Goal: Information Seeking & Learning: Learn about a topic

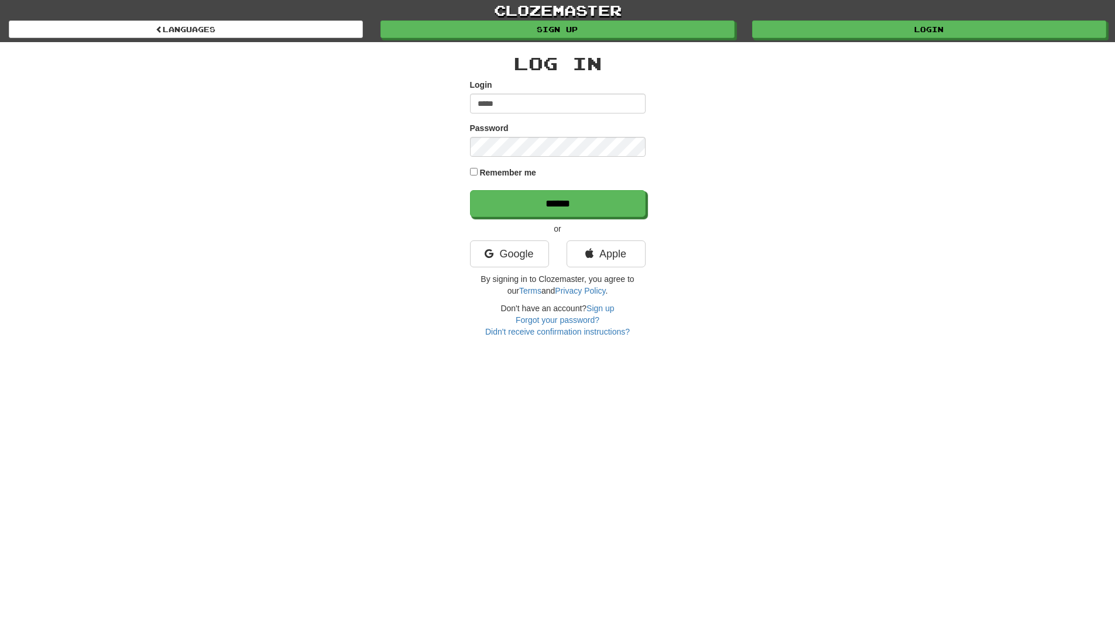
click at [470, 190] on input "******" at bounding box center [558, 203] width 176 height 27
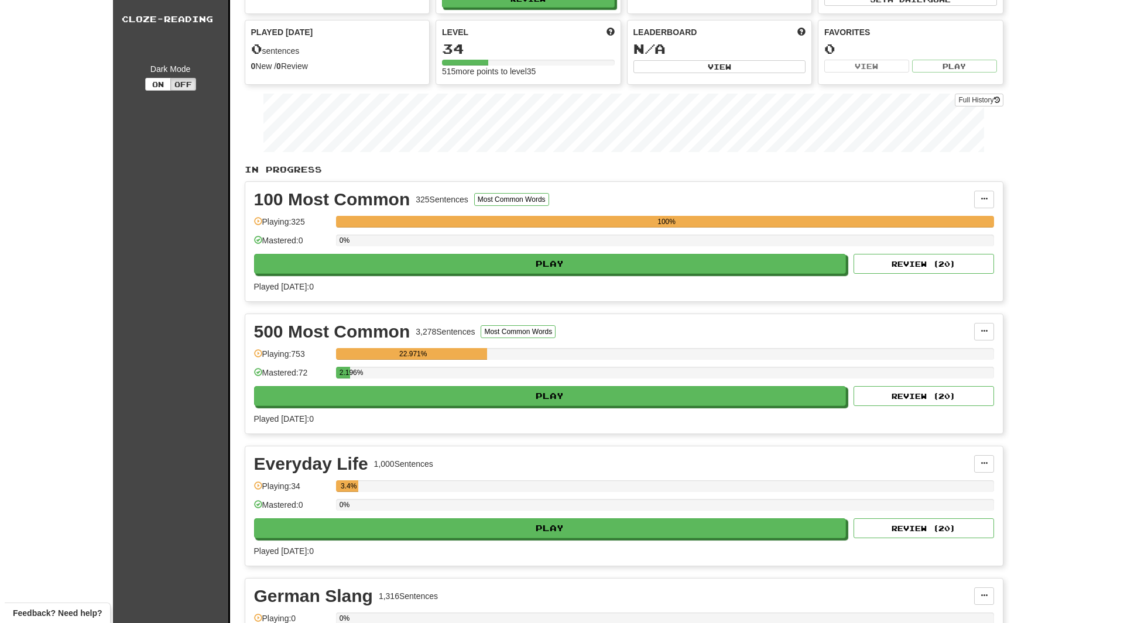
scroll to position [91, 0]
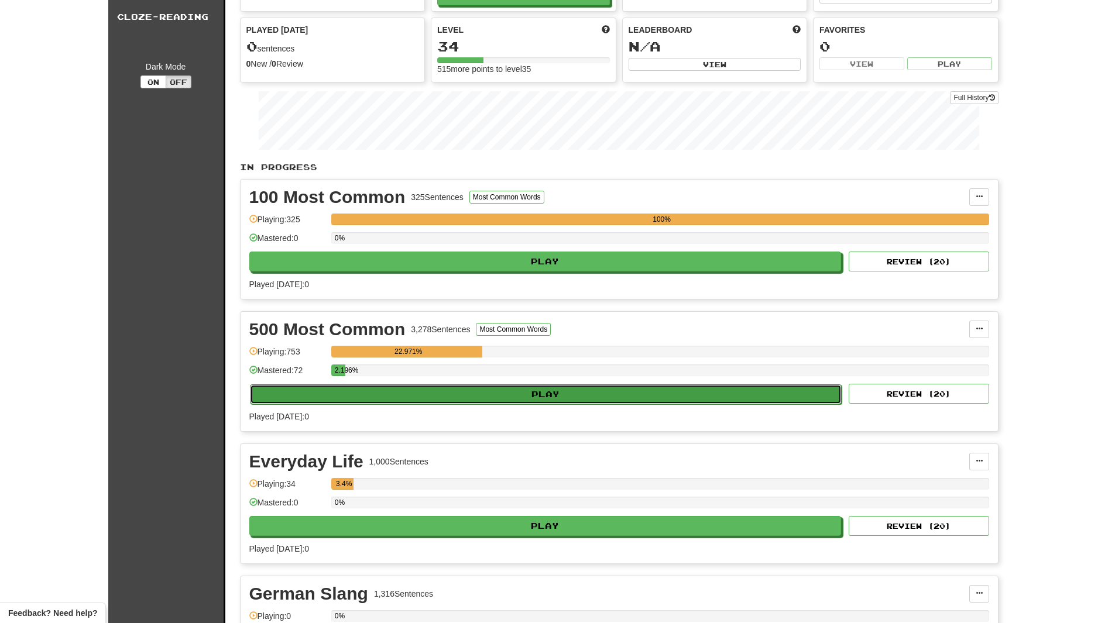
click at [517, 393] on button "Play" at bounding box center [546, 395] width 592 height 20
select select "**"
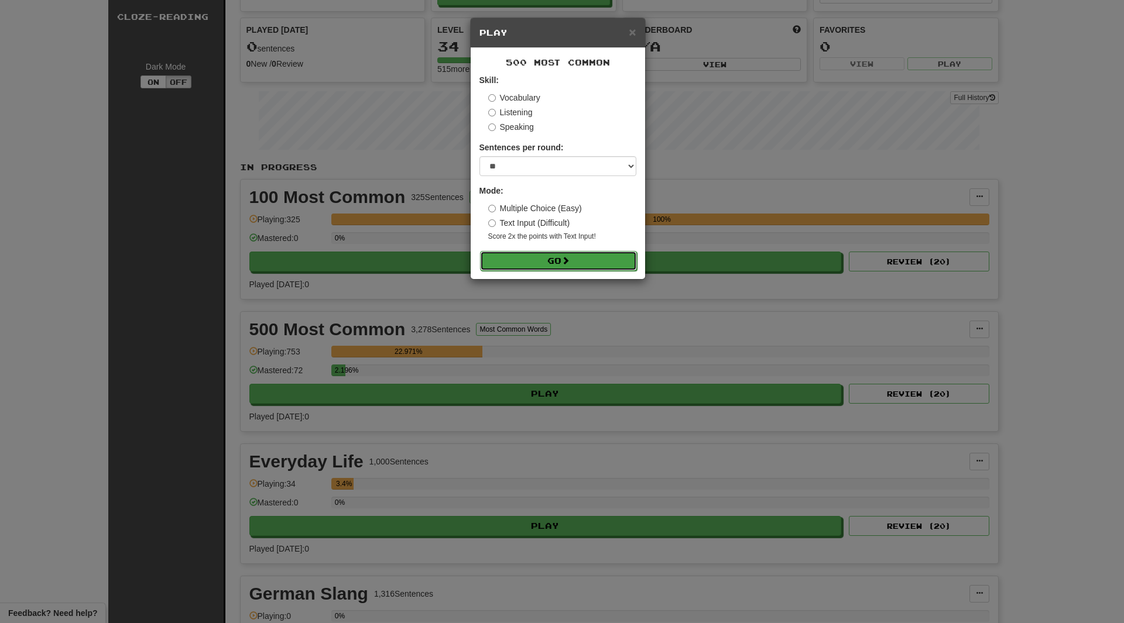
click at [541, 260] on button "Go" at bounding box center [558, 261] width 157 height 20
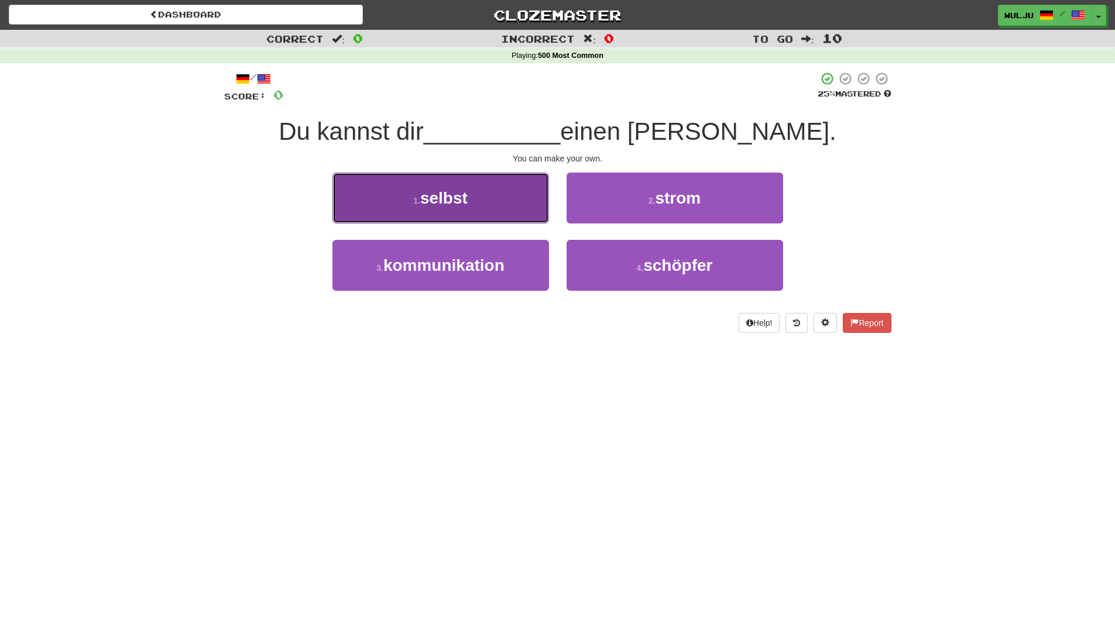
click at [513, 211] on button "1 . selbst" at bounding box center [440, 198] width 217 height 51
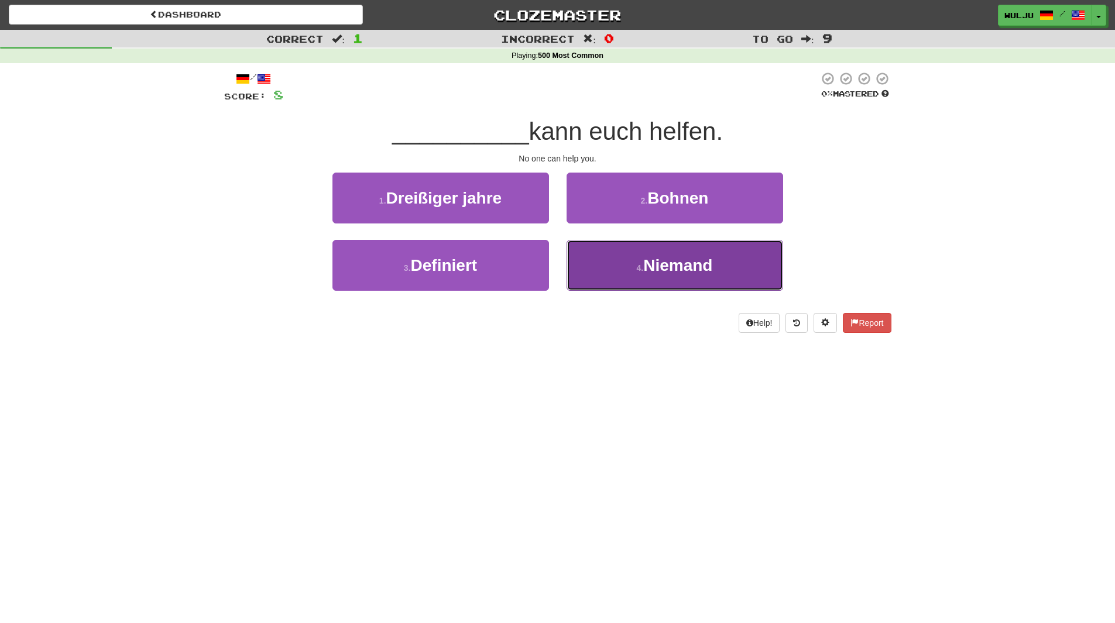
click at [612, 275] on button "4 . Niemand" at bounding box center [675, 265] width 217 height 51
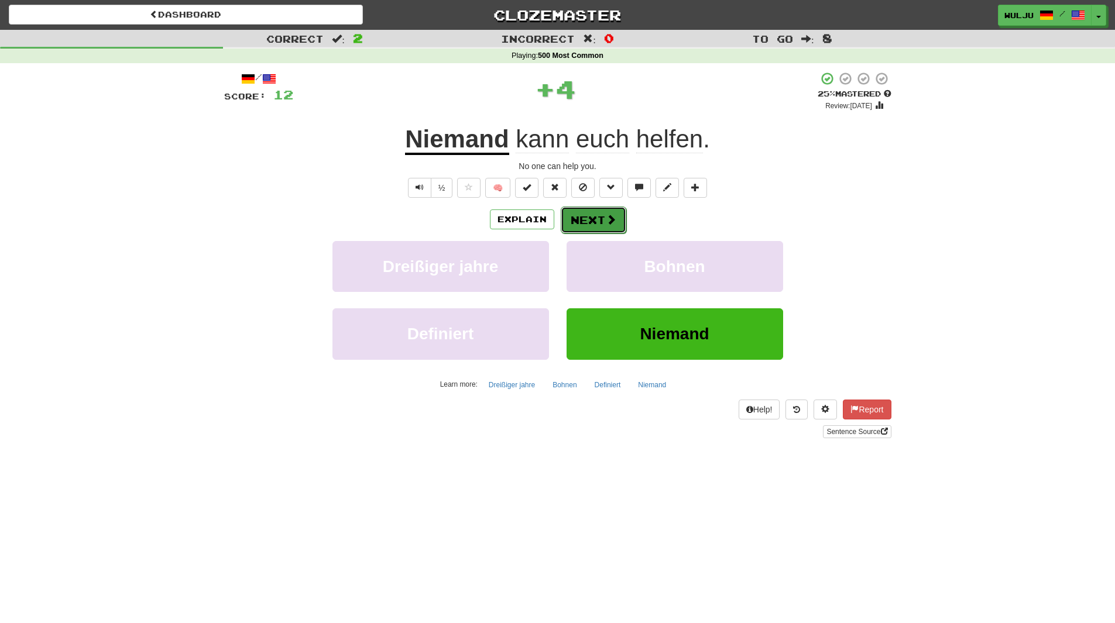
click at [590, 222] on button "Next" at bounding box center [594, 220] width 66 height 27
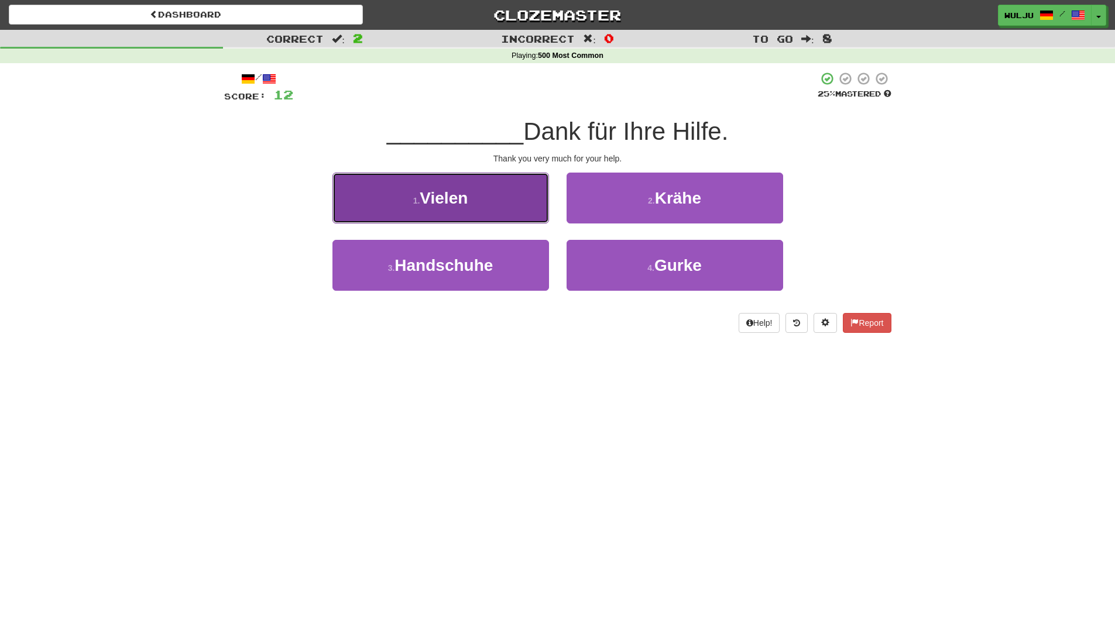
click at [529, 206] on button "1 . Vielen" at bounding box center [440, 198] width 217 height 51
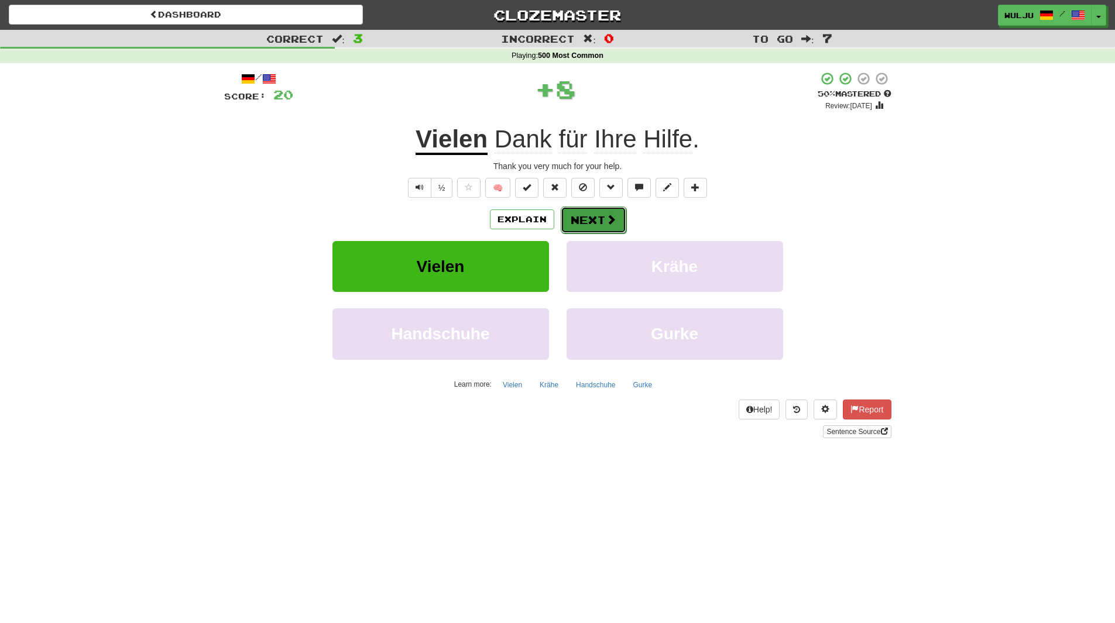
click at [582, 220] on button "Next" at bounding box center [594, 220] width 66 height 27
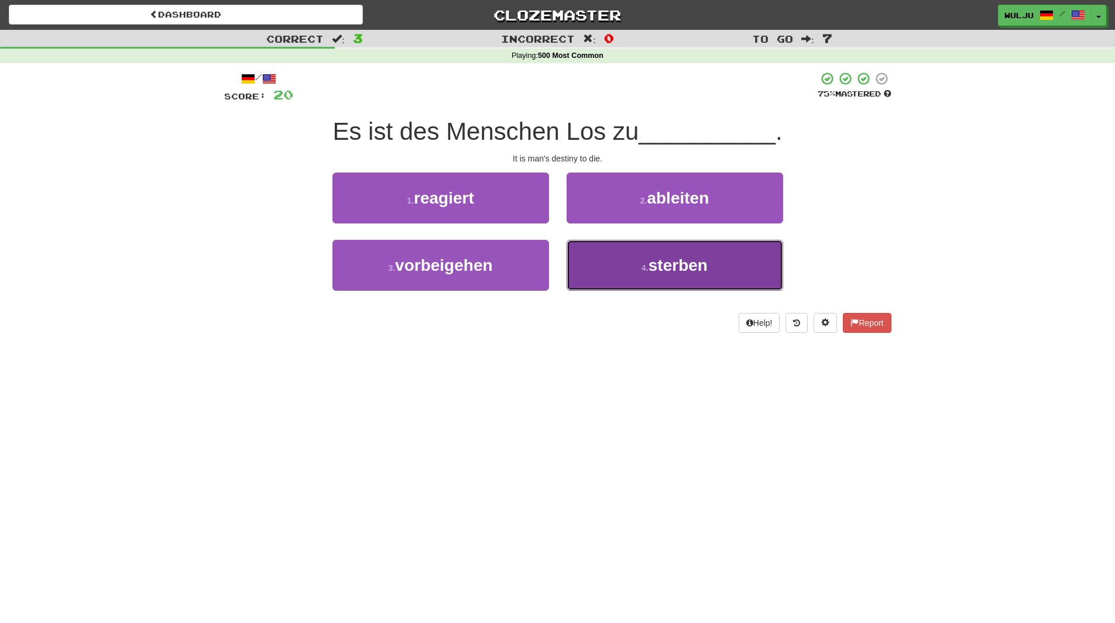
click at [615, 255] on button "4 . sterben" at bounding box center [675, 265] width 217 height 51
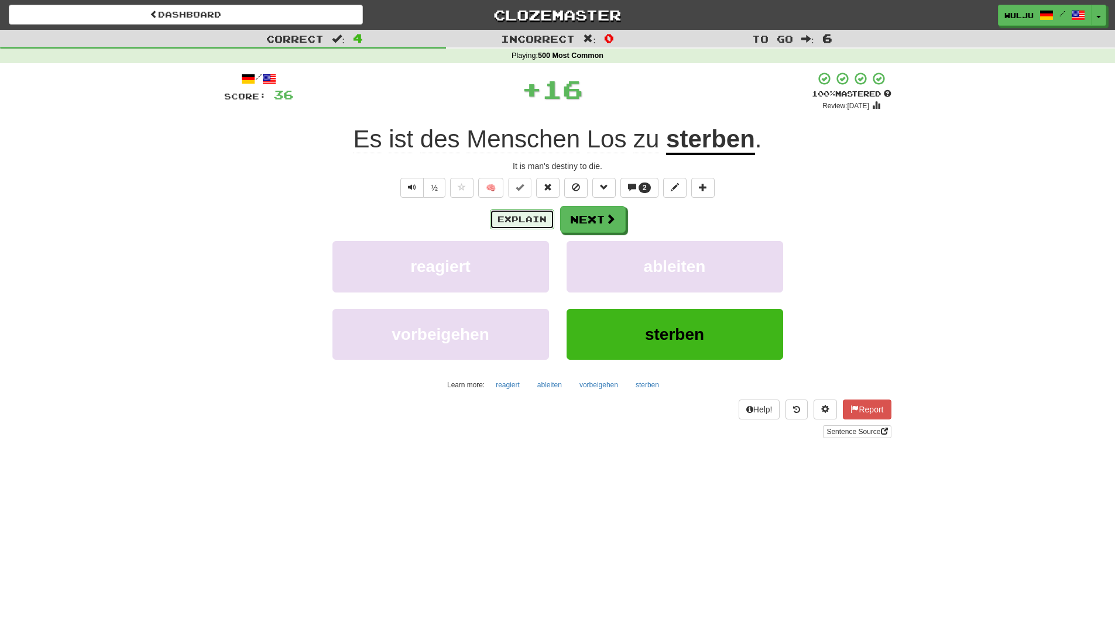
click at [534, 218] on button "Explain" at bounding box center [522, 220] width 64 height 20
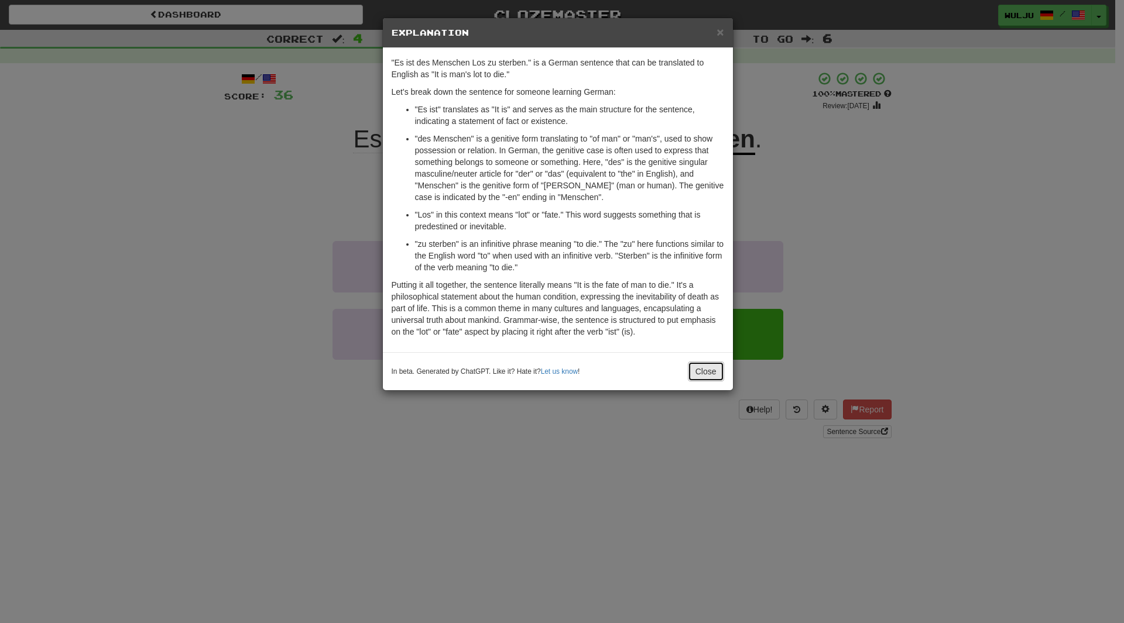
click at [689, 370] on button "Close" at bounding box center [706, 372] width 36 height 20
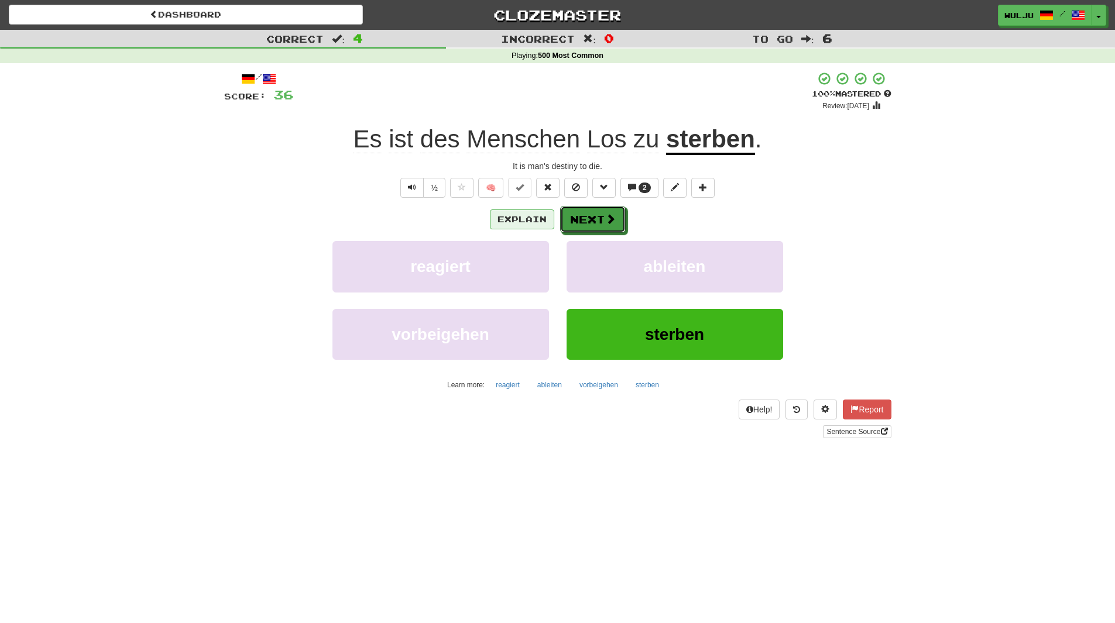
drag, startPoint x: 605, startPoint y: 221, endPoint x: 550, endPoint y: 223, distance: 55.6
click at [550, 223] on div "Explain Next" at bounding box center [557, 219] width 667 height 27
click at [550, 223] on button "Explain" at bounding box center [522, 220] width 64 height 20
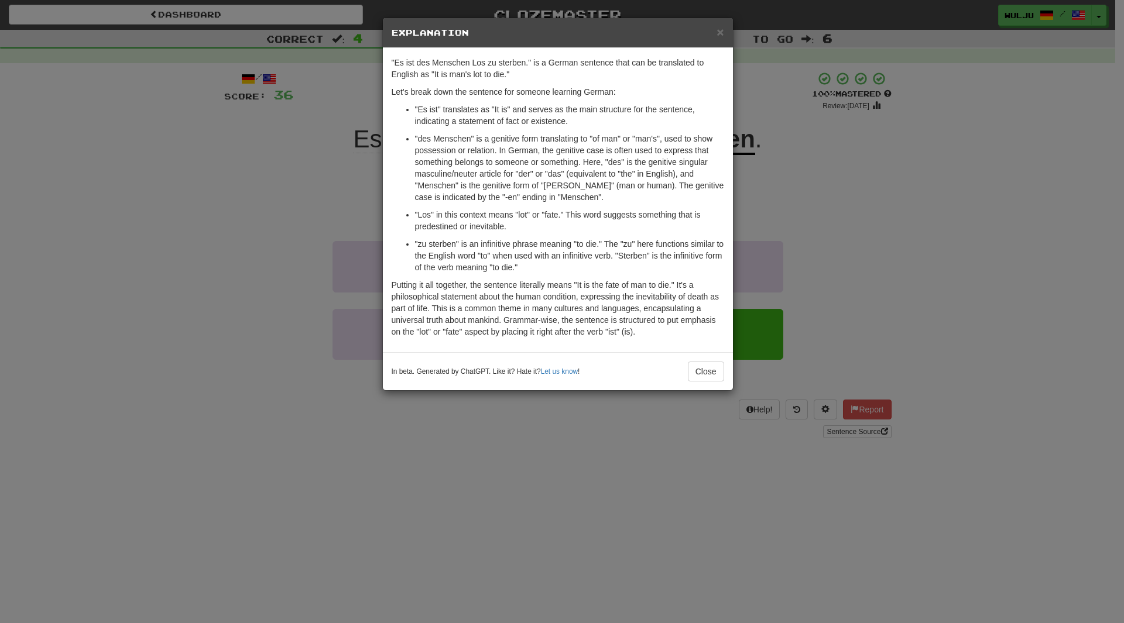
click at [750, 229] on div "× Explanation "Es ist des Menschen Los zu sterben." is a German sentence that c…" at bounding box center [562, 311] width 1124 height 623
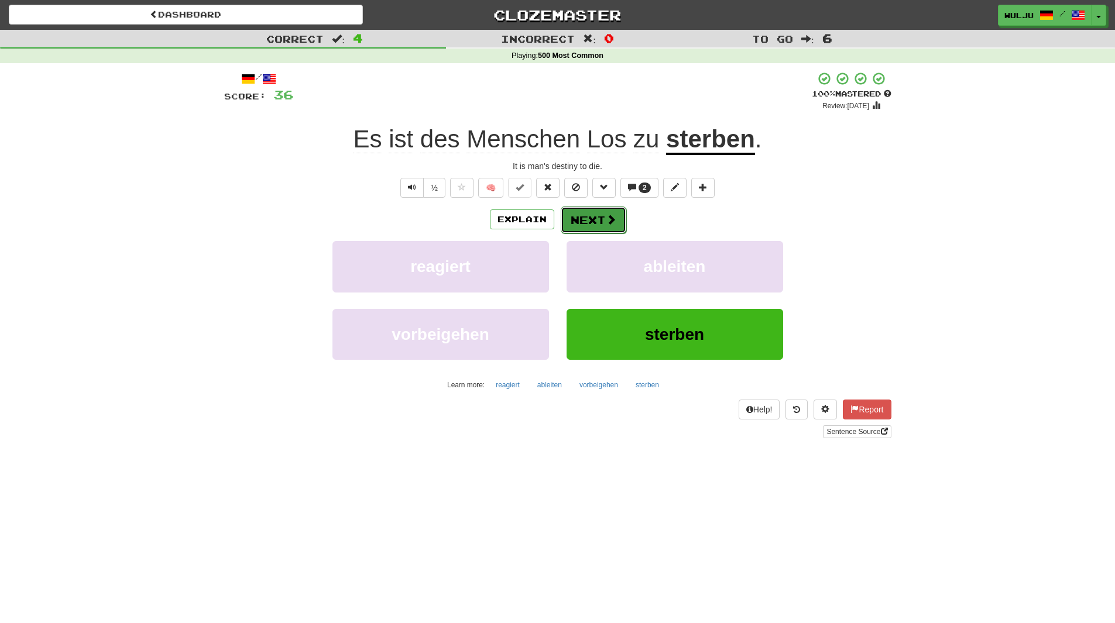
drag, startPoint x: 608, startPoint y: 212, endPoint x: 570, endPoint y: 216, distance: 38.2
click at [570, 216] on button "Next" at bounding box center [594, 220] width 66 height 27
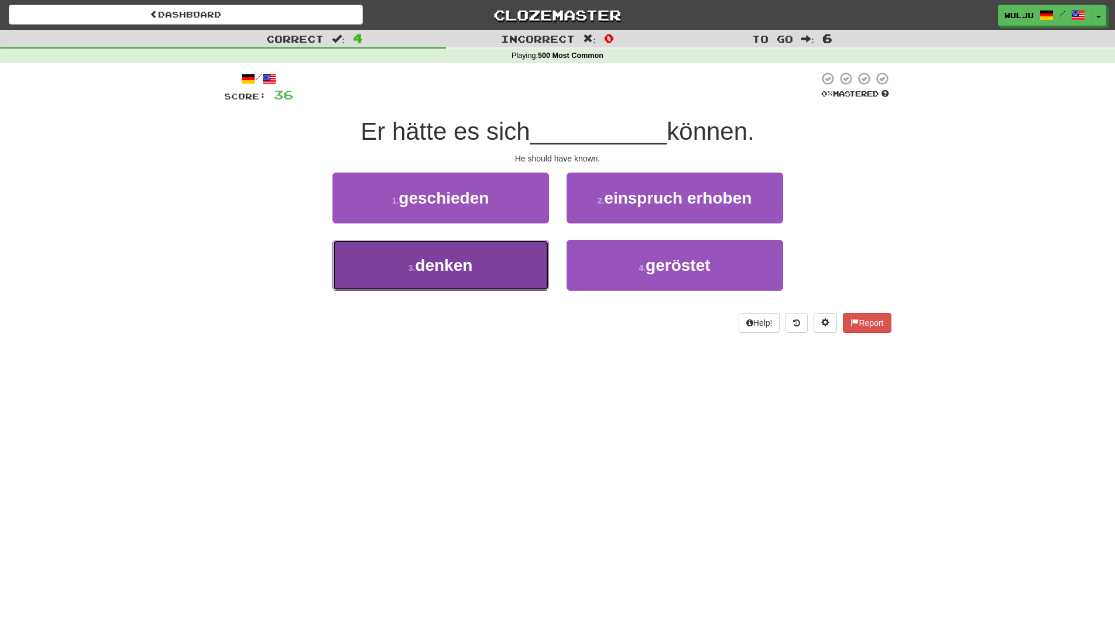
click at [496, 284] on button "3 . denken" at bounding box center [440, 265] width 217 height 51
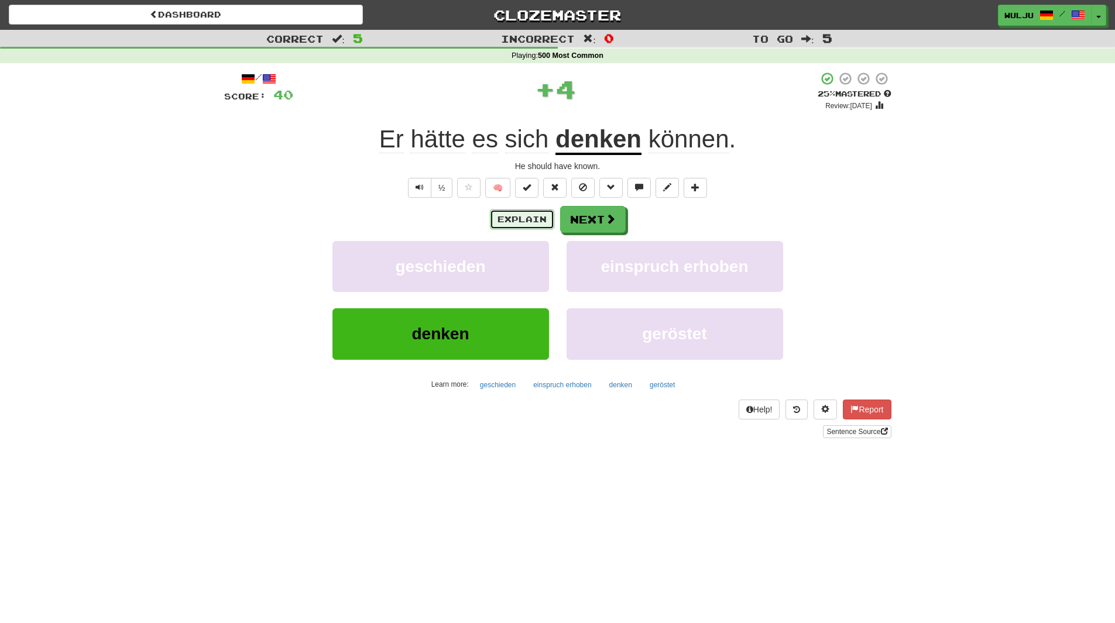
click at [537, 218] on button "Explain" at bounding box center [522, 220] width 64 height 20
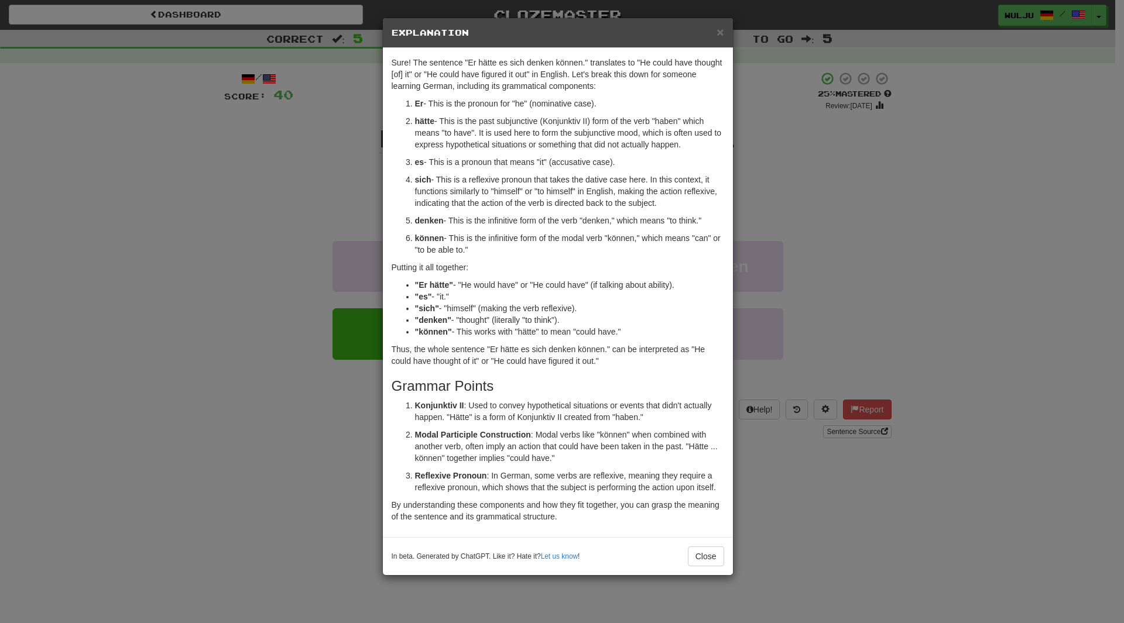
click at [901, 204] on div "× Explanation Sure! The sentence "Er hätte es sich denken können." translates t…" at bounding box center [562, 311] width 1124 height 623
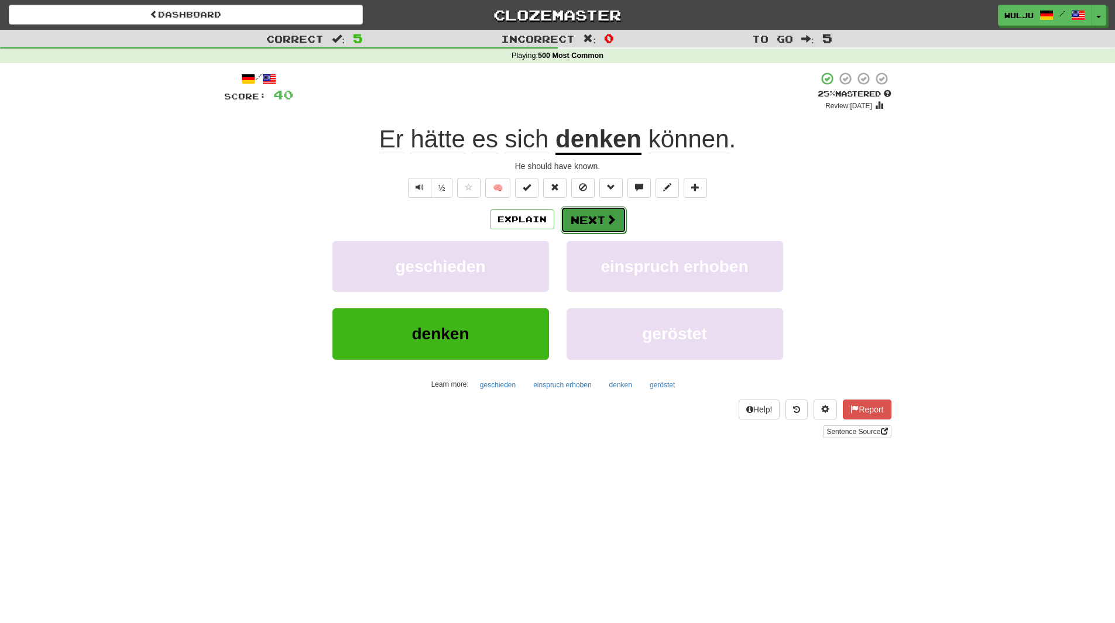
click at [594, 224] on button "Next" at bounding box center [594, 220] width 66 height 27
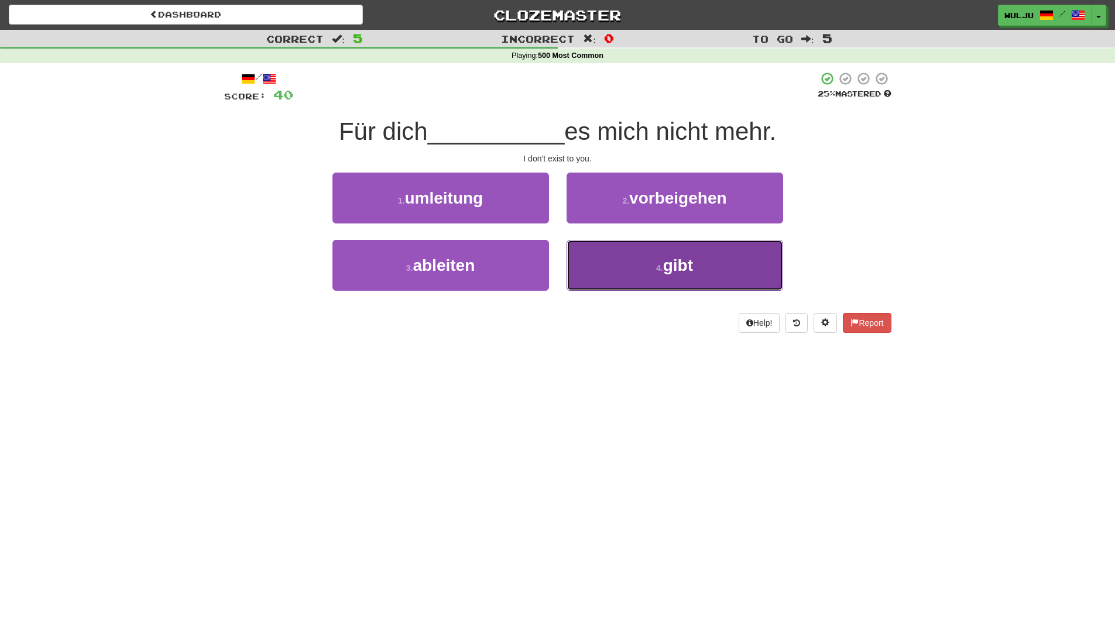
click at [596, 280] on button "4 . gibt" at bounding box center [675, 265] width 217 height 51
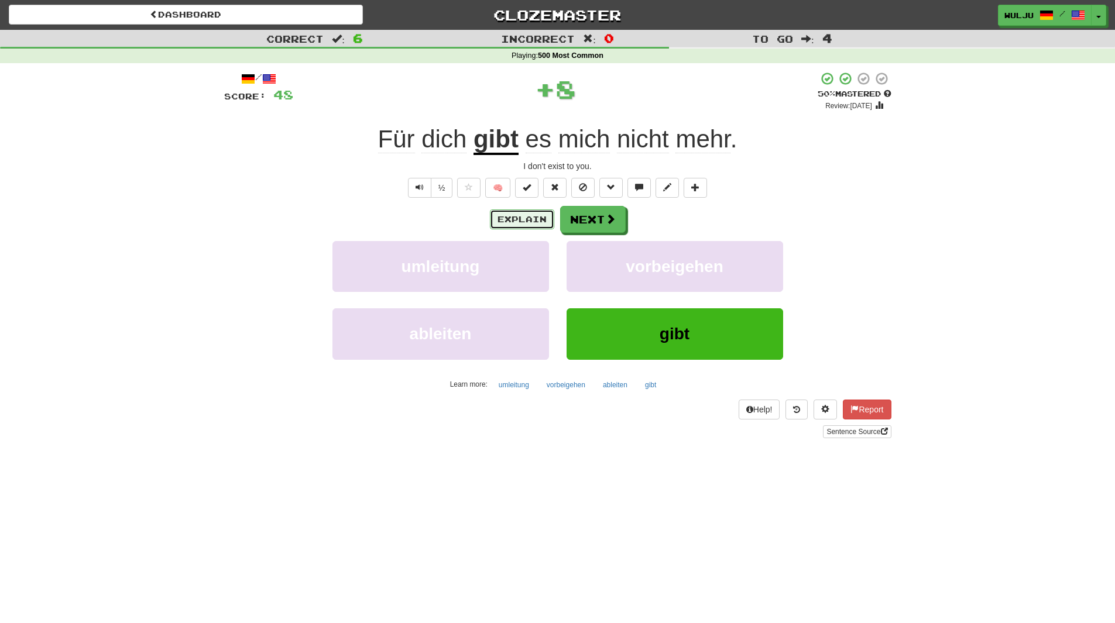
click at [527, 219] on button "Explain" at bounding box center [522, 220] width 64 height 20
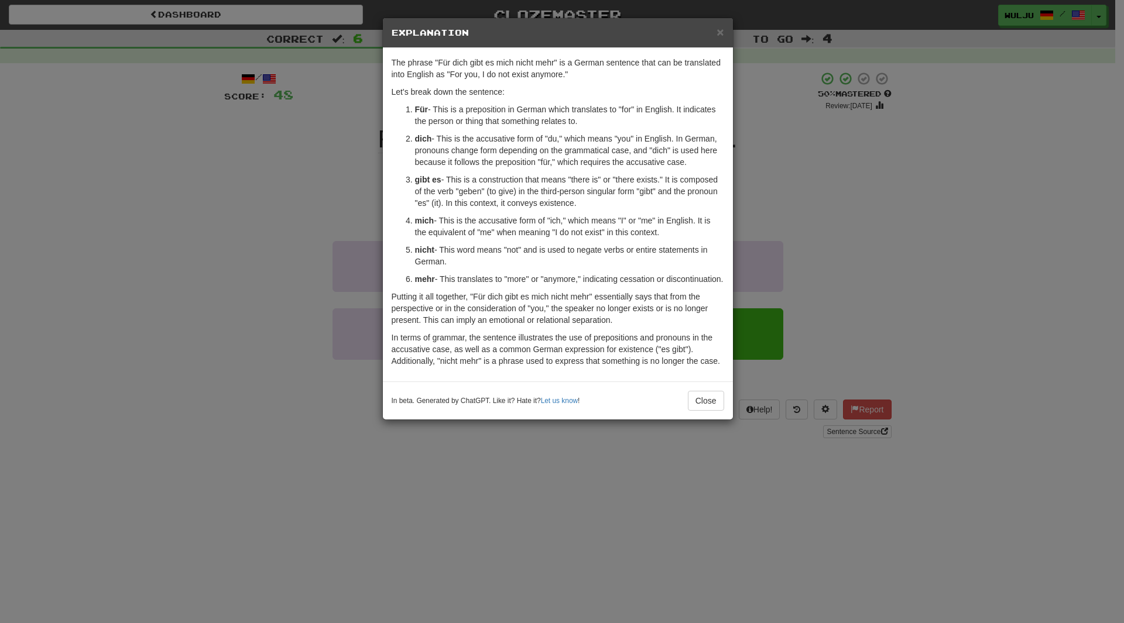
click at [889, 197] on div "× Explanation The phrase "Für dich gibt es mich nicht mehr" is a German sentenc…" at bounding box center [562, 311] width 1124 height 623
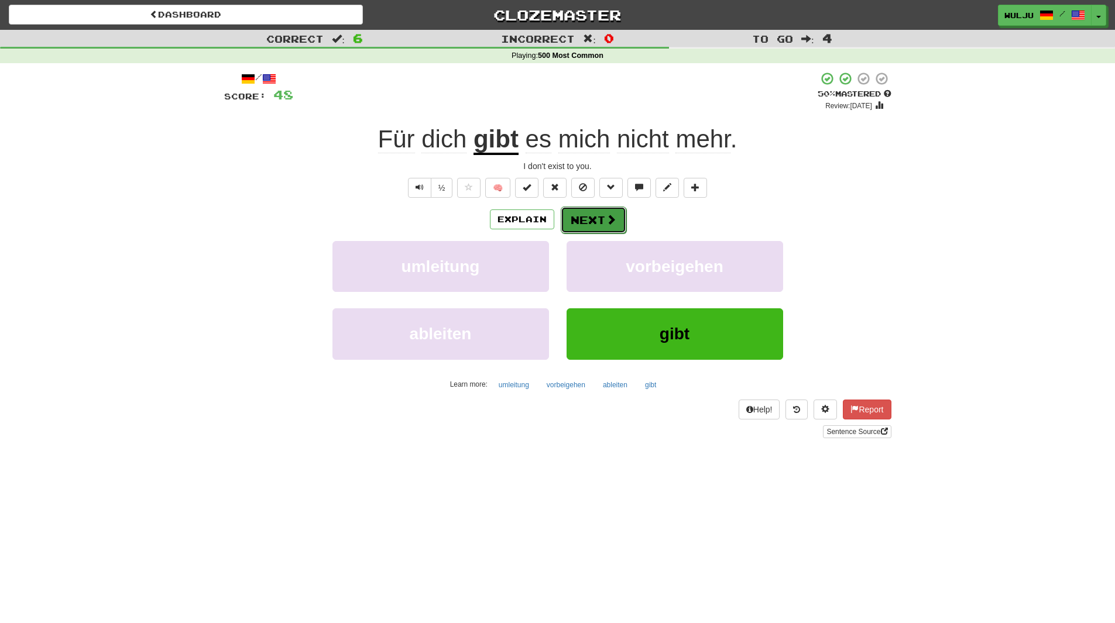
click at [611, 220] on span at bounding box center [611, 219] width 11 height 11
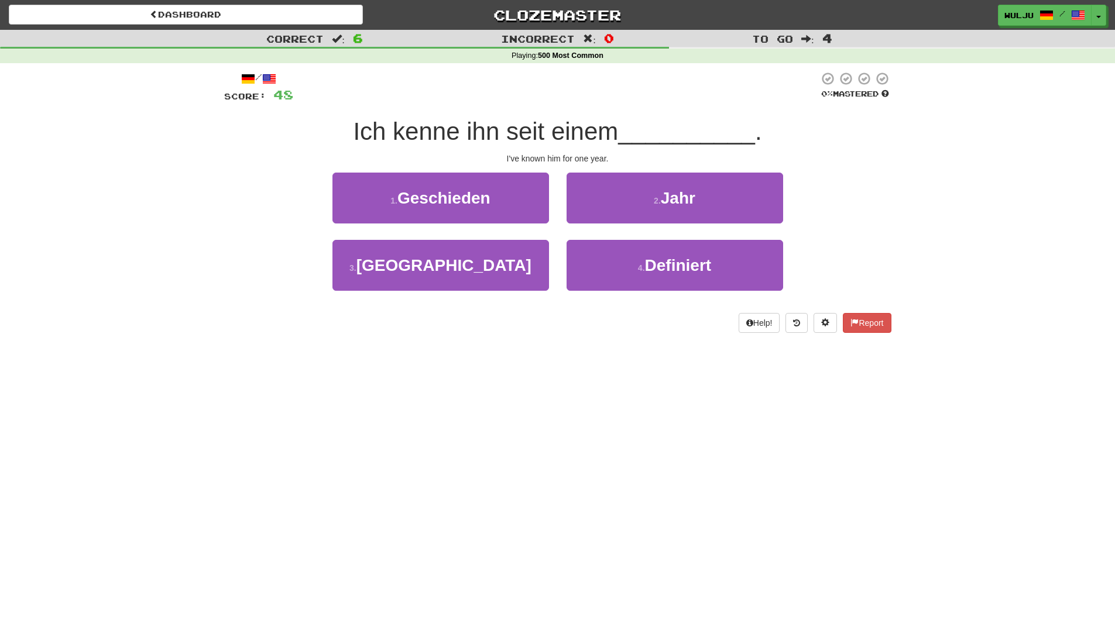
click at [560, 232] on div "2 . Jahr" at bounding box center [675, 206] width 234 height 67
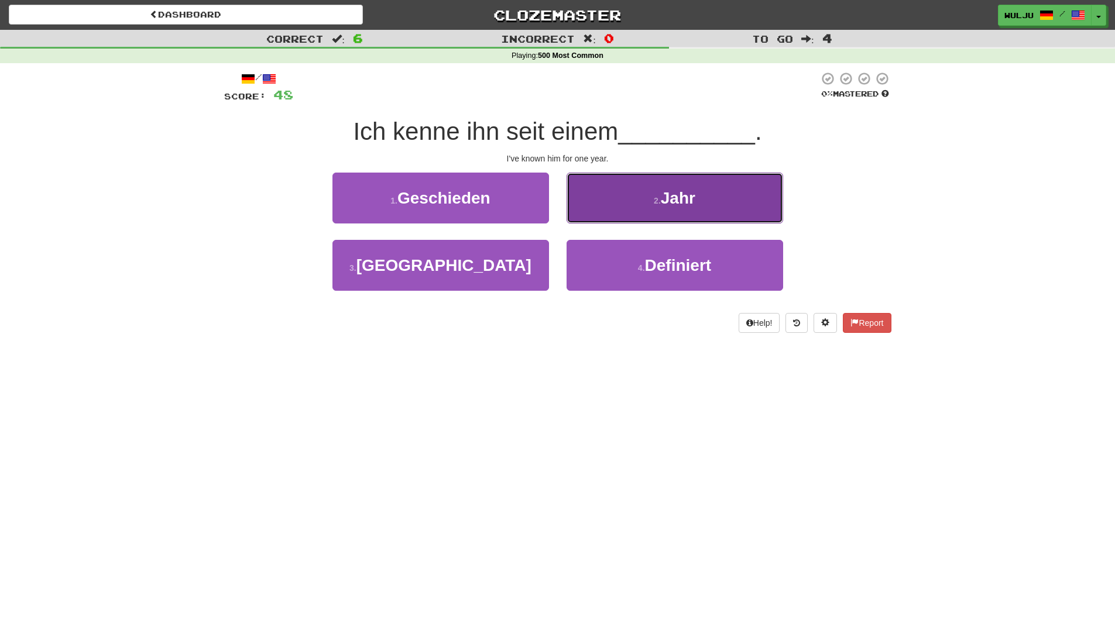
click at [632, 211] on button "2 . Jahr" at bounding box center [675, 198] width 217 height 51
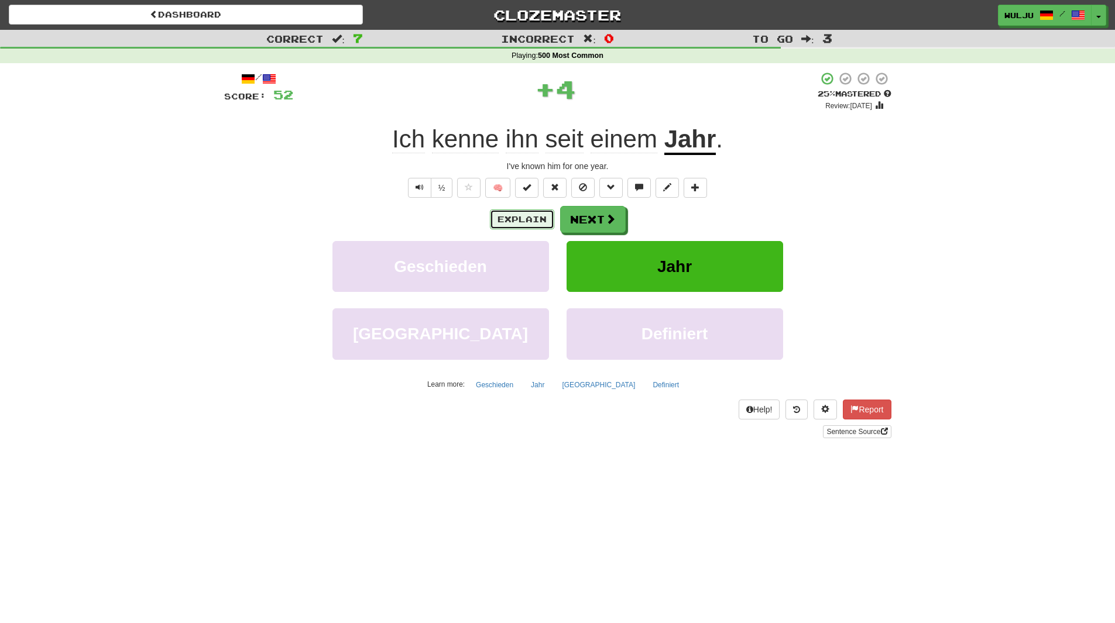
click at [534, 215] on button "Explain" at bounding box center [522, 220] width 64 height 20
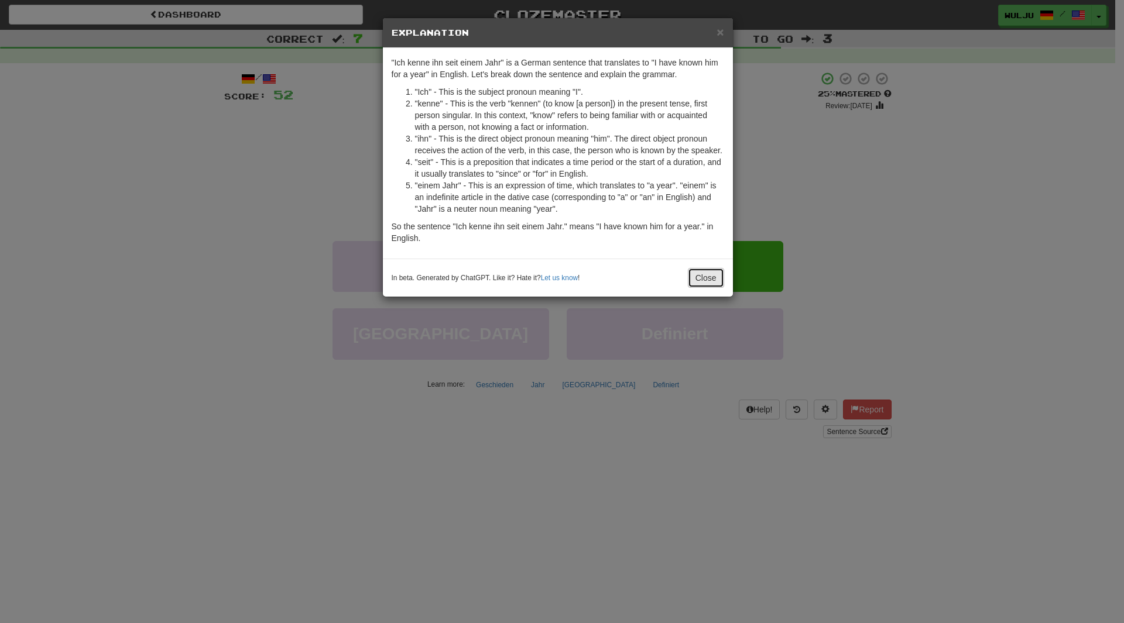
click at [716, 277] on button "Close" at bounding box center [706, 278] width 36 height 20
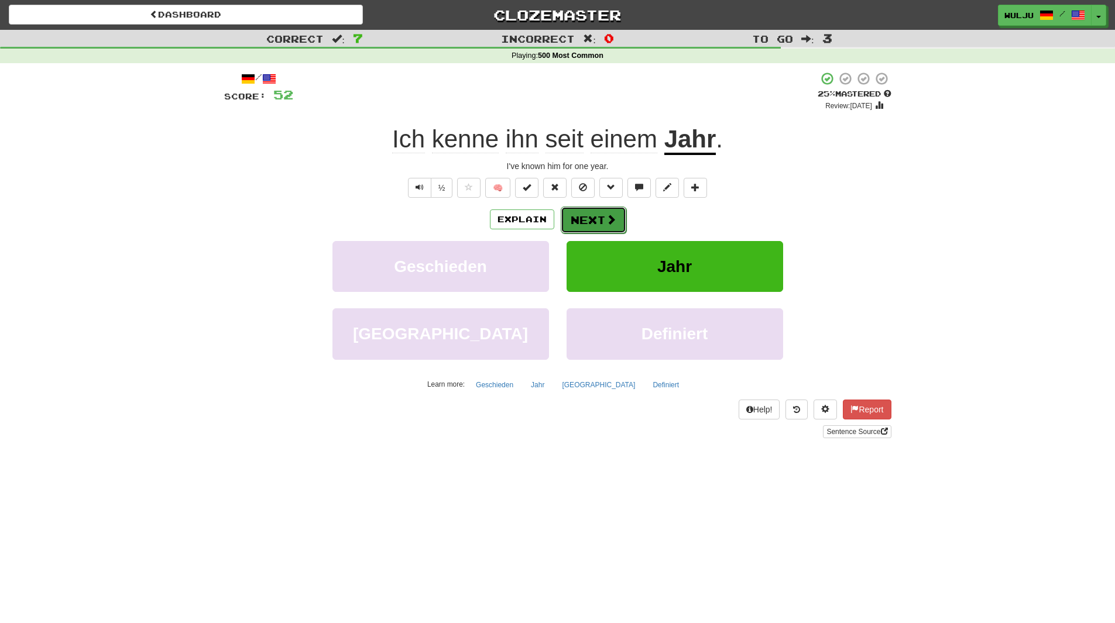
click at [609, 229] on button "Next" at bounding box center [594, 220] width 66 height 27
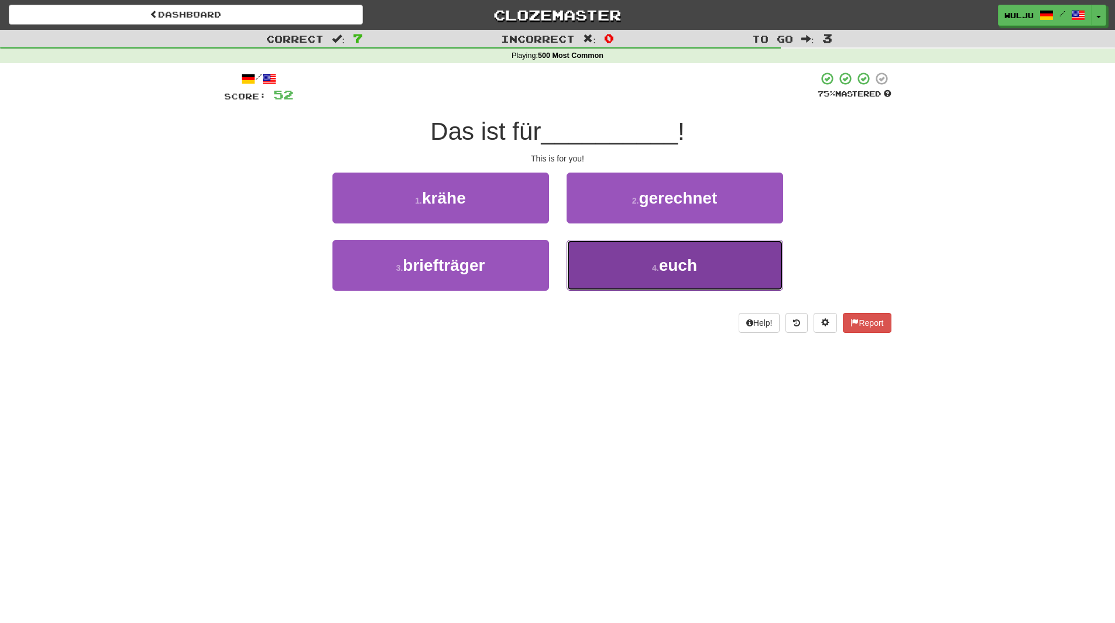
click at [624, 270] on button "4 . euch" at bounding box center [675, 265] width 217 height 51
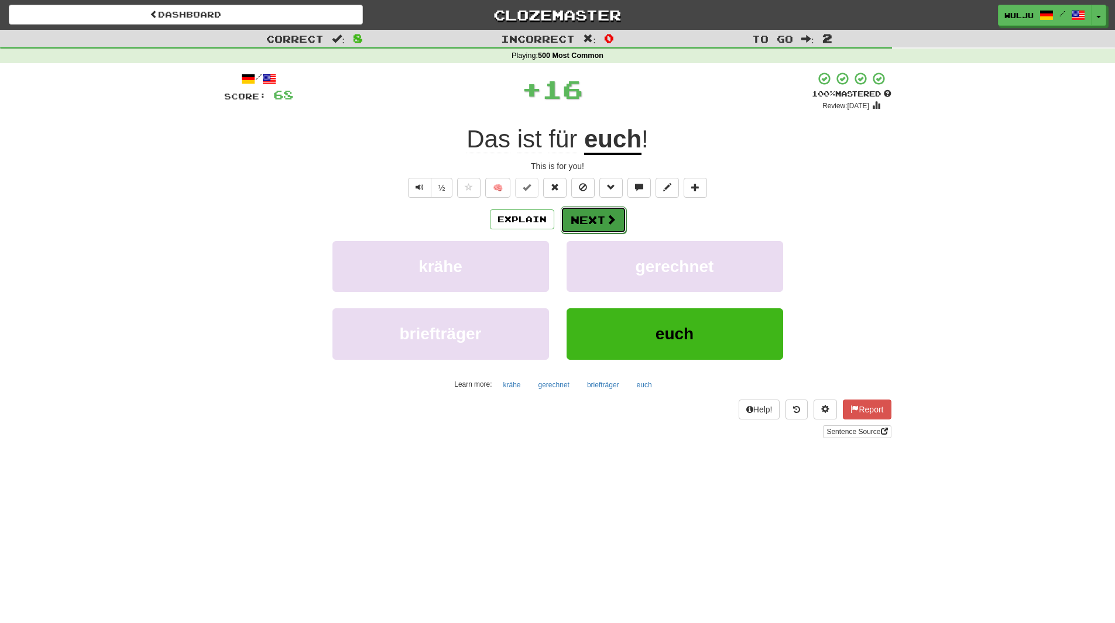
click at [611, 220] on span at bounding box center [611, 219] width 11 height 11
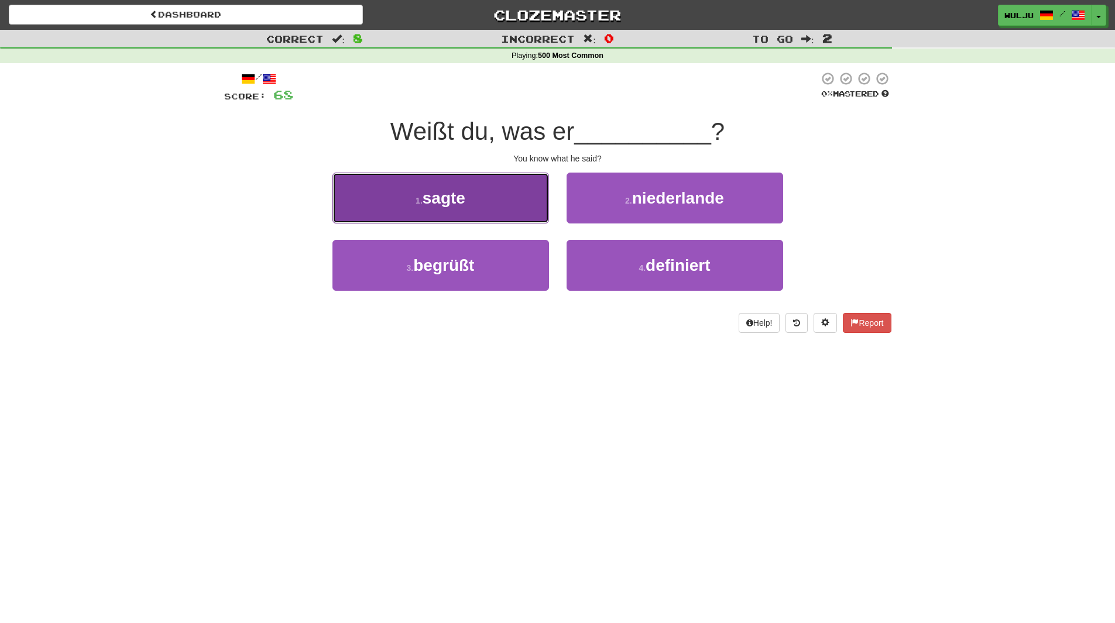
click at [537, 214] on button "1 . sagte" at bounding box center [440, 198] width 217 height 51
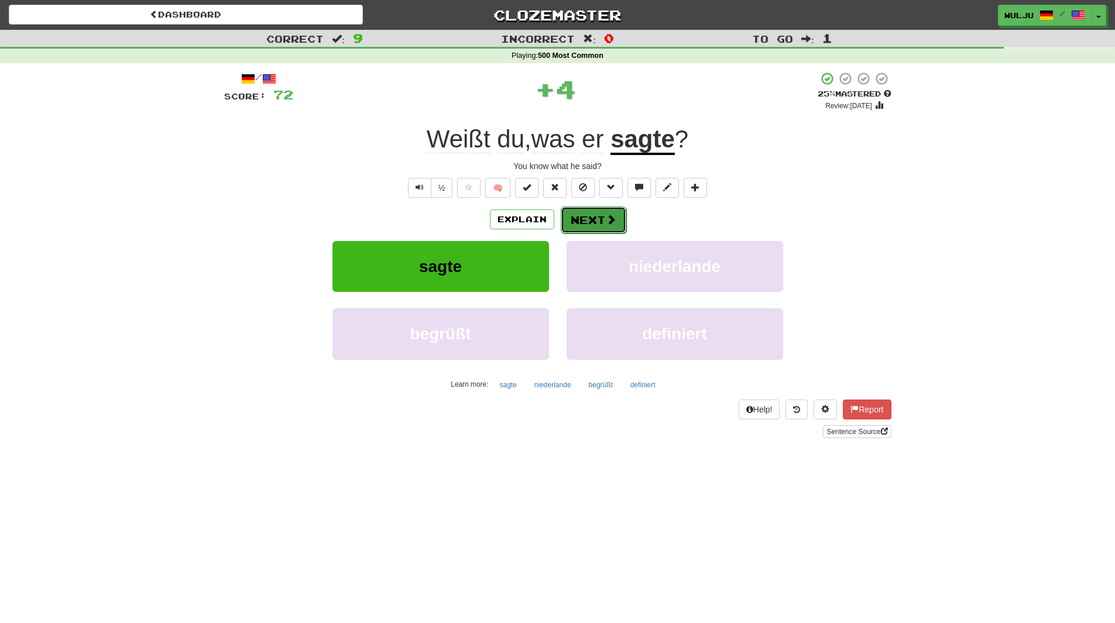
click at [587, 216] on button "Next" at bounding box center [594, 220] width 66 height 27
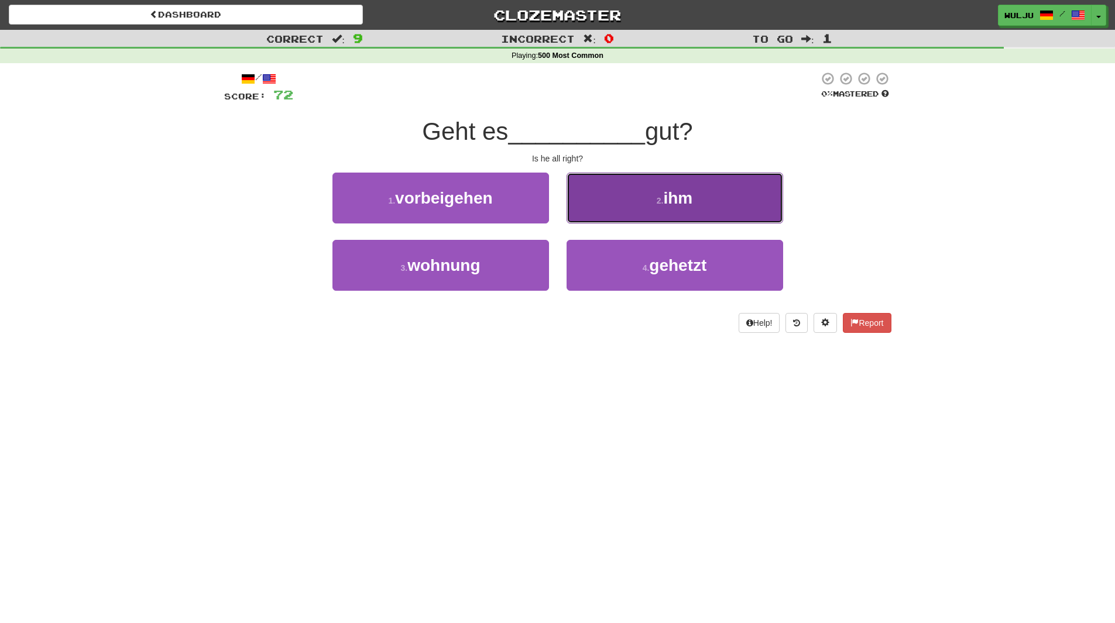
click at [625, 205] on button "2 . ihm" at bounding box center [675, 198] width 217 height 51
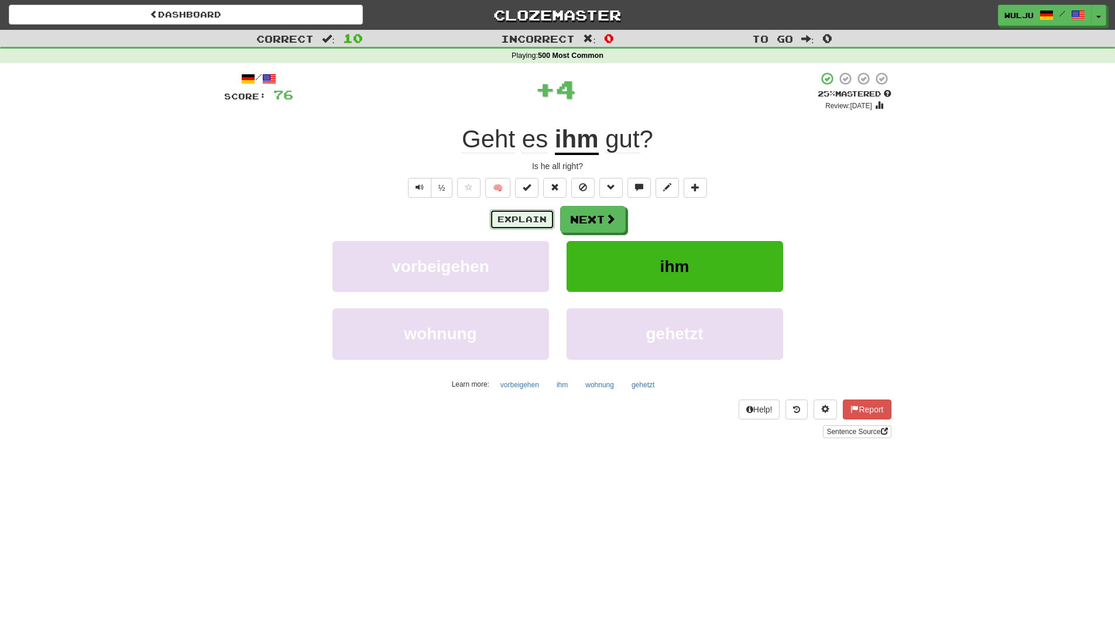
click at [516, 224] on button "Explain" at bounding box center [522, 220] width 64 height 20
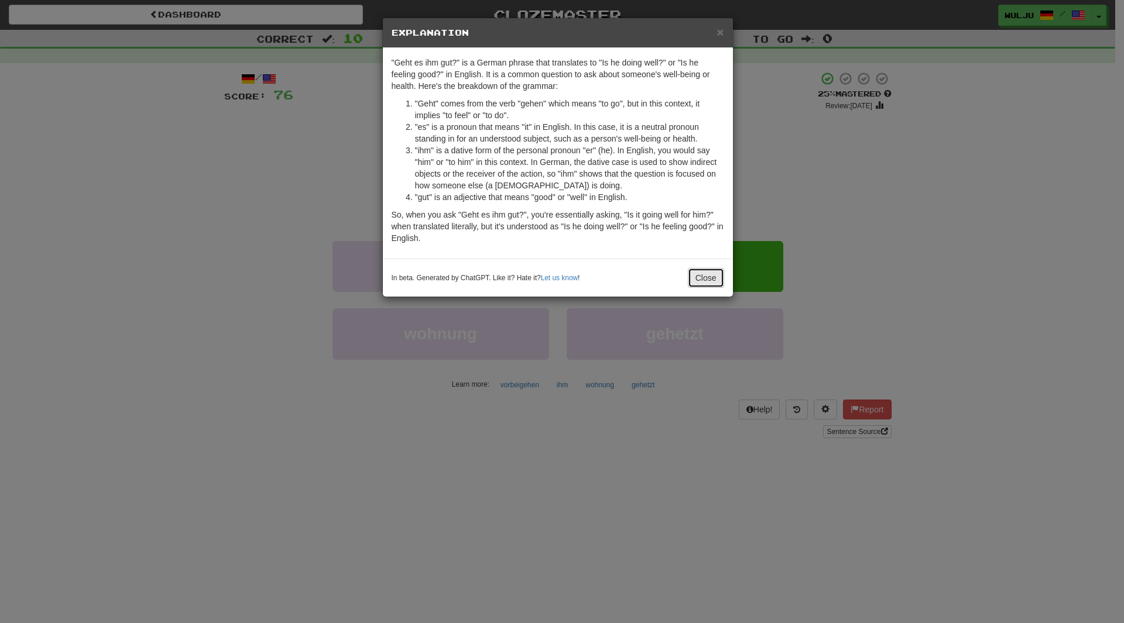
click at [709, 276] on button "Close" at bounding box center [706, 278] width 36 height 20
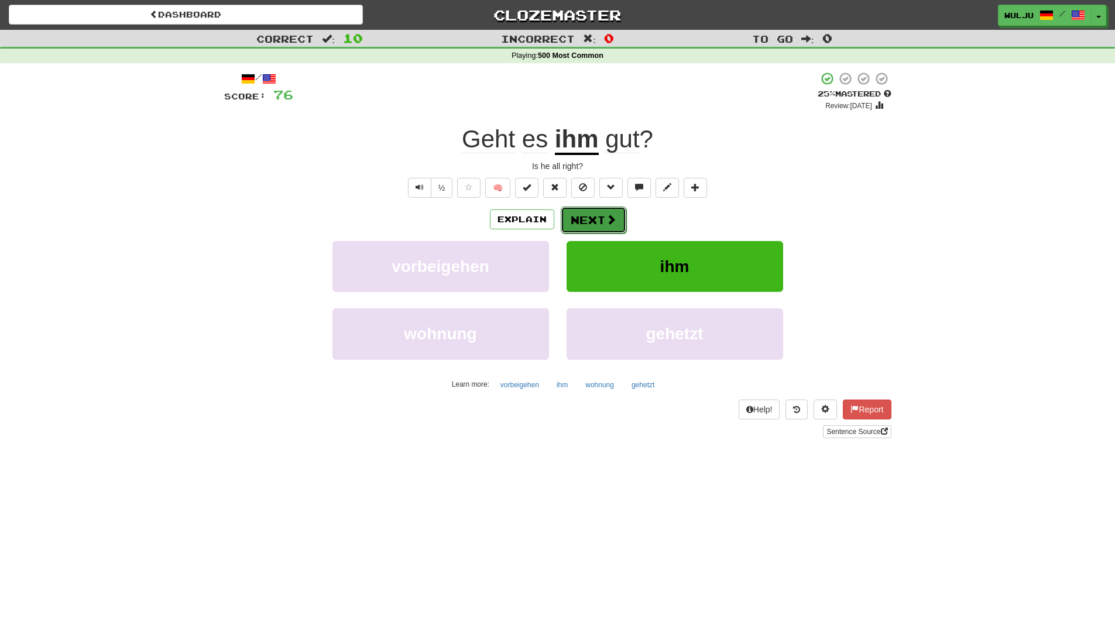
click at [611, 225] on span at bounding box center [611, 219] width 11 height 11
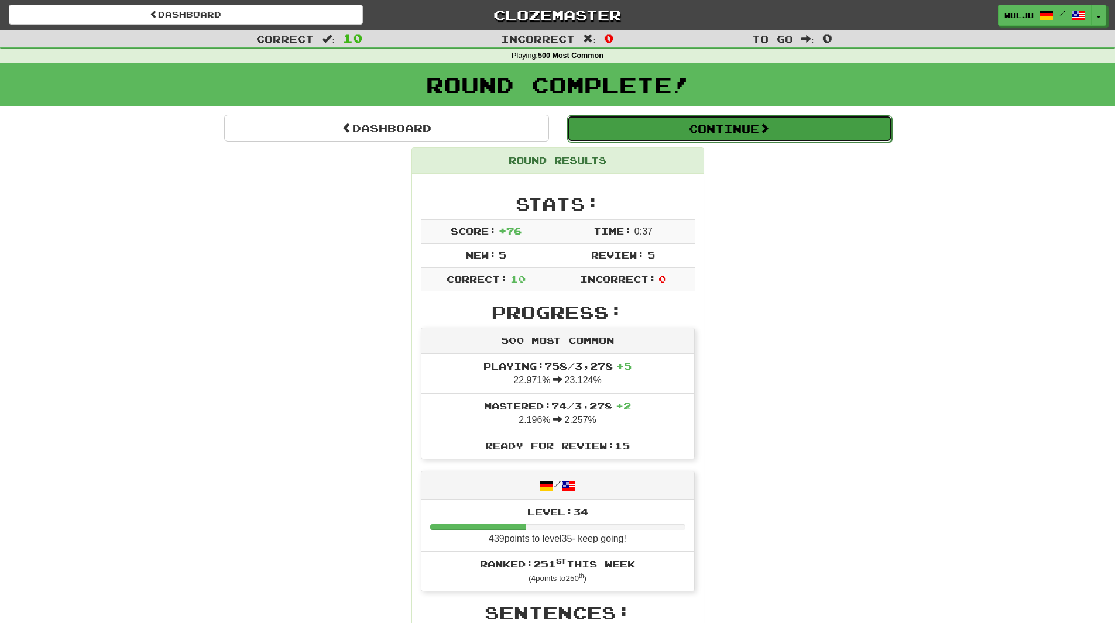
click at [604, 135] on button "Continue" at bounding box center [729, 128] width 325 height 27
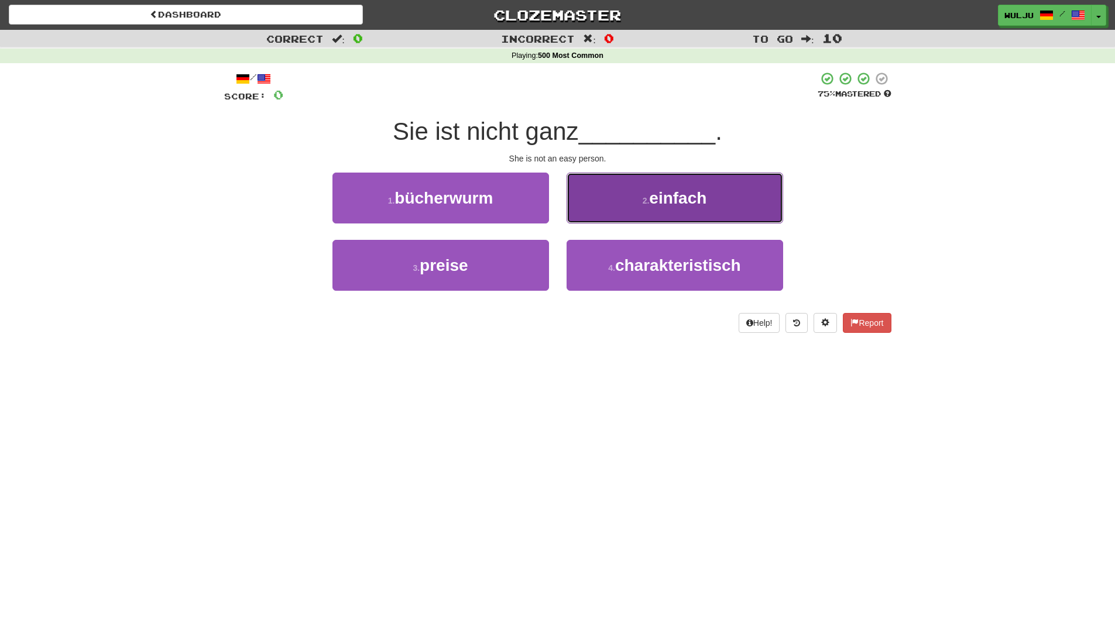
click at [644, 196] on small "2 ." at bounding box center [646, 200] width 7 height 9
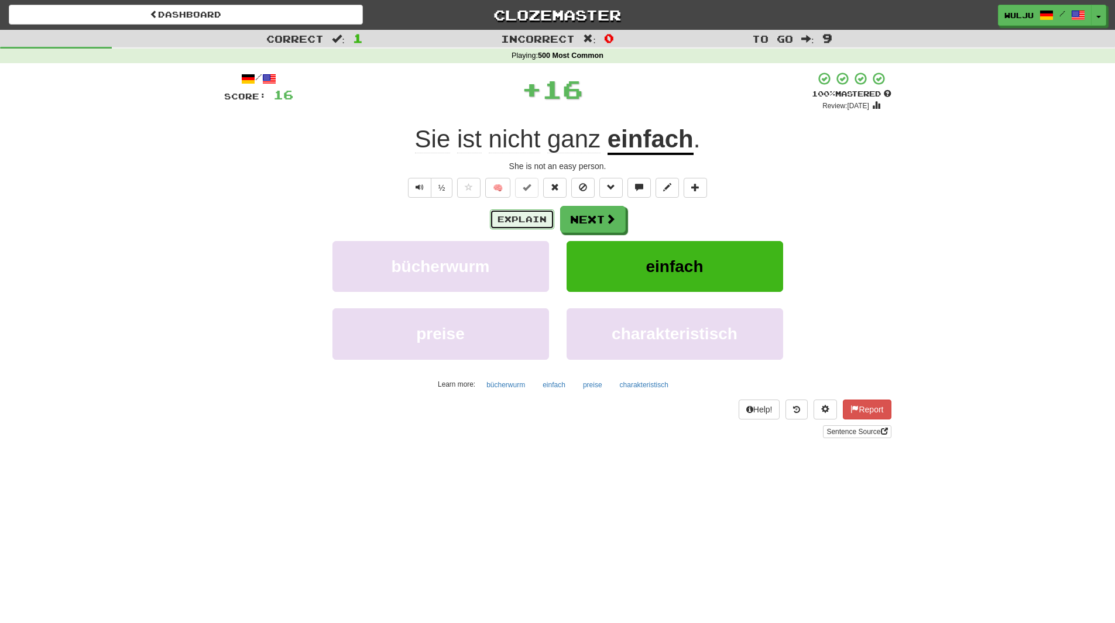
click at [528, 218] on button "Explain" at bounding box center [522, 220] width 64 height 20
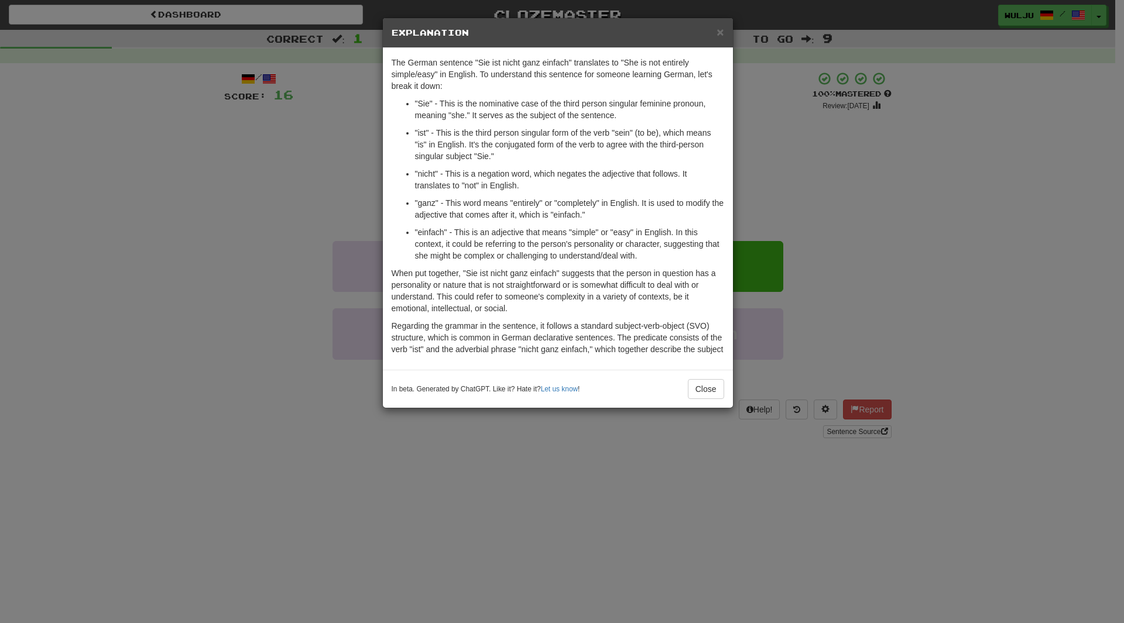
click at [827, 161] on div "× Explanation The German sentence "Sie ist nicht ganz einfach" translates to "S…" at bounding box center [562, 311] width 1124 height 623
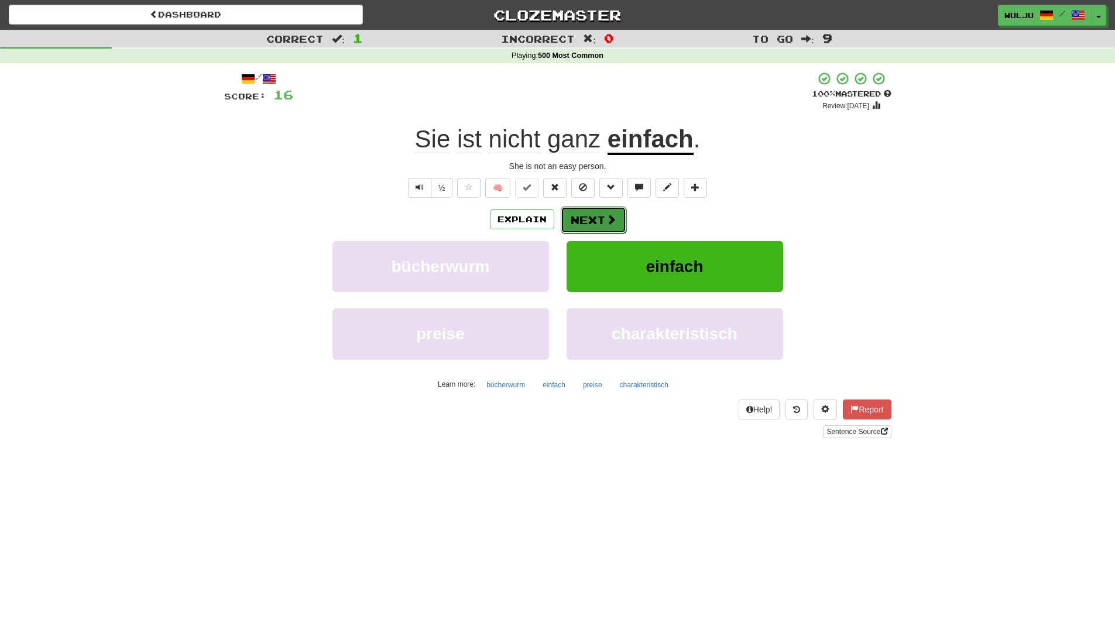
click at [589, 218] on button "Next" at bounding box center [594, 220] width 66 height 27
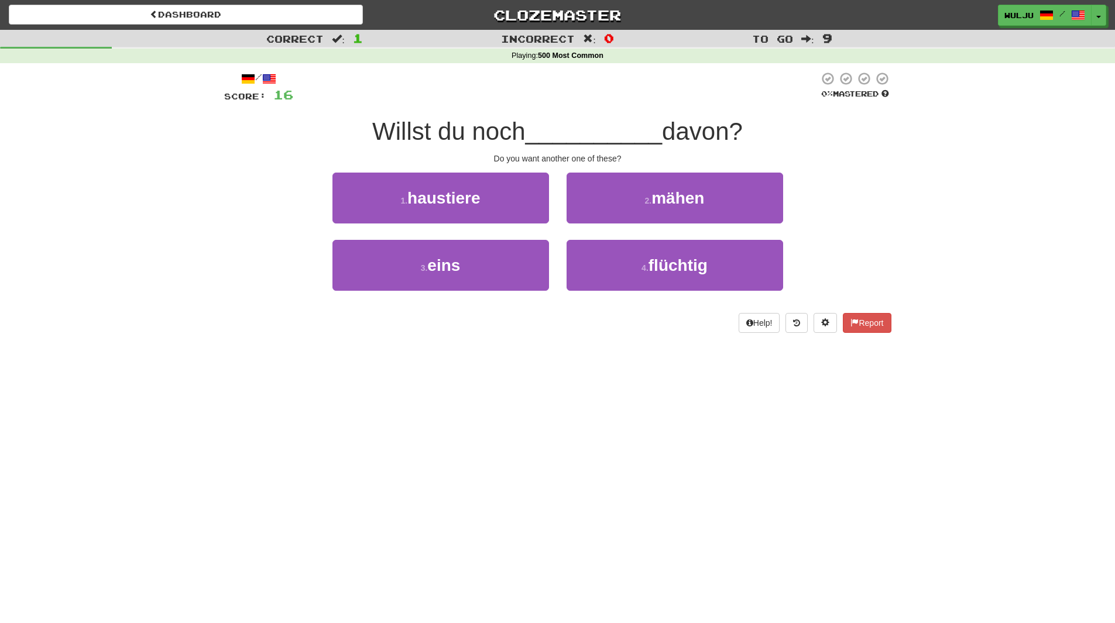
click at [558, 232] on div "2 . mähen" at bounding box center [675, 206] width 234 height 67
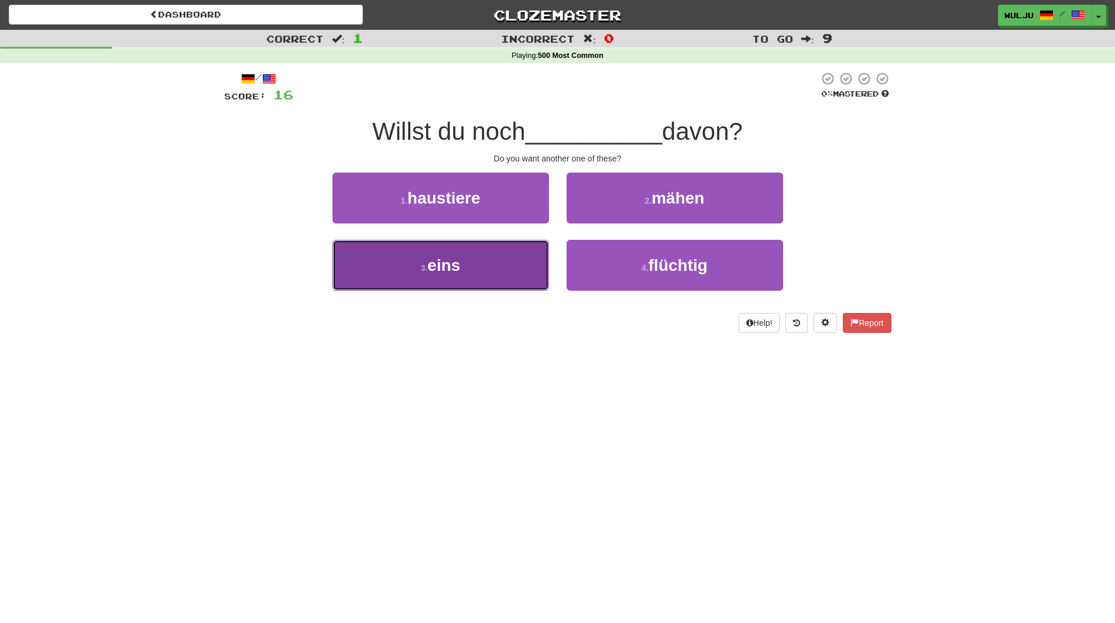
click at [516, 250] on button "3 . eins" at bounding box center [440, 265] width 217 height 51
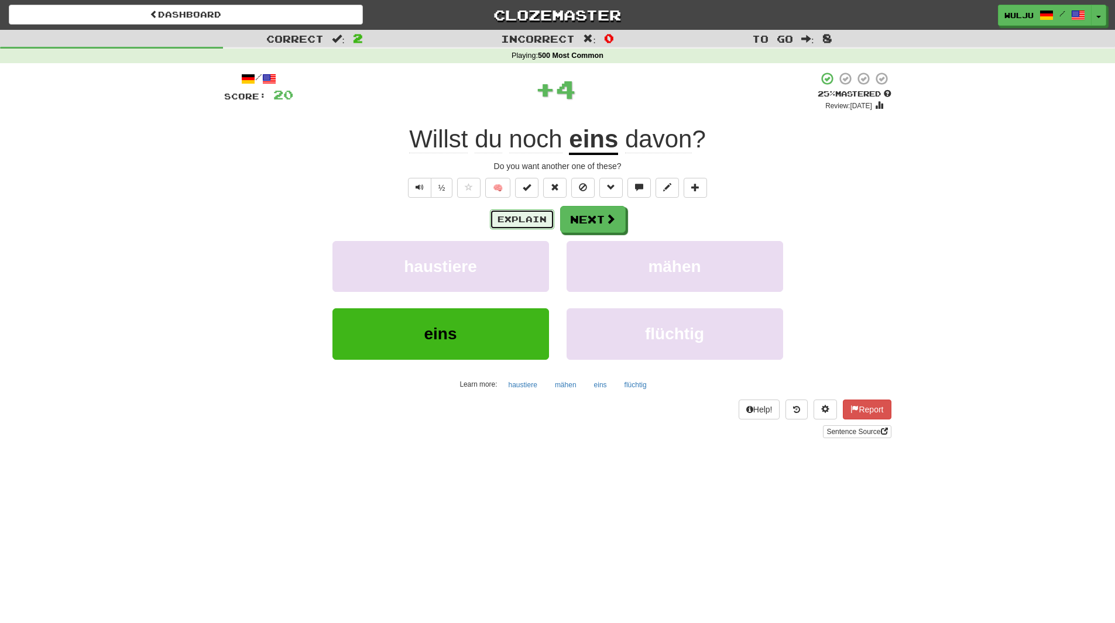
click at [528, 213] on button "Explain" at bounding box center [522, 220] width 64 height 20
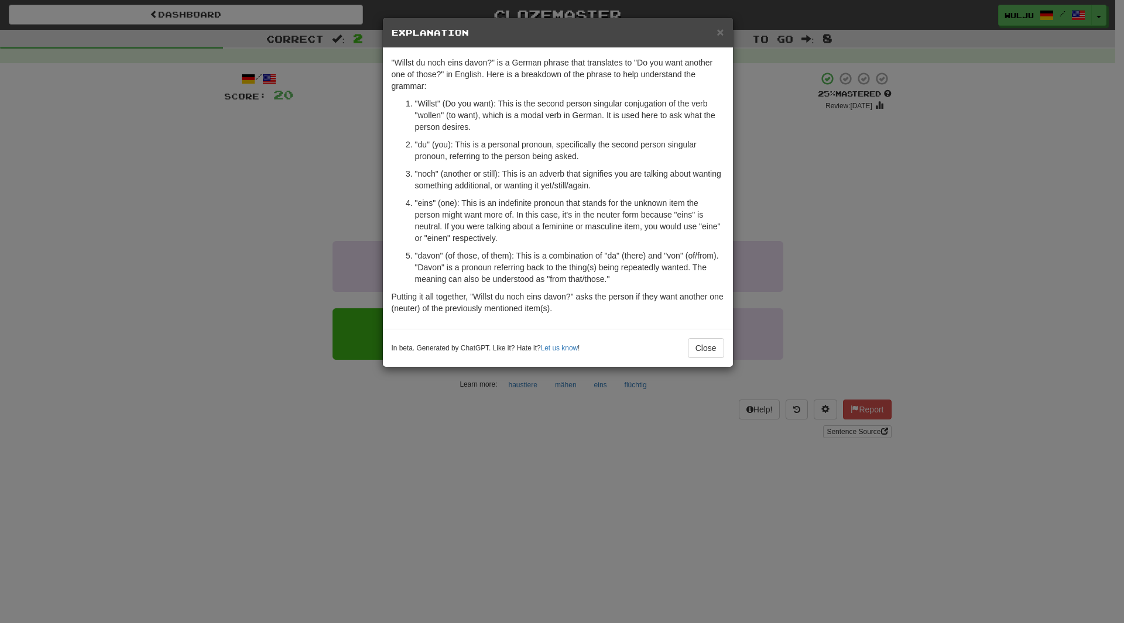
click at [817, 205] on div "× Explanation "Willst du noch eins davon?" is a German phrase that translates t…" at bounding box center [562, 311] width 1124 height 623
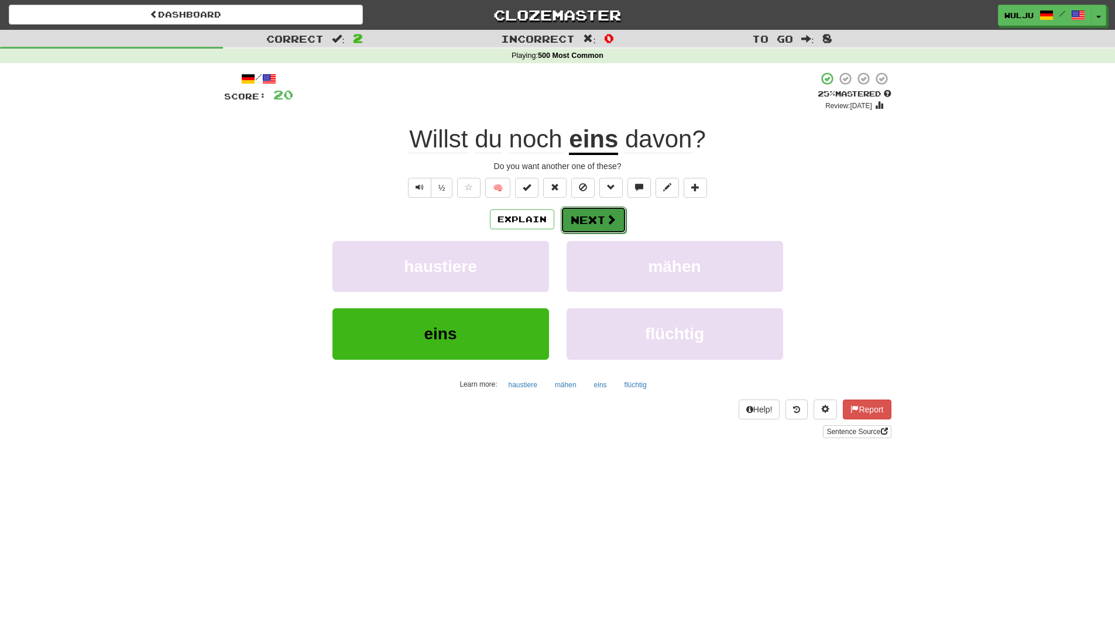
click at [587, 232] on button "Next" at bounding box center [594, 220] width 66 height 27
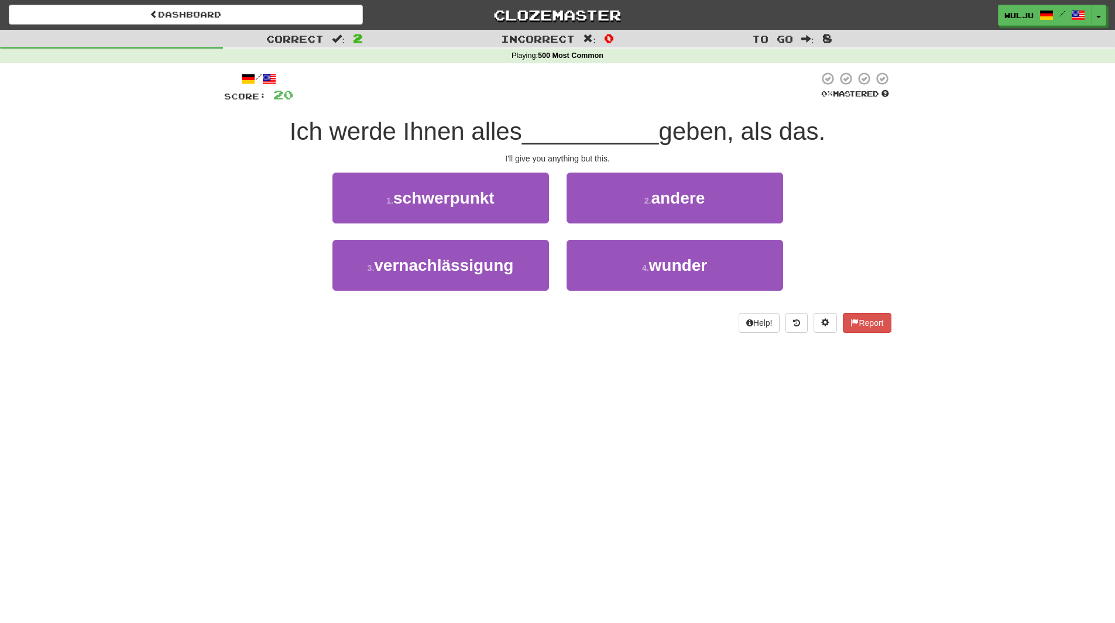
click at [564, 236] on div "2 . andere" at bounding box center [675, 206] width 234 height 67
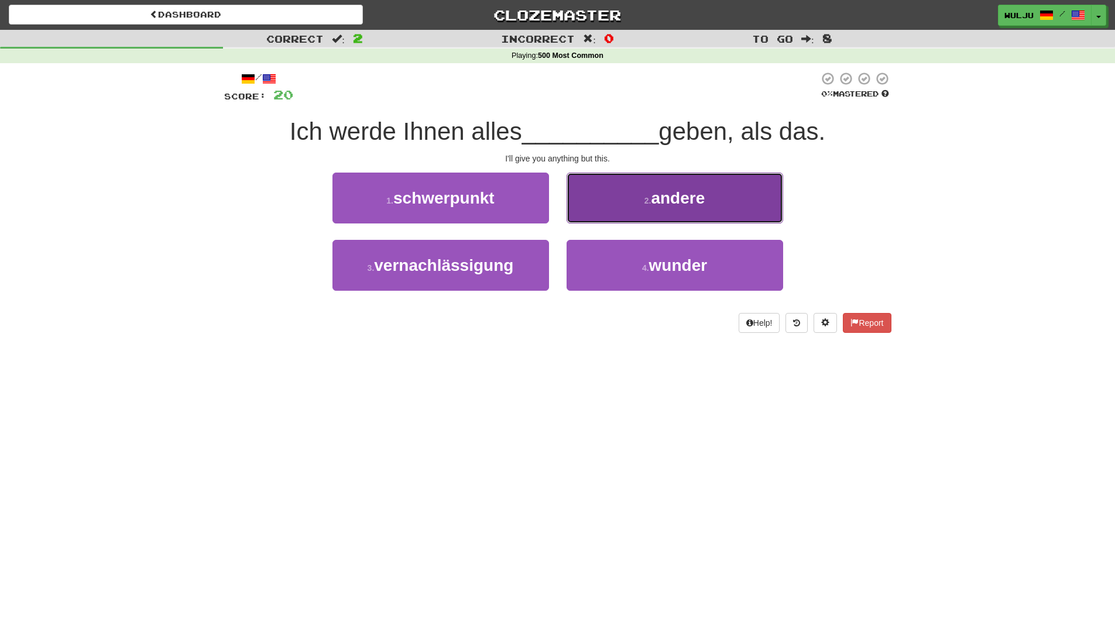
click at [635, 201] on button "2 . andere" at bounding box center [675, 198] width 217 height 51
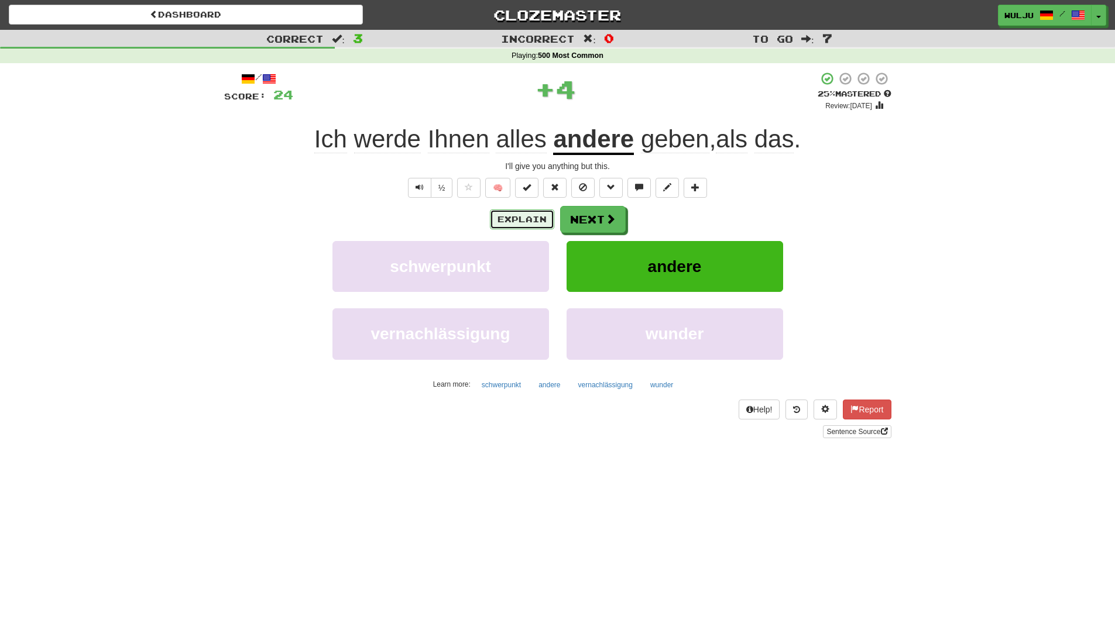
click at [545, 214] on button "Explain" at bounding box center [522, 220] width 64 height 20
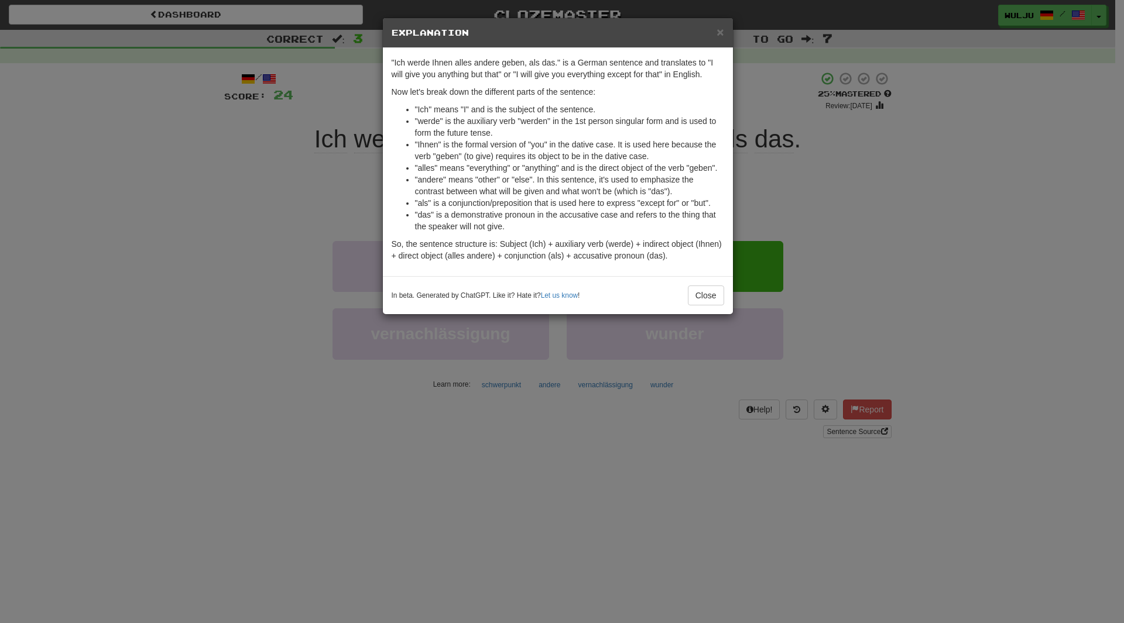
click at [850, 199] on div "× Explanation "Ich werde Ihnen alles andere geben, als das." is a German senten…" at bounding box center [562, 311] width 1124 height 623
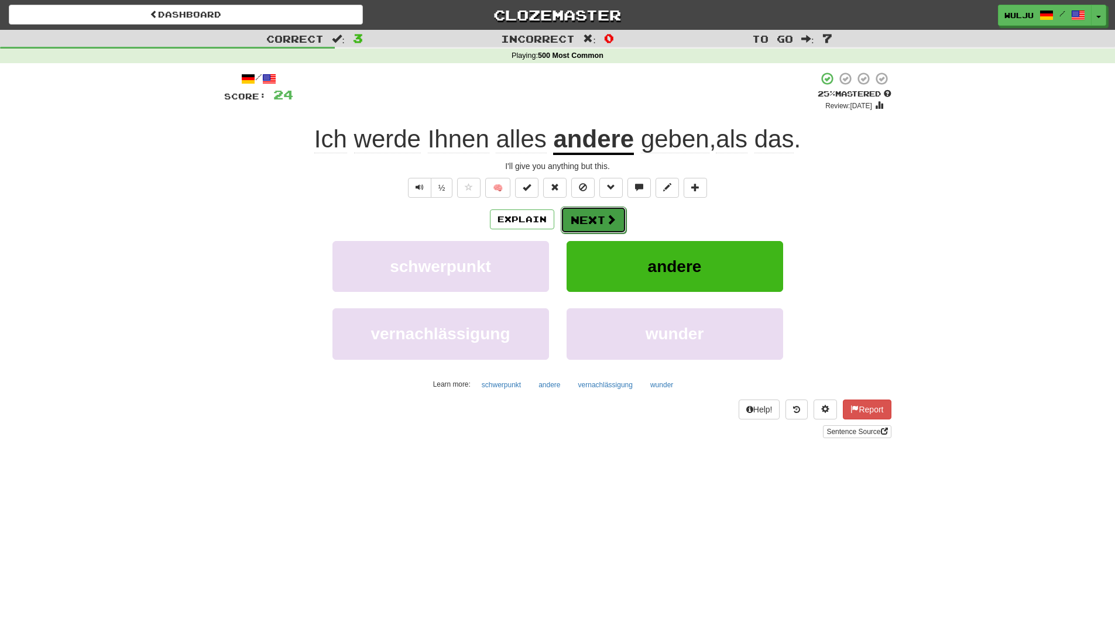
drag, startPoint x: 612, startPoint y: 212, endPoint x: 582, endPoint y: 213, distance: 29.9
click at [582, 213] on button "Next" at bounding box center [594, 220] width 66 height 27
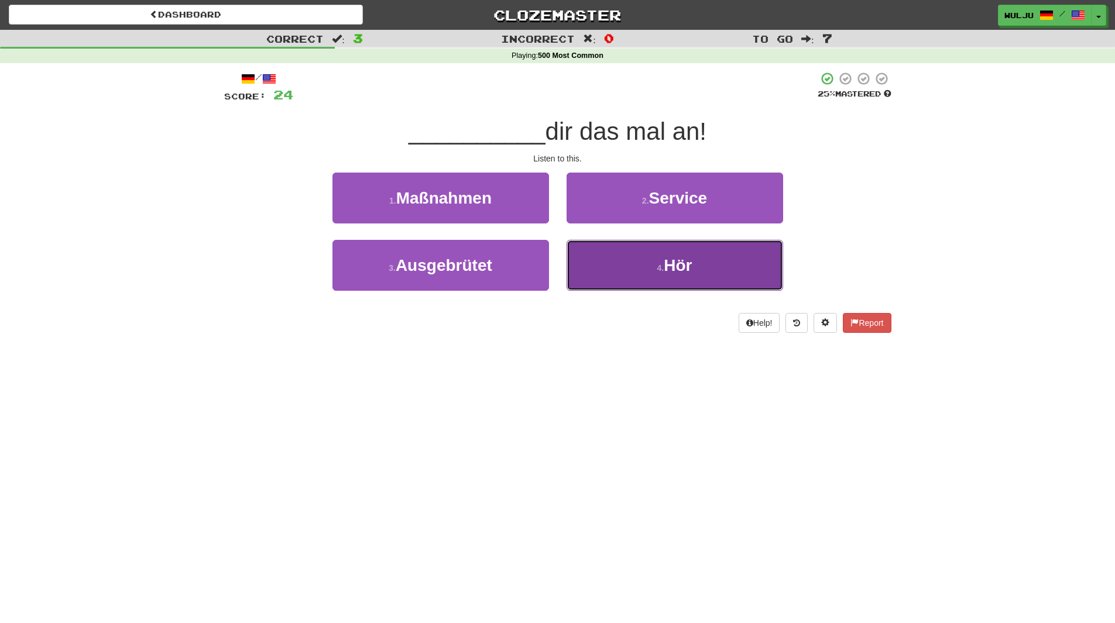
click at [610, 282] on button "4 . Hör" at bounding box center [675, 265] width 217 height 51
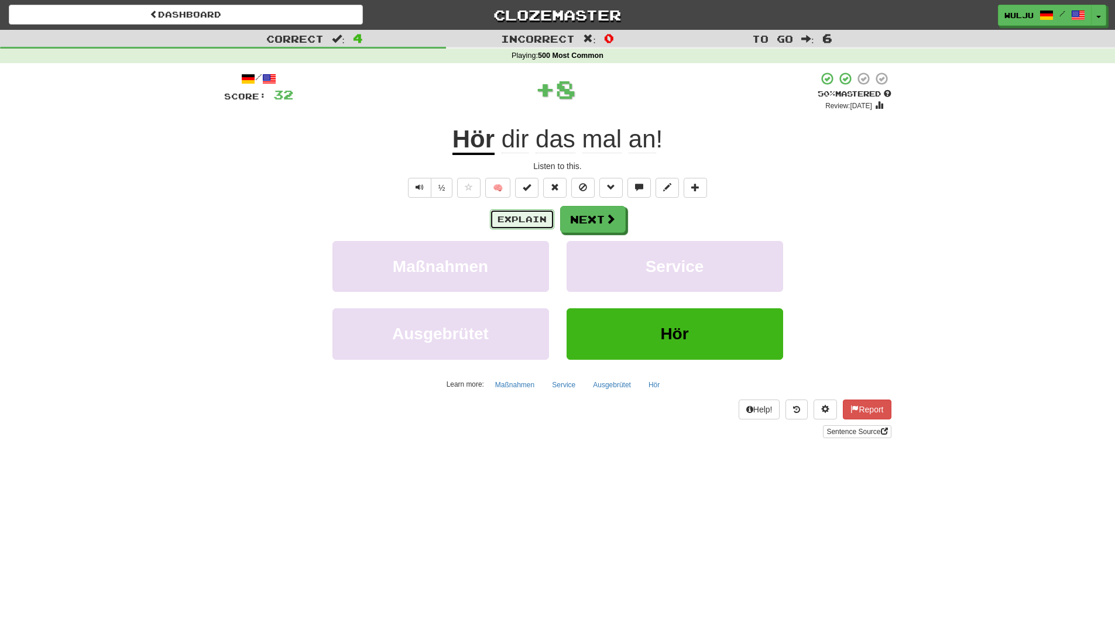
click at [537, 221] on button "Explain" at bounding box center [522, 220] width 64 height 20
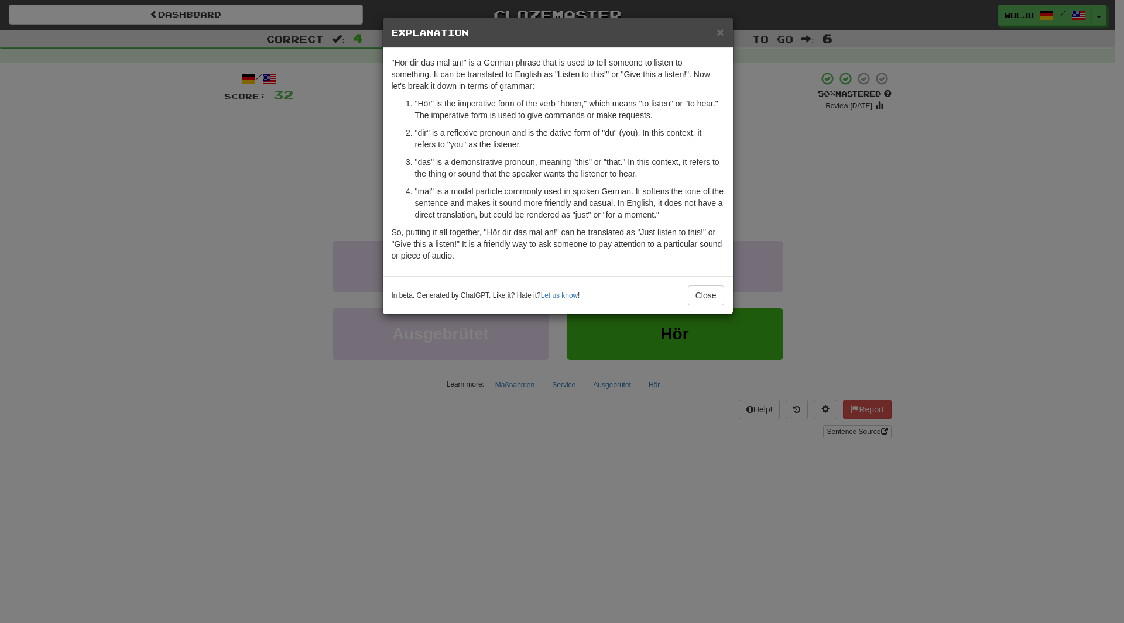
click at [882, 109] on div "× Explanation "Hör dir das mal an!" is a German phrase that is used to tell som…" at bounding box center [562, 311] width 1124 height 623
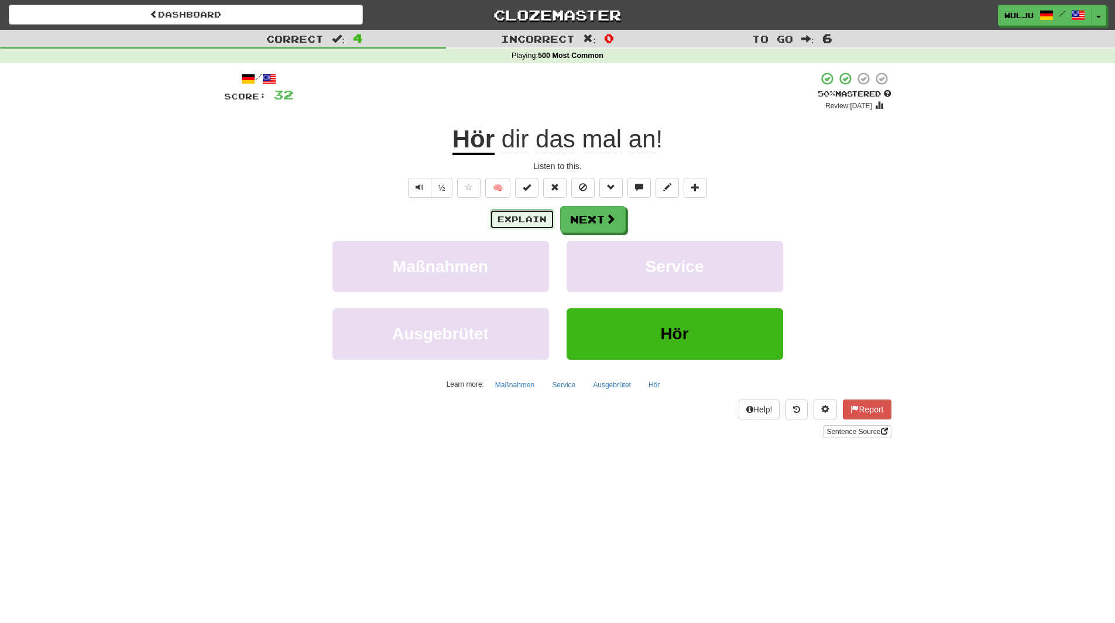
click at [526, 226] on button "Explain" at bounding box center [522, 220] width 64 height 20
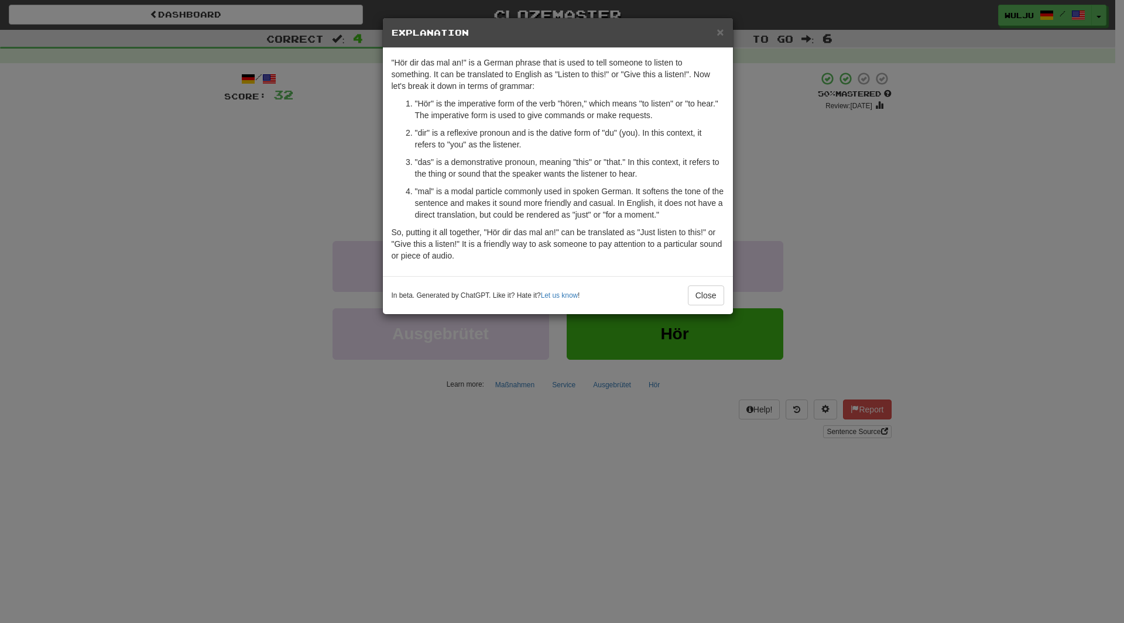
click at [769, 229] on div "× Explanation "Hör dir das mal an!" is a German phrase that is used to tell som…" at bounding box center [562, 311] width 1124 height 623
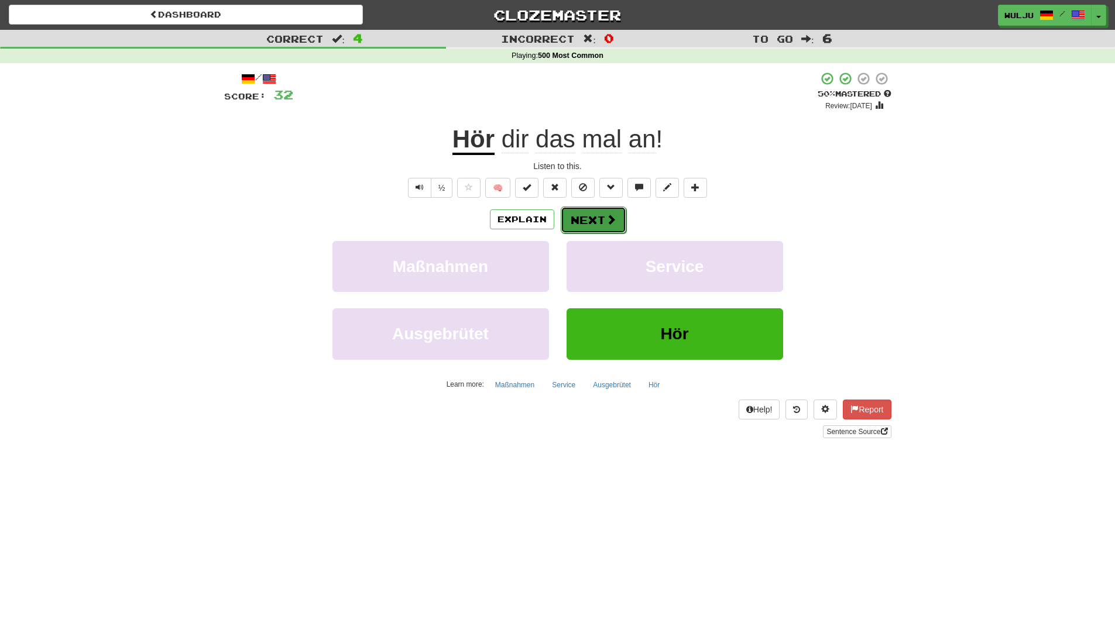
click at [613, 216] on span at bounding box center [611, 219] width 11 height 11
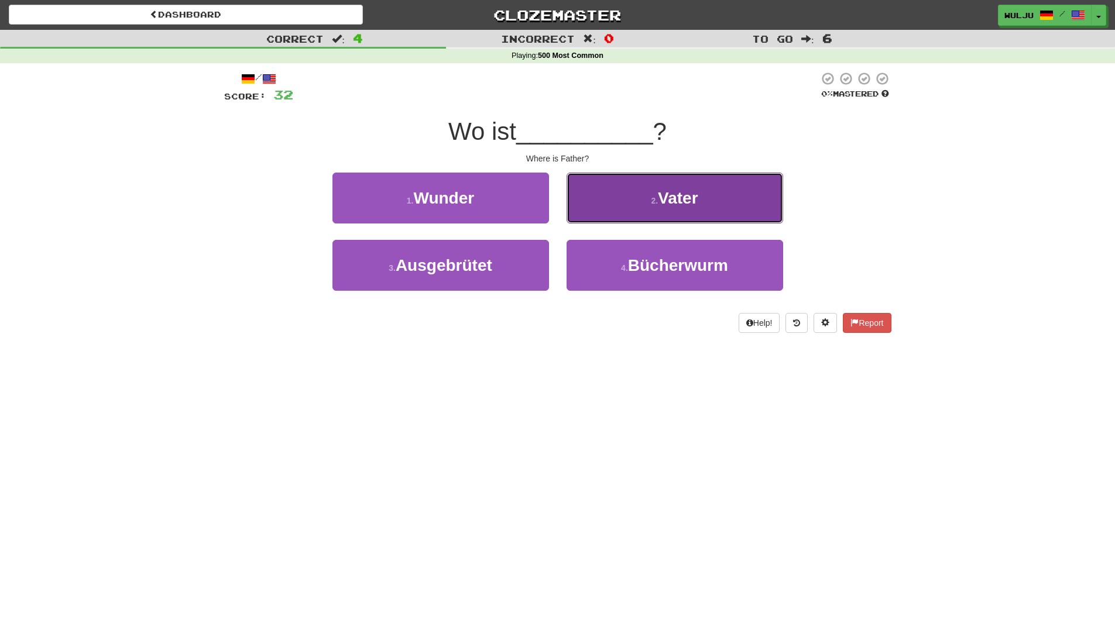
drag, startPoint x: 615, startPoint y: 214, endPoint x: 598, endPoint y: 210, distance: 17.3
drag, startPoint x: 598, startPoint y: 210, endPoint x: 589, endPoint y: 210, distance: 8.8
click at [589, 210] on button "2 . Vater" at bounding box center [675, 198] width 217 height 51
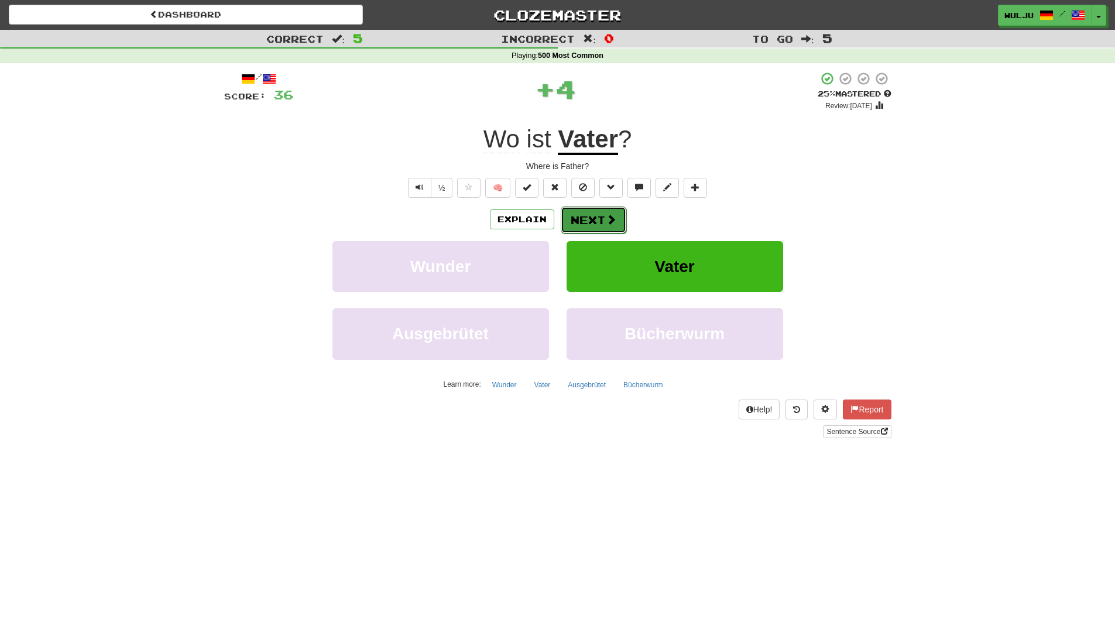
click at [589, 211] on button "Next" at bounding box center [594, 220] width 66 height 27
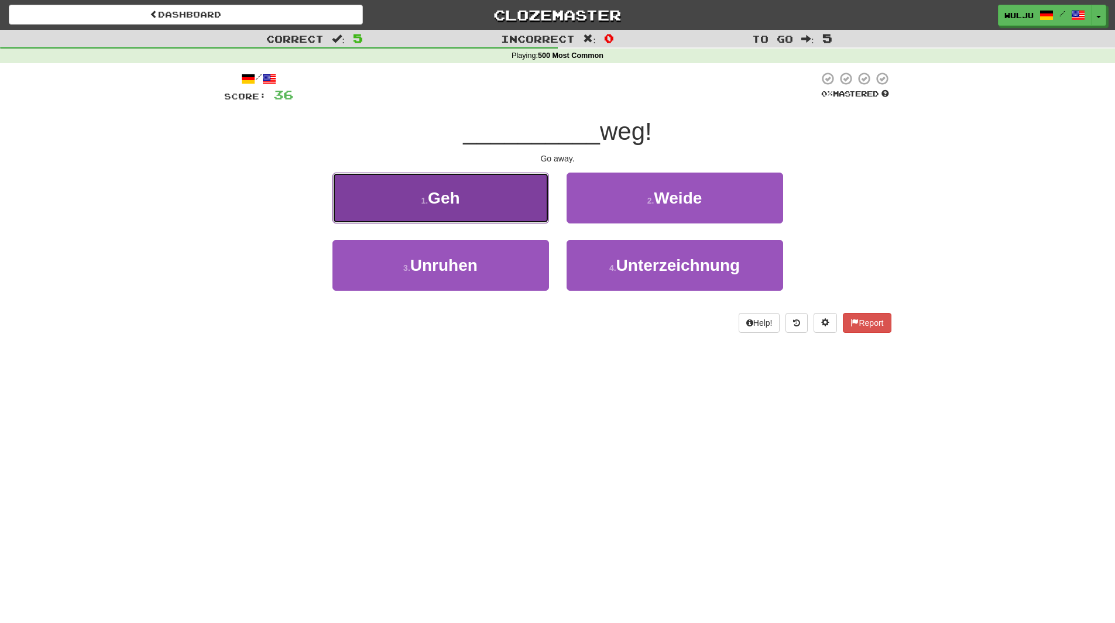
click at [510, 203] on button "1 . Geh" at bounding box center [440, 198] width 217 height 51
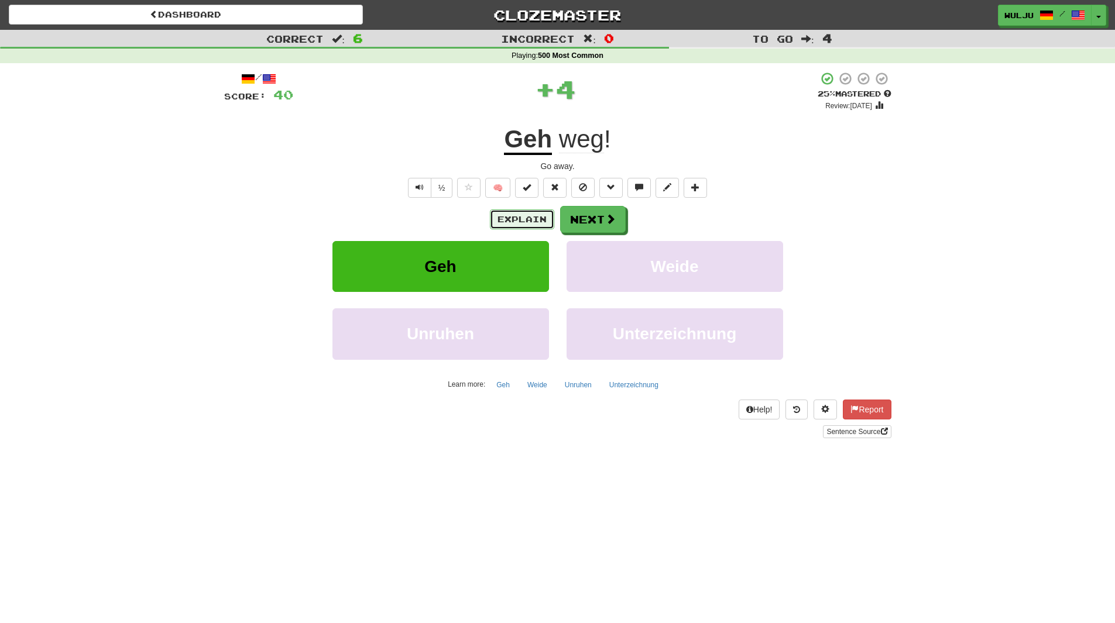
click at [520, 214] on button "Explain" at bounding box center [522, 220] width 64 height 20
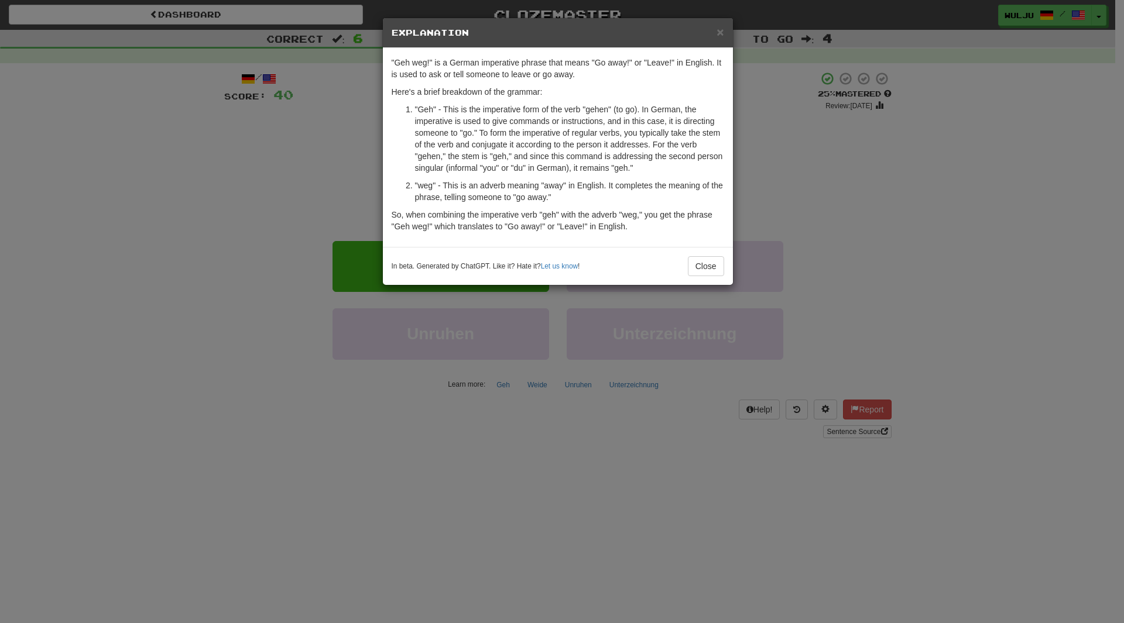
click at [835, 204] on div "× Explanation "Geh weg!" is a German imperative phrase that means "Go away!" or…" at bounding box center [562, 311] width 1124 height 623
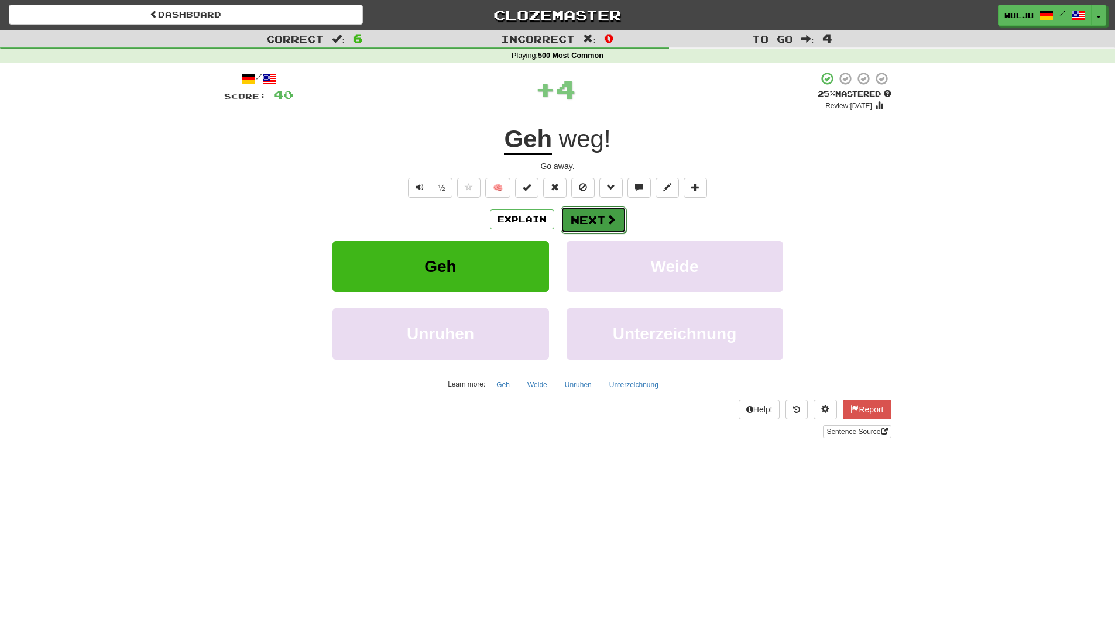
click at [623, 215] on button "Next" at bounding box center [594, 220] width 66 height 27
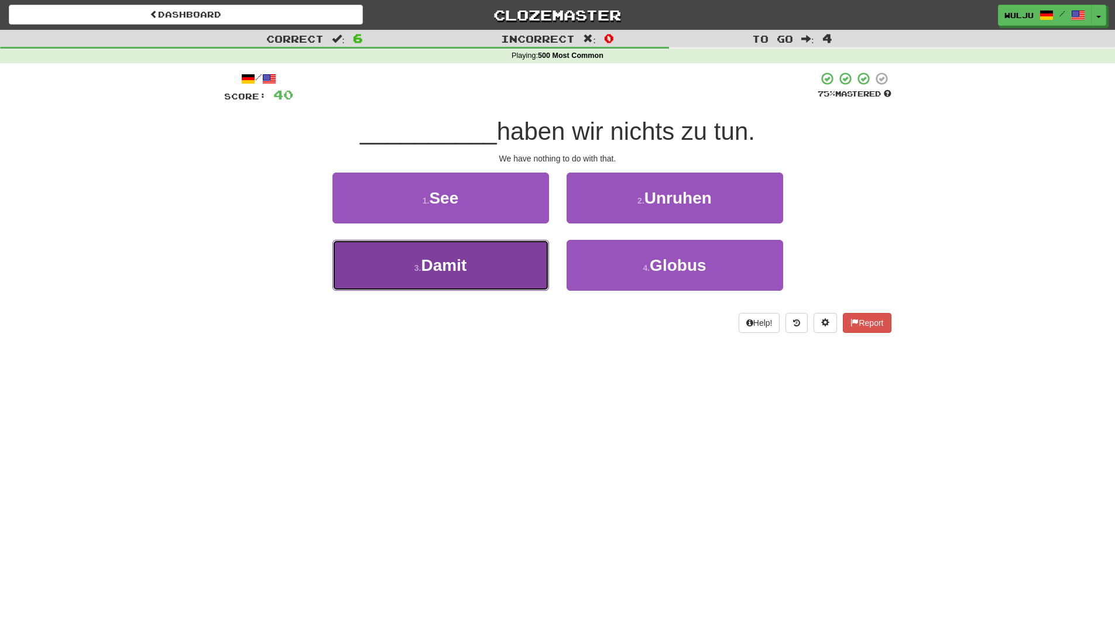
click at [487, 269] on button "3 . Damit" at bounding box center [440, 265] width 217 height 51
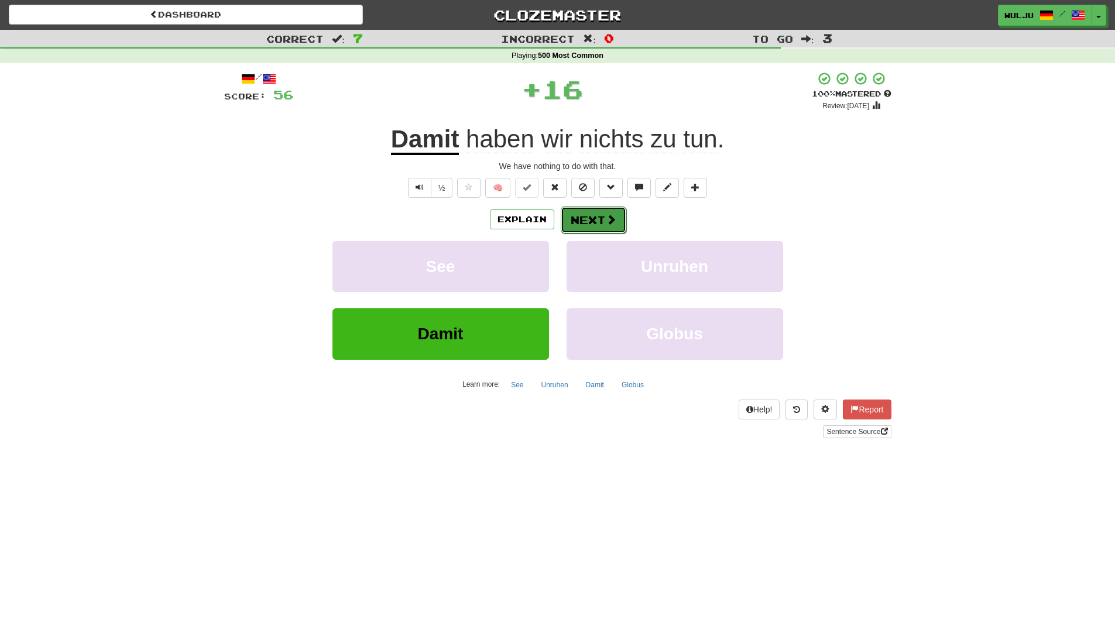
click at [589, 226] on button "Next" at bounding box center [594, 220] width 66 height 27
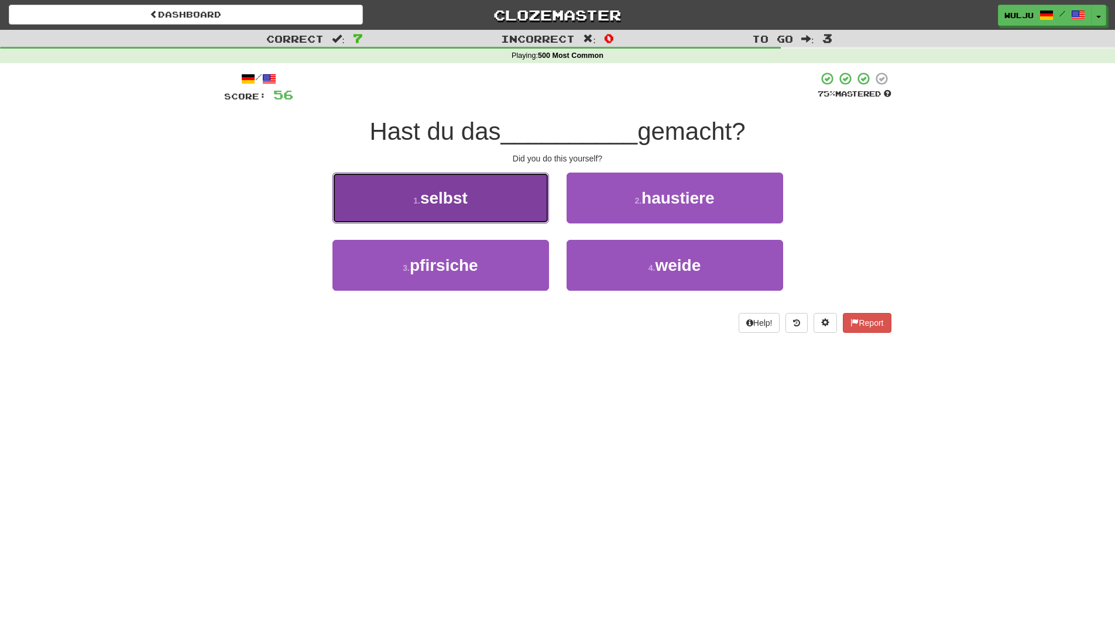
click at [511, 184] on button "1 . selbst" at bounding box center [440, 198] width 217 height 51
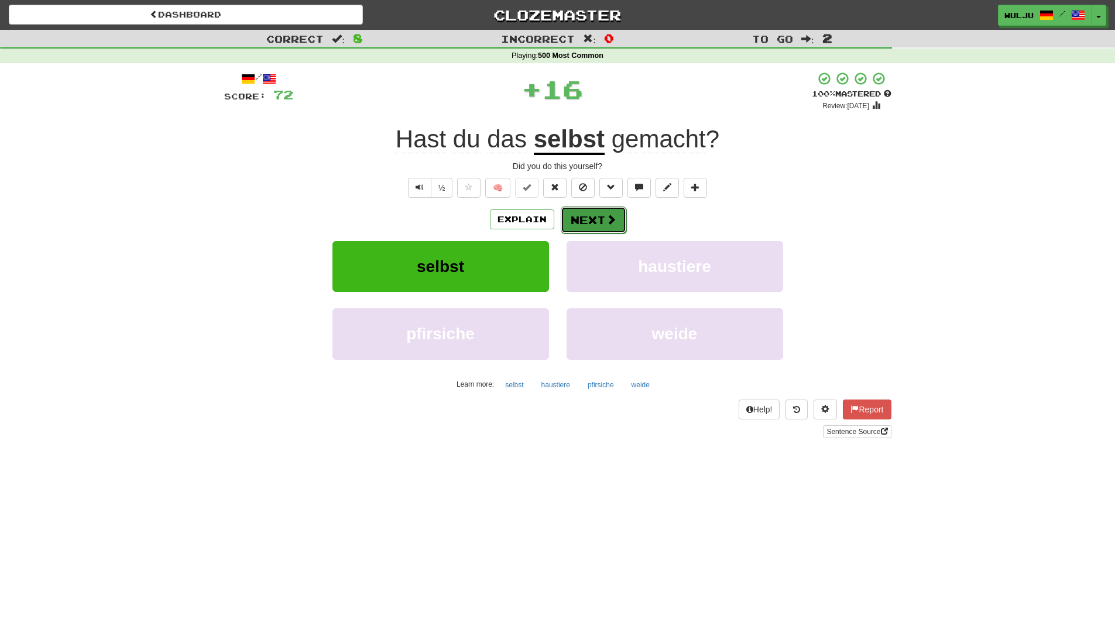
click at [609, 220] on span at bounding box center [611, 219] width 11 height 11
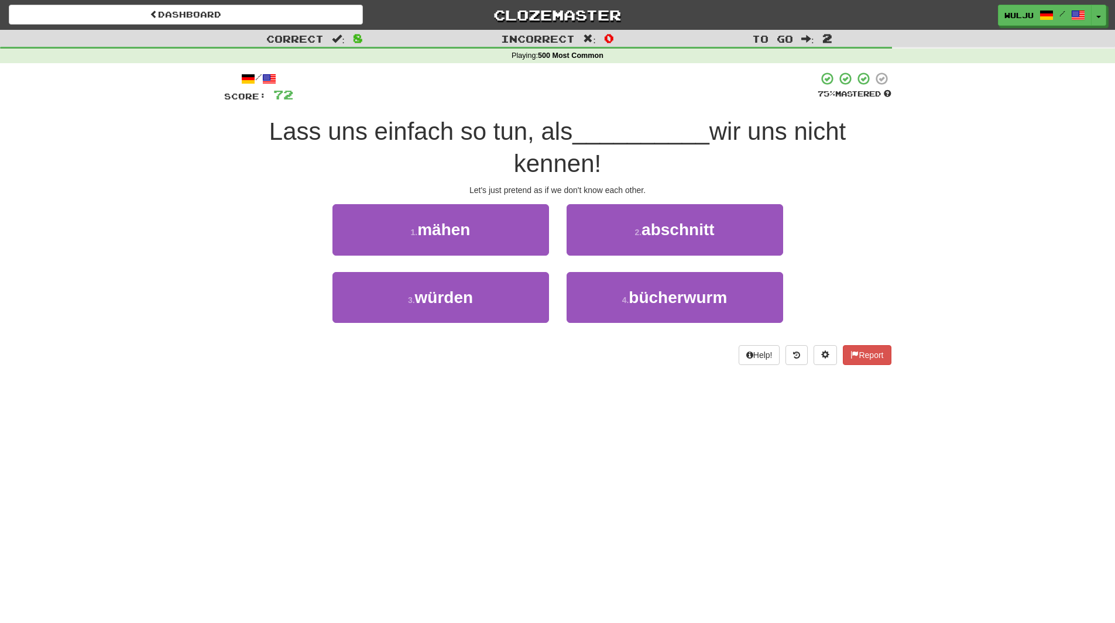
click at [597, 399] on div "Dashboard Clozemaster [GEOGRAPHIC_DATA] / Toggle Dropdown Dashboard Leaderboard…" at bounding box center [557, 311] width 1115 height 623
drag, startPoint x: 606, startPoint y: 375, endPoint x: 568, endPoint y: 366, distance: 39.6
click at [568, 366] on div "/ Score: 72 75 % Mastered Lass uns einfach so tun, als __________ wir uns nicht…" at bounding box center [557, 222] width 667 height 318
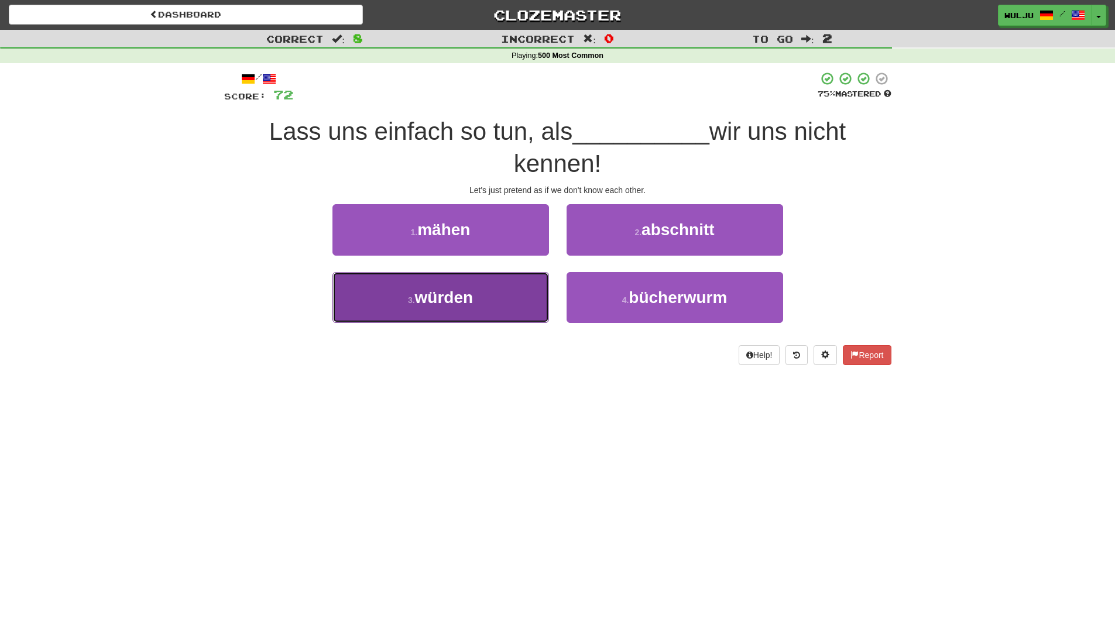
click at [530, 301] on button "3 . würden" at bounding box center [440, 297] width 217 height 51
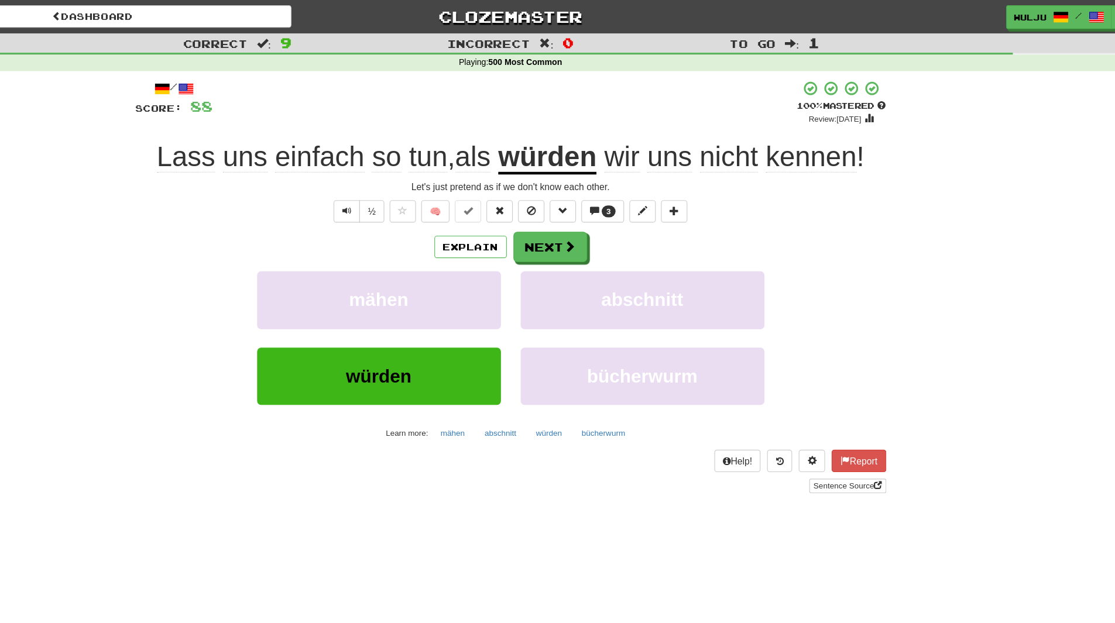
click at [756, 235] on div "Explain Next mähen abschnitt würden bücherwurm Learn more: mähen abschnitt würd…" at bounding box center [557, 300] width 667 height 188
click at [540, 217] on button "Explain" at bounding box center [522, 220] width 64 height 20
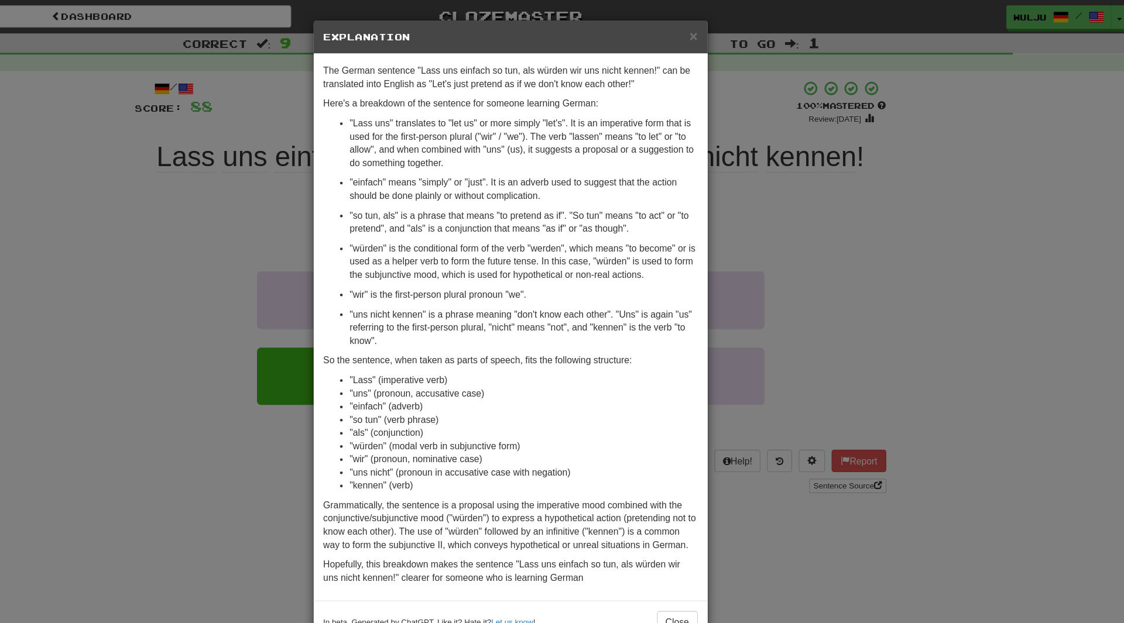
click at [826, 194] on div "× Explanation The German sentence "Lass uns einfach so tun, als würden wir uns …" at bounding box center [562, 311] width 1124 height 623
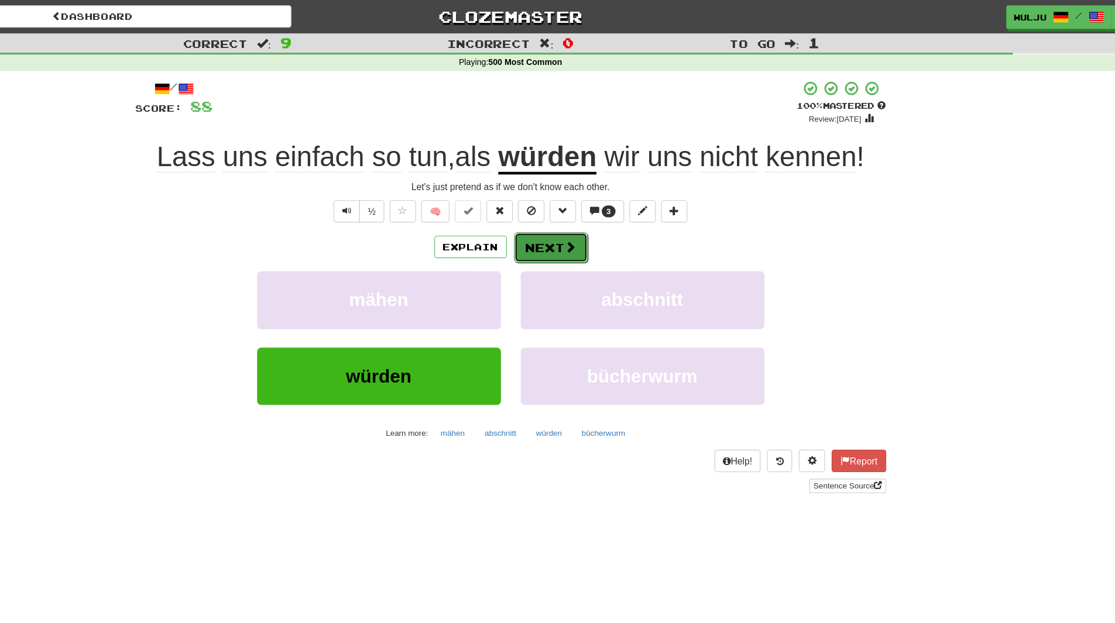
click at [568, 224] on button "Next" at bounding box center [594, 220] width 66 height 27
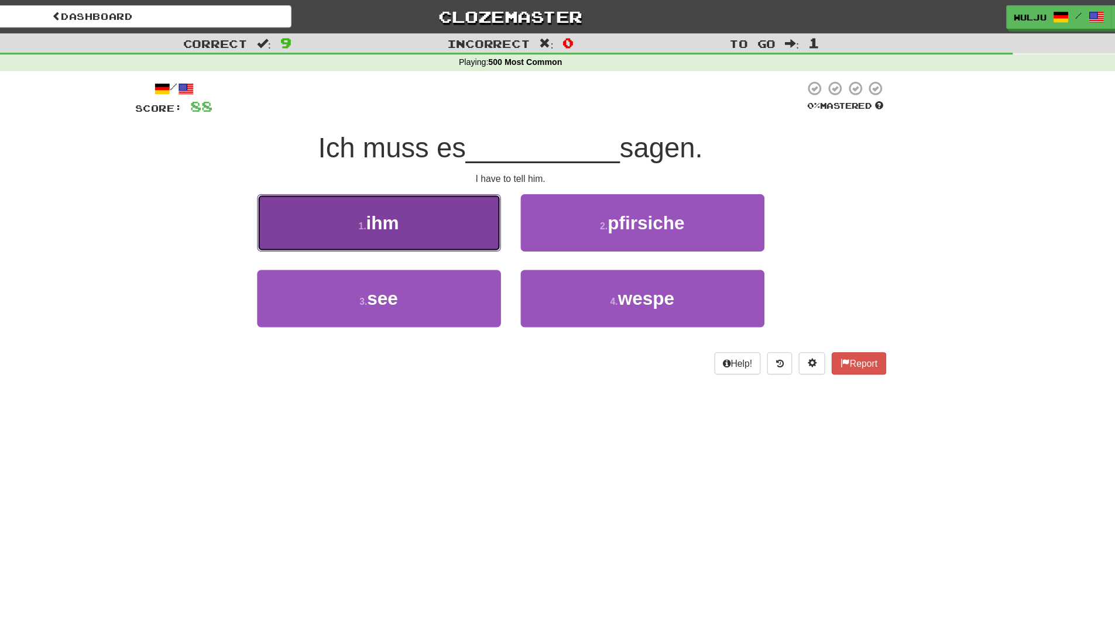
click at [440, 200] on span "ihm" at bounding box center [443, 198] width 29 height 18
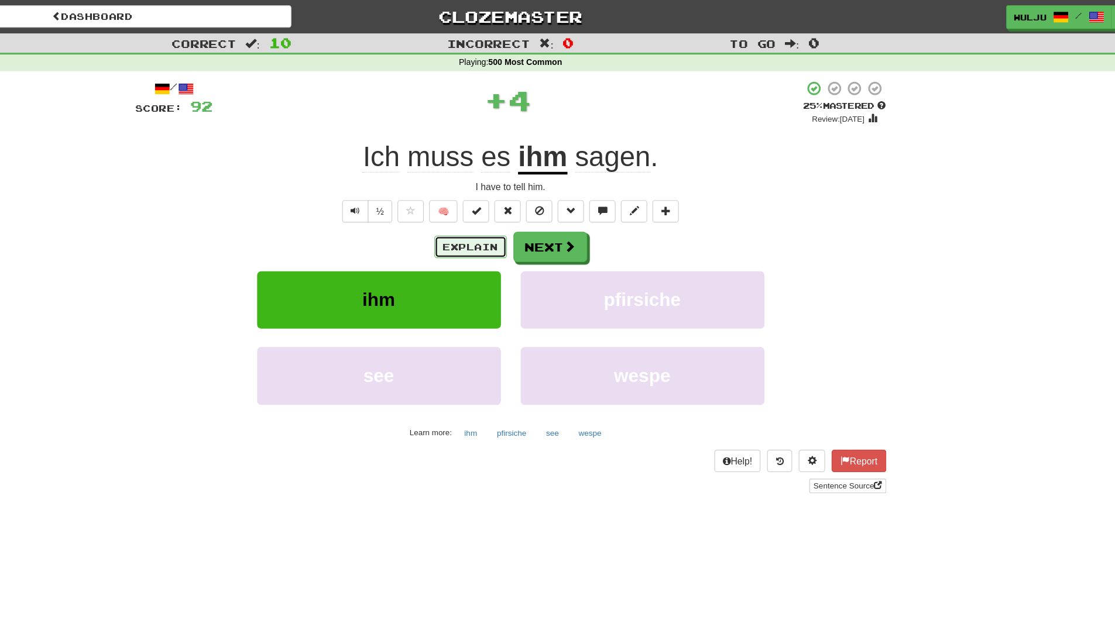
click at [509, 222] on button "Explain" at bounding box center [522, 220] width 64 height 20
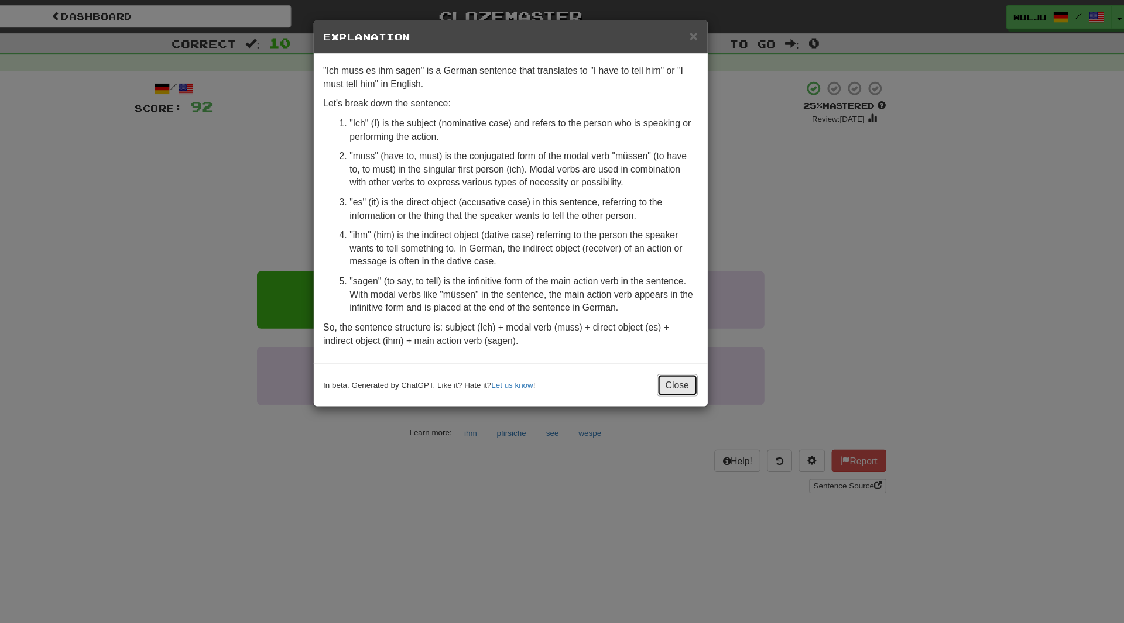
click at [694, 335] on button "Close" at bounding box center [706, 342] width 36 height 20
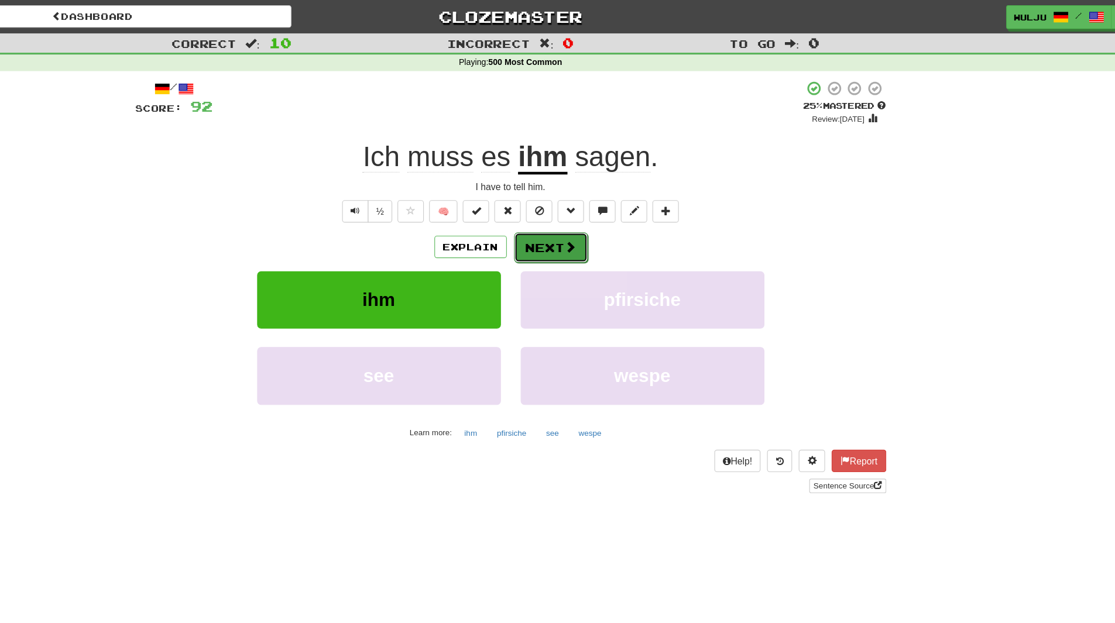
click at [598, 217] on button "Next" at bounding box center [594, 220] width 66 height 27
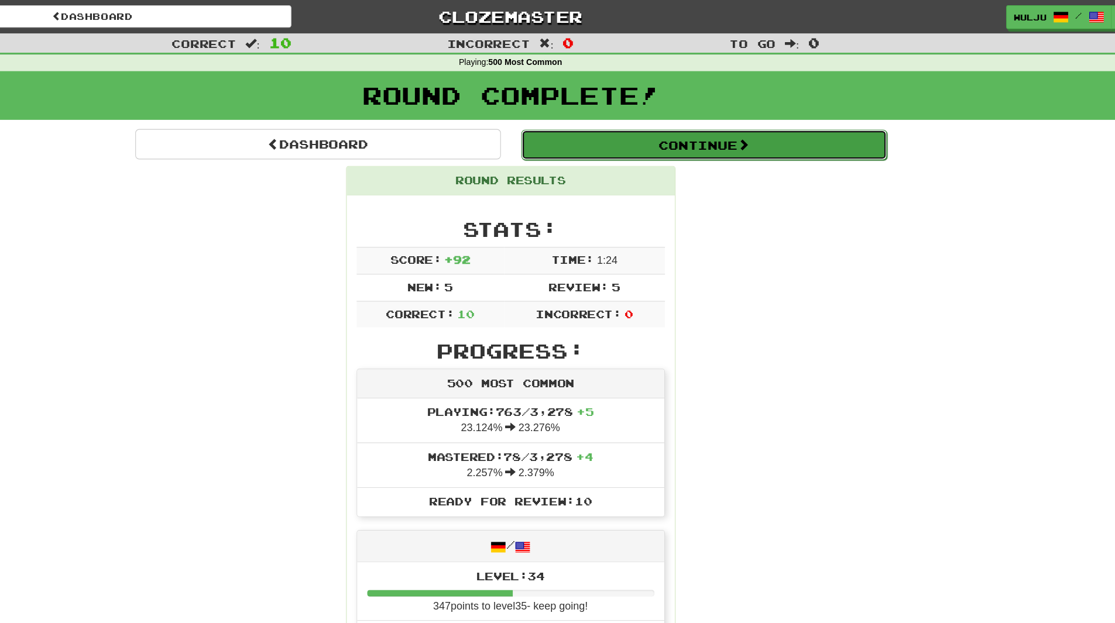
click at [630, 133] on button "Continue" at bounding box center [729, 128] width 325 height 27
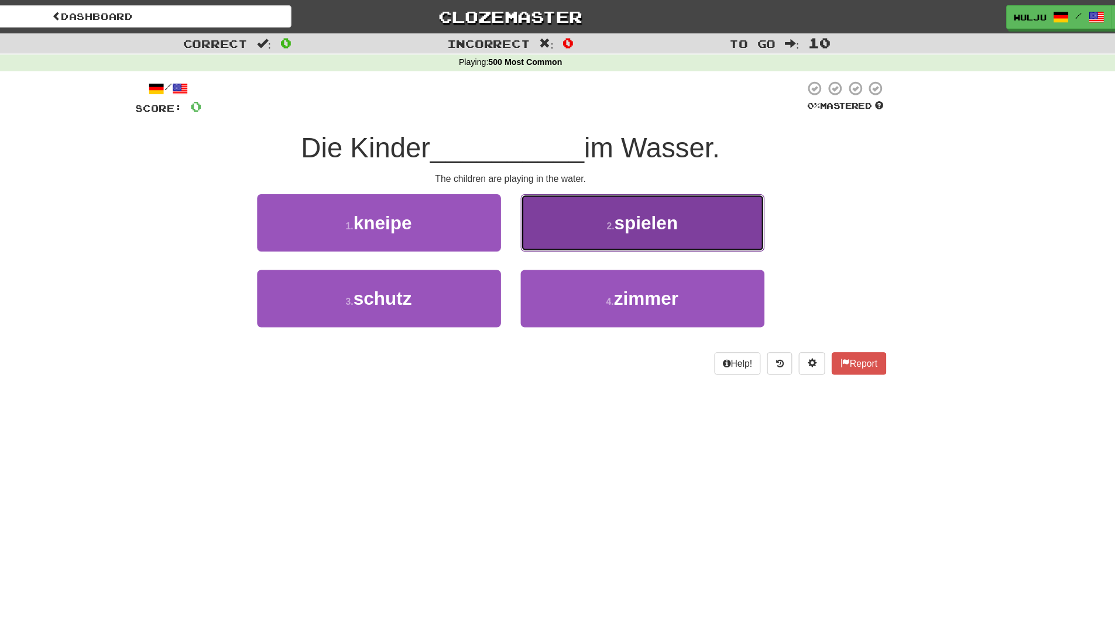
click at [613, 198] on button "2 . spielen" at bounding box center [675, 198] width 217 height 51
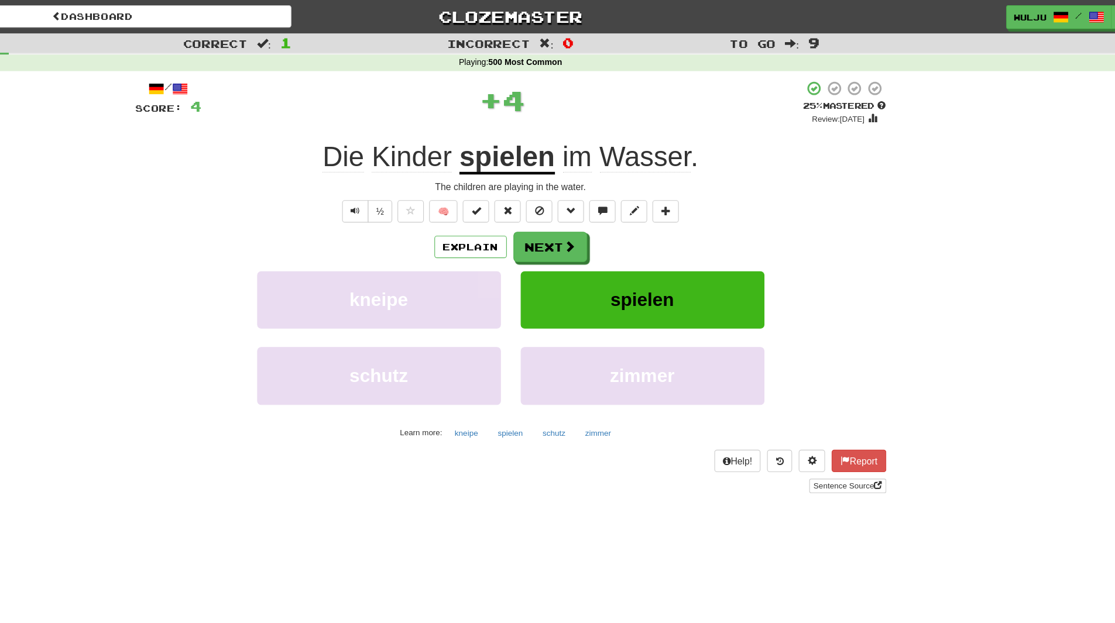
click at [612, 200] on div "/ Score: 4 + 4 25 % Mastered Review: [DATE] Die Kinder spielen im [PERSON_NAME]…" at bounding box center [557, 254] width 667 height 367
click at [611, 208] on button "Next" at bounding box center [594, 220] width 66 height 27
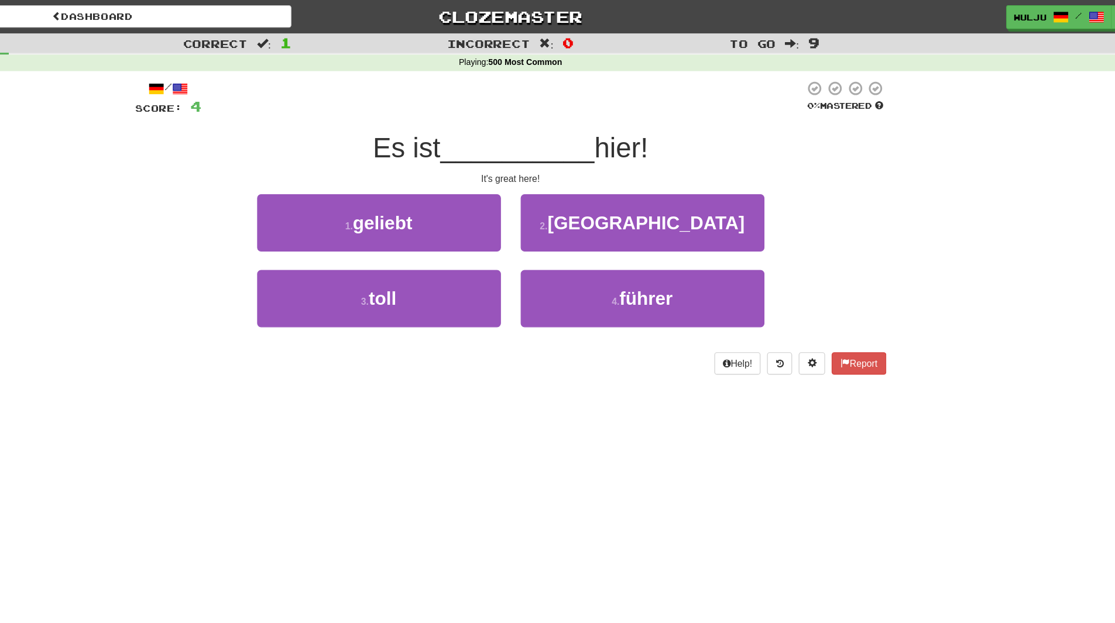
click at [567, 235] on div "2 . [GEOGRAPHIC_DATA]" at bounding box center [675, 206] width 234 height 67
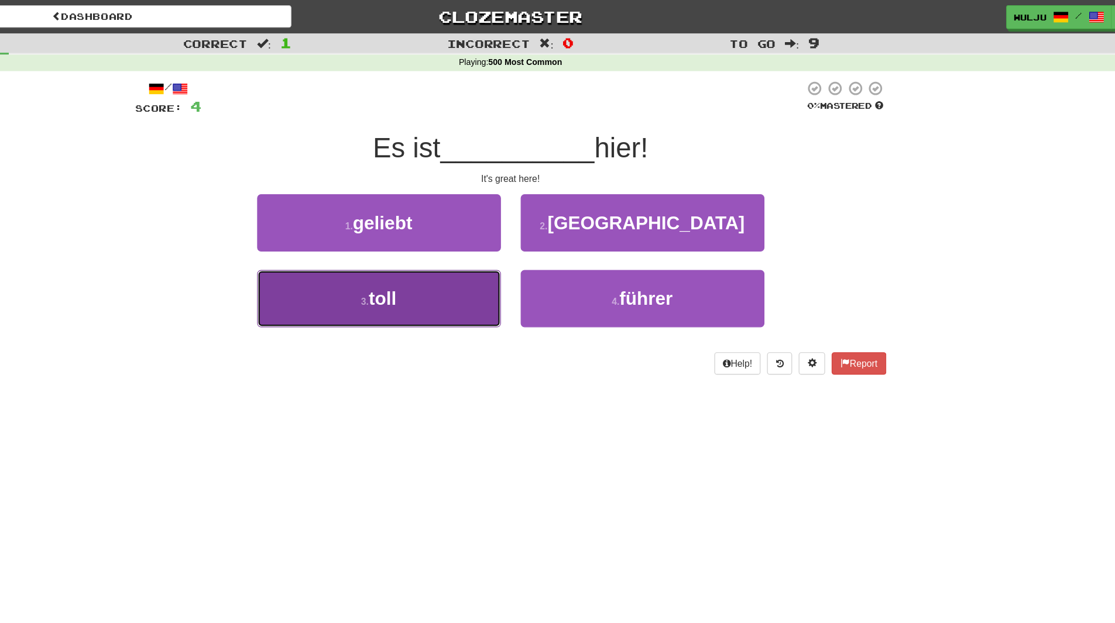
click at [511, 259] on button "3 . toll" at bounding box center [440, 265] width 217 height 51
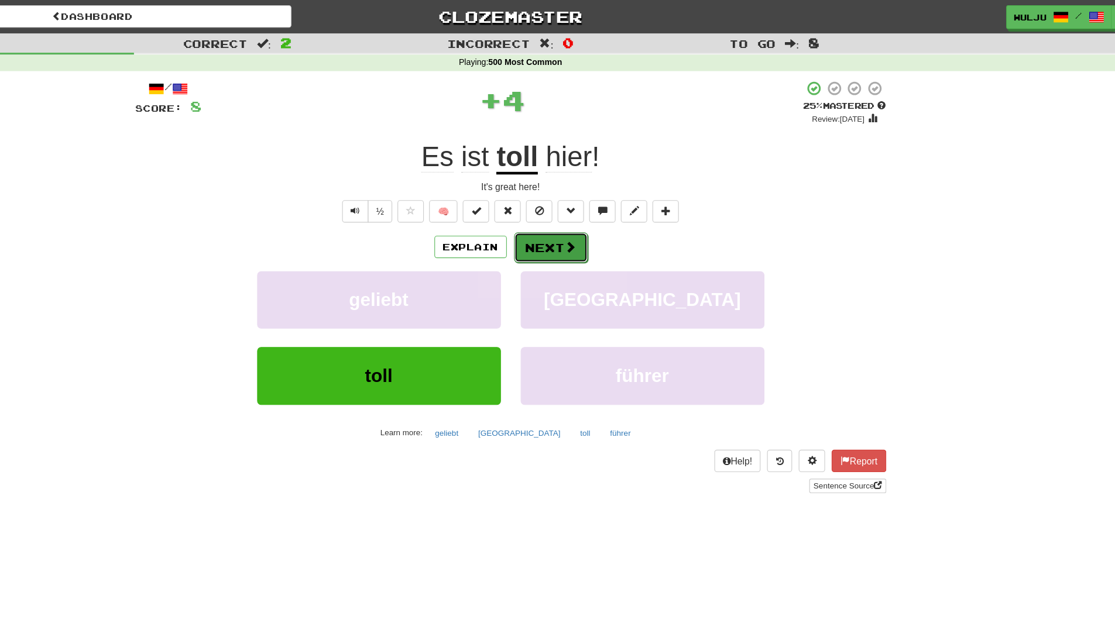
click at [587, 218] on button "Next" at bounding box center [594, 220] width 66 height 27
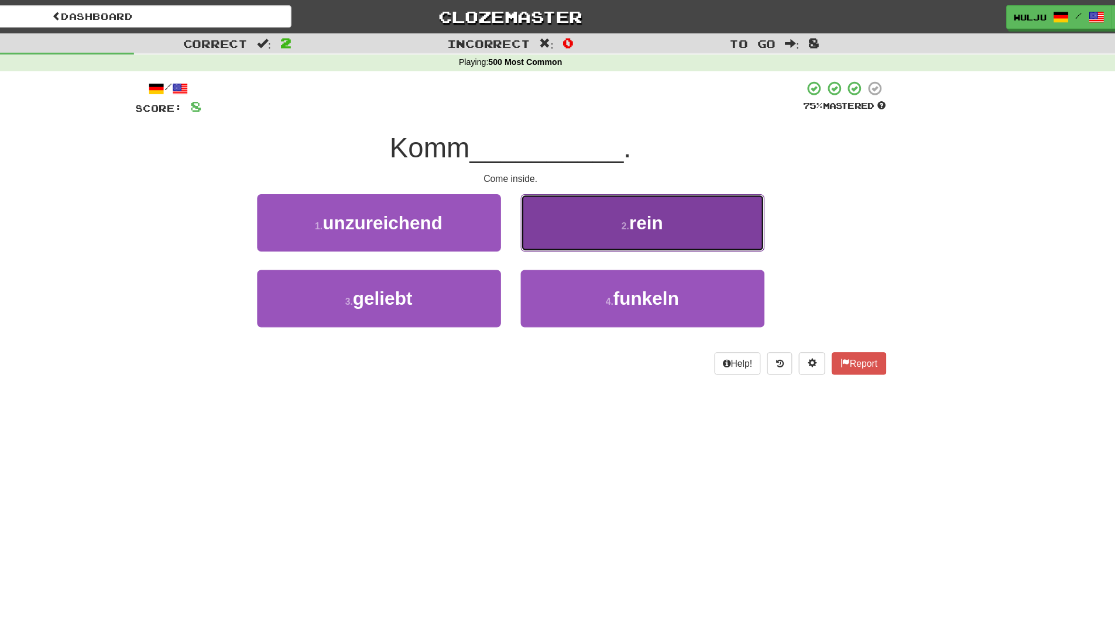
click at [611, 203] on button "2 . rein" at bounding box center [675, 198] width 217 height 51
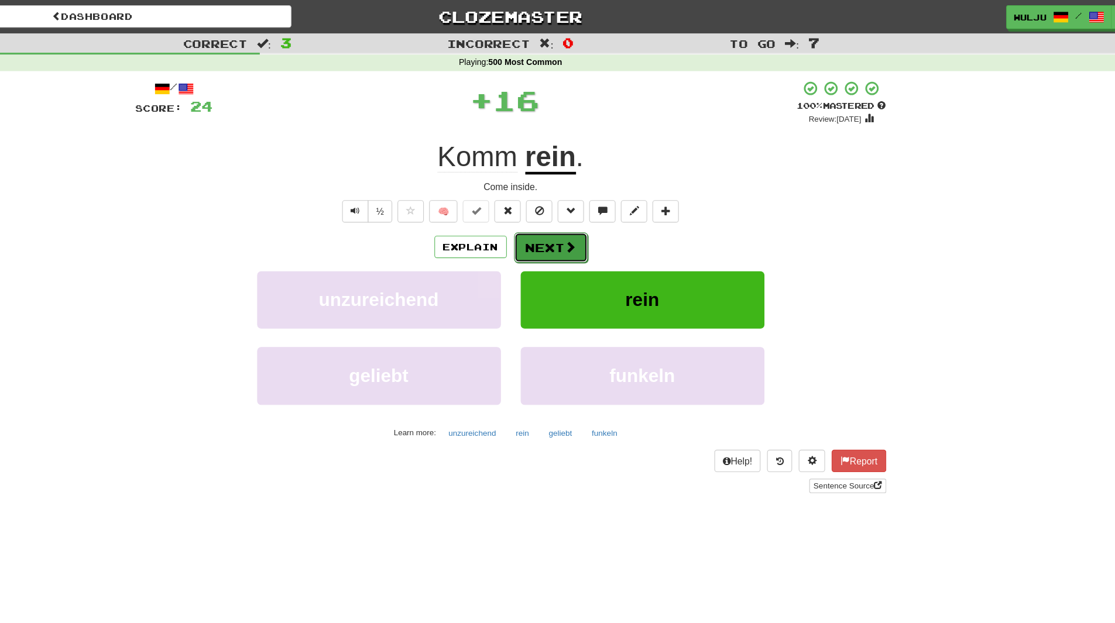
click at [606, 219] on span at bounding box center [611, 219] width 11 height 11
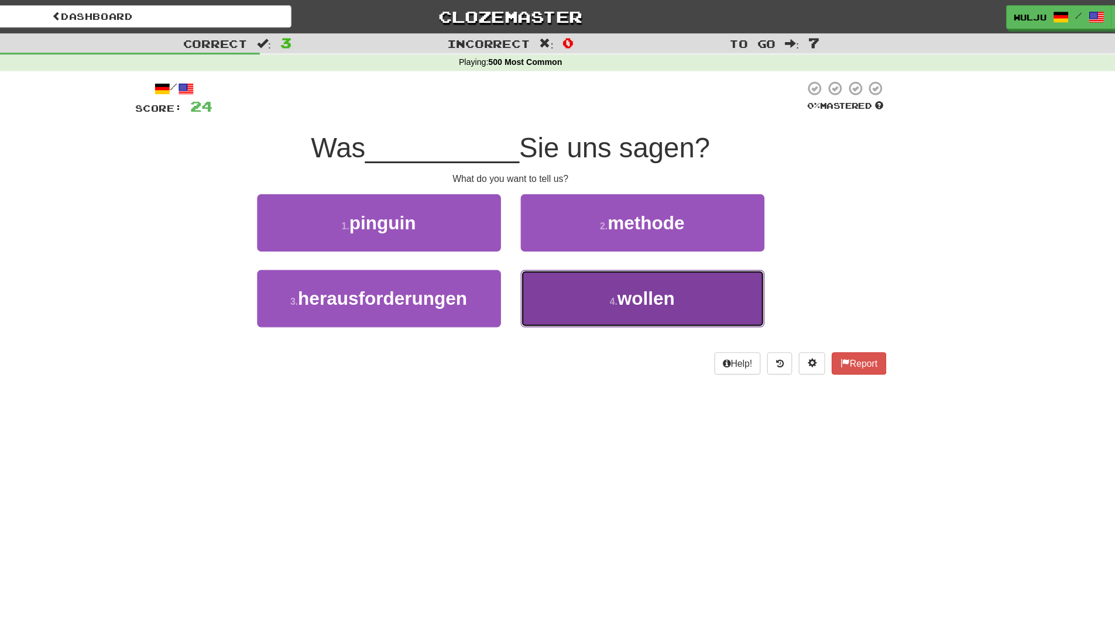
click at [636, 256] on button "4 . wollen" at bounding box center [675, 265] width 217 height 51
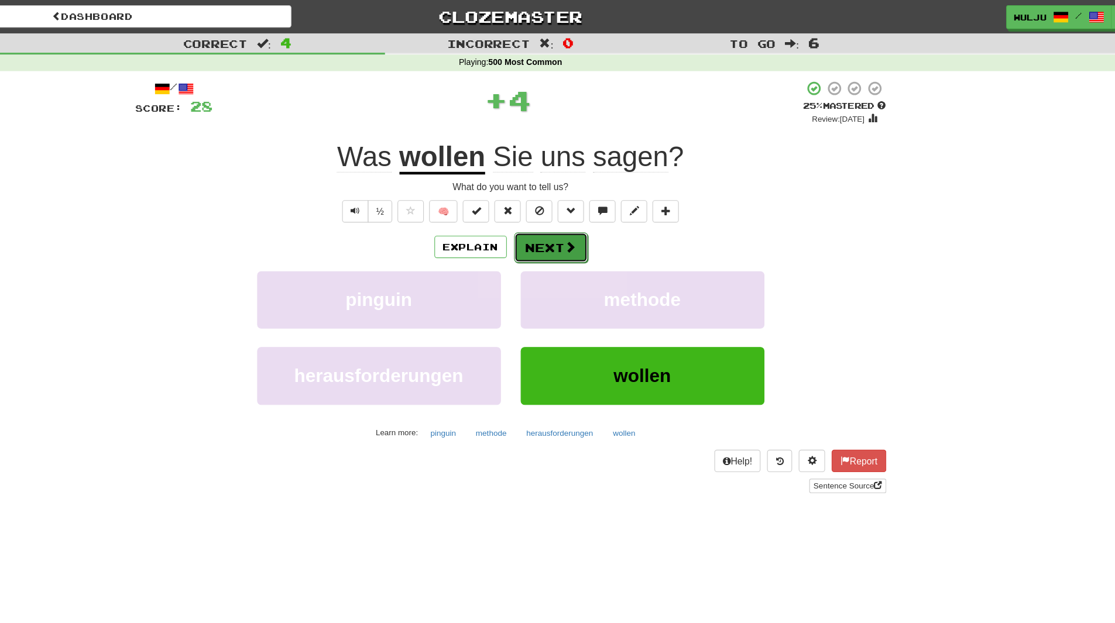
click at [603, 212] on button "Next" at bounding box center [594, 220] width 66 height 27
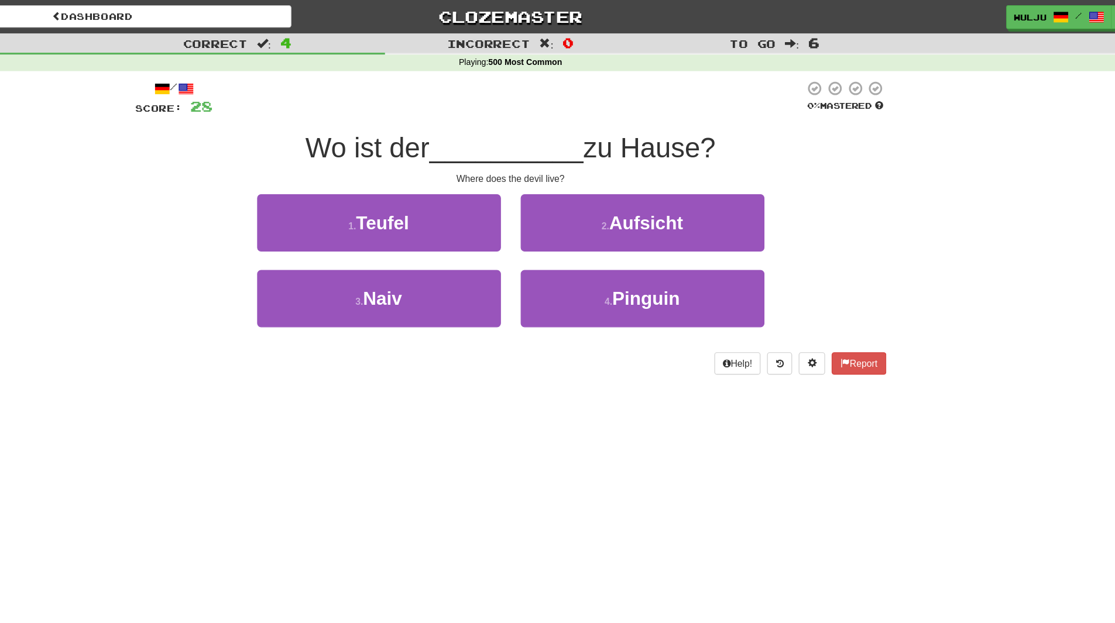
click at [563, 234] on div "2 . Aufsicht" at bounding box center [675, 206] width 234 height 67
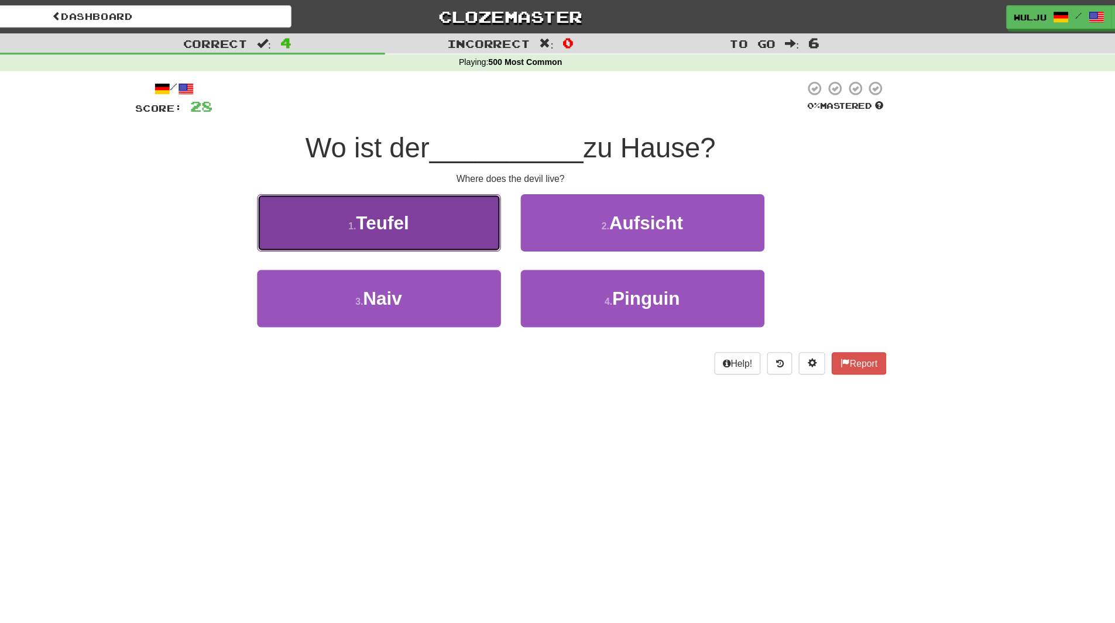
click at [508, 212] on button "1 . Teufel" at bounding box center [440, 198] width 217 height 51
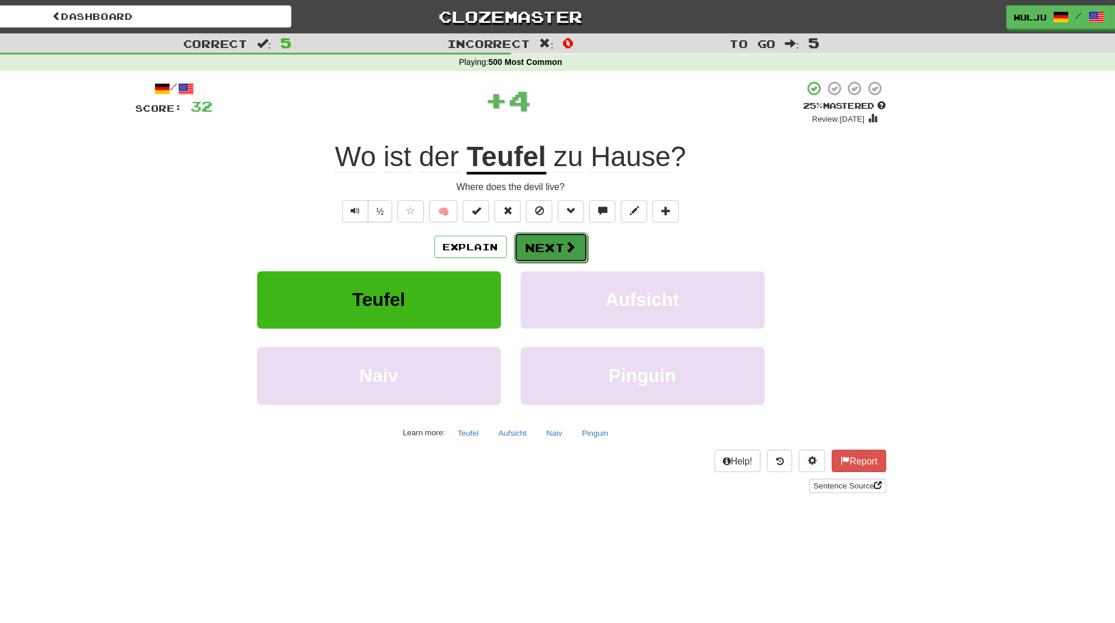
click at [577, 218] on button "Next" at bounding box center [594, 220] width 66 height 27
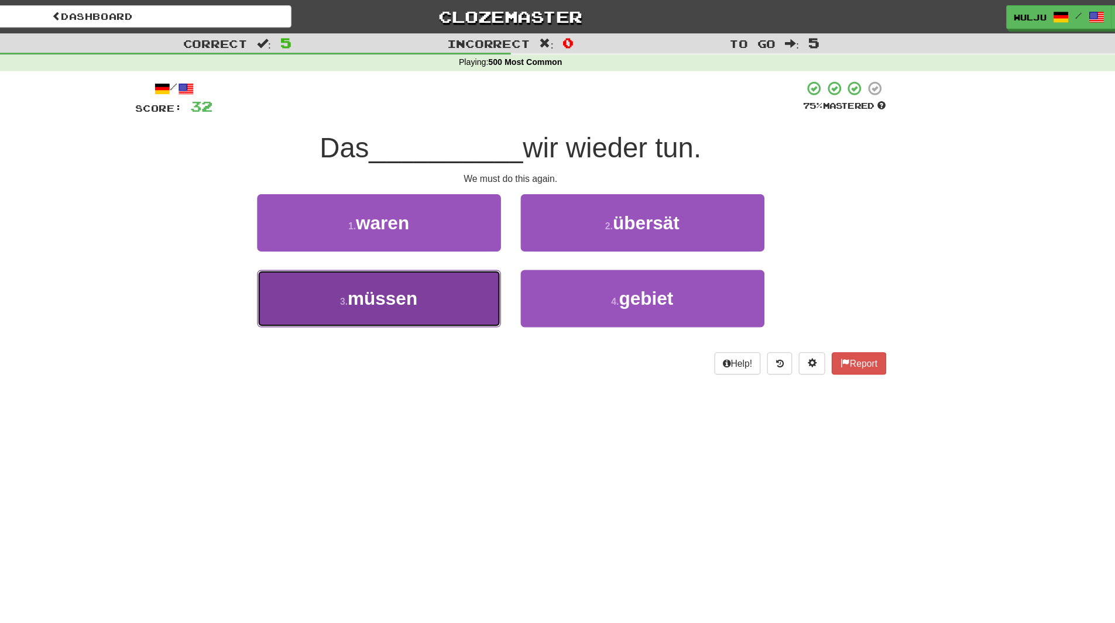
click at [504, 283] on button "3 . müssen" at bounding box center [440, 265] width 217 height 51
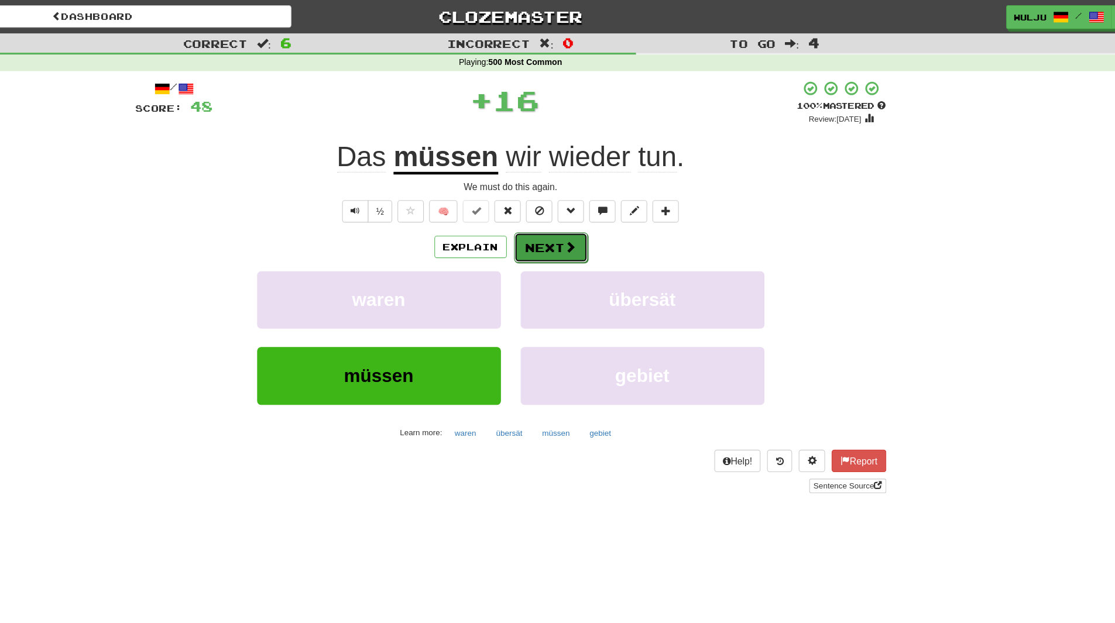
drag, startPoint x: 594, startPoint y: 217, endPoint x: 567, endPoint y: 218, distance: 27.5
click at [567, 218] on button "Next" at bounding box center [594, 220] width 66 height 27
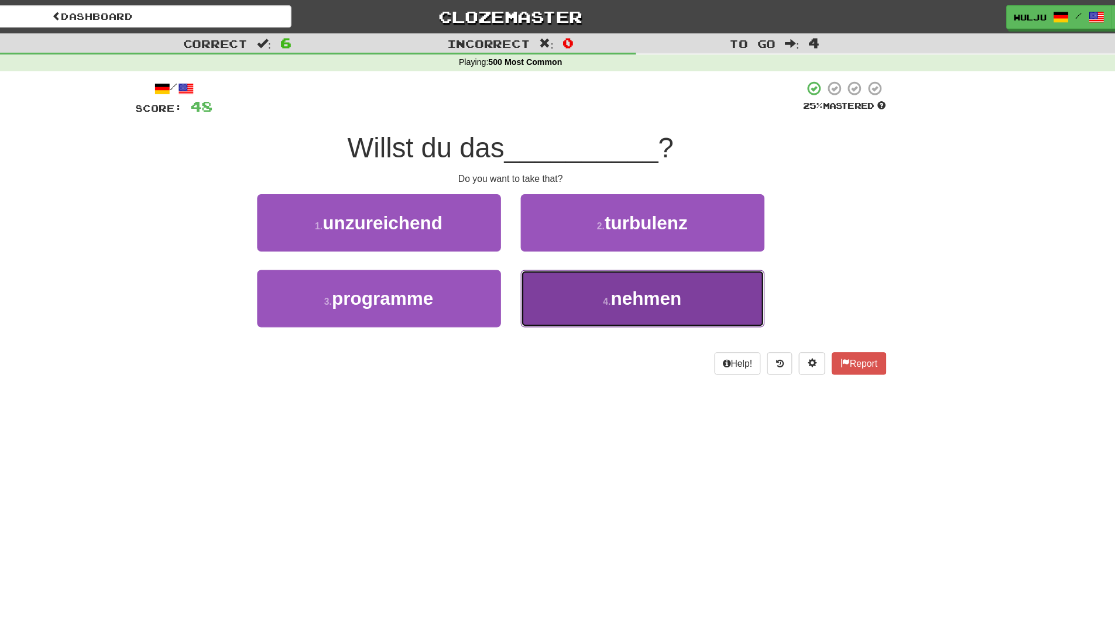
click at [581, 279] on button "4 . nehmen" at bounding box center [675, 265] width 217 height 51
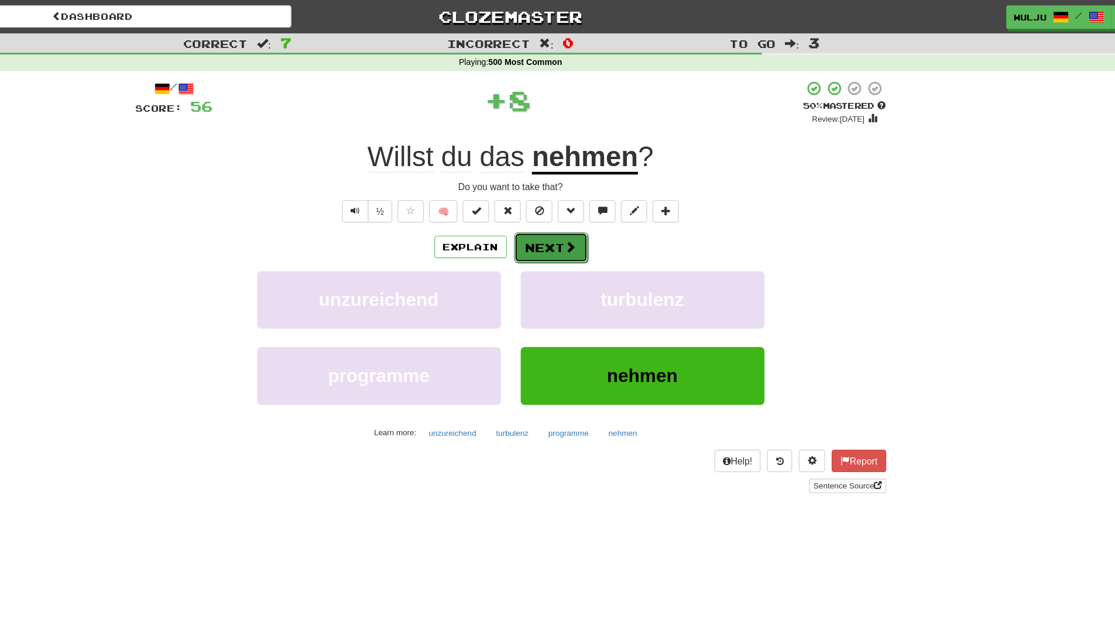
click at [607, 210] on button "Next" at bounding box center [594, 220] width 66 height 27
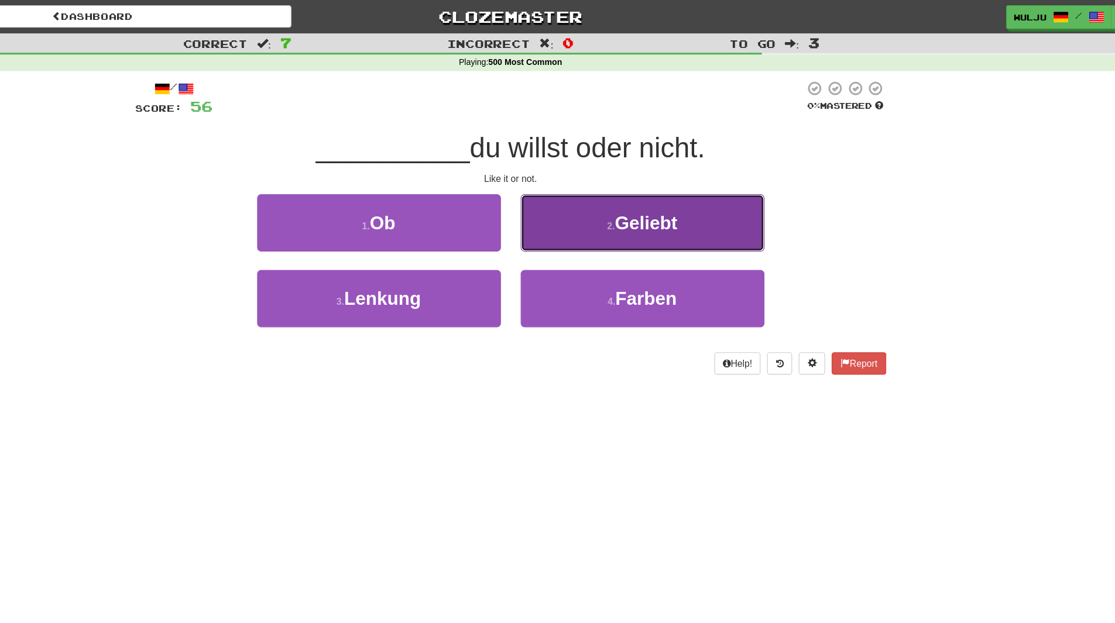
click at [595, 204] on button "2 . Geliebt" at bounding box center [675, 198] width 217 height 51
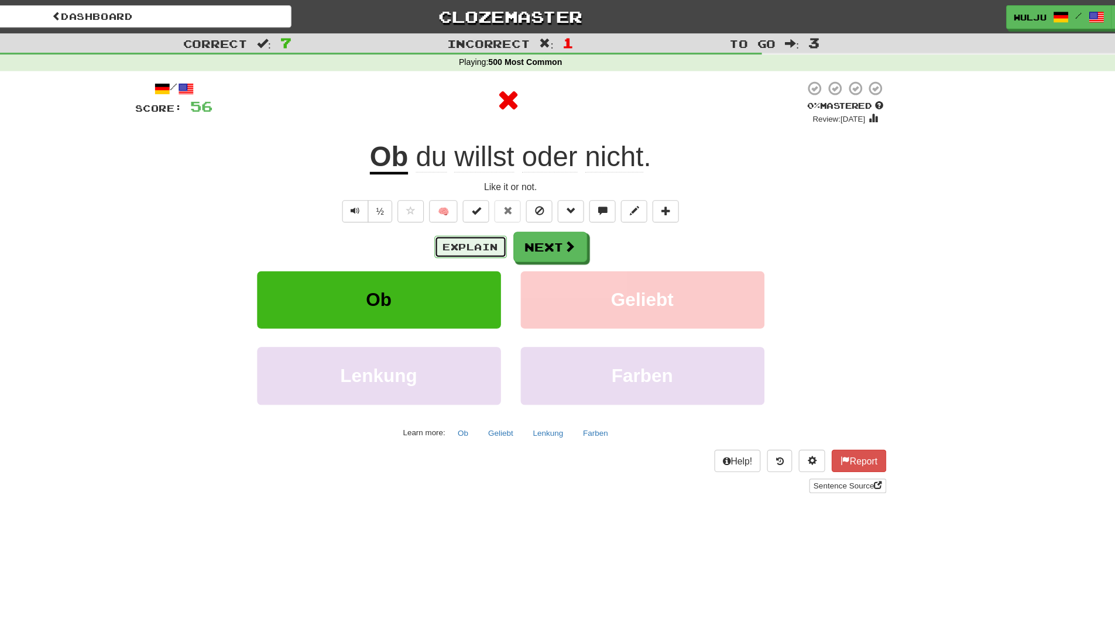
click at [534, 212] on button "Explain" at bounding box center [522, 220] width 64 height 20
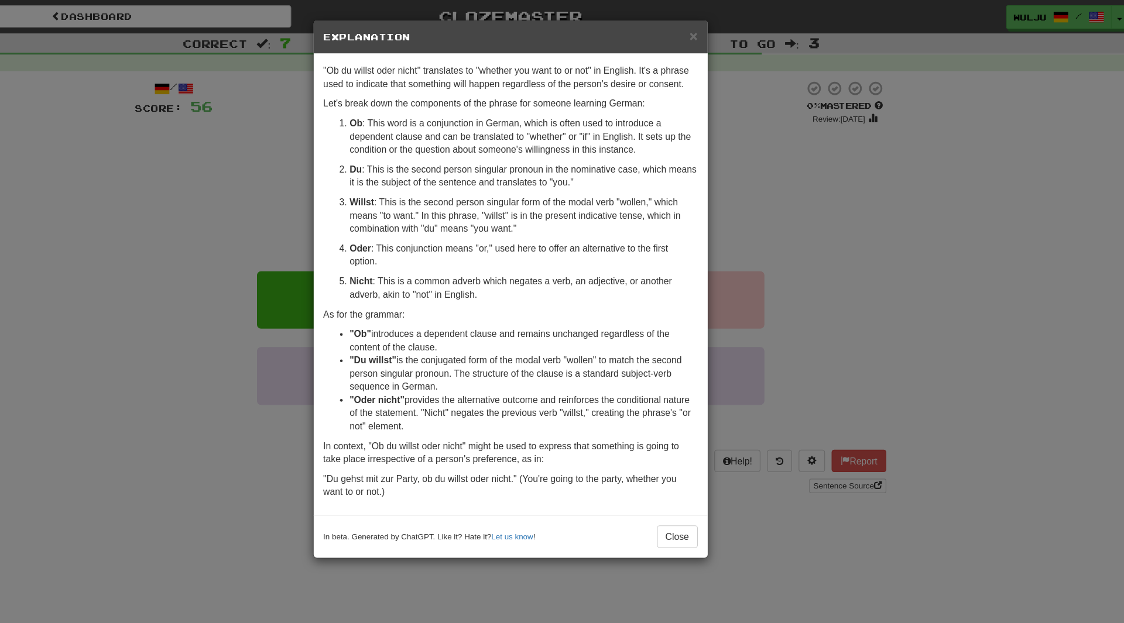
click at [799, 177] on div "× Explanation "Ob du willst oder nicht" translates to "whether you want to or n…" at bounding box center [562, 311] width 1124 height 623
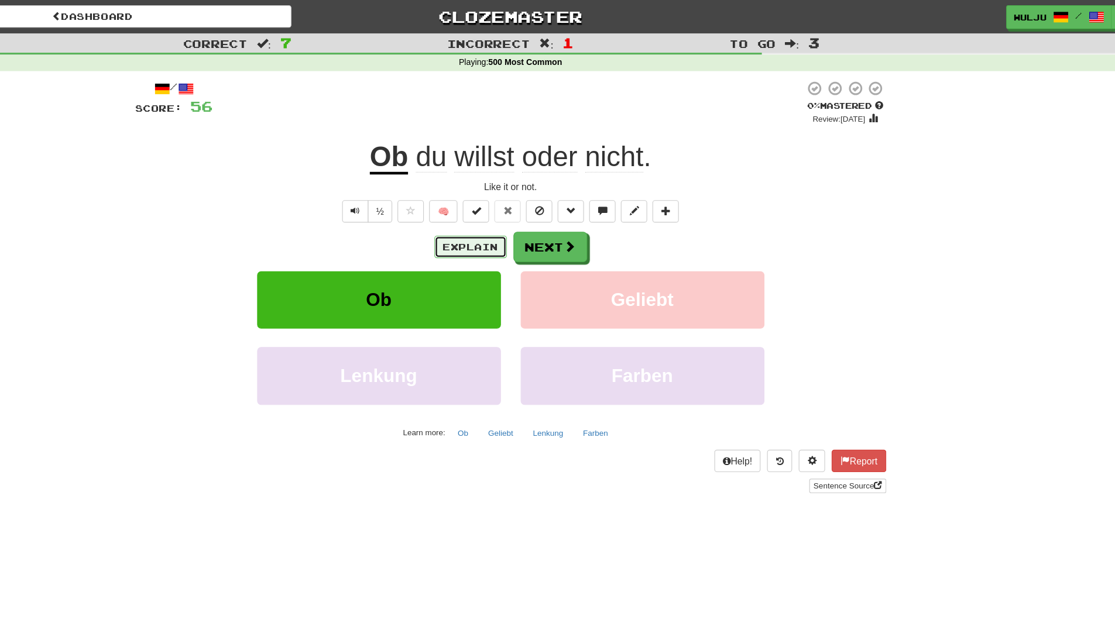
click at [547, 212] on button "Explain" at bounding box center [522, 220] width 64 height 20
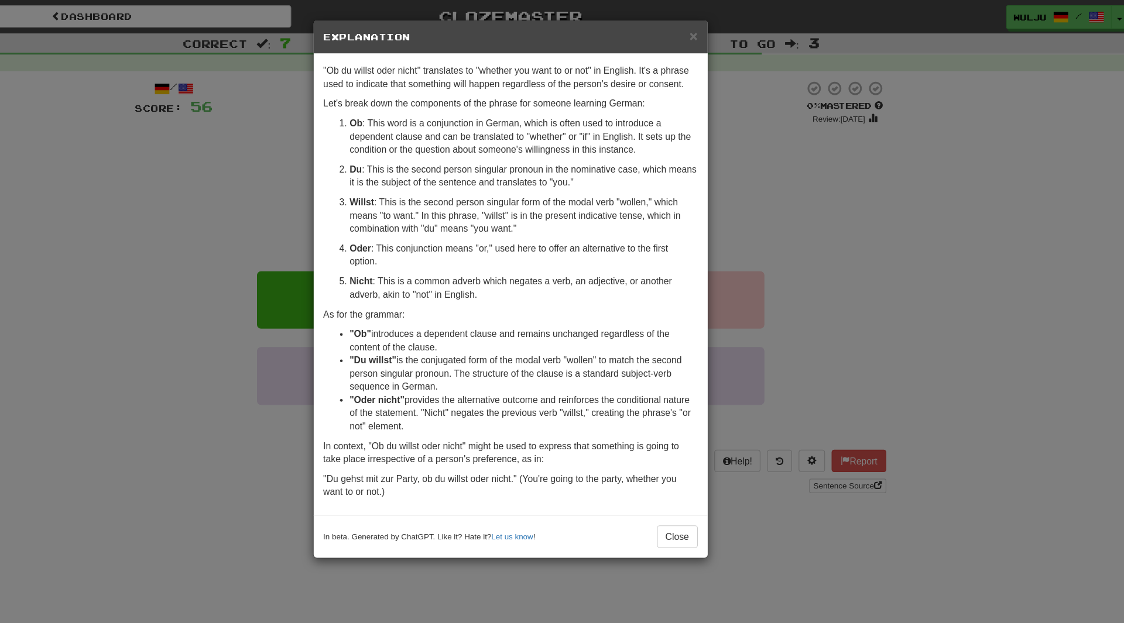
click at [863, 160] on div "× Explanation "Ob du willst oder nicht" translates to "whether you want to or n…" at bounding box center [562, 311] width 1124 height 623
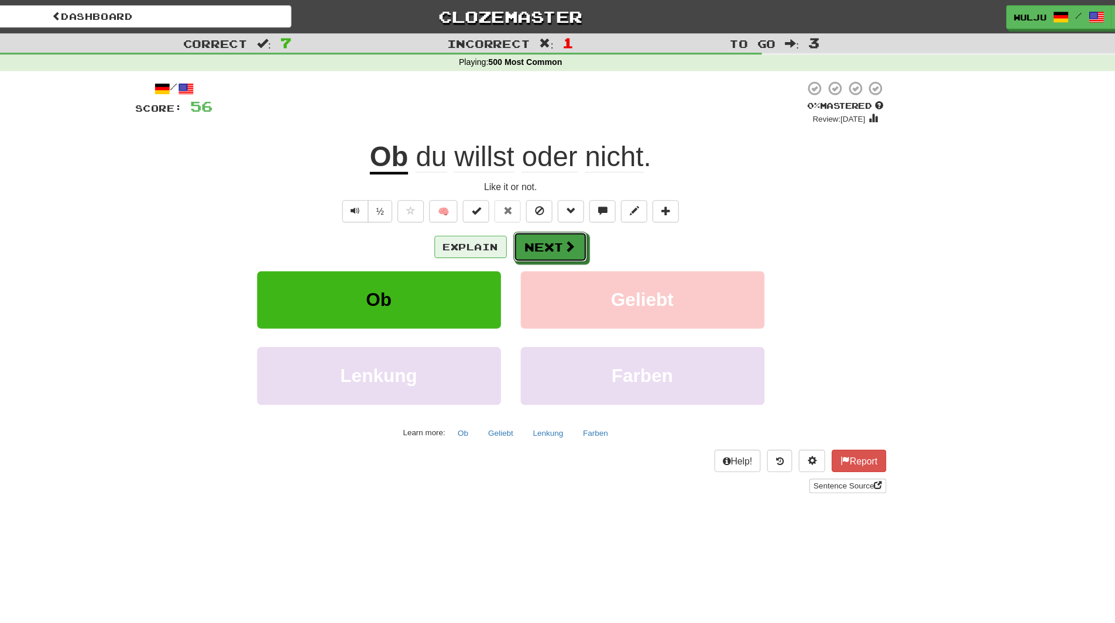
drag, startPoint x: 594, startPoint y: 221, endPoint x: 524, endPoint y: 219, distance: 69.7
click at [524, 219] on div "Explain Next" at bounding box center [557, 219] width 667 height 27
click at [524, 219] on button "Explain" at bounding box center [522, 220] width 64 height 20
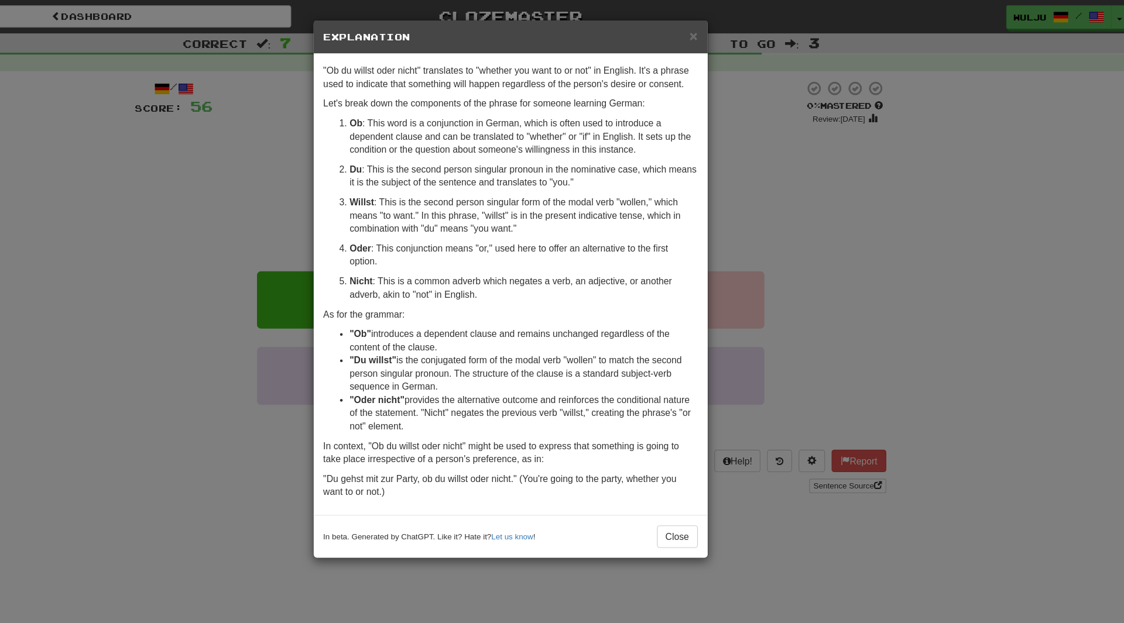
click at [794, 193] on div "× Explanation "Ob du willst oder nicht" translates to "whether you want to or n…" at bounding box center [562, 311] width 1124 height 623
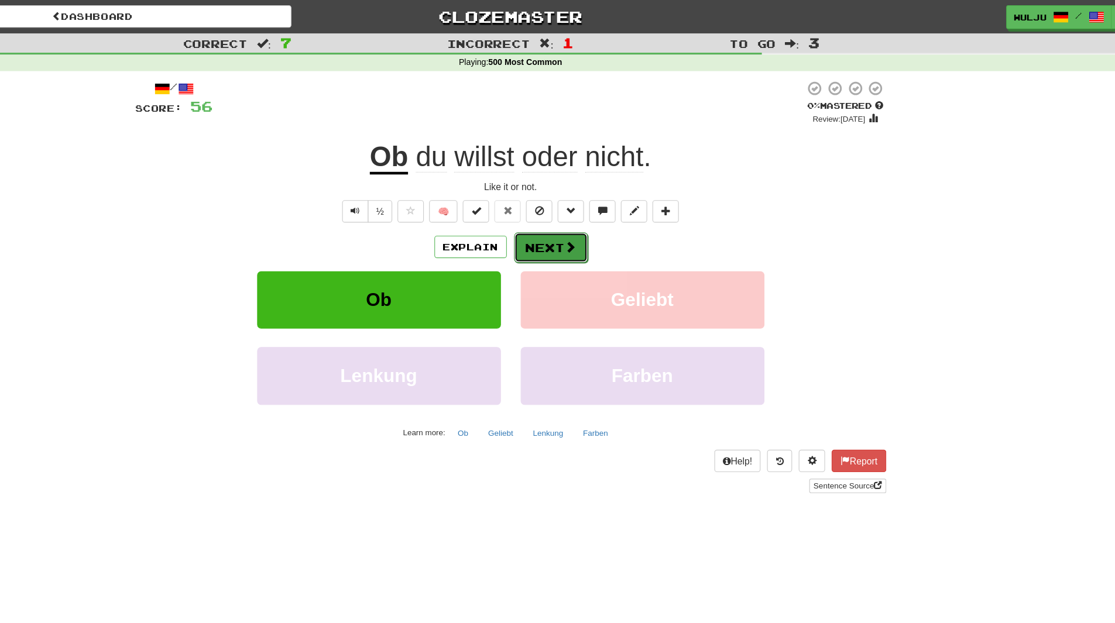
click at [599, 218] on button "Next" at bounding box center [594, 220] width 66 height 27
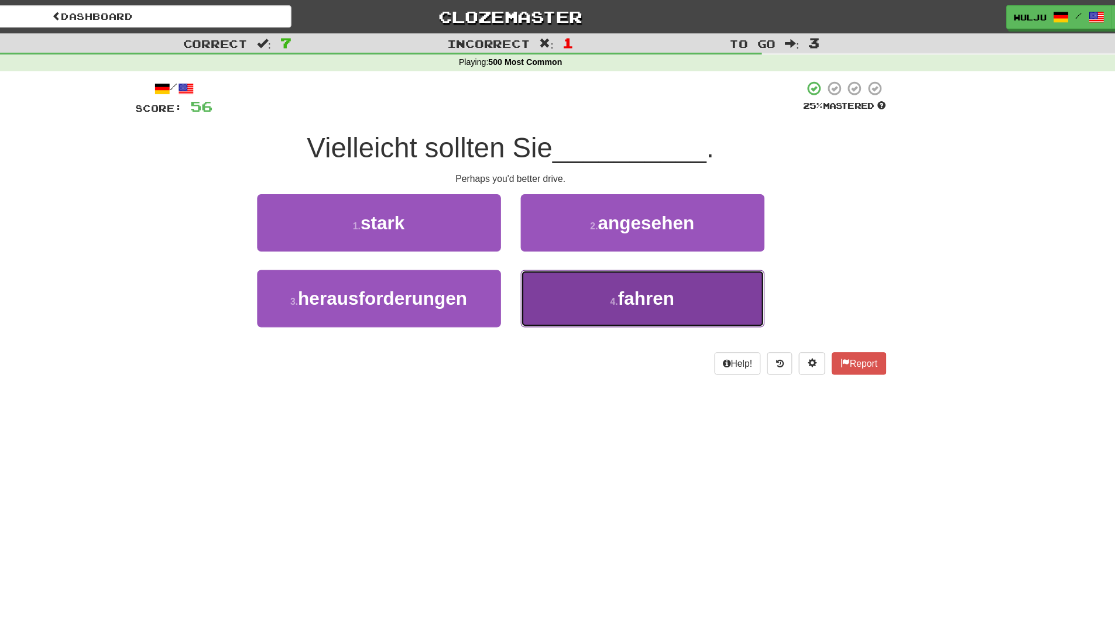
click at [577, 252] on button "4 . fahren" at bounding box center [675, 265] width 217 height 51
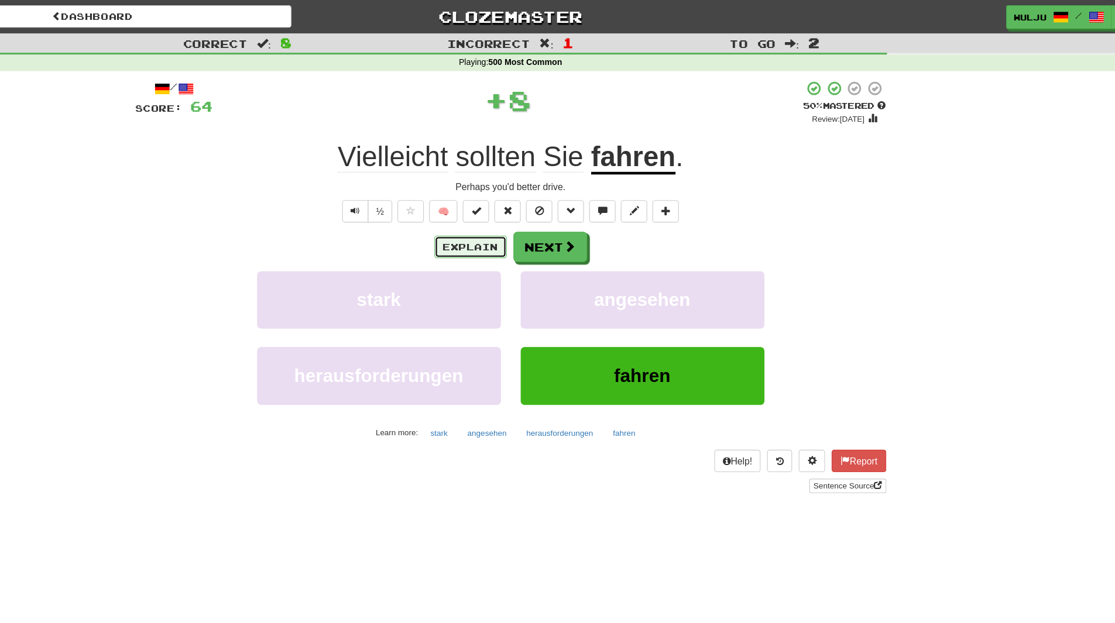
click at [530, 217] on button "Explain" at bounding box center [522, 220] width 64 height 20
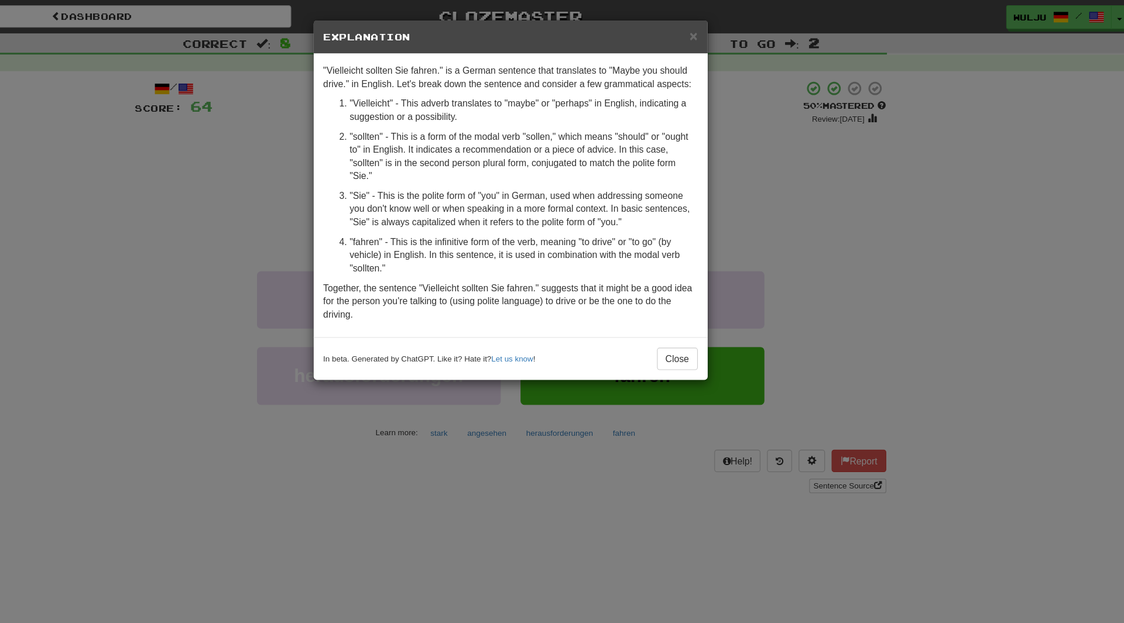
click at [800, 144] on div "× Explanation "Vielleicht sollten Sie fahren." is a German sentence that transl…" at bounding box center [562, 311] width 1124 height 623
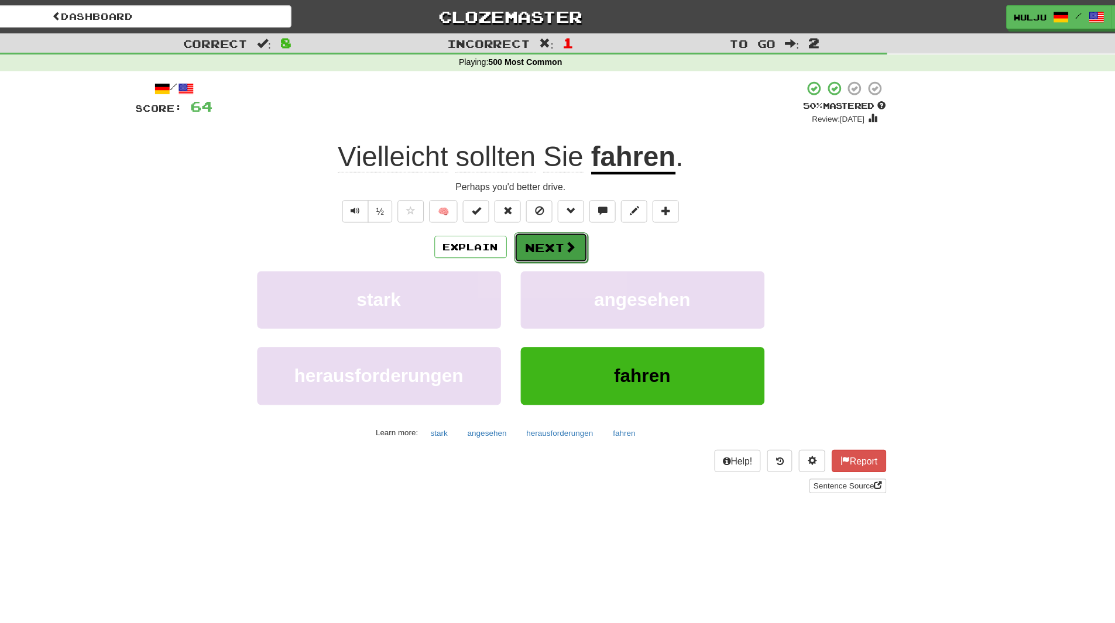
click at [606, 210] on button "Next" at bounding box center [594, 220] width 66 height 27
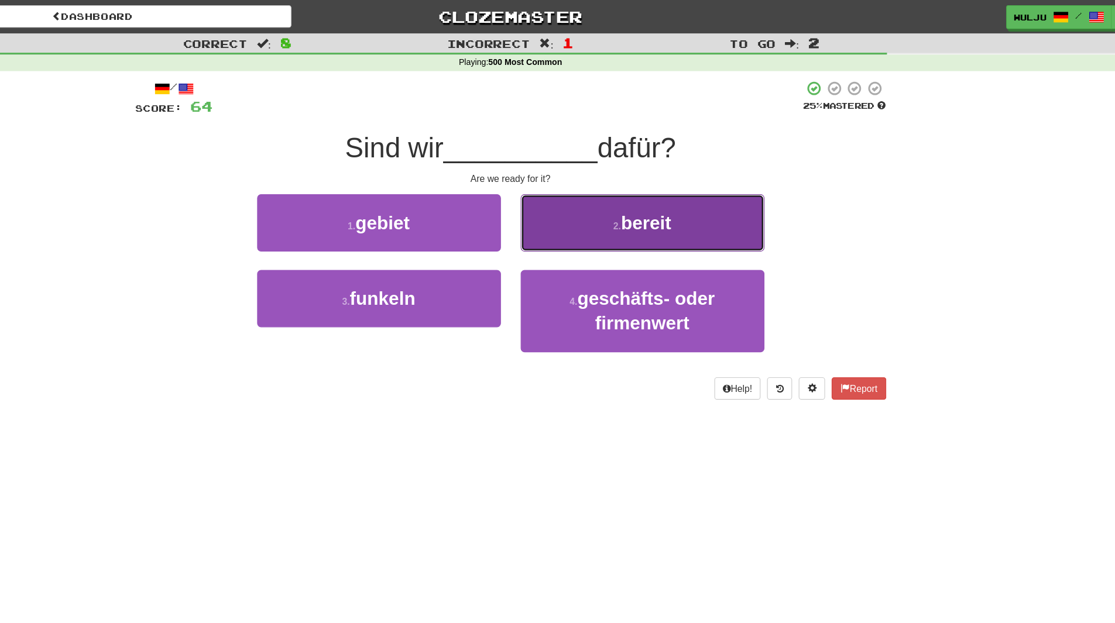
click at [604, 198] on button "2 . bereit" at bounding box center [675, 198] width 217 height 51
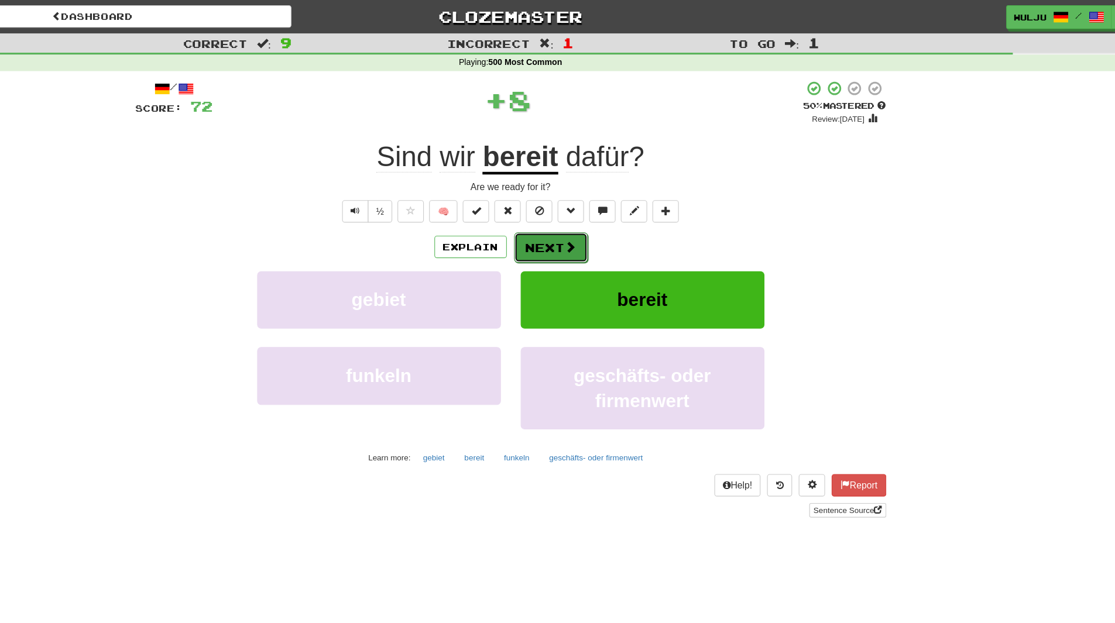
click at [593, 214] on button "Next" at bounding box center [594, 220] width 66 height 27
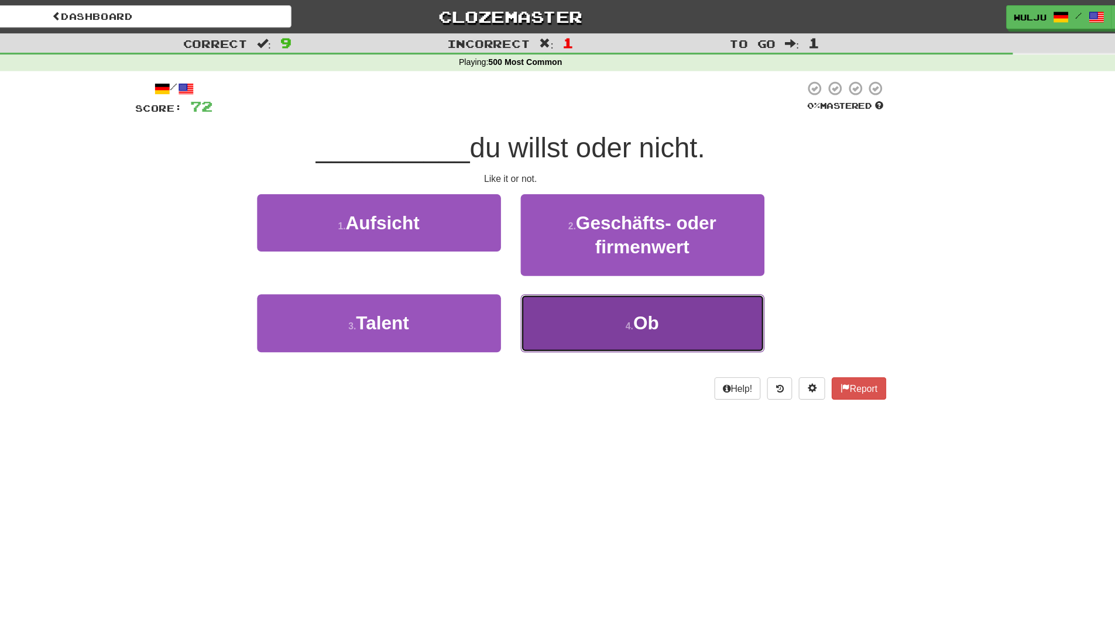
click at [607, 279] on button "4 . Ob" at bounding box center [675, 287] width 217 height 51
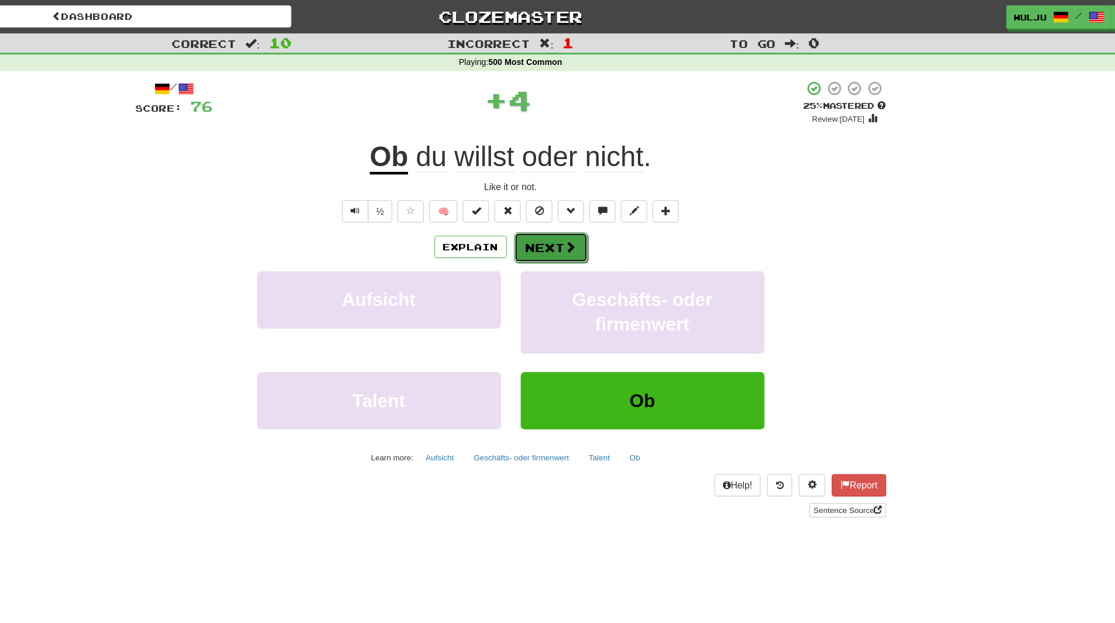
click at [597, 214] on button "Next" at bounding box center [594, 220] width 66 height 27
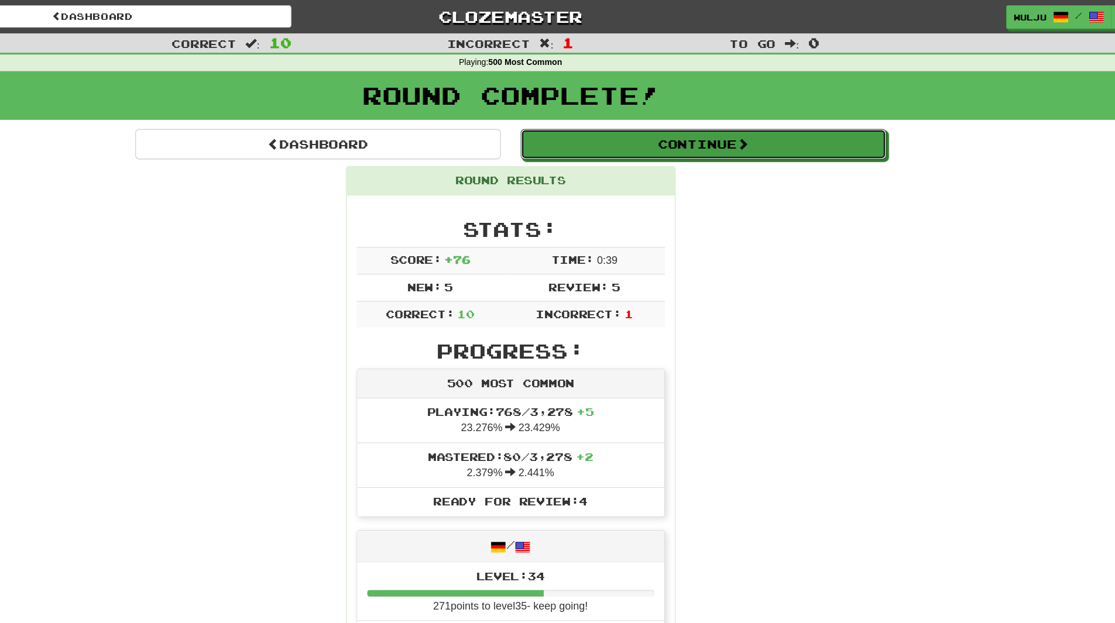
drag, startPoint x: 659, startPoint y: 130, endPoint x: 765, endPoint y: 246, distance: 157.4
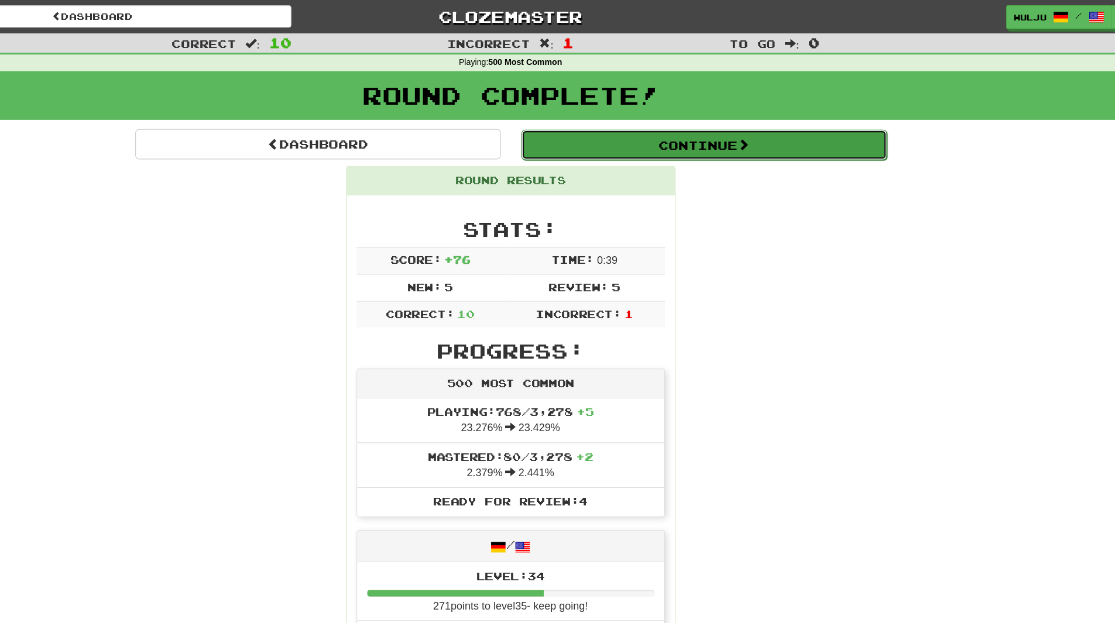
click at [757, 133] on button "Continue" at bounding box center [729, 128] width 325 height 27
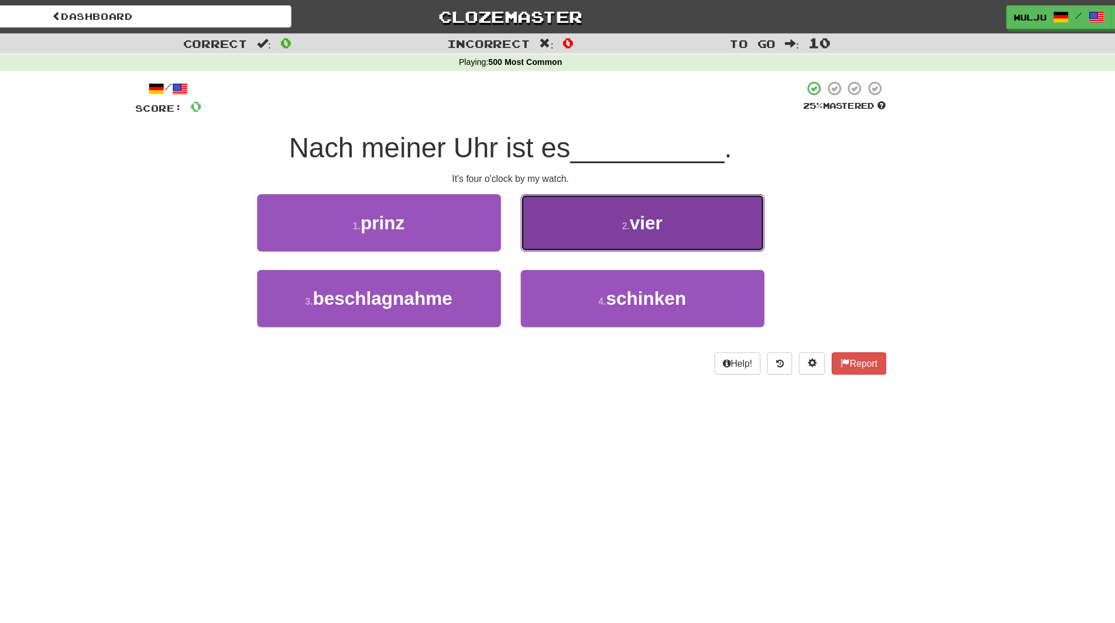
click at [654, 203] on button "2 . vier" at bounding box center [675, 198] width 217 height 51
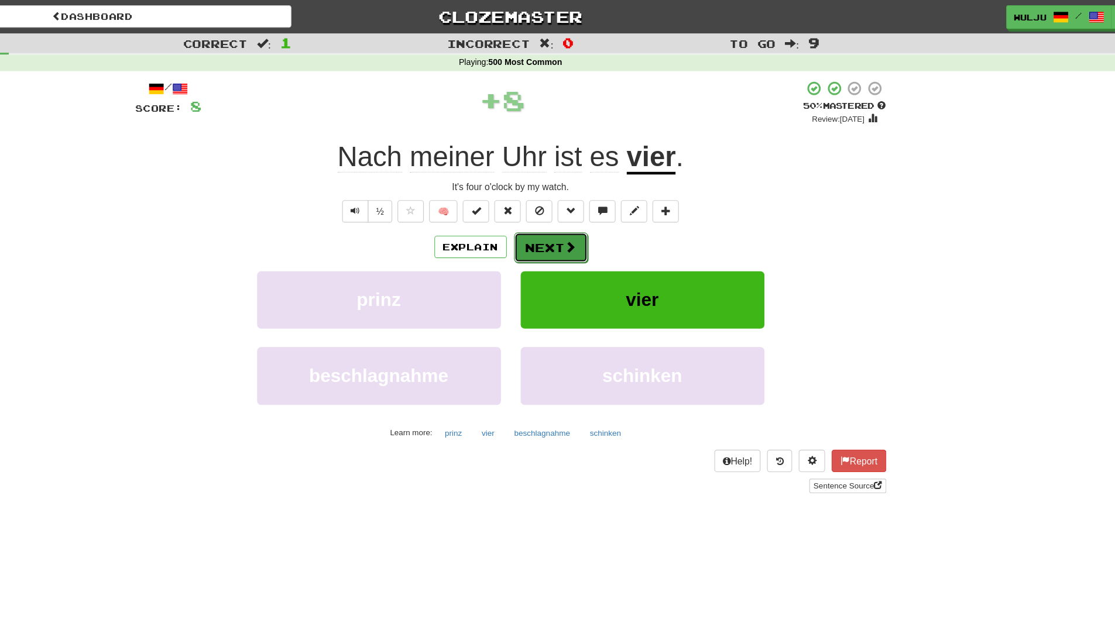
click at [585, 215] on button "Next" at bounding box center [594, 220] width 66 height 27
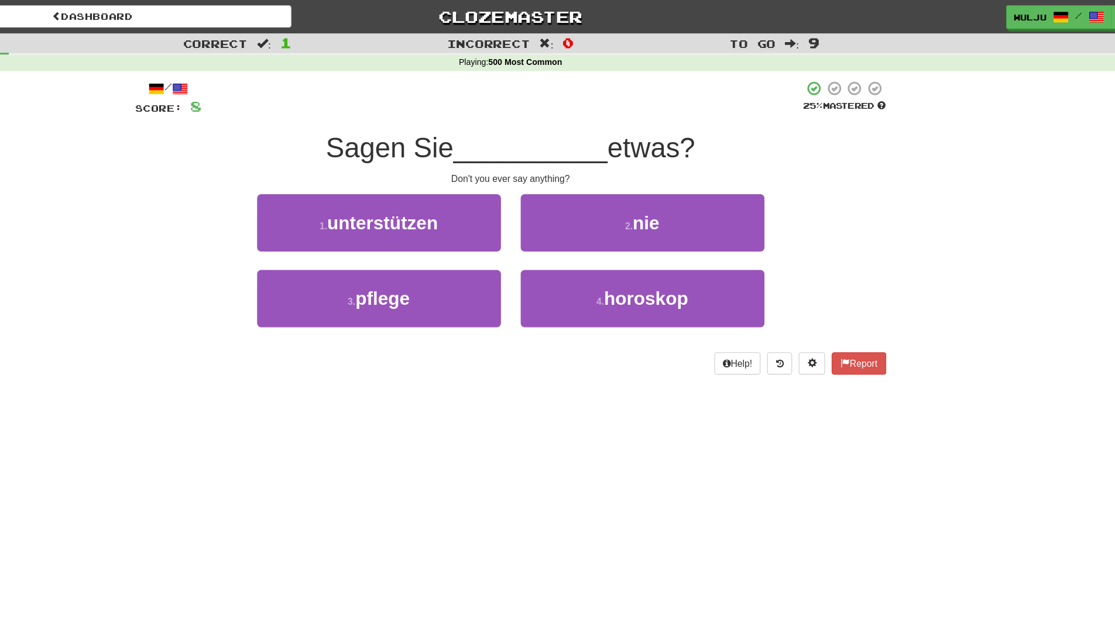
click at [561, 235] on div "2 . nie" at bounding box center [675, 206] width 234 height 67
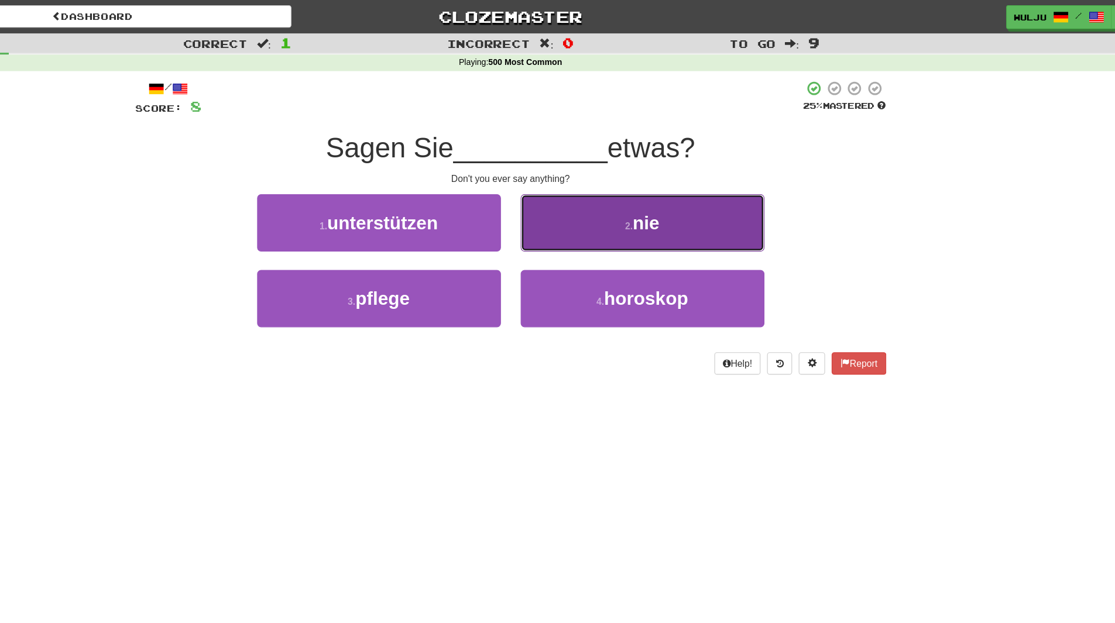
click at [603, 191] on button "2 . nie" at bounding box center [675, 198] width 217 height 51
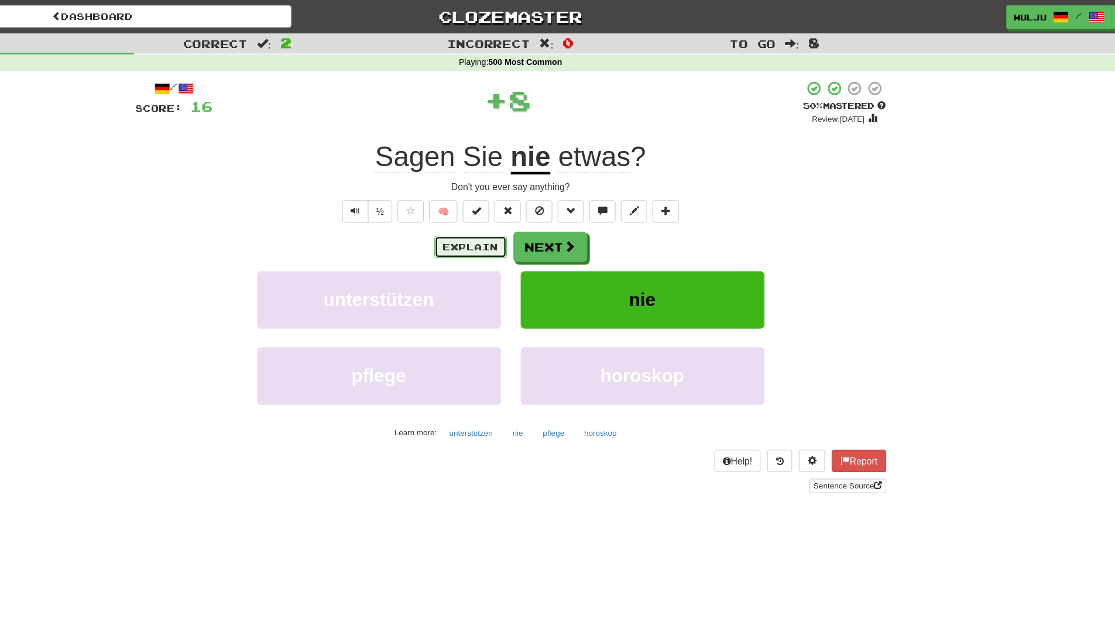
click at [520, 223] on button "Explain" at bounding box center [522, 220] width 64 height 20
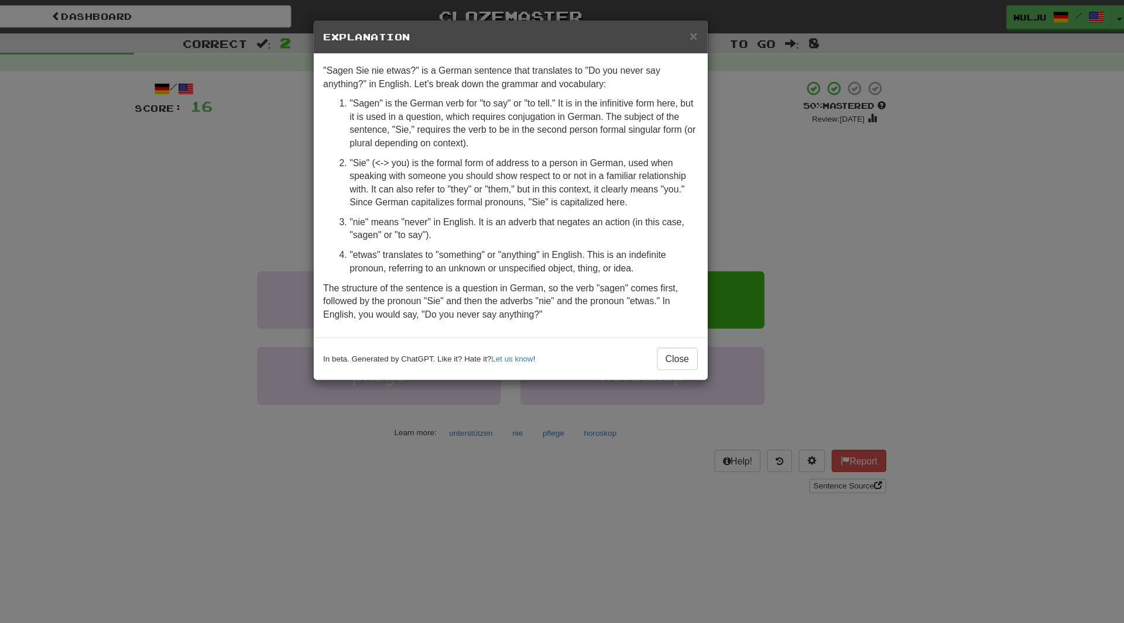
click at [791, 177] on div "× Explanation "Sagen Sie nie etwas?" is a German sentence that translates to "D…" at bounding box center [562, 311] width 1124 height 623
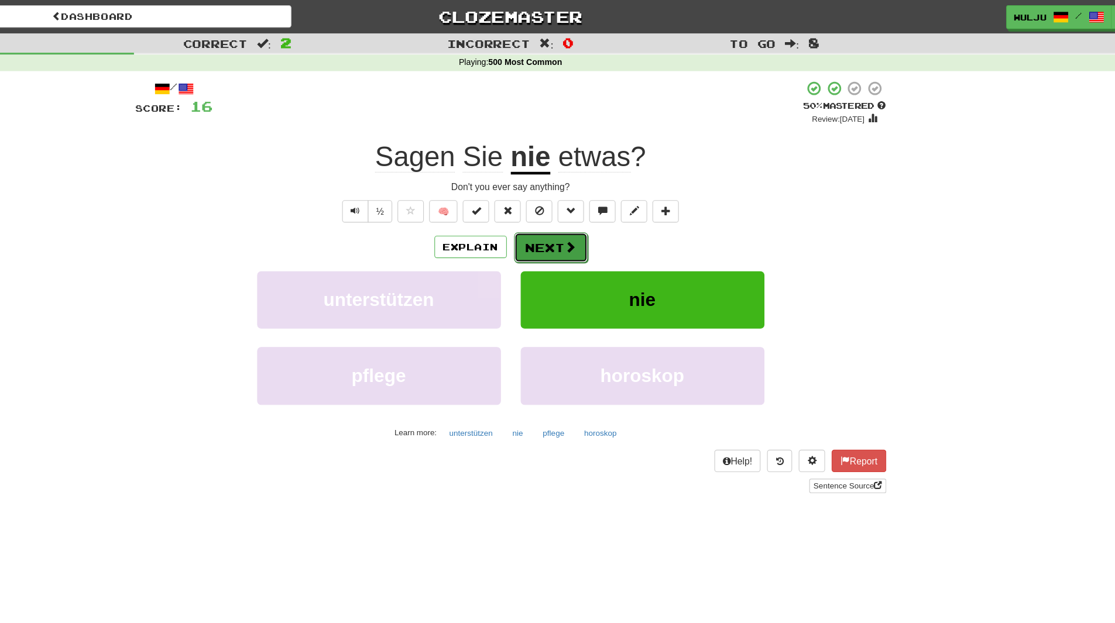
click at [585, 217] on button "Next" at bounding box center [594, 220] width 66 height 27
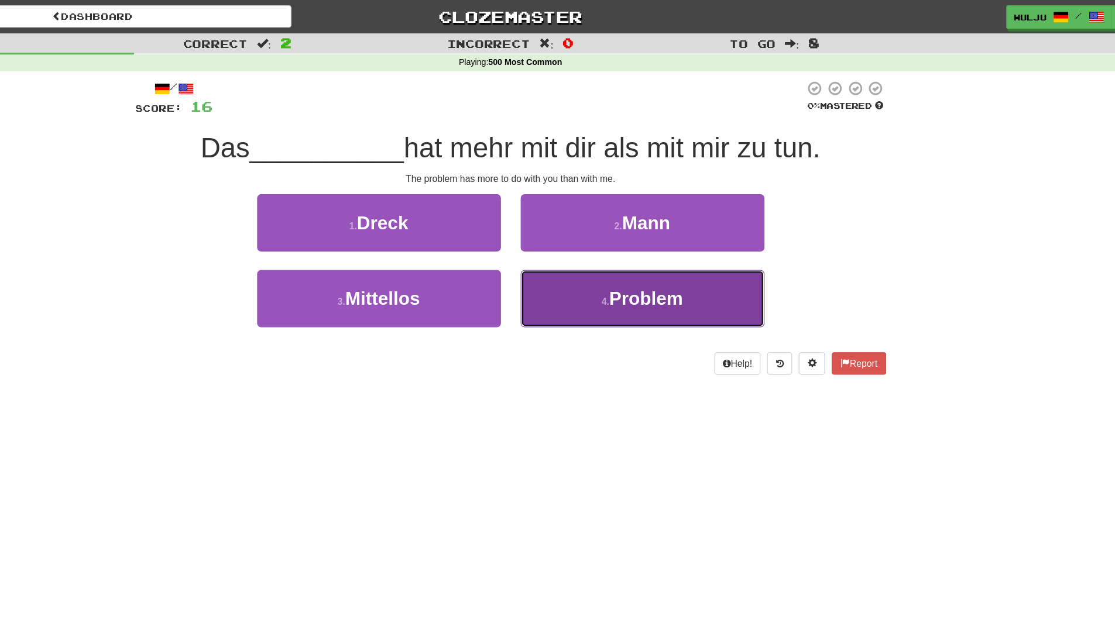
click at [583, 266] on button "4 . Problem" at bounding box center [675, 265] width 217 height 51
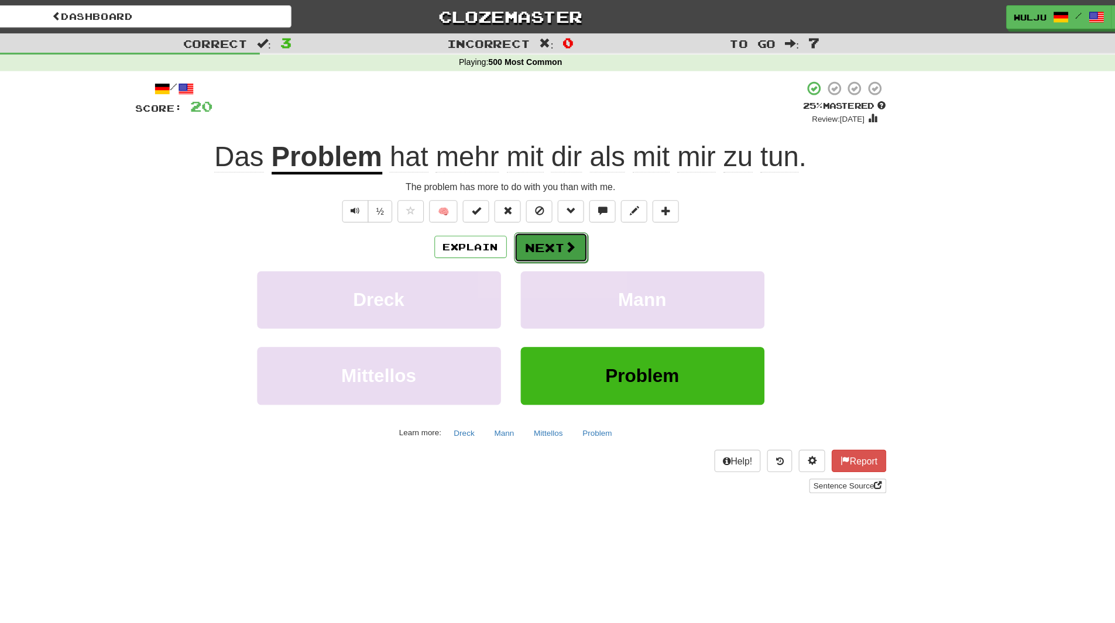
click at [616, 217] on button "Next" at bounding box center [594, 220] width 66 height 27
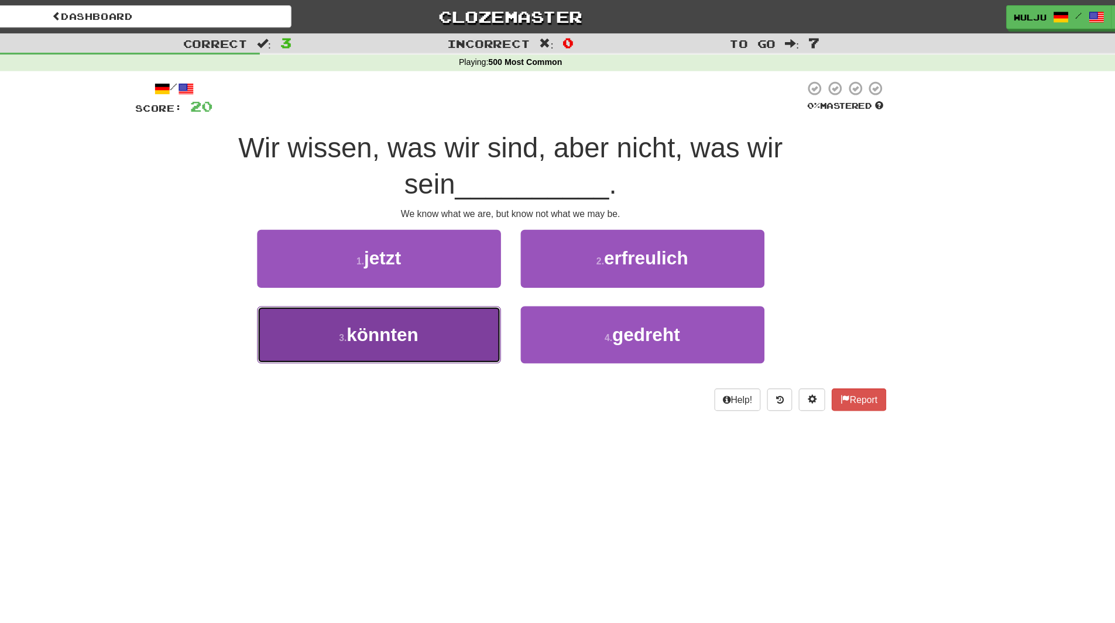
click at [520, 286] on button "3 . könnten" at bounding box center [440, 297] width 217 height 51
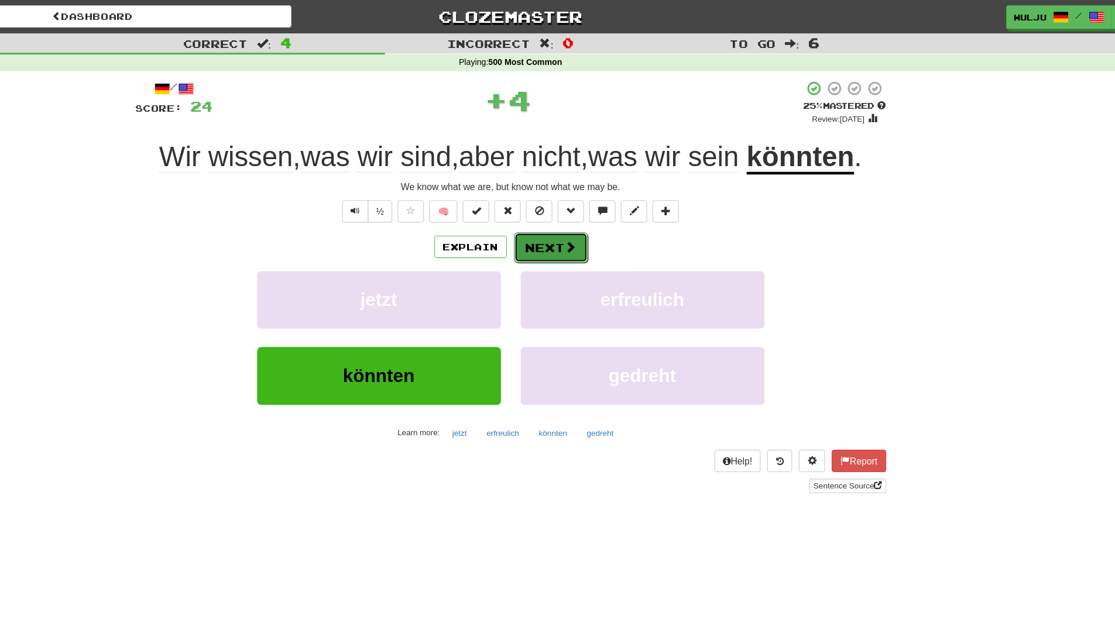
click at [607, 220] on span at bounding box center [611, 219] width 11 height 11
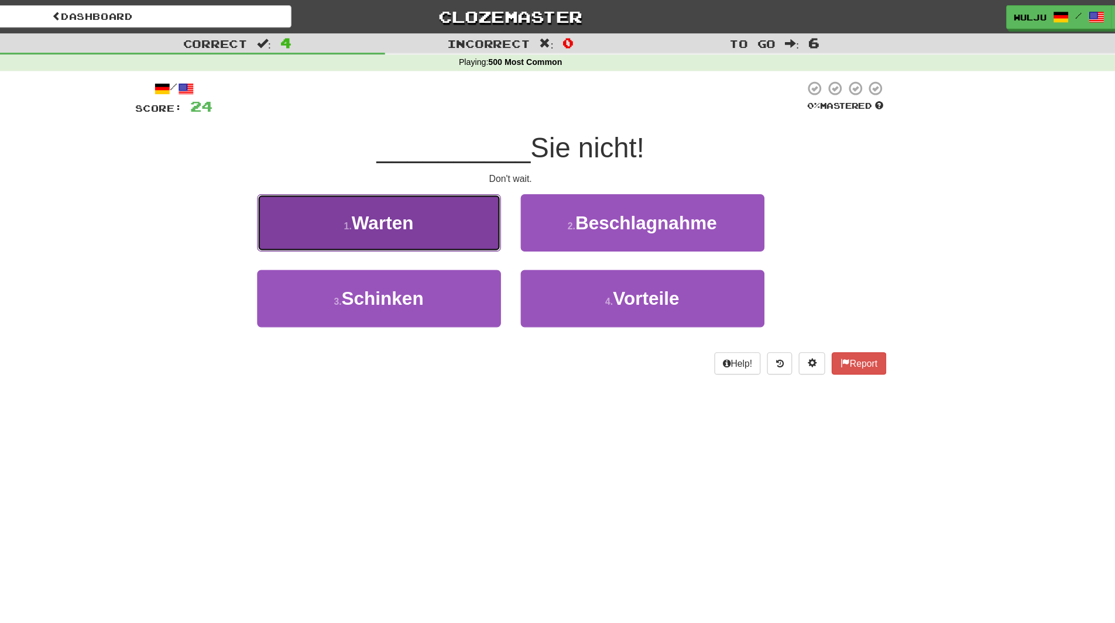
click at [527, 214] on button "1 . Warten" at bounding box center [440, 198] width 217 height 51
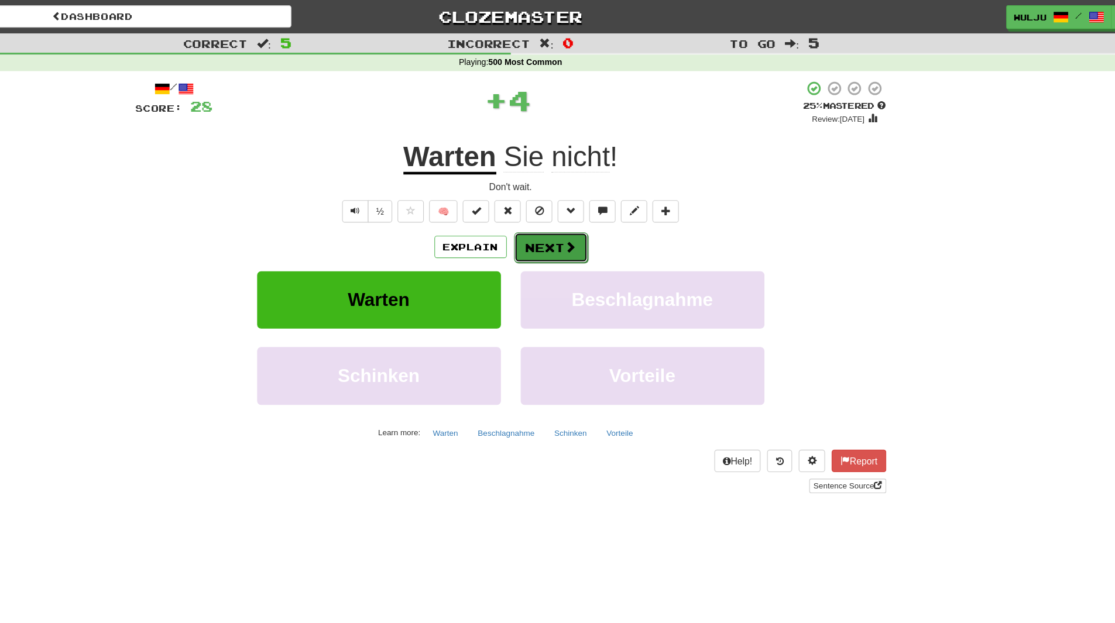
click at [591, 217] on button "Next" at bounding box center [594, 220] width 66 height 27
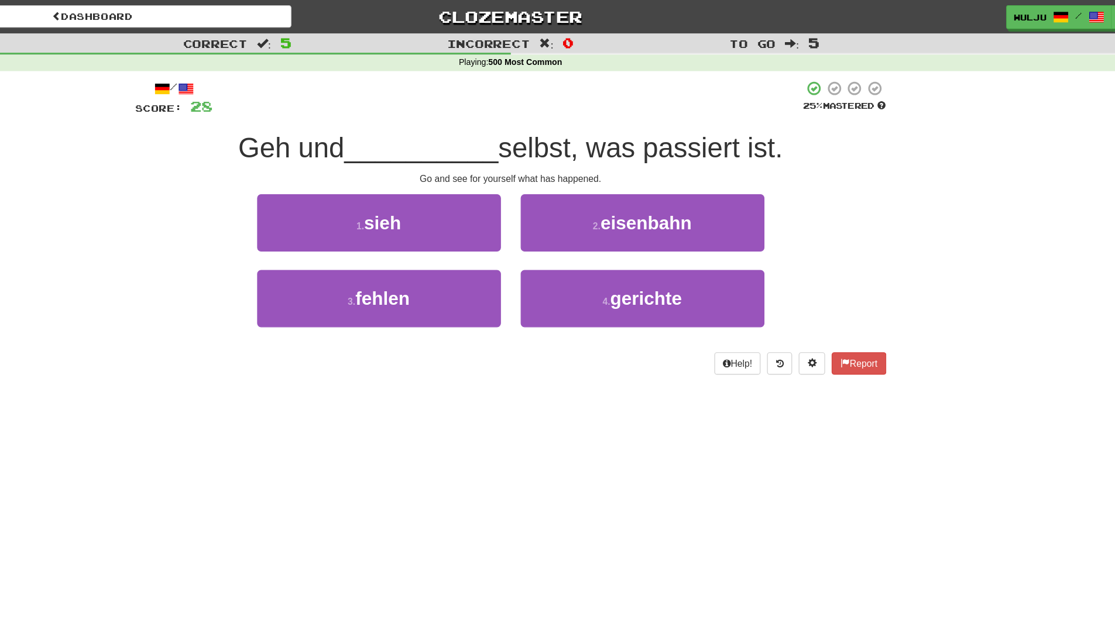
click at [559, 233] on div "2 . eisenbahn" at bounding box center [675, 206] width 234 height 67
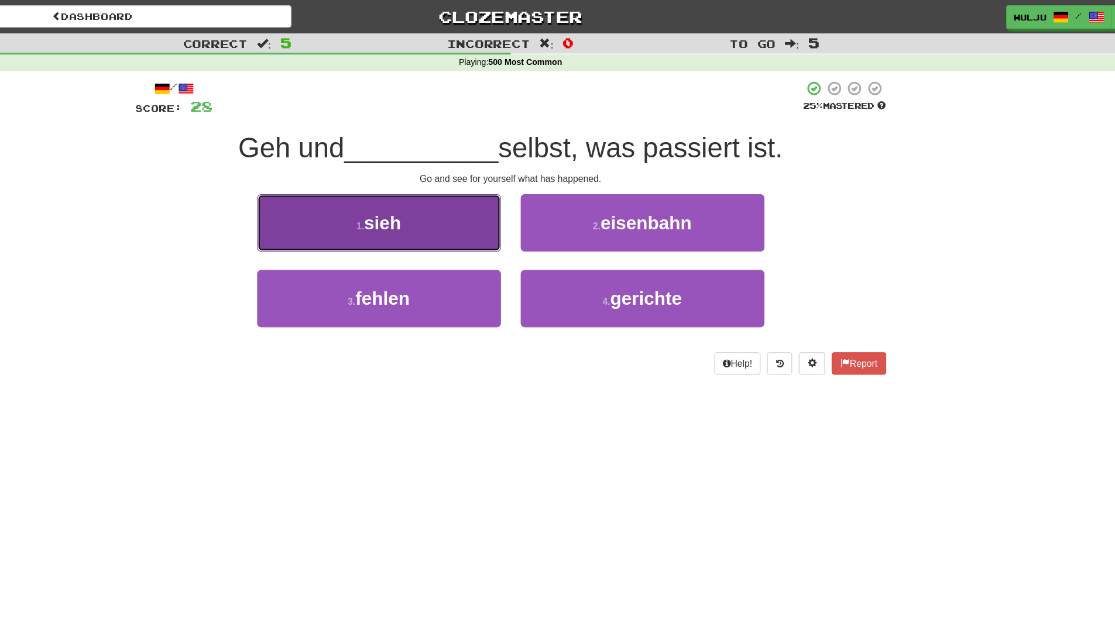
click at [540, 208] on button "1 . [PERSON_NAME]" at bounding box center [440, 198] width 217 height 51
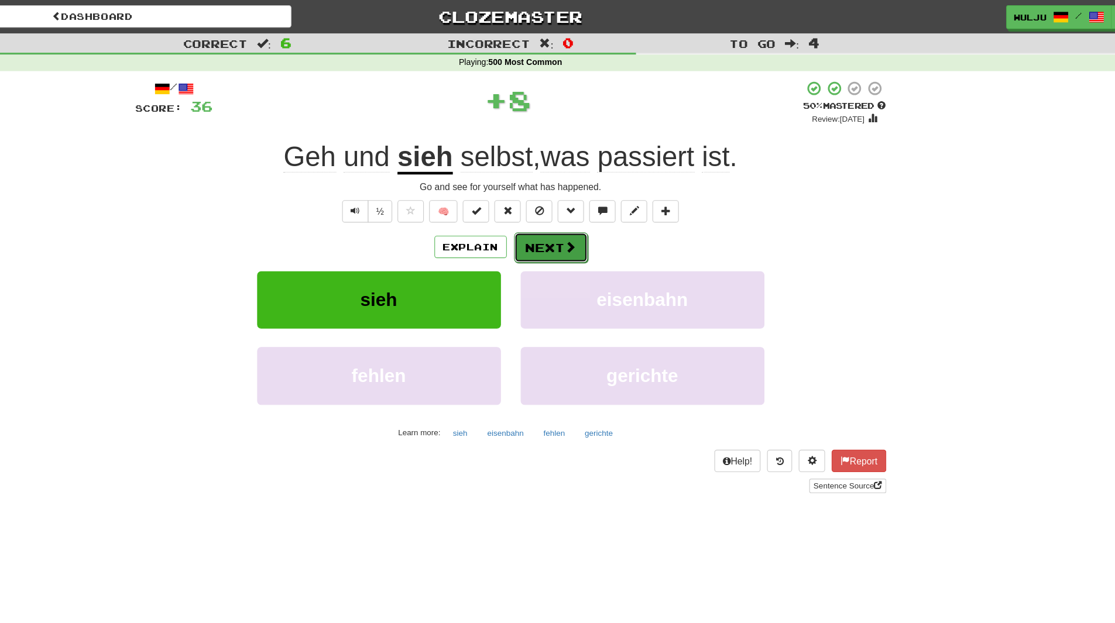
click at [588, 211] on button "Next" at bounding box center [594, 220] width 66 height 27
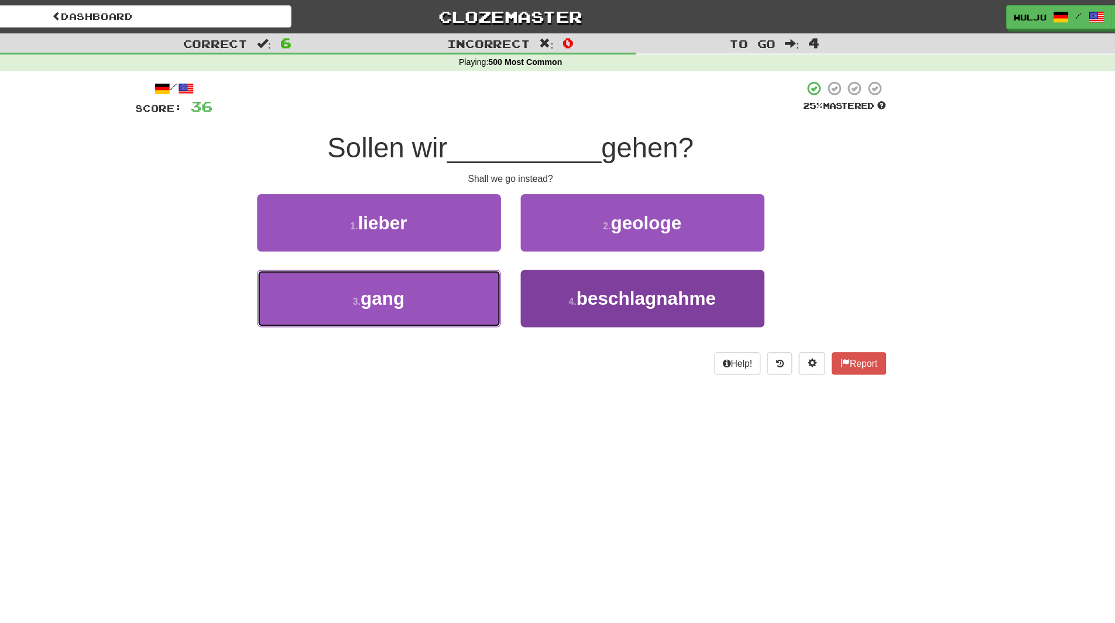
drag, startPoint x: 518, startPoint y: 251, endPoint x: 572, endPoint y: 244, distance: 54.3
click at [572, 244] on div "3 . gang 4 . beschlagnahme" at bounding box center [558, 273] width 702 height 67
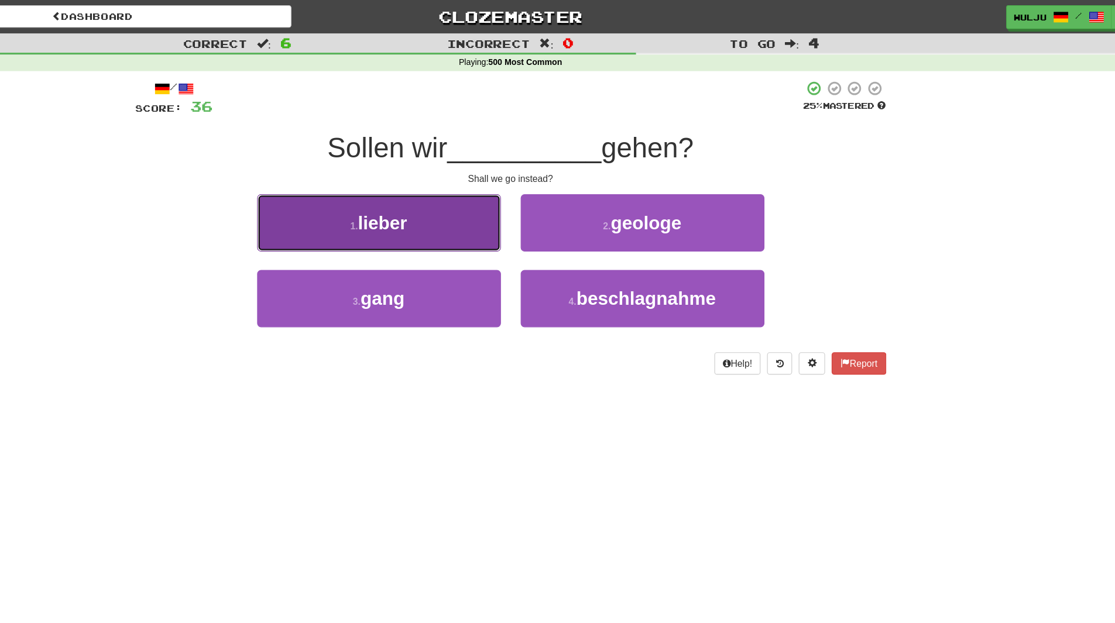
click at [524, 219] on button "1 . [PERSON_NAME]" at bounding box center [440, 198] width 217 height 51
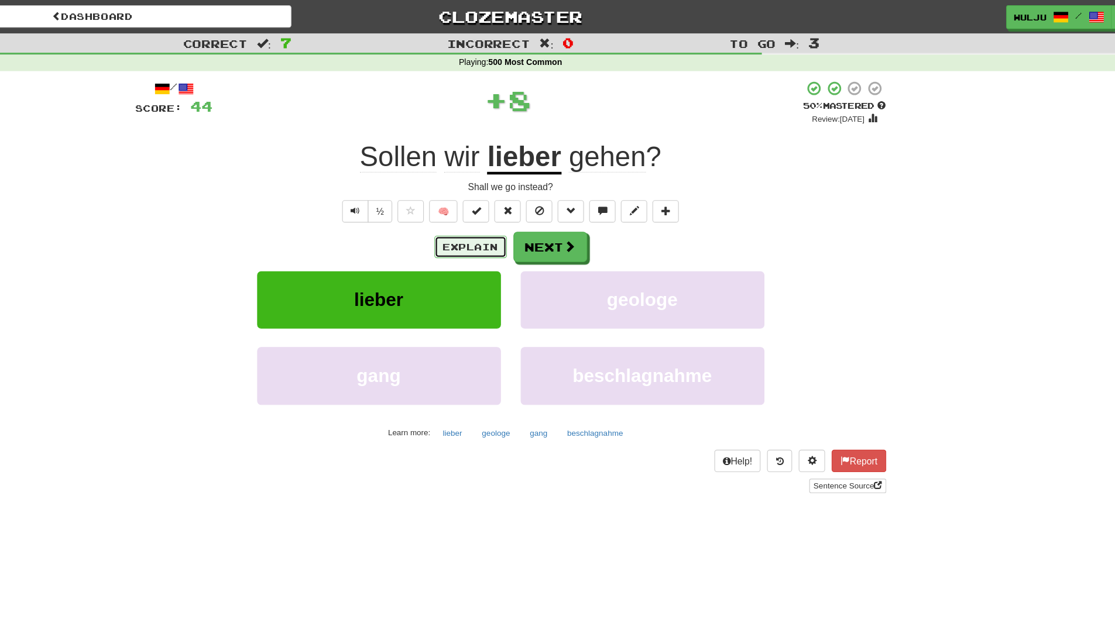
click at [528, 217] on button "Explain" at bounding box center [522, 220] width 64 height 20
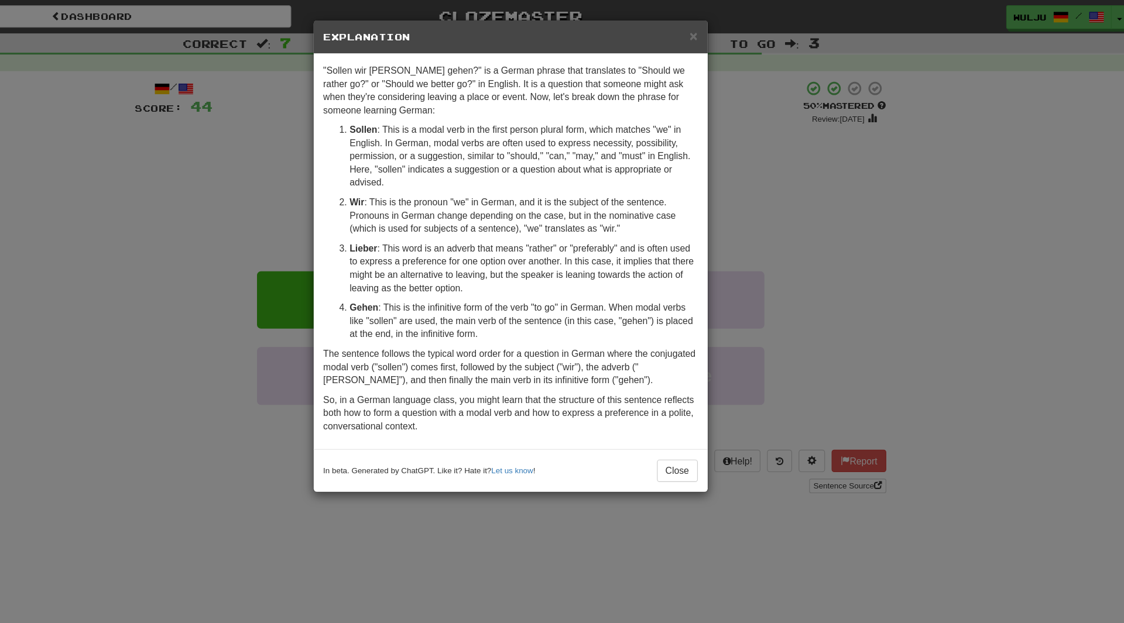
click at [765, 199] on div "× Explanation "Sollen wir [PERSON_NAME] gehen?" is a German phrase that transla…" at bounding box center [562, 311] width 1124 height 623
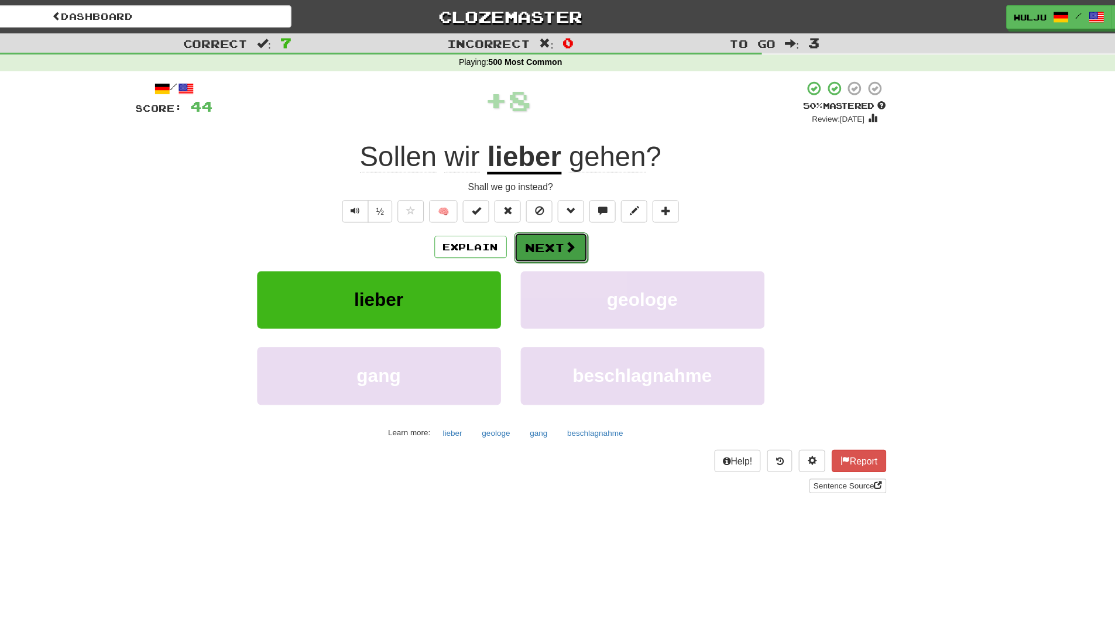
click at [582, 222] on button "Next" at bounding box center [594, 220] width 66 height 27
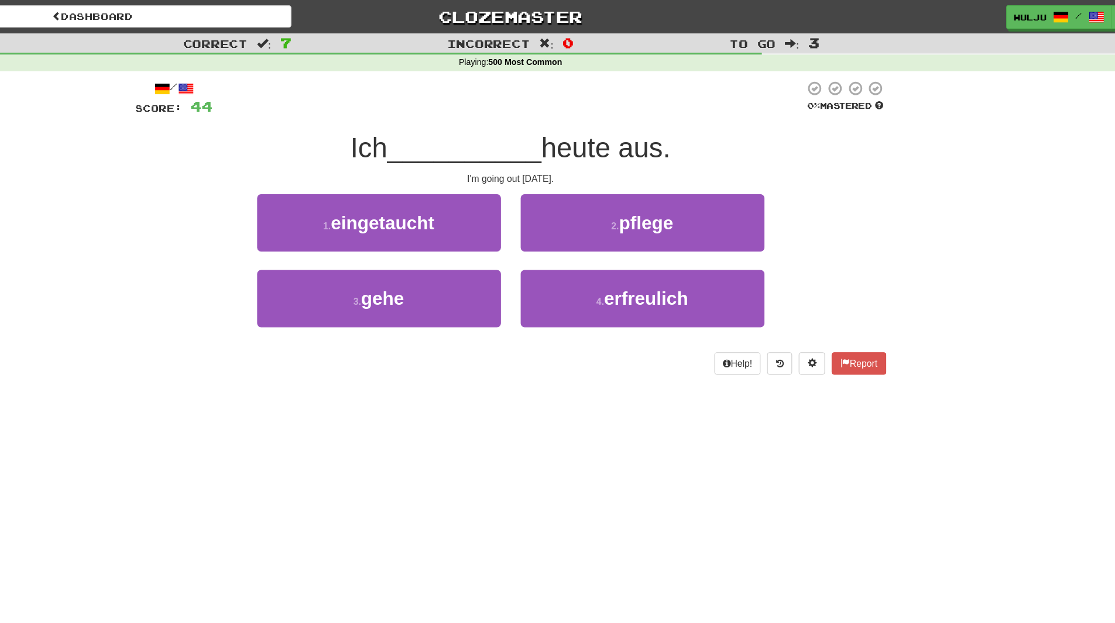
click at [570, 233] on div "2 . pflege" at bounding box center [675, 206] width 234 height 67
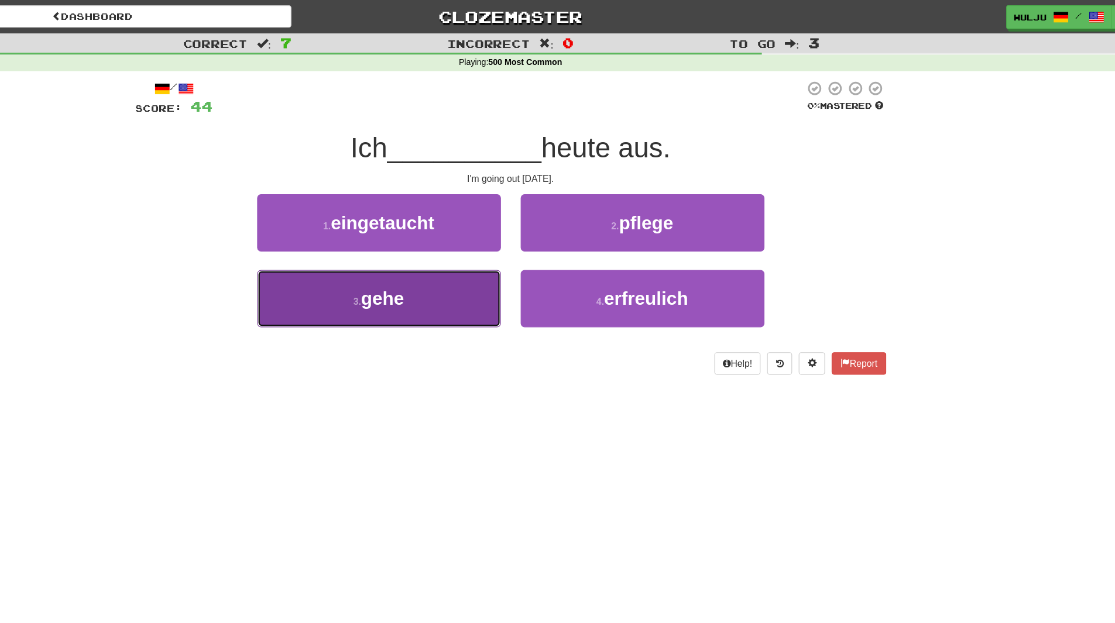
click at [519, 259] on button "3 . gehe" at bounding box center [440, 265] width 217 height 51
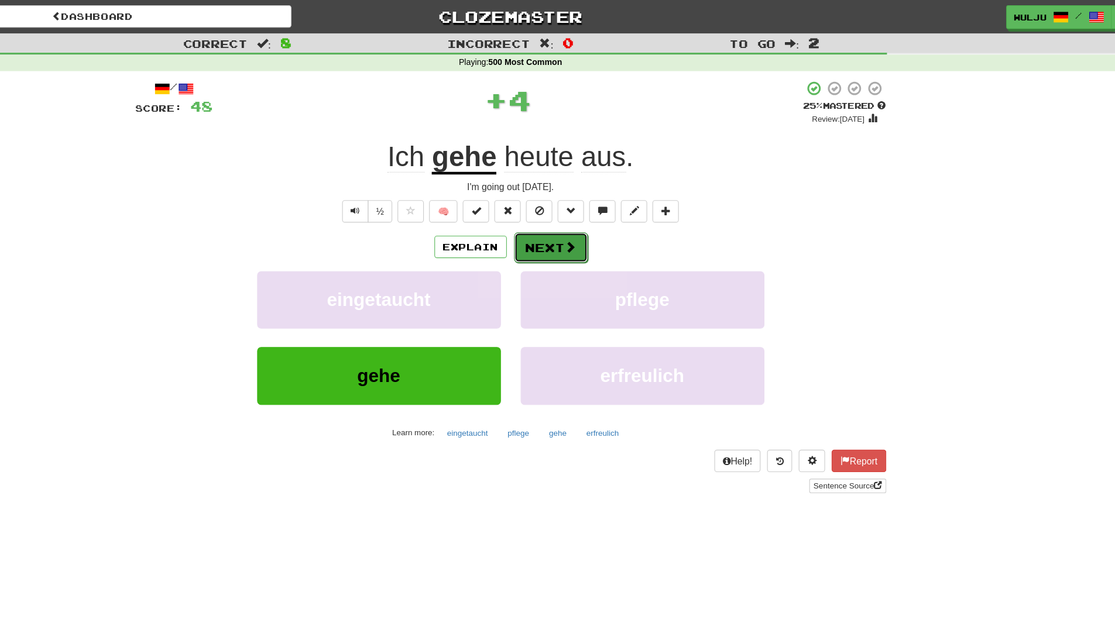
click at [585, 219] on button "Next" at bounding box center [594, 220] width 66 height 27
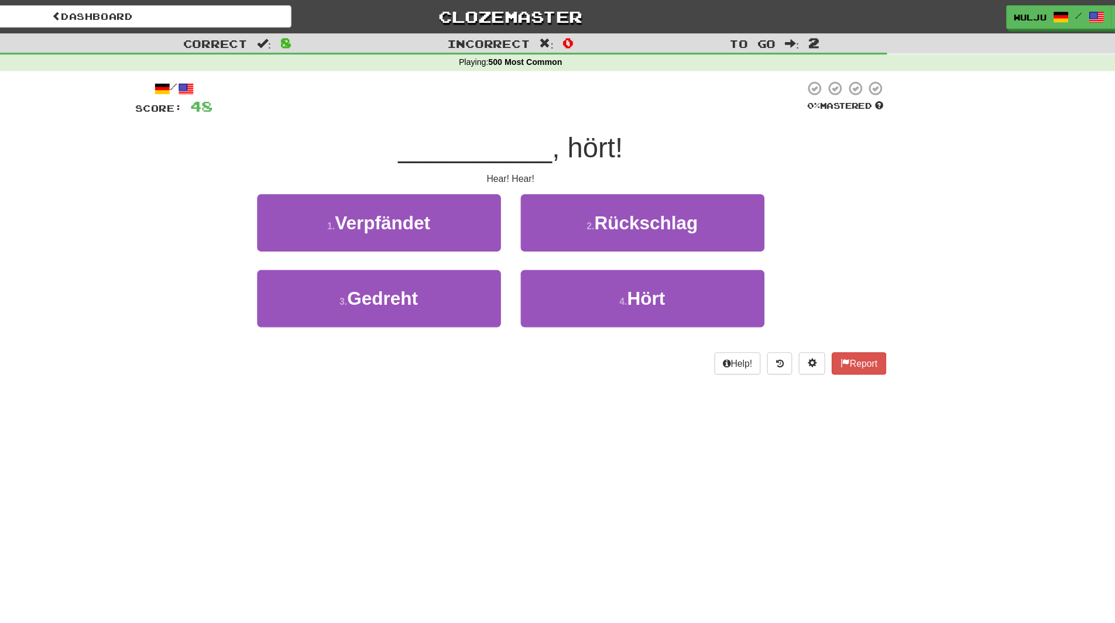
click at [560, 238] on div "2 . Rückschlag" at bounding box center [675, 206] width 234 height 67
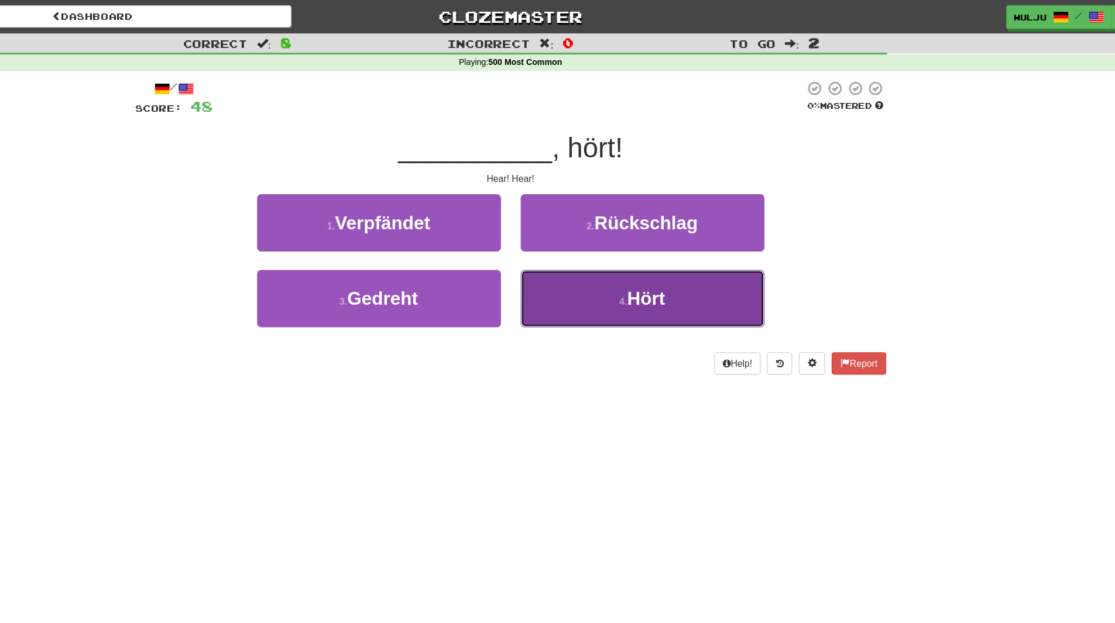
click at [582, 249] on button "4 . Hört" at bounding box center [675, 265] width 217 height 51
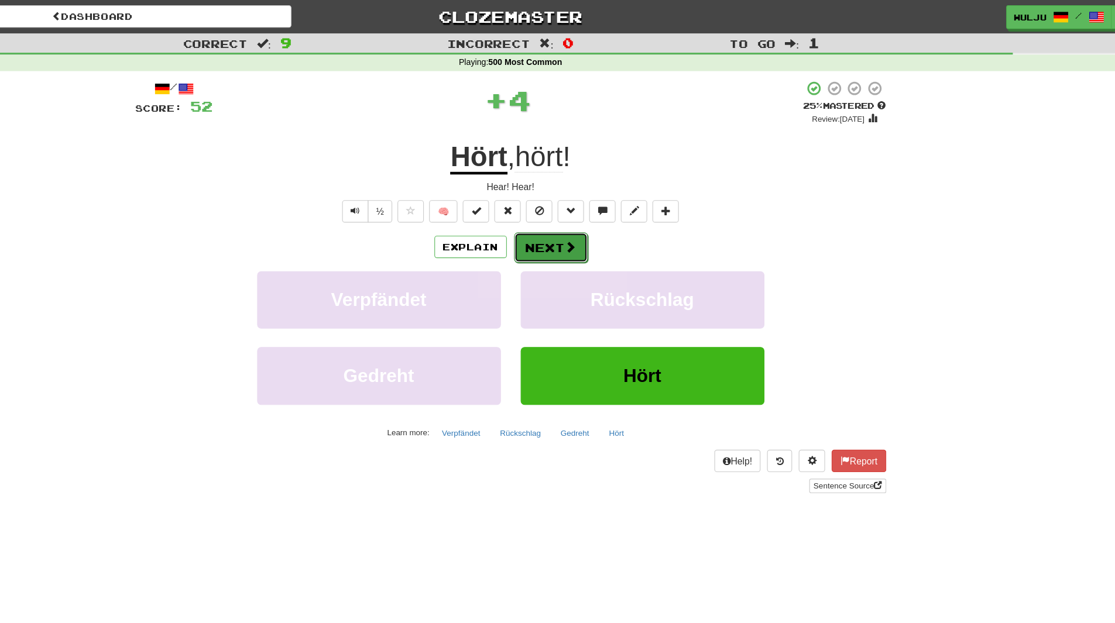
click at [582, 224] on button "Next" at bounding box center [594, 220] width 66 height 27
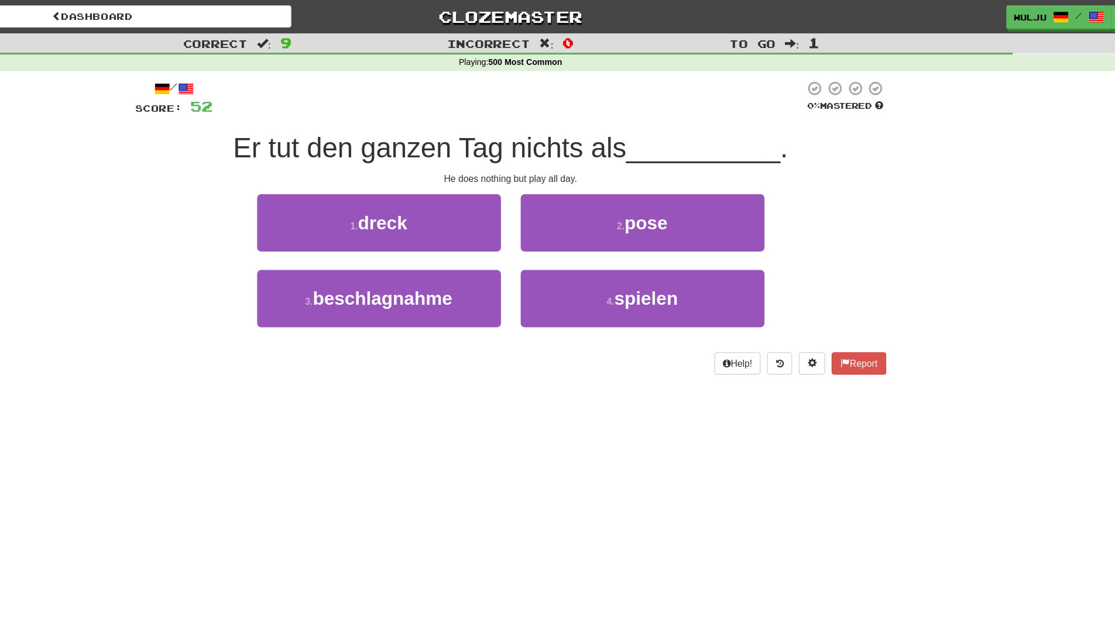
click at [551, 240] on div "3 . beschlagnahme" at bounding box center [441, 273] width 234 height 67
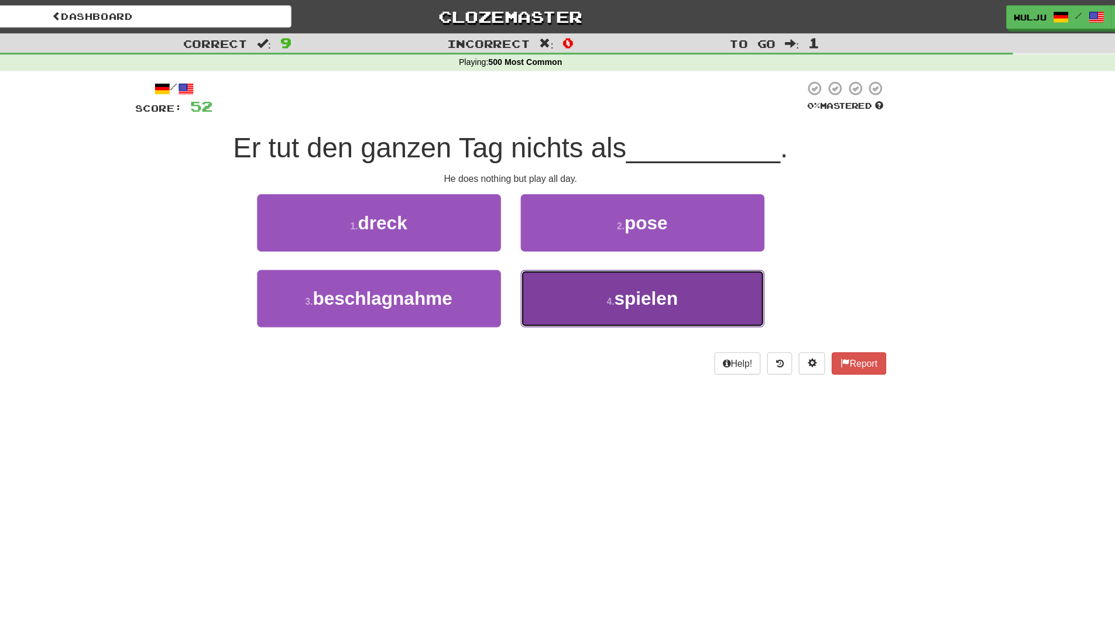
click at [618, 275] on button "4 . spielen" at bounding box center [675, 265] width 217 height 51
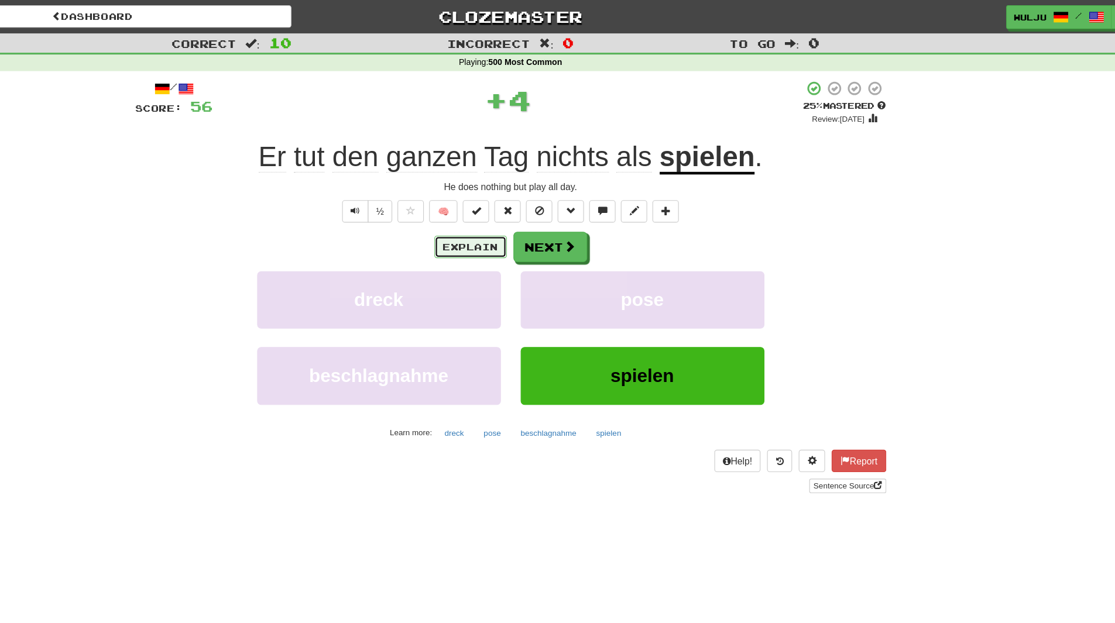
click at [534, 224] on button "Explain" at bounding box center [522, 220] width 64 height 20
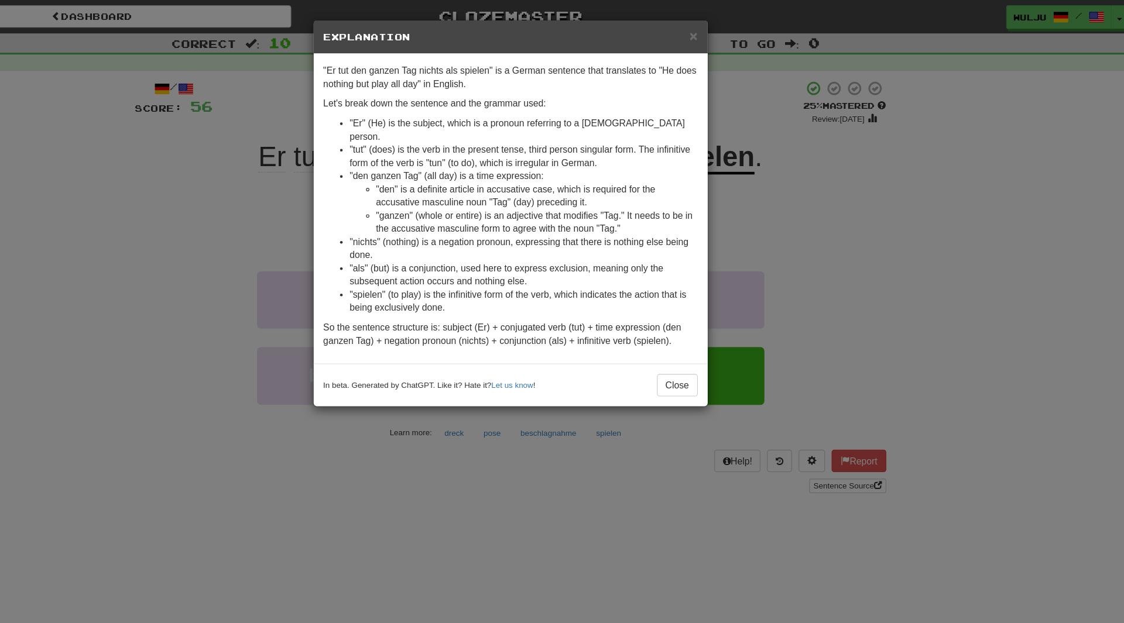
click at [817, 164] on div "× Explanation "Er tut den ganzen Tag nichts als spielen" is a German sentence t…" at bounding box center [562, 311] width 1124 height 623
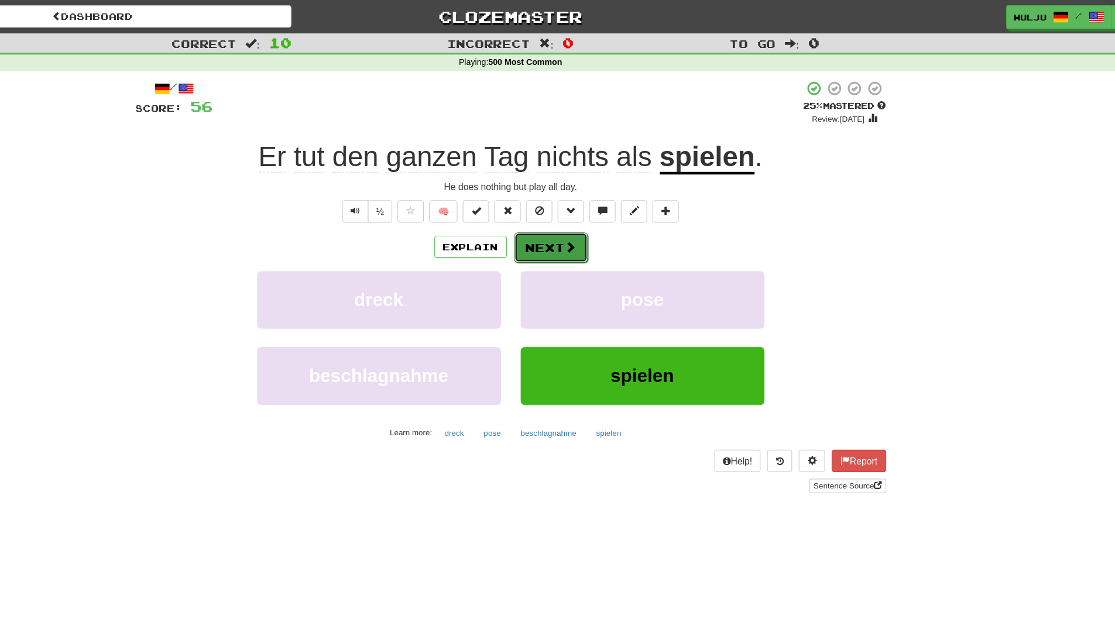
click at [574, 227] on button "Next" at bounding box center [594, 220] width 66 height 27
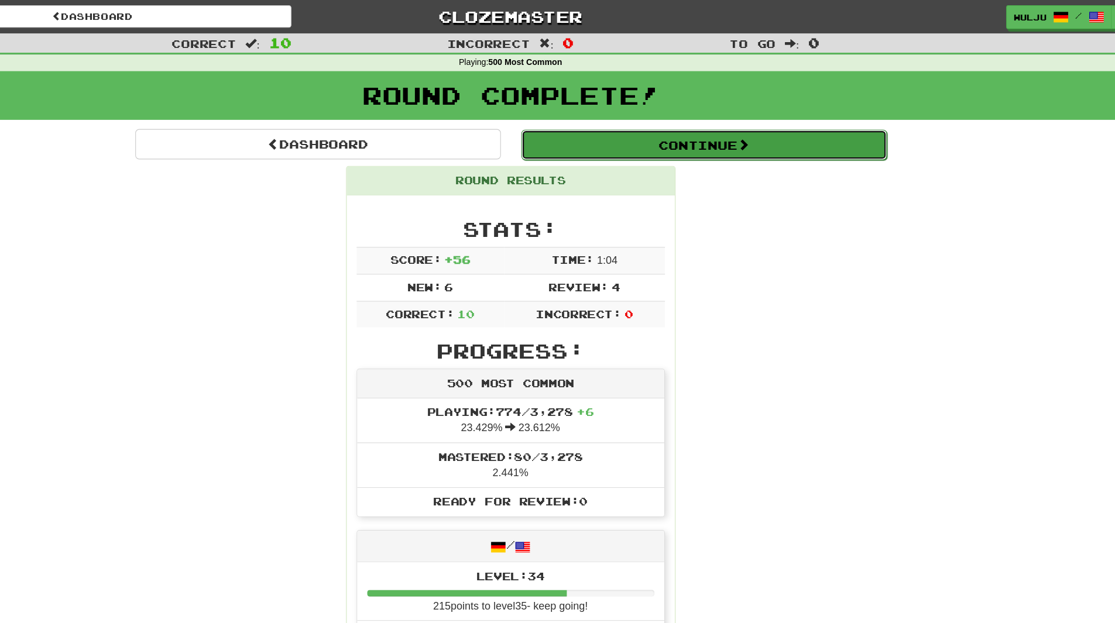
click at [656, 125] on button "Continue" at bounding box center [729, 128] width 325 height 27
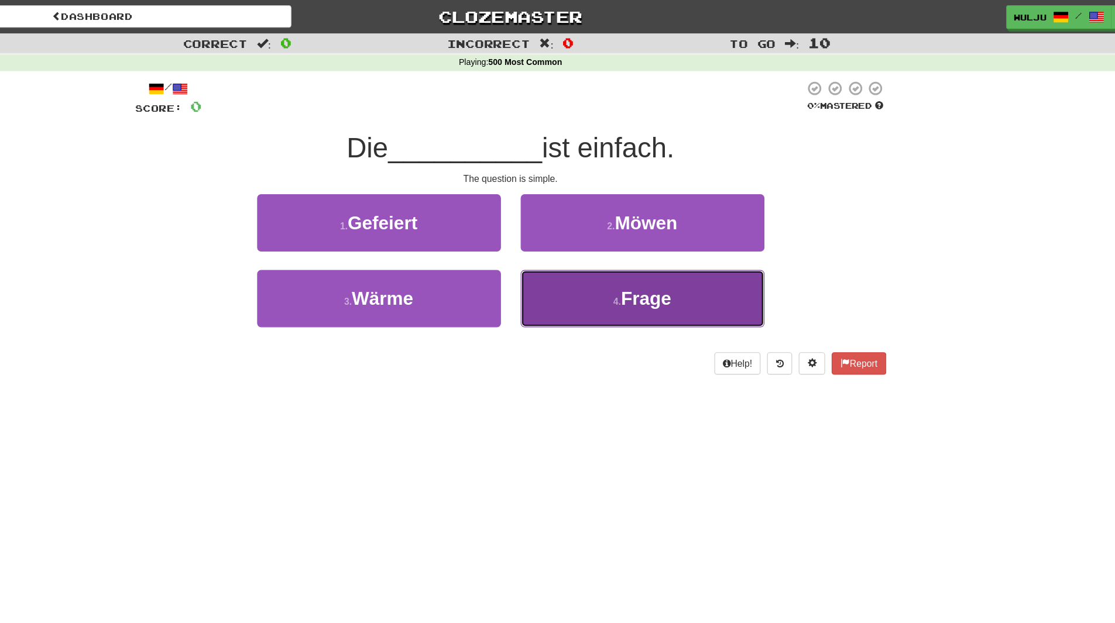
click at [602, 253] on button "4 . Frage" at bounding box center [675, 265] width 217 height 51
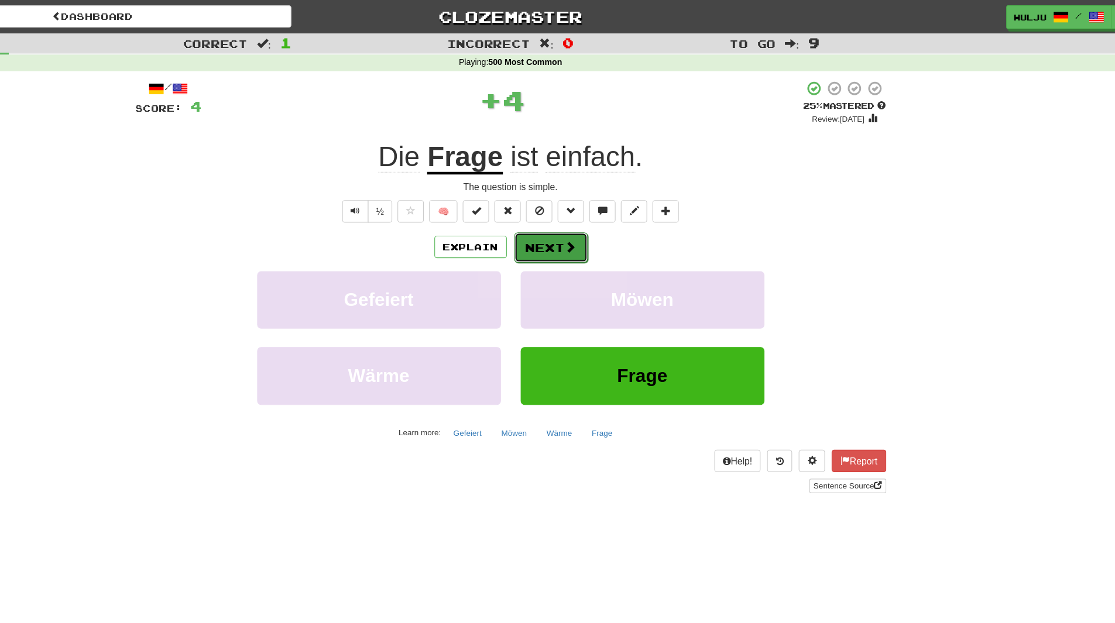
click at [594, 221] on button "Next" at bounding box center [594, 220] width 66 height 27
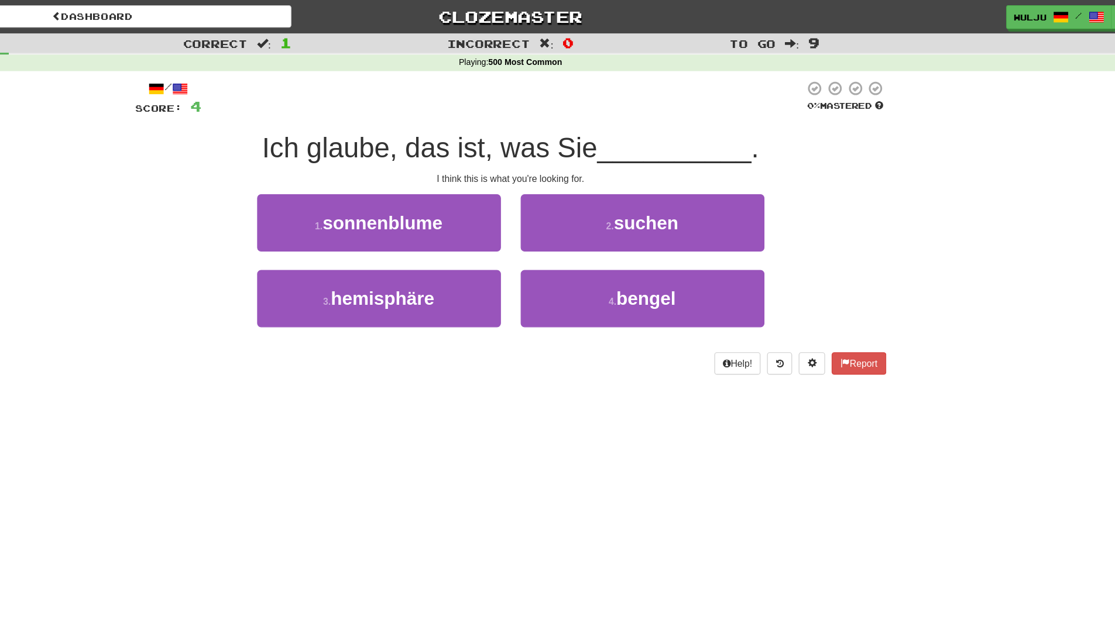
click at [558, 238] on div "2 . suchen" at bounding box center [675, 206] width 234 height 67
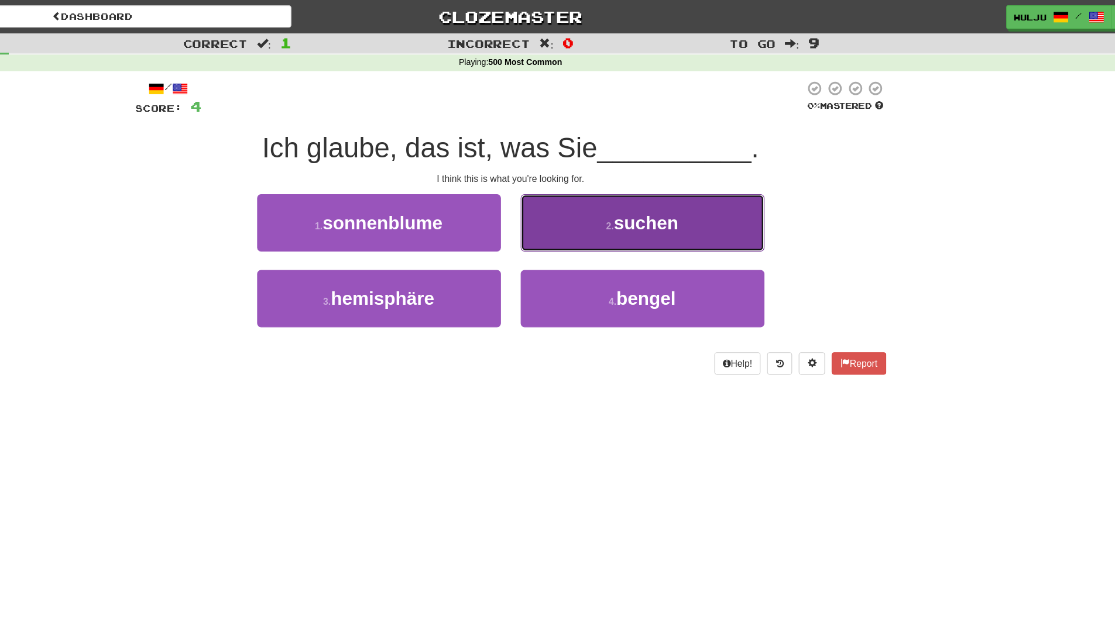
click at [590, 210] on button "2 . suchen" at bounding box center [675, 198] width 217 height 51
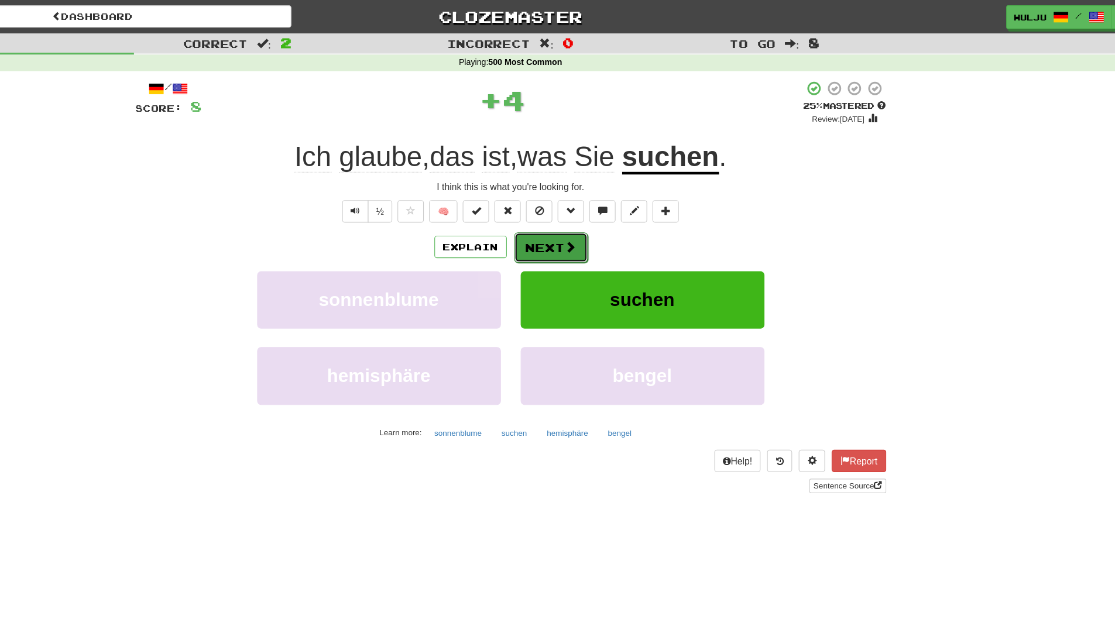
click at [593, 216] on button "Next" at bounding box center [594, 220] width 66 height 27
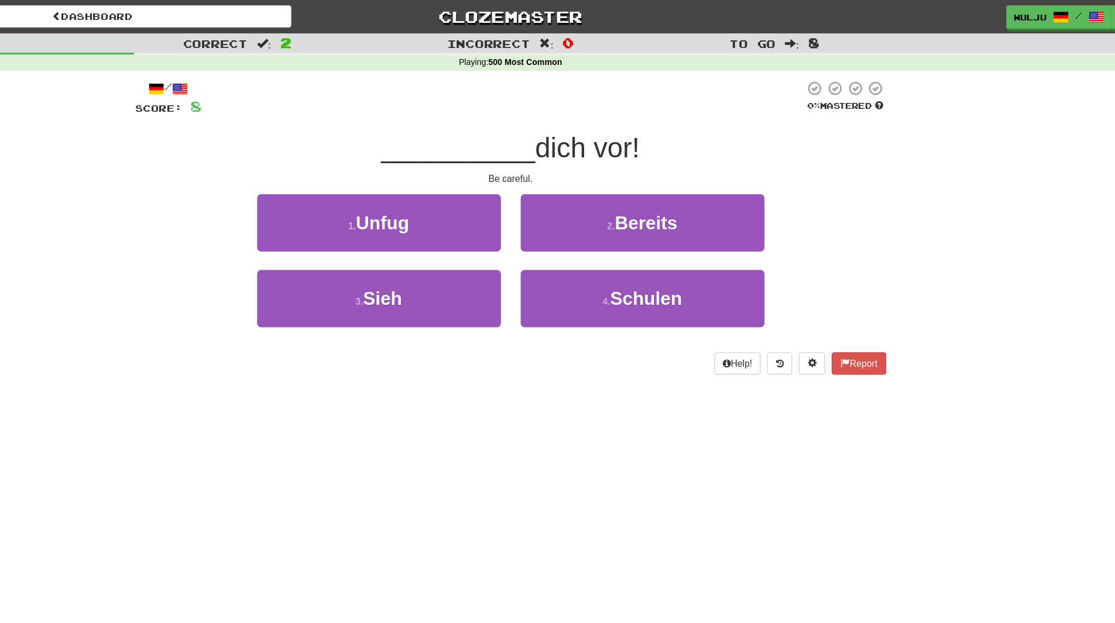
click at [554, 231] on div "1 . Unfug" at bounding box center [441, 206] width 234 height 67
click at [630, 129] on span "dich vor!" at bounding box center [625, 132] width 93 height 28
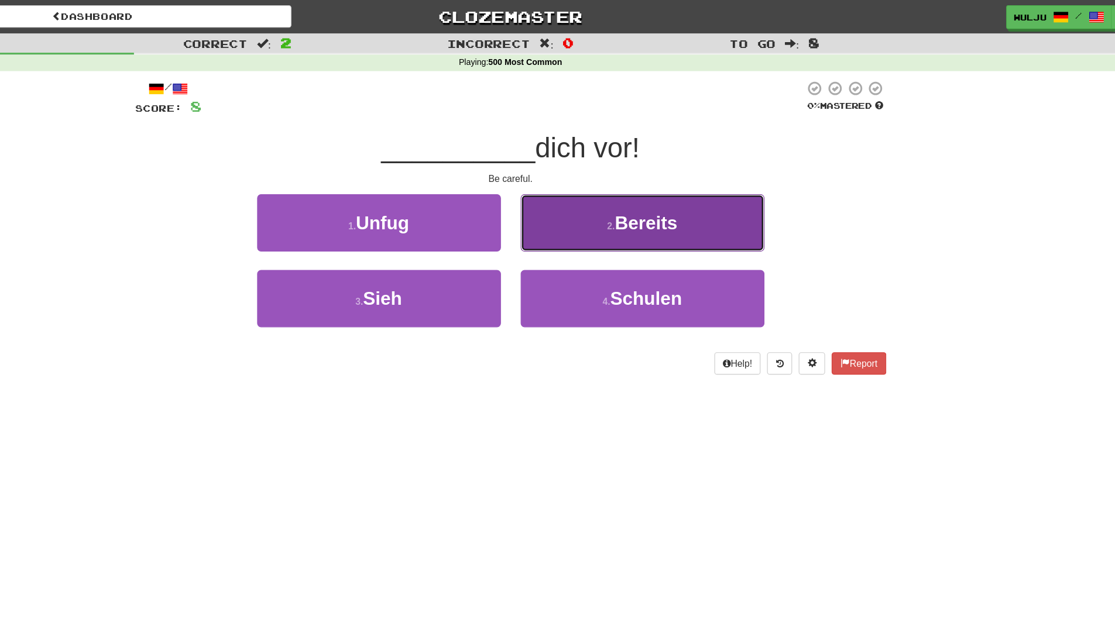
click at [644, 193] on button "2 . Bereits" at bounding box center [675, 198] width 217 height 51
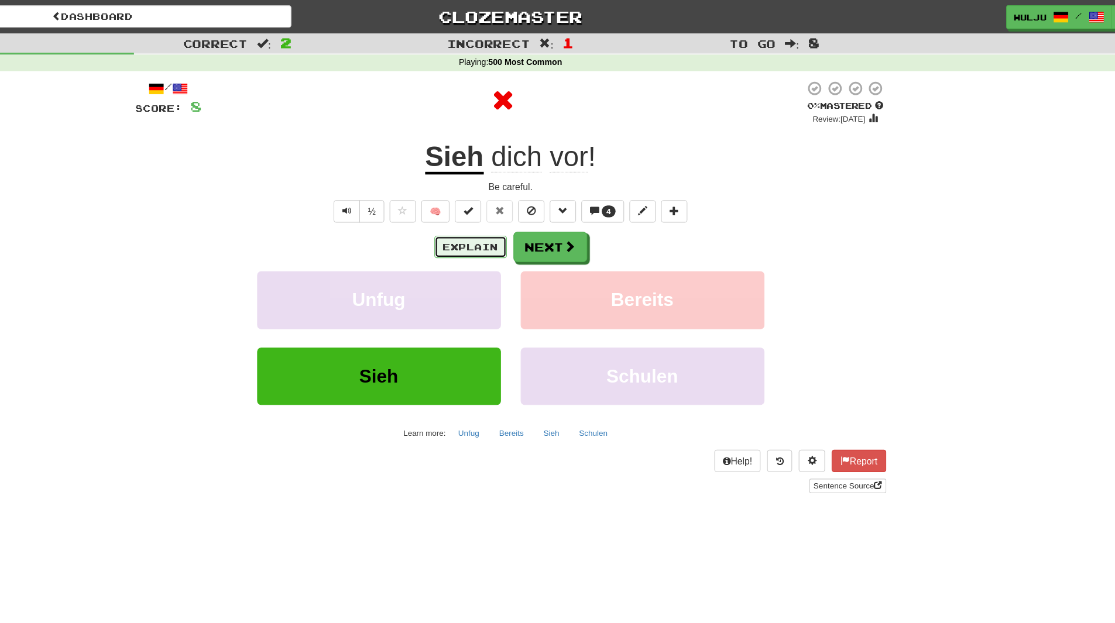
click at [513, 219] on button "Explain" at bounding box center [522, 220] width 64 height 20
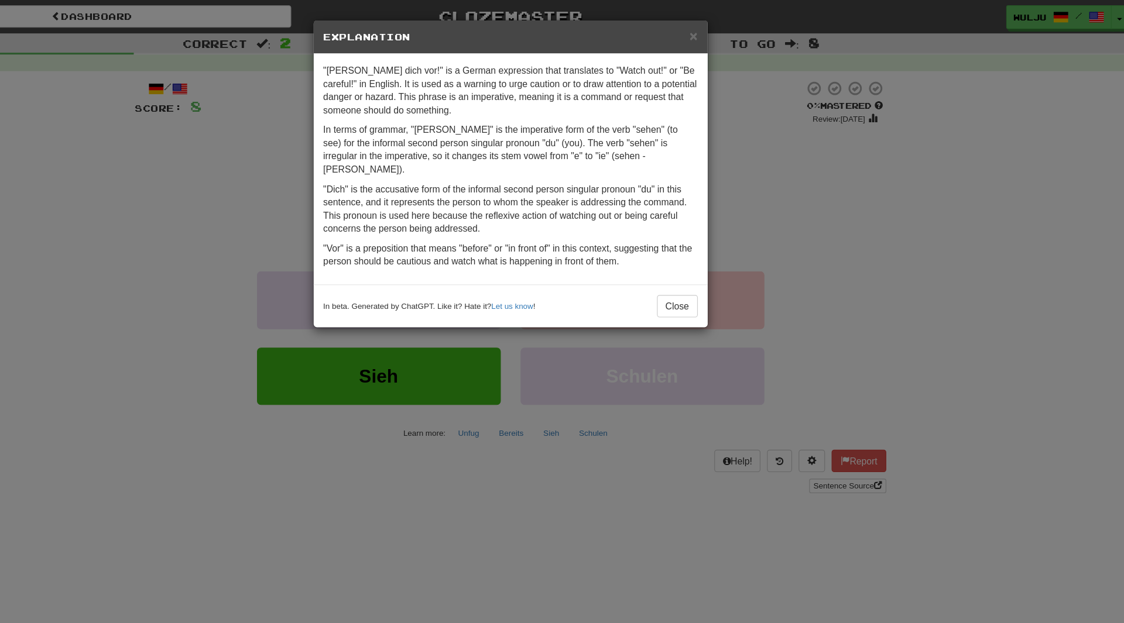
click at [747, 177] on div "× Explanation "[PERSON_NAME] dich vor!" is a German expression that translates …" at bounding box center [562, 311] width 1124 height 623
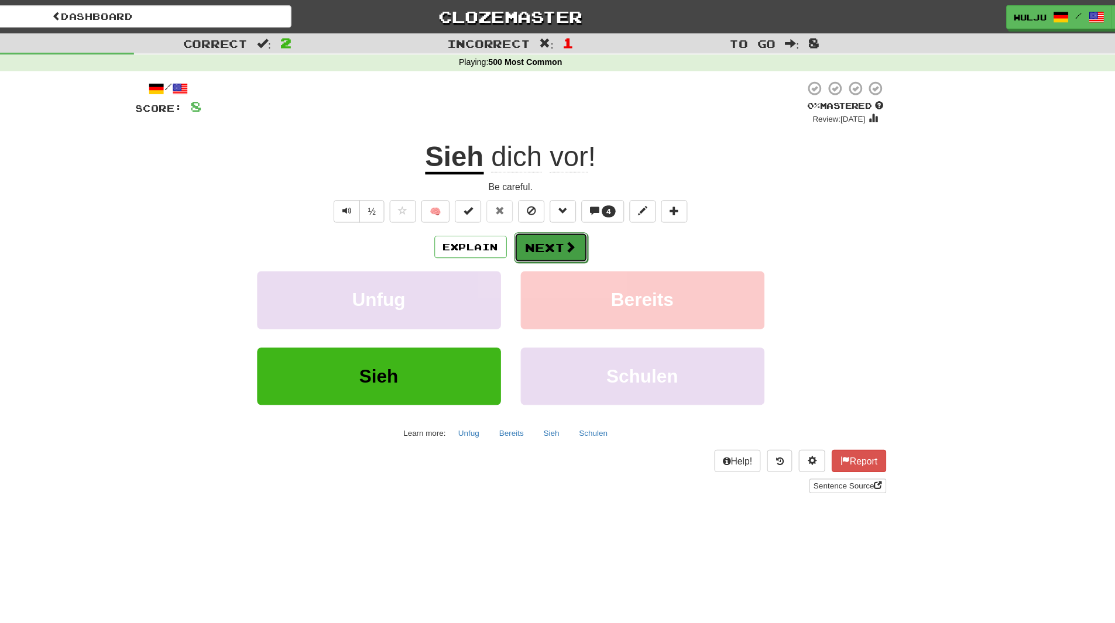
click at [606, 220] on span at bounding box center [611, 219] width 11 height 11
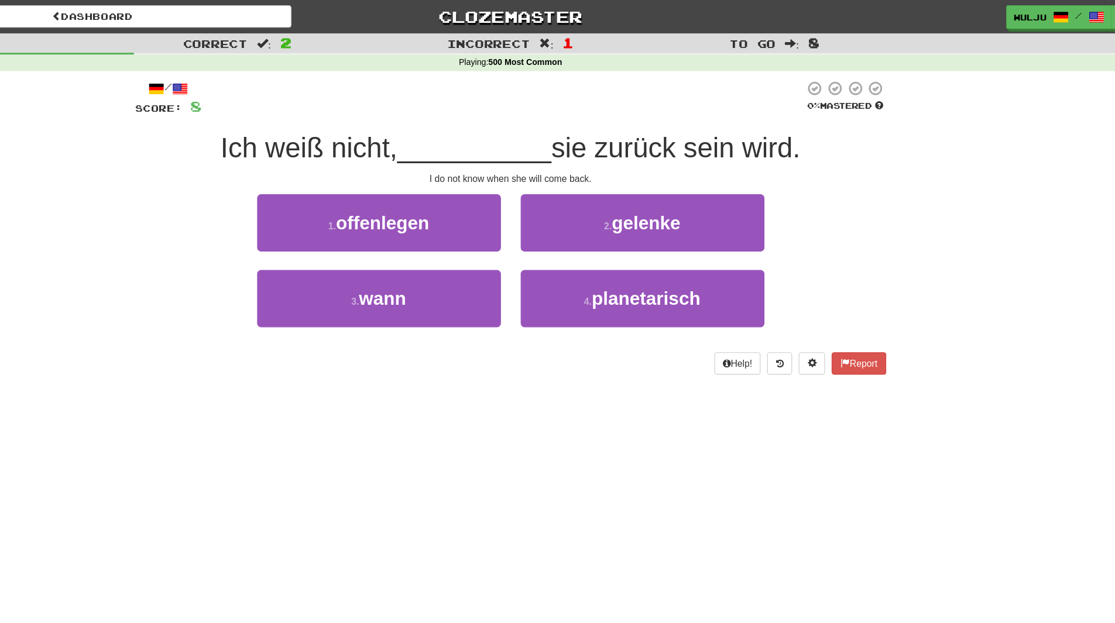
click at [565, 237] on div "2 . gelenke" at bounding box center [675, 206] width 234 height 67
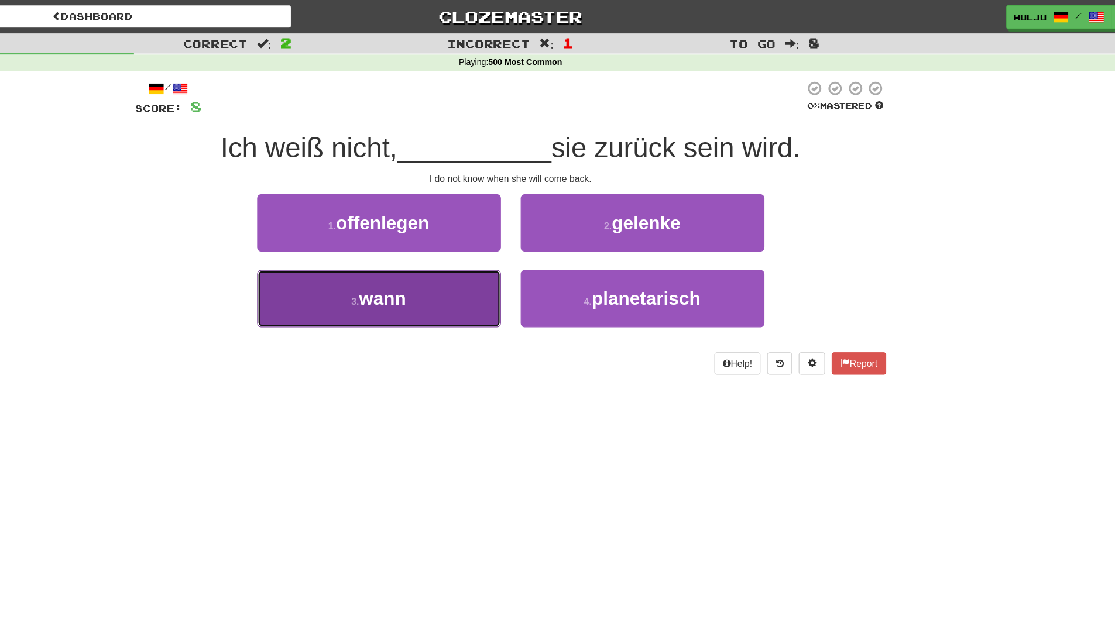
click at [519, 255] on button "3 . [PERSON_NAME]" at bounding box center [440, 265] width 217 height 51
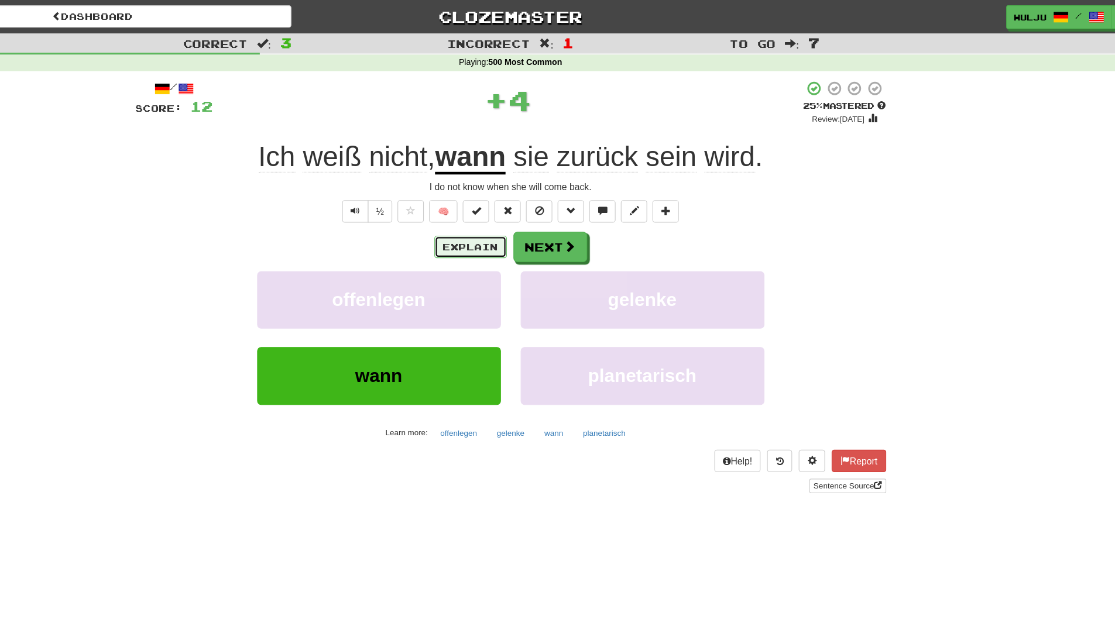
click at [523, 214] on button "Explain" at bounding box center [522, 220] width 64 height 20
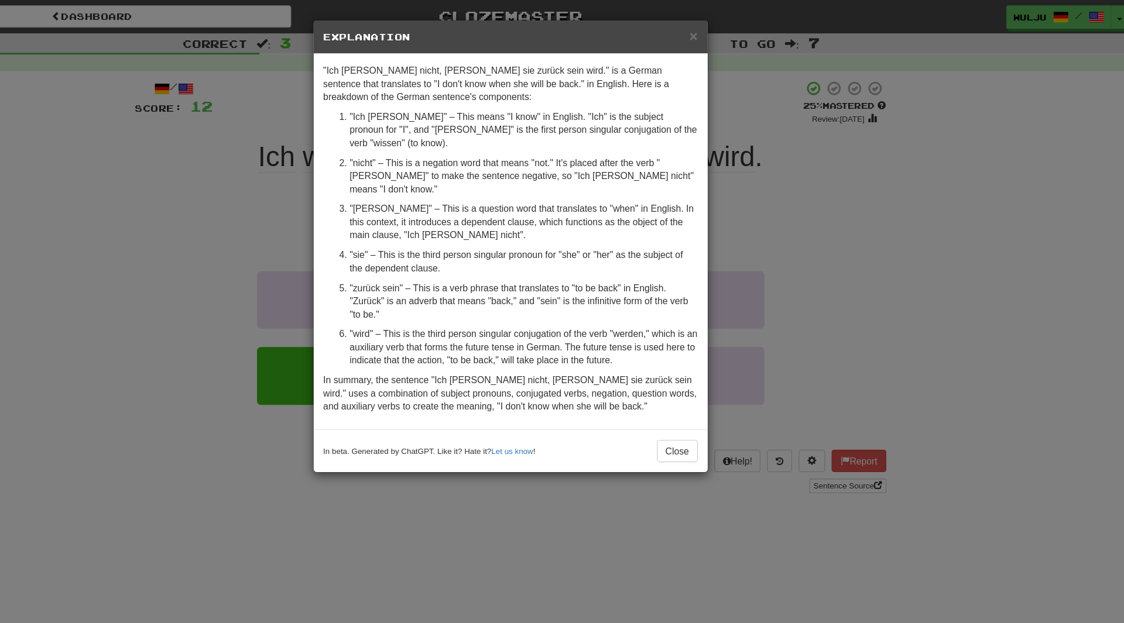
click at [791, 231] on div "× Explanation "Ich [PERSON_NAME] nicht, [PERSON_NAME] sie zurück sein wird." is…" at bounding box center [562, 311] width 1124 height 623
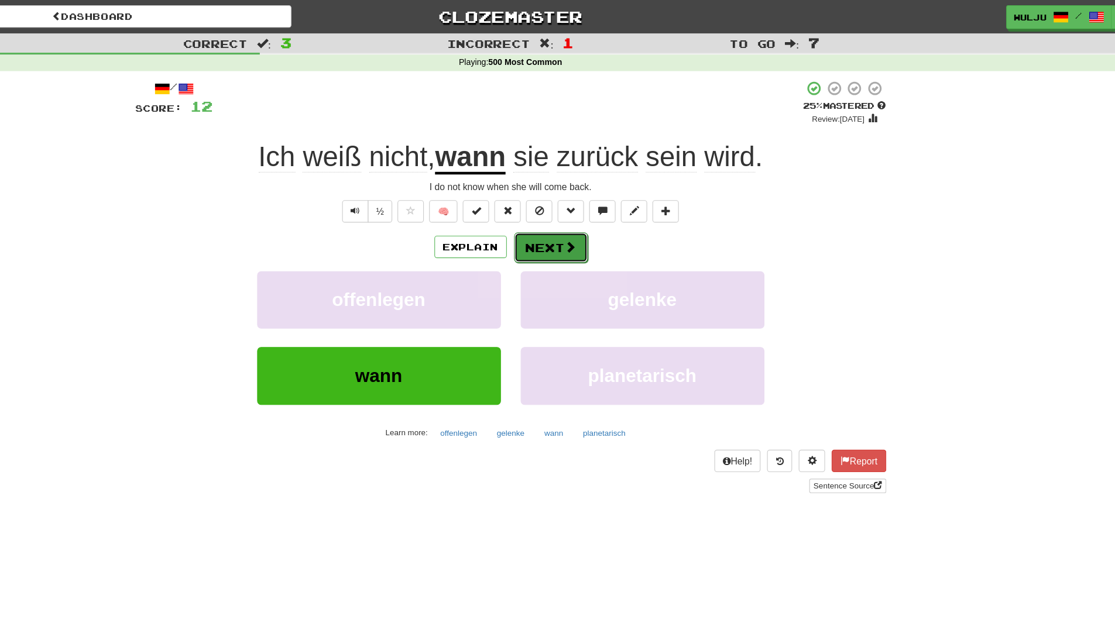
click at [581, 222] on button "Next" at bounding box center [594, 220] width 66 height 27
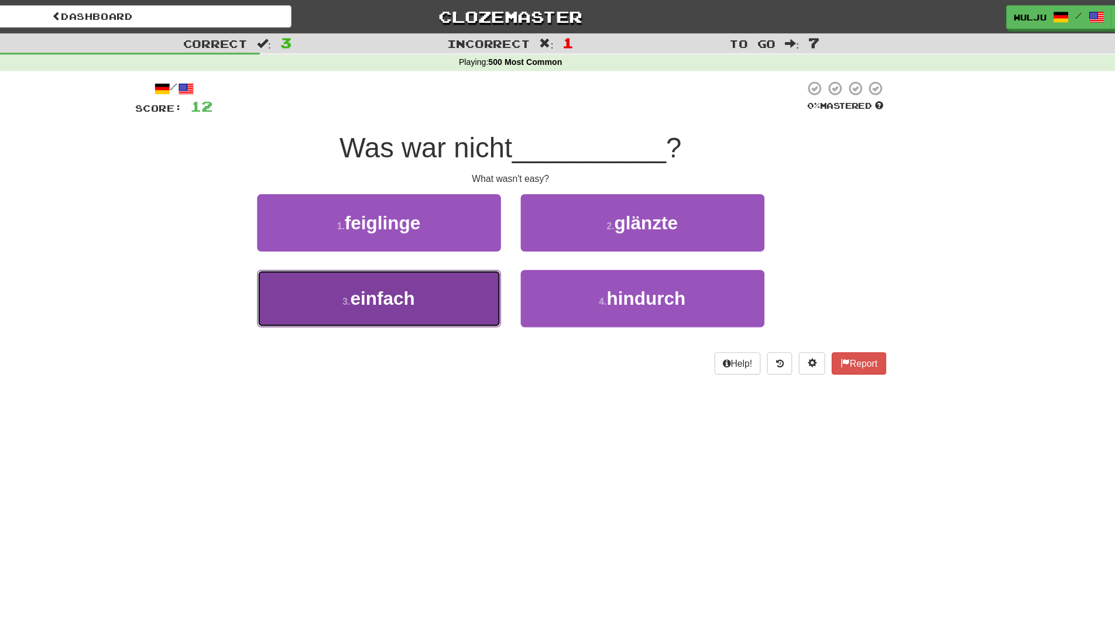
click at [527, 246] on button "3 . einfach" at bounding box center [440, 265] width 217 height 51
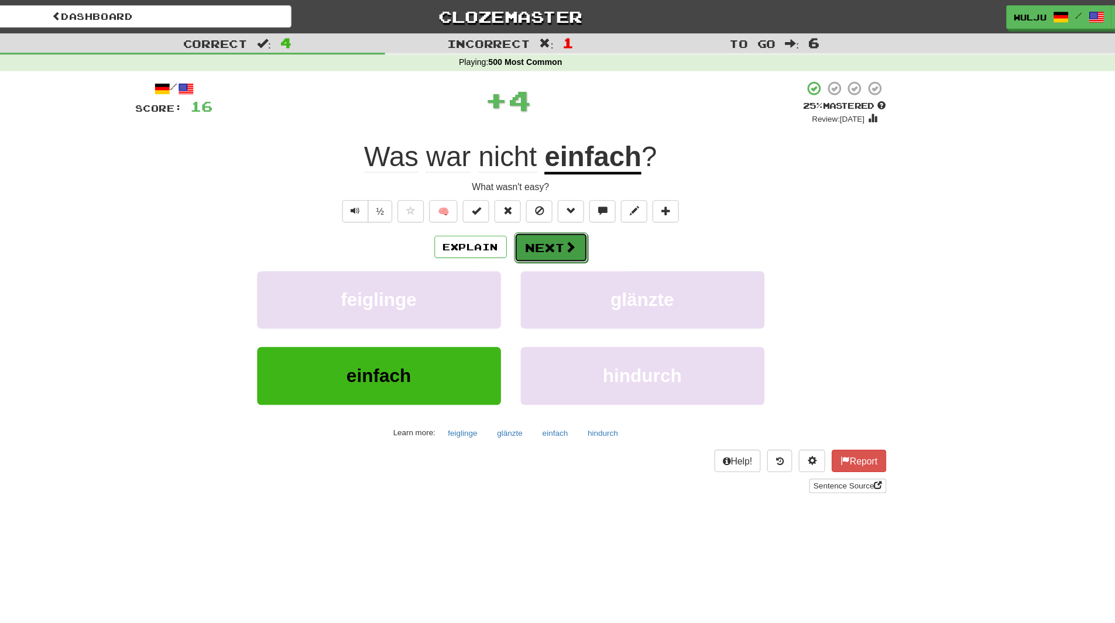
click at [581, 214] on button "Next" at bounding box center [594, 220] width 66 height 27
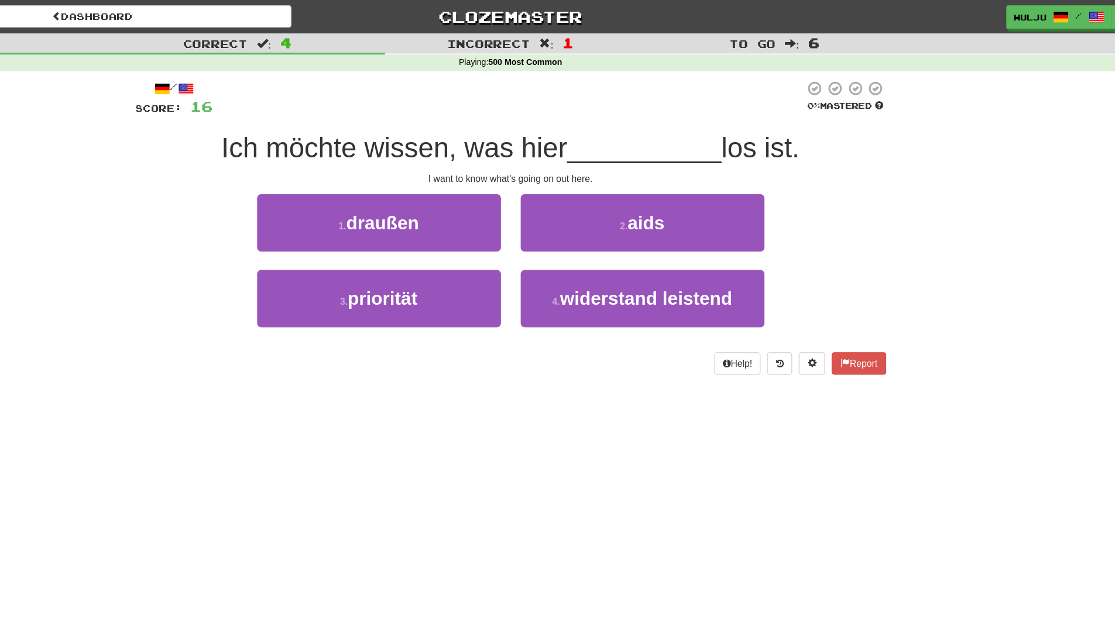
click at [560, 235] on div "2 . aids" at bounding box center [675, 206] width 234 height 67
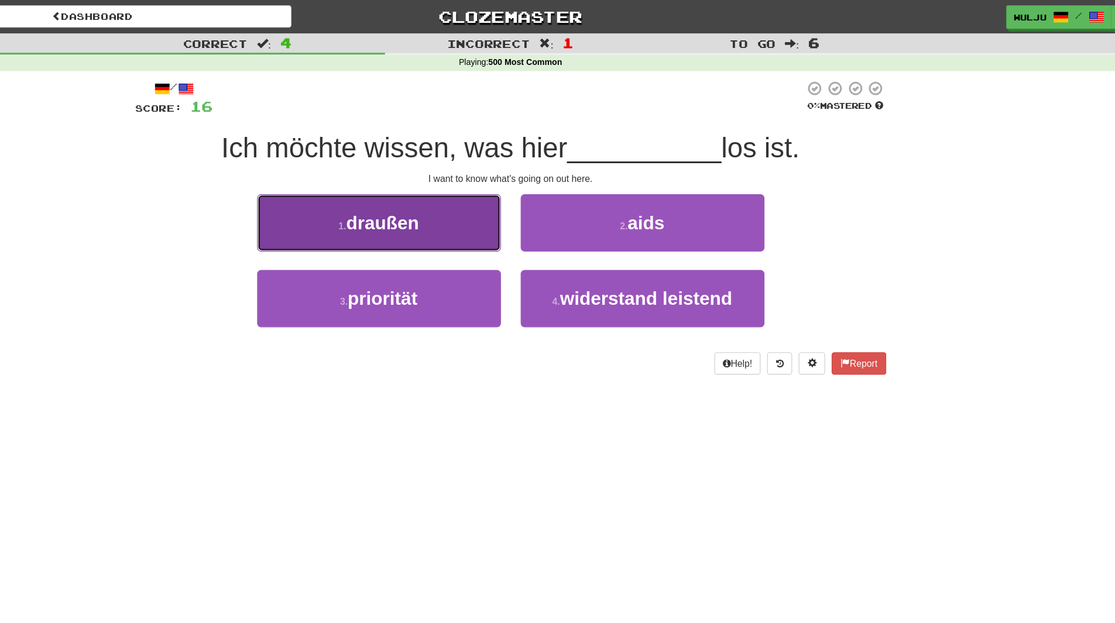
click at [530, 218] on button "1 . draußen" at bounding box center [440, 198] width 217 height 51
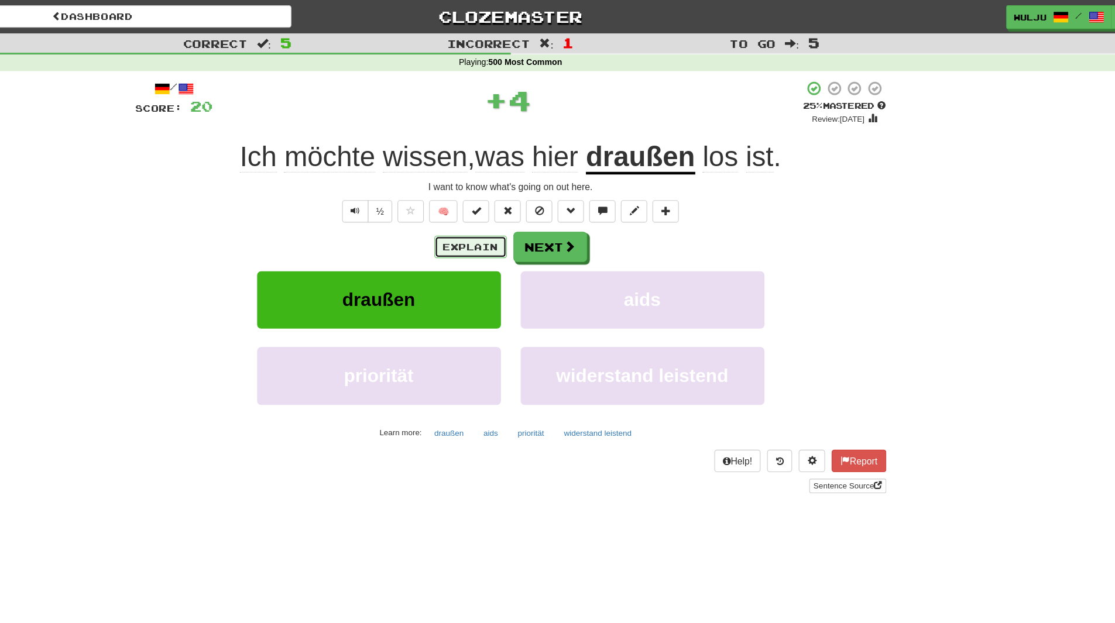
click at [530, 218] on button "Explain" at bounding box center [522, 220] width 64 height 20
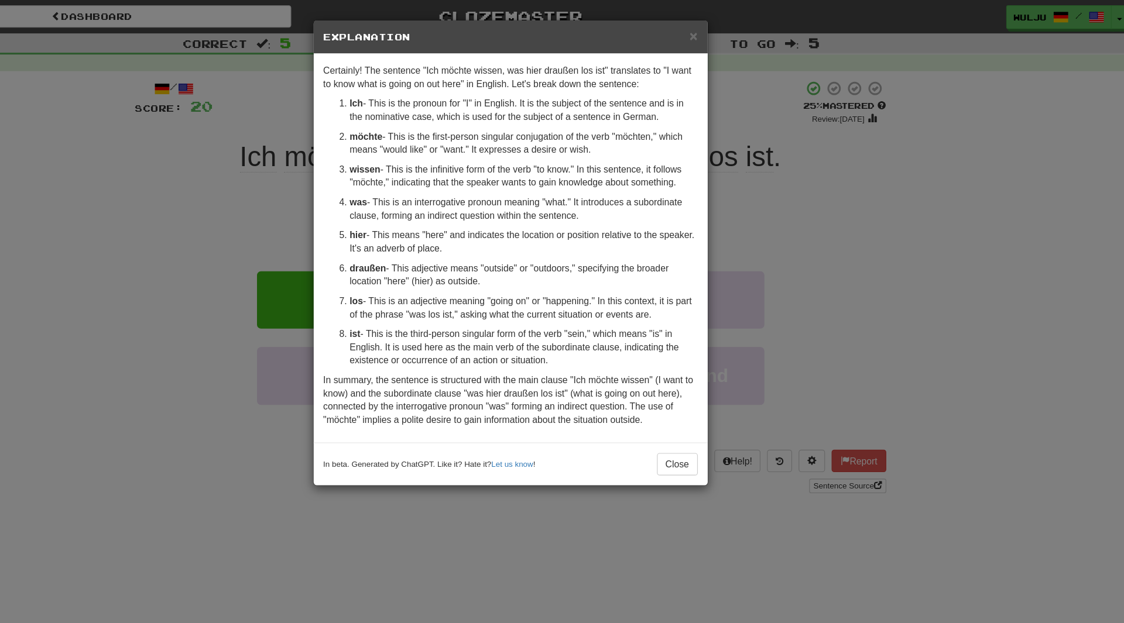
click at [812, 169] on div "× Explanation Certainly! The sentence "Ich möchte wissen, was hier draußen los …" at bounding box center [562, 311] width 1124 height 623
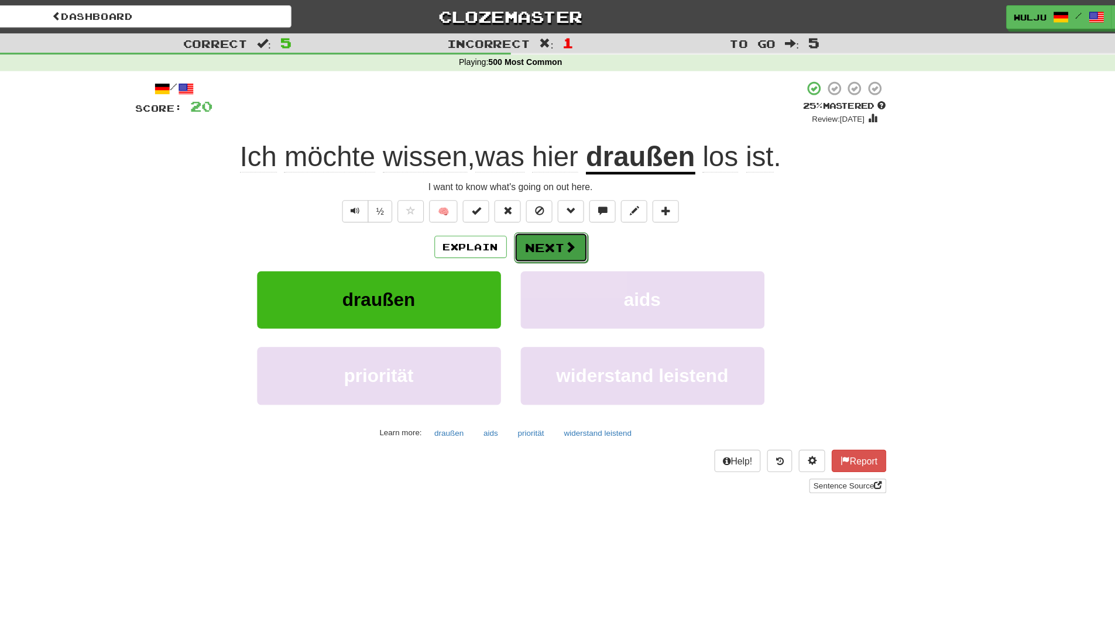
click at [621, 216] on button "Next" at bounding box center [594, 220] width 66 height 27
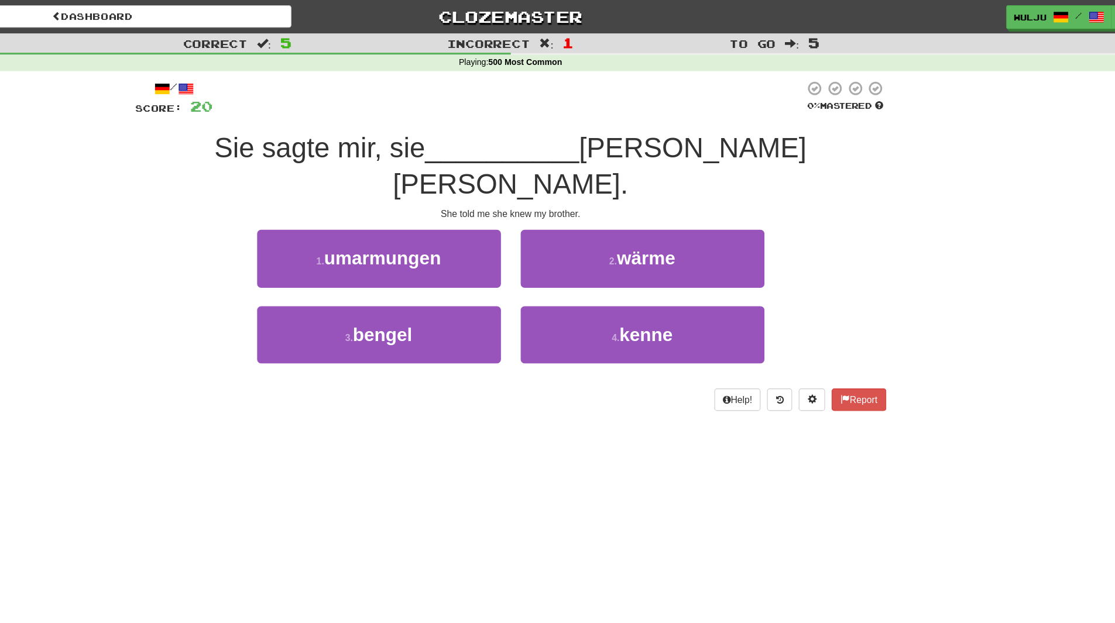
click at [571, 231] on div "2 . wärme" at bounding box center [675, 237] width 234 height 67
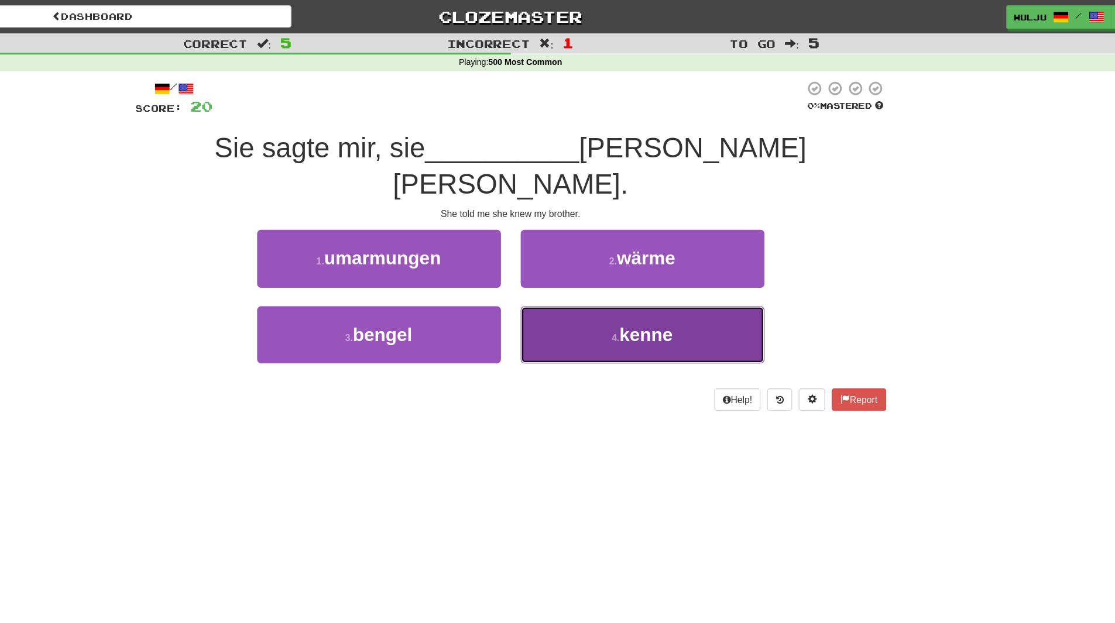
click at [587, 272] on button "4 . kenne" at bounding box center [675, 297] width 217 height 51
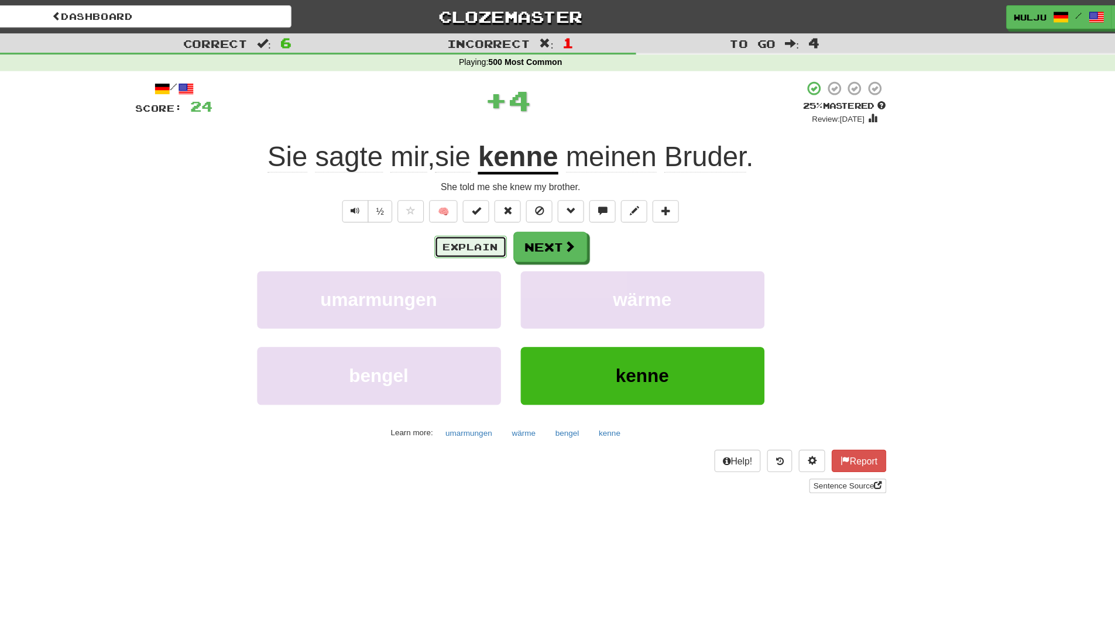
click at [531, 222] on button "Explain" at bounding box center [522, 220] width 64 height 20
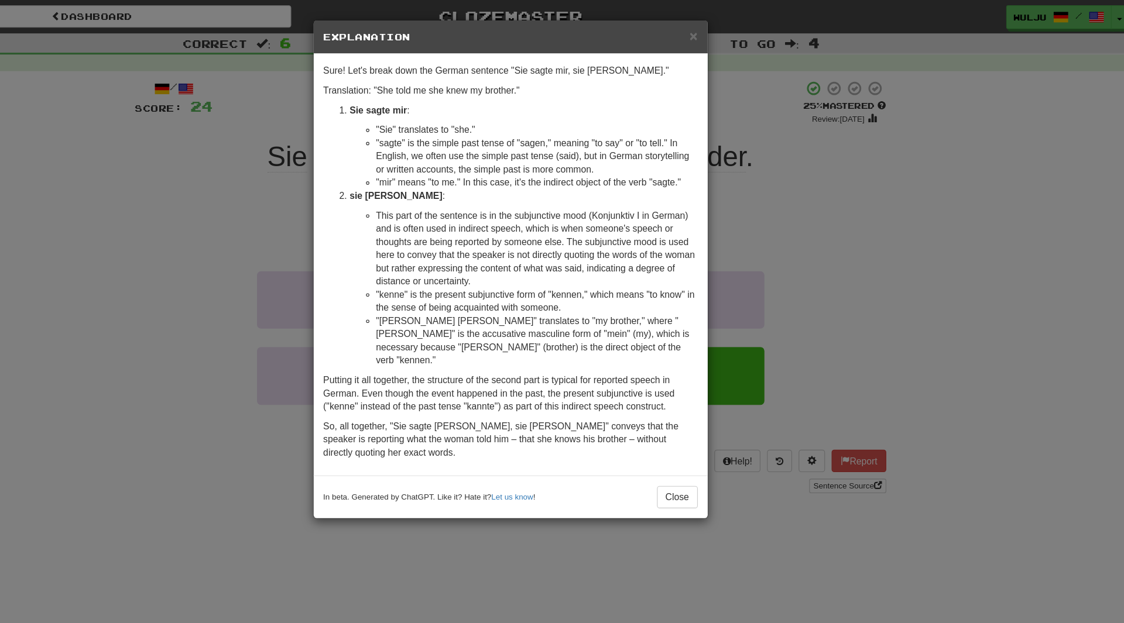
click at [776, 156] on div "× Explanation Sure! Let's break down the German sentence "Sie sagte mir, sie [P…" at bounding box center [562, 311] width 1124 height 623
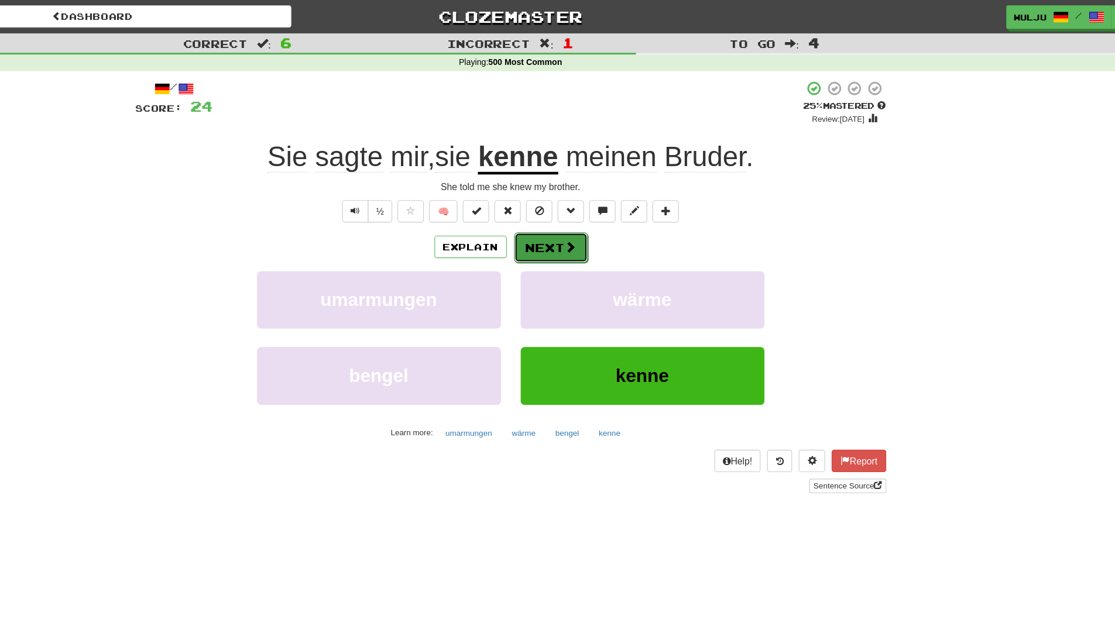
click at [588, 215] on button "Next" at bounding box center [594, 220] width 66 height 27
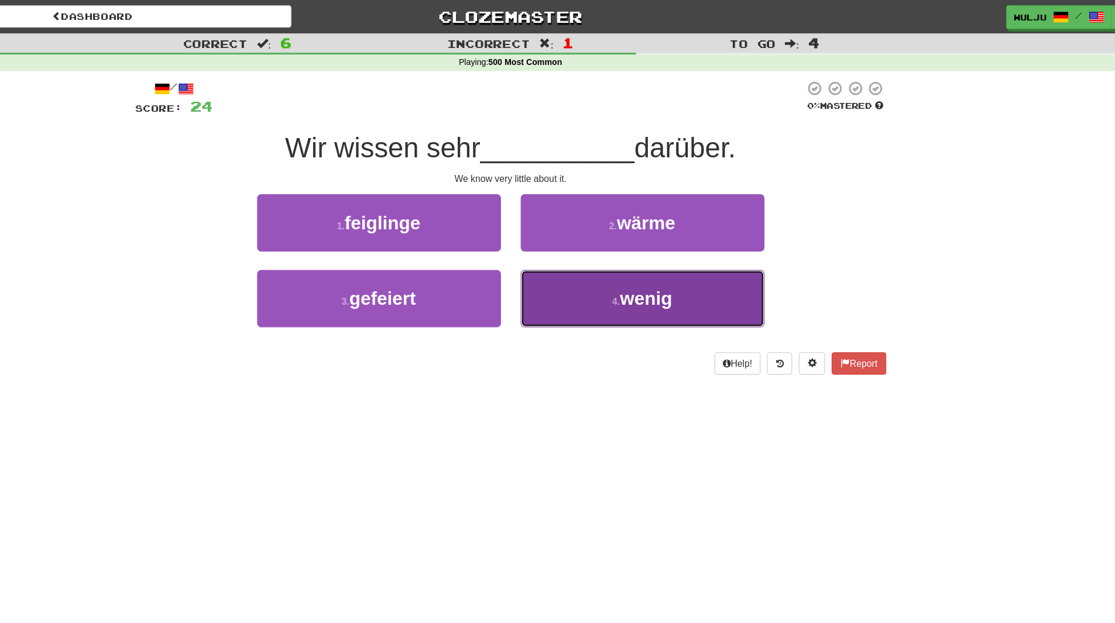
click at [598, 263] on button "4 . wenig" at bounding box center [675, 265] width 217 height 51
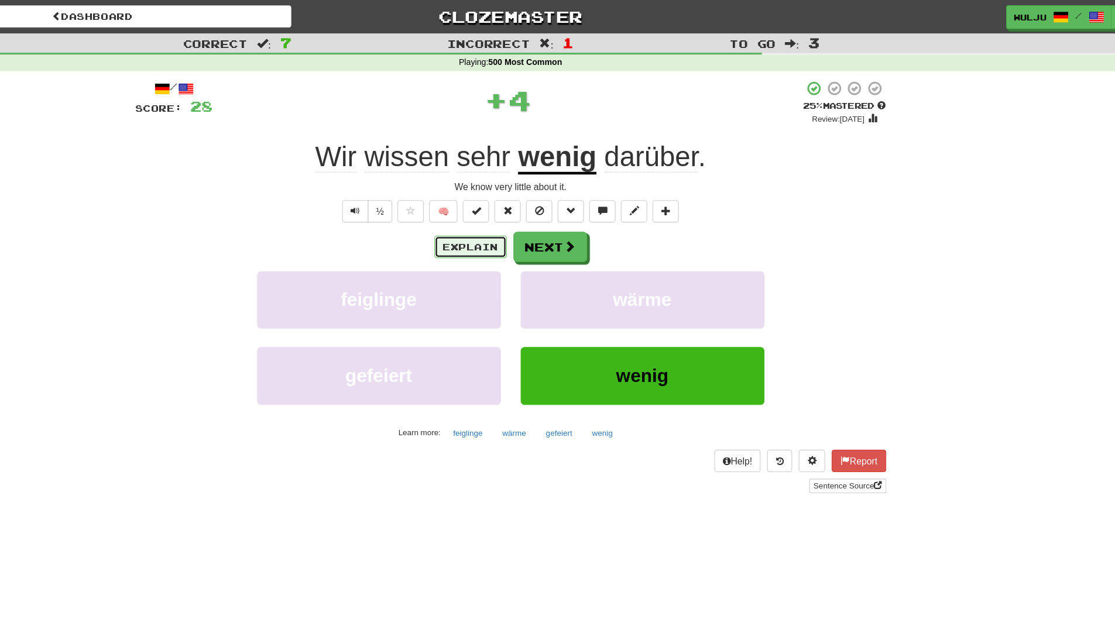
click at [541, 217] on button "Explain" at bounding box center [522, 220] width 64 height 20
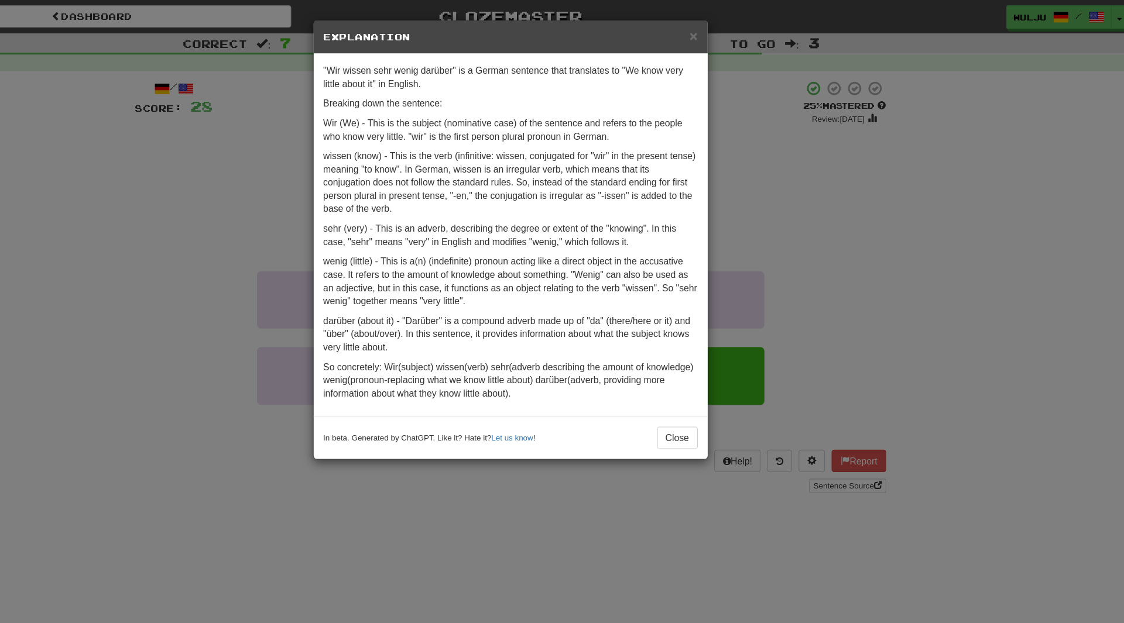
click at [817, 202] on div "× Explanation "Wir wissen sehr wenig darüber" is a German sentence that transla…" at bounding box center [562, 311] width 1124 height 623
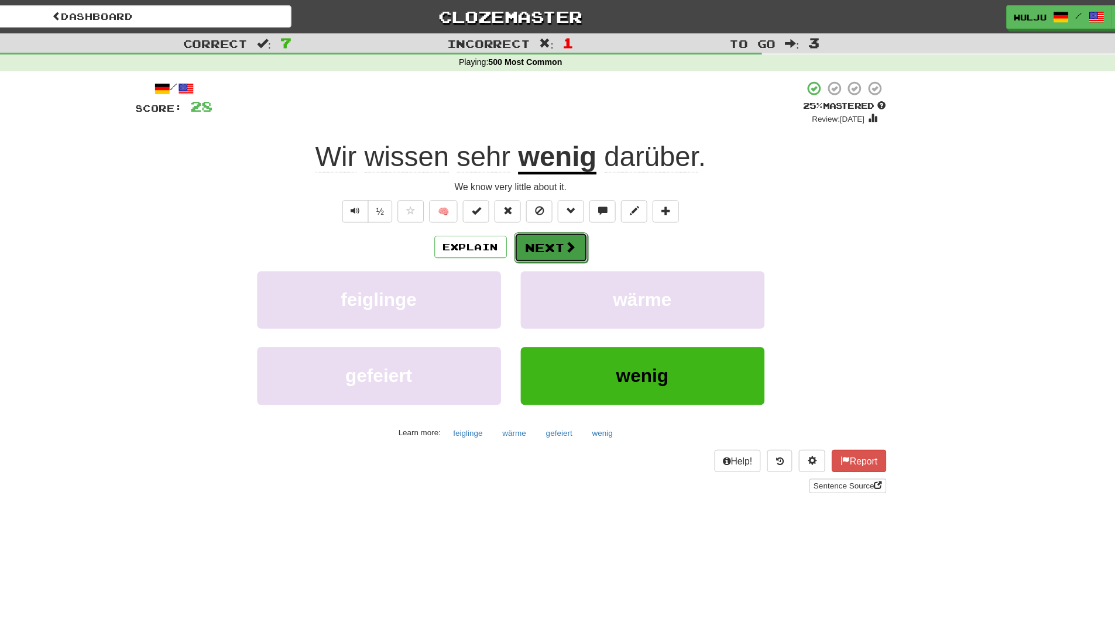
click at [580, 220] on button "Next" at bounding box center [594, 220] width 66 height 27
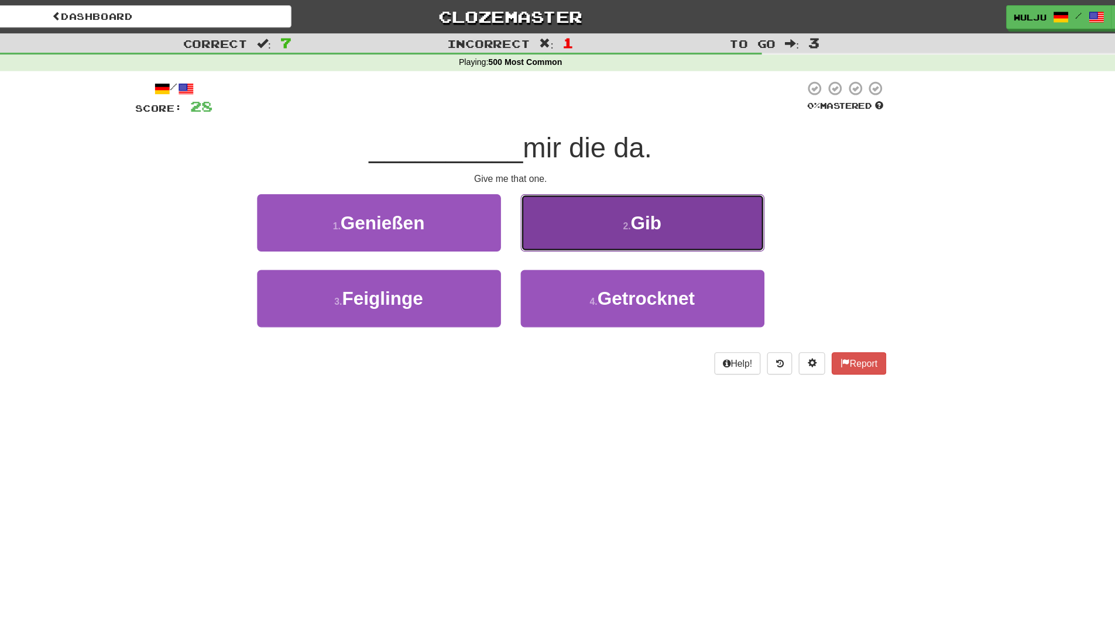
click at [584, 219] on button "2 . Gib" at bounding box center [675, 198] width 217 height 51
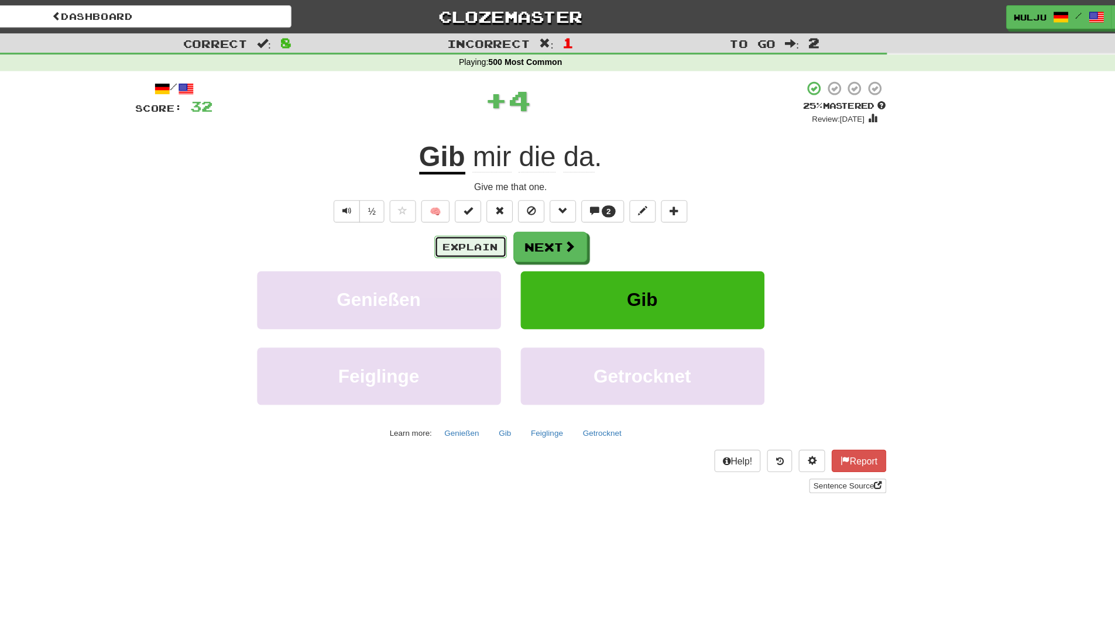
click at [528, 225] on button "Explain" at bounding box center [522, 220] width 64 height 20
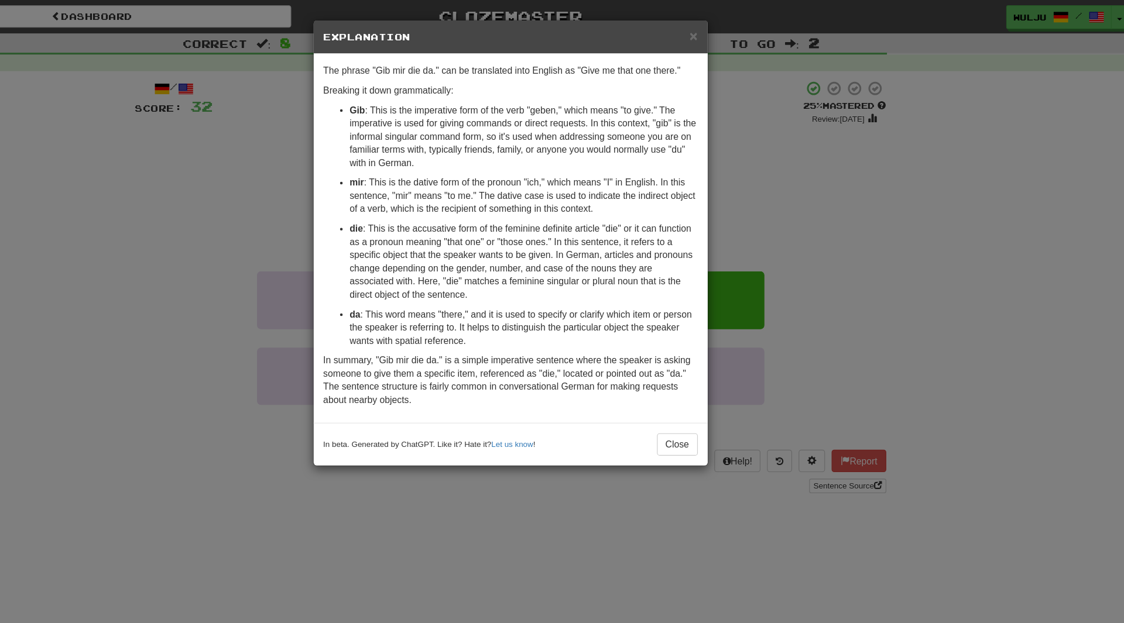
click at [767, 183] on div "× Explanation The phrase "Gib mir die da." can be translated into English as "G…" at bounding box center [562, 311] width 1124 height 623
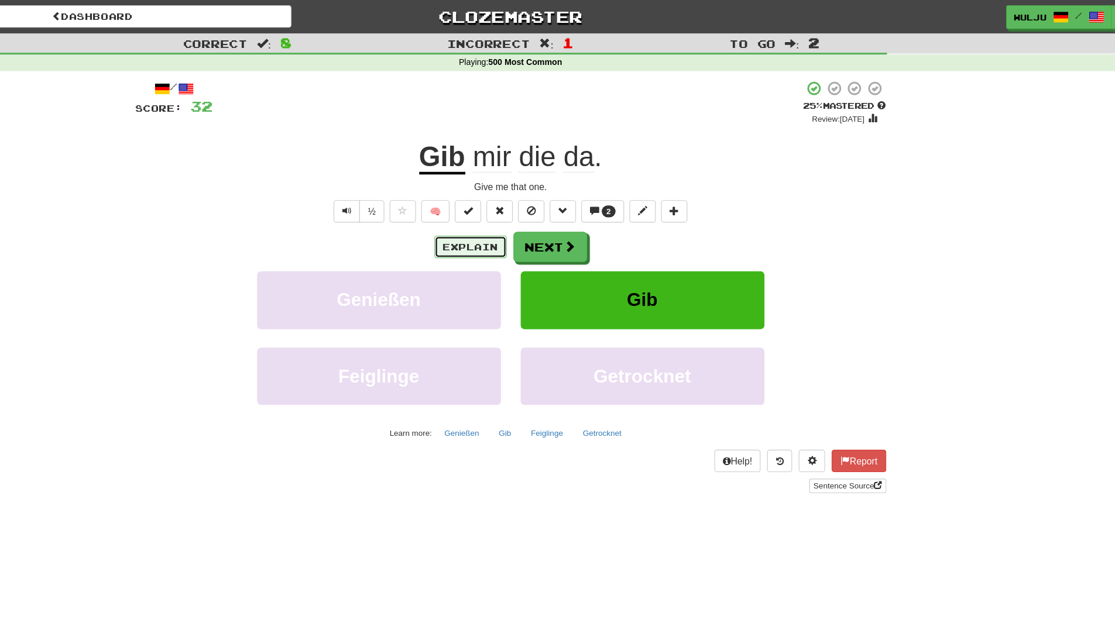
click at [535, 214] on button "Explain" at bounding box center [522, 220] width 64 height 20
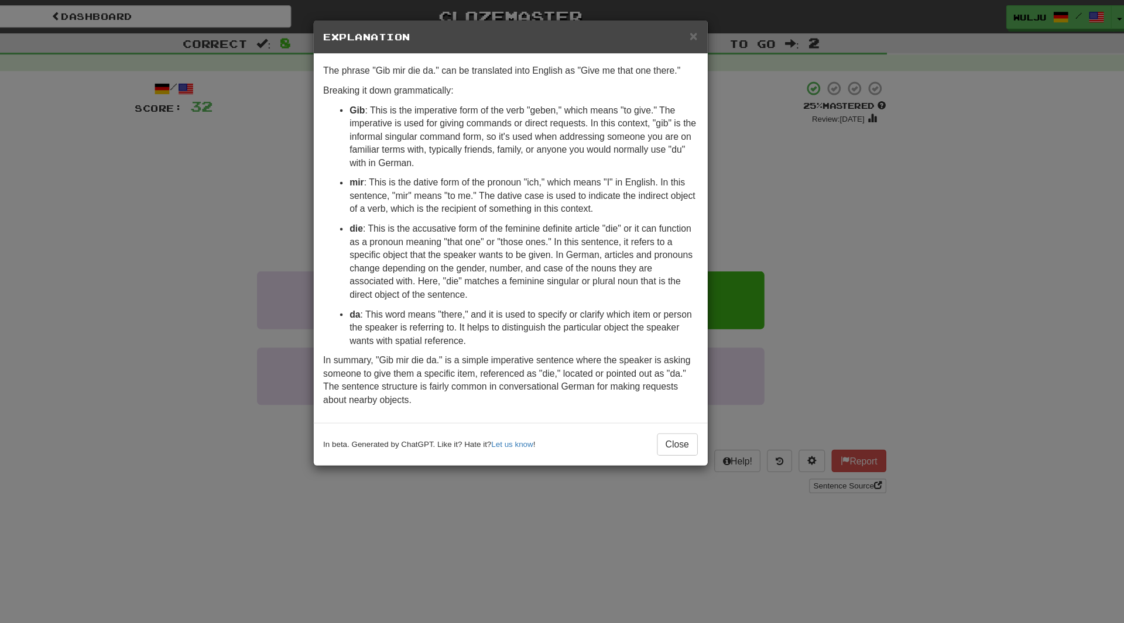
click at [748, 148] on div "× Explanation The phrase "Gib mir die da." can be translated into English as "G…" at bounding box center [562, 311] width 1124 height 623
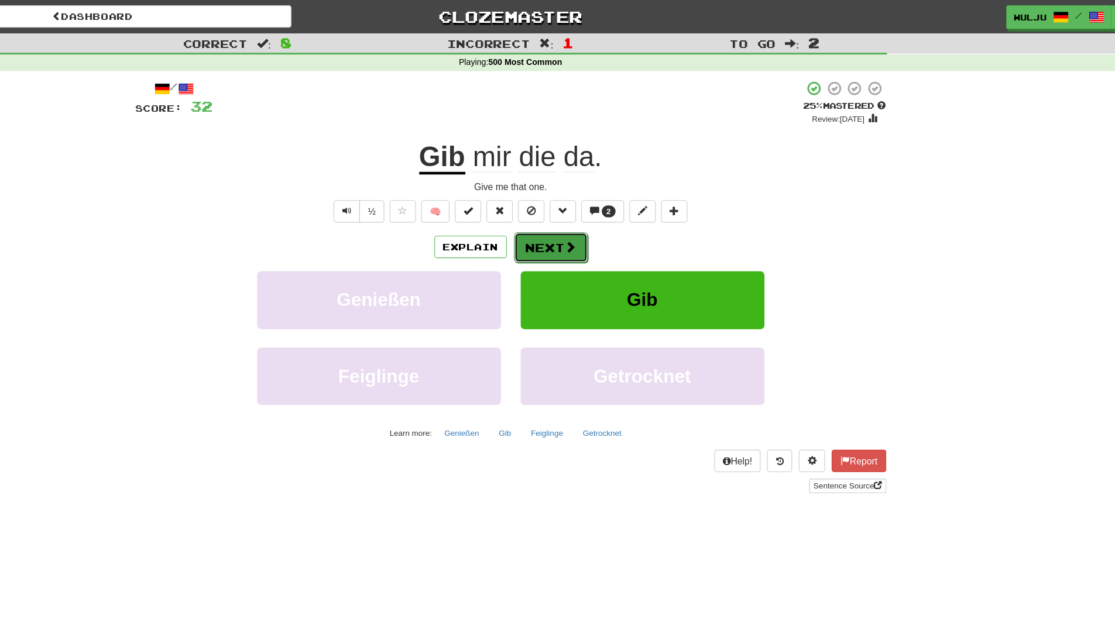
click at [613, 214] on span at bounding box center [611, 219] width 11 height 11
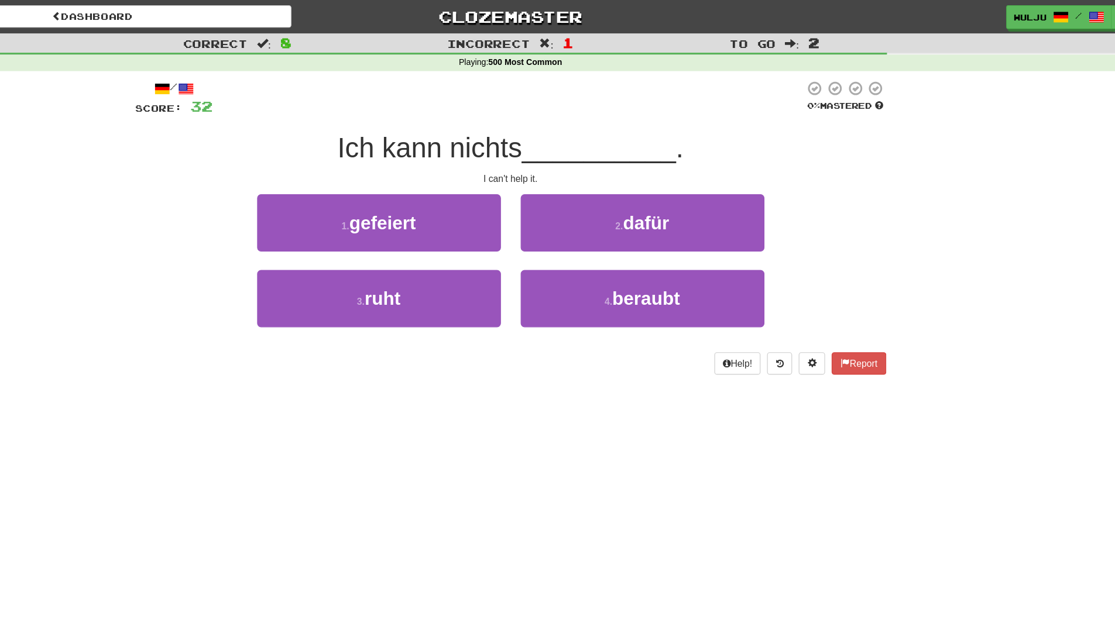
click at [563, 236] on div "2 . dafür" at bounding box center [675, 206] width 234 height 67
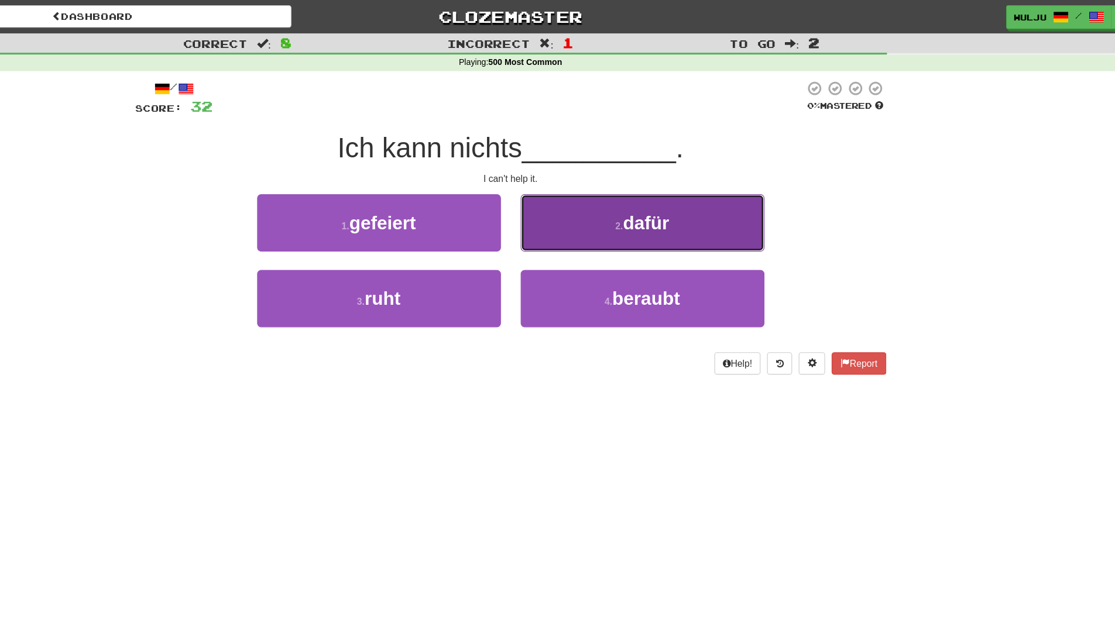
click at [602, 208] on button "2 . dafür" at bounding box center [675, 198] width 217 height 51
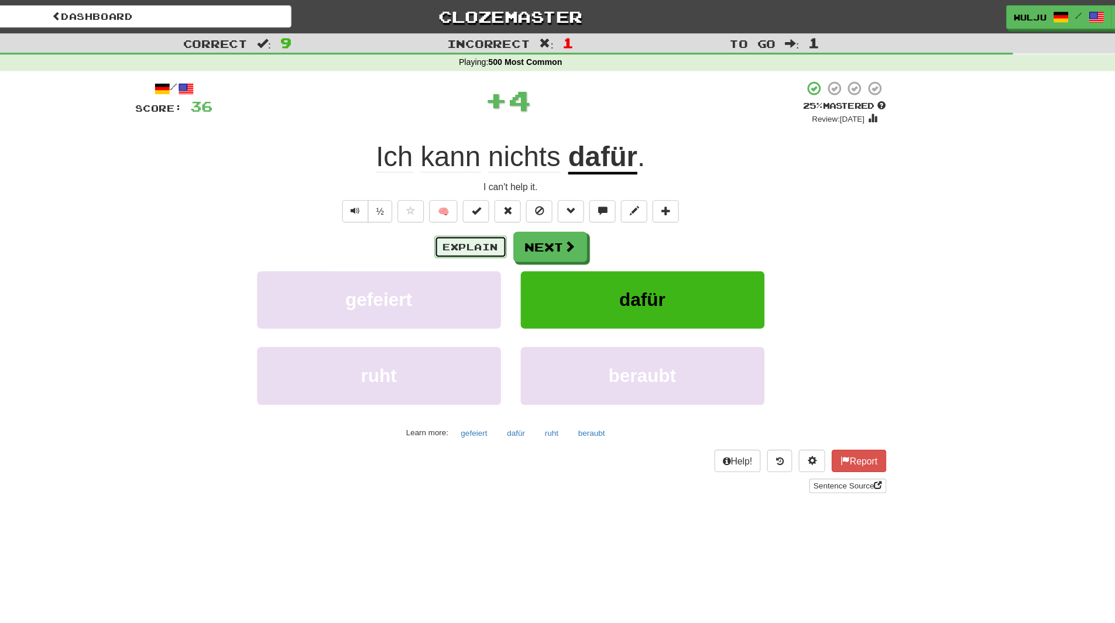
click at [525, 222] on button "Explain" at bounding box center [522, 220] width 64 height 20
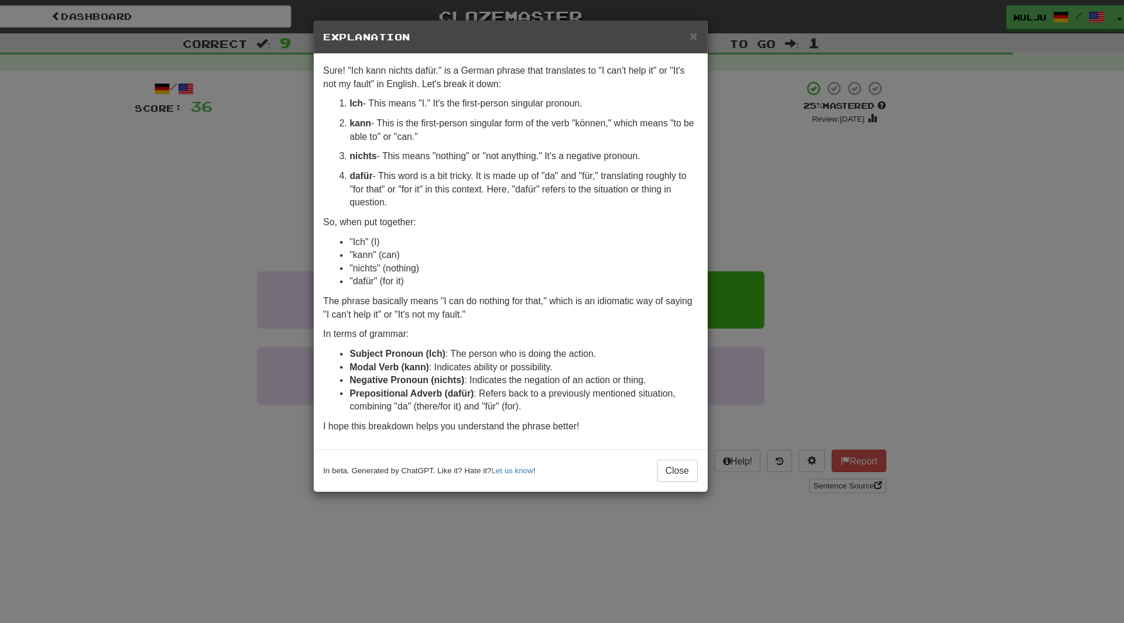
click at [772, 224] on div "× Explanation Sure! "Ich kann nichts dafür." is a German phrase that translates…" at bounding box center [562, 311] width 1124 height 623
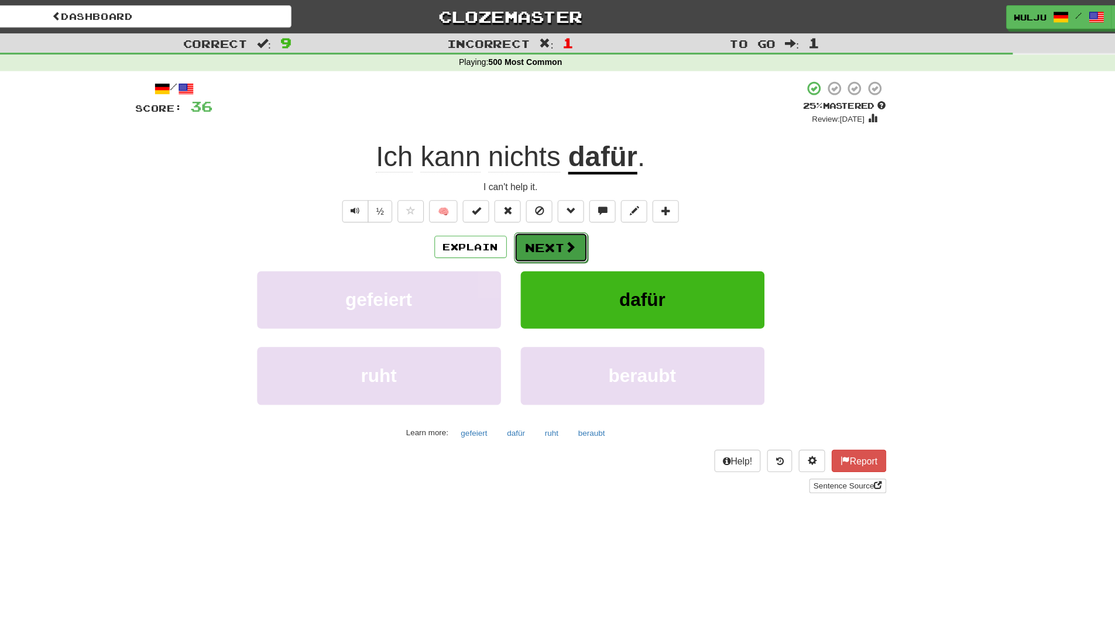
click at [607, 211] on button "Next" at bounding box center [594, 220] width 66 height 27
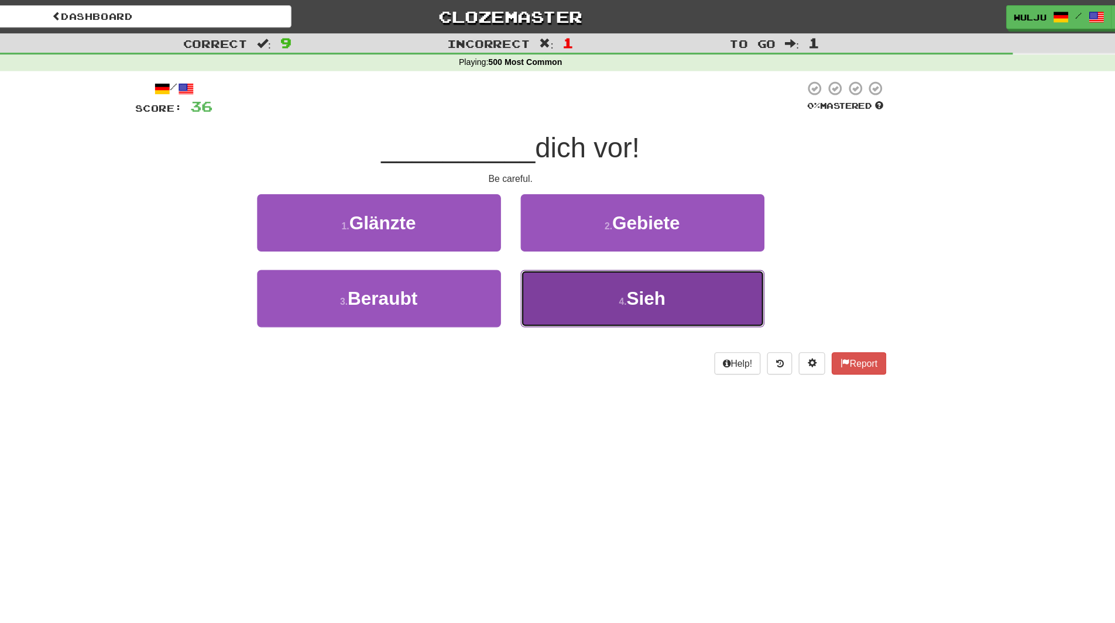
click at [644, 268] on button "4 . [PERSON_NAME]" at bounding box center [675, 265] width 217 height 51
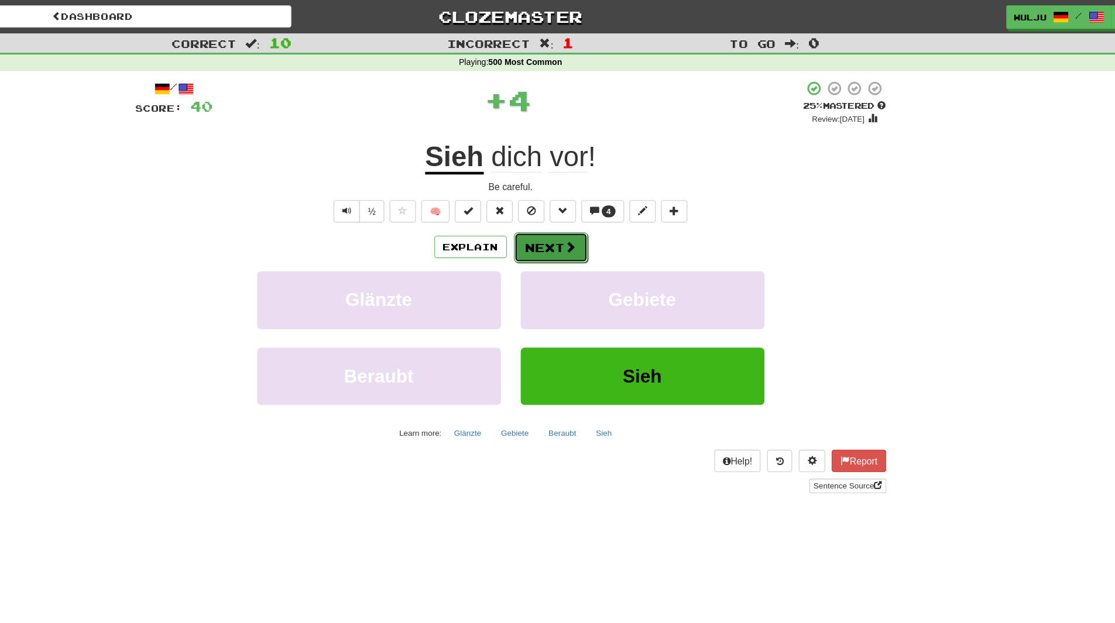
click at [601, 223] on button "Next" at bounding box center [594, 220] width 66 height 27
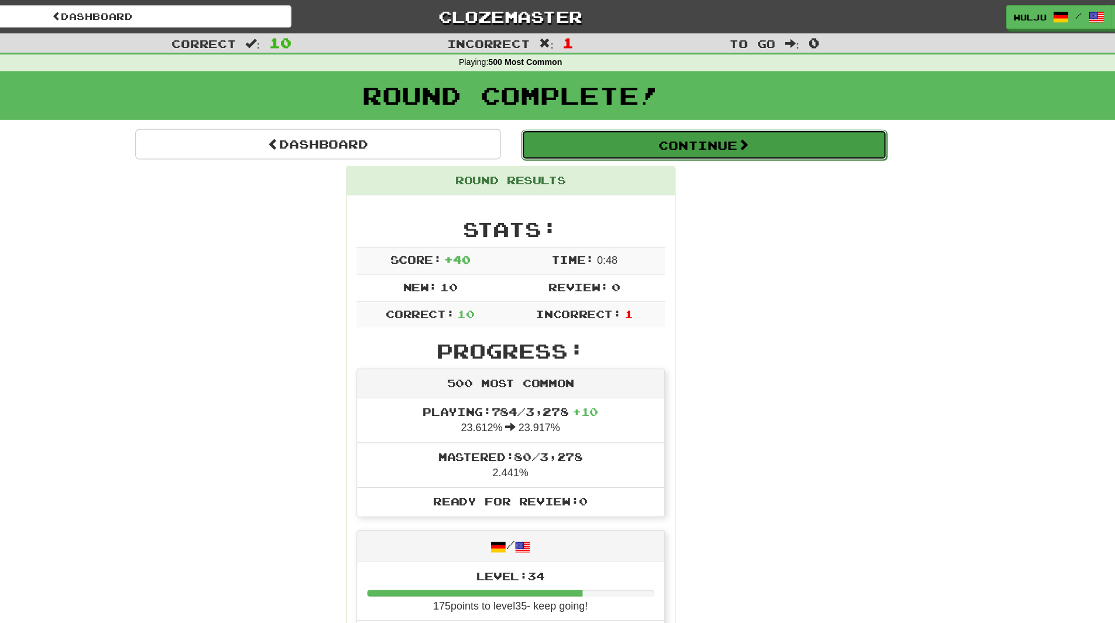
click at [773, 136] on button "Continue" at bounding box center [729, 128] width 325 height 27
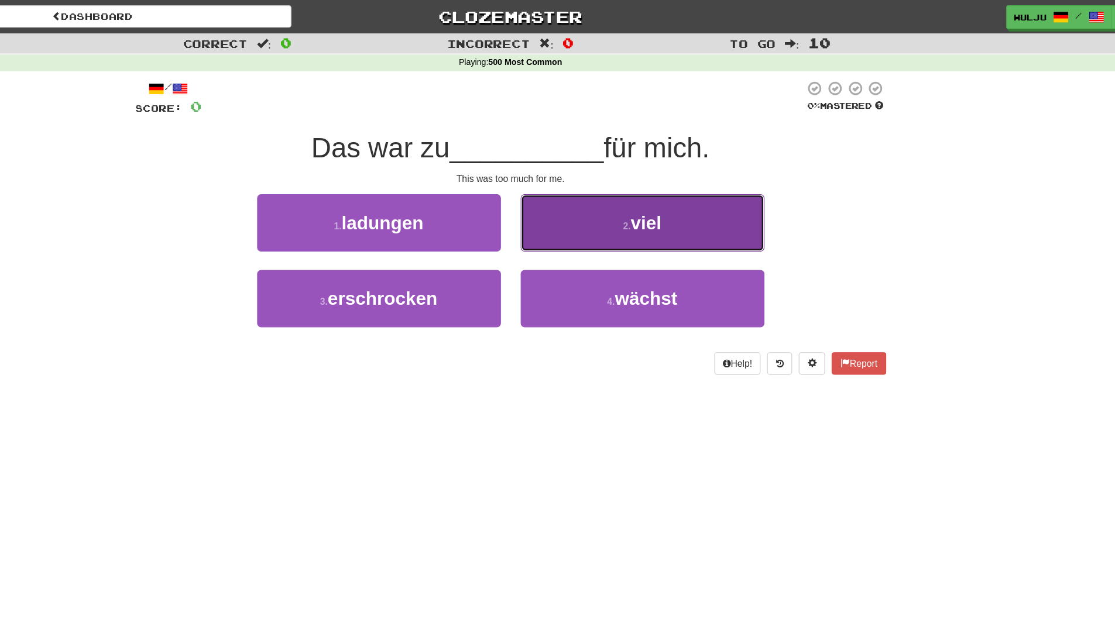
click at [713, 190] on button "2 . viel" at bounding box center [675, 198] width 217 height 51
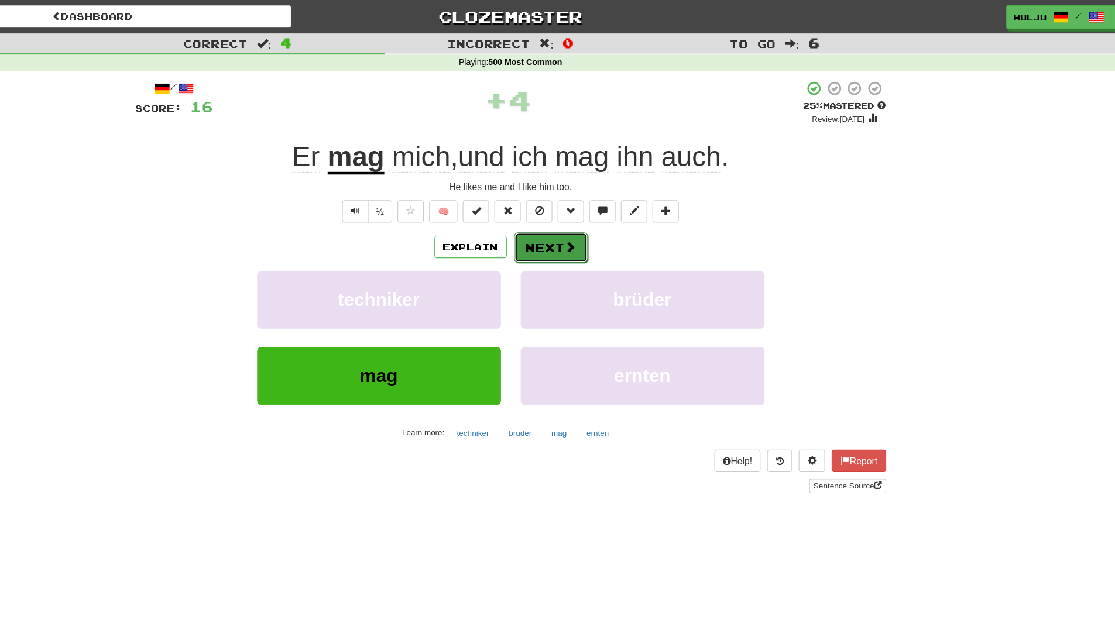
click at [598, 211] on button "Next" at bounding box center [594, 220] width 66 height 27
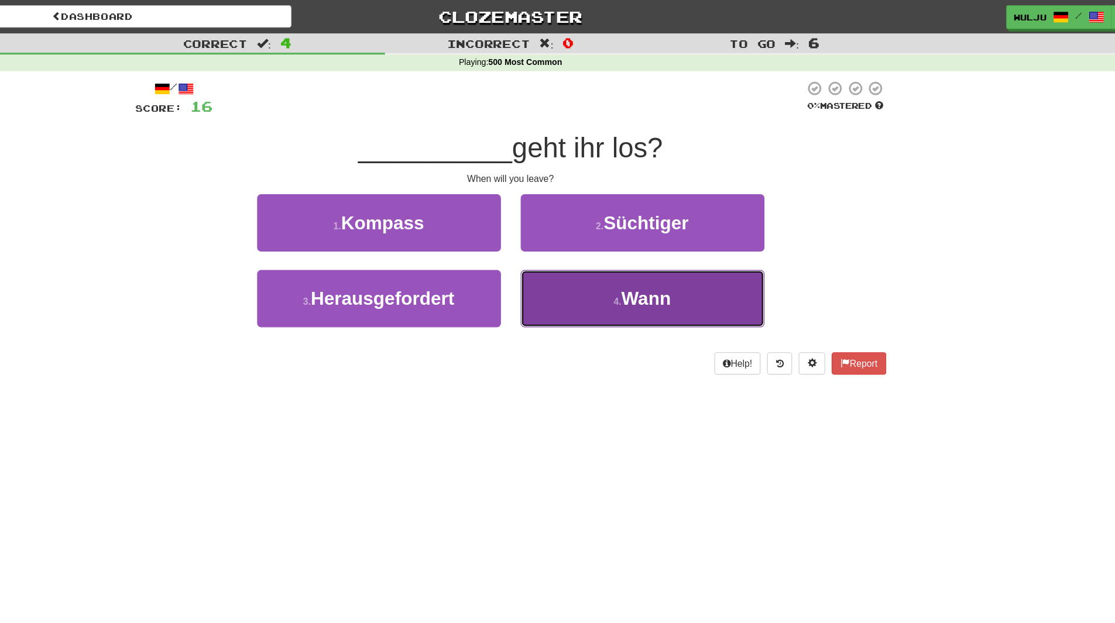
click at [635, 270] on button "4 . Wann" at bounding box center [675, 265] width 217 height 51
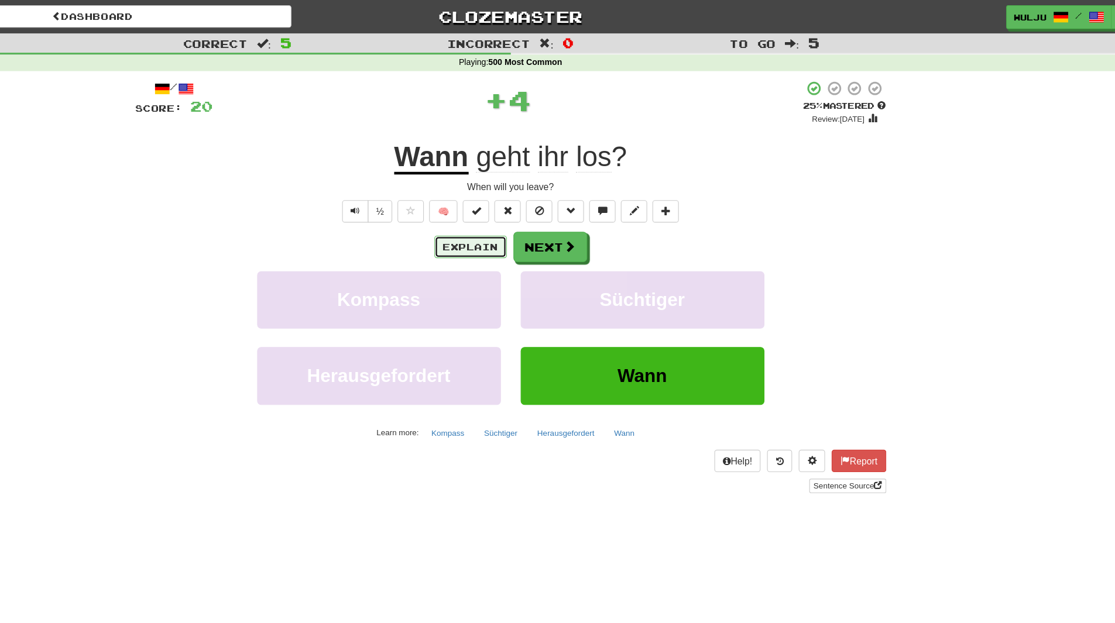
click at [533, 220] on button "Explain" at bounding box center [522, 220] width 64 height 20
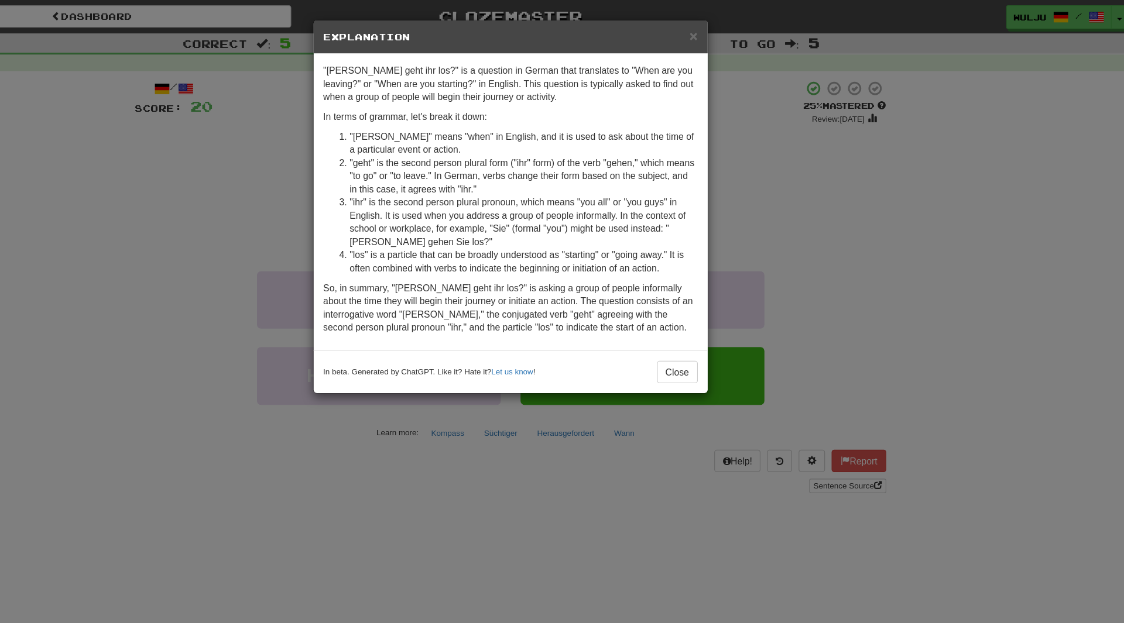
click at [770, 238] on div "× Explanation "[PERSON_NAME] geht ihr los?" is a question in German that transl…" at bounding box center [562, 311] width 1124 height 623
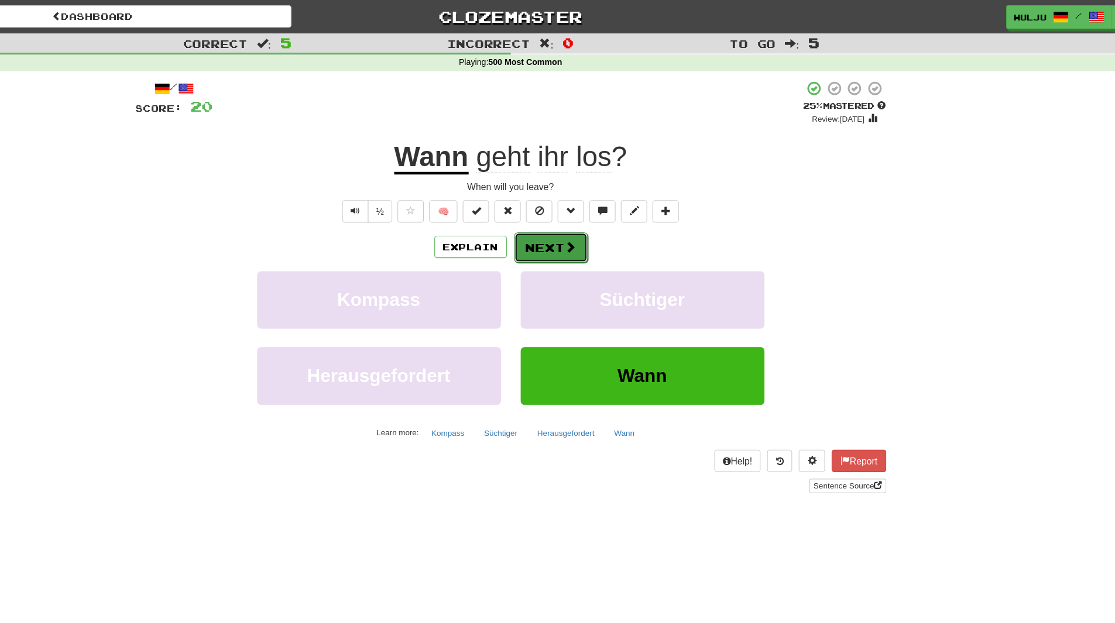
click at [619, 212] on button "Next" at bounding box center [594, 220] width 66 height 27
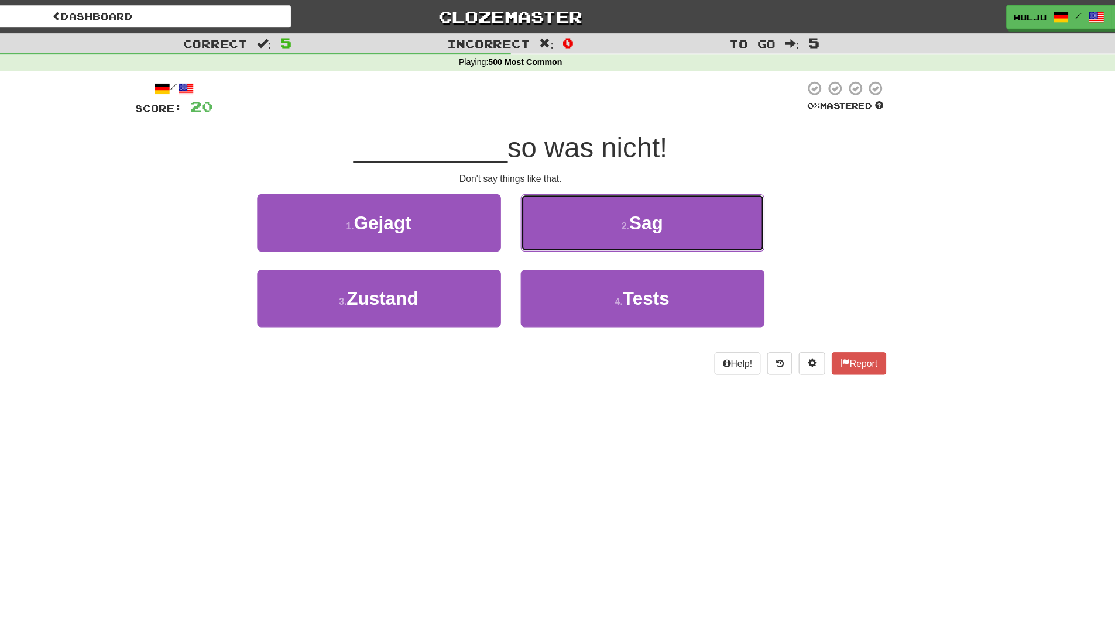
click at [619, 212] on button "2 . Sag" at bounding box center [675, 198] width 217 height 51
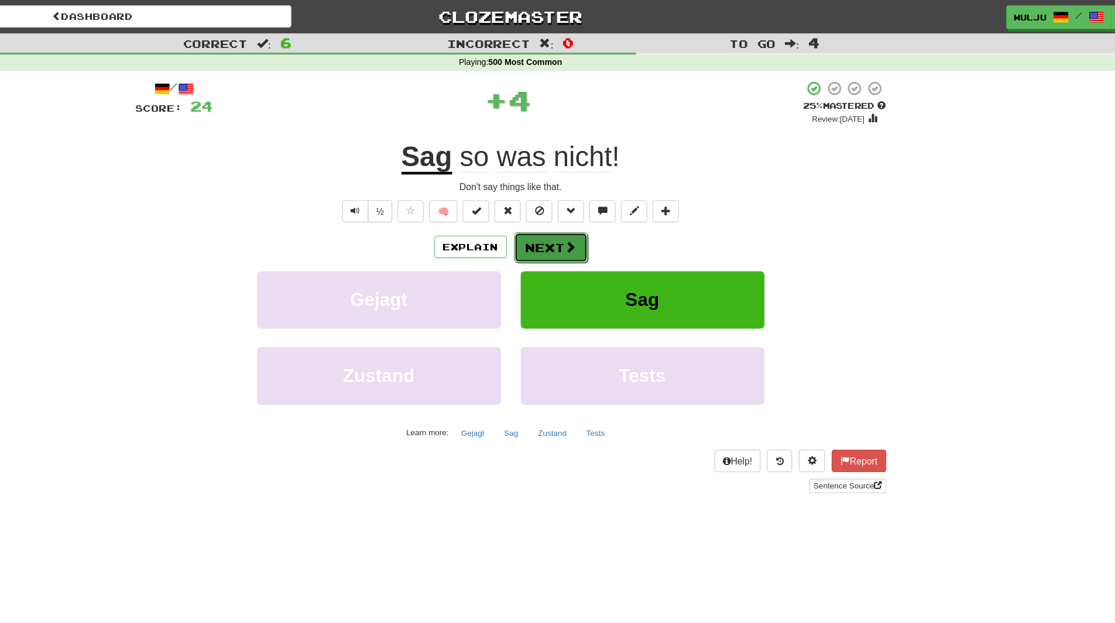
click at [606, 215] on span at bounding box center [611, 219] width 11 height 11
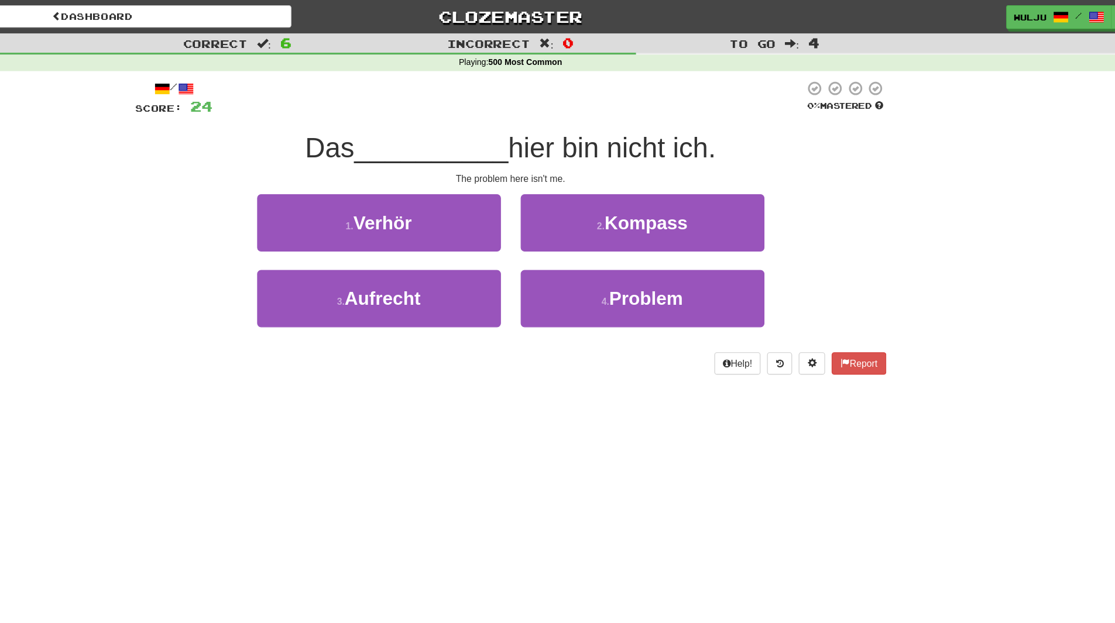
click at [562, 228] on div "2 . Kompass" at bounding box center [675, 206] width 234 height 67
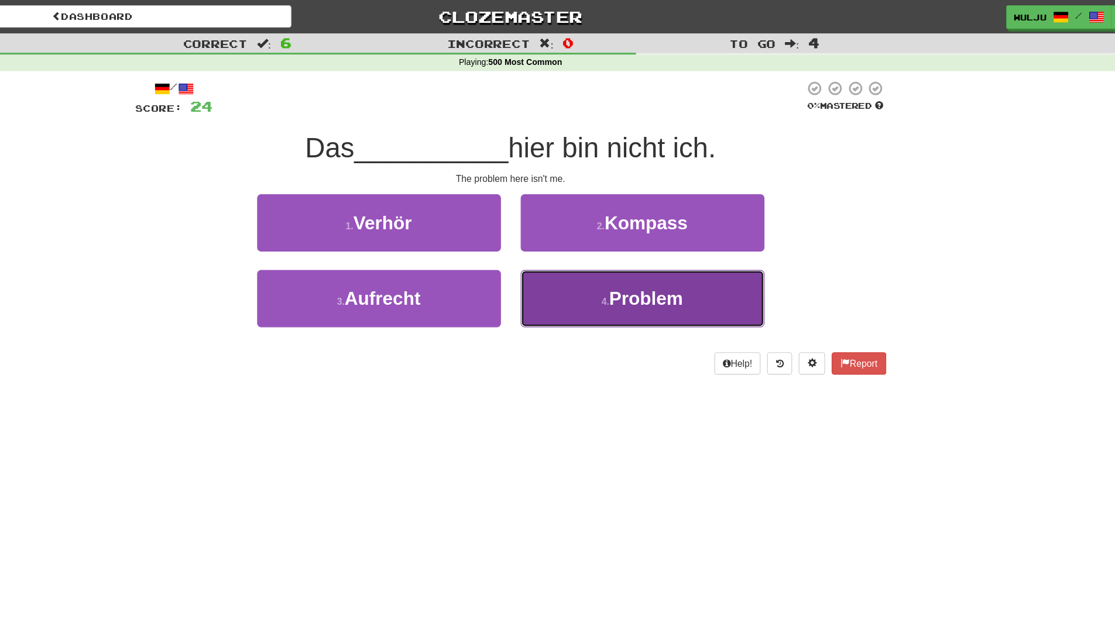
click at [604, 256] on button "4 . Problem" at bounding box center [675, 265] width 217 height 51
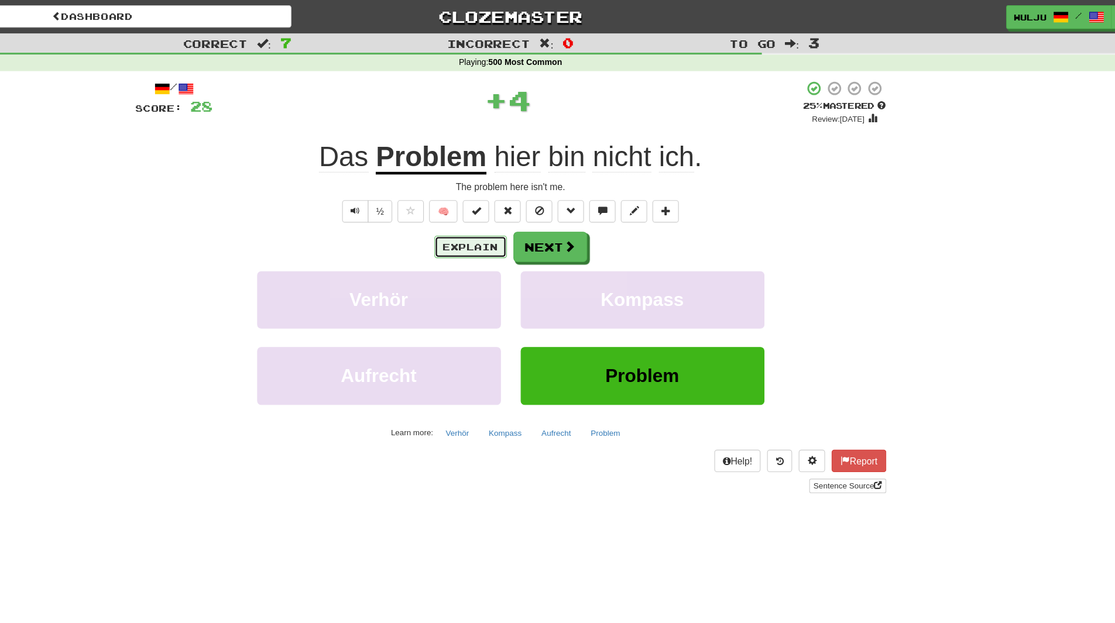
click at [547, 214] on button "Explain" at bounding box center [522, 220] width 64 height 20
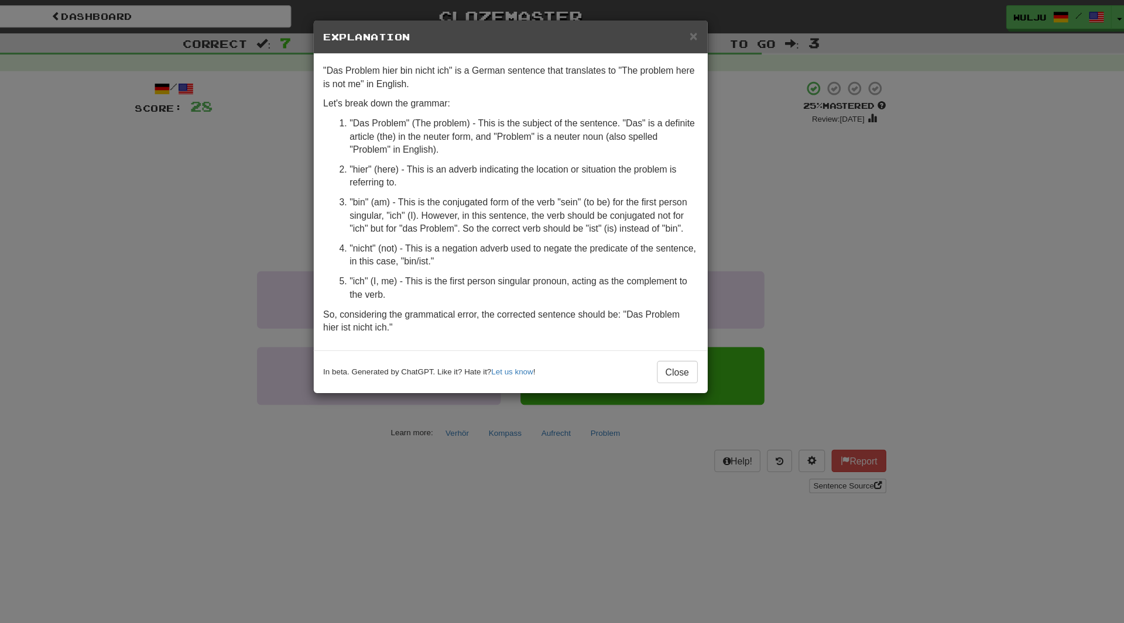
click at [797, 250] on div "× Explanation "Das Problem hier bin nicht ich" is a German sentence that transl…" at bounding box center [562, 311] width 1124 height 623
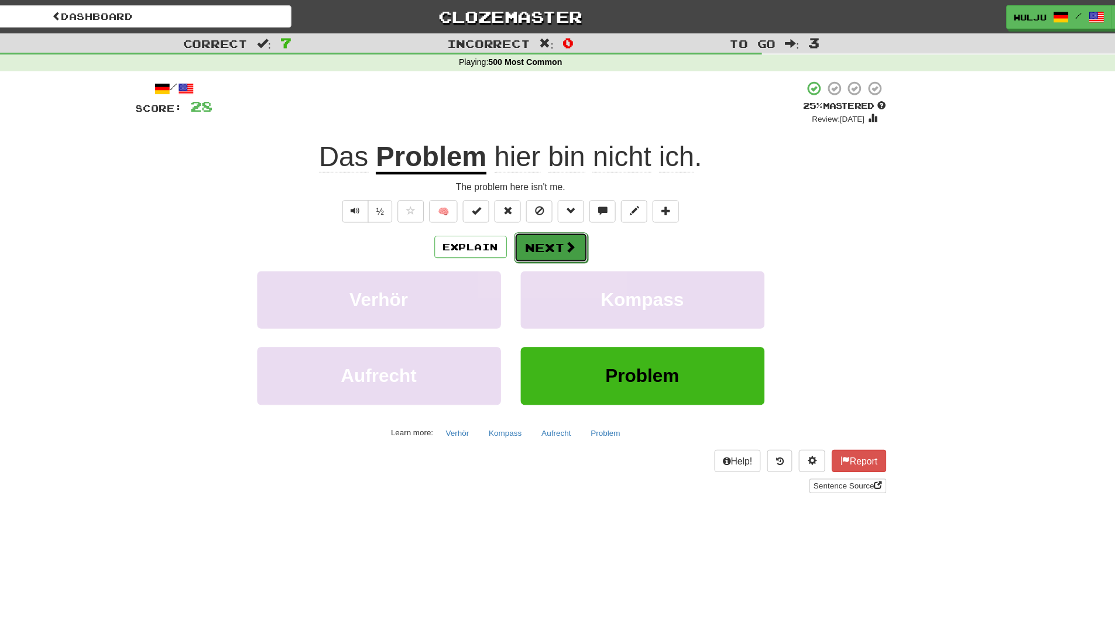
click at [613, 216] on span at bounding box center [611, 219] width 11 height 11
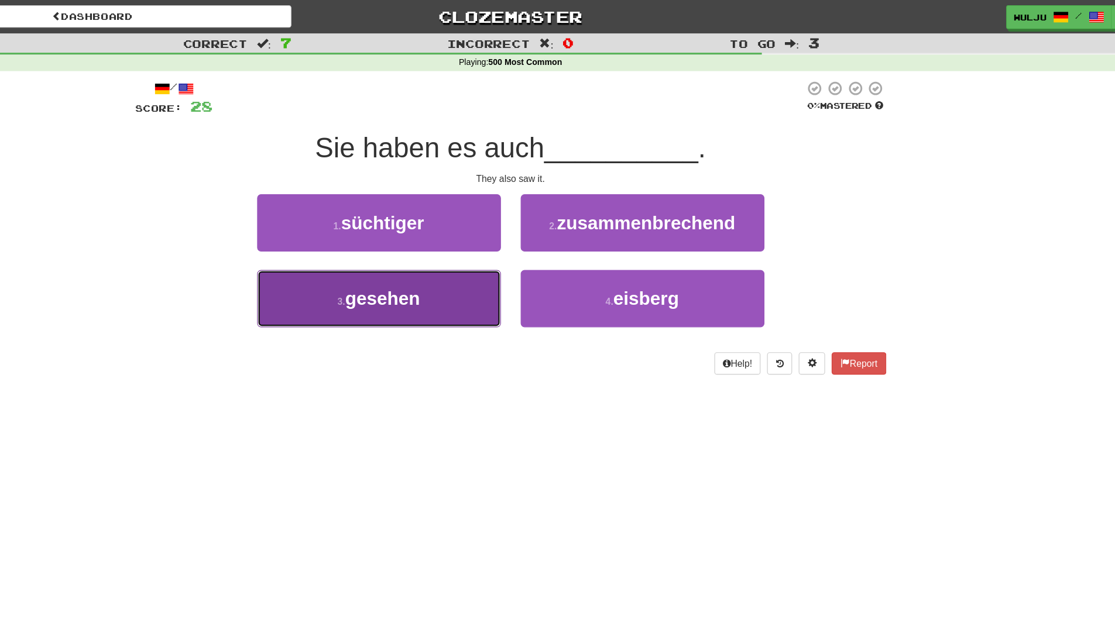
click at [490, 271] on button "3 . gesehen" at bounding box center [440, 265] width 217 height 51
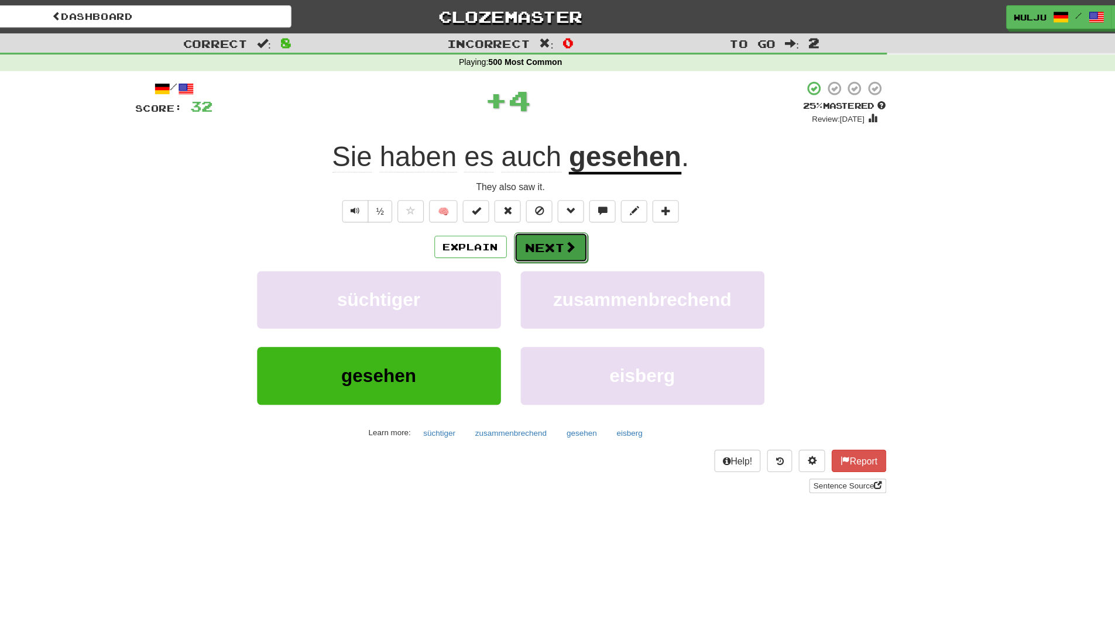
click at [595, 218] on button "Next" at bounding box center [594, 220] width 66 height 27
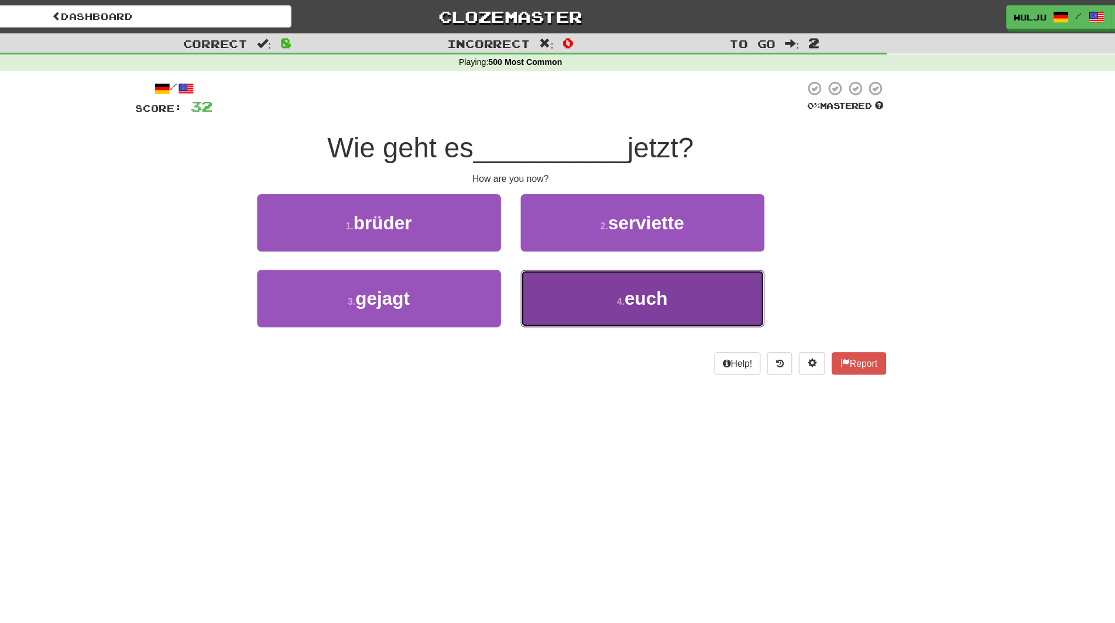
click at [601, 274] on button "4 . euch" at bounding box center [675, 265] width 217 height 51
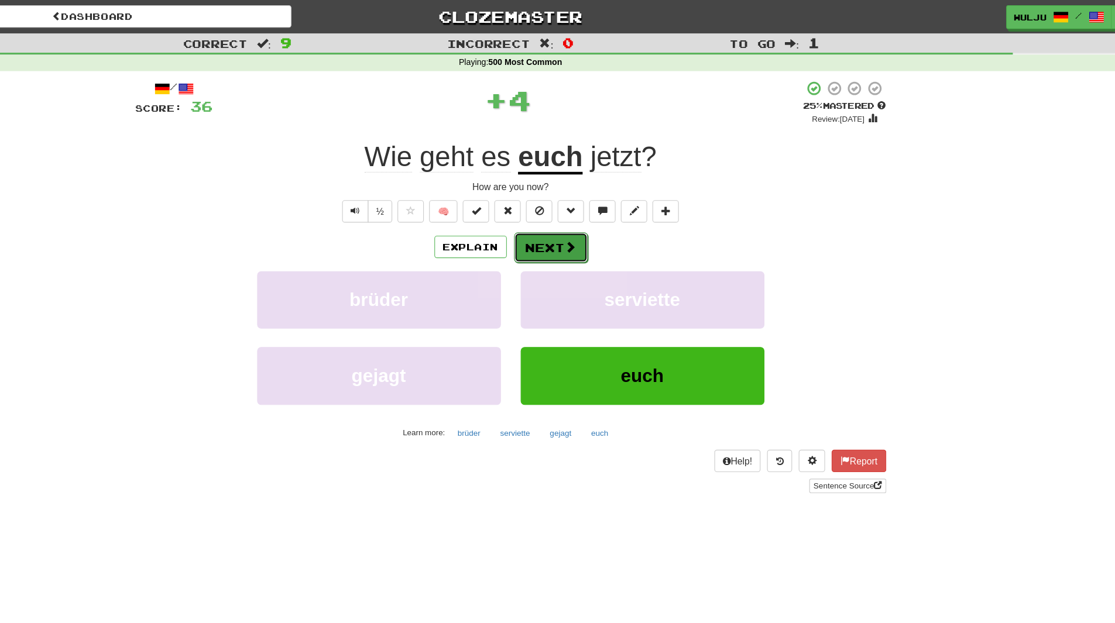
click at [593, 231] on button "Next" at bounding box center [594, 220] width 66 height 27
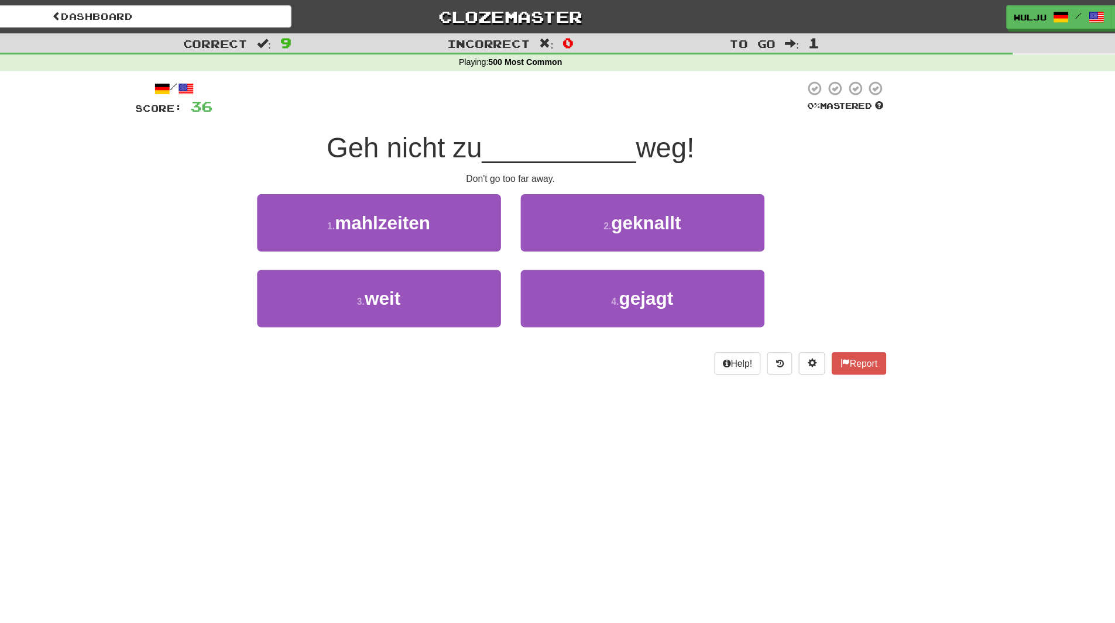
drag, startPoint x: 573, startPoint y: 354, endPoint x: 548, endPoint y: 345, distance: 26.5
click at [548, 345] on div "/ Score: 36 0 % Mastered Geh nicht zu __________ weg! Don't go too far away. 1 …" at bounding box center [557, 206] width 667 height 286
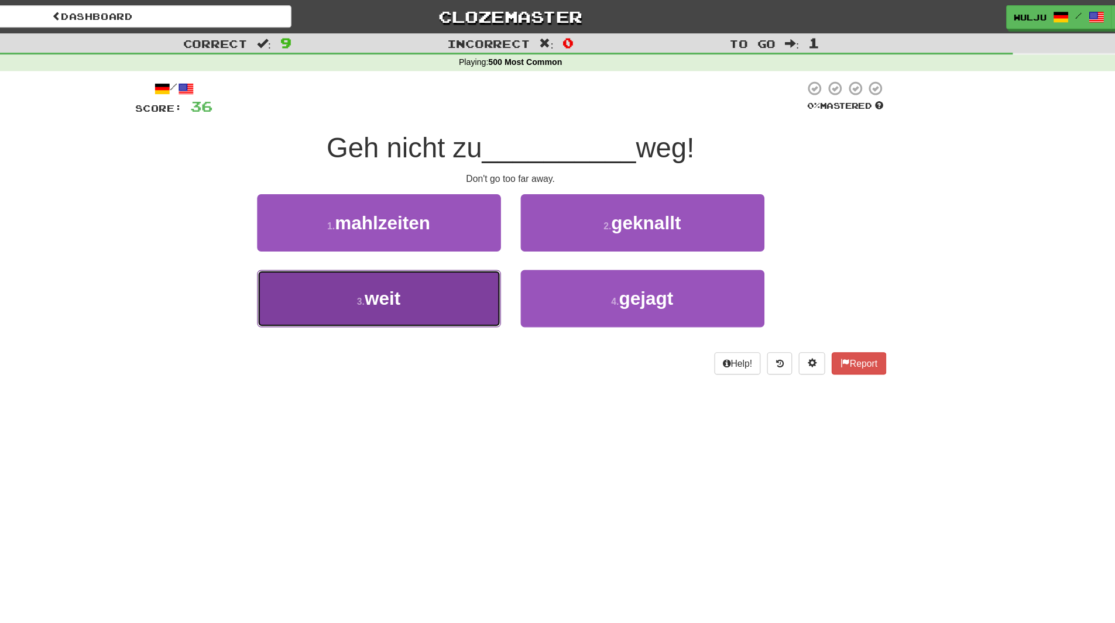
click at [522, 280] on button "3 . weit" at bounding box center [440, 265] width 217 height 51
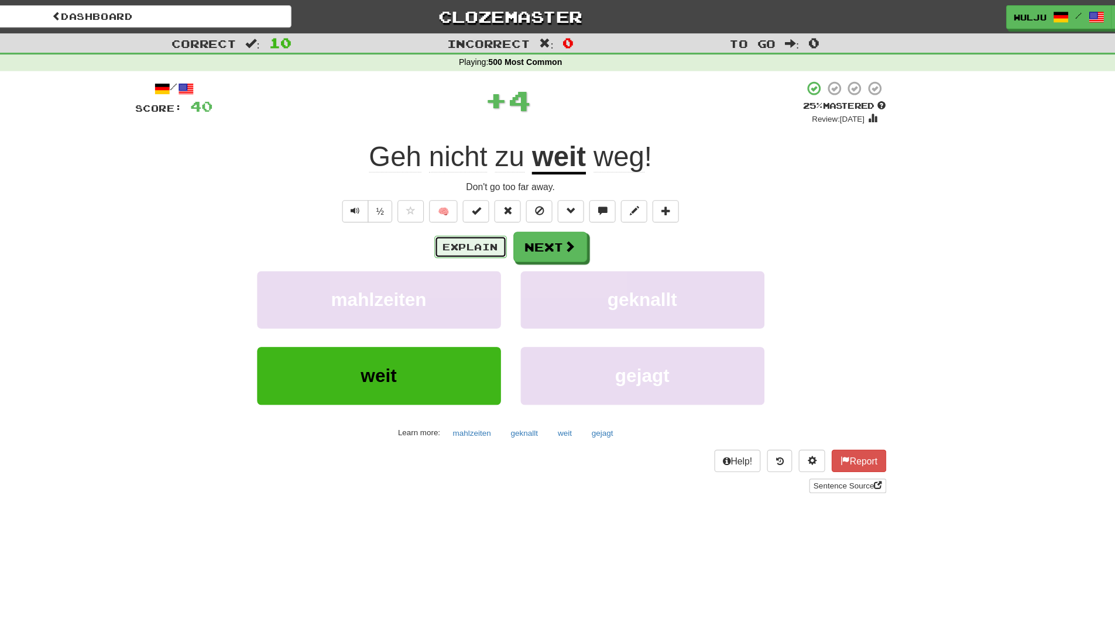
click at [511, 217] on button "Explain" at bounding box center [522, 220] width 64 height 20
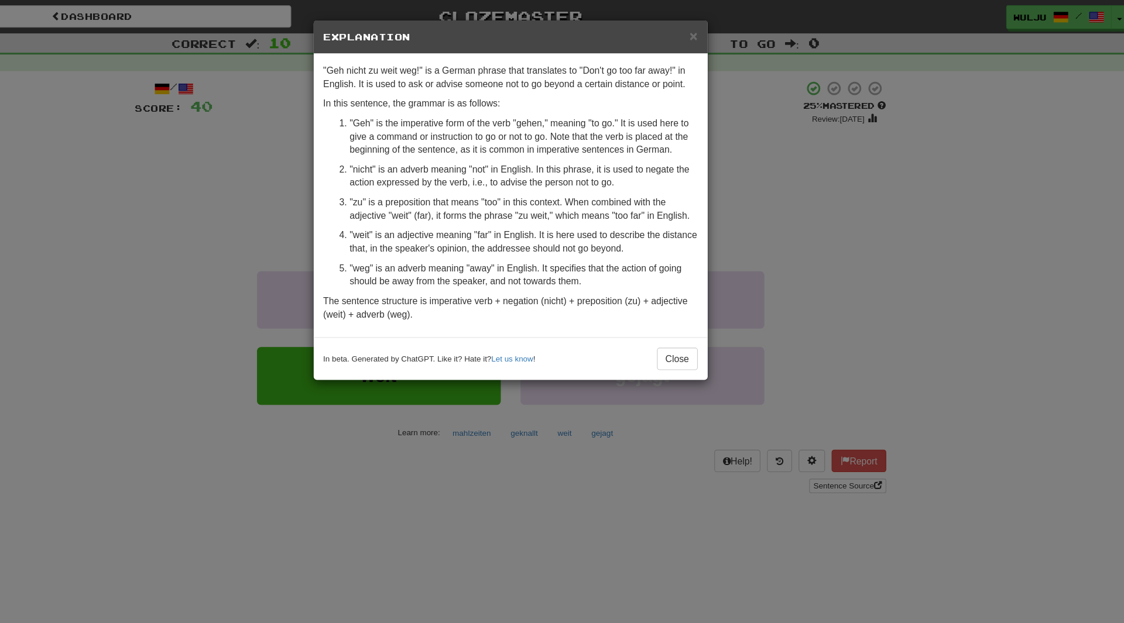
click at [769, 232] on div "× Explanation "Geh nicht zu weit weg!" is a German phrase that translates to "D…" at bounding box center [562, 311] width 1124 height 623
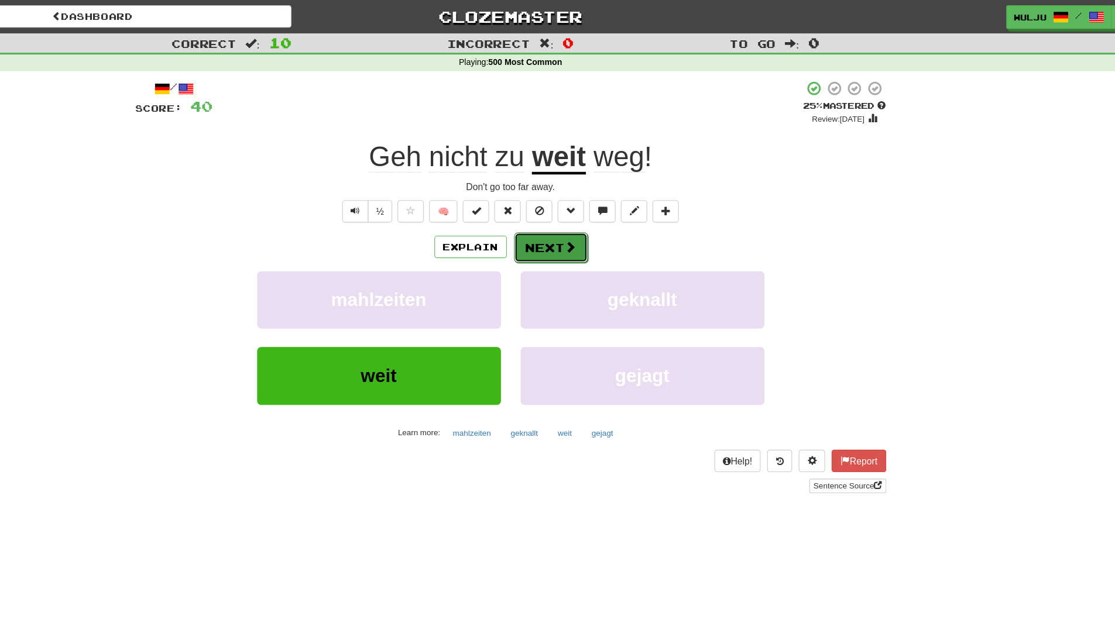
click at [606, 224] on span at bounding box center [611, 219] width 11 height 11
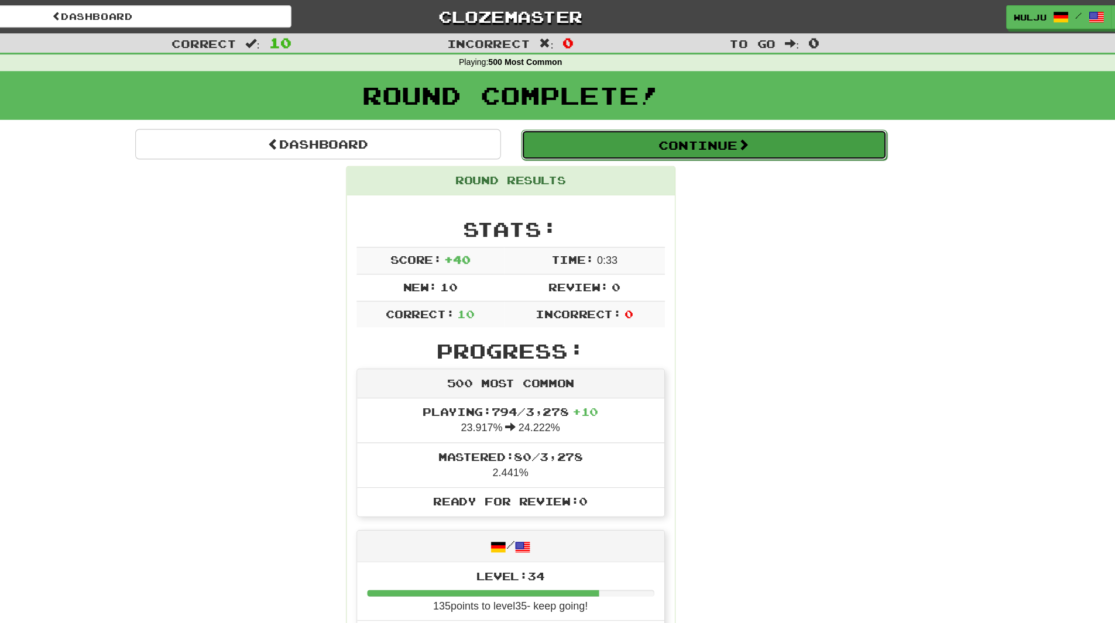
click at [696, 130] on button "Continue" at bounding box center [729, 128] width 325 height 27
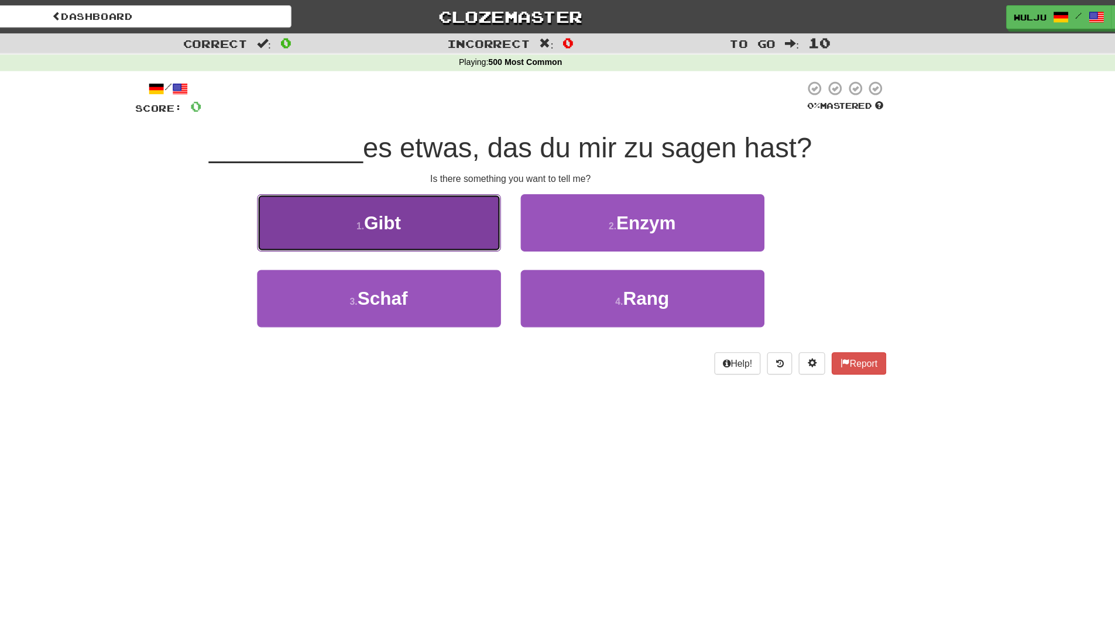
click at [535, 200] on button "1 . Gibt" at bounding box center [440, 198] width 217 height 51
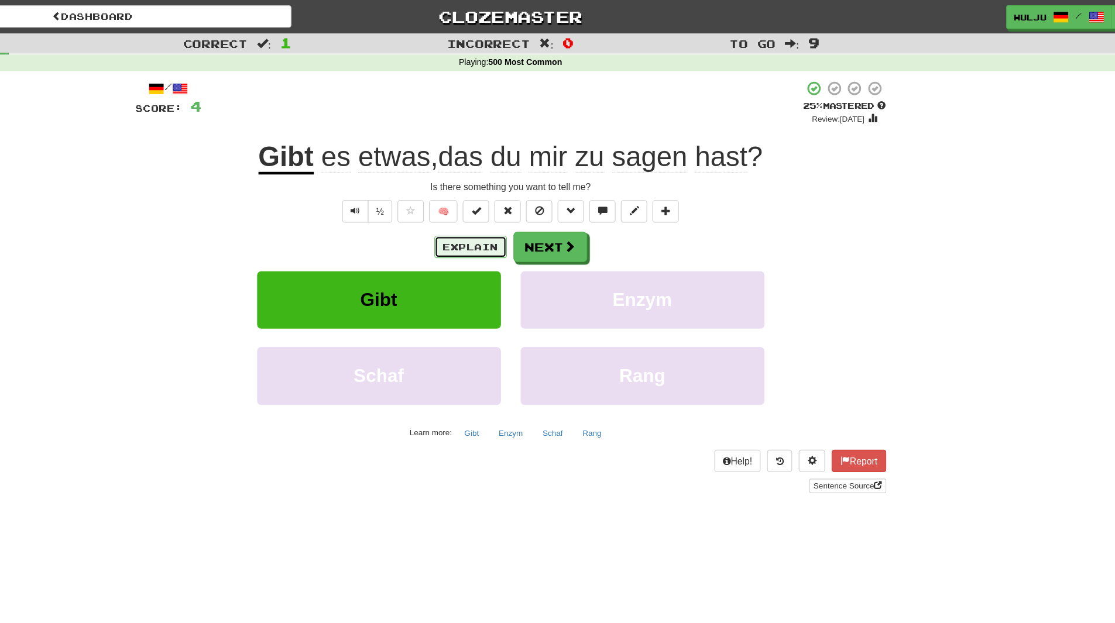
click at [530, 217] on button "Explain" at bounding box center [522, 220] width 64 height 20
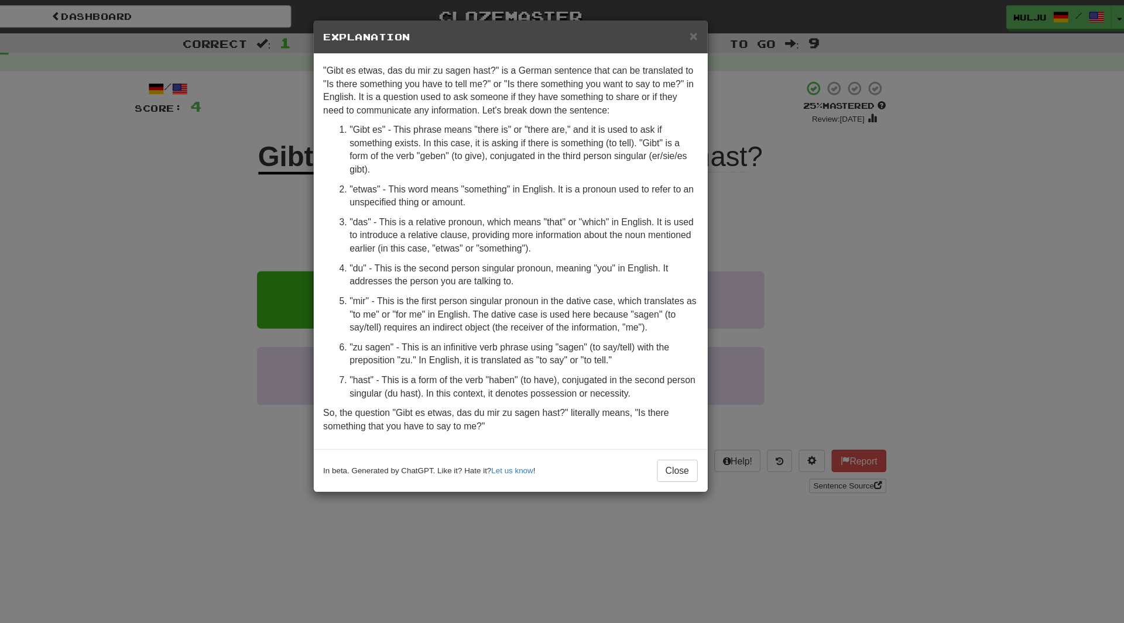
click at [782, 187] on div "× Explanation "Gibt es etwas, das du mir zu sagen hast?" is a German sentence t…" at bounding box center [562, 311] width 1124 height 623
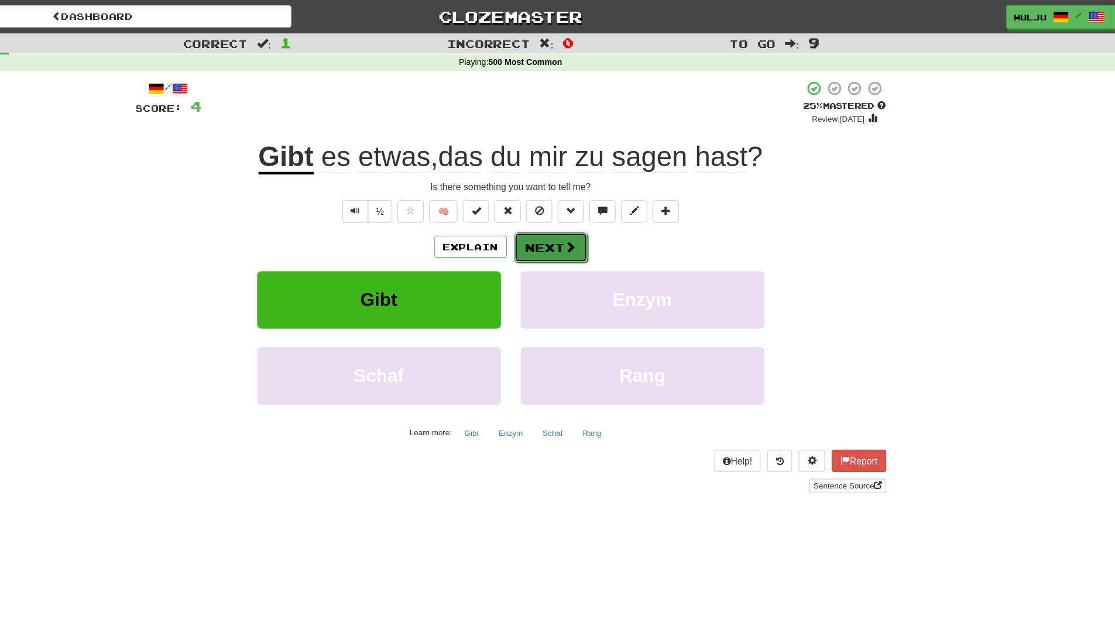
click at [615, 218] on button "Next" at bounding box center [594, 220] width 66 height 27
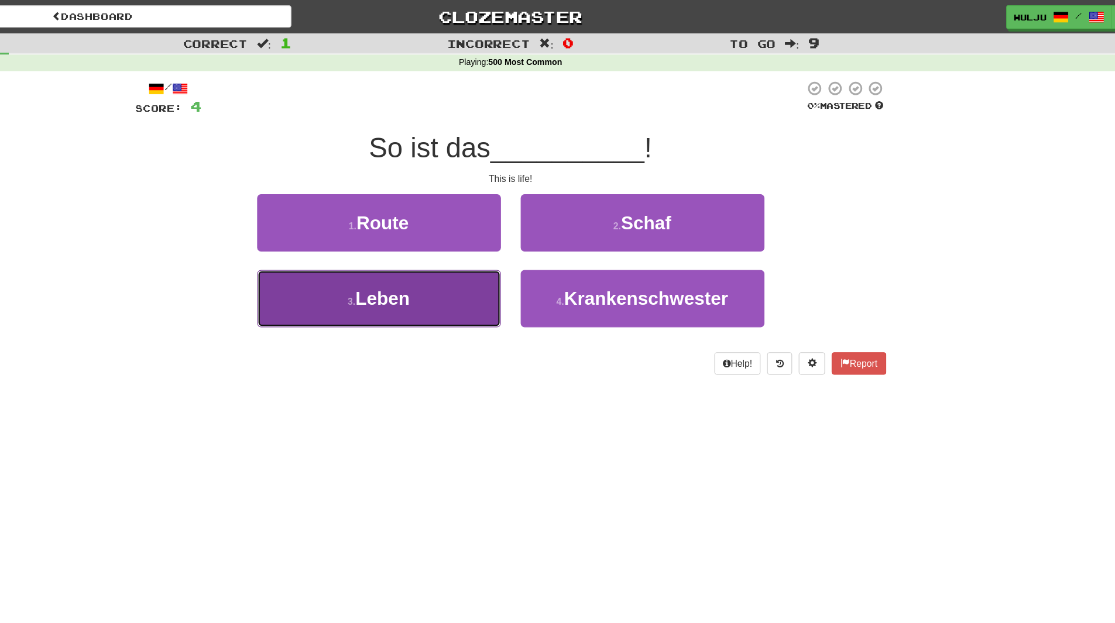
click at [509, 265] on button "3 . Leben" at bounding box center [440, 265] width 217 height 51
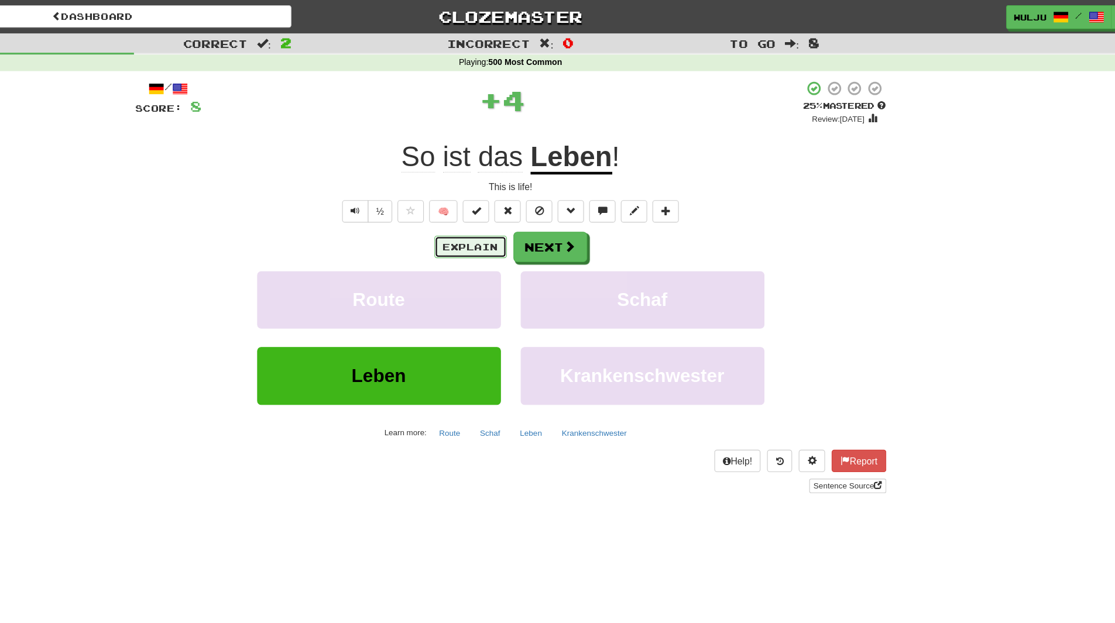
click at [532, 212] on button "Explain" at bounding box center [522, 220] width 64 height 20
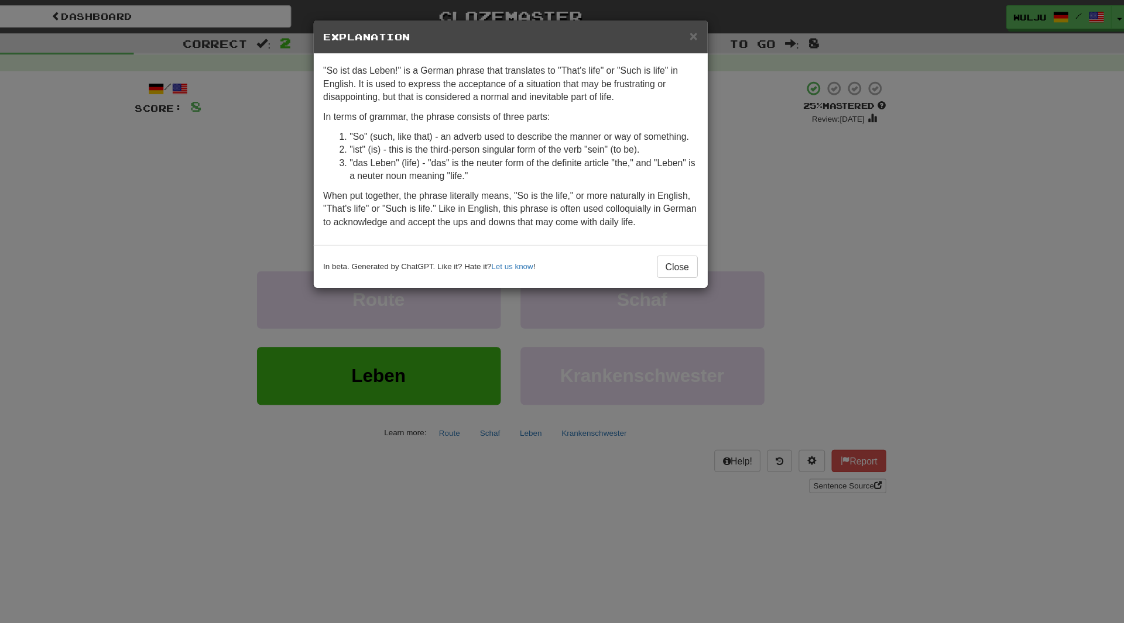
click at [764, 194] on div "× Explanation "So ist das Leben!" is a German phrase that translates to "That's…" at bounding box center [562, 311] width 1124 height 623
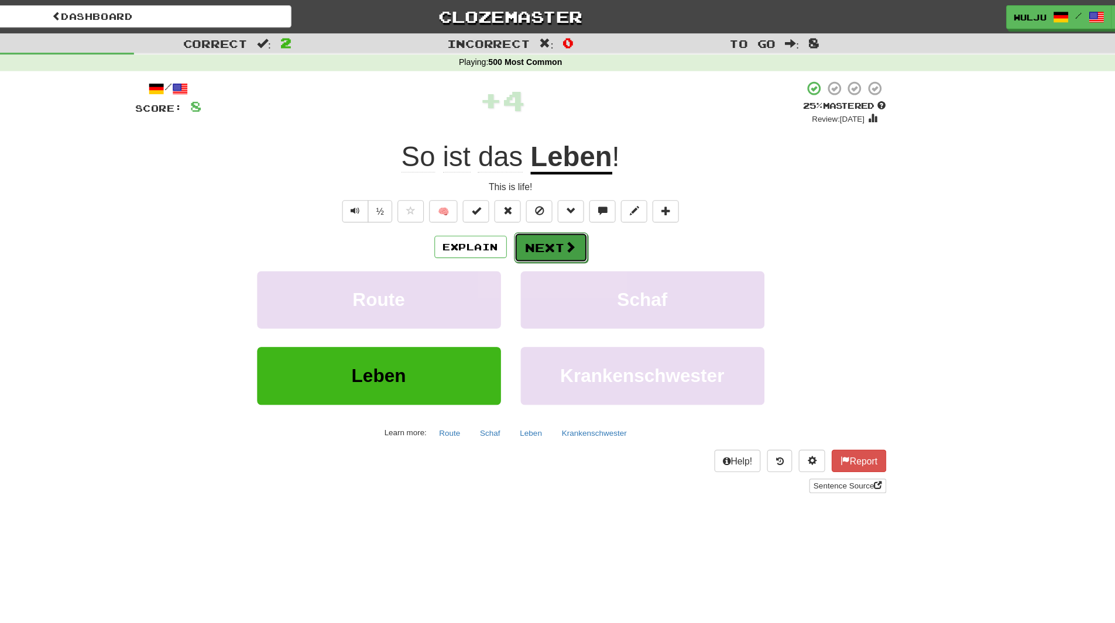
click at [603, 217] on button "Next" at bounding box center [594, 220] width 66 height 27
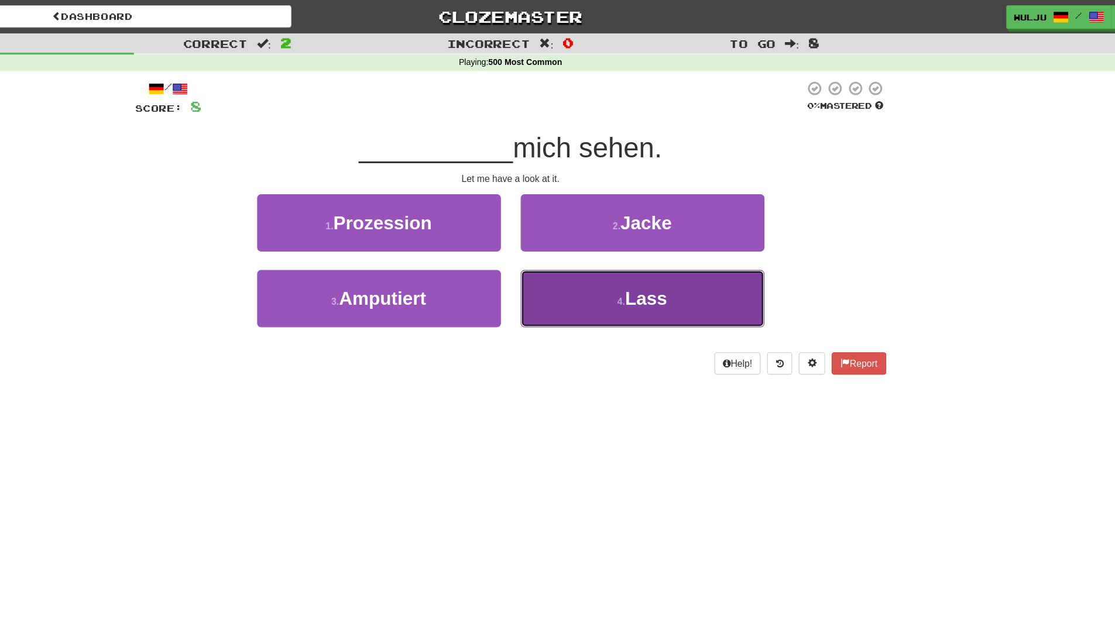
click at [622, 259] on button "4 . Lass" at bounding box center [675, 265] width 217 height 51
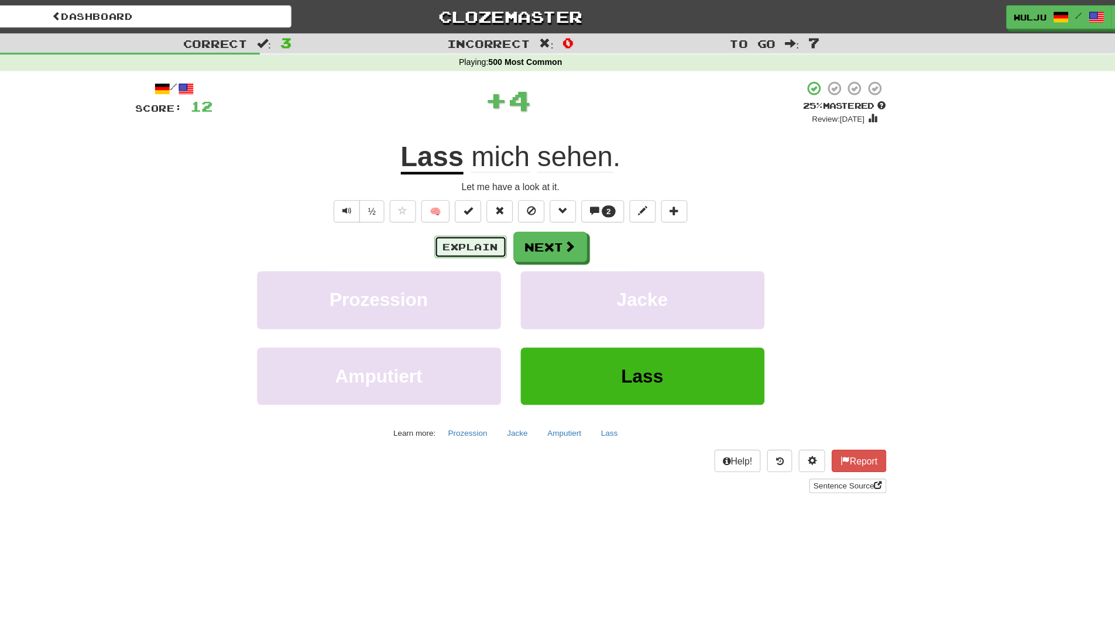
click at [516, 215] on button "Explain" at bounding box center [522, 220] width 64 height 20
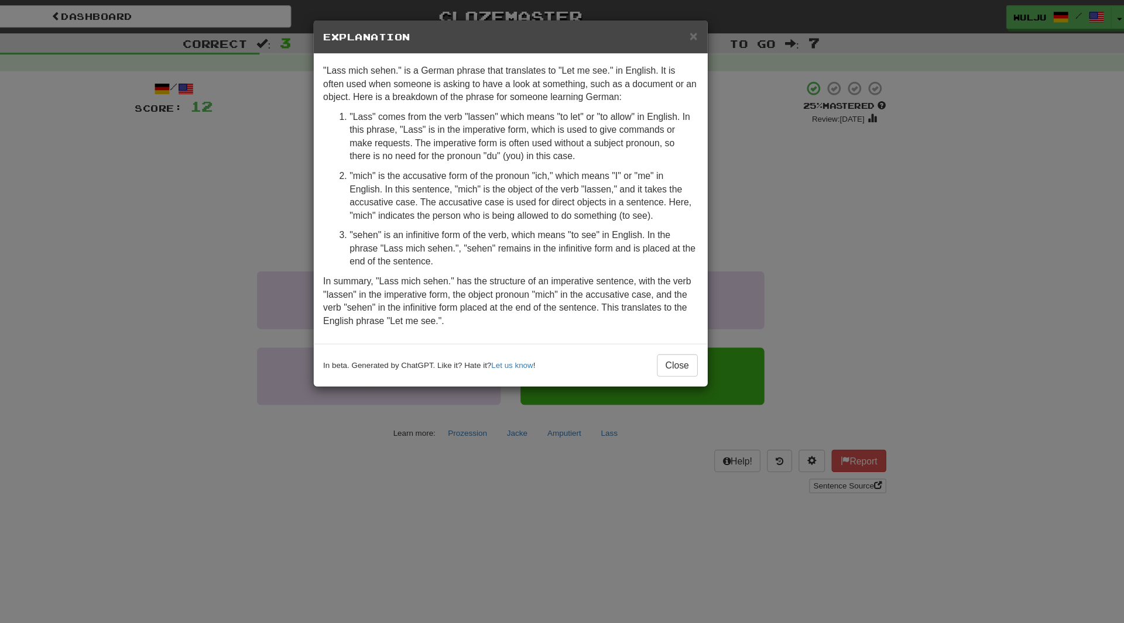
click at [756, 180] on div "× Explanation "Lass mich sehen." is a German phrase that translates to "Let me …" at bounding box center [562, 311] width 1124 height 623
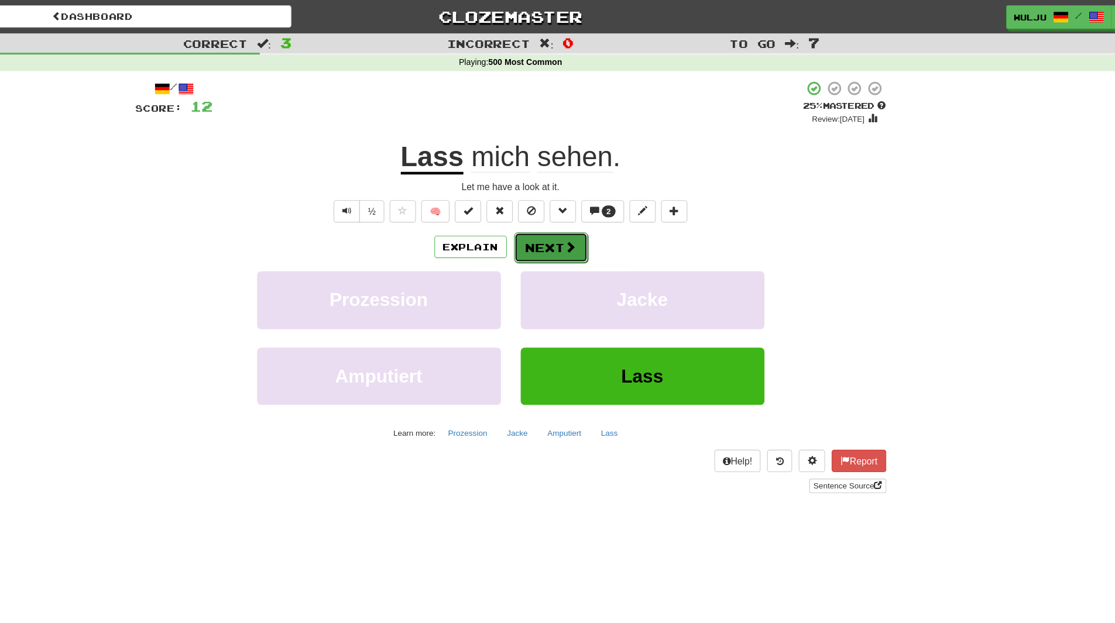
click at [615, 222] on button "Next" at bounding box center [594, 220] width 66 height 27
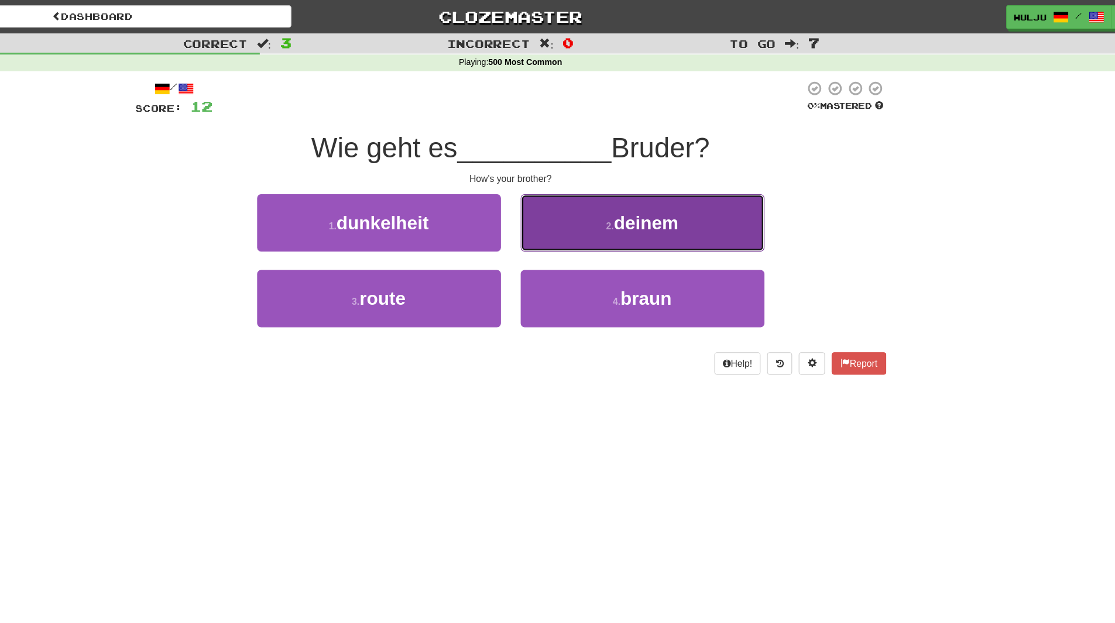
click at [609, 207] on button "2 . deinem" at bounding box center [675, 198] width 217 height 51
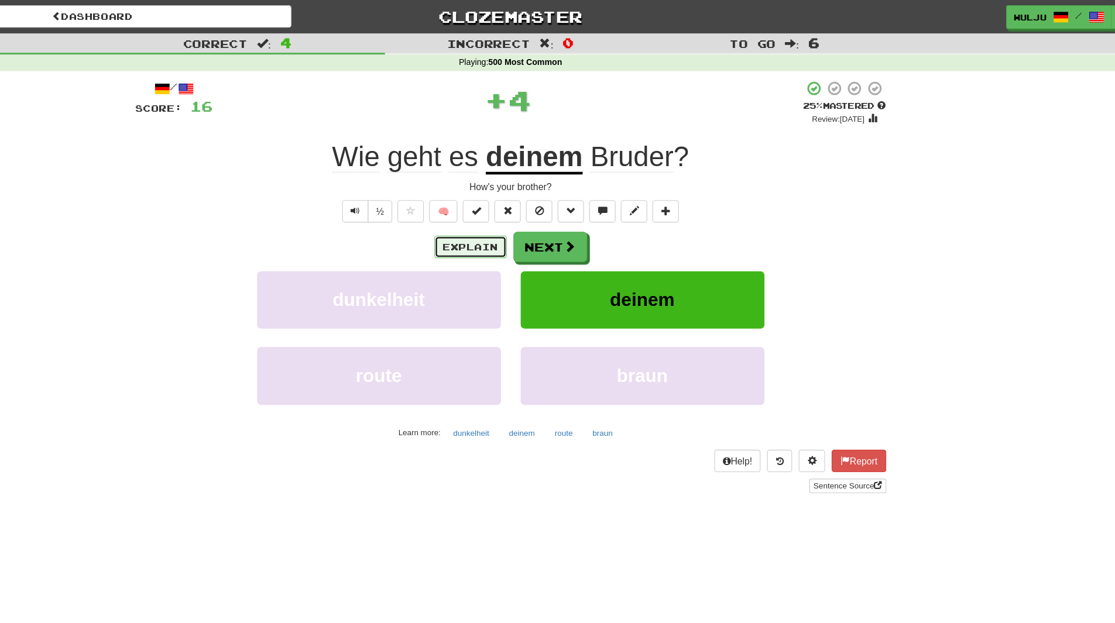
click at [510, 221] on button "Explain" at bounding box center [522, 220] width 64 height 20
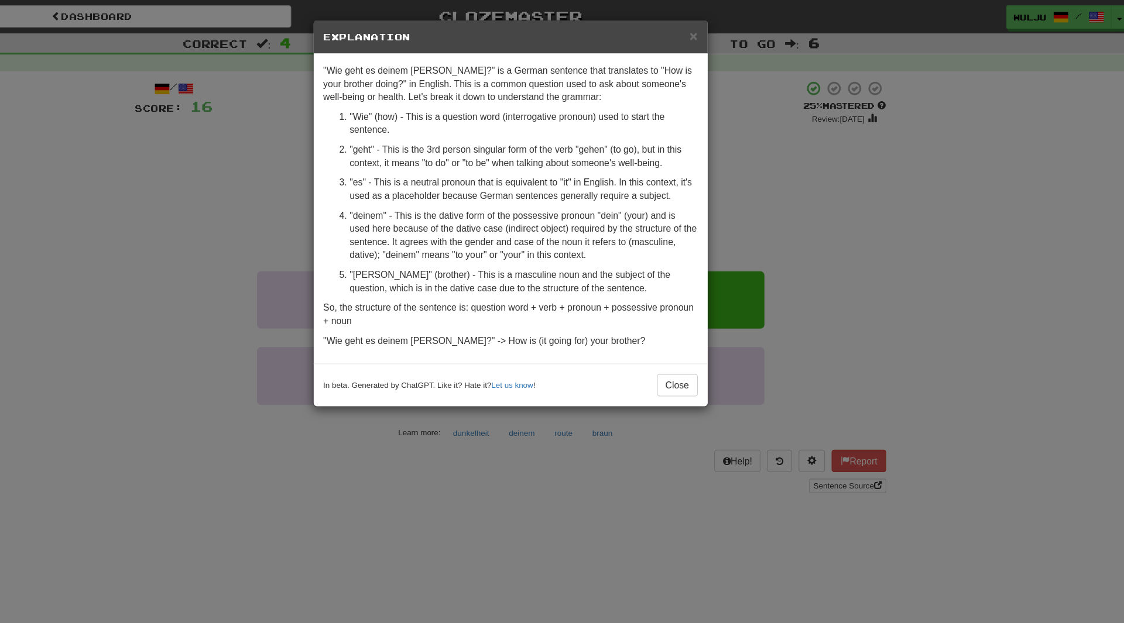
click at [807, 116] on div "× Explanation "Wie geht es deinem [PERSON_NAME]?" is a German sentence that tra…" at bounding box center [562, 311] width 1124 height 623
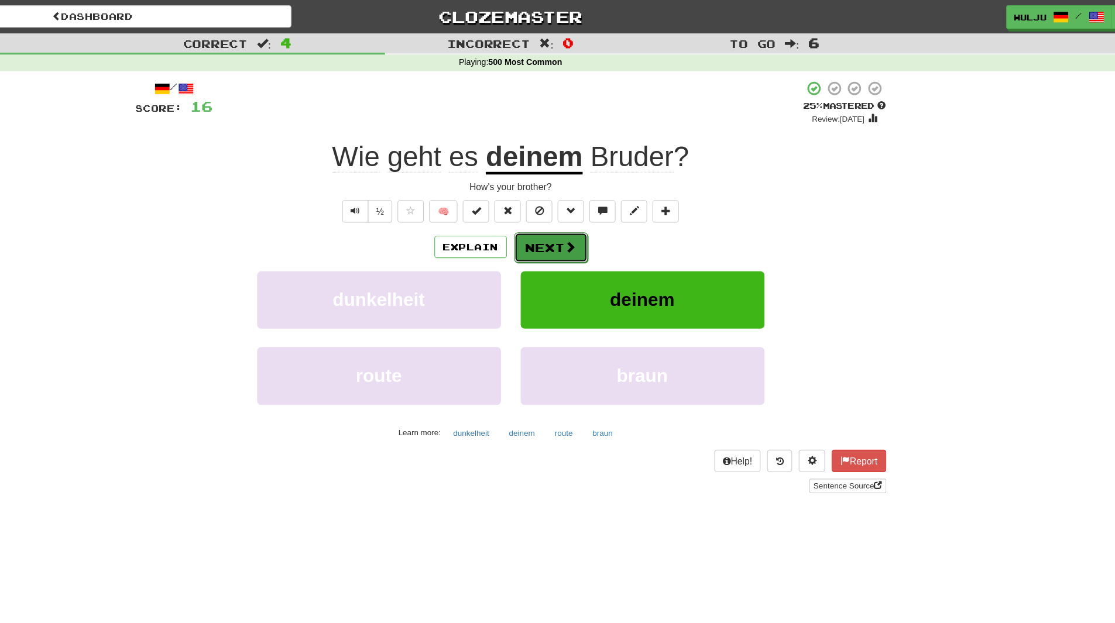
click at [584, 225] on button "Next" at bounding box center [594, 220] width 66 height 27
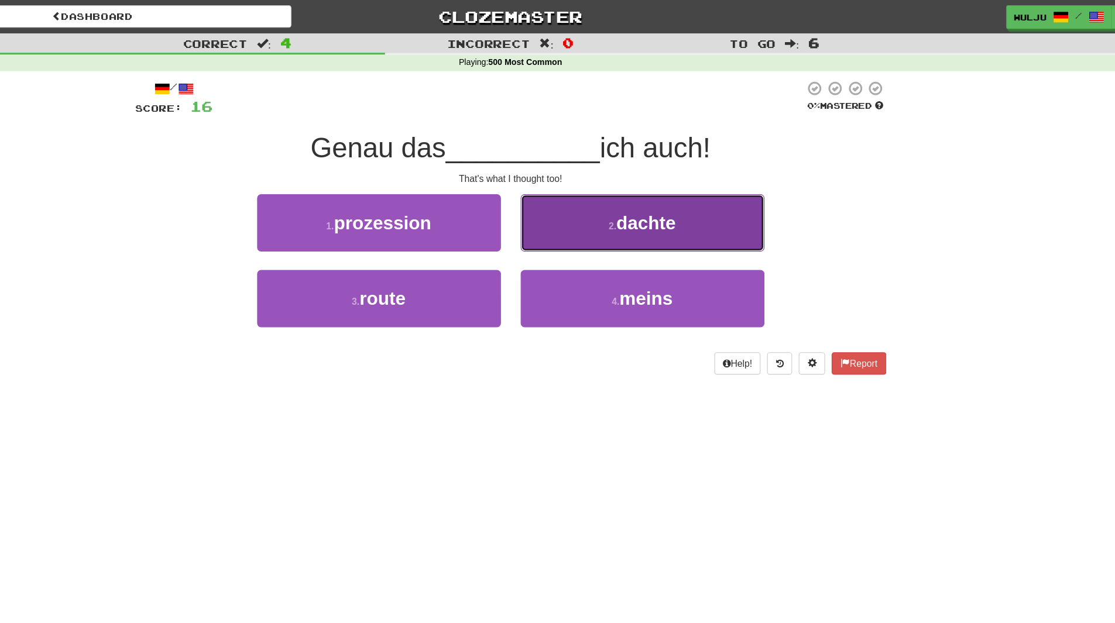
click at [612, 215] on button "2 . dachte" at bounding box center [675, 198] width 217 height 51
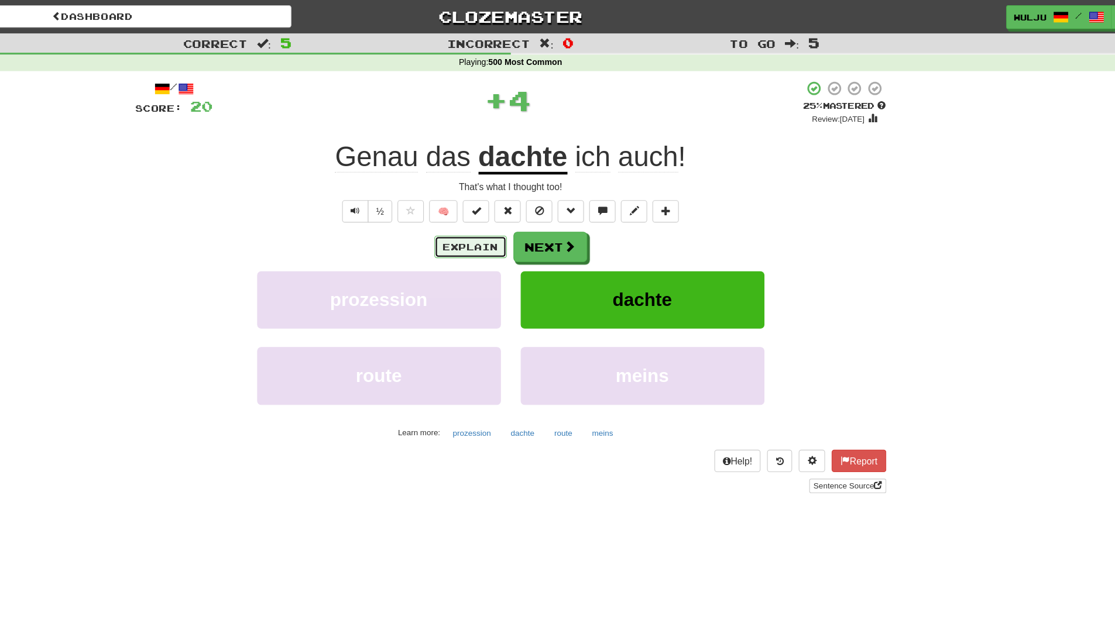
click at [534, 218] on button "Explain" at bounding box center [522, 220] width 64 height 20
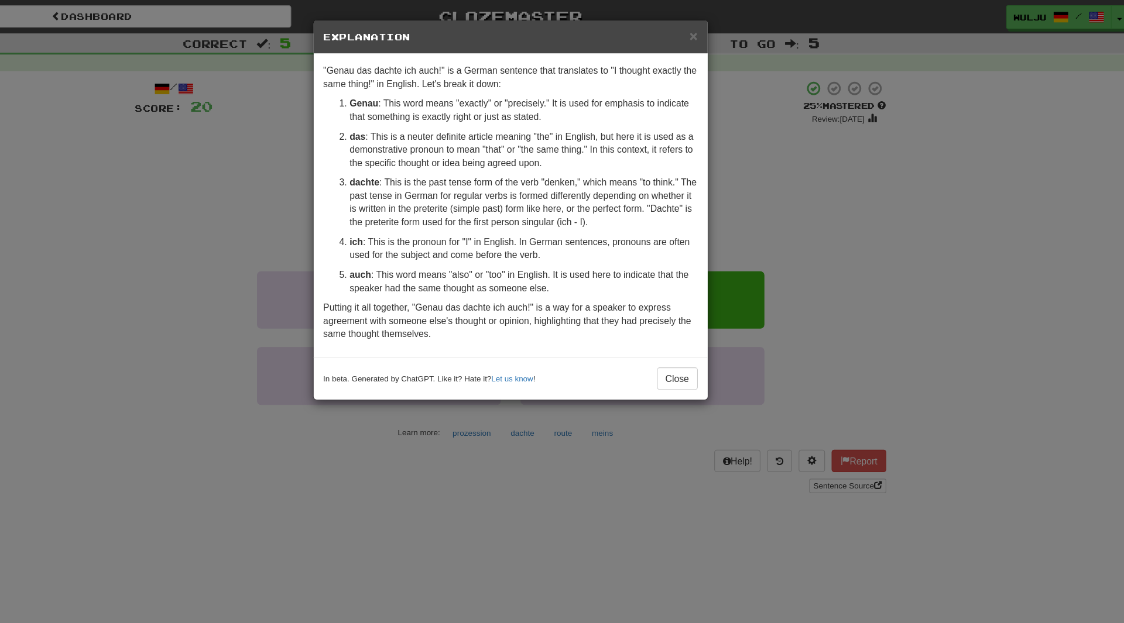
click at [738, 208] on div "× Explanation "Genau das dachte ich auch!" is a German sentence that translates…" at bounding box center [562, 311] width 1124 height 623
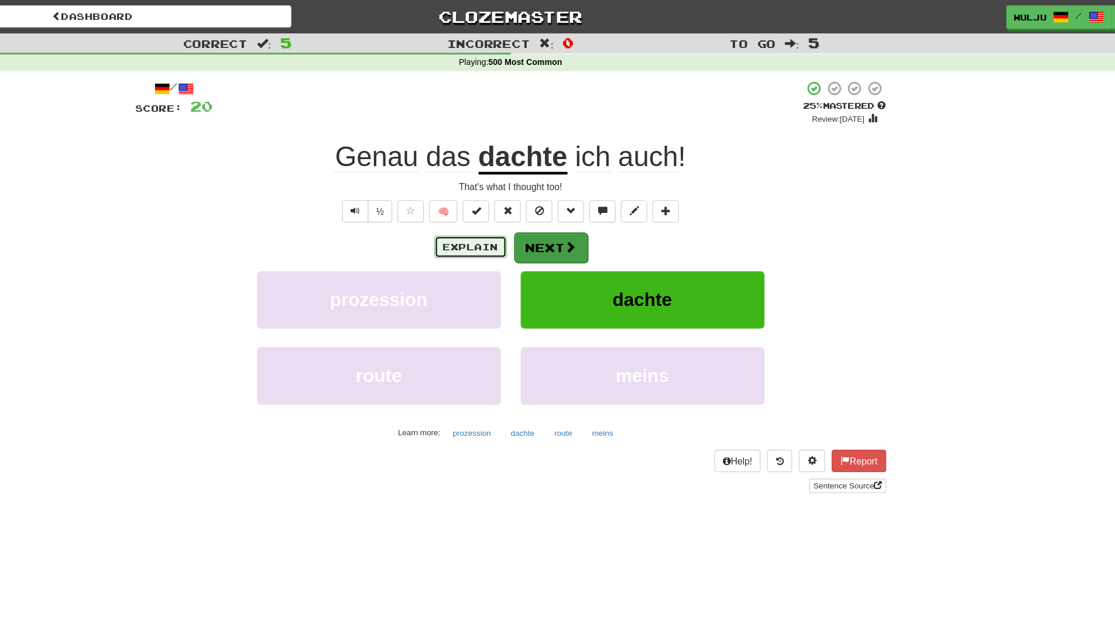
drag, startPoint x: 551, startPoint y: 219, endPoint x: 584, endPoint y: 228, distance: 33.4
click at [584, 228] on div "Explain Next" at bounding box center [557, 219] width 667 height 27
click at [584, 228] on button "Next" at bounding box center [594, 220] width 66 height 27
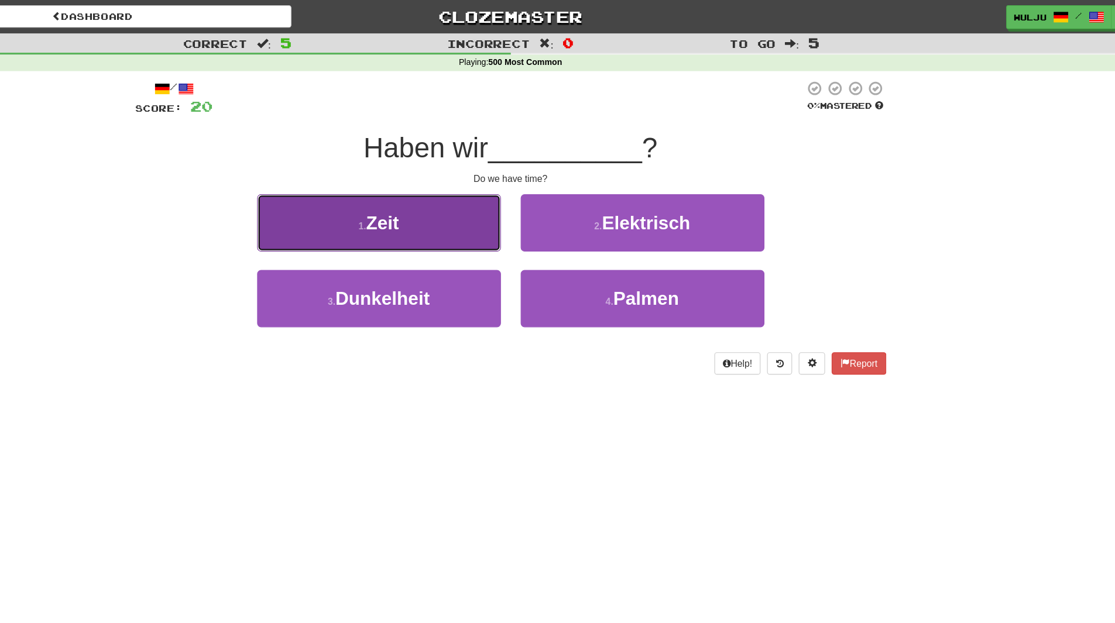
click at [506, 205] on button "1 . Zeit" at bounding box center [440, 198] width 217 height 51
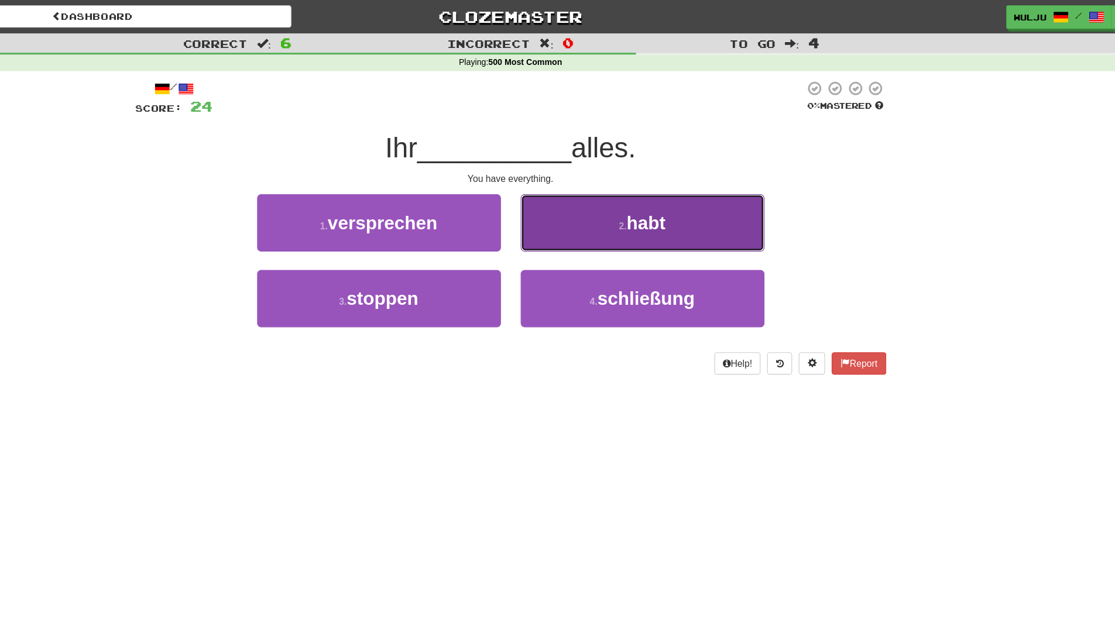
click at [588, 211] on button "2 . habt" at bounding box center [675, 198] width 217 height 51
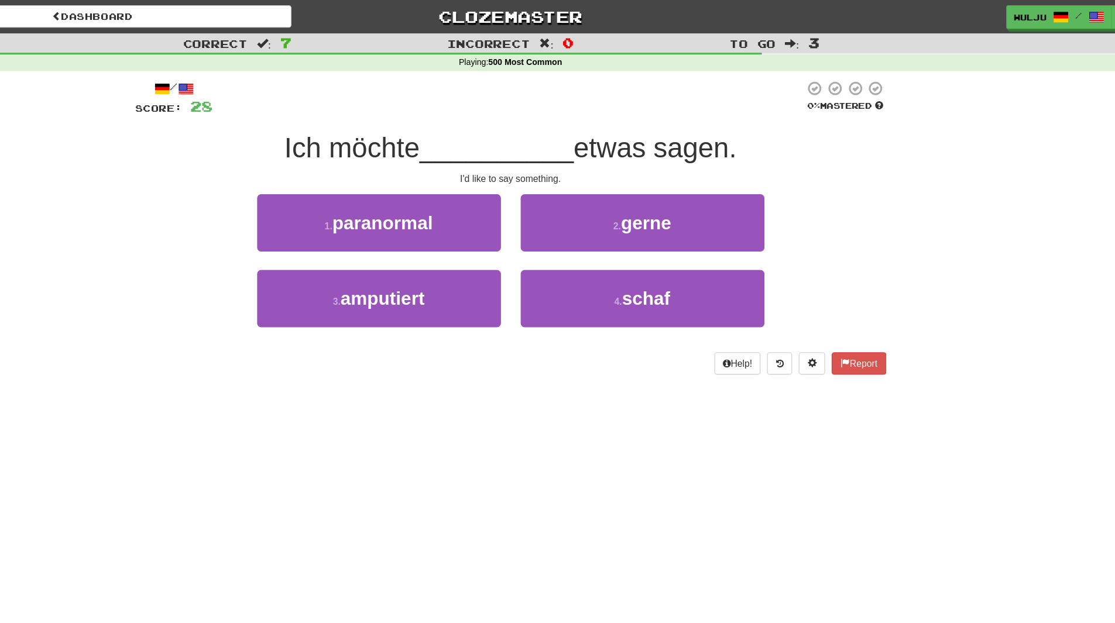
click at [575, 354] on div "Dashboard Clozemaster [GEOGRAPHIC_DATA] / Toggle Dropdown Dashboard Leaderboard…" at bounding box center [557, 311] width 1115 height 623
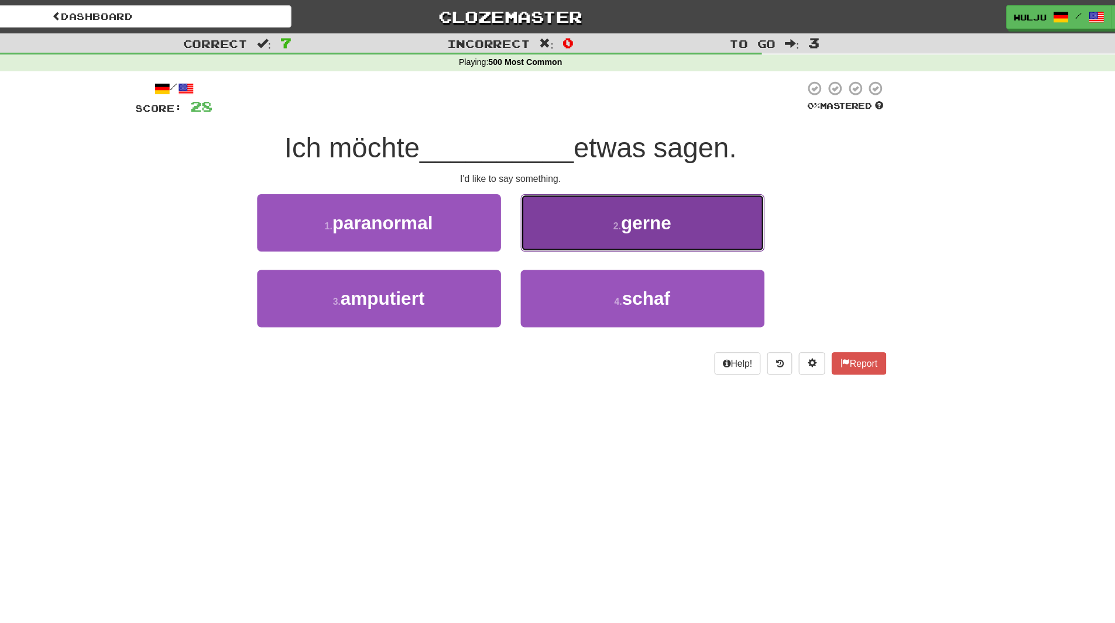
click at [676, 203] on span "gerne" at bounding box center [678, 198] width 44 height 18
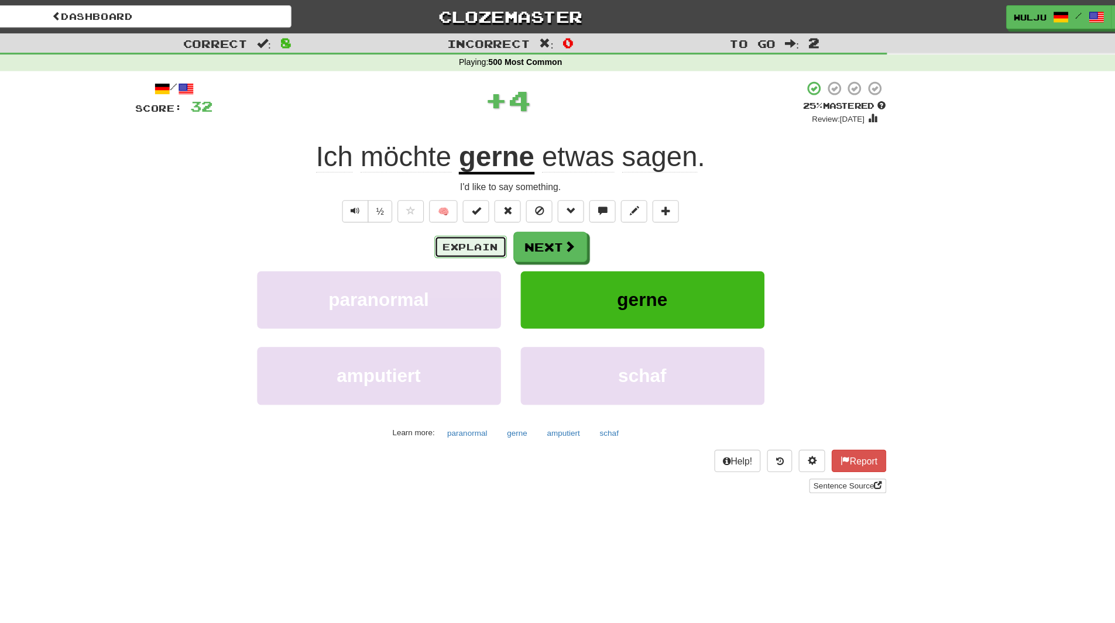
click at [519, 224] on button "Explain" at bounding box center [522, 220] width 64 height 20
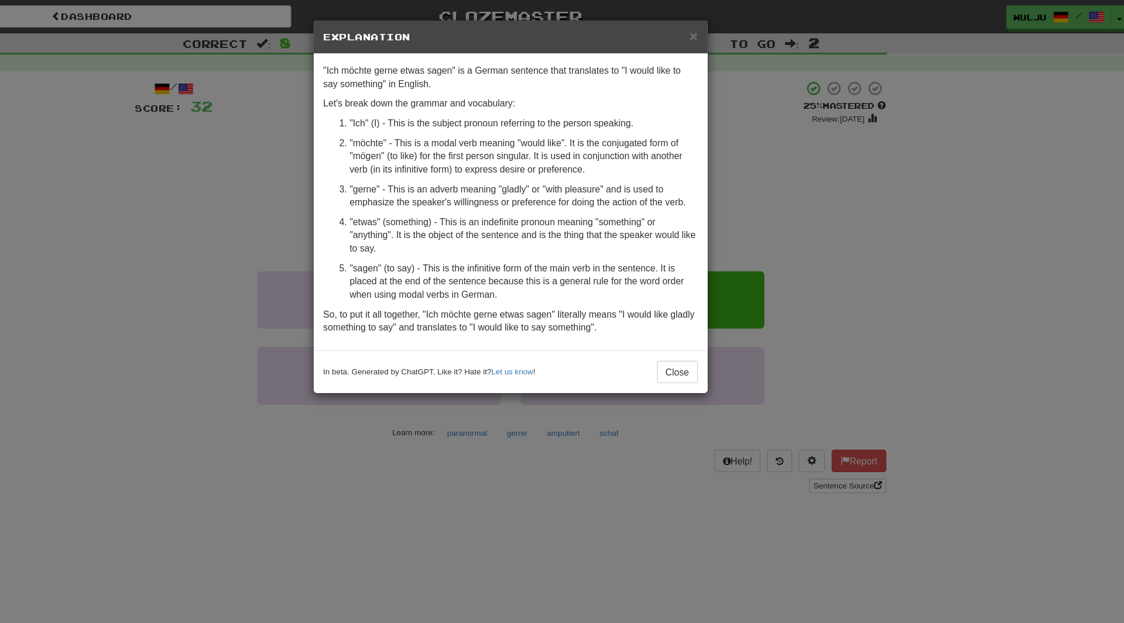
click at [766, 193] on div "× Explanation "Ich möchte gerne etwas sagen" is a German sentence that translat…" at bounding box center [562, 311] width 1124 height 623
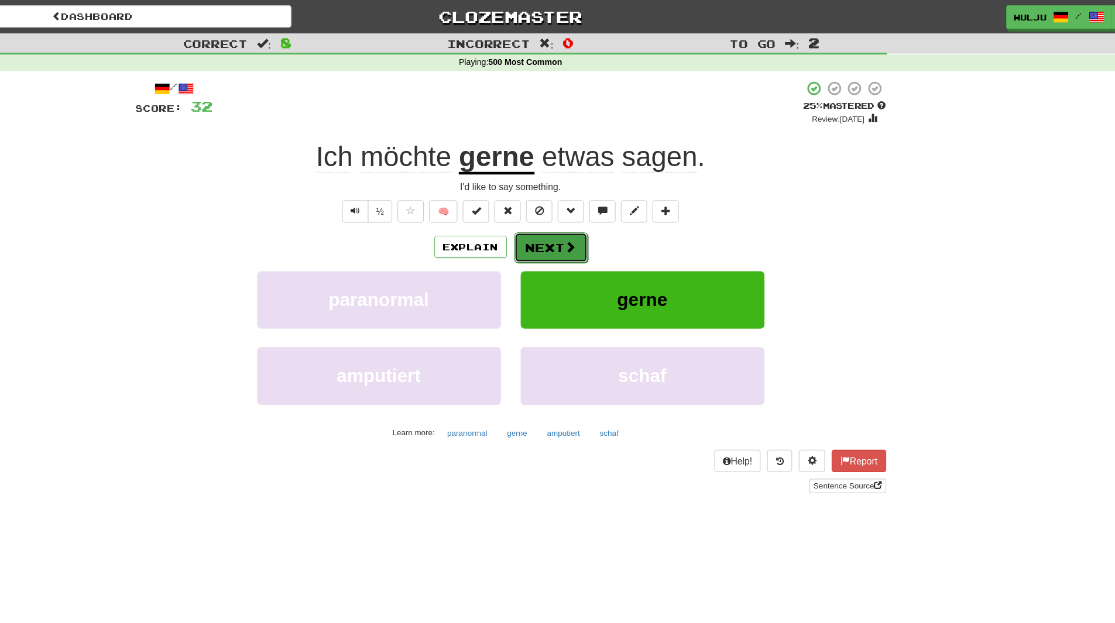
click at [602, 216] on button "Next" at bounding box center [594, 220] width 66 height 27
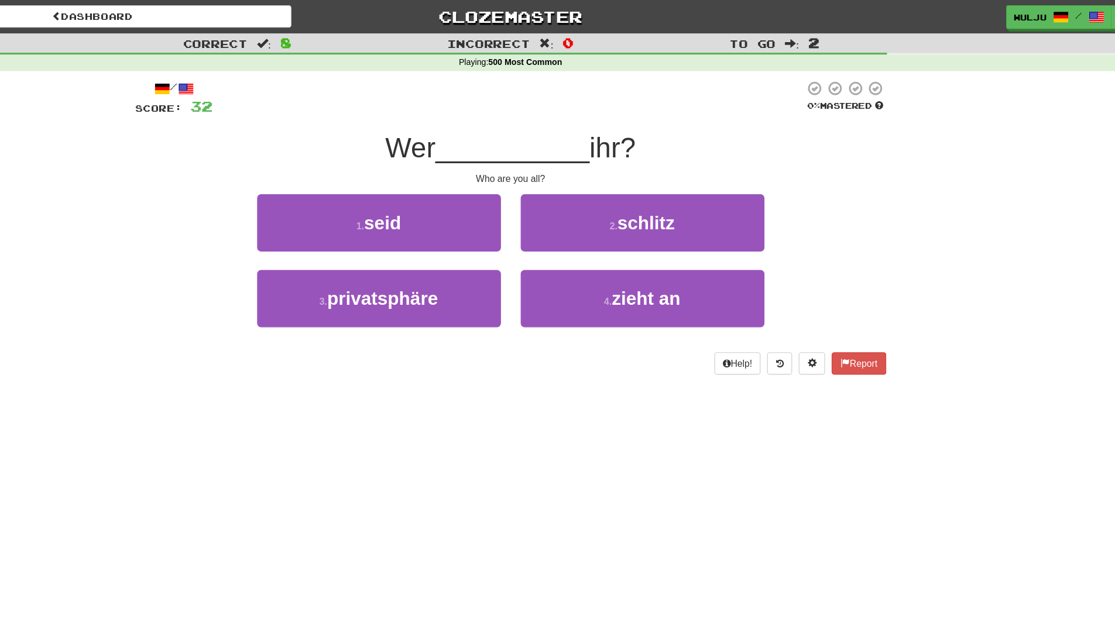
click at [555, 242] on div "3 . privatsphäre" at bounding box center [441, 273] width 234 height 67
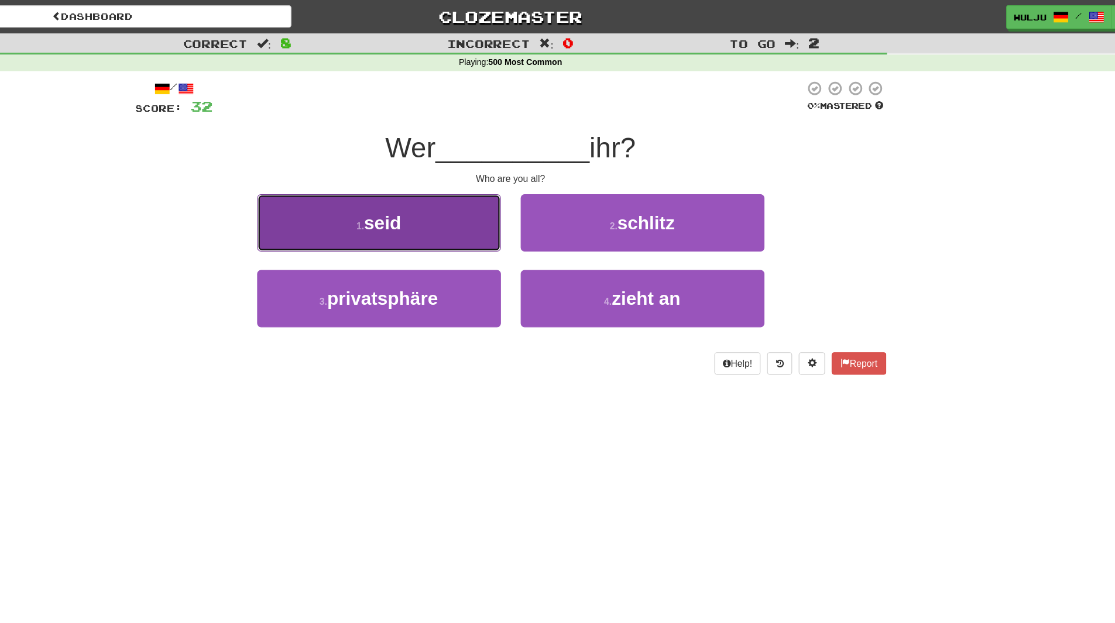
click at [540, 217] on button "1 . [PERSON_NAME]" at bounding box center [440, 198] width 217 height 51
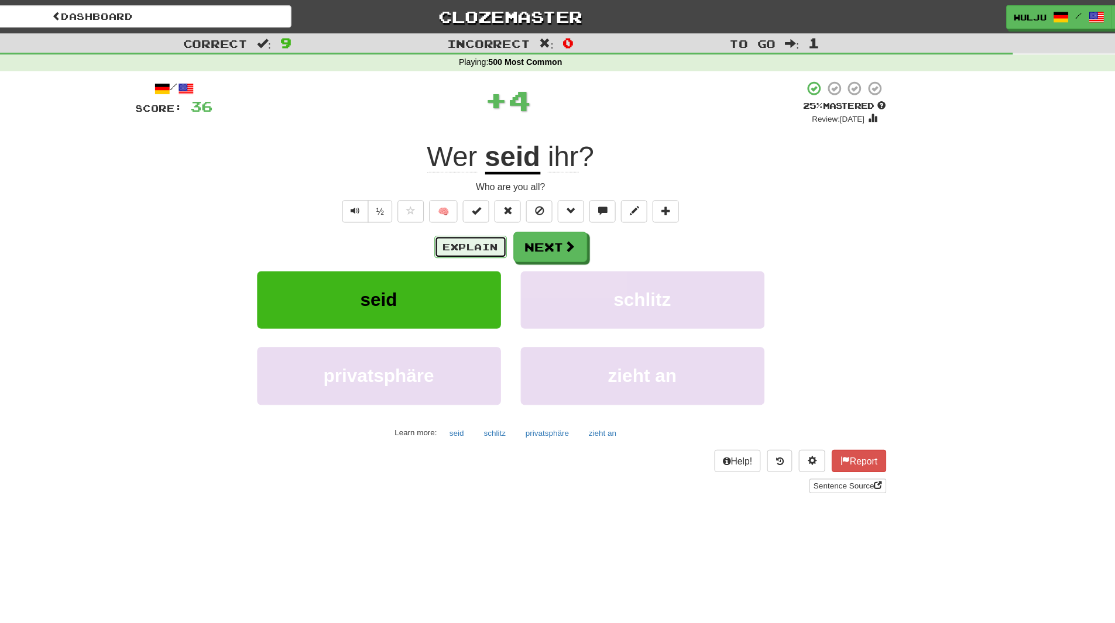
click at [537, 215] on button "Explain" at bounding box center [522, 220] width 64 height 20
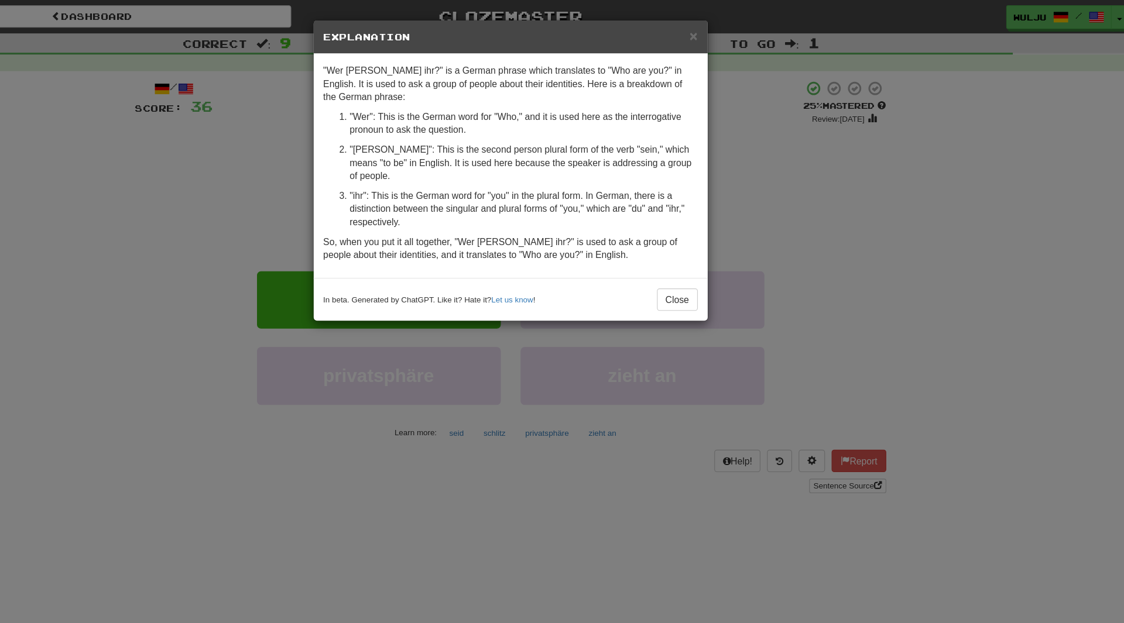
click at [818, 201] on div "× Explanation "Wer [PERSON_NAME] ihr?" is a German phrase which translates to "…" at bounding box center [562, 311] width 1124 height 623
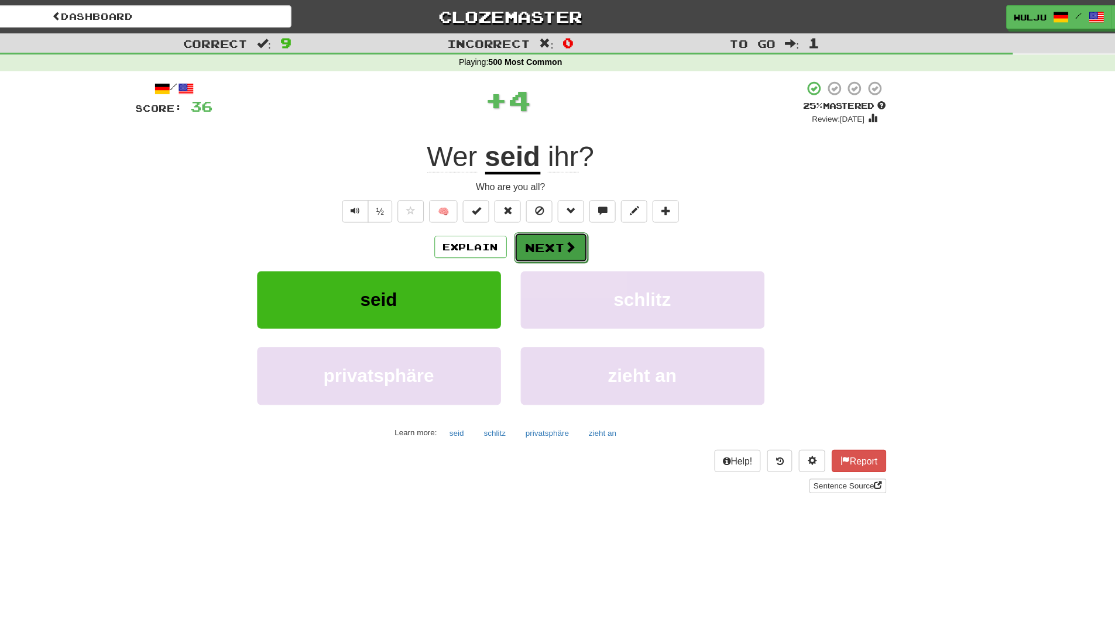
click at [608, 217] on span at bounding box center [611, 219] width 11 height 11
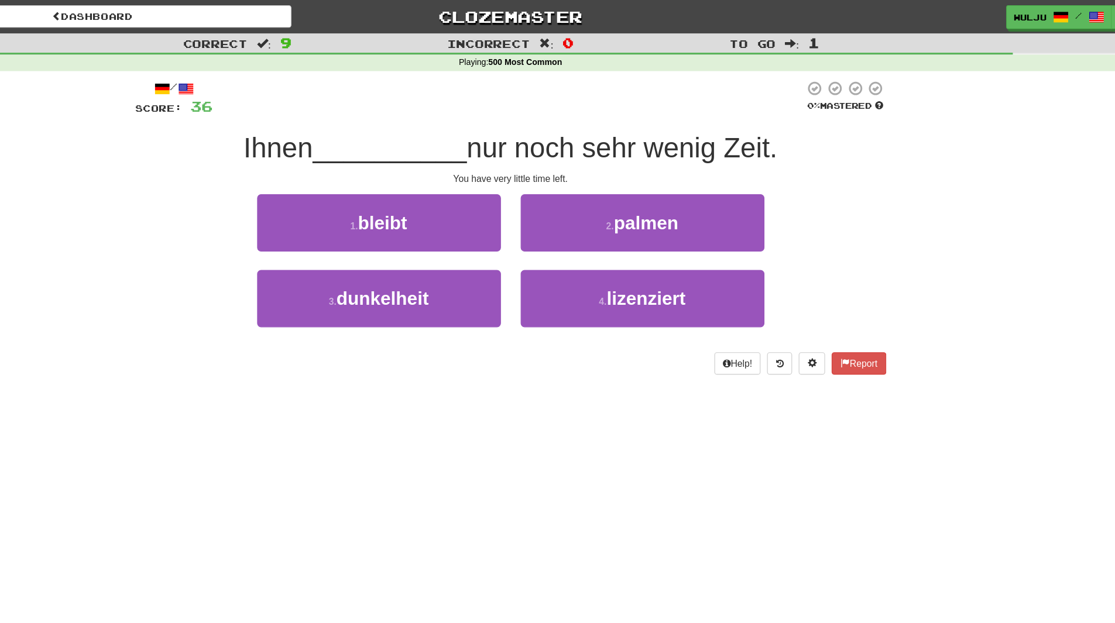
click at [562, 240] on div "4 . lizenziert" at bounding box center [675, 273] width 234 height 67
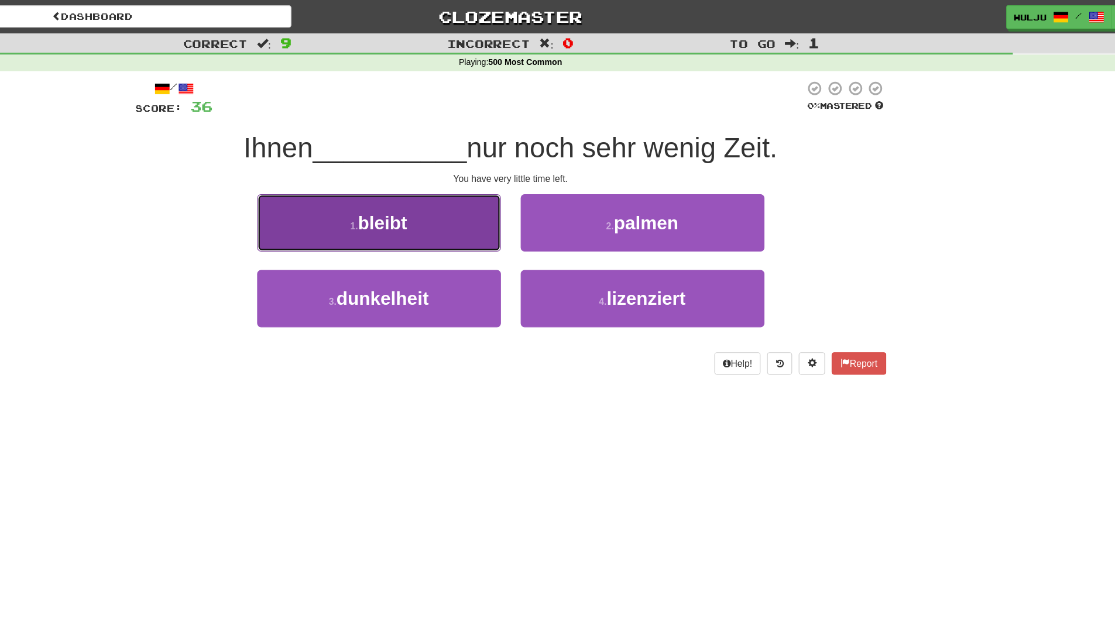
click at [538, 218] on button "1 . bleibt" at bounding box center [440, 198] width 217 height 51
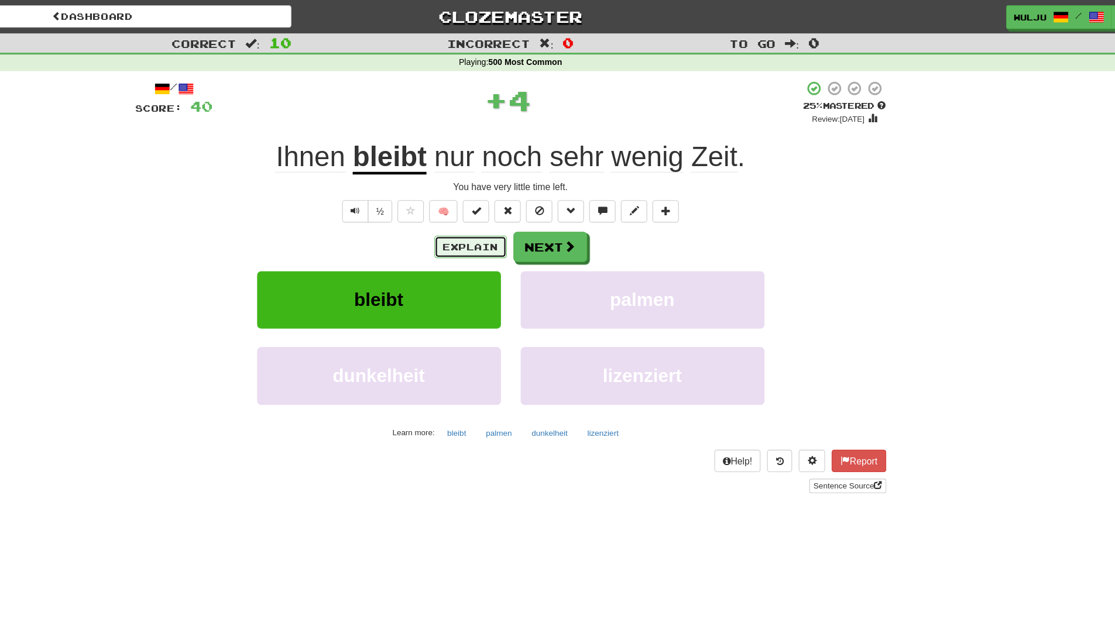
click at [536, 221] on button "Explain" at bounding box center [522, 220] width 64 height 20
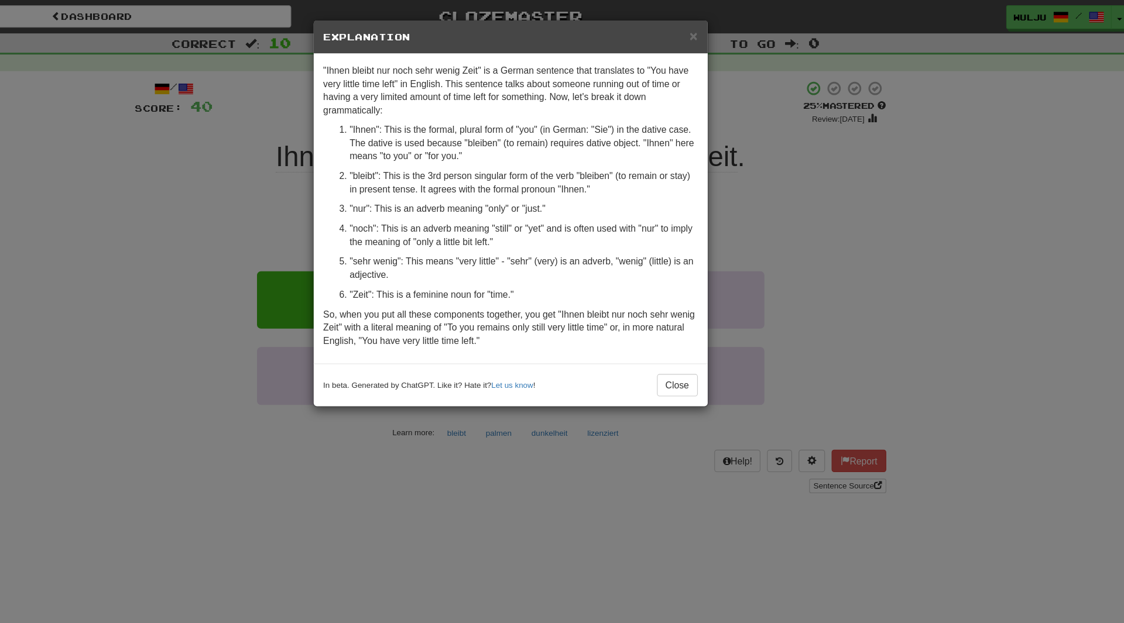
click at [828, 150] on div "× Explanation "Ihnen bleibt nur noch sehr wenig Zeit" is a German sentence that…" at bounding box center [562, 311] width 1124 height 623
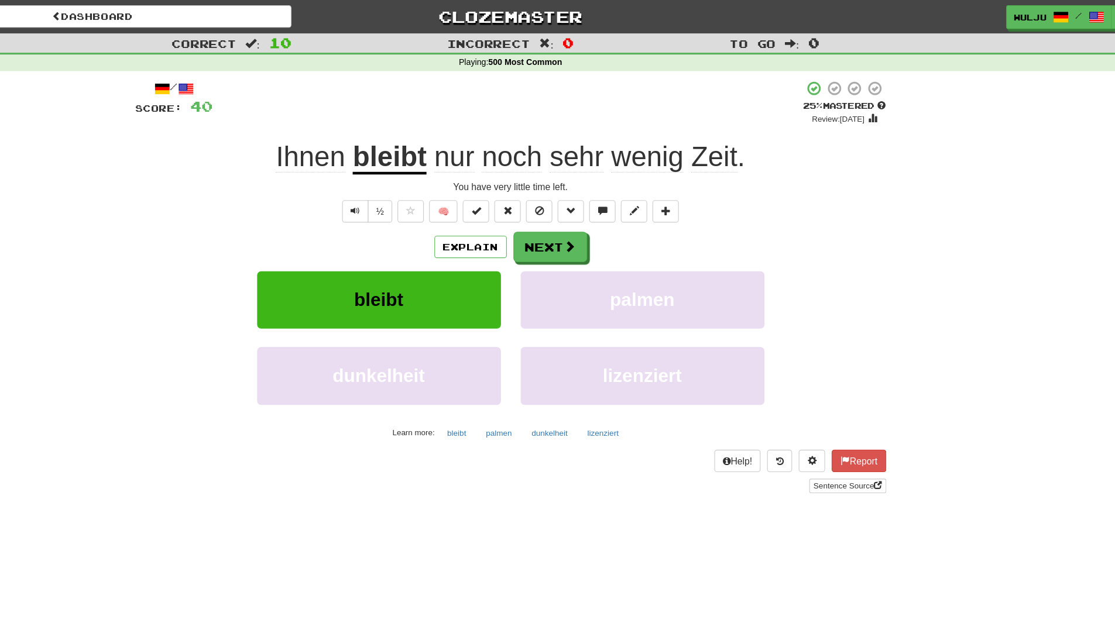
click at [516, 234] on div "Explain Next bleibt [PERSON_NAME] dunkelheit lizenziert Learn more: bleibt [PER…" at bounding box center [557, 300] width 667 height 188
click at [523, 215] on button "Explain" at bounding box center [522, 220] width 64 height 20
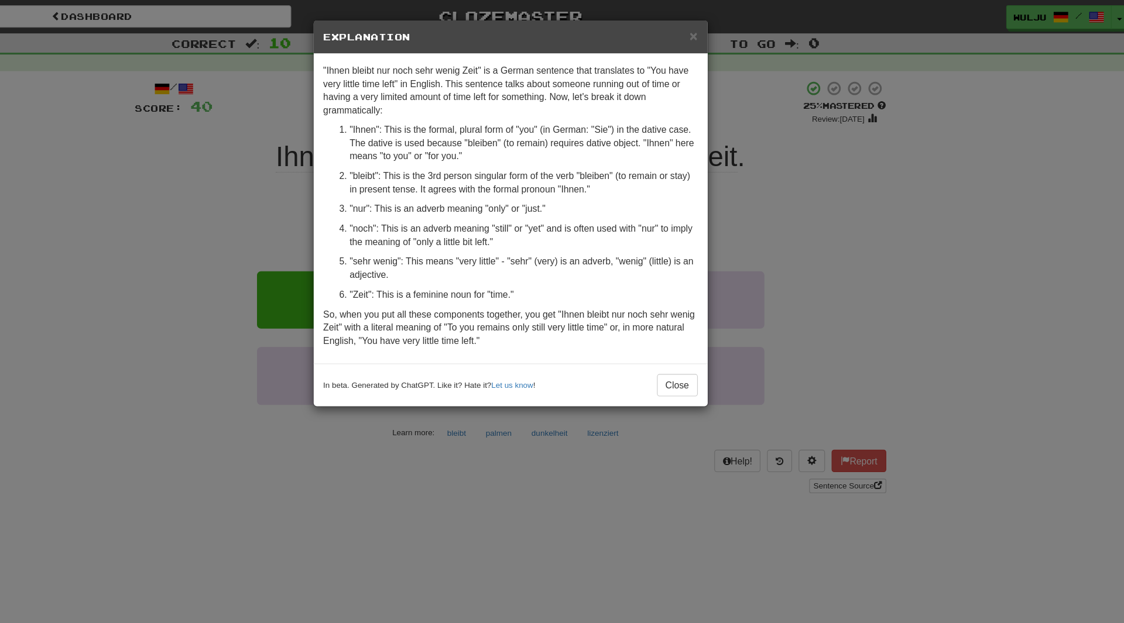
click at [769, 239] on div "× Explanation "Ihnen bleibt nur noch sehr wenig Zeit" is a German sentence that…" at bounding box center [562, 311] width 1124 height 623
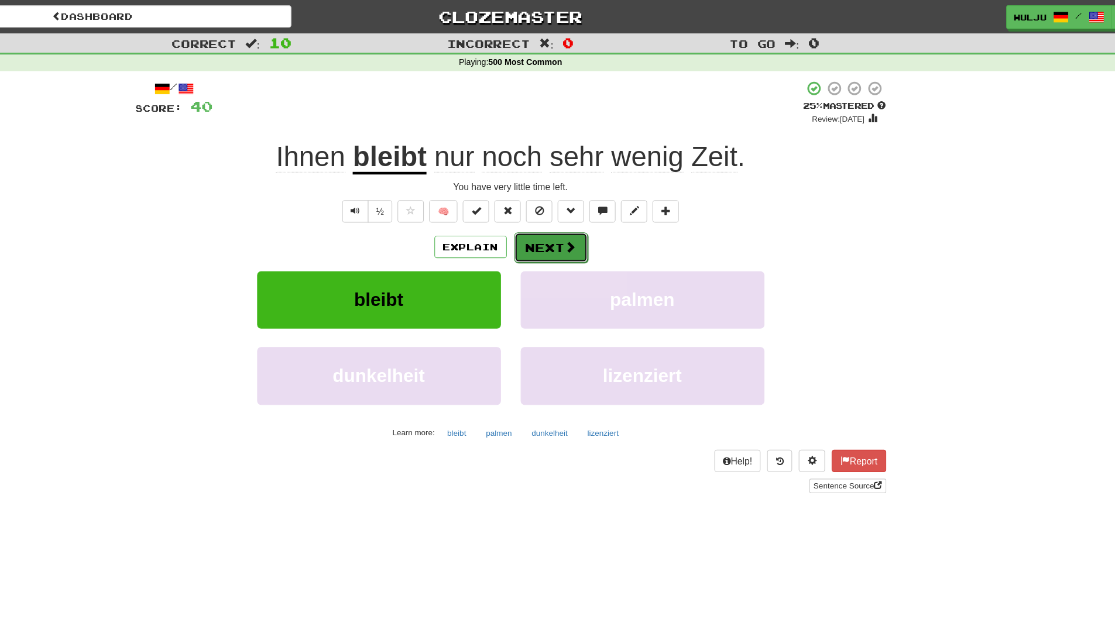
click at [606, 214] on span at bounding box center [611, 219] width 11 height 11
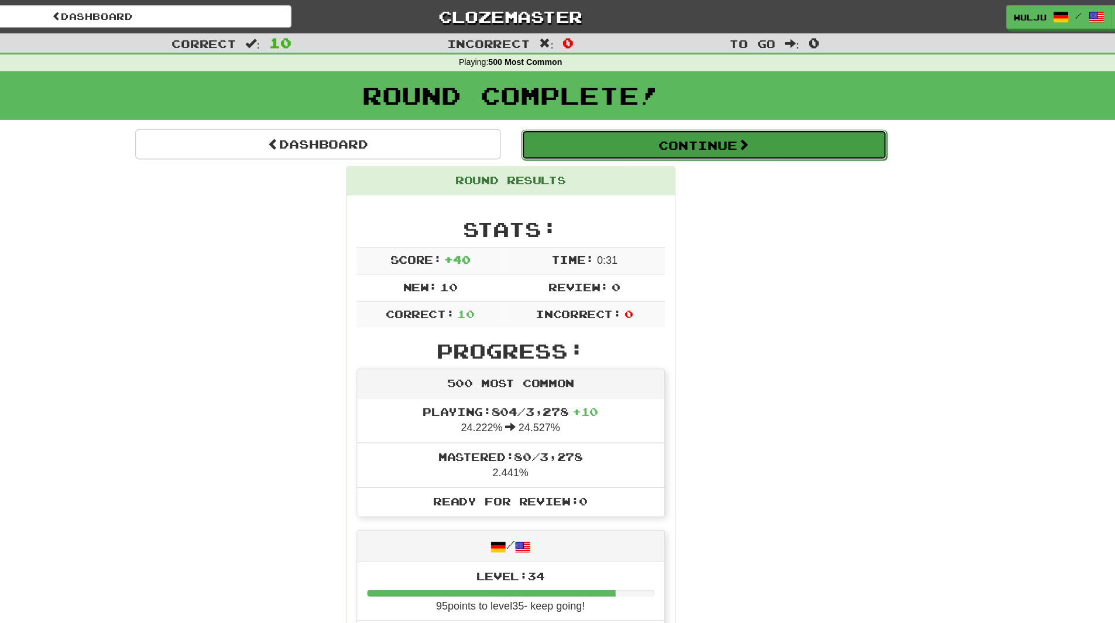
click at [681, 119] on button "Continue" at bounding box center [729, 128] width 325 height 27
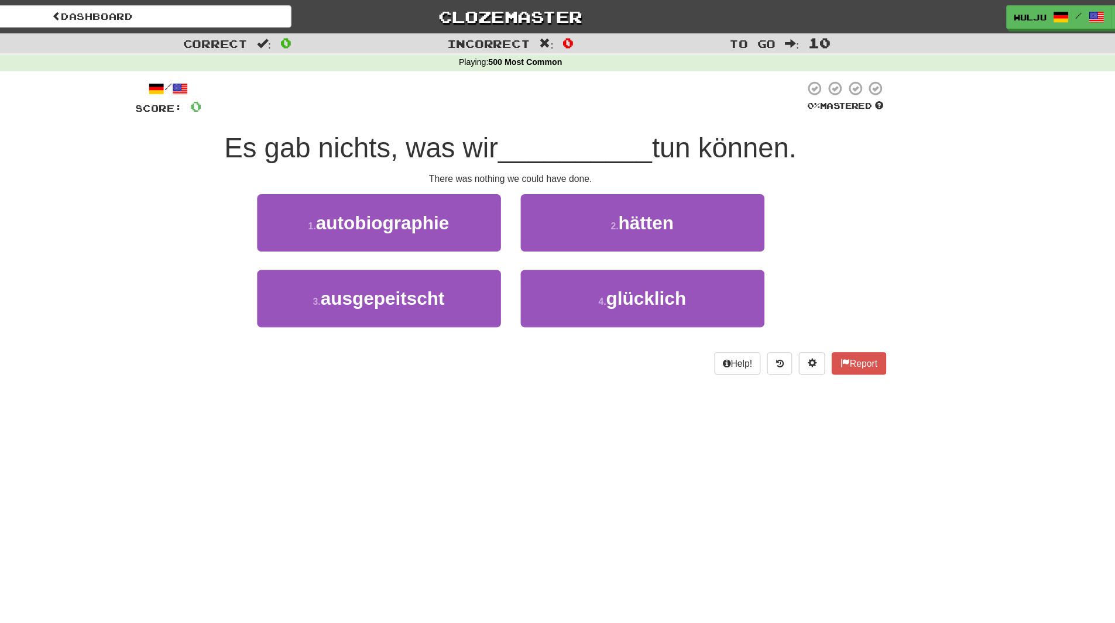
click at [630, 345] on div "/ Score: 0 0 % Mastered Es gab nichts, was wir __________ tun können. There was…" at bounding box center [557, 206] width 667 height 286
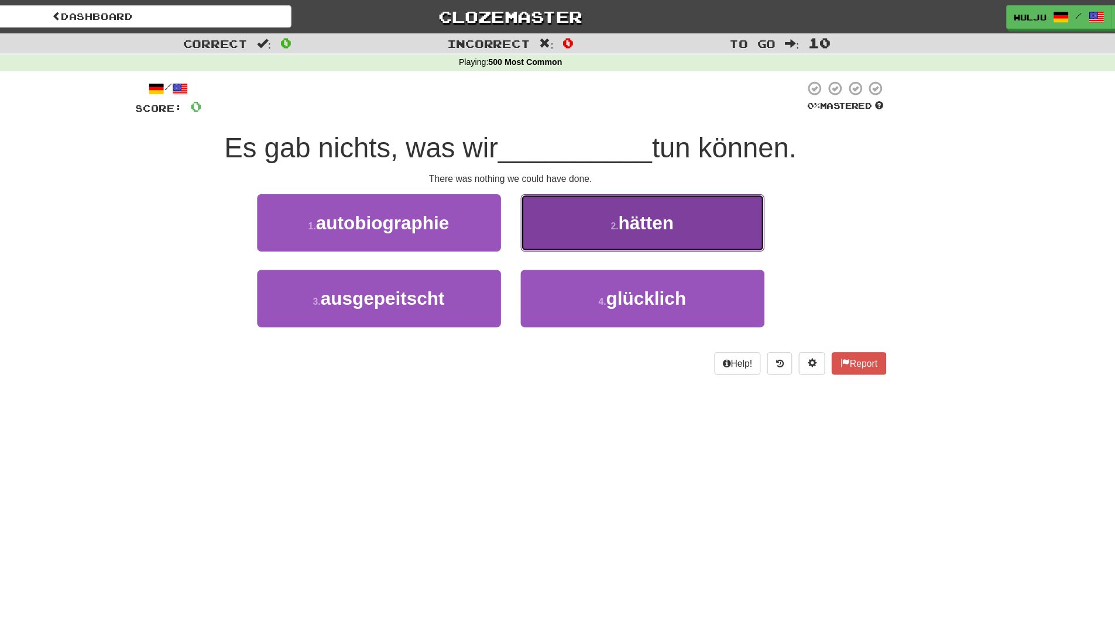
click at [681, 211] on button "2 . hätten" at bounding box center [675, 198] width 217 height 51
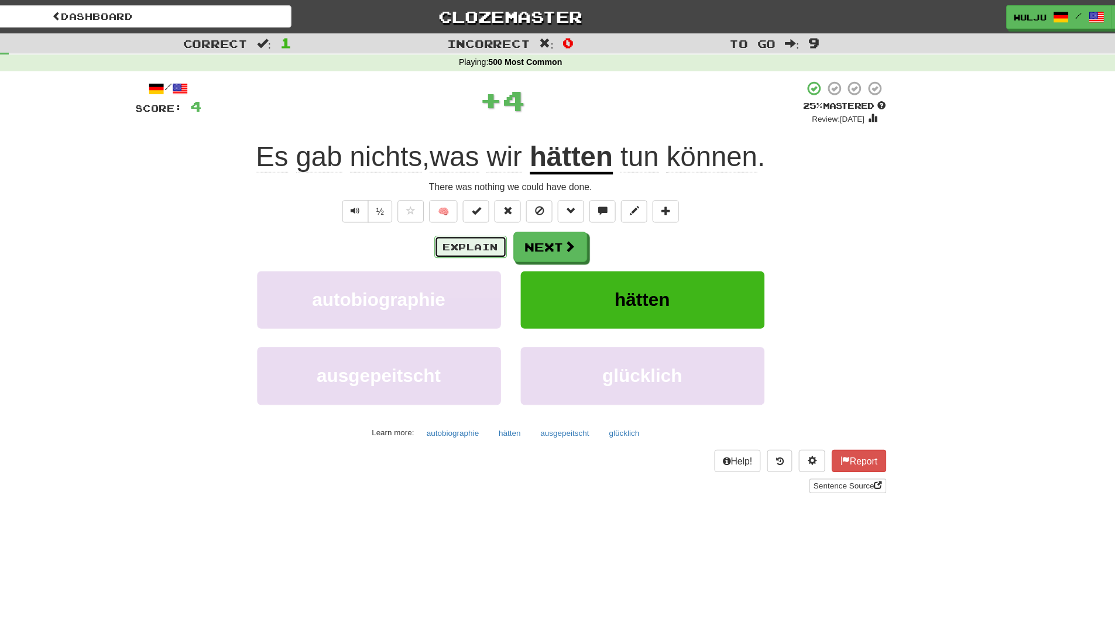
click at [531, 222] on button "Explain" at bounding box center [522, 220] width 64 height 20
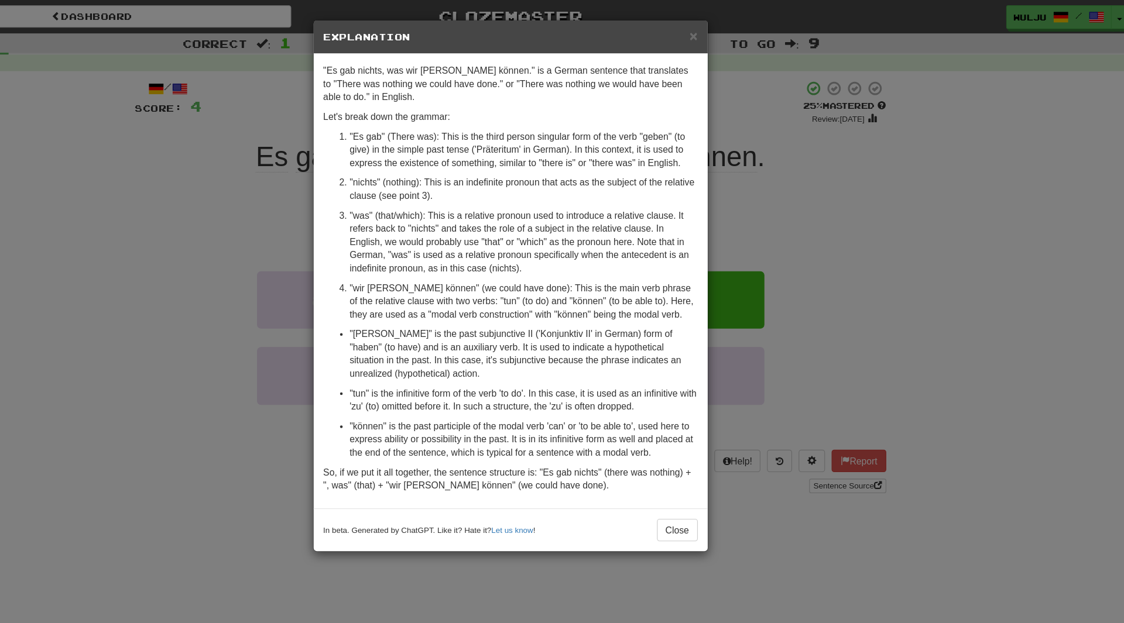
click at [774, 227] on div "× Explanation "Es gab nichts, was wir [PERSON_NAME] können." is a German senten…" at bounding box center [562, 311] width 1124 height 623
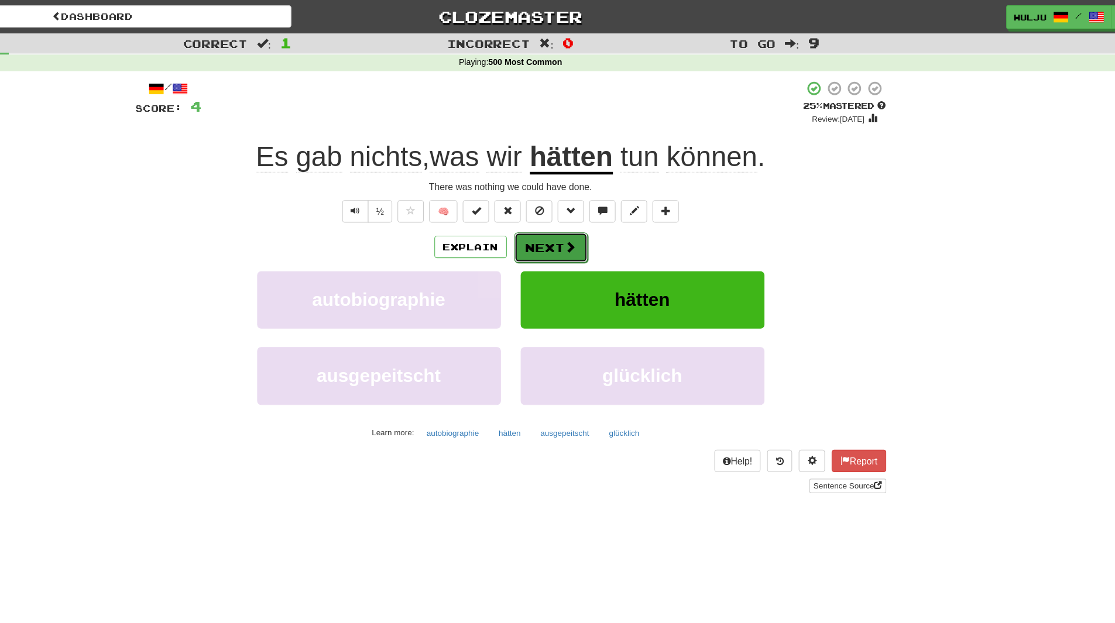
click at [602, 214] on button "Next" at bounding box center [594, 220] width 66 height 27
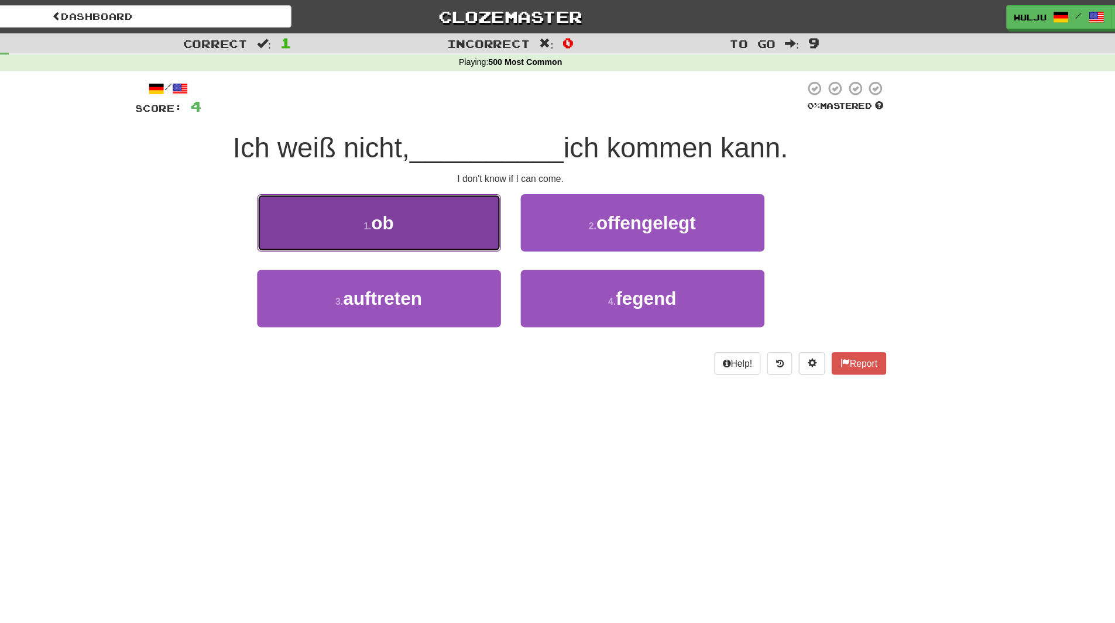
click at [495, 197] on button "1 . ob" at bounding box center [440, 198] width 217 height 51
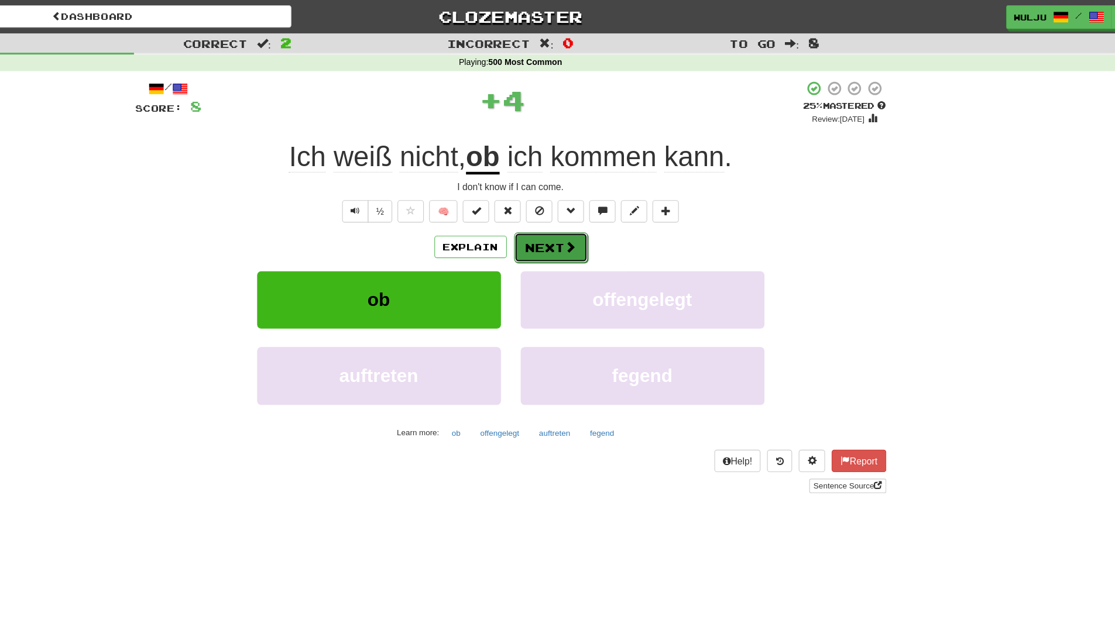
click at [594, 213] on button "Next" at bounding box center [594, 220] width 66 height 27
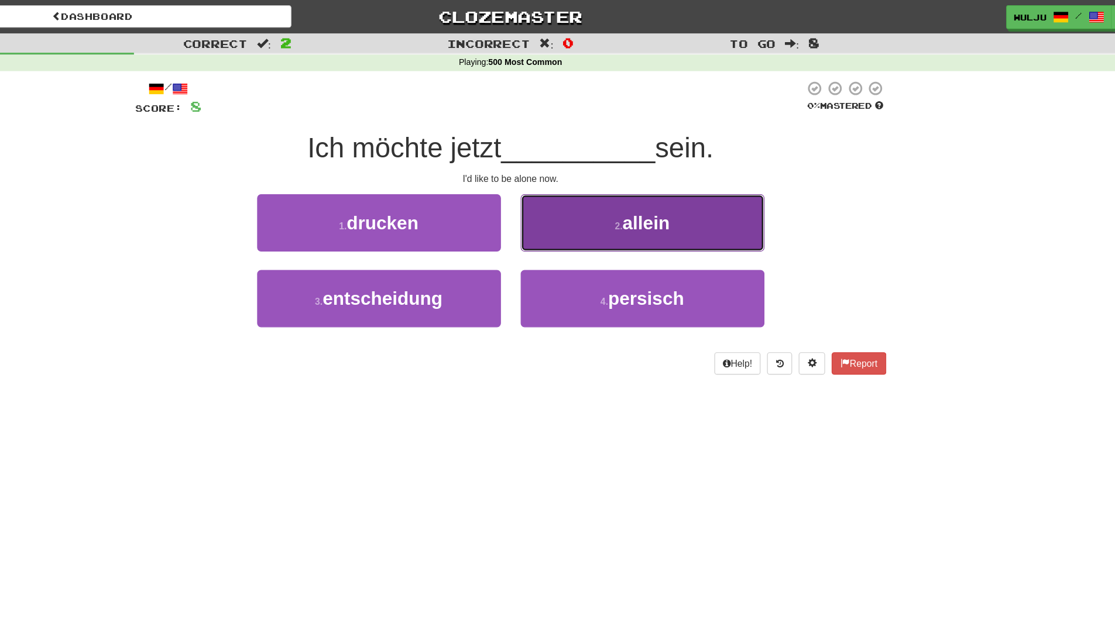
click at [601, 212] on button "2 . allein" at bounding box center [675, 198] width 217 height 51
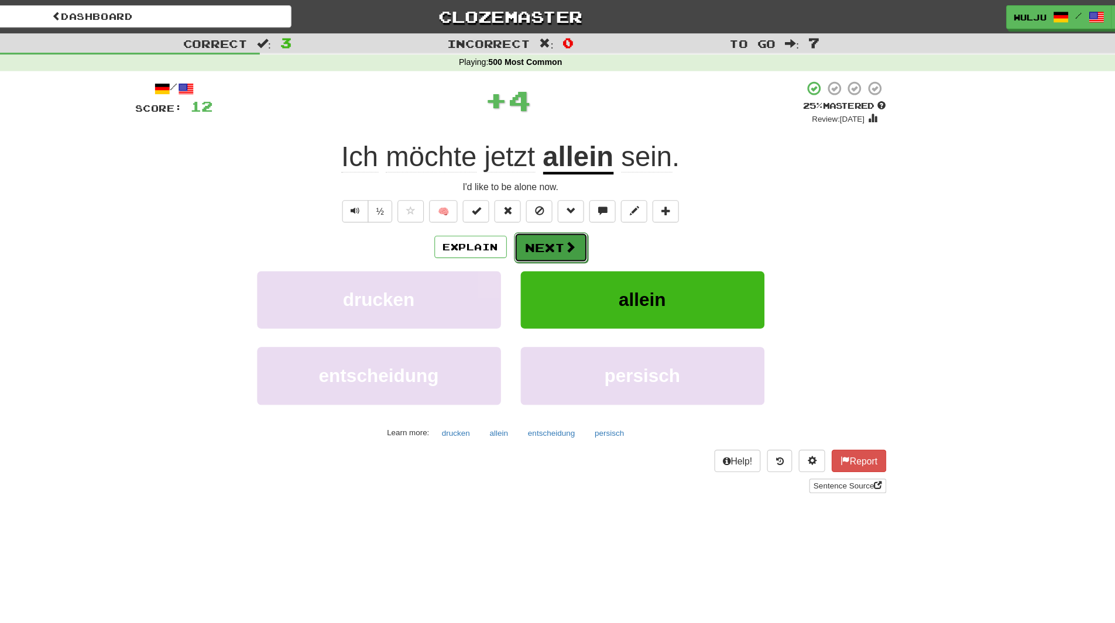
click at [600, 215] on button "Next" at bounding box center [594, 220] width 66 height 27
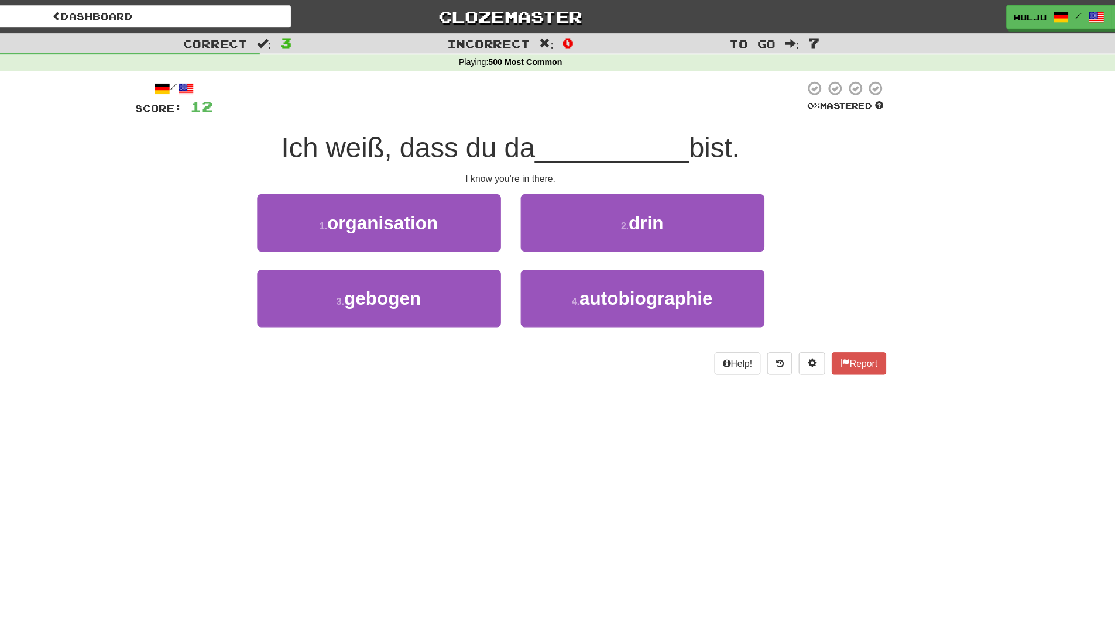
click at [554, 245] on div "3 . gebogen" at bounding box center [441, 273] width 234 height 67
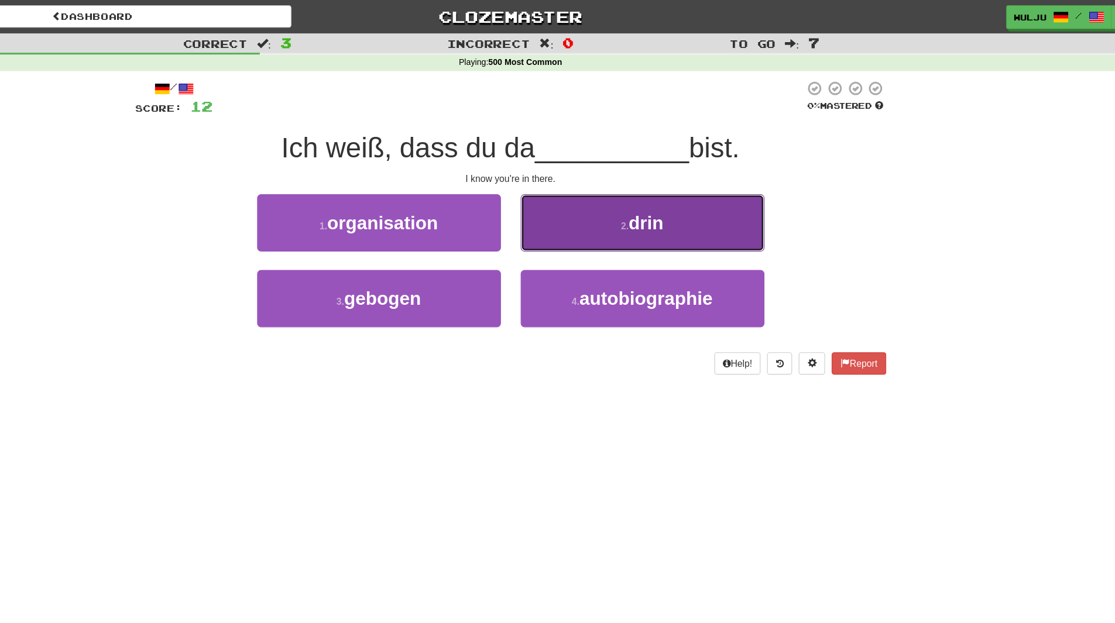
click at [599, 220] on button "2 . drin" at bounding box center [675, 198] width 217 height 51
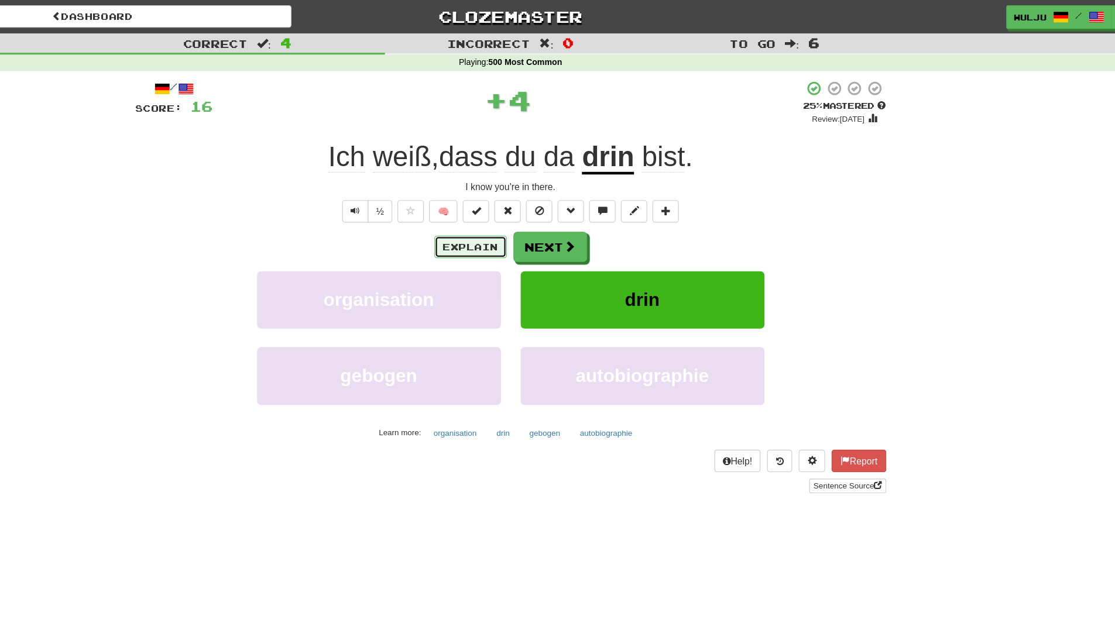
click at [539, 217] on button "Explain" at bounding box center [522, 220] width 64 height 20
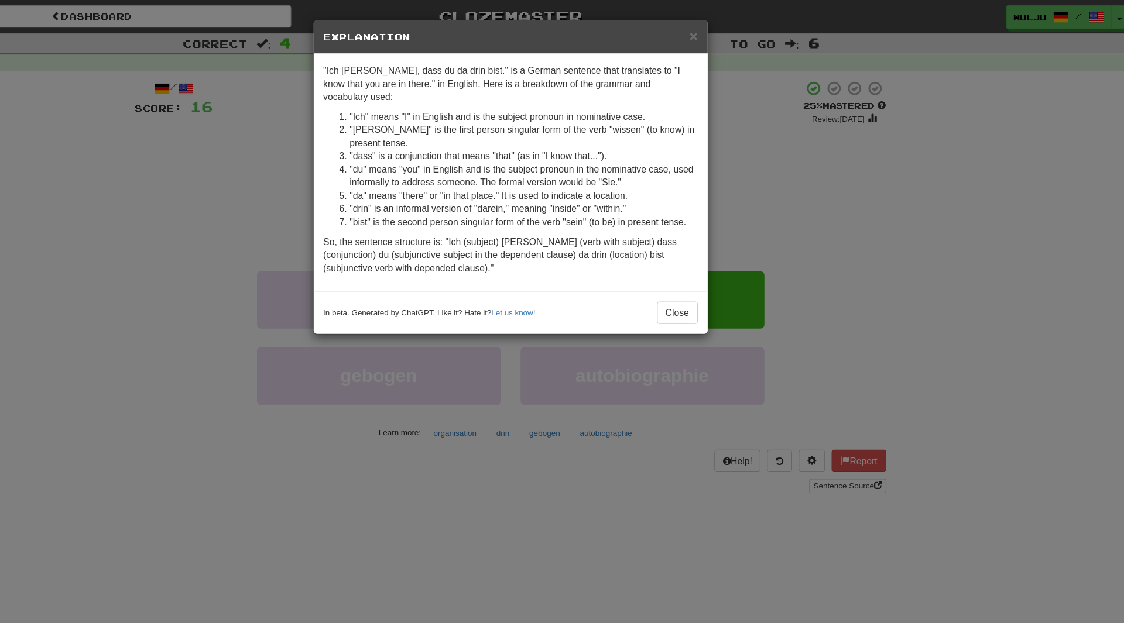
click at [807, 196] on div "× Explanation "Ich [PERSON_NAME], dass du da drin bist." is a German sentence t…" at bounding box center [562, 311] width 1124 height 623
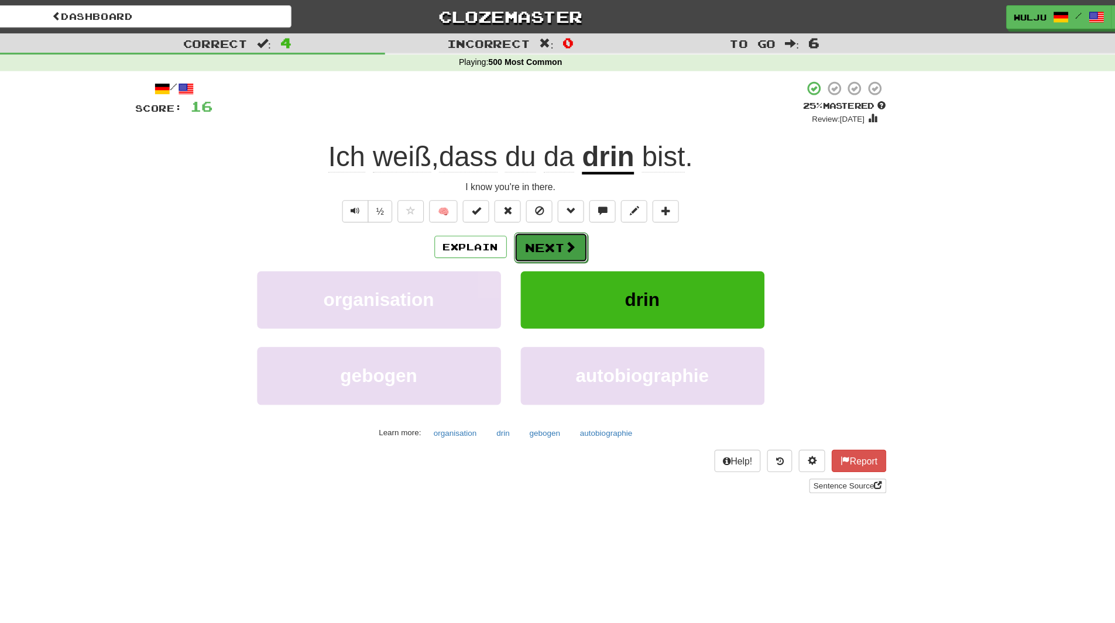
click at [613, 214] on span at bounding box center [611, 219] width 11 height 11
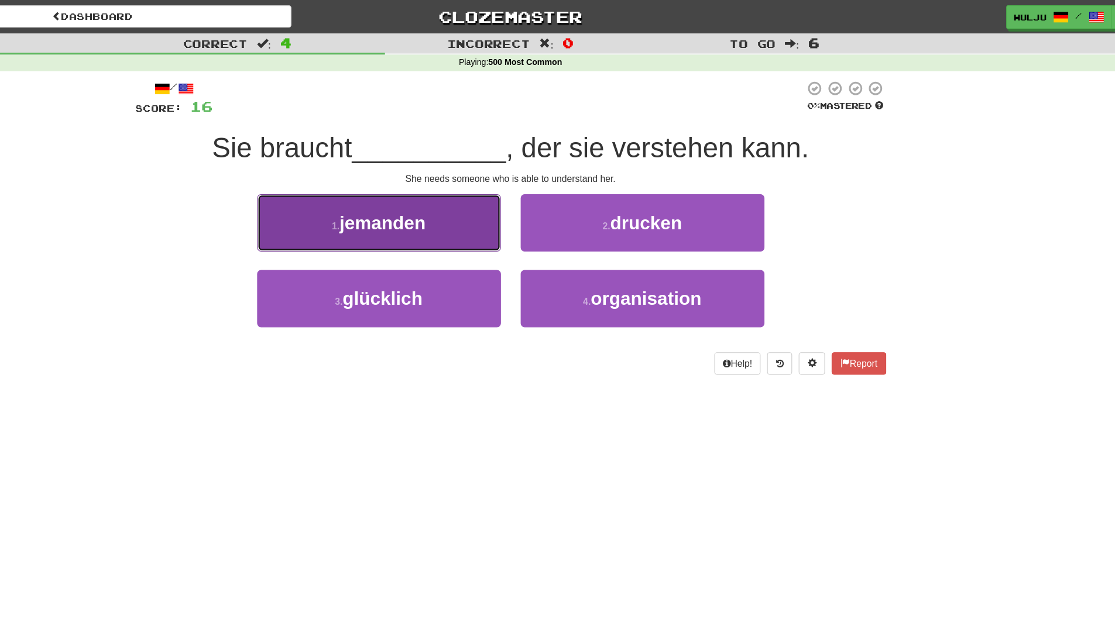
click at [515, 207] on button "1 . jemanden" at bounding box center [440, 198] width 217 height 51
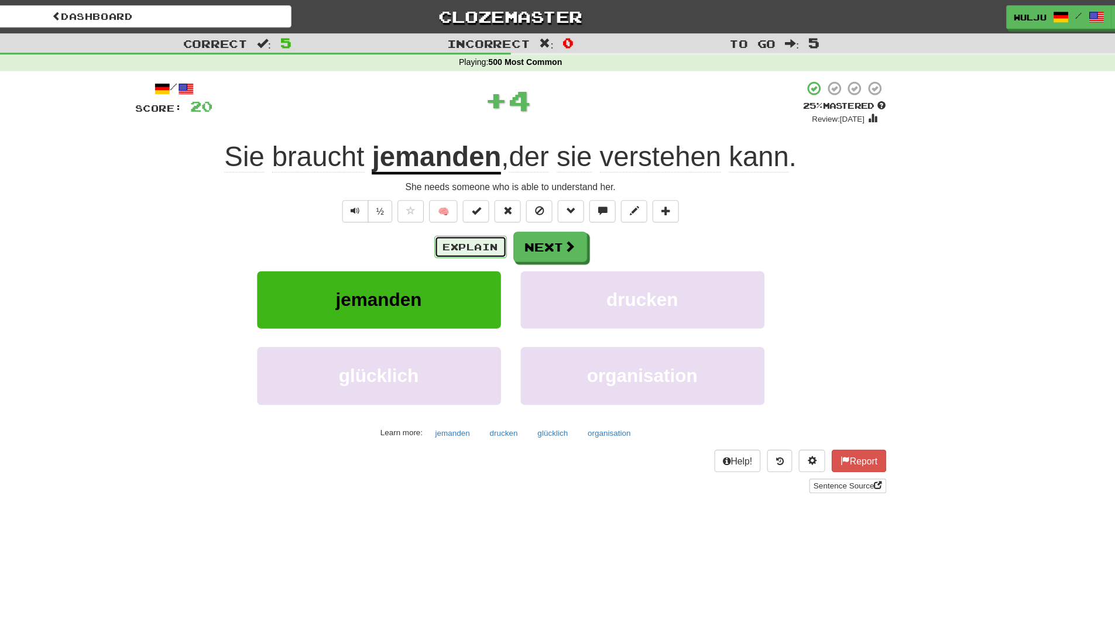
click at [514, 214] on button "Explain" at bounding box center [522, 220] width 64 height 20
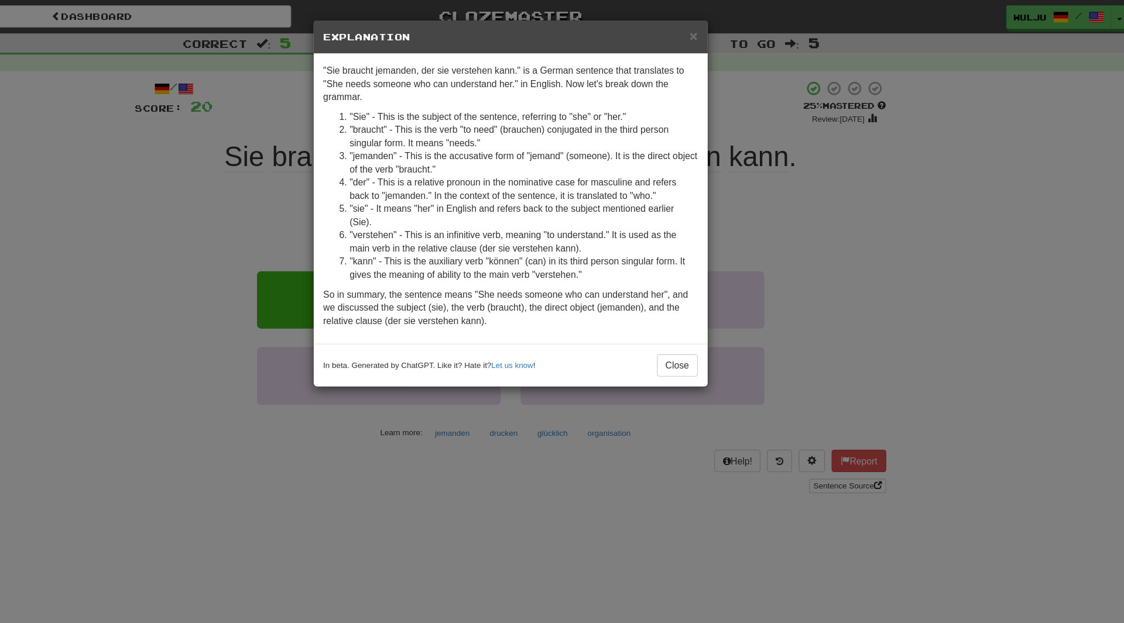
click at [874, 167] on div "× Explanation "Sie braucht jemanden, der sie verstehen kann." is a German sente…" at bounding box center [562, 311] width 1124 height 623
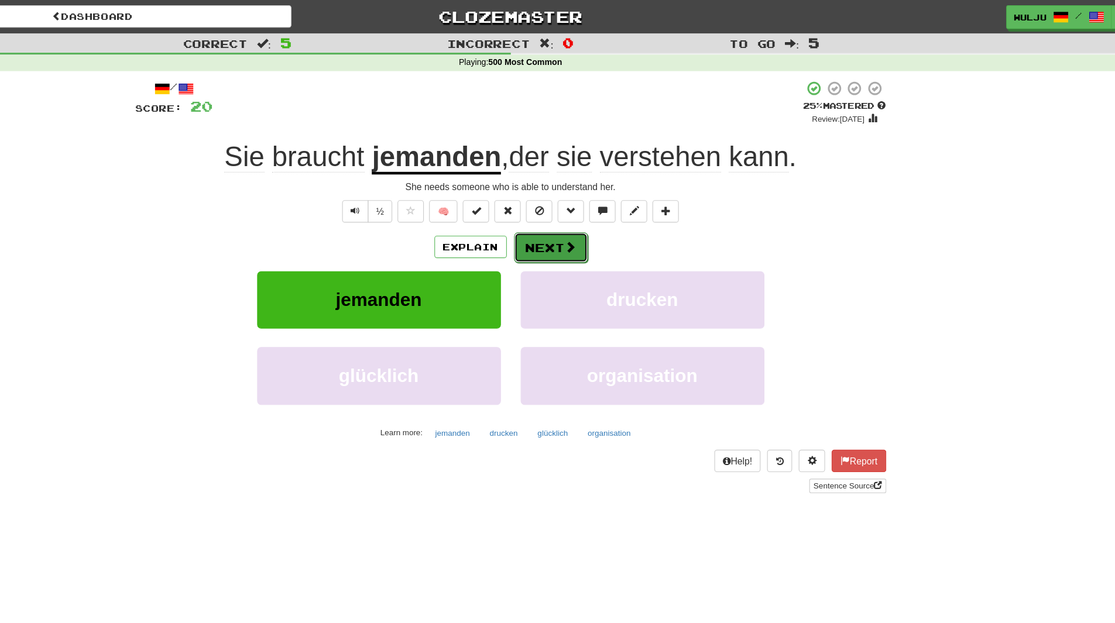
click at [607, 215] on span at bounding box center [611, 219] width 11 height 11
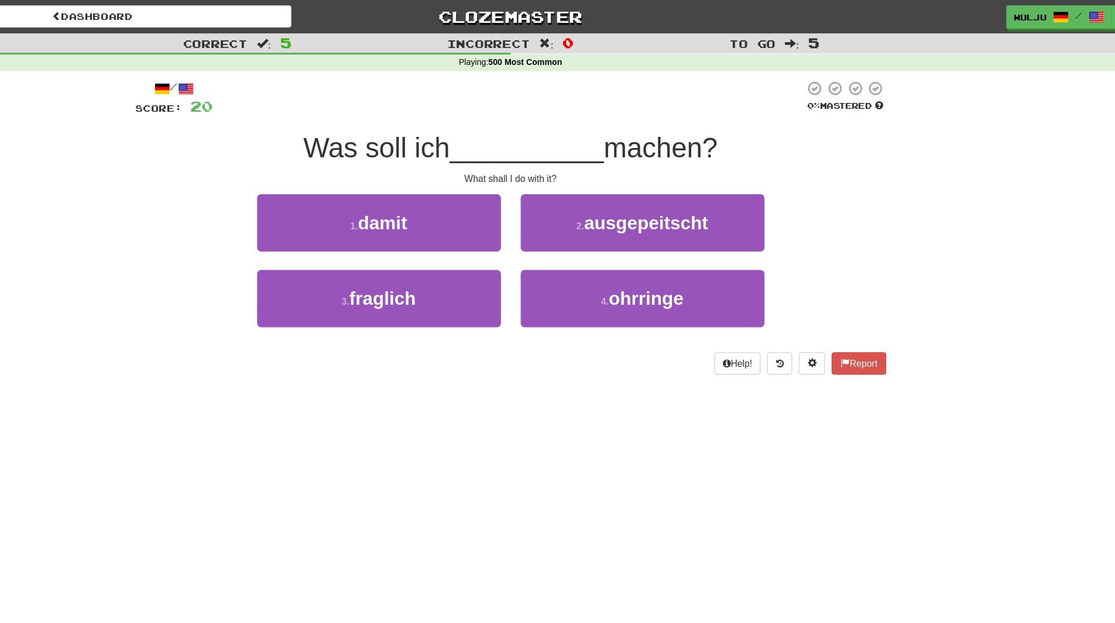
click at [510, 355] on div "Dashboard Clozemaster [GEOGRAPHIC_DATA] / Toggle Dropdown Dashboard Leaderboard…" at bounding box center [557, 311] width 1115 height 623
click at [516, 229] on div "1 . damit" at bounding box center [441, 206] width 234 height 67
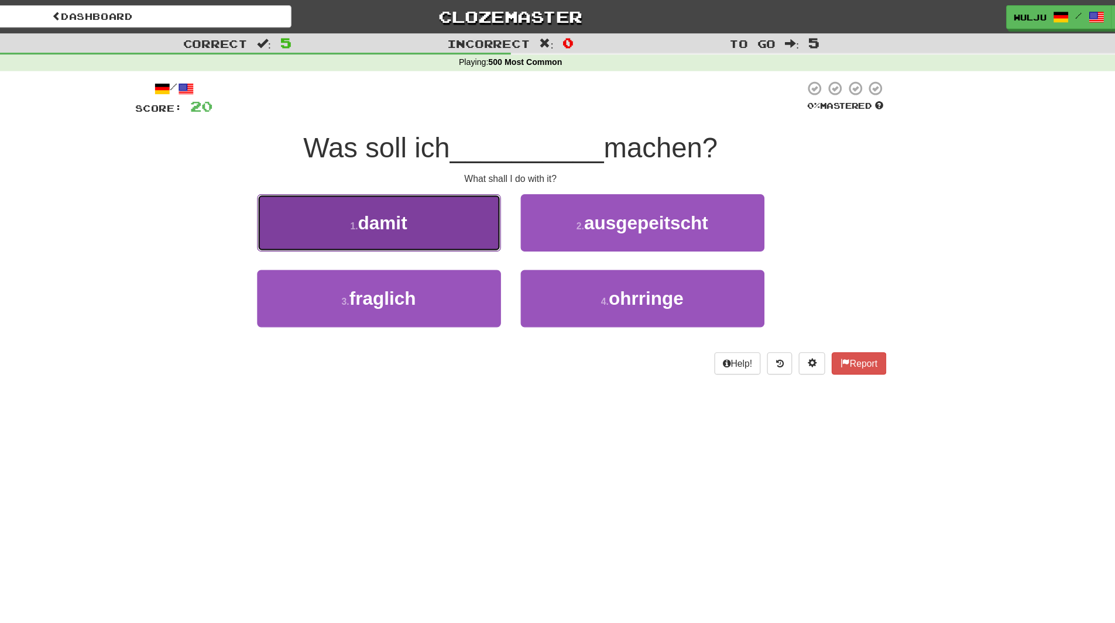
click at [516, 206] on button "1 . damit" at bounding box center [440, 198] width 217 height 51
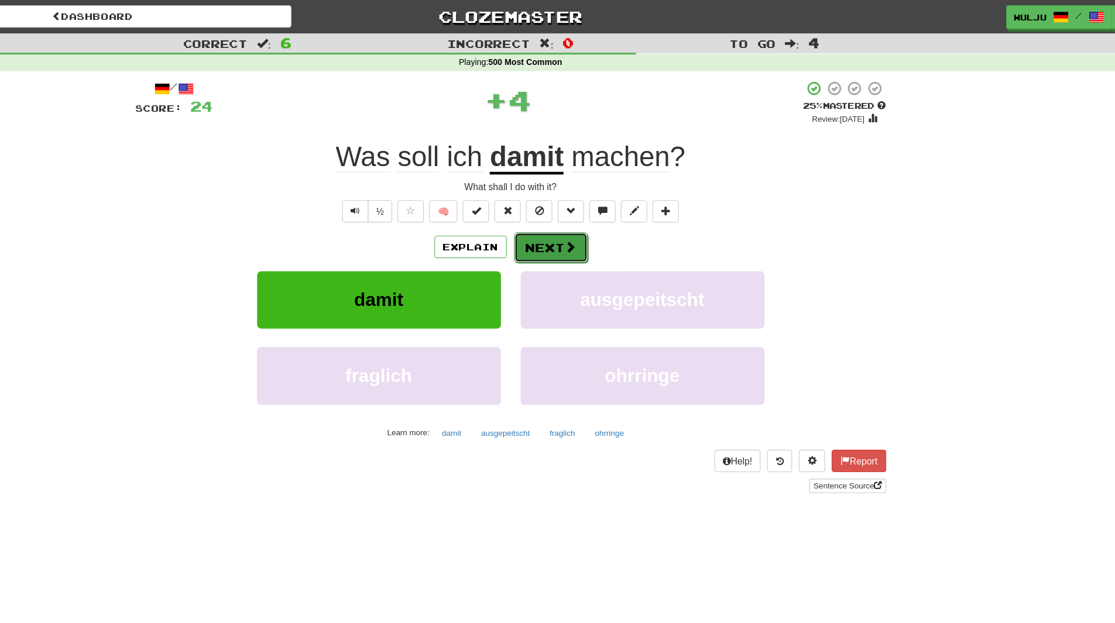
click at [584, 217] on button "Next" at bounding box center [594, 220] width 66 height 27
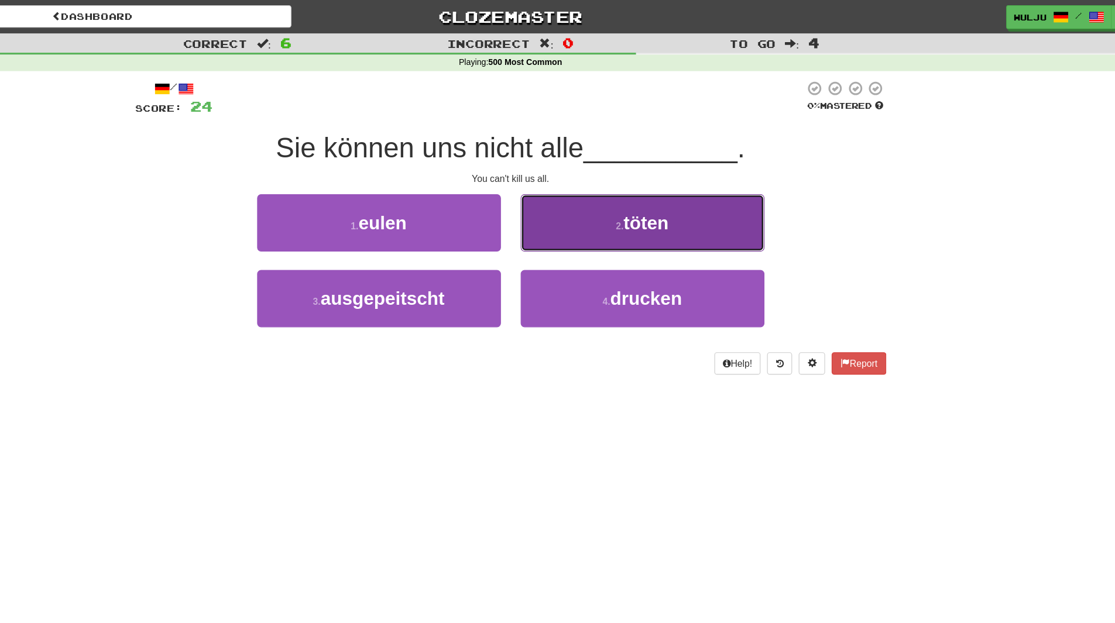
drag, startPoint x: 586, startPoint y: 203, endPoint x: 583, endPoint y: 183, distance: 20.7
click at [583, 183] on button "2 . töten" at bounding box center [675, 198] width 217 height 51
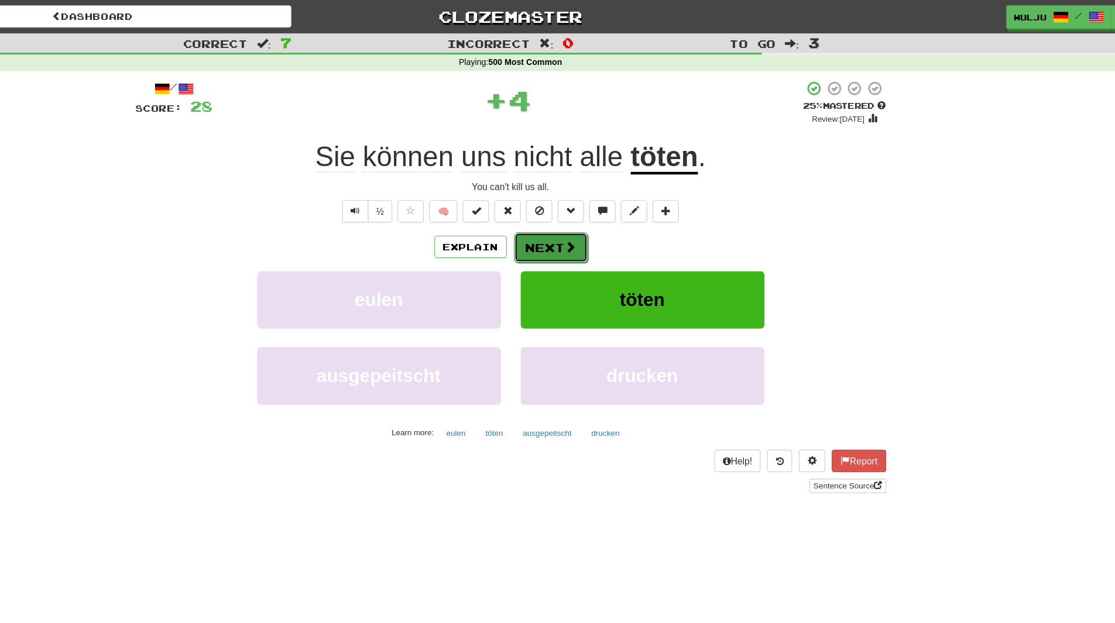
click at [590, 210] on button "Next" at bounding box center [594, 220] width 66 height 27
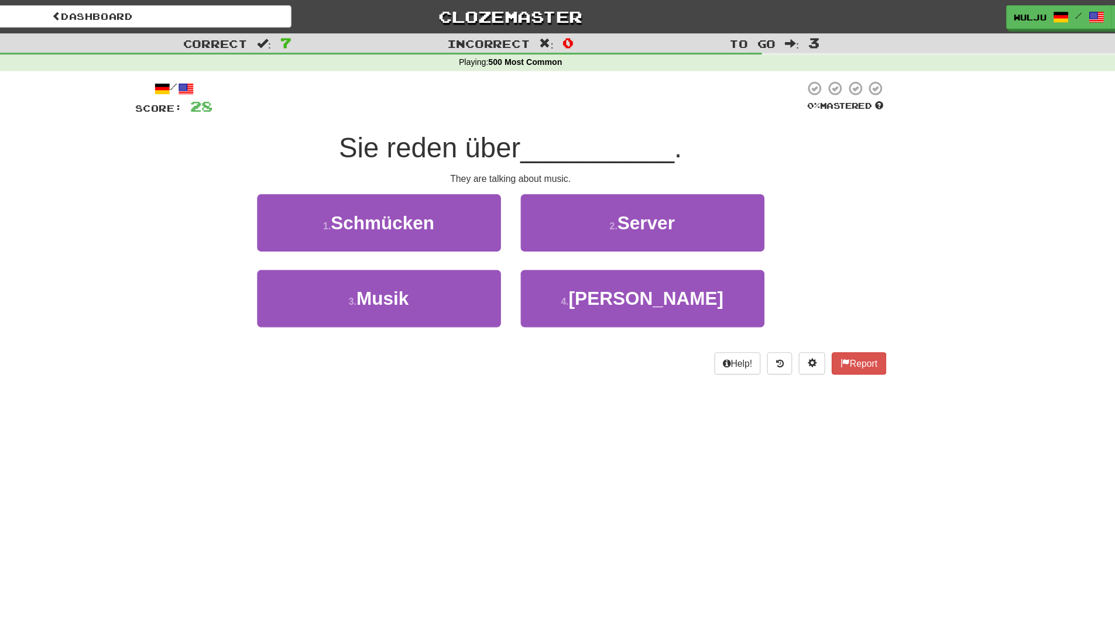
click at [554, 236] on div "1 . Schmücken" at bounding box center [441, 206] width 234 height 67
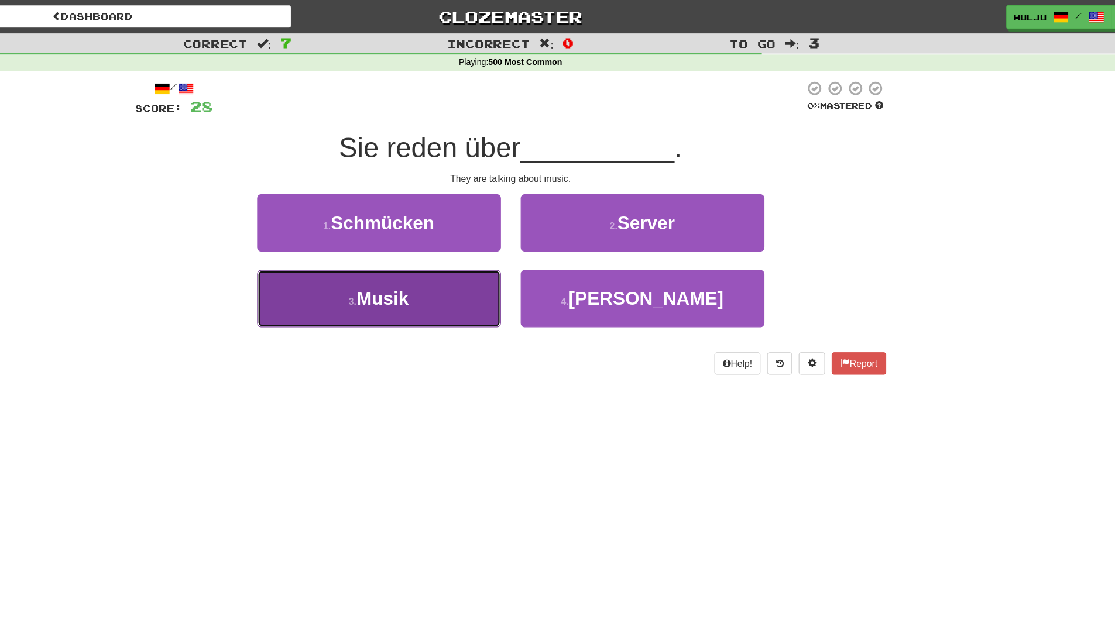
click at [528, 263] on button "3 . Musik" at bounding box center [440, 265] width 217 height 51
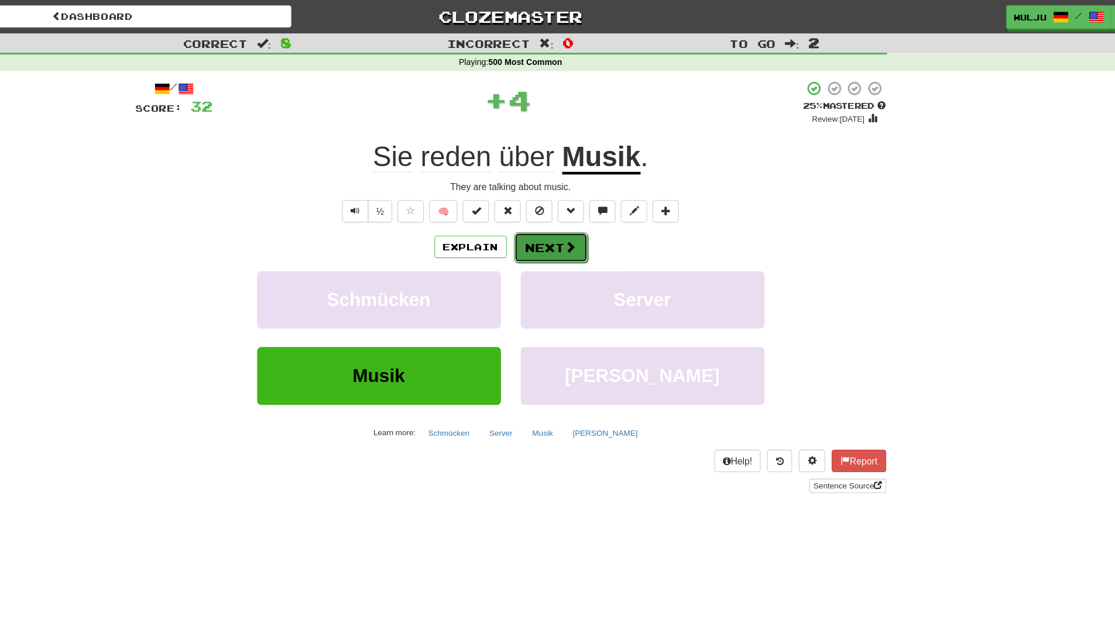
click at [602, 211] on button "Next" at bounding box center [594, 220] width 66 height 27
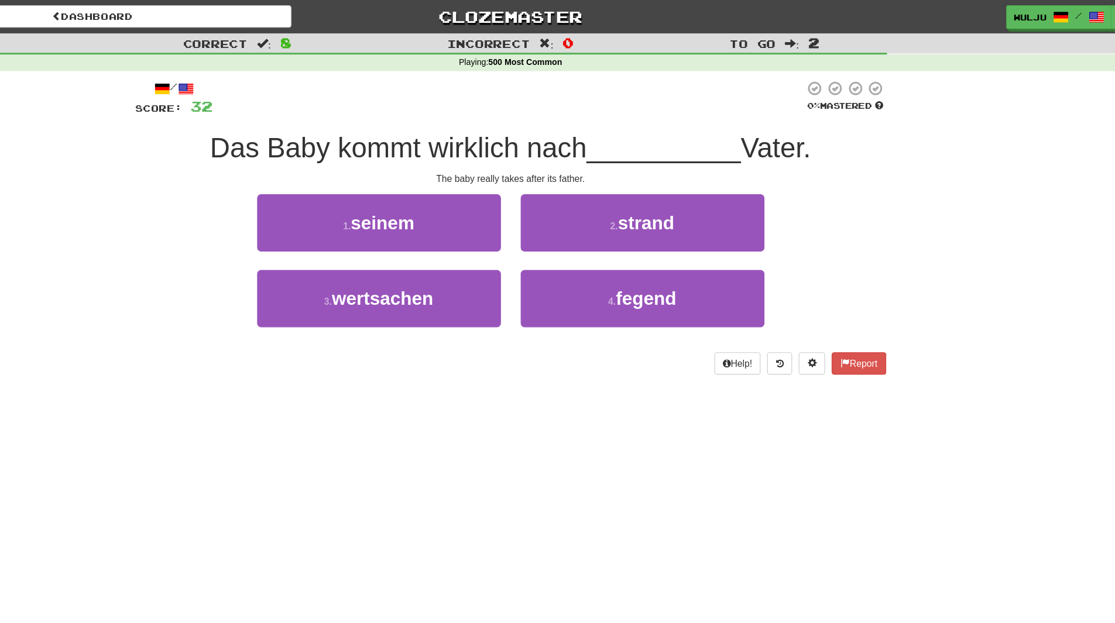
click at [556, 241] on div "3 . wertsachen" at bounding box center [441, 273] width 234 height 67
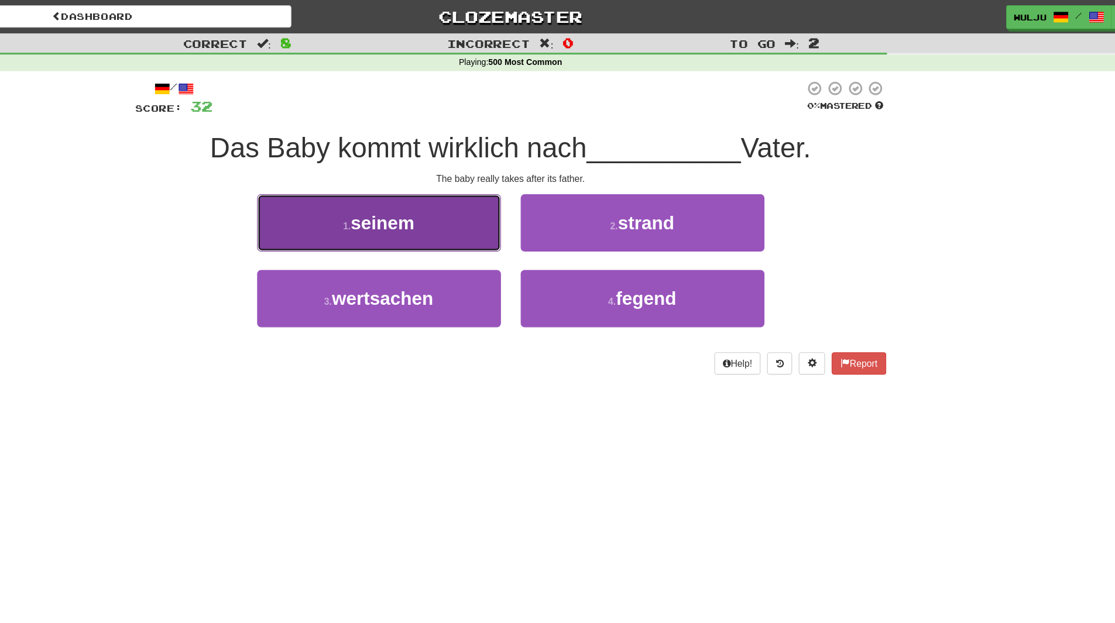
click at [512, 206] on button "1 . seinem" at bounding box center [440, 198] width 217 height 51
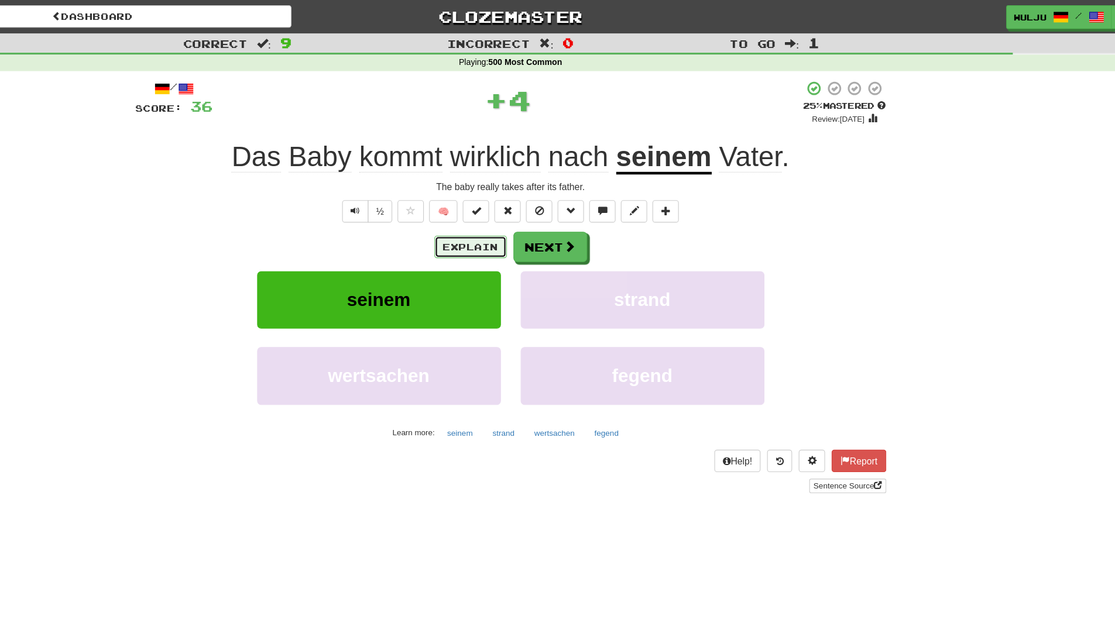
click at [537, 219] on button "Explain" at bounding box center [522, 220] width 64 height 20
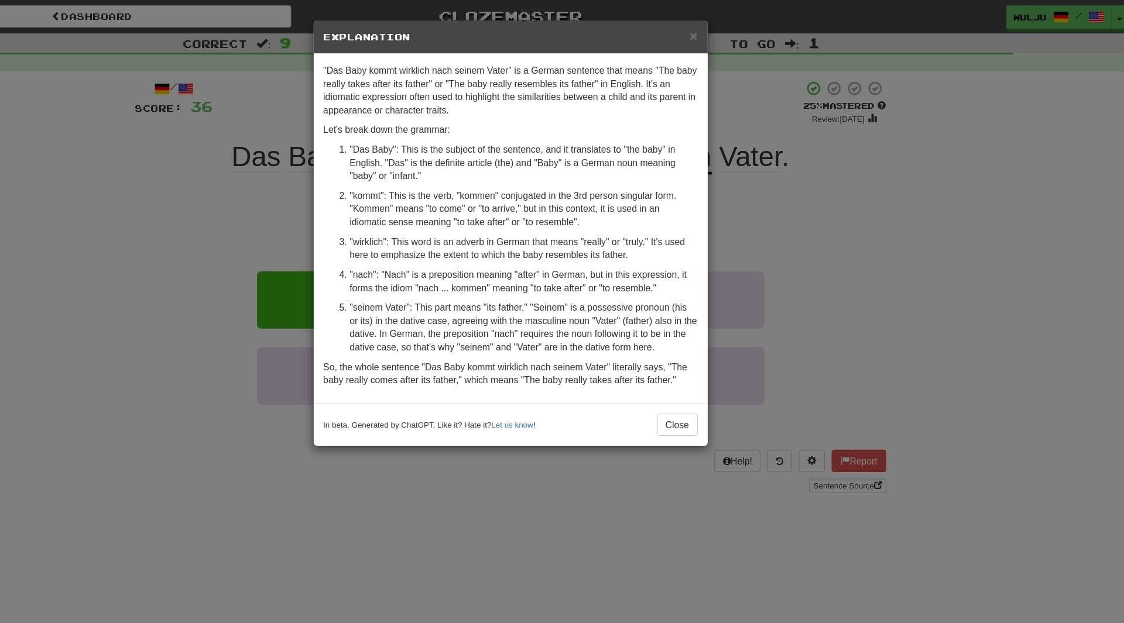
click at [782, 177] on div "× Explanation "Das Baby kommt wirklich nach seinem Vater" is a German sentence …" at bounding box center [562, 311] width 1124 height 623
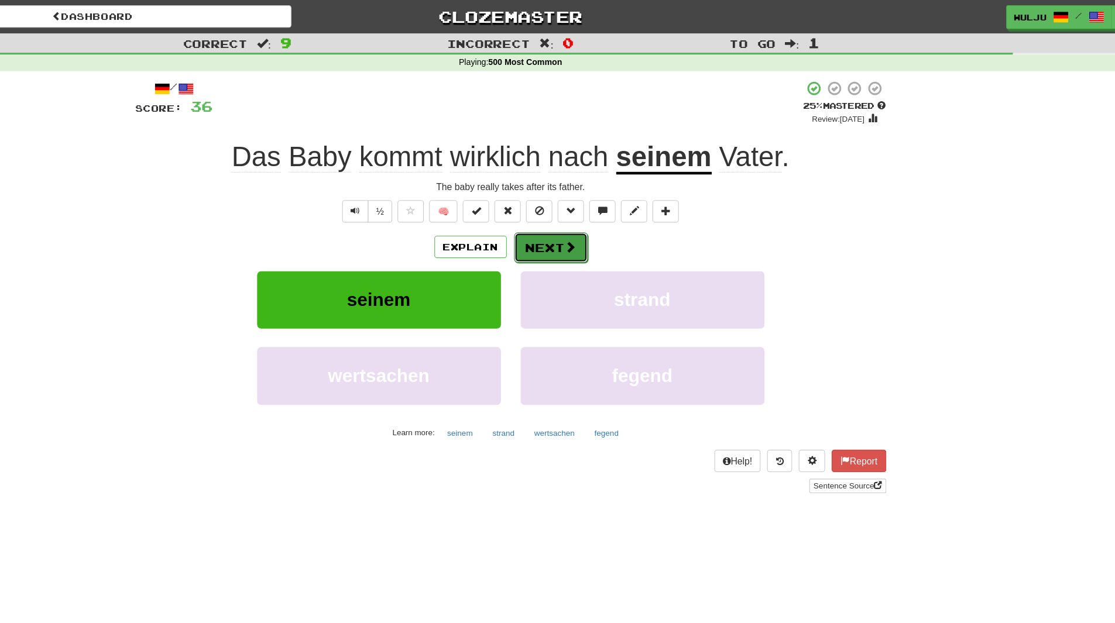
click at [603, 228] on button "Next" at bounding box center [594, 220] width 66 height 27
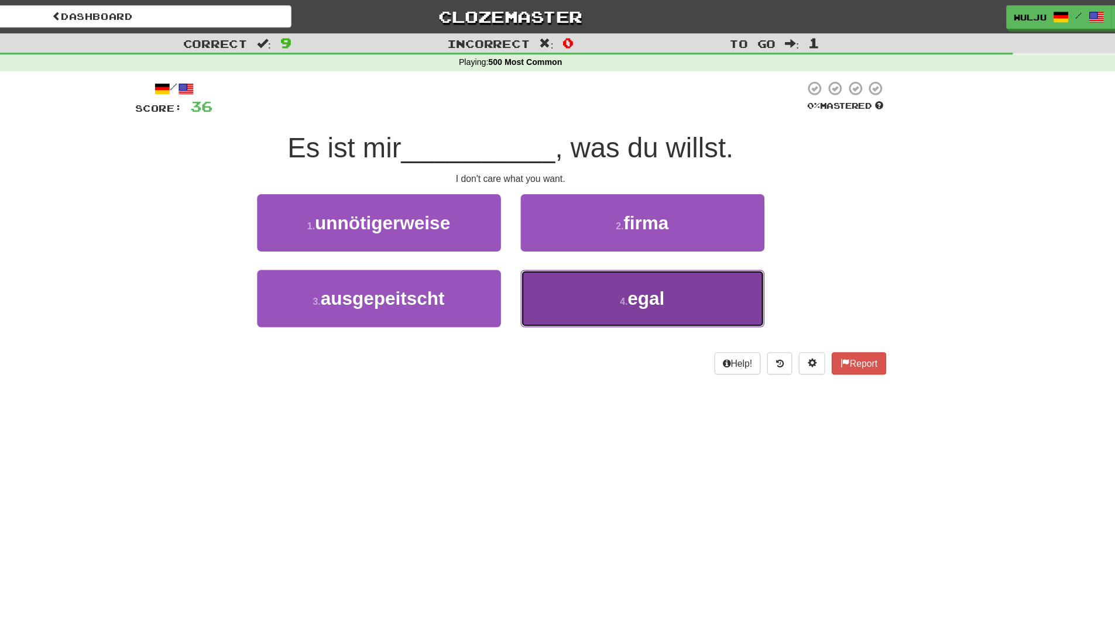
click at [619, 257] on button "4 . egal" at bounding box center [675, 265] width 217 height 51
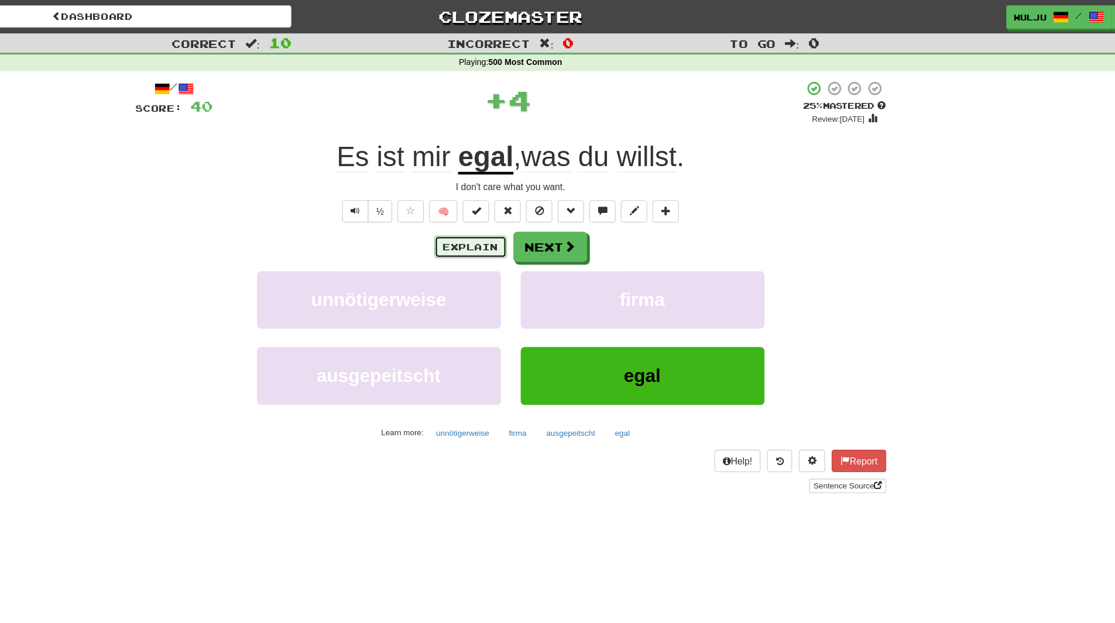
click at [532, 211] on button "Explain" at bounding box center [522, 220] width 64 height 20
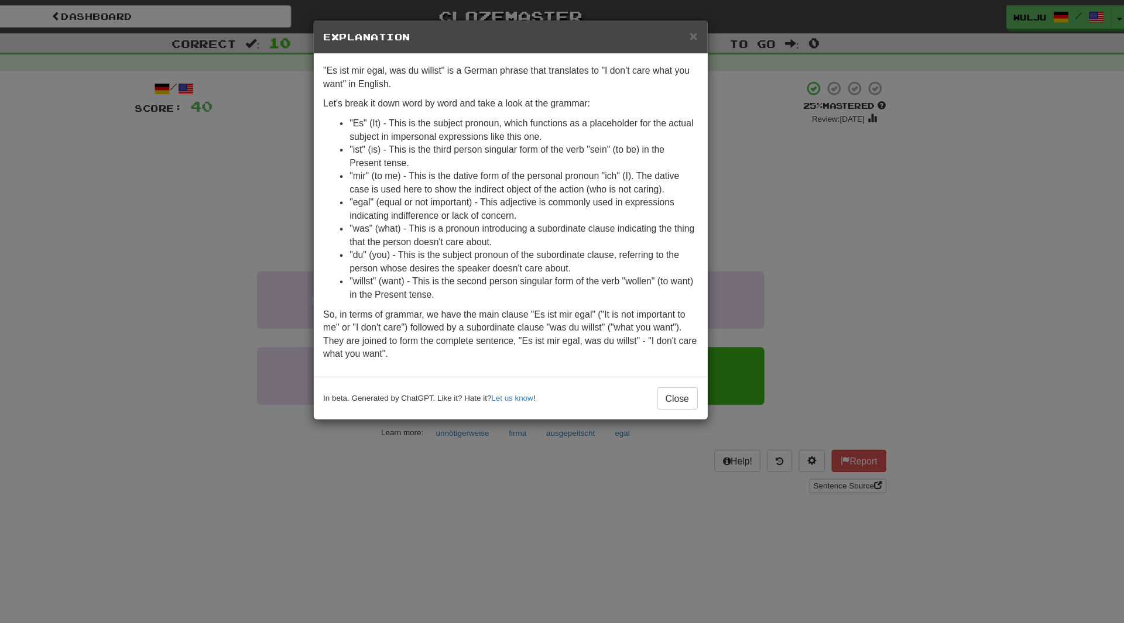
click at [760, 200] on div "× Explanation "Es ist mir egal, was du willst" is a German phrase that translat…" at bounding box center [562, 311] width 1124 height 623
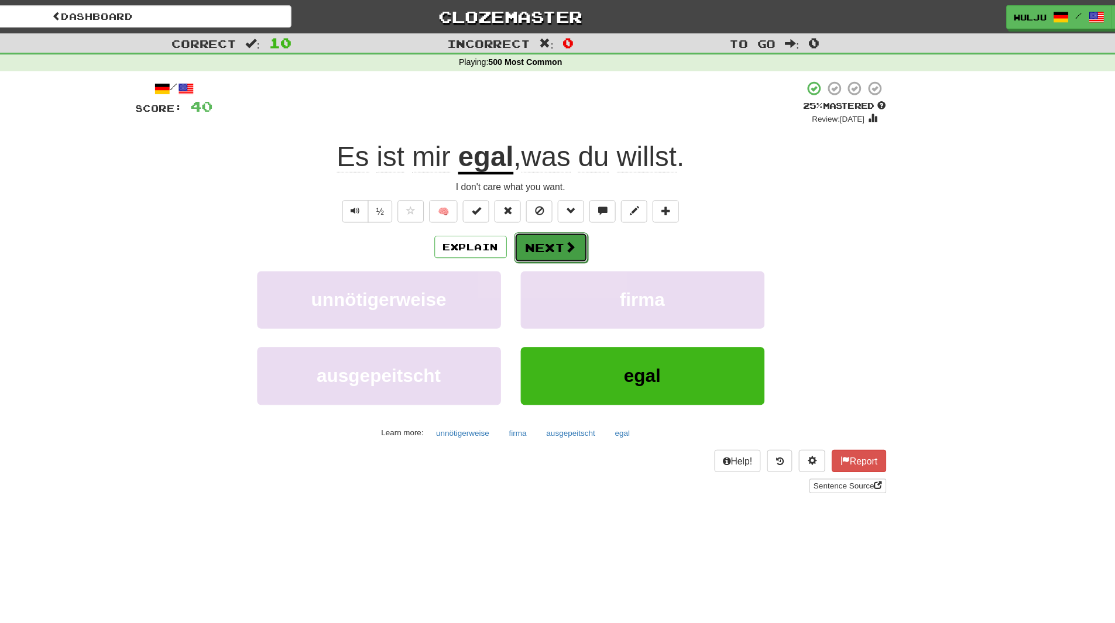
click at [609, 215] on span at bounding box center [611, 219] width 11 height 11
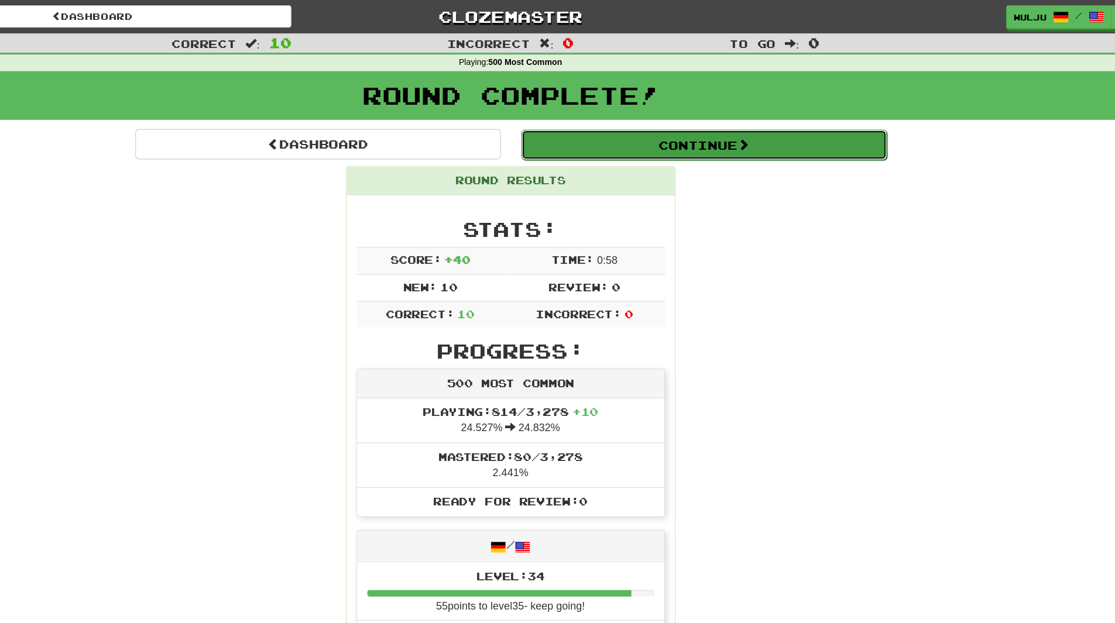
click at [626, 129] on button "Continue" at bounding box center [729, 128] width 325 height 27
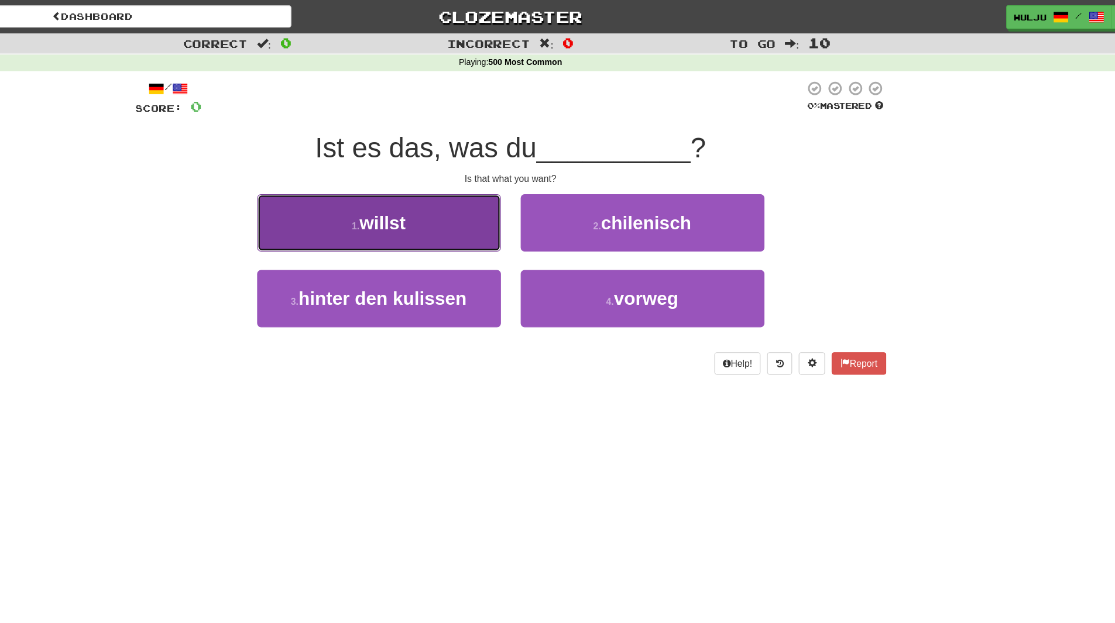
click at [546, 185] on button "1 . willst" at bounding box center [440, 198] width 217 height 51
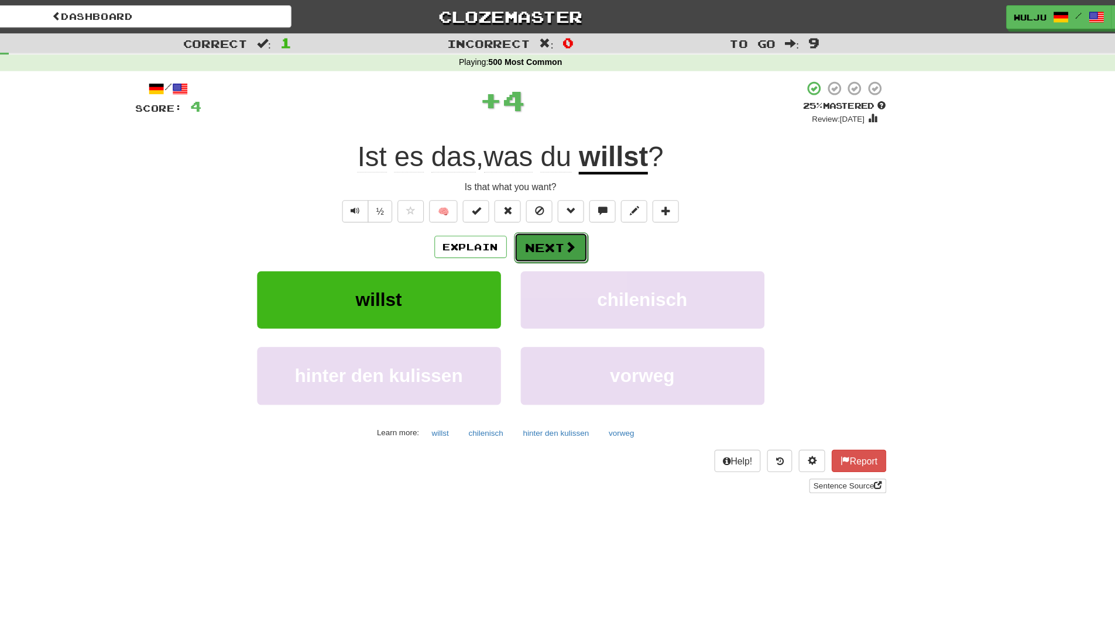
click at [606, 214] on span at bounding box center [611, 219] width 11 height 11
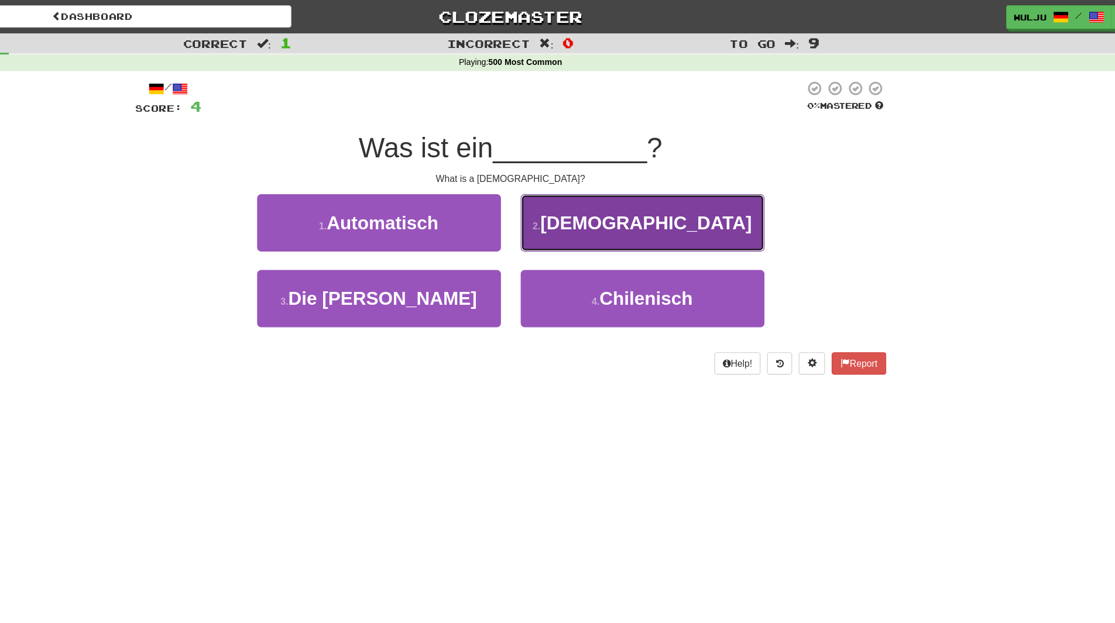
click at [598, 213] on button "2 . [DEMOGRAPHIC_DATA]" at bounding box center [675, 198] width 217 height 51
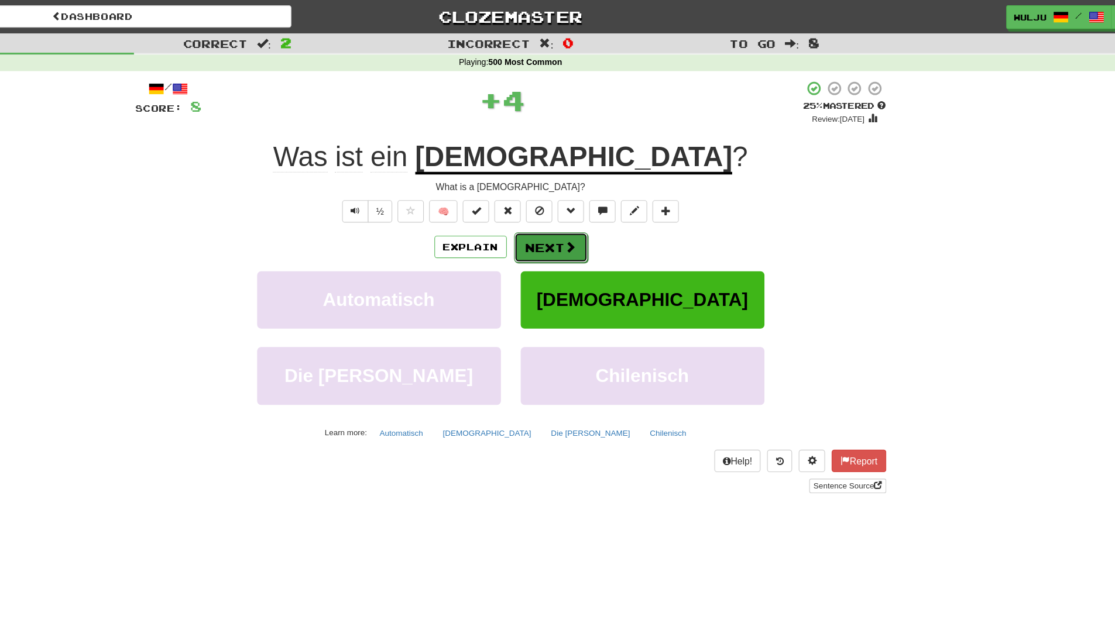
click at [598, 218] on button "Next" at bounding box center [594, 220] width 66 height 27
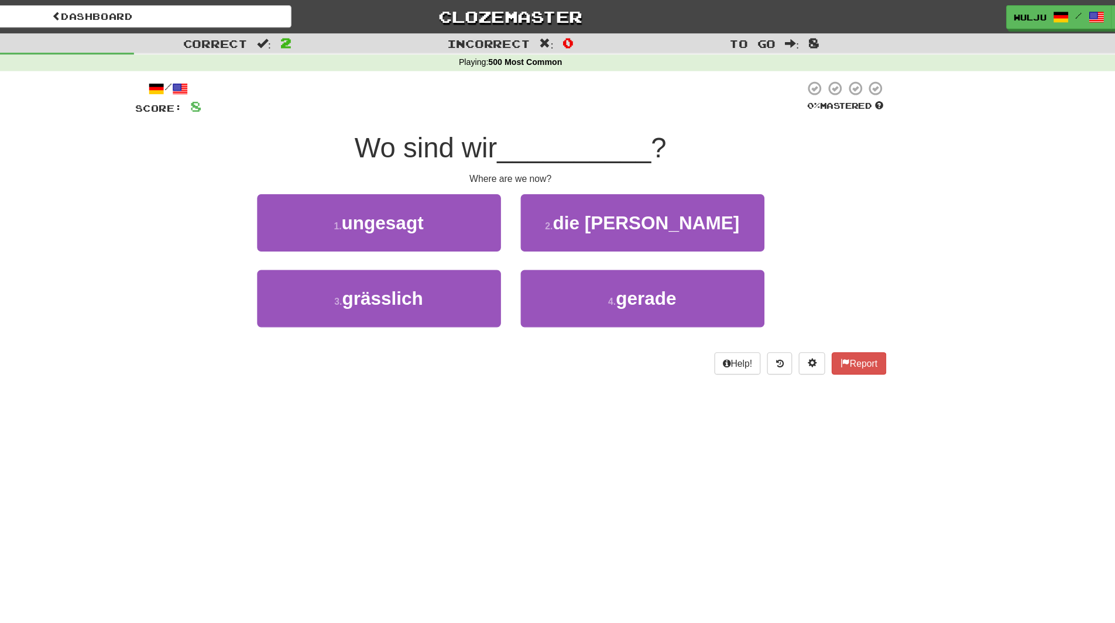
click at [563, 234] on div "2 . die [PERSON_NAME]" at bounding box center [675, 206] width 234 height 67
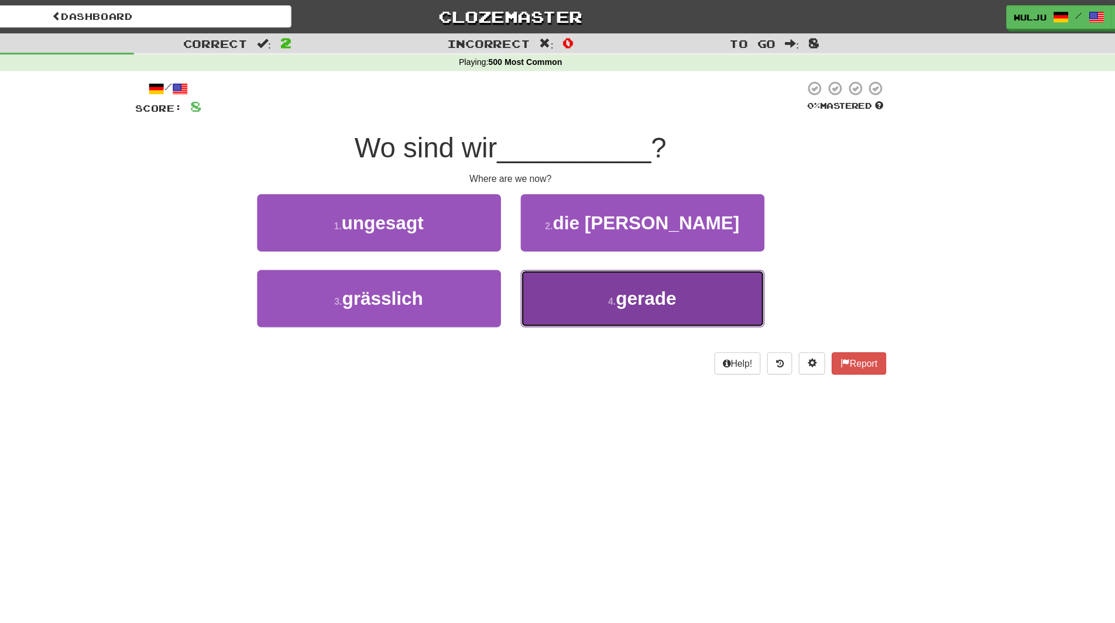
click at [590, 275] on button "4 . gerade" at bounding box center [675, 265] width 217 height 51
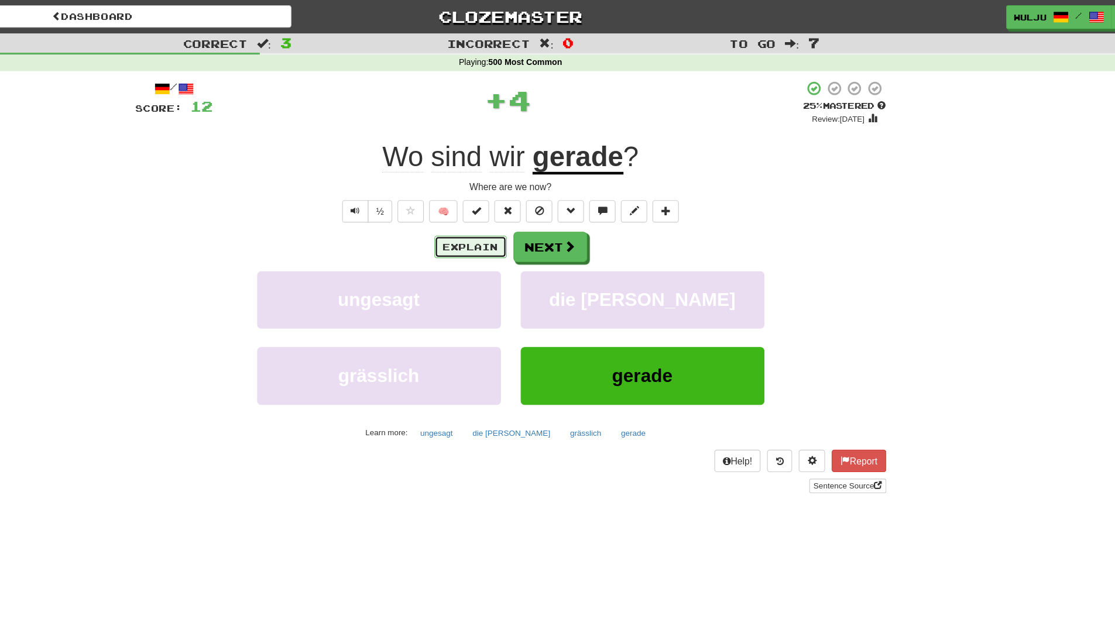
click at [536, 210] on button "Explain" at bounding box center [522, 220] width 64 height 20
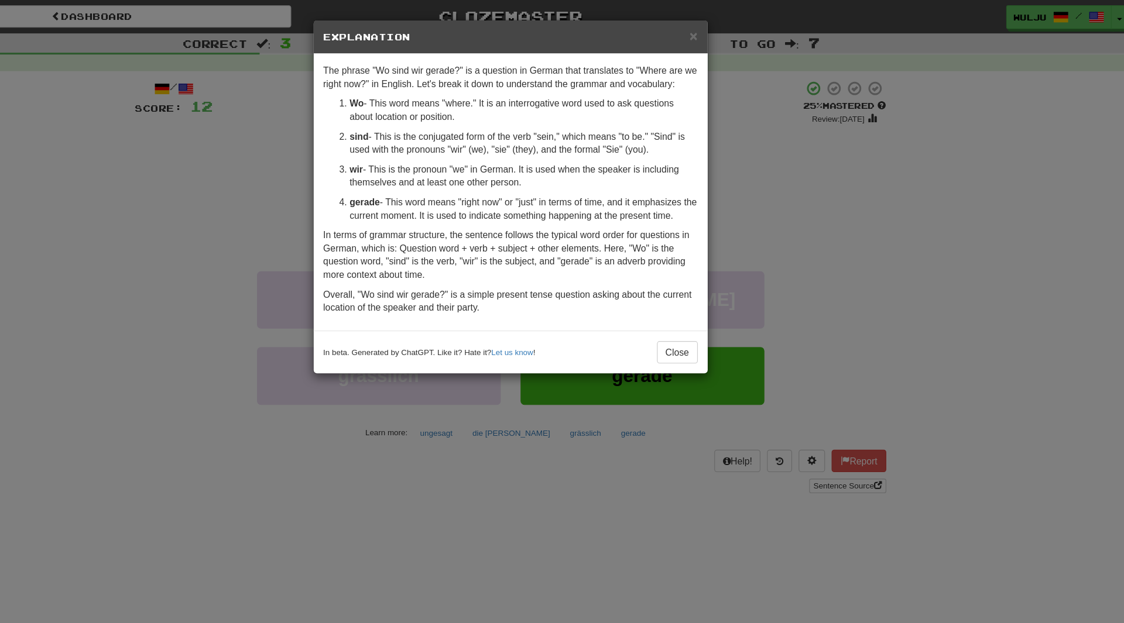
click at [847, 194] on div "× Explanation The phrase "Wo sind wir gerade?" is a question in German that tra…" at bounding box center [562, 311] width 1124 height 623
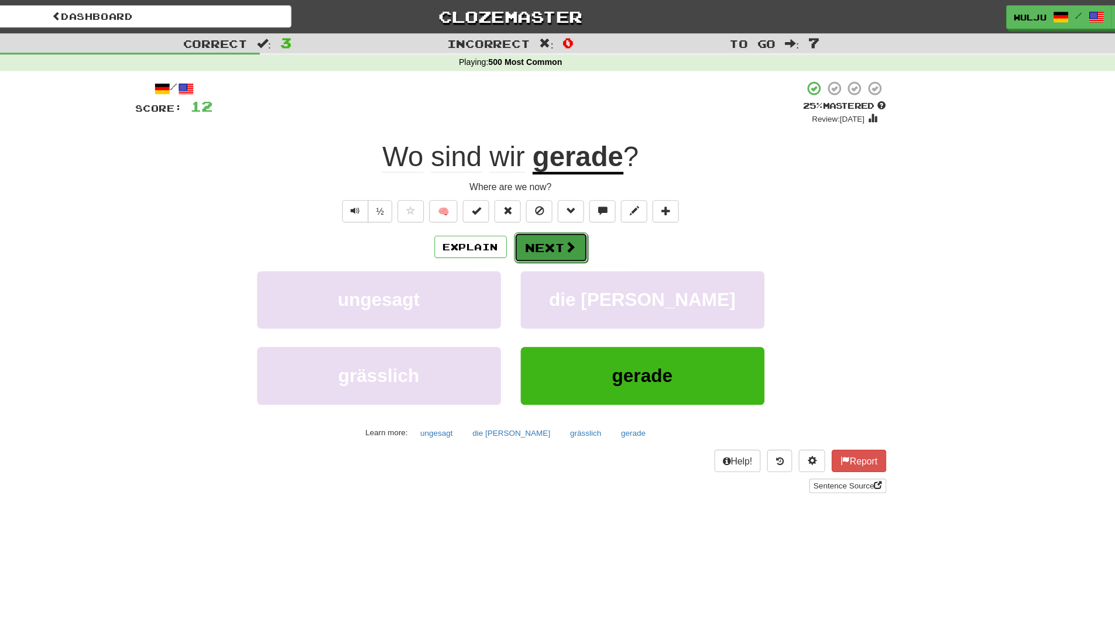
click at [575, 221] on button "Next" at bounding box center [594, 220] width 66 height 27
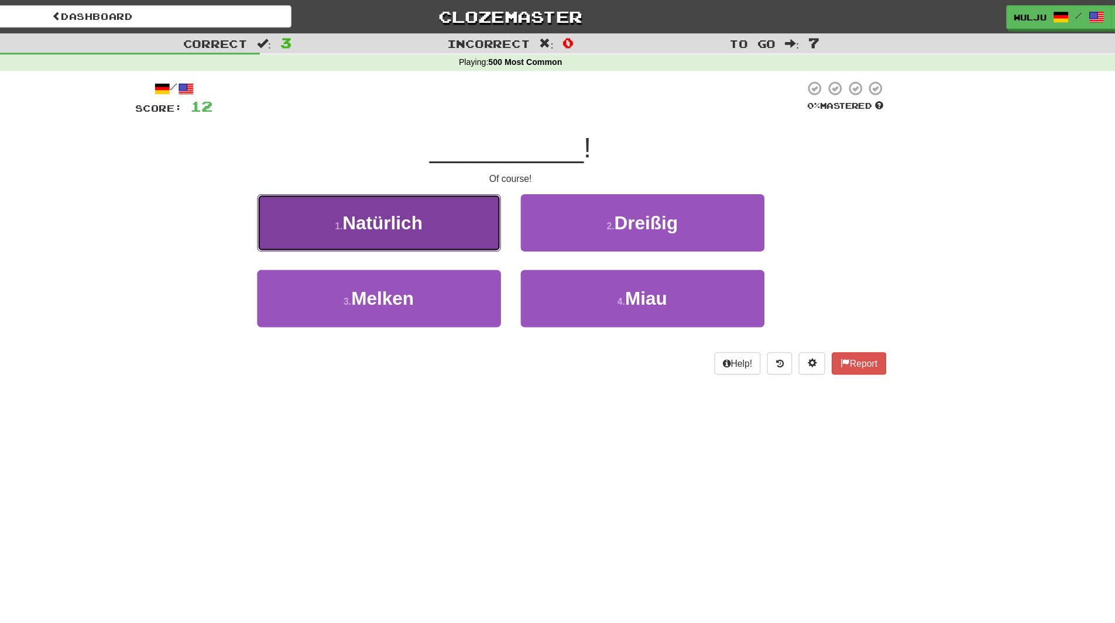
click at [517, 199] on button "1 . Natürlich" at bounding box center [440, 198] width 217 height 51
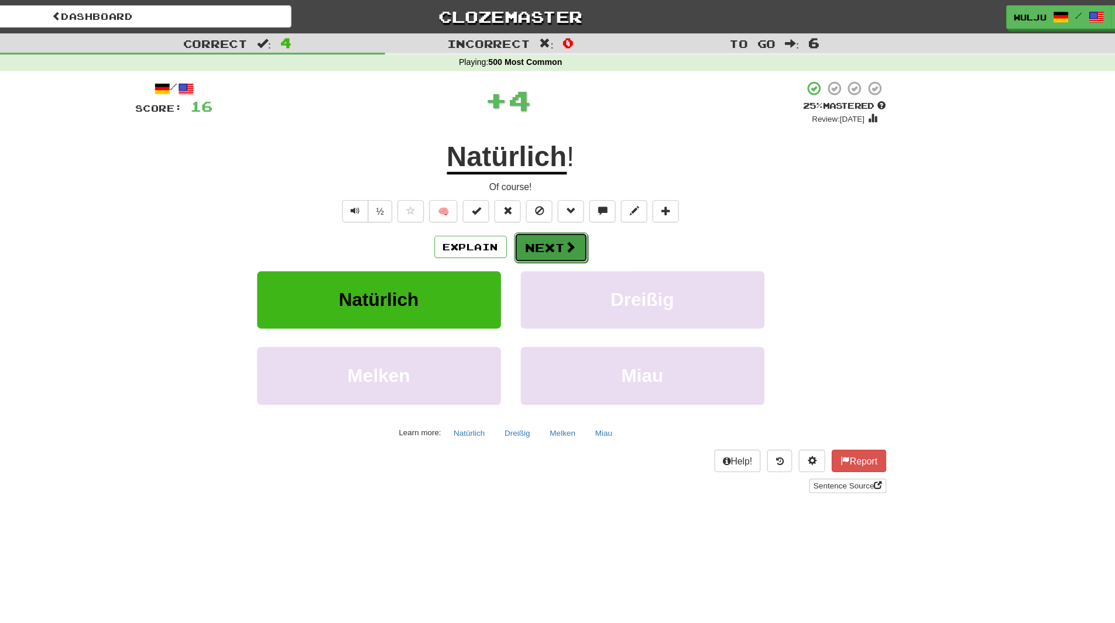
click at [570, 217] on button "Next" at bounding box center [594, 220] width 66 height 27
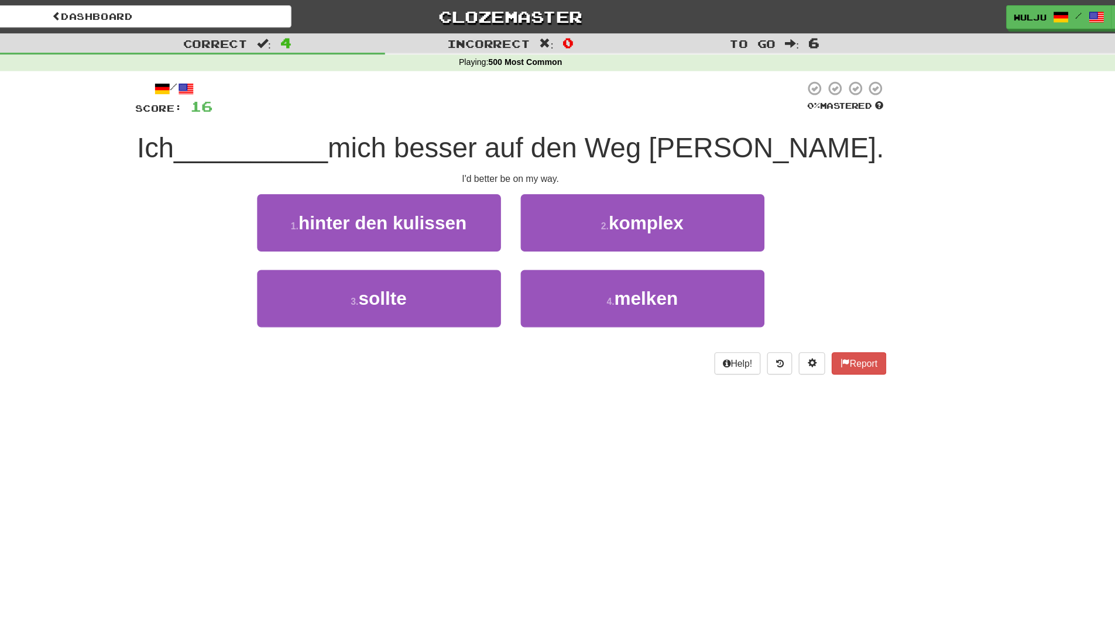
click at [560, 233] on div "2 . komplex" at bounding box center [675, 206] width 234 height 67
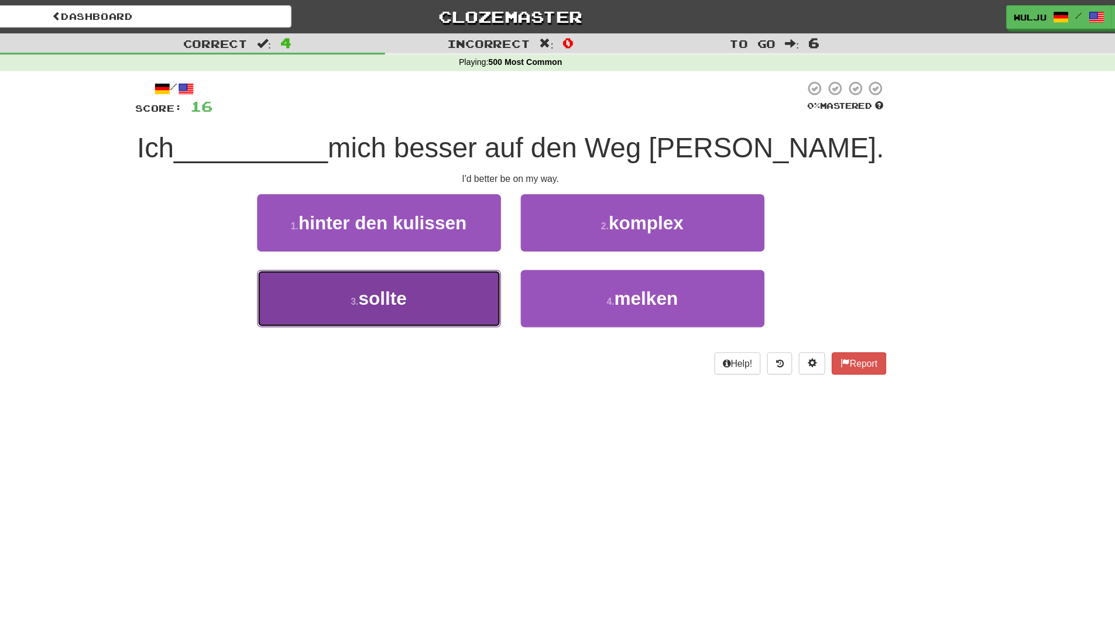
click at [535, 241] on button "3 . sollte" at bounding box center [440, 265] width 217 height 51
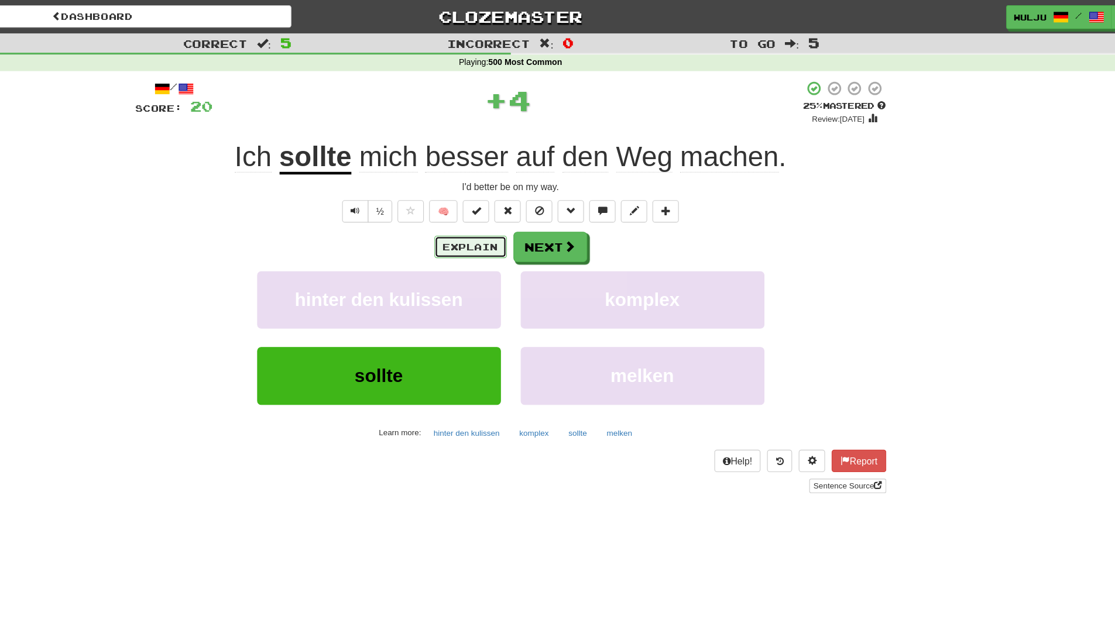
click at [530, 218] on button "Explain" at bounding box center [522, 220] width 64 height 20
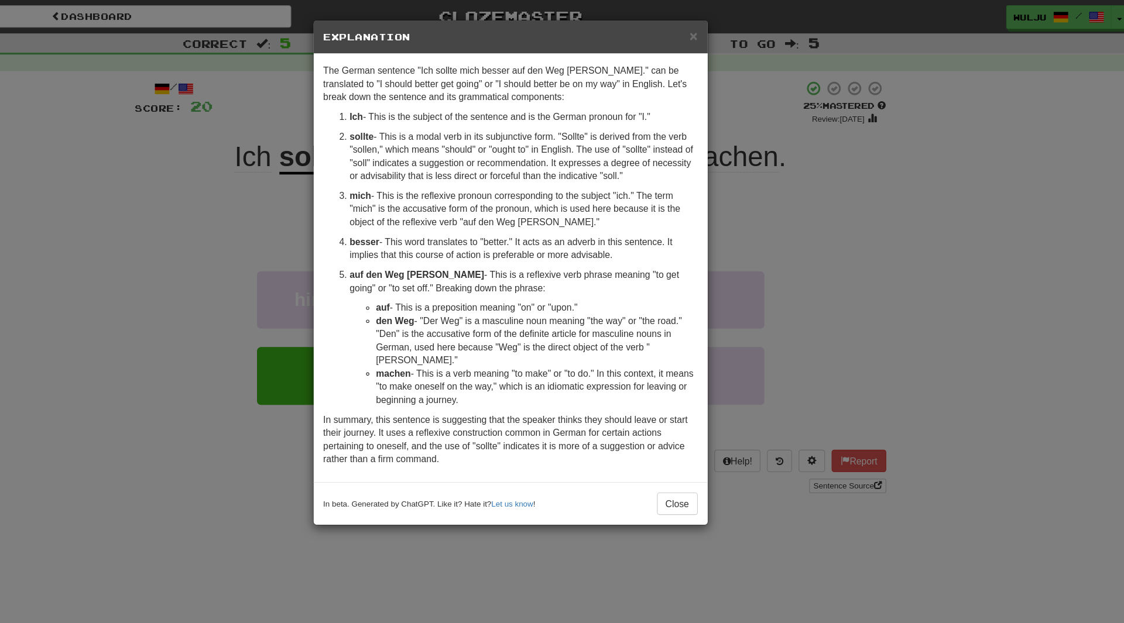
click at [854, 184] on div "× Explanation The German sentence "Ich sollte mich besser auf den Weg [PERSON_N…" at bounding box center [562, 311] width 1124 height 623
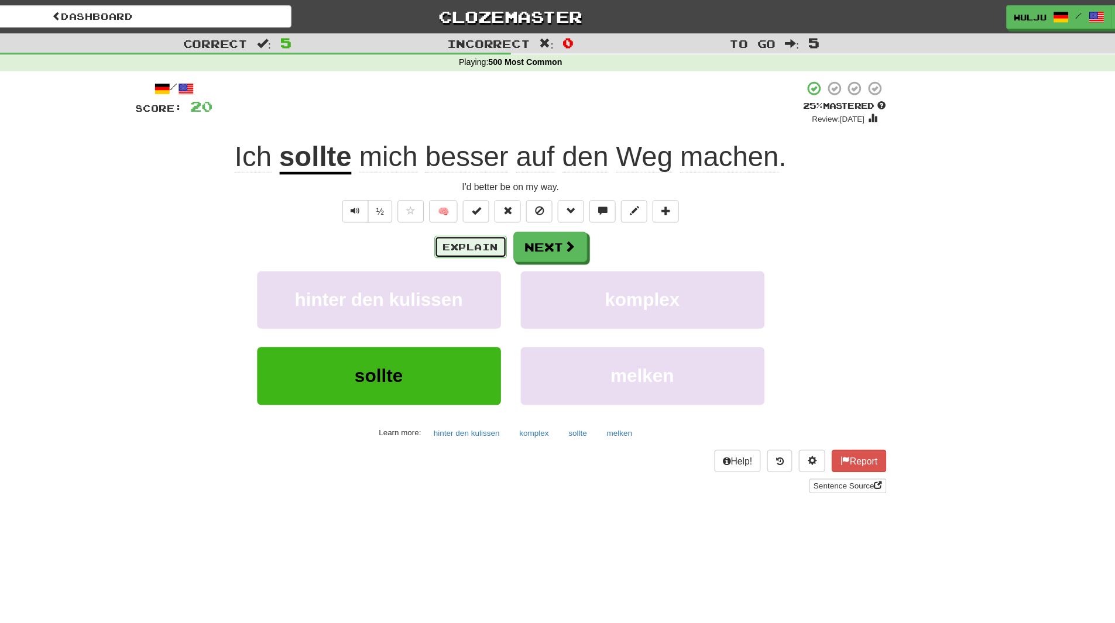
click at [529, 215] on button "Explain" at bounding box center [522, 220] width 64 height 20
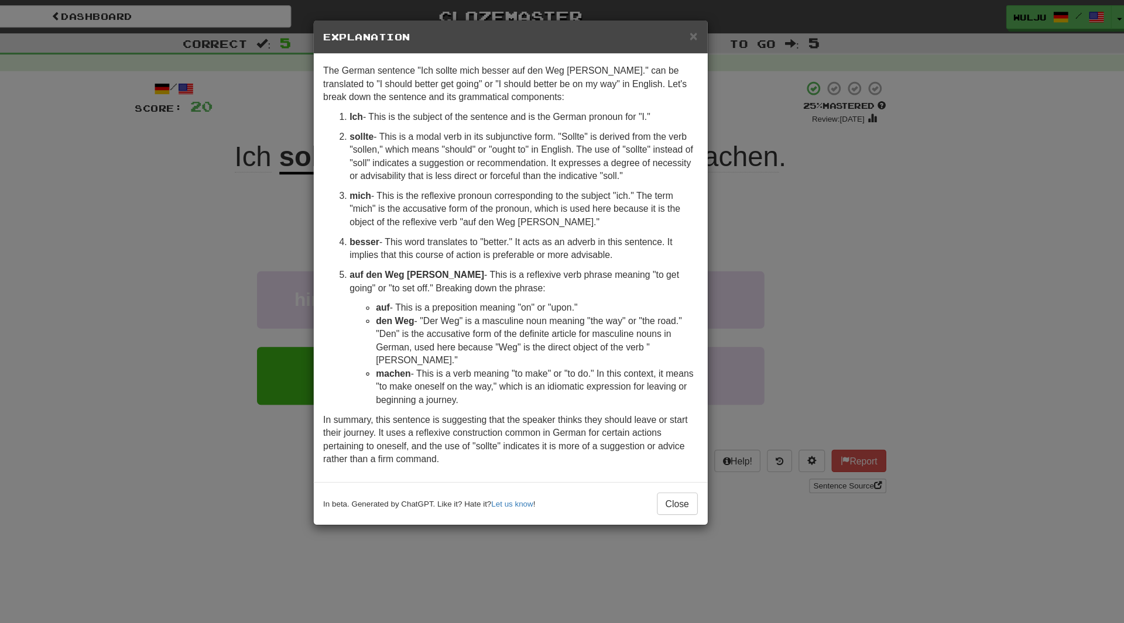
click at [529, 215] on body "Dashboard Clozemaster [GEOGRAPHIC_DATA] / Toggle Dropdown Dashboard Leaderboard…" at bounding box center [562, 519] width 1124 height 1039
click at [853, 227] on div "× Explanation The German sentence "Ich sollte mich besser auf den Weg [PERSON_N…" at bounding box center [562, 311] width 1124 height 623
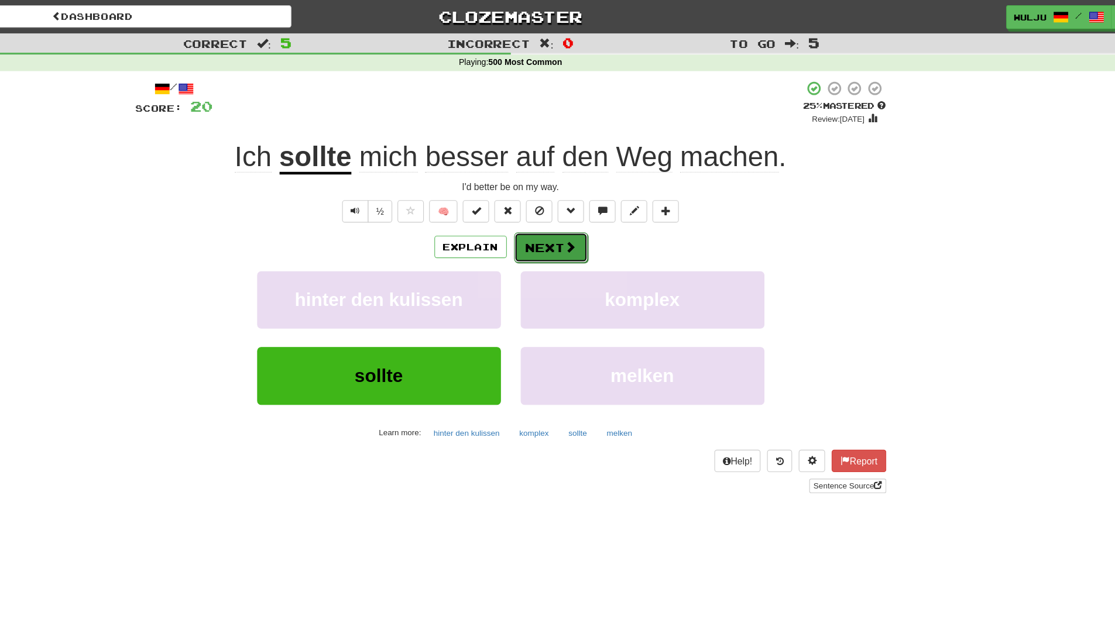
click at [595, 212] on button "Next" at bounding box center [594, 220] width 66 height 27
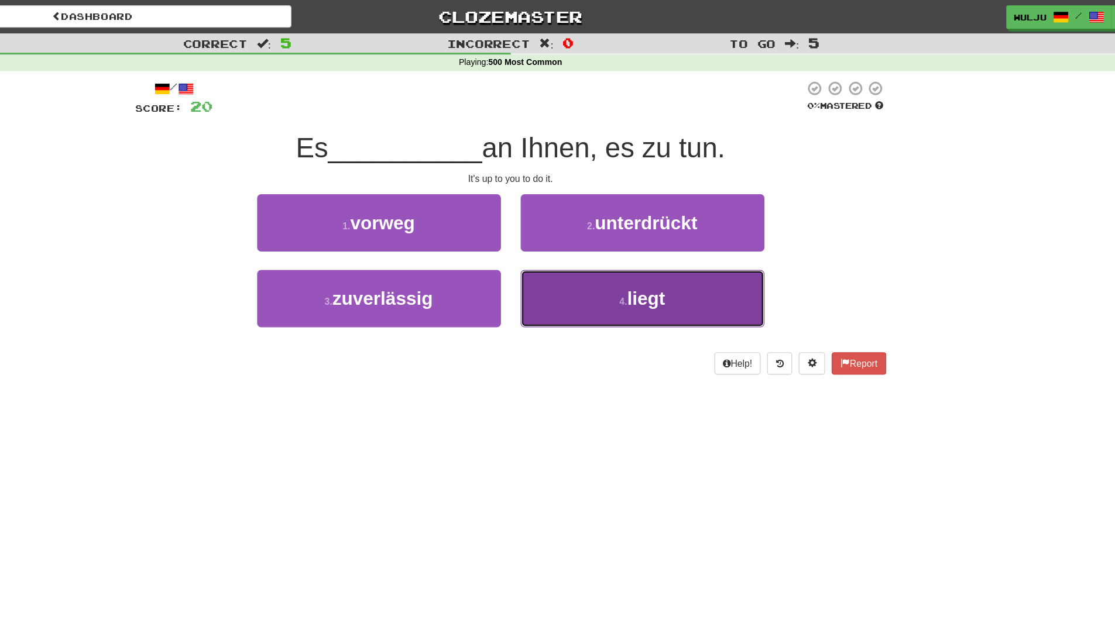
click at [610, 279] on button "4 . liegt" at bounding box center [675, 265] width 217 height 51
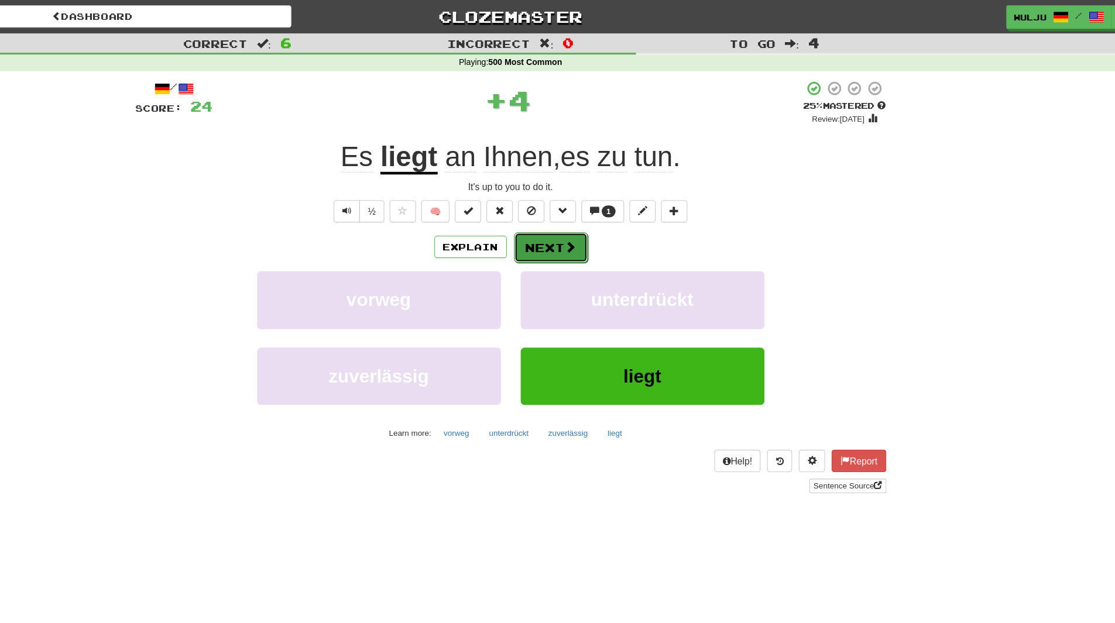
click at [577, 221] on button "Next" at bounding box center [594, 220] width 66 height 27
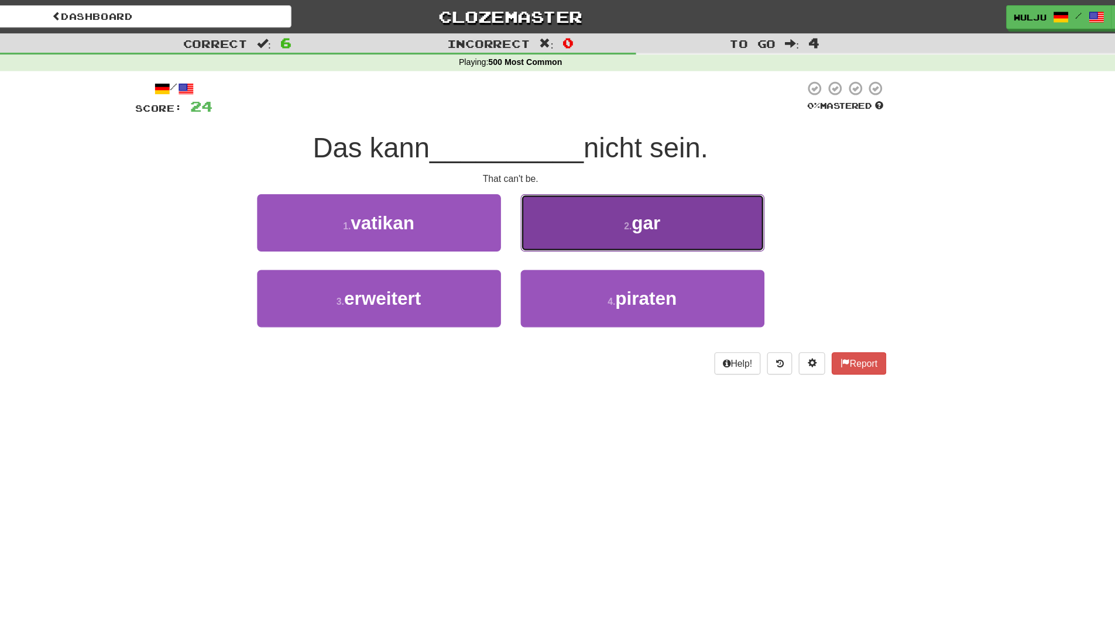
click at [595, 184] on button "2 . gar" at bounding box center [675, 198] width 217 height 51
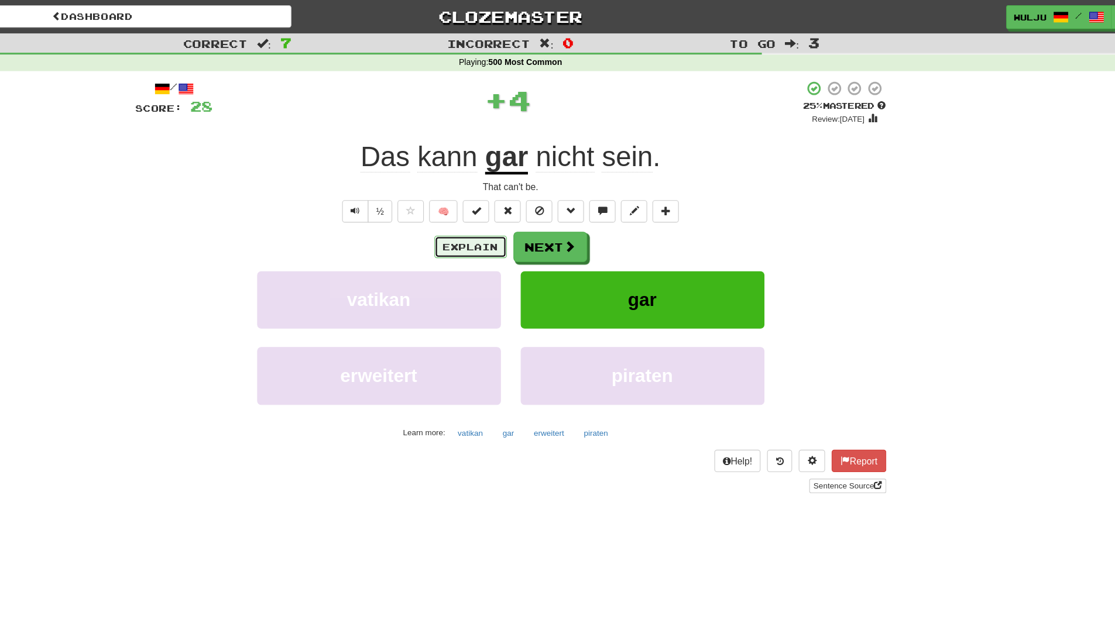
click at [530, 210] on button "Explain" at bounding box center [522, 220] width 64 height 20
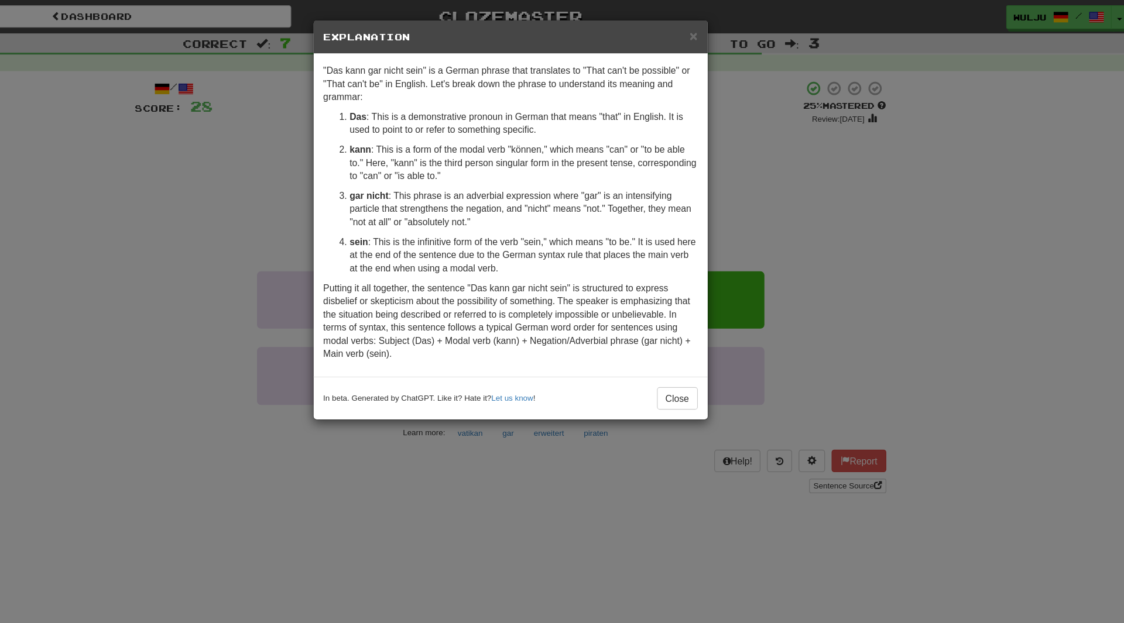
click at [829, 223] on div "× Explanation "Das kann gar nicht sein" is a German phrase that translates to "…" at bounding box center [562, 311] width 1124 height 623
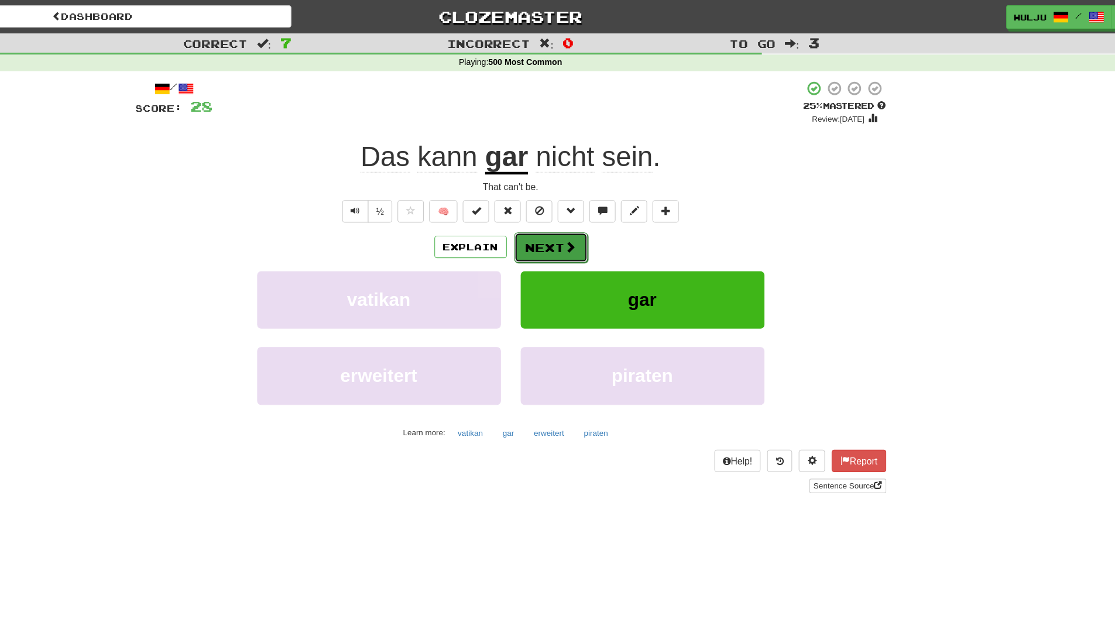
click at [609, 214] on span at bounding box center [611, 219] width 11 height 11
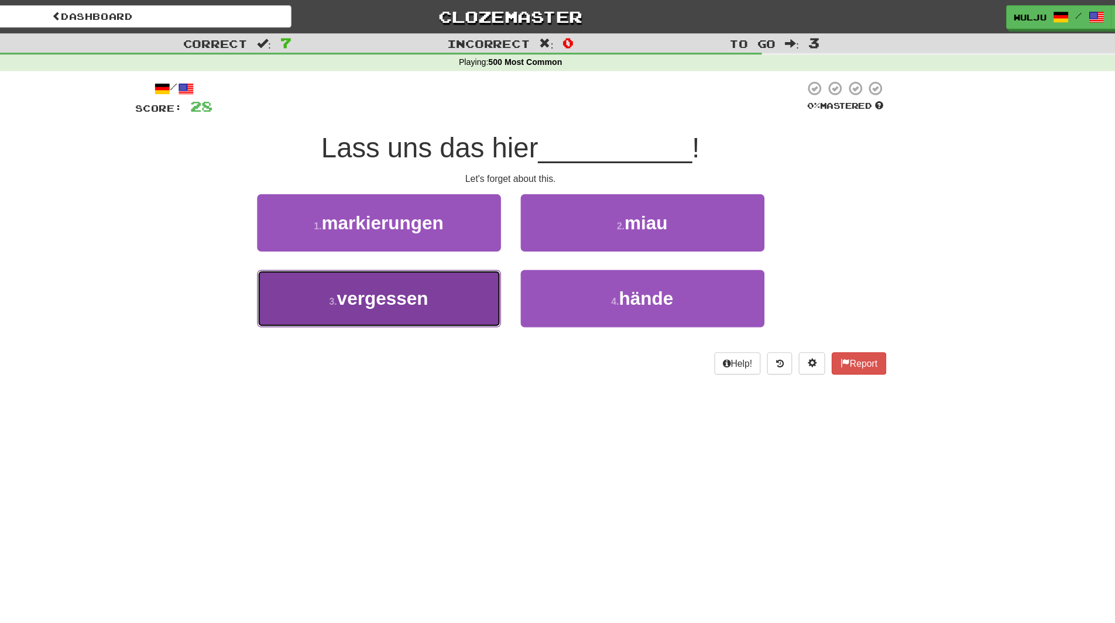
click at [522, 255] on button "3 . vergessen" at bounding box center [440, 265] width 217 height 51
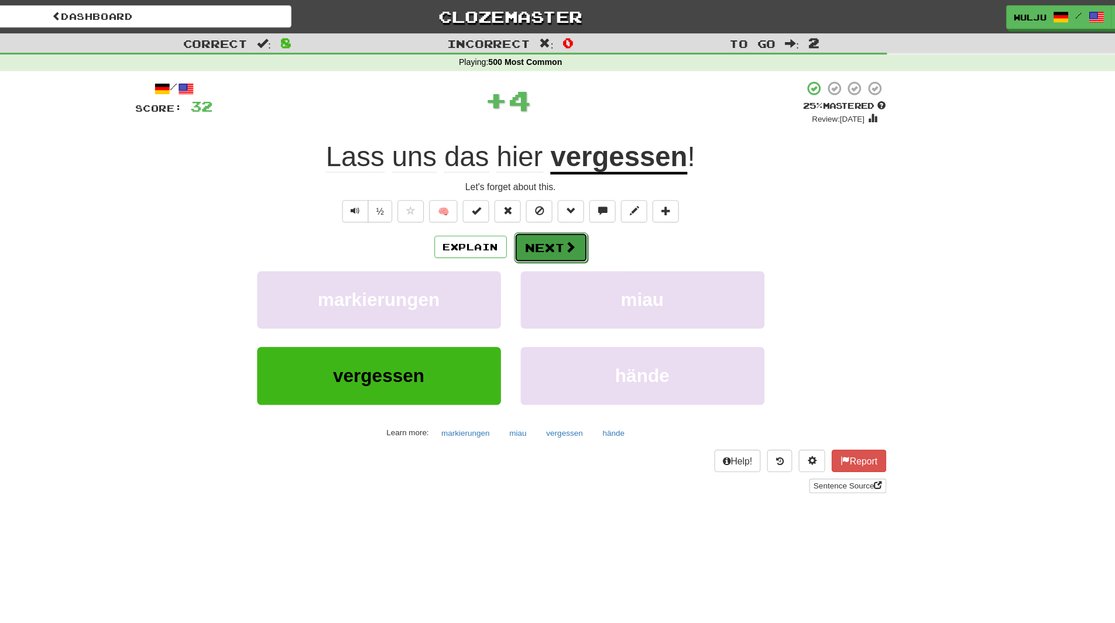
click at [609, 214] on span at bounding box center [611, 219] width 11 height 11
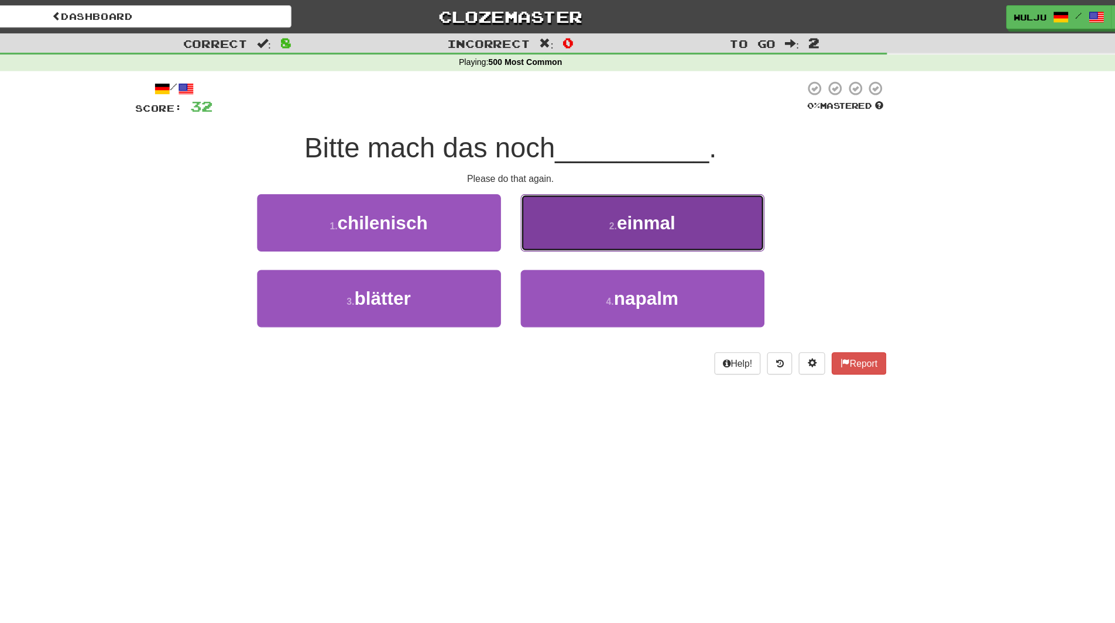
click at [614, 208] on button "2 . einmal" at bounding box center [675, 198] width 217 height 51
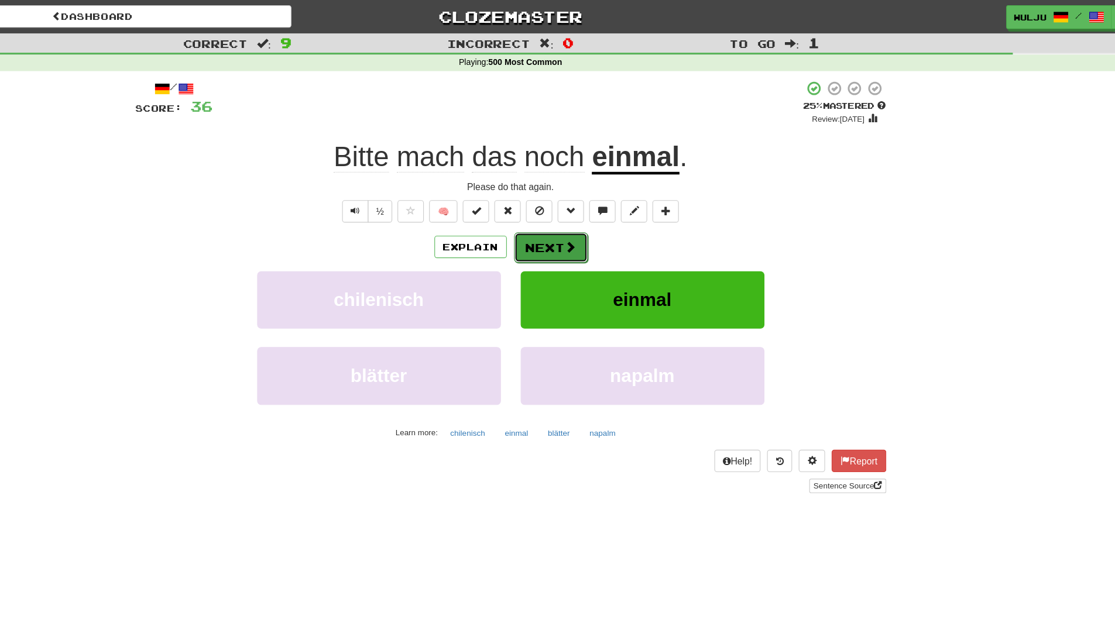
click at [599, 219] on button "Next" at bounding box center [594, 220] width 66 height 27
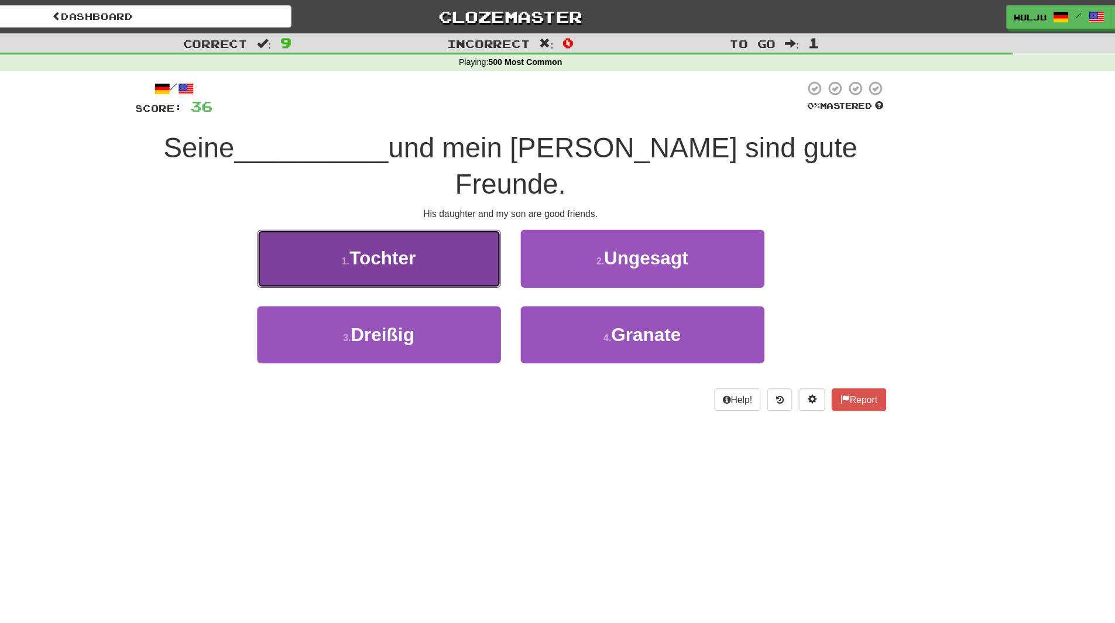
click at [428, 221] on span "Tochter" at bounding box center [443, 230] width 59 height 18
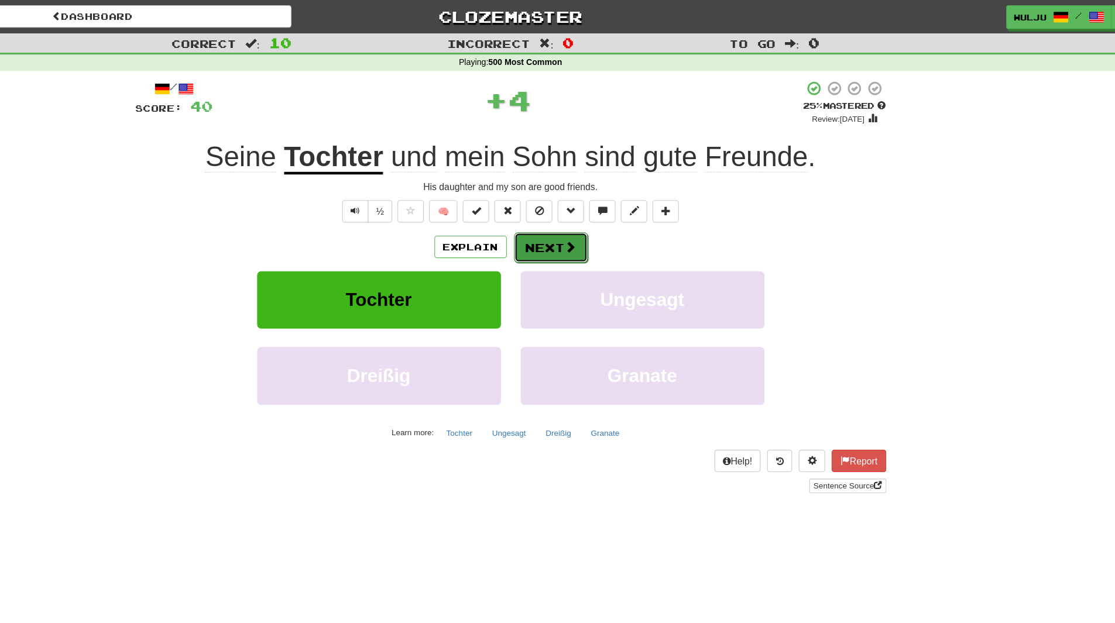
click at [578, 212] on button "Next" at bounding box center [594, 220] width 66 height 27
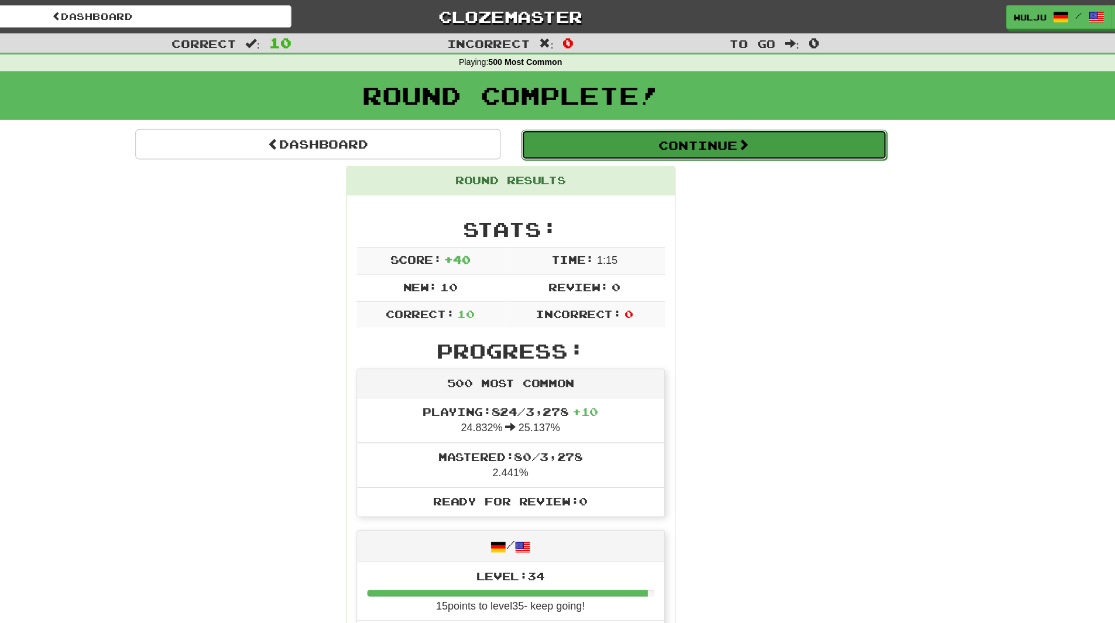
click at [626, 135] on button "Continue" at bounding box center [729, 128] width 325 height 27
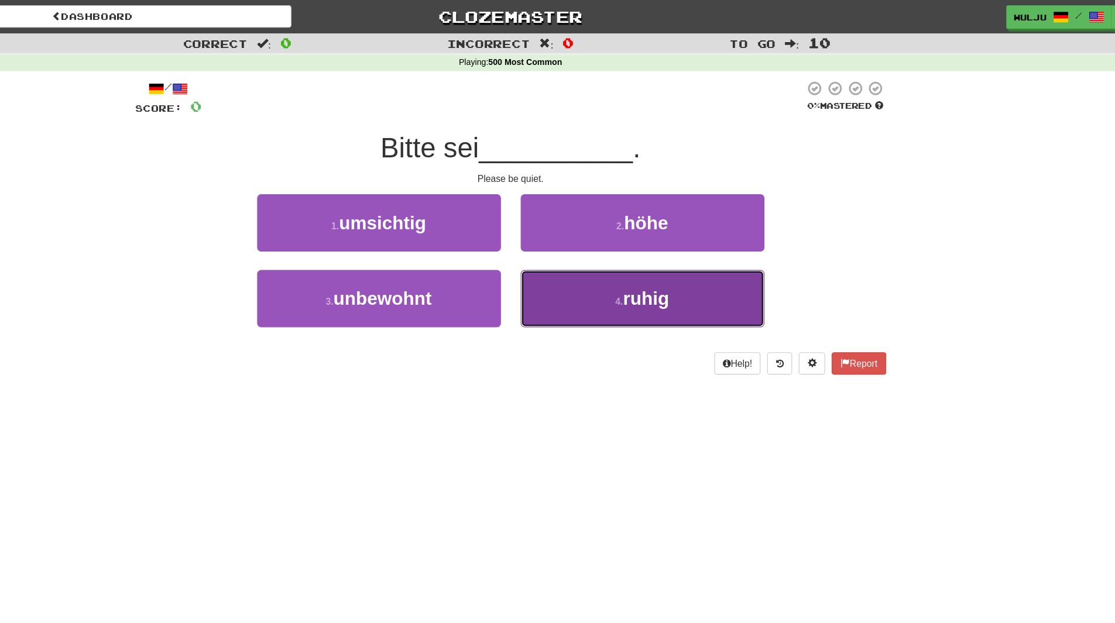
click at [575, 260] on button "4 . ruhig" at bounding box center [675, 265] width 217 height 51
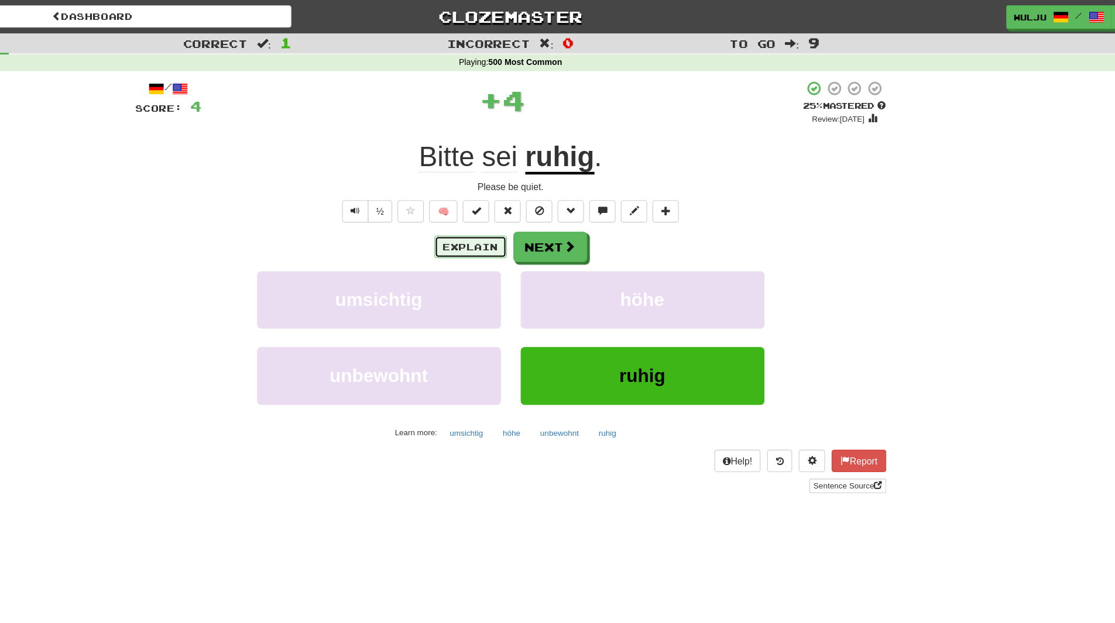
click at [522, 211] on button "Explain" at bounding box center [522, 220] width 64 height 20
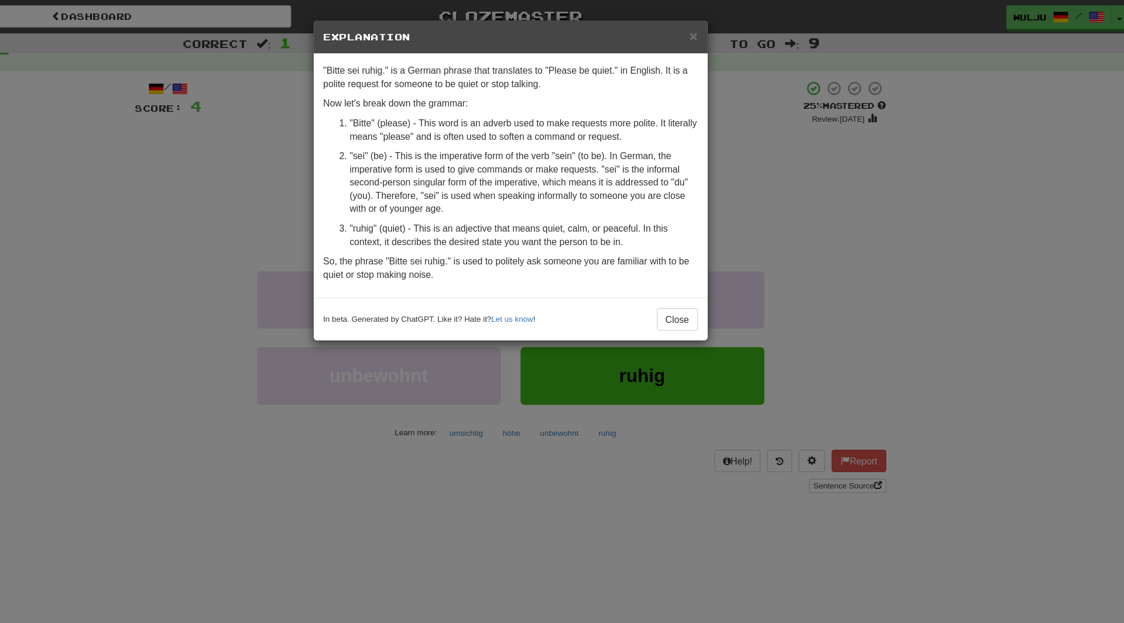
click at [785, 146] on div "× Explanation "Bitte sei ruhig." is a German phrase that translates to "Please …" at bounding box center [562, 311] width 1124 height 623
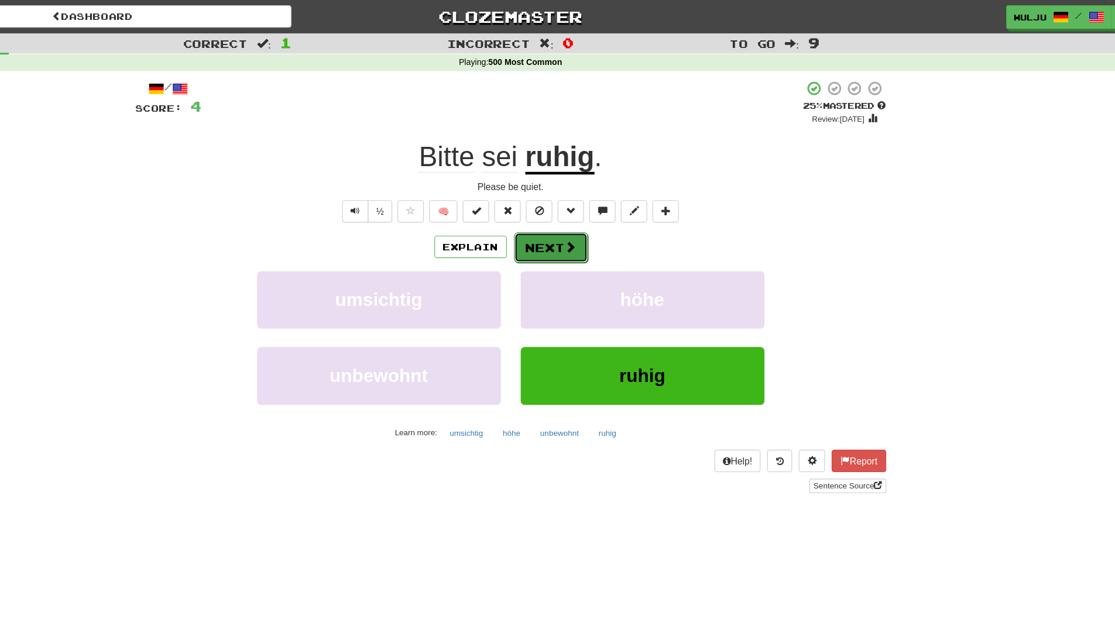
click at [565, 222] on button "Next" at bounding box center [594, 220] width 66 height 27
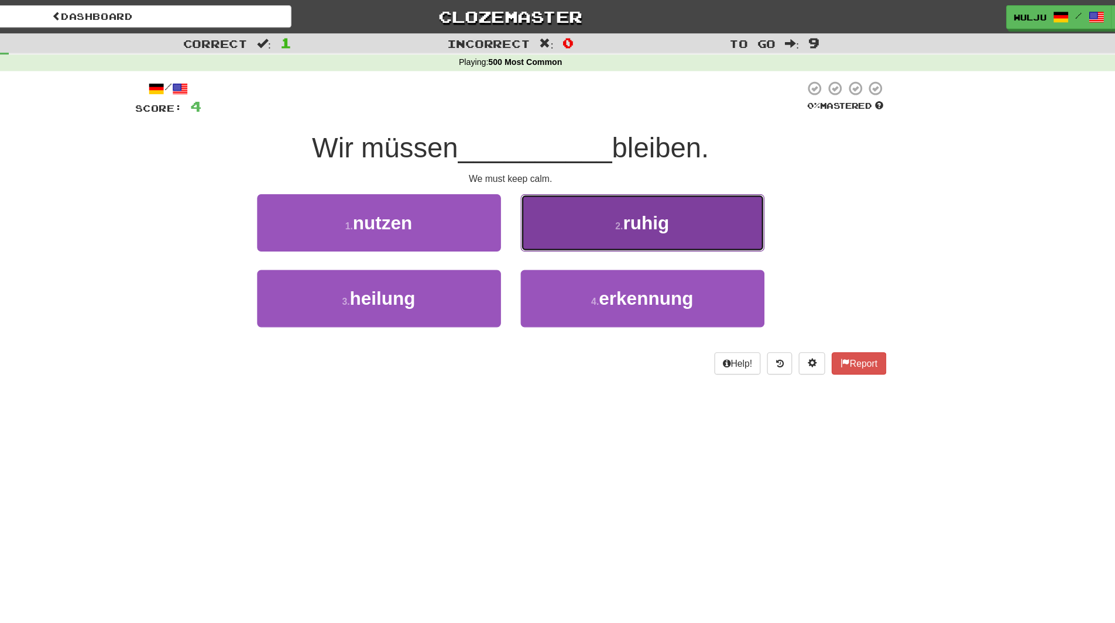
click at [605, 204] on button "2 . ruhig" at bounding box center [675, 198] width 217 height 51
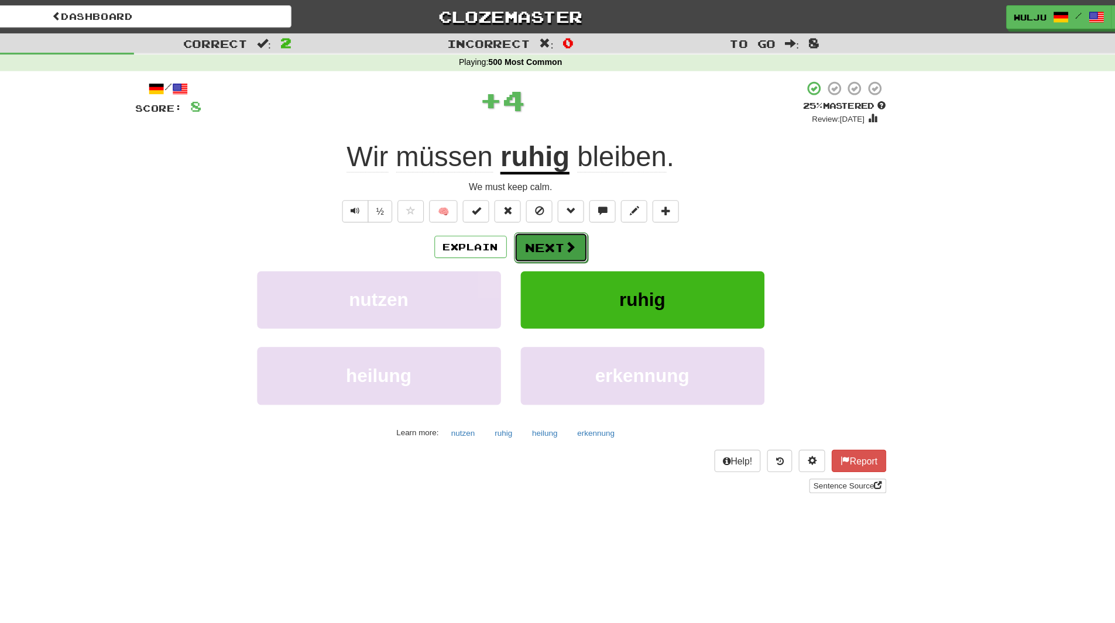
click at [595, 219] on button "Next" at bounding box center [594, 220] width 66 height 27
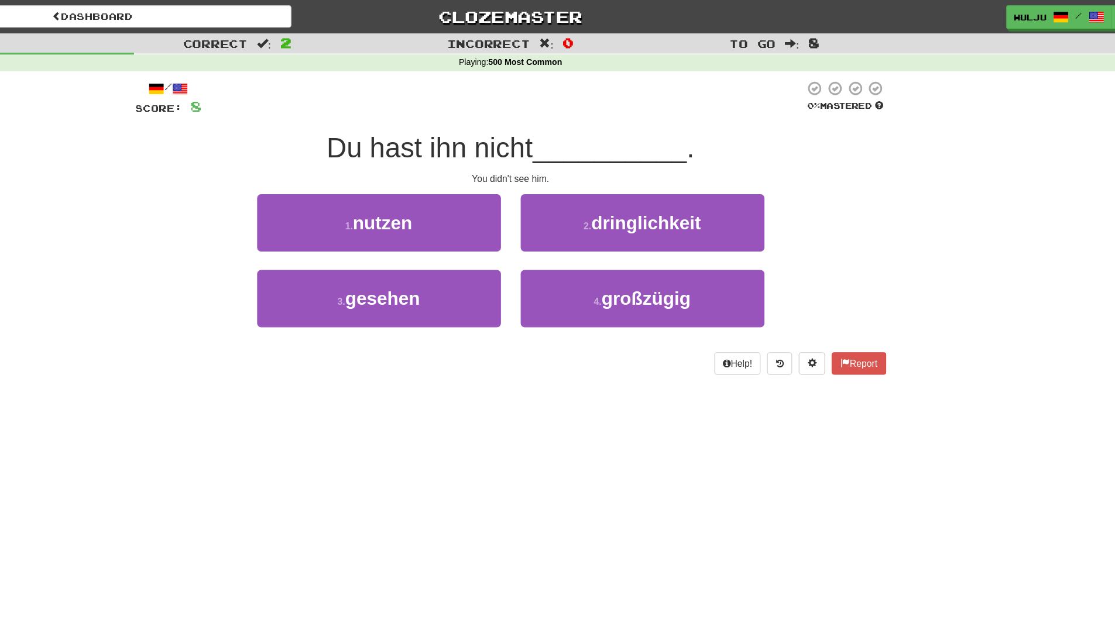
click at [563, 234] on div "2 . dringlichkeit" at bounding box center [675, 206] width 234 height 67
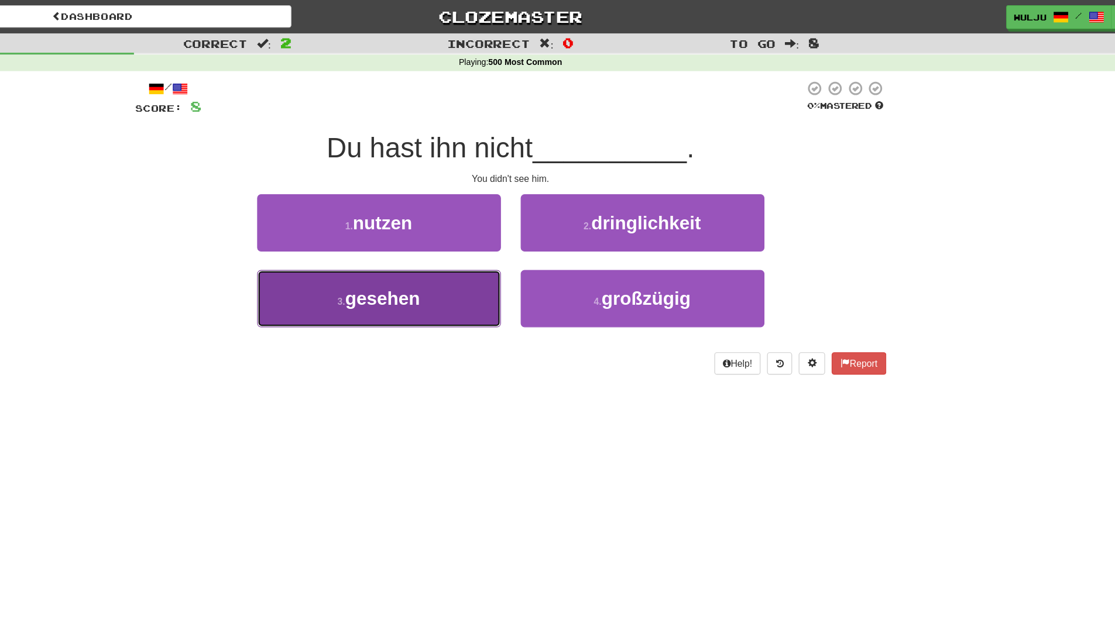
click at [537, 270] on button "3 . gesehen" at bounding box center [440, 265] width 217 height 51
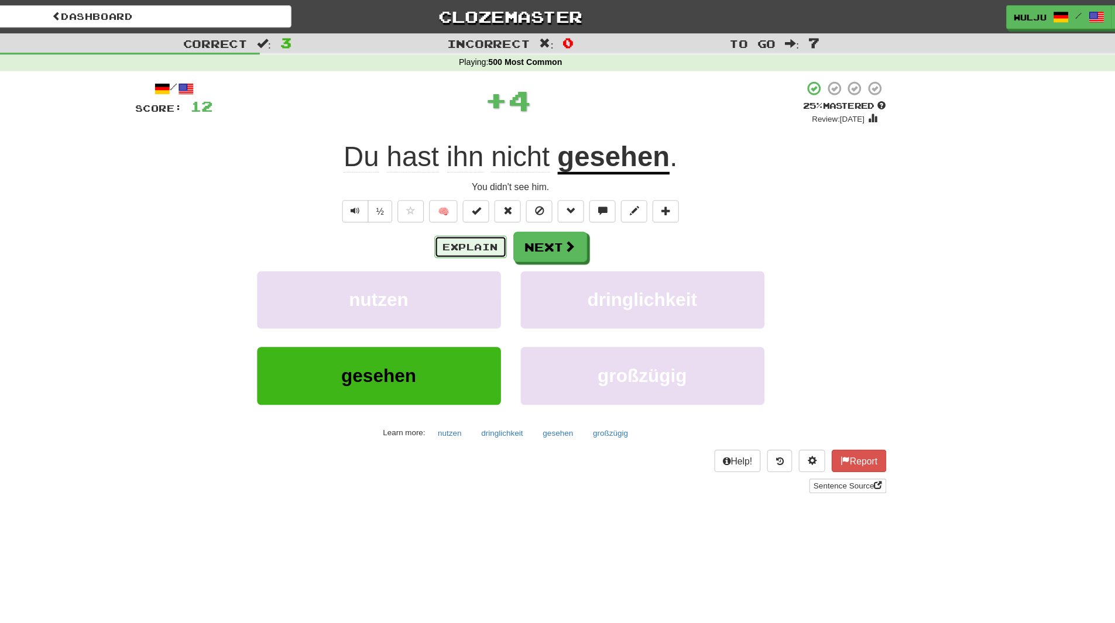
click at [537, 221] on button "Explain" at bounding box center [522, 220] width 64 height 20
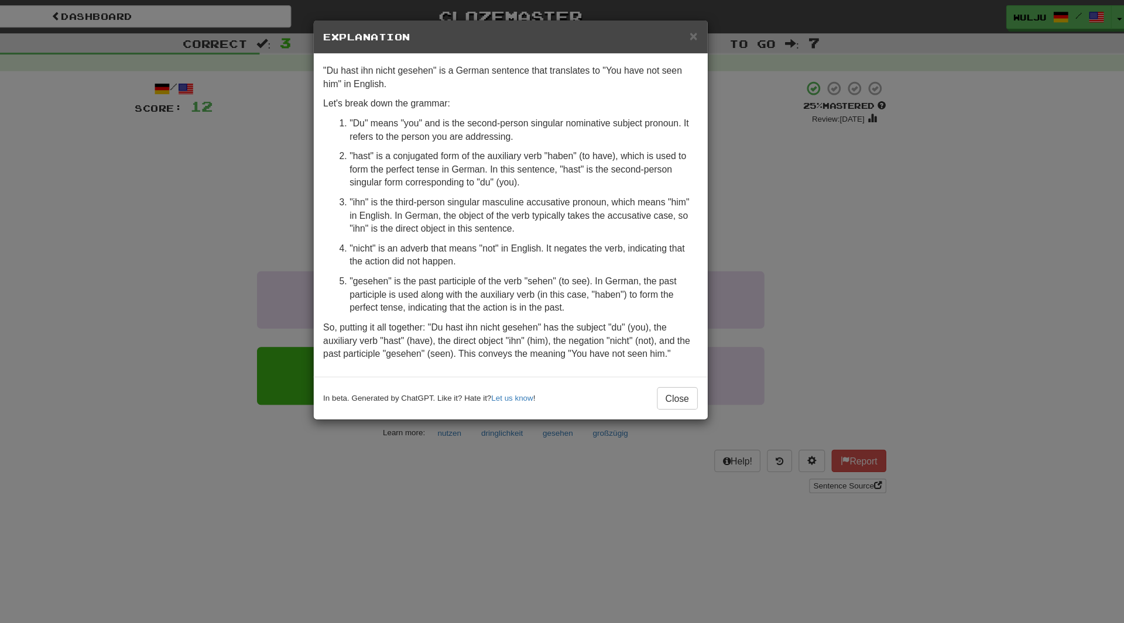
click at [978, 143] on div "× Explanation "Du hast ihn nicht gesehen" is a German sentence that translates …" at bounding box center [562, 311] width 1124 height 623
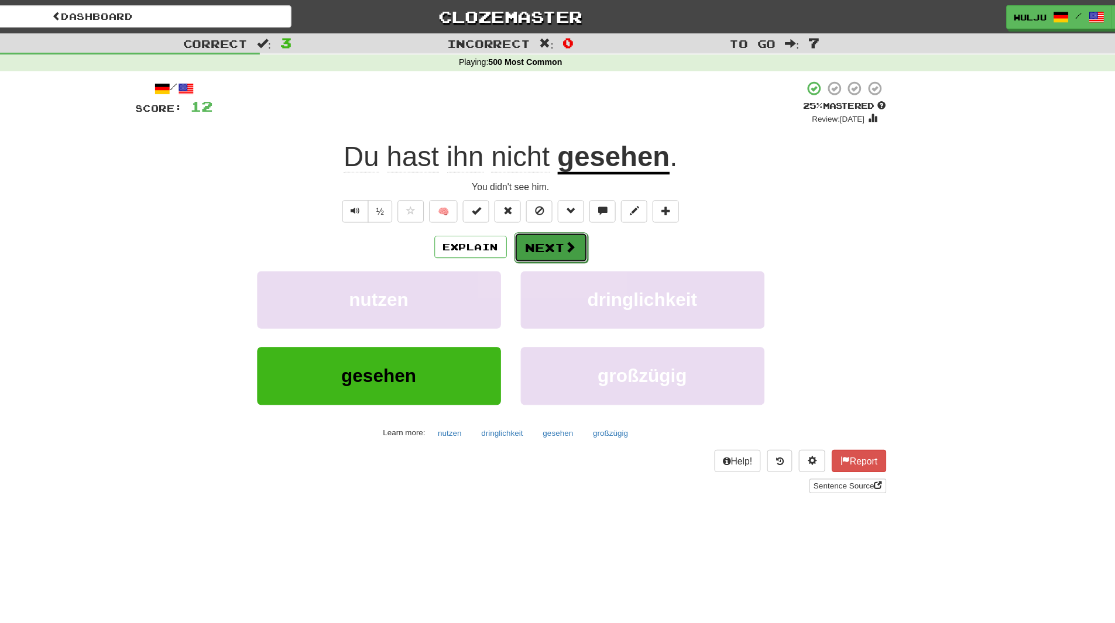
click at [587, 214] on button "Next" at bounding box center [594, 220] width 66 height 27
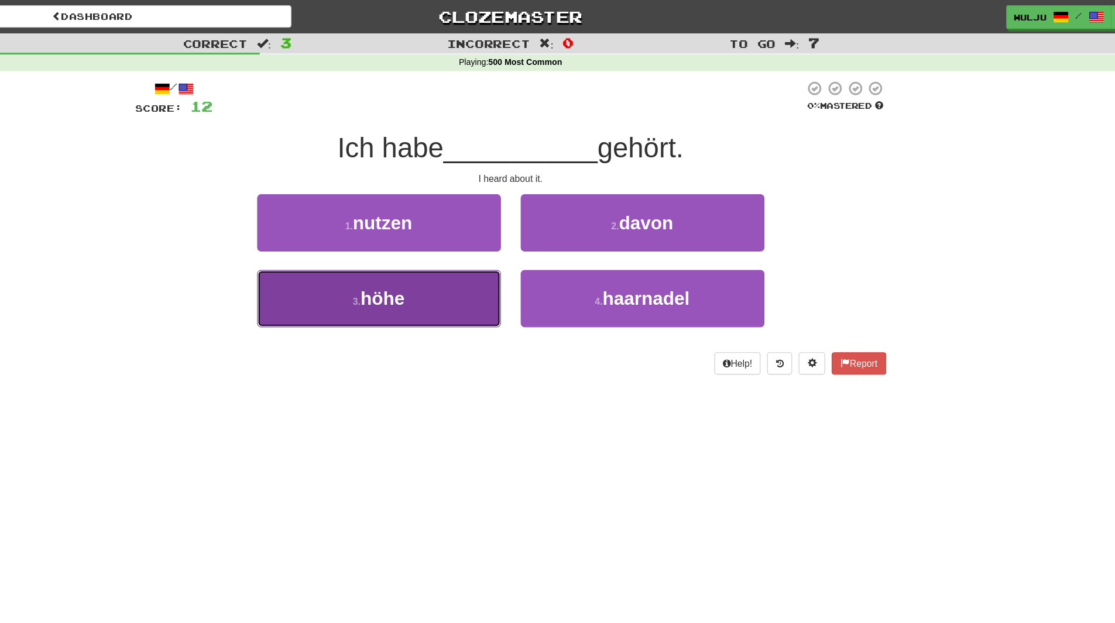
click at [529, 260] on button "3 . höhe" at bounding box center [440, 265] width 217 height 51
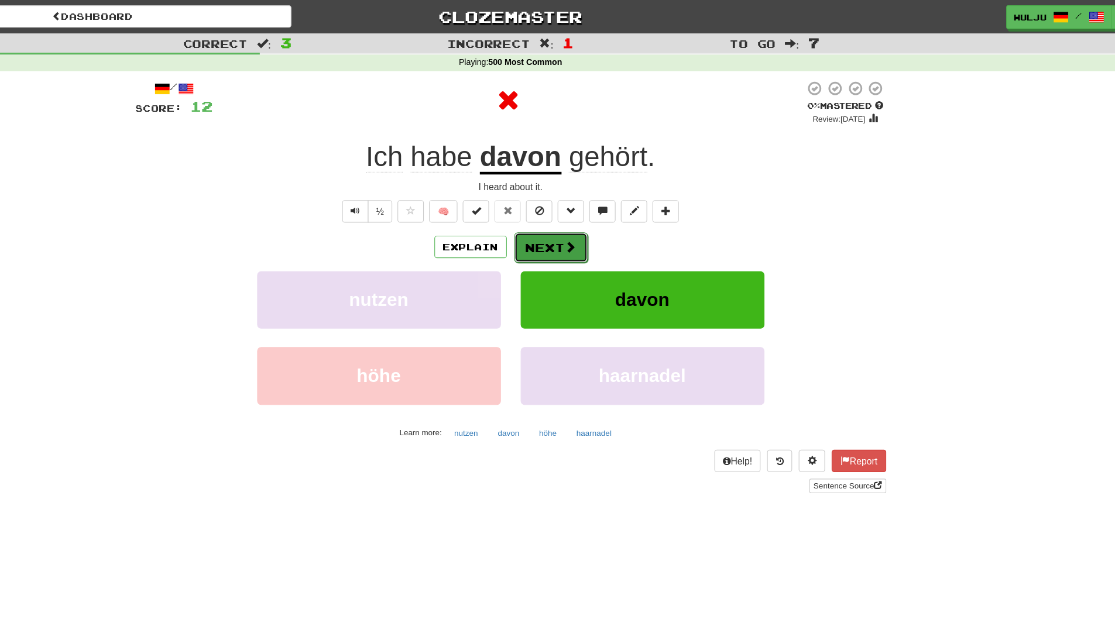
click at [585, 219] on button "Next" at bounding box center [594, 220] width 66 height 27
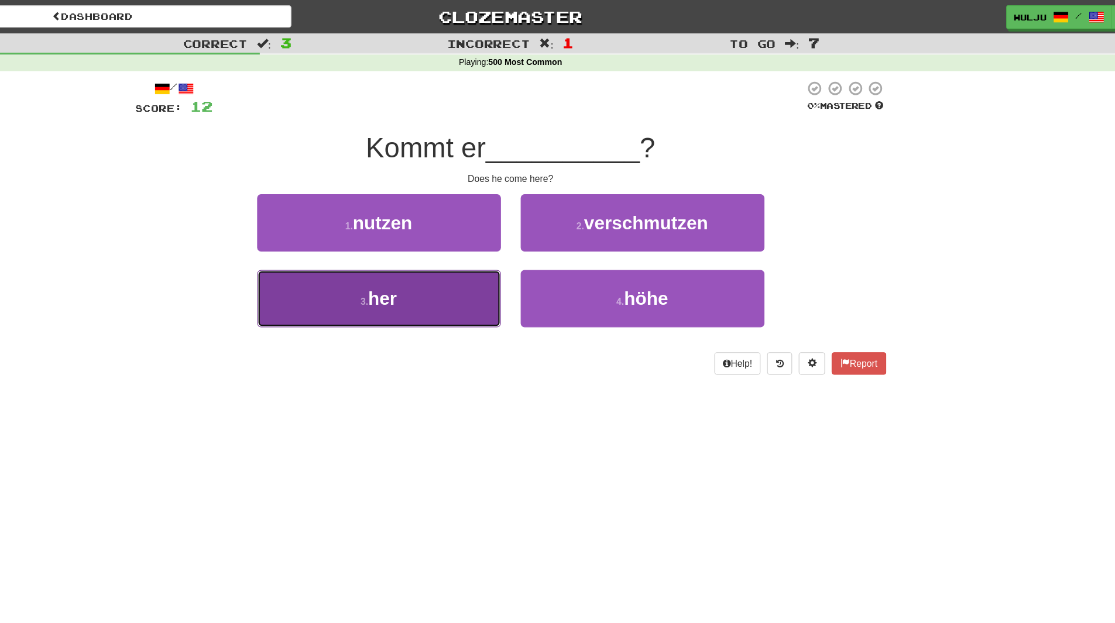
click at [508, 258] on button "3 . her" at bounding box center [440, 265] width 217 height 51
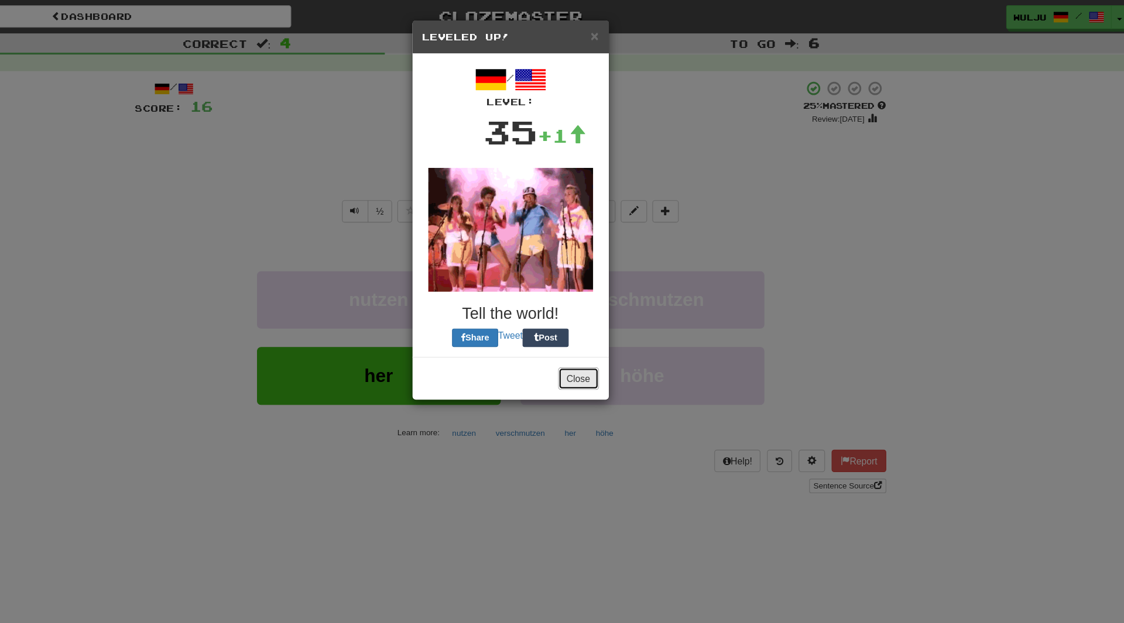
click at [623, 329] on button "Close" at bounding box center [618, 337] width 36 height 20
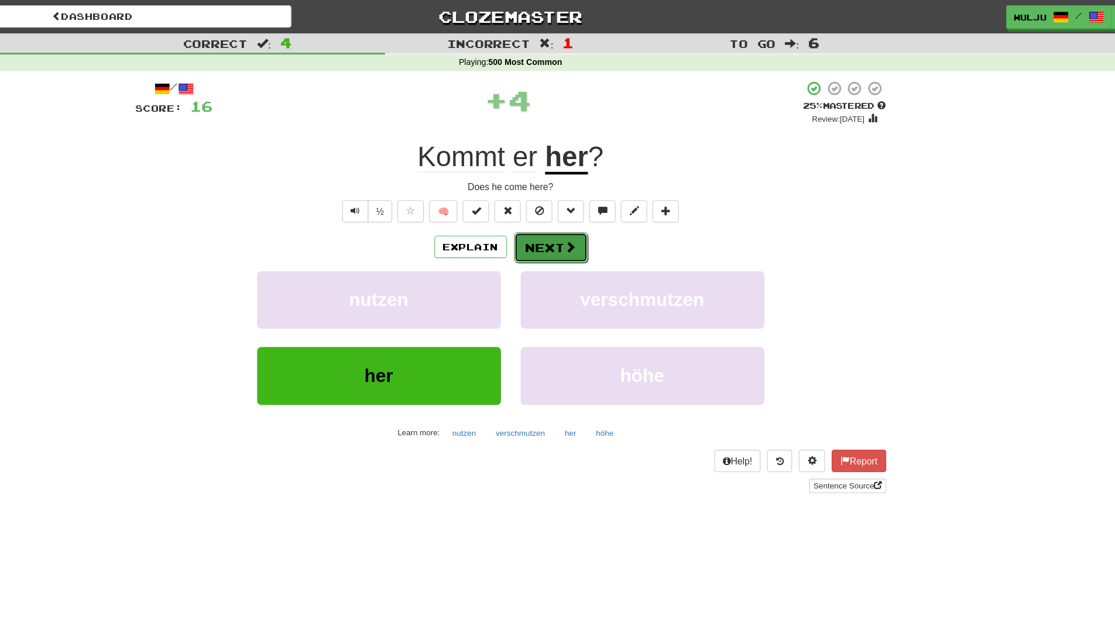
click at [590, 219] on button "Next" at bounding box center [594, 220] width 66 height 27
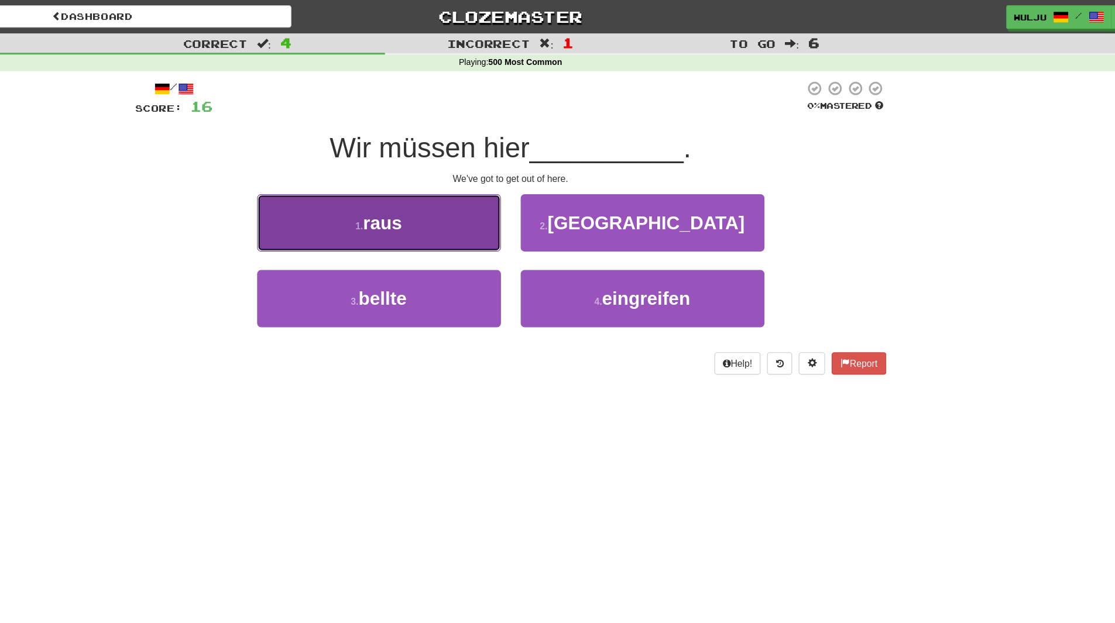
click at [507, 192] on button "1 . raus" at bounding box center [440, 198] width 217 height 51
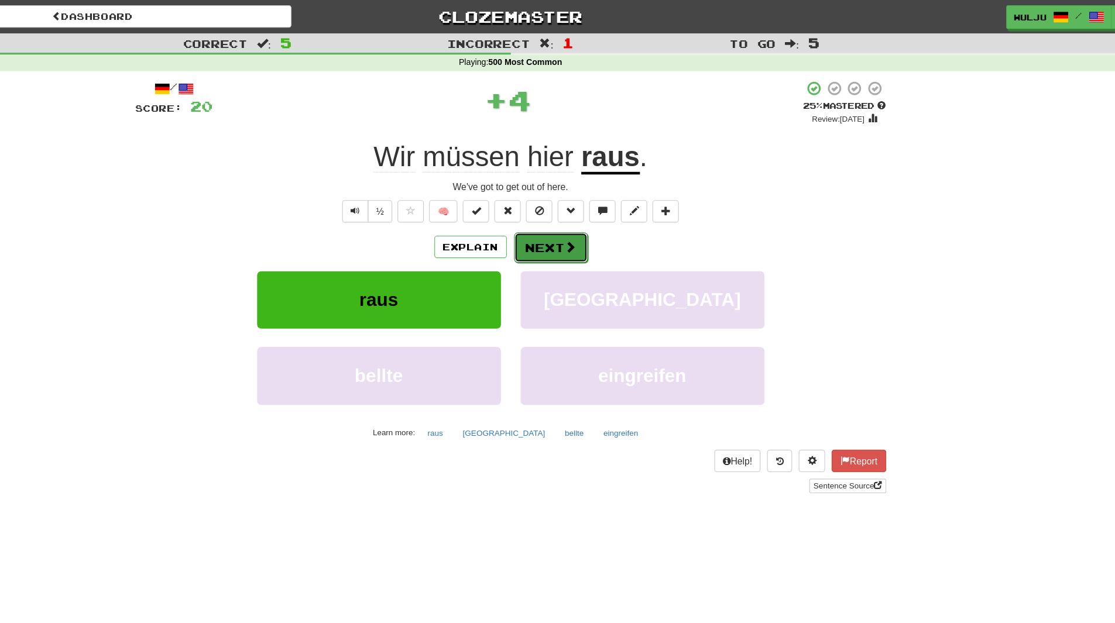
click at [598, 228] on button "Next" at bounding box center [594, 220] width 66 height 27
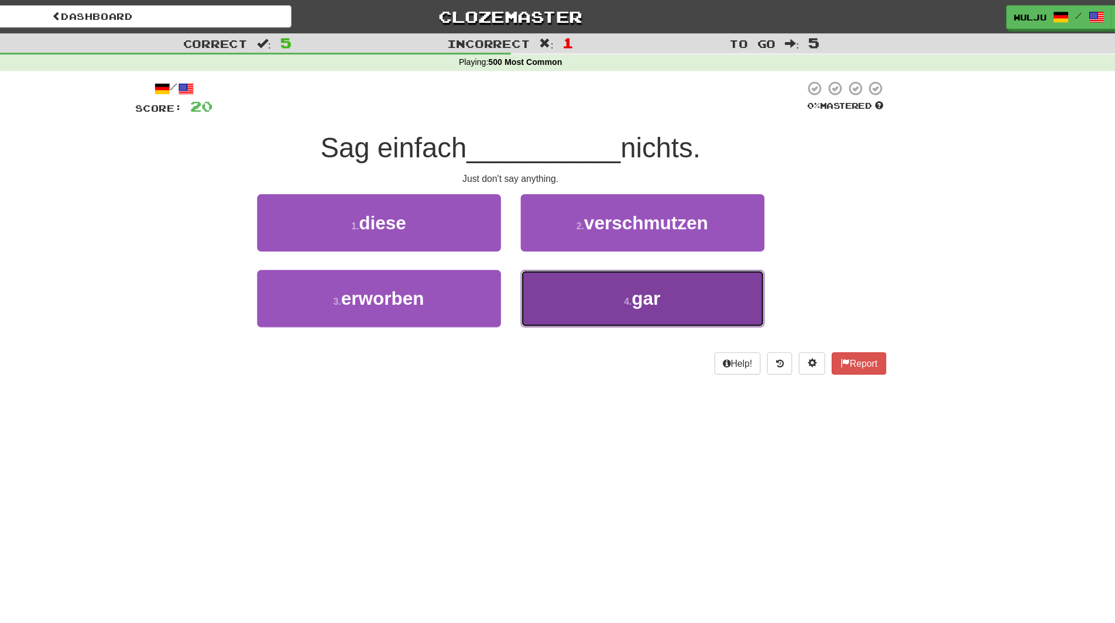
click at [603, 248] on button "4 . gar" at bounding box center [675, 265] width 217 height 51
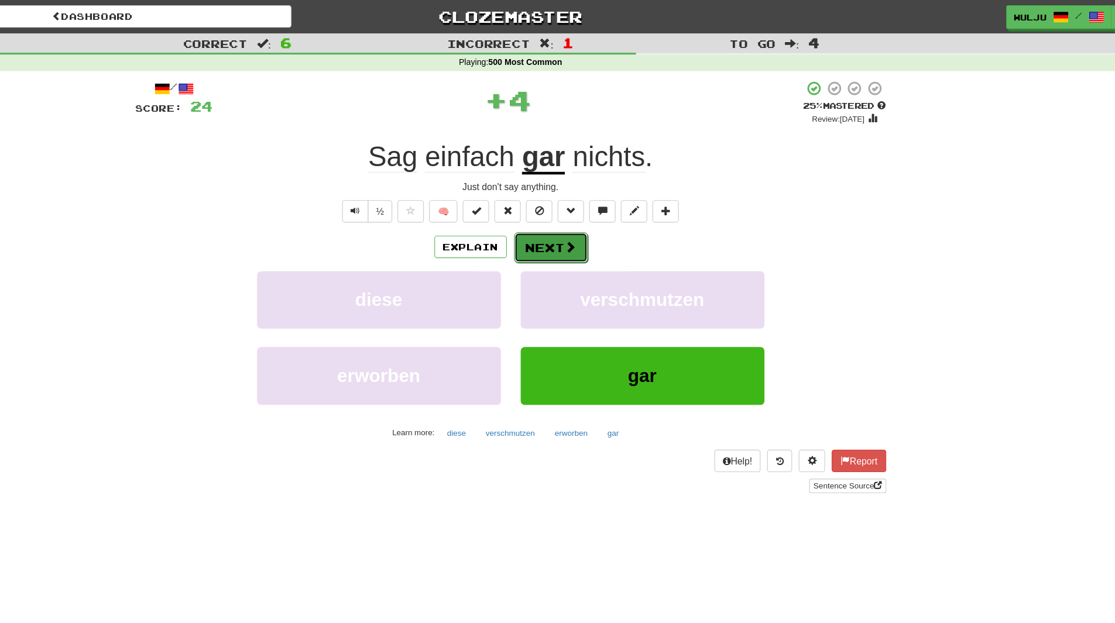
click at [592, 221] on button "Next" at bounding box center [594, 220] width 66 height 27
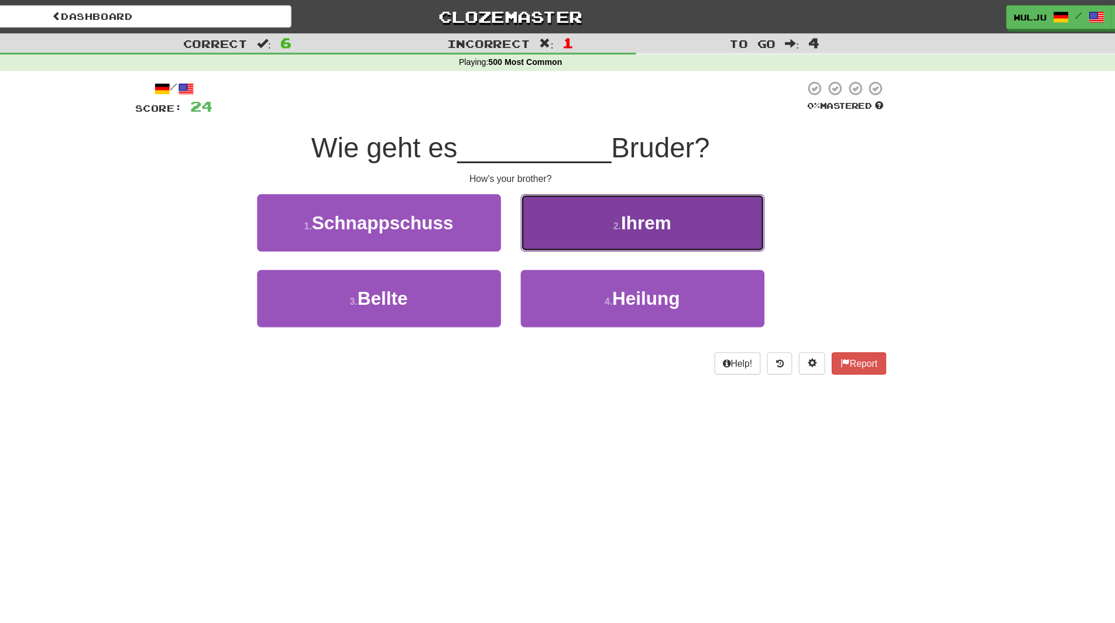
click at [582, 212] on button "2 . Ihrem" at bounding box center [675, 198] width 217 height 51
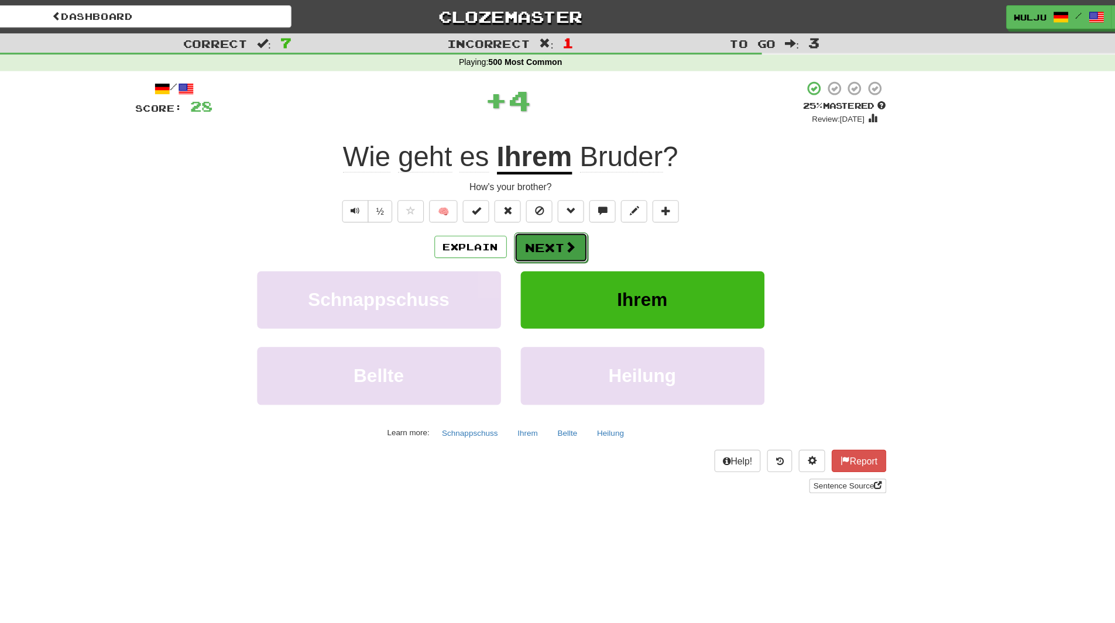
click at [561, 225] on button "Next" at bounding box center [594, 220] width 66 height 27
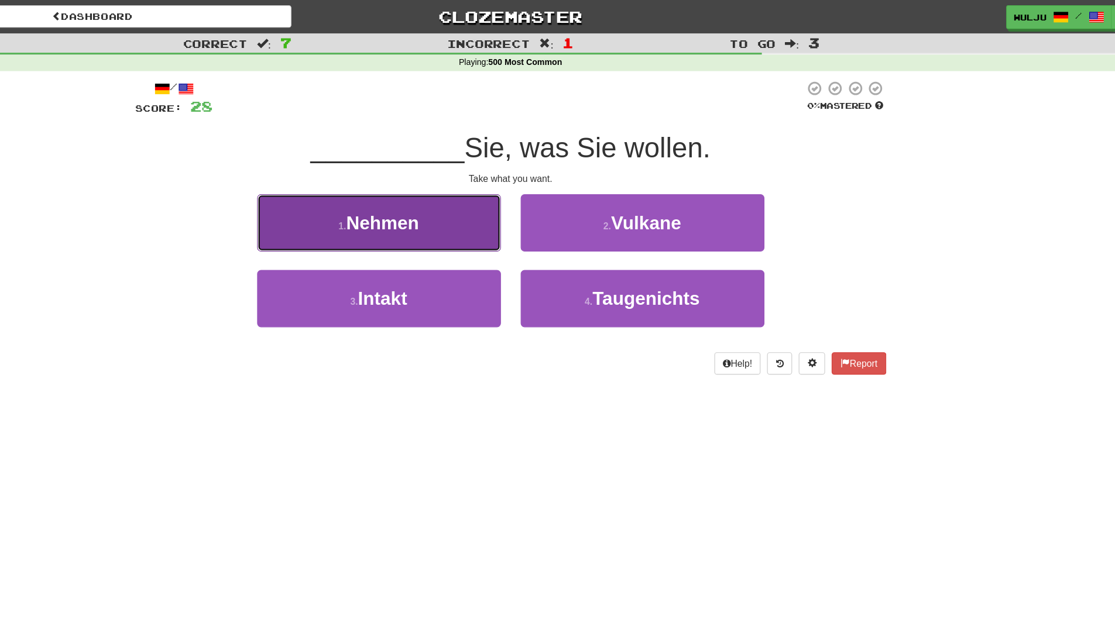
click at [527, 197] on button "1 . [GEOGRAPHIC_DATA]" at bounding box center [440, 198] width 217 height 51
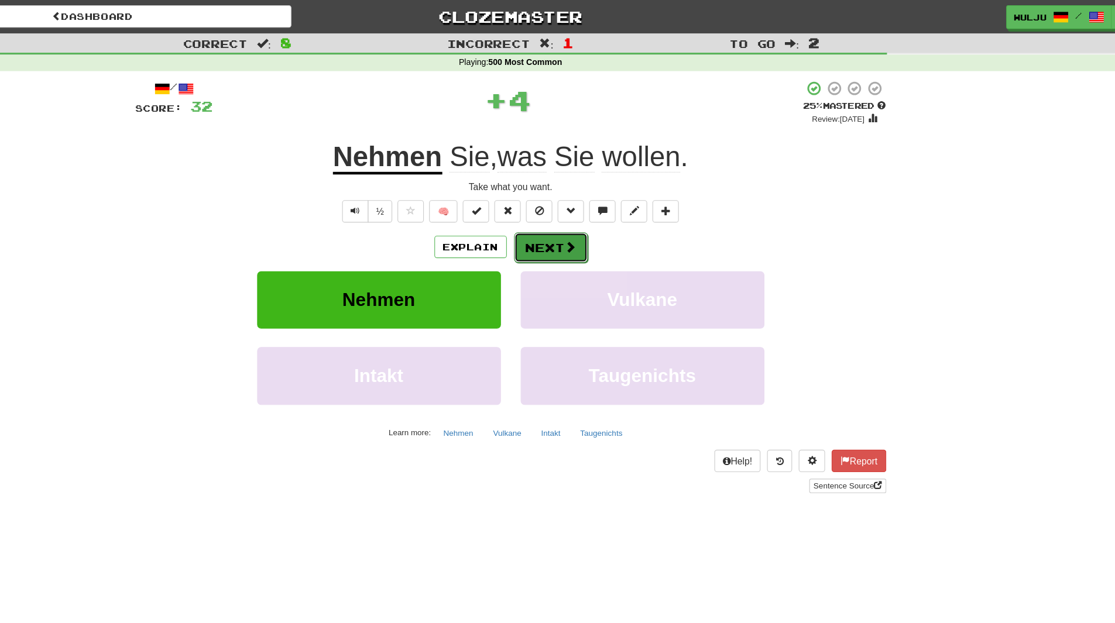
click at [577, 216] on button "Next" at bounding box center [594, 220] width 66 height 27
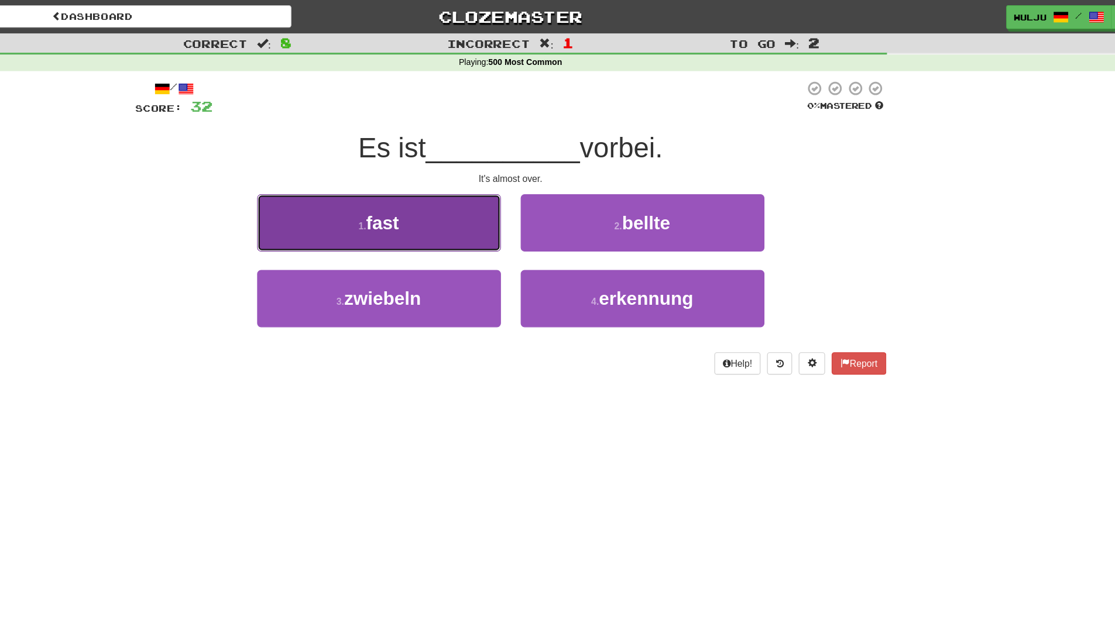
click at [528, 215] on button "1 . fast" at bounding box center [440, 198] width 217 height 51
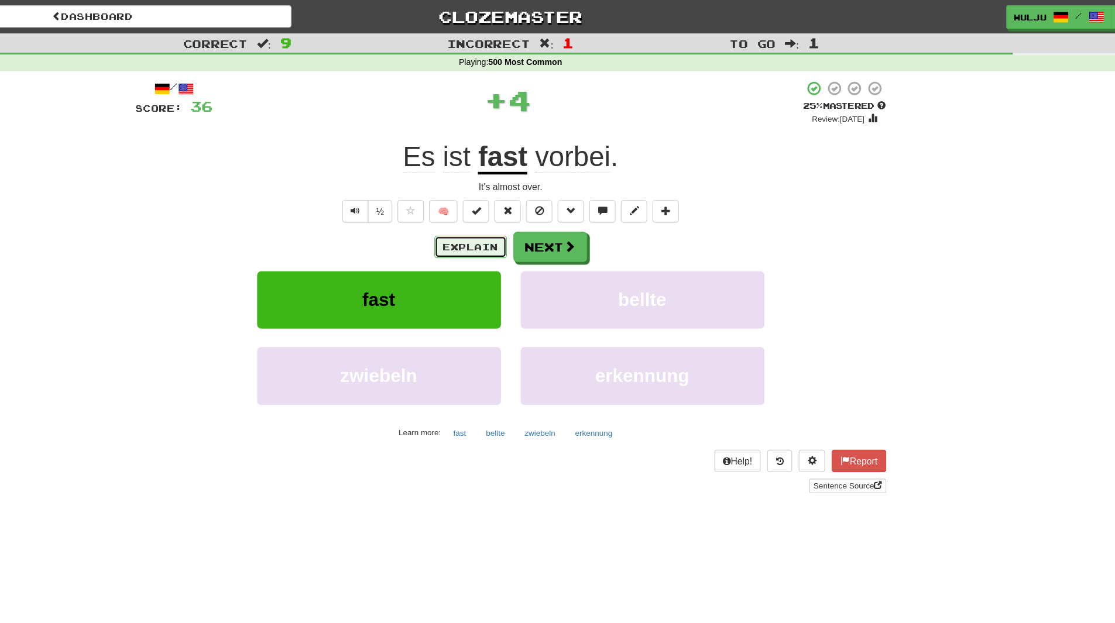
click at [538, 221] on button "Explain" at bounding box center [522, 220] width 64 height 20
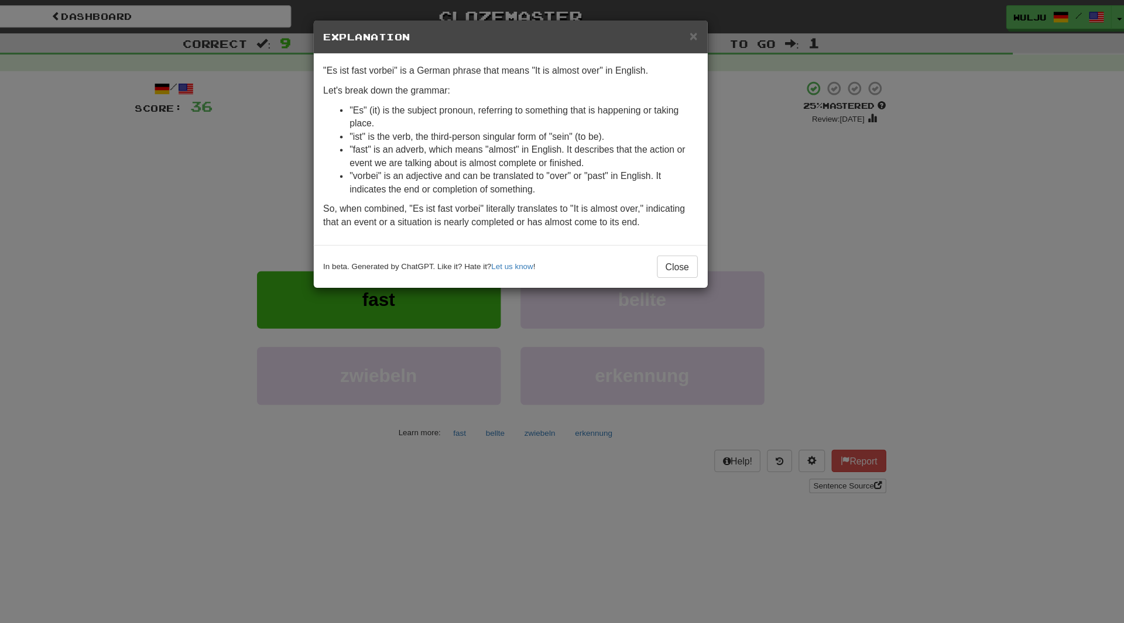
click at [770, 215] on div "× Explanation "Es ist fast vorbei" is a German phrase that means "It is almost …" at bounding box center [562, 311] width 1124 height 623
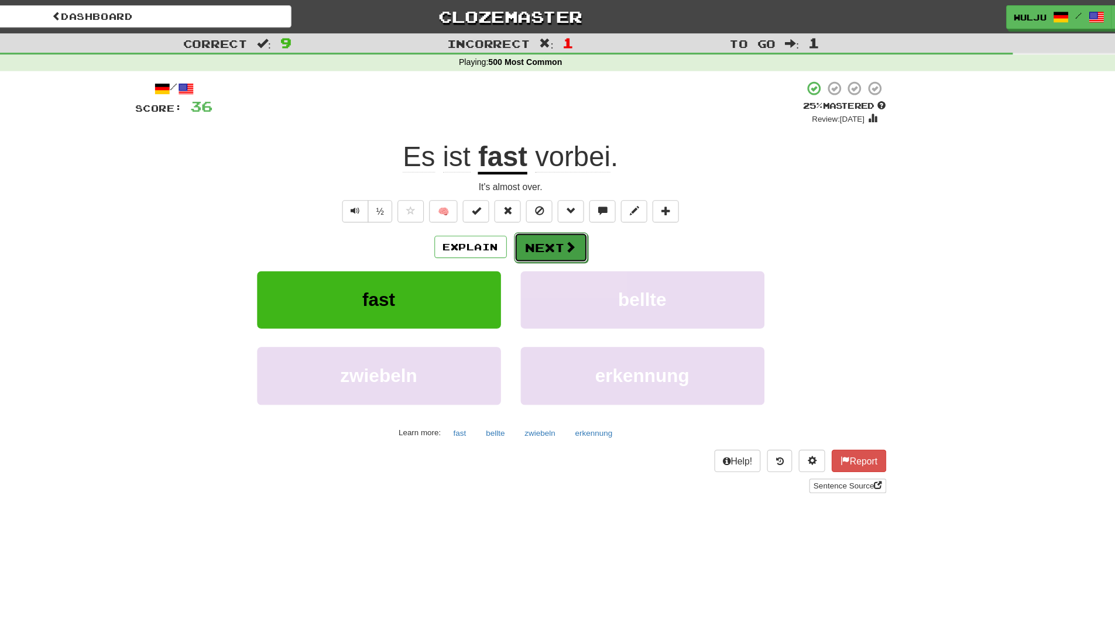
click at [578, 207] on button "Next" at bounding box center [594, 220] width 66 height 27
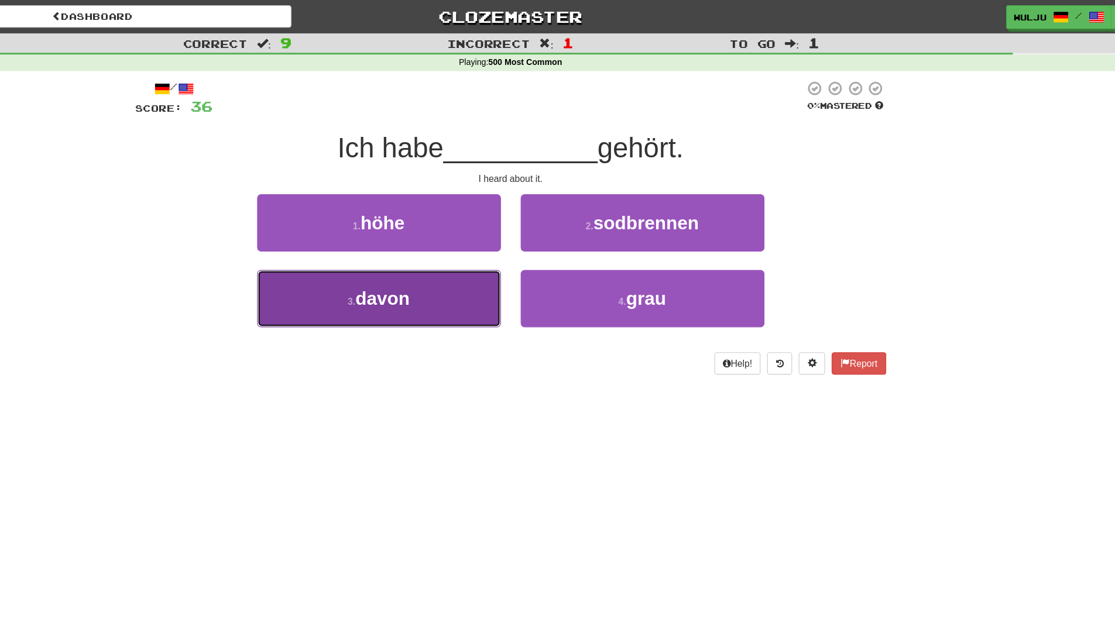
click at [532, 270] on button "3 . davon" at bounding box center [440, 265] width 217 height 51
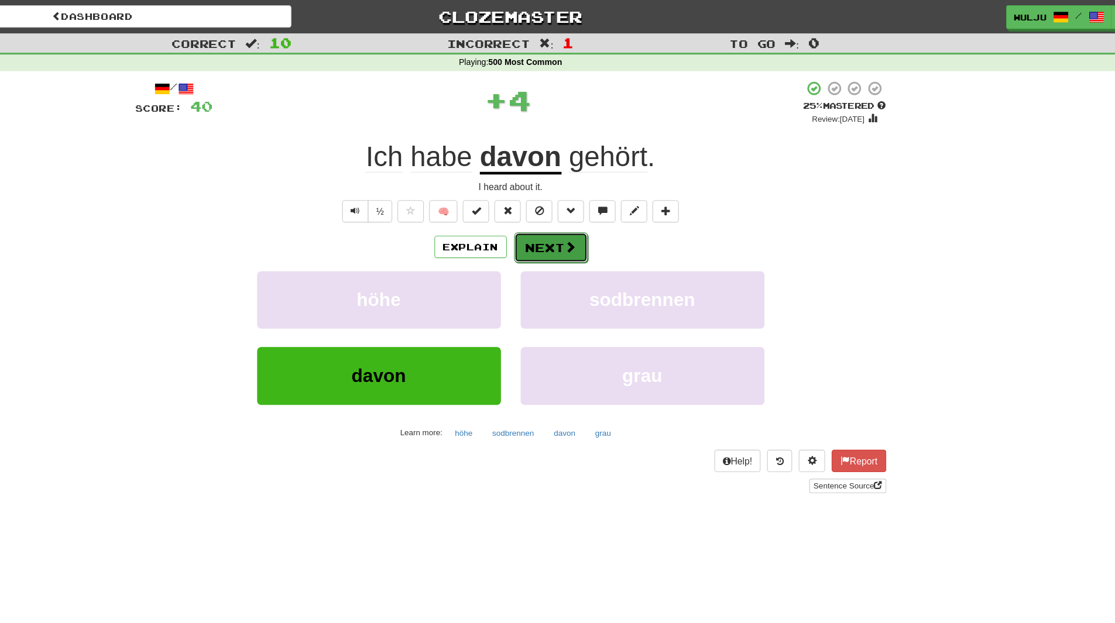
click at [594, 215] on button "Next" at bounding box center [594, 220] width 66 height 27
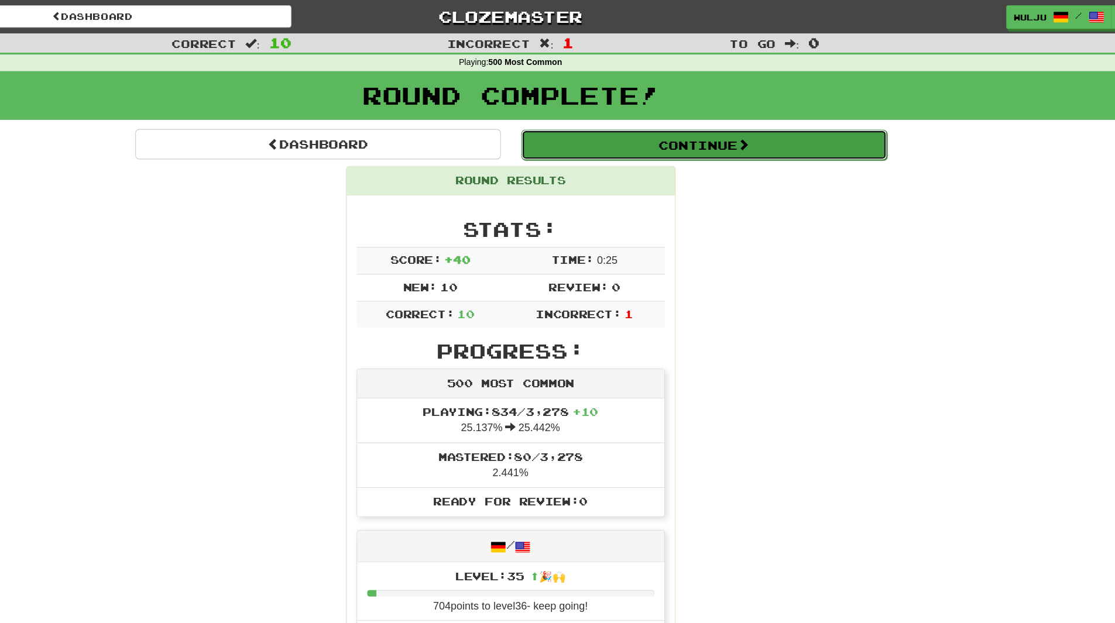
click at [700, 115] on button "Continue" at bounding box center [729, 128] width 325 height 27
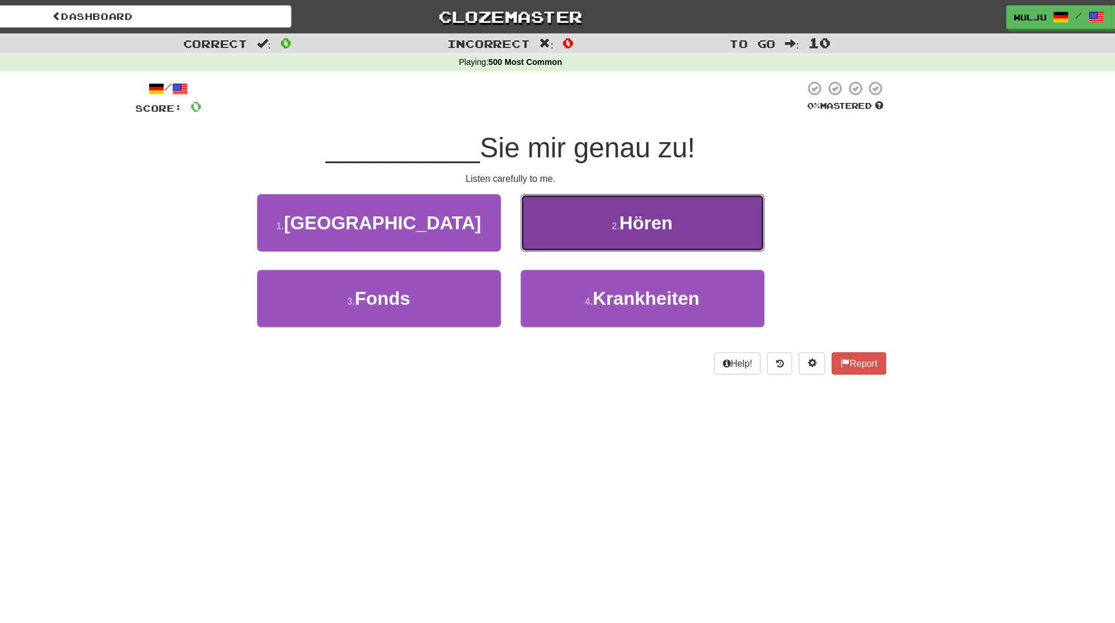
click at [651, 189] on button "2 . Hören" at bounding box center [675, 198] width 217 height 51
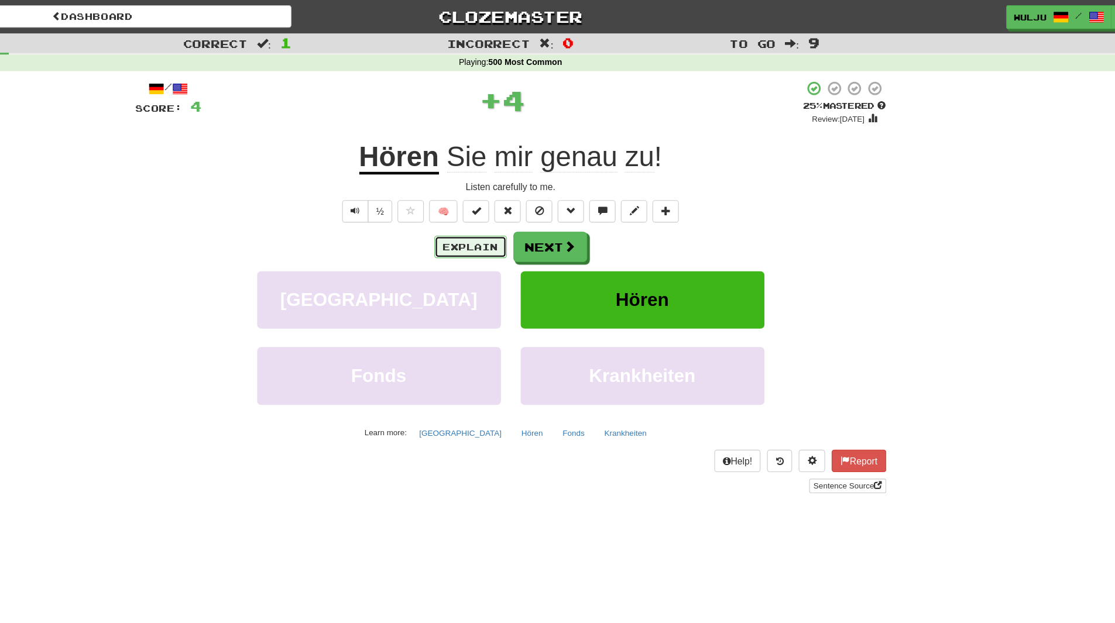
click at [514, 219] on button "Explain" at bounding box center [522, 220] width 64 height 20
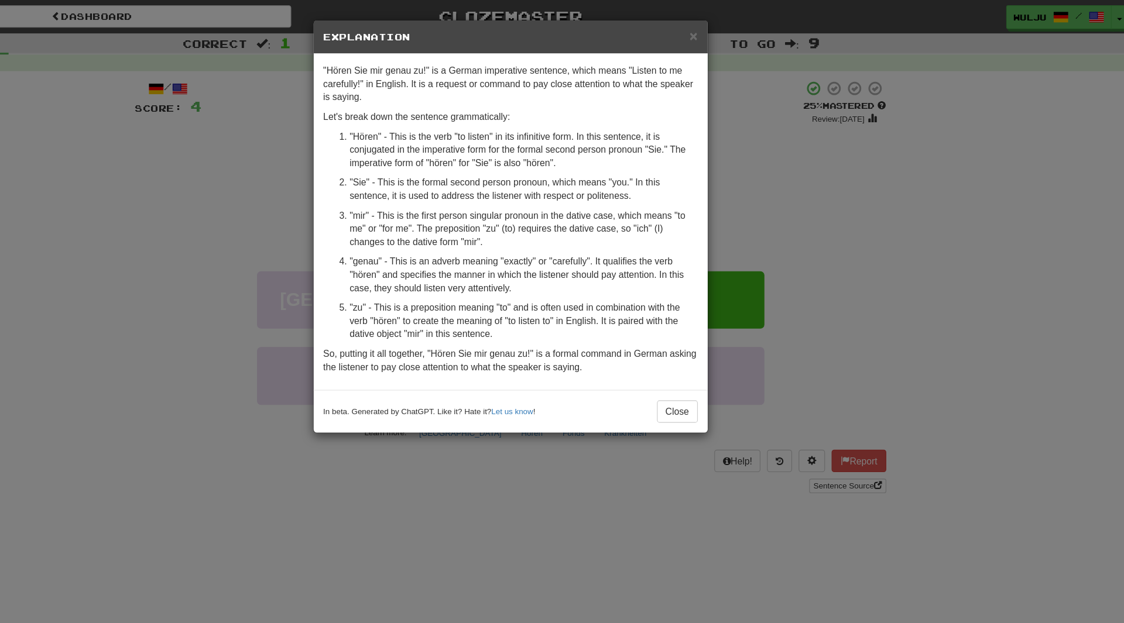
click at [814, 146] on div "× Explanation "Hören Sie mir genau zu!" is a German imperative sentence, which …" at bounding box center [562, 311] width 1124 height 623
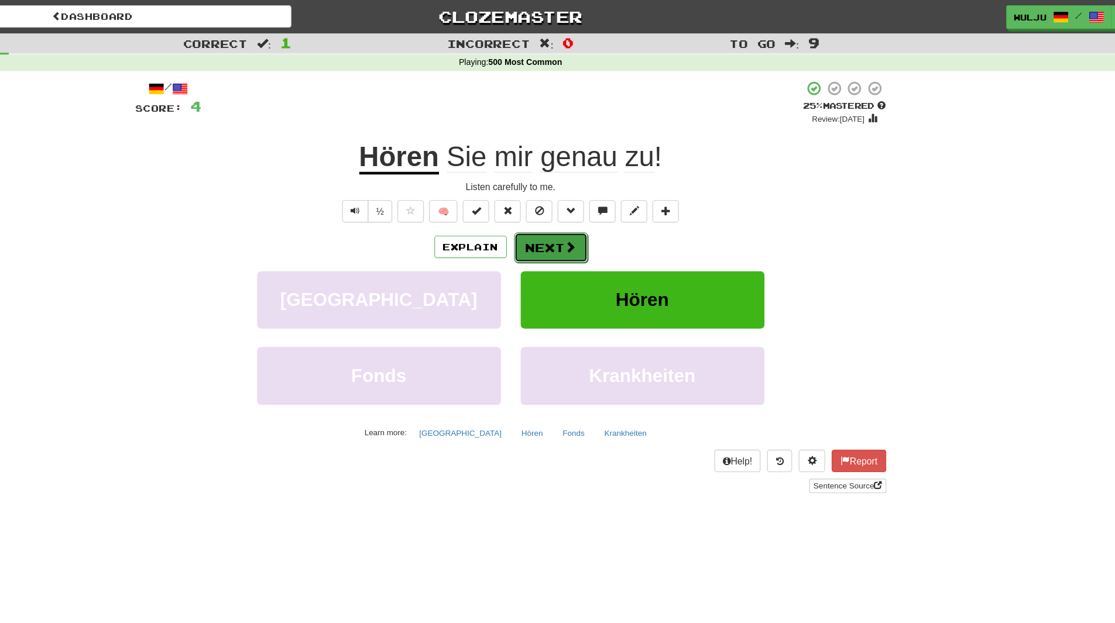
click at [617, 209] on button "Next" at bounding box center [594, 220] width 66 height 27
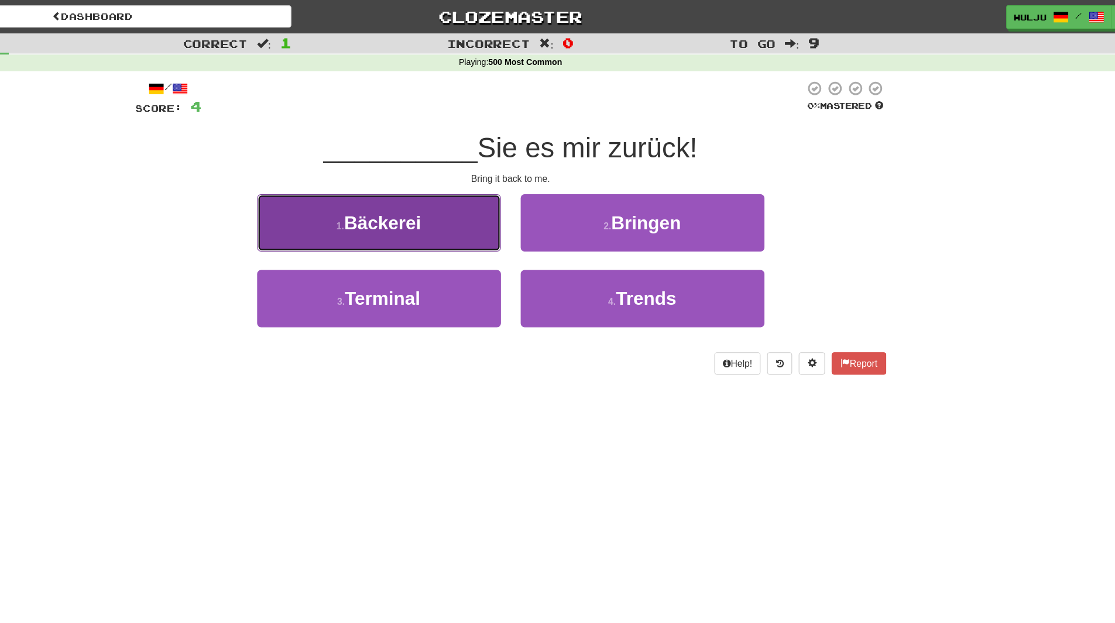
click at [538, 217] on button "1 . Bäckerei" at bounding box center [440, 198] width 217 height 51
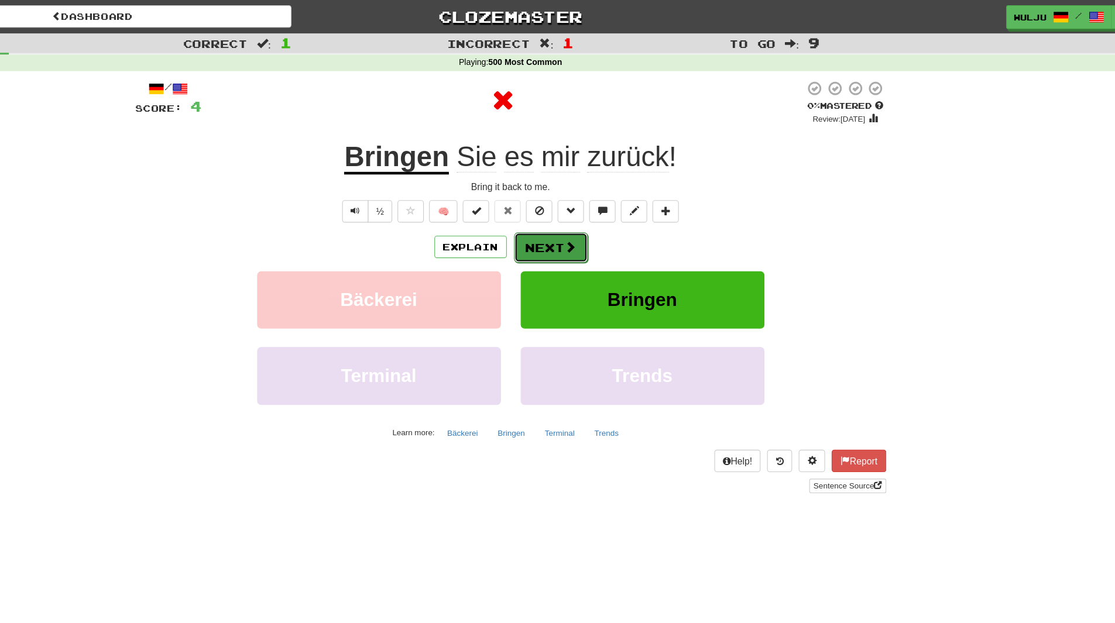
click at [583, 218] on button "Next" at bounding box center [594, 220] width 66 height 27
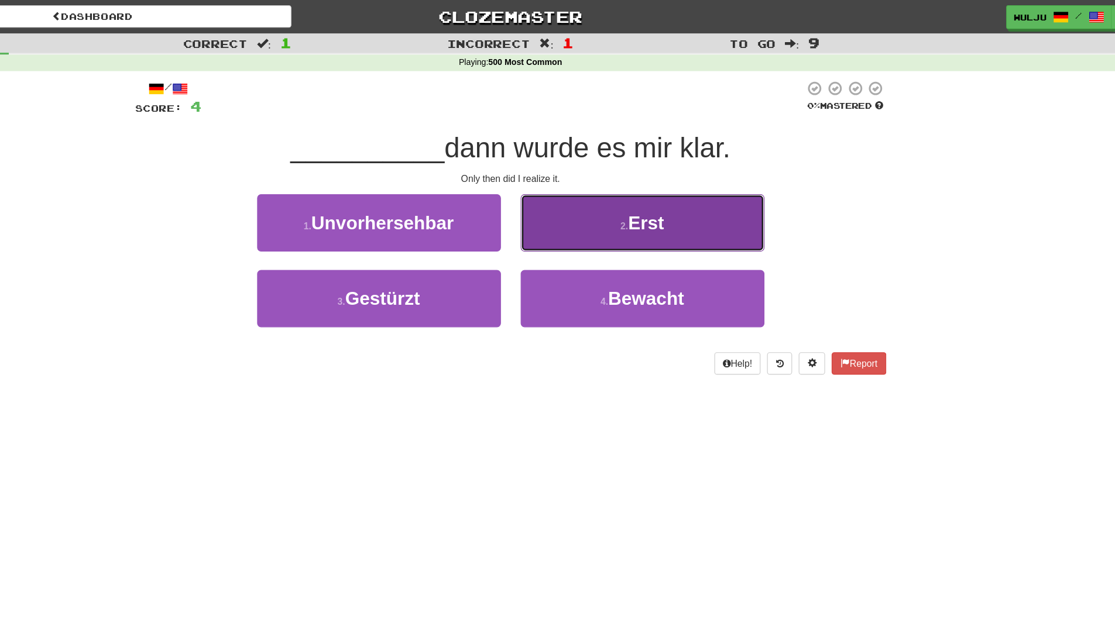
click at [684, 203] on span "Erst" at bounding box center [678, 198] width 32 height 18
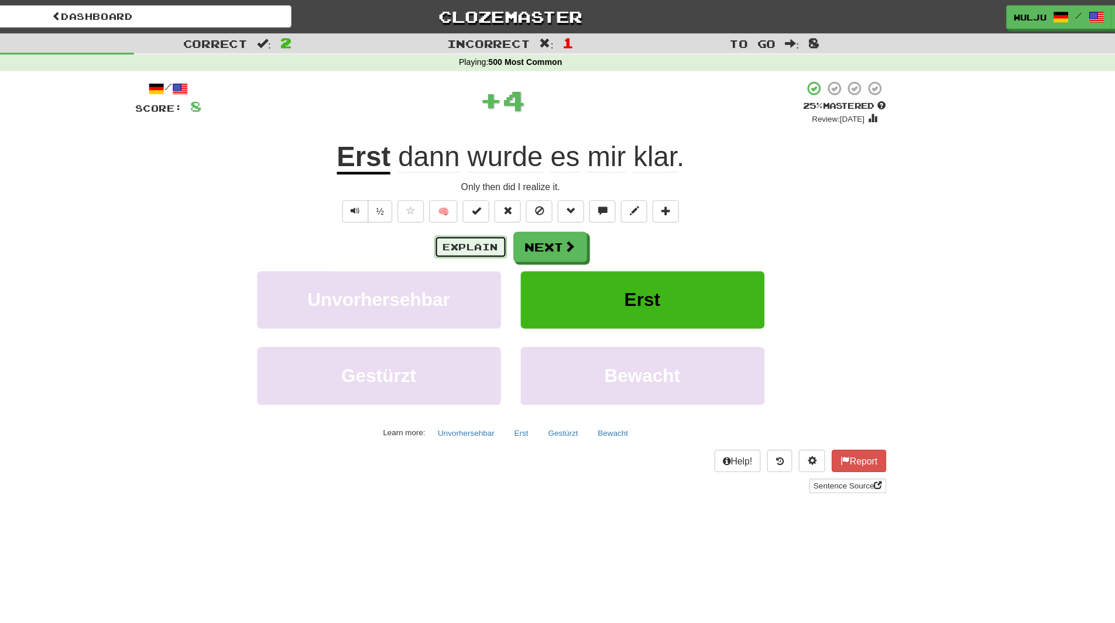
click at [534, 224] on button "Explain" at bounding box center [522, 220] width 64 height 20
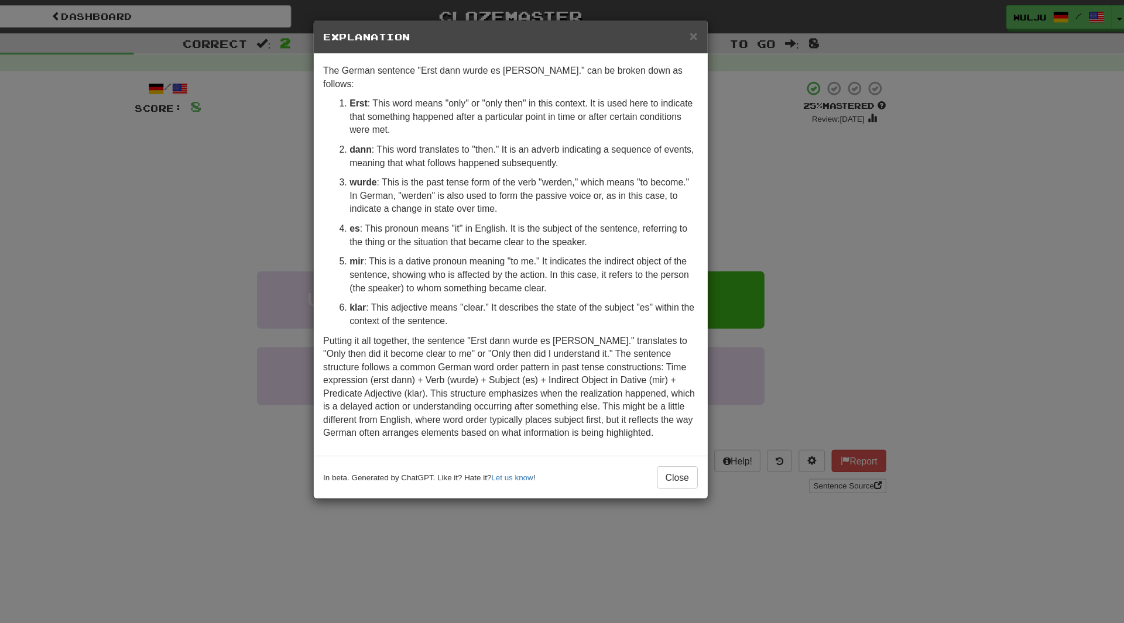
click at [789, 179] on div "× Explanation The German sentence "Erst dann wurde es [PERSON_NAME]." can be br…" at bounding box center [562, 311] width 1124 height 623
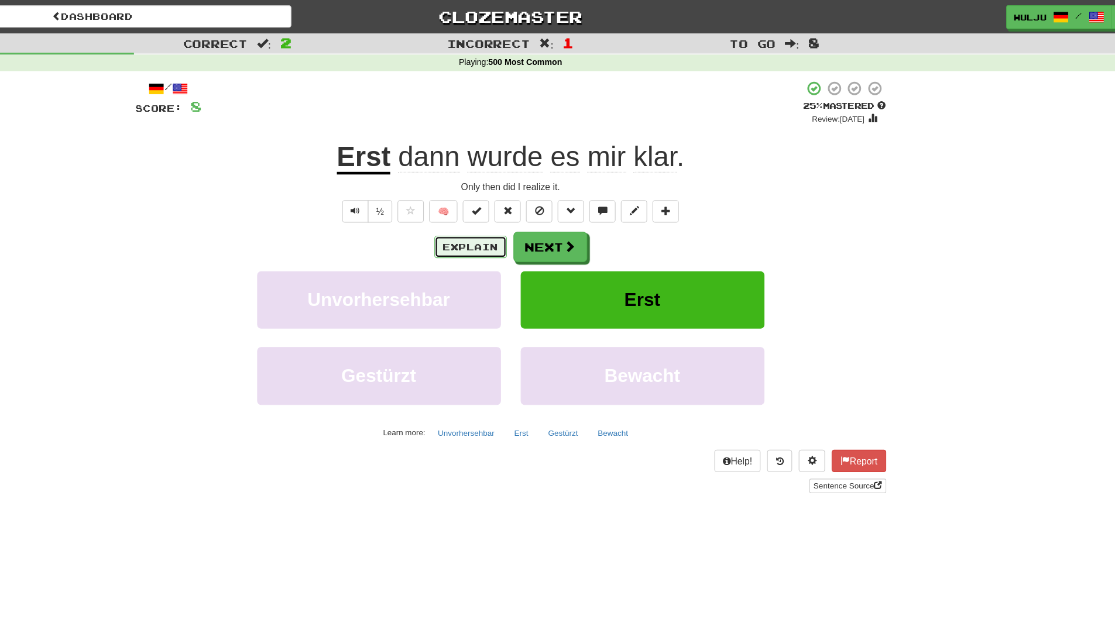
click at [547, 216] on button "Explain" at bounding box center [522, 220] width 64 height 20
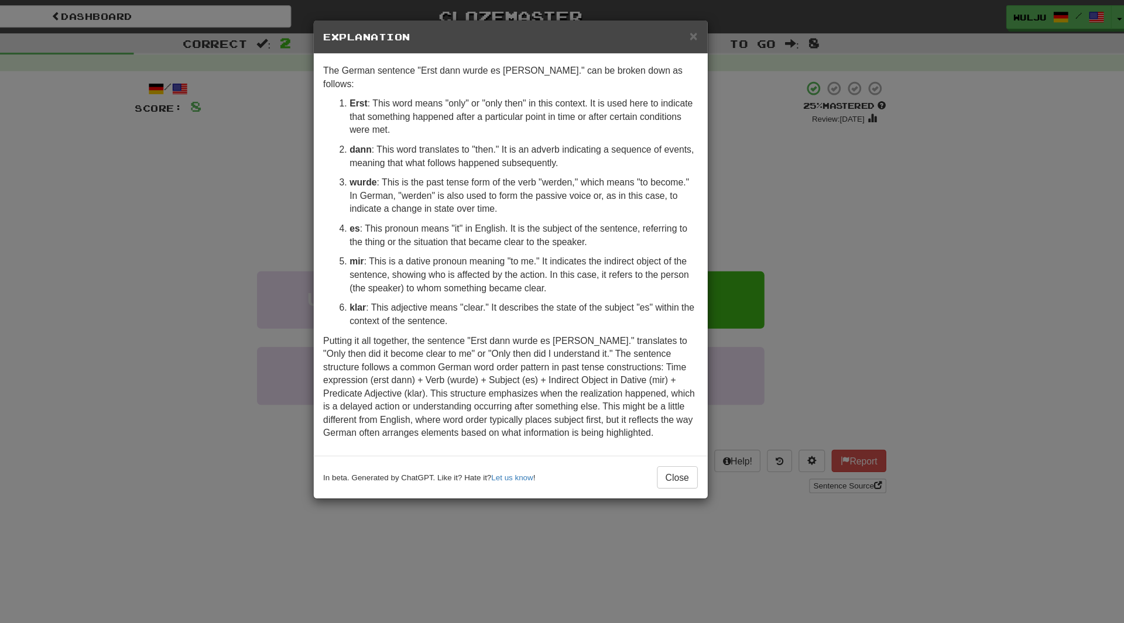
click at [794, 210] on div "× Explanation The German sentence "Erst dann wurde es [PERSON_NAME]." can be br…" at bounding box center [562, 311] width 1124 height 623
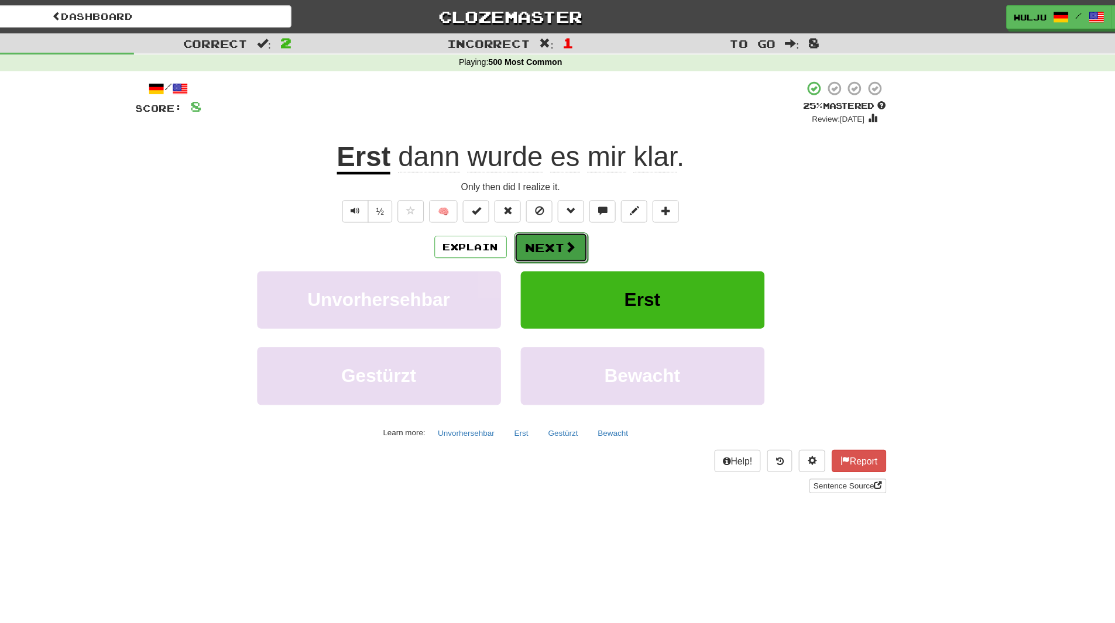
click at [615, 219] on span at bounding box center [611, 219] width 11 height 11
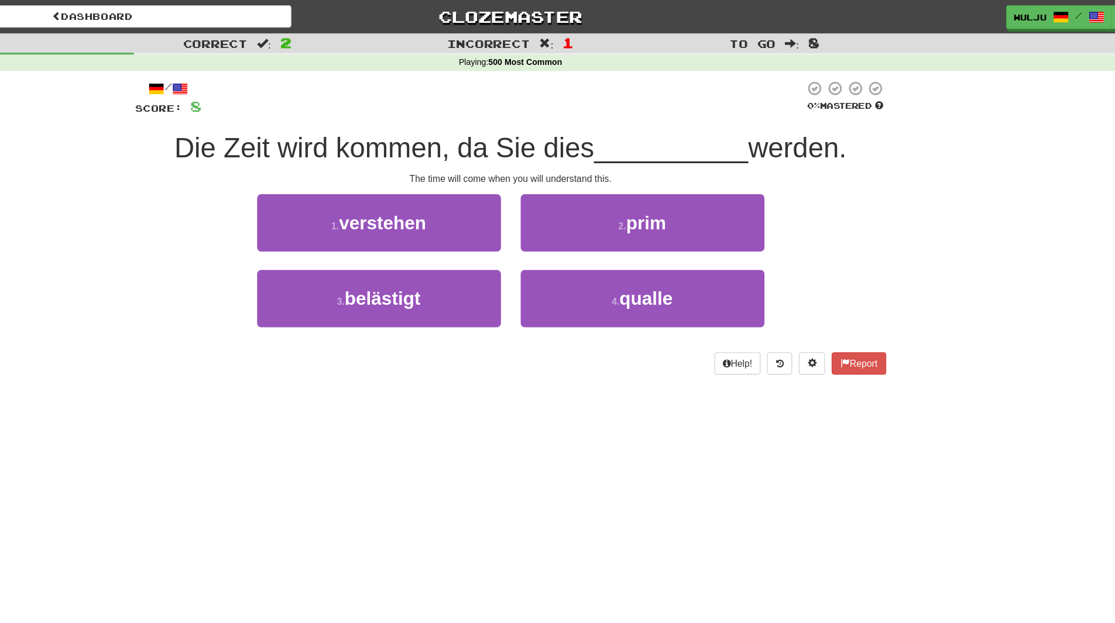
click at [562, 235] on div "2 . prim" at bounding box center [675, 206] width 234 height 67
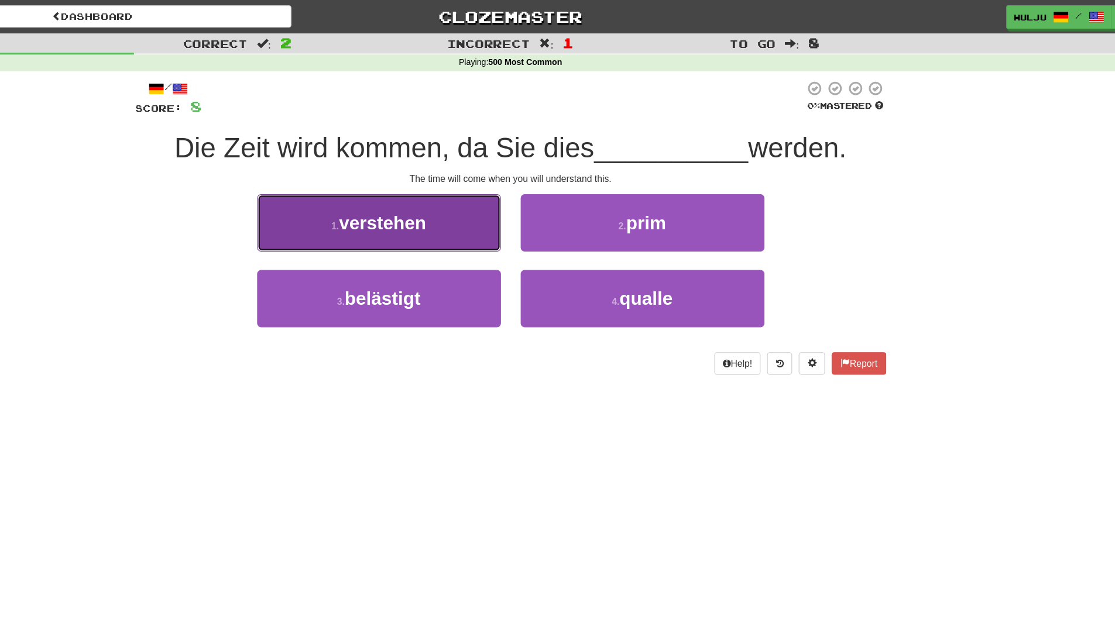
click at [513, 196] on button "1 . verstehen" at bounding box center [440, 198] width 217 height 51
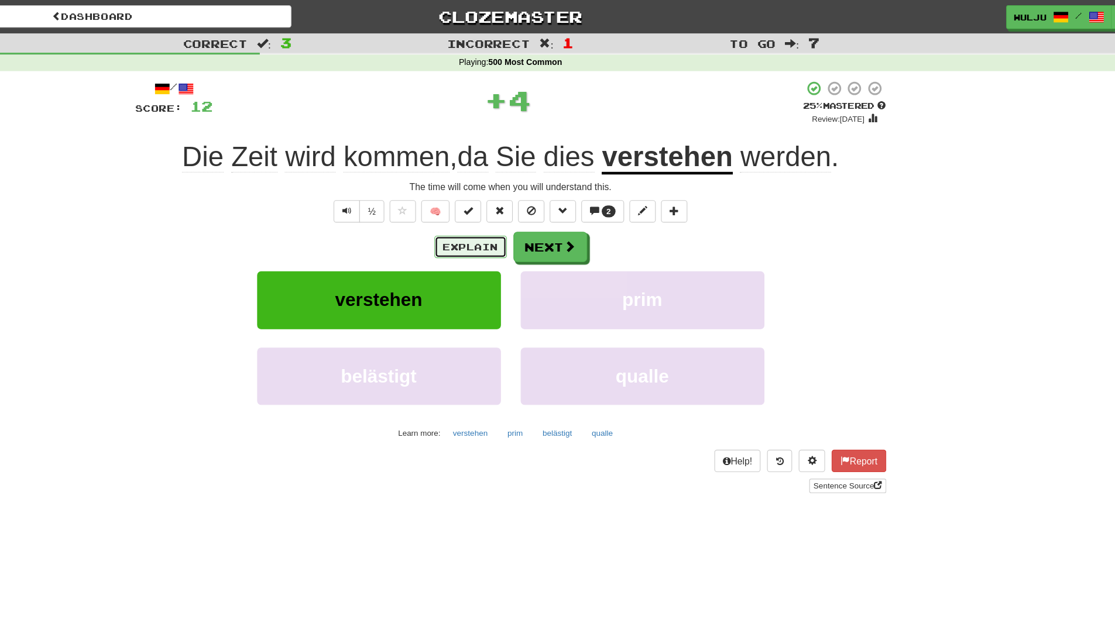
click at [528, 214] on button "Explain" at bounding box center [522, 220] width 64 height 20
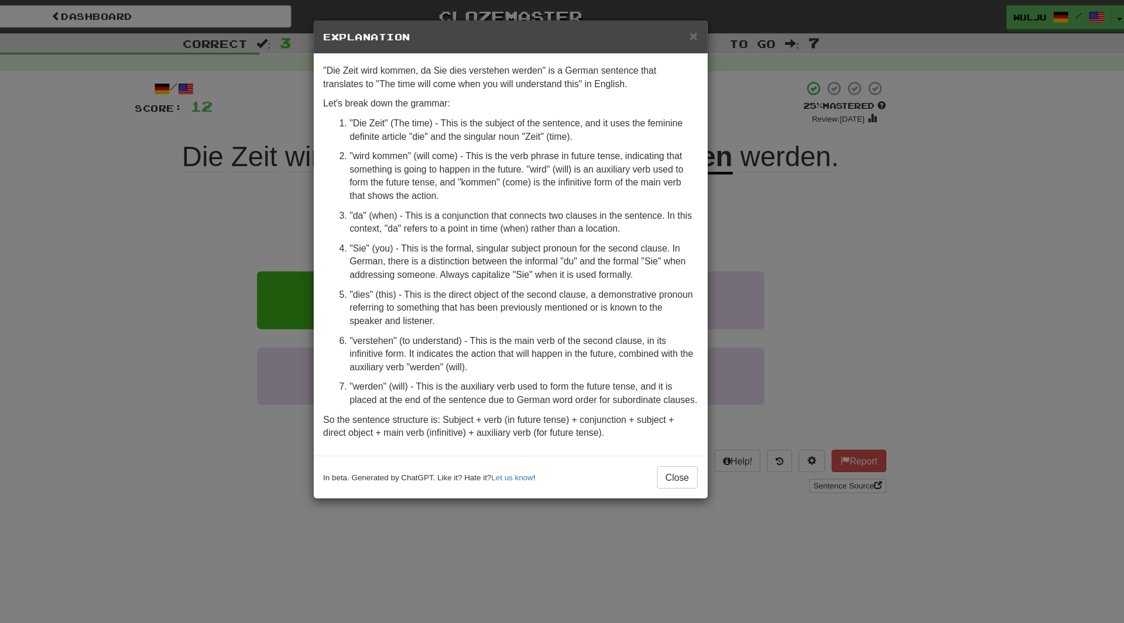
click at [890, 167] on div "× Explanation "Die Zeit wird kommen, da Sie dies verstehen werden" is a German …" at bounding box center [562, 311] width 1124 height 623
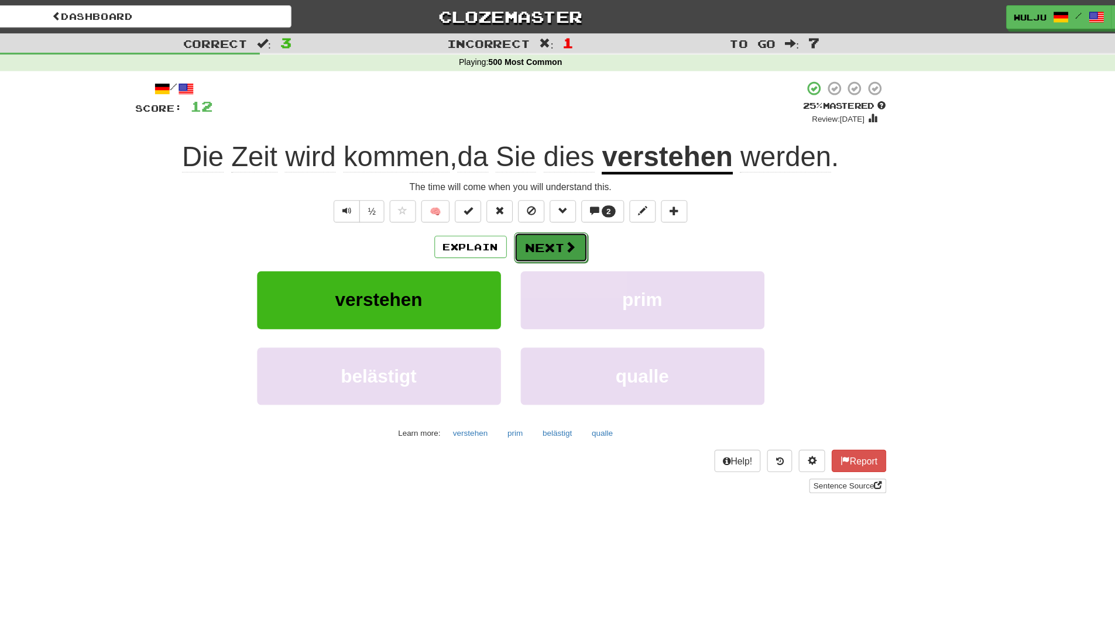
click at [577, 220] on button "Next" at bounding box center [594, 220] width 66 height 27
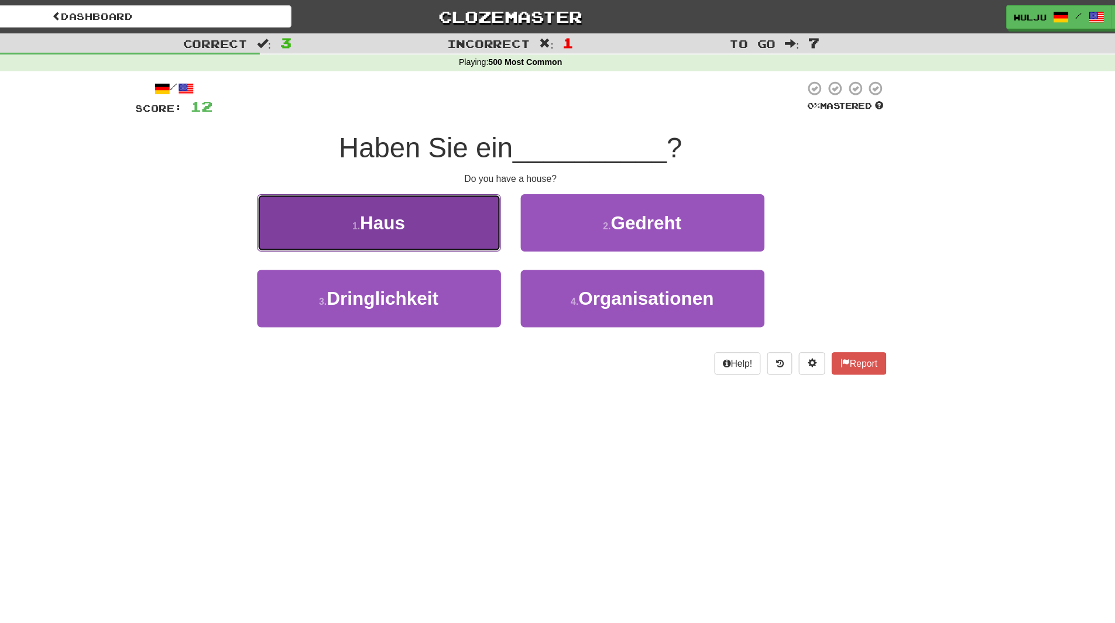
click at [483, 194] on button "1 . Haus" at bounding box center [440, 198] width 217 height 51
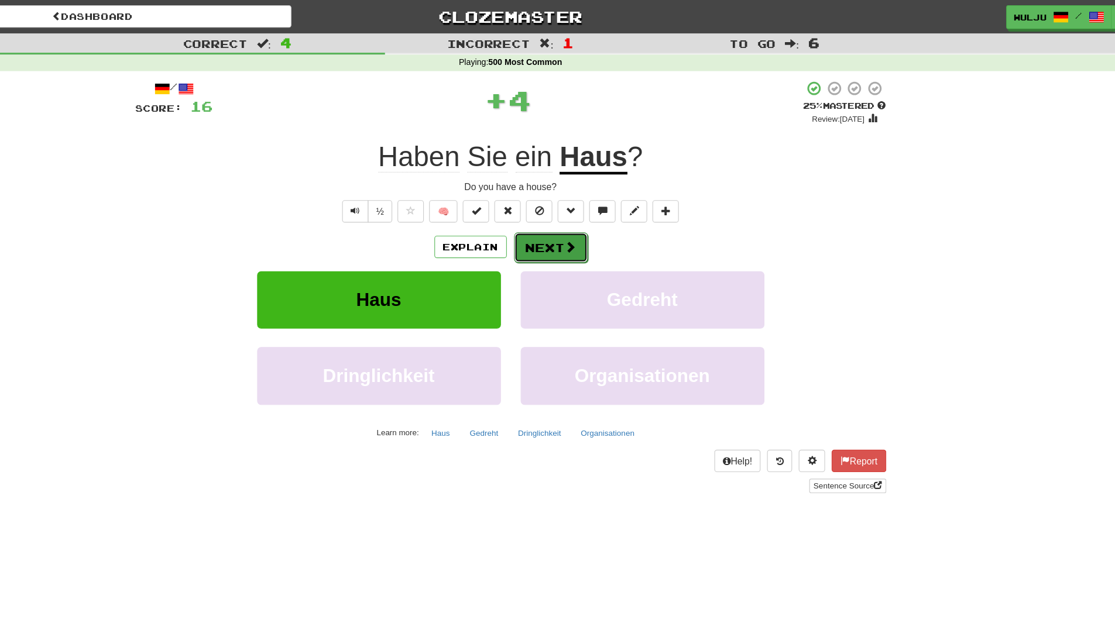
click at [575, 212] on button "Next" at bounding box center [594, 220] width 66 height 27
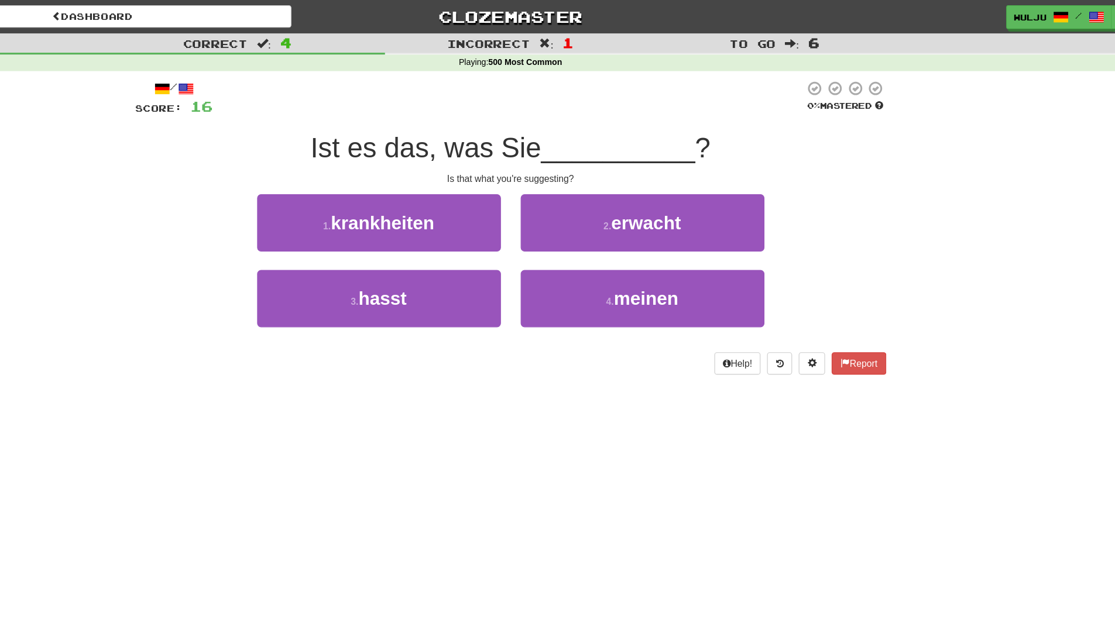
click at [552, 235] on div "1 . krankheiten" at bounding box center [441, 206] width 234 height 67
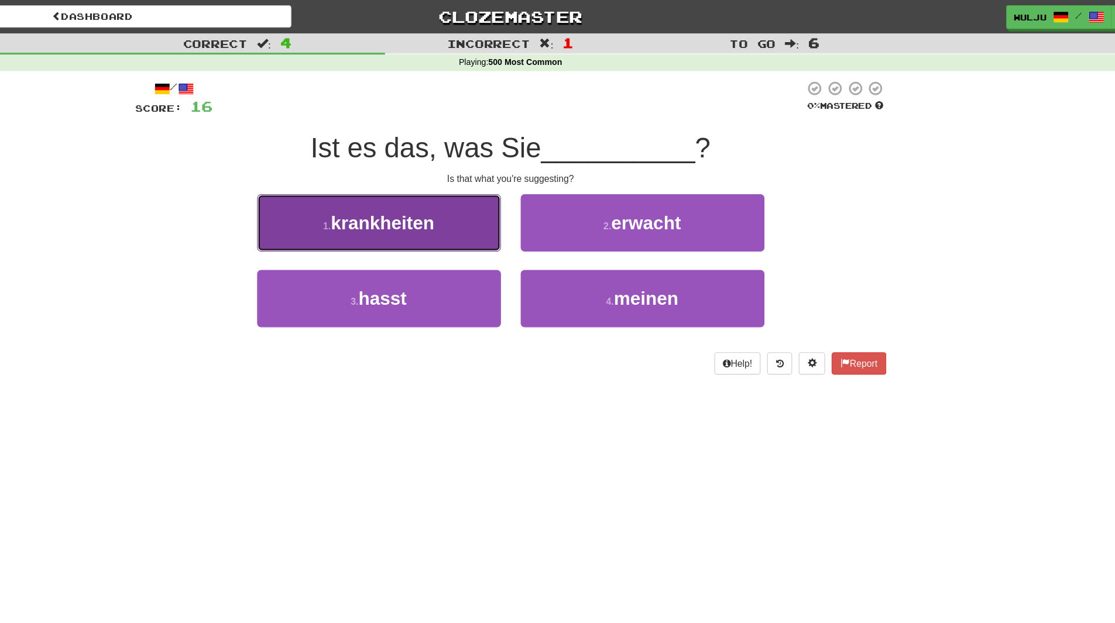
click at [531, 219] on button "1 . krankheiten" at bounding box center [440, 198] width 217 height 51
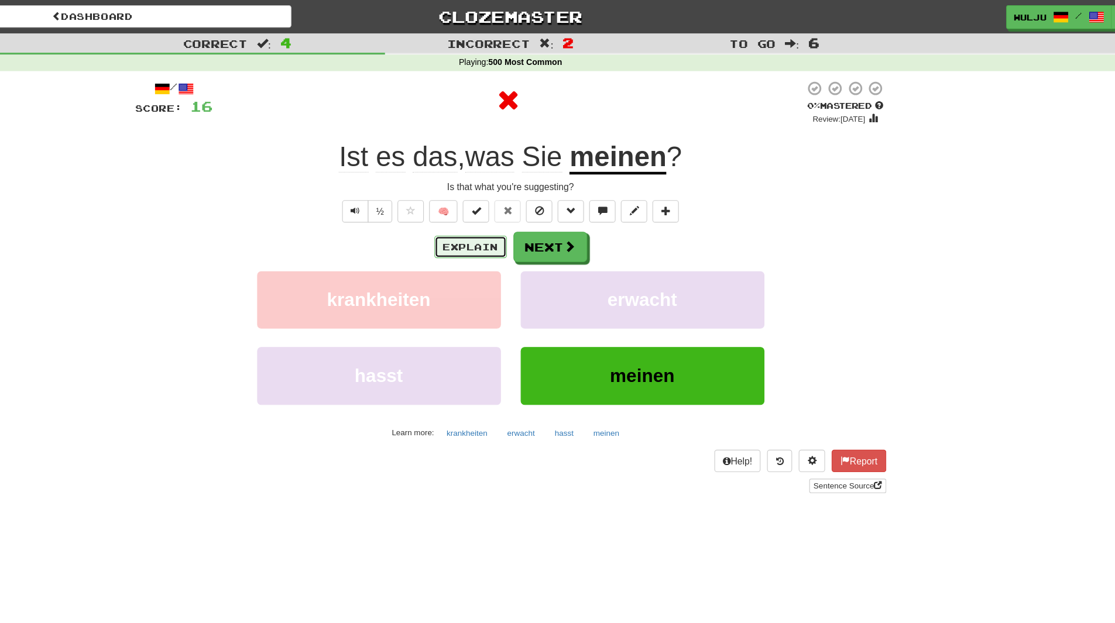
click at [538, 222] on button "Explain" at bounding box center [522, 220] width 64 height 20
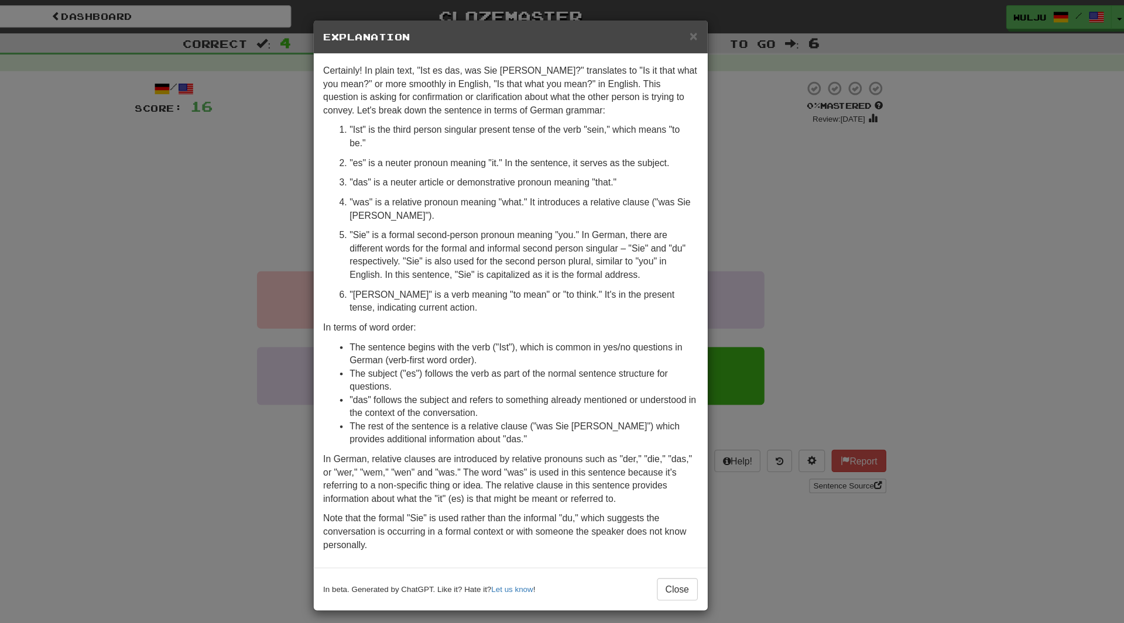
click at [896, 259] on div "× Explanation Certainly! In plain text, "Ist es das, was Sie [PERSON_NAME]?" tr…" at bounding box center [562, 311] width 1124 height 623
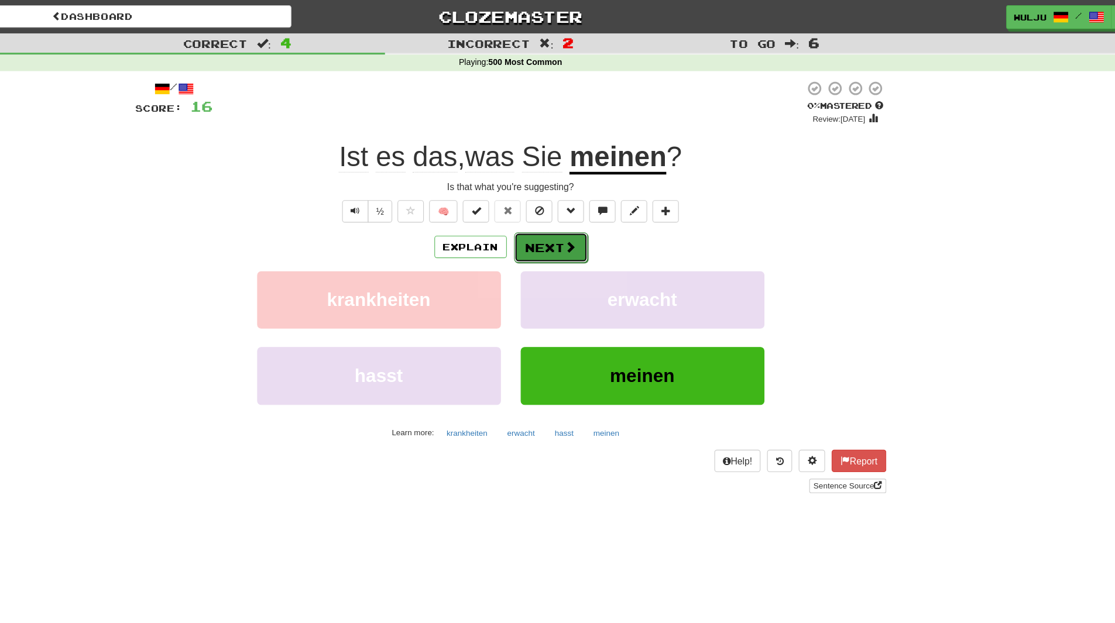
click at [618, 228] on button "Next" at bounding box center [594, 220] width 66 height 27
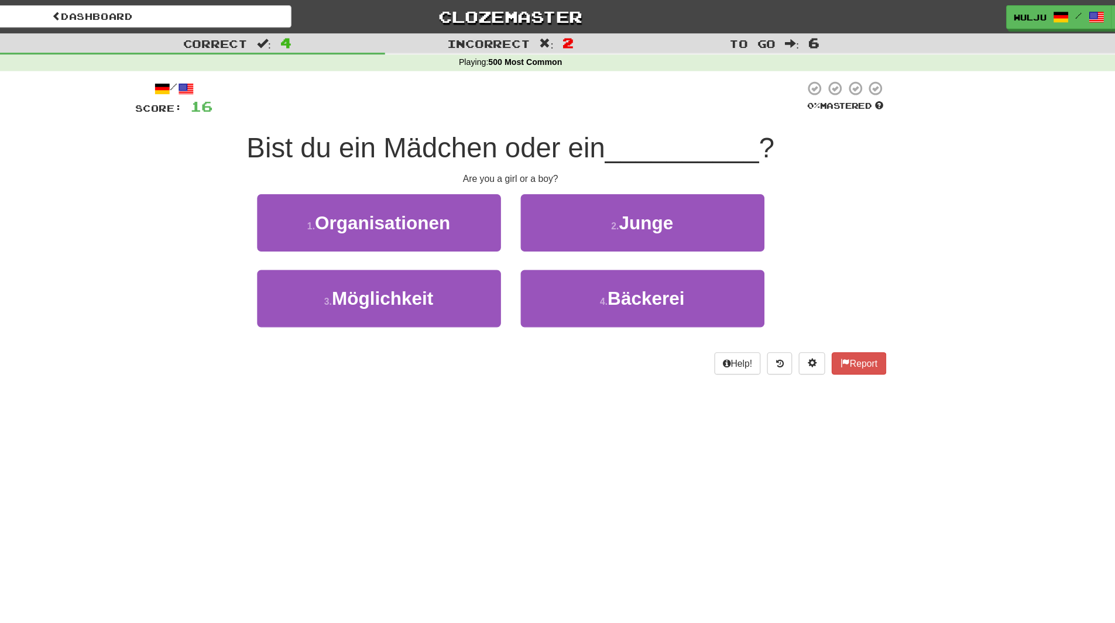
click at [566, 240] on div "4 . Bäckerei" at bounding box center [675, 273] width 234 height 67
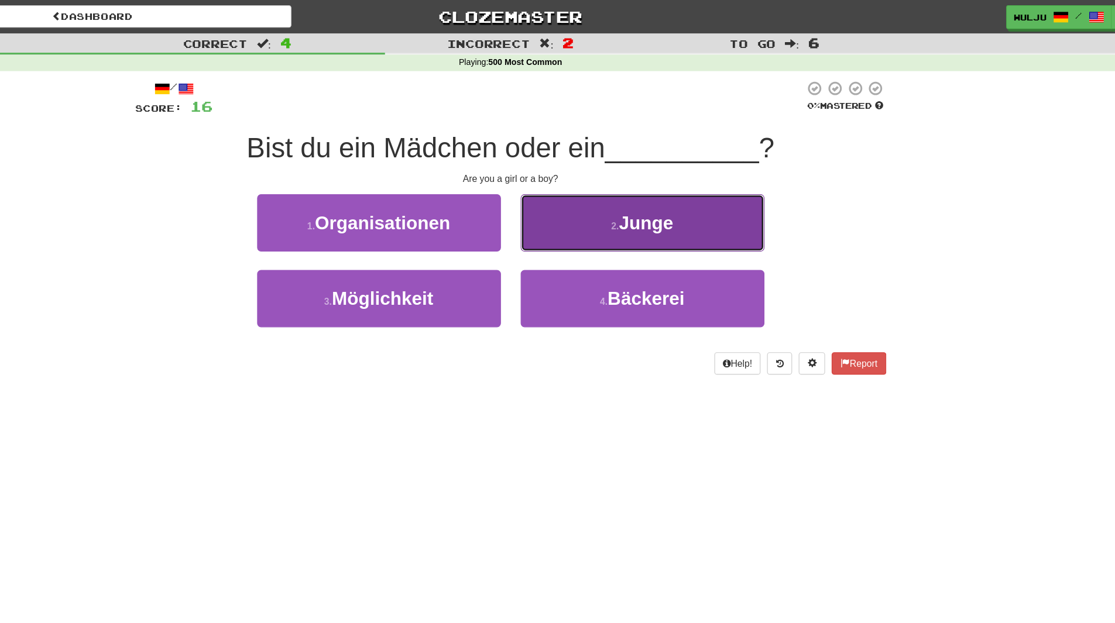
click at [579, 206] on button "2 . Junge" at bounding box center [675, 198] width 217 height 51
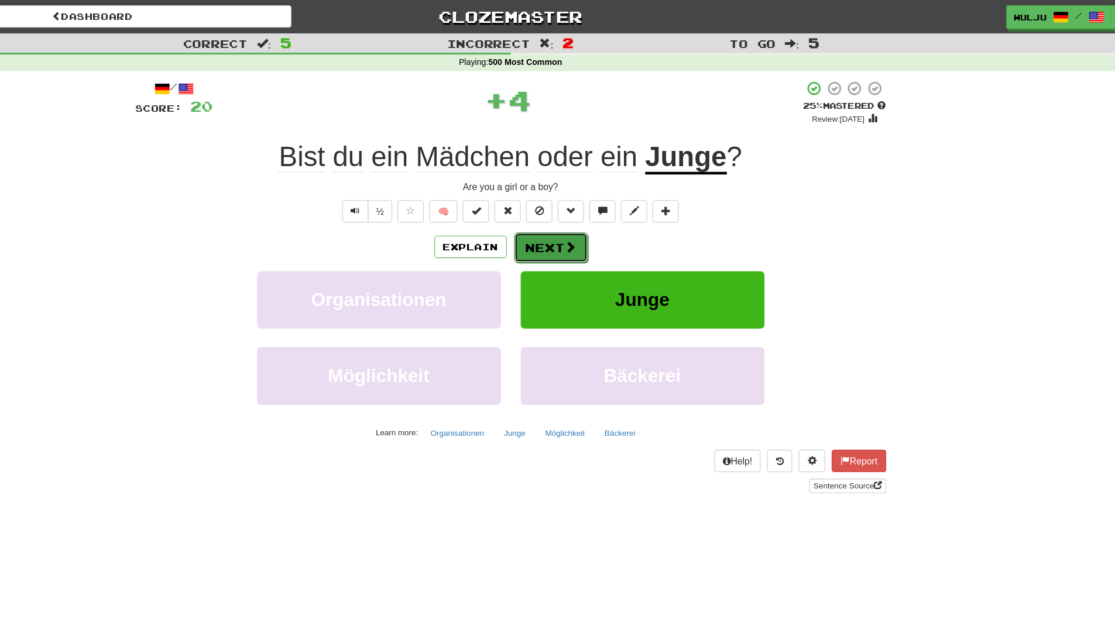
click at [594, 218] on button "Next" at bounding box center [594, 220] width 66 height 27
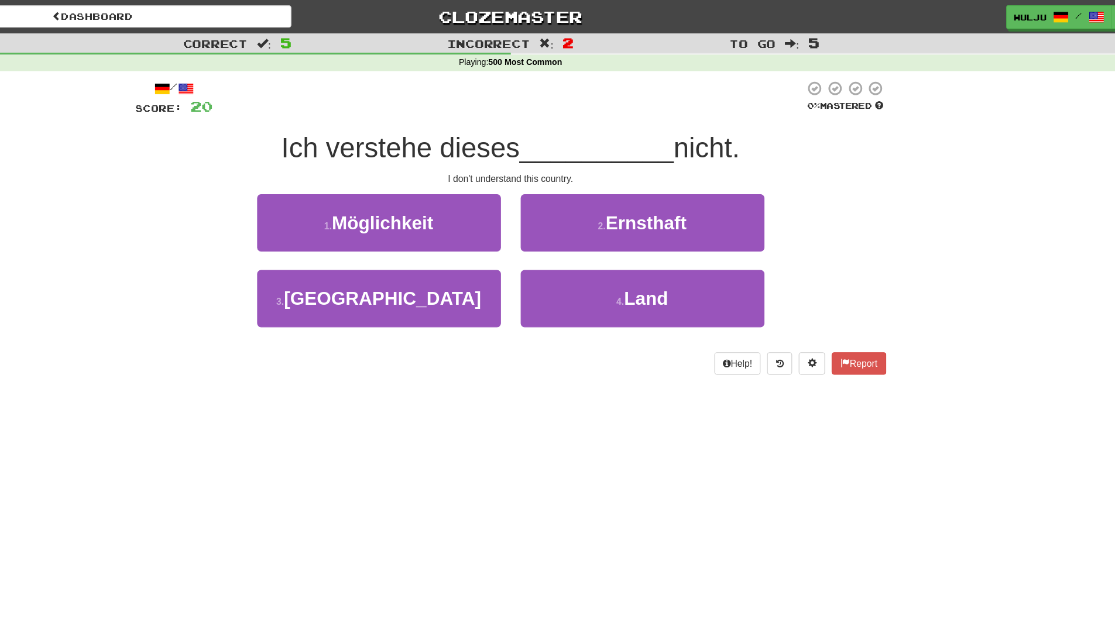
click at [556, 239] on div "1 . Möglichkeit" at bounding box center [441, 206] width 234 height 67
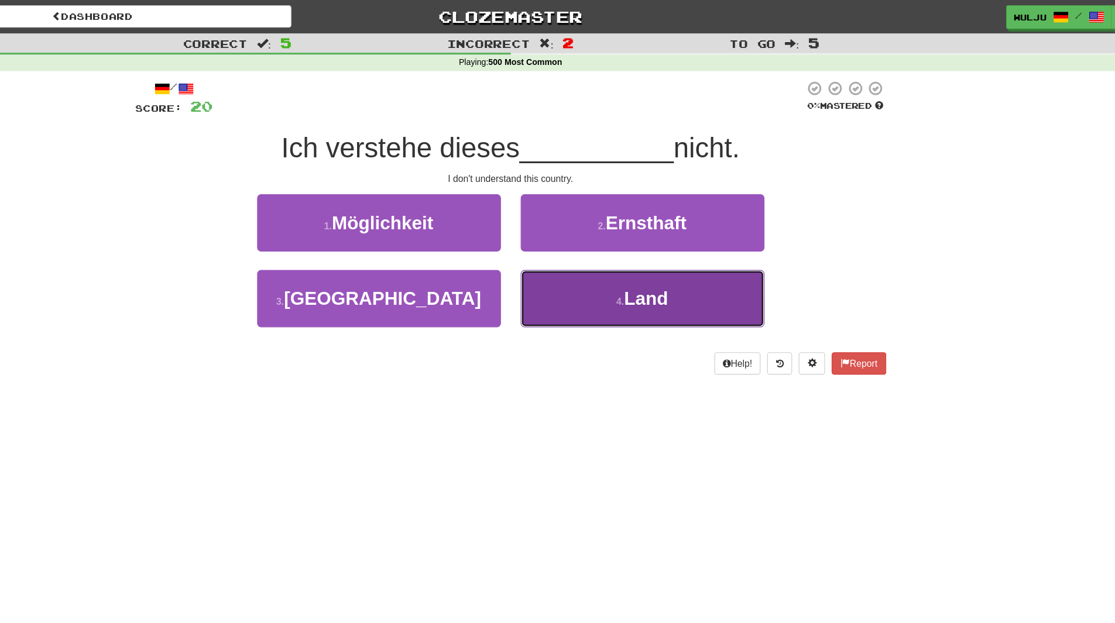
click at [585, 249] on button "4 . Land" at bounding box center [675, 265] width 217 height 51
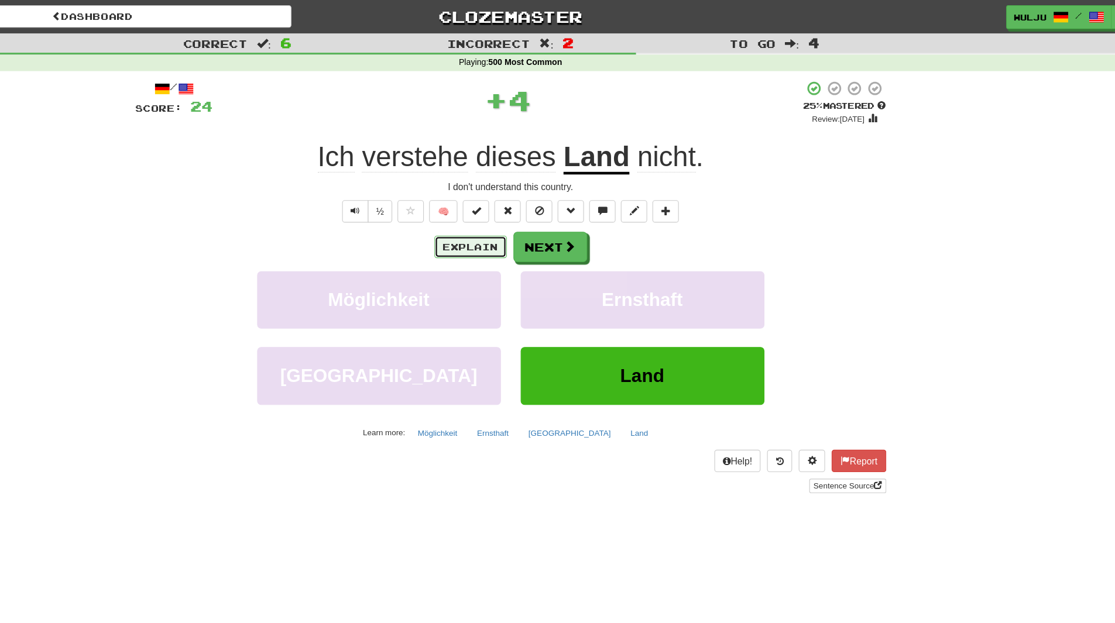
click at [533, 218] on button "Explain" at bounding box center [522, 220] width 64 height 20
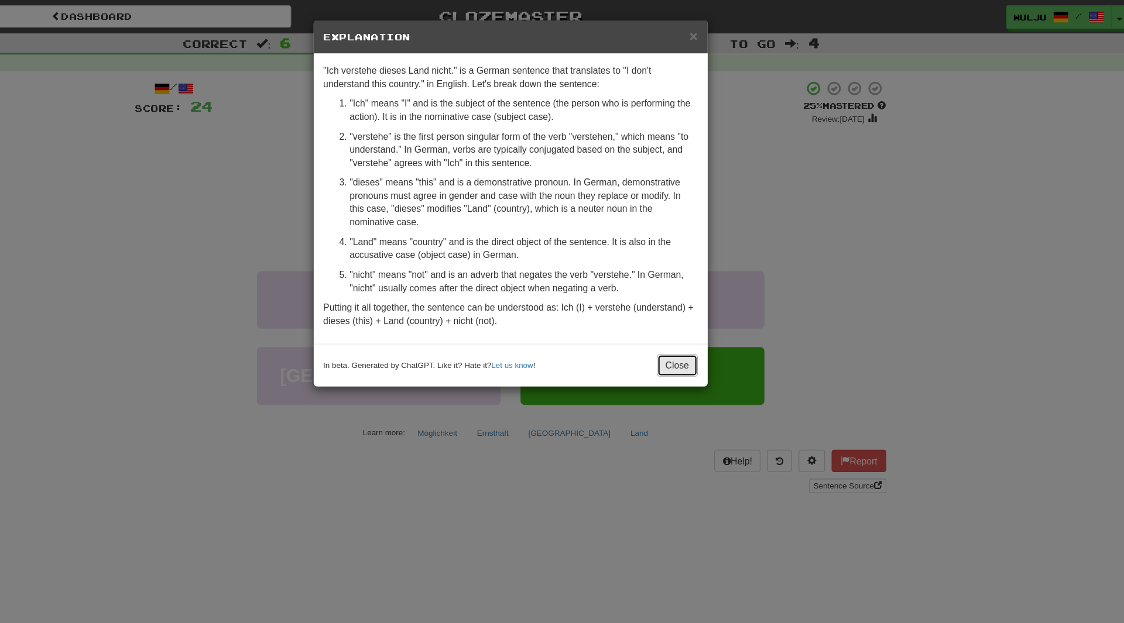
click at [704, 321] on button "Close" at bounding box center [706, 325] width 36 height 20
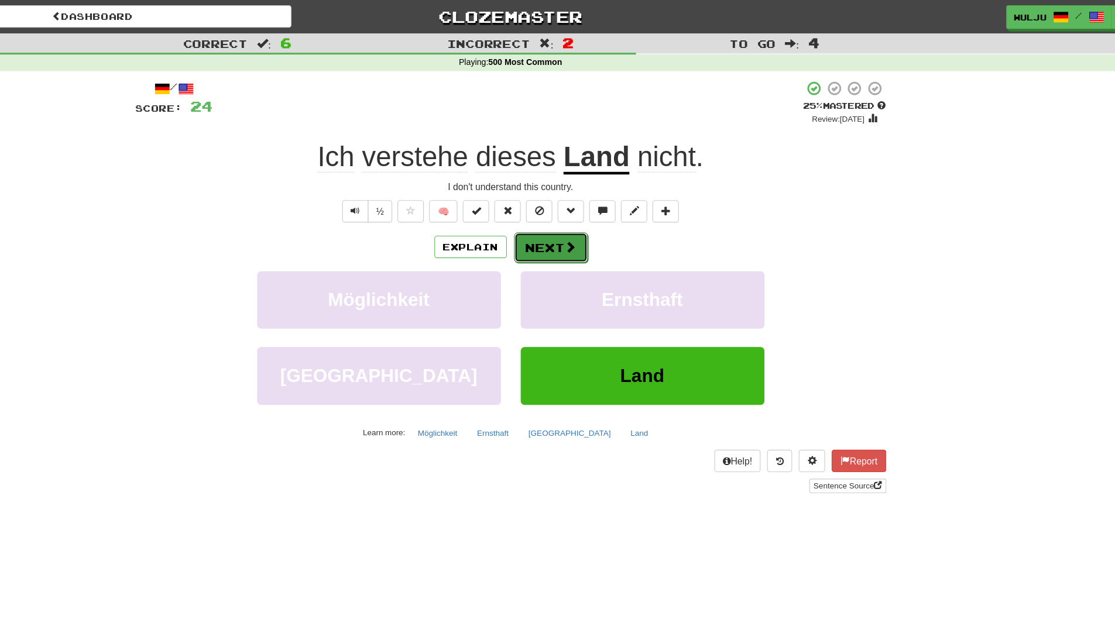
click at [581, 217] on button "Next" at bounding box center [594, 220] width 66 height 27
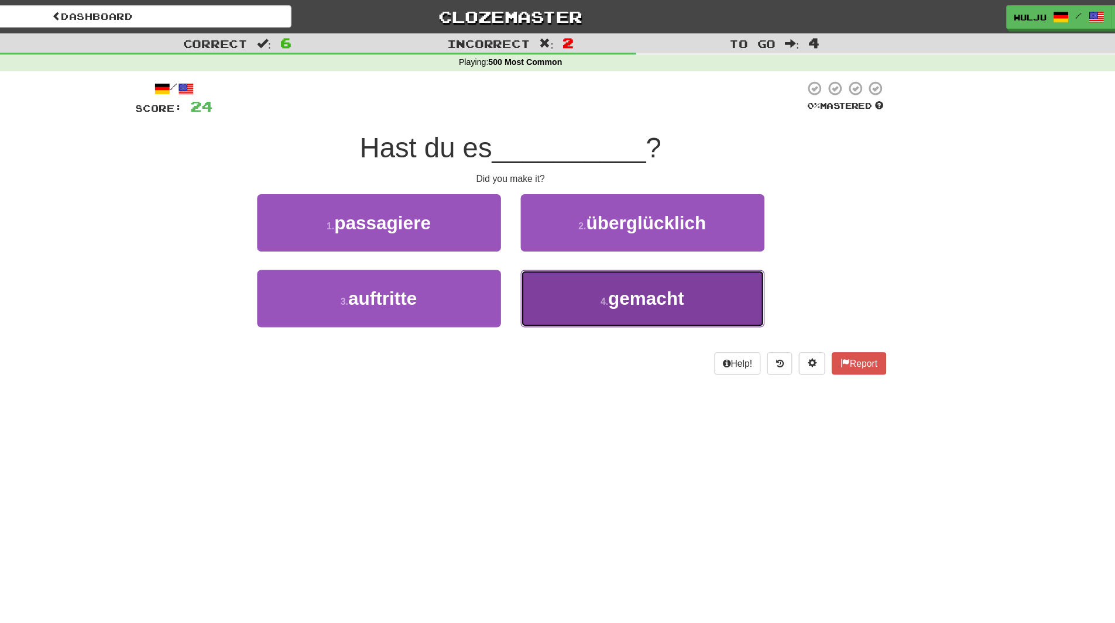
click at [606, 246] on button "4 . gemacht" at bounding box center [675, 265] width 217 height 51
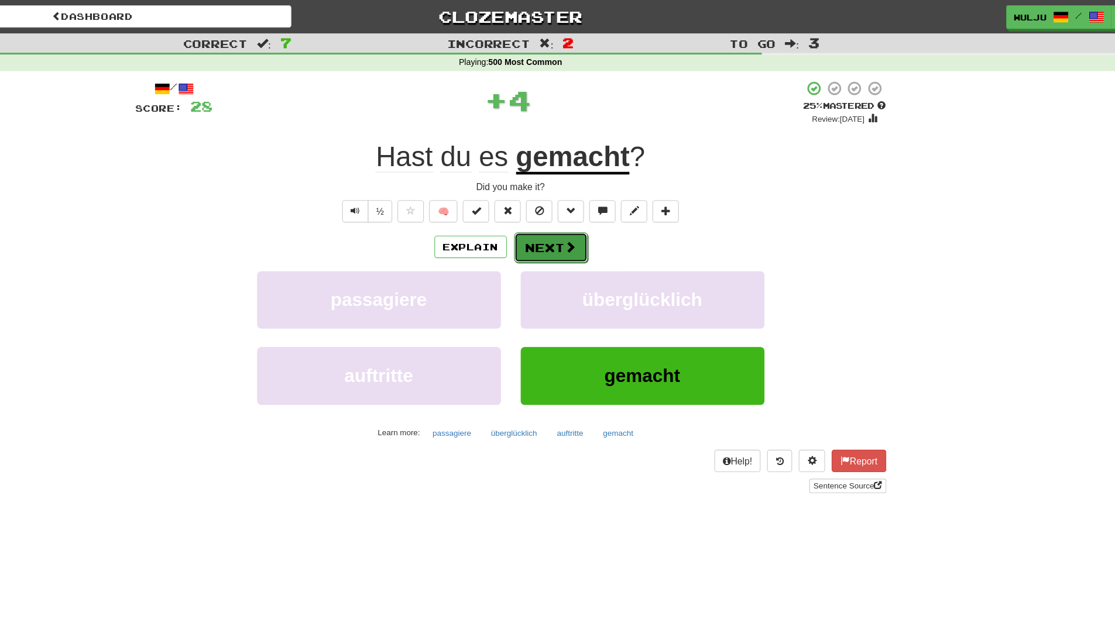
click at [572, 224] on button "Next" at bounding box center [594, 220] width 66 height 27
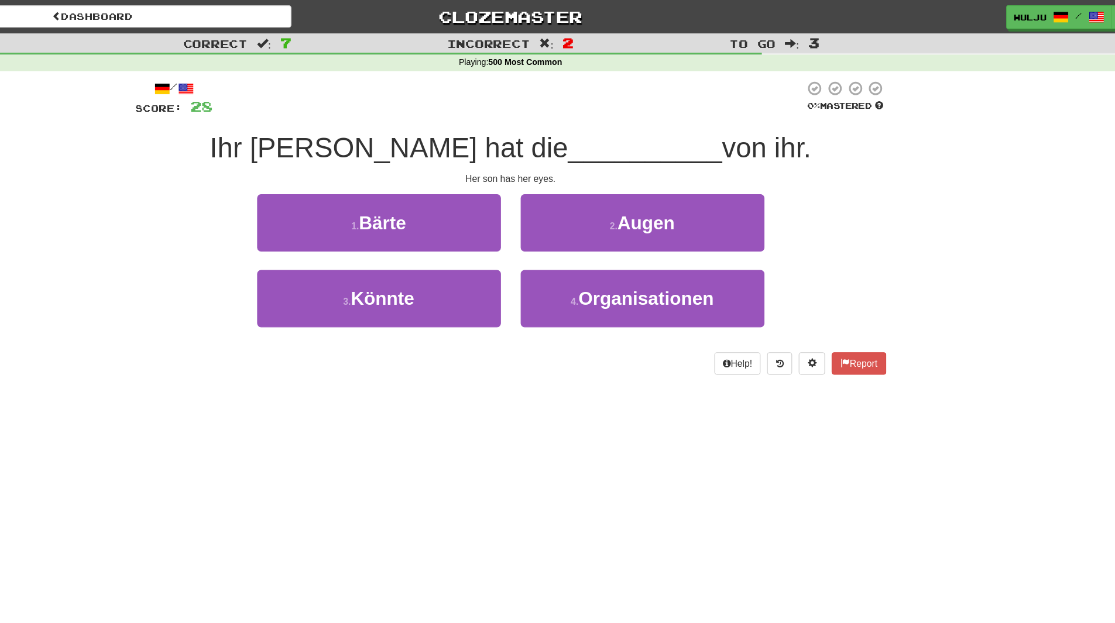
click at [561, 237] on div "2 . Augen" at bounding box center [675, 206] width 234 height 67
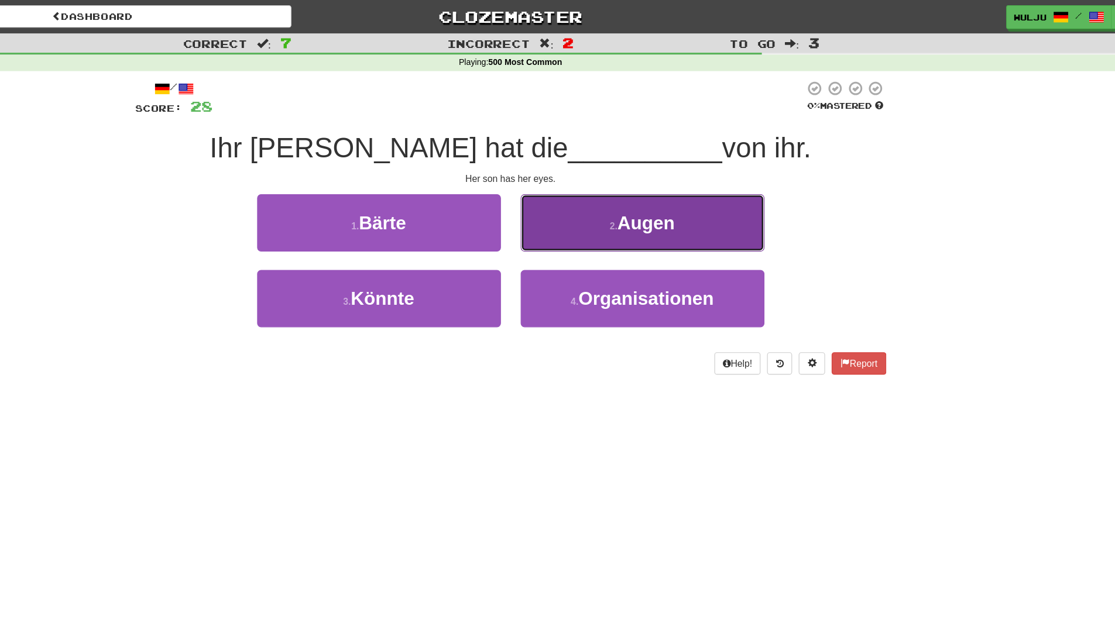
click at [572, 205] on button "2 . Augen" at bounding box center [675, 198] width 217 height 51
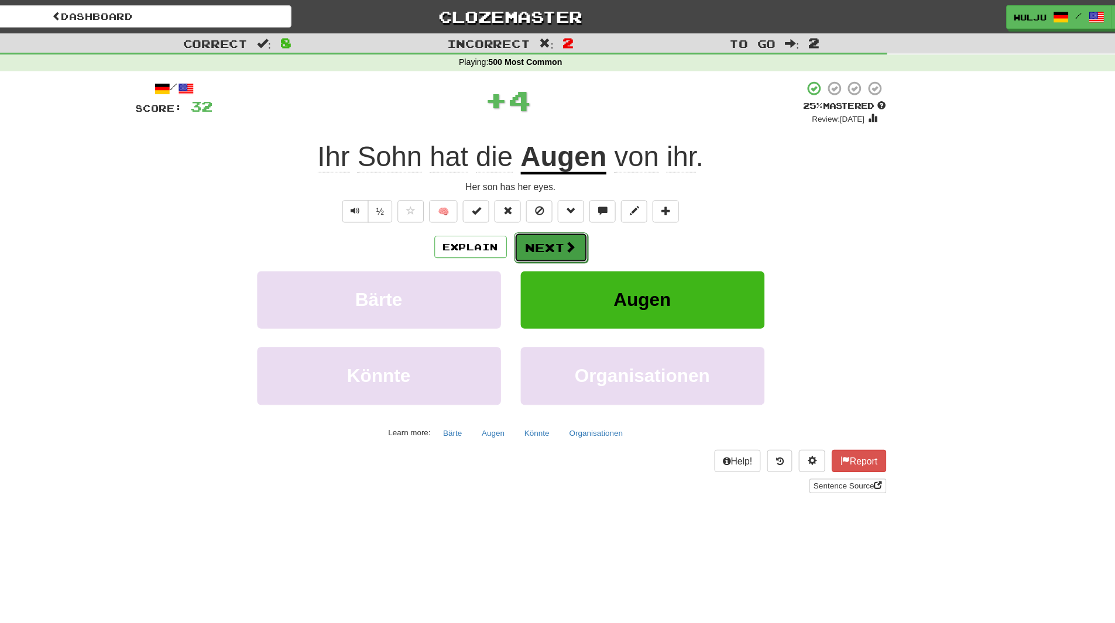
click at [567, 221] on button "Next" at bounding box center [594, 220] width 66 height 27
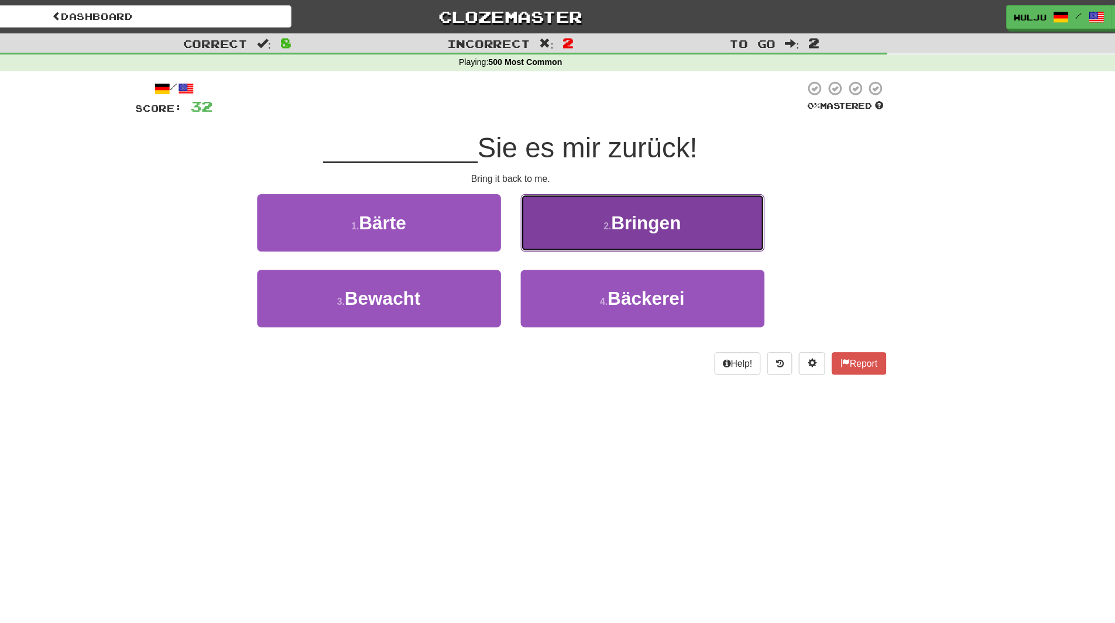
click at [605, 211] on button "2 . Bringen" at bounding box center [675, 198] width 217 height 51
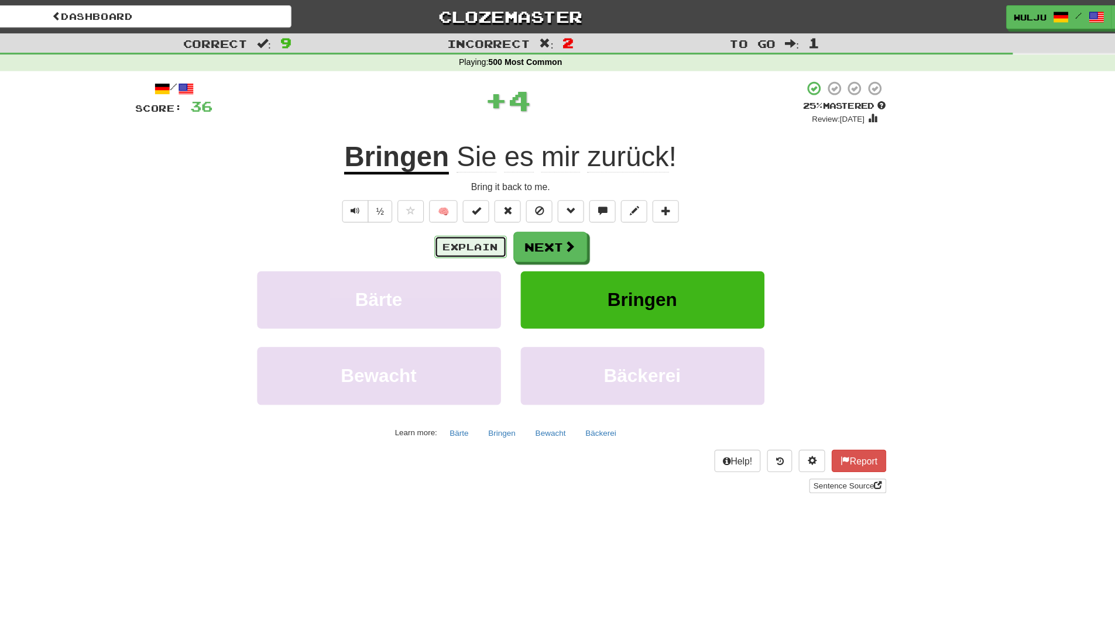
click at [537, 225] on button "Explain" at bounding box center [522, 220] width 64 height 20
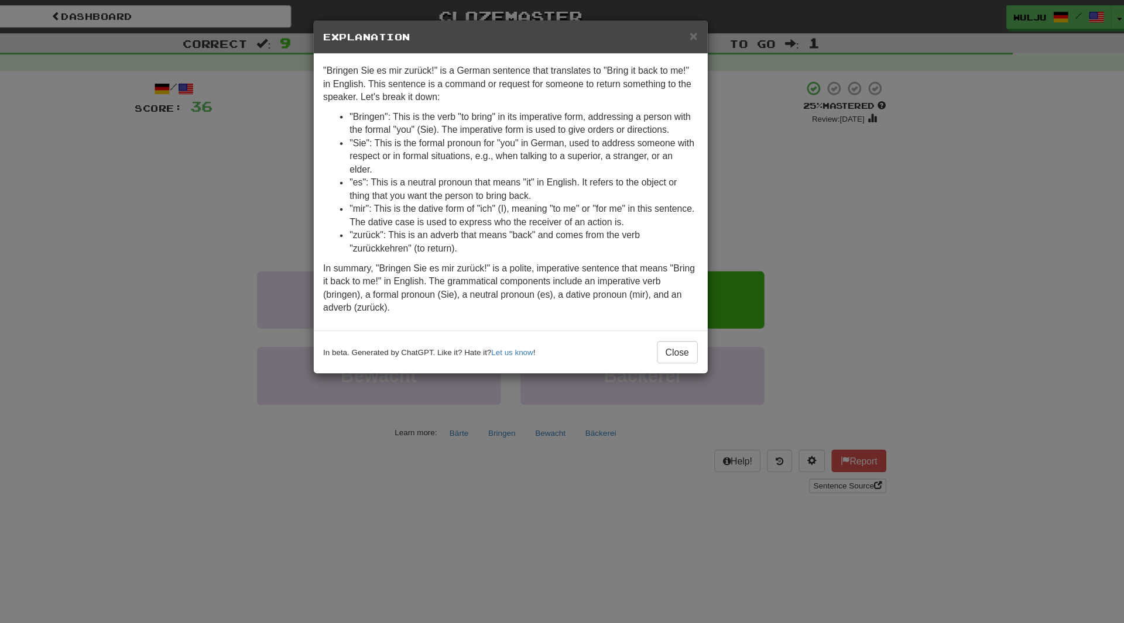
click at [811, 210] on div "× Explanation "Bringen Sie es mir zurück!" is a German sentence that translates…" at bounding box center [562, 311] width 1124 height 623
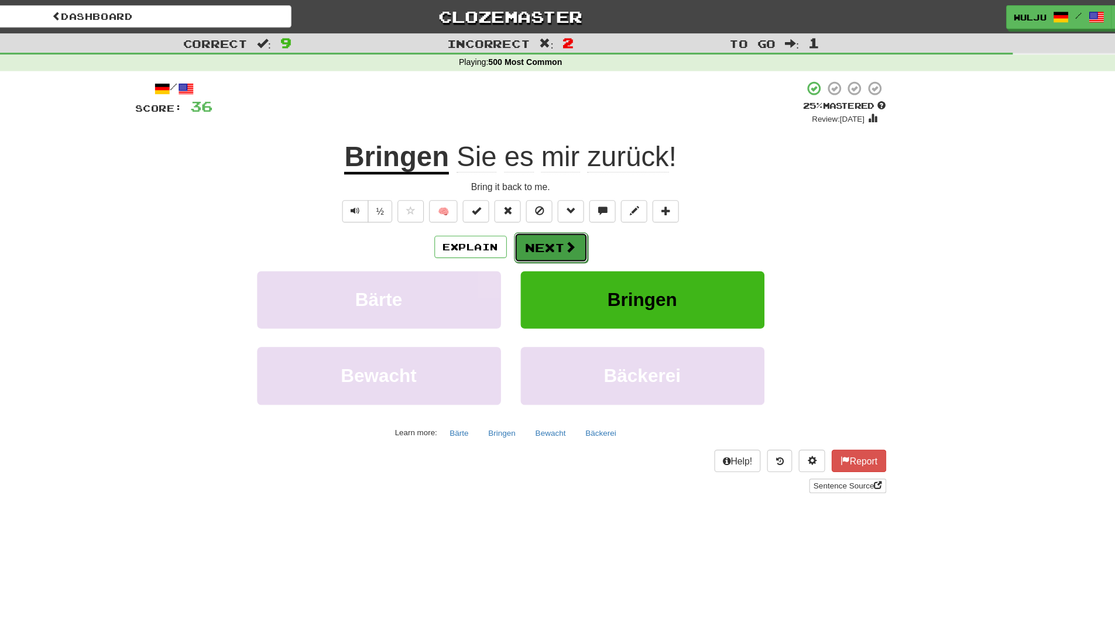
click at [594, 207] on button "Next" at bounding box center [594, 220] width 66 height 27
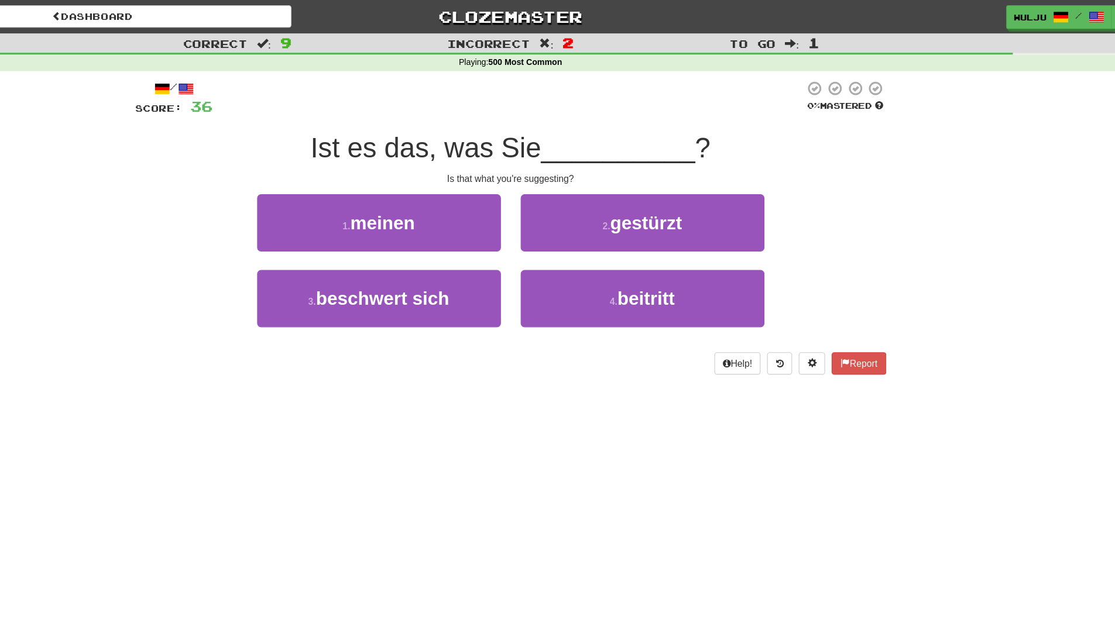
click at [564, 235] on div "2 . gestürzt" at bounding box center [675, 206] width 234 height 67
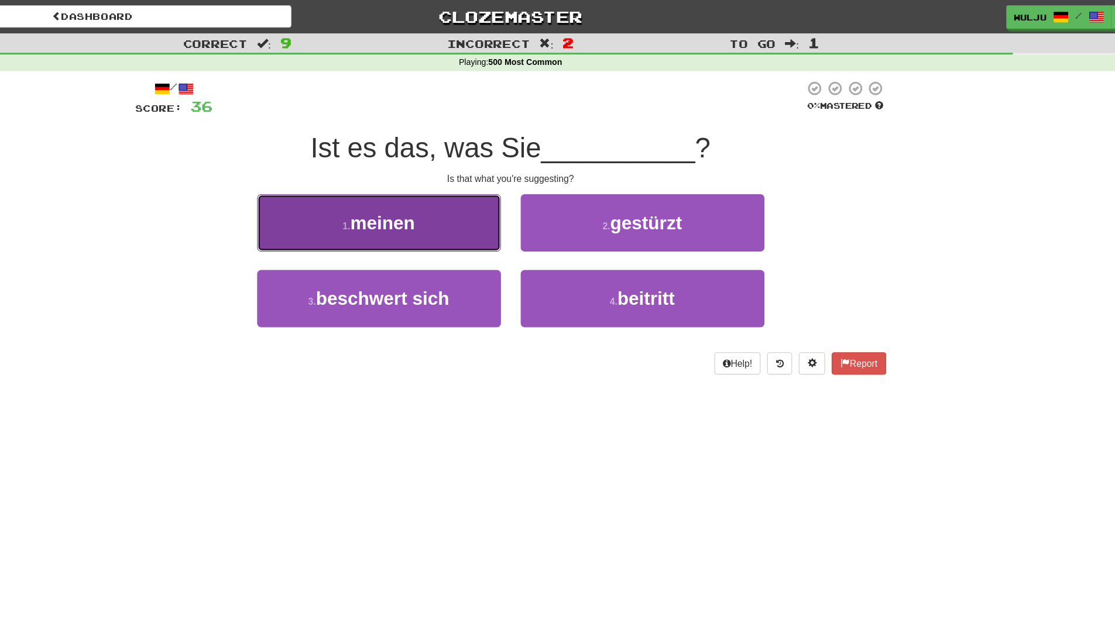
click at [502, 212] on button "1 . [PERSON_NAME]" at bounding box center [440, 198] width 217 height 51
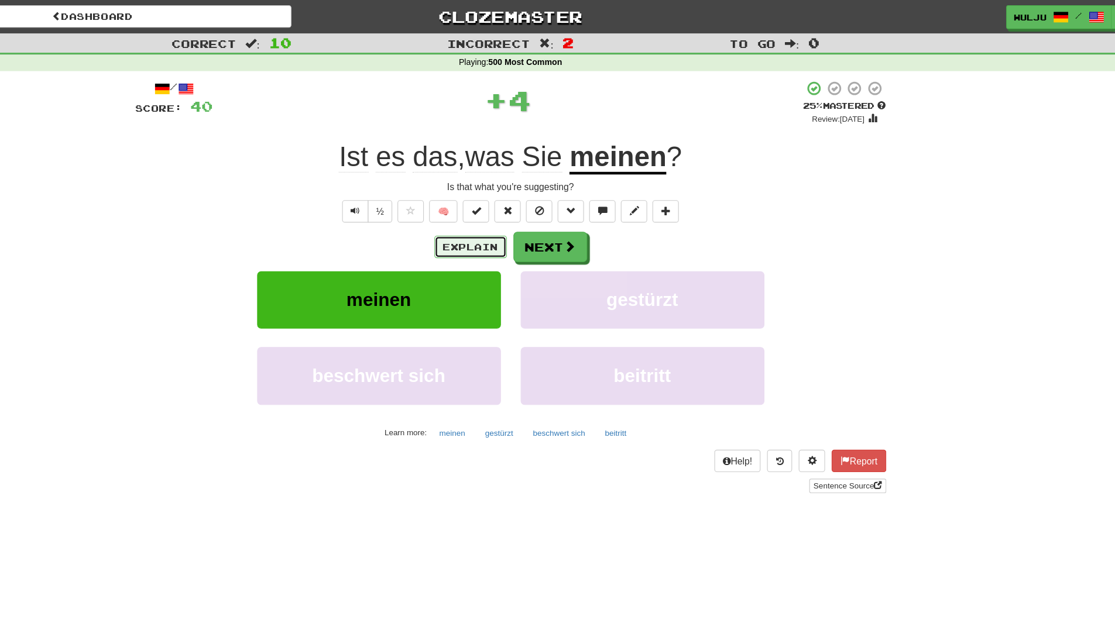
click at [542, 219] on button "Explain" at bounding box center [522, 220] width 64 height 20
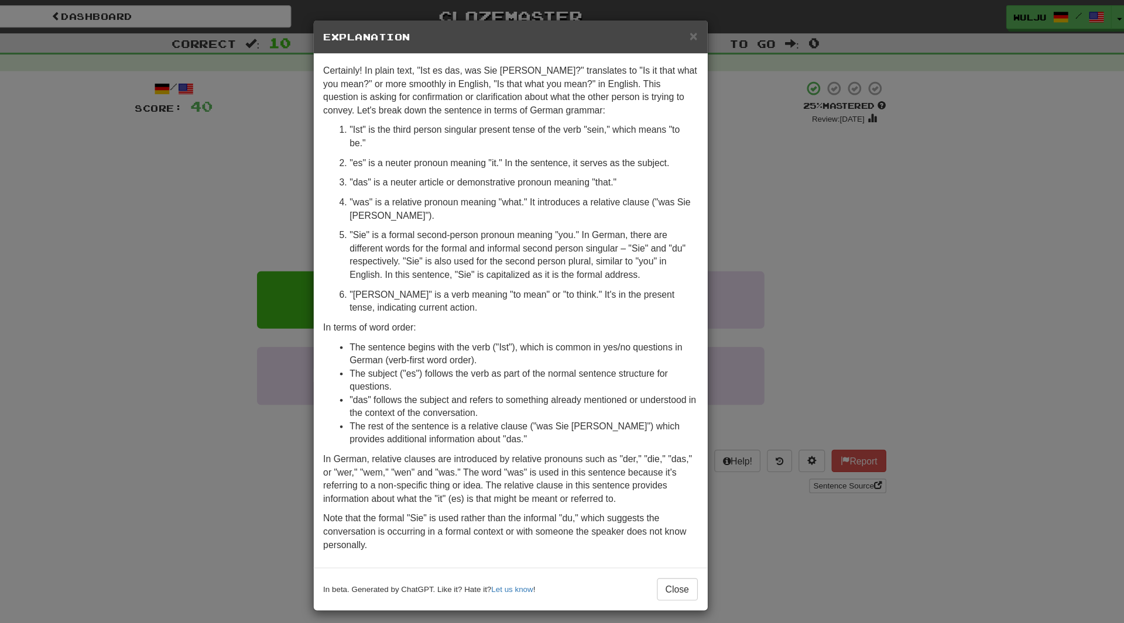
click at [817, 277] on div "× Explanation Certainly! In plain text, "Ist es das, was Sie [PERSON_NAME]?" tr…" at bounding box center [562, 311] width 1124 height 623
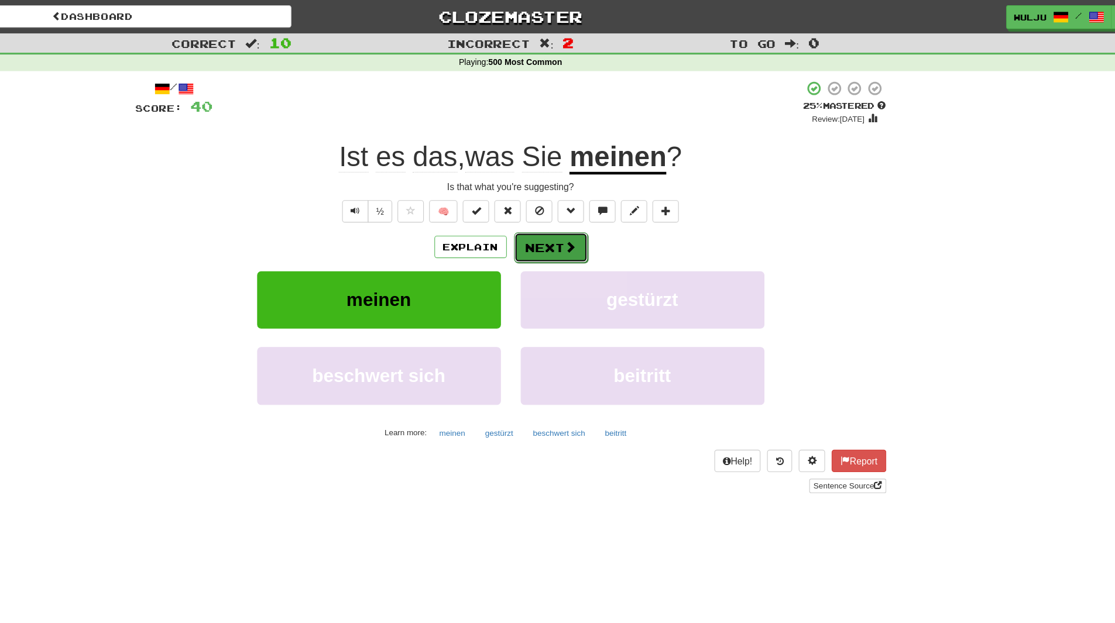
click at [587, 215] on button "Next" at bounding box center [594, 220] width 66 height 27
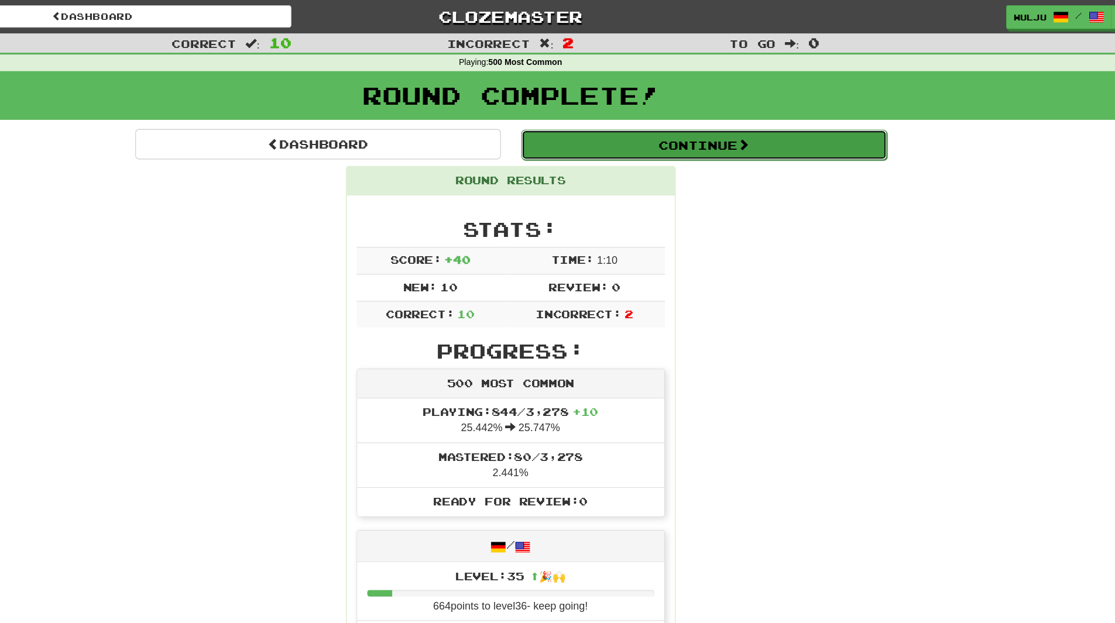
click at [677, 138] on button "Continue" at bounding box center [729, 128] width 325 height 27
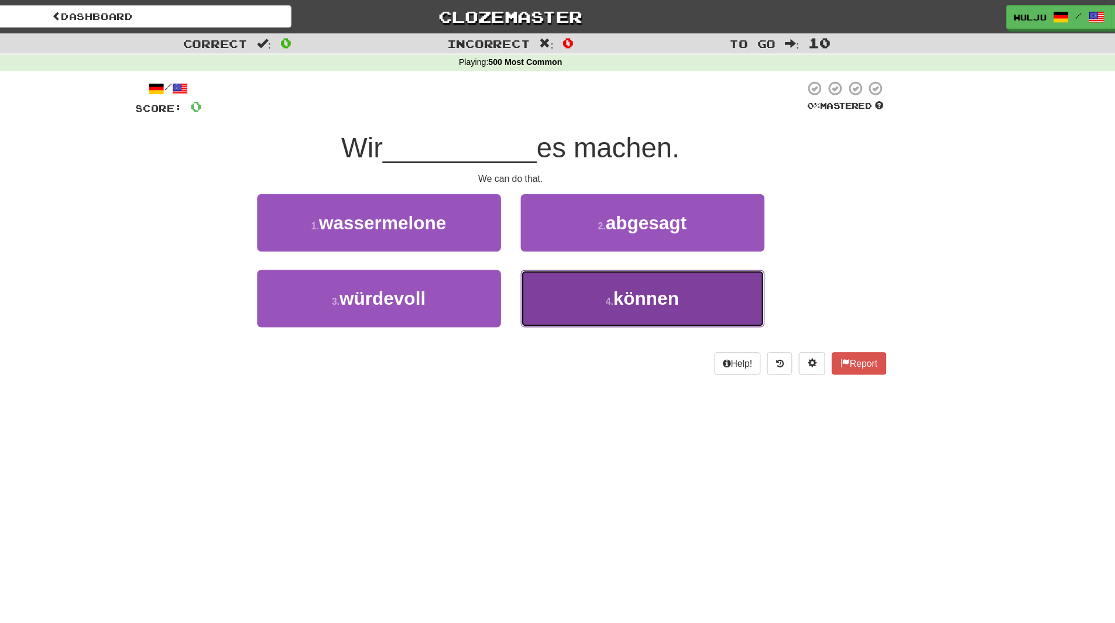
click at [696, 261] on span "können" at bounding box center [678, 265] width 59 height 18
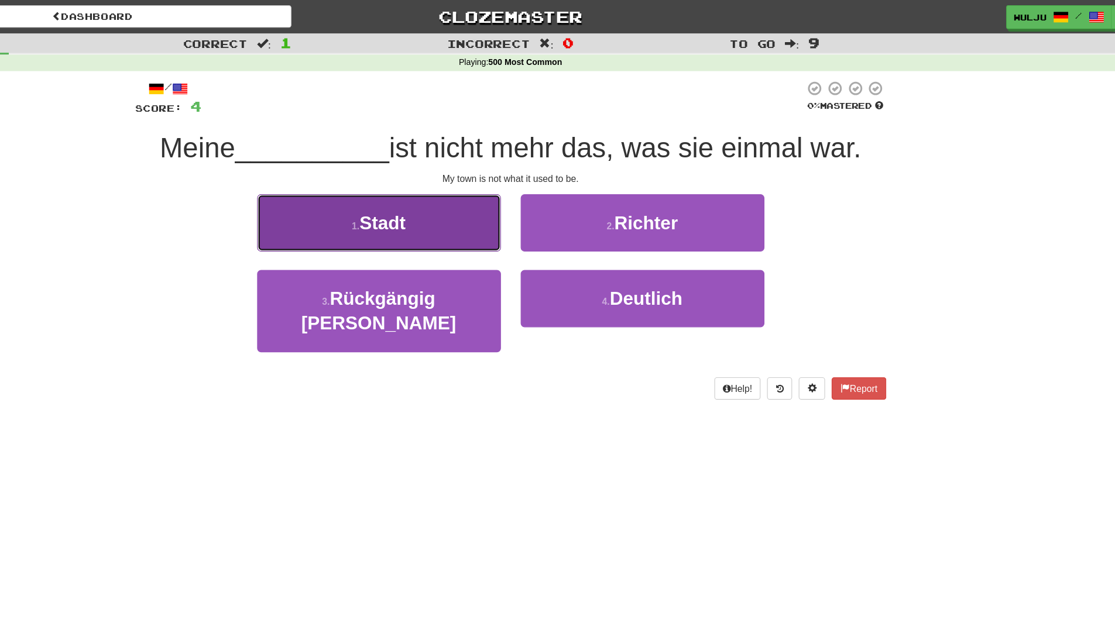
click at [534, 184] on button "1 . Stadt" at bounding box center [440, 198] width 217 height 51
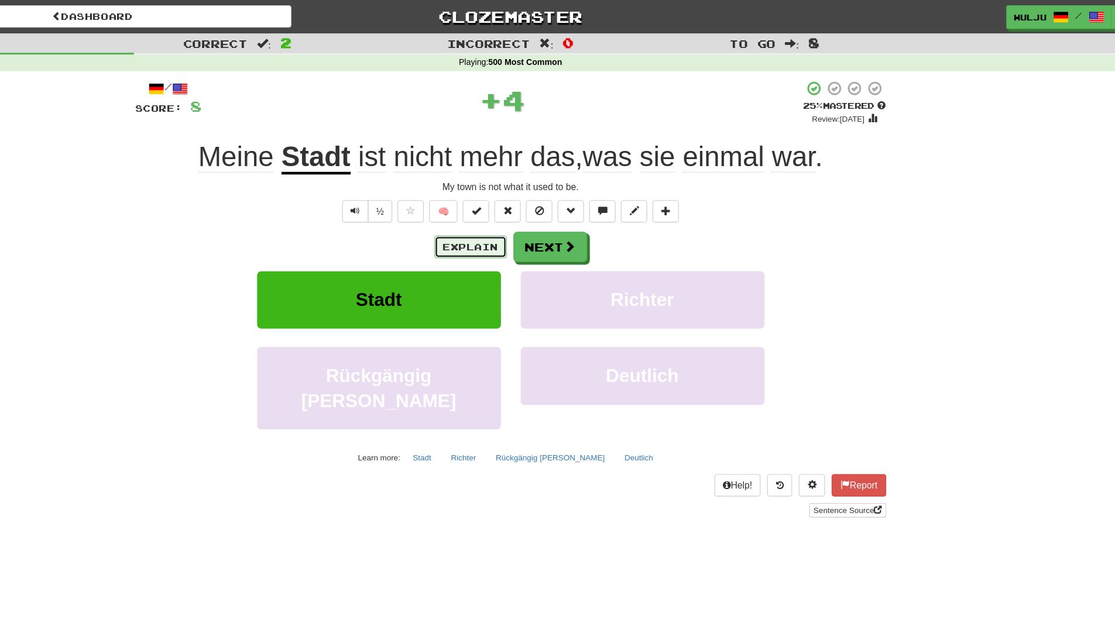
click at [542, 212] on button "Explain" at bounding box center [522, 220] width 64 height 20
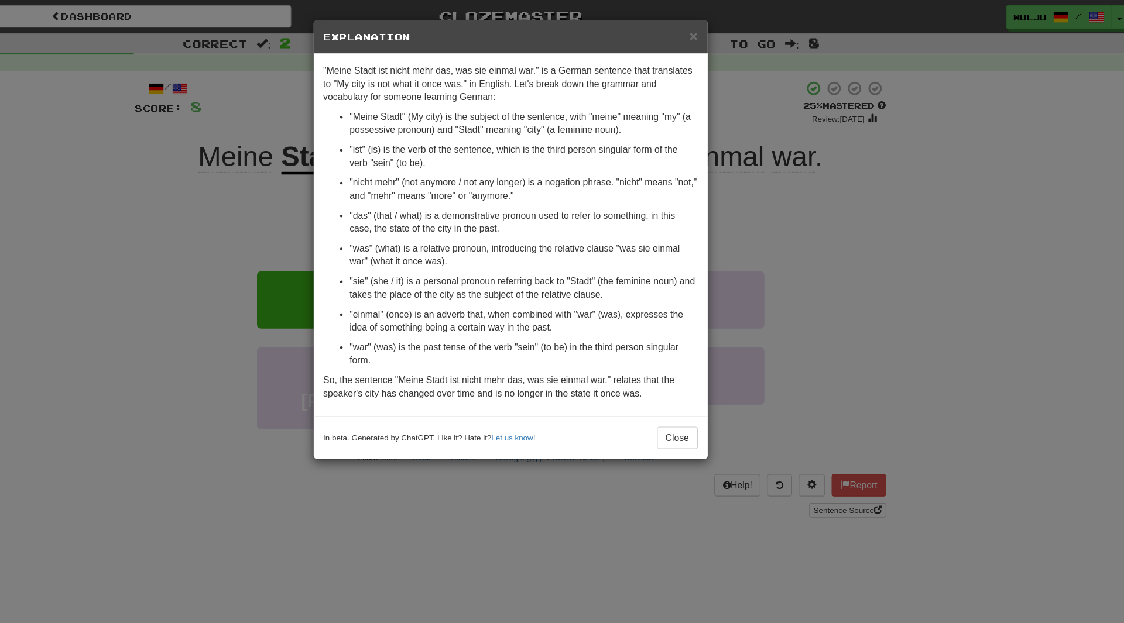
click at [835, 256] on div "× Explanation "Meine Stadt ist nicht mehr das, was sie einmal war." is a German…" at bounding box center [562, 311] width 1124 height 623
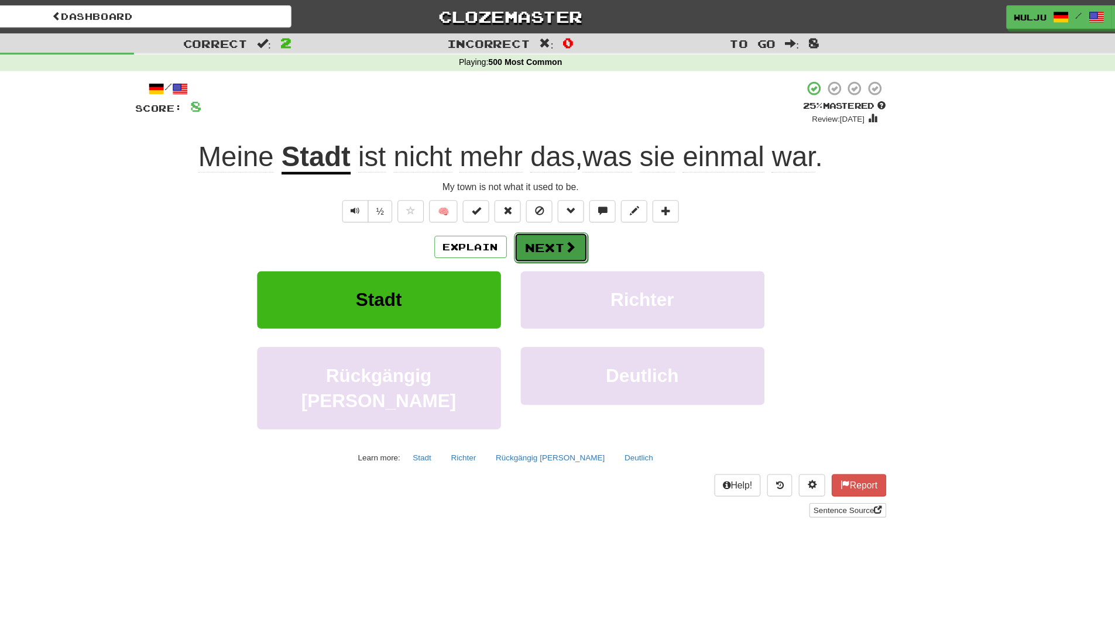
click at [596, 224] on button "Next" at bounding box center [594, 220] width 66 height 27
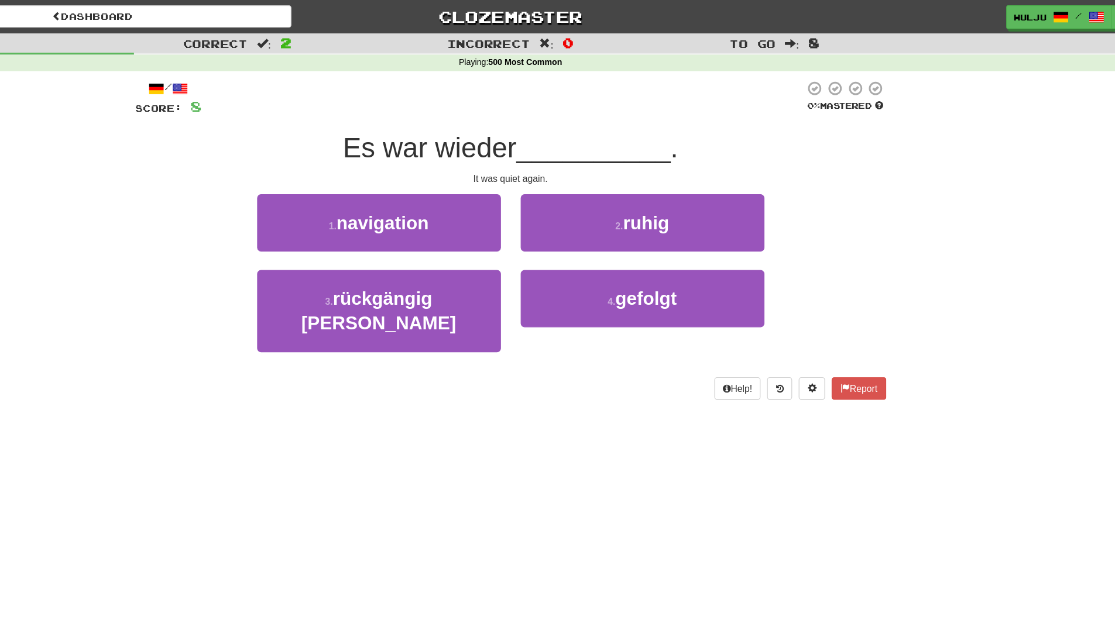
click at [666, 163] on div "It was quiet again." at bounding box center [557, 159] width 667 height 12
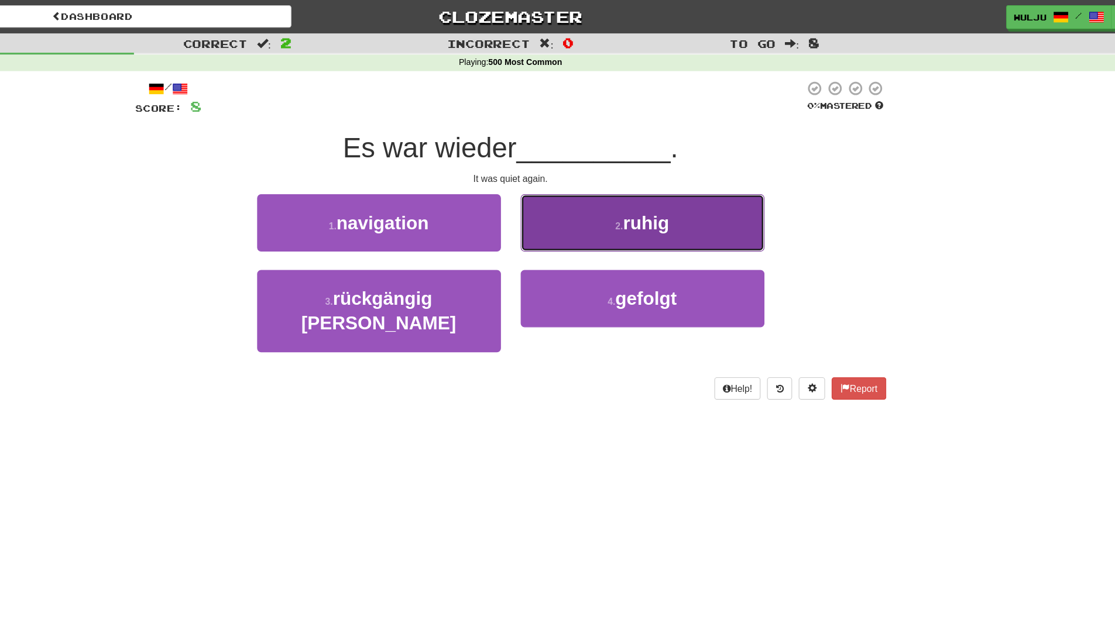
click at [670, 179] on button "2 . ruhig" at bounding box center [675, 198] width 217 height 51
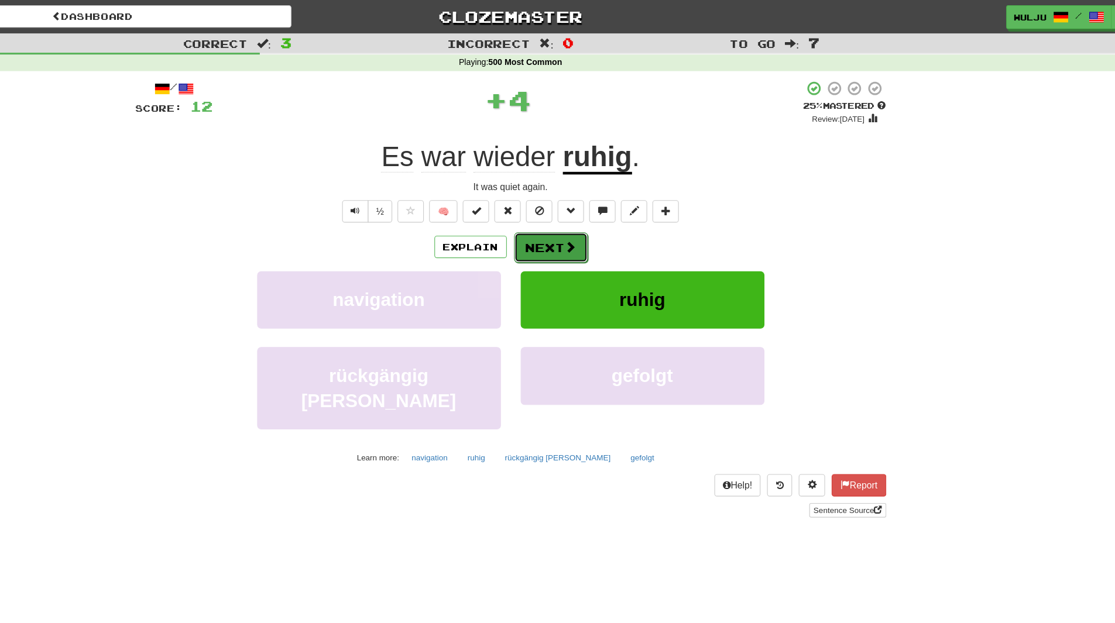
click at [595, 222] on button "Next" at bounding box center [594, 220] width 66 height 27
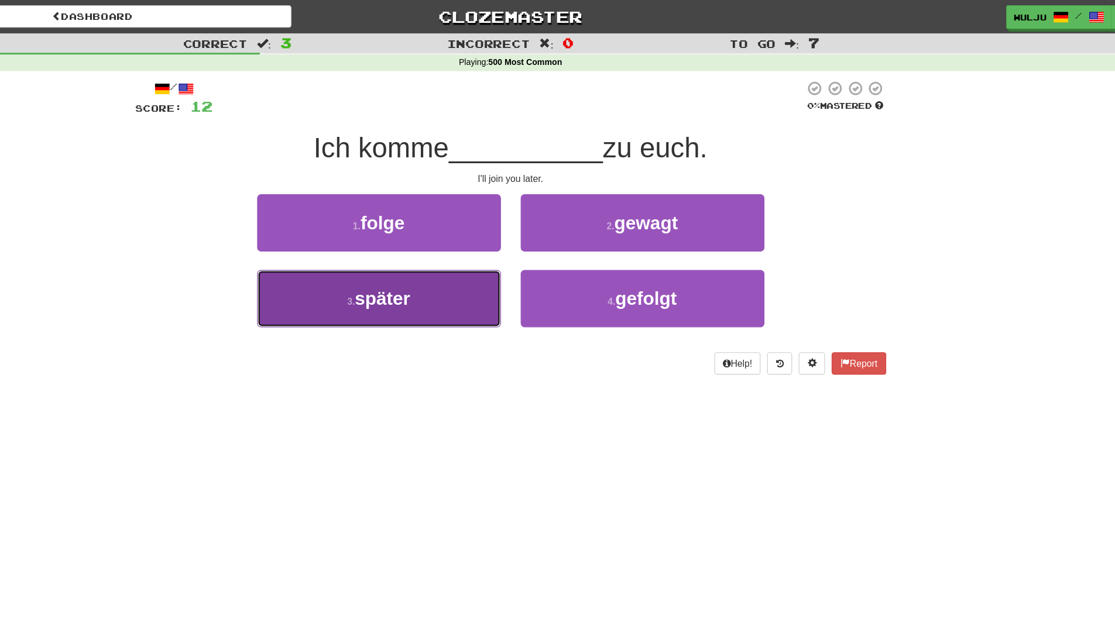
click at [509, 276] on button "3 . später" at bounding box center [440, 265] width 217 height 51
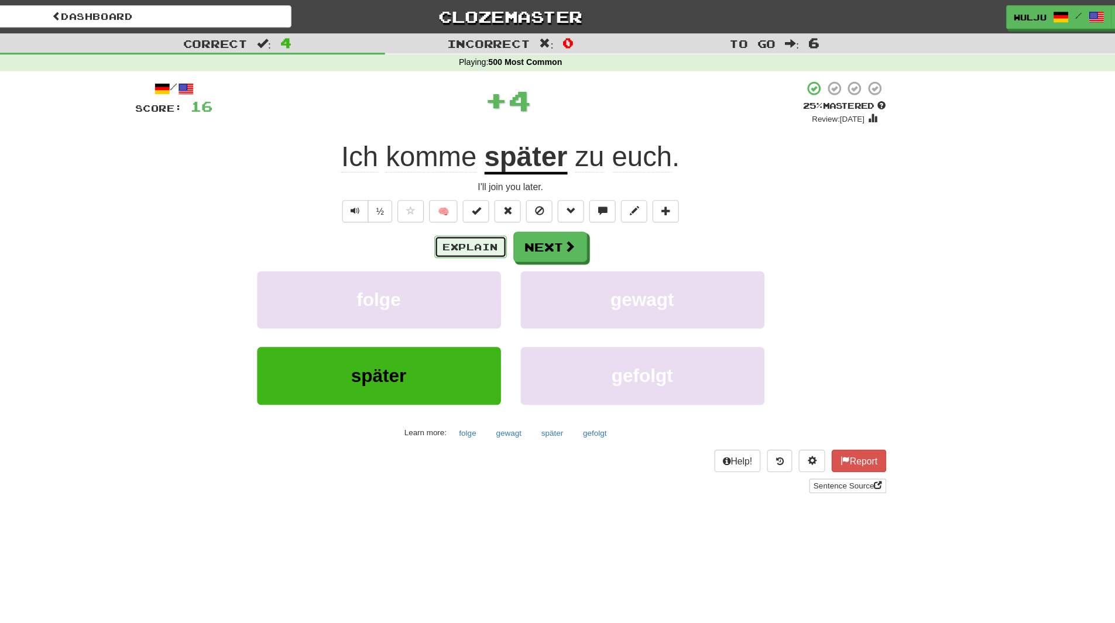
click at [520, 226] on button "Explain" at bounding box center [522, 220] width 64 height 20
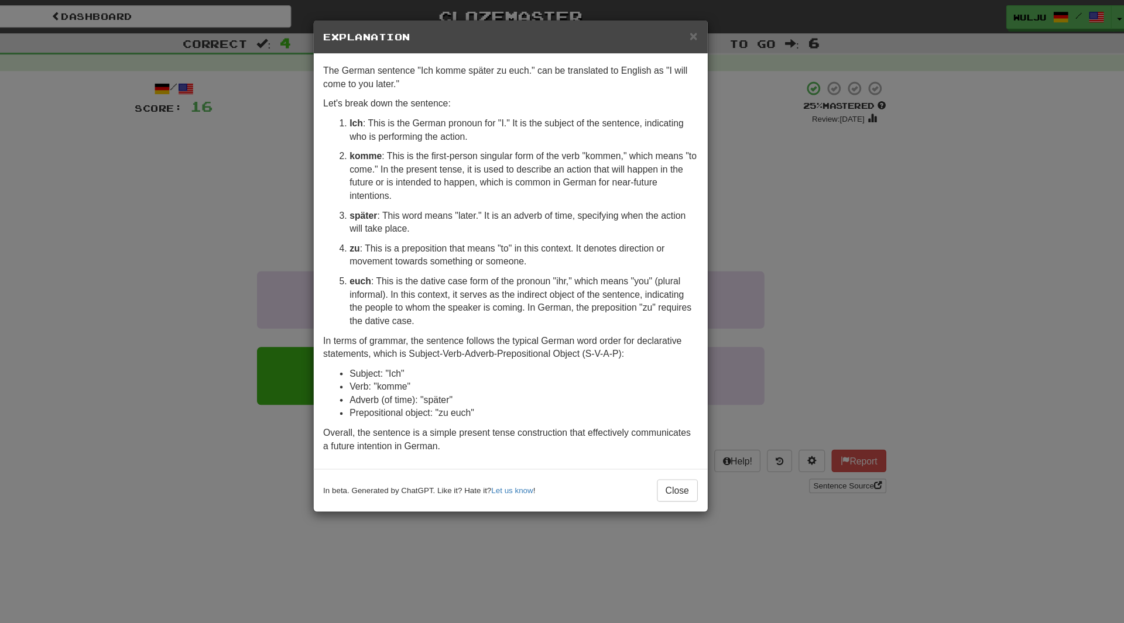
click at [766, 235] on div "× Explanation The German sentence "Ich komme später zu euch." can be translated…" at bounding box center [562, 311] width 1124 height 623
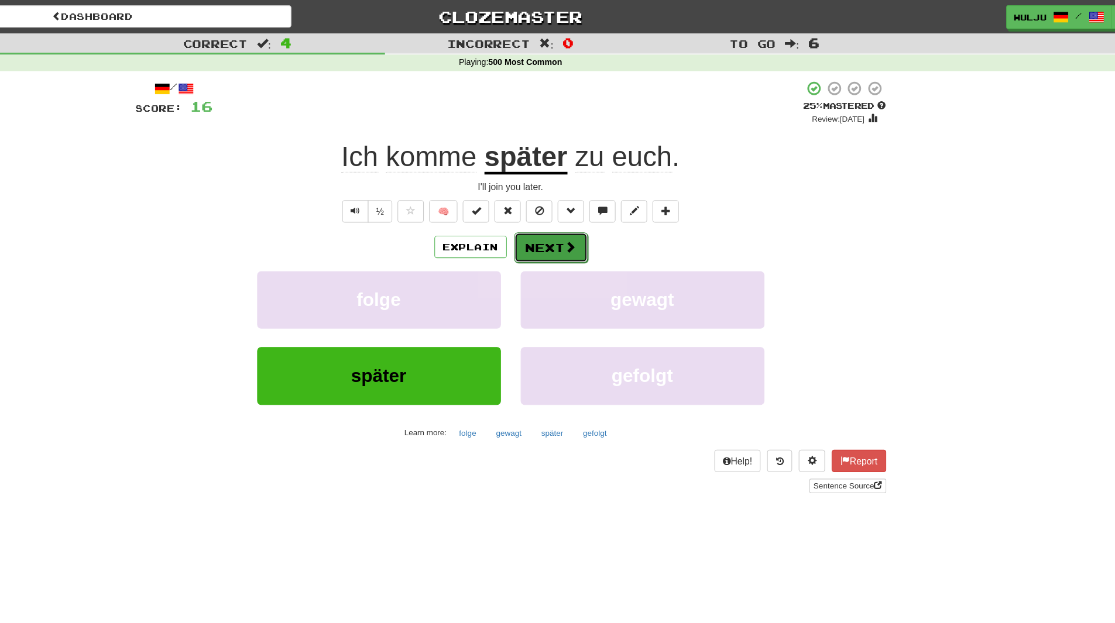
click at [613, 211] on button "Next" at bounding box center [594, 220] width 66 height 27
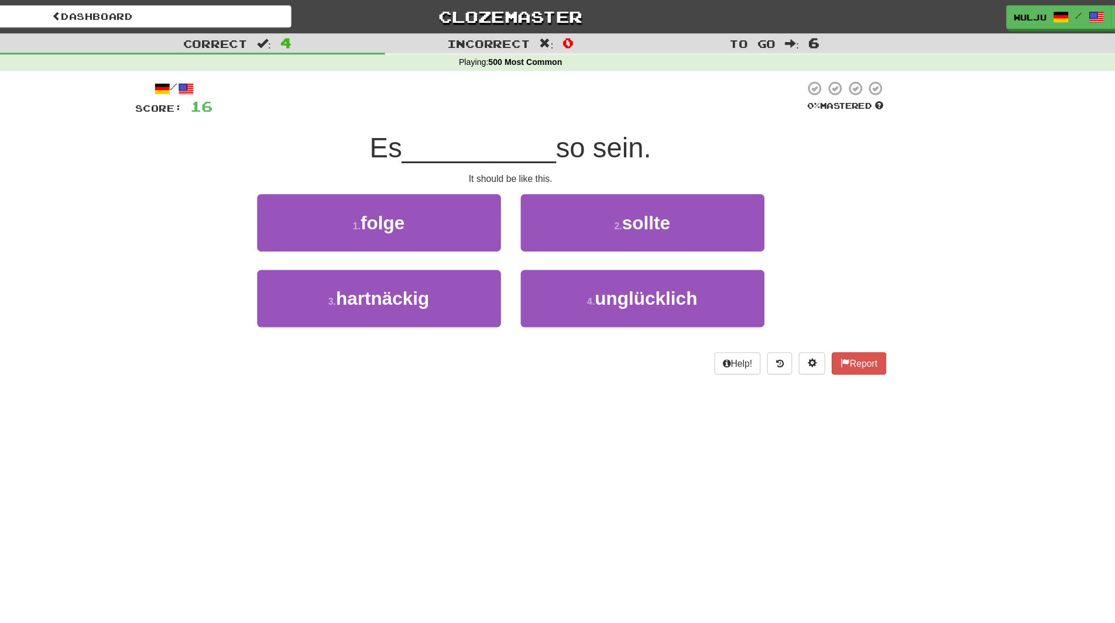
click at [554, 240] on div "3 . hartnäckig" at bounding box center [441, 273] width 234 height 67
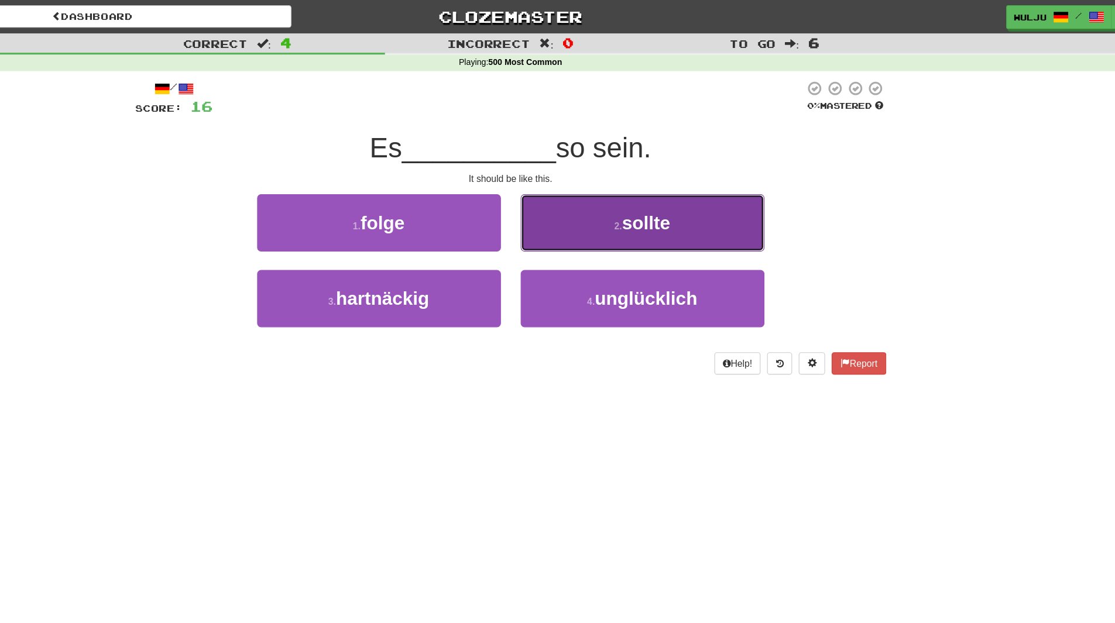
click at [594, 209] on button "2 . sollte" at bounding box center [675, 198] width 217 height 51
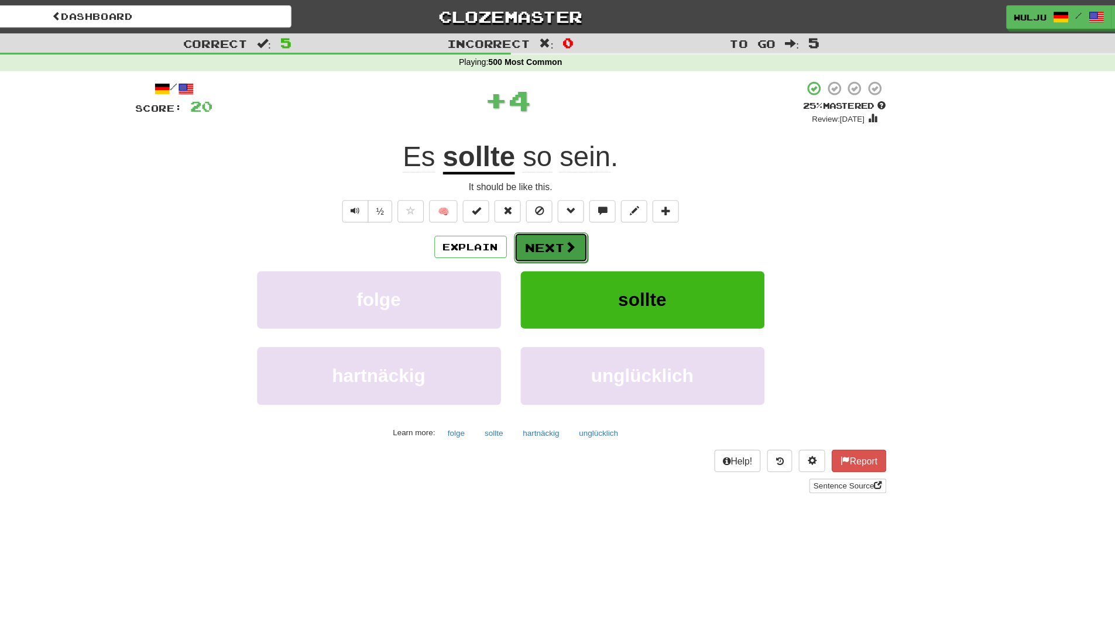
click at [610, 219] on span at bounding box center [611, 219] width 11 height 11
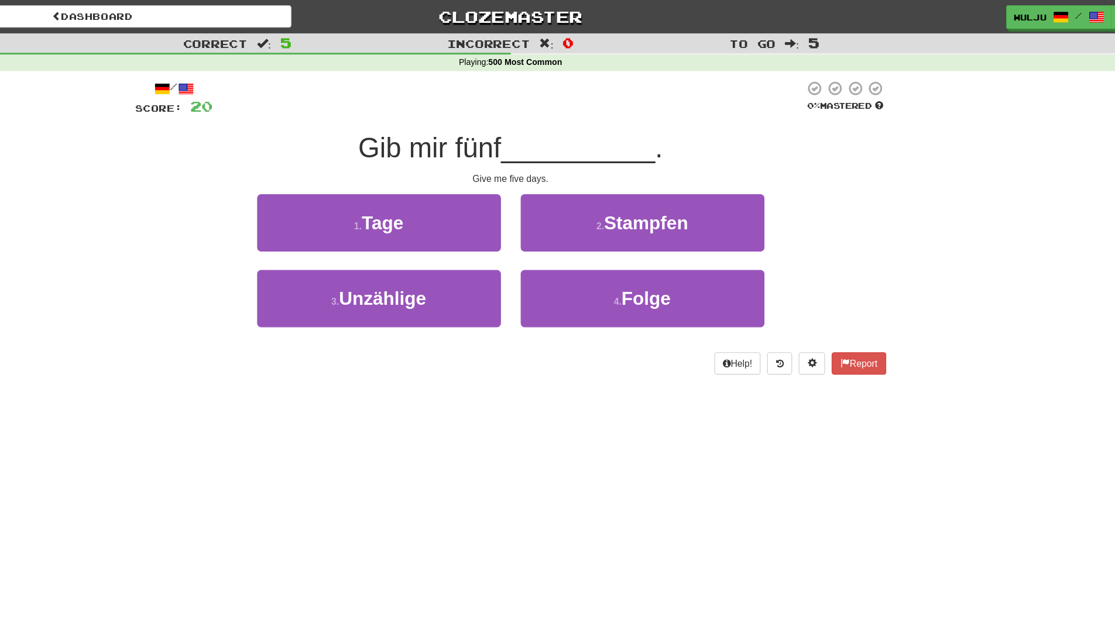
click at [562, 233] on div "2 . Stampfen" at bounding box center [675, 206] width 234 height 67
click at [549, 218] on div "1 . Tage" at bounding box center [441, 206] width 234 height 67
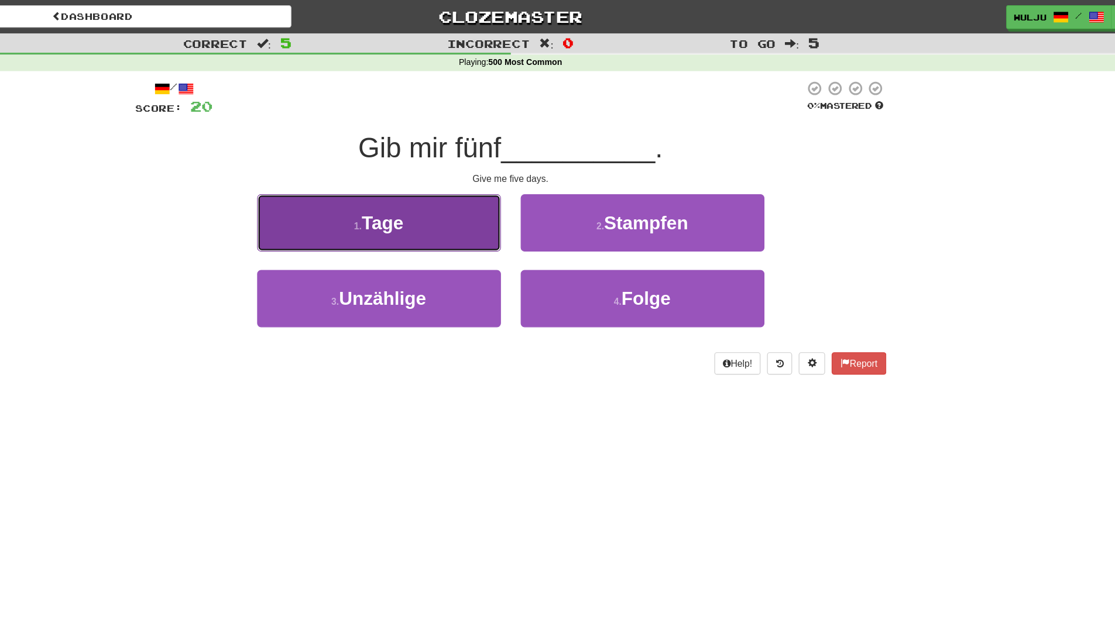
click at [546, 215] on button "1 . Tage" at bounding box center [440, 198] width 217 height 51
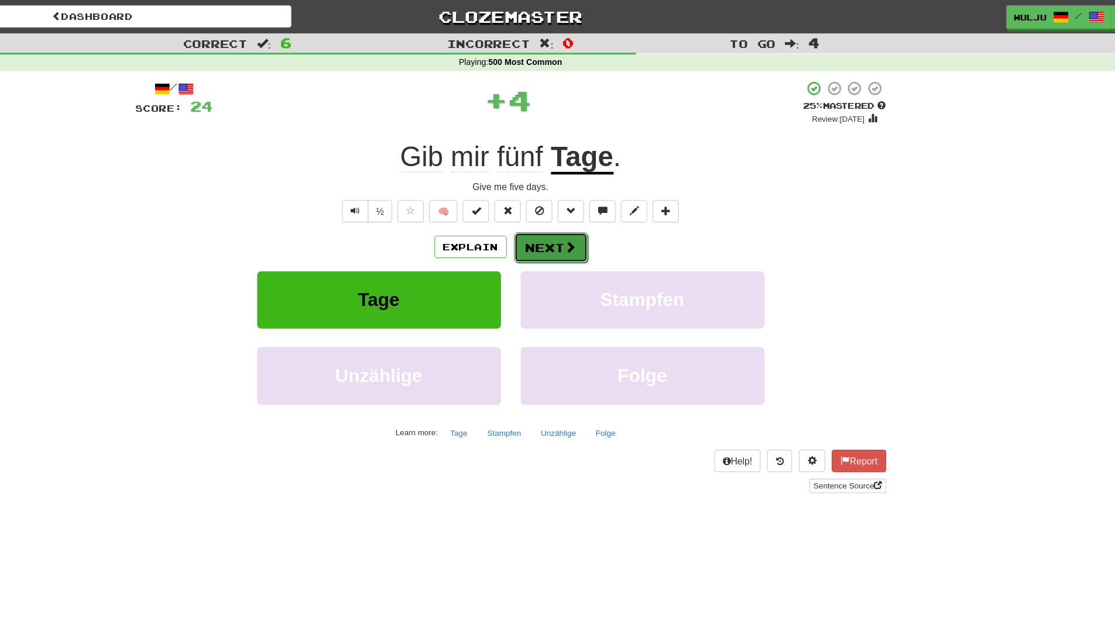
click at [592, 218] on button "Next" at bounding box center [594, 220] width 66 height 27
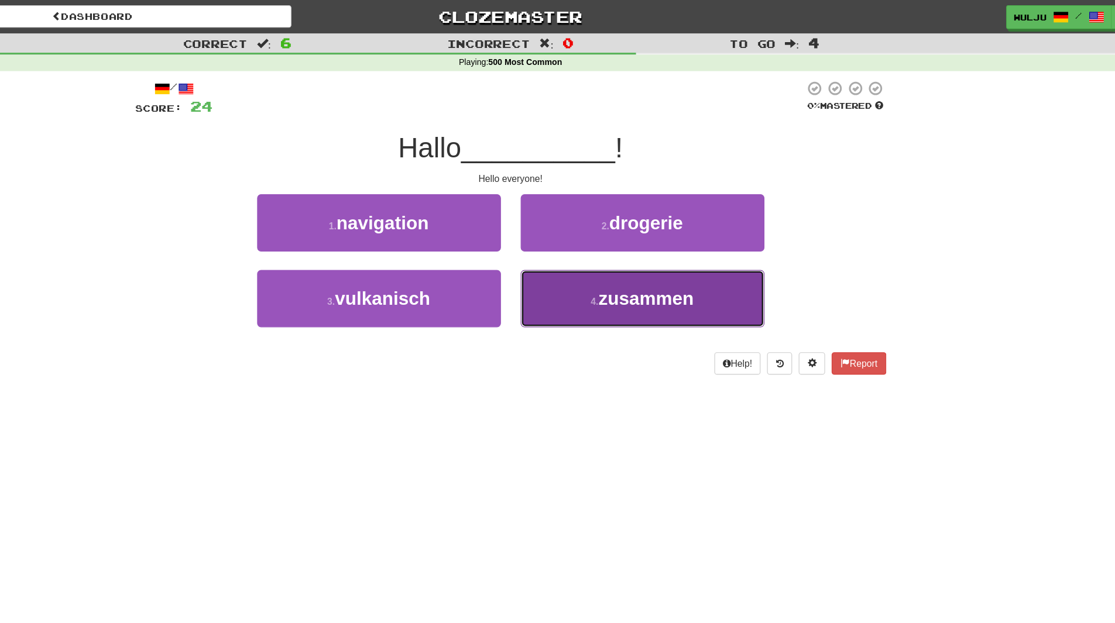
click at [574, 253] on button "4 . zusammen" at bounding box center [675, 265] width 217 height 51
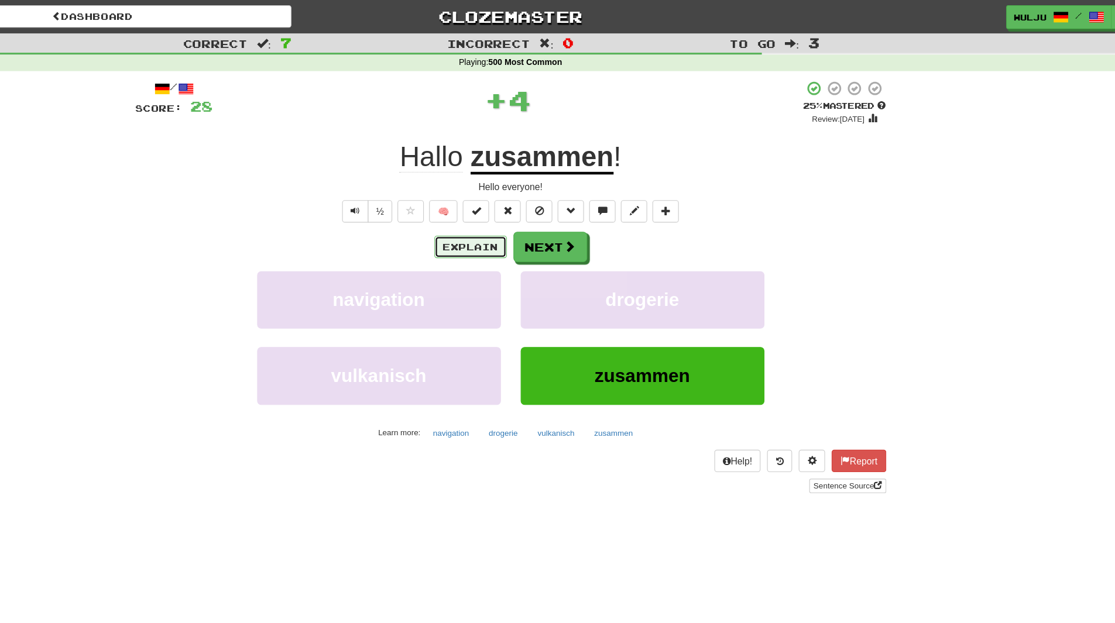
click at [536, 218] on button "Explain" at bounding box center [522, 220] width 64 height 20
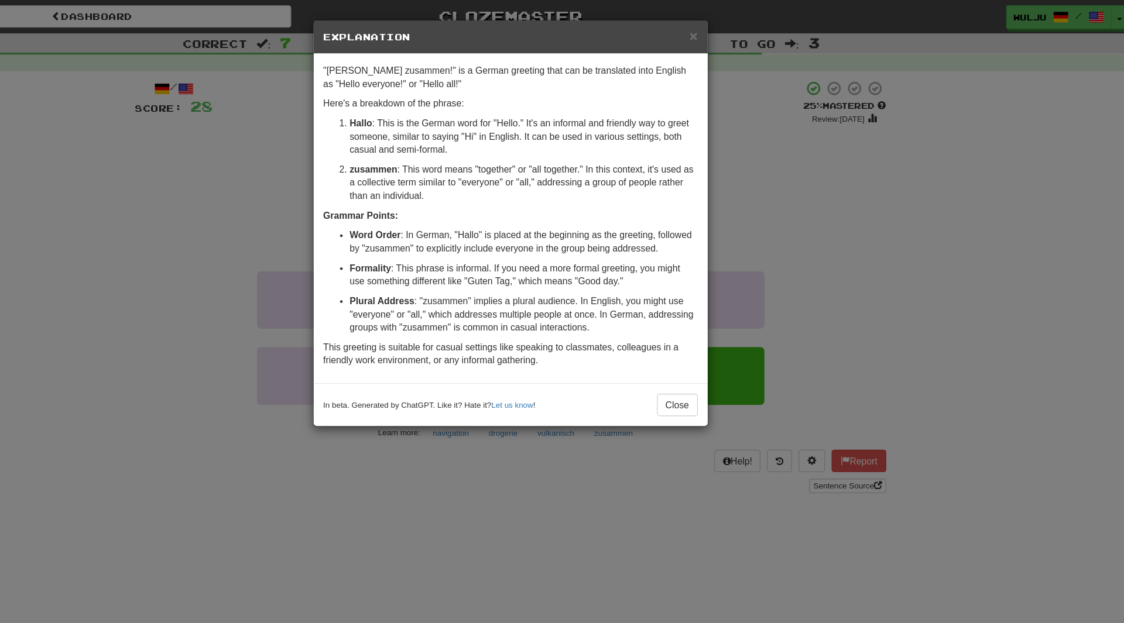
click at [757, 234] on div "× Explanation "Hallo zusammen!" is a German greeting that can be translated int…" at bounding box center [562, 311] width 1124 height 623
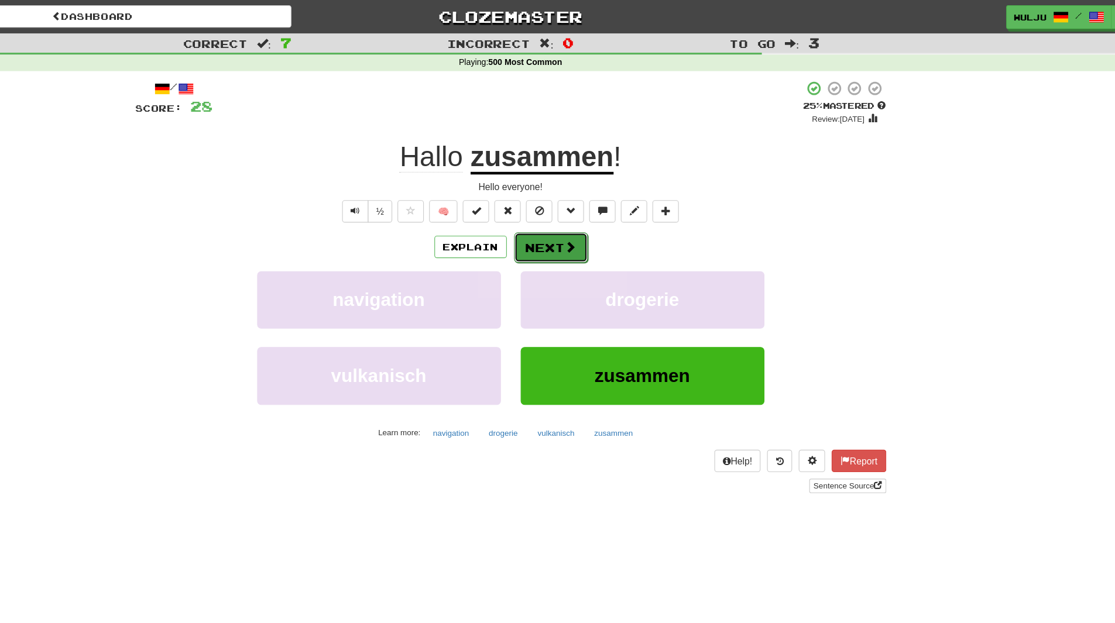
click at [595, 224] on button "Next" at bounding box center [594, 220] width 66 height 27
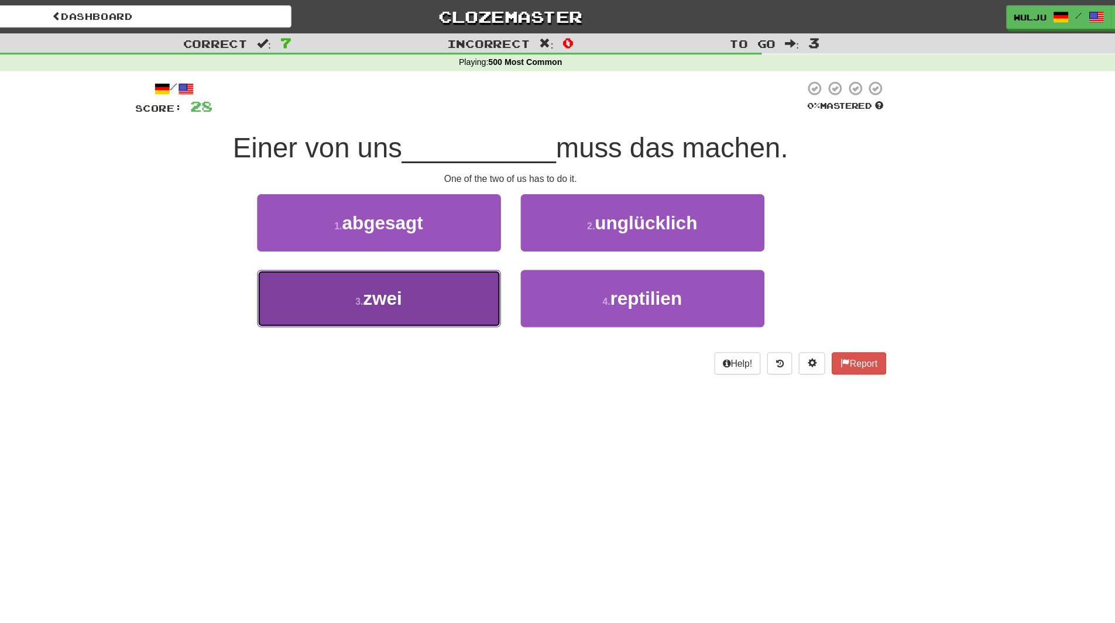
click at [522, 255] on button "3 . zwei" at bounding box center [440, 265] width 217 height 51
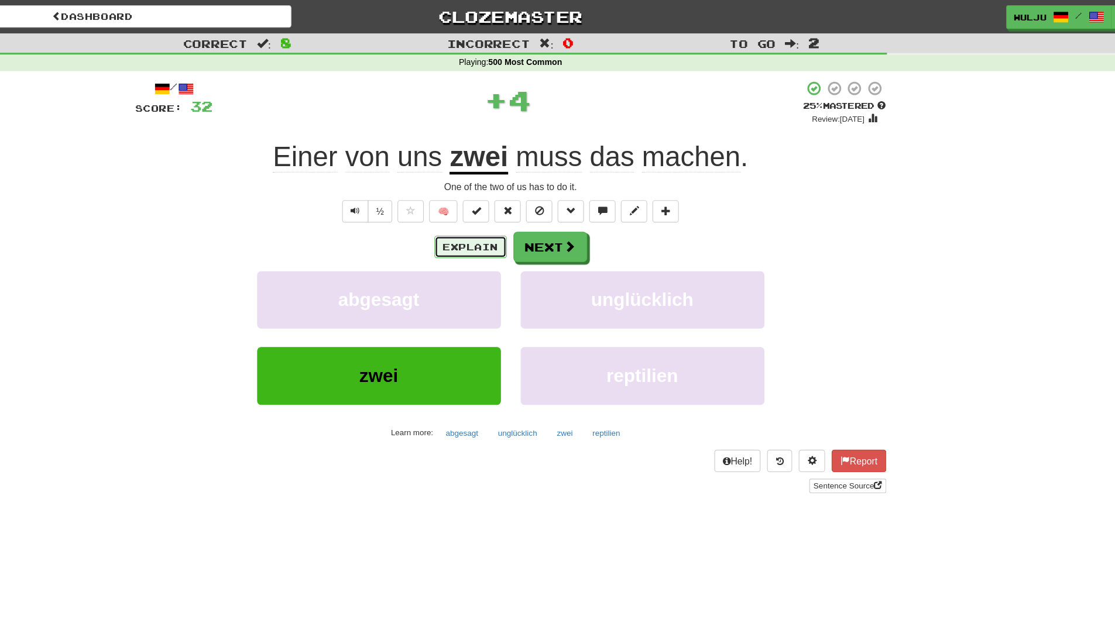
click at [512, 217] on button "Explain" at bounding box center [522, 220] width 64 height 20
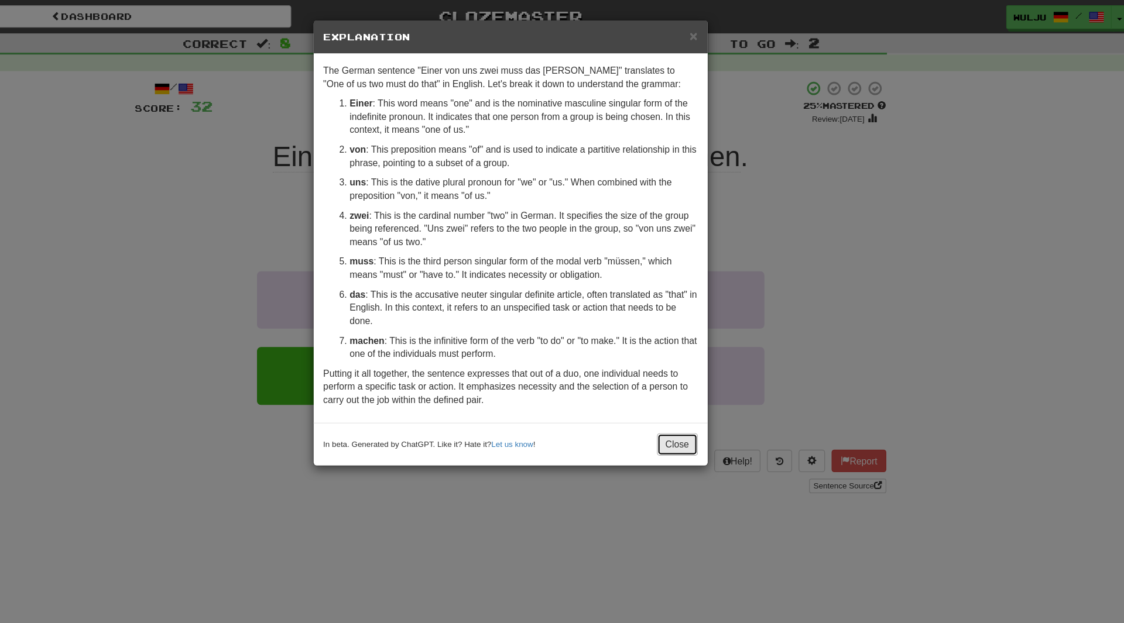
click at [708, 388] on button "Close" at bounding box center [706, 395] width 36 height 20
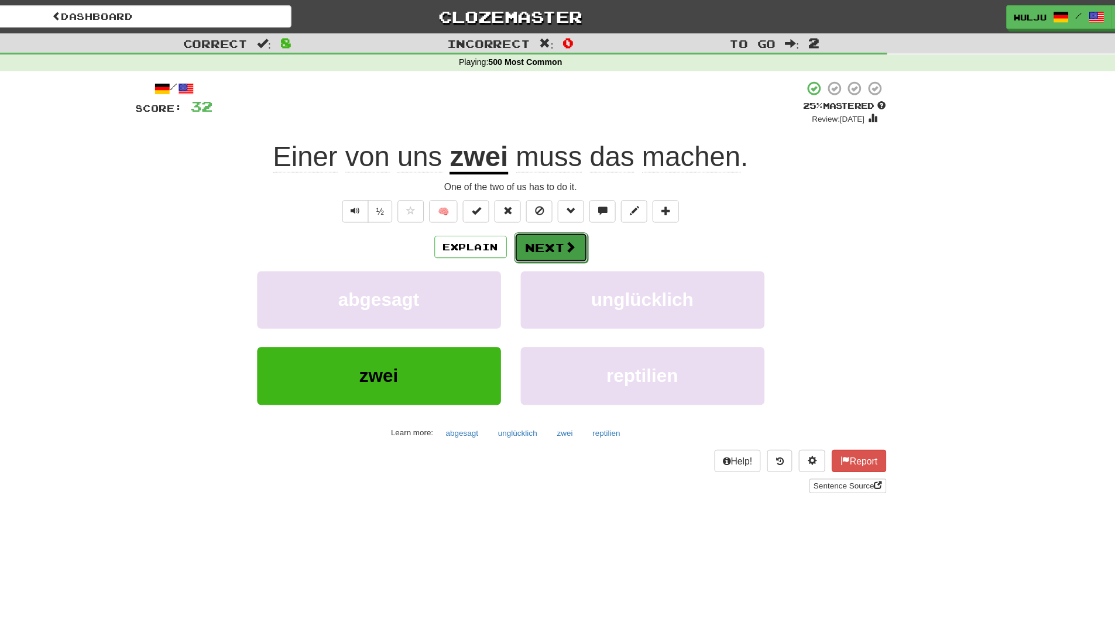
click at [575, 223] on button "Next" at bounding box center [594, 220] width 66 height 27
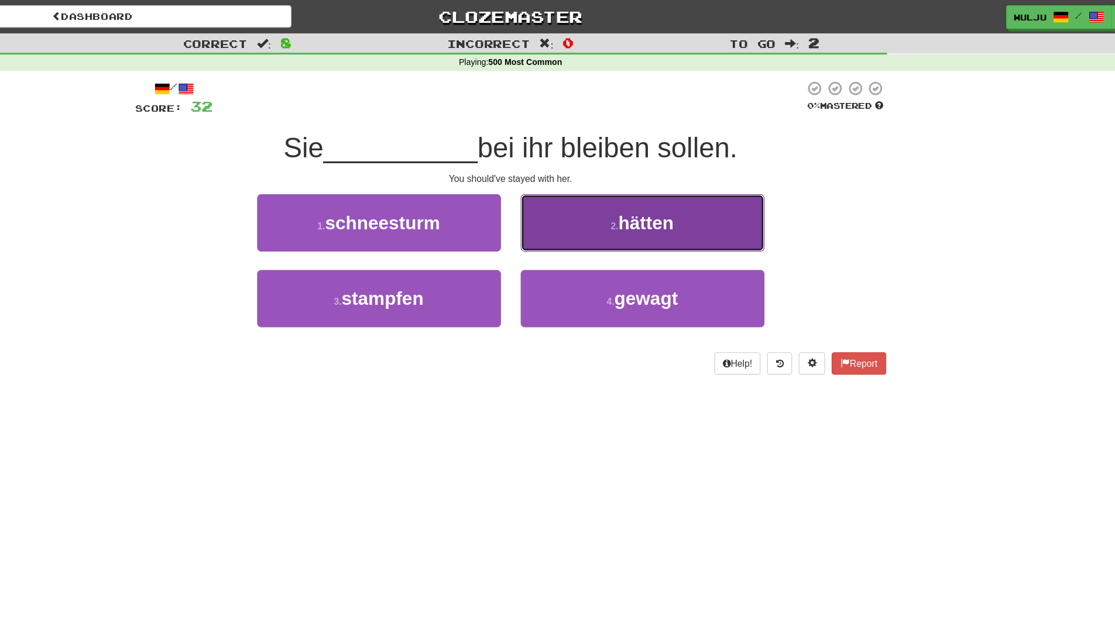
click at [576, 210] on button "2 . hätten" at bounding box center [675, 198] width 217 height 51
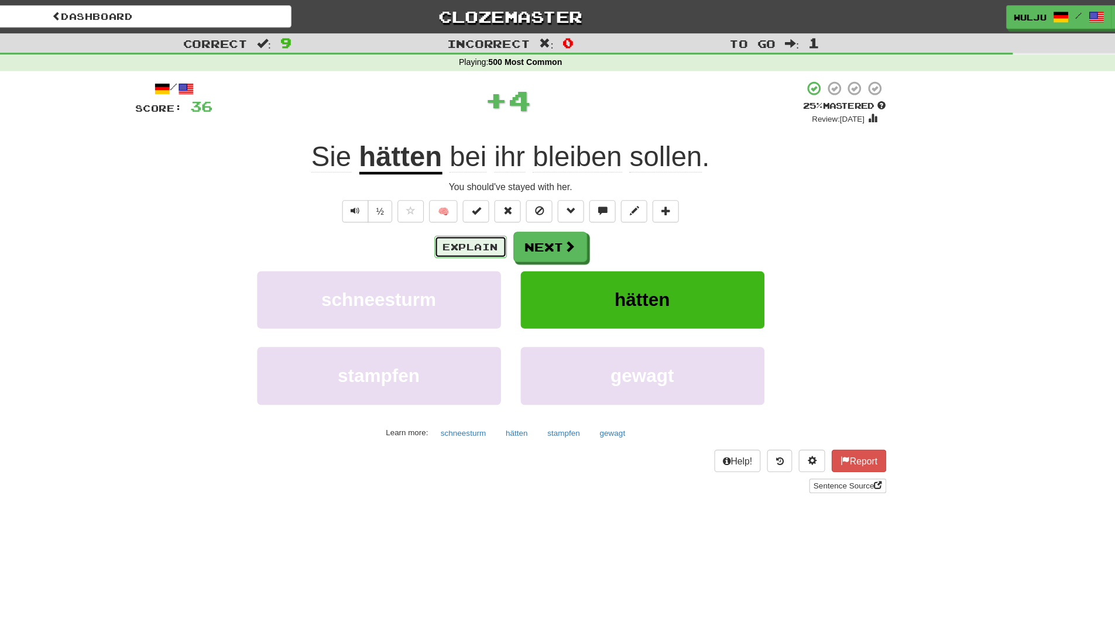
click at [519, 225] on button "Explain" at bounding box center [522, 220] width 64 height 20
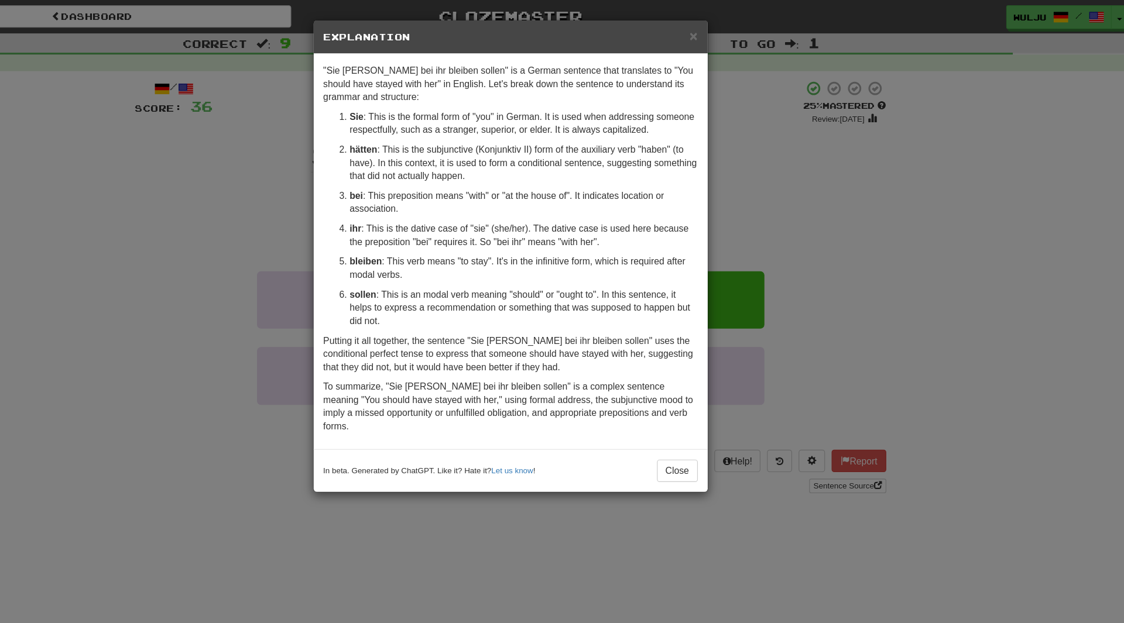
click at [956, 135] on div "× Explanation "Sie [PERSON_NAME] bei ihr bleiben sollen" is a German sentence t…" at bounding box center [562, 311] width 1124 height 623
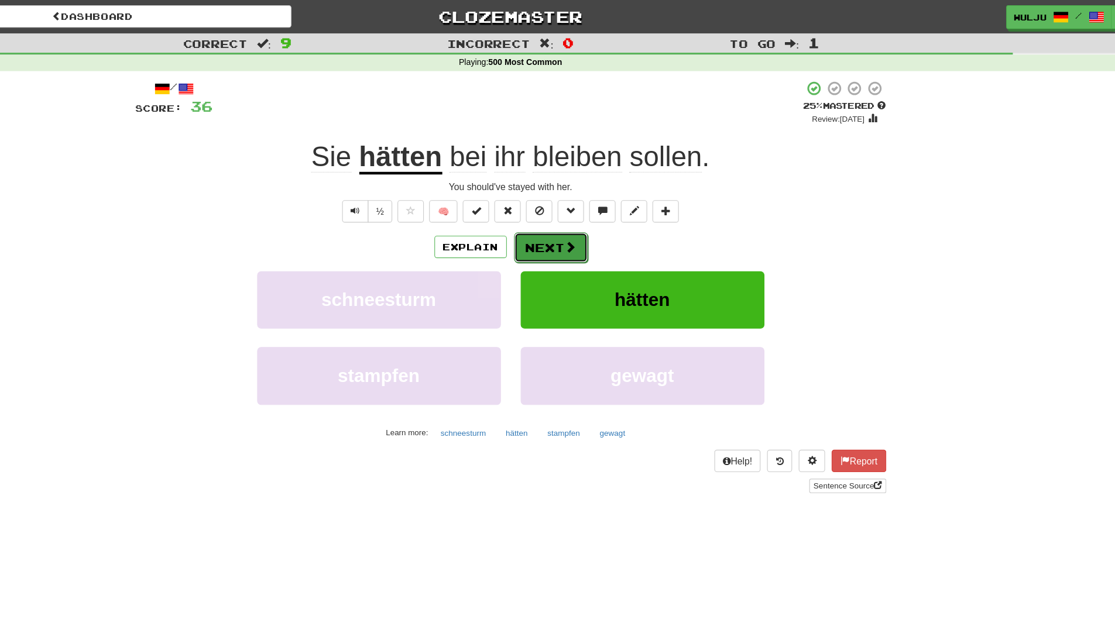
click at [624, 226] on button "Next" at bounding box center [594, 220] width 66 height 27
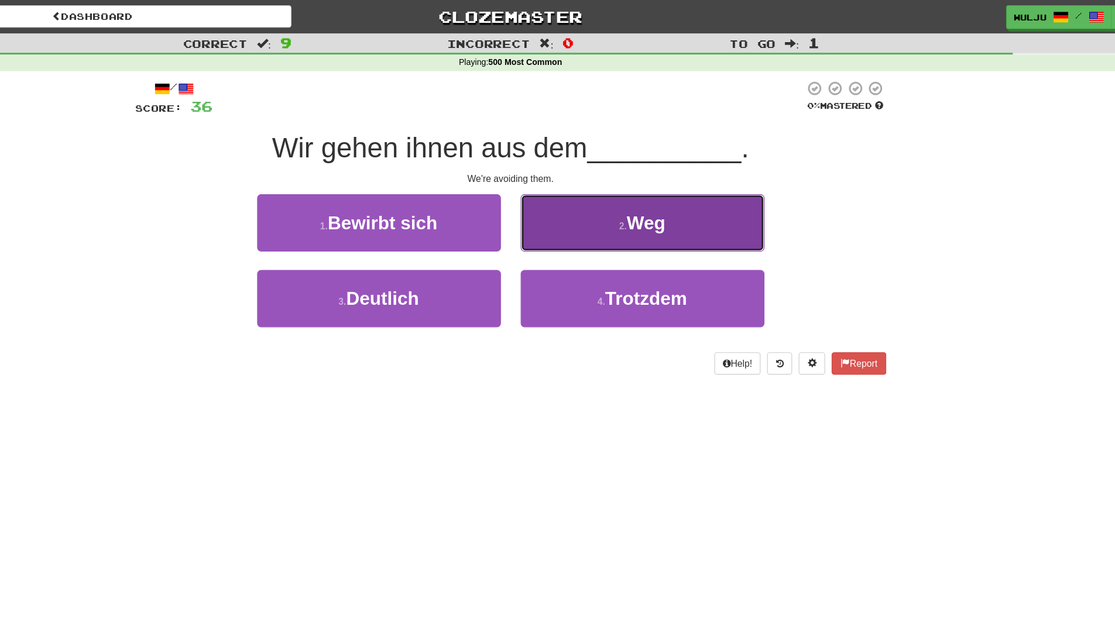
click at [667, 205] on span "Weg" at bounding box center [678, 198] width 35 height 18
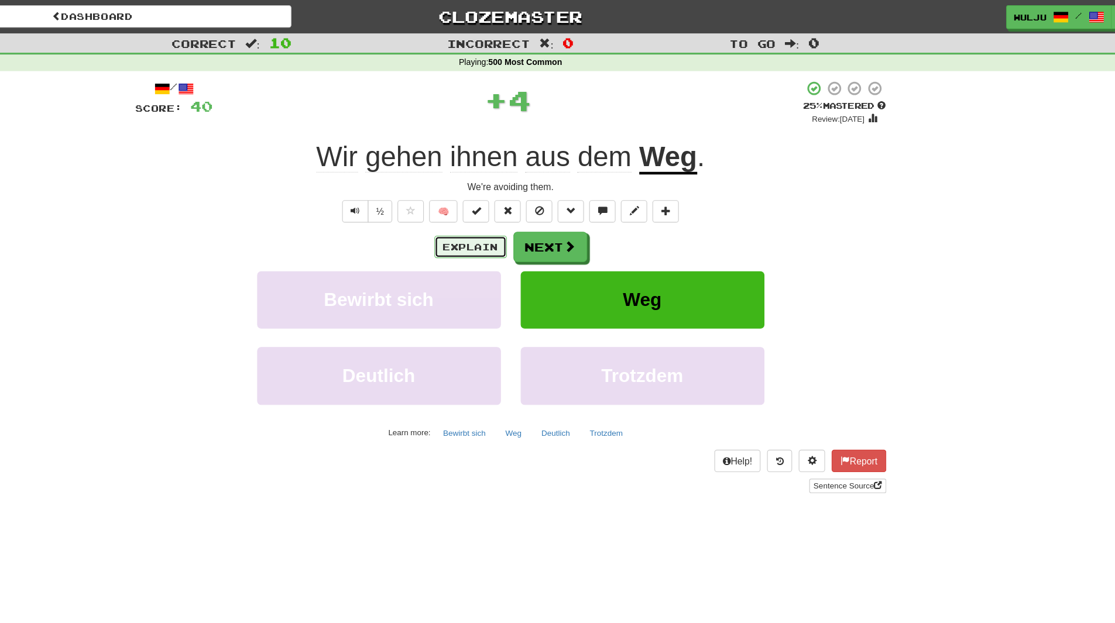
click at [546, 220] on button "Explain" at bounding box center [522, 220] width 64 height 20
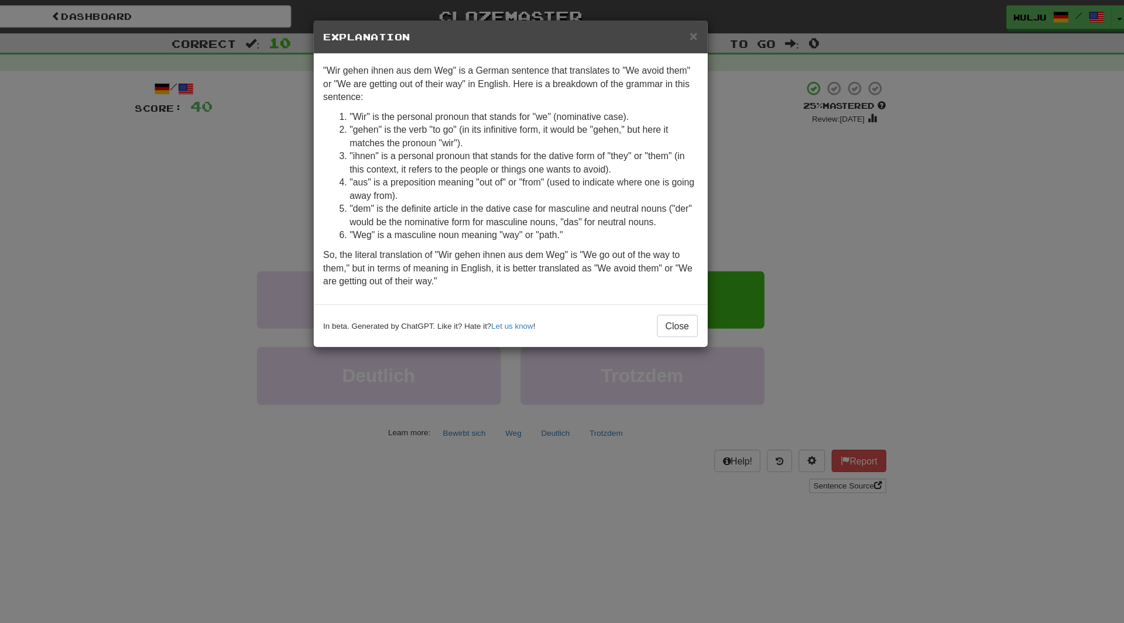
click at [861, 225] on div "× Explanation "Wir gehen ihnen aus dem Weg" is a German sentence that translate…" at bounding box center [562, 311] width 1124 height 623
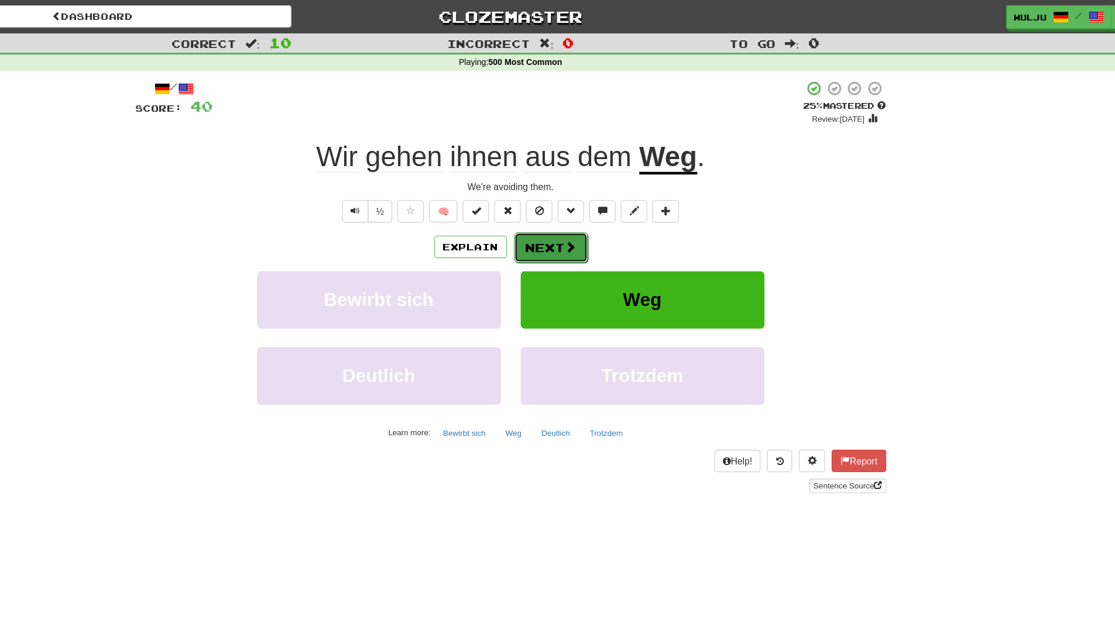
click at [587, 217] on button "Next" at bounding box center [594, 220] width 66 height 27
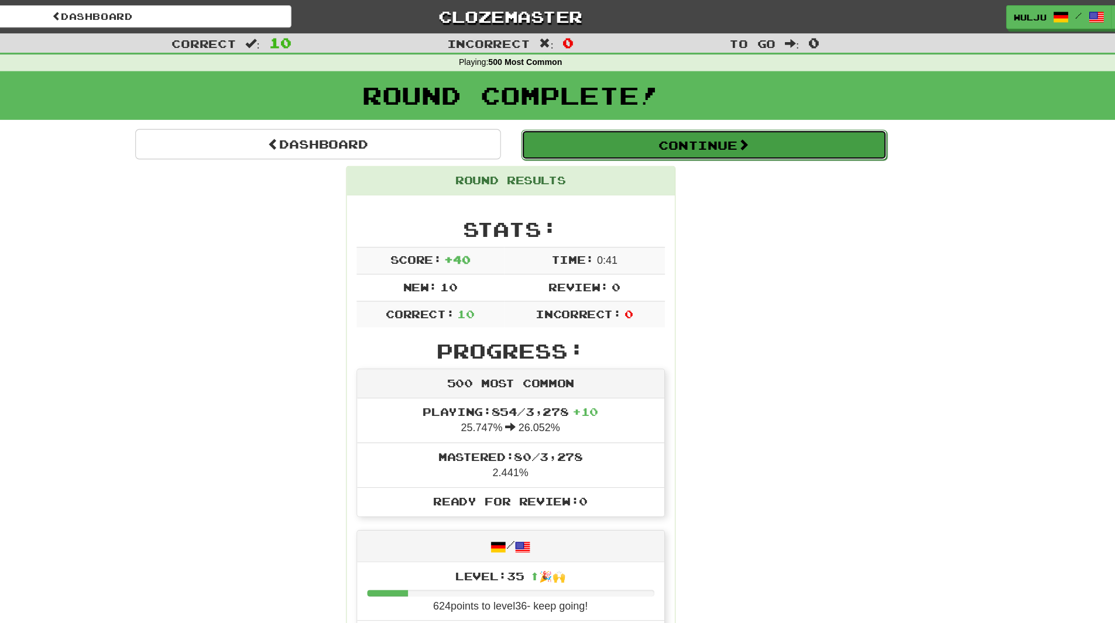
click at [644, 139] on button "Continue" at bounding box center [729, 128] width 325 height 27
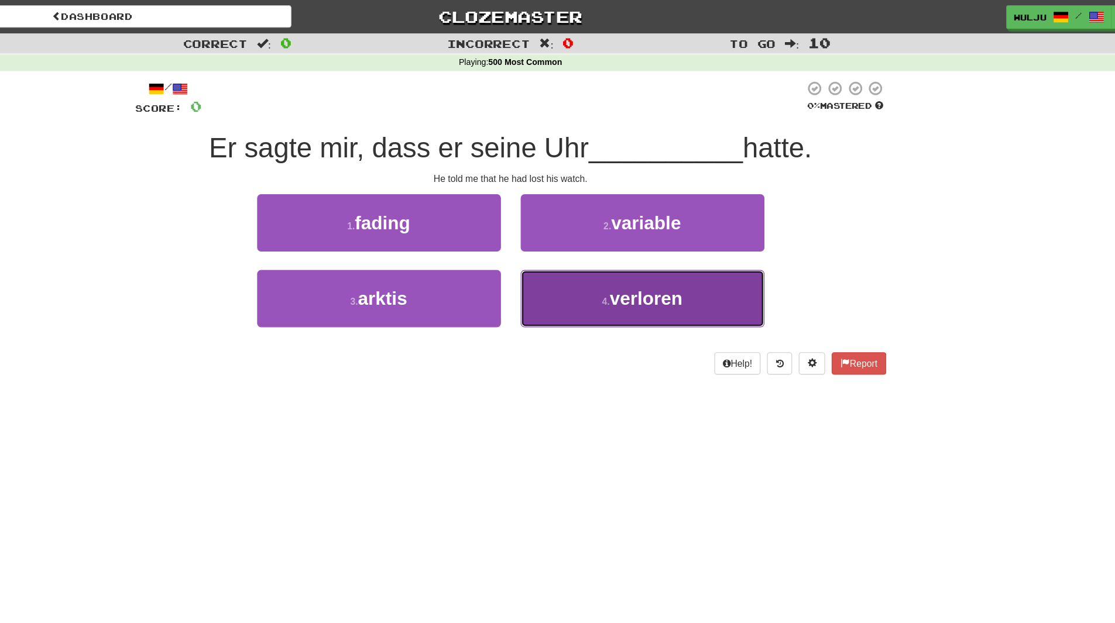
click at [640, 269] on small "4 ." at bounding box center [642, 267] width 7 height 9
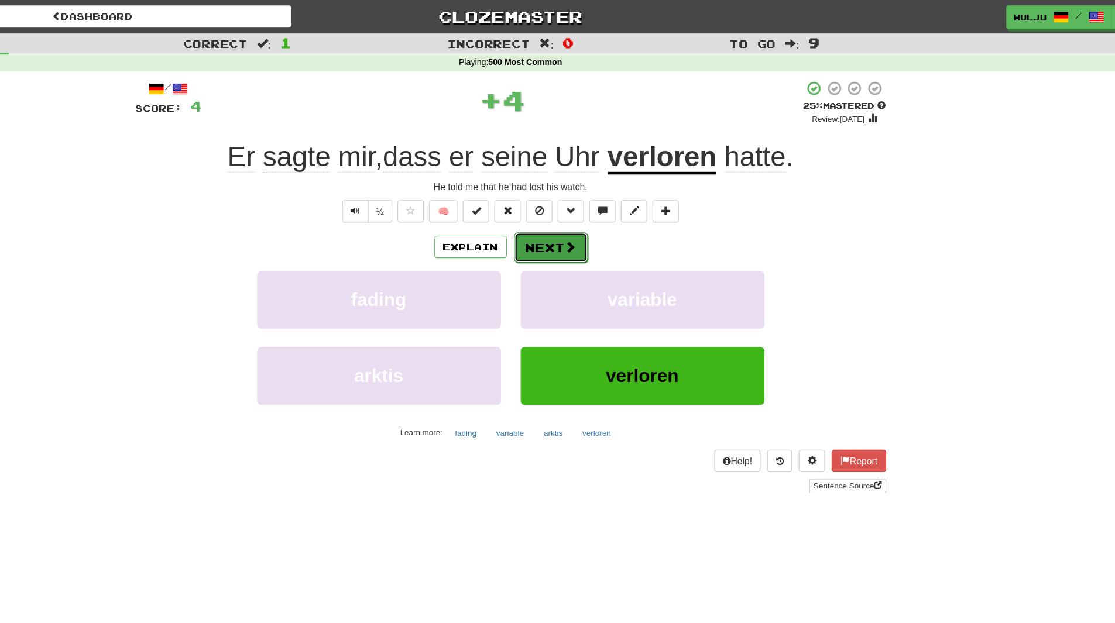
click at [574, 222] on button "Next" at bounding box center [594, 220] width 66 height 27
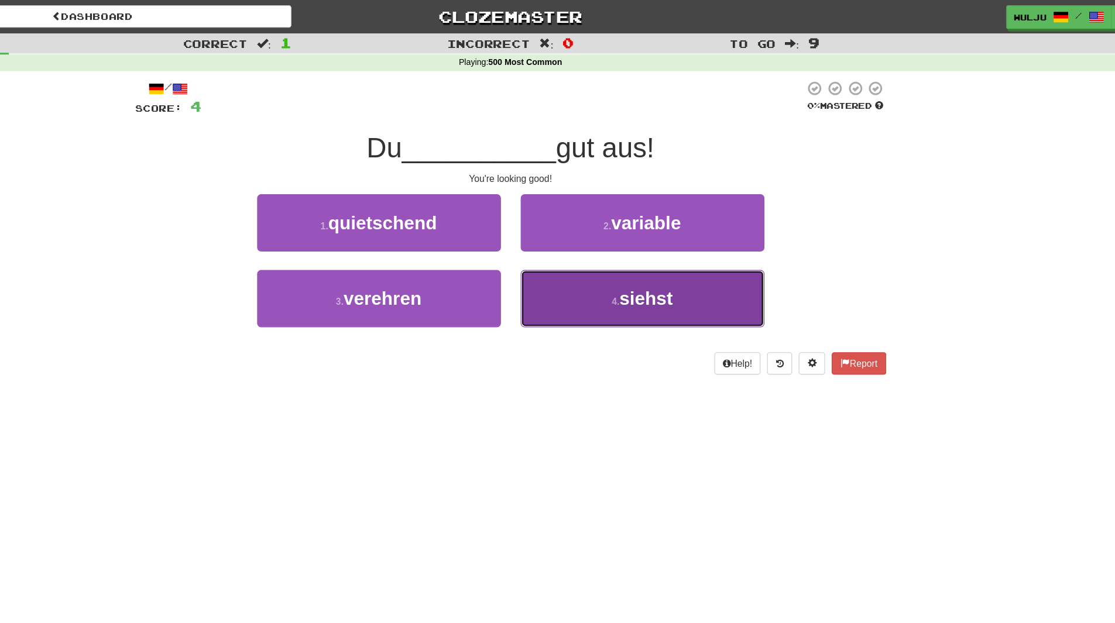
click at [588, 275] on button "4 . siehst" at bounding box center [675, 265] width 217 height 51
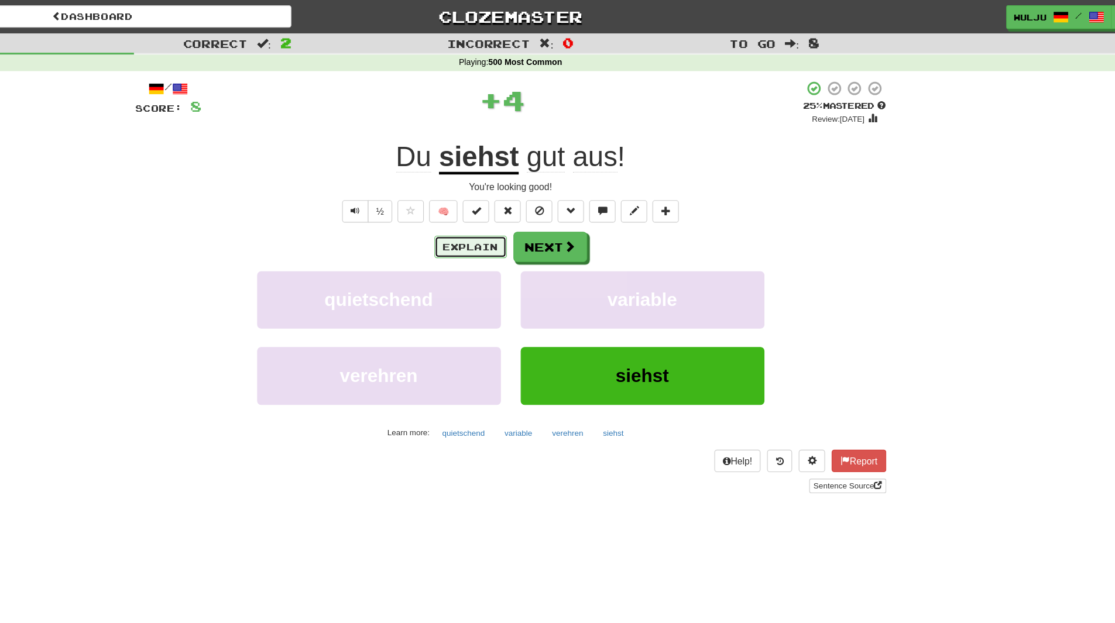
click at [515, 225] on button "Explain" at bounding box center [522, 220] width 64 height 20
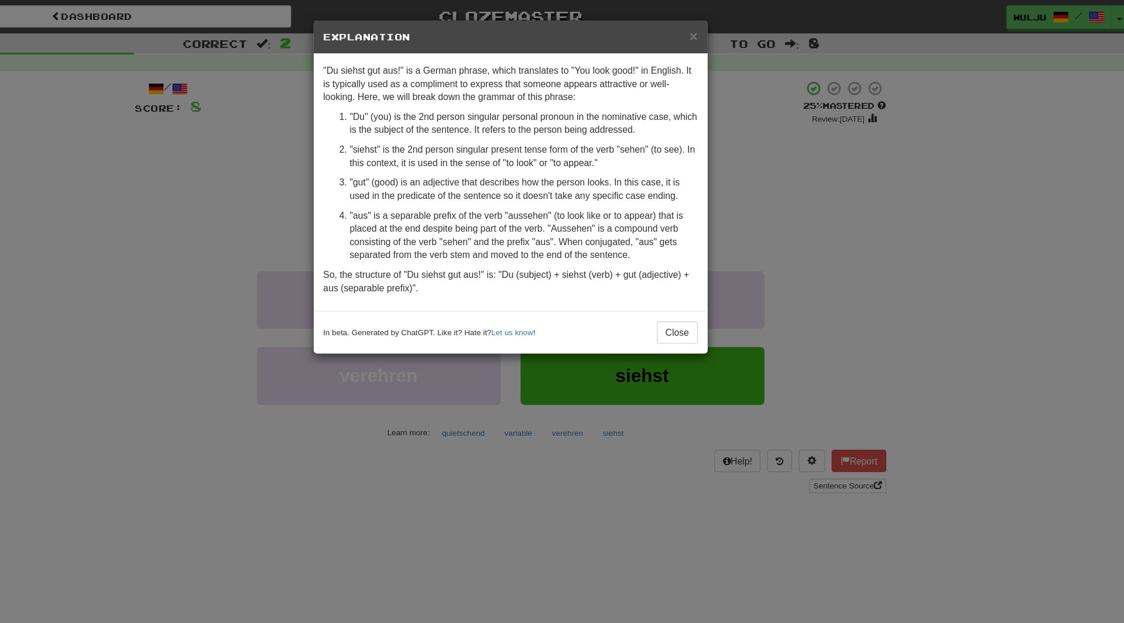
click at [763, 229] on div "× Explanation "Du siehst gut aus!" is a German phrase, which translates to "You…" at bounding box center [562, 311] width 1124 height 623
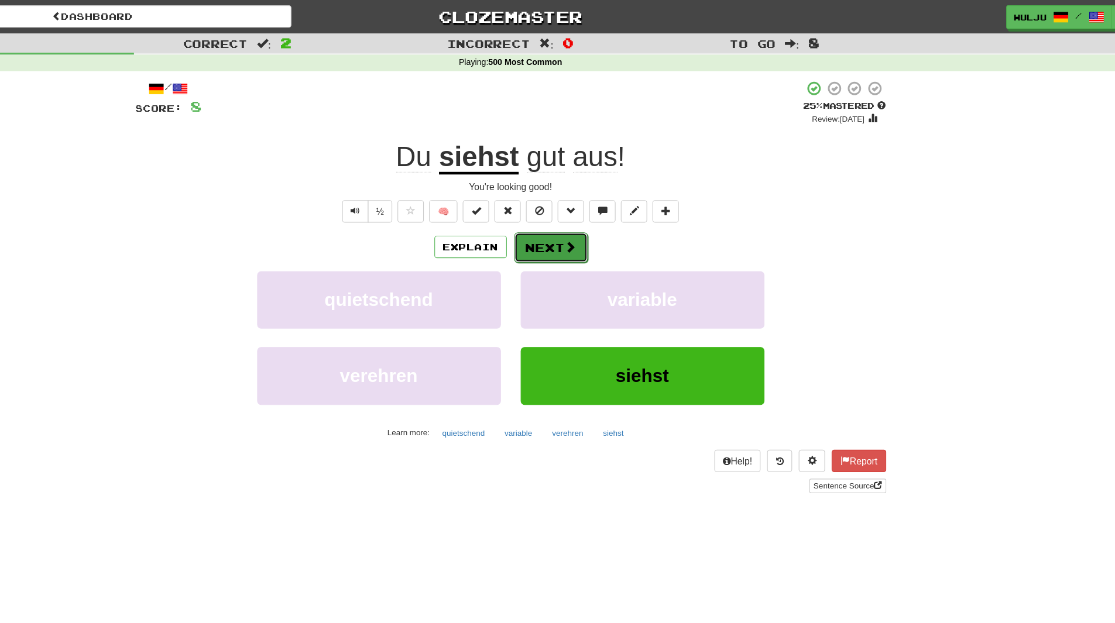
click at [606, 217] on span at bounding box center [611, 219] width 11 height 11
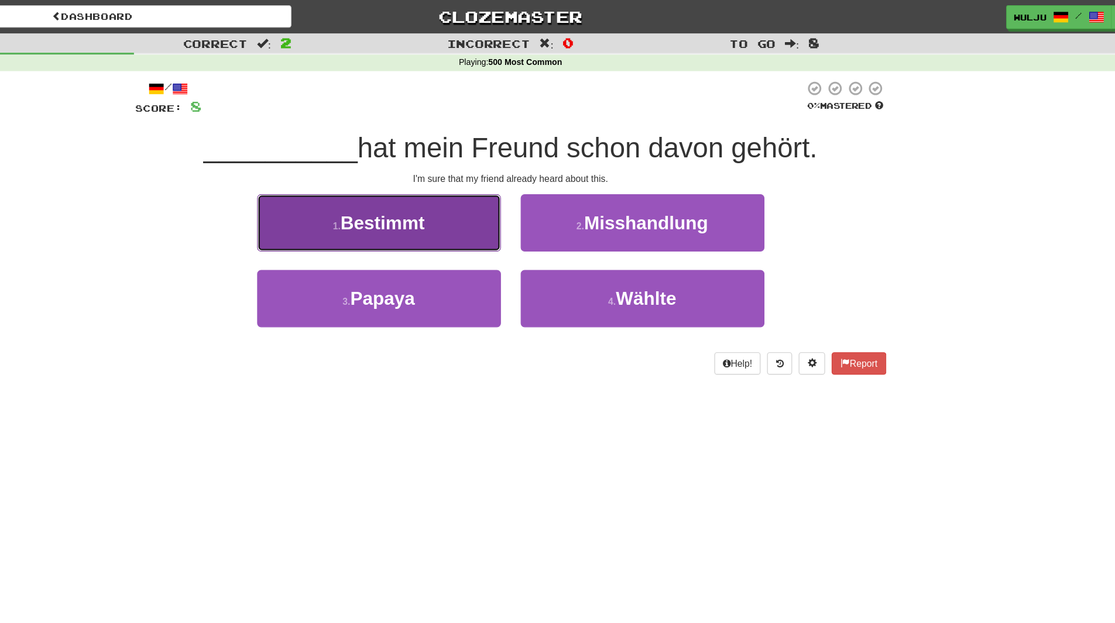
click at [491, 196] on button "1 . Bestimmt" at bounding box center [440, 198] width 217 height 51
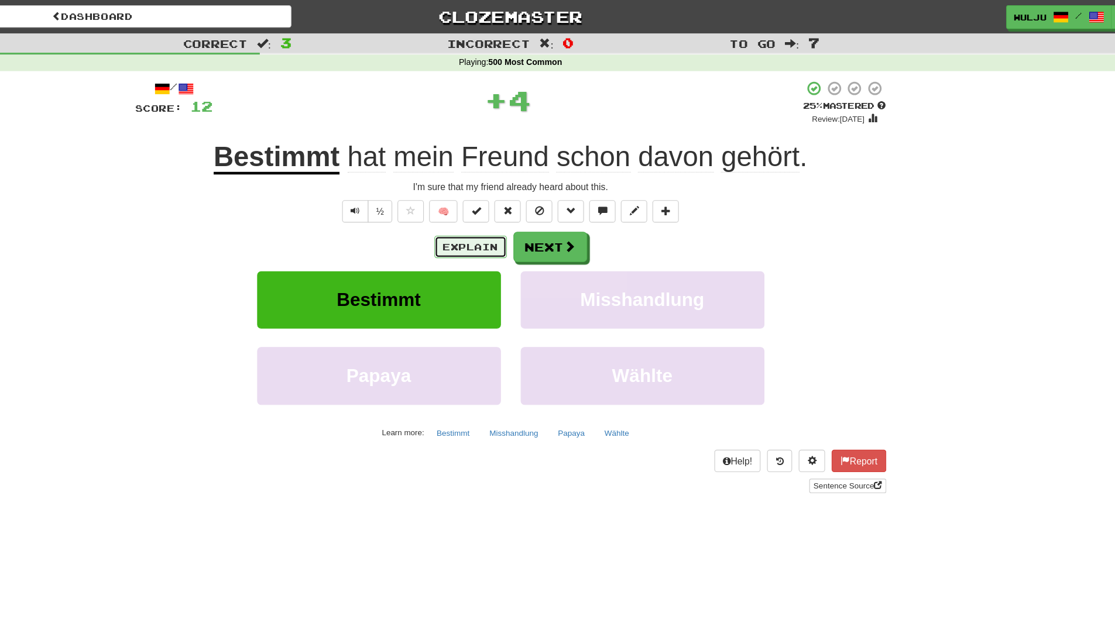
click at [510, 225] on button "Explain" at bounding box center [522, 220] width 64 height 20
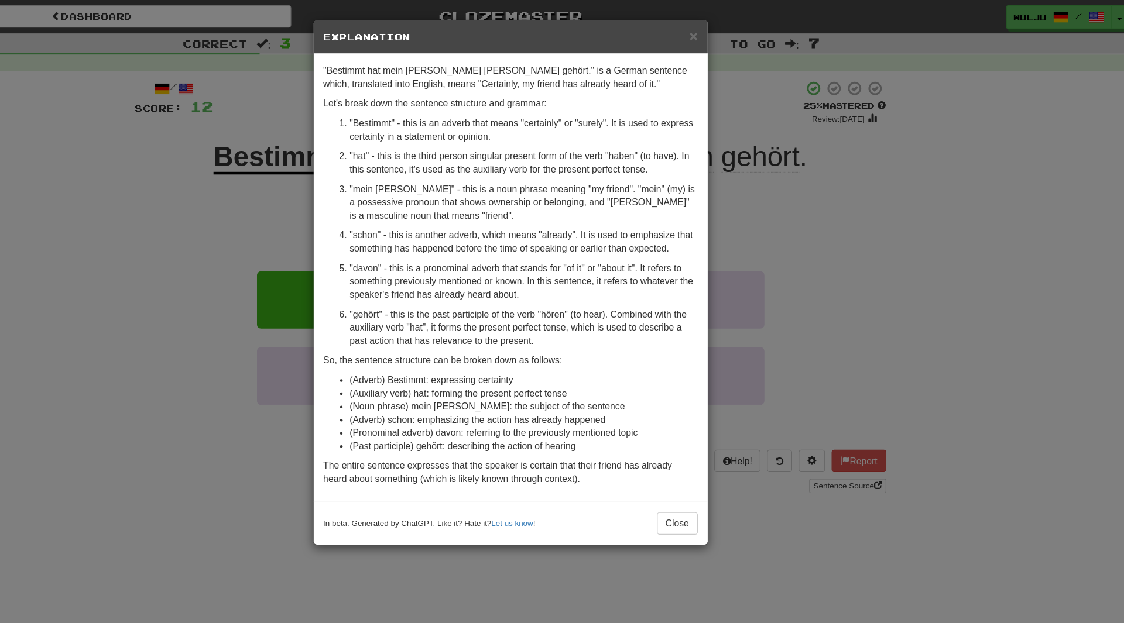
click at [856, 203] on div "× Explanation "Bestimmt hat mein [PERSON_NAME] [PERSON_NAME] gehört." is a Germ…" at bounding box center [562, 311] width 1124 height 623
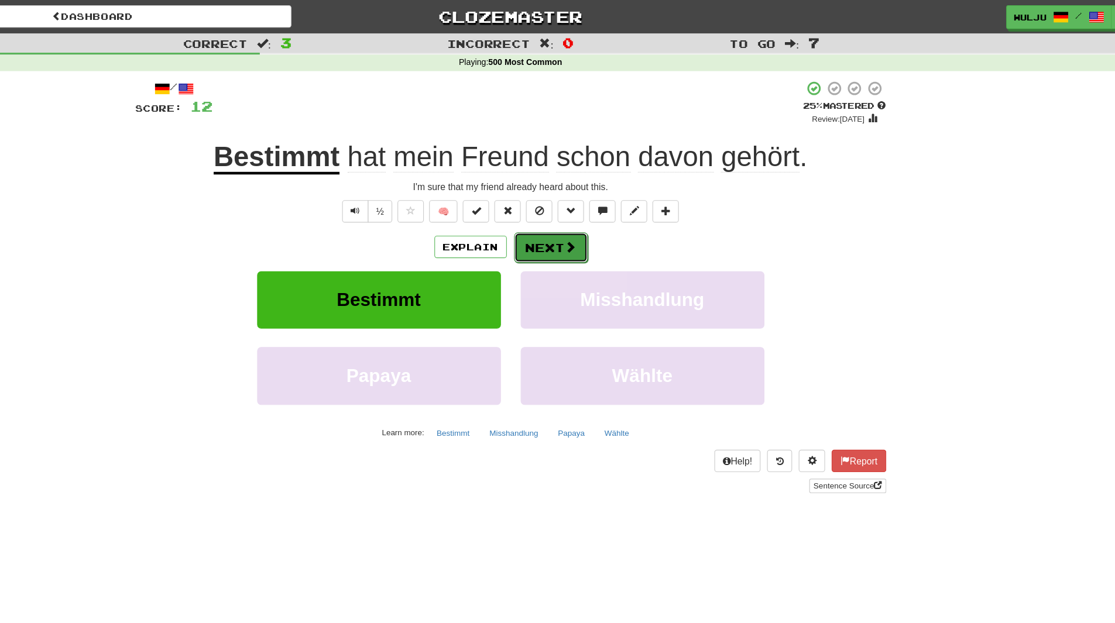
click at [587, 222] on button "Next" at bounding box center [594, 220] width 66 height 27
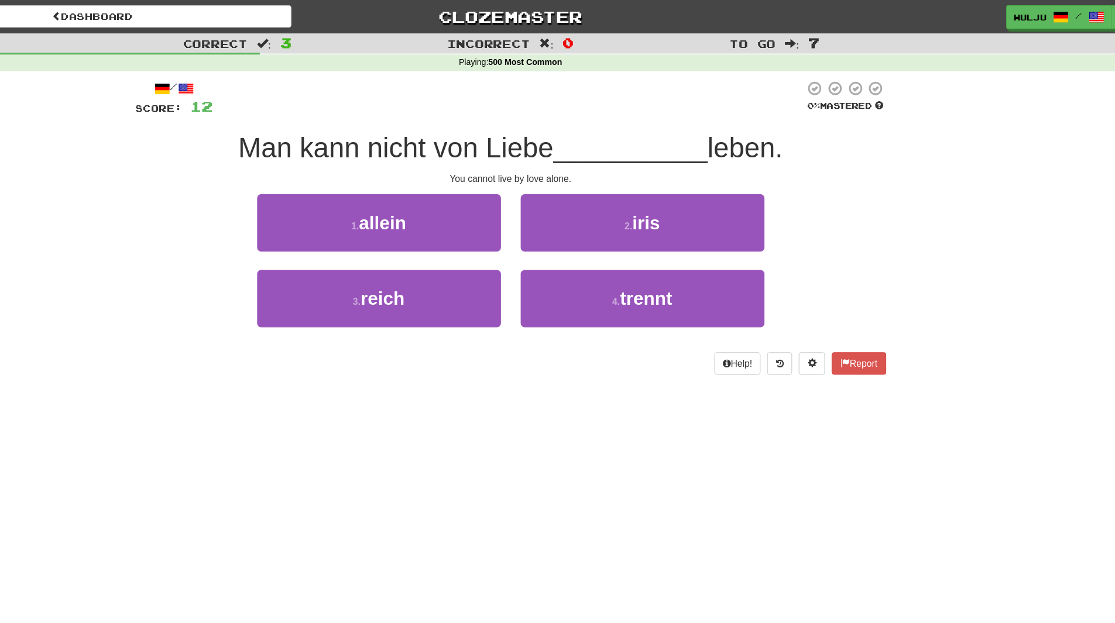
click at [572, 231] on div "2 . iris" at bounding box center [675, 206] width 234 height 67
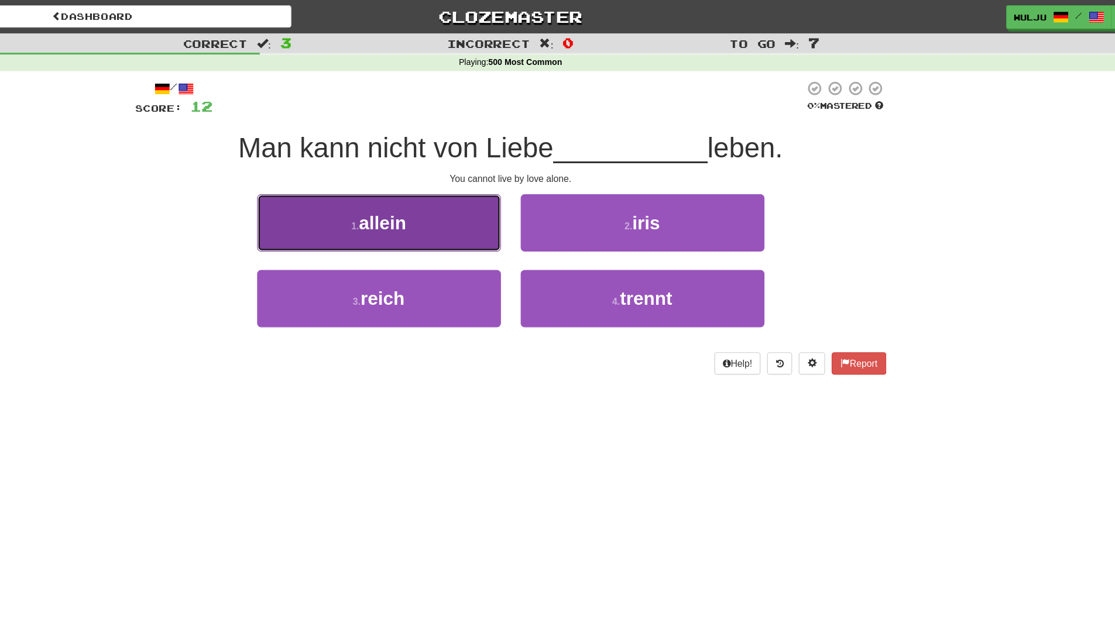
click at [512, 222] on button "1 . allein" at bounding box center [440, 198] width 217 height 51
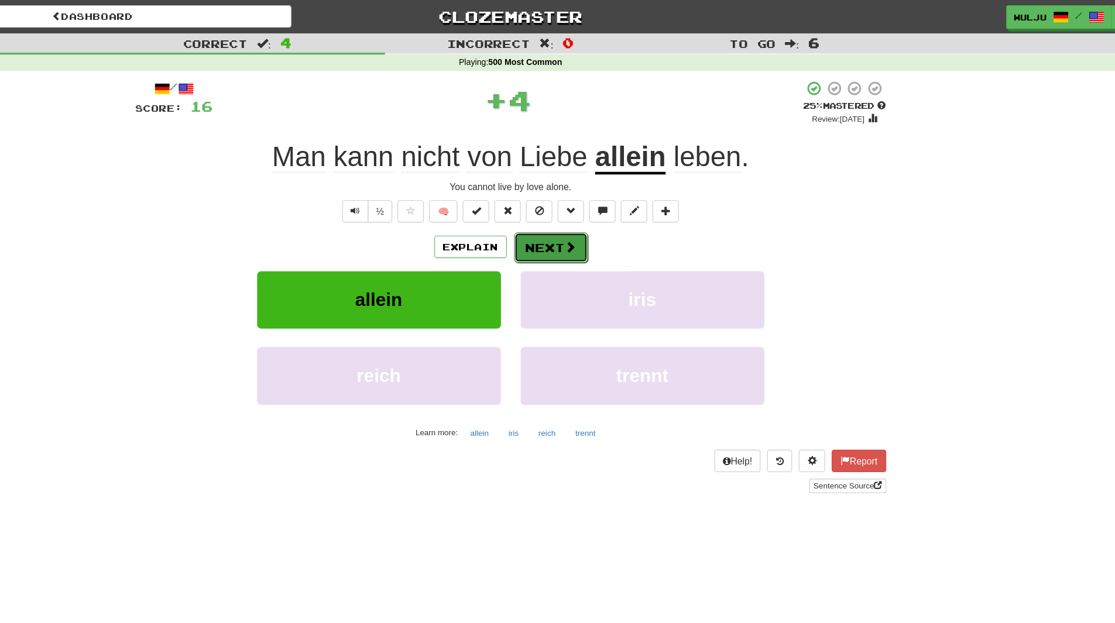
click at [566, 222] on button "Next" at bounding box center [594, 220] width 66 height 27
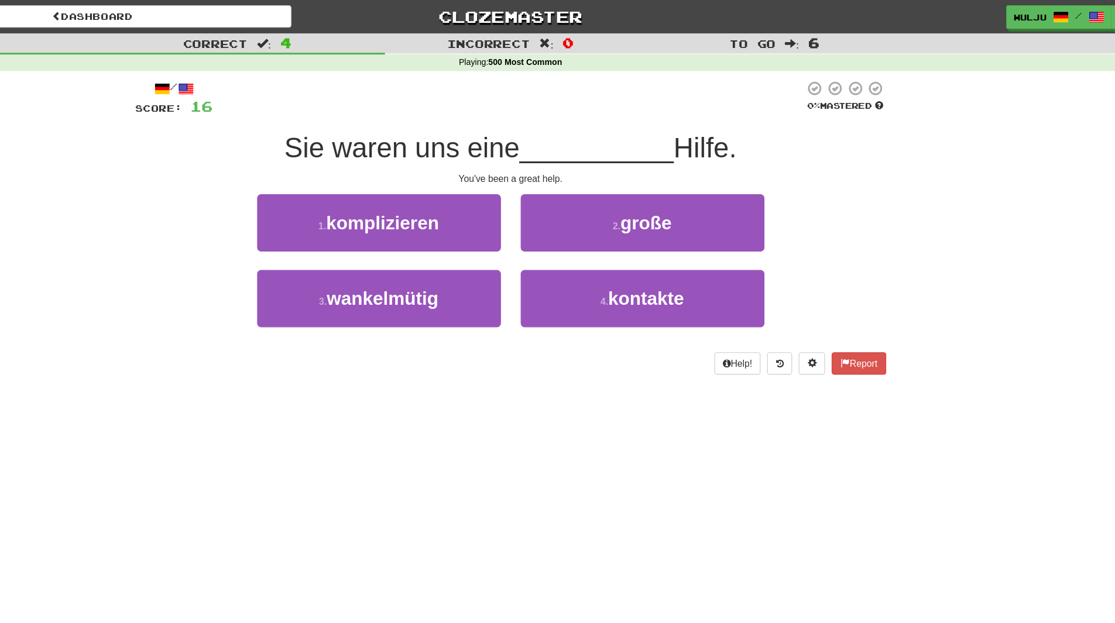
click at [558, 236] on div "2 . große" at bounding box center [675, 206] width 234 height 67
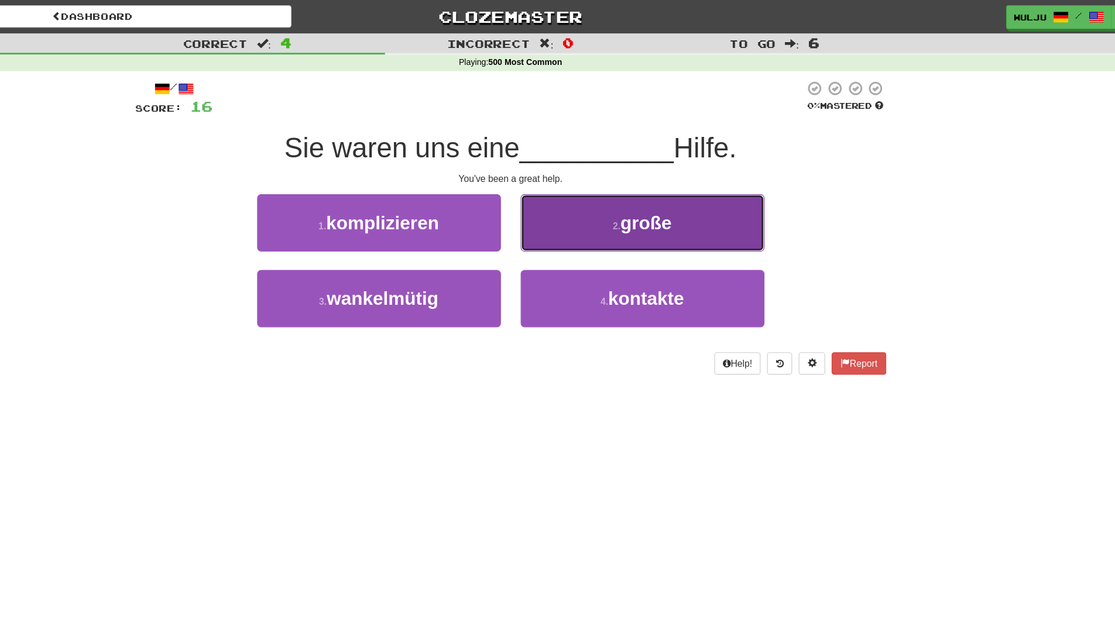
click at [580, 210] on button "2 . große" at bounding box center [675, 198] width 217 height 51
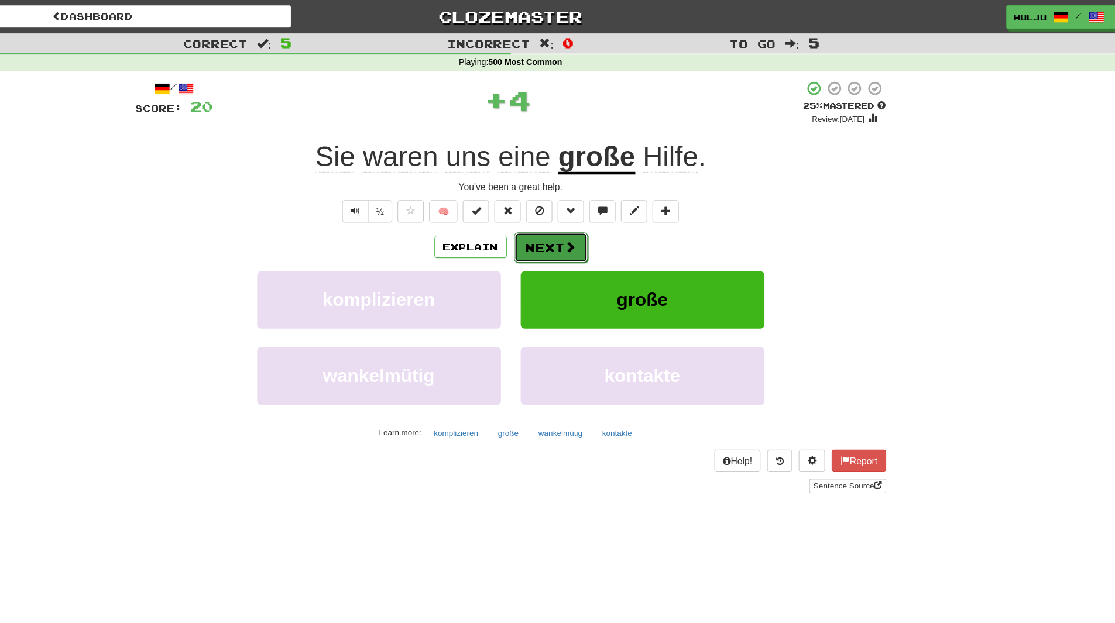
click at [579, 210] on button "Next" at bounding box center [594, 220] width 66 height 27
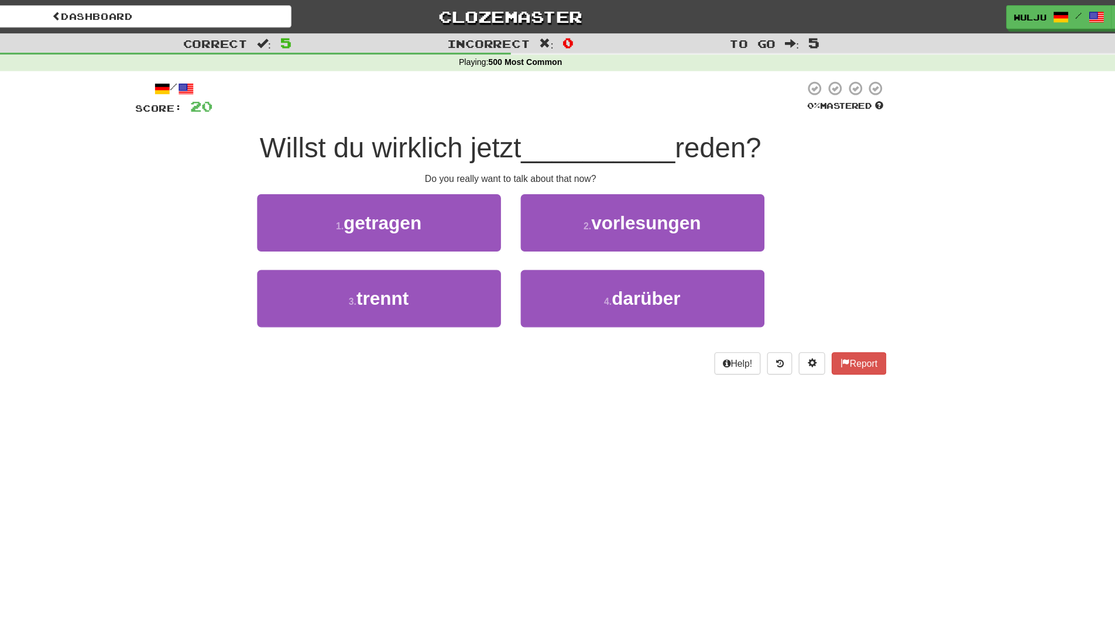
click at [558, 233] on div "2 . vorlesungen" at bounding box center [675, 206] width 234 height 67
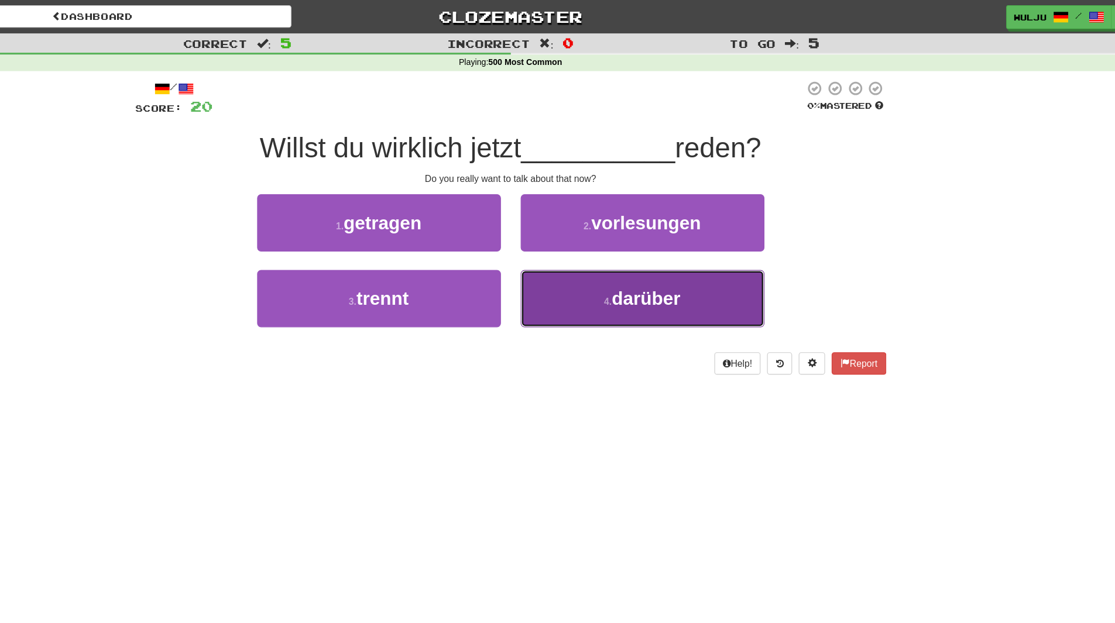
click at [602, 273] on button "4 . darüber" at bounding box center [675, 265] width 217 height 51
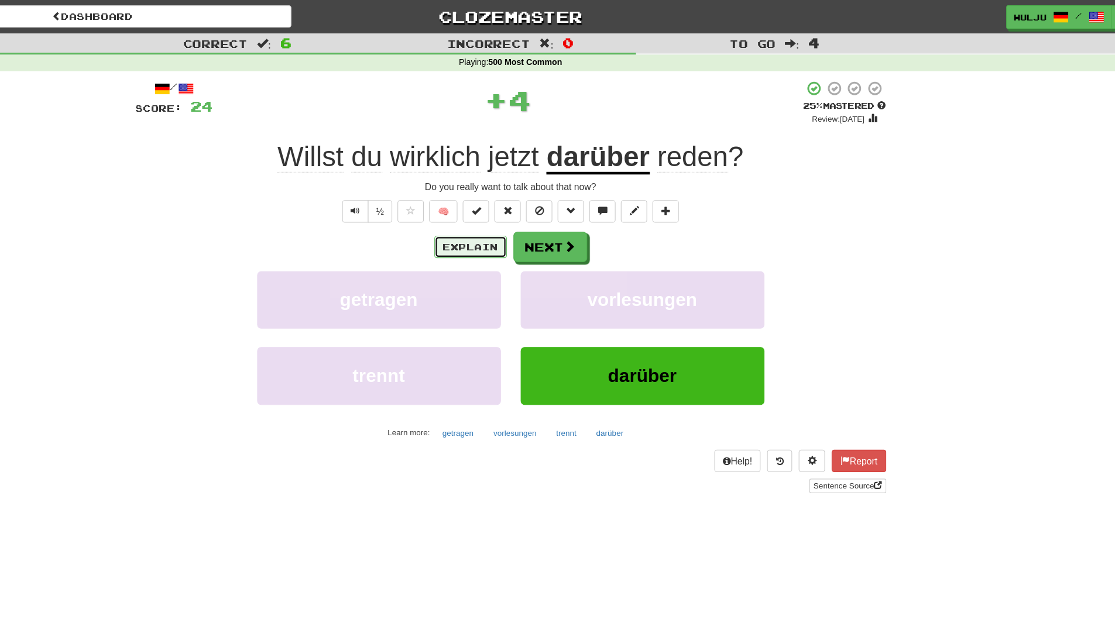
click at [538, 220] on button "Explain" at bounding box center [522, 220] width 64 height 20
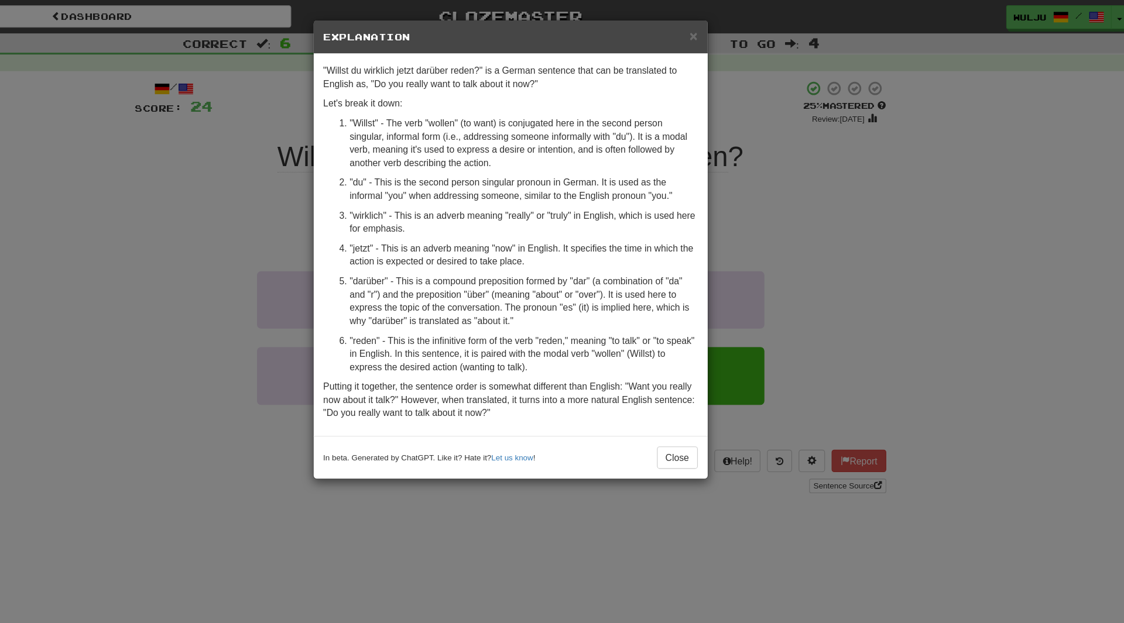
click at [929, 228] on div "× Explanation "Willst du wirklich jetzt darüber reden?" is a German sentence th…" at bounding box center [562, 311] width 1124 height 623
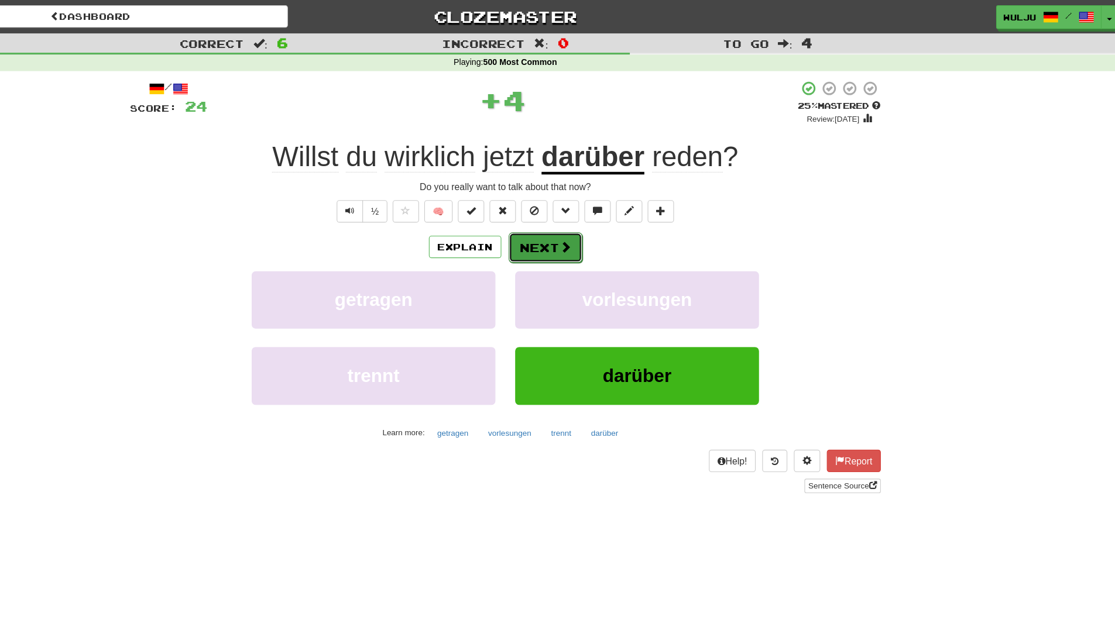
click at [622, 222] on button "Next" at bounding box center [589, 220] width 66 height 27
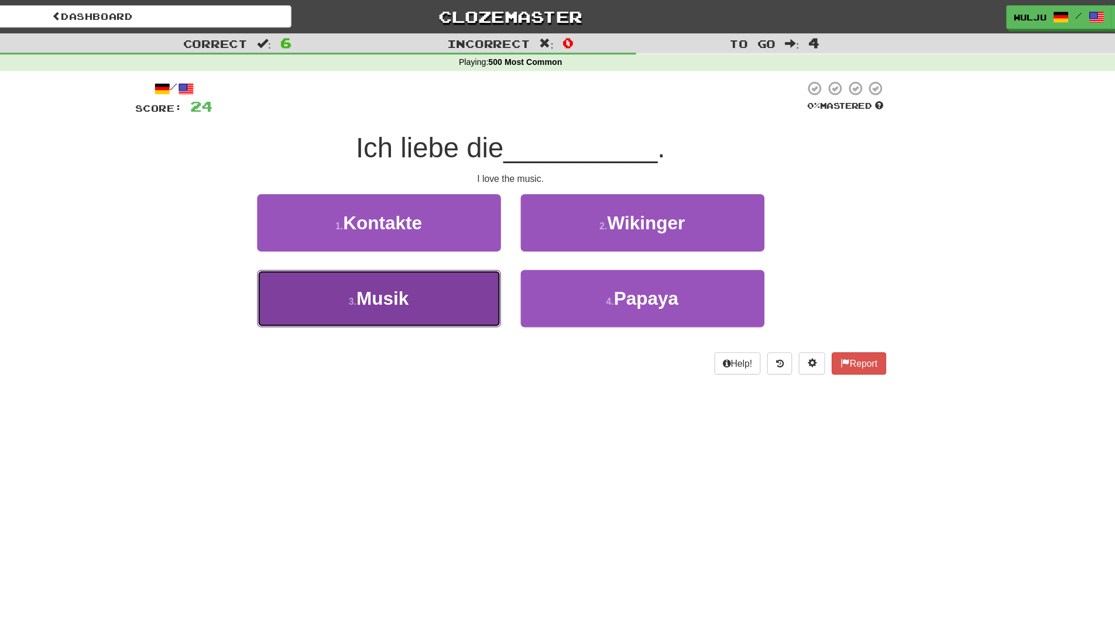
click at [534, 256] on button "3 . Musik" at bounding box center [440, 265] width 217 height 51
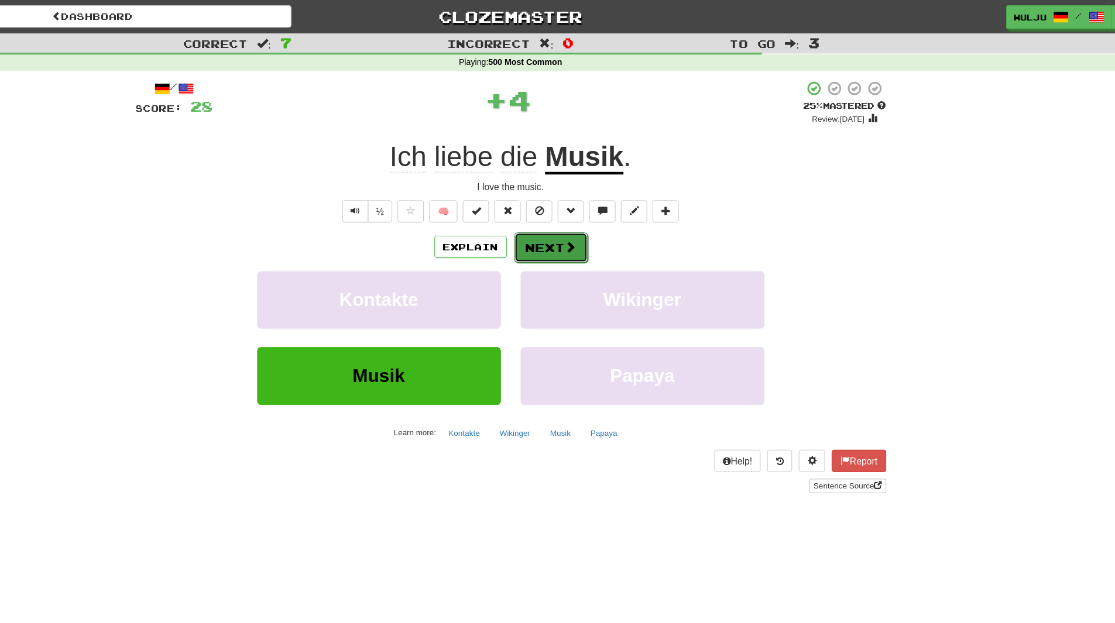
click at [590, 211] on button "Next" at bounding box center [594, 220] width 66 height 27
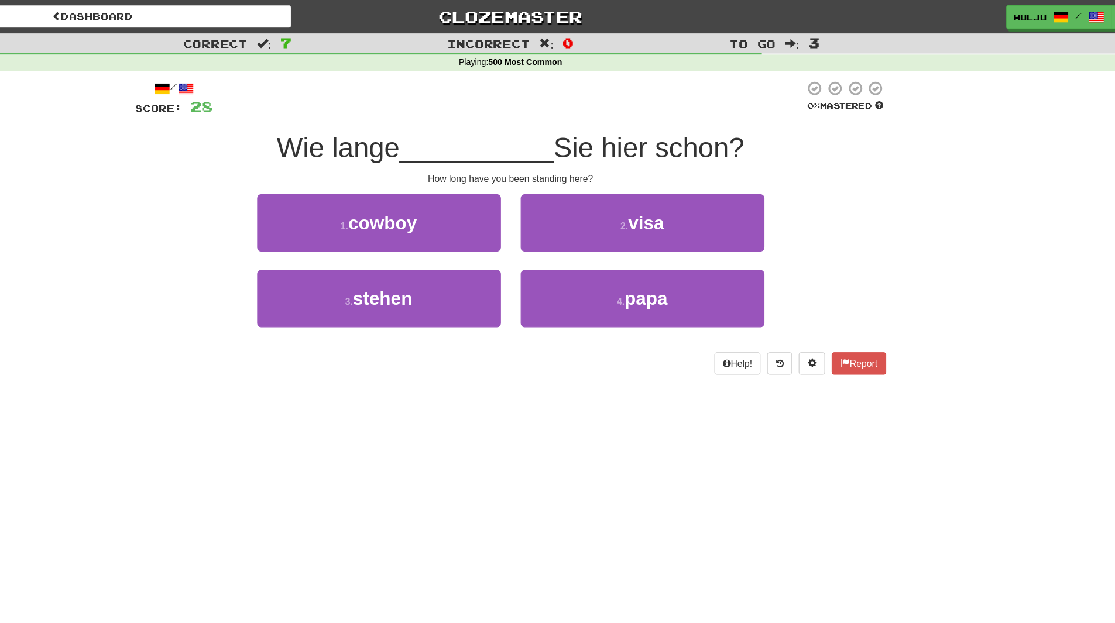
click at [563, 239] on div "2 . visa" at bounding box center [675, 206] width 234 height 67
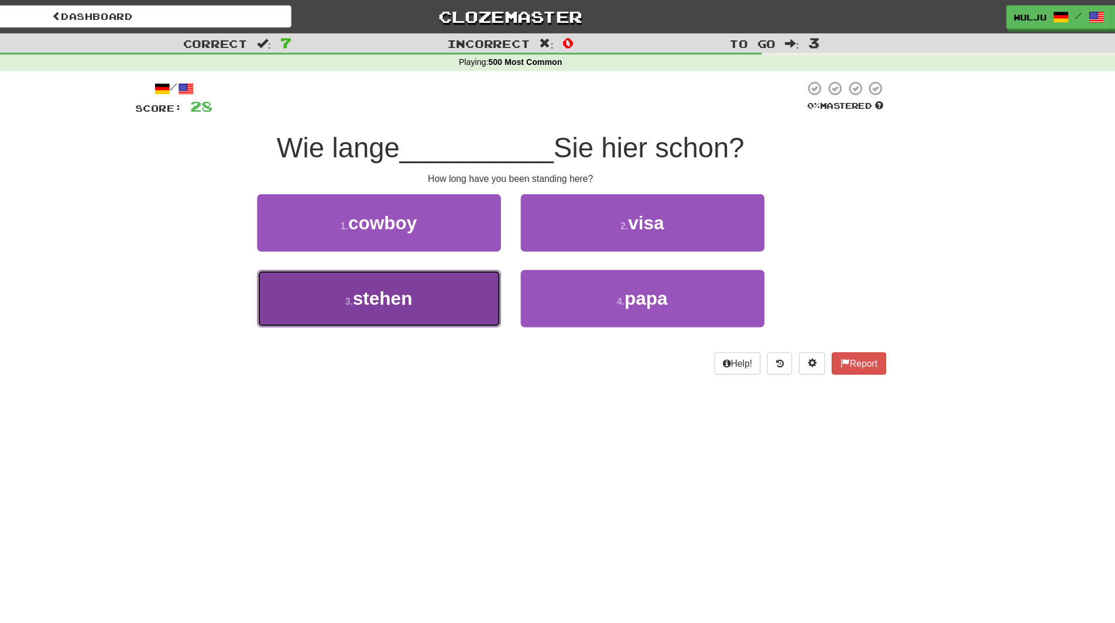
click at [512, 273] on button "3 . stehen" at bounding box center [440, 265] width 217 height 51
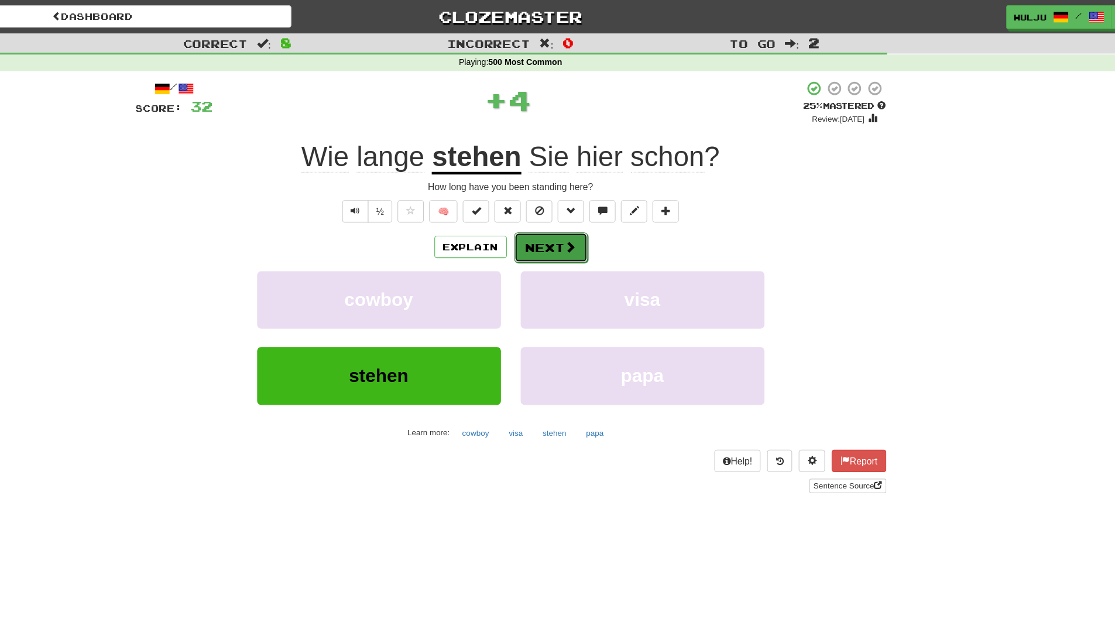
click at [612, 214] on span at bounding box center [611, 219] width 11 height 11
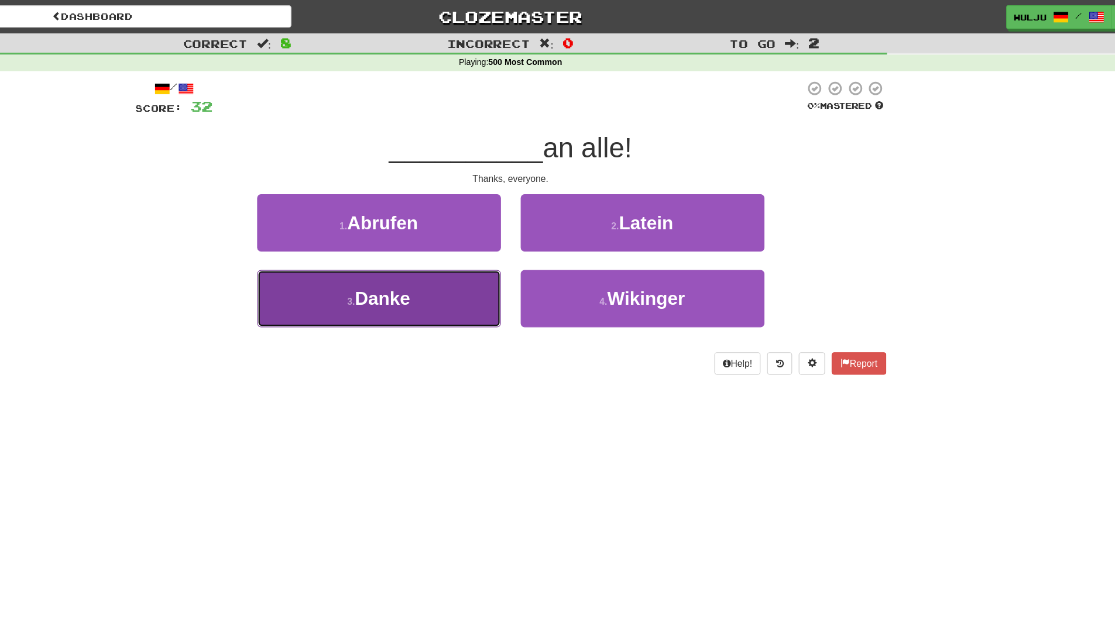
click at [519, 274] on button "3 . Danke" at bounding box center [440, 265] width 217 height 51
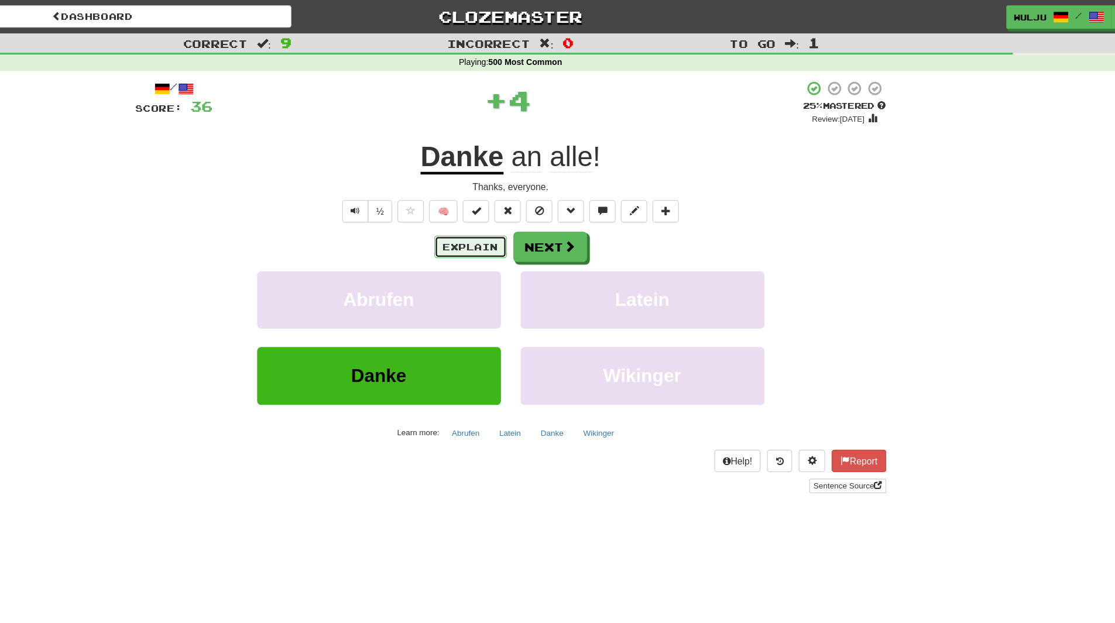
click at [533, 222] on button "Explain" at bounding box center [522, 220] width 64 height 20
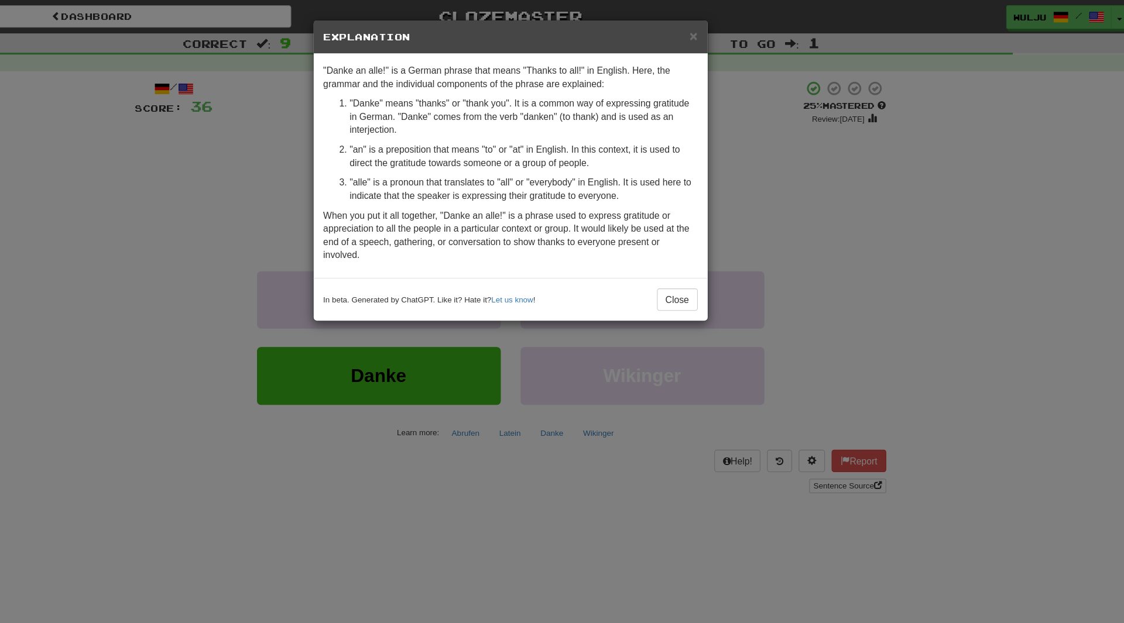
click at [849, 231] on div "× Explanation "Danke an alle!" is a German phrase that means "Thanks to all!" i…" at bounding box center [562, 311] width 1124 height 623
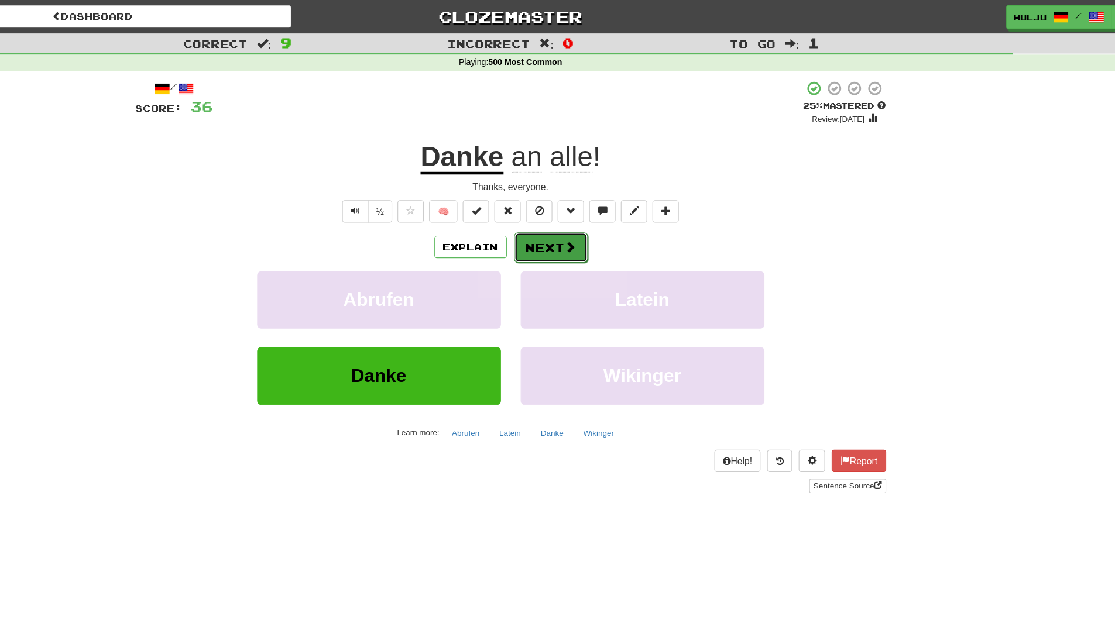
click at [588, 230] on button "Next" at bounding box center [594, 220] width 66 height 27
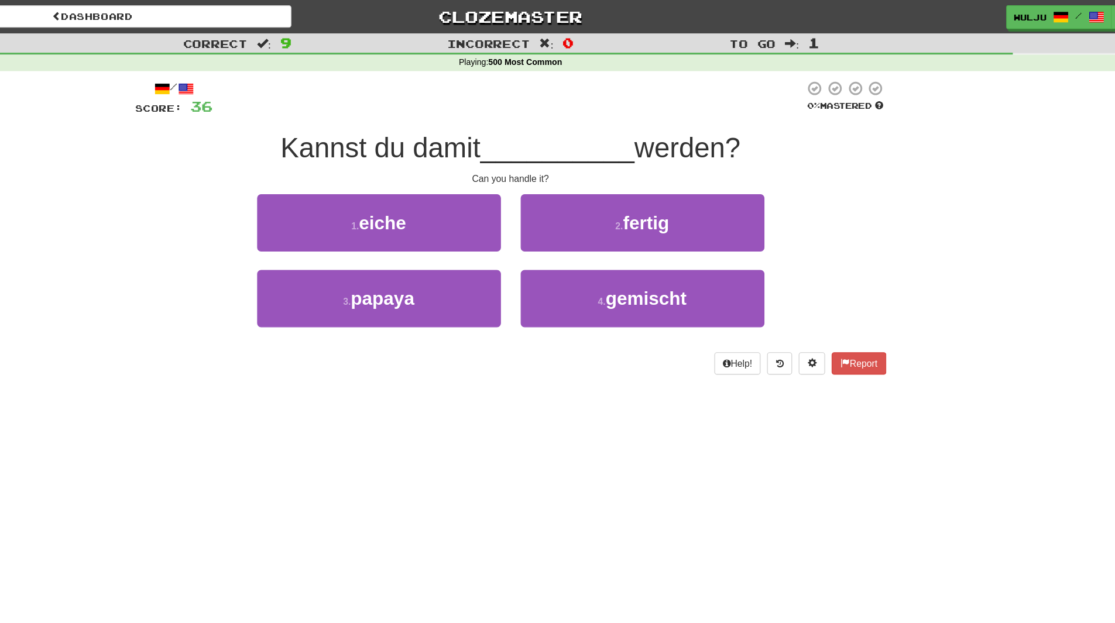
click at [560, 240] on div "4 . gemischt" at bounding box center [675, 273] width 234 height 67
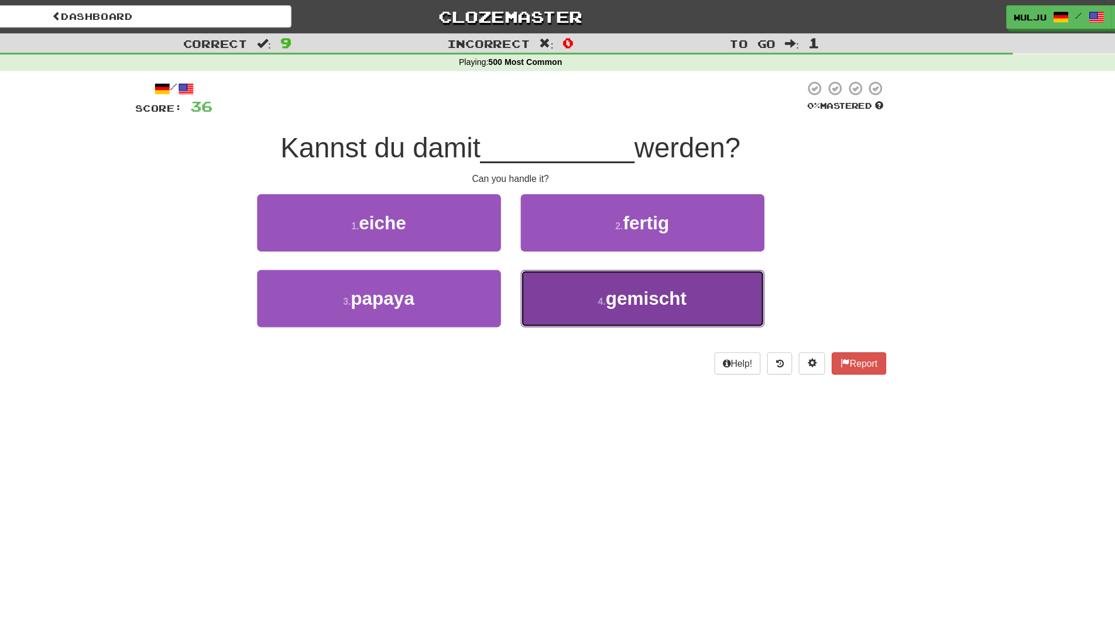
click at [609, 252] on button "4 . gemischt" at bounding box center [675, 265] width 217 height 51
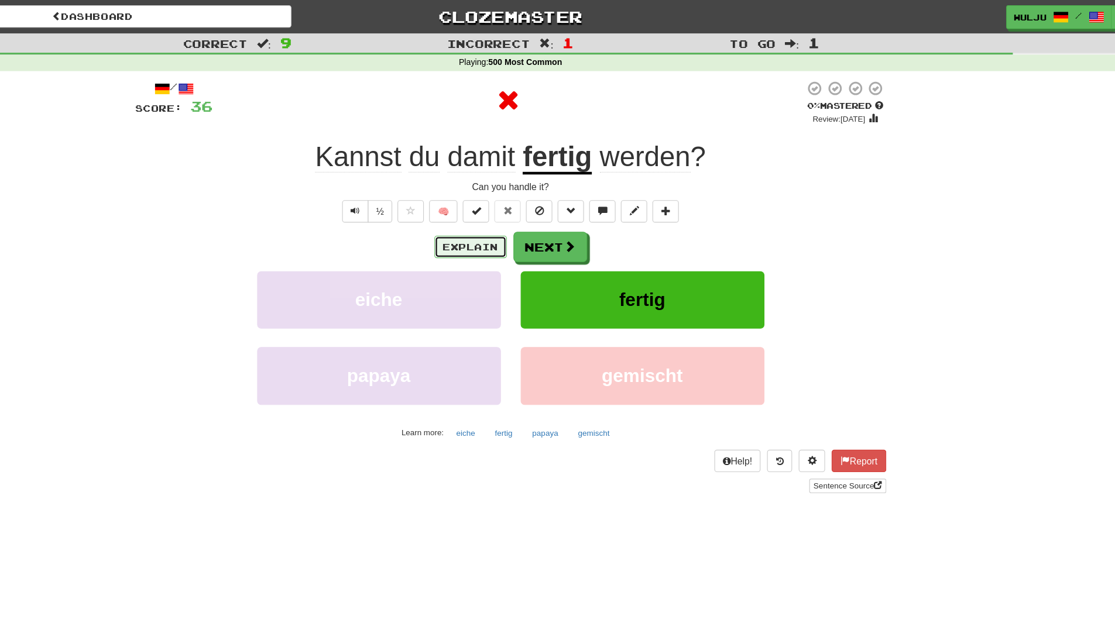
click at [548, 225] on button "Explain" at bounding box center [522, 220] width 64 height 20
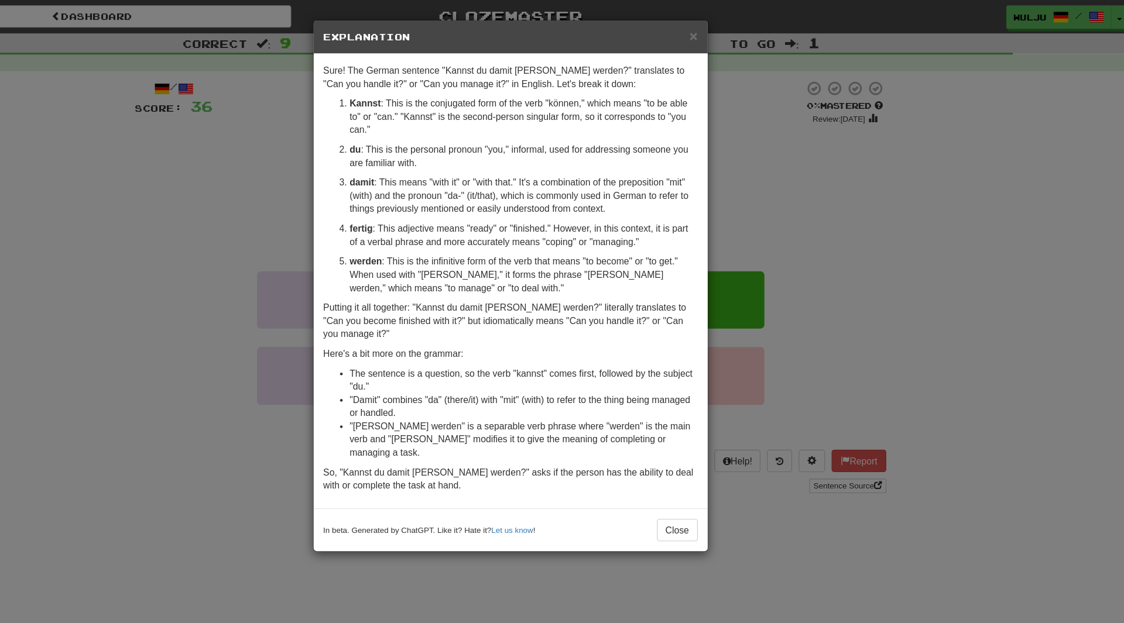
click at [942, 139] on div "× Explanation Sure! The German sentence "Kannst du damit [PERSON_NAME] werden?"…" at bounding box center [562, 311] width 1124 height 623
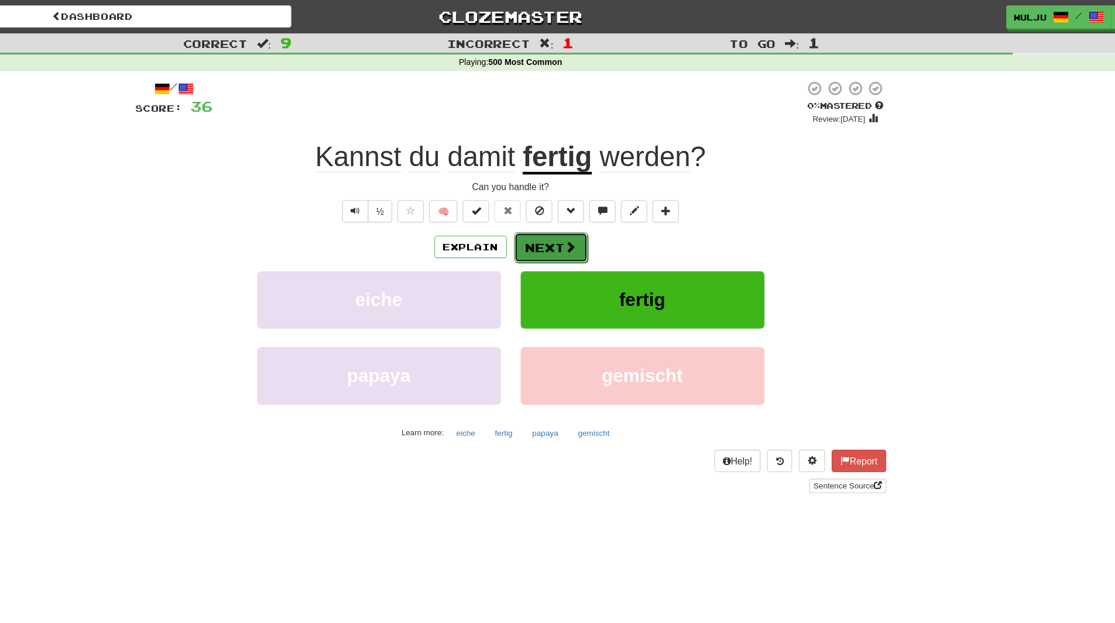
click at [592, 215] on button "Next" at bounding box center [594, 220] width 66 height 27
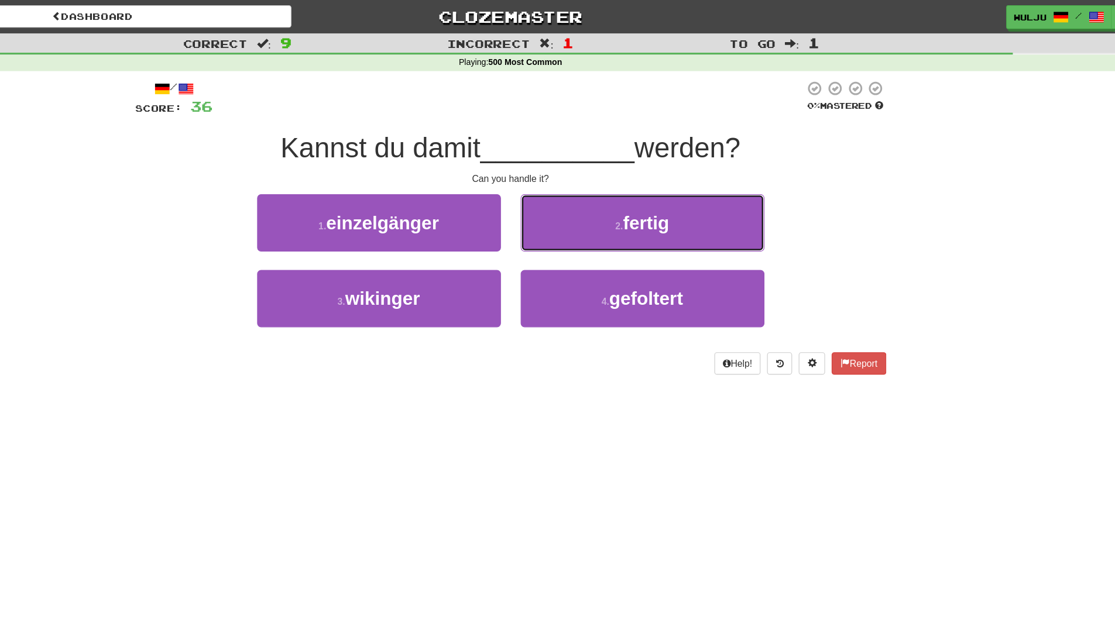
click at [592, 215] on button "2 . fertig" at bounding box center [675, 198] width 217 height 51
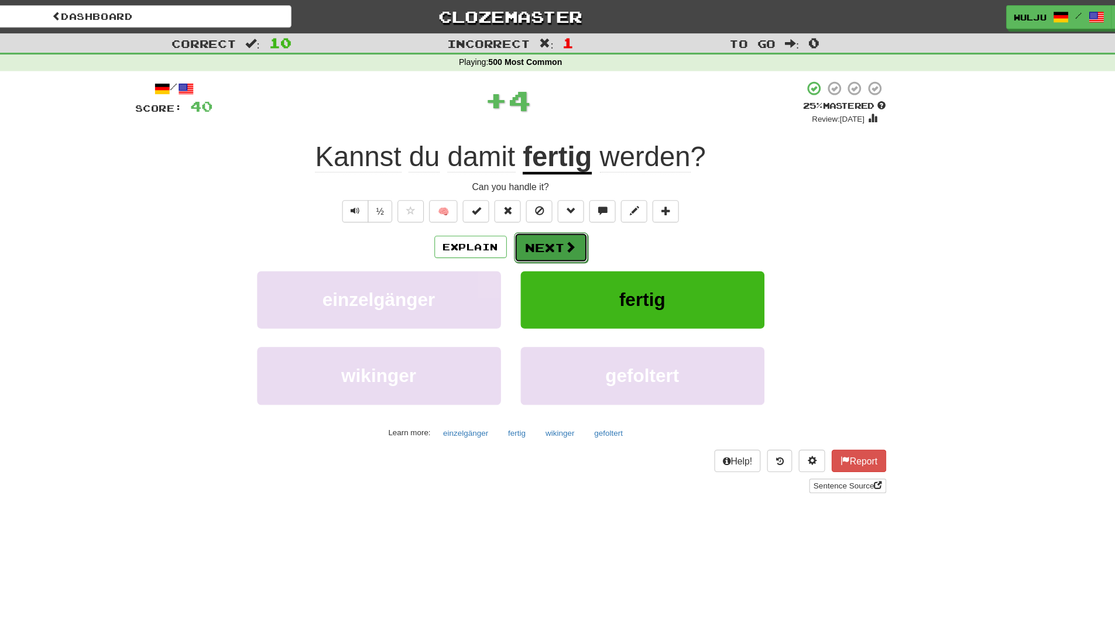
click at [590, 217] on button "Next" at bounding box center [594, 220] width 66 height 27
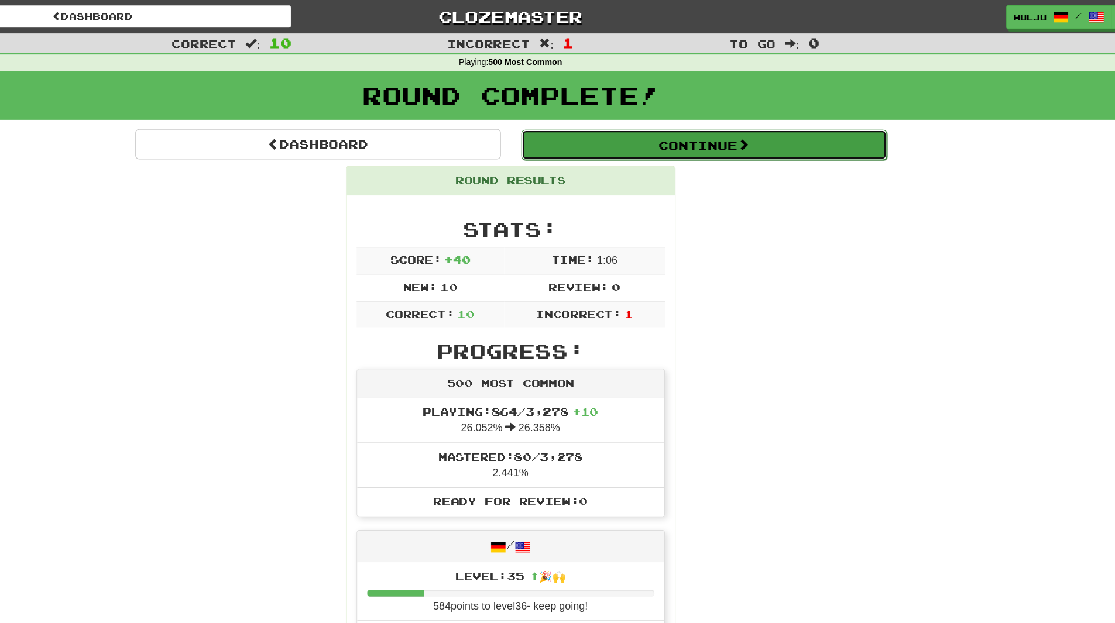
click at [611, 133] on button "Continue" at bounding box center [729, 128] width 325 height 27
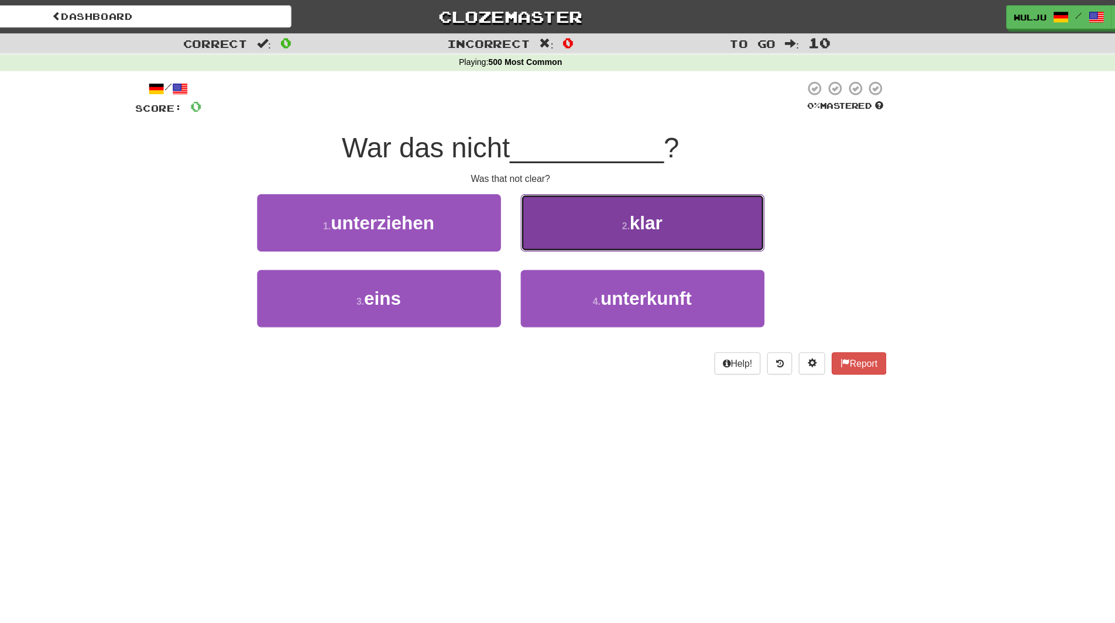
click at [612, 204] on button "2 . klar" at bounding box center [675, 198] width 217 height 51
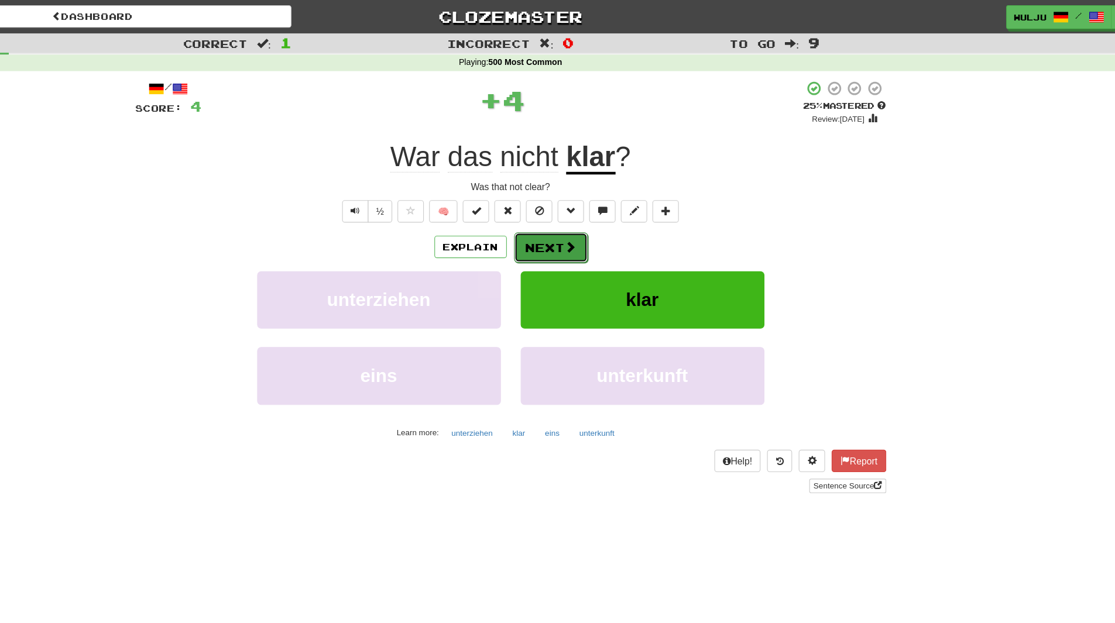
click at [607, 214] on span at bounding box center [611, 219] width 11 height 11
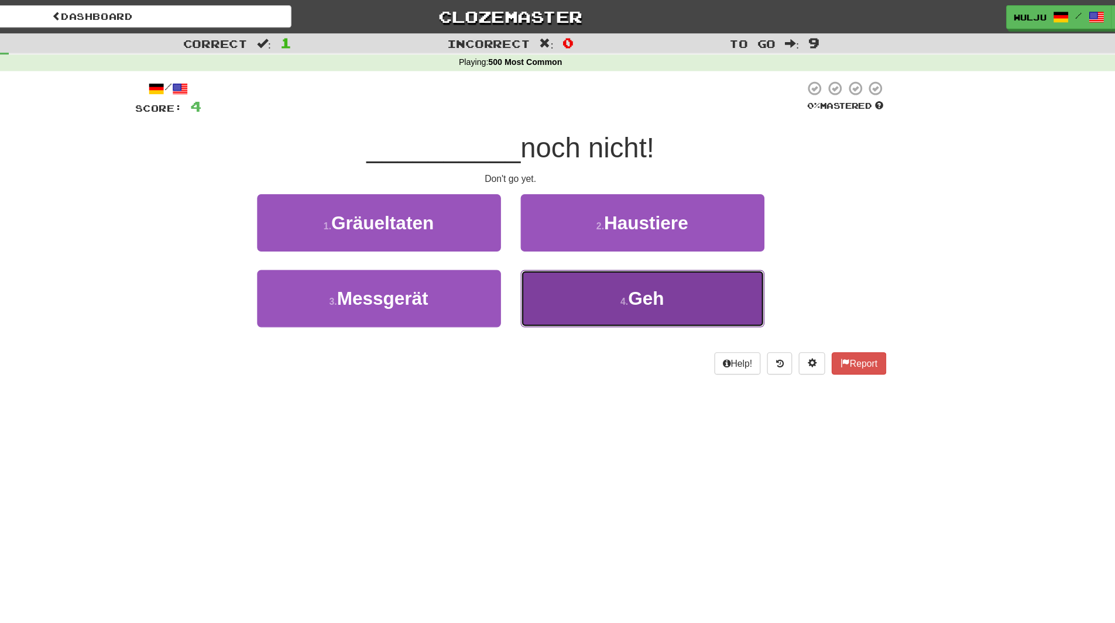
click at [612, 252] on button "4 . Geh" at bounding box center [675, 265] width 217 height 51
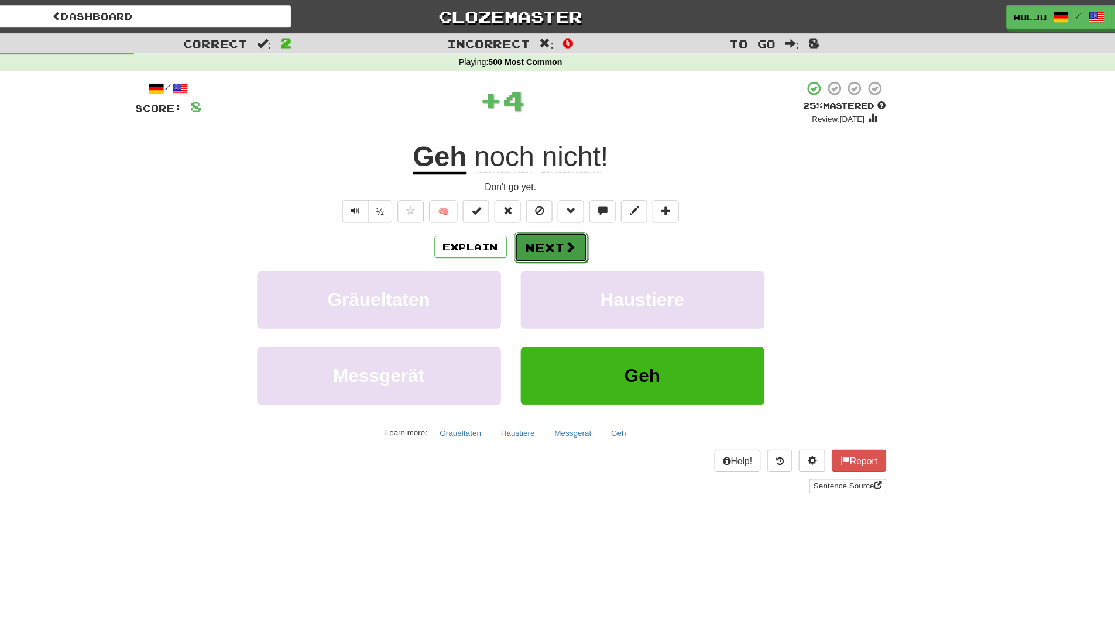
click at [601, 214] on button "Next" at bounding box center [594, 220] width 66 height 27
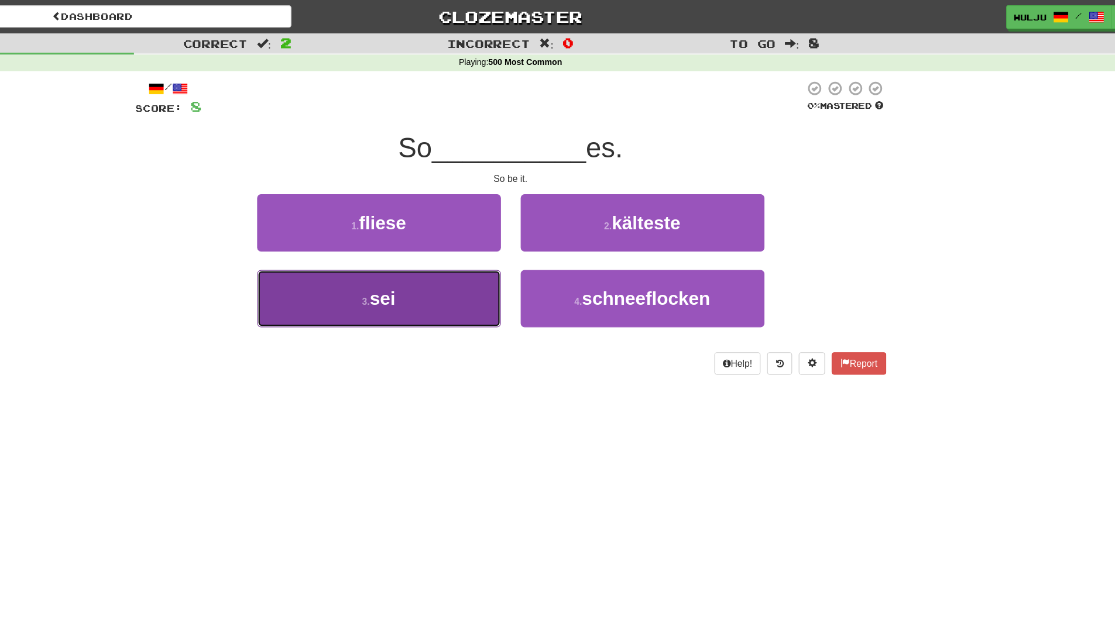
click at [529, 261] on button "3 . sei" at bounding box center [440, 265] width 217 height 51
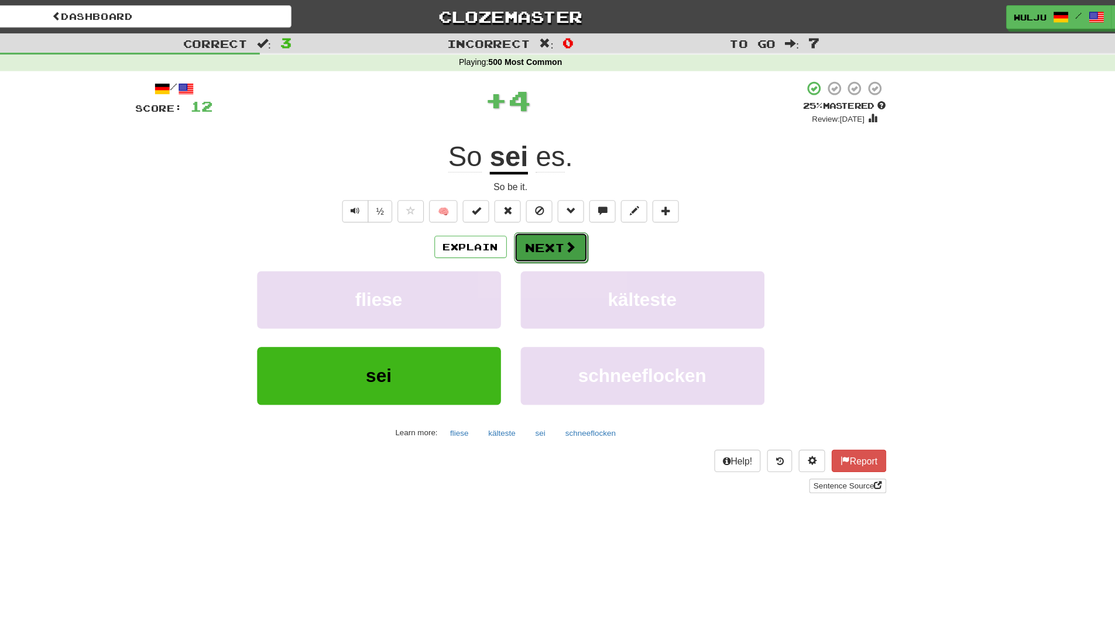
click at [578, 221] on button "Next" at bounding box center [594, 220] width 66 height 27
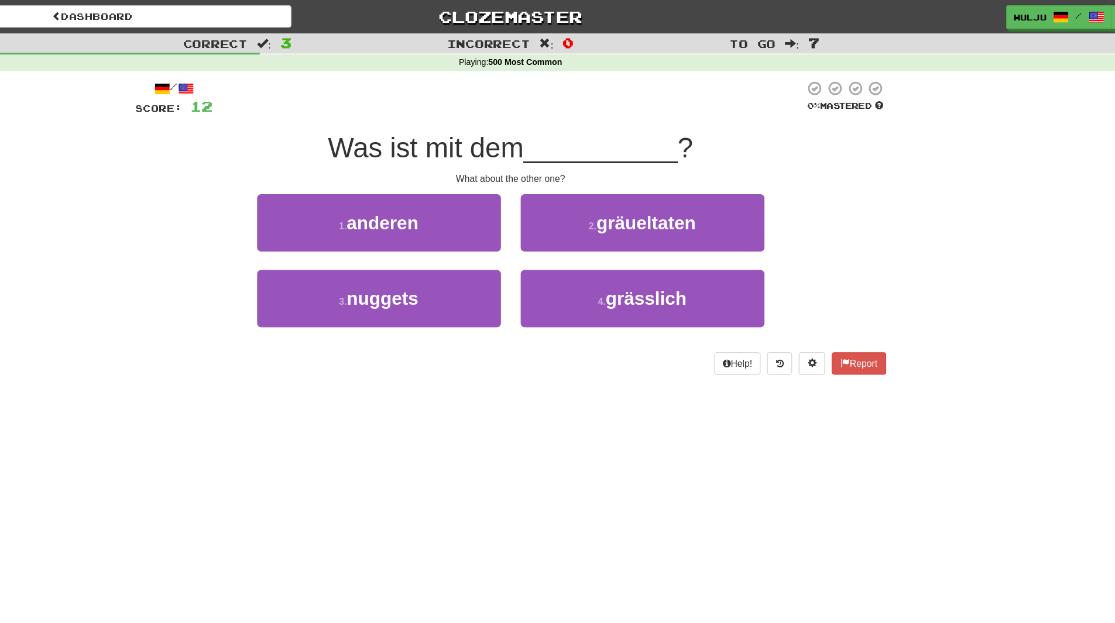
click at [562, 242] on div "4 . grässlich" at bounding box center [675, 273] width 234 height 67
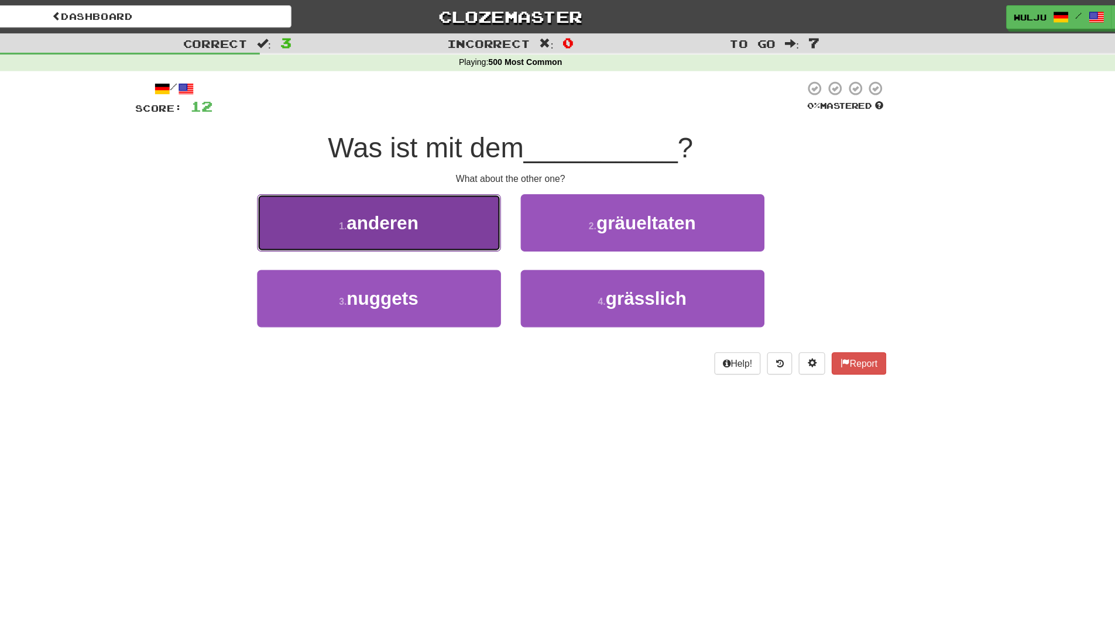
click at [512, 217] on button "1 . anderen" at bounding box center [440, 198] width 217 height 51
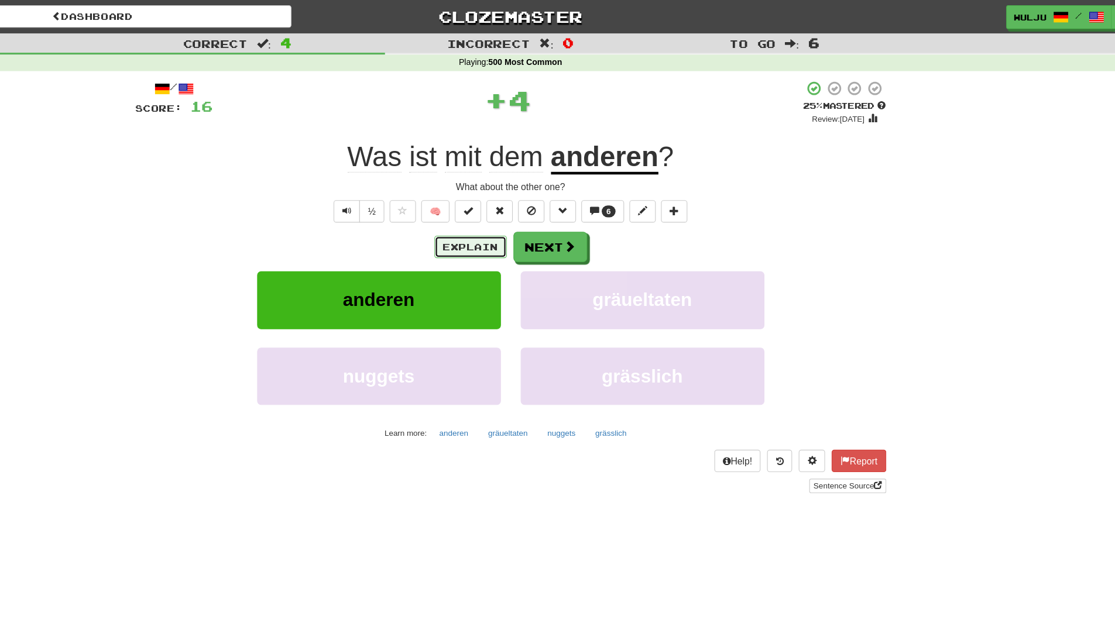
click at [536, 220] on button "Explain" at bounding box center [522, 220] width 64 height 20
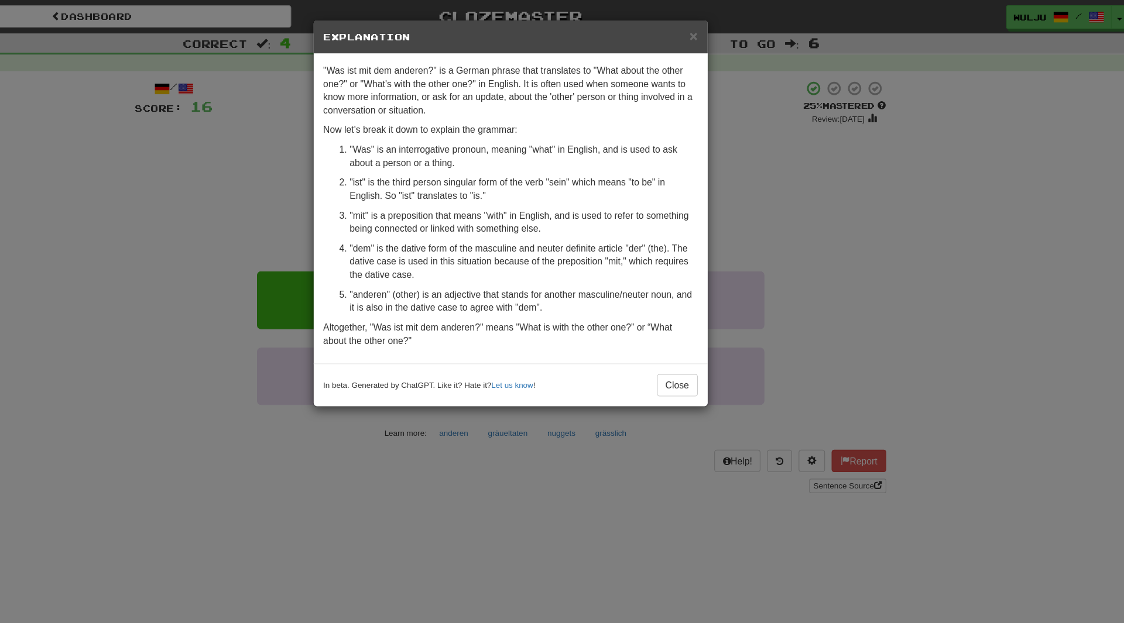
click at [231, 193] on div "× Explanation "Was ist mit dem anderen?" is a German phrase that translates to …" at bounding box center [562, 311] width 1124 height 623
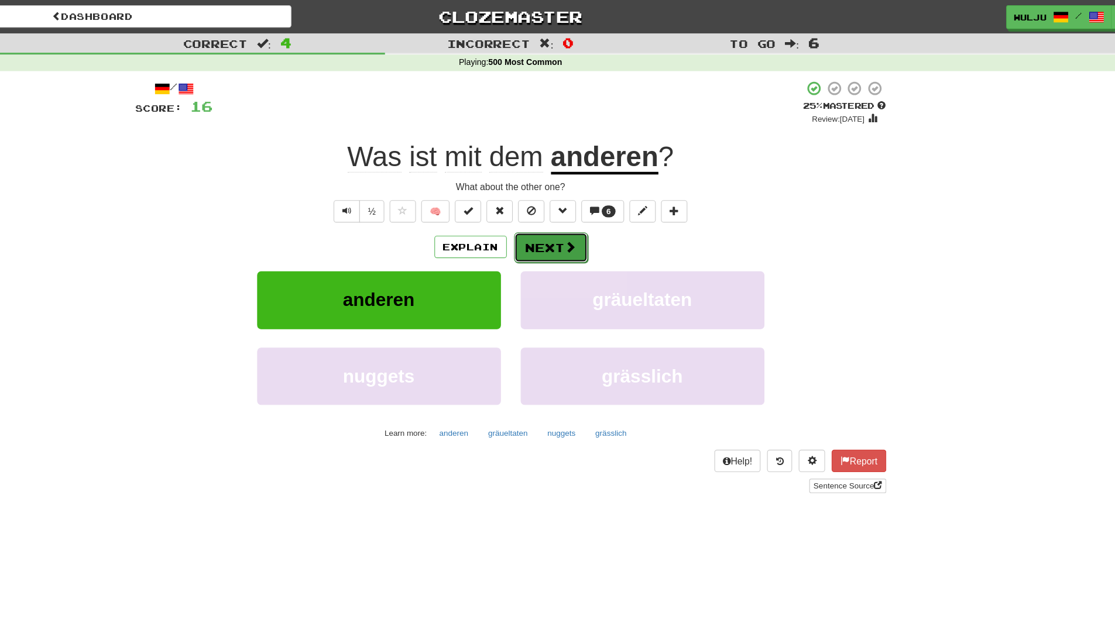
click at [574, 224] on button "Next" at bounding box center [594, 220] width 66 height 27
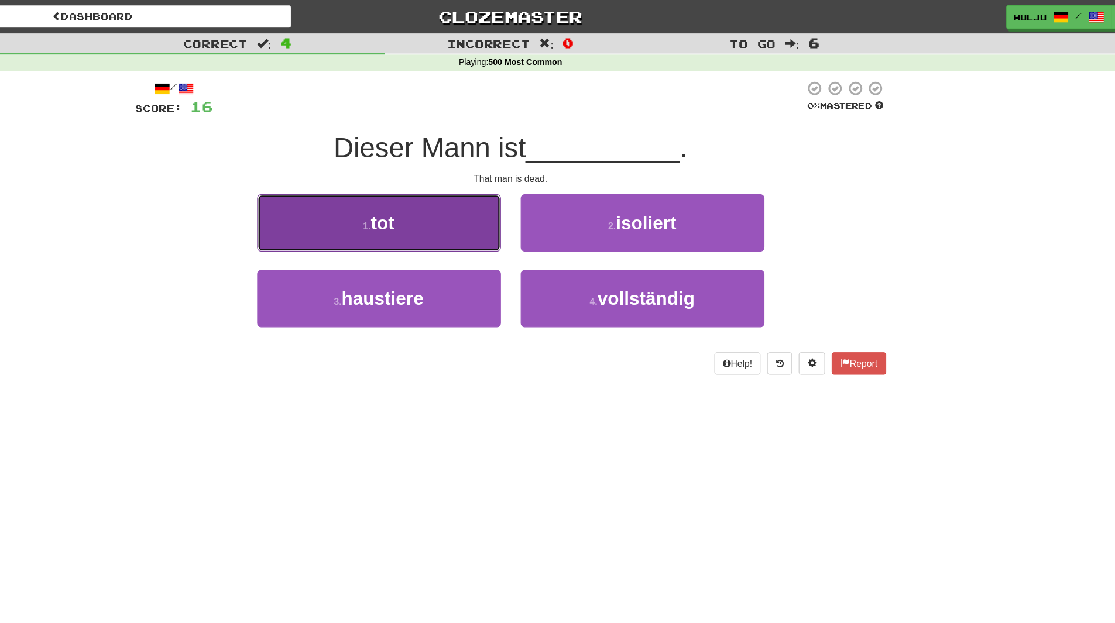
click at [514, 213] on button "1 . tot" at bounding box center [440, 198] width 217 height 51
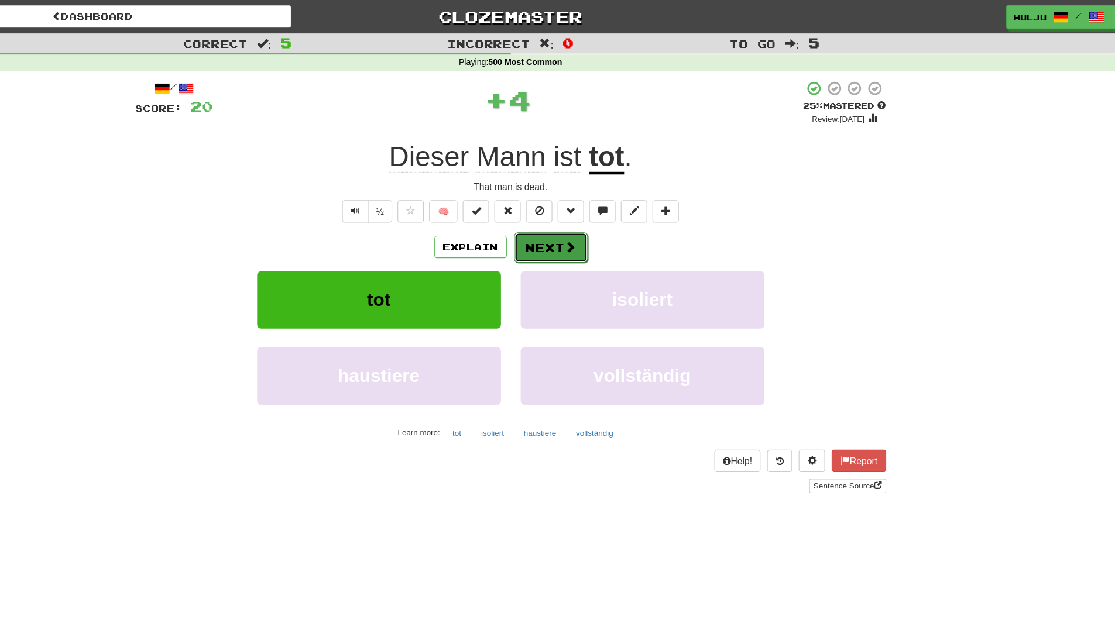
click at [602, 210] on button "Next" at bounding box center [594, 220] width 66 height 27
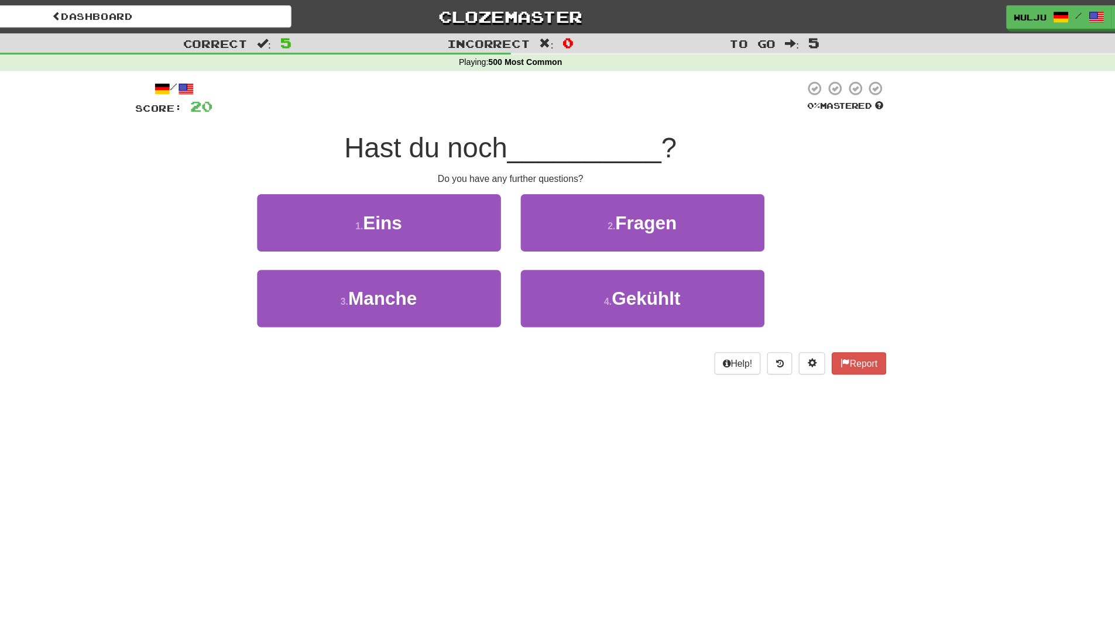
click at [560, 240] on div "4 . [GEOGRAPHIC_DATA]" at bounding box center [675, 273] width 234 height 67
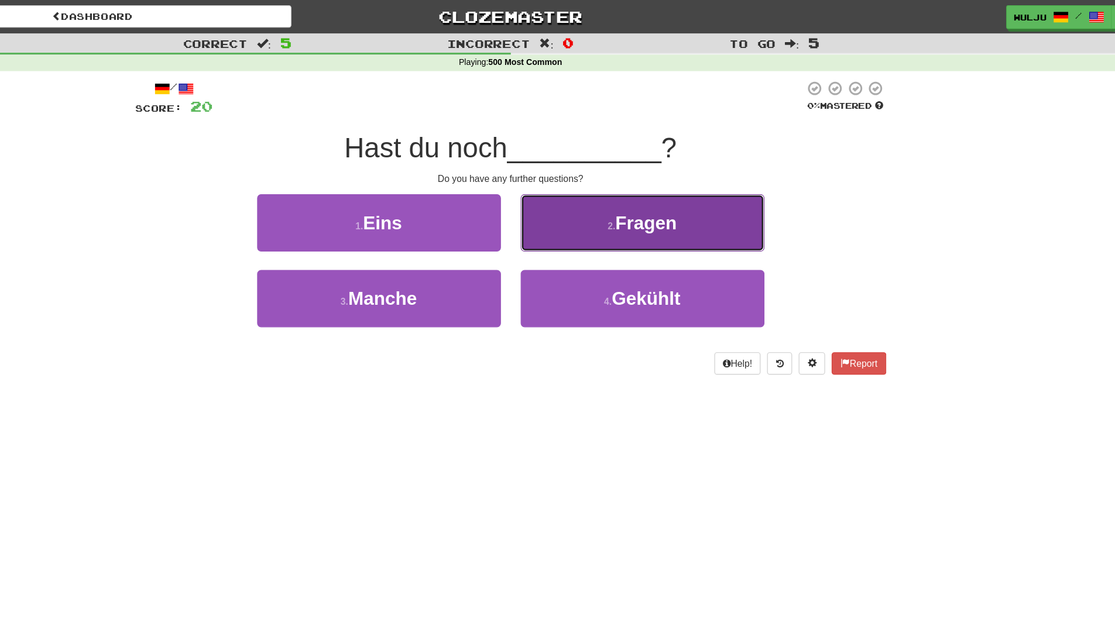
click at [586, 200] on button "2 . Fragen" at bounding box center [675, 198] width 217 height 51
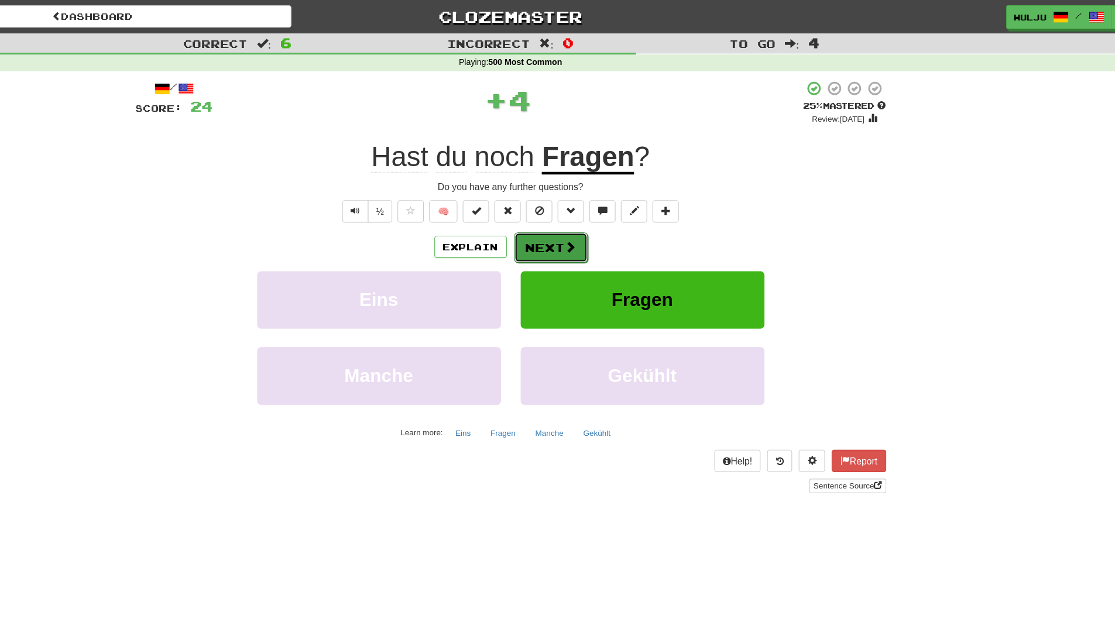
click at [575, 217] on button "Next" at bounding box center [594, 220] width 66 height 27
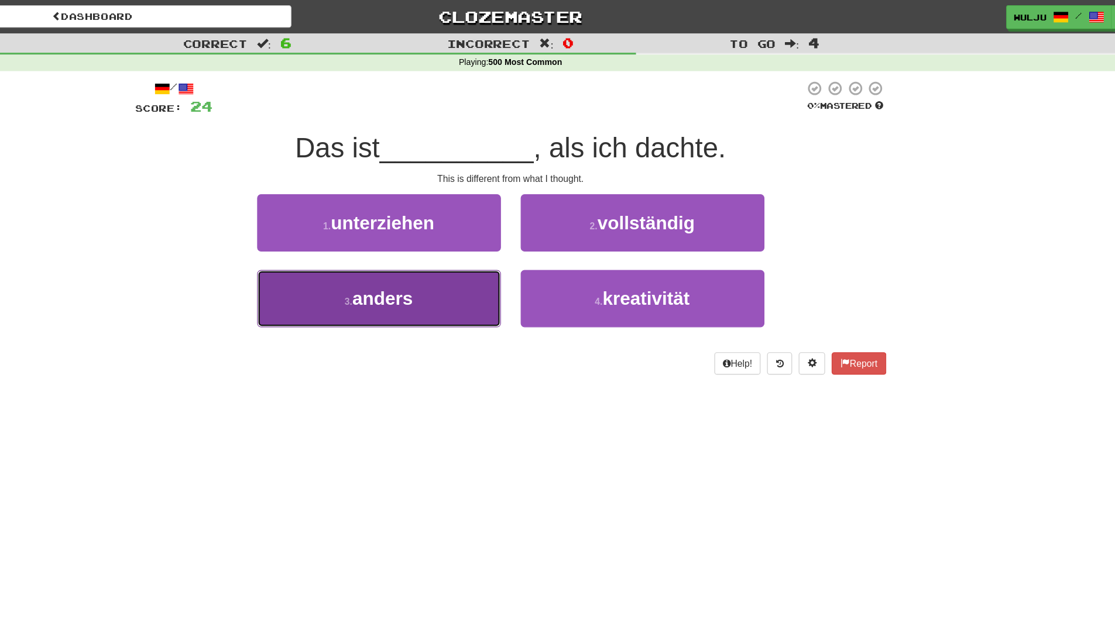
click at [529, 255] on button "3 . anders" at bounding box center [440, 265] width 217 height 51
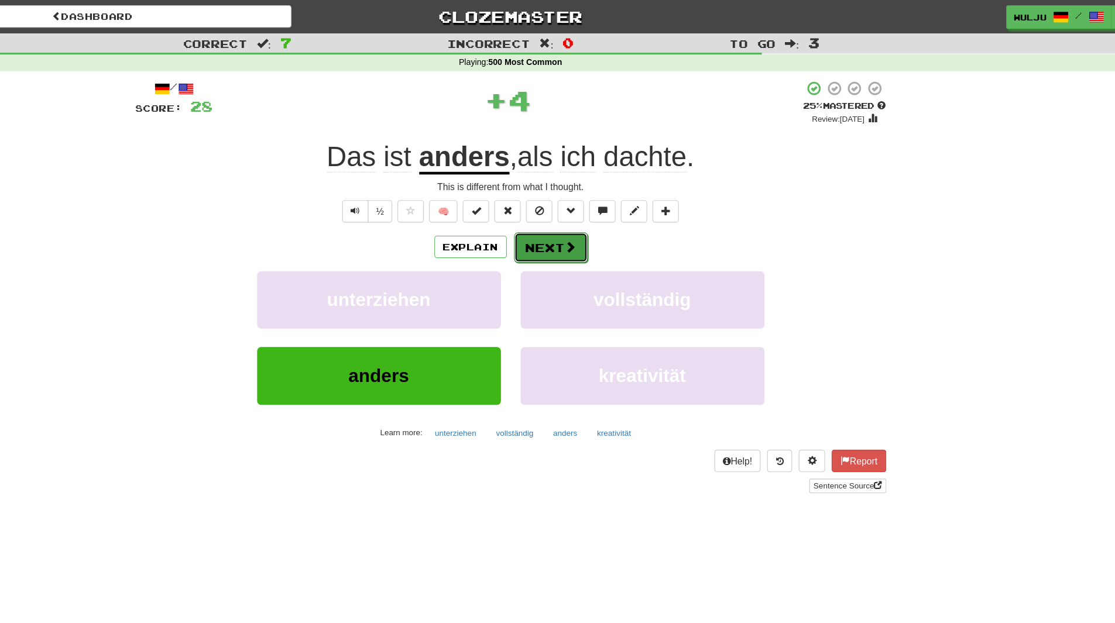
click at [593, 214] on button "Next" at bounding box center [594, 220] width 66 height 27
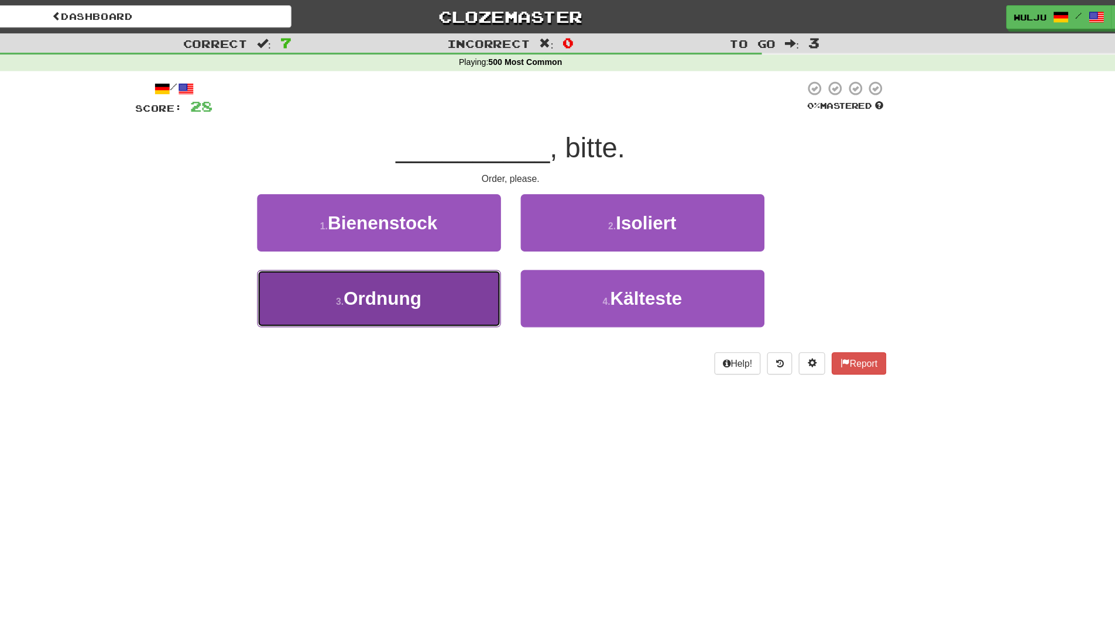
click at [467, 269] on span "Ordnung" at bounding box center [443, 265] width 69 height 18
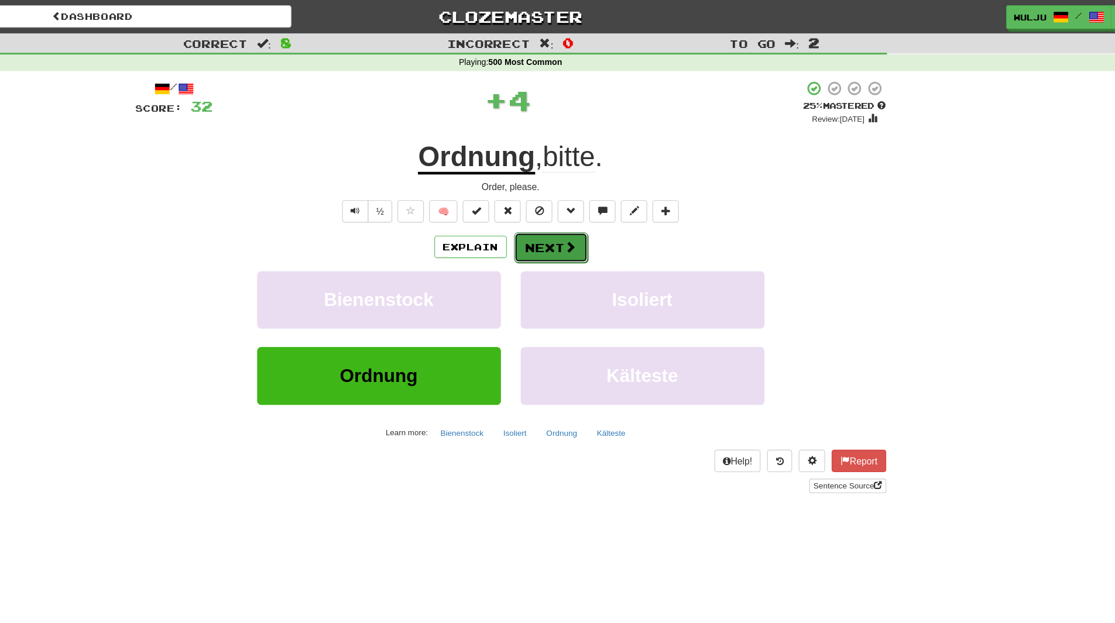
click at [592, 208] on button "Next" at bounding box center [594, 220] width 66 height 27
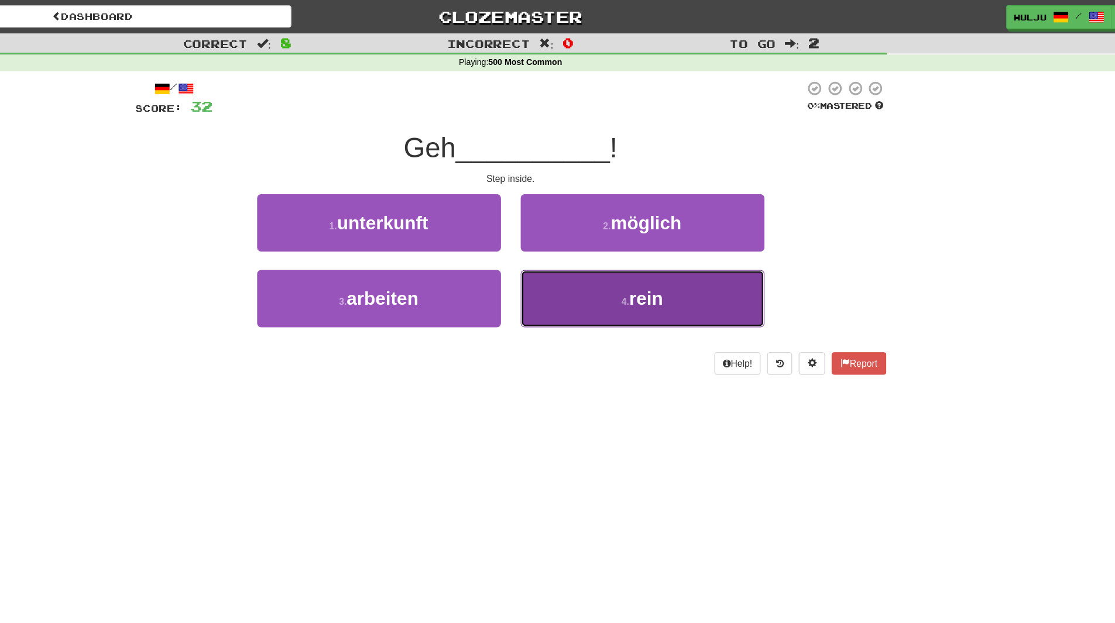
click at [607, 242] on button "4 . rein" at bounding box center [675, 265] width 217 height 51
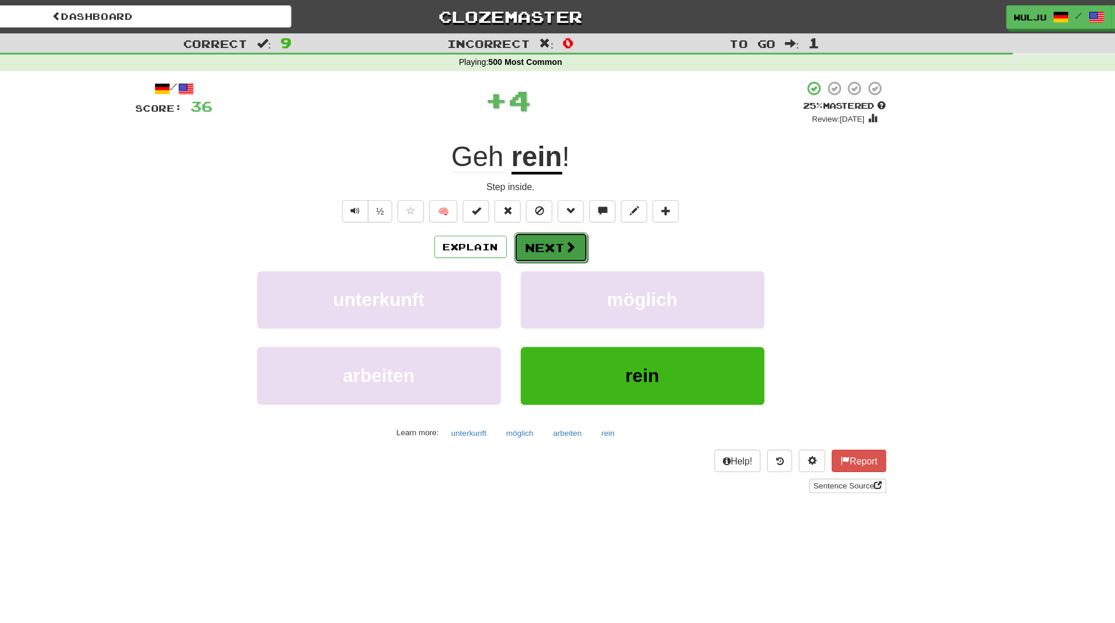
click at [595, 207] on button "Next" at bounding box center [594, 220] width 66 height 27
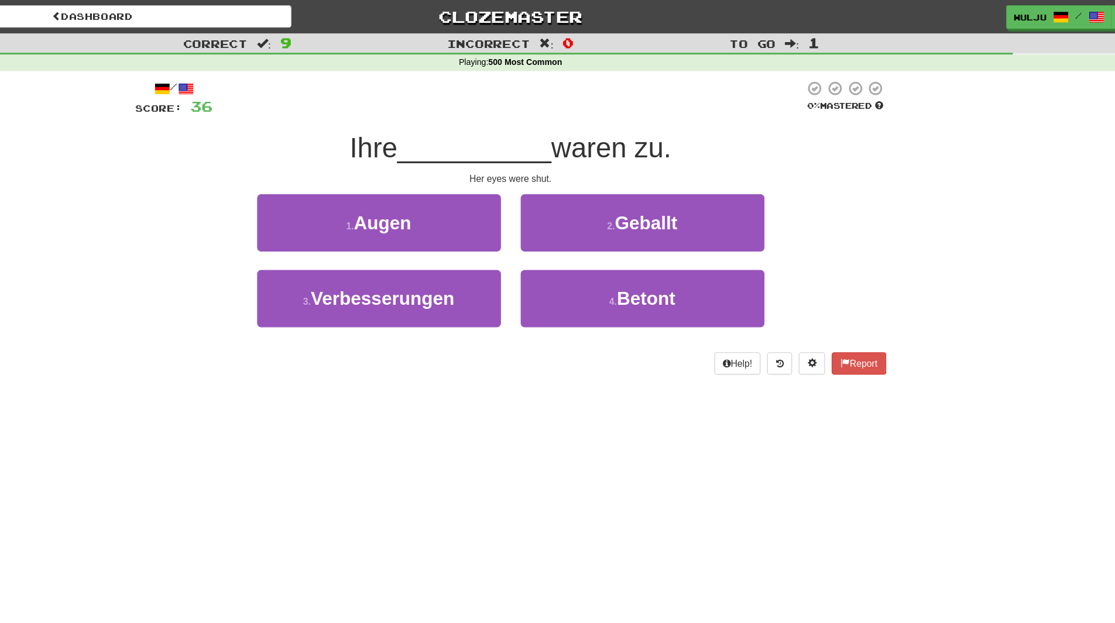
click at [560, 224] on div "2 . Geballt" at bounding box center [675, 206] width 234 height 67
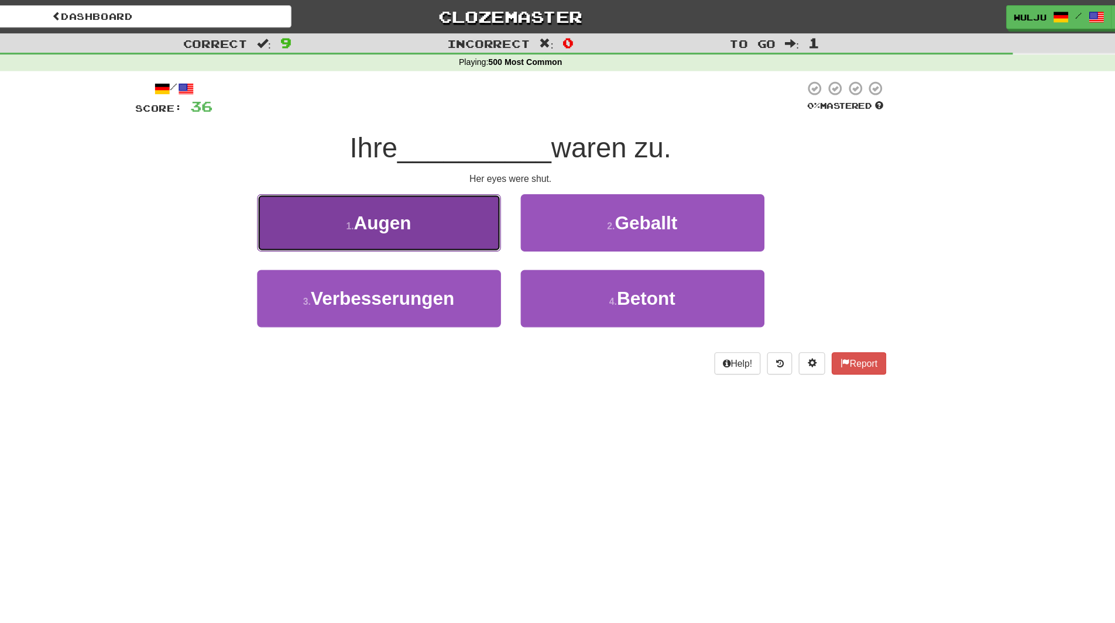
click at [527, 196] on button "1 . Augen" at bounding box center [440, 198] width 217 height 51
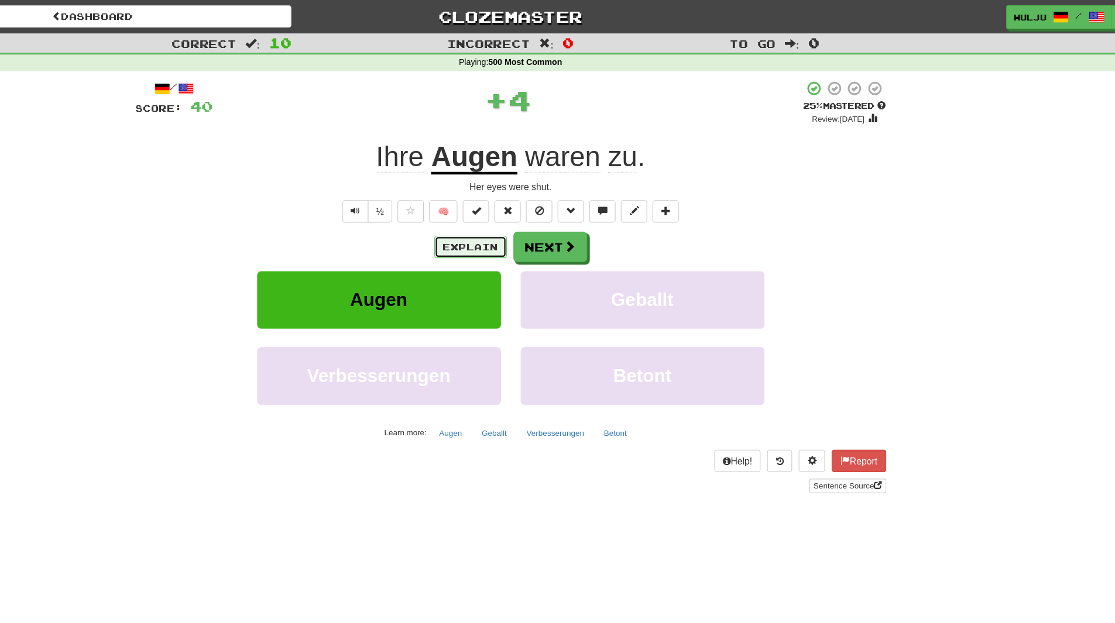
click at [547, 220] on button "Explain" at bounding box center [522, 220] width 64 height 20
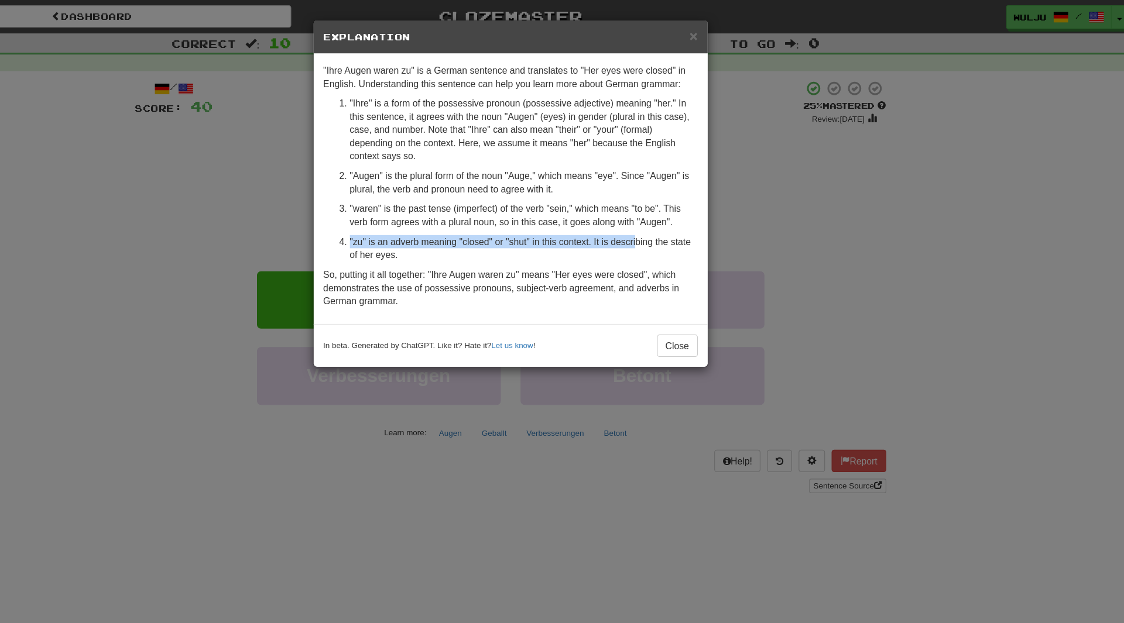
drag, startPoint x: 769, startPoint y: 218, endPoint x: 668, endPoint y: 216, distance: 101.3
click at [668, 216] on div "× Explanation "Ihre Augen waren zu" is a German sentence and translates to "Her…" at bounding box center [562, 311] width 1124 height 623
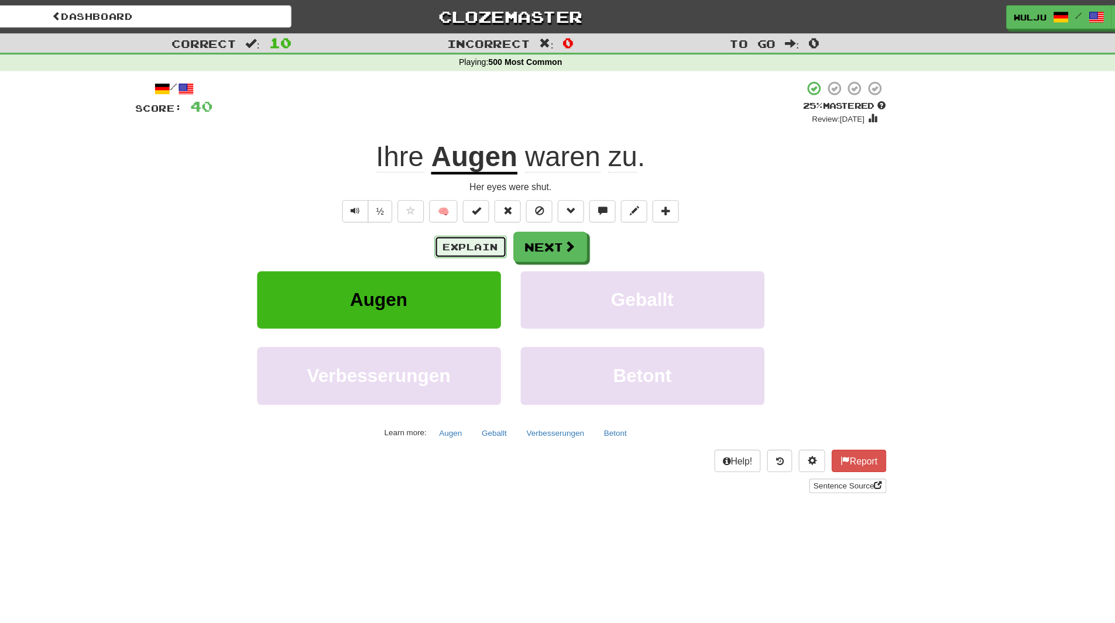
click at [542, 225] on button "Explain" at bounding box center [522, 220] width 64 height 20
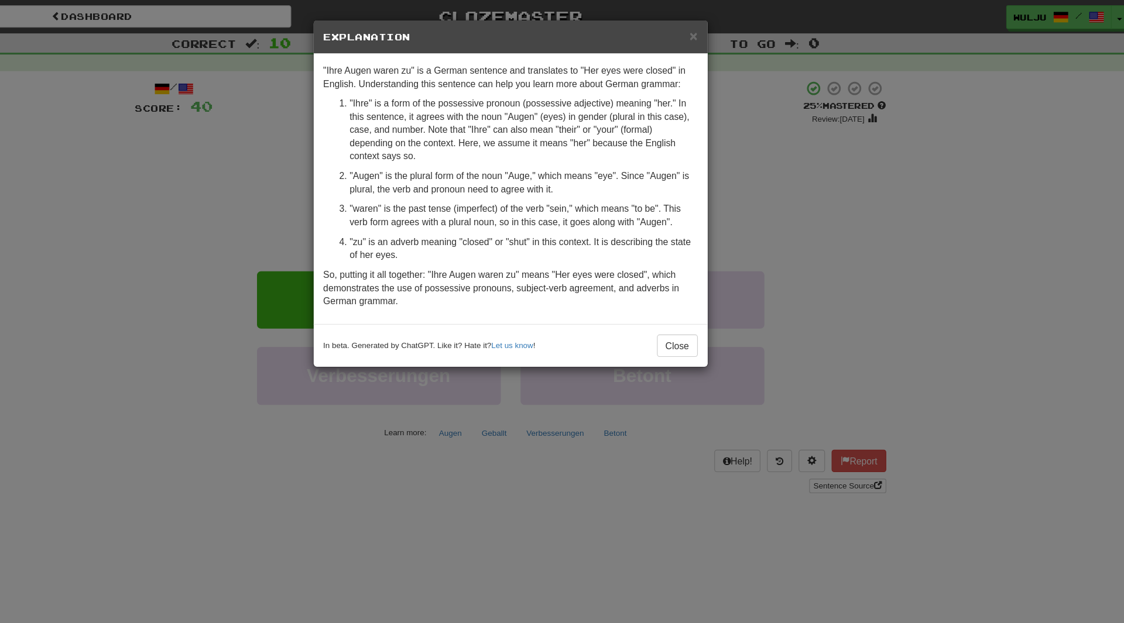
click at [849, 180] on div "× Explanation "Ihre Augen waren zu" is a German sentence and translates to "Her…" at bounding box center [562, 311] width 1124 height 623
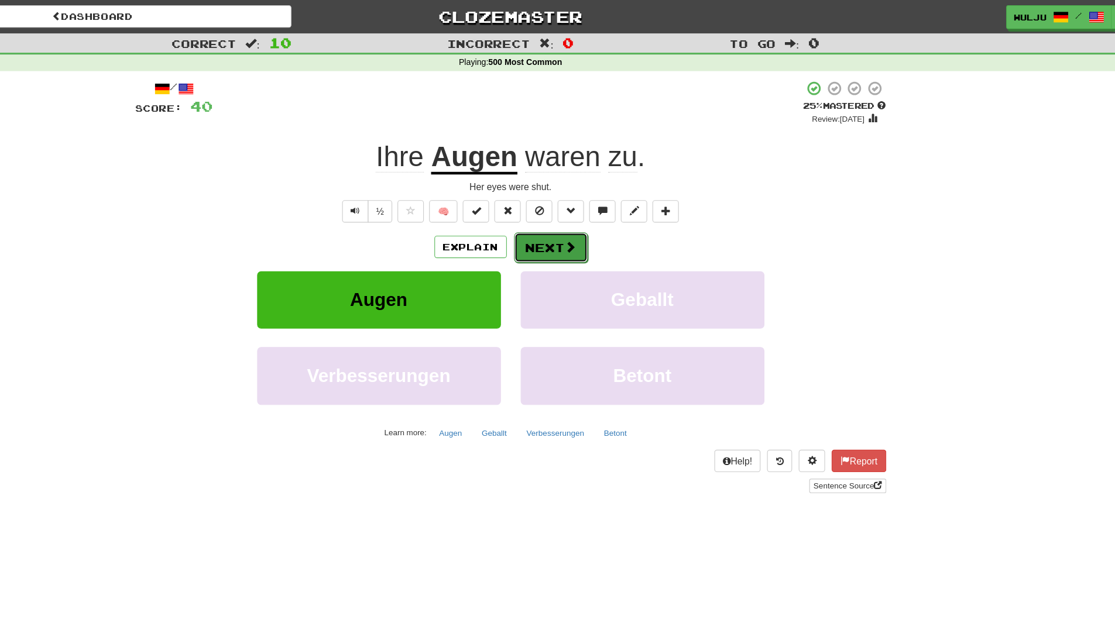
click at [606, 225] on span at bounding box center [611, 219] width 11 height 11
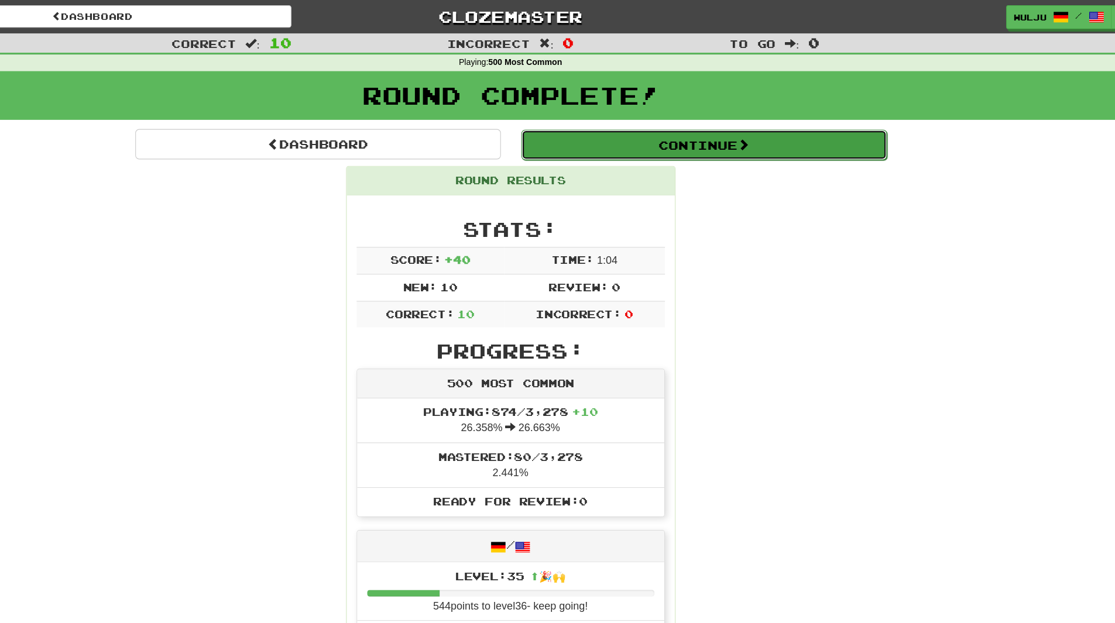
click at [750, 125] on button "Continue" at bounding box center [729, 128] width 325 height 27
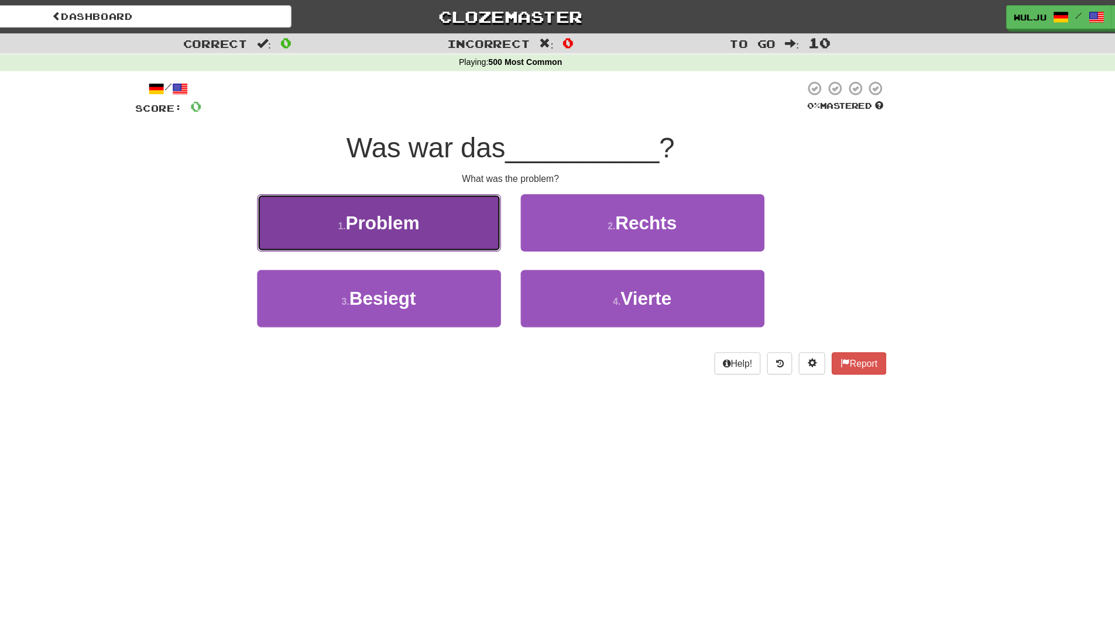
click at [501, 199] on button "1 . Problem" at bounding box center [440, 198] width 217 height 51
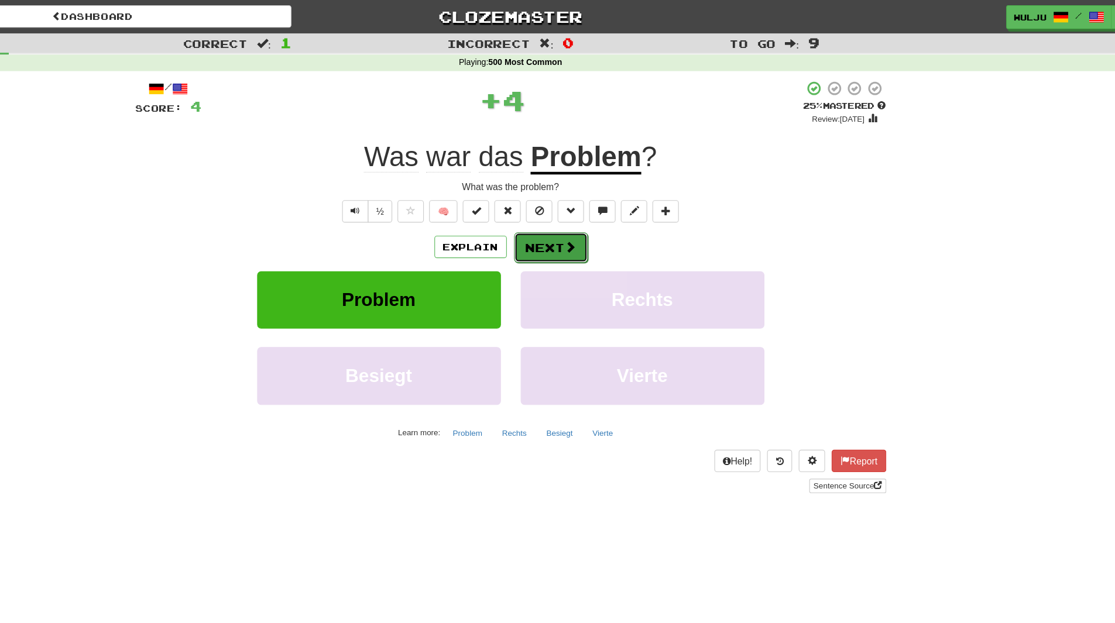
click at [595, 220] on button "Next" at bounding box center [594, 220] width 66 height 27
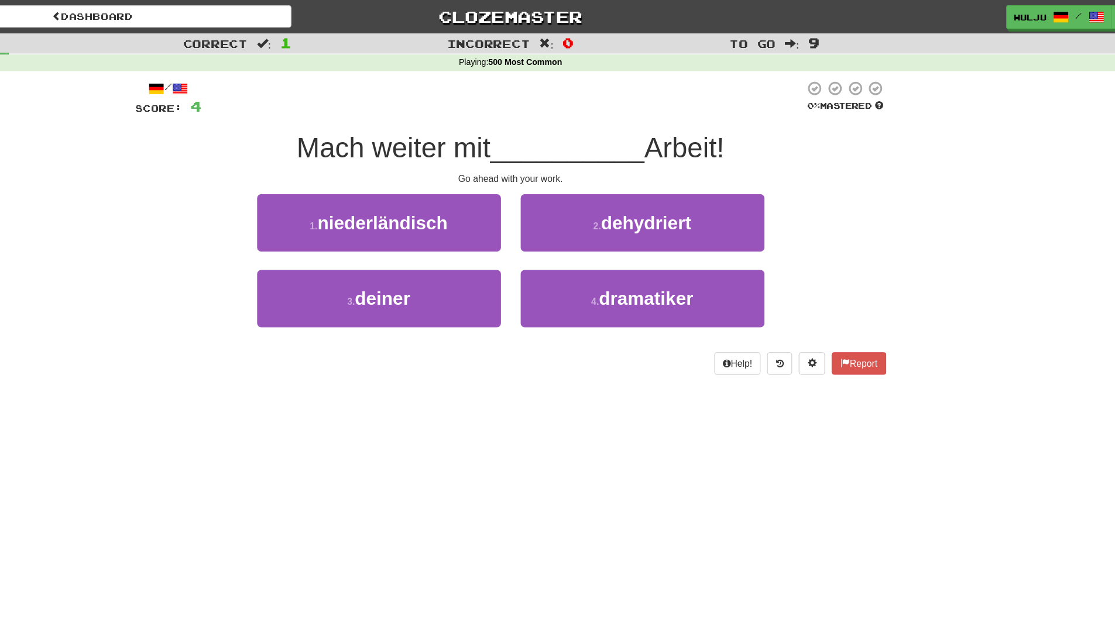
click at [555, 242] on div "3 . deiner" at bounding box center [441, 273] width 234 height 67
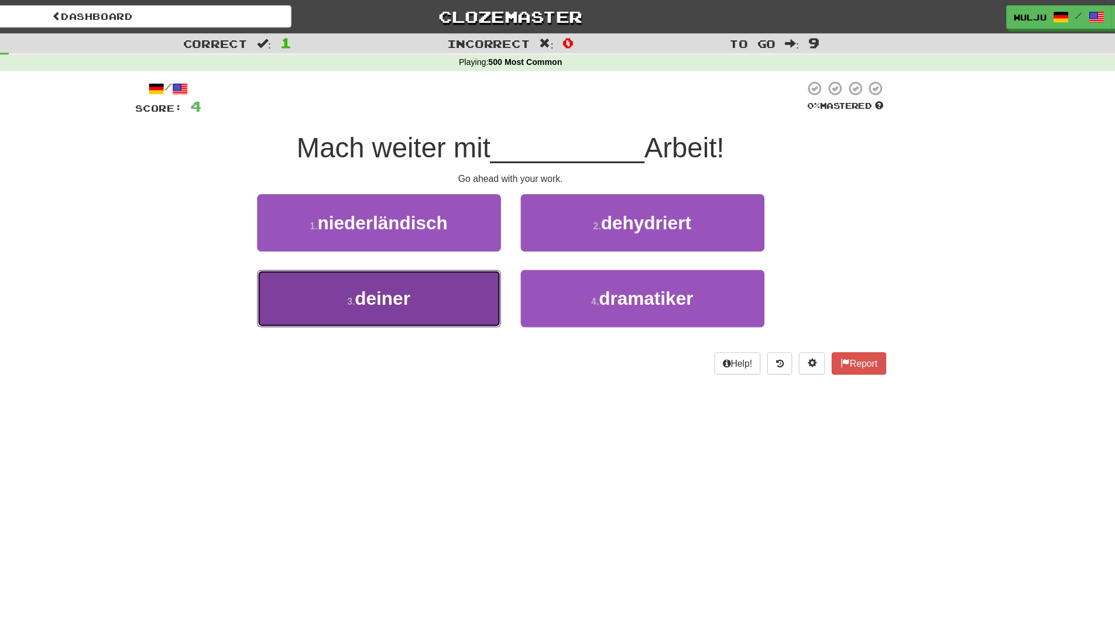
click at [506, 275] on button "3 . deiner" at bounding box center [440, 265] width 217 height 51
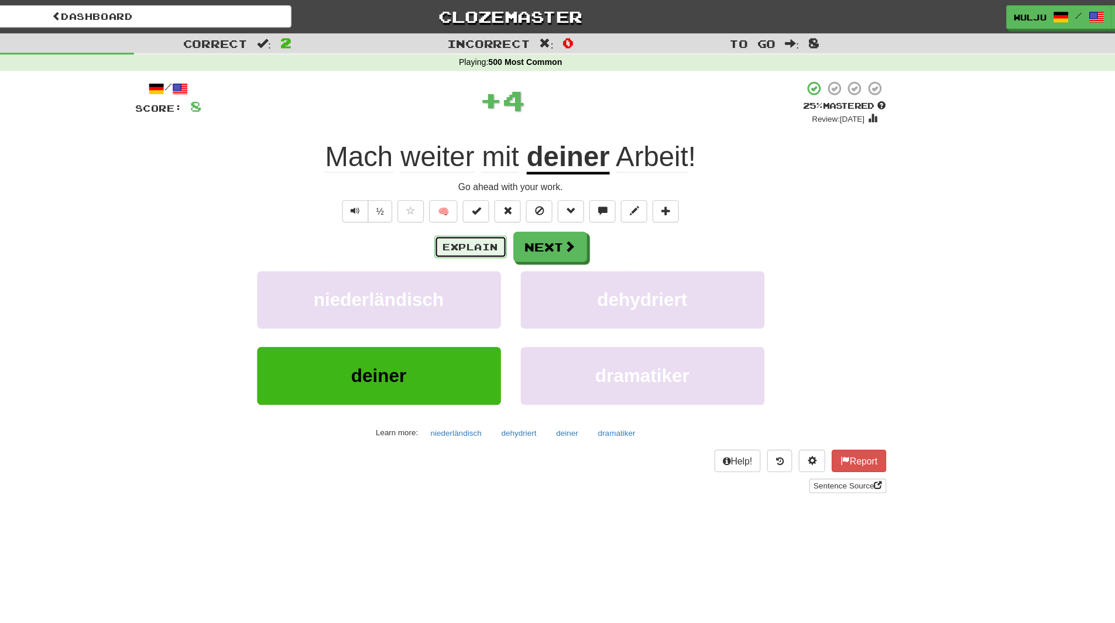
click at [506, 225] on button "Explain" at bounding box center [522, 220] width 64 height 20
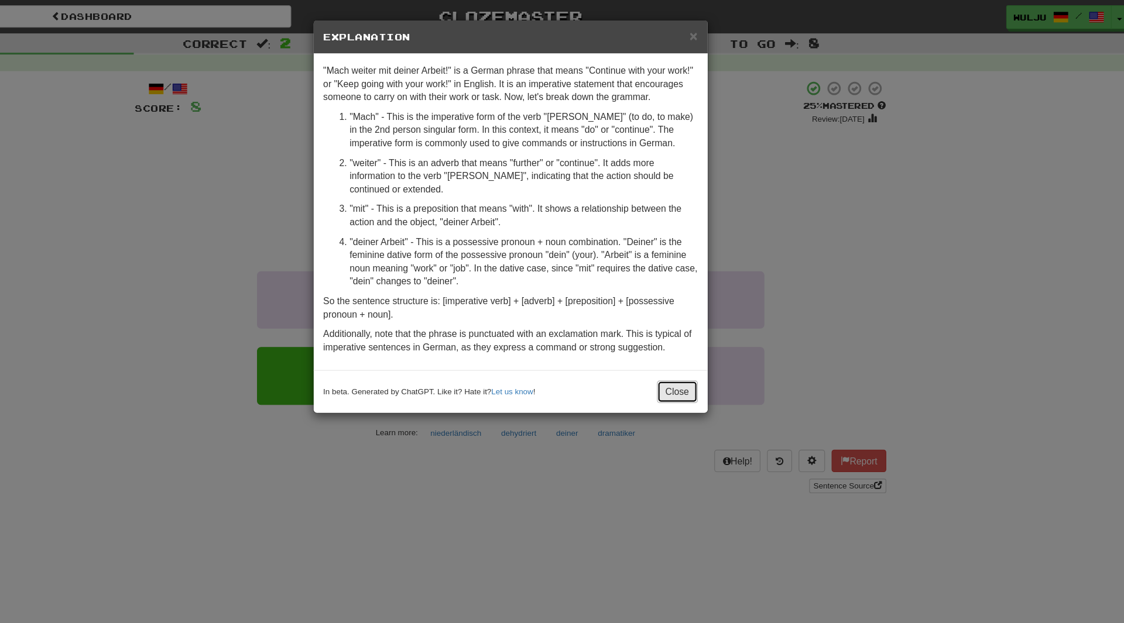
click at [721, 353] on button "Close" at bounding box center [706, 348] width 36 height 20
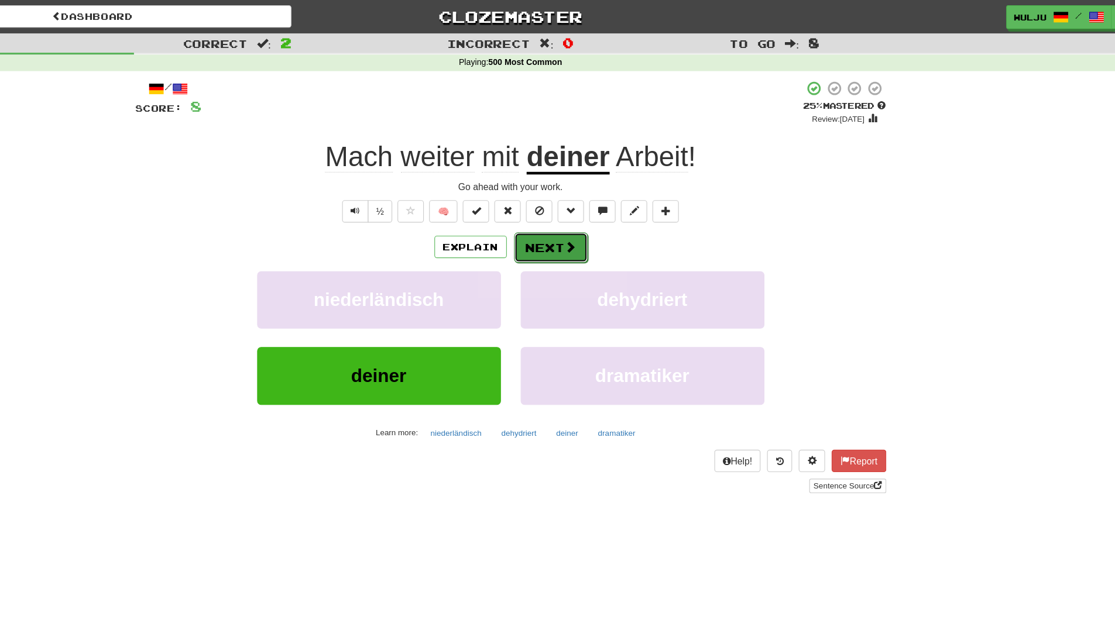
click at [619, 224] on button "Next" at bounding box center [594, 220] width 66 height 27
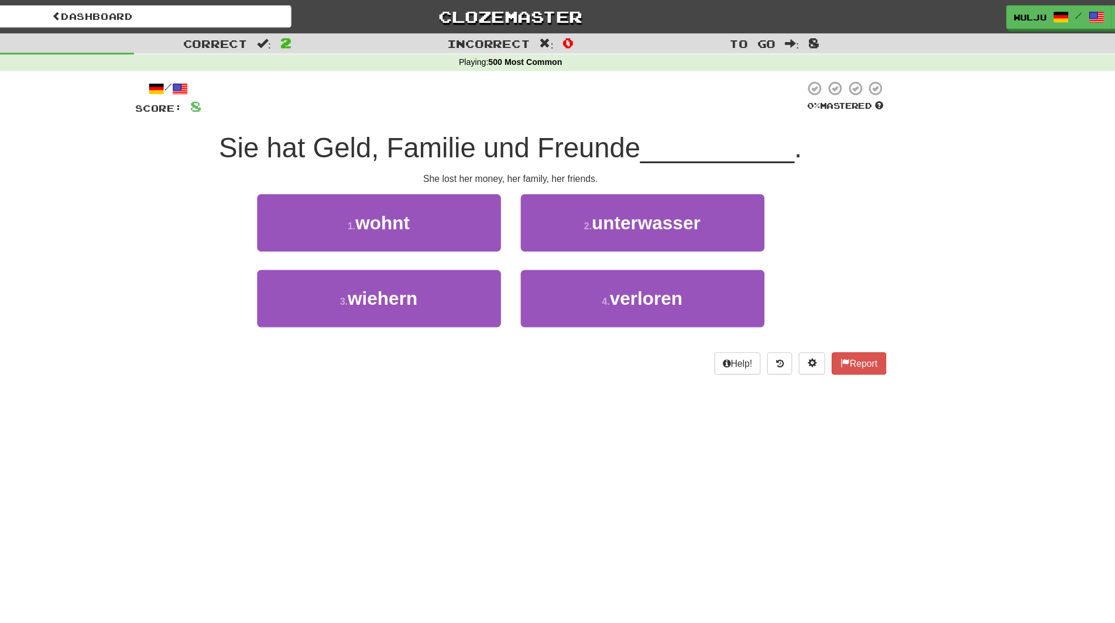
click at [575, 325] on div "Help! Report" at bounding box center [557, 323] width 667 height 20
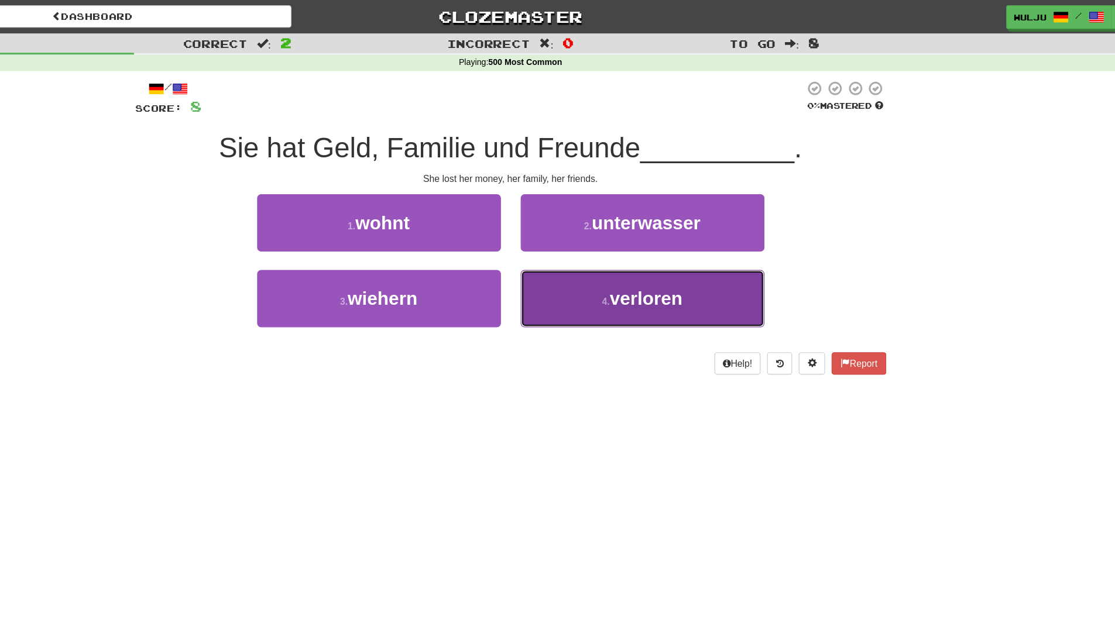
click at [622, 264] on button "4 . verloren" at bounding box center [675, 265] width 217 height 51
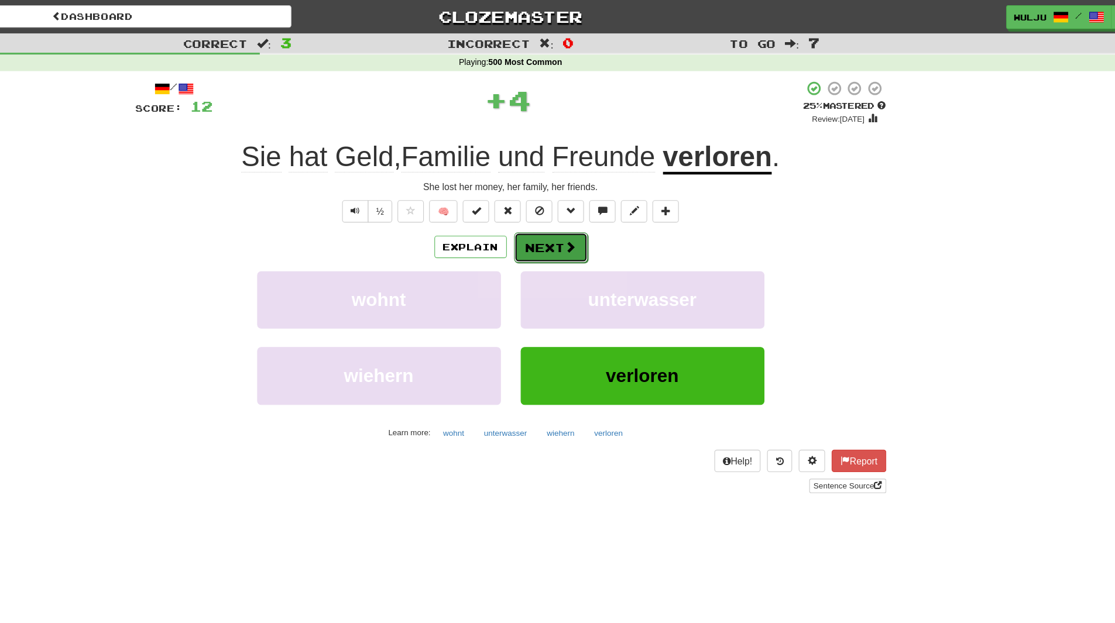
click at [594, 221] on button "Next" at bounding box center [594, 220] width 66 height 27
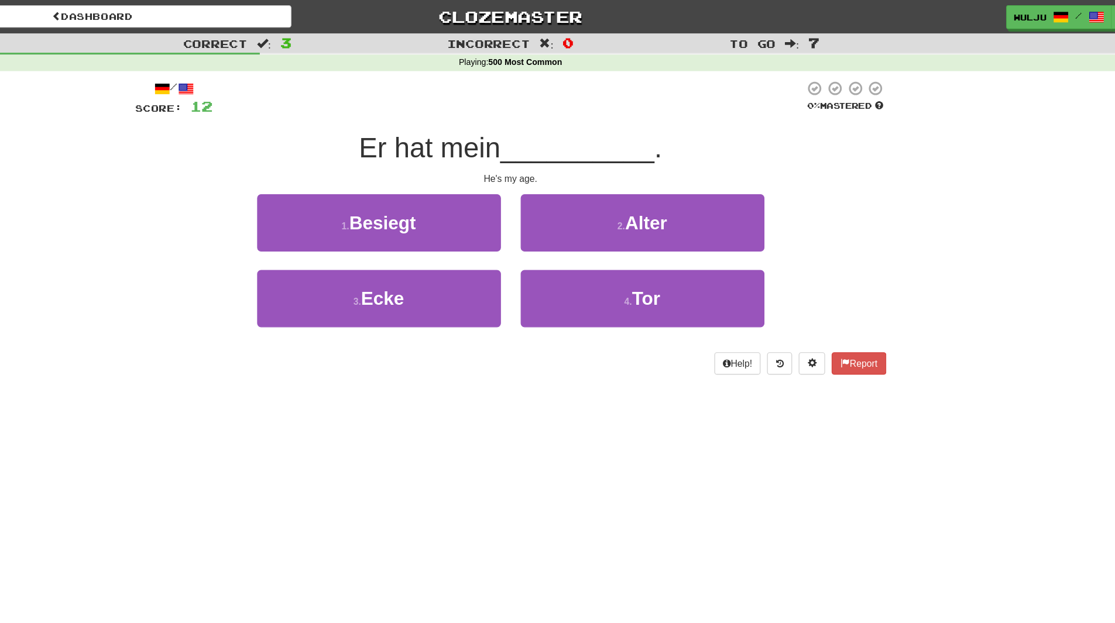
click at [569, 349] on div "/ Score: 12 0 % Mastered Er hat mein __________ . He's my age. [DEMOGRAPHIC_DAT…" at bounding box center [557, 206] width 667 height 286
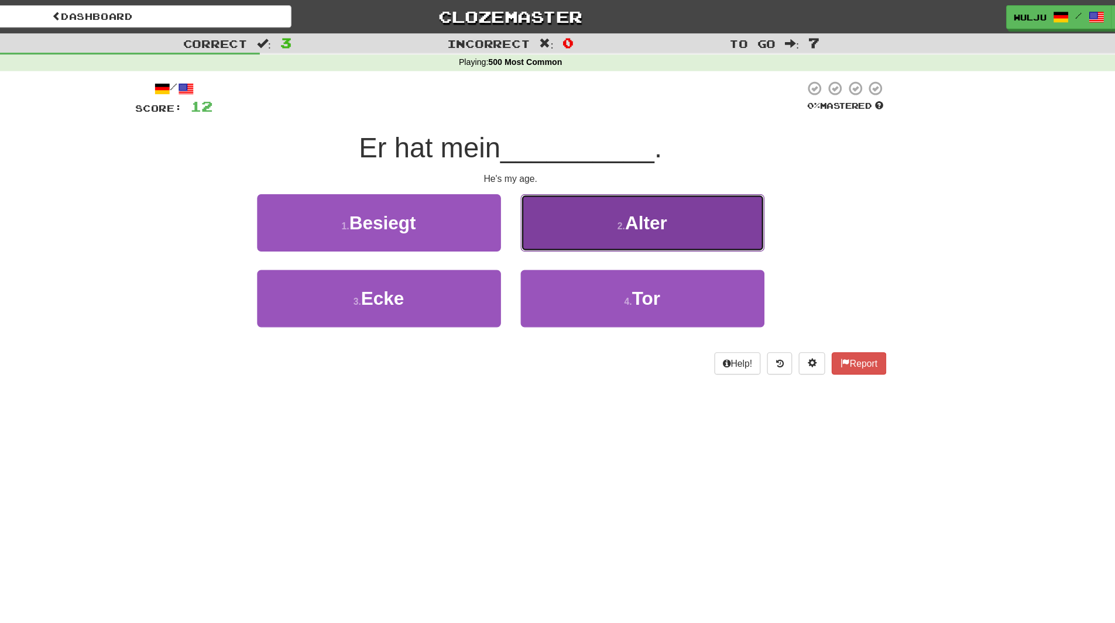
click at [605, 193] on button "2 . Alter" at bounding box center [675, 198] width 217 height 51
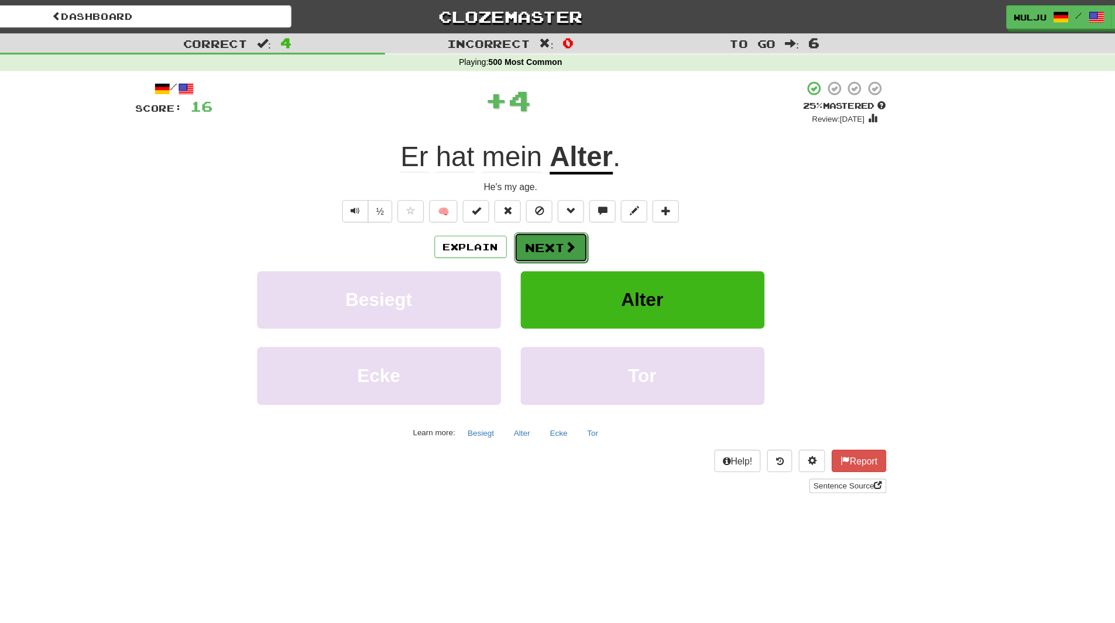
click at [602, 214] on button "Next" at bounding box center [594, 220] width 66 height 27
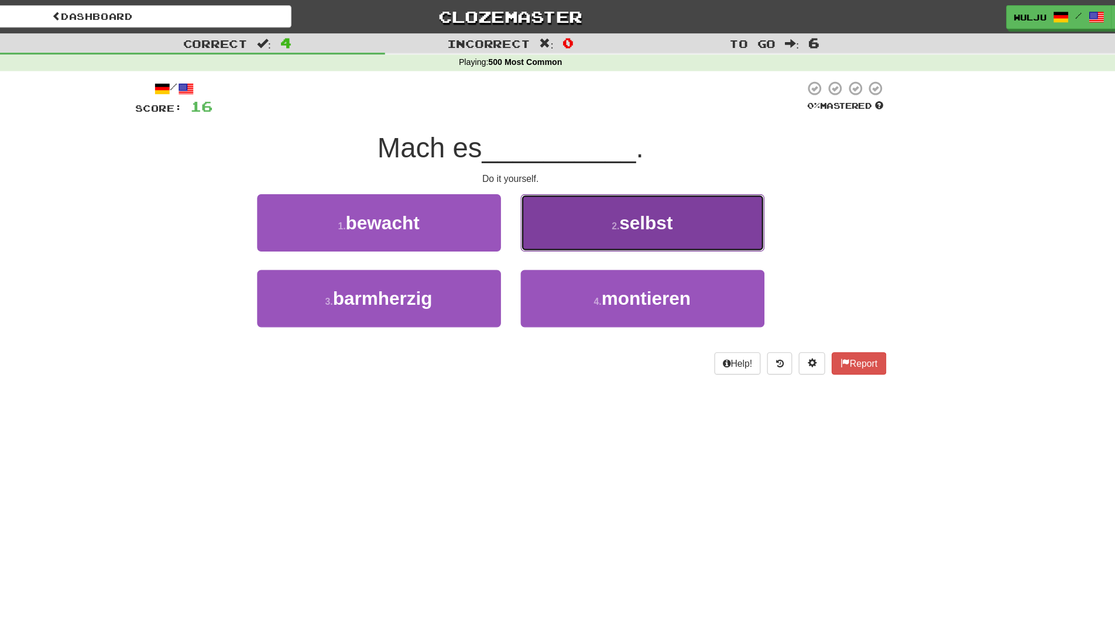
click at [579, 186] on button "2 . selbst" at bounding box center [675, 198] width 217 height 51
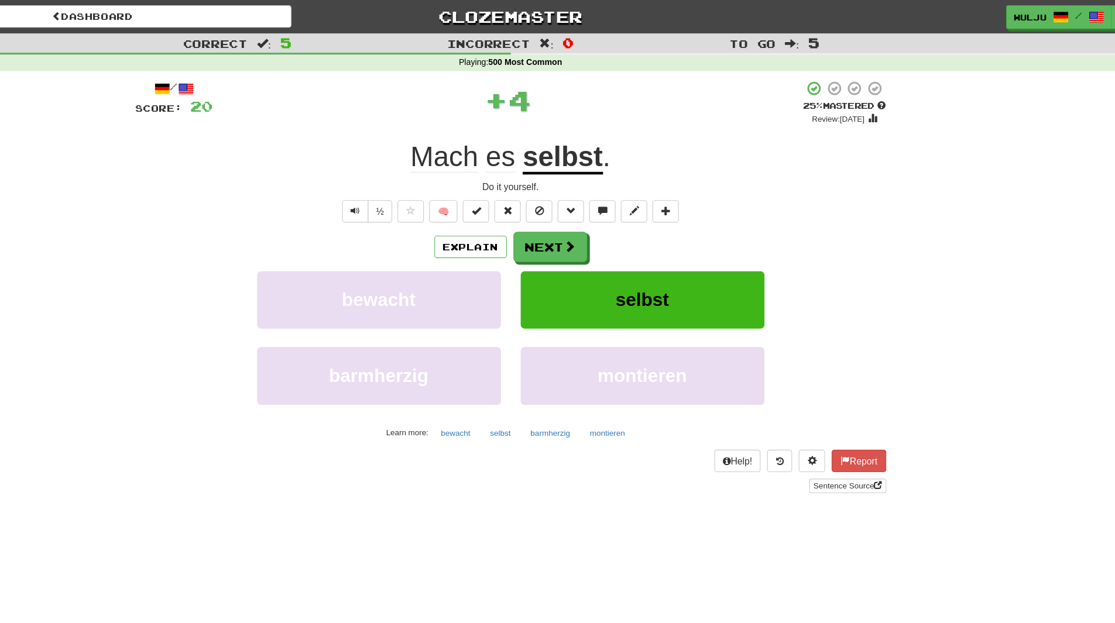
click at [584, 203] on div "/ Score: 20 + 4 25 % Mastered Review: [DATE] Mach es selbst . Do it yourself. ½…" at bounding box center [557, 254] width 667 height 367
click at [589, 224] on button "Next" at bounding box center [594, 220] width 66 height 27
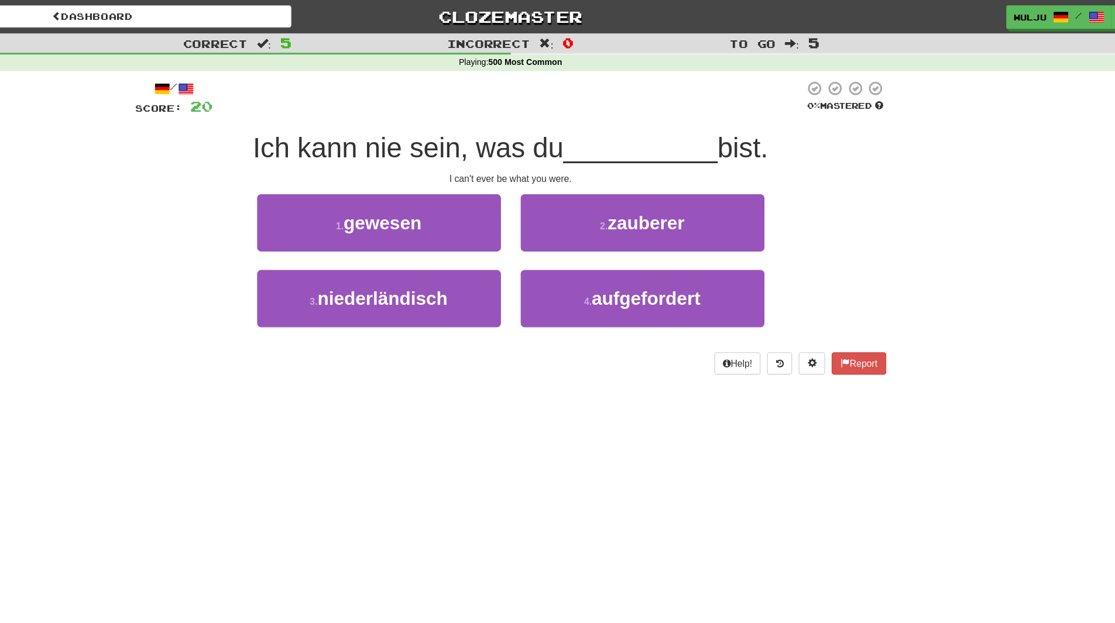
click at [561, 232] on div "2 . zauberer" at bounding box center [675, 206] width 234 height 67
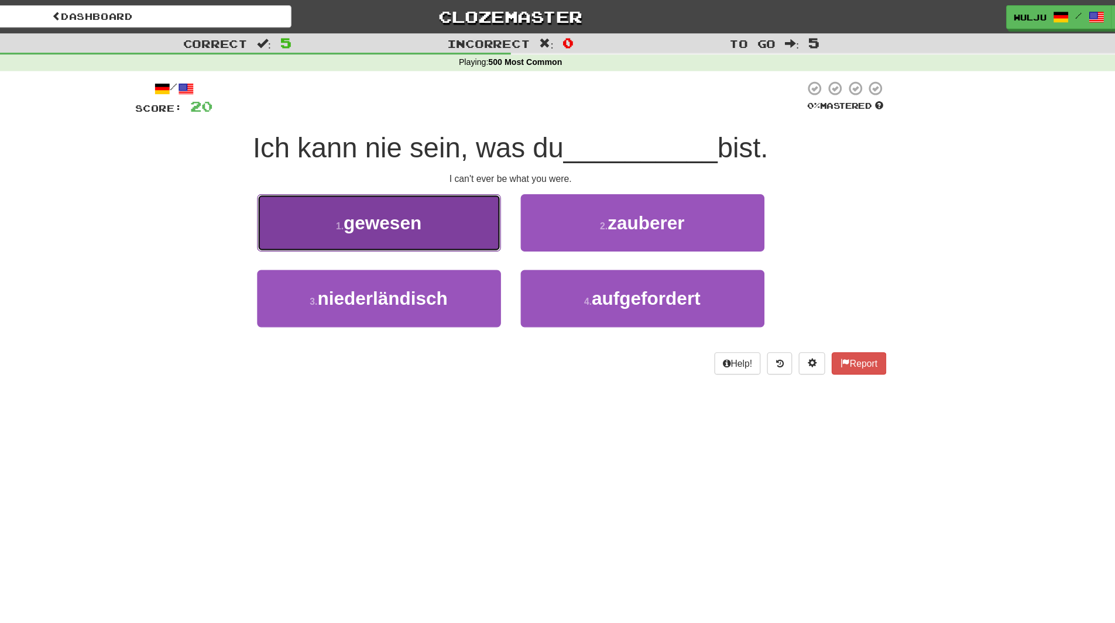
click at [523, 205] on button "1 . gewesen" at bounding box center [440, 198] width 217 height 51
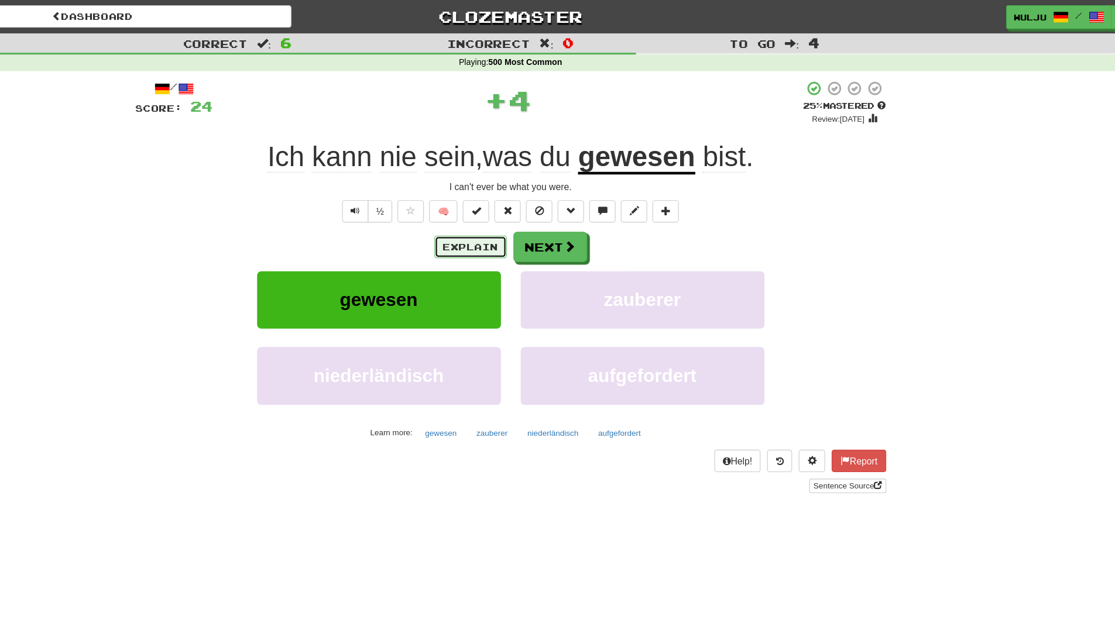
click at [533, 220] on button "Explain" at bounding box center [522, 220] width 64 height 20
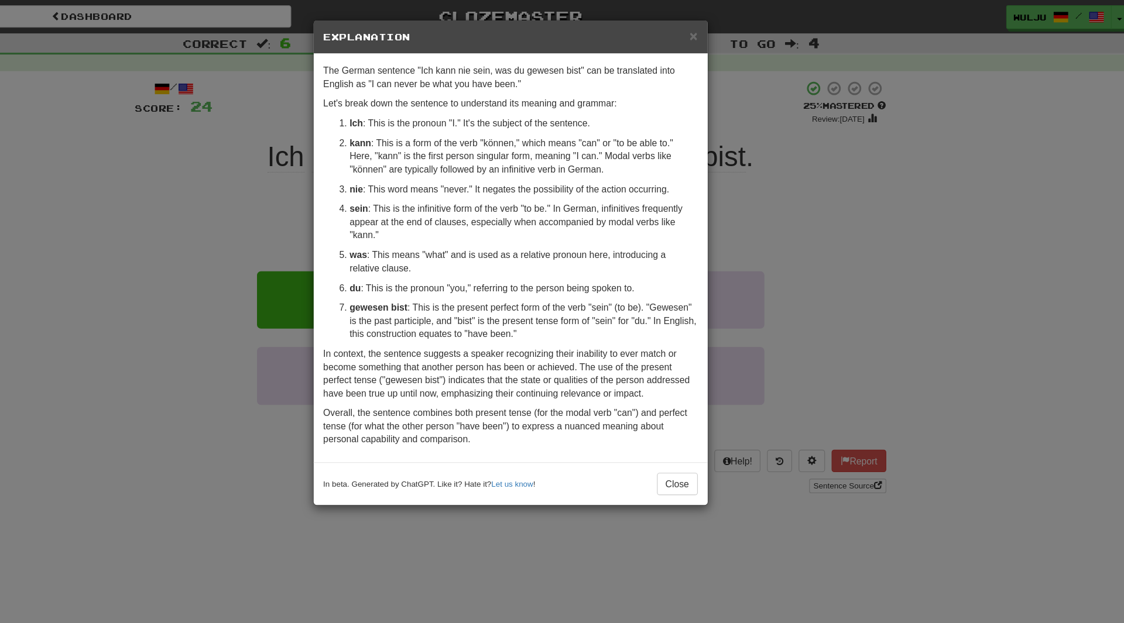
click at [753, 232] on div "× Explanation The German sentence "Ich kann nie sein, was du gewesen bist" can …" at bounding box center [562, 311] width 1124 height 623
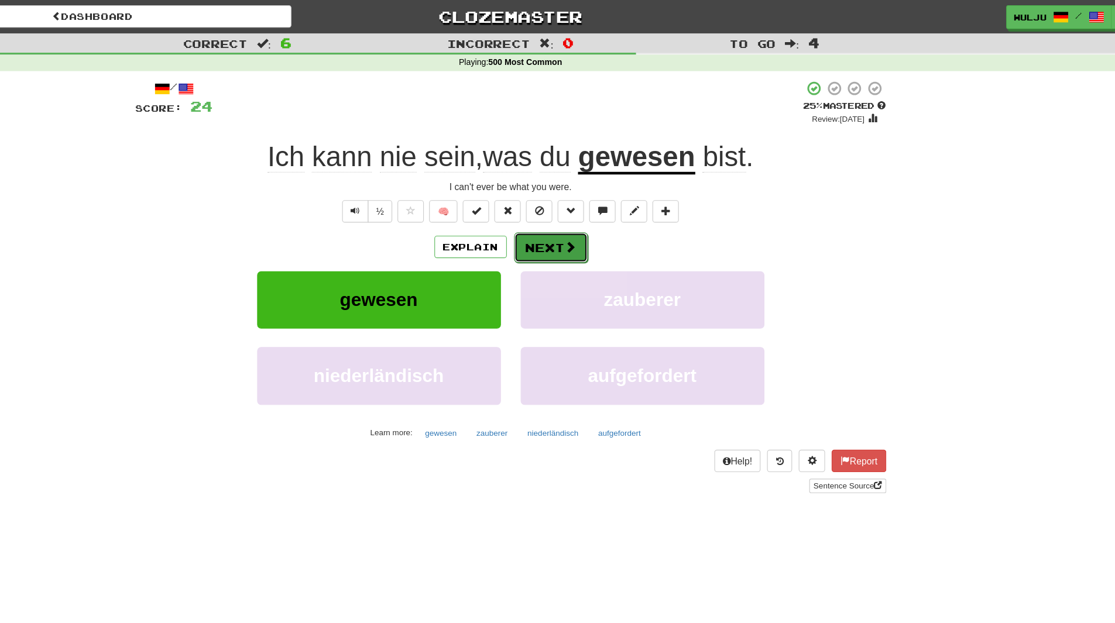
click at [570, 228] on button "Next" at bounding box center [594, 220] width 66 height 27
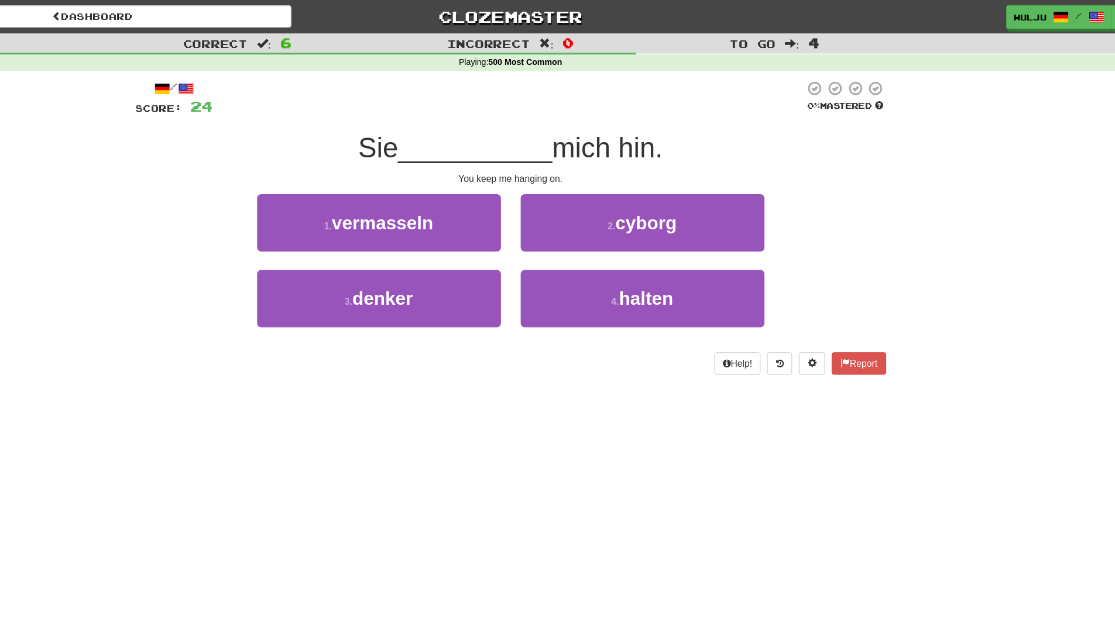
click at [564, 235] on div "2 . cyborg" at bounding box center [675, 206] width 234 height 67
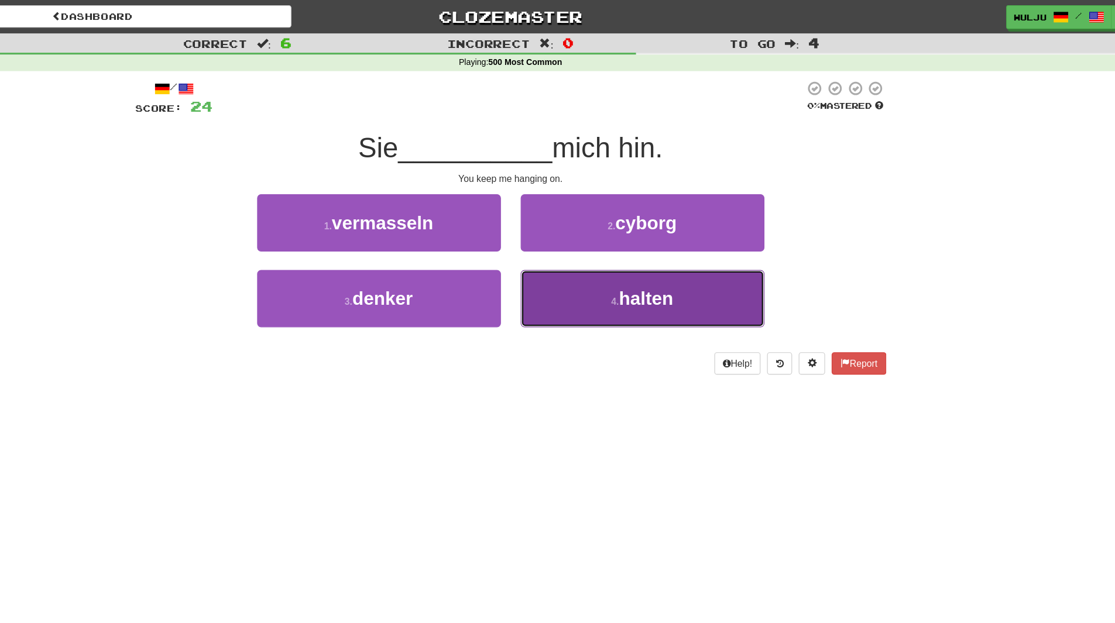
click at [589, 255] on button "4 . halten" at bounding box center [675, 265] width 217 height 51
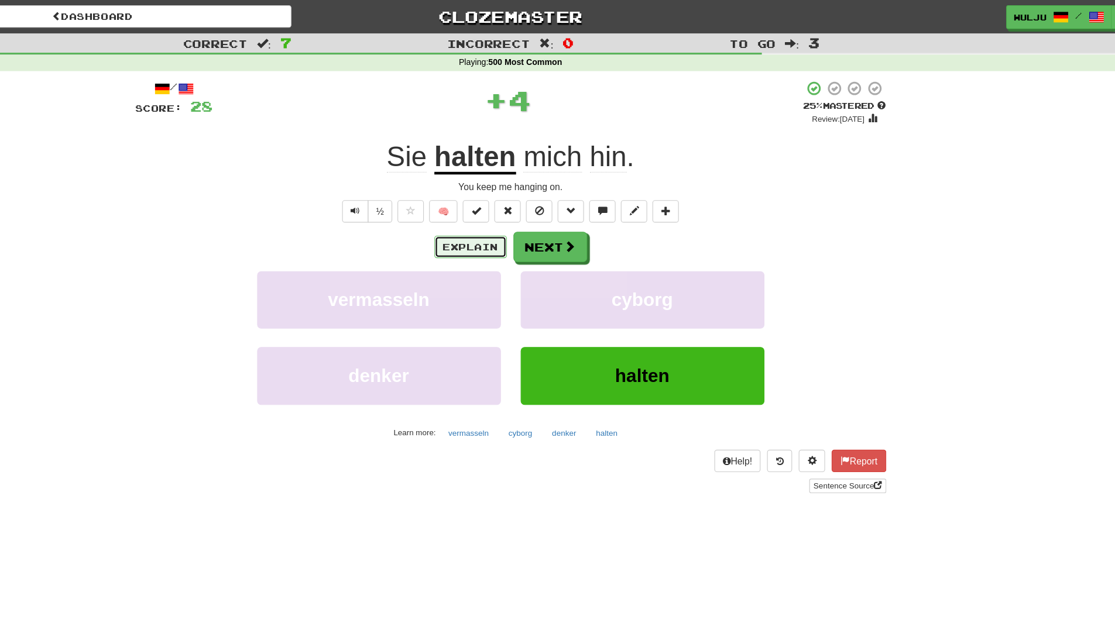
click at [533, 219] on button "Explain" at bounding box center [522, 220] width 64 height 20
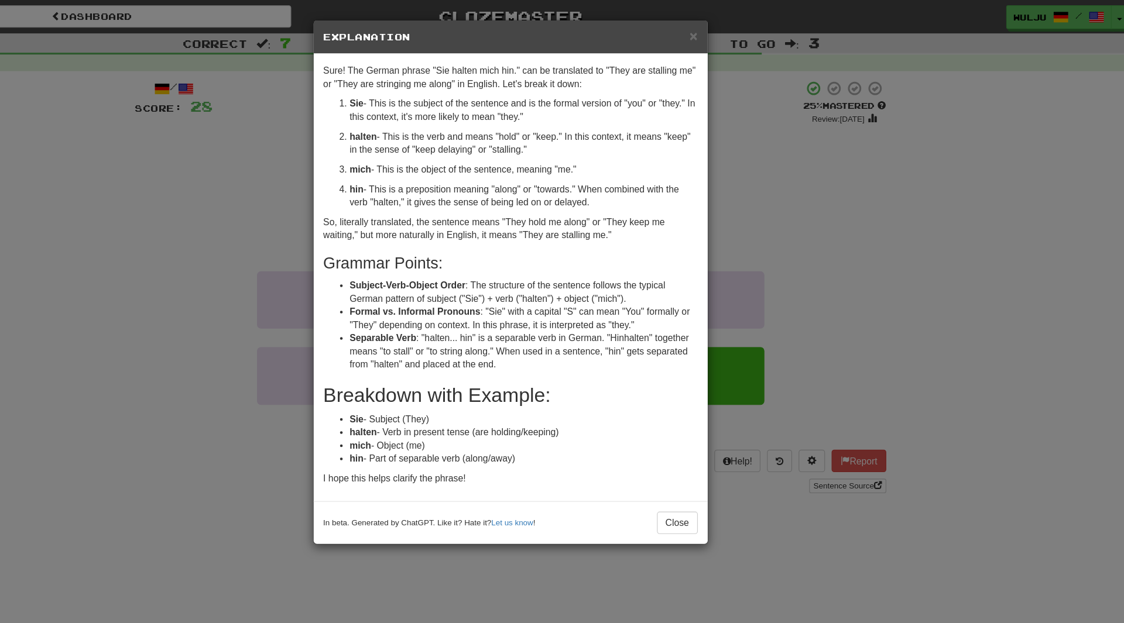
click at [826, 190] on div "× Explanation Sure! The German phrase "Sie halten mich hin." can be translated …" at bounding box center [562, 311] width 1124 height 623
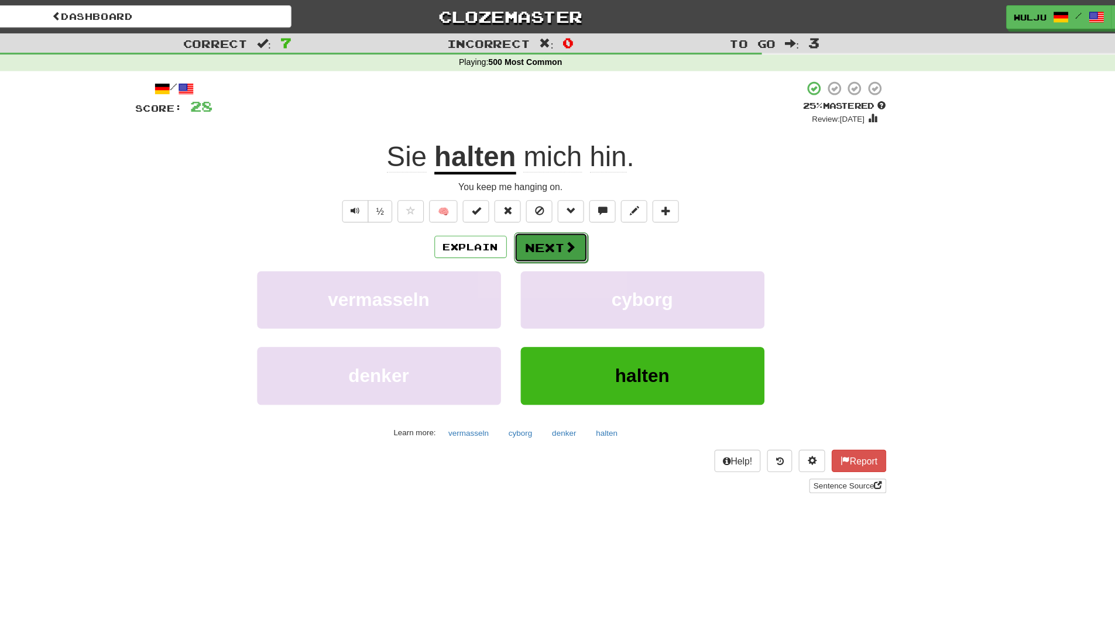
click at [613, 231] on button "Next" at bounding box center [594, 220] width 66 height 27
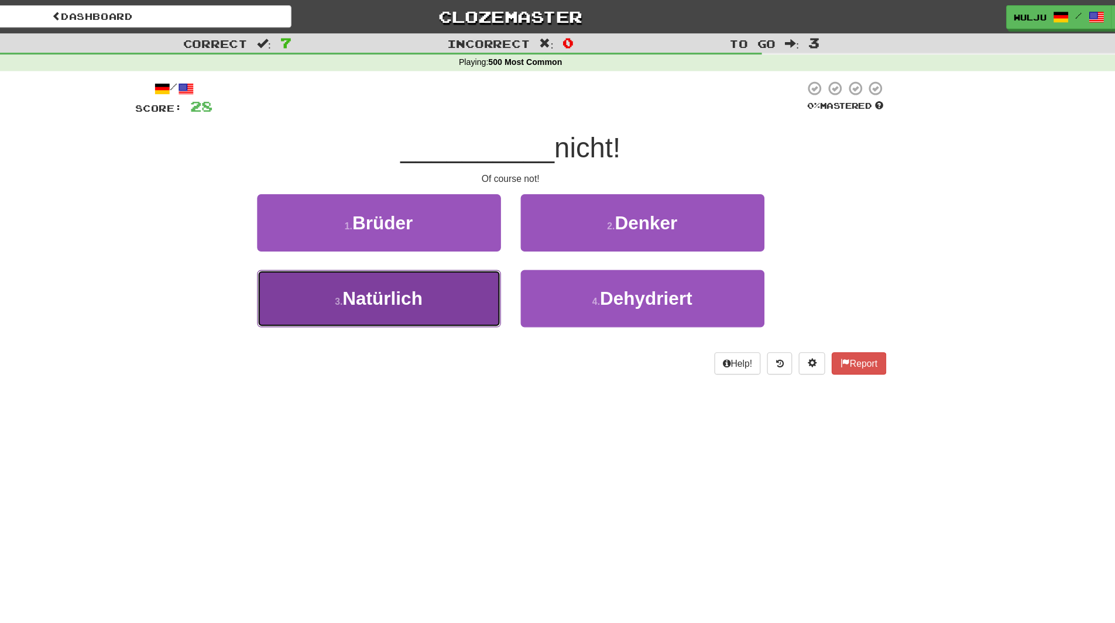
click at [520, 266] on button "3 . Natürlich" at bounding box center [440, 265] width 217 height 51
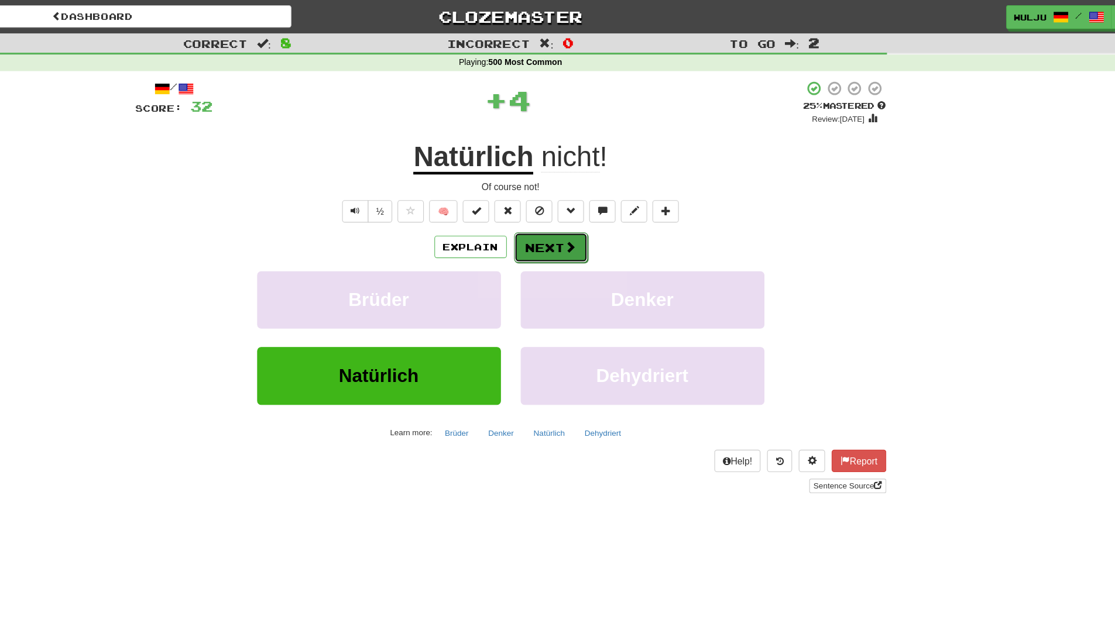
click at [581, 211] on button "Next" at bounding box center [594, 220] width 66 height 27
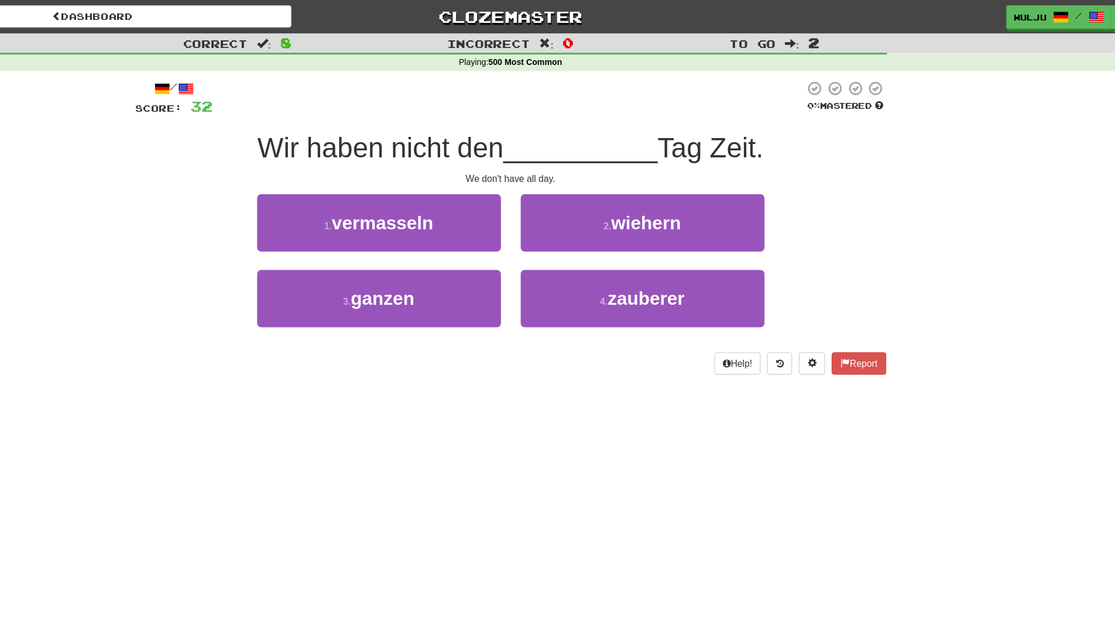
click at [558, 236] on div "2 . [GEOGRAPHIC_DATA]" at bounding box center [675, 206] width 234 height 67
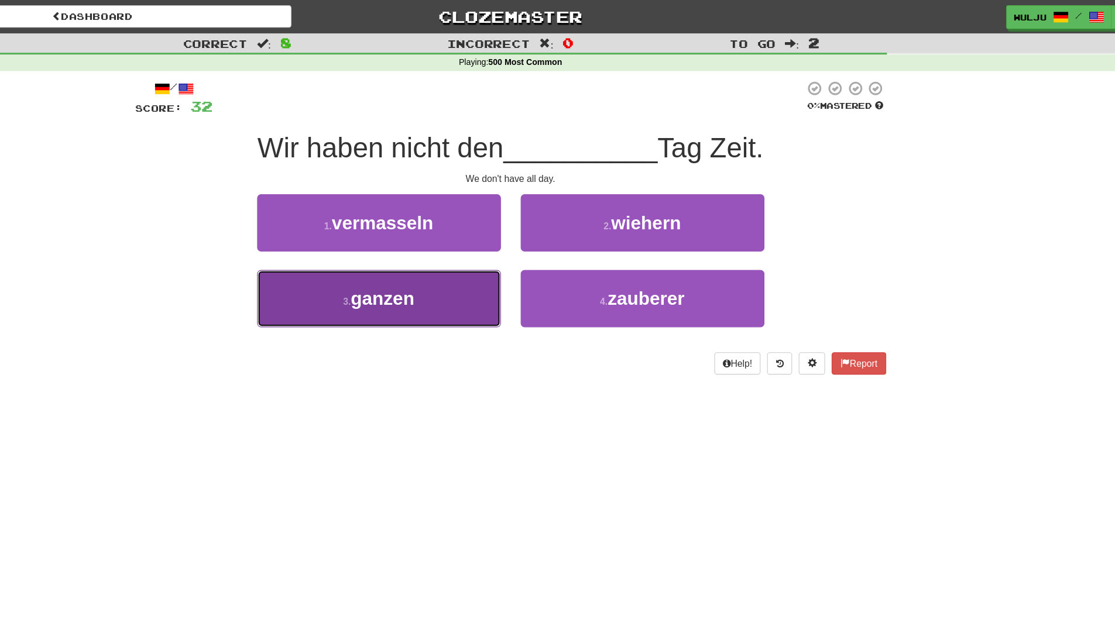
click at [531, 256] on button "3 . ganzen" at bounding box center [440, 265] width 217 height 51
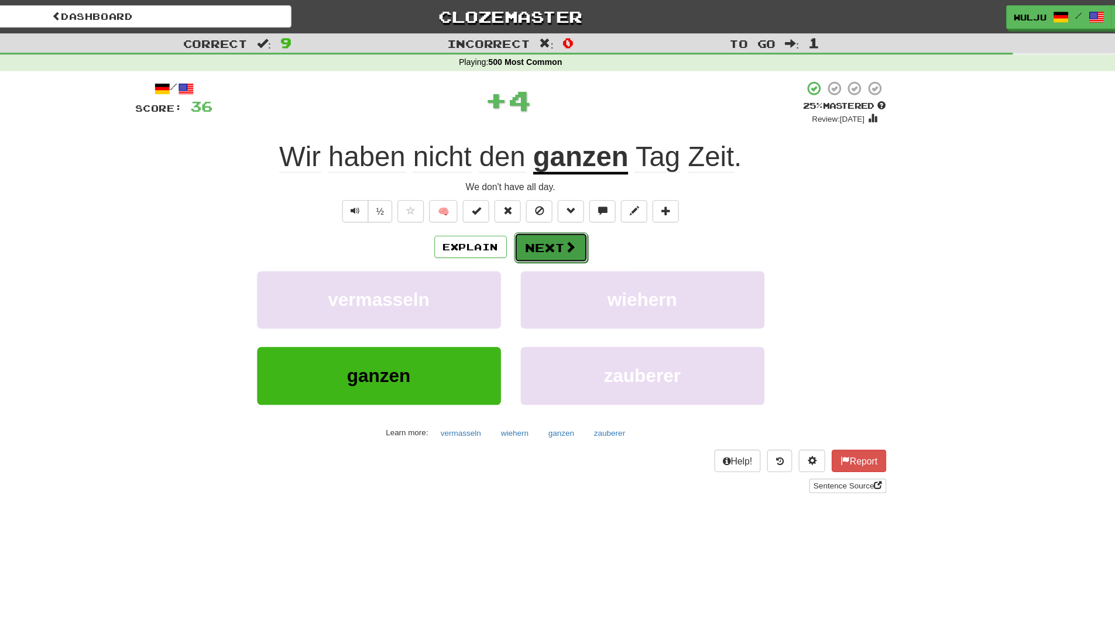
click at [590, 217] on button "Next" at bounding box center [594, 220] width 66 height 27
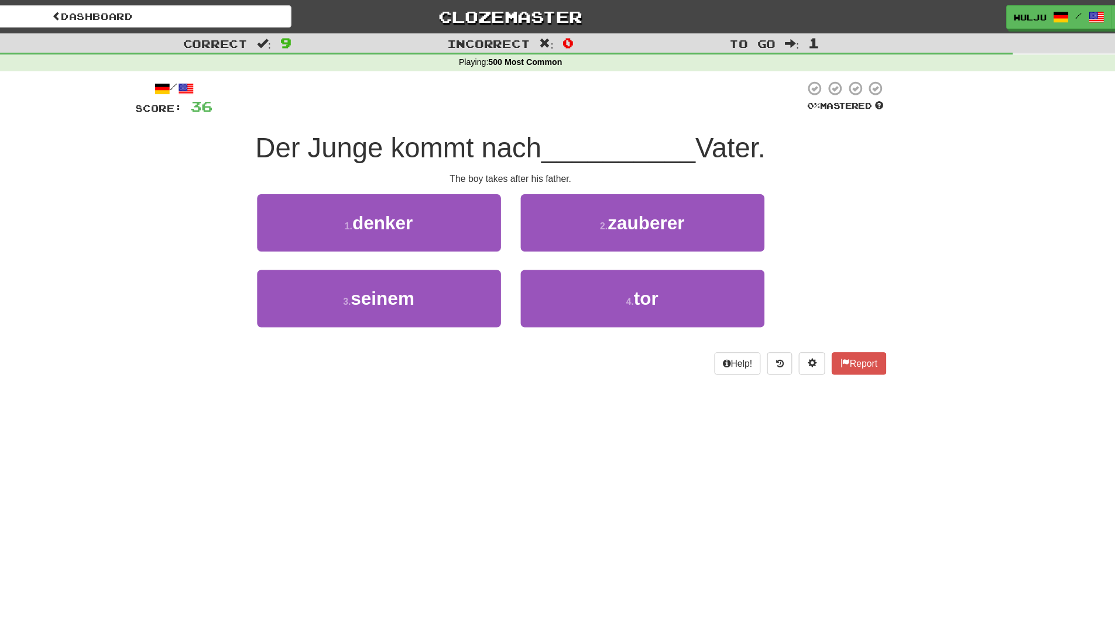
click at [560, 231] on div "2 . zauberer" at bounding box center [675, 206] width 234 height 67
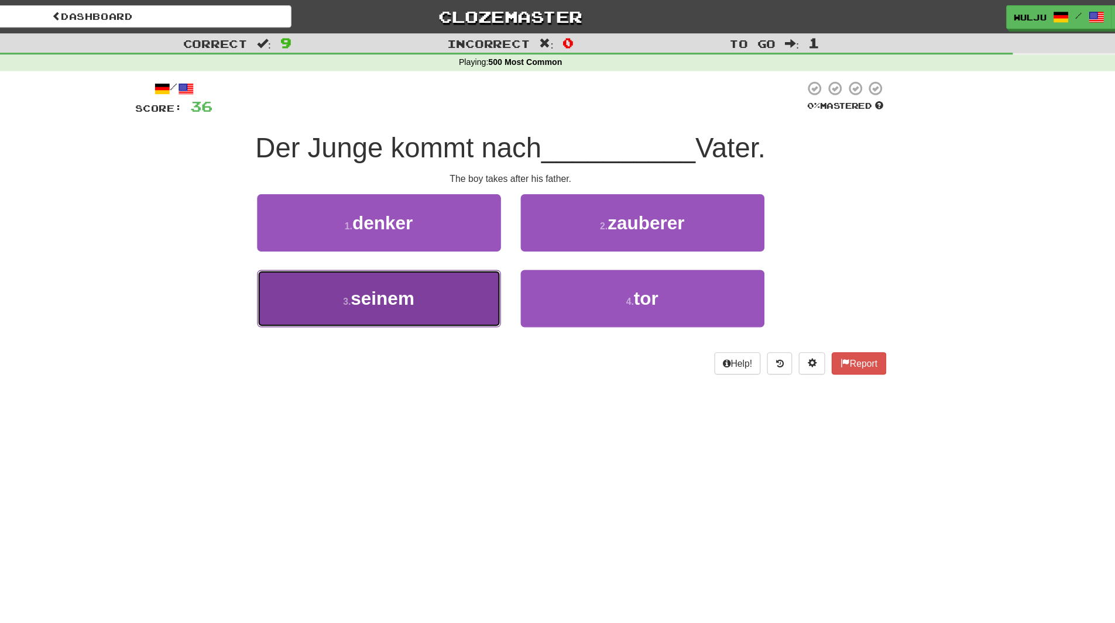
click at [532, 260] on button "3 . seinem" at bounding box center [440, 265] width 217 height 51
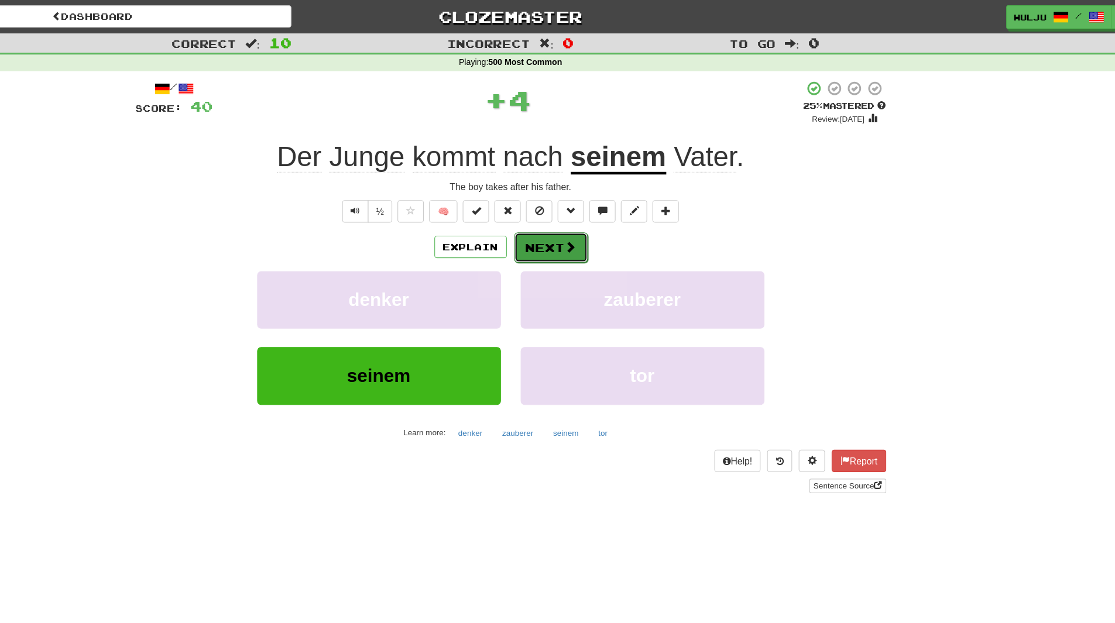
click at [588, 220] on button "Next" at bounding box center [594, 220] width 66 height 27
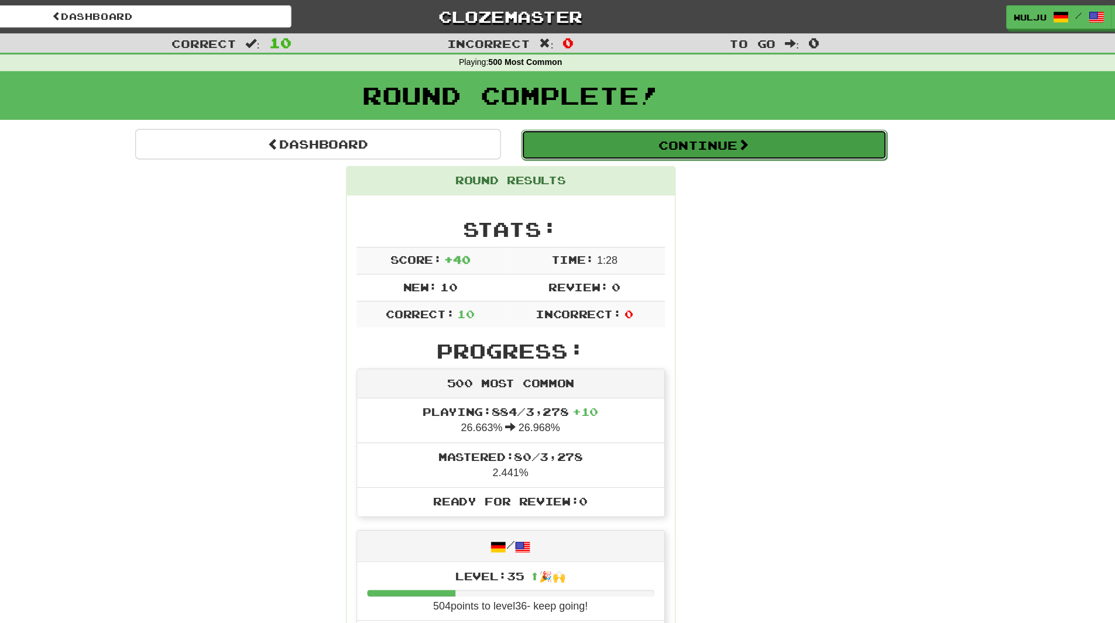
click at [630, 128] on button "Continue" at bounding box center [729, 128] width 325 height 27
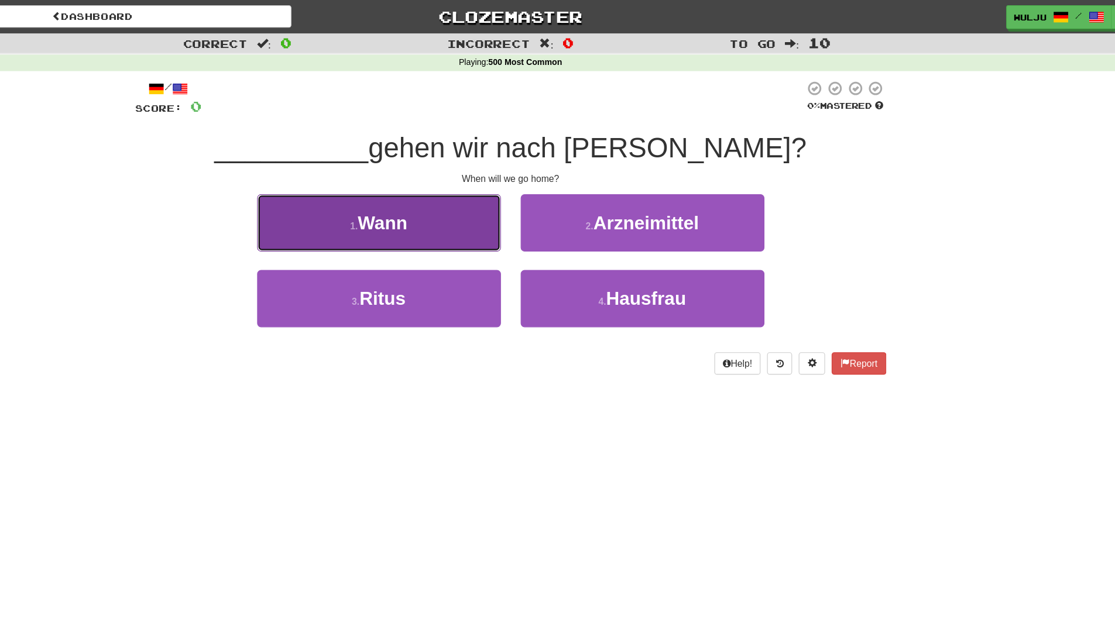
click at [514, 201] on button "1 . Wann" at bounding box center [440, 198] width 217 height 51
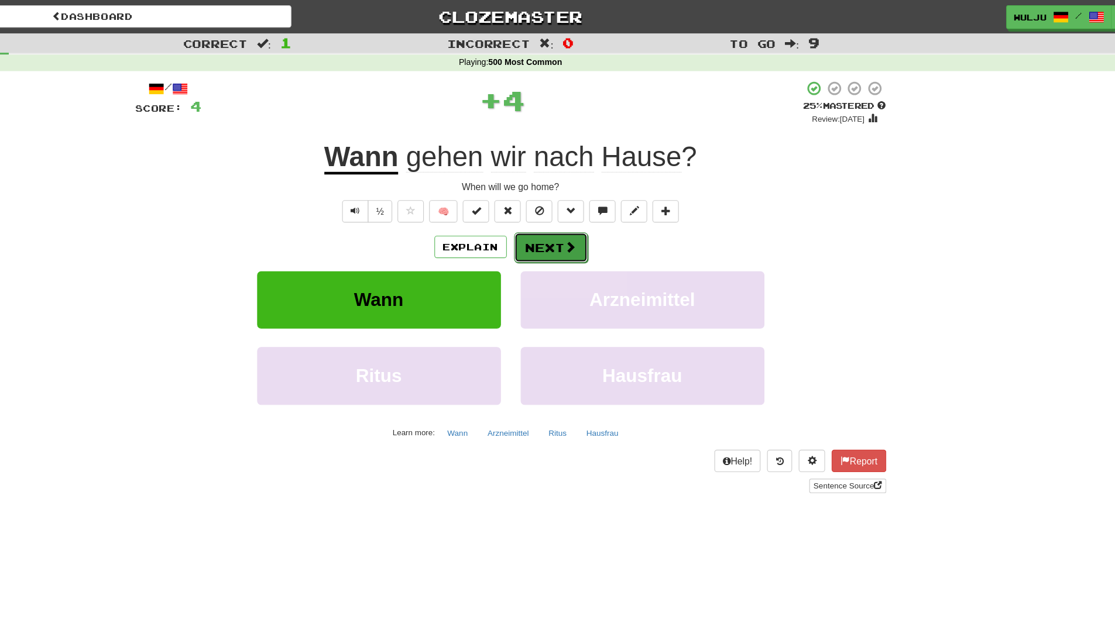
click at [584, 218] on button "Next" at bounding box center [594, 220] width 66 height 27
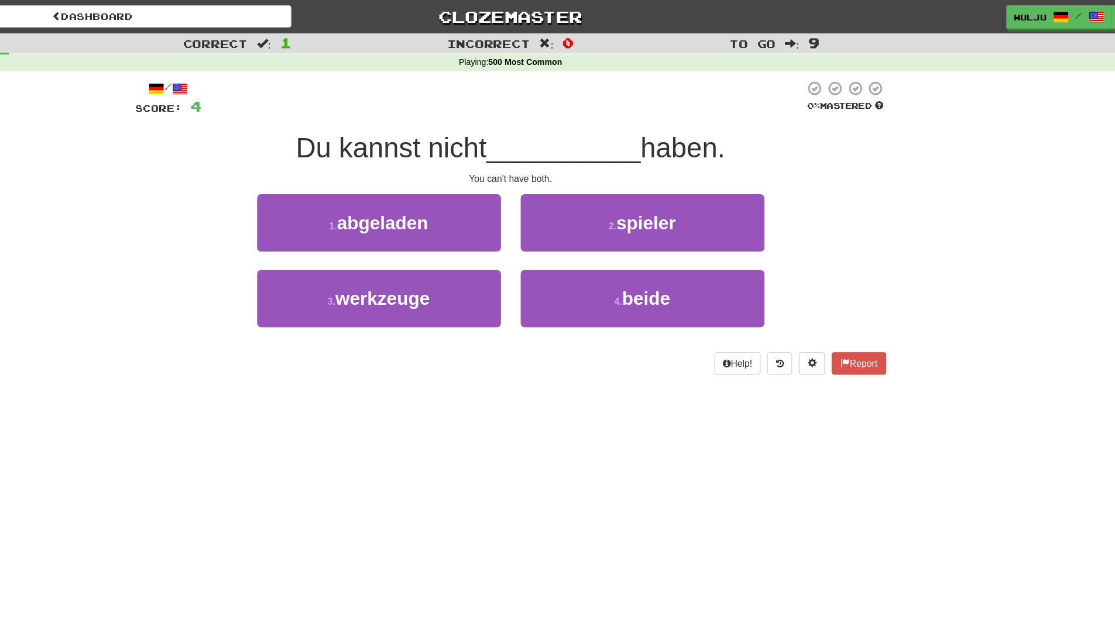
click at [556, 238] on div "1 . abgeladen" at bounding box center [441, 206] width 234 height 67
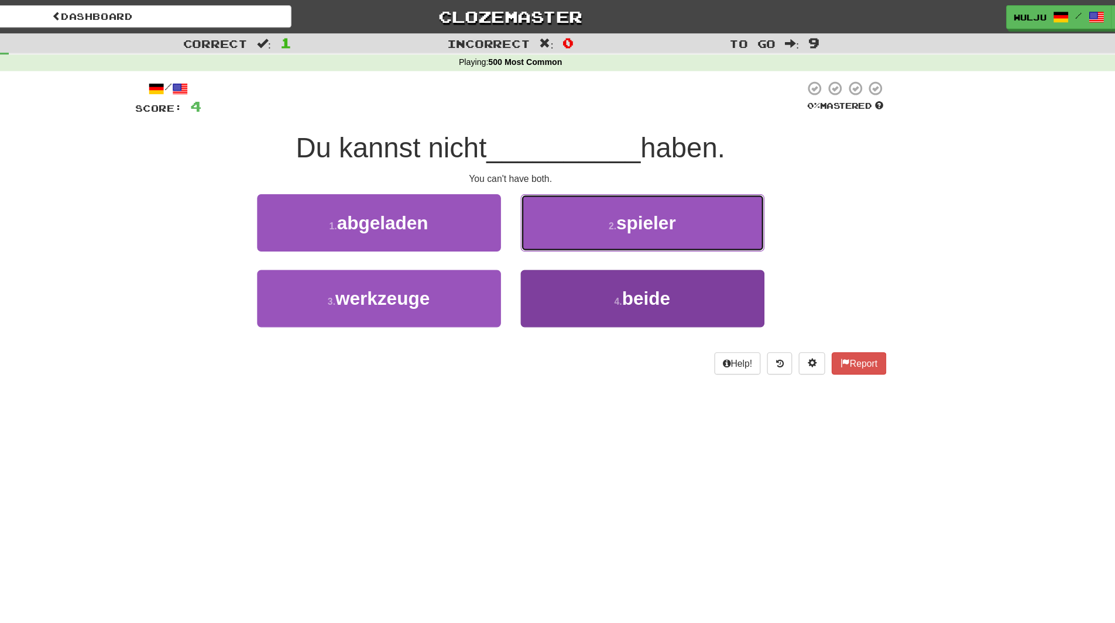
drag, startPoint x: 618, startPoint y: 211, endPoint x: 614, endPoint y: 257, distance: 45.8
click at [614, 257] on div "1 . abgeladen 2 . spieler 3 . werkzeuge 4 . beide" at bounding box center [557, 240] width 685 height 135
click at [614, 257] on button "4 . beide" at bounding box center [675, 265] width 217 height 51
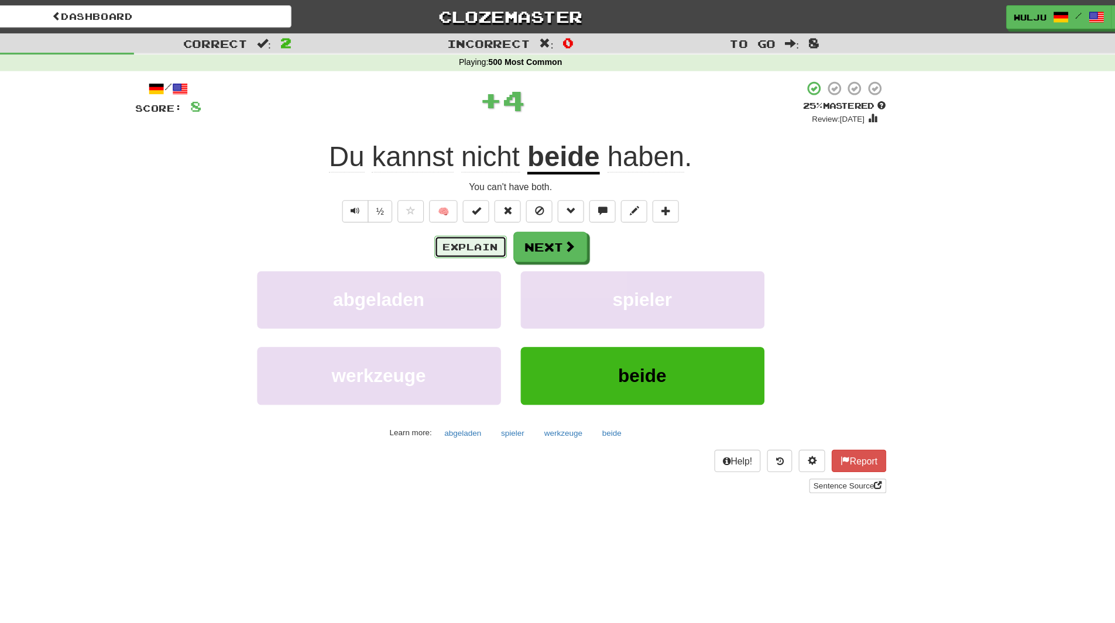
click at [538, 219] on button "Explain" at bounding box center [522, 220] width 64 height 20
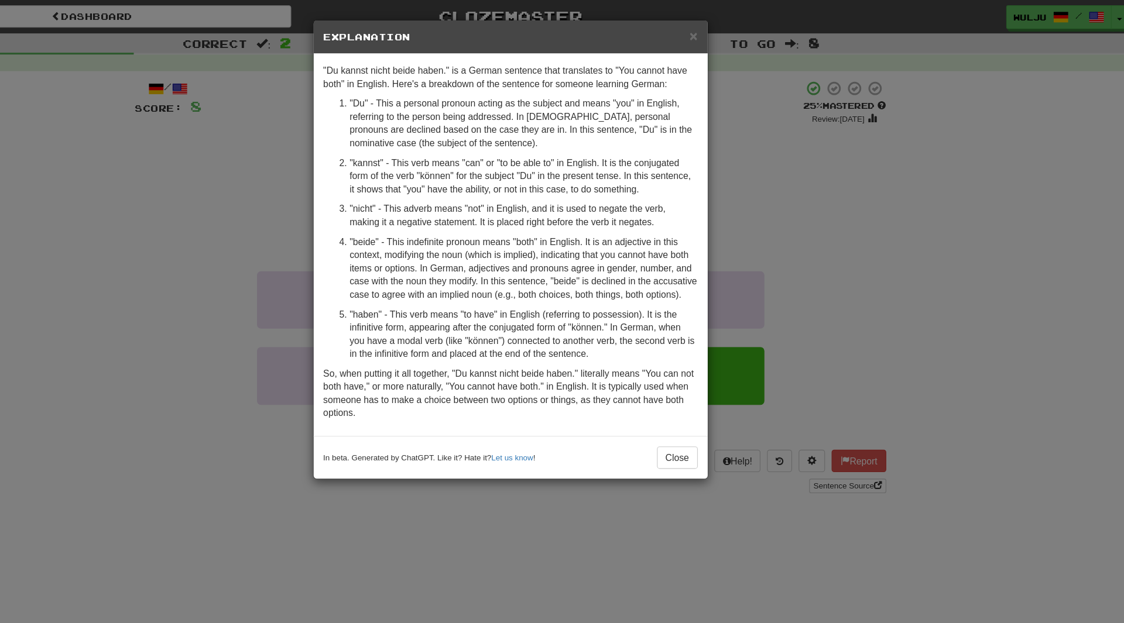
click at [773, 166] on div "× Explanation "Du kannst nicht beide haben." is a German sentence that translat…" at bounding box center [562, 311] width 1124 height 623
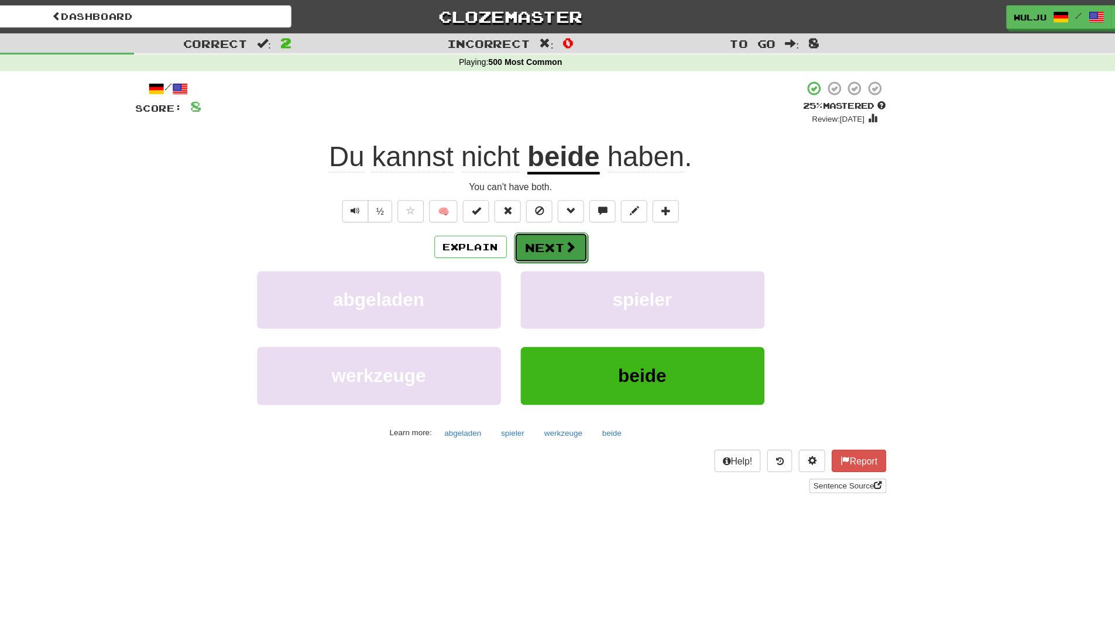
click at [616, 223] on button "Next" at bounding box center [594, 220] width 66 height 27
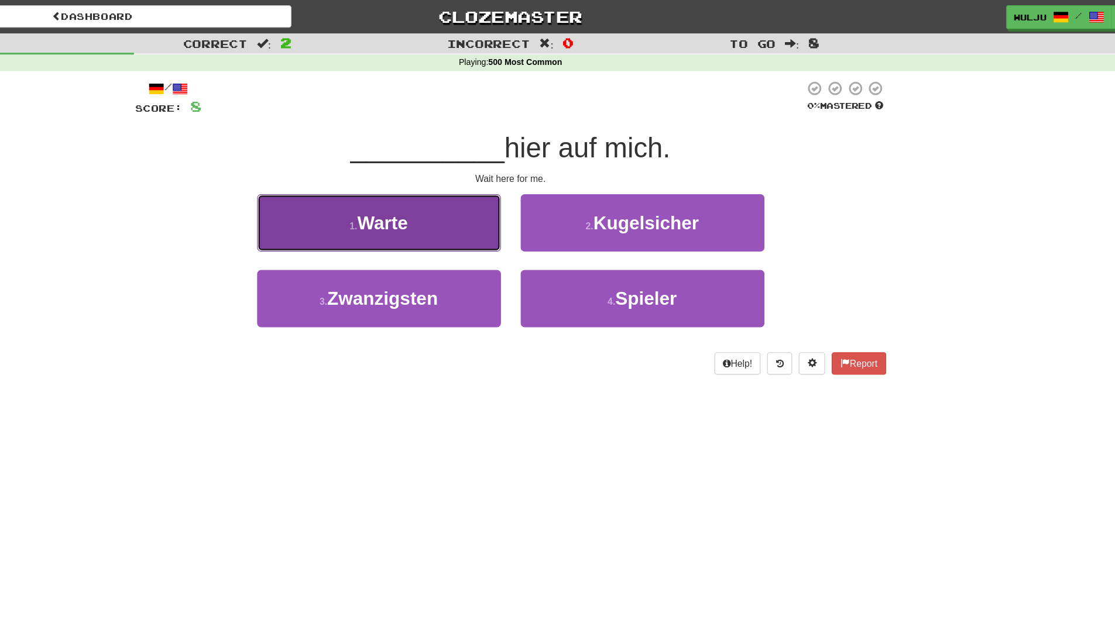
click at [466, 210] on button "1 . Warte" at bounding box center [440, 198] width 217 height 51
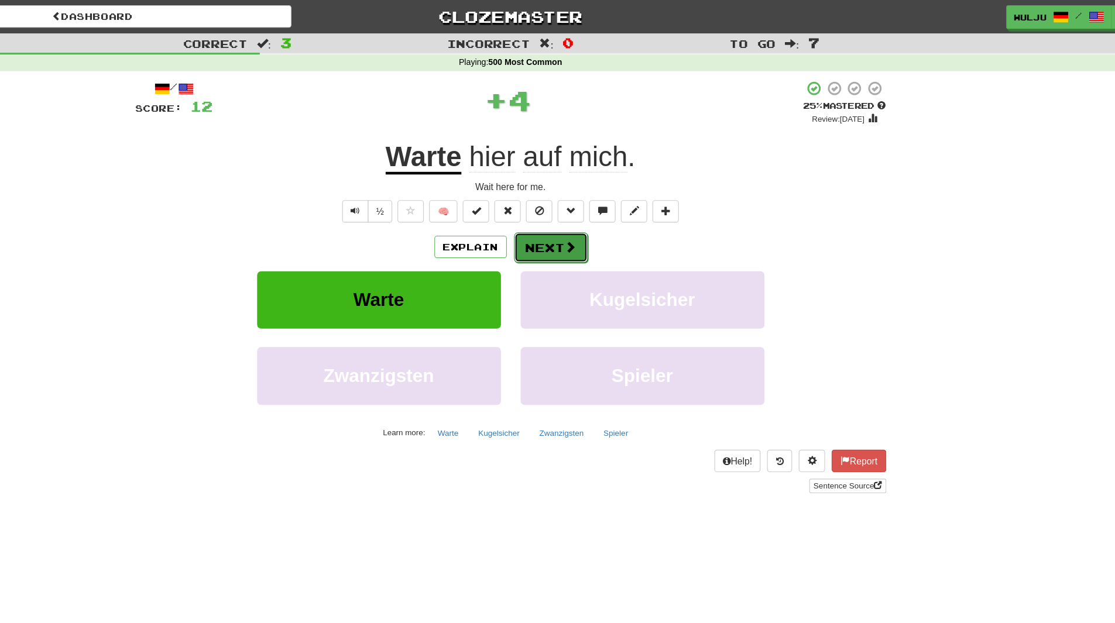
click at [606, 218] on span at bounding box center [611, 219] width 11 height 11
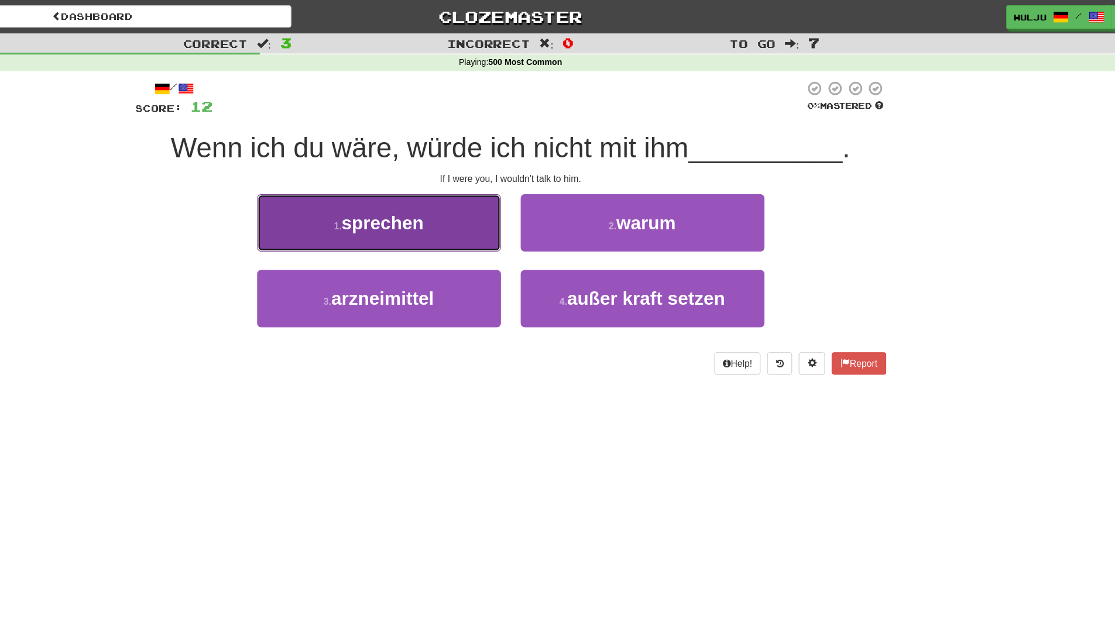
click at [484, 193] on button "1 . sprechen" at bounding box center [440, 198] width 217 height 51
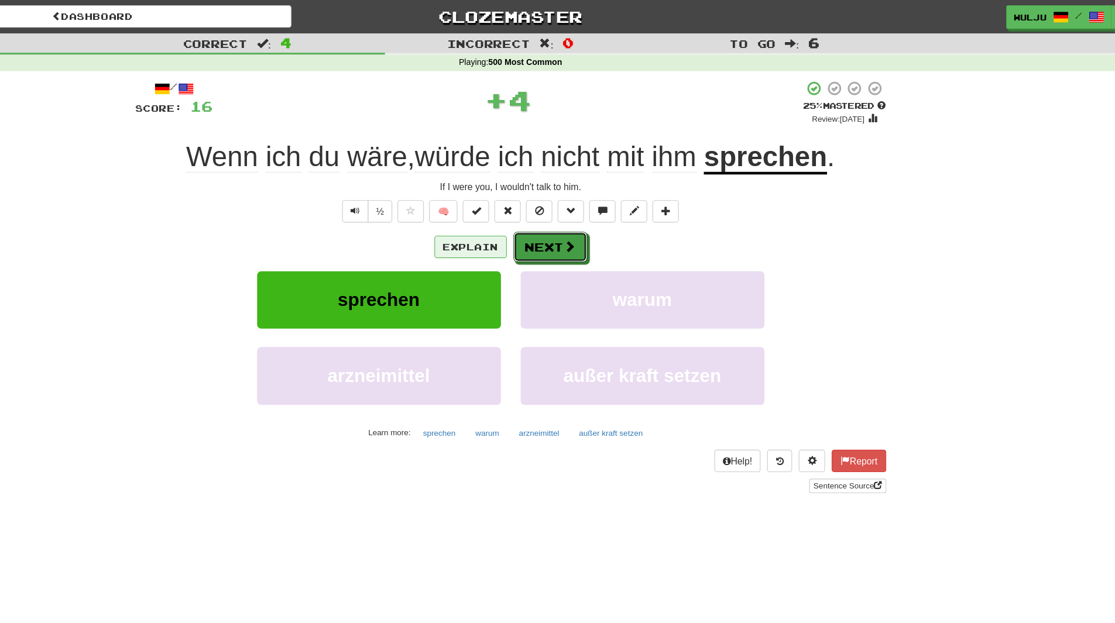
drag, startPoint x: 607, startPoint y: 214, endPoint x: 519, endPoint y: 220, distance: 88.5
click at [519, 220] on div "Explain Next" at bounding box center [557, 219] width 667 height 27
click at [519, 220] on button "Explain" at bounding box center [522, 220] width 64 height 20
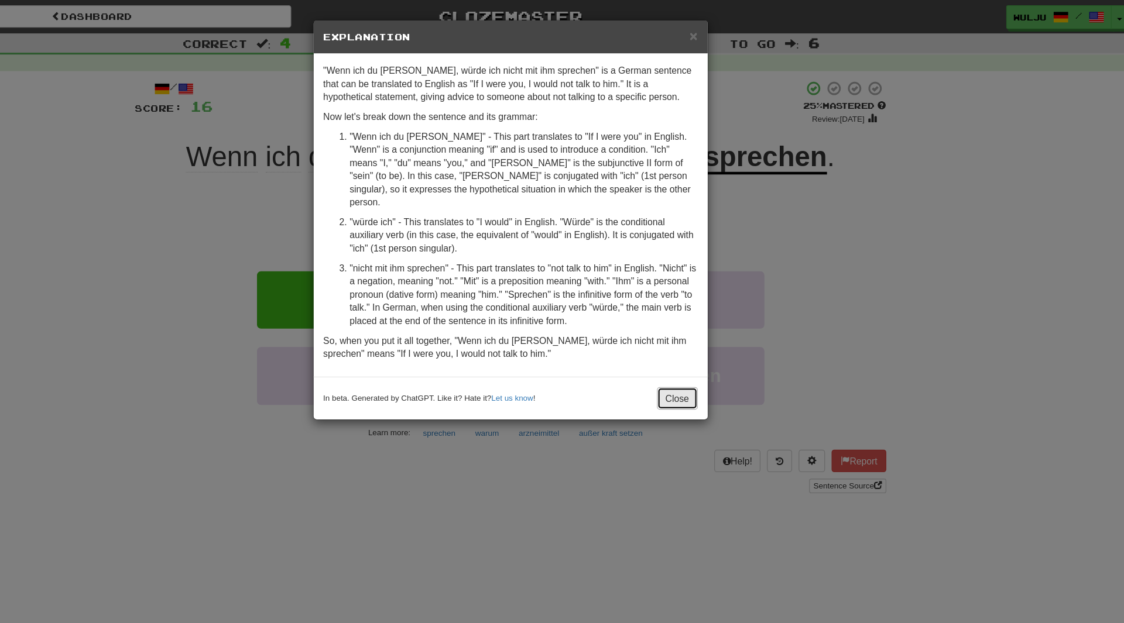
click at [701, 344] on button "Close" at bounding box center [706, 354] width 36 height 20
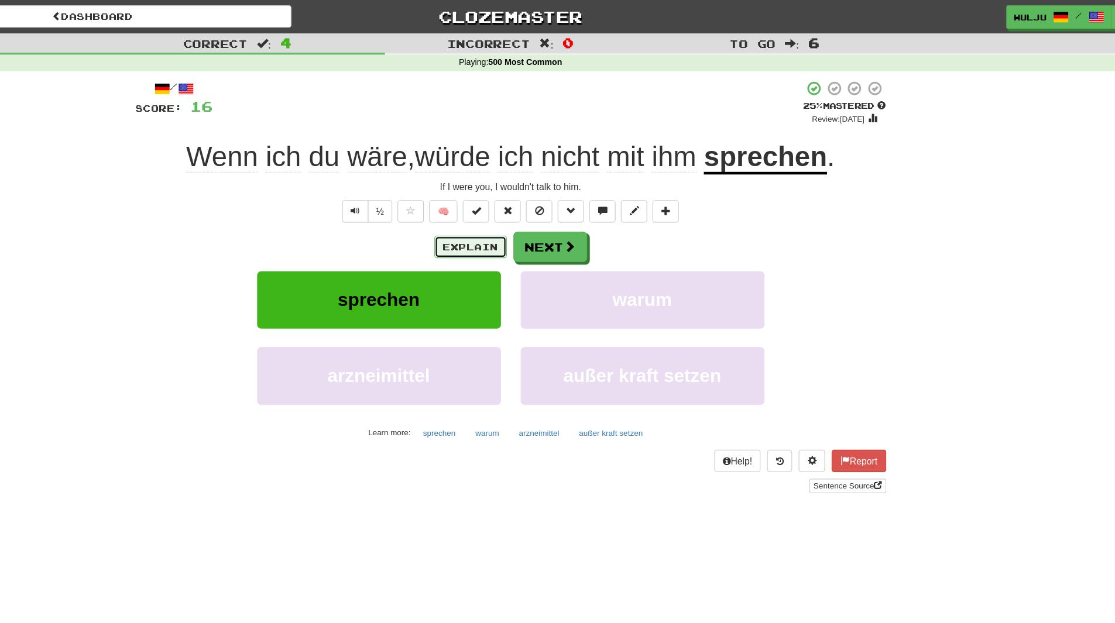
click at [533, 221] on button "Explain" at bounding box center [522, 220] width 64 height 20
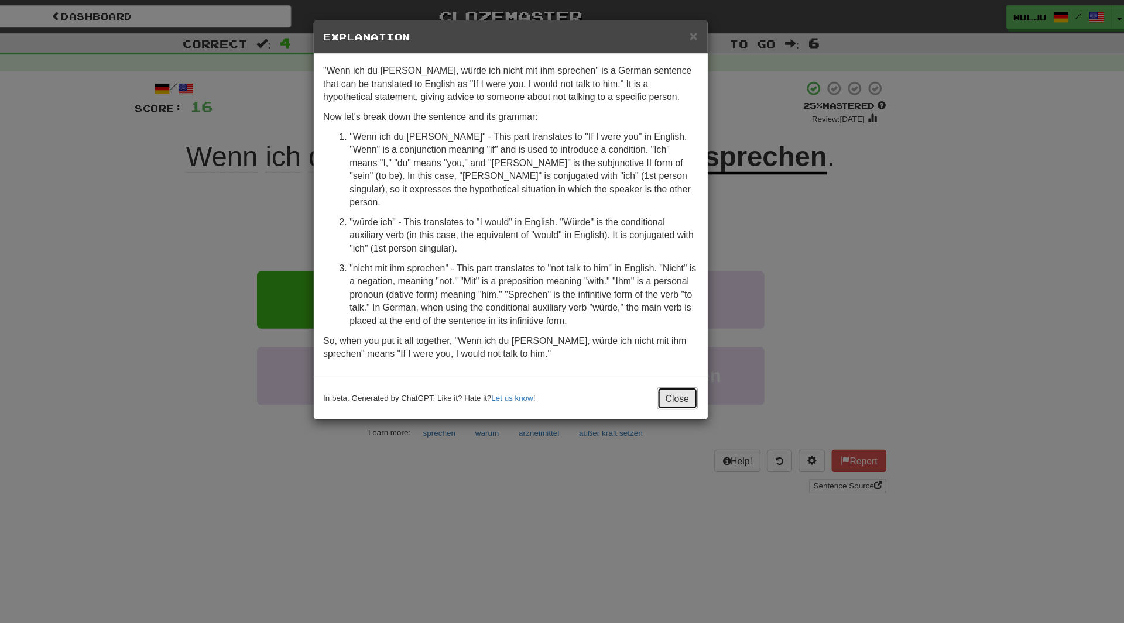
click at [708, 344] on button "Close" at bounding box center [706, 354] width 36 height 20
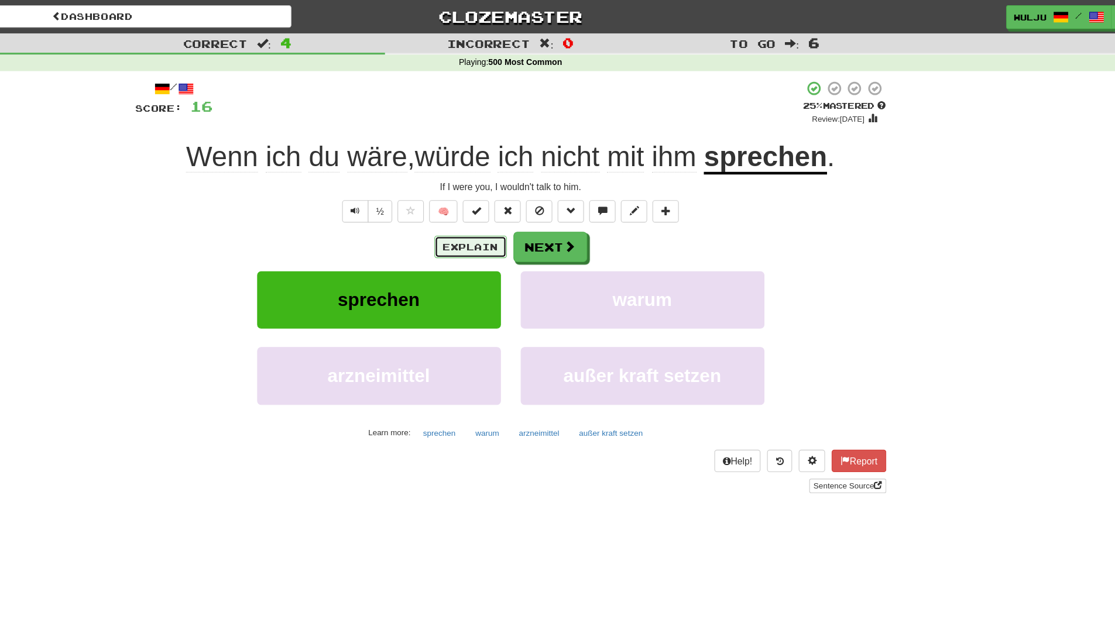
click at [544, 212] on button "Explain" at bounding box center [522, 220] width 64 height 20
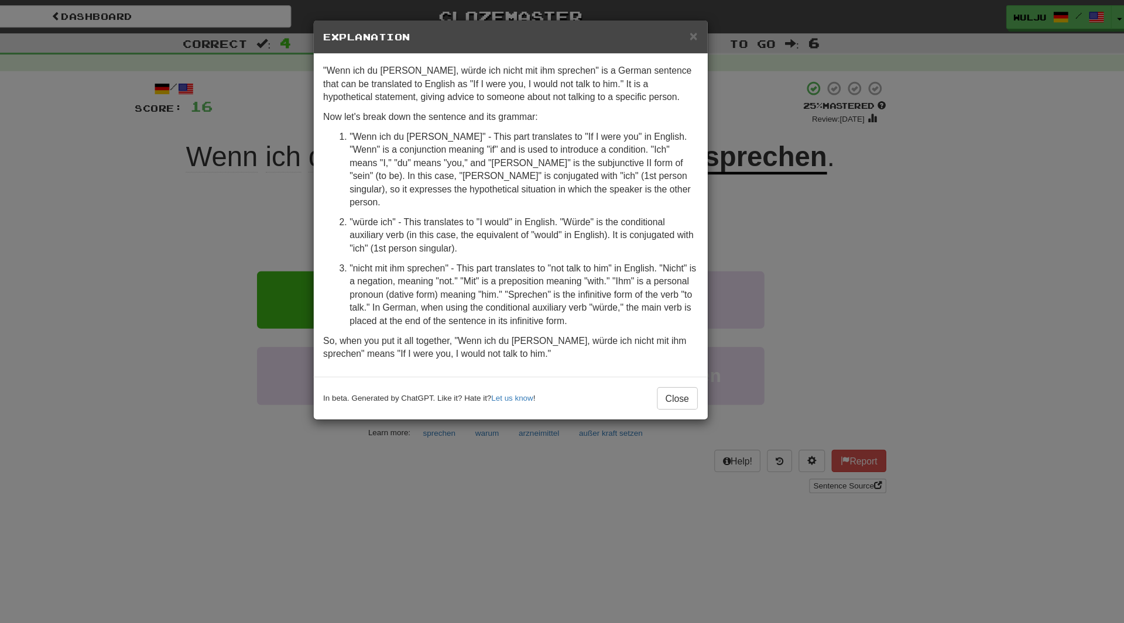
click at [878, 208] on div "× Explanation "Wenn ich du [PERSON_NAME], würde ich nicht mit ihm sprechen" is …" at bounding box center [562, 311] width 1124 height 623
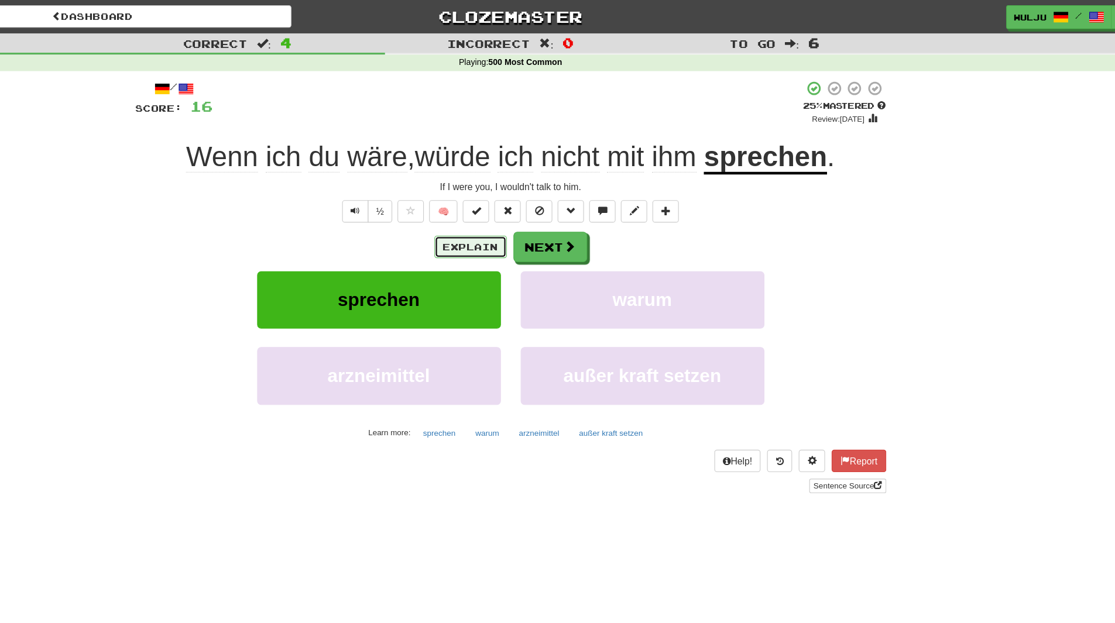
click at [534, 214] on button "Explain" at bounding box center [522, 220] width 64 height 20
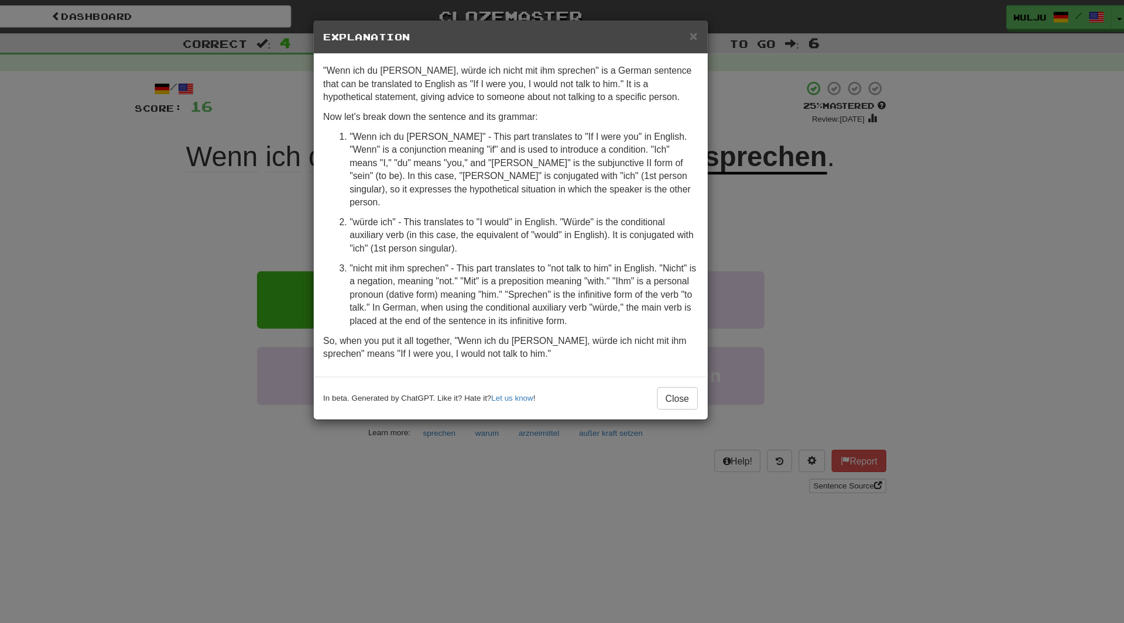
click at [771, 206] on div "× Explanation "Wenn ich du [PERSON_NAME], würde ich nicht mit ihm sprechen" is …" at bounding box center [562, 311] width 1124 height 623
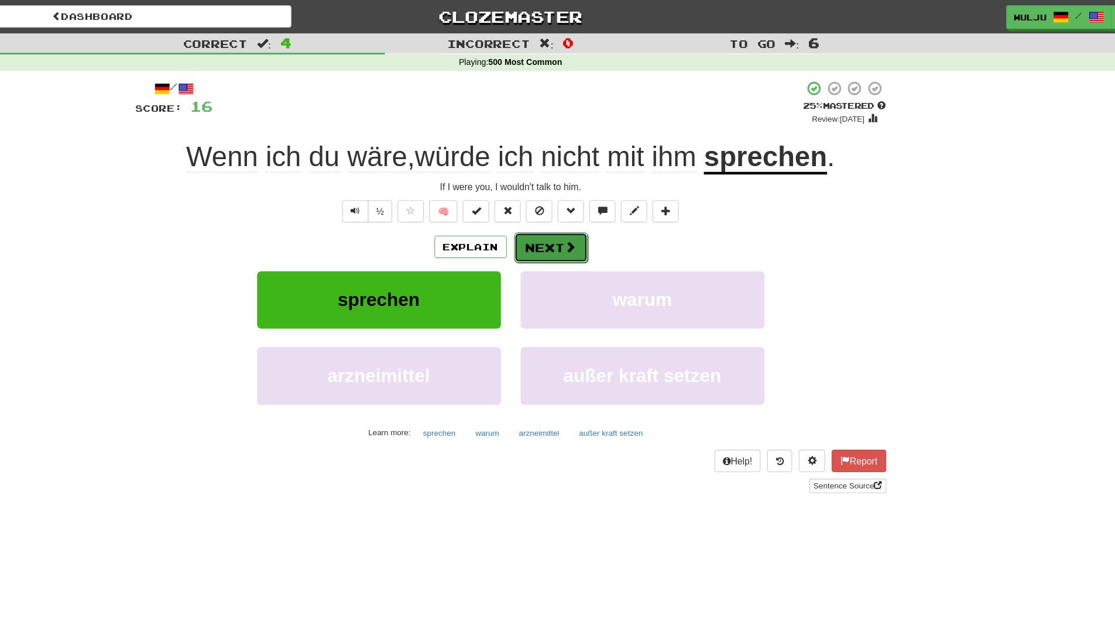
click at [591, 220] on button "Next" at bounding box center [594, 220] width 66 height 27
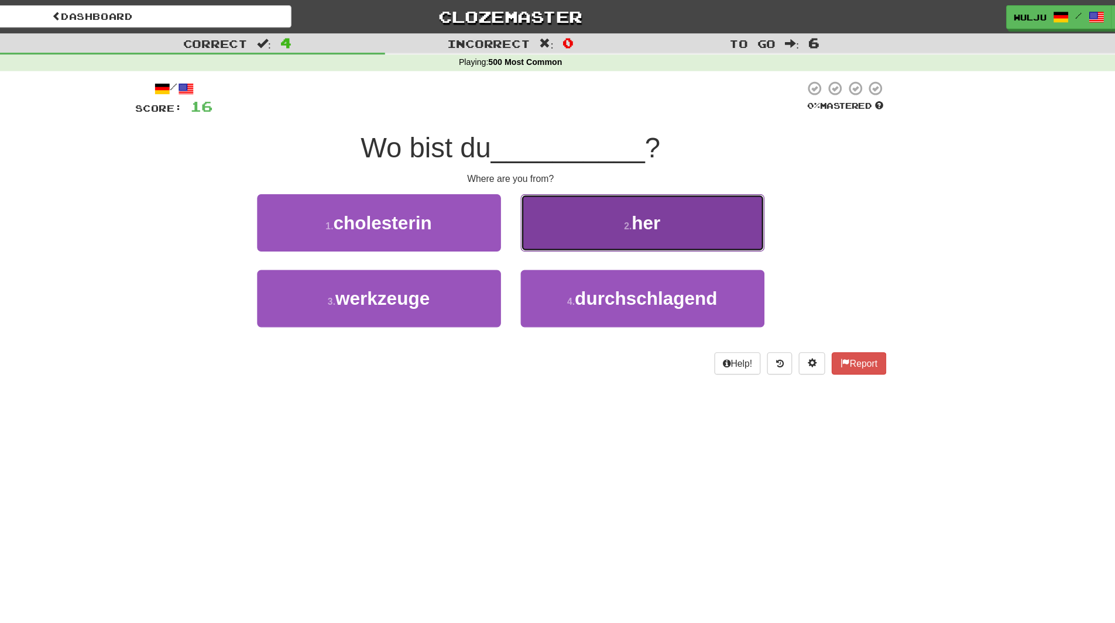
click at [579, 214] on button "2 . her" at bounding box center [675, 198] width 217 height 51
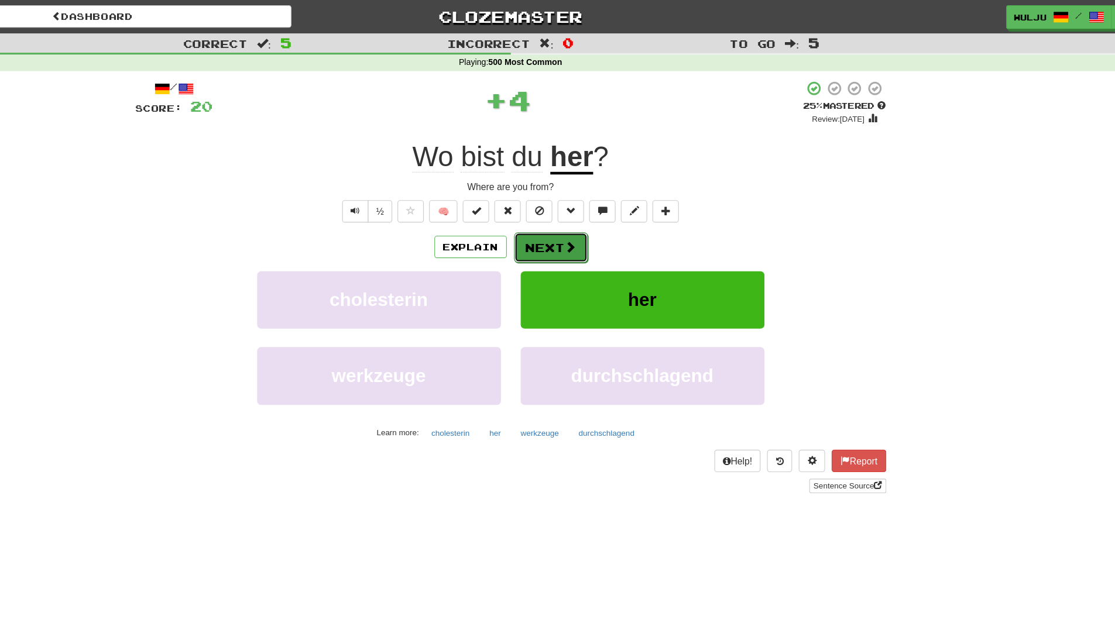
click at [578, 220] on button "Next" at bounding box center [594, 220] width 66 height 27
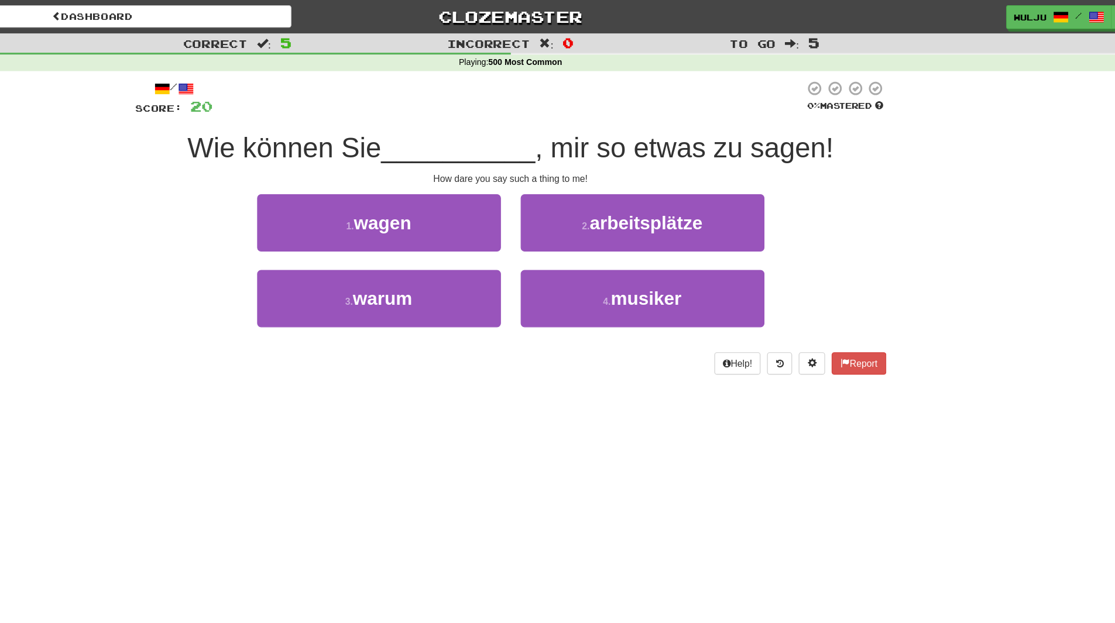
click at [560, 240] on div "4 . musiker" at bounding box center [675, 273] width 234 height 67
click at [549, 265] on div "3 . warum" at bounding box center [441, 273] width 234 height 67
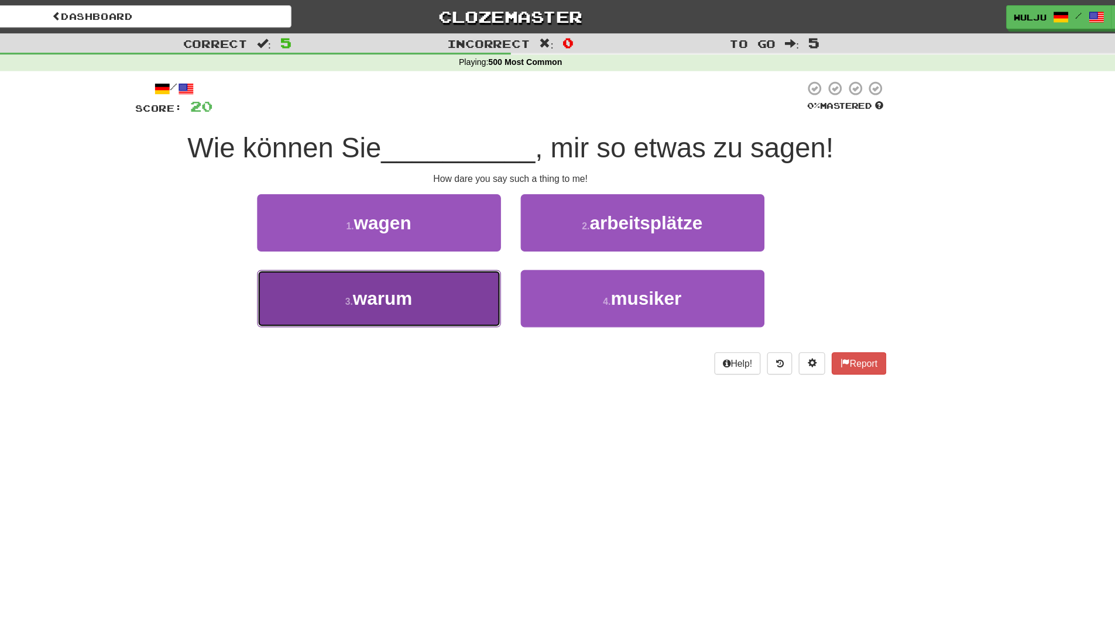
click at [547, 265] on button "3 . warum" at bounding box center [440, 265] width 217 height 51
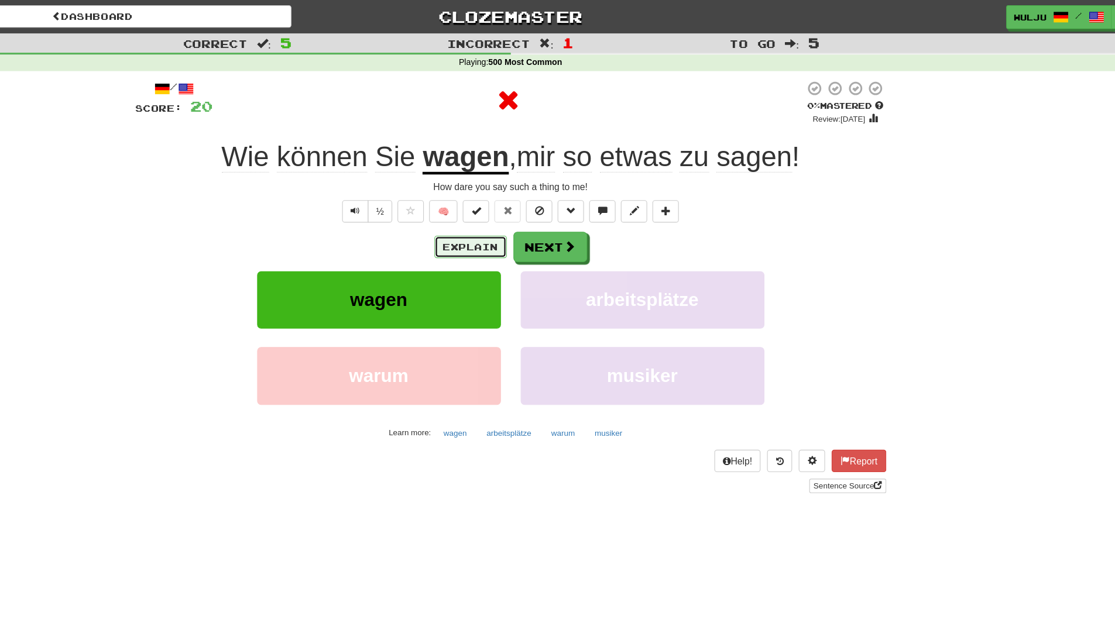
click at [530, 218] on button "Explain" at bounding box center [522, 220] width 64 height 20
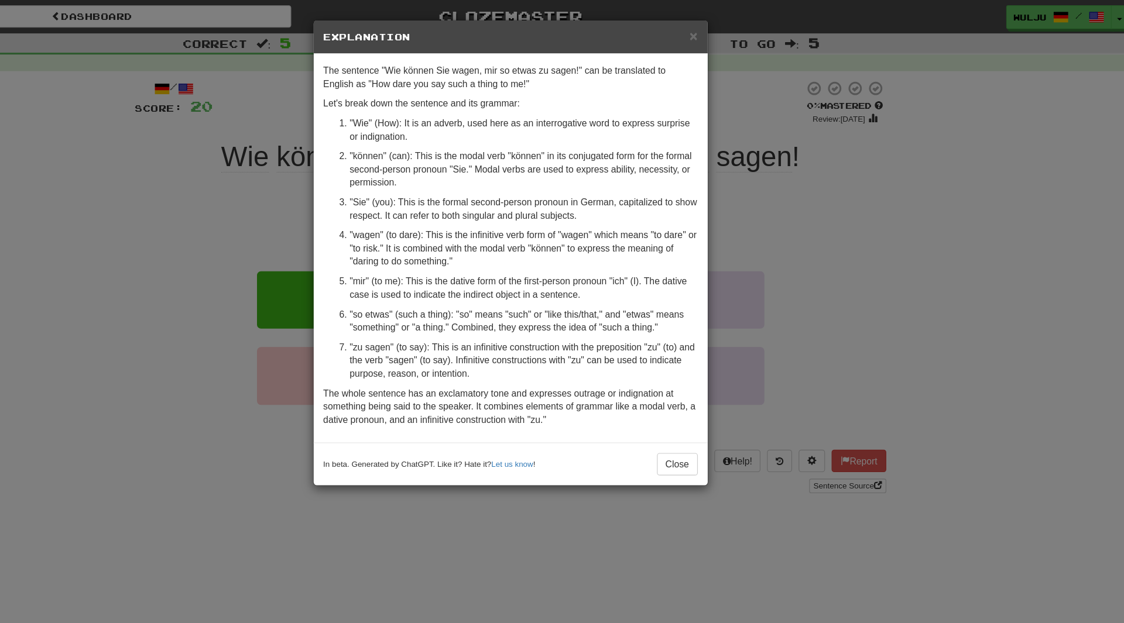
click at [918, 156] on div "× Explanation The sentence "Wie können Sie wagen, mir so etwas zu sagen!" can b…" at bounding box center [562, 311] width 1124 height 623
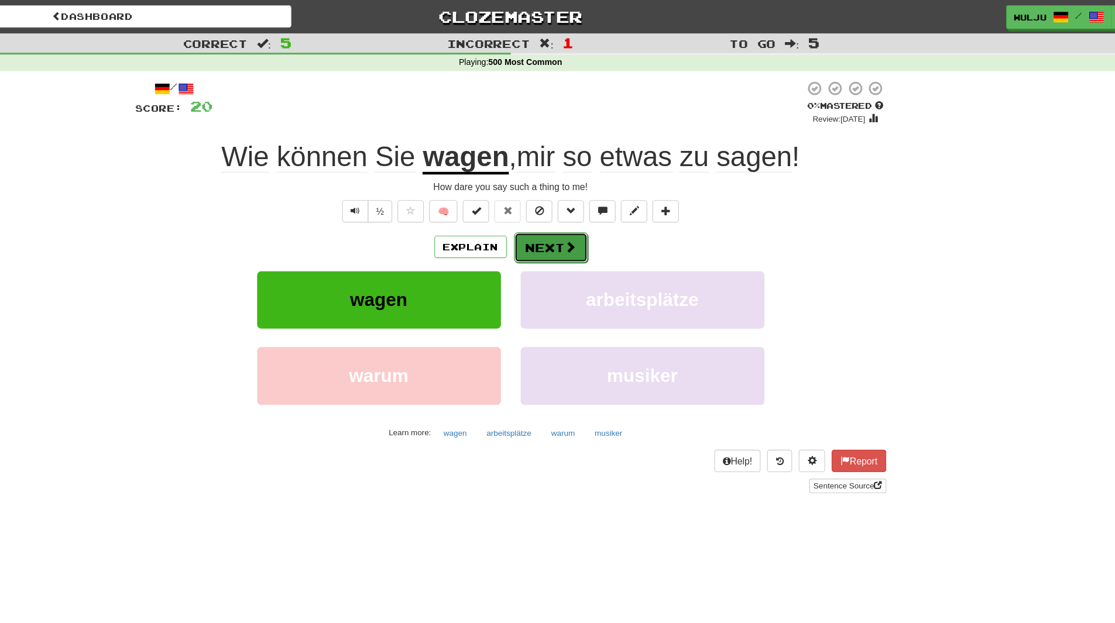
click at [613, 218] on span at bounding box center [611, 219] width 11 height 11
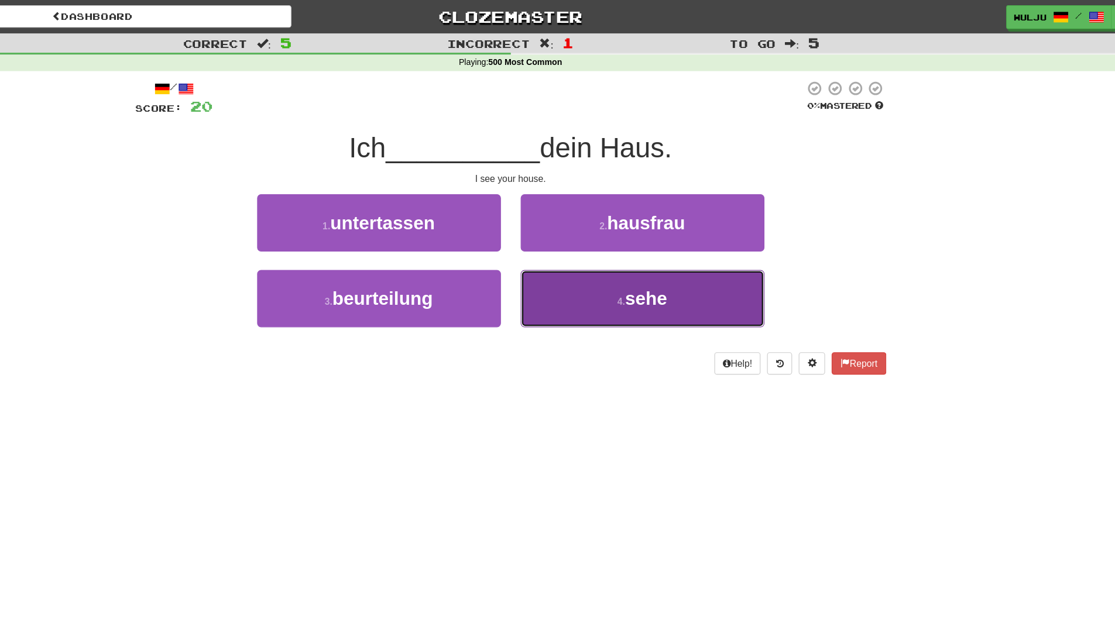
click at [625, 265] on button "4 . sehe" at bounding box center [675, 265] width 217 height 51
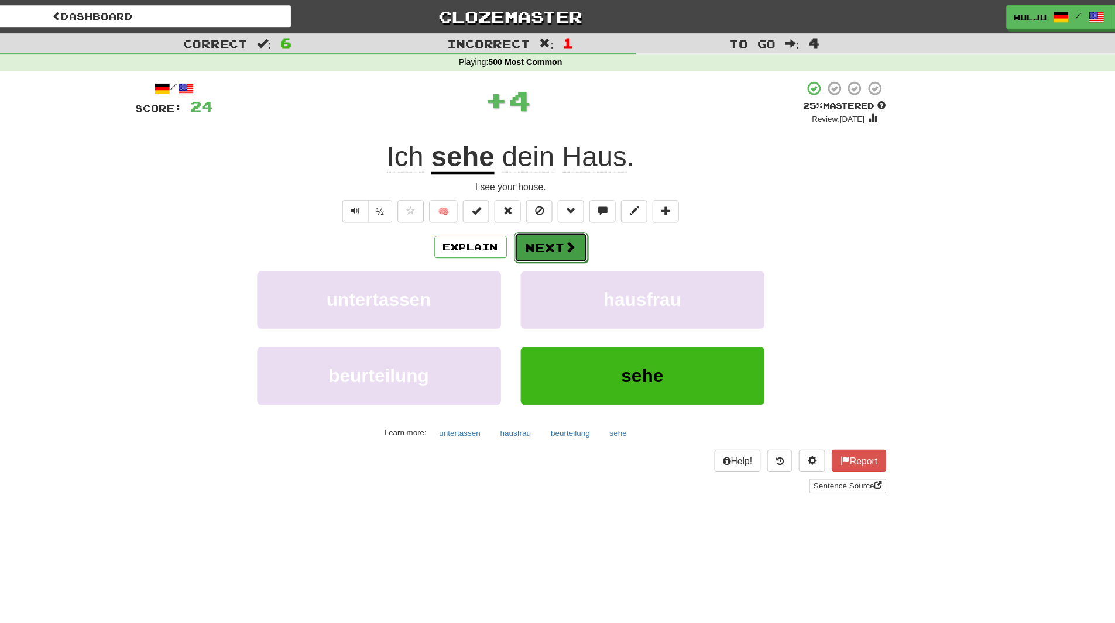
click at [602, 221] on button "Next" at bounding box center [594, 220] width 66 height 27
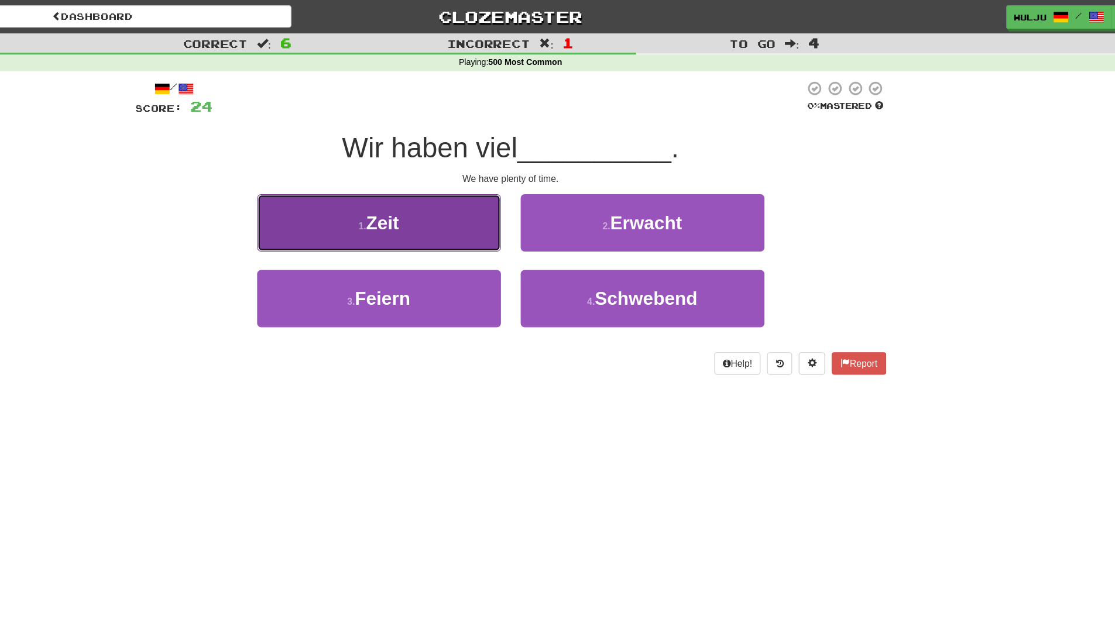
click at [503, 201] on button "1 . Zeit" at bounding box center [440, 198] width 217 height 51
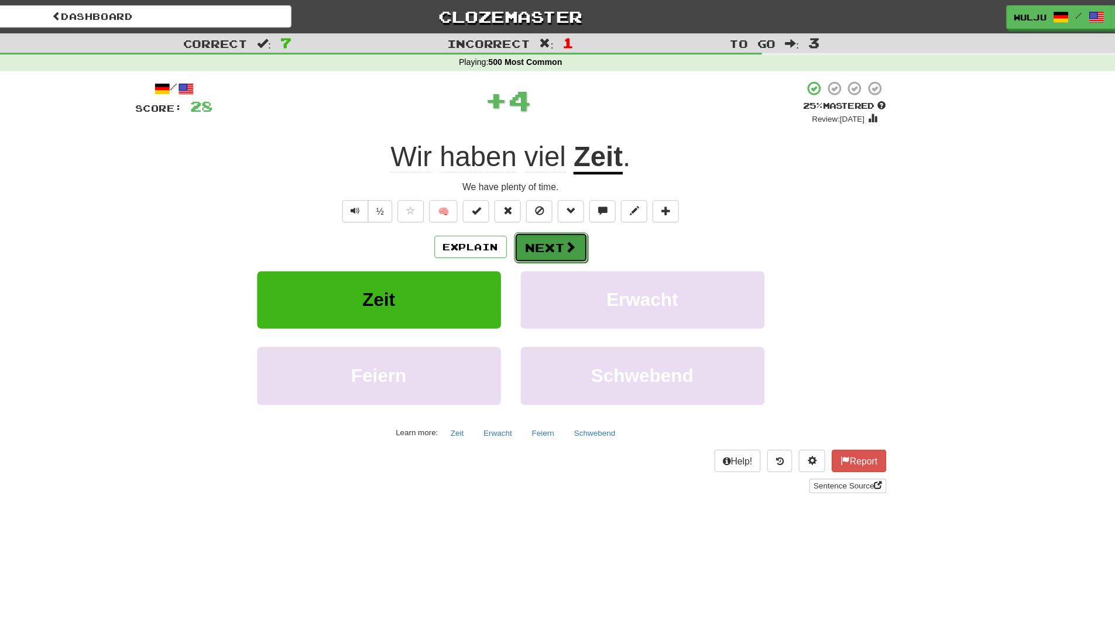
click at [570, 217] on button "Next" at bounding box center [594, 220] width 66 height 27
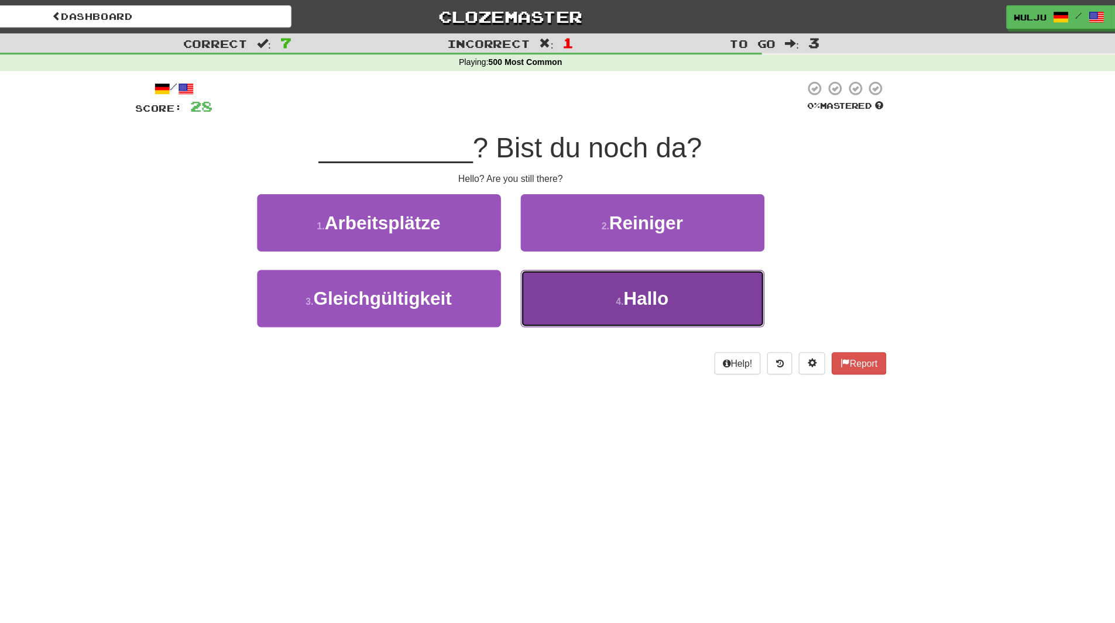
click at [613, 260] on button "4 . Hallo" at bounding box center [675, 265] width 217 height 51
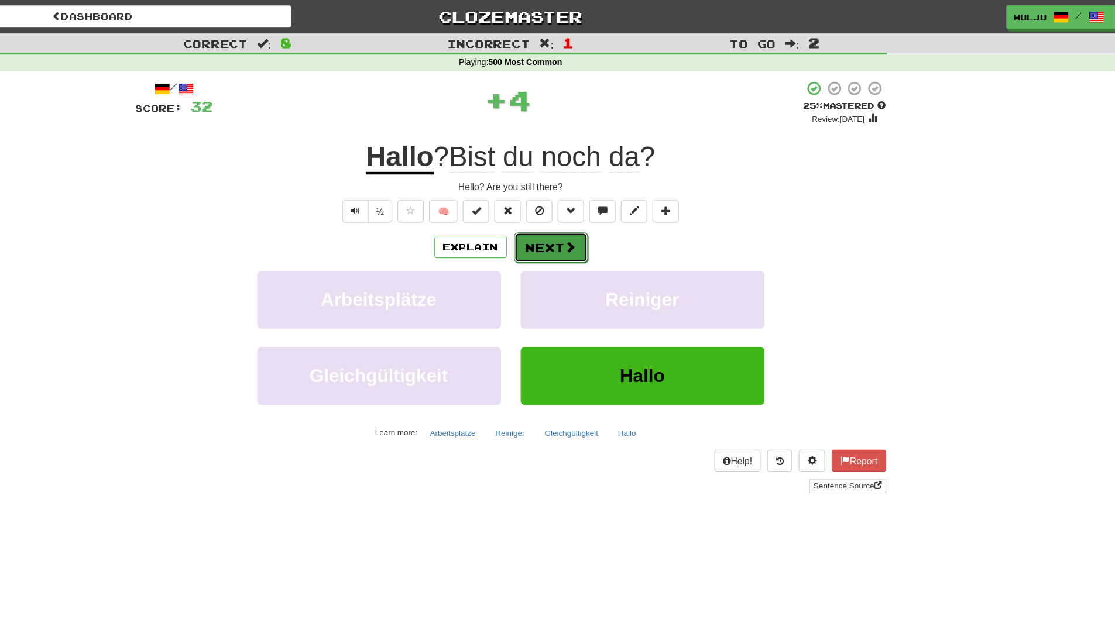
click at [597, 215] on button "Next" at bounding box center [594, 220] width 66 height 27
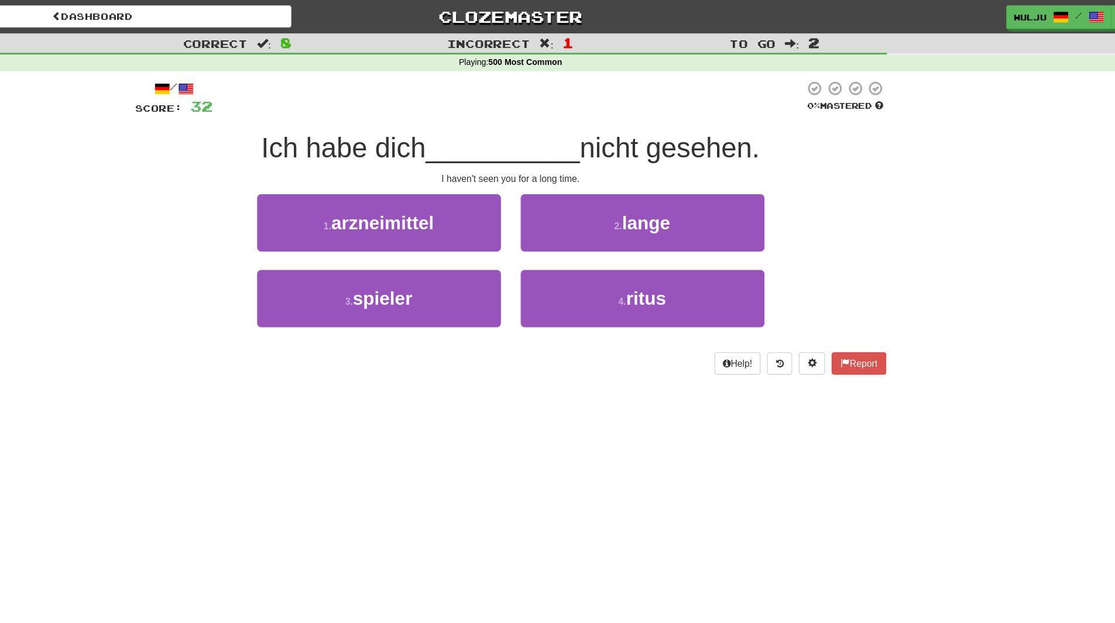
click at [560, 240] on div "4 . ritus" at bounding box center [675, 273] width 234 height 67
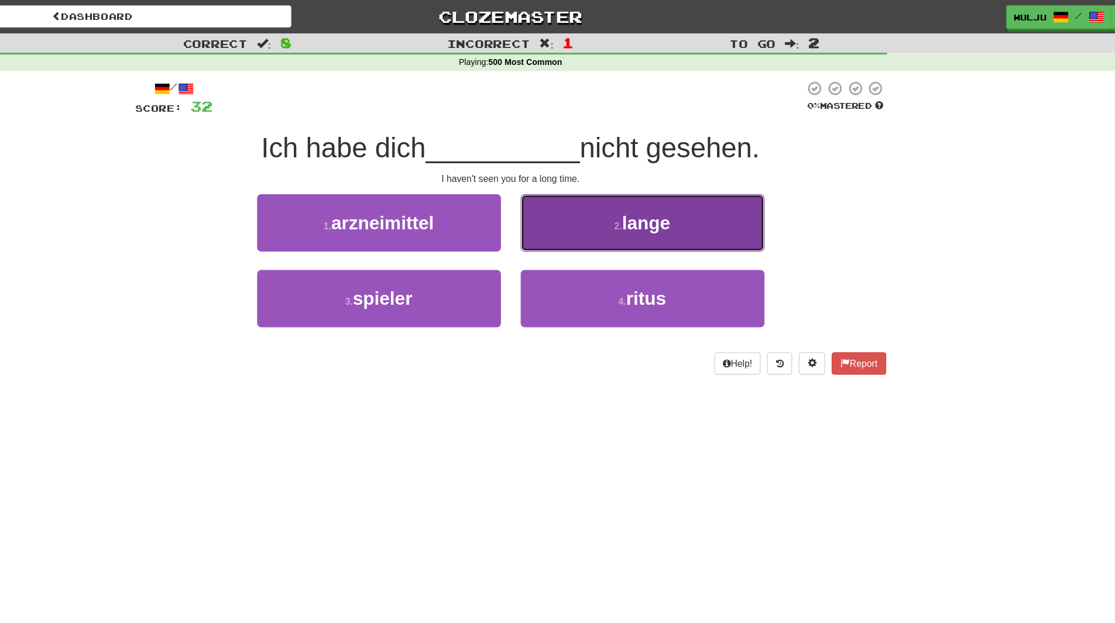
click at [623, 191] on button "2 . lange" at bounding box center [675, 198] width 217 height 51
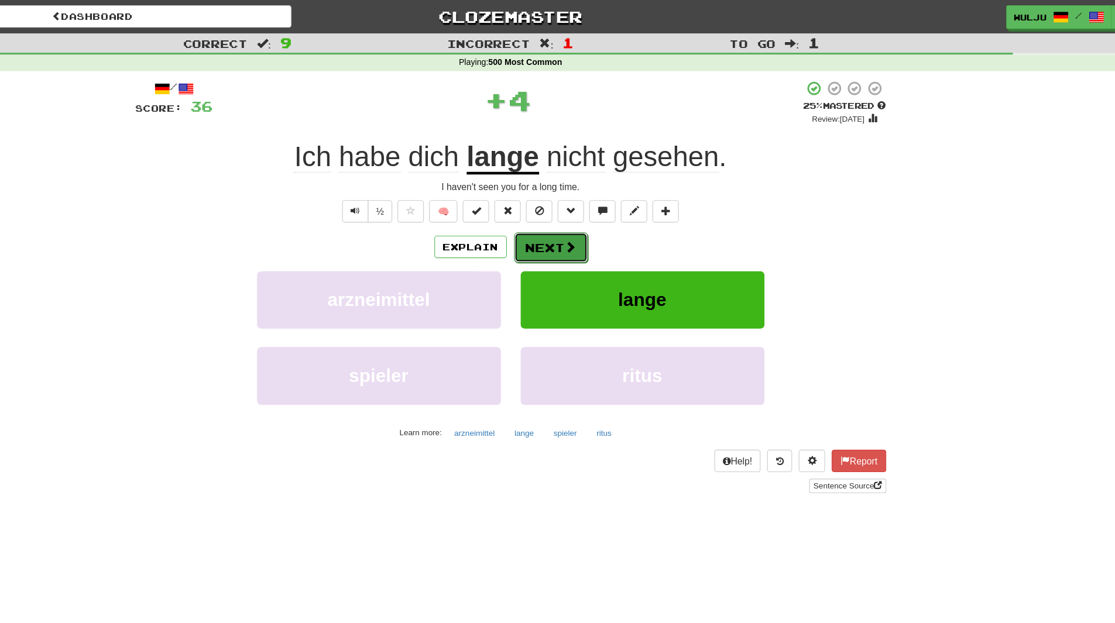
click at [598, 211] on button "Next" at bounding box center [594, 220] width 66 height 27
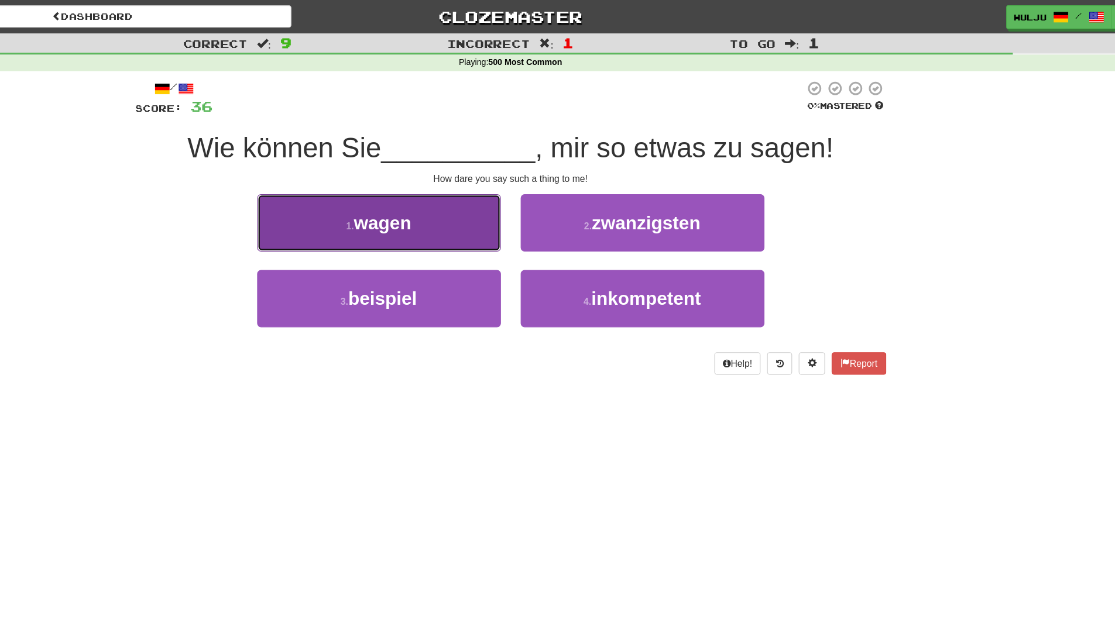
click at [530, 199] on button "1 . wagen" at bounding box center [440, 198] width 217 height 51
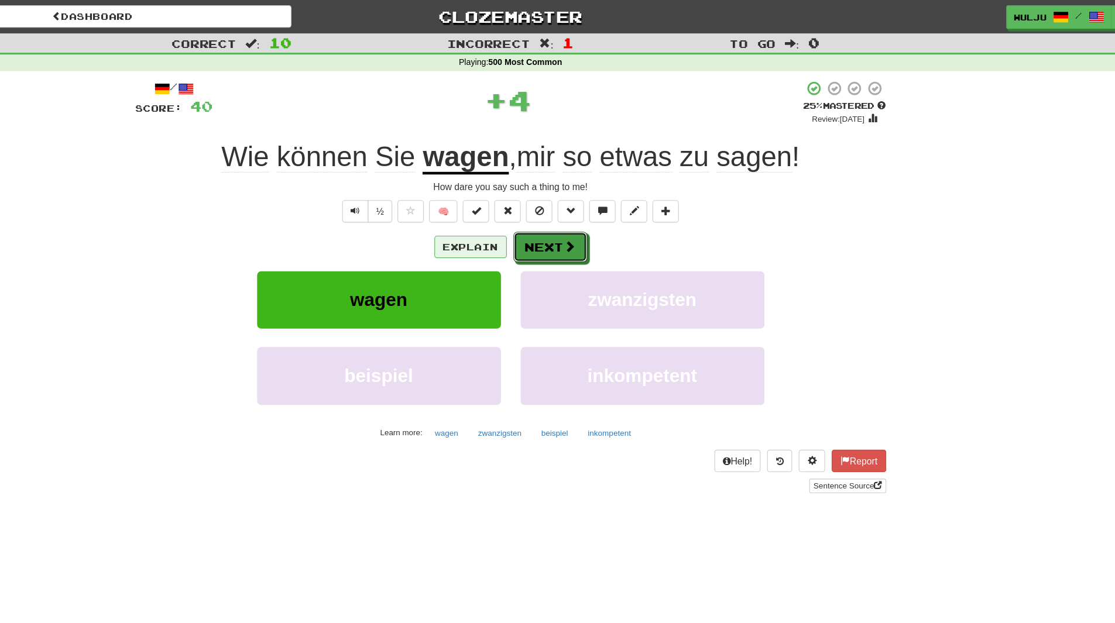
drag, startPoint x: 602, startPoint y: 214, endPoint x: 500, endPoint y: 217, distance: 101.9
click at [500, 217] on div "Explain Next" at bounding box center [557, 219] width 667 height 27
click at [500, 217] on button "Explain" at bounding box center [522, 220] width 64 height 20
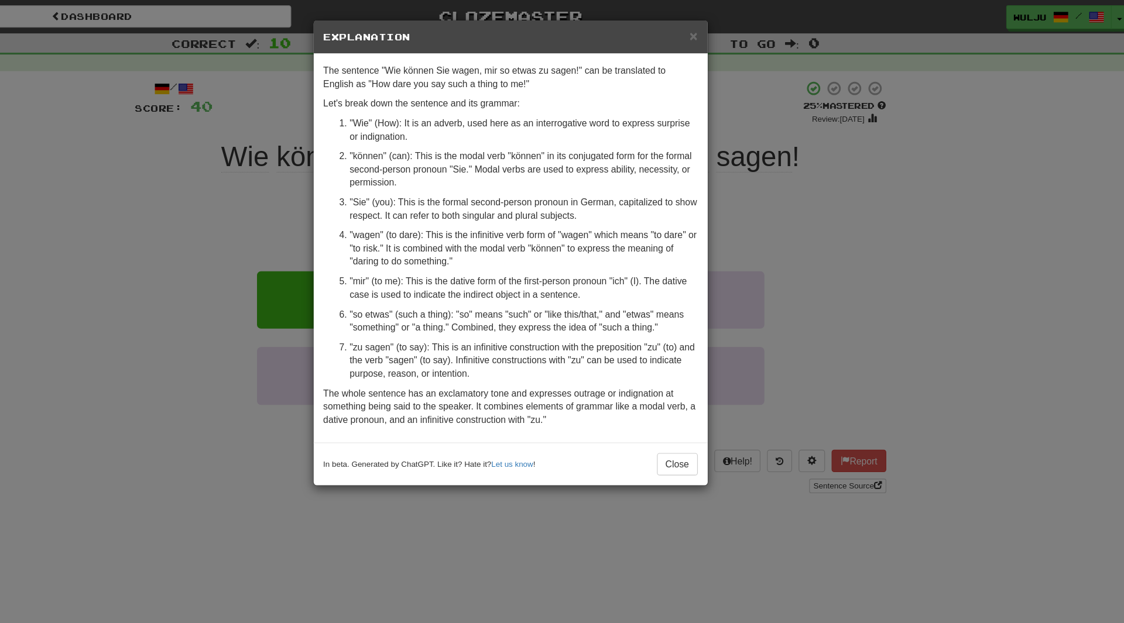
click at [887, 264] on div "× Explanation The sentence "Wie können Sie wagen, mir so etwas zu sagen!" can b…" at bounding box center [562, 311] width 1124 height 623
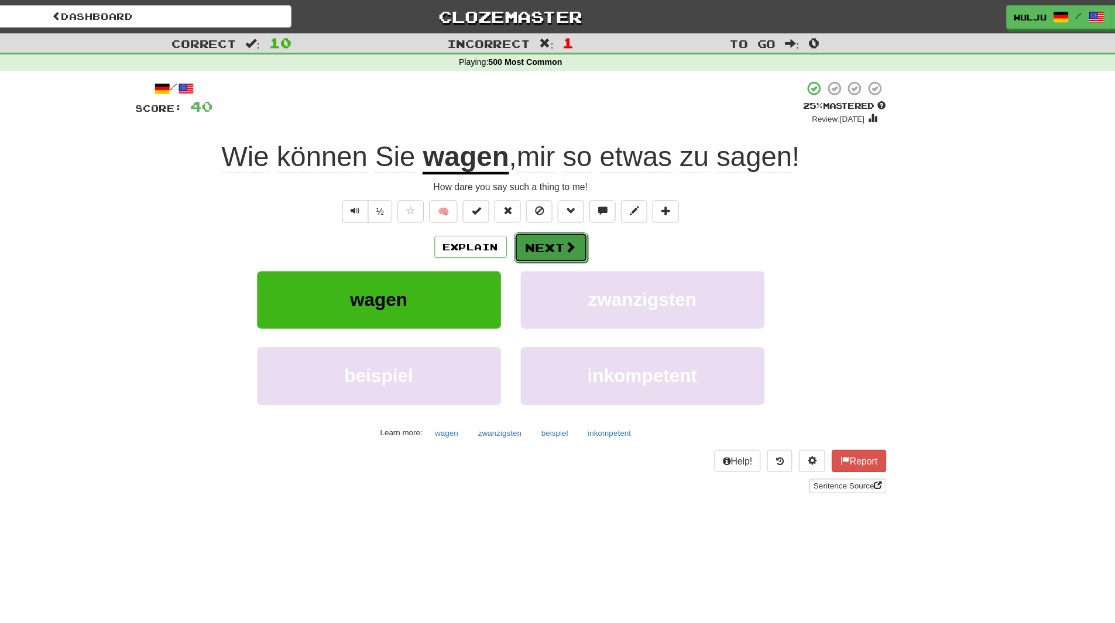
click at [602, 222] on button "Next" at bounding box center [594, 220] width 66 height 27
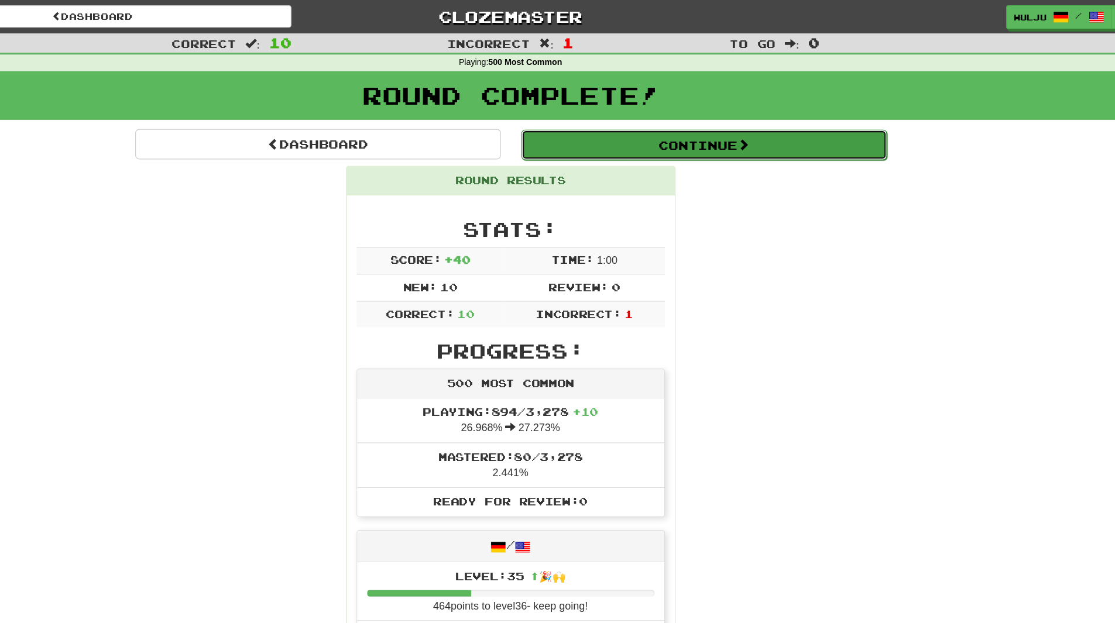
click at [720, 116] on button "Continue" at bounding box center [729, 128] width 325 height 27
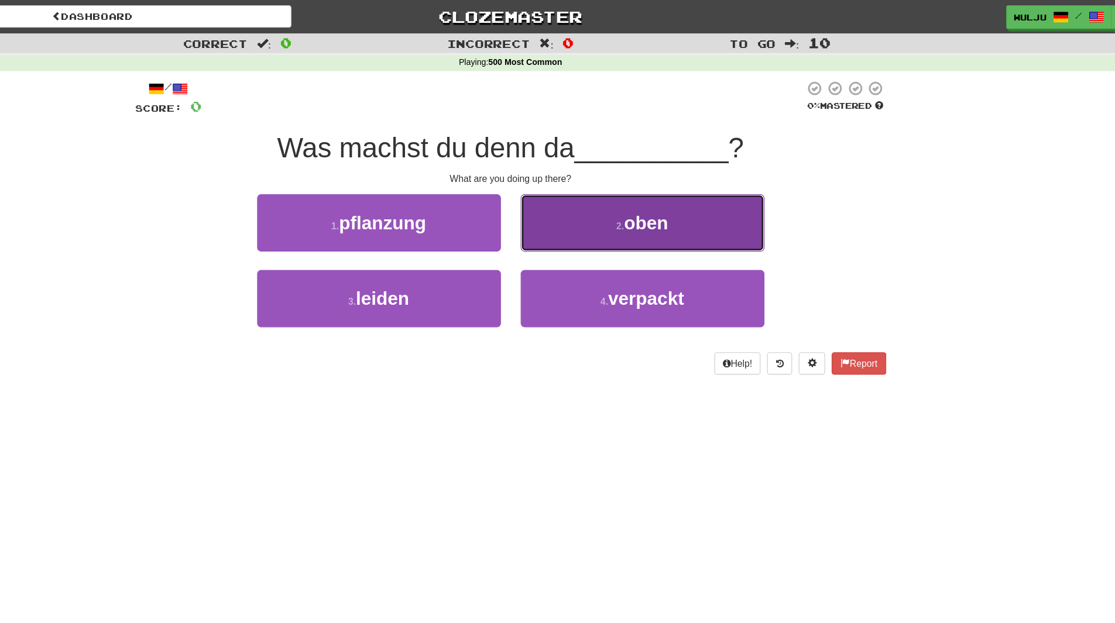
click at [635, 198] on button "2 . oben" at bounding box center [675, 198] width 217 height 51
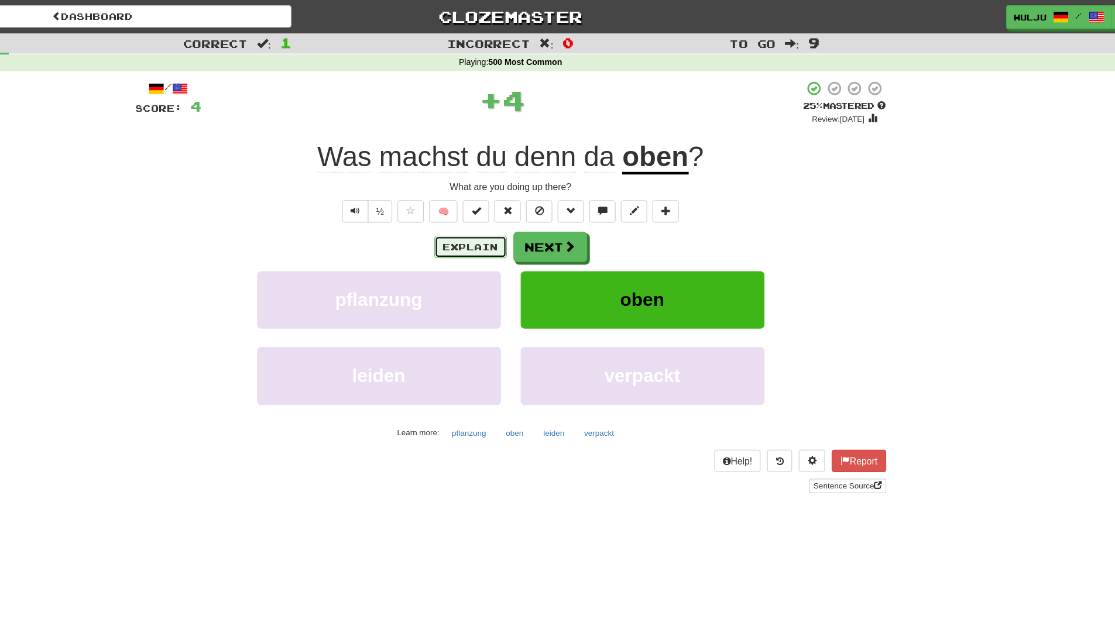
click at [541, 217] on button "Explain" at bounding box center [522, 220] width 64 height 20
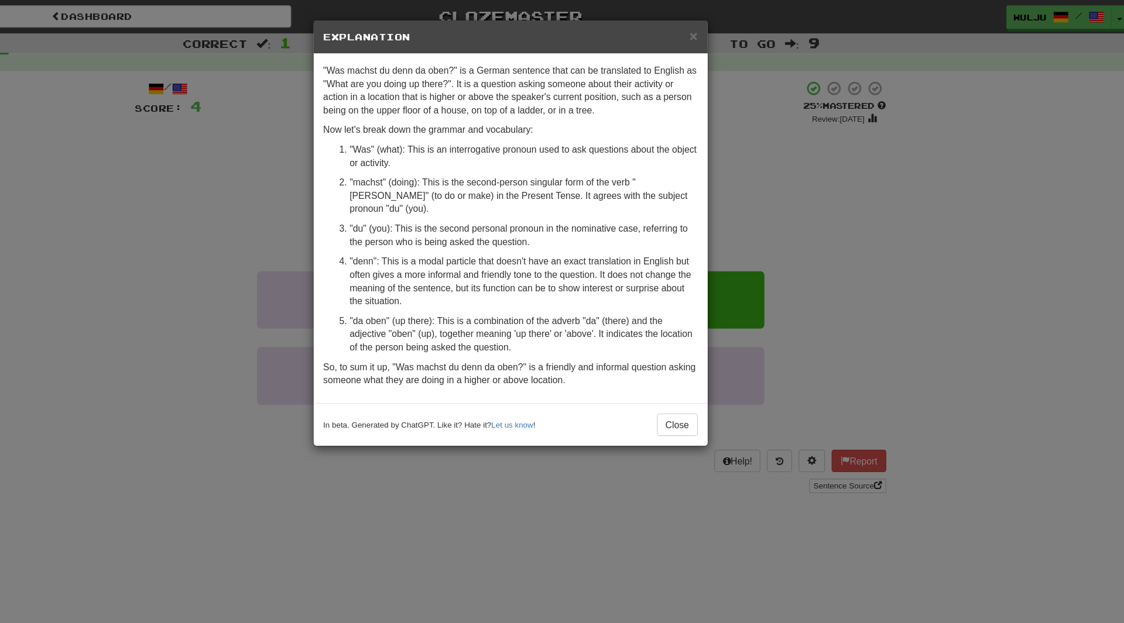
click at [850, 191] on div "× Explanation "Was machst du denn da oben?" is a German sentence that can be tr…" at bounding box center [562, 311] width 1124 height 623
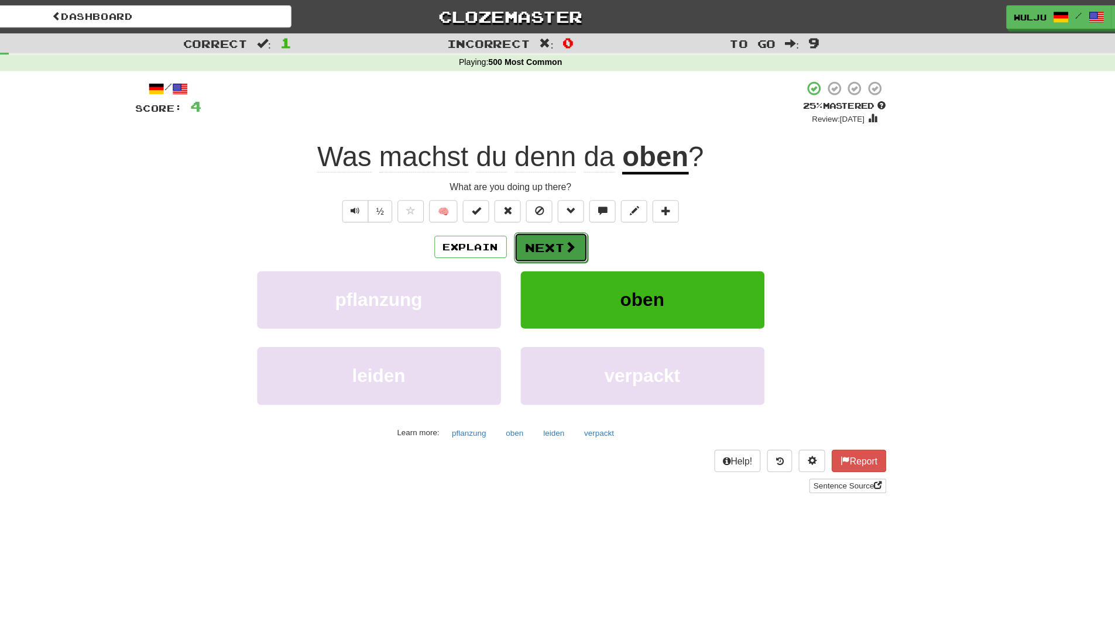
click at [607, 220] on span at bounding box center [611, 219] width 11 height 11
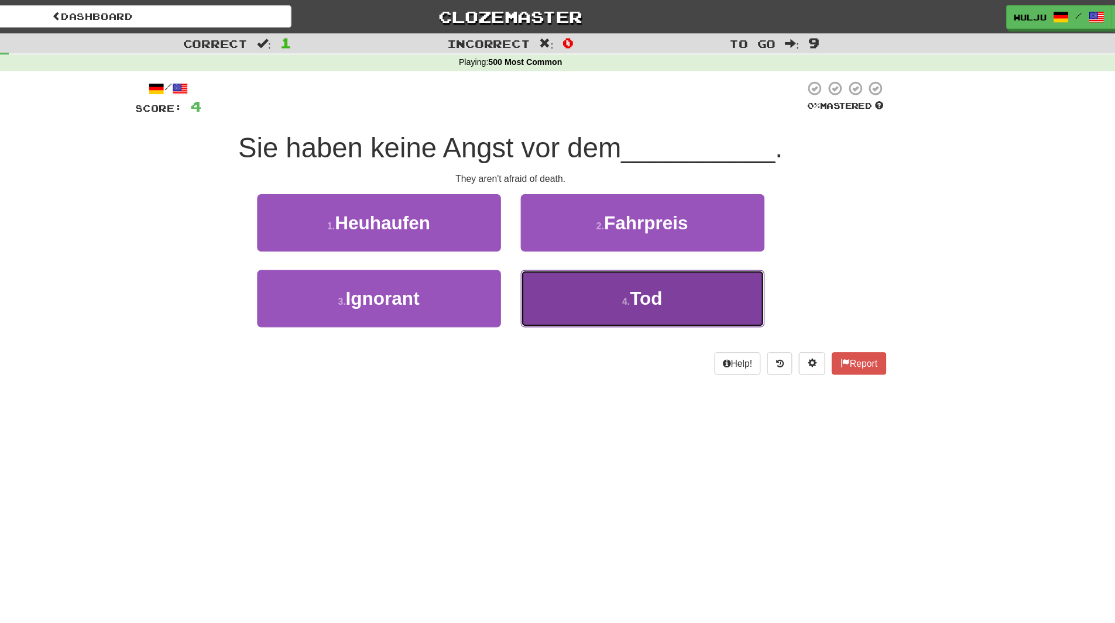
click at [611, 248] on button "4 . [PERSON_NAME]" at bounding box center [675, 265] width 217 height 51
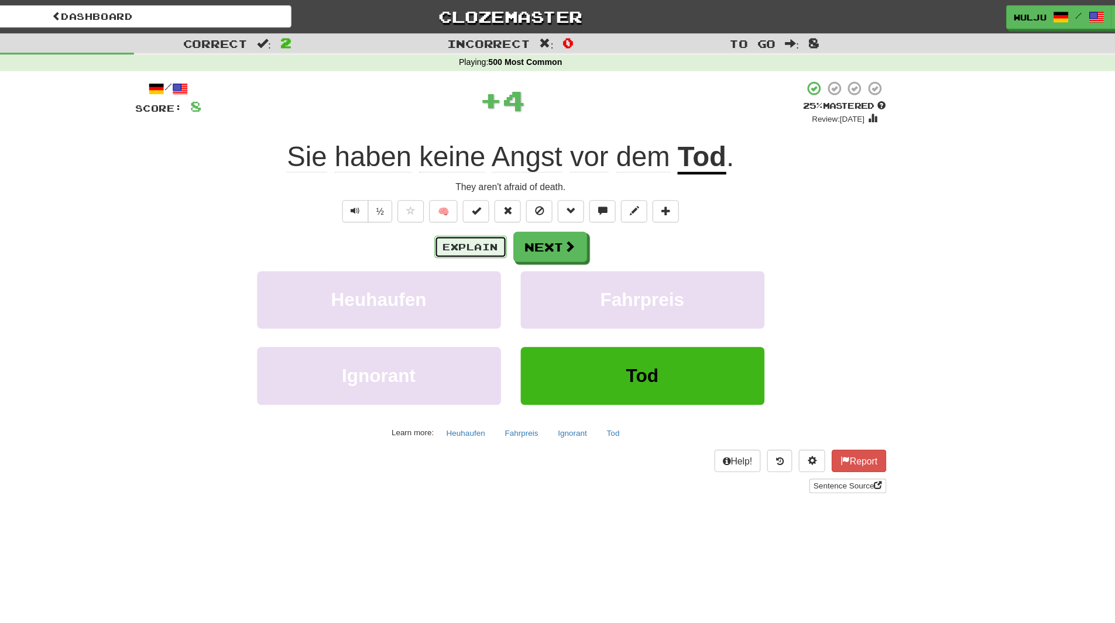
click at [534, 224] on button "Explain" at bounding box center [522, 220] width 64 height 20
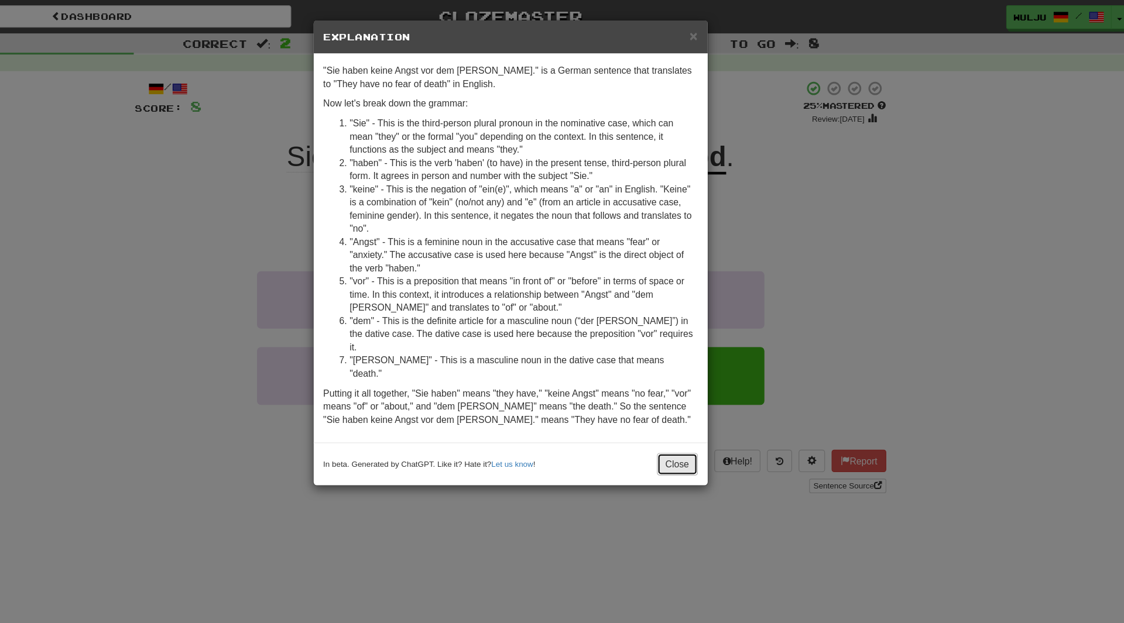
click at [697, 403] on button "Close" at bounding box center [706, 413] width 36 height 20
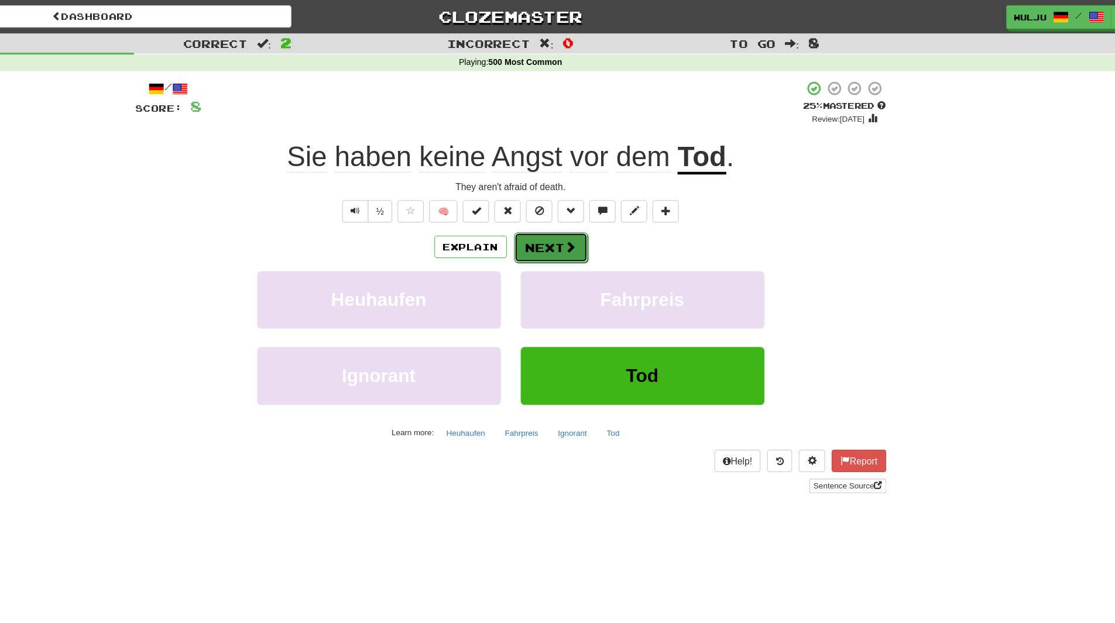
click at [603, 231] on button "Next" at bounding box center [594, 220] width 66 height 27
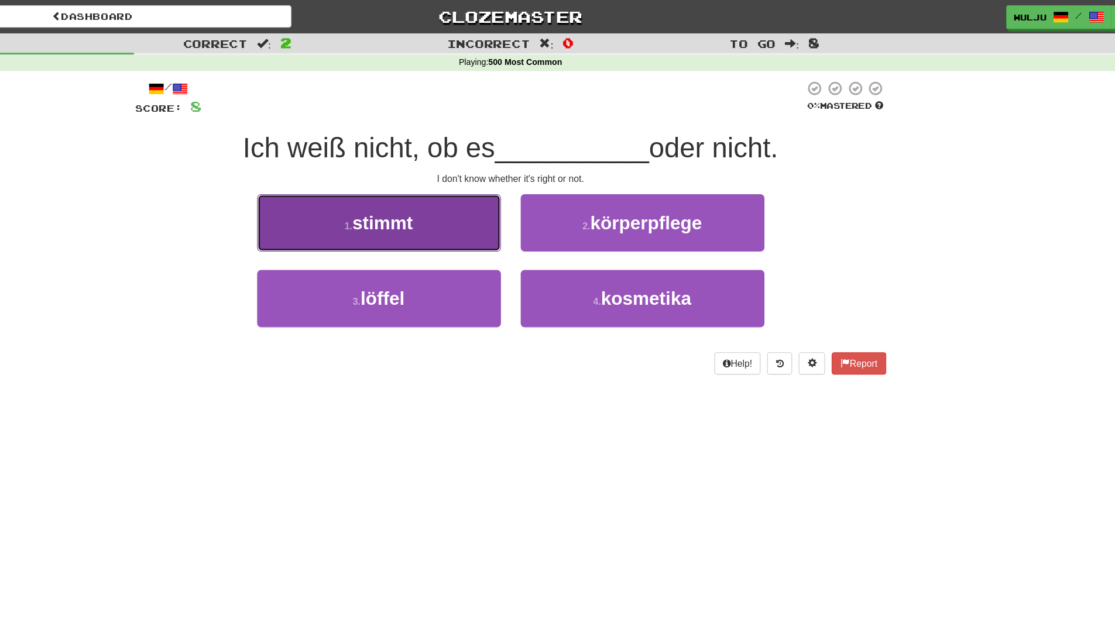
click at [521, 198] on button "1 . stimmt" at bounding box center [440, 198] width 217 height 51
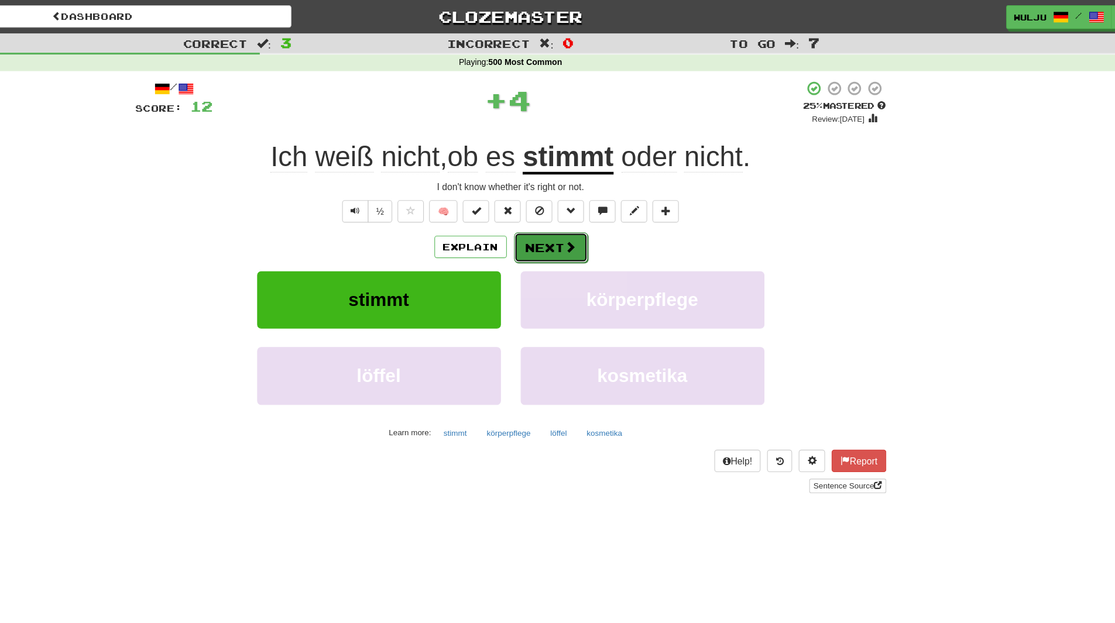
click at [596, 215] on button "Next" at bounding box center [594, 220] width 66 height 27
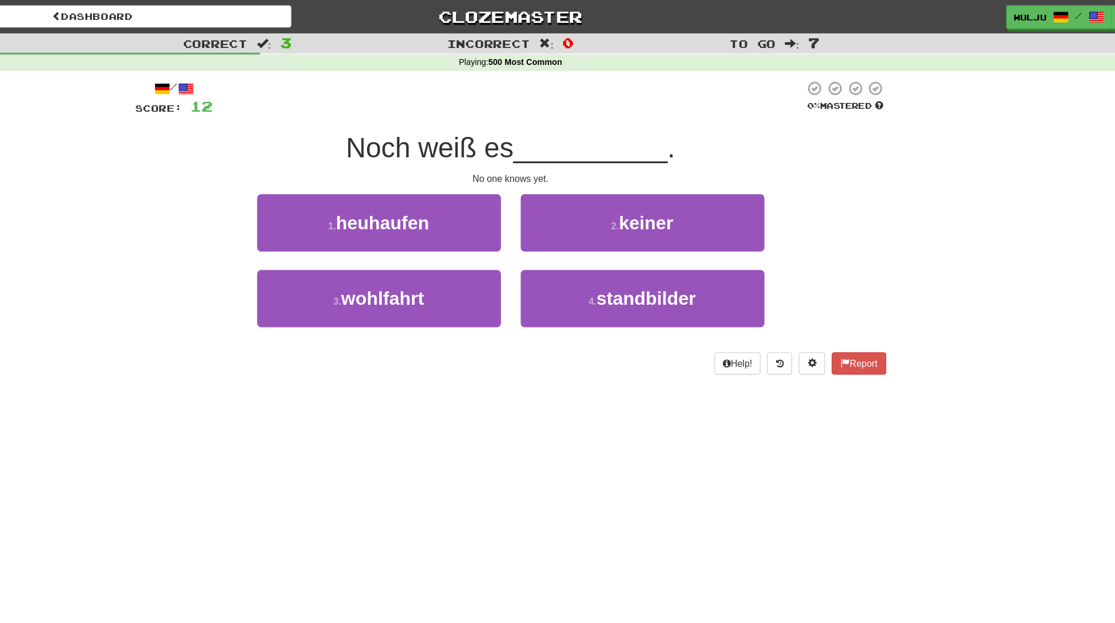
click at [563, 241] on div "4 . standbilder" at bounding box center [675, 273] width 234 height 67
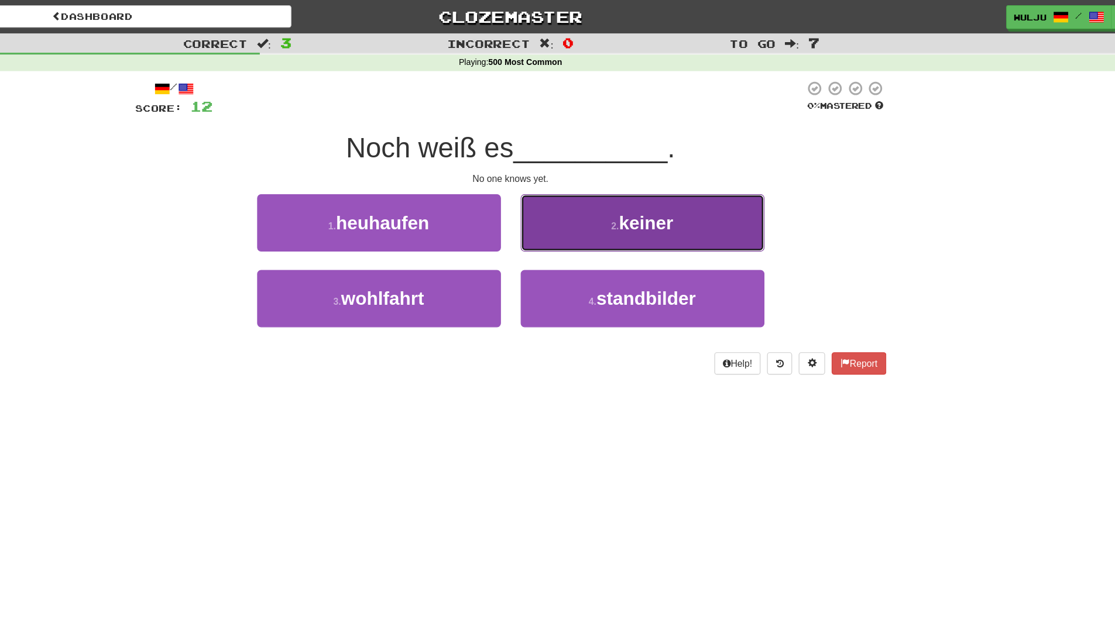
click at [593, 212] on button "2 . [PERSON_NAME]" at bounding box center [675, 198] width 217 height 51
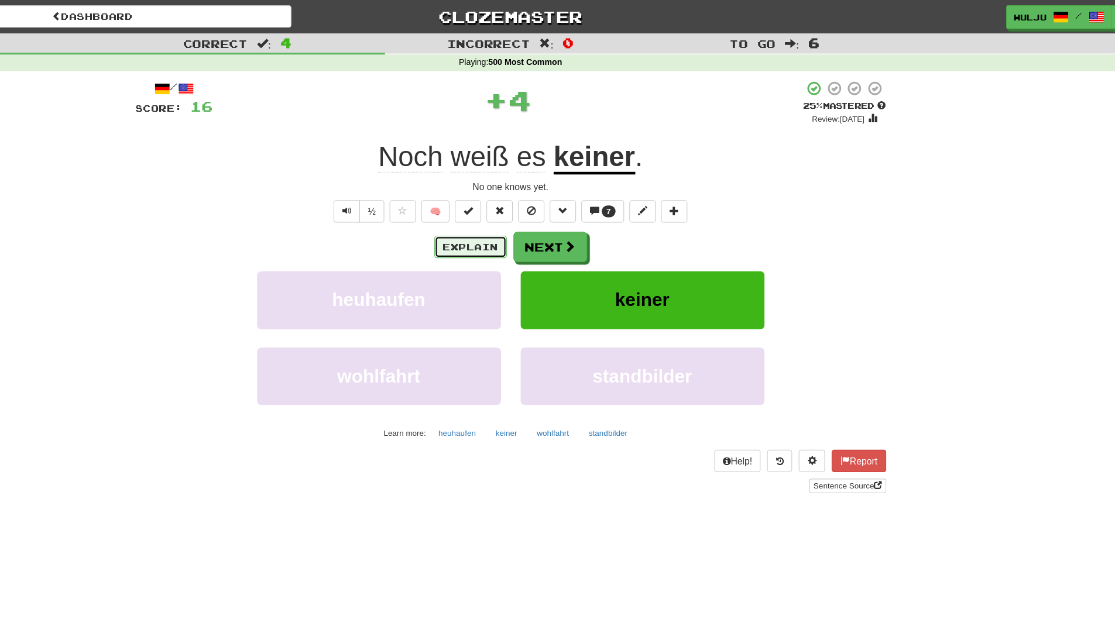
click at [543, 217] on button "Explain" at bounding box center [522, 220] width 64 height 20
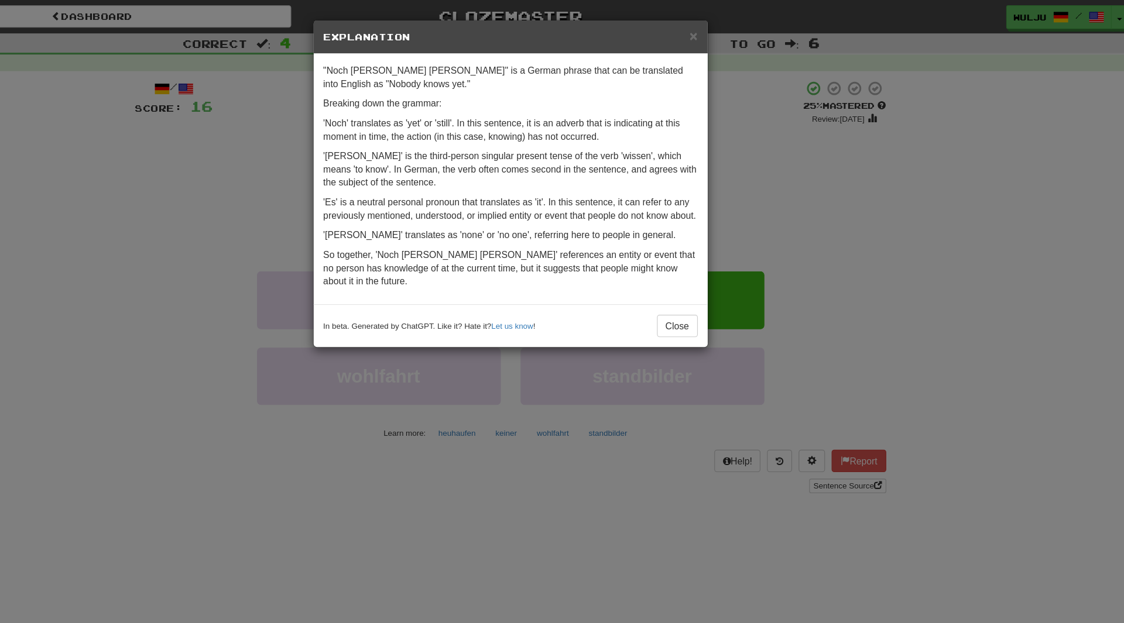
click at [762, 235] on div "× Explanation "Noch [PERSON_NAME] [PERSON_NAME]" is a German phrase that can be…" at bounding box center [562, 311] width 1124 height 623
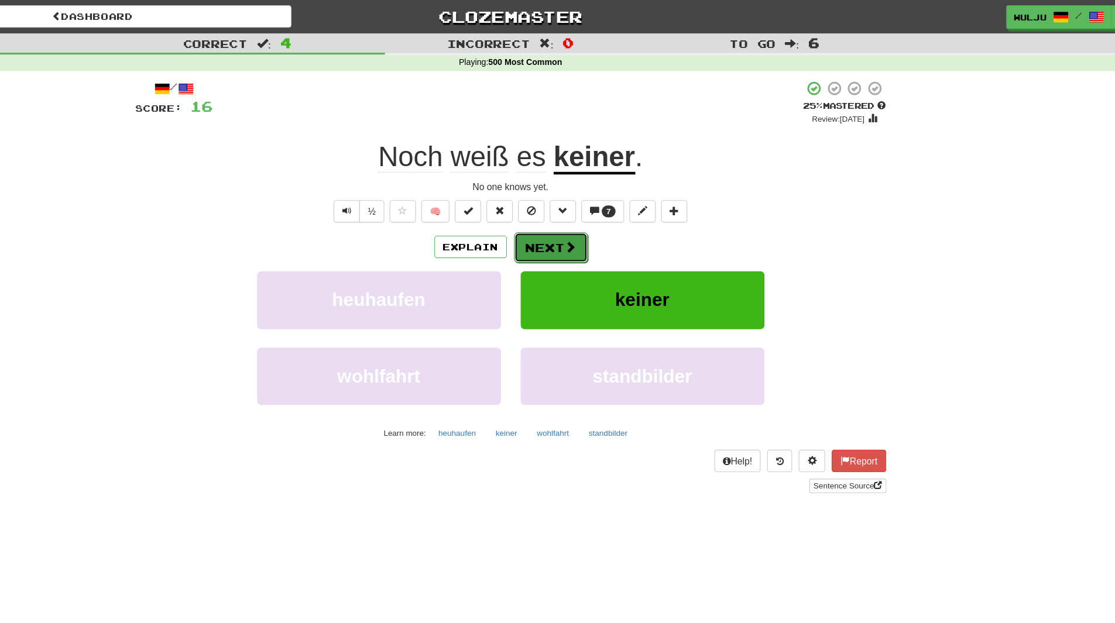
click at [595, 224] on button "Next" at bounding box center [594, 220] width 66 height 27
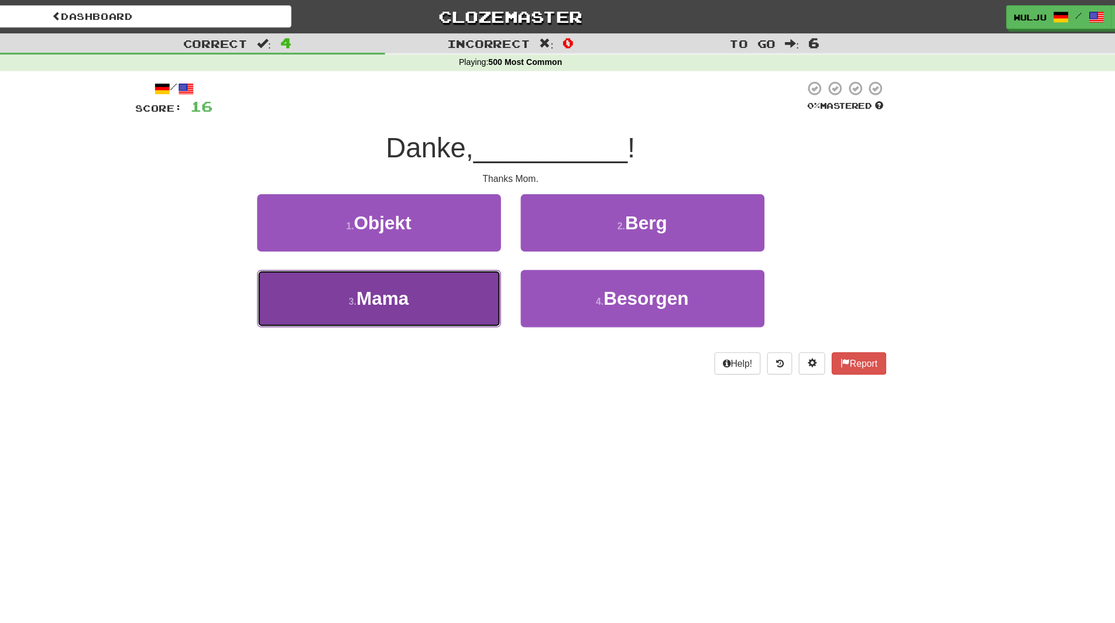
click at [519, 269] on button "3 . Mama" at bounding box center [440, 265] width 217 height 51
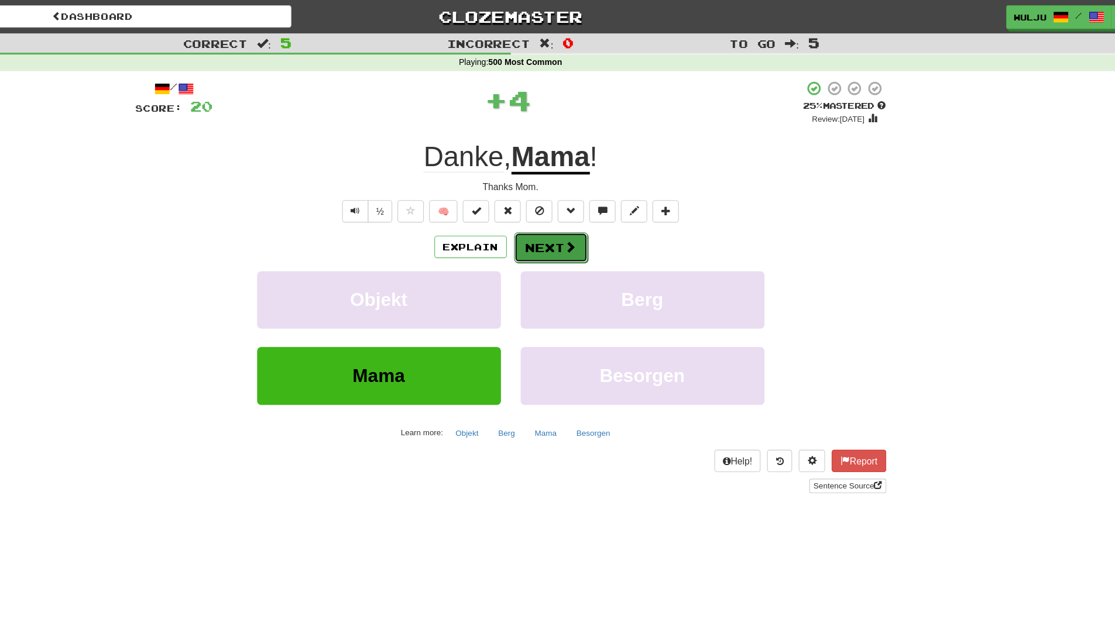
click at [570, 221] on button "Next" at bounding box center [594, 220] width 66 height 27
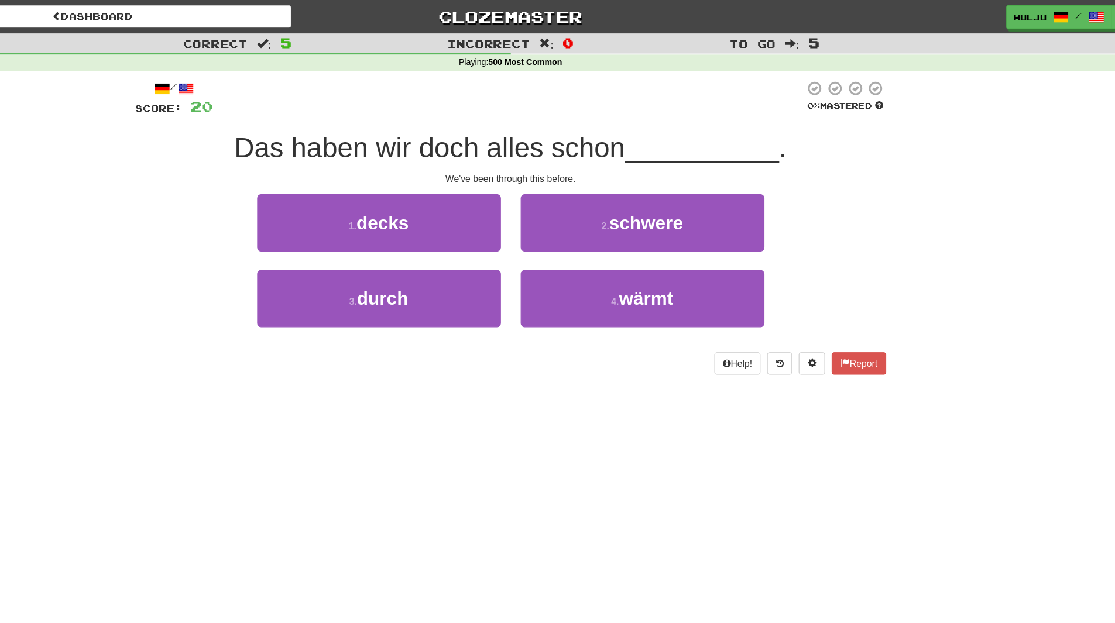
click at [563, 235] on div "2 . schwere" at bounding box center [675, 206] width 234 height 67
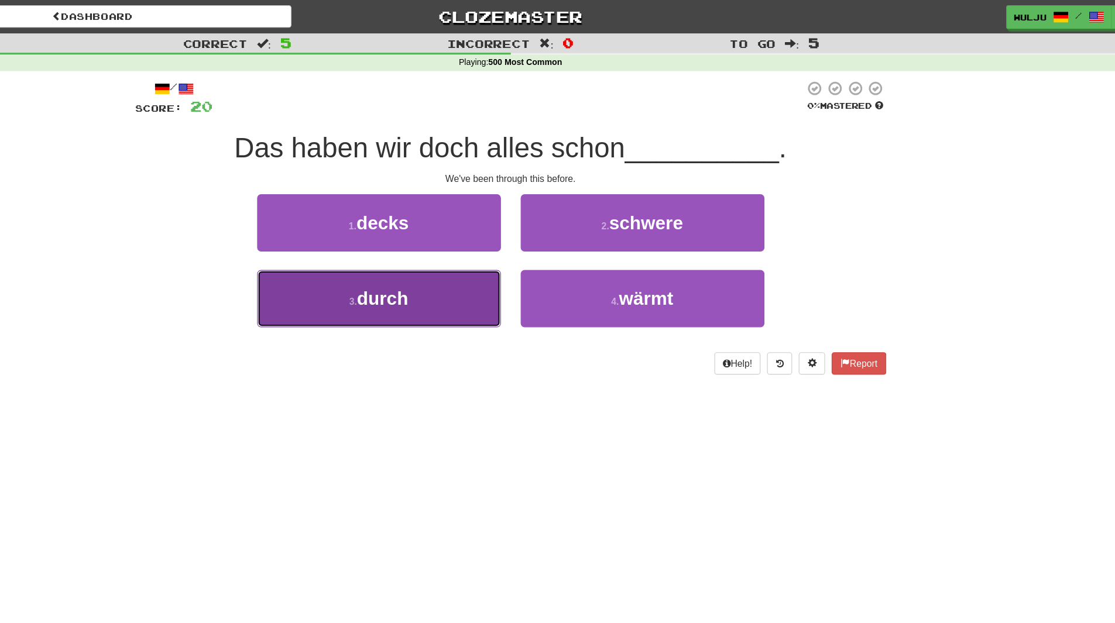
click at [532, 264] on button "3 . durch" at bounding box center [440, 265] width 217 height 51
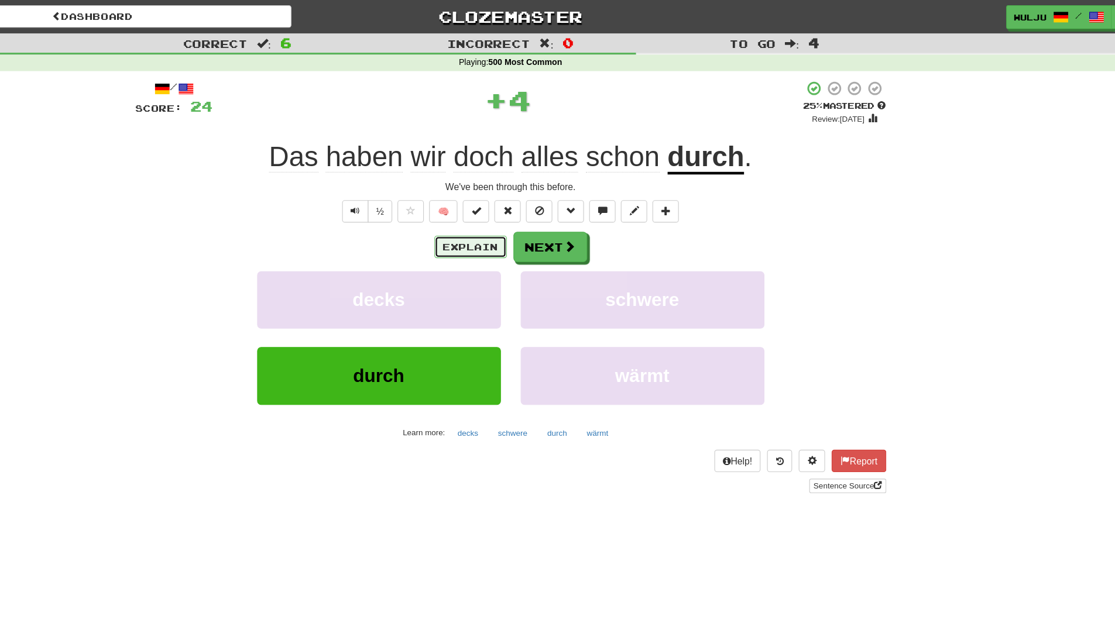
click at [523, 220] on button "Explain" at bounding box center [522, 220] width 64 height 20
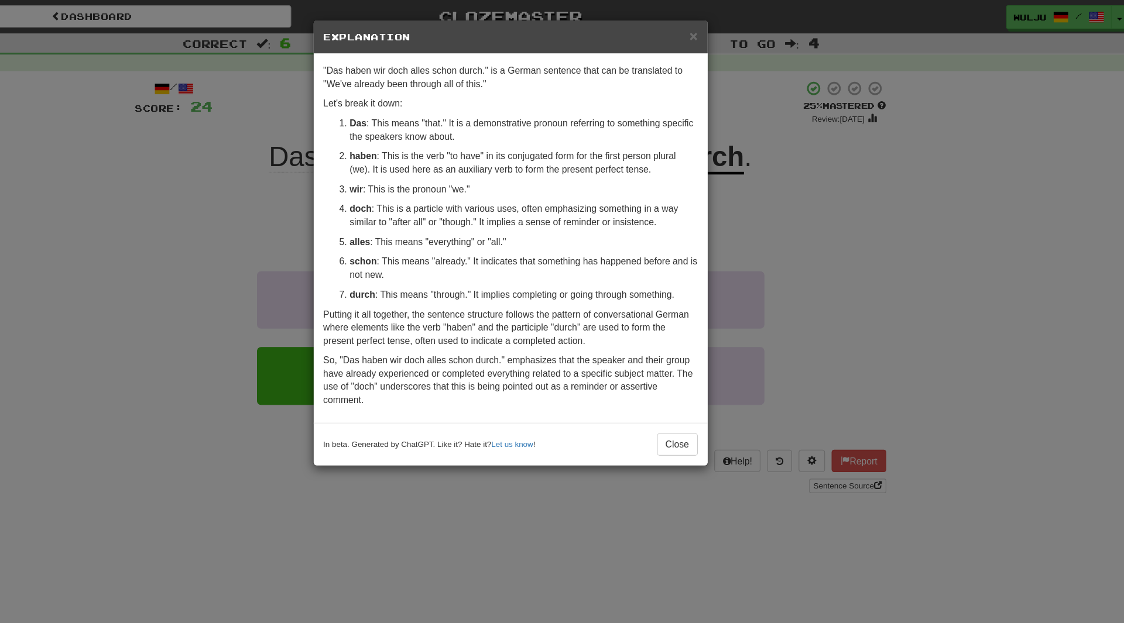
click at [899, 156] on div "× Explanation "Das haben wir doch alles schon durch." is a German sentence that…" at bounding box center [562, 311] width 1124 height 623
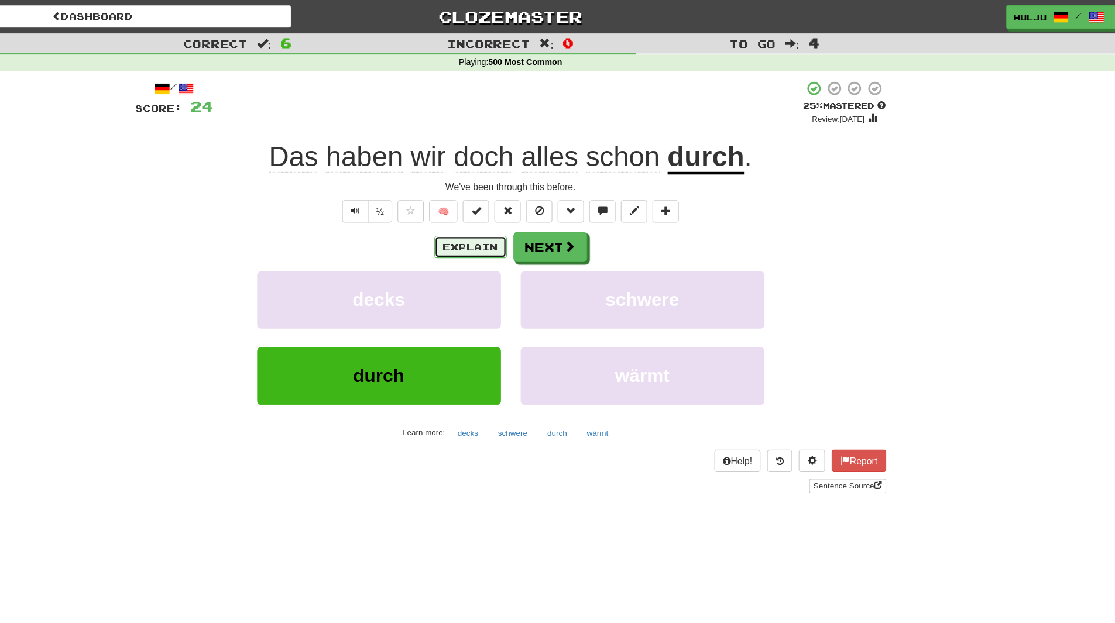
click at [532, 224] on button "Explain" at bounding box center [522, 220] width 64 height 20
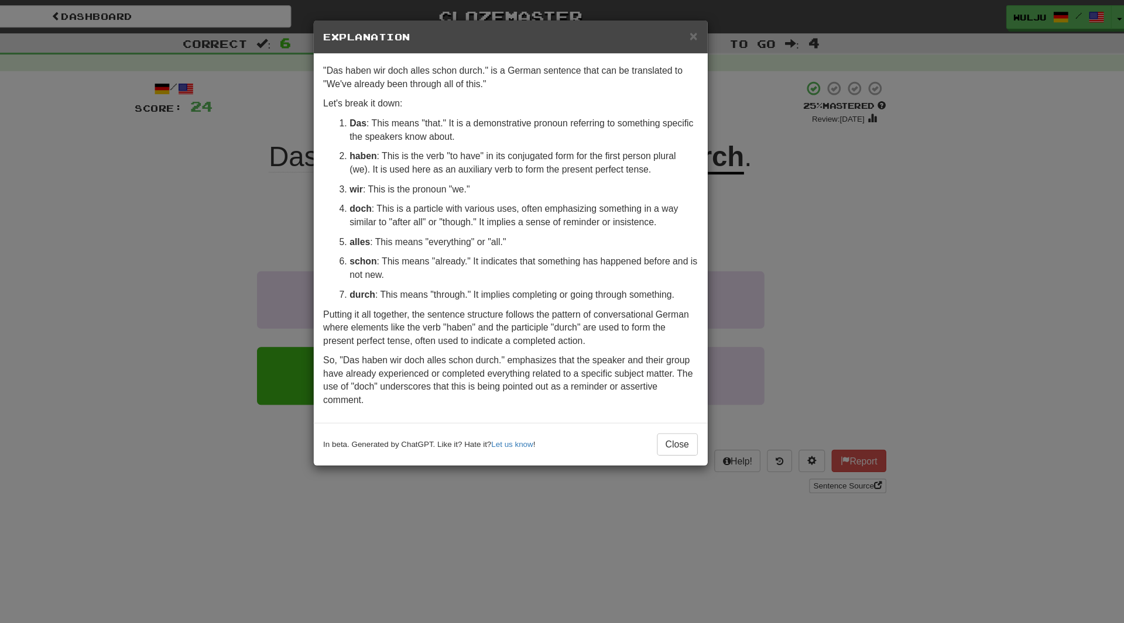
click at [848, 252] on div "× Explanation "Das haben wir doch alles schon durch." is a German sentence that…" at bounding box center [562, 311] width 1124 height 623
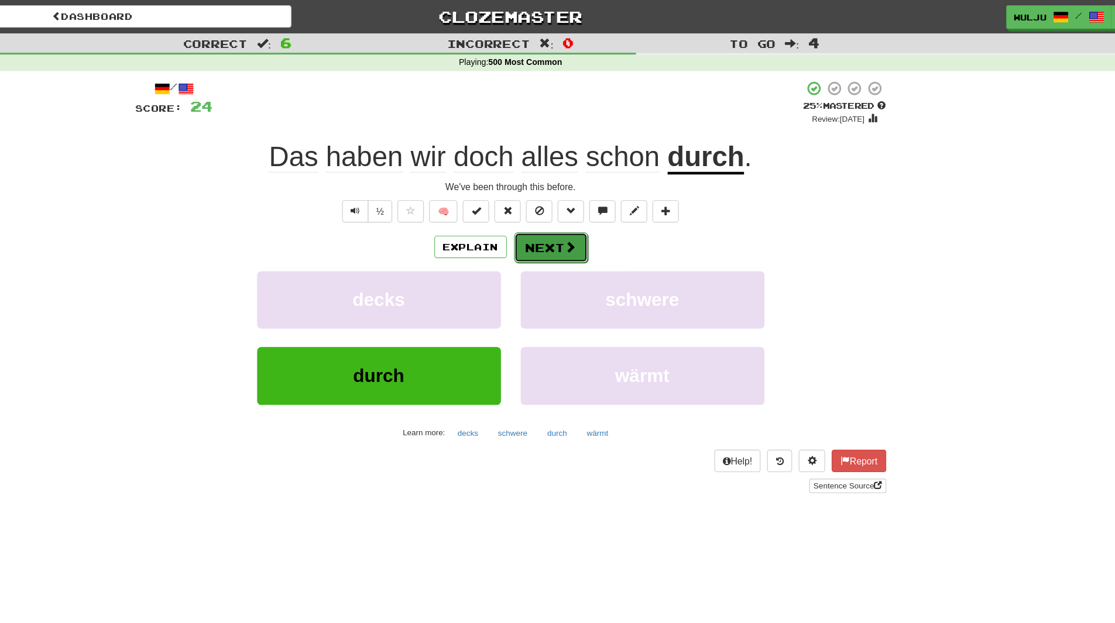
click at [595, 225] on button "Next" at bounding box center [594, 220] width 66 height 27
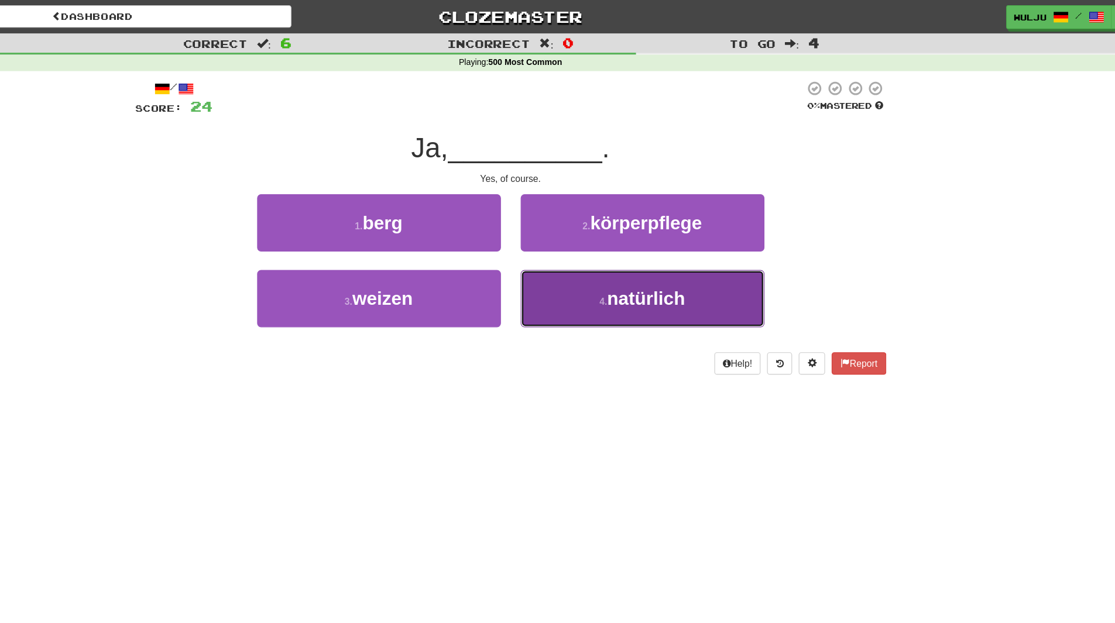
drag, startPoint x: 616, startPoint y: 282, endPoint x: 596, endPoint y: 249, distance: 38.8
click at [596, 249] on button "4 . natürlich" at bounding box center [675, 265] width 217 height 51
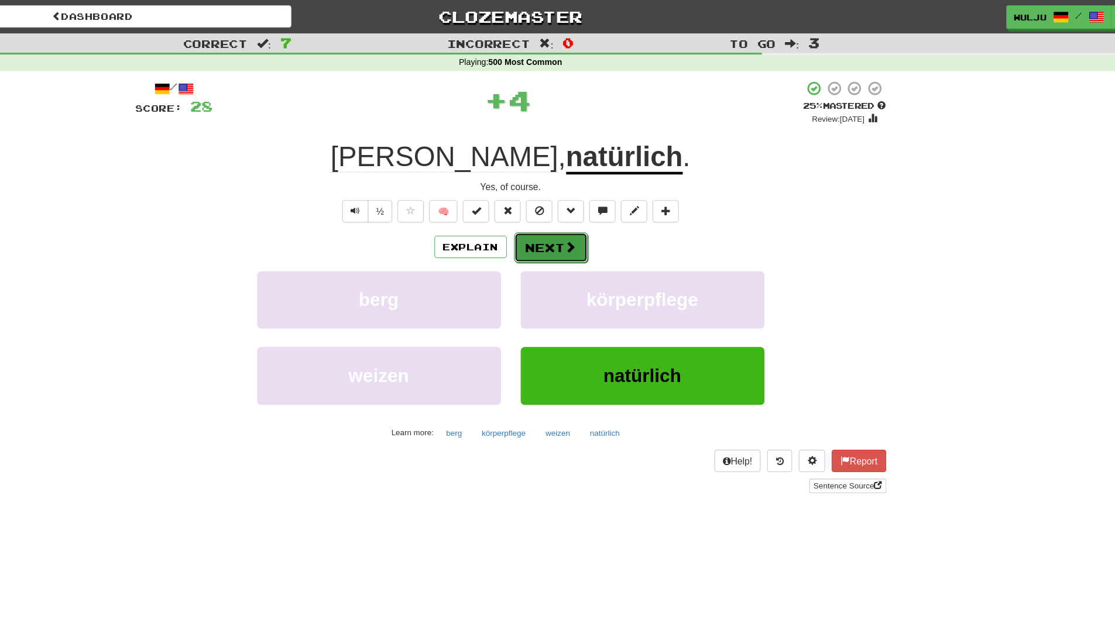
click at [585, 212] on button "Next" at bounding box center [594, 220] width 66 height 27
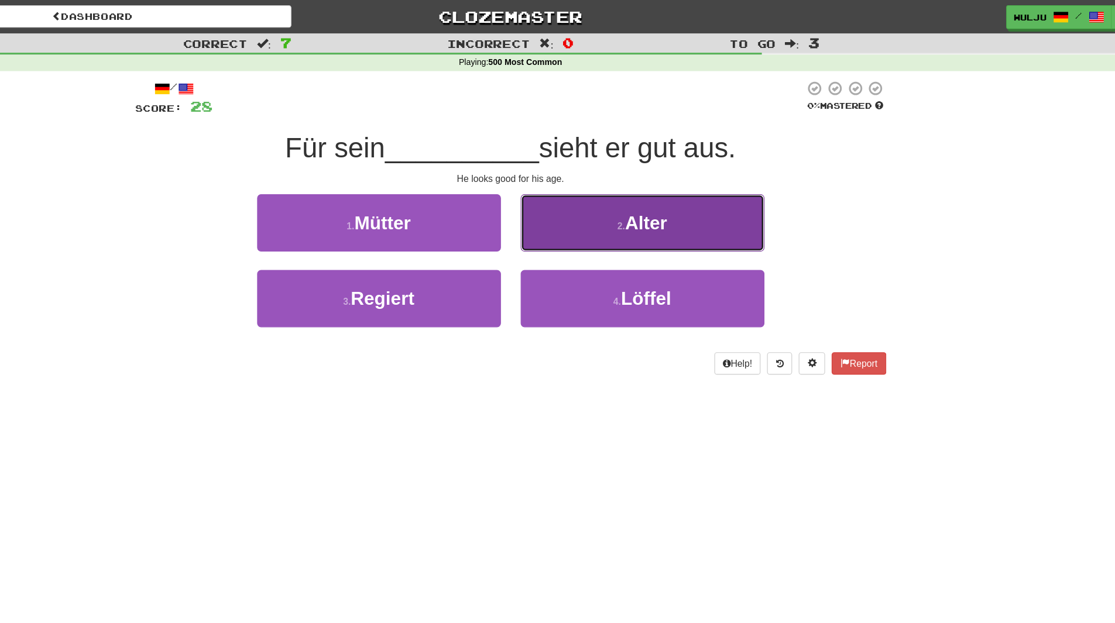
click at [589, 210] on button "2 . Alter" at bounding box center [675, 198] width 217 height 51
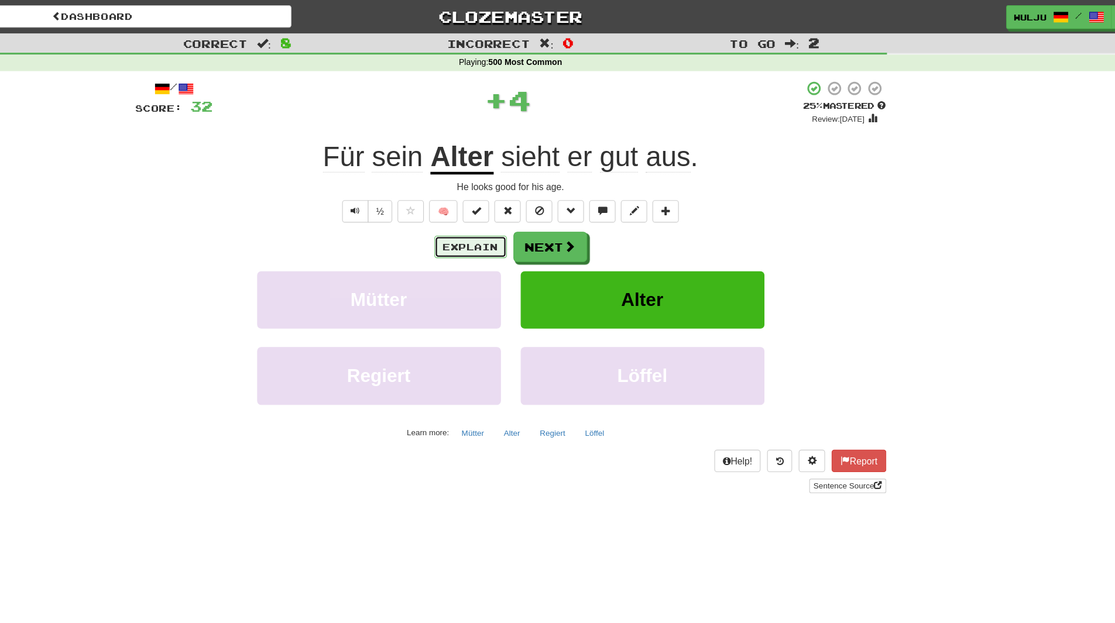
click at [527, 214] on button "Explain" at bounding box center [522, 220] width 64 height 20
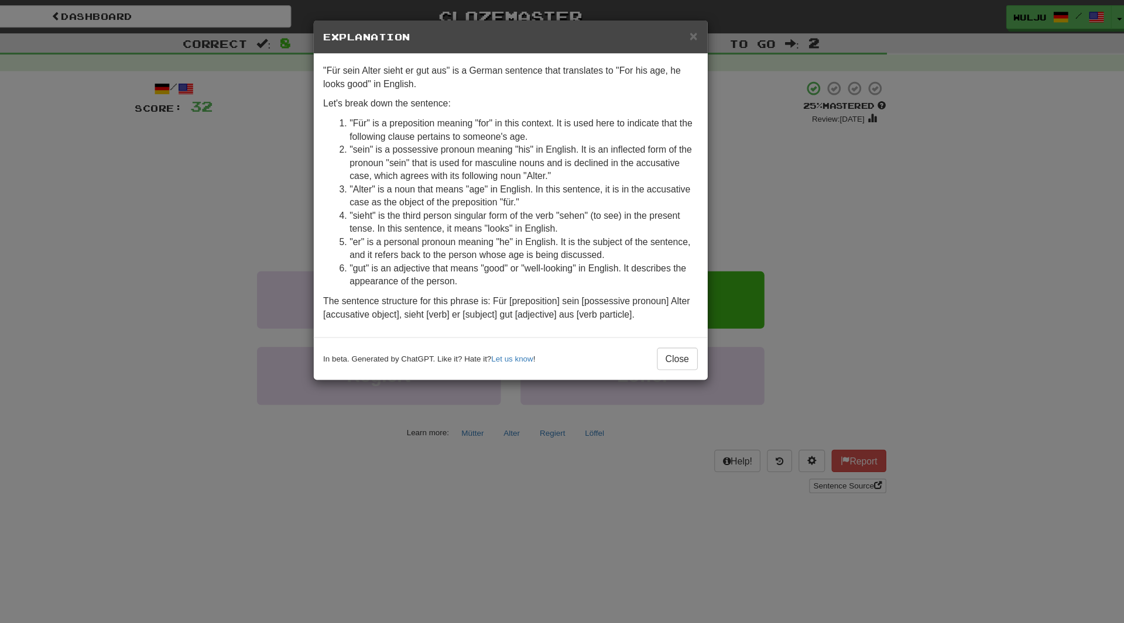
click at [808, 211] on div "× Explanation "Für sein Alter sieht er gut aus" is a German sentence that trans…" at bounding box center [562, 311] width 1124 height 623
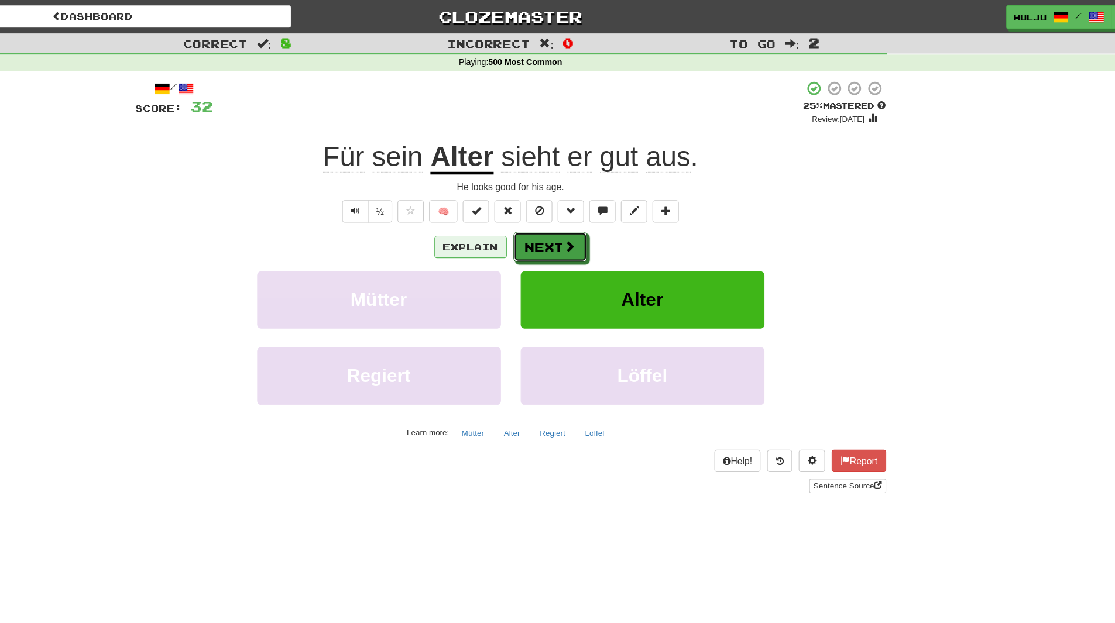
drag, startPoint x: 602, startPoint y: 221, endPoint x: 537, endPoint y: 217, distance: 64.5
click at [537, 217] on div "Explain Next" at bounding box center [557, 219] width 667 height 27
click at [537, 217] on button "Explain" at bounding box center [522, 220] width 64 height 20
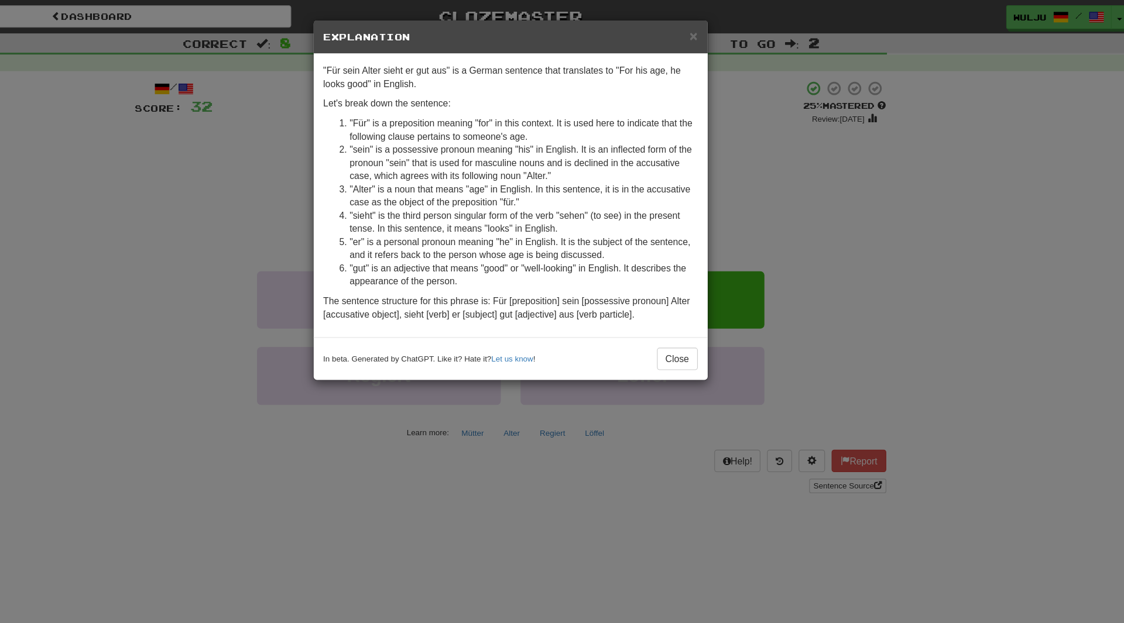
click at [808, 231] on div "× Explanation "Für sein Alter sieht er gut aus" is a German sentence that trans…" at bounding box center [562, 311] width 1124 height 623
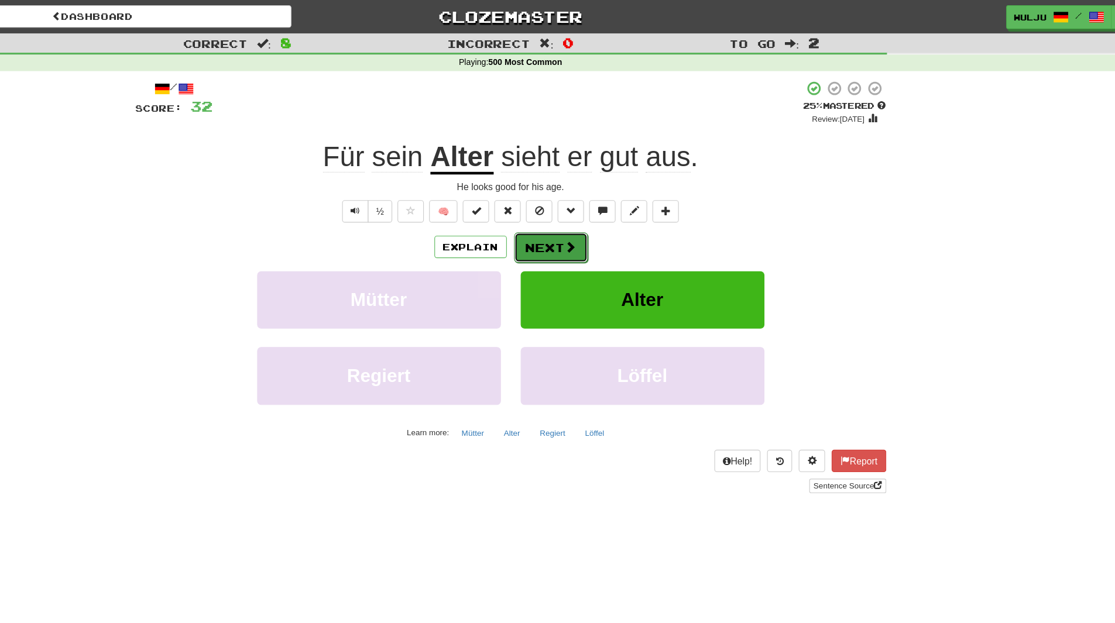
click at [608, 224] on span at bounding box center [611, 219] width 11 height 11
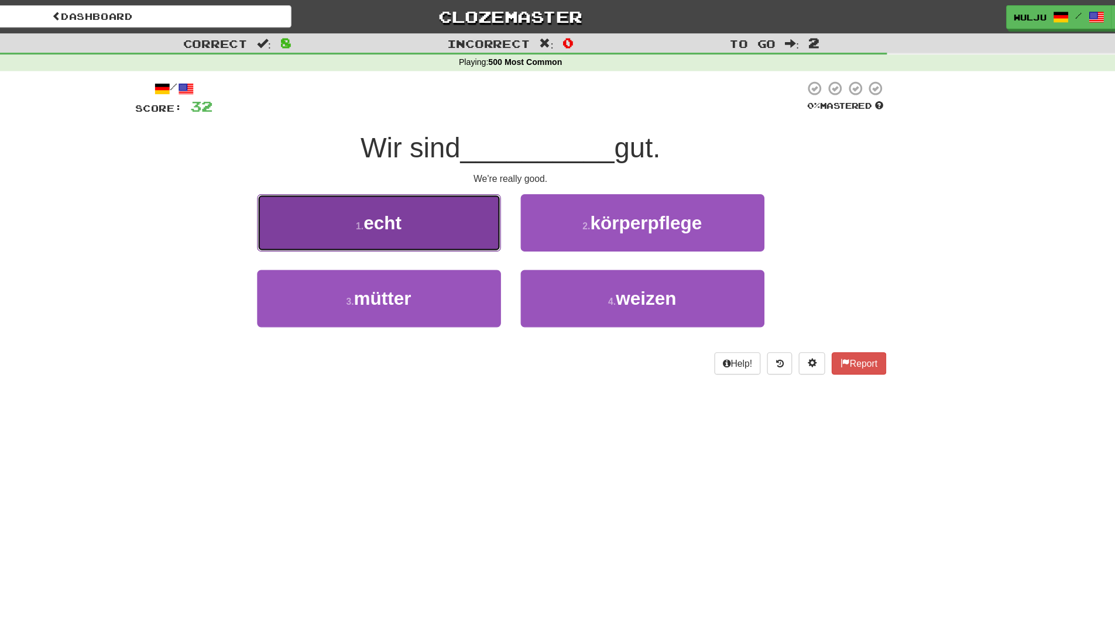
click at [539, 209] on button "1 . echt" at bounding box center [440, 198] width 217 height 51
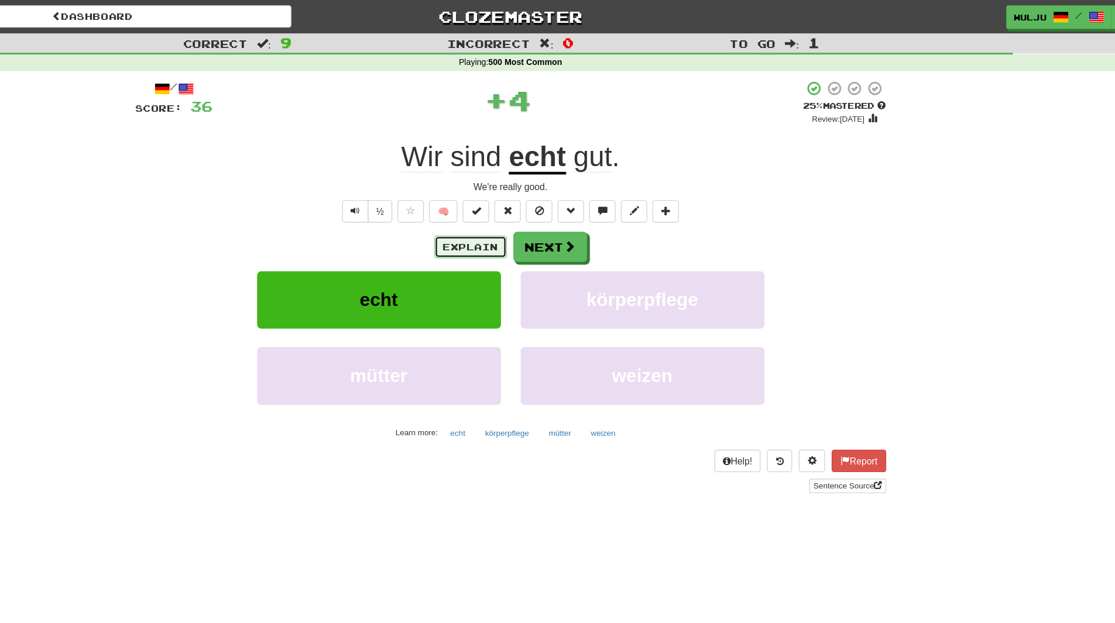
click at [539, 215] on button "Explain" at bounding box center [522, 220] width 64 height 20
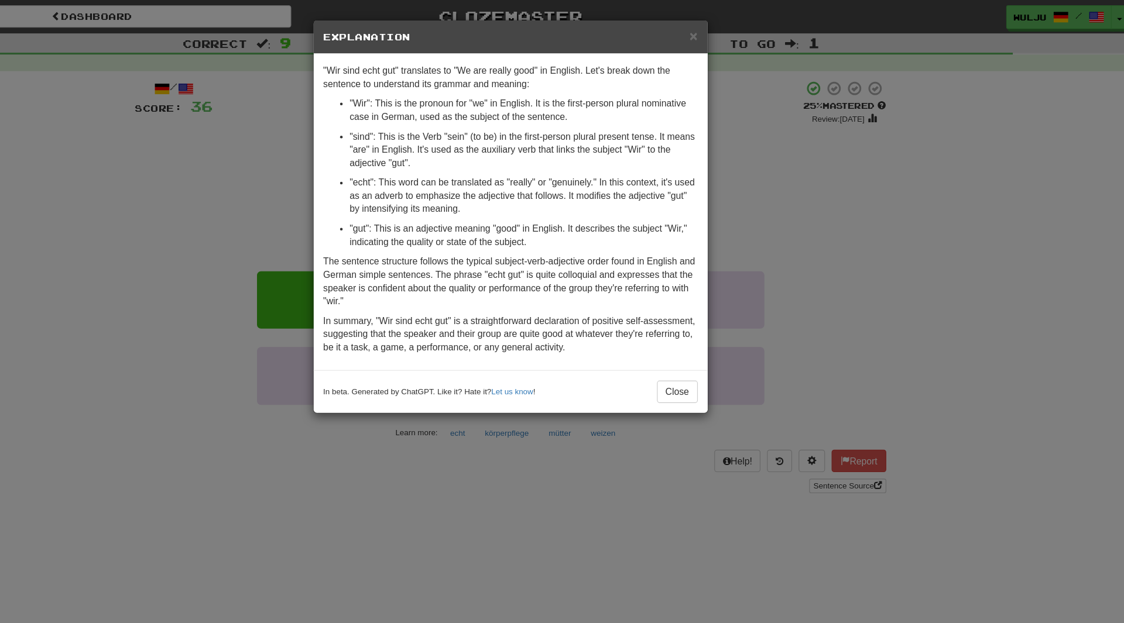
click at [750, 191] on div "× Explanation "Wir sind echt gut" translates to "We are really good" in English…" at bounding box center [562, 311] width 1124 height 623
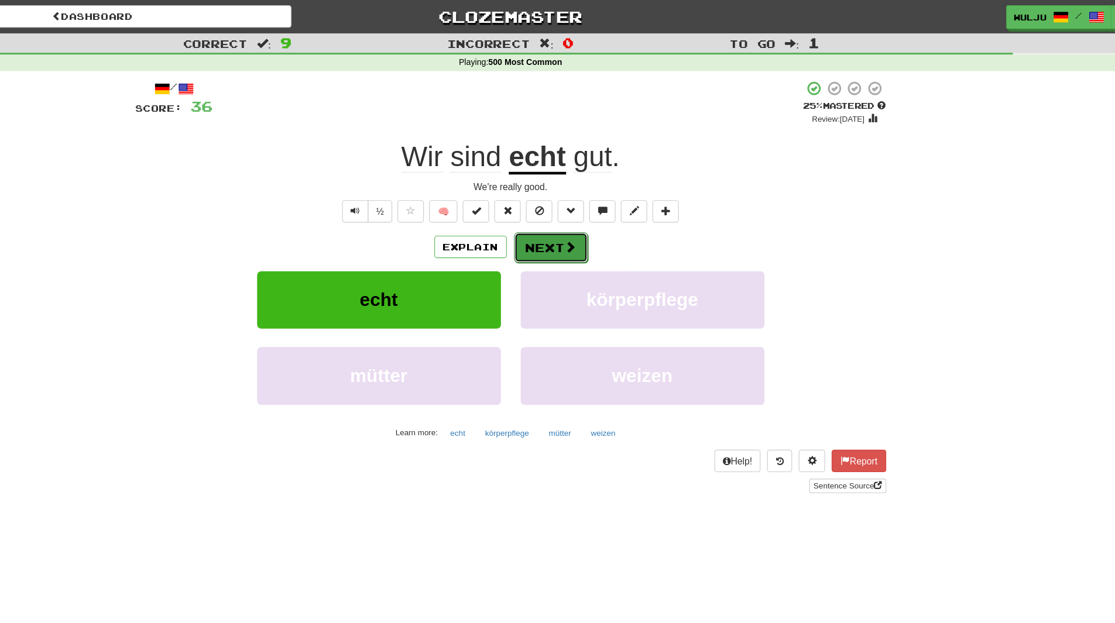
click at [584, 225] on button "Next" at bounding box center [594, 220] width 66 height 27
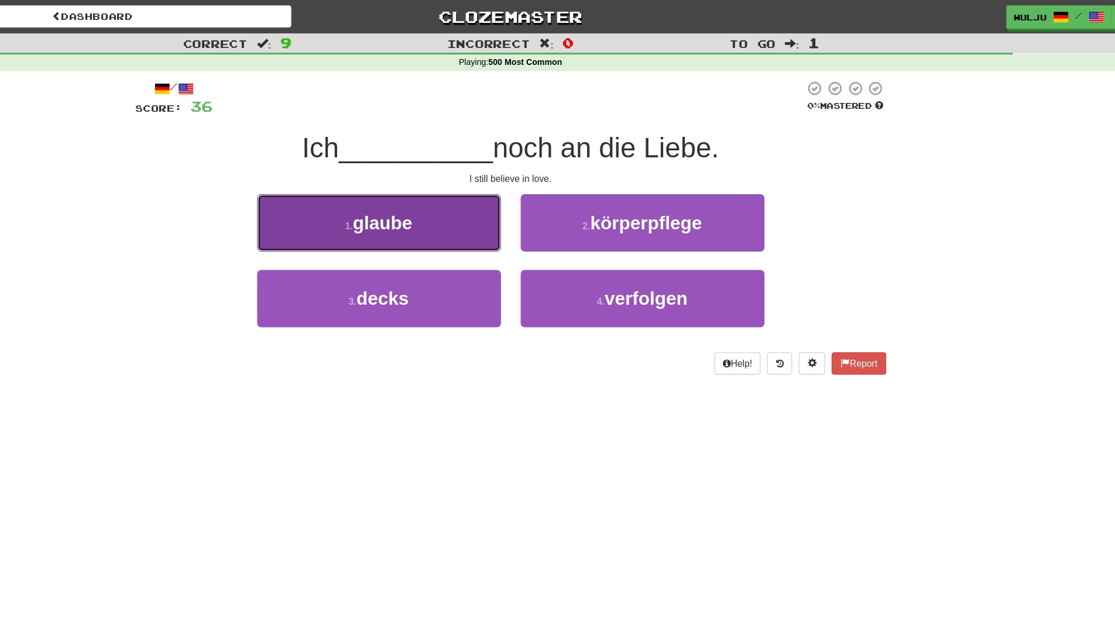
click at [523, 205] on button "1 . glaube" at bounding box center [440, 198] width 217 height 51
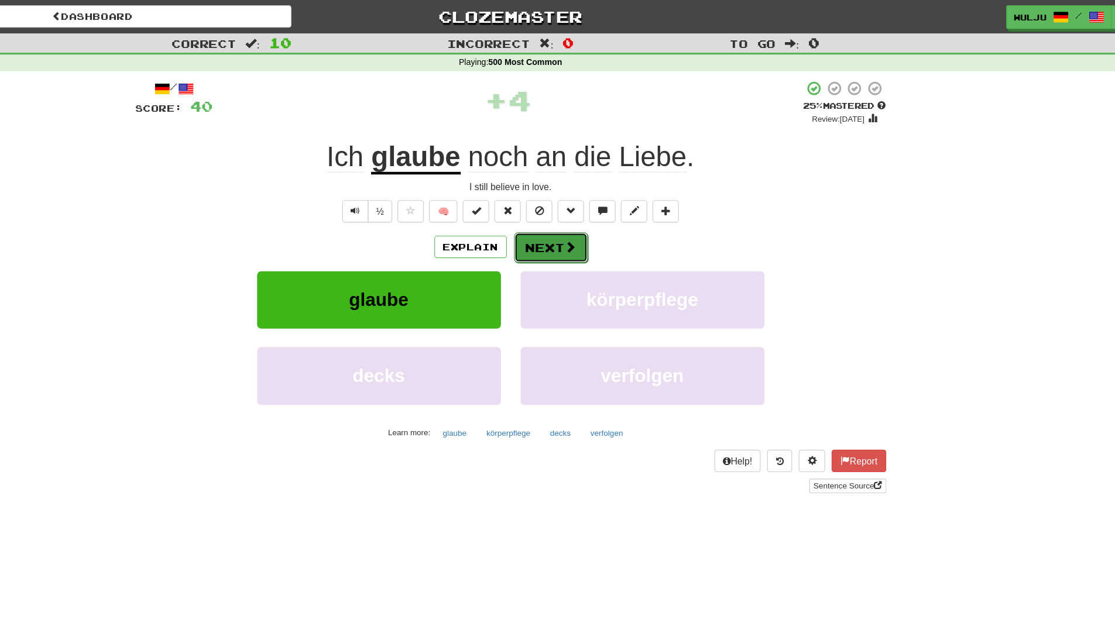
click at [588, 221] on button "Next" at bounding box center [594, 220] width 66 height 27
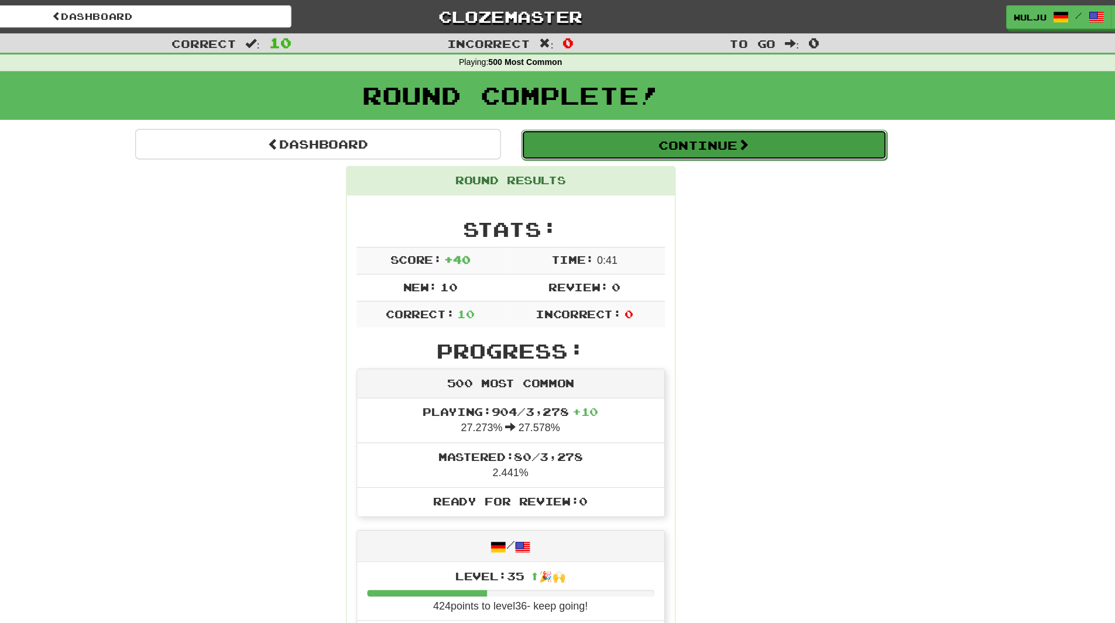
drag, startPoint x: 627, startPoint y: 121, endPoint x: 608, endPoint y: 119, distance: 18.8
click at [608, 119] on button "Continue" at bounding box center [729, 128] width 325 height 27
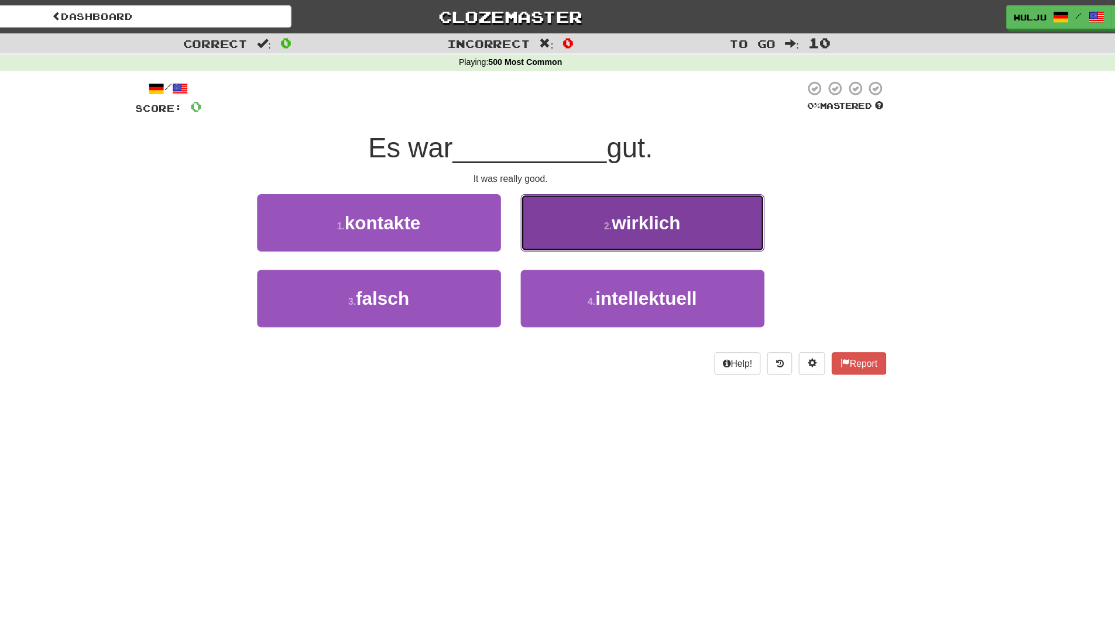
click at [594, 188] on button "2 . wirklich" at bounding box center [675, 198] width 217 height 51
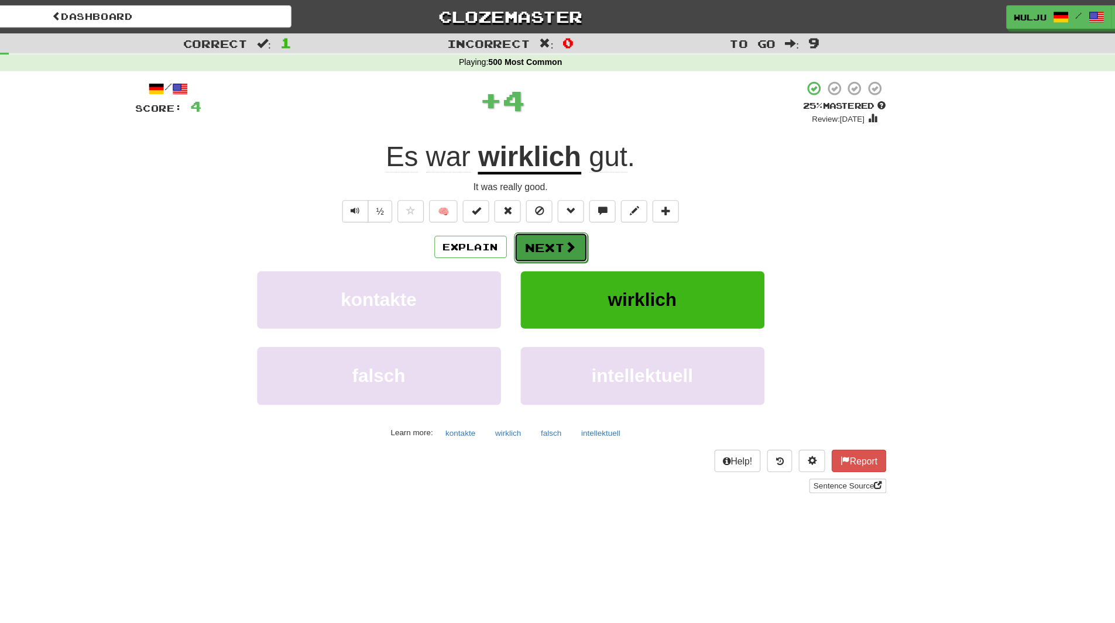
click at [583, 215] on button "Next" at bounding box center [594, 220] width 66 height 27
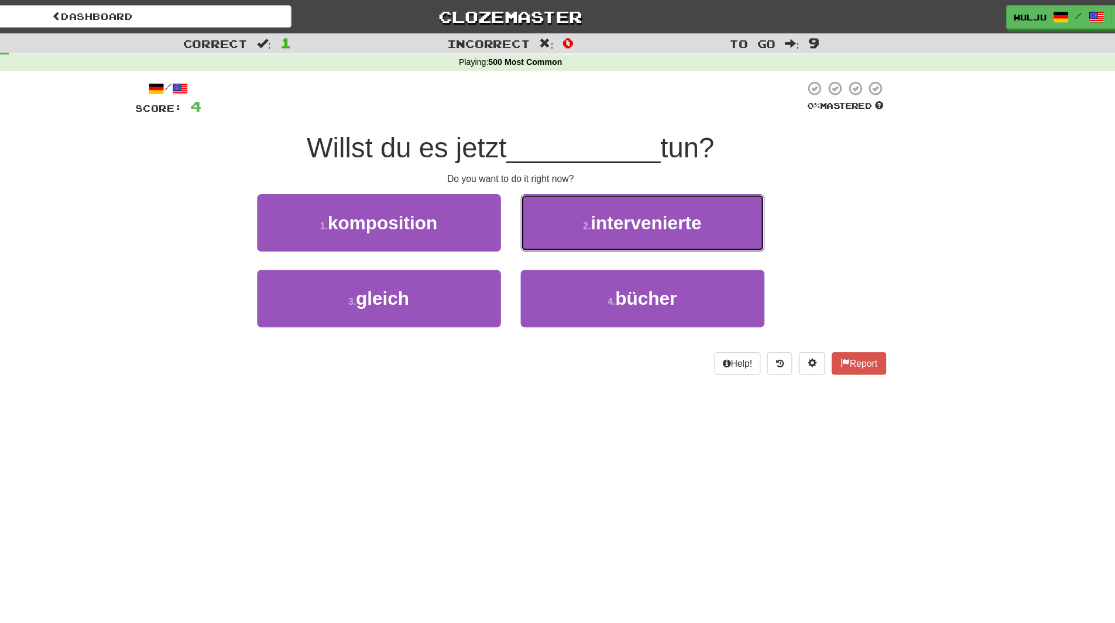
click at [583, 215] on button "2 . intervenierte" at bounding box center [675, 198] width 217 height 51
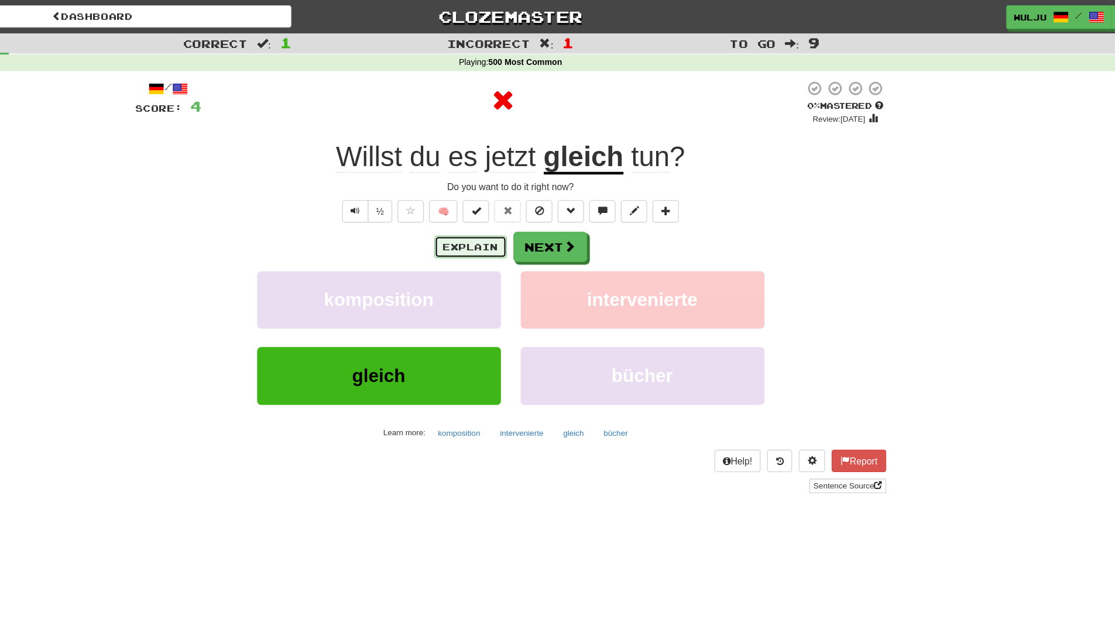
click at [533, 219] on button "Explain" at bounding box center [522, 220] width 64 height 20
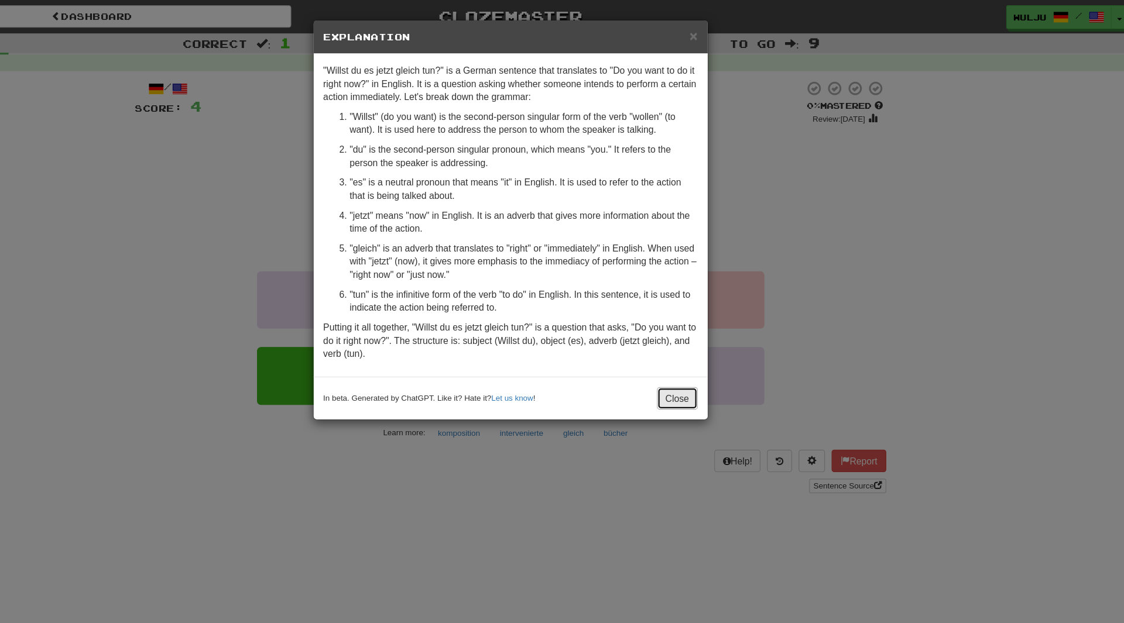
click at [699, 353] on button "Close" at bounding box center [706, 354] width 36 height 20
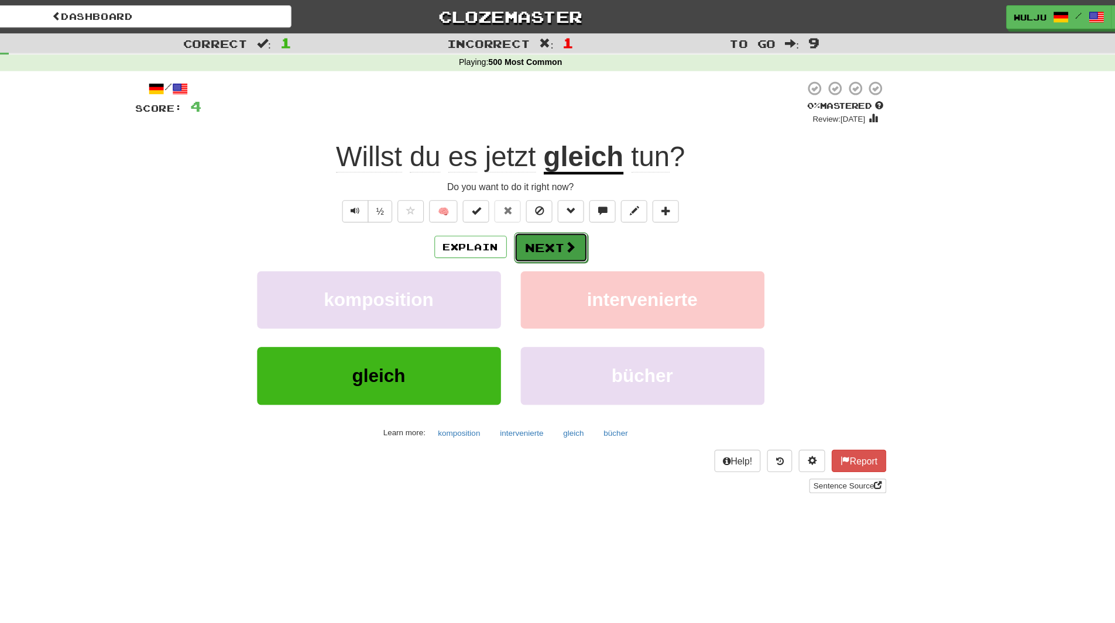
click at [606, 220] on span at bounding box center [611, 219] width 11 height 11
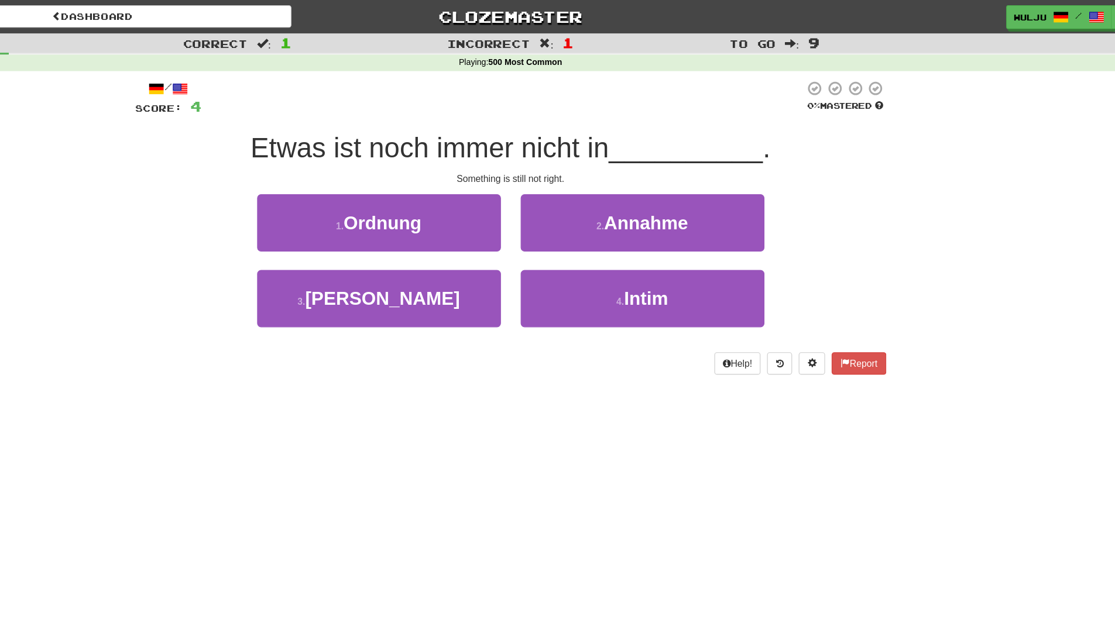
click at [565, 236] on div "2 . Annahme" at bounding box center [675, 206] width 234 height 67
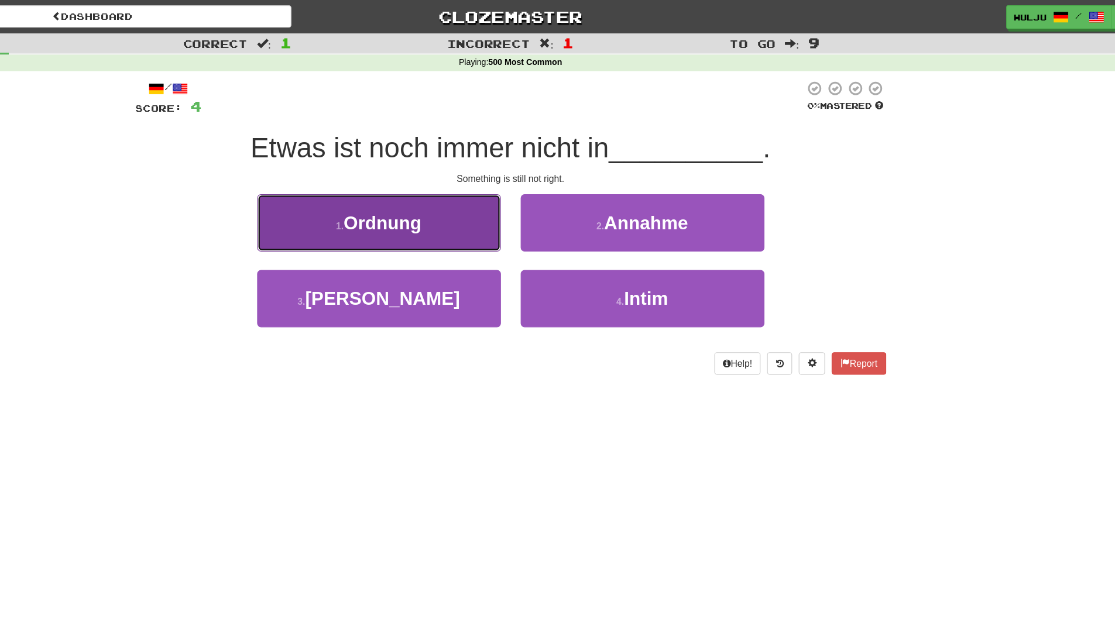
click at [516, 196] on button "1 . Ordnung" at bounding box center [440, 198] width 217 height 51
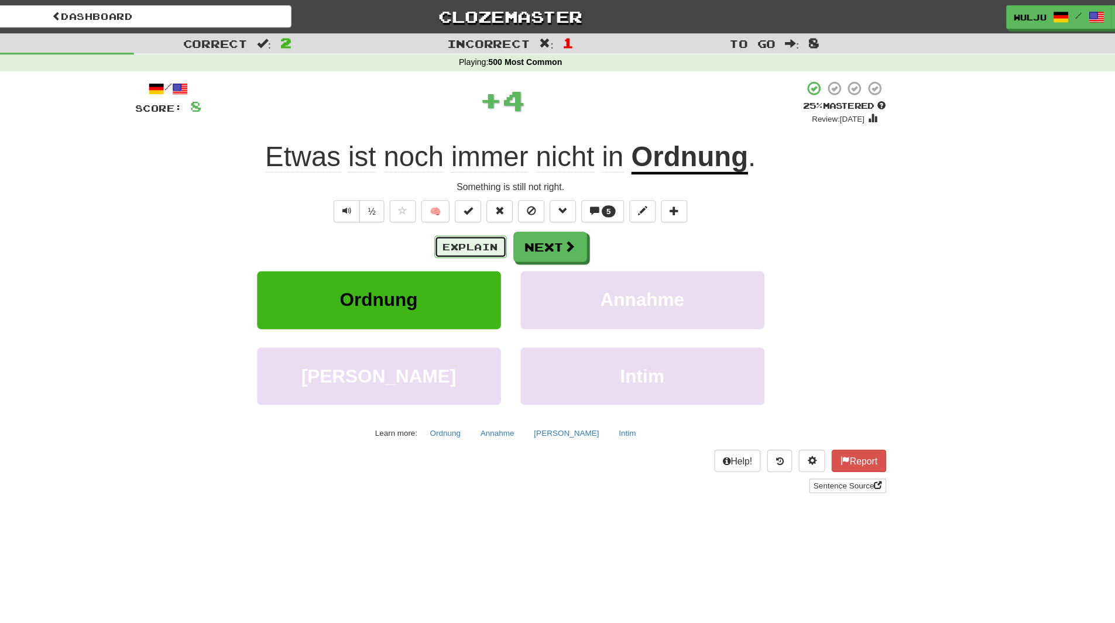
click at [534, 213] on button "Explain" at bounding box center [522, 220] width 64 height 20
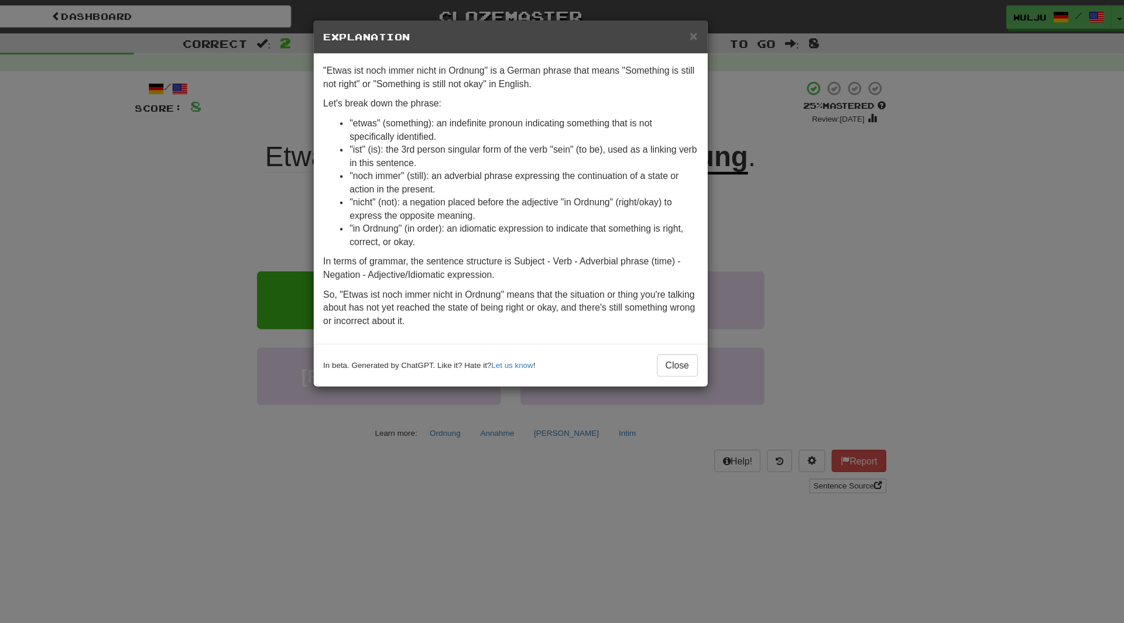
click at [786, 242] on div "× Explanation "Etwas ist noch immer nicht in Ordnung" is a German phrase that m…" at bounding box center [562, 311] width 1124 height 623
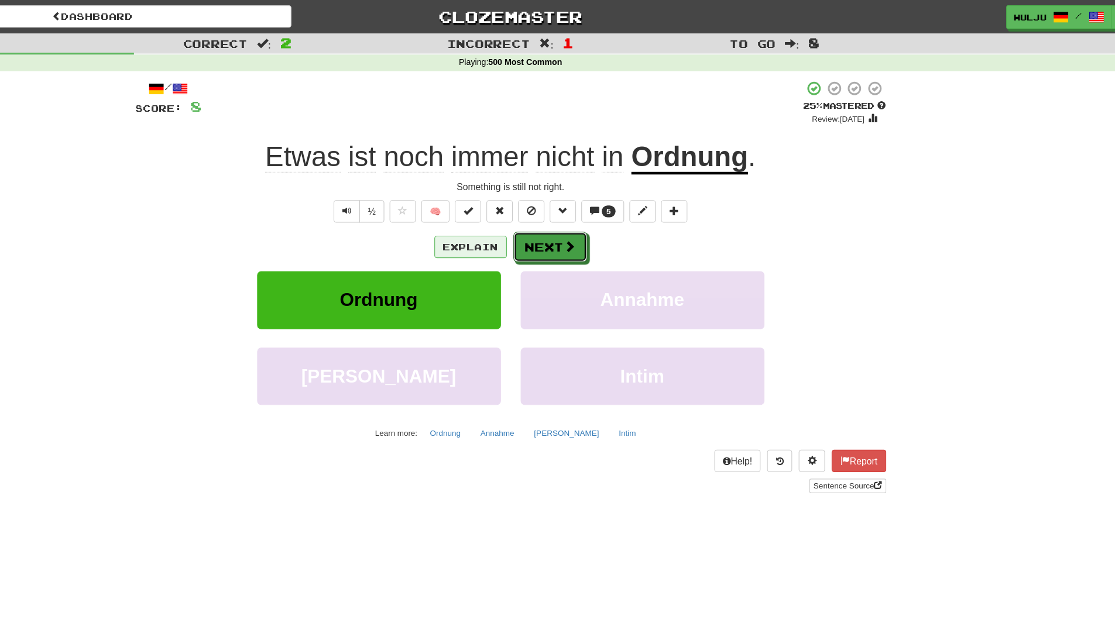
drag, startPoint x: 565, startPoint y: 222, endPoint x: 537, endPoint y: 217, distance: 28.5
click at [537, 217] on div "Explain Next" at bounding box center [557, 219] width 667 height 27
click at [537, 217] on button "Explain" at bounding box center [522, 220] width 64 height 20
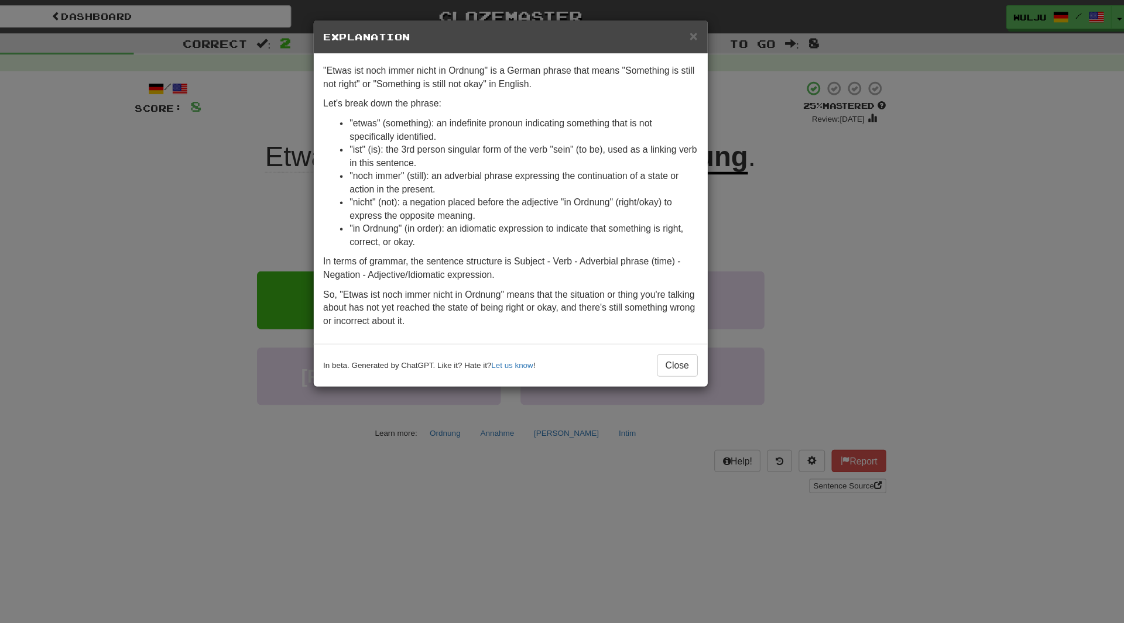
click at [794, 129] on div "× Explanation "Etwas ist noch immer nicht in Ordnung" is a German phrase that m…" at bounding box center [562, 311] width 1124 height 623
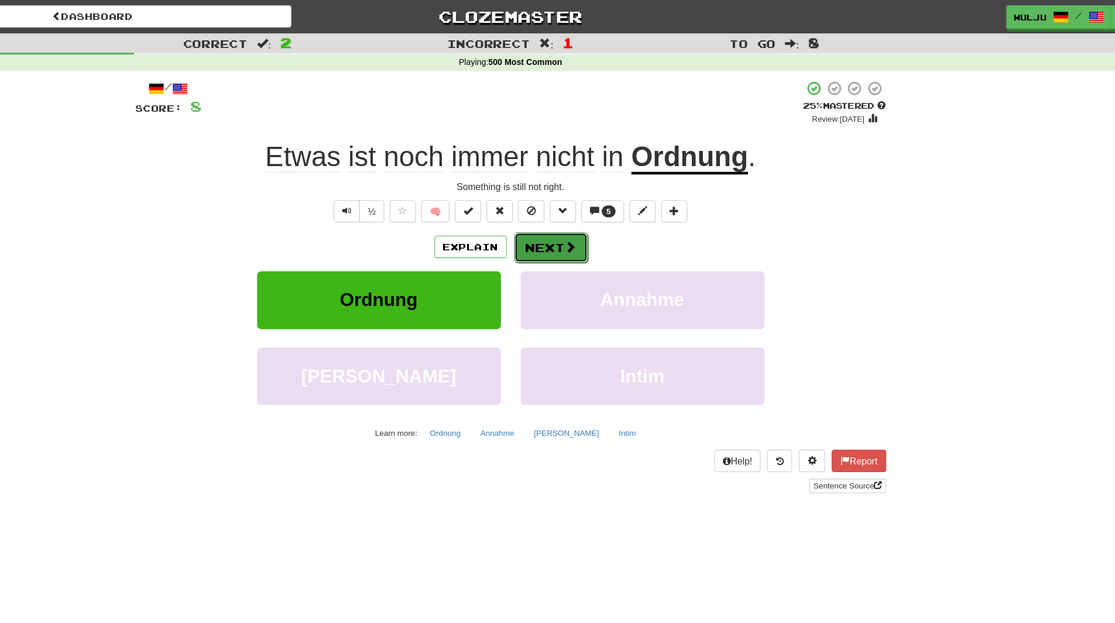
click at [593, 219] on button "Next" at bounding box center [594, 220] width 66 height 27
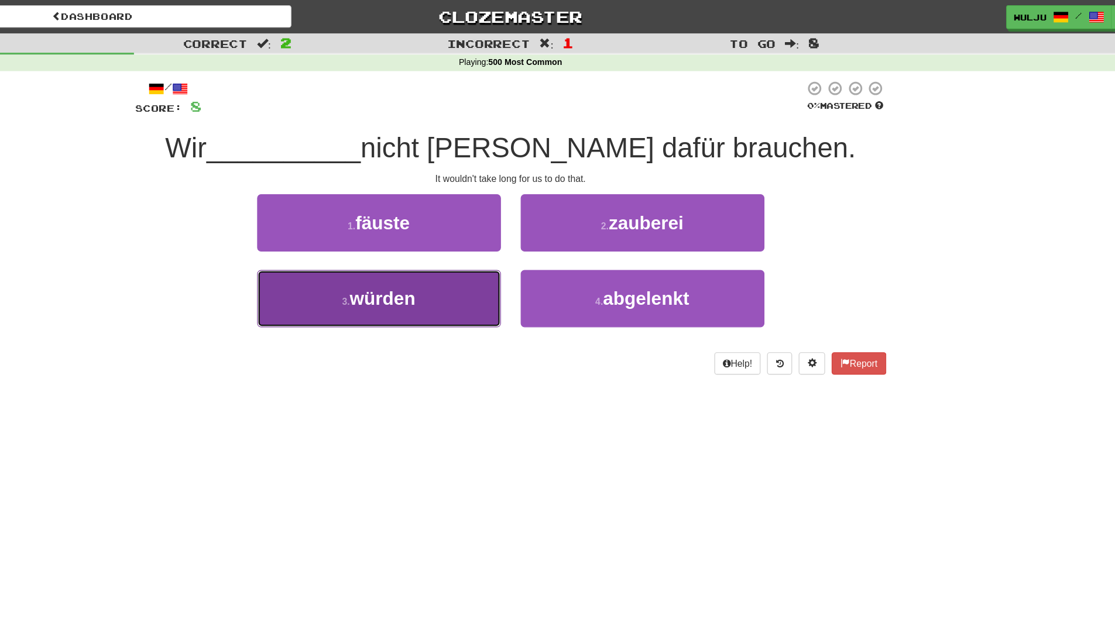
click at [459, 255] on button "3 . würden" at bounding box center [440, 265] width 217 height 51
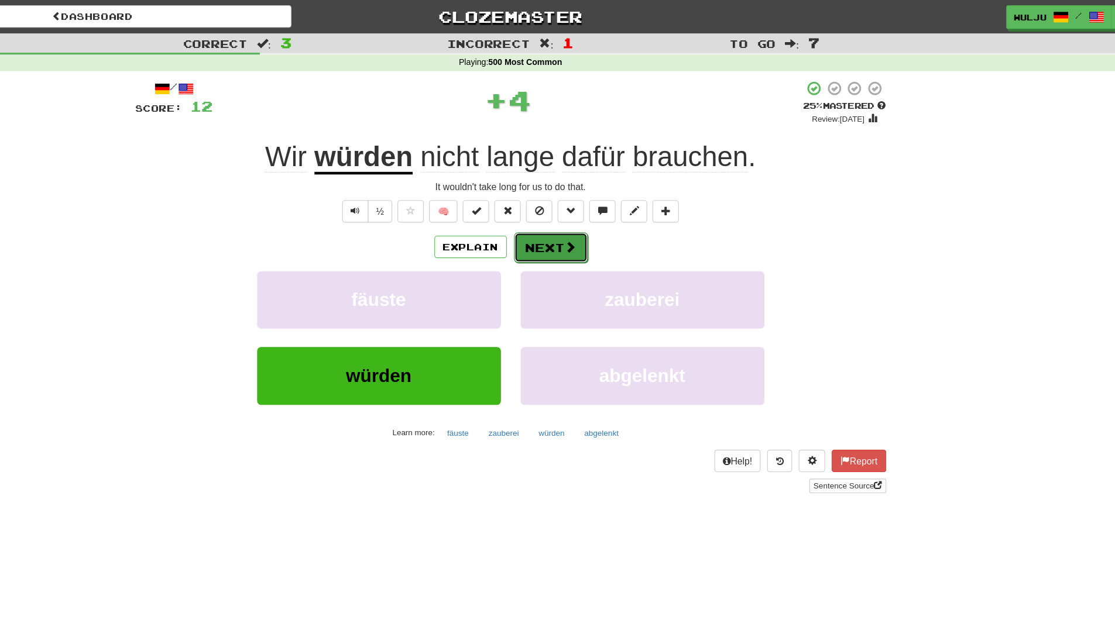
click at [582, 220] on button "Next" at bounding box center [594, 220] width 66 height 27
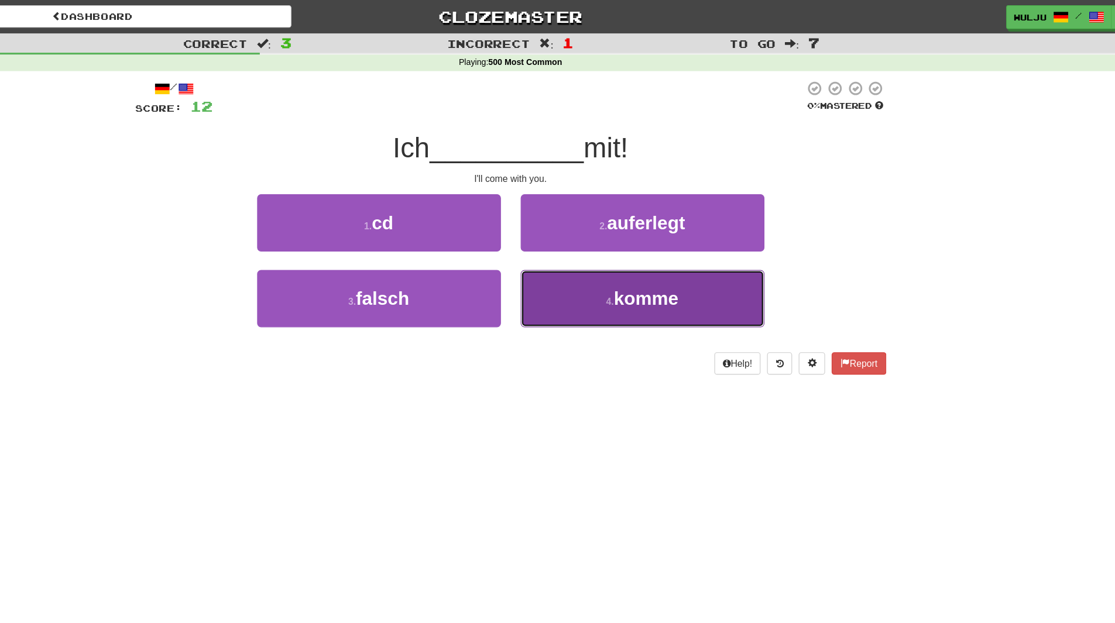
click at [600, 263] on button "4 . komme" at bounding box center [675, 265] width 217 height 51
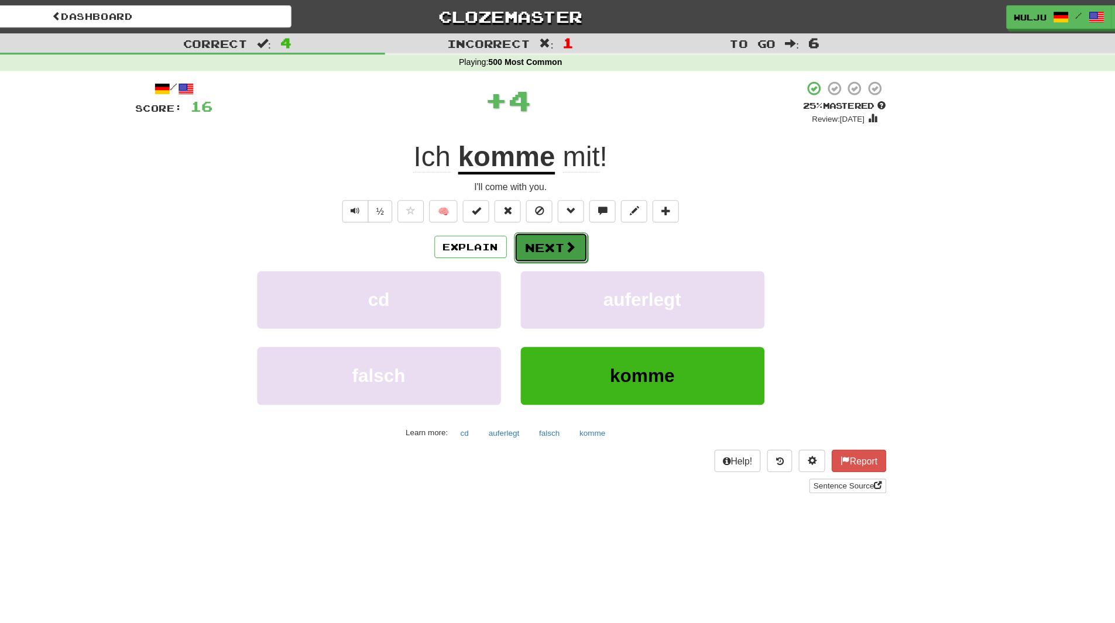
click at [582, 215] on button "Next" at bounding box center [594, 220] width 66 height 27
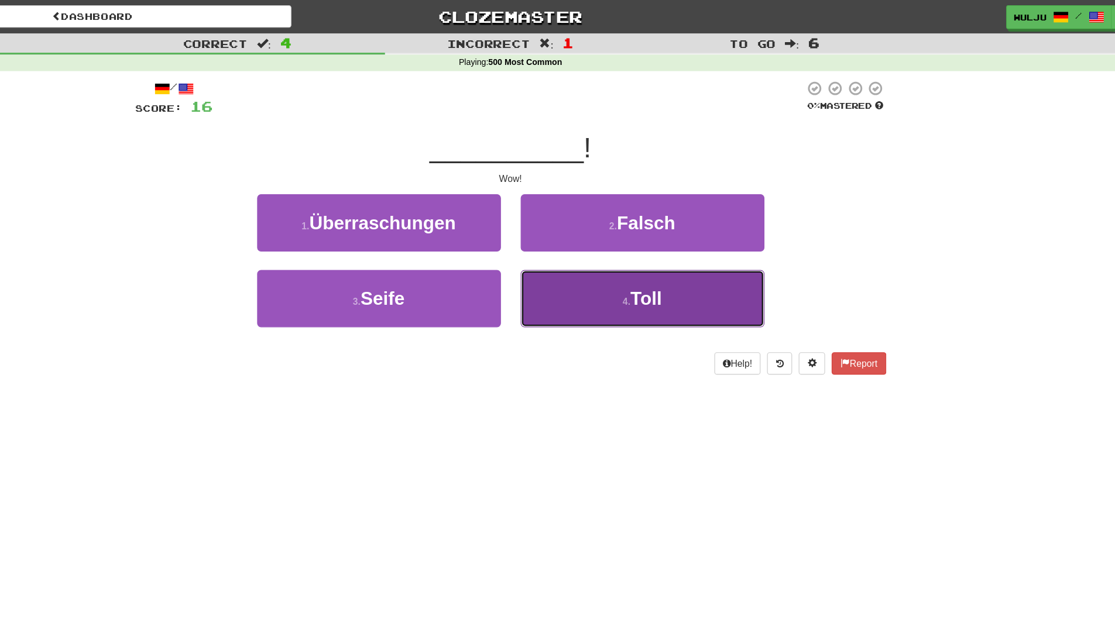
click at [582, 267] on button "4 . Toll" at bounding box center [675, 265] width 217 height 51
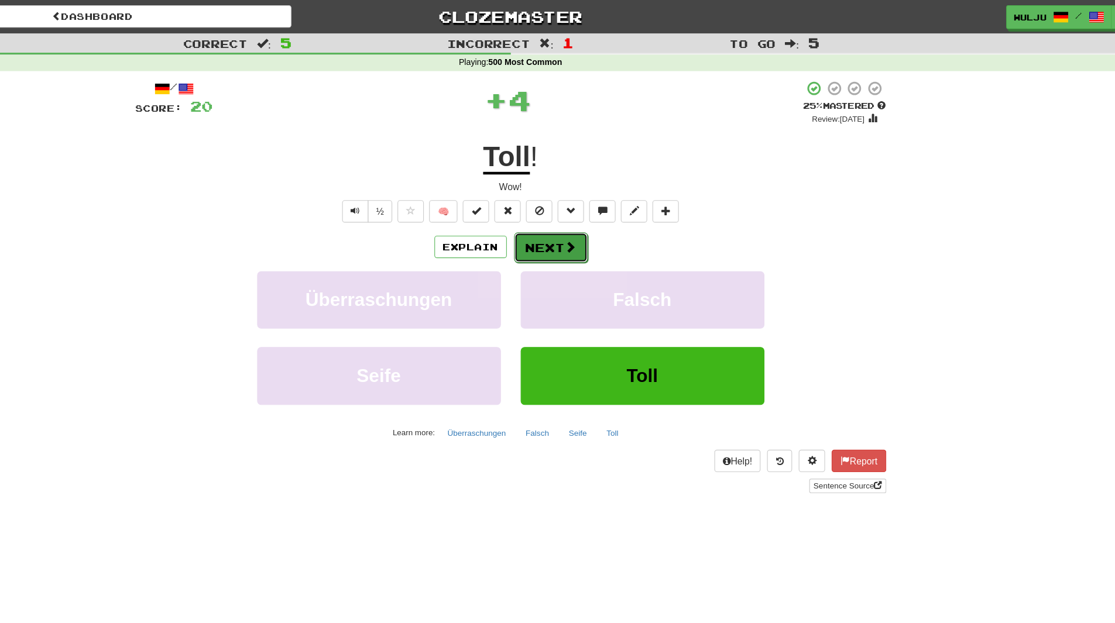
click at [567, 216] on button "Next" at bounding box center [594, 220] width 66 height 27
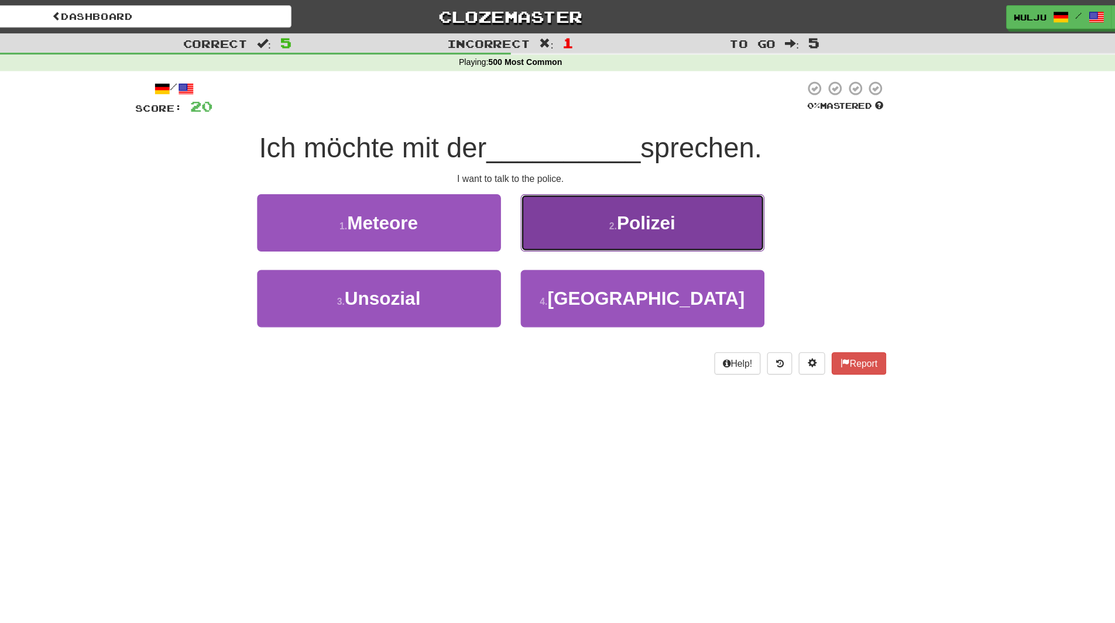
drag, startPoint x: 572, startPoint y: 216, endPoint x: 576, endPoint y: 205, distance: 11.7
click at [576, 205] on button "2 . Polizei" at bounding box center [675, 198] width 217 height 51
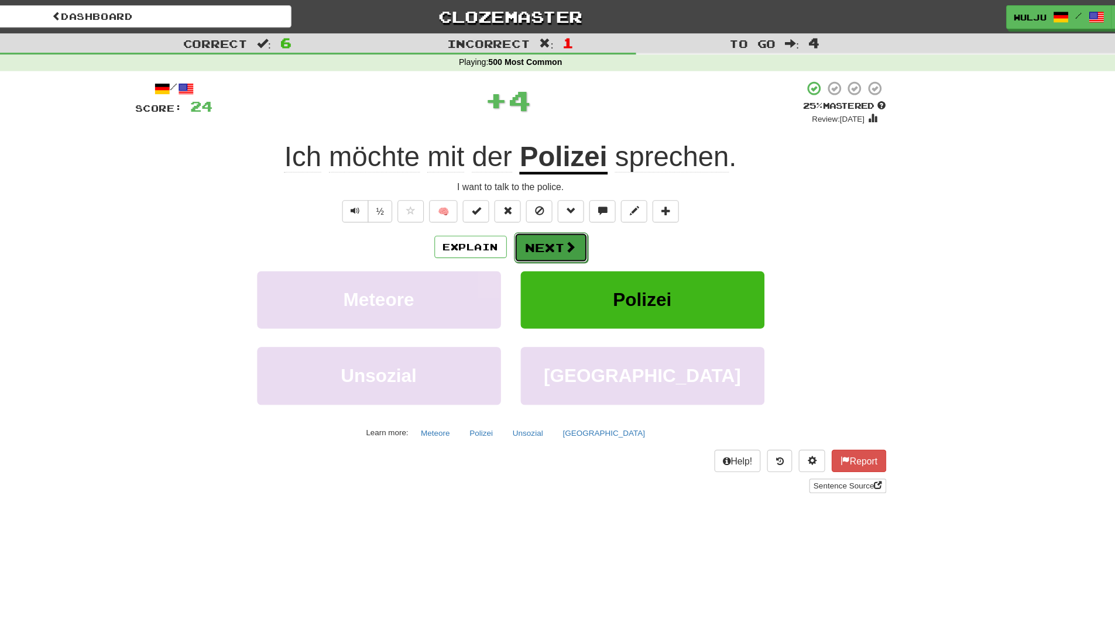
click at [579, 219] on button "Next" at bounding box center [594, 220] width 66 height 27
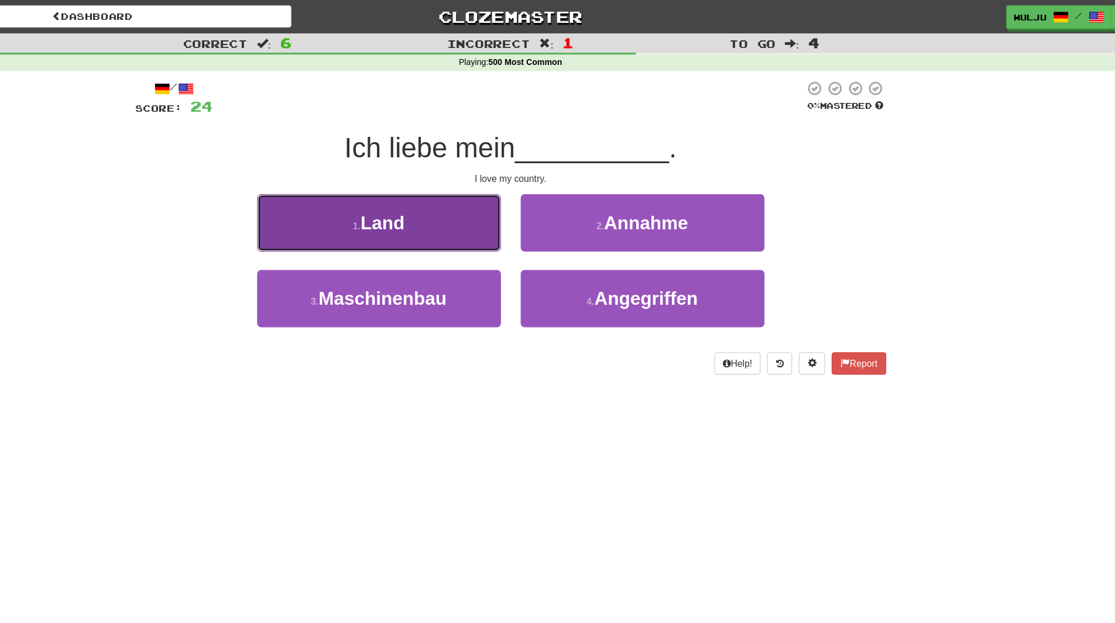
click at [531, 210] on button "1 . Land" at bounding box center [440, 198] width 217 height 51
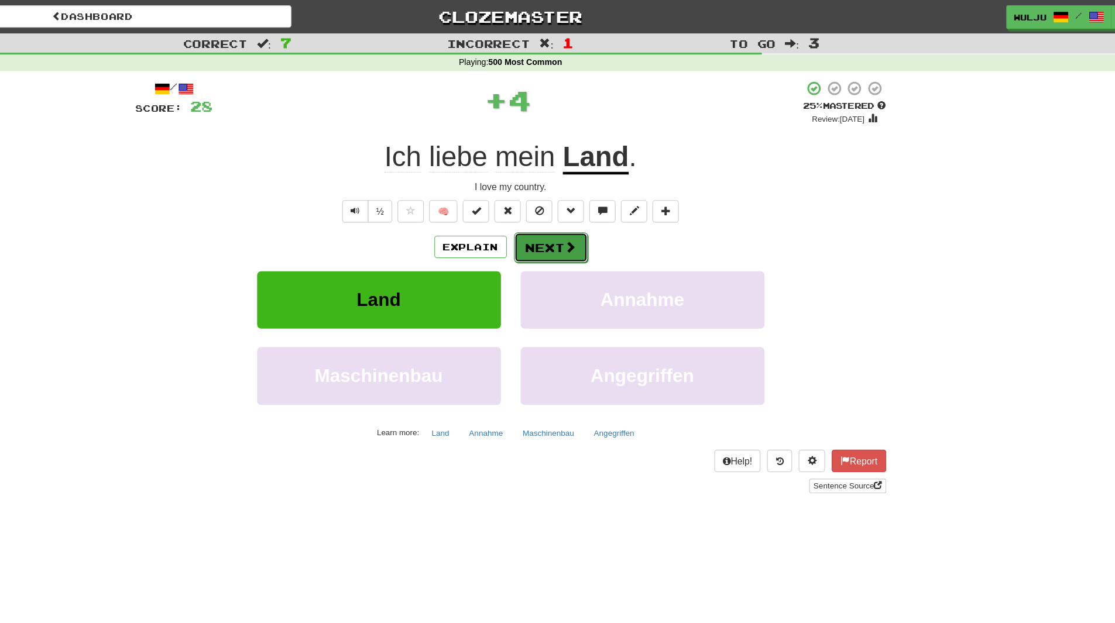
click at [585, 212] on button "Next" at bounding box center [594, 220] width 66 height 27
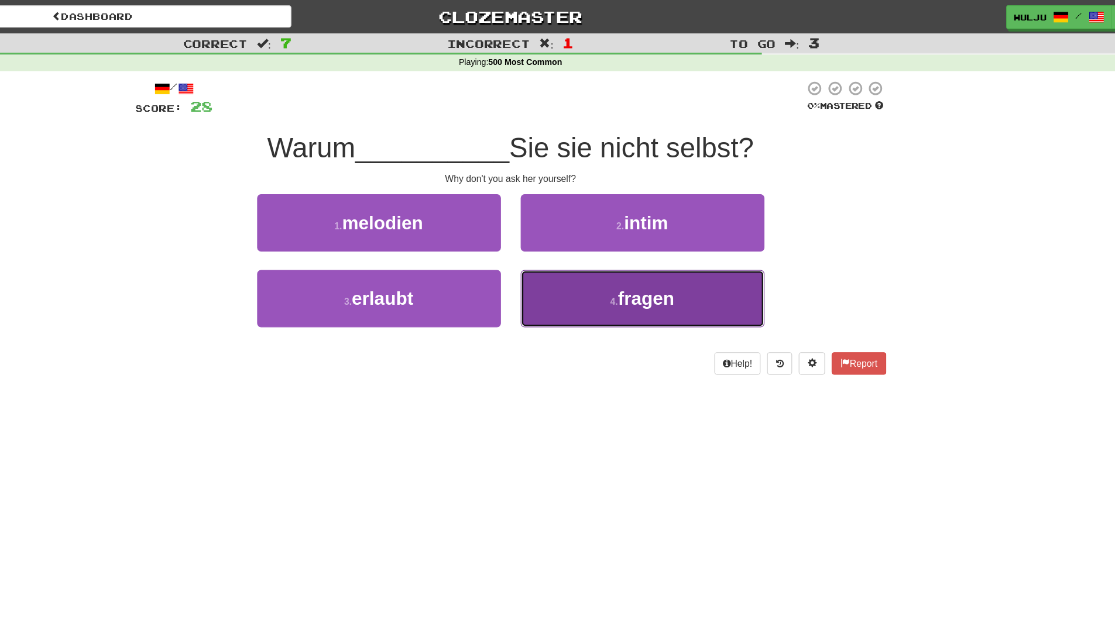
click at [590, 259] on button "4 . fragen" at bounding box center [675, 265] width 217 height 51
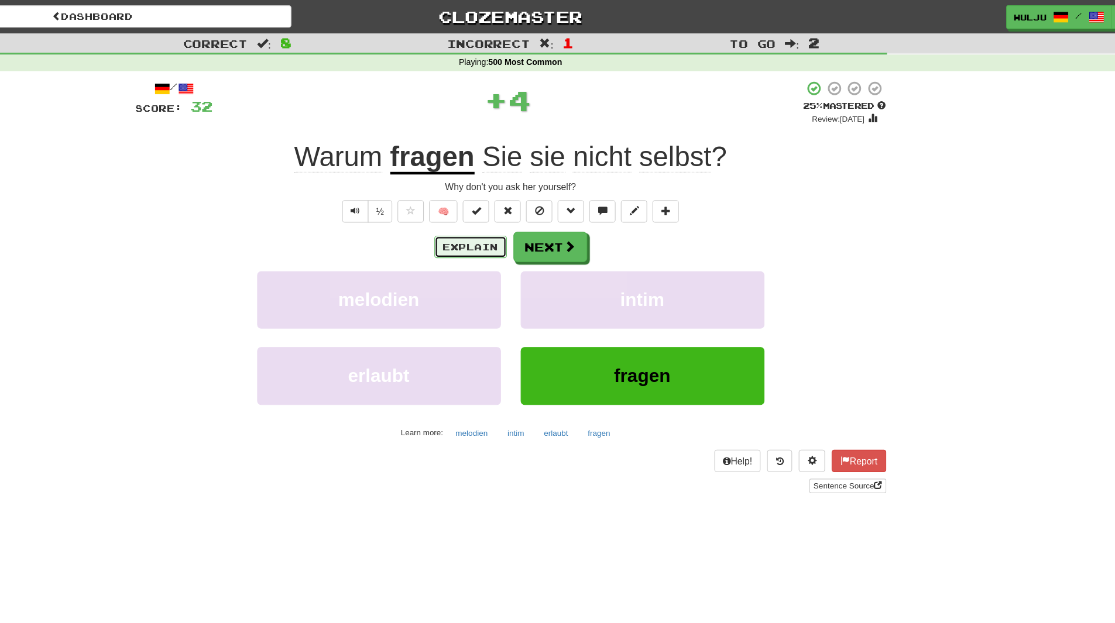
click at [532, 214] on button "Explain" at bounding box center [522, 220] width 64 height 20
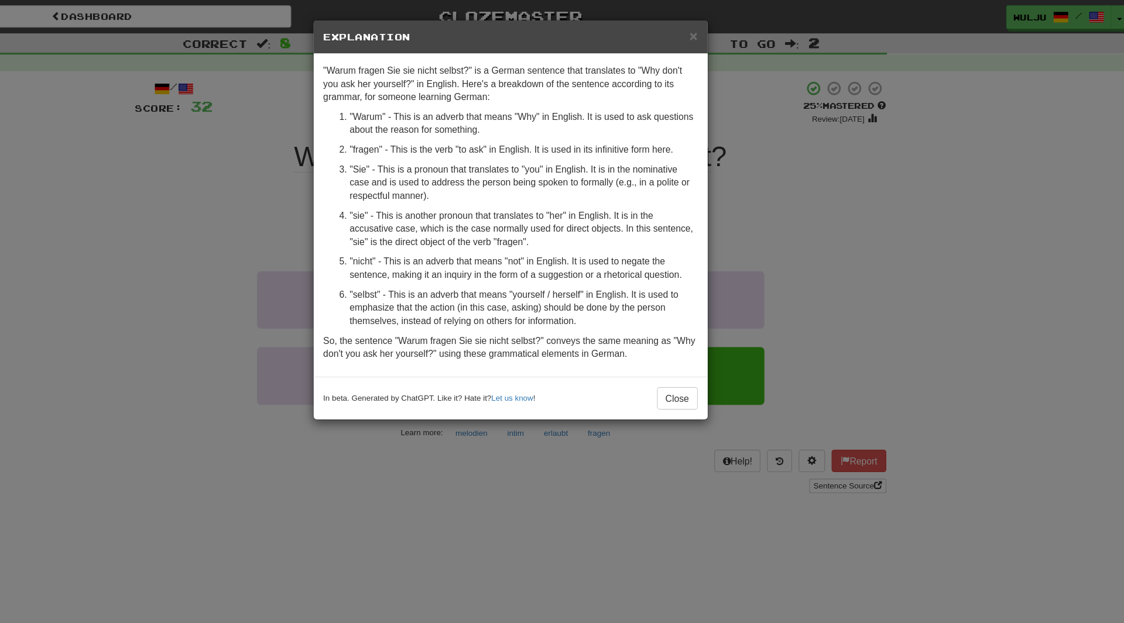
click at [783, 149] on div "× Explanation "Warum fragen Sie sie nicht selbst?" is a German sentence that tr…" at bounding box center [562, 311] width 1124 height 623
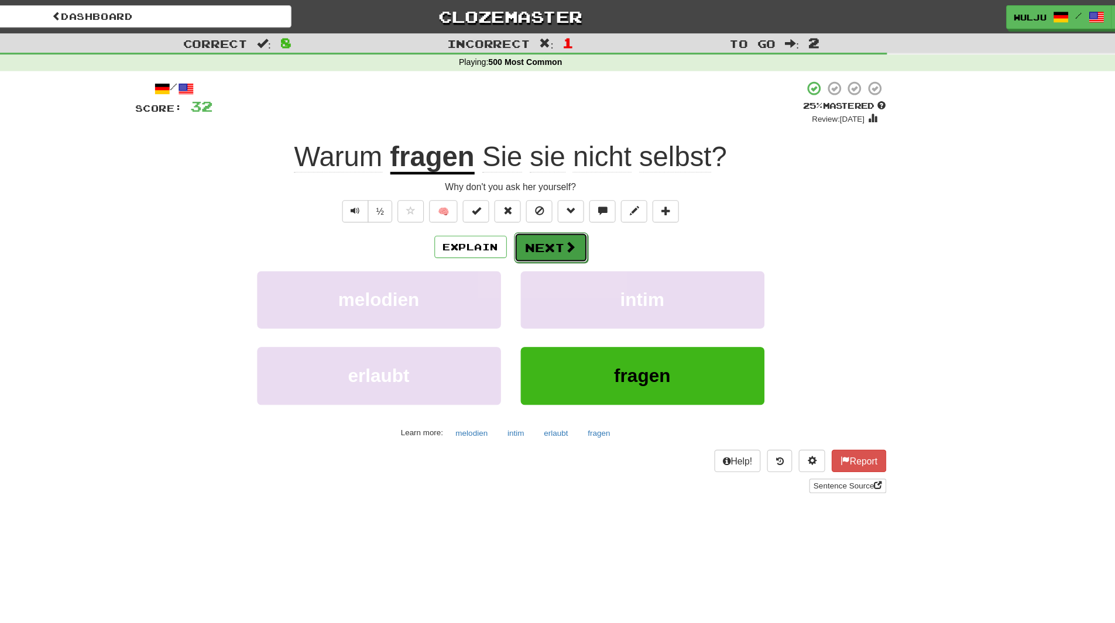
click at [610, 210] on button "Next" at bounding box center [594, 220] width 66 height 27
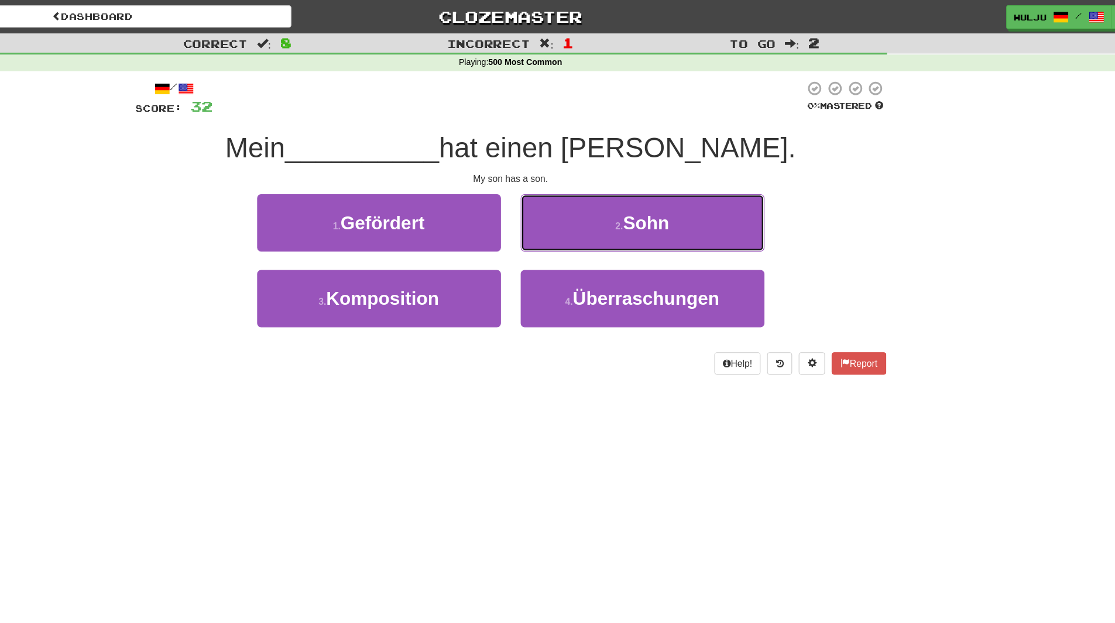
click at [610, 210] on button "2 . Sohn" at bounding box center [675, 198] width 217 height 51
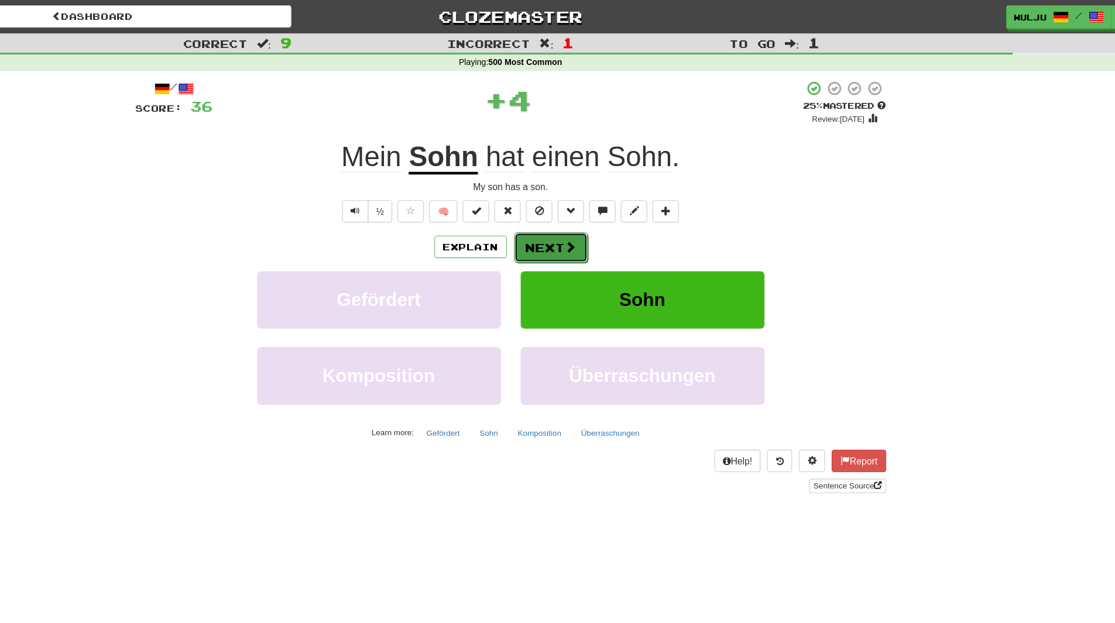
click at [602, 214] on button "Next" at bounding box center [594, 220] width 66 height 27
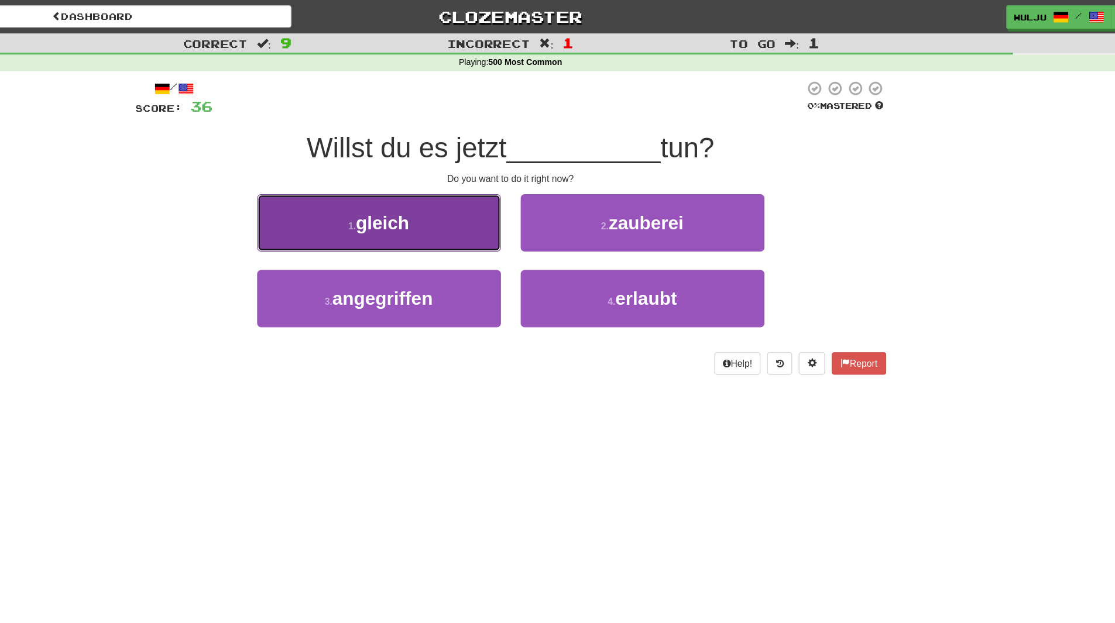
click at [526, 213] on button "1 . gleich" at bounding box center [440, 198] width 217 height 51
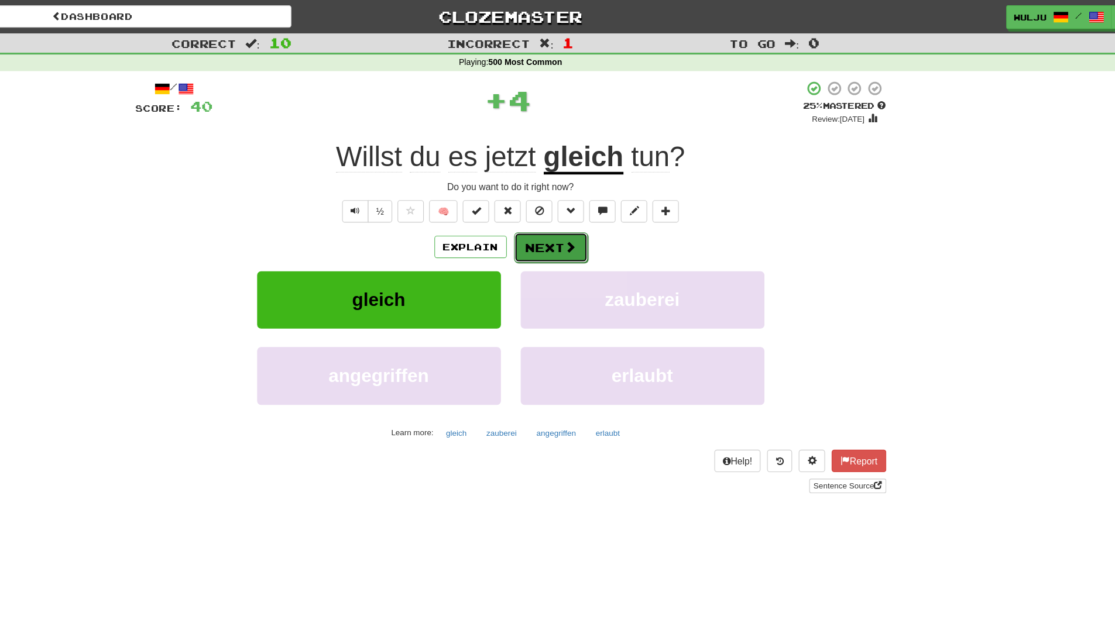
click at [588, 229] on button "Next" at bounding box center [594, 220] width 66 height 27
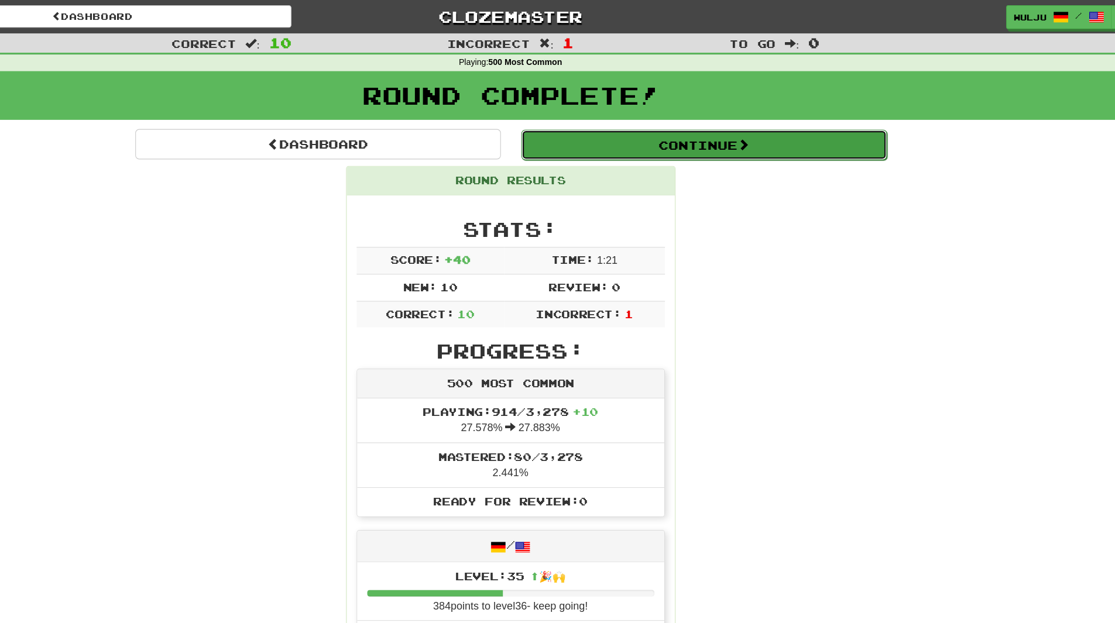
click at [637, 140] on button "Continue" at bounding box center [729, 128] width 325 height 27
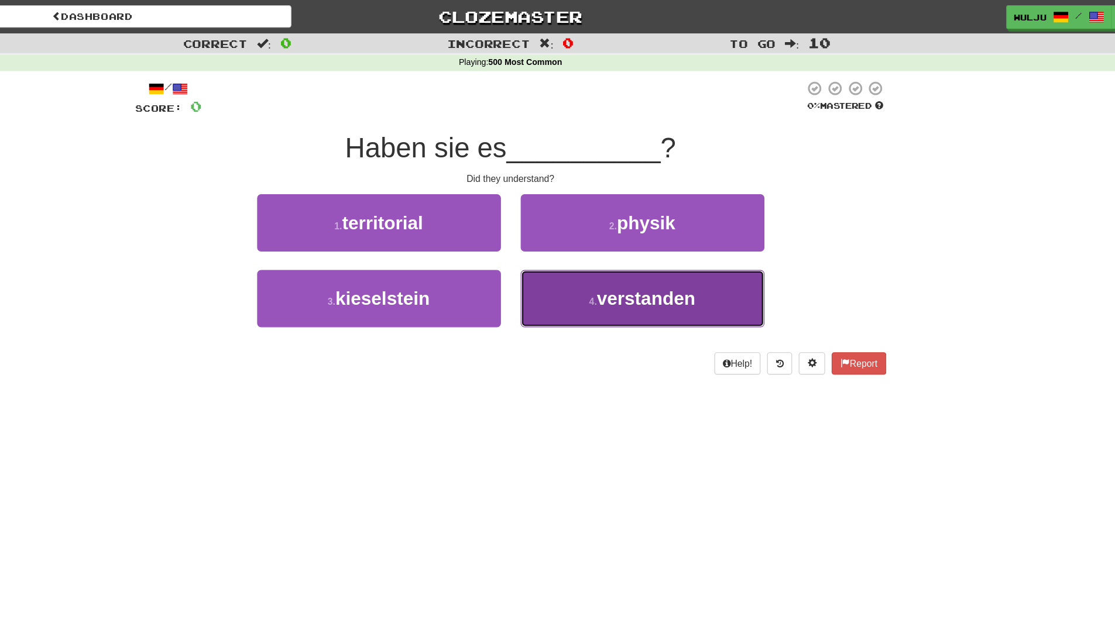
click at [605, 244] on button "4 . verstanden" at bounding box center [675, 265] width 217 height 51
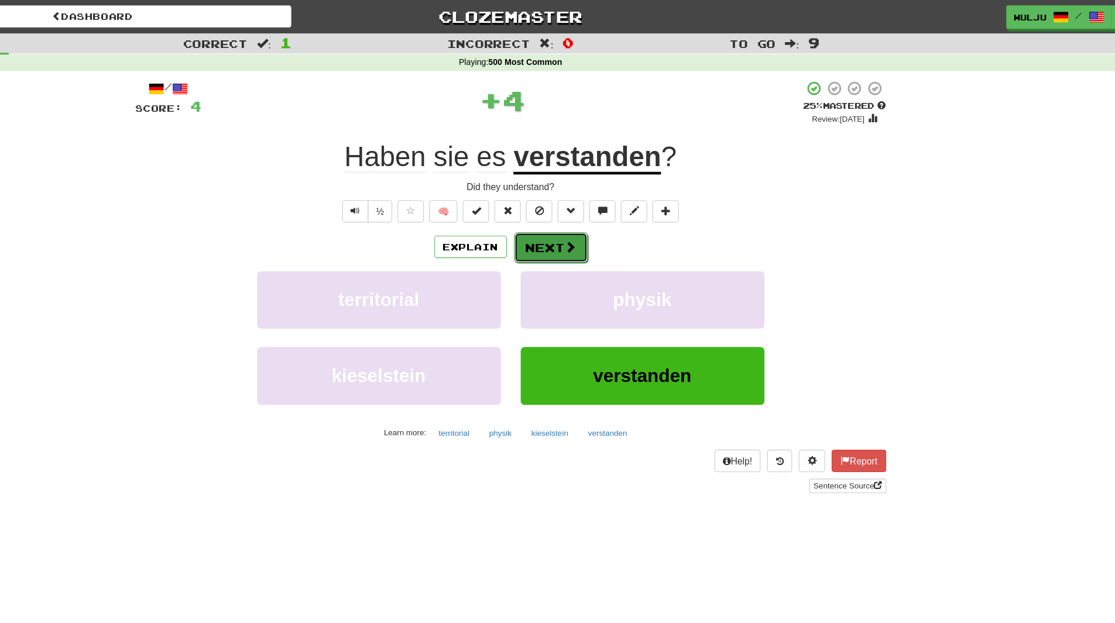
click at [595, 220] on button "Next" at bounding box center [594, 220] width 66 height 27
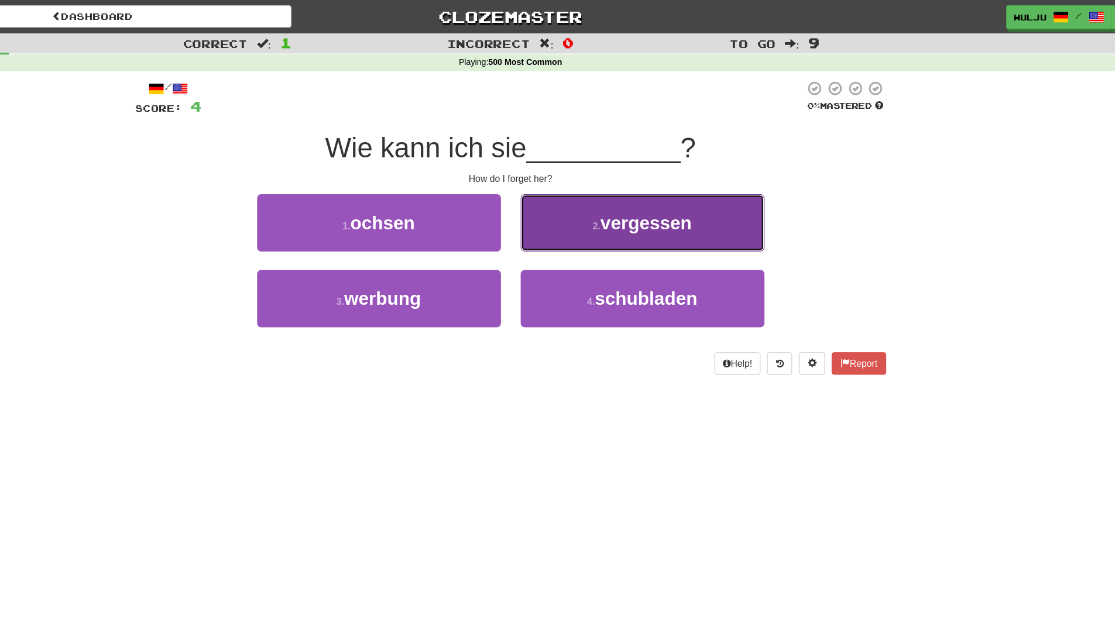
click at [587, 188] on button "2 . vergessen" at bounding box center [675, 198] width 217 height 51
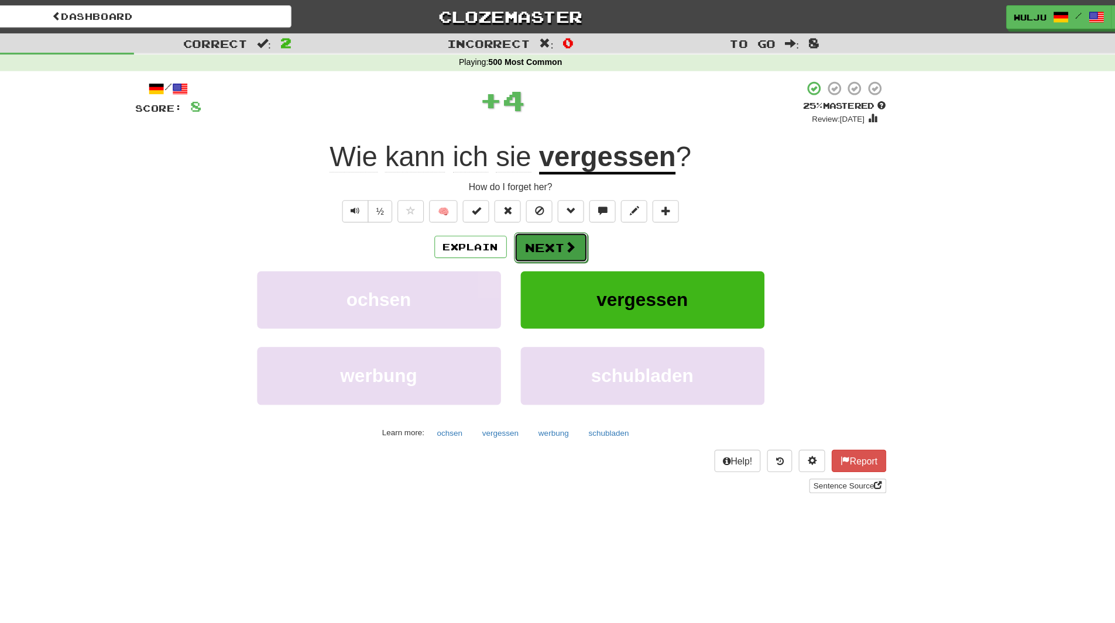
click at [581, 214] on button "Next" at bounding box center [594, 220] width 66 height 27
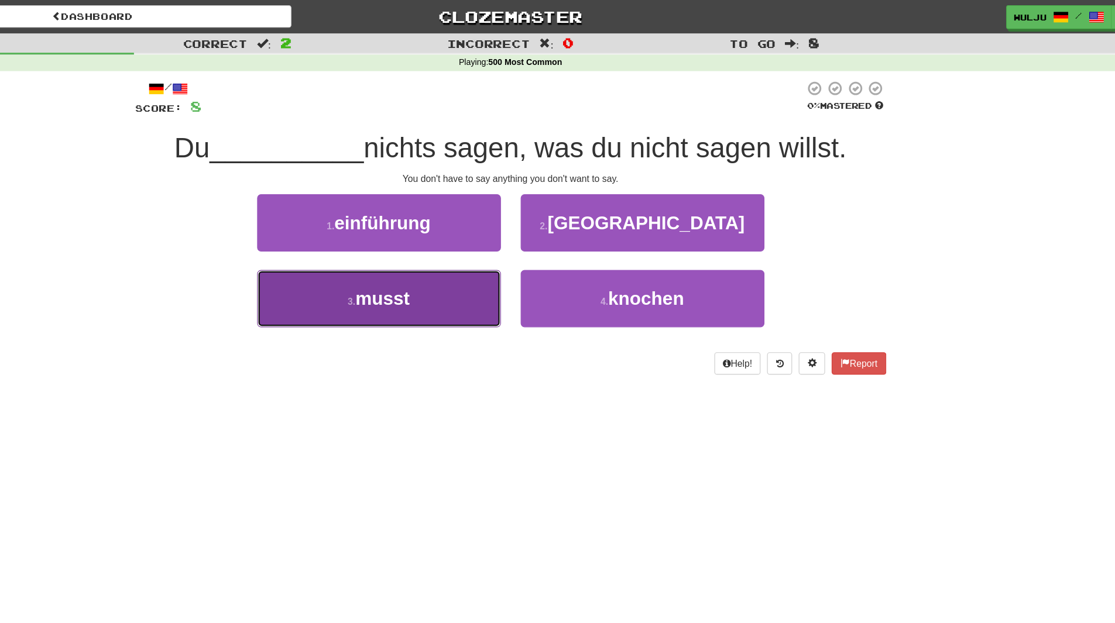
click at [496, 271] on button "3 . musst" at bounding box center [440, 265] width 217 height 51
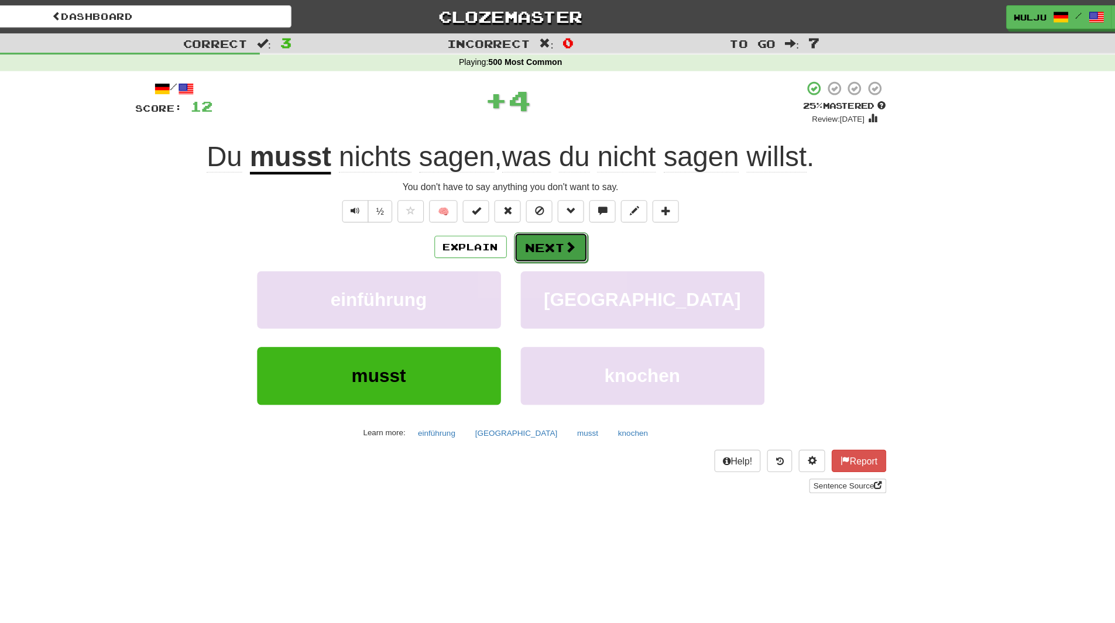
click at [591, 217] on button "Next" at bounding box center [594, 220] width 66 height 27
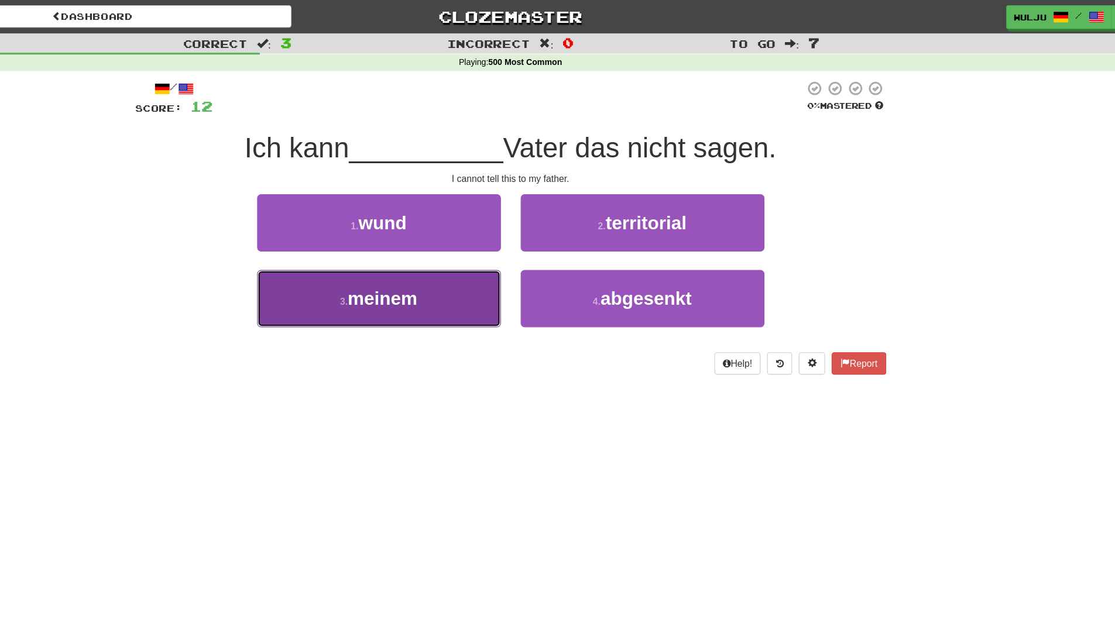
click at [537, 262] on button "3 . meinem" at bounding box center [440, 265] width 217 height 51
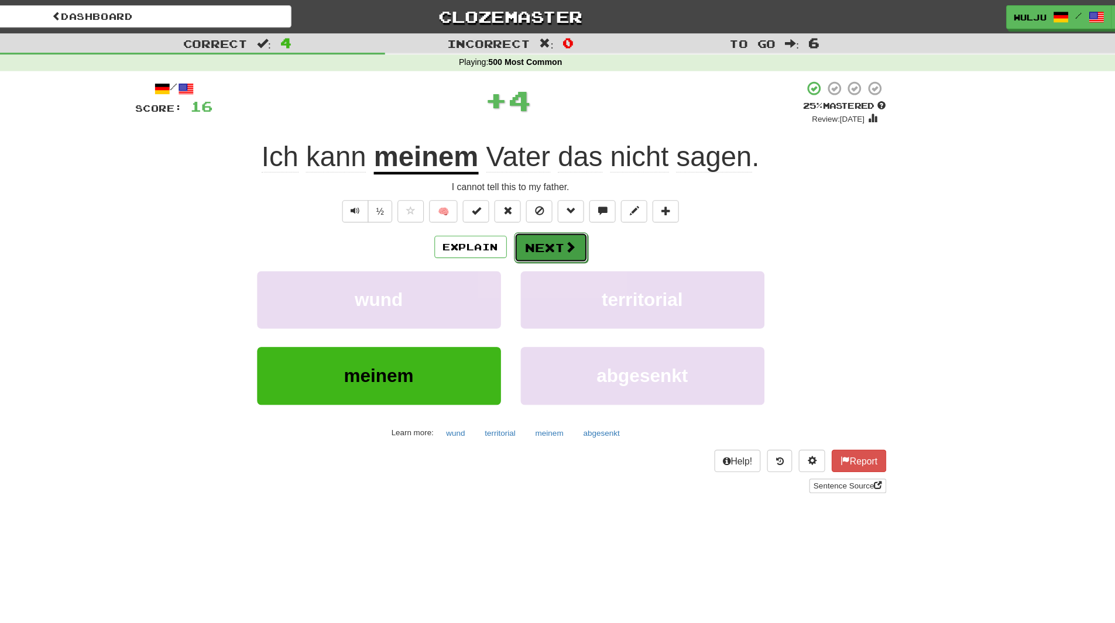
click at [588, 218] on button "Next" at bounding box center [594, 220] width 66 height 27
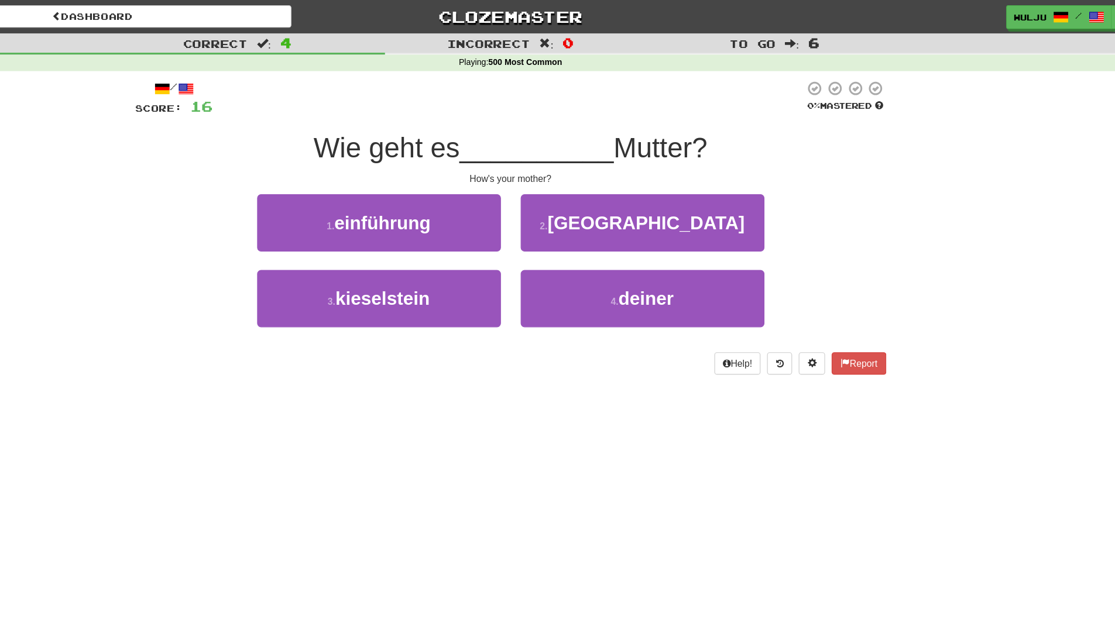
click at [563, 237] on div "2 . [GEOGRAPHIC_DATA]" at bounding box center [675, 206] width 234 height 67
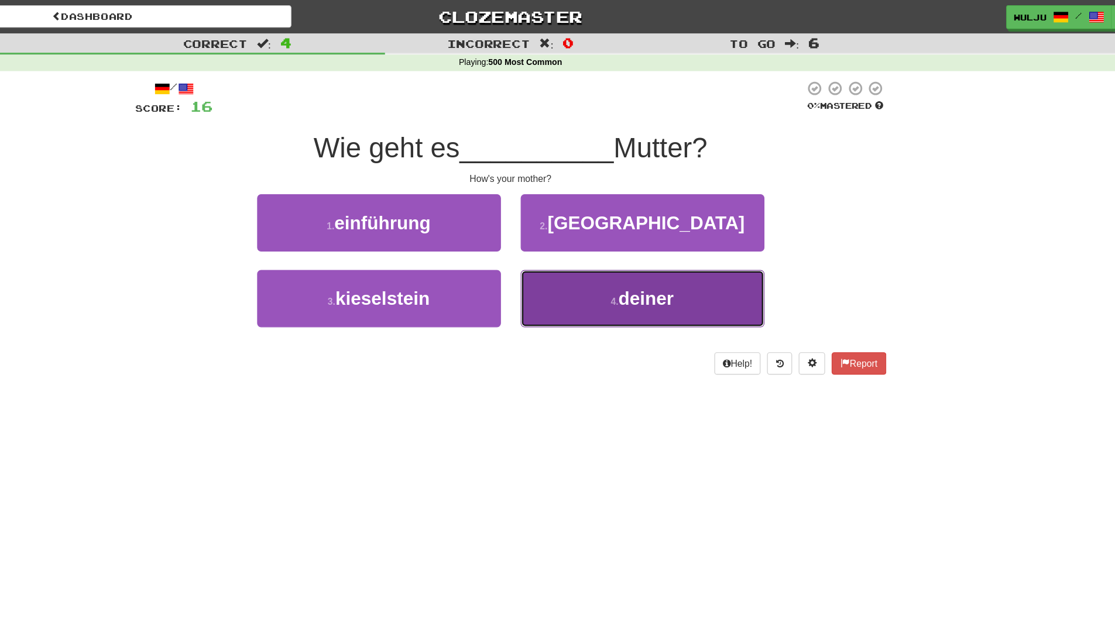
click at [598, 255] on button "4 . deiner" at bounding box center [675, 265] width 217 height 51
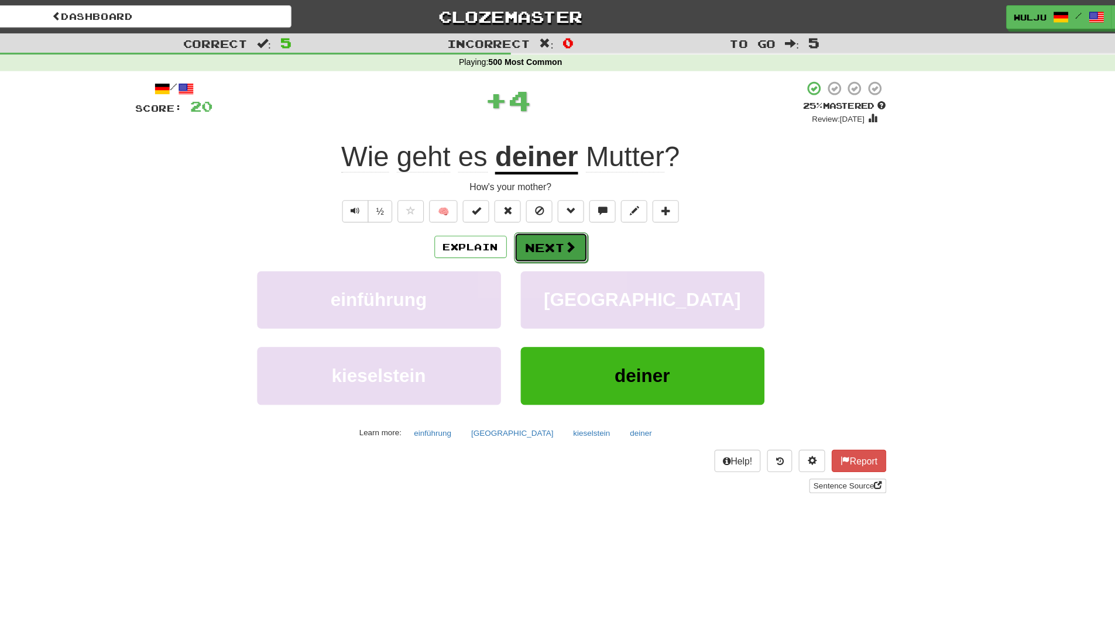
click at [575, 215] on button "Next" at bounding box center [594, 220] width 66 height 27
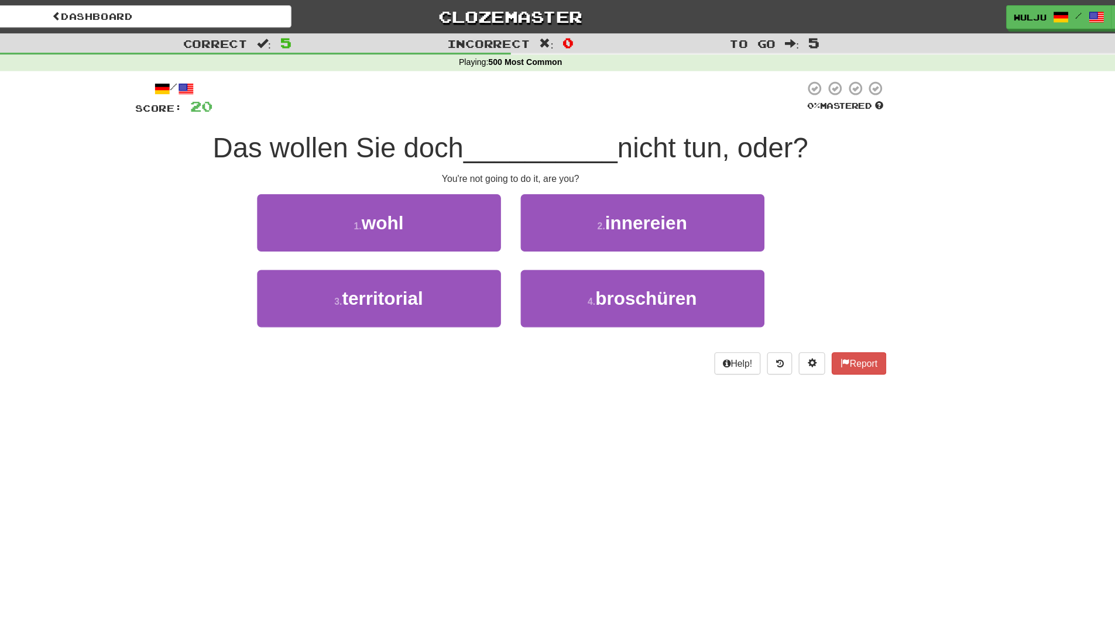
click at [567, 233] on div "2 . innereien" at bounding box center [675, 206] width 234 height 67
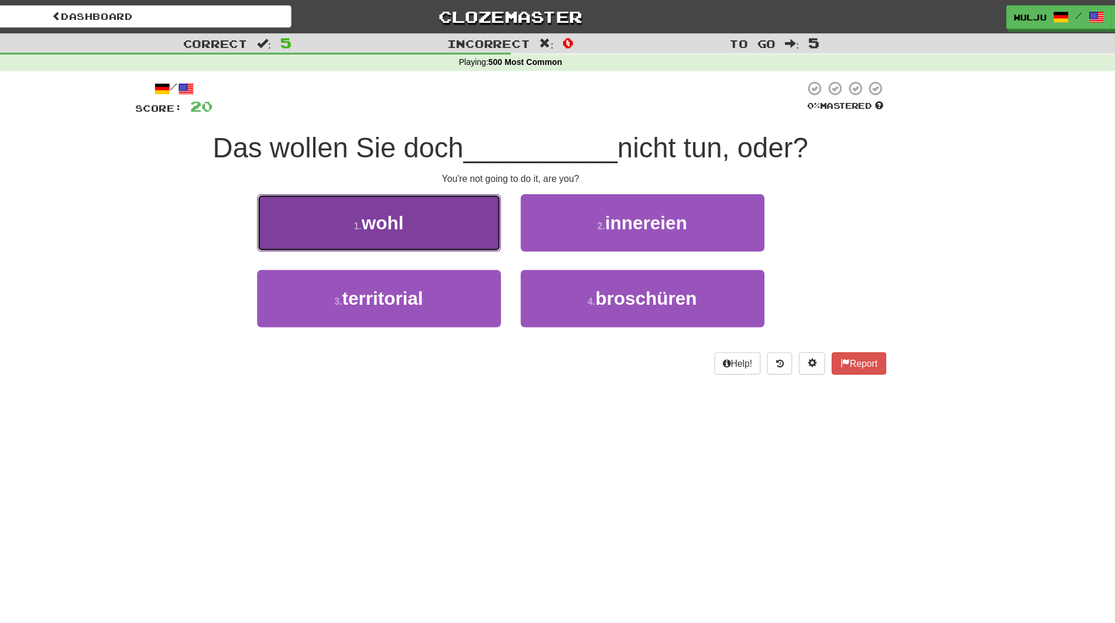
click at [516, 193] on button "1 . [PERSON_NAME]" at bounding box center [440, 198] width 217 height 51
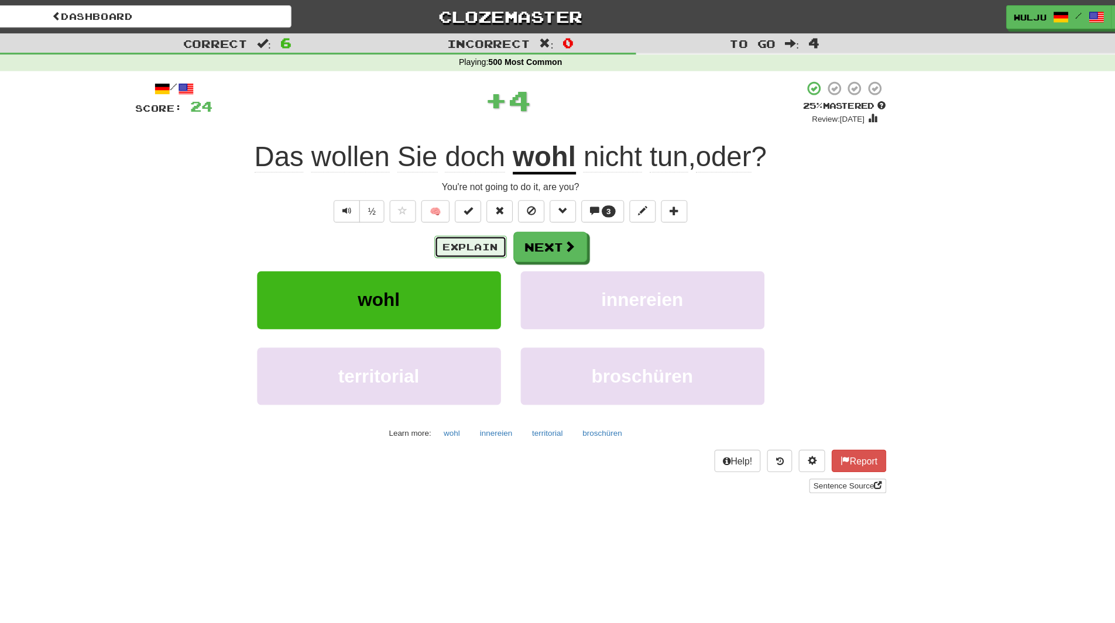
click at [529, 223] on button "Explain" at bounding box center [522, 220] width 64 height 20
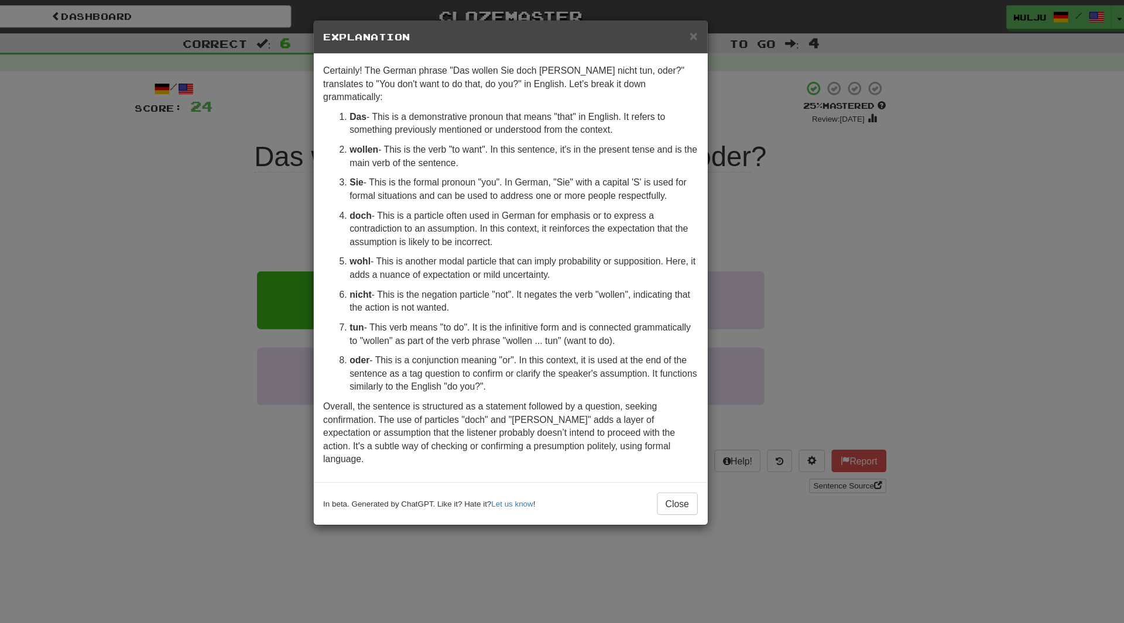
click at [752, 229] on div "× Explanation Certainly! The German phrase "Das wollen Sie doch [PERSON_NAME] n…" at bounding box center [562, 311] width 1124 height 623
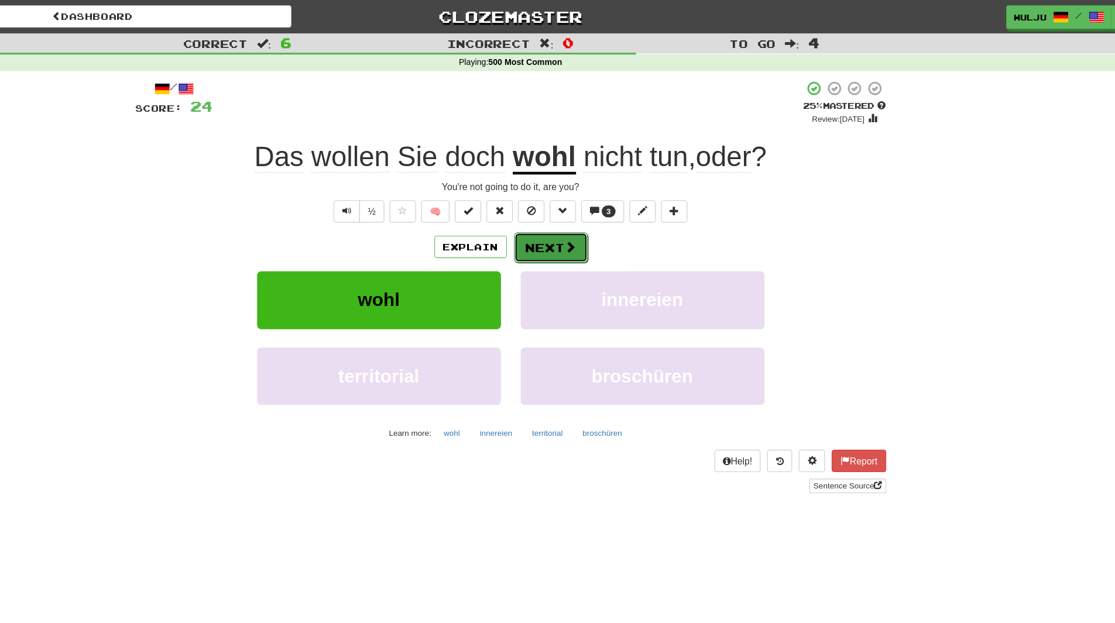
click at [603, 216] on button "Next" at bounding box center [594, 220] width 66 height 27
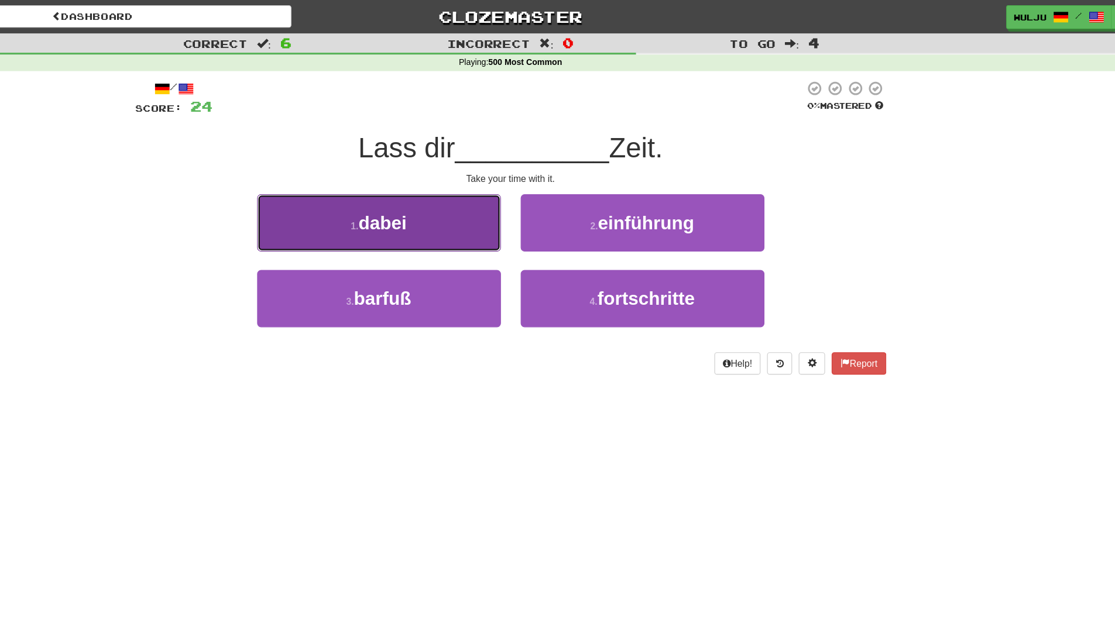
click at [516, 218] on button "1 . dabei" at bounding box center [440, 198] width 217 height 51
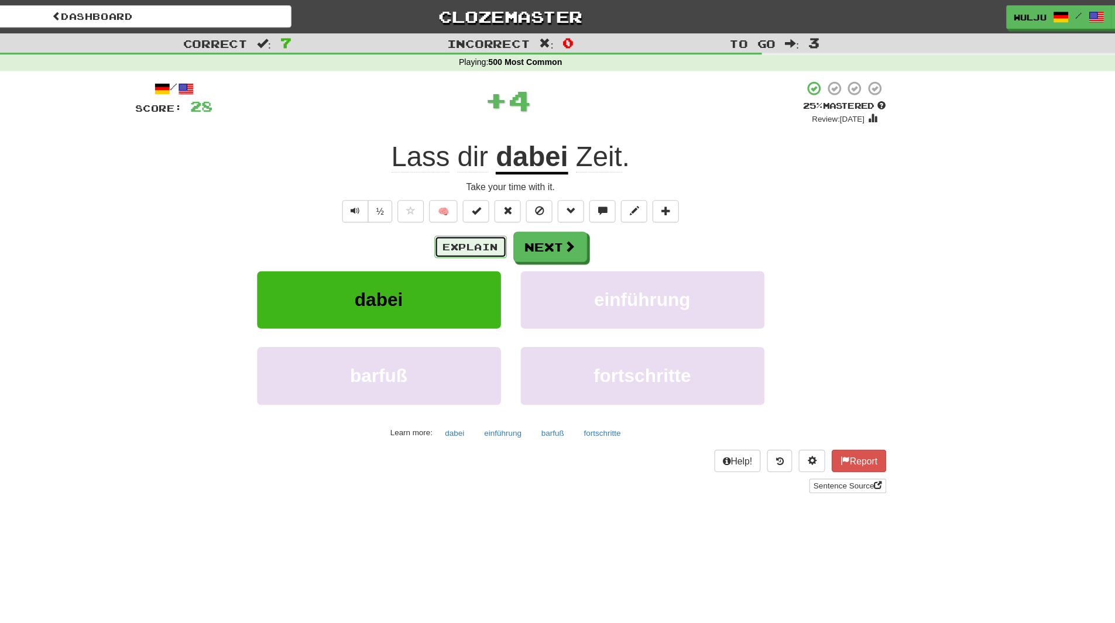
click at [522, 222] on button "Explain" at bounding box center [522, 220] width 64 height 20
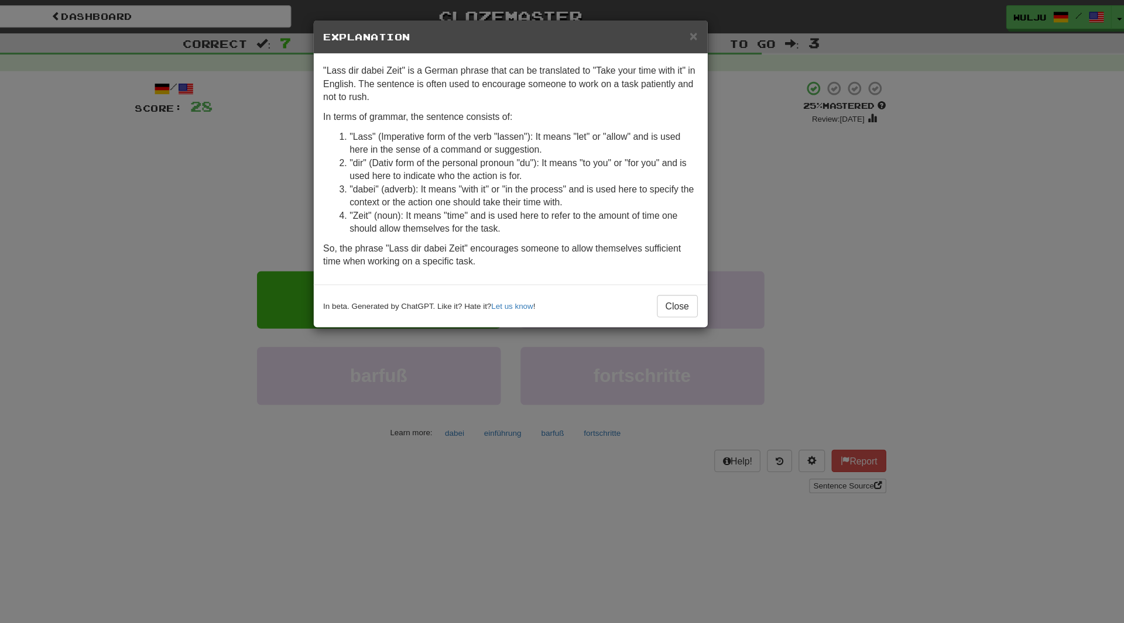
click at [829, 167] on div "× Explanation "Lass dir dabei Zeit" is a German phrase that can be translated t…" at bounding box center [562, 311] width 1124 height 623
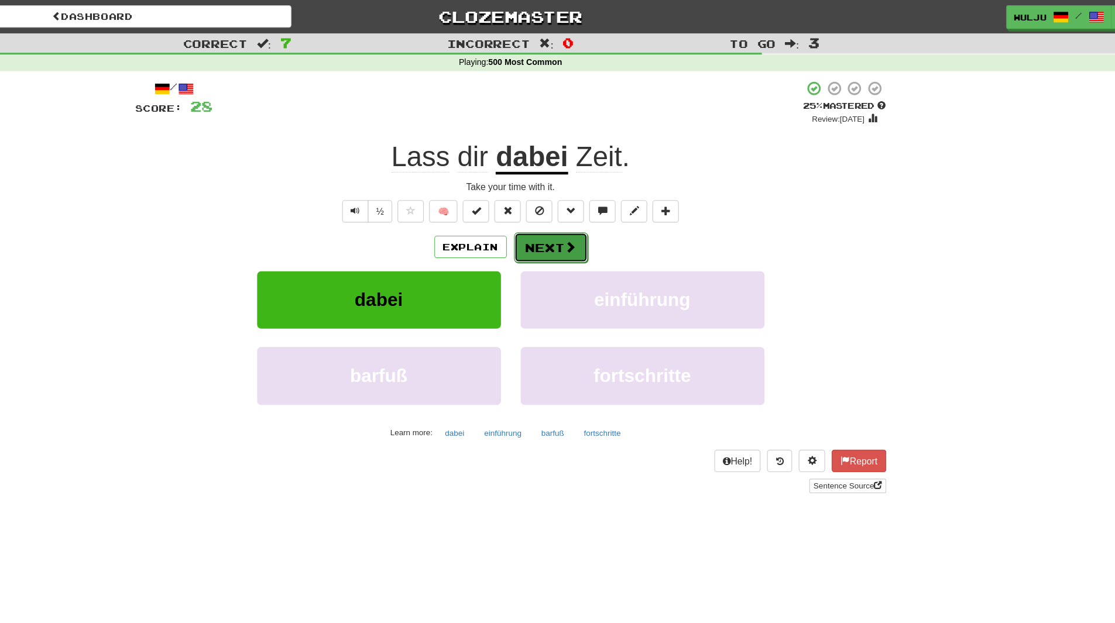
click at [612, 221] on span at bounding box center [611, 219] width 11 height 11
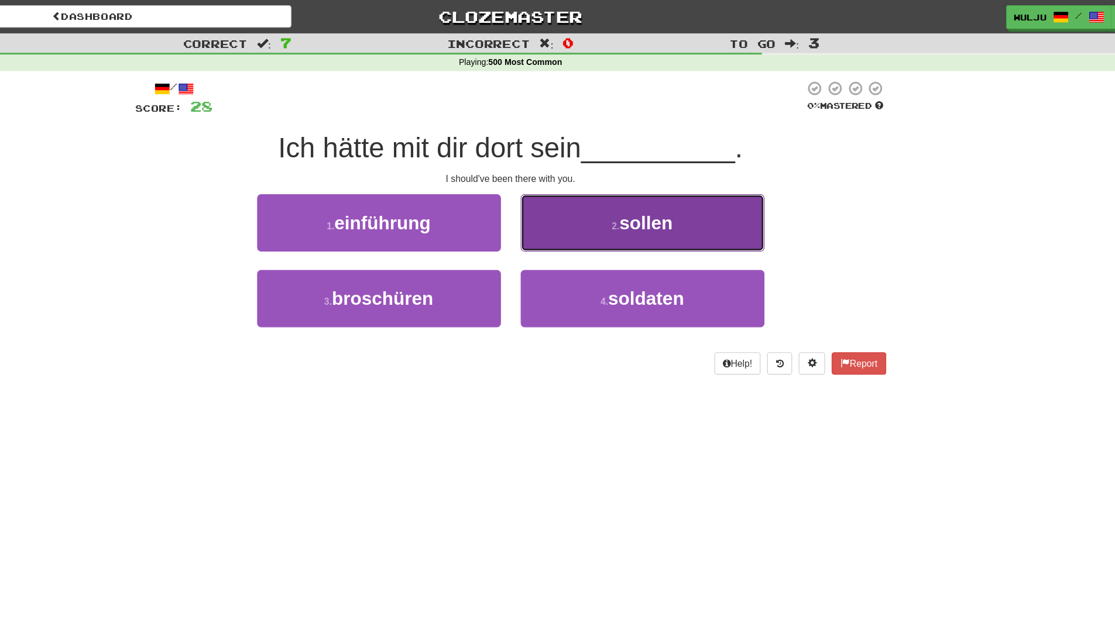
click at [601, 190] on button "2 . sollen" at bounding box center [675, 198] width 217 height 51
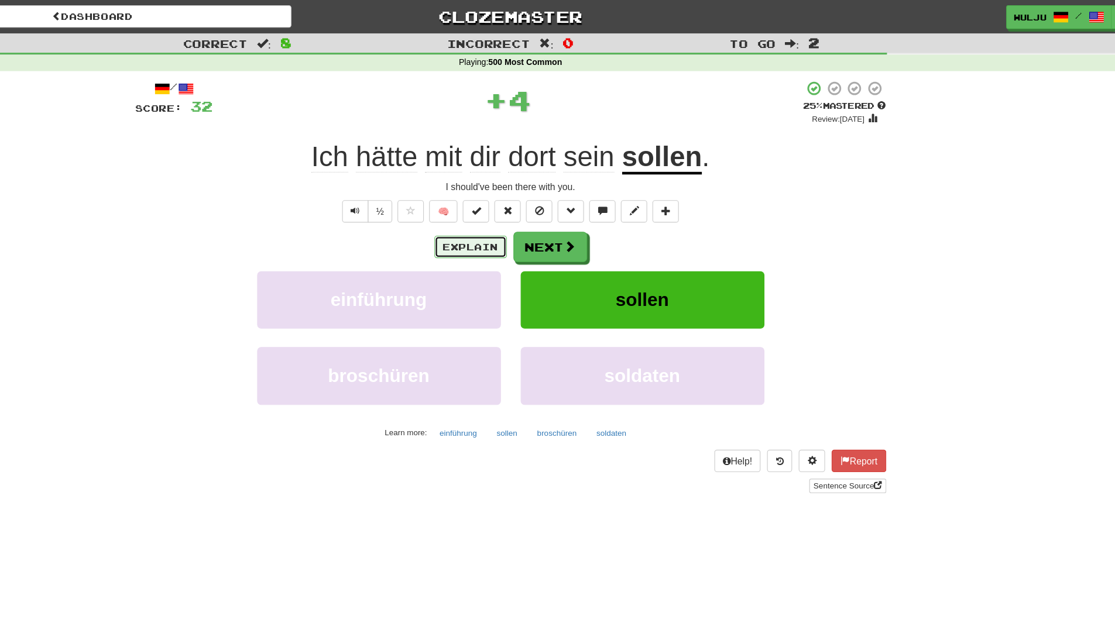
click at [524, 222] on button "Explain" at bounding box center [522, 220] width 64 height 20
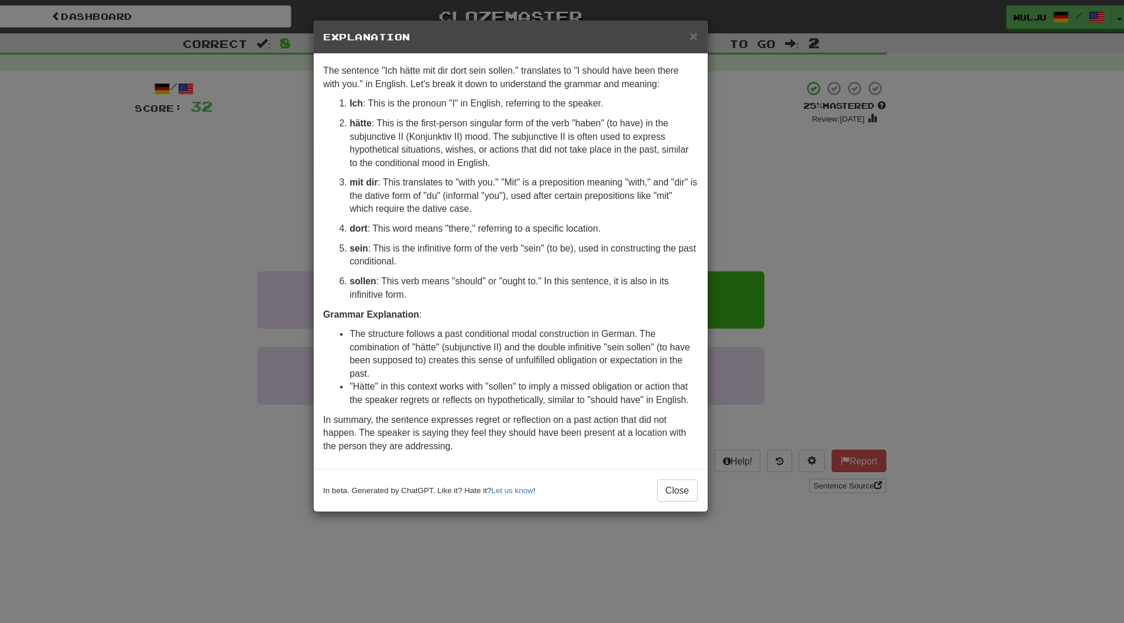
click at [771, 210] on div "× Explanation The sentence "Ich hätte mit dir dort sein sollen." translates to …" at bounding box center [562, 311] width 1124 height 623
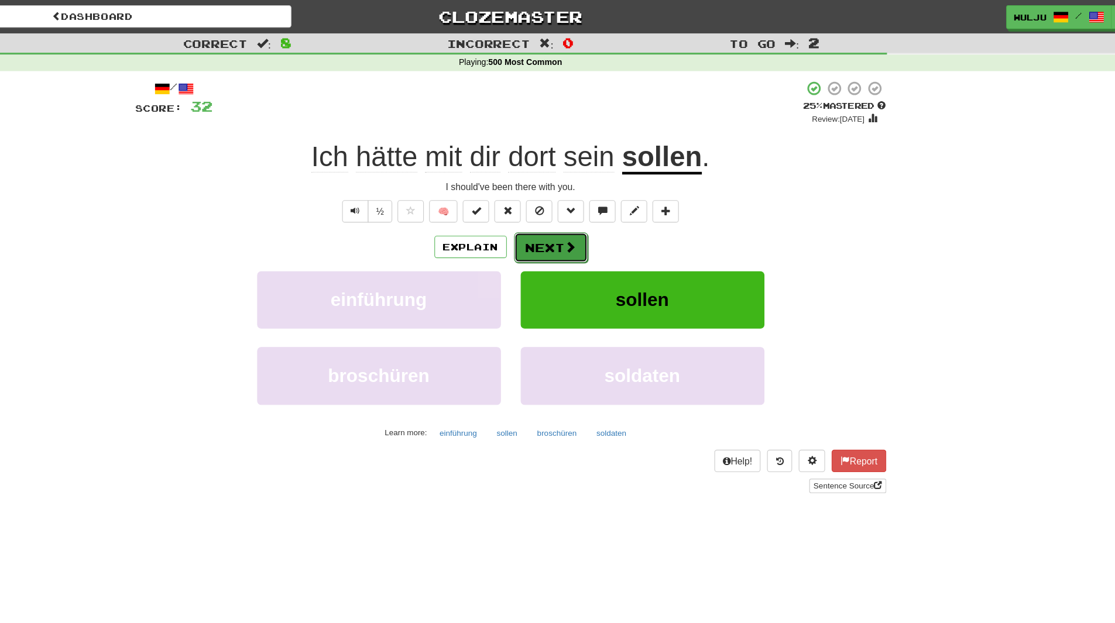
click at [593, 207] on button "Next" at bounding box center [594, 220] width 66 height 27
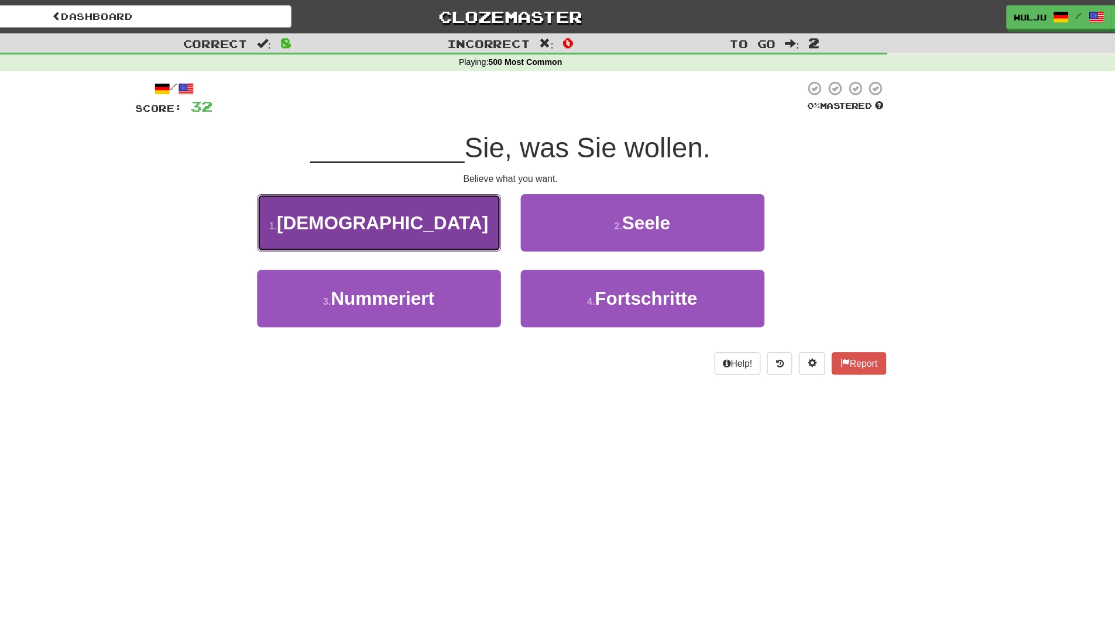
click at [534, 200] on button "1 . [DEMOGRAPHIC_DATA]" at bounding box center [440, 198] width 217 height 51
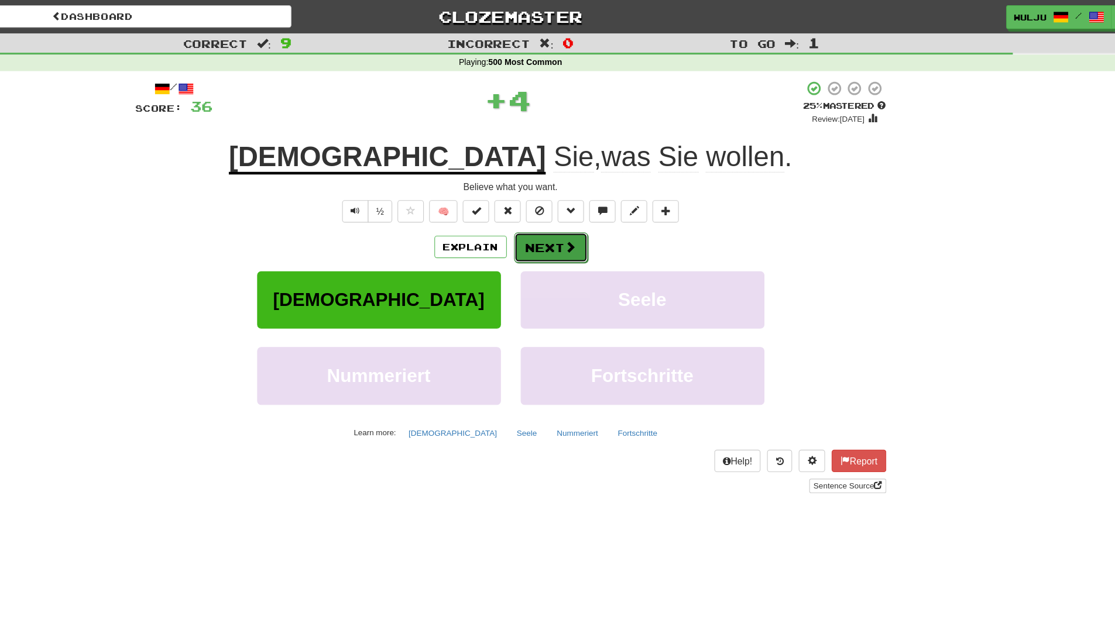
click at [590, 218] on button "Next" at bounding box center [594, 220] width 66 height 27
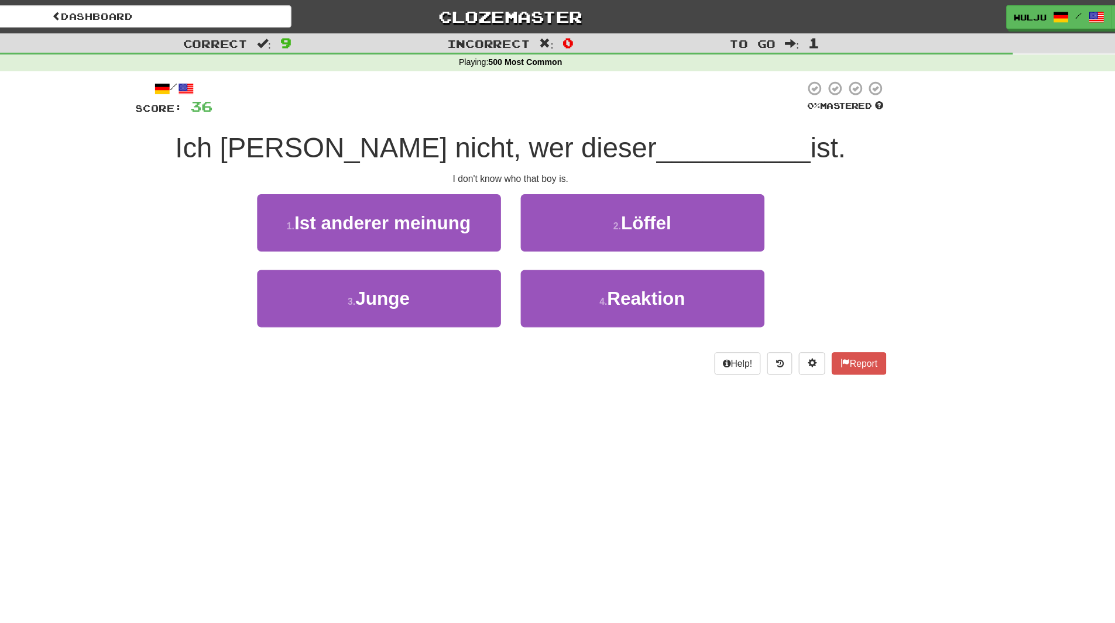
click at [547, 354] on div "Dashboard Clozemaster [GEOGRAPHIC_DATA] / Toggle Dropdown Dashboard Leaderboard…" at bounding box center [557, 311] width 1115 height 623
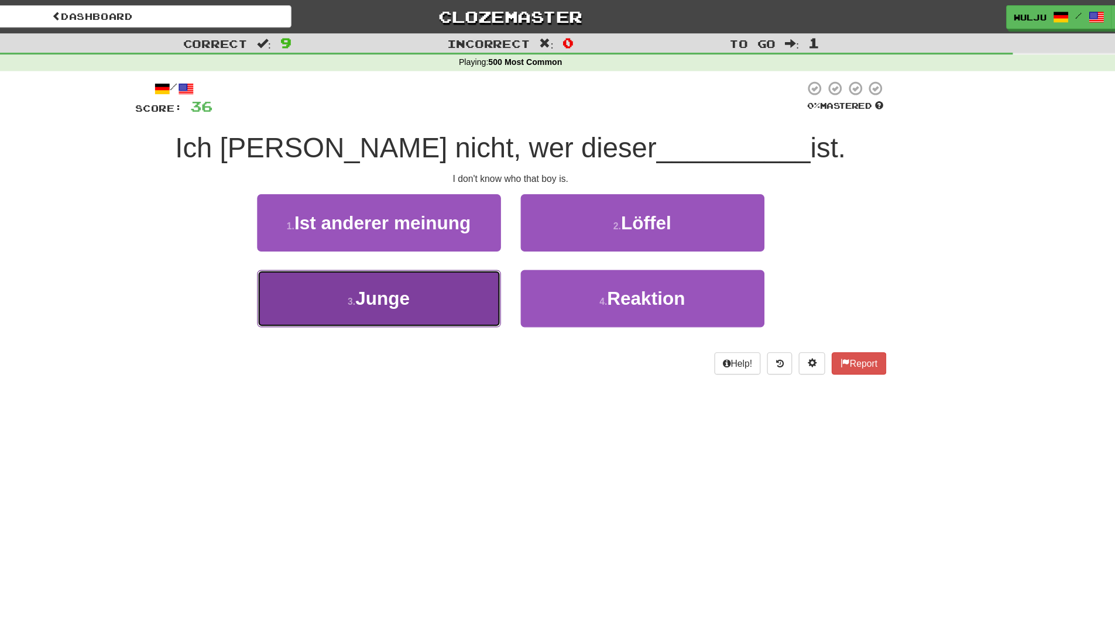
click at [529, 254] on button "3 . Junge" at bounding box center [440, 265] width 217 height 51
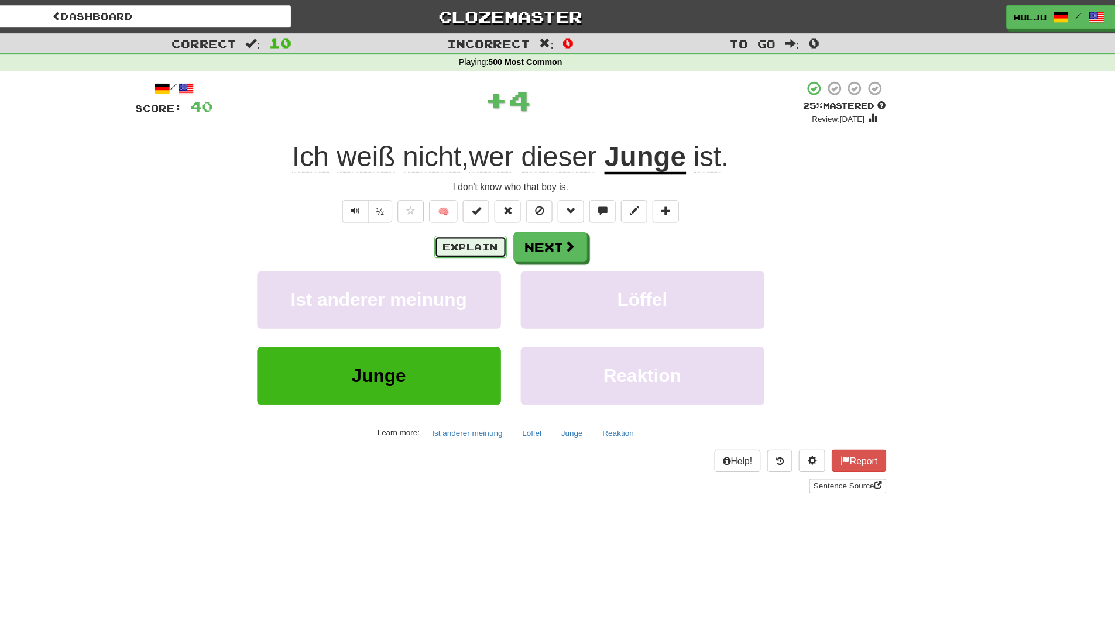
click at [523, 217] on button "Explain" at bounding box center [522, 220] width 64 height 20
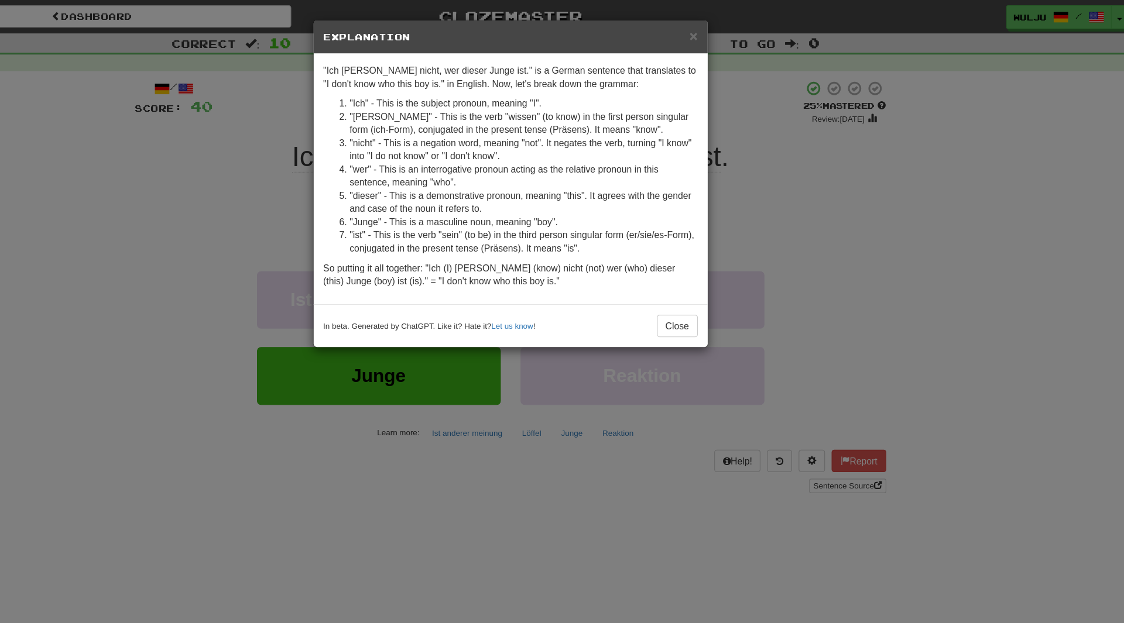
click at [776, 180] on div "× Explanation "Ich [PERSON_NAME] nicht, wer dieser Junge ist." is a German sent…" at bounding box center [562, 311] width 1124 height 623
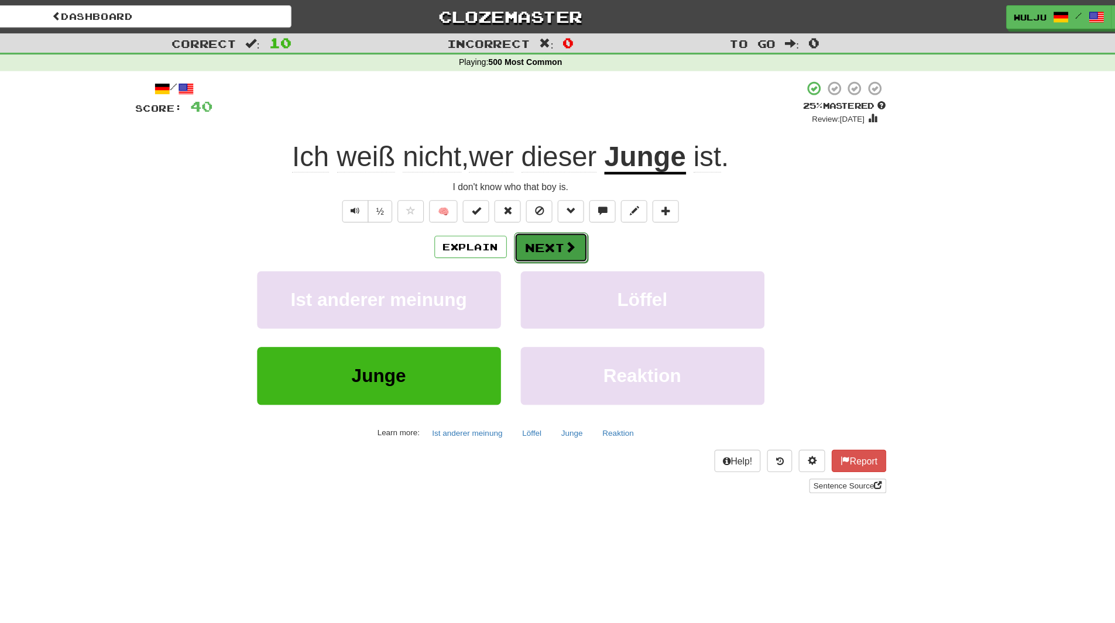
click at [600, 208] on button "Next" at bounding box center [594, 220] width 66 height 27
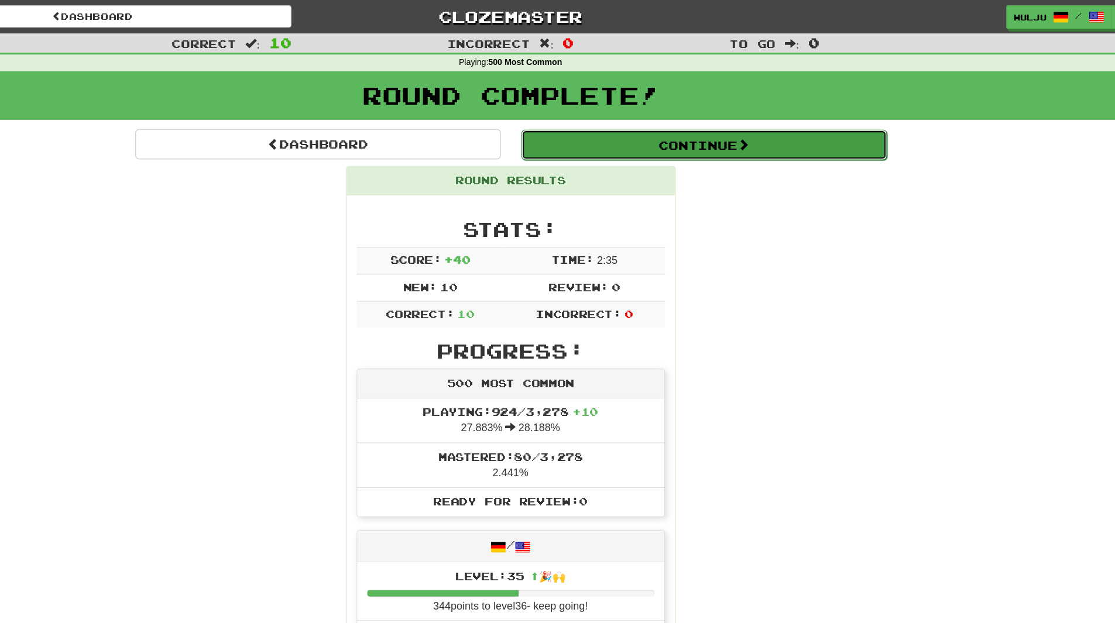
click at [619, 130] on button "Continue" at bounding box center [729, 128] width 325 height 27
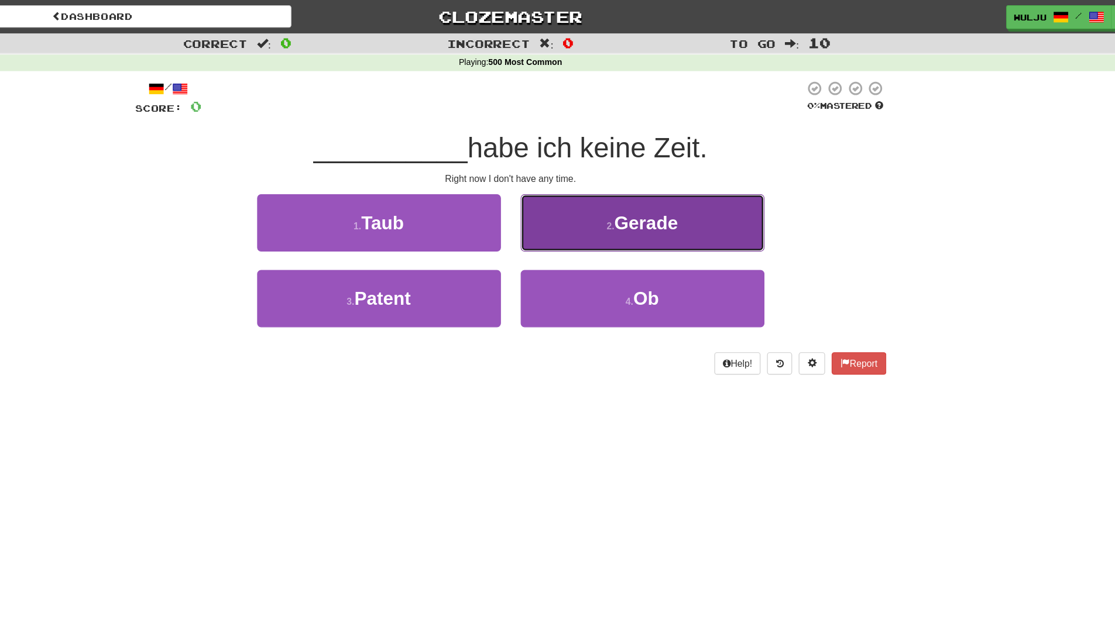
click at [618, 214] on button "2 . Gerade" at bounding box center [675, 198] width 217 height 51
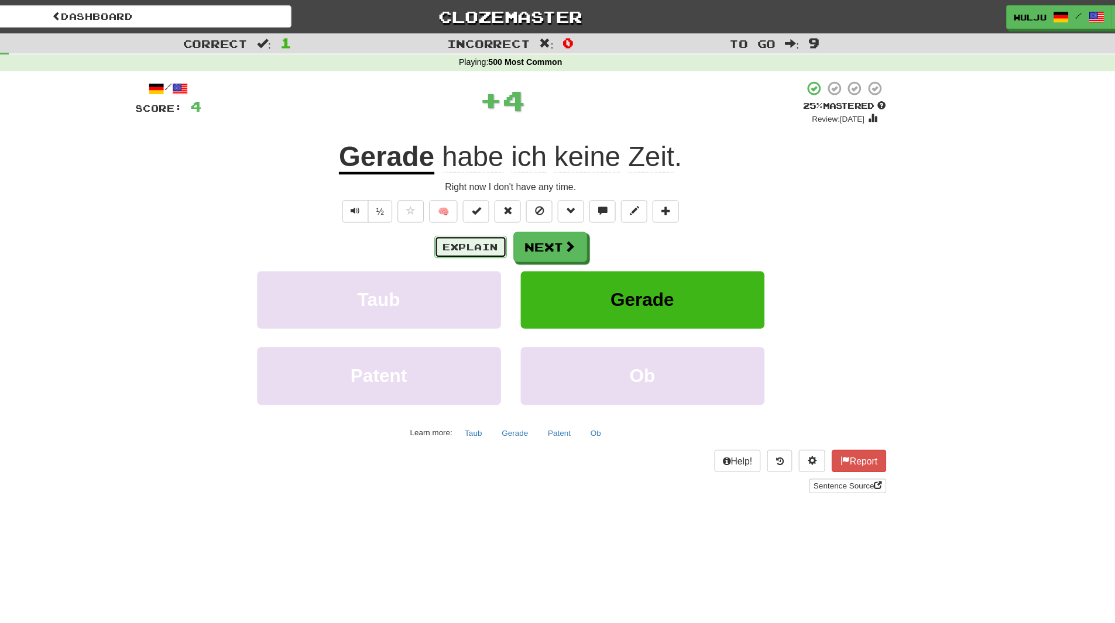
click at [536, 217] on button "Explain" at bounding box center [522, 220] width 64 height 20
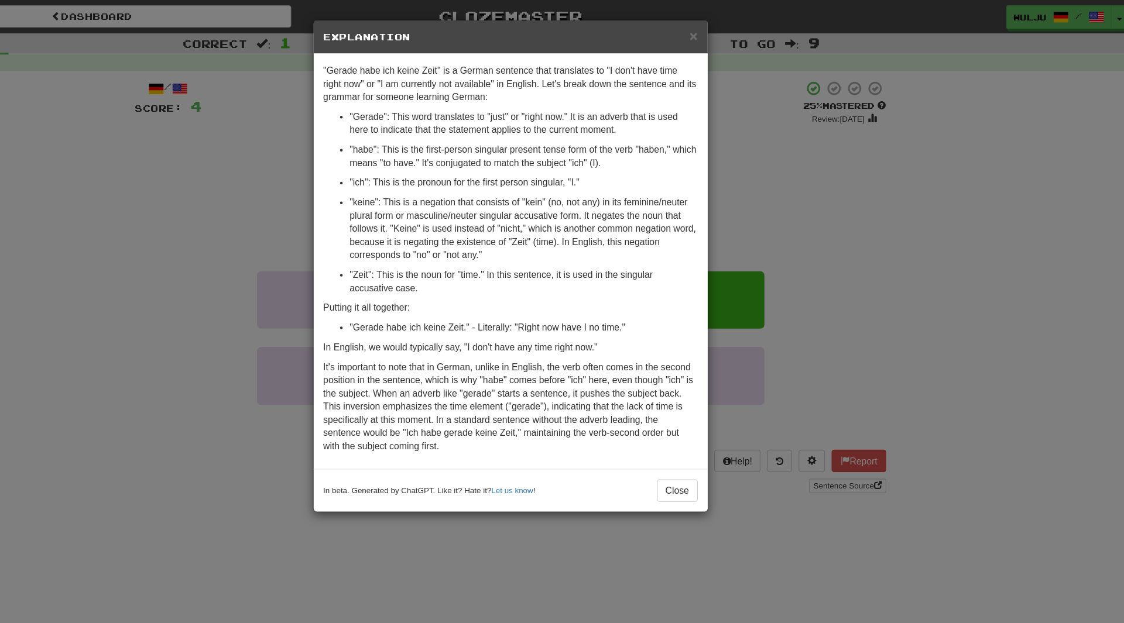
click at [787, 251] on div "× Explanation "Gerade habe ich keine Zeit" is a German sentence that translates…" at bounding box center [562, 311] width 1124 height 623
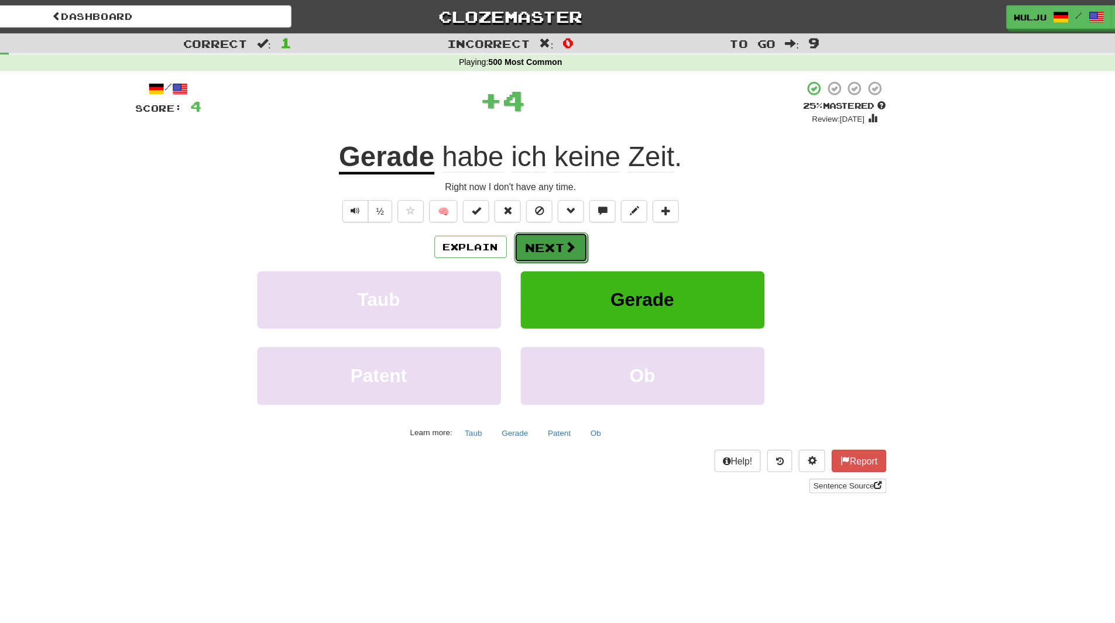
click at [608, 218] on span at bounding box center [611, 219] width 11 height 11
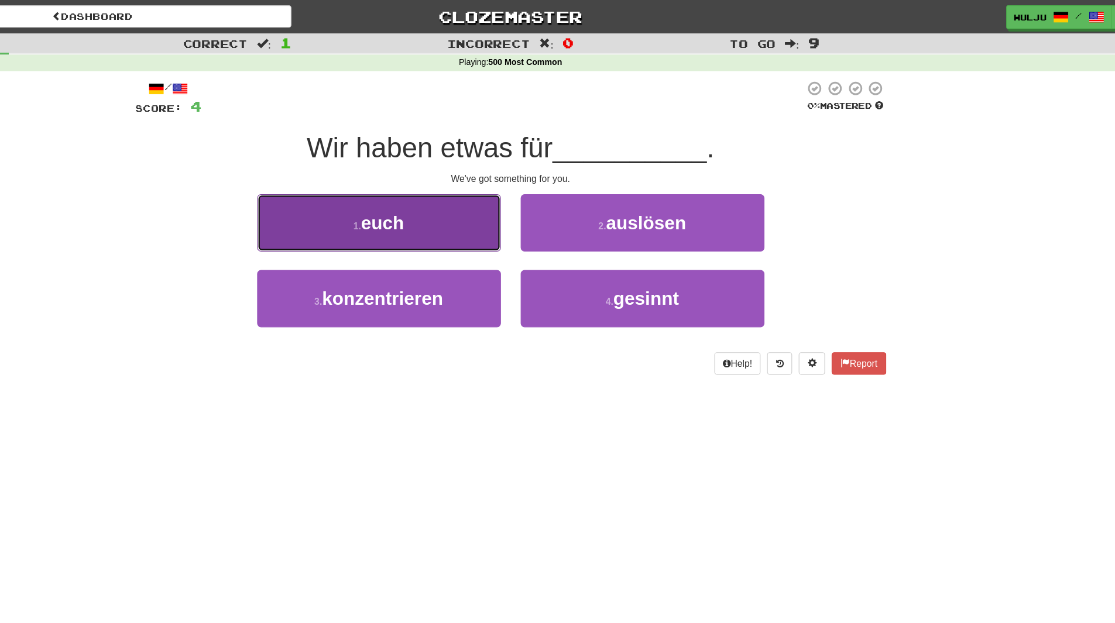
click at [463, 193] on span "euch" at bounding box center [444, 198] width 38 height 18
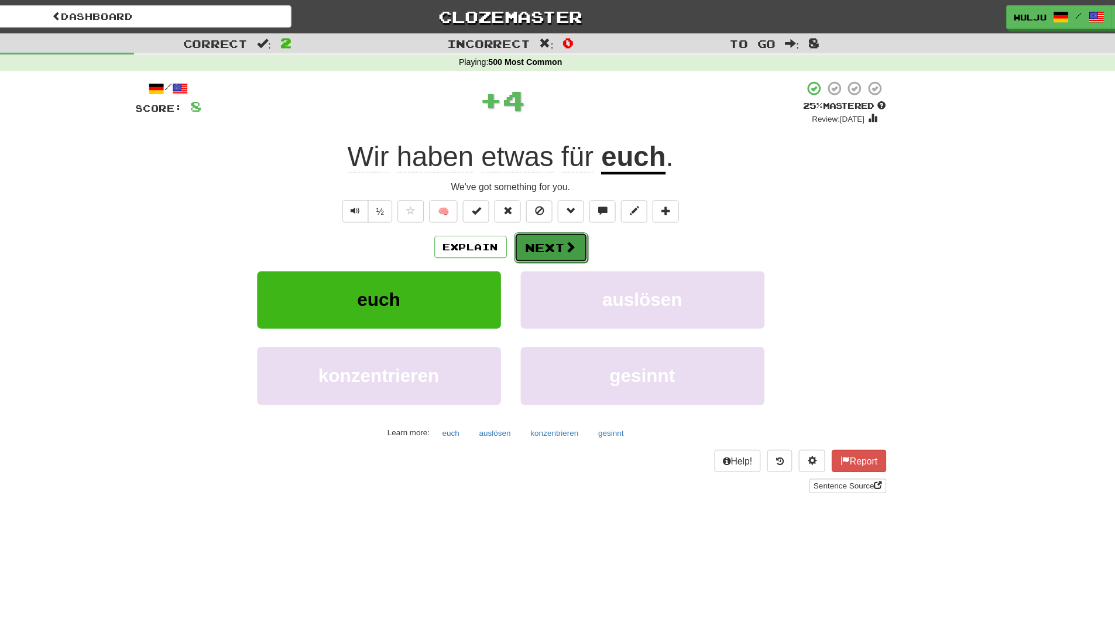
click at [578, 223] on button "Next" at bounding box center [594, 220] width 66 height 27
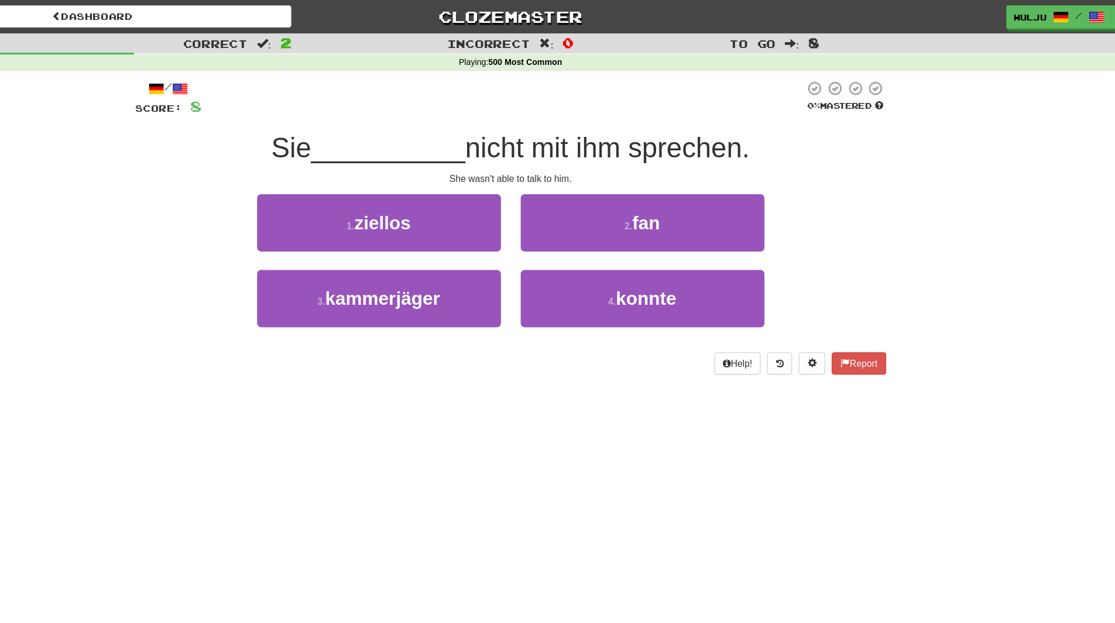
click at [568, 235] on div "2 . fan" at bounding box center [675, 206] width 234 height 67
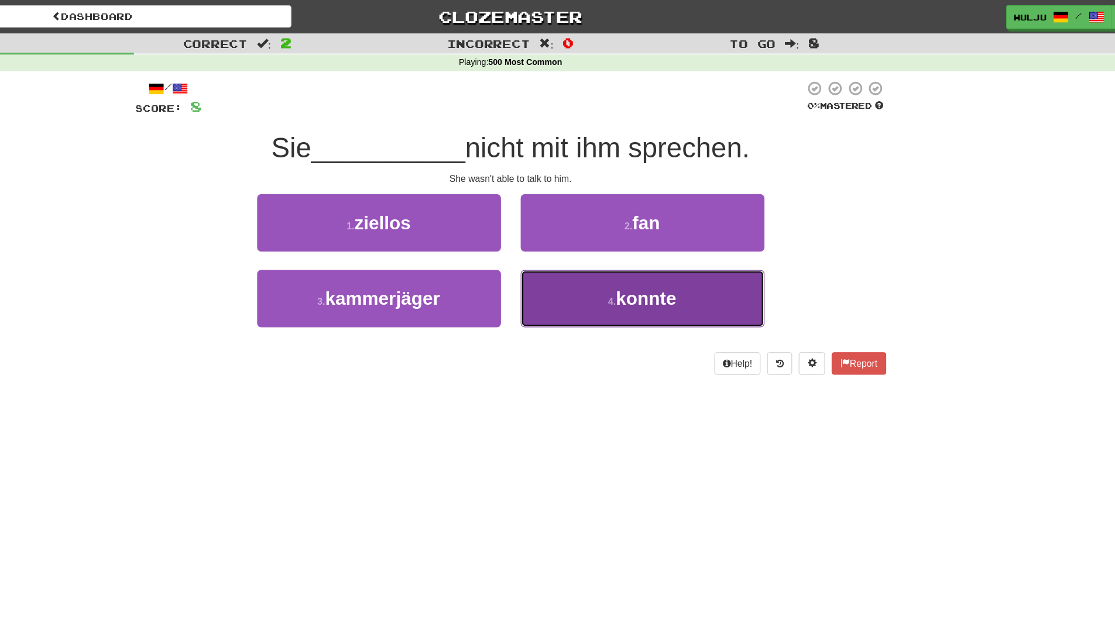
click at [585, 268] on button "4 . konnte" at bounding box center [675, 265] width 217 height 51
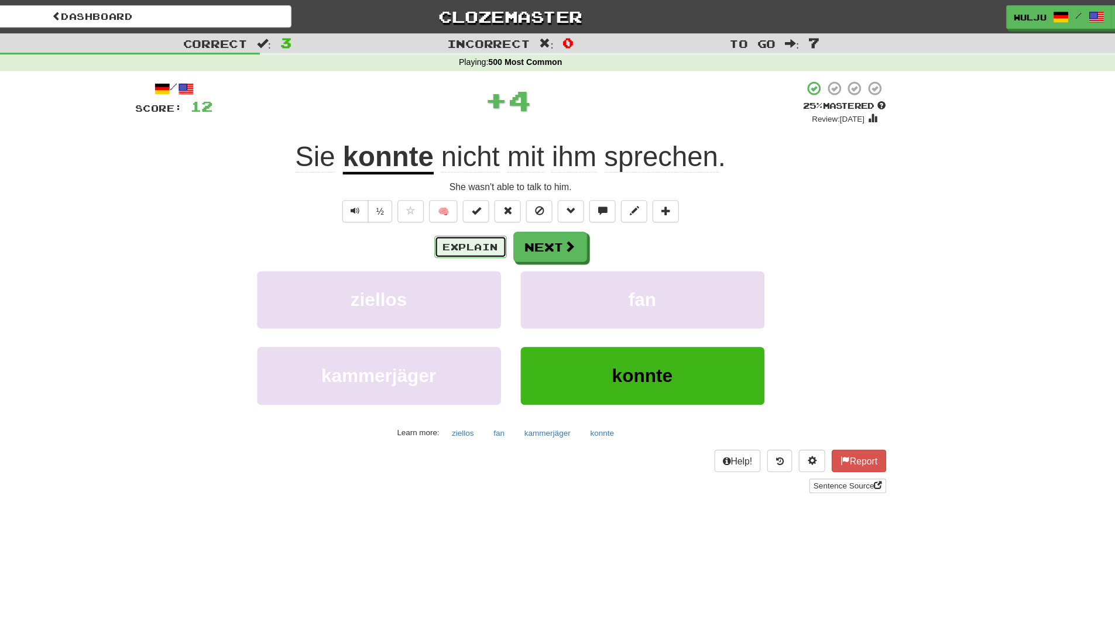
click at [528, 218] on button "Explain" at bounding box center [522, 220] width 64 height 20
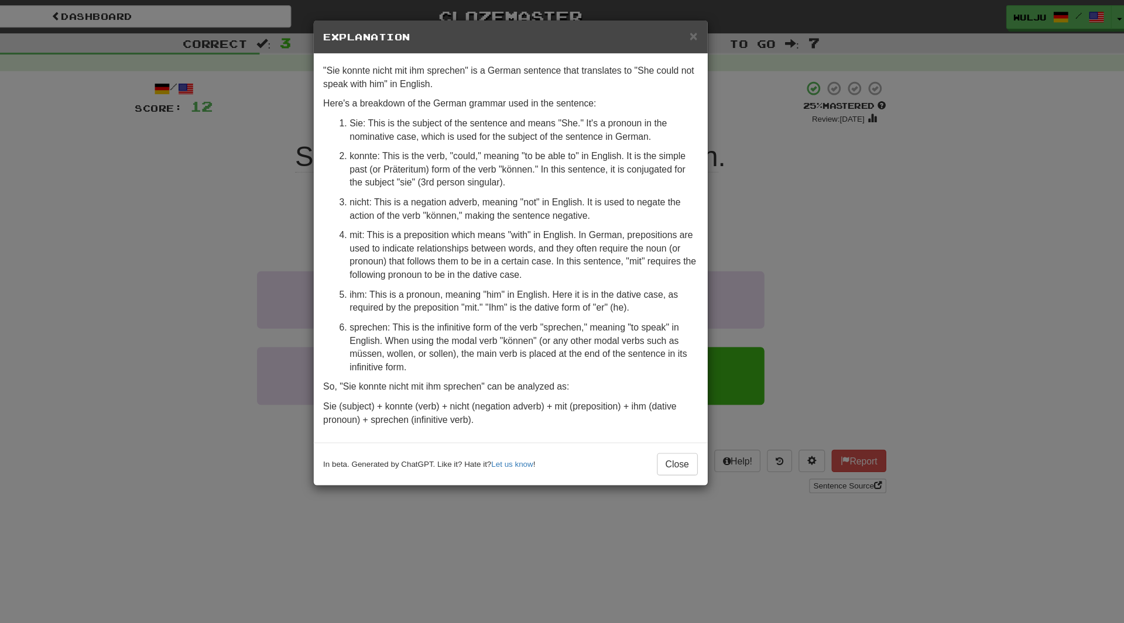
click at [855, 231] on div "× Explanation "Sie konnte nicht mit ihm sprechen" is a German sentence that tra…" at bounding box center [562, 311] width 1124 height 623
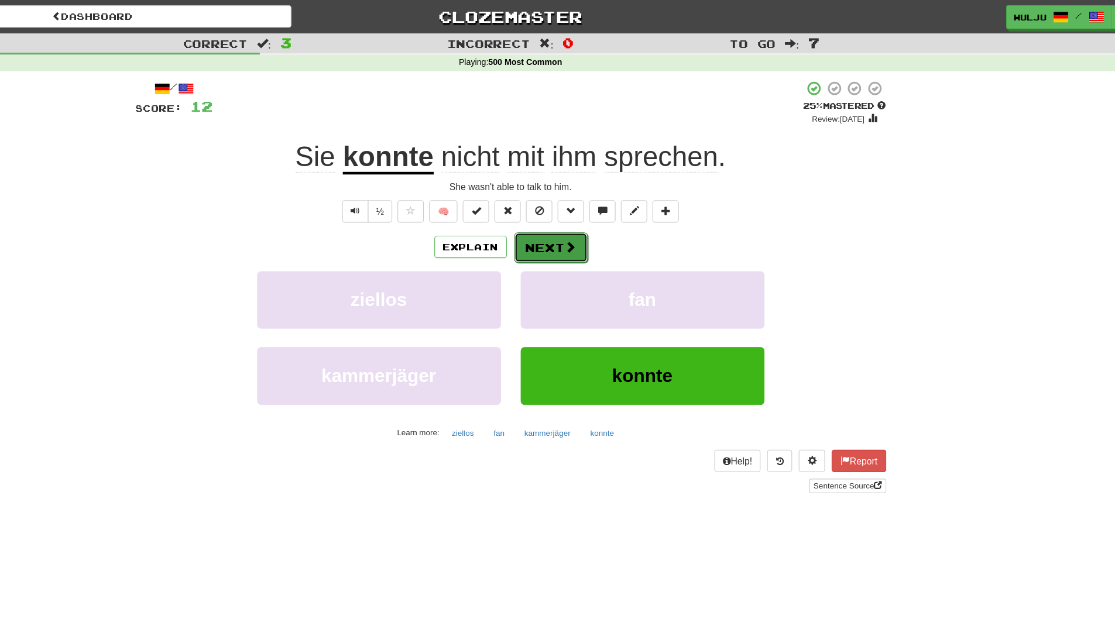
click at [618, 212] on button "Next" at bounding box center [594, 220] width 66 height 27
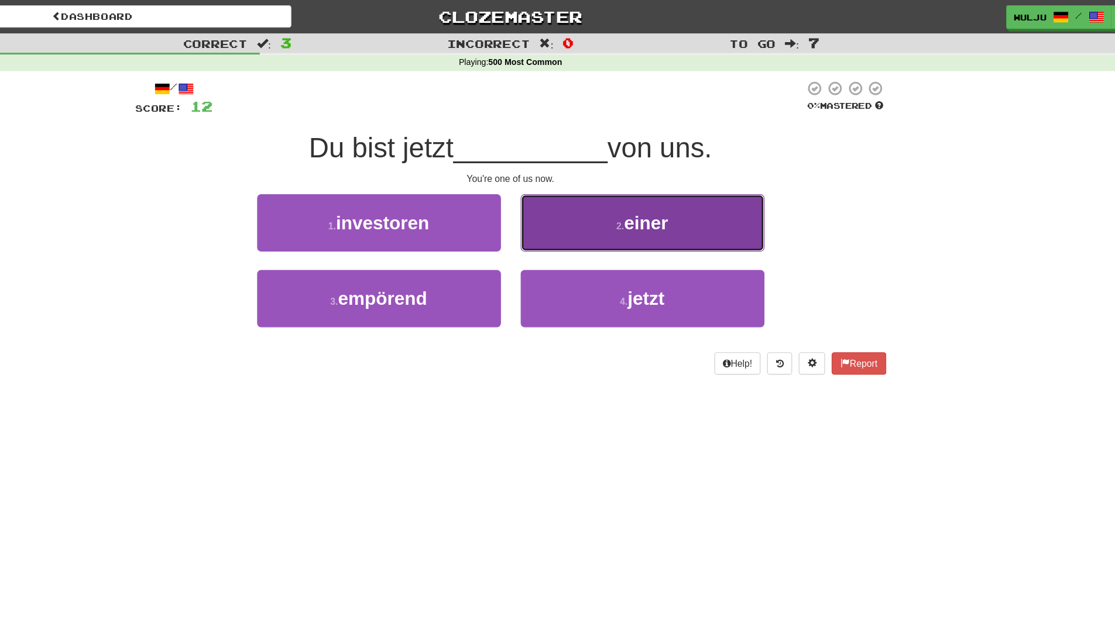
click at [625, 207] on button "2 . einer" at bounding box center [675, 198] width 217 height 51
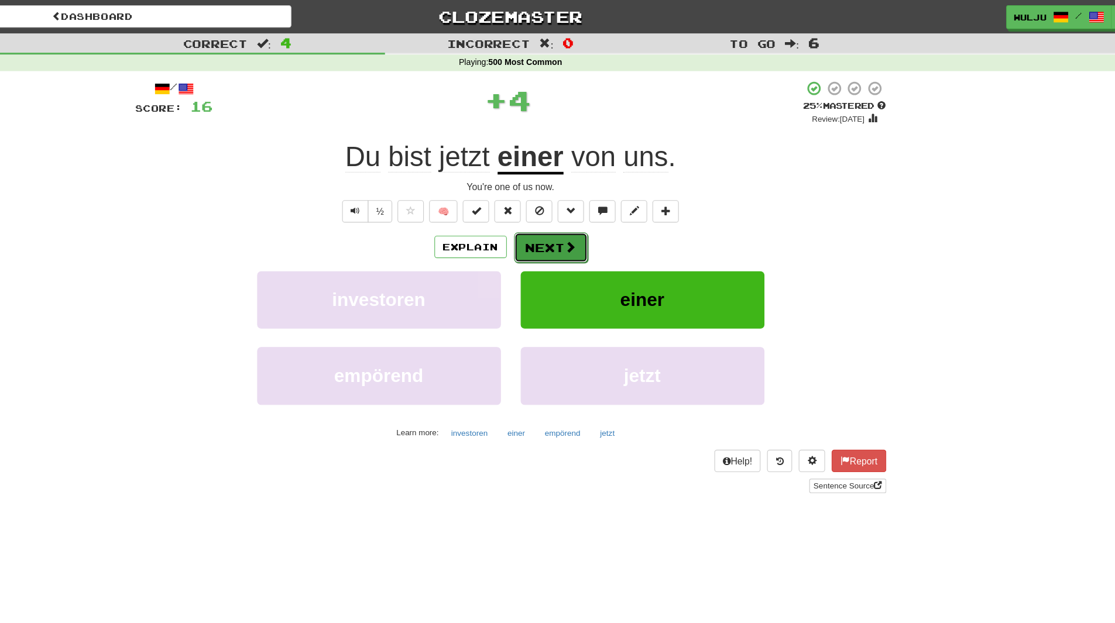
click at [599, 218] on button "Next" at bounding box center [594, 220] width 66 height 27
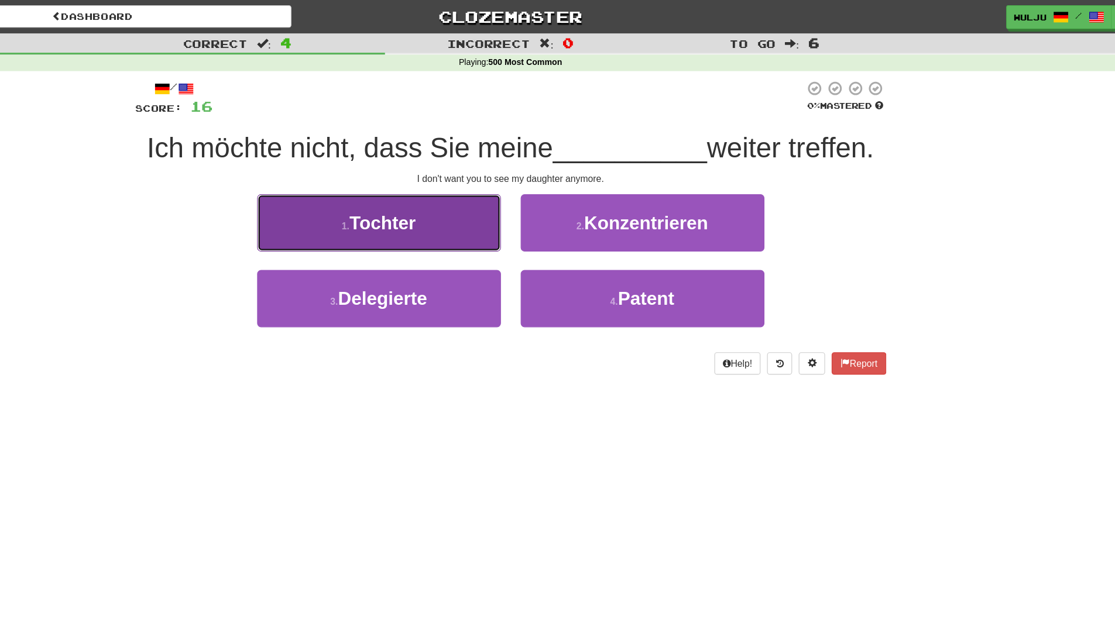
click at [488, 196] on button "1 . Tochter" at bounding box center [440, 198] width 217 height 51
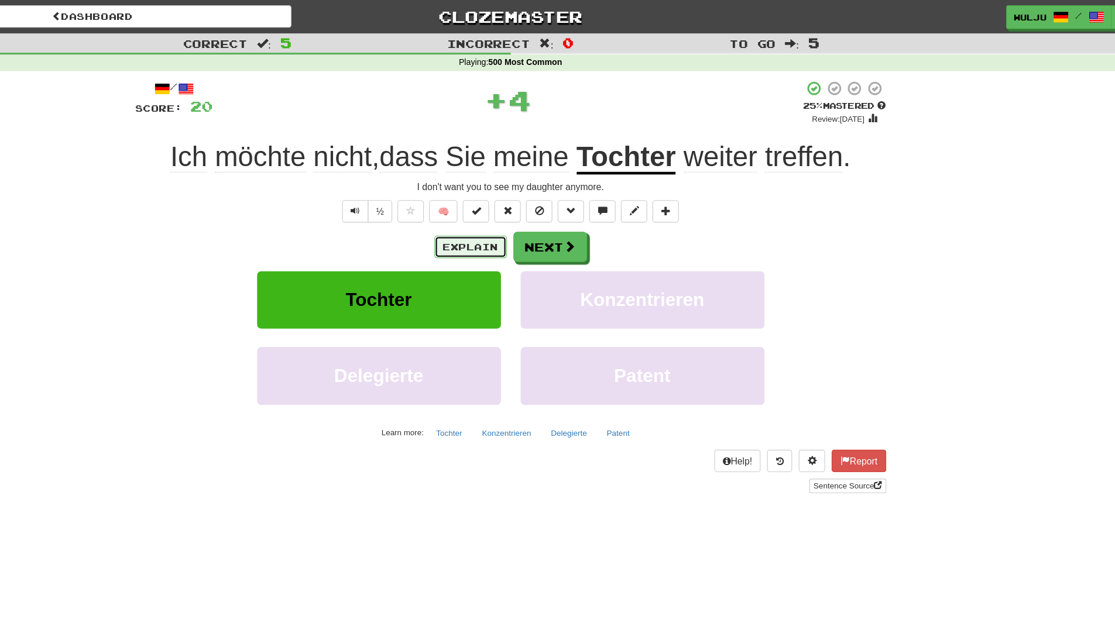
click at [519, 221] on button "Explain" at bounding box center [522, 220] width 64 height 20
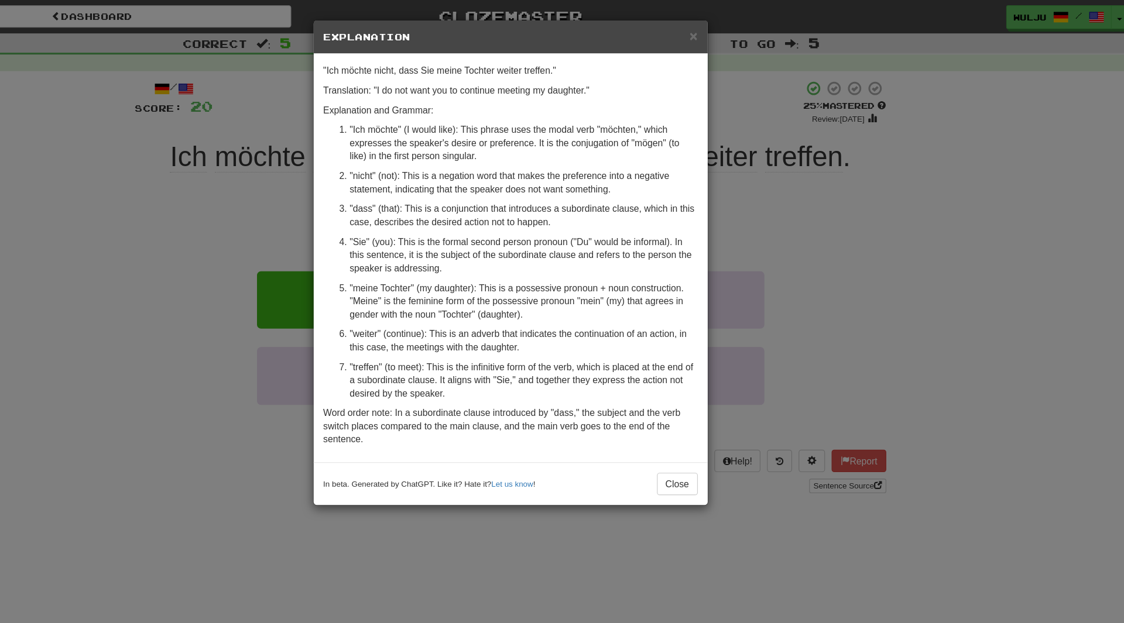
click at [841, 262] on div "× Explanation "Ich möchte nicht, dass Sie meine Tochter weiter treffen." Transl…" at bounding box center [562, 311] width 1124 height 623
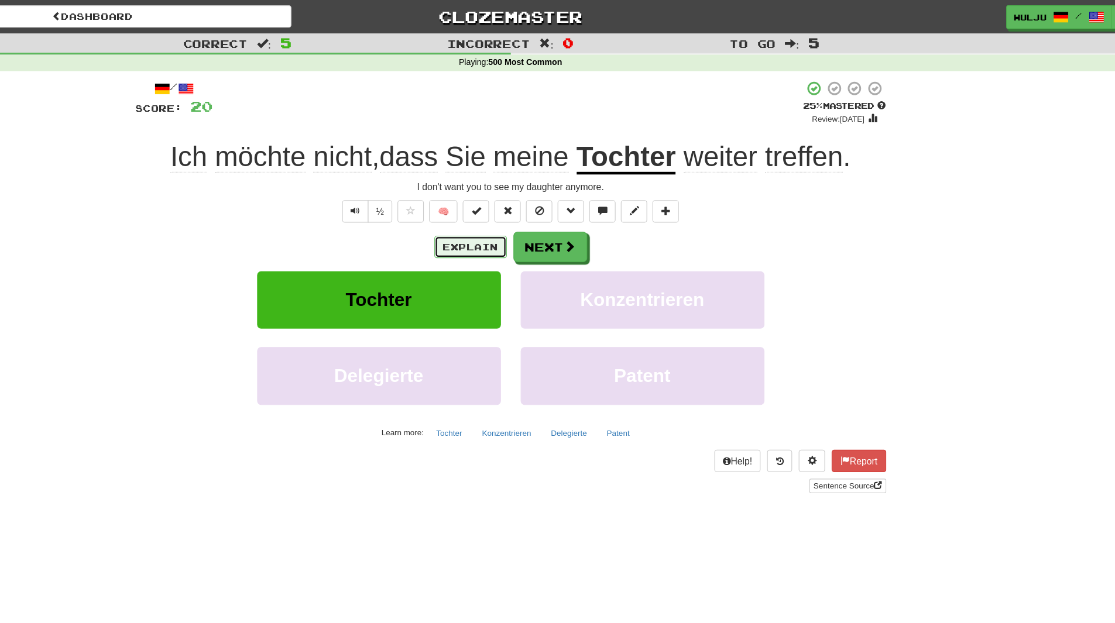
click at [539, 218] on button "Explain" at bounding box center [522, 220] width 64 height 20
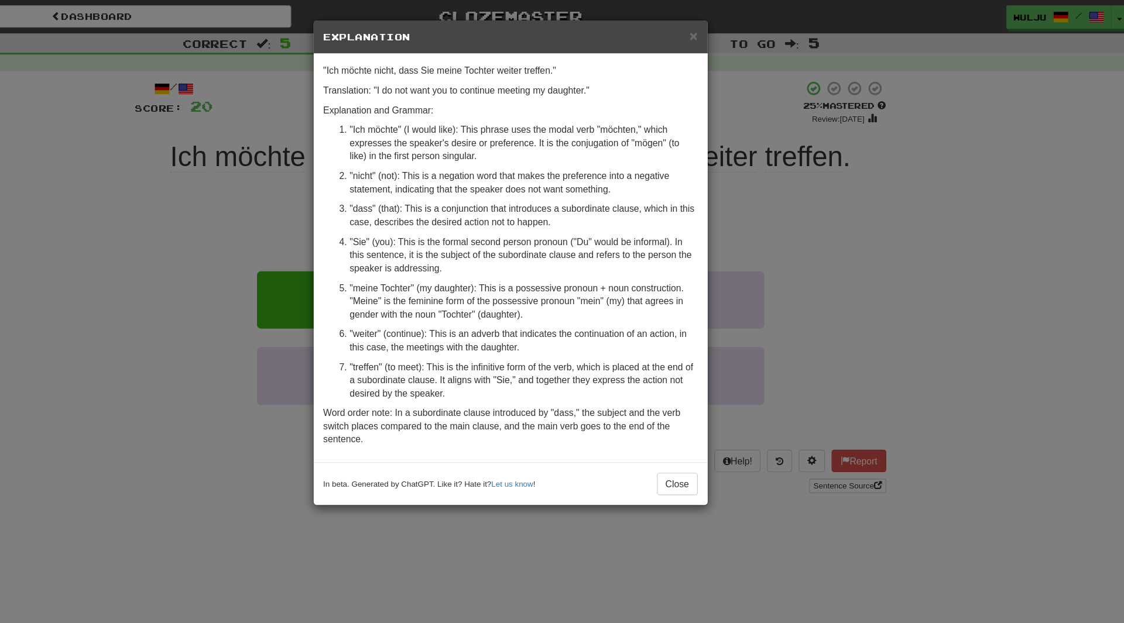
click at [828, 214] on div "× Explanation "Ich möchte nicht, dass Sie meine Tochter weiter treffen." Transl…" at bounding box center [562, 311] width 1124 height 623
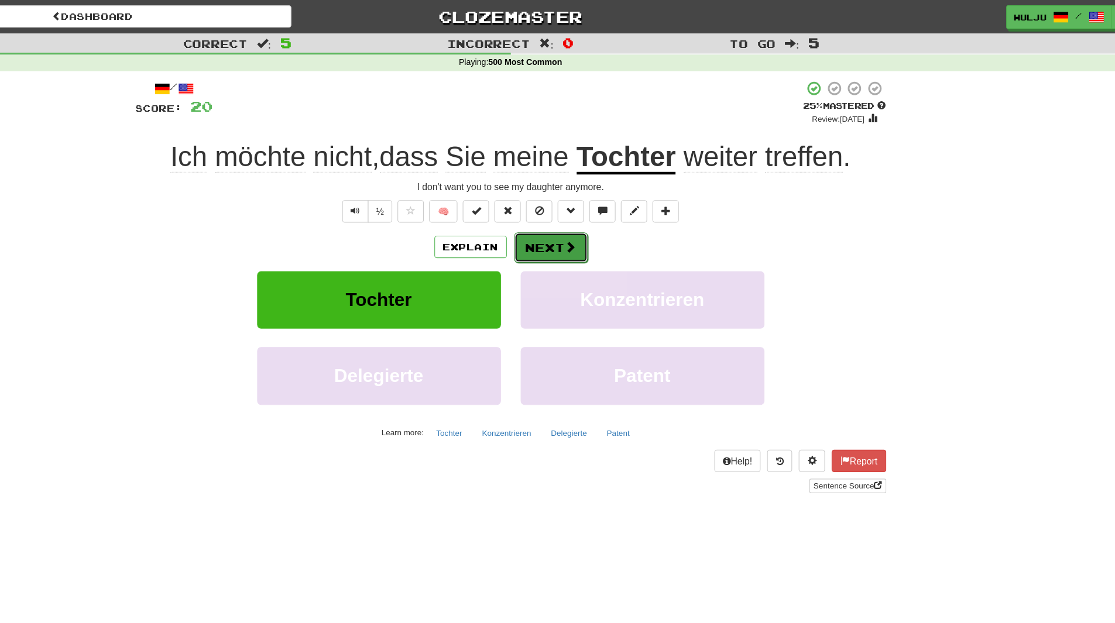
click at [593, 212] on button "Next" at bounding box center [594, 220] width 66 height 27
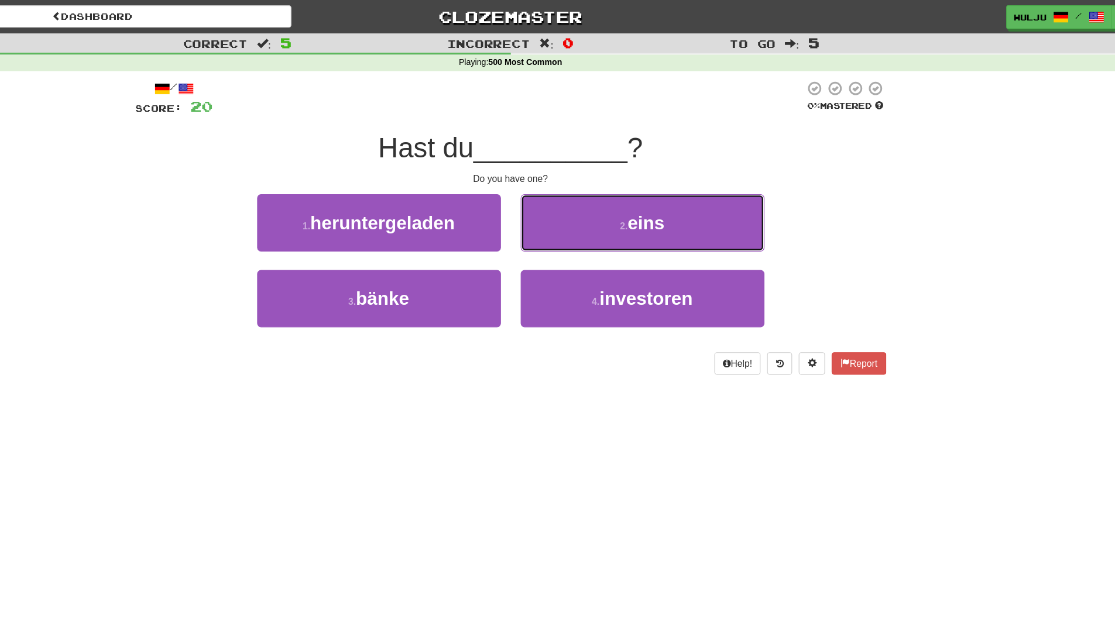
click at [593, 212] on button "2 . eins" at bounding box center [675, 198] width 217 height 51
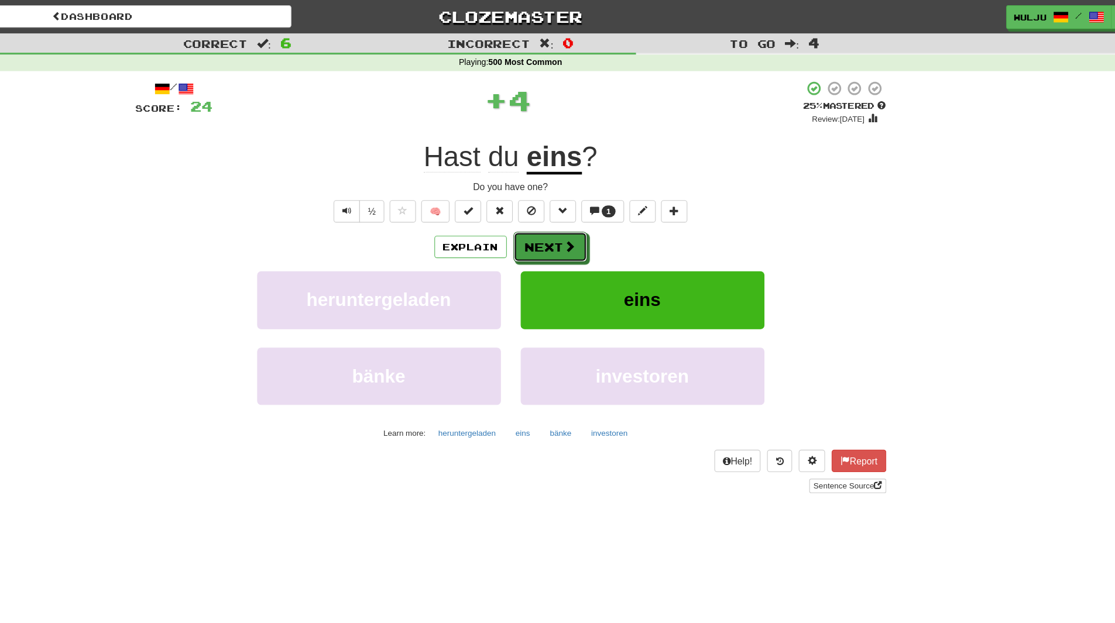
click at [593, 212] on button "Next" at bounding box center [593, 219] width 66 height 27
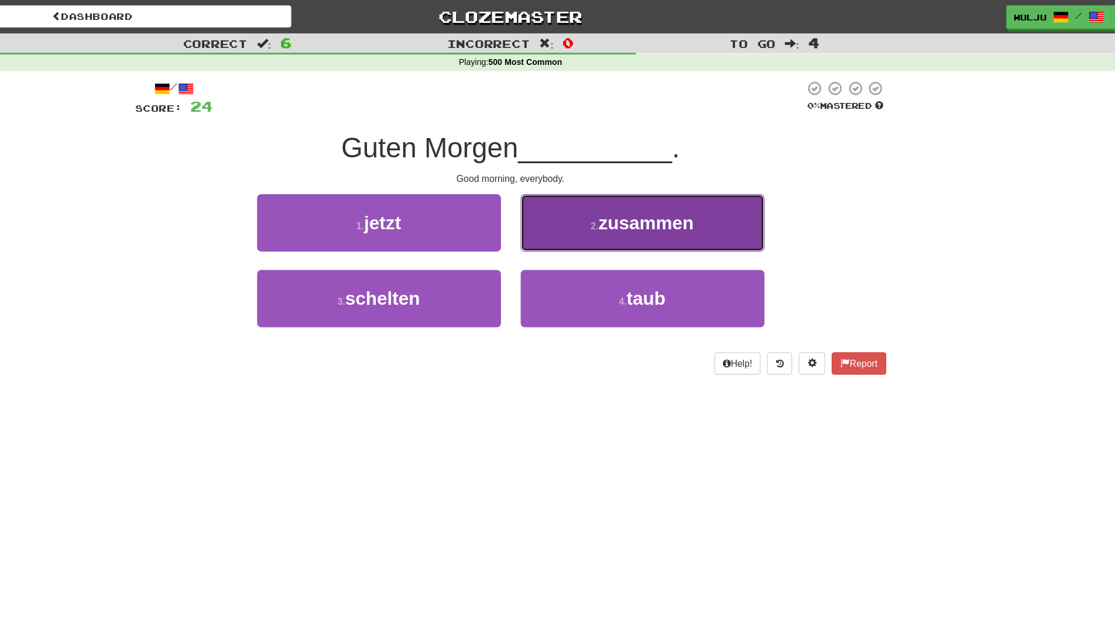
click at [607, 211] on button "2 . zusammen" at bounding box center [675, 198] width 217 height 51
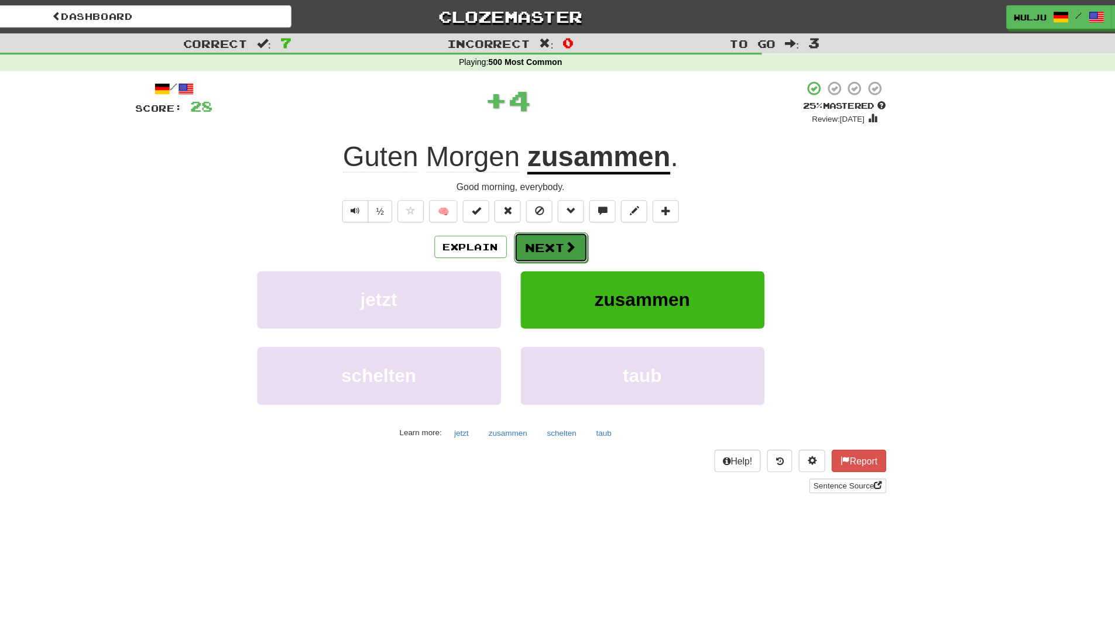
click at [587, 207] on button "Next" at bounding box center [594, 220] width 66 height 27
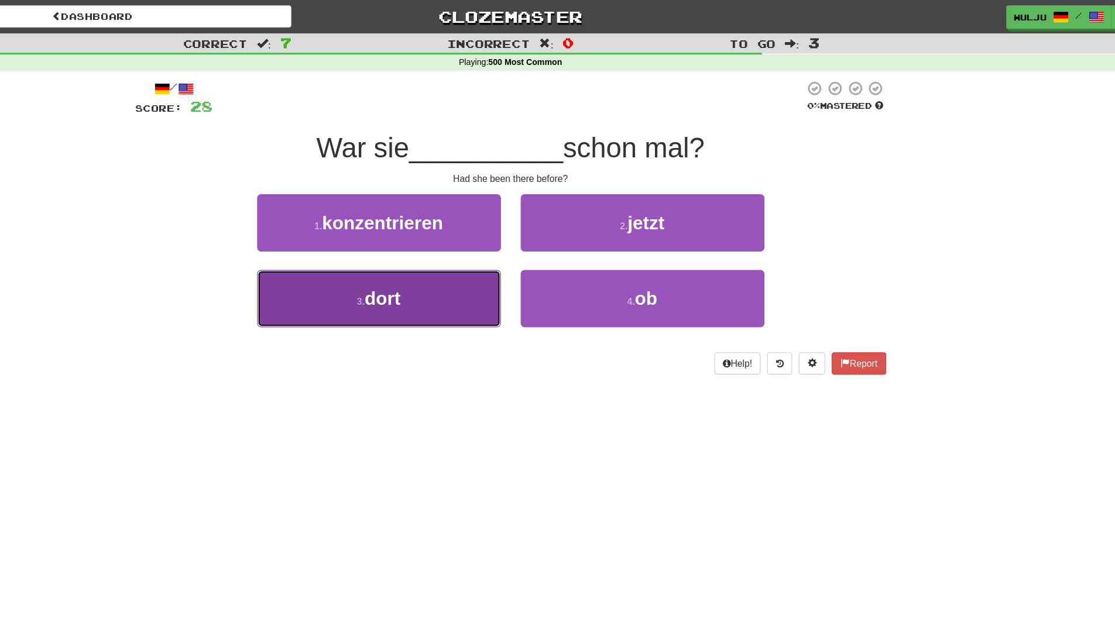
click at [526, 260] on button "3 . dort" at bounding box center [440, 265] width 217 height 51
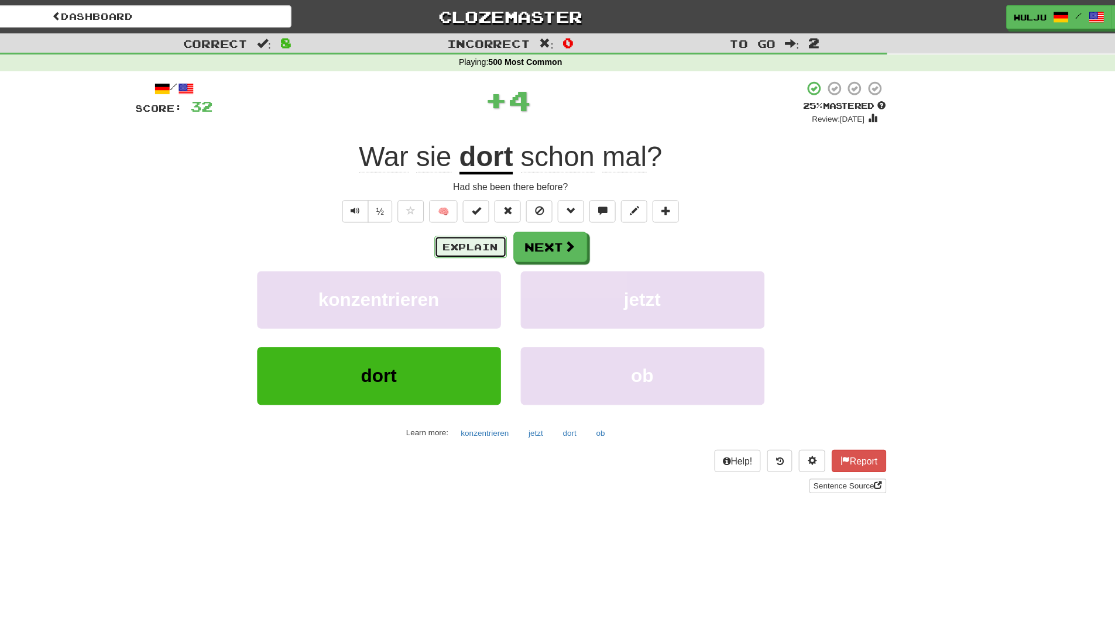
click at [522, 214] on button "Explain" at bounding box center [522, 220] width 64 height 20
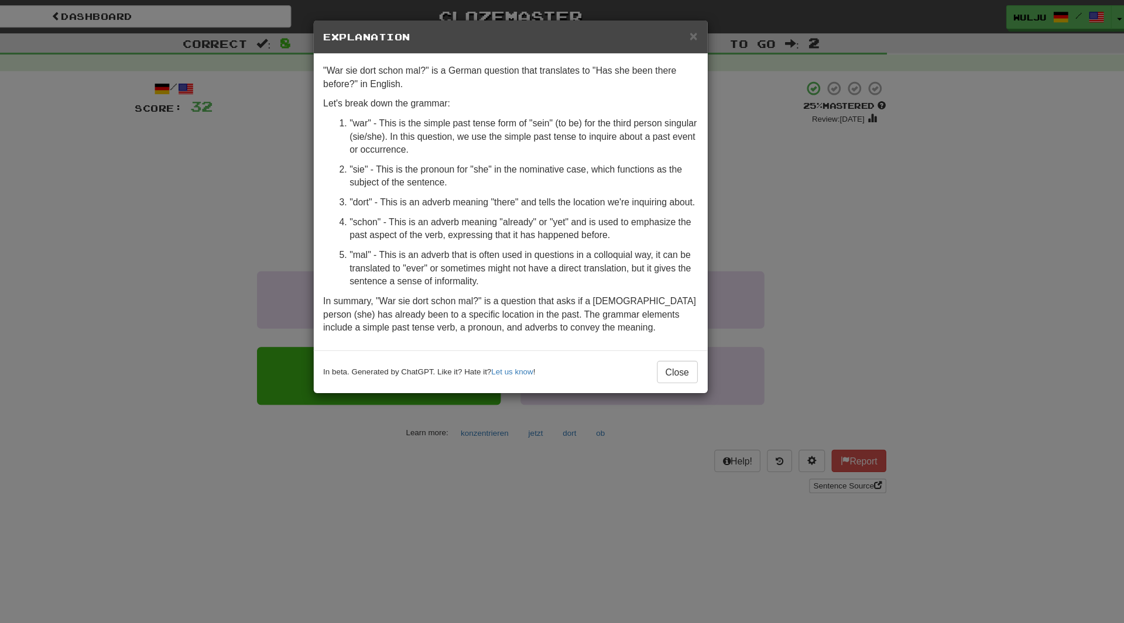
click at [821, 160] on div "× Explanation "War sie dort schon mal?" is a German question that translates to…" at bounding box center [562, 311] width 1124 height 623
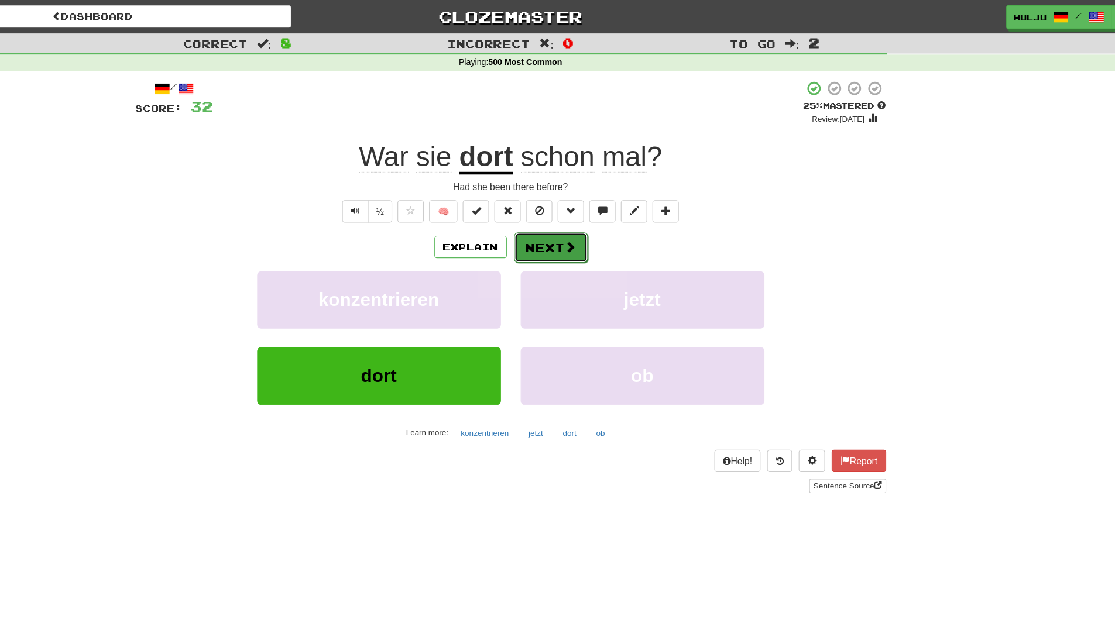
click at [561, 222] on button "Next" at bounding box center [594, 220] width 66 height 27
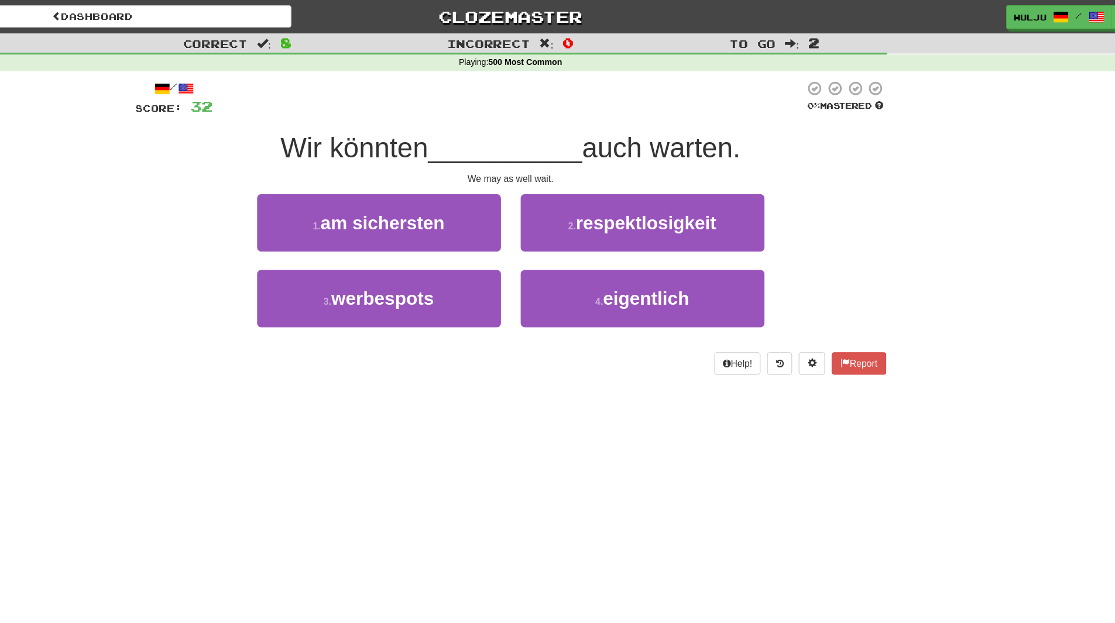
click at [556, 239] on div "1 . am sichersten" at bounding box center [441, 206] width 234 height 67
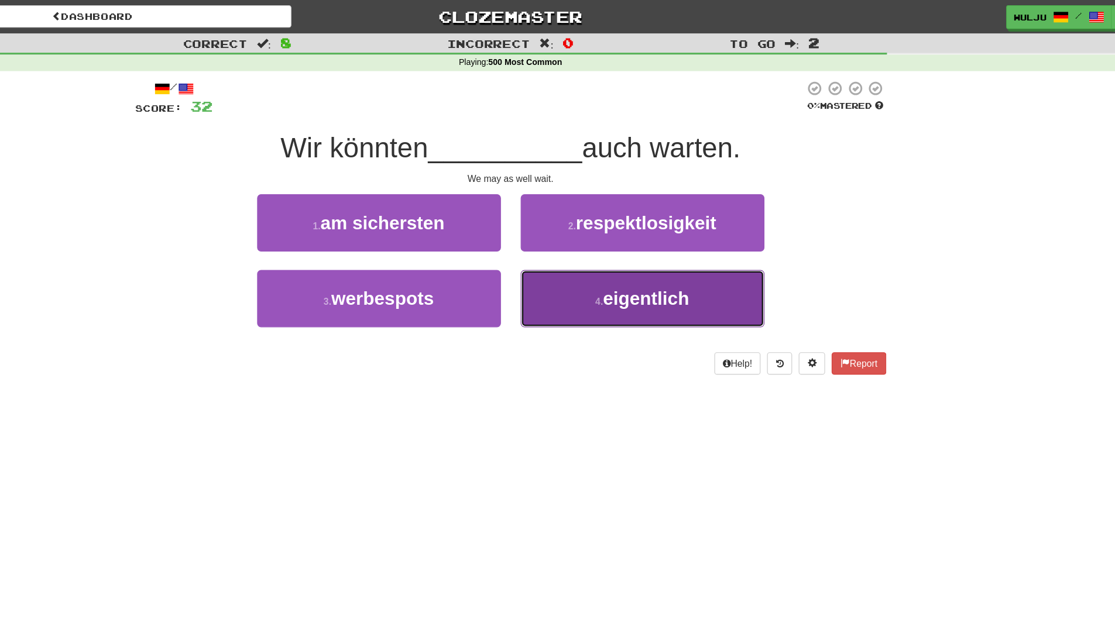
click at [593, 266] on button "4 . eigentlich" at bounding box center [675, 265] width 217 height 51
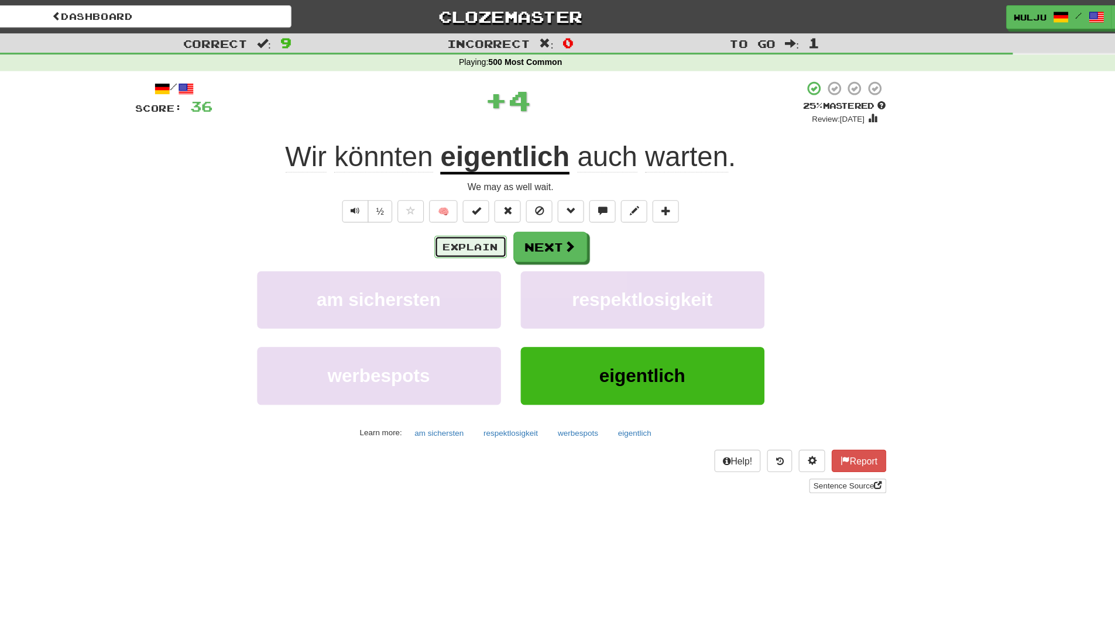
click at [529, 217] on button "Explain" at bounding box center [522, 220] width 64 height 20
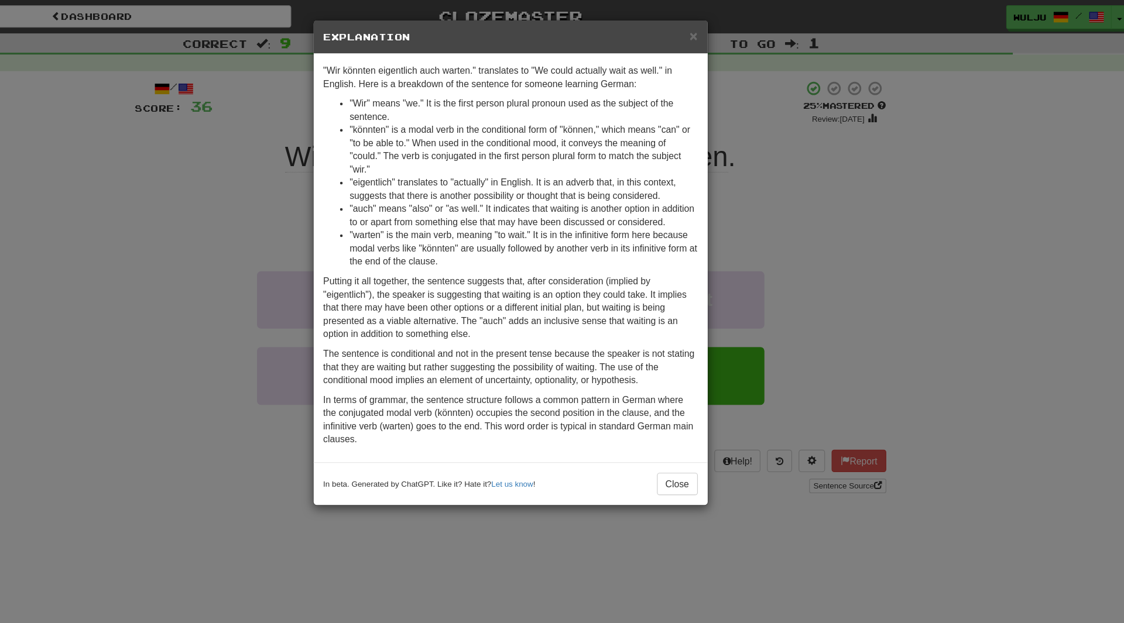
click at [786, 133] on div "× Explanation "Wir könnten eigentlich auch warten." translates to "We could act…" at bounding box center [562, 311] width 1124 height 623
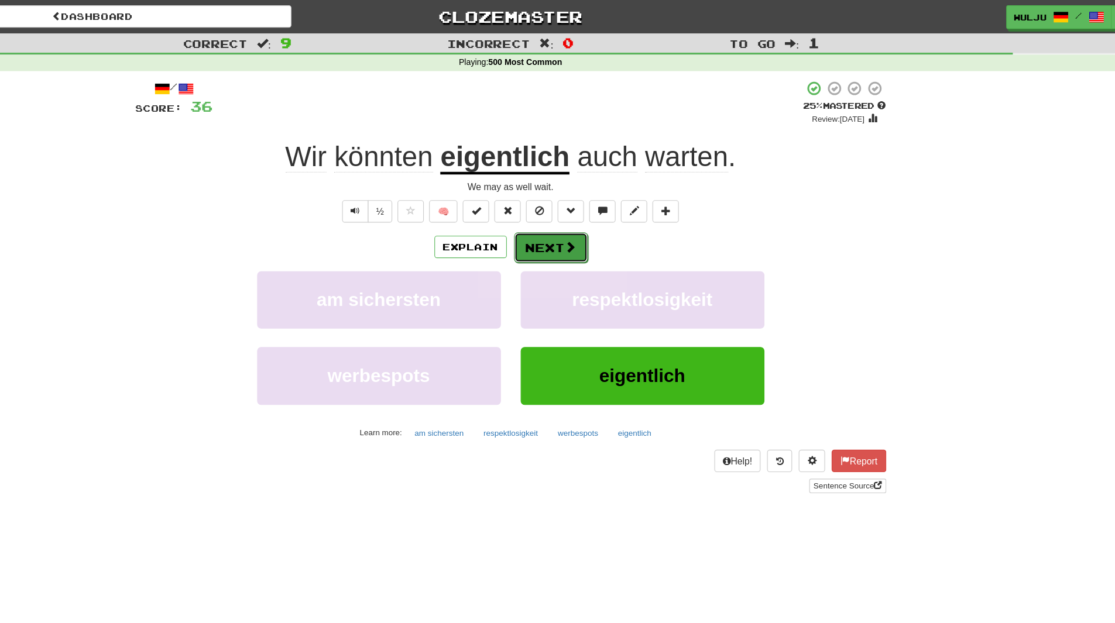
click at [600, 222] on button "Next" at bounding box center [594, 220] width 66 height 27
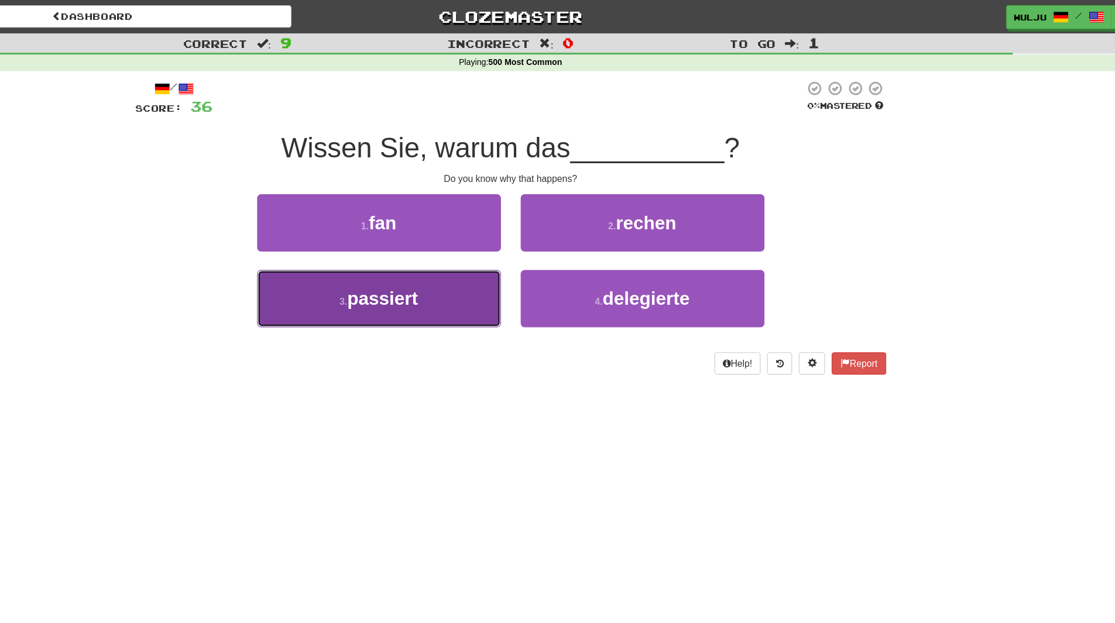
click at [501, 280] on button "3 . passiert" at bounding box center [440, 265] width 217 height 51
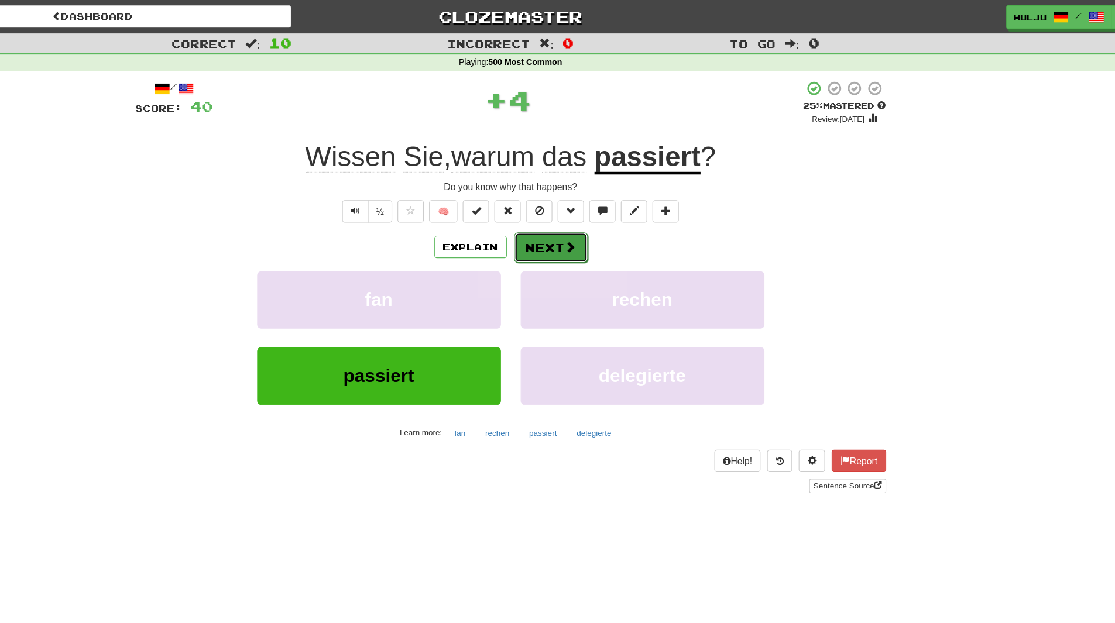
click at [606, 215] on span at bounding box center [611, 219] width 11 height 11
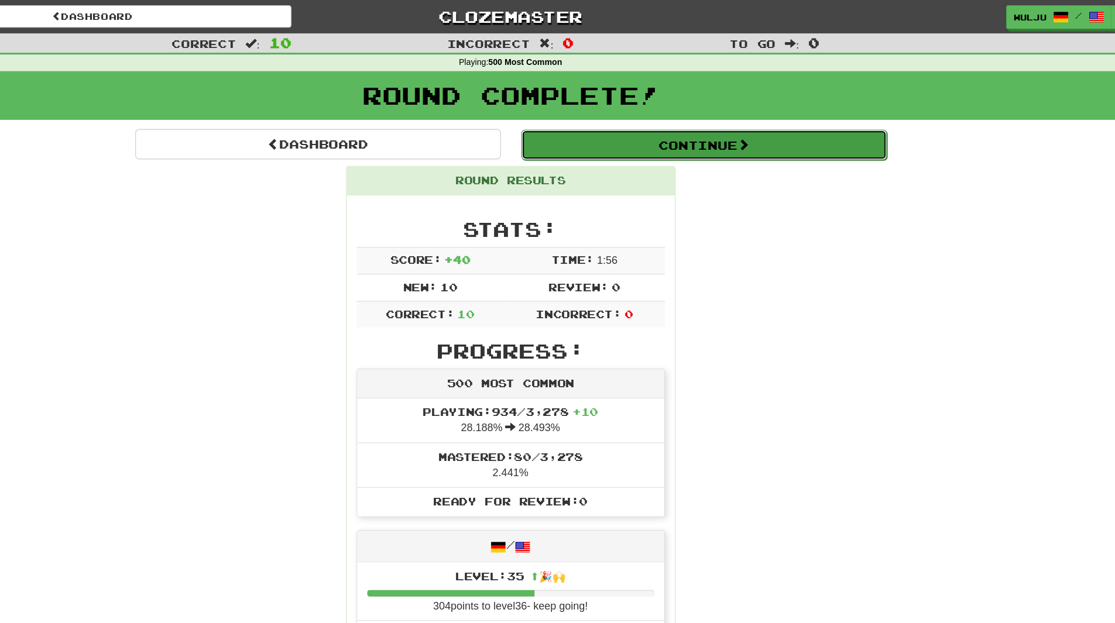
click at [643, 133] on button "Continue" at bounding box center [729, 128] width 325 height 27
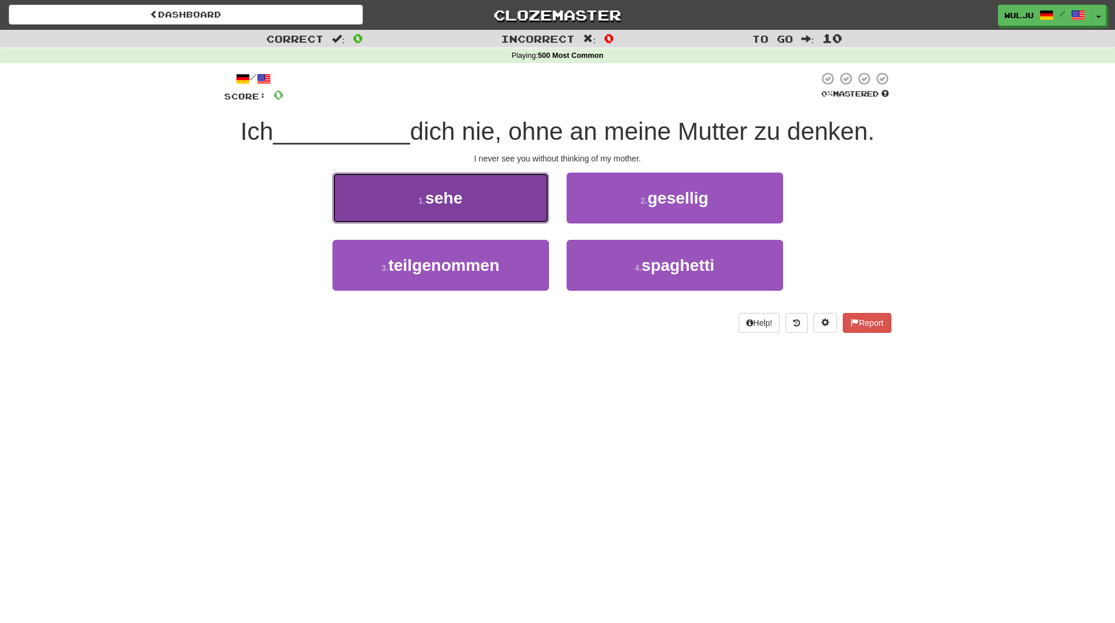
click at [502, 183] on button "1 . [GEOGRAPHIC_DATA]" at bounding box center [440, 198] width 217 height 51
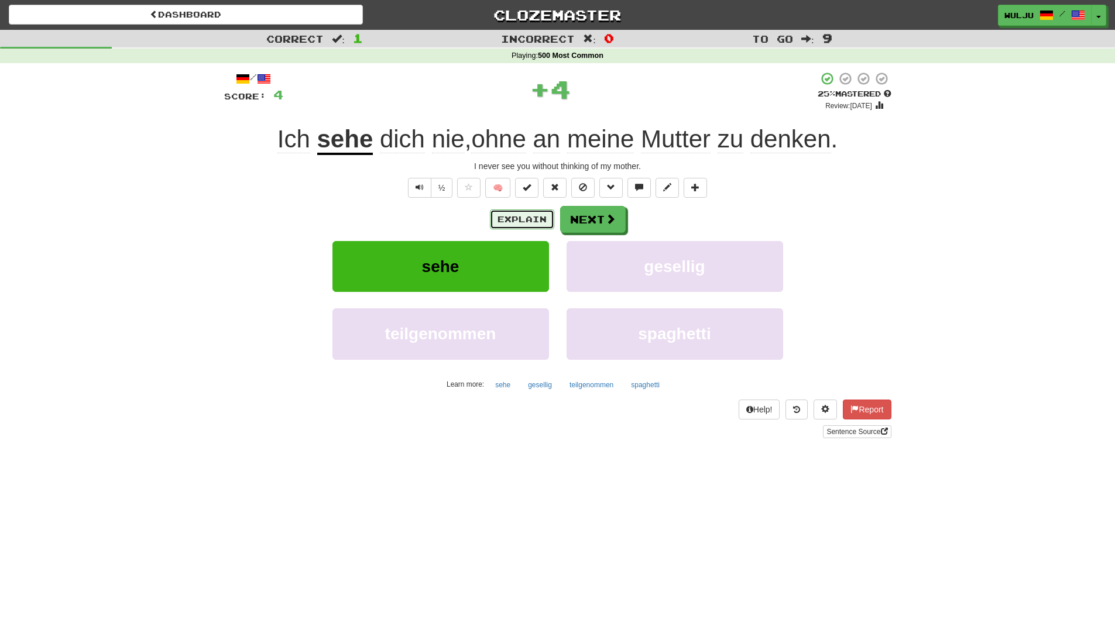
click at [514, 214] on button "Explain" at bounding box center [522, 220] width 64 height 20
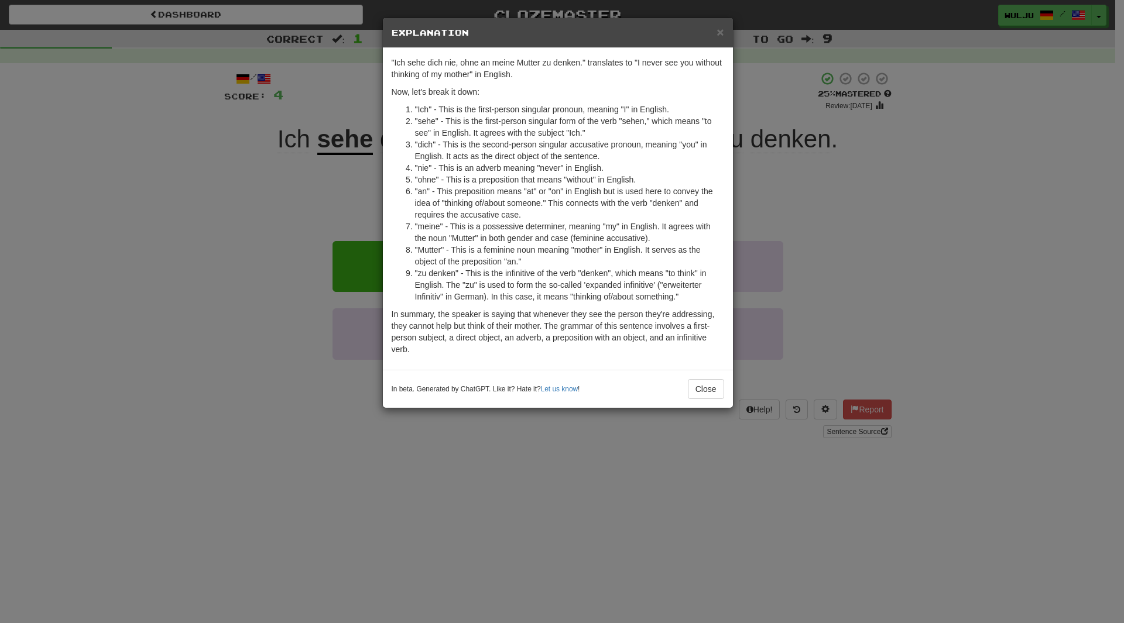
click at [823, 197] on div "× Explanation "Ich sehe dich nie, ohne an meine Mutter zu denken." translates t…" at bounding box center [562, 311] width 1124 height 623
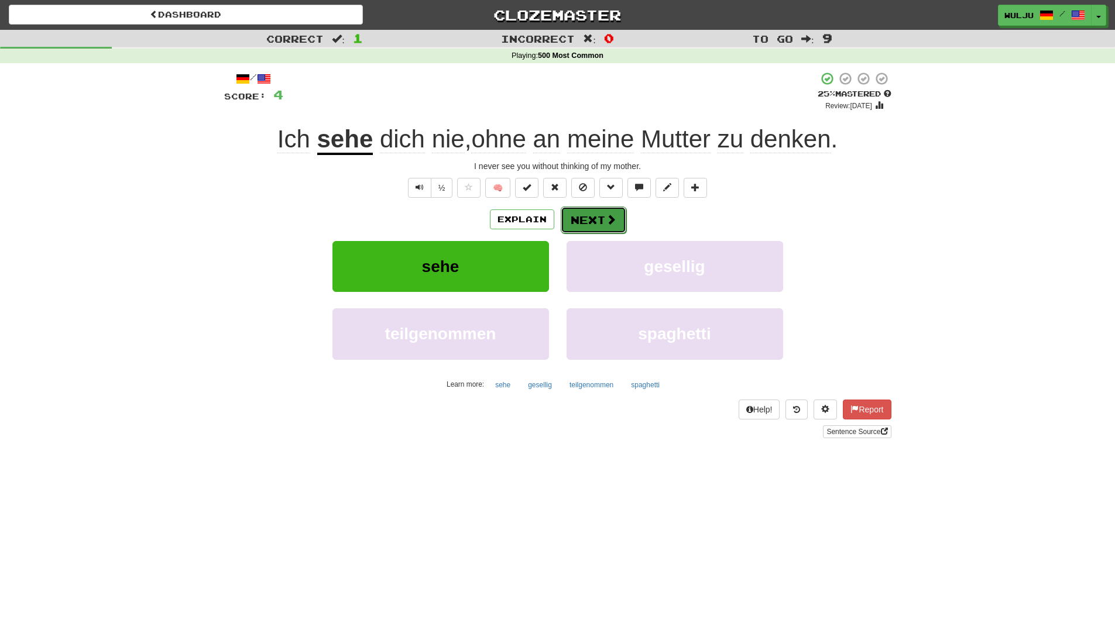
click at [603, 215] on button "Next" at bounding box center [594, 220] width 66 height 27
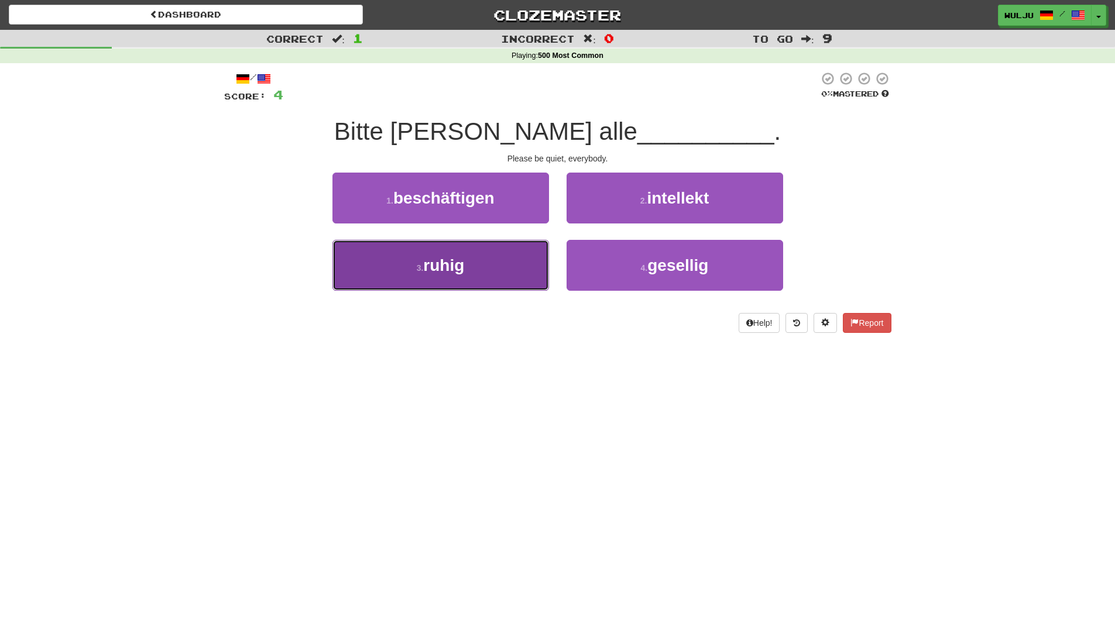
click at [506, 280] on button "3 . ruhig" at bounding box center [440, 265] width 217 height 51
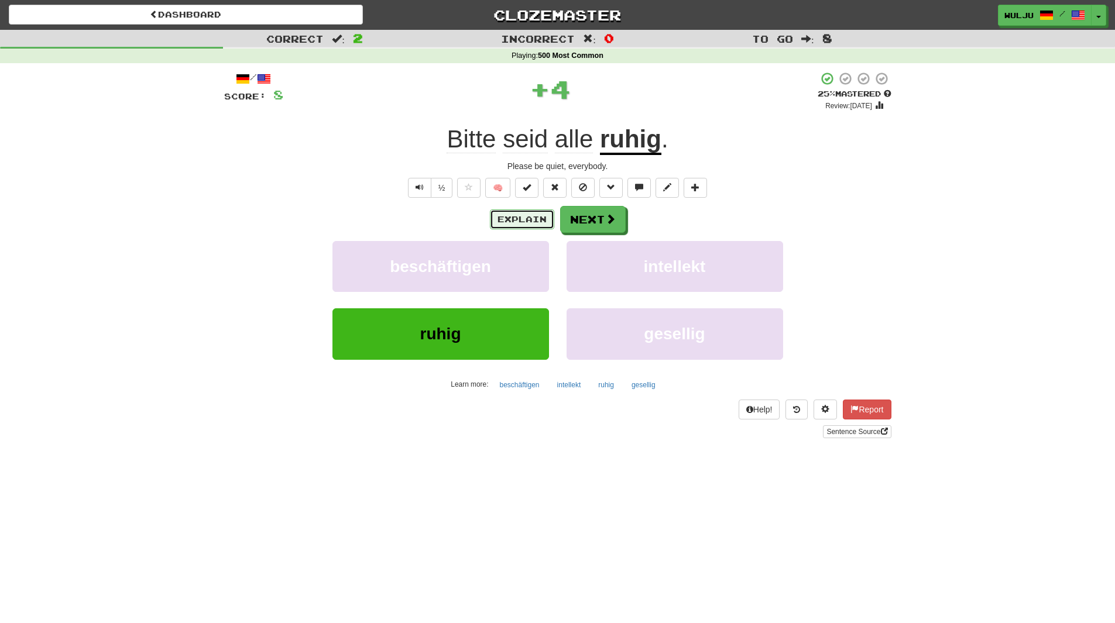
click at [546, 210] on button "Explain" at bounding box center [522, 220] width 64 height 20
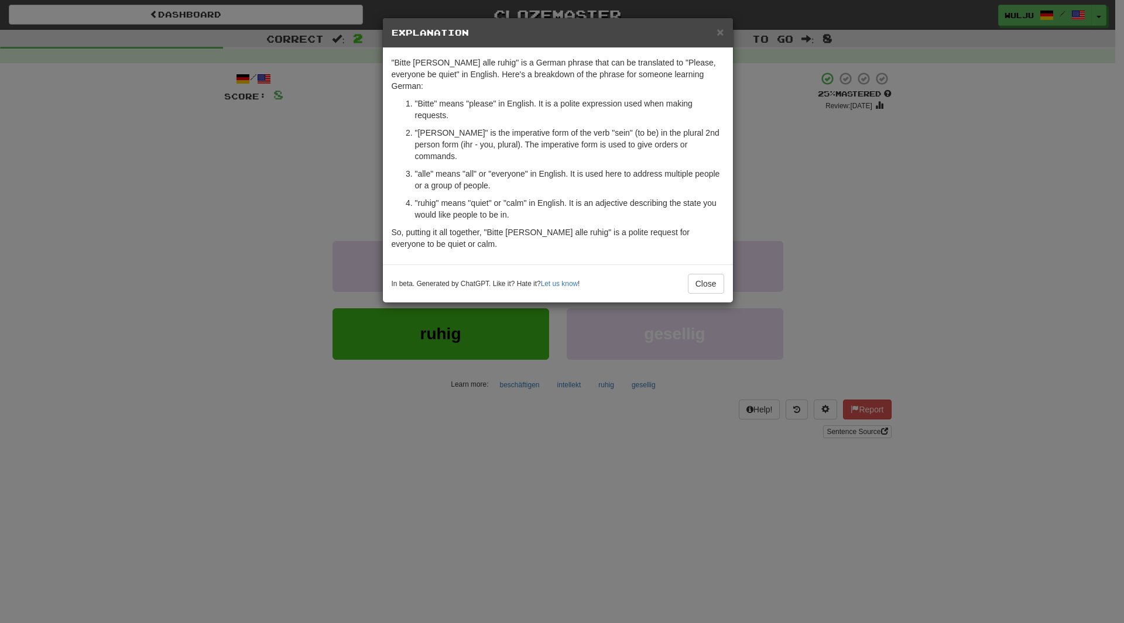
click at [800, 179] on div "× Explanation "Bitte [PERSON_NAME] alle ruhig" is a German phrase that can be t…" at bounding box center [562, 311] width 1124 height 623
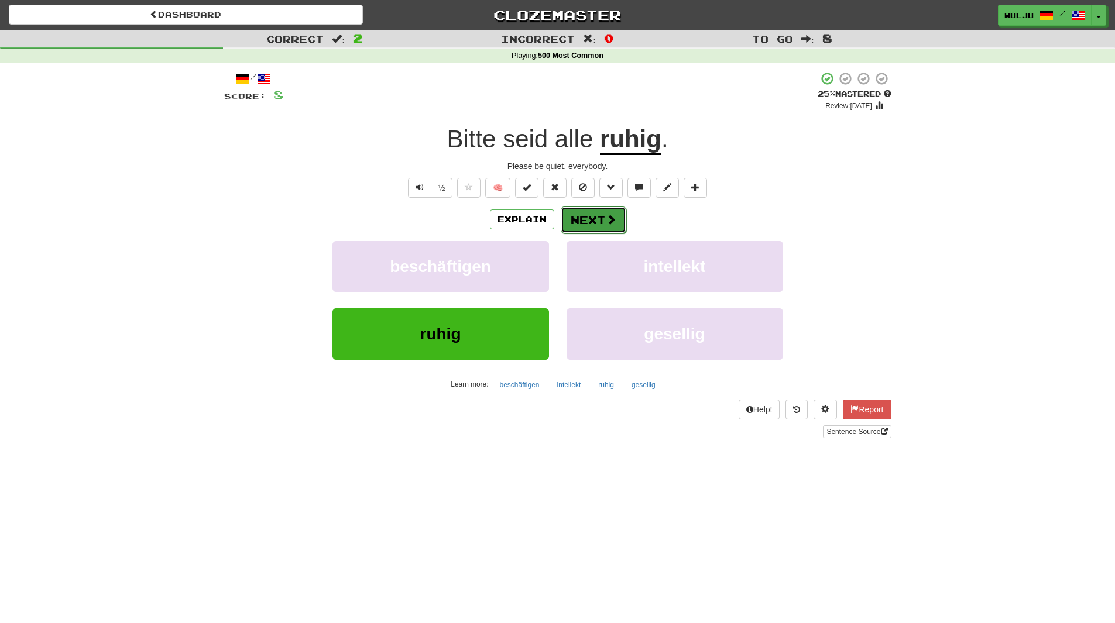
click at [616, 217] on button "Next" at bounding box center [594, 220] width 66 height 27
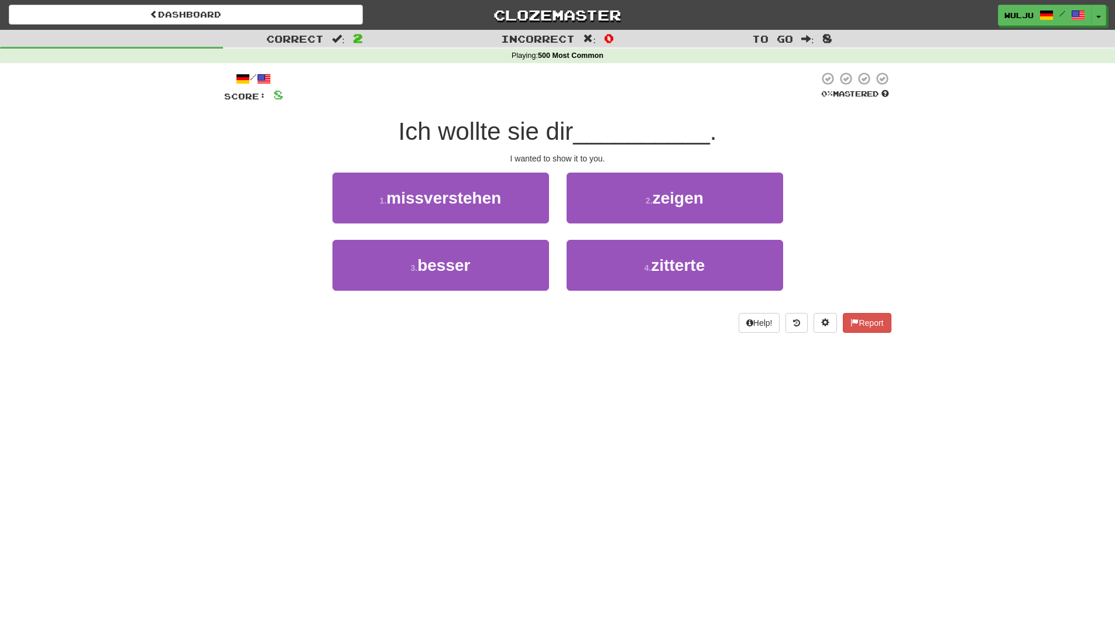
click at [565, 232] on div "2 . zeigen" at bounding box center [675, 206] width 234 height 67
click at [554, 303] on div "3 . besser" at bounding box center [441, 273] width 234 height 67
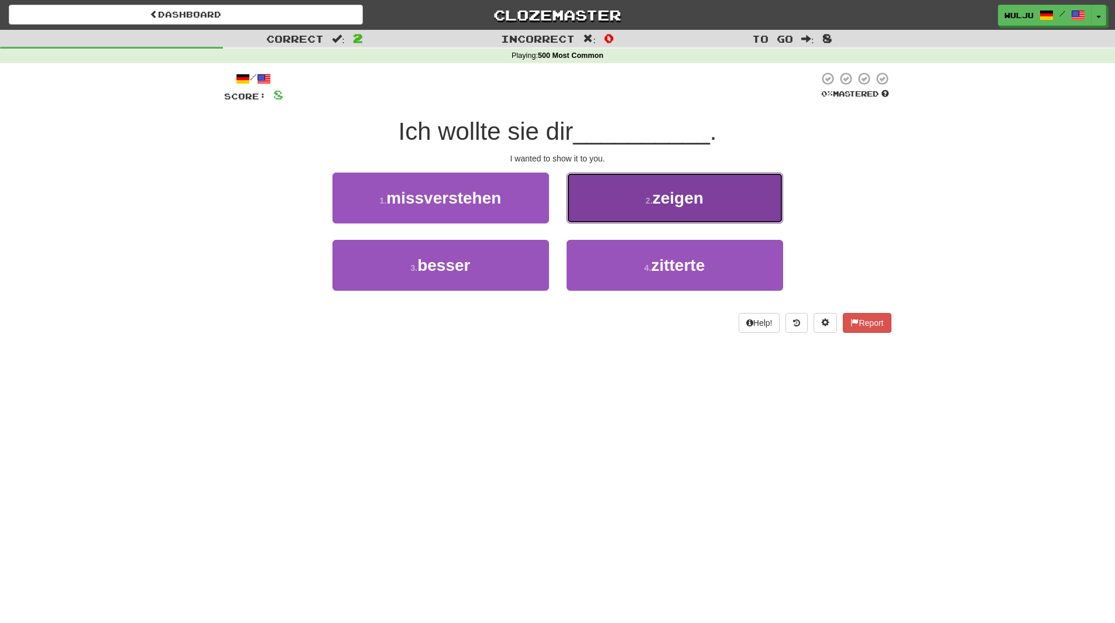
click at [608, 197] on button "2 . zeigen" at bounding box center [675, 198] width 217 height 51
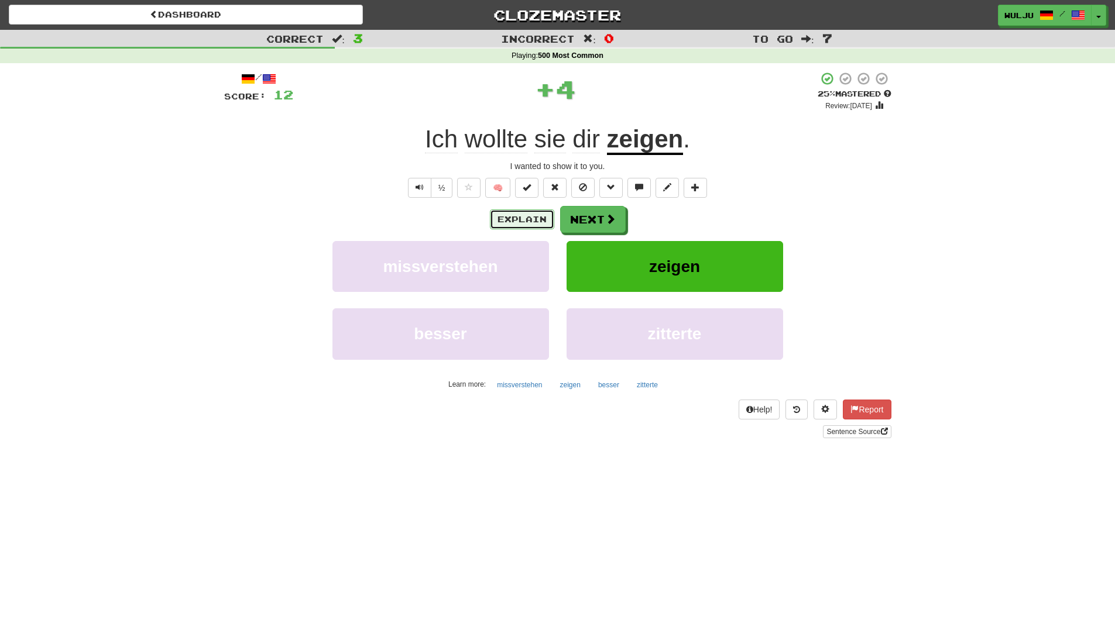
click at [521, 222] on button "Explain" at bounding box center [522, 220] width 64 height 20
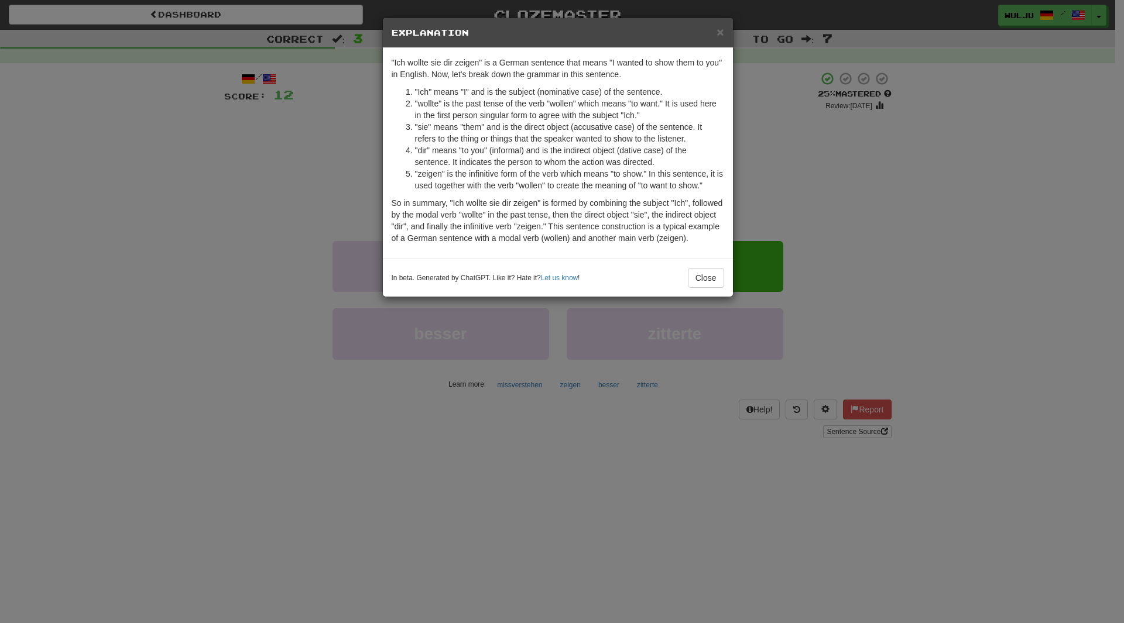
click at [803, 181] on div "× Explanation "Ich wollte sie dir zeigen" is a German sentence that means "I wa…" at bounding box center [562, 311] width 1124 height 623
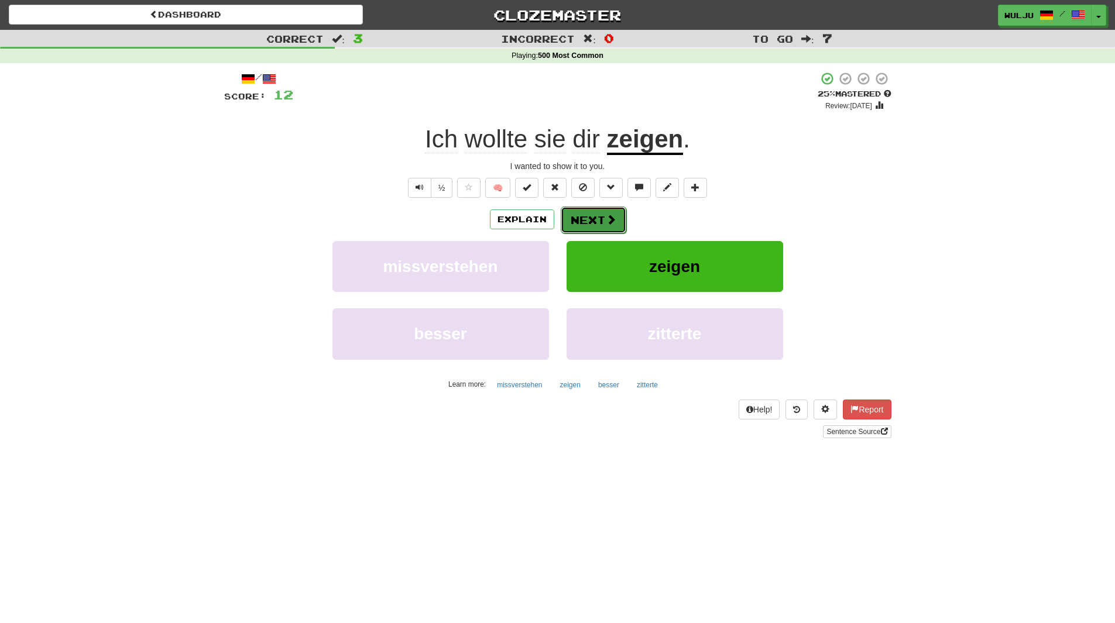
click at [595, 220] on button "Next" at bounding box center [594, 220] width 66 height 27
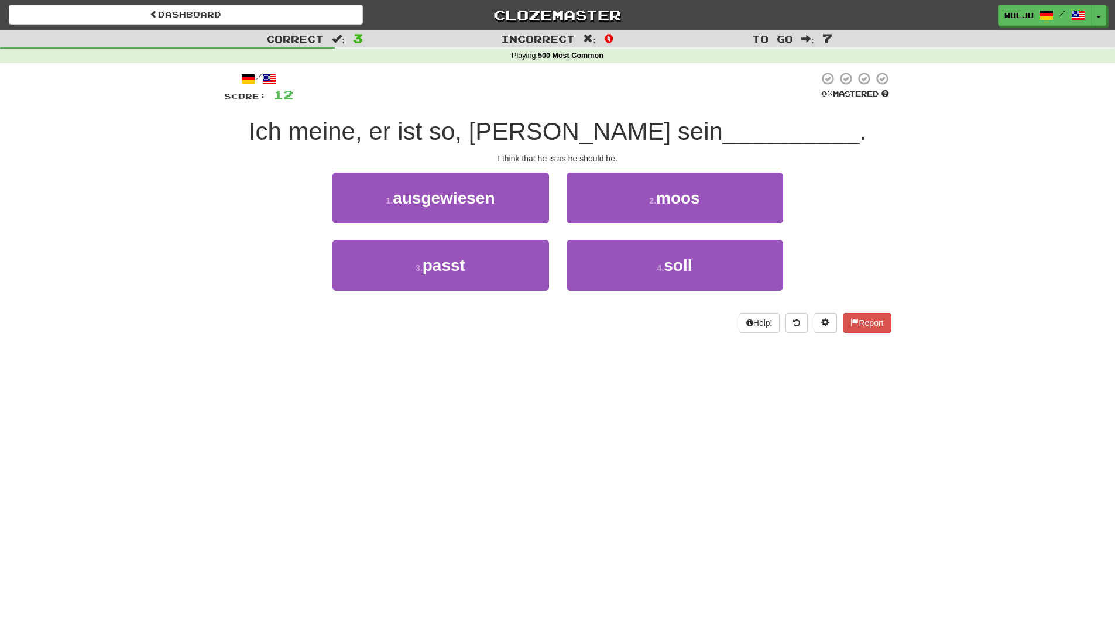
click at [564, 235] on div "2 . moos" at bounding box center [675, 206] width 234 height 67
click at [591, 433] on div "Dashboard Clozemaster [GEOGRAPHIC_DATA] / Toggle Dropdown Dashboard Leaderboard…" at bounding box center [557, 311] width 1115 height 623
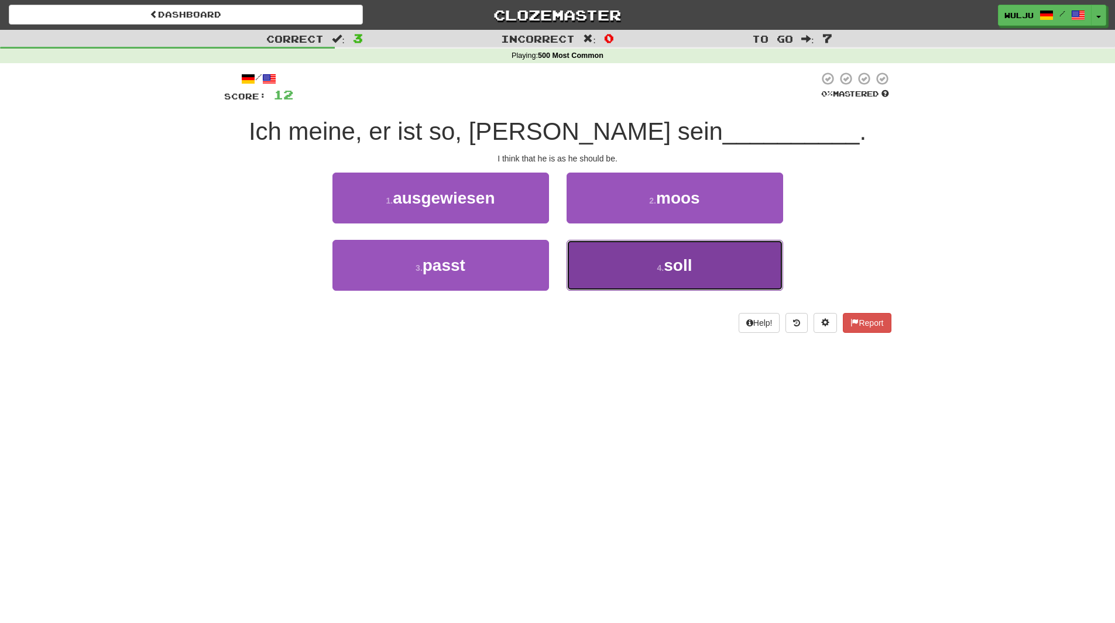
click at [668, 270] on span "soll" at bounding box center [678, 265] width 28 height 18
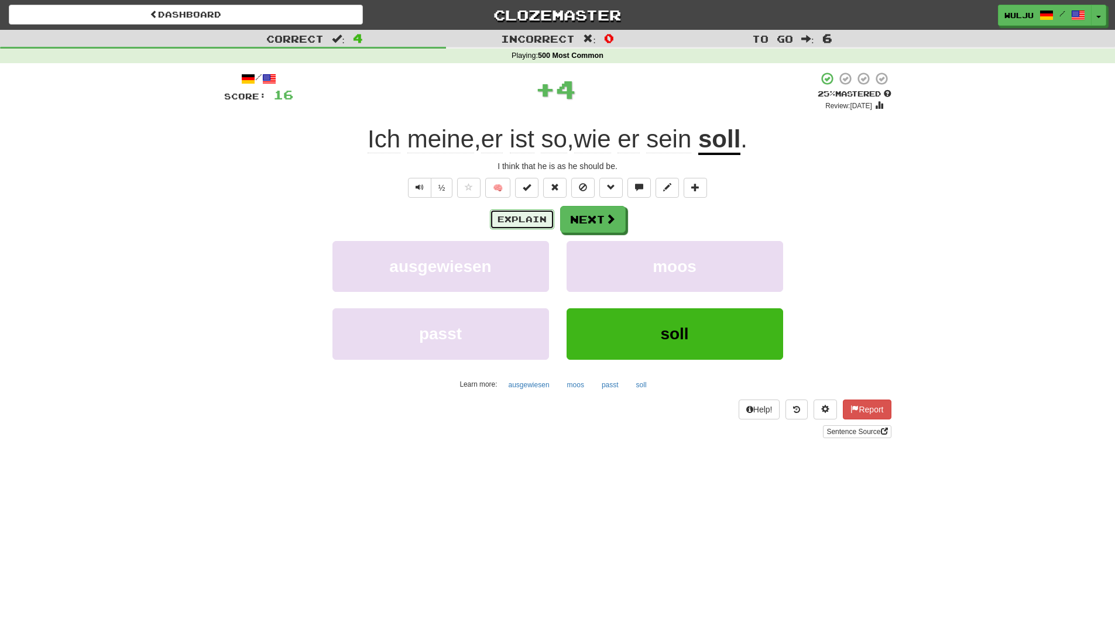
click at [505, 224] on button "Explain" at bounding box center [522, 220] width 64 height 20
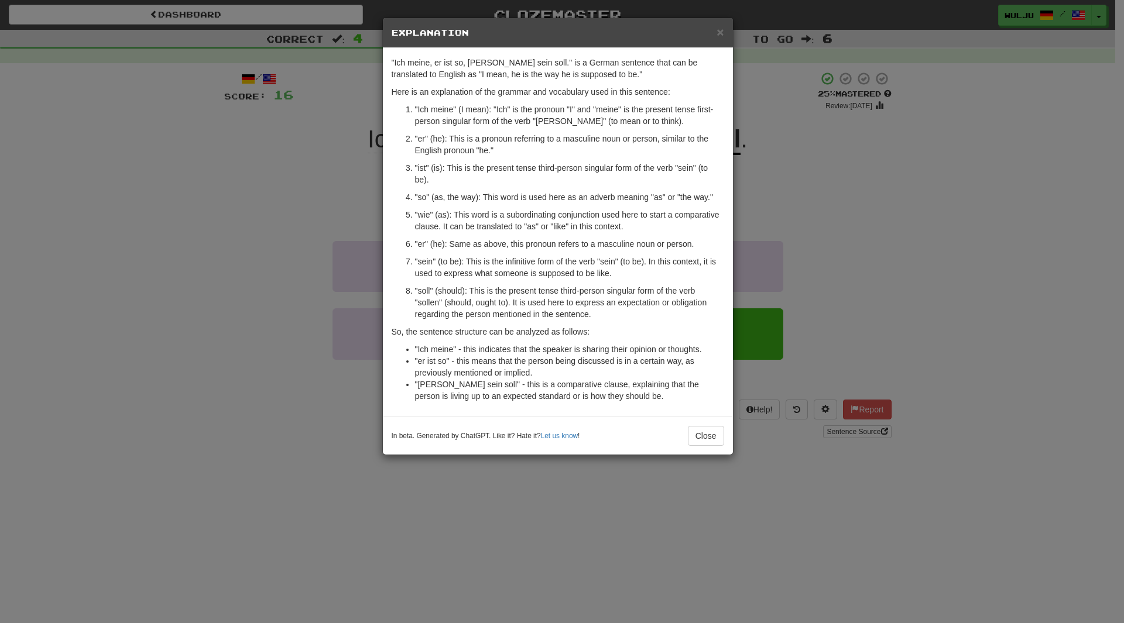
click at [785, 180] on div "× Explanation "Ich meine, er ist so, [PERSON_NAME] sein soll." is a German sent…" at bounding box center [562, 311] width 1124 height 623
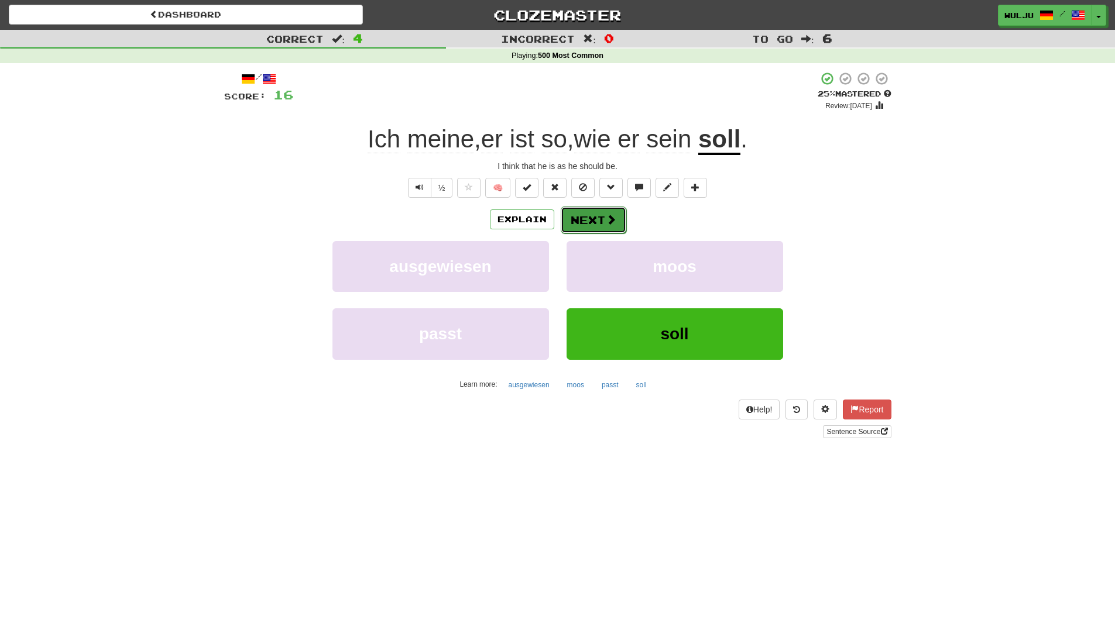
click at [592, 218] on button "Next" at bounding box center [594, 220] width 66 height 27
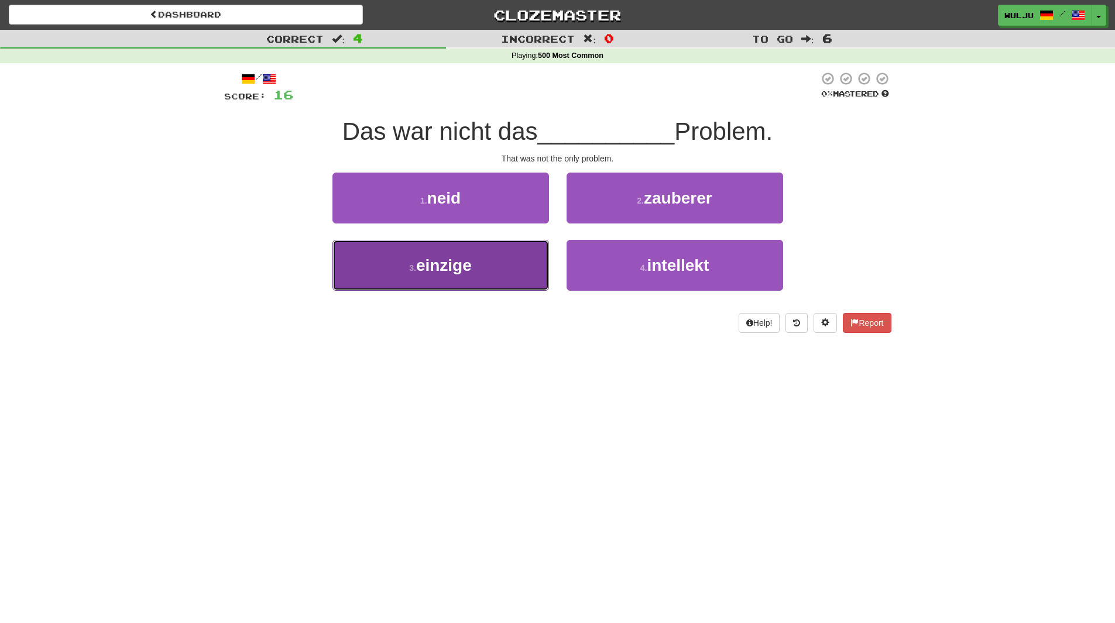
click at [533, 272] on button "3 . einzige" at bounding box center [440, 265] width 217 height 51
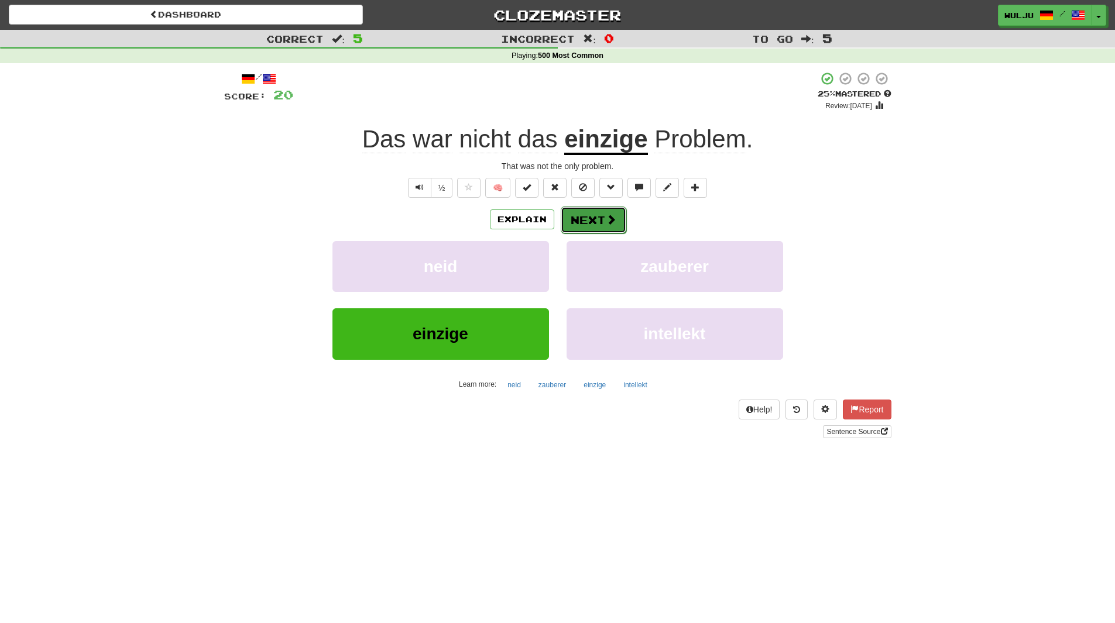
click at [573, 216] on button "Next" at bounding box center [594, 220] width 66 height 27
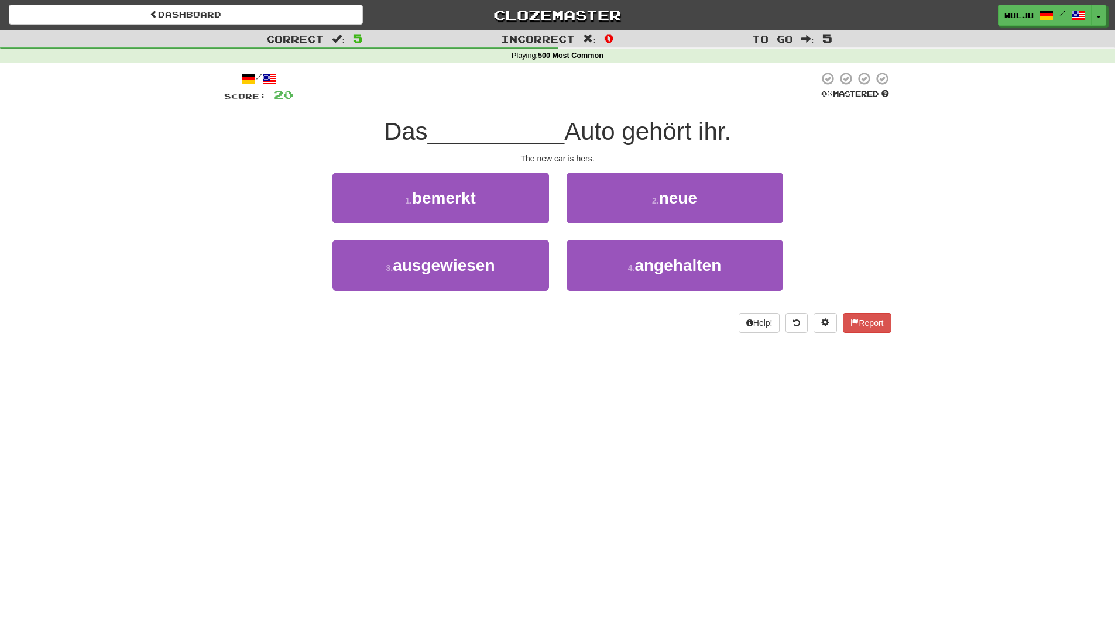
click at [554, 235] on div "1 . bemerkt" at bounding box center [441, 206] width 234 height 67
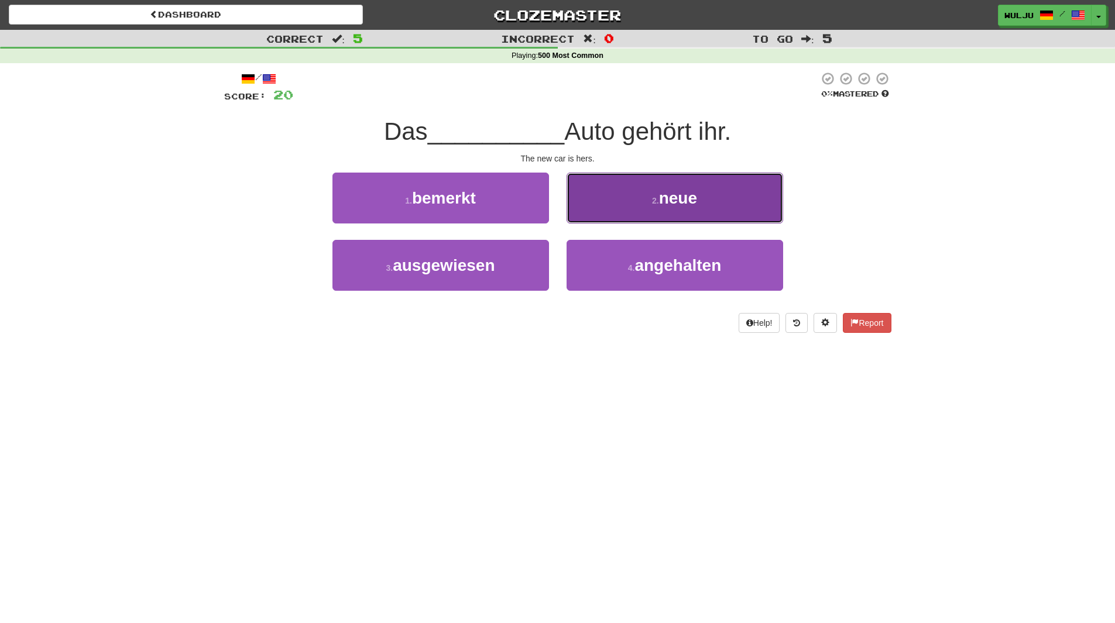
click at [617, 210] on button "2 . neue" at bounding box center [675, 198] width 217 height 51
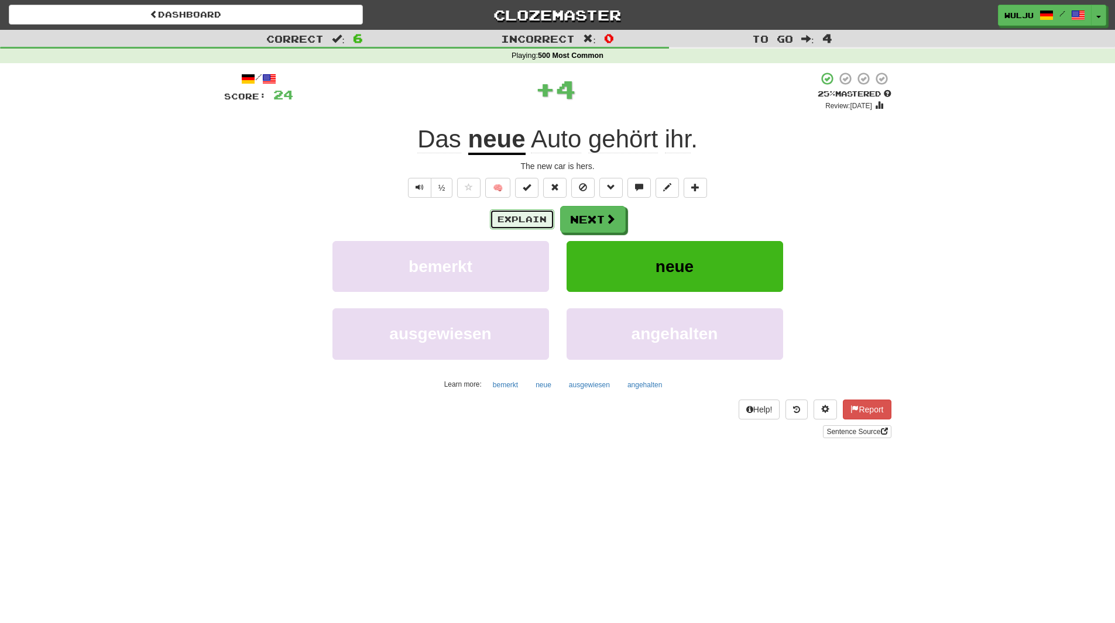
click at [536, 224] on button "Explain" at bounding box center [522, 220] width 64 height 20
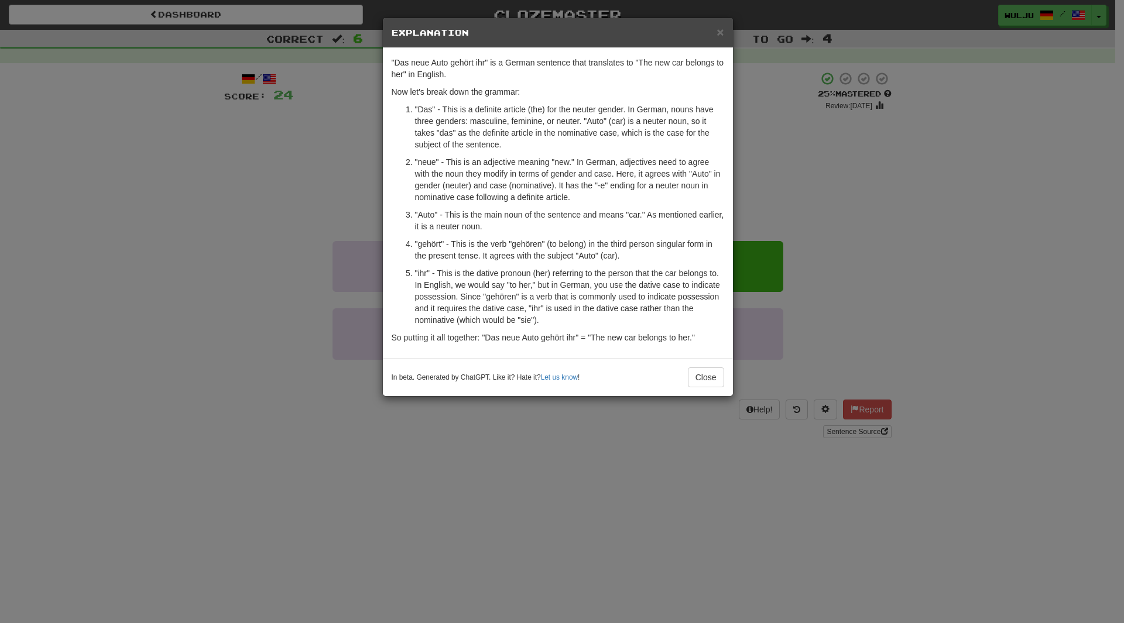
click at [763, 207] on div "× Explanation "Das neue Auto gehört ihr" is a German sentence that translates t…" at bounding box center [562, 311] width 1124 height 623
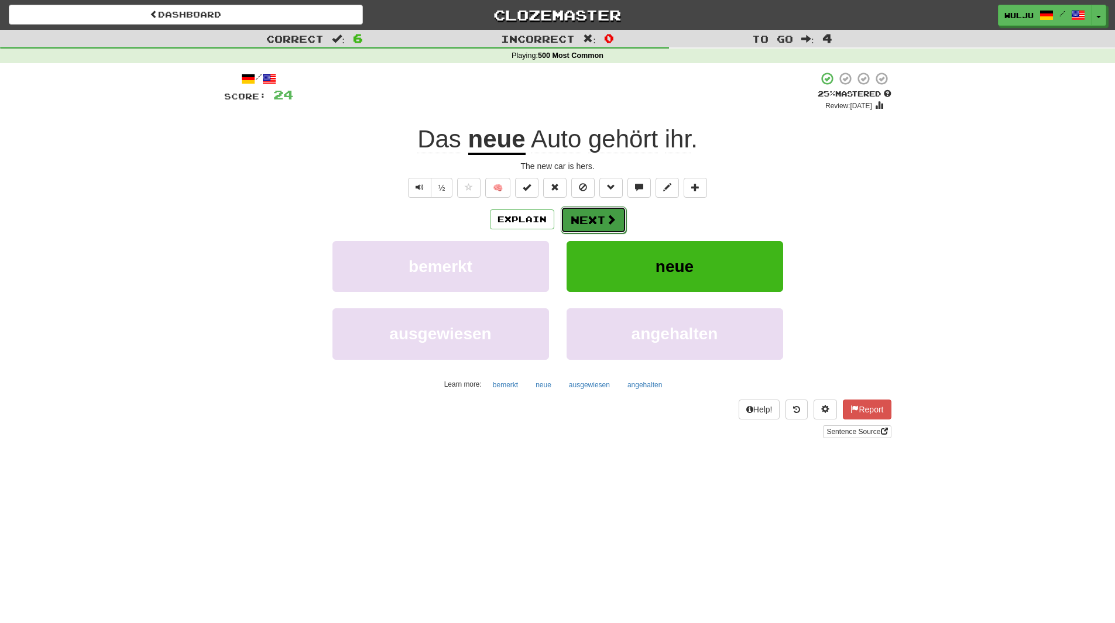
click at [608, 223] on span at bounding box center [611, 219] width 11 height 11
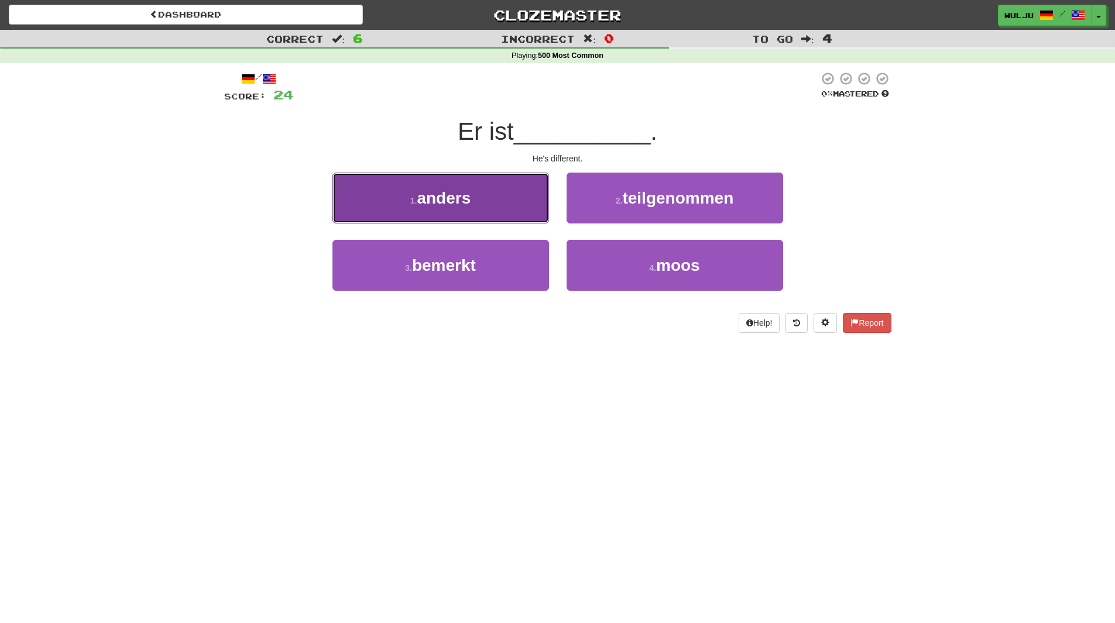
click at [523, 218] on button "1 . anders" at bounding box center [440, 198] width 217 height 51
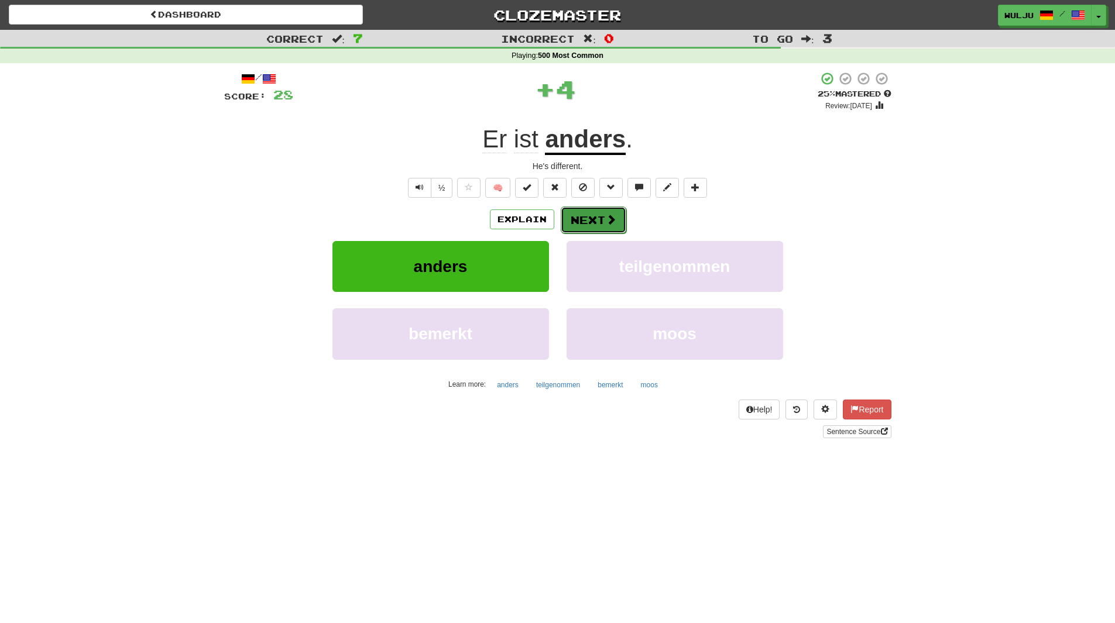
click at [592, 232] on button "Next" at bounding box center [594, 220] width 66 height 27
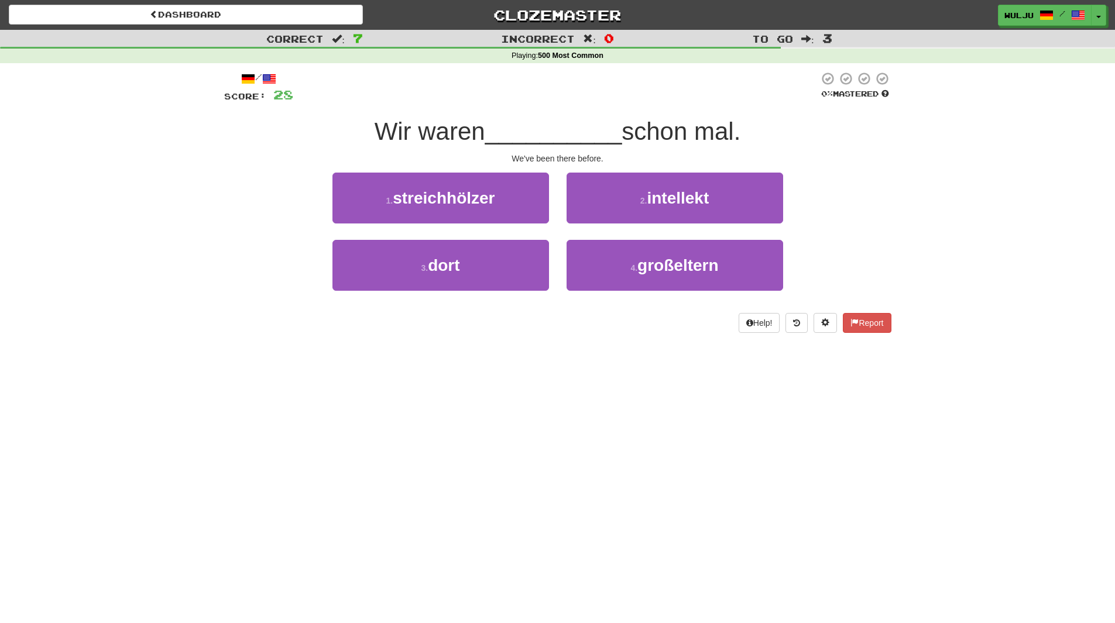
click at [550, 227] on div "1 . streichhölzer" at bounding box center [441, 206] width 234 height 67
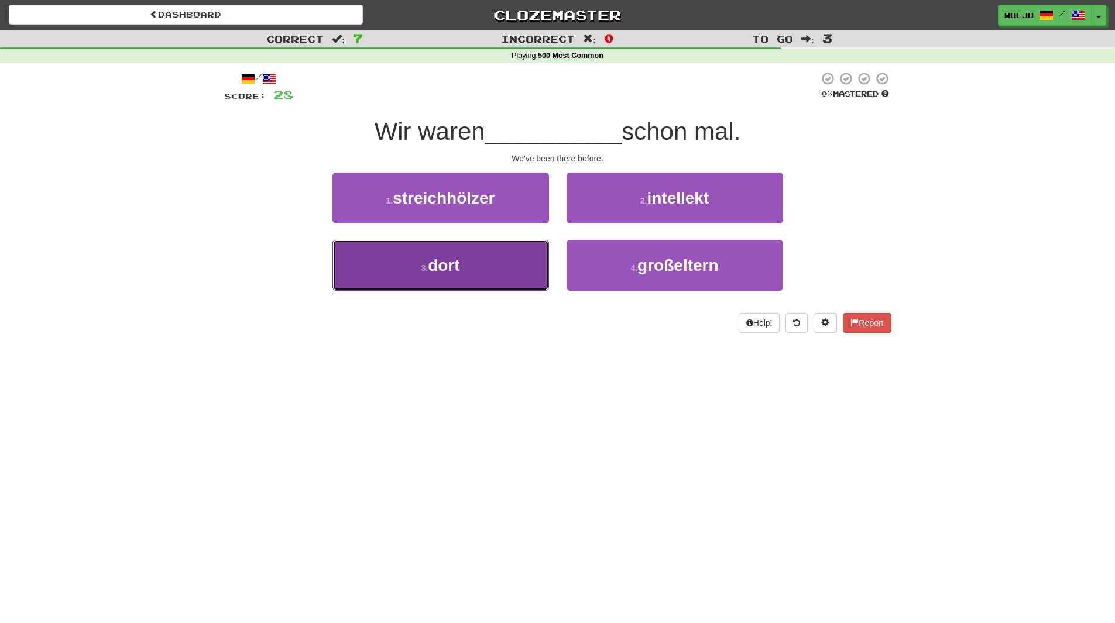
click at [503, 270] on button "3 . dort" at bounding box center [440, 265] width 217 height 51
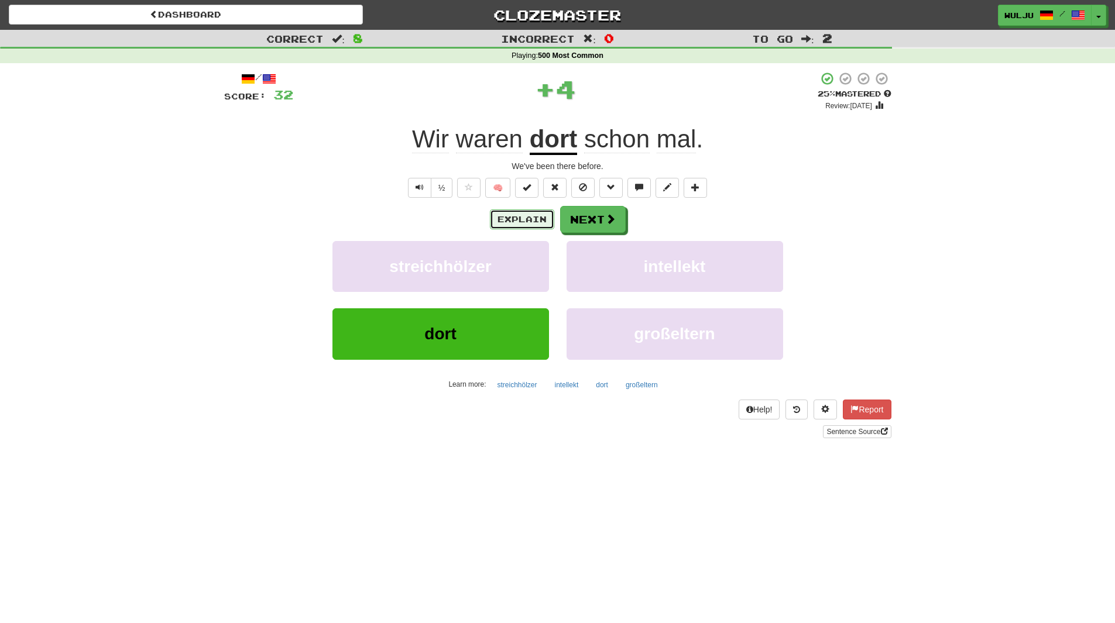
click at [541, 218] on button "Explain" at bounding box center [522, 220] width 64 height 20
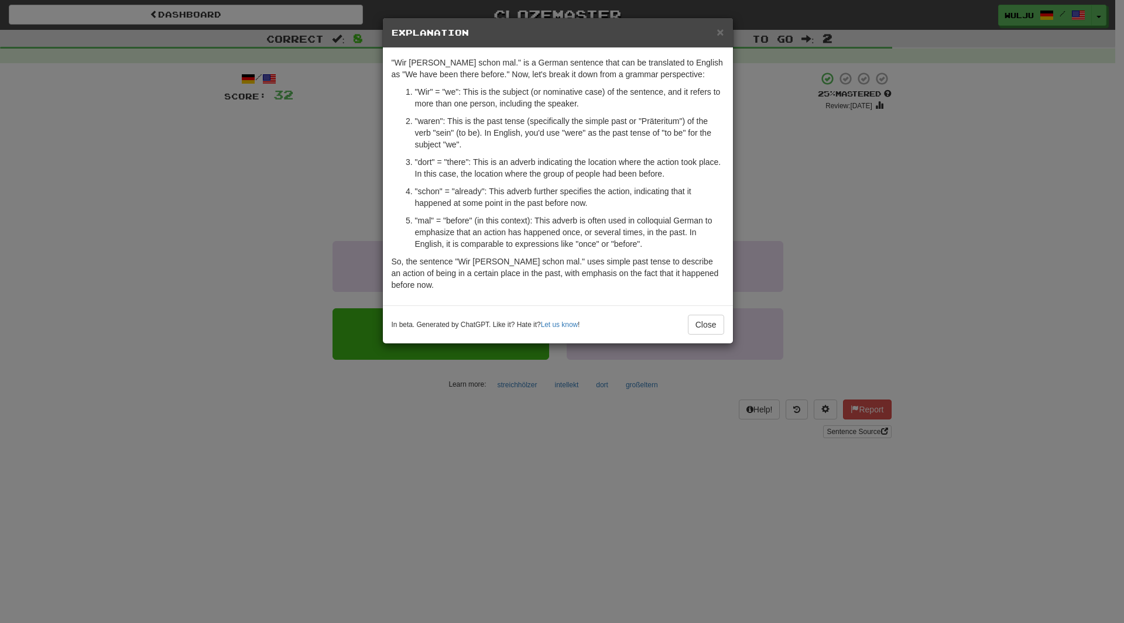
click at [818, 196] on div "× Explanation "Wir [PERSON_NAME] schon mal." is a German sentence that can be t…" at bounding box center [562, 311] width 1124 height 623
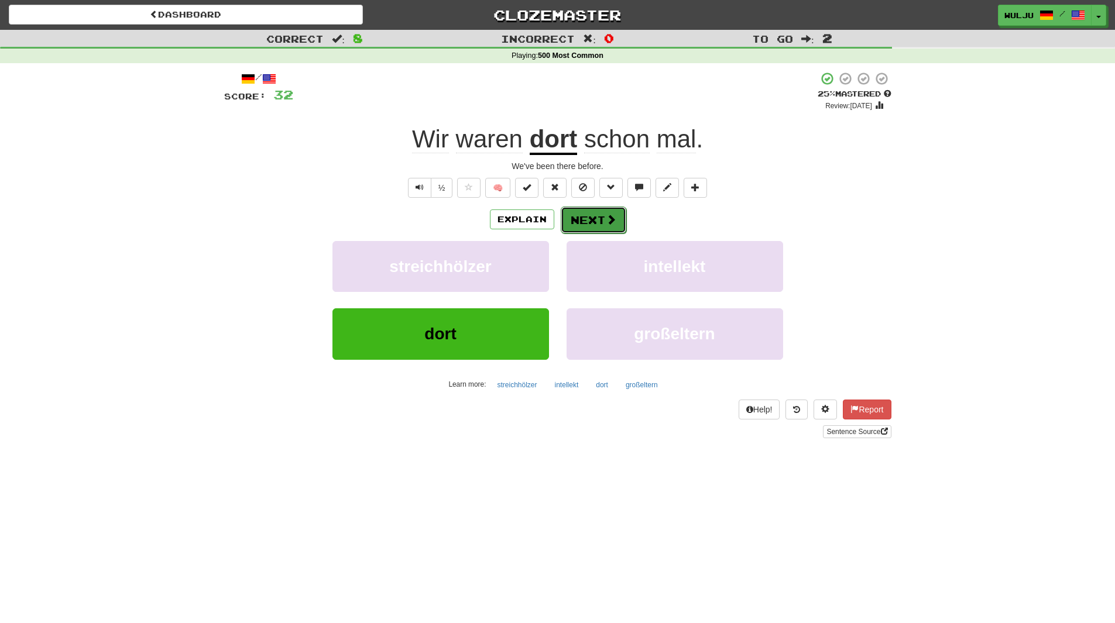
click at [582, 220] on button "Next" at bounding box center [594, 220] width 66 height 27
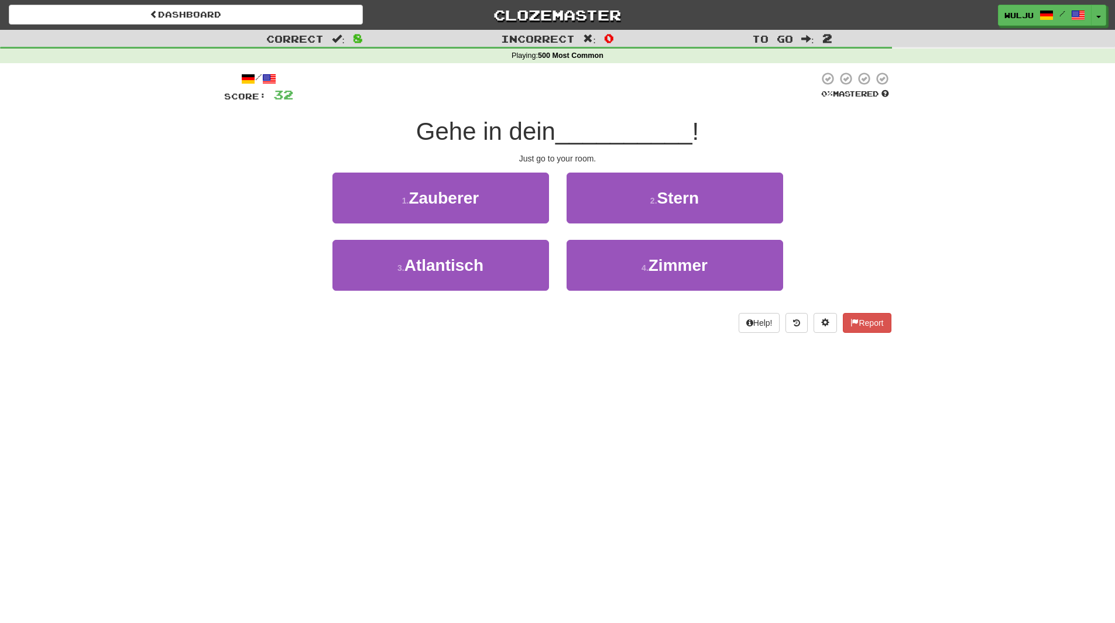
click at [554, 237] on div "1 . Zauberer" at bounding box center [441, 206] width 234 height 67
click at [553, 232] on div "1 . Zauberer" at bounding box center [441, 206] width 234 height 67
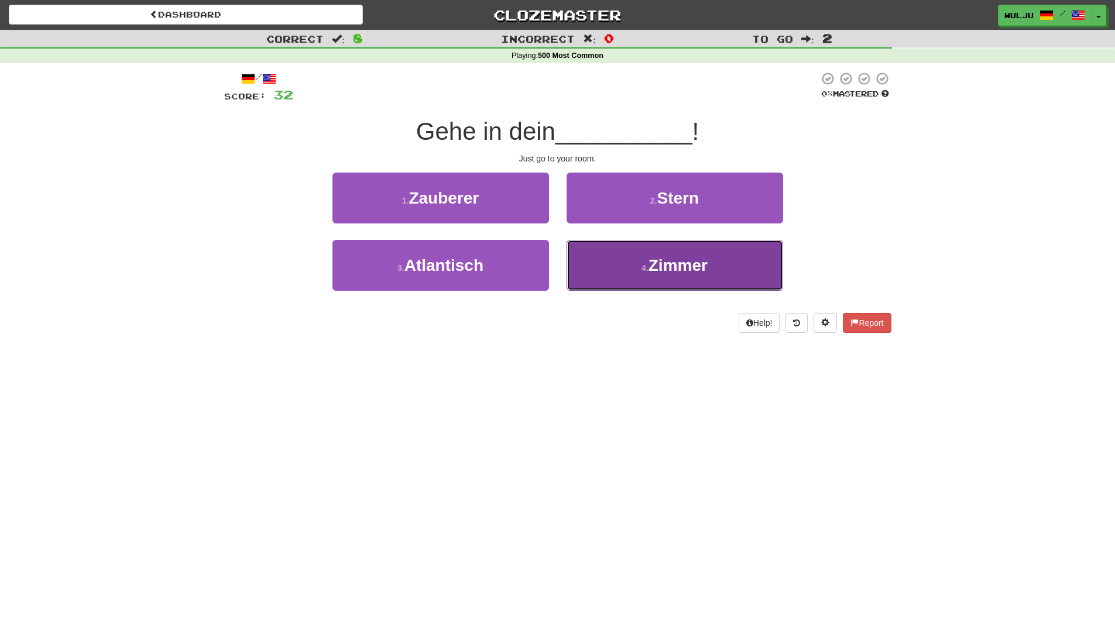
click at [588, 259] on button "4 . Zimmer" at bounding box center [675, 265] width 217 height 51
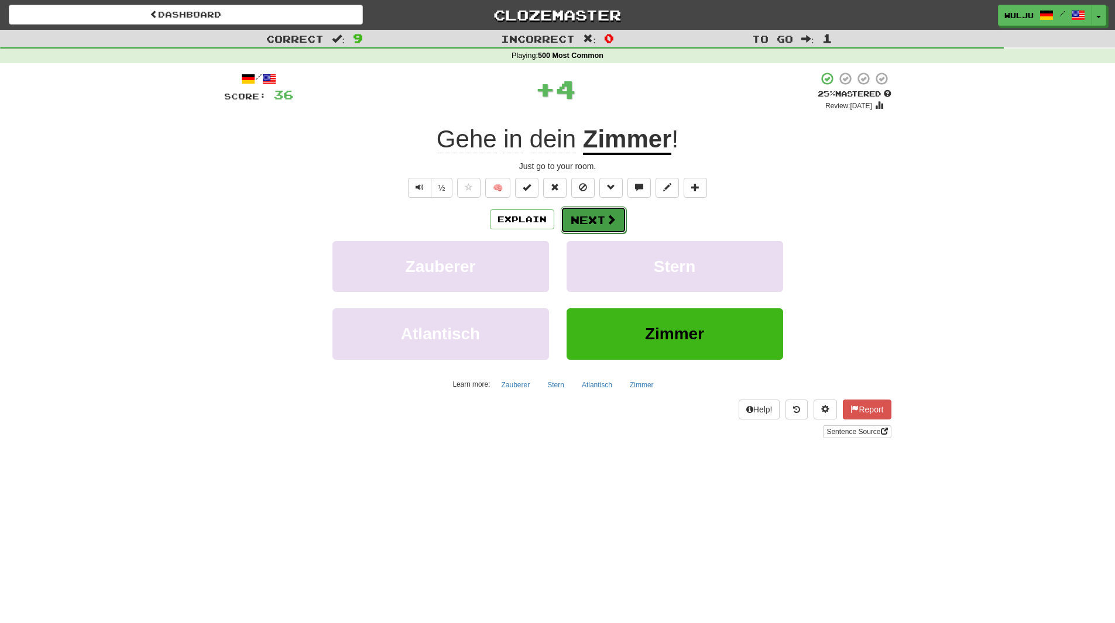
click at [571, 219] on button "Next" at bounding box center [594, 220] width 66 height 27
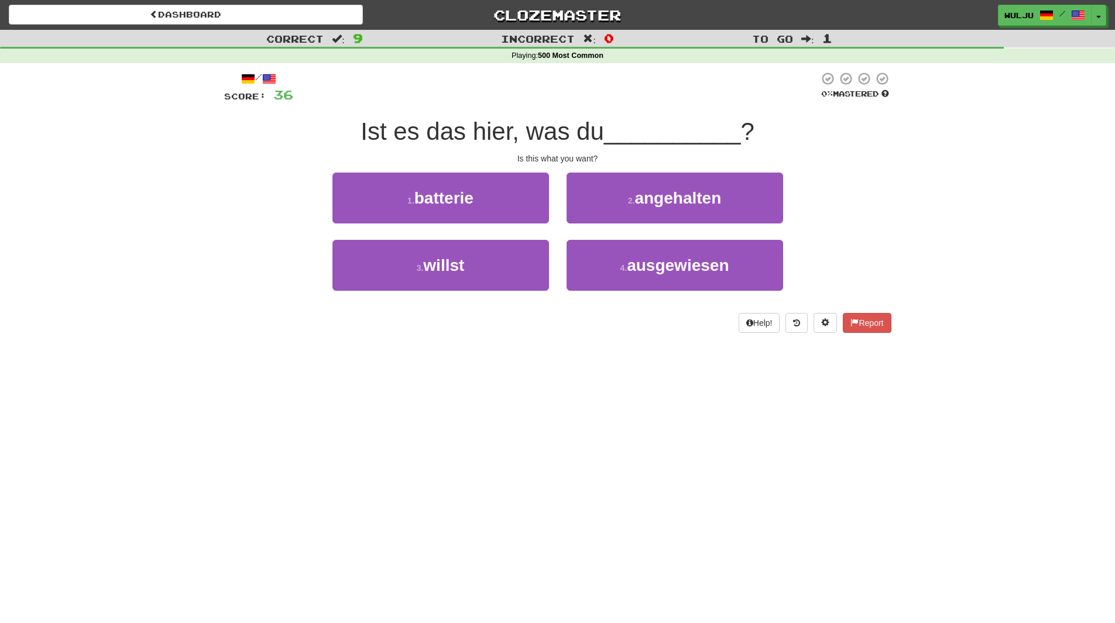
click at [553, 235] on div "1 . batterie" at bounding box center [441, 206] width 234 height 67
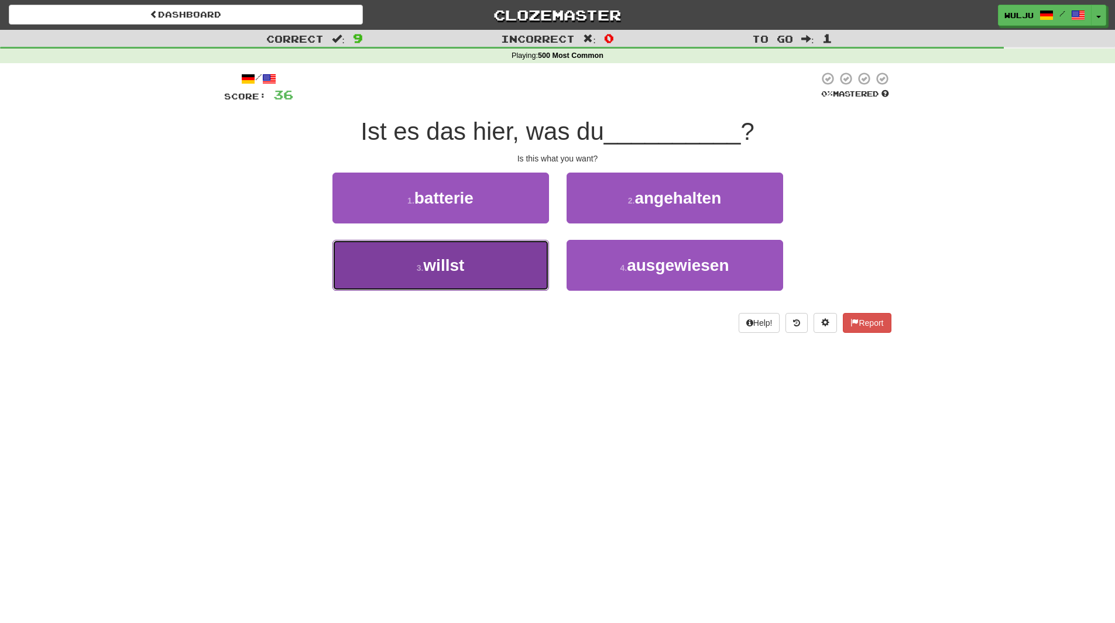
click at [527, 267] on button "3 . willst" at bounding box center [440, 265] width 217 height 51
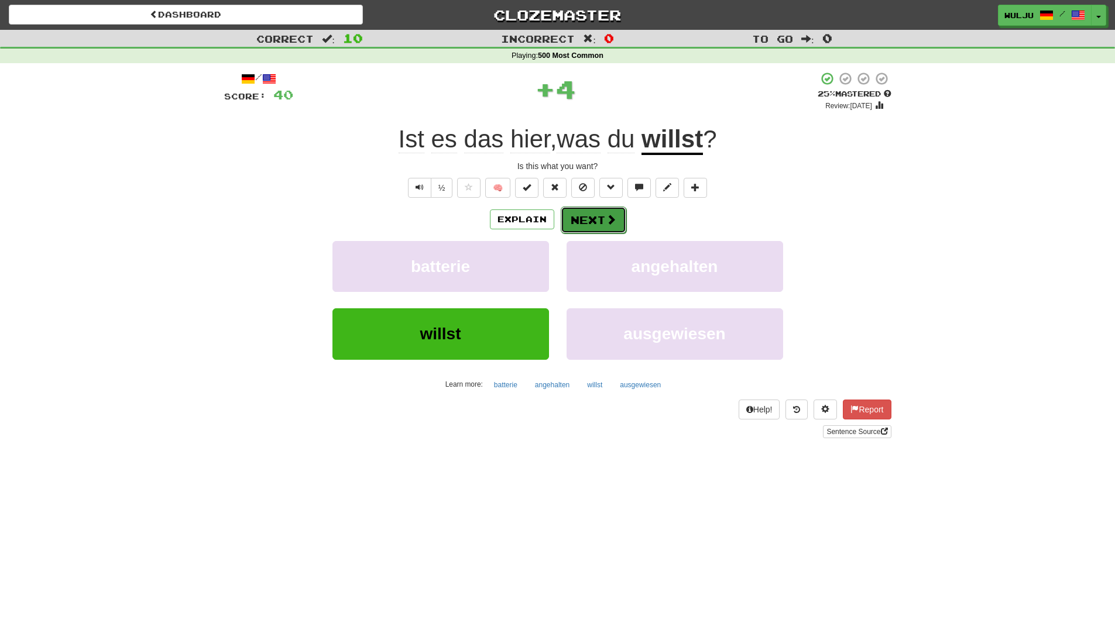
click at [587, 225] on button "Next" at bounding box center [594, 220] width 66 height 27
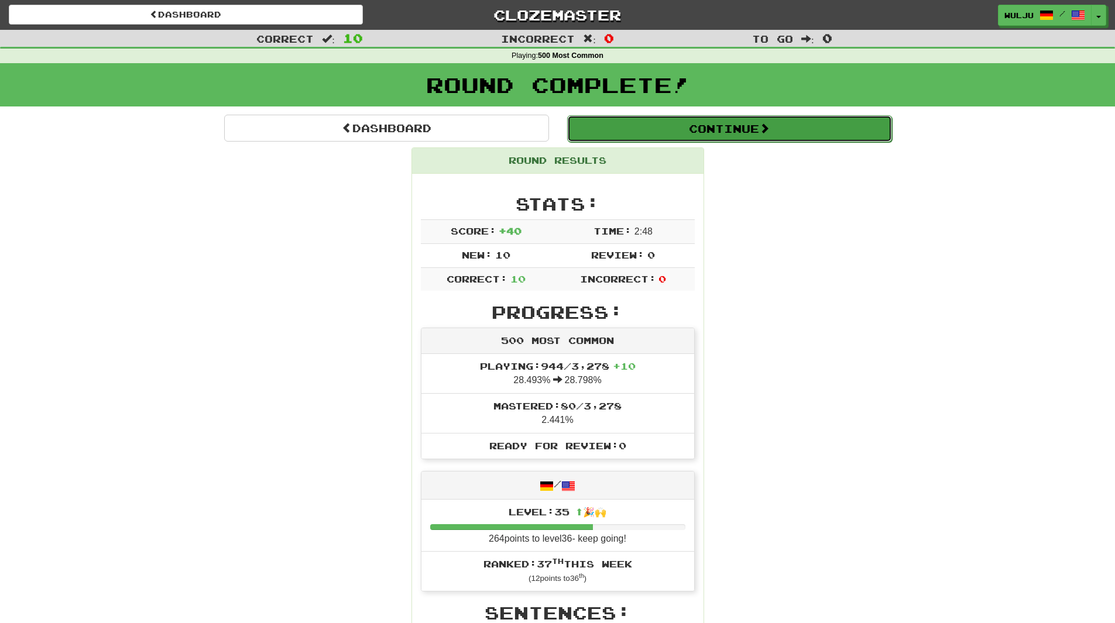
click at [673, 124] on button "Continue" at bounding box center [729, 128] width 325 height 27
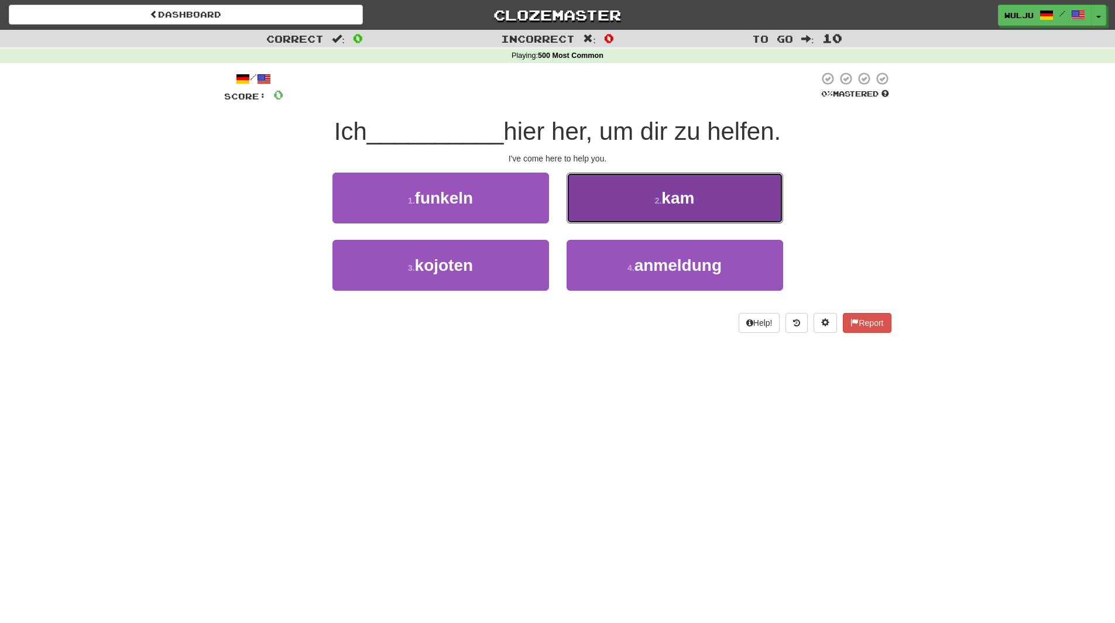
click at [592, 214] on button "2 . kam" at bounding box center [675, 198] width 217 height 51
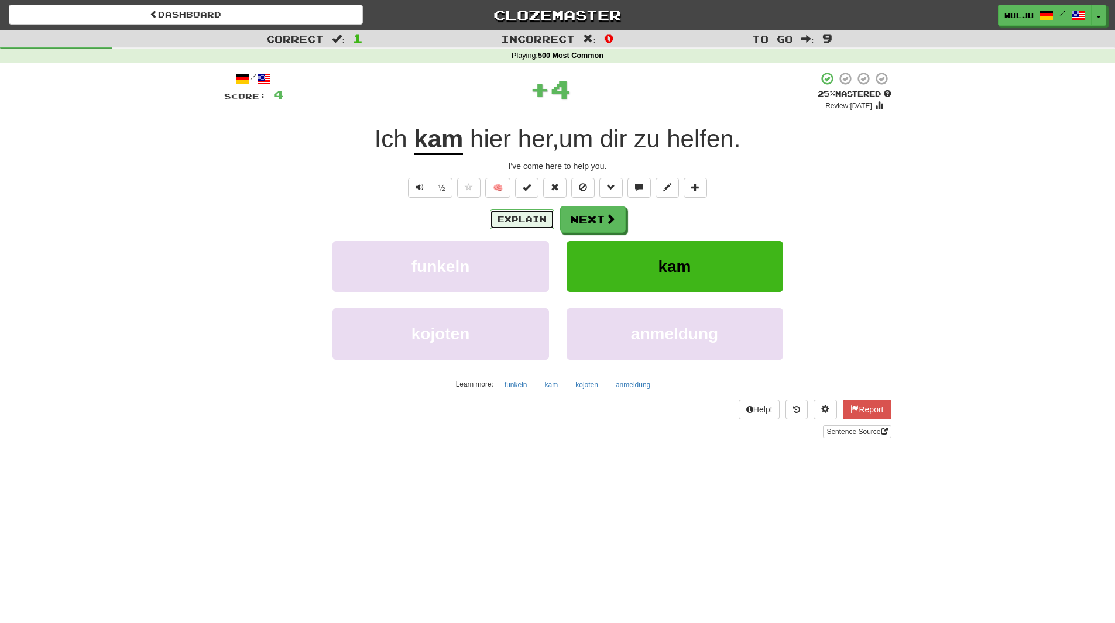
click at [536, 215] on button "Explain" at bounding box center [522, 220] width 64 height 20
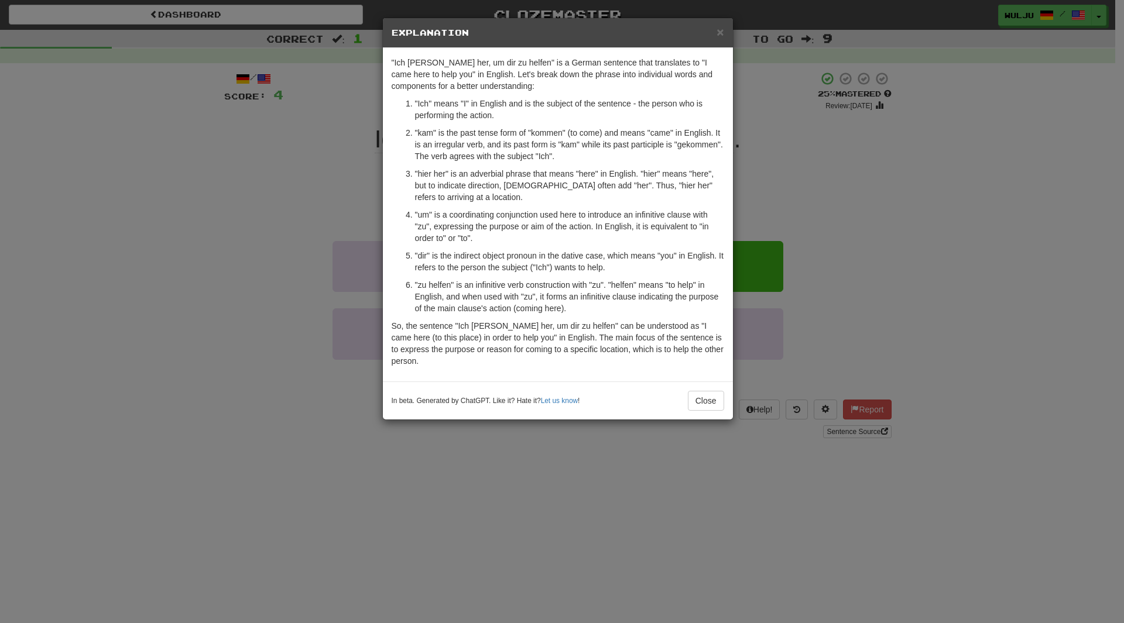
click at [938, 150] on div "× Explanation "Ich [PERSON_NAME] her, um dir zu helfen" is a German sentence th…" at bounding box center [562, 311] width 1124 height 623
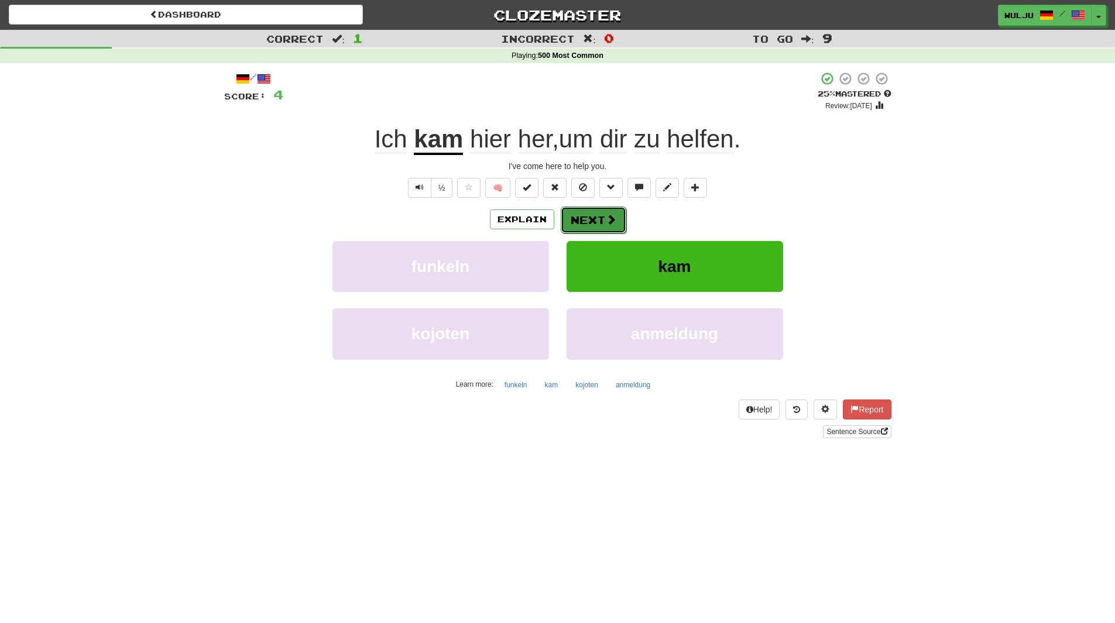
click at [578, 221] on button "Next" at bounding box center [594, 220] width 66 height 27
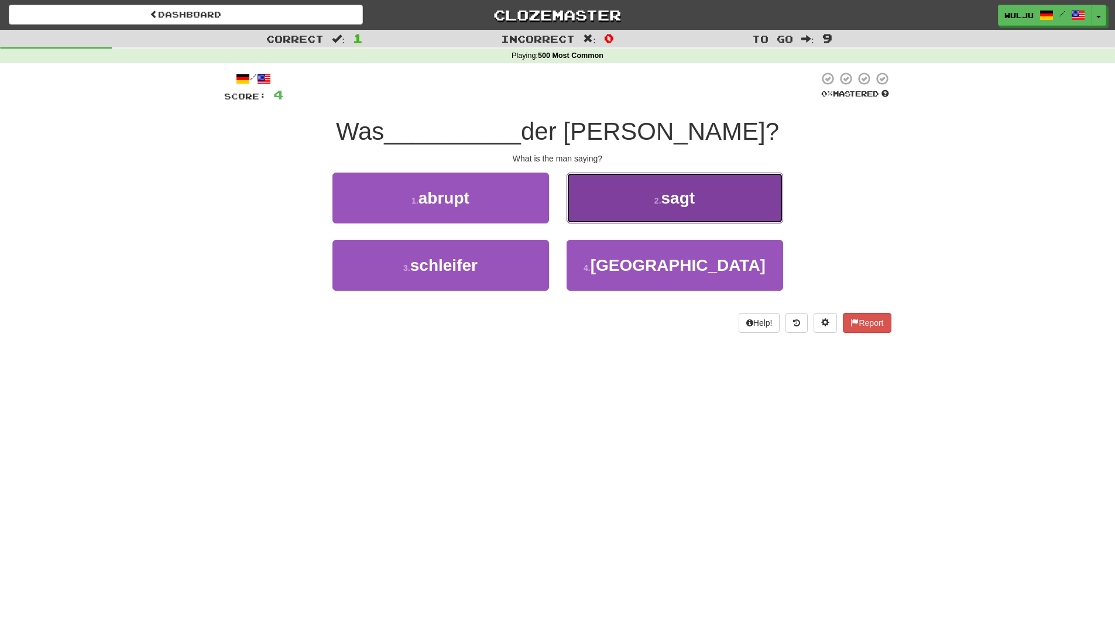
click at [578, 222] on button "2 . sagt" at bounding box center [675, 198] width 217 height 51
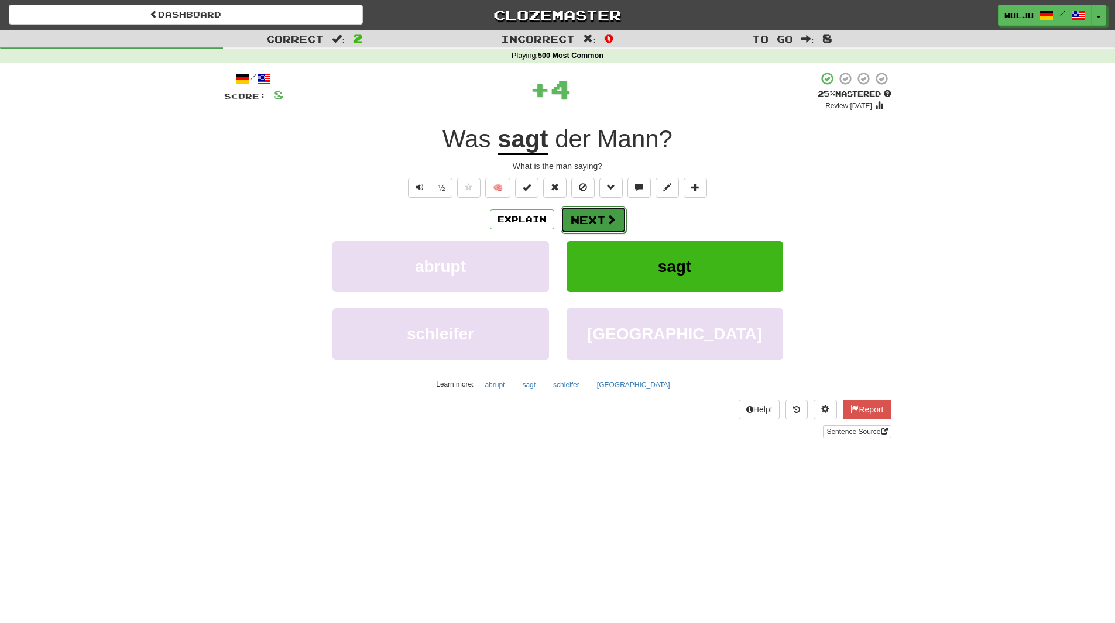
click at [571, 228] on button "Next" at bounding box center [594, 220] width 66 height 27
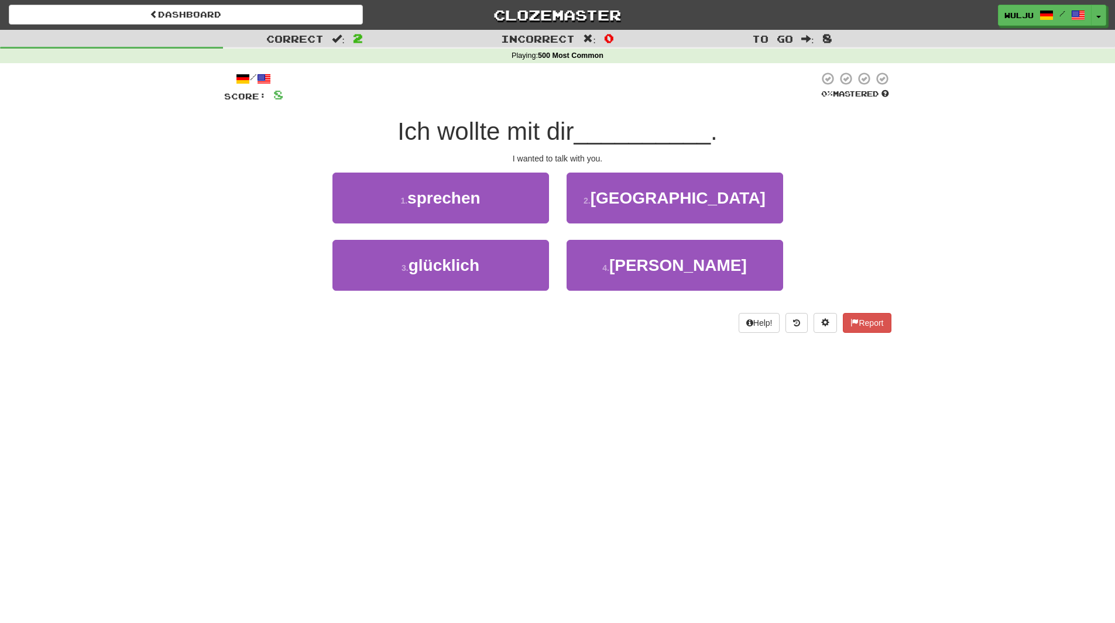
click at [557, 242] on div "3 . glücklich" at bounding box center [441, 273] width 234 height 67
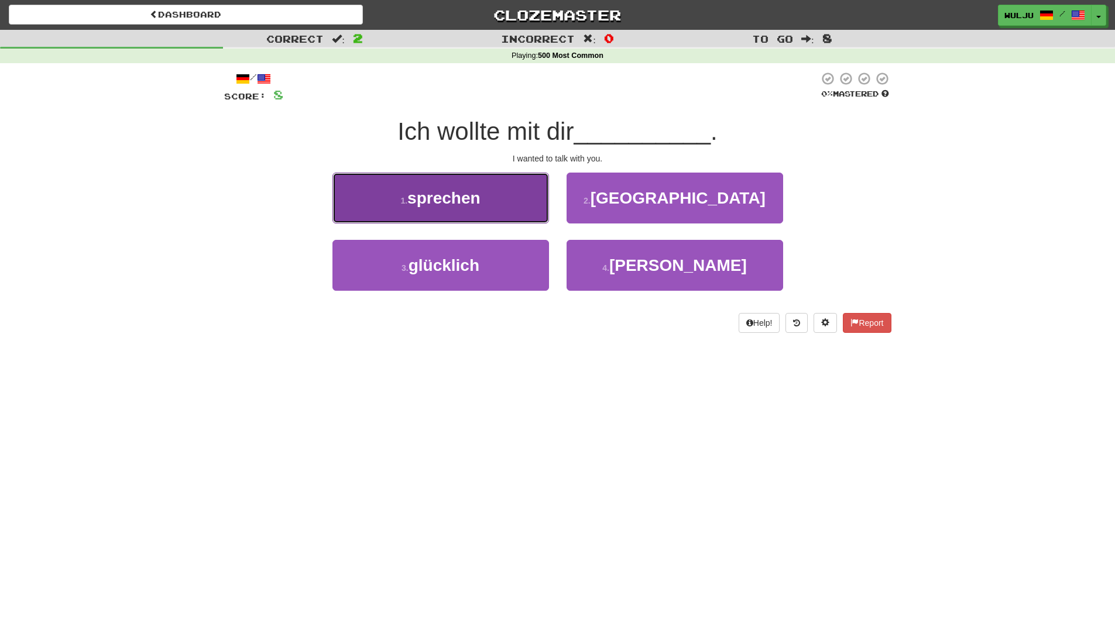
click at [506, 206] on button "1 . sprechen" at bounding box center [440, 198] width 217 height 51
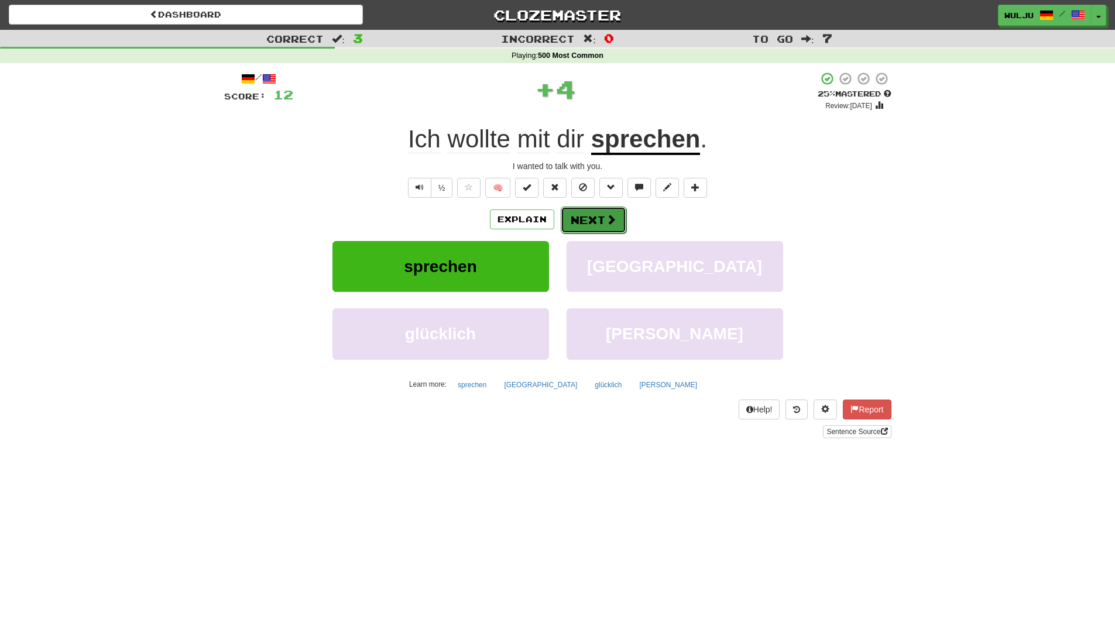
click at [601, 215] on button "Next" at bounding box center [594, 220] width 66 height 27
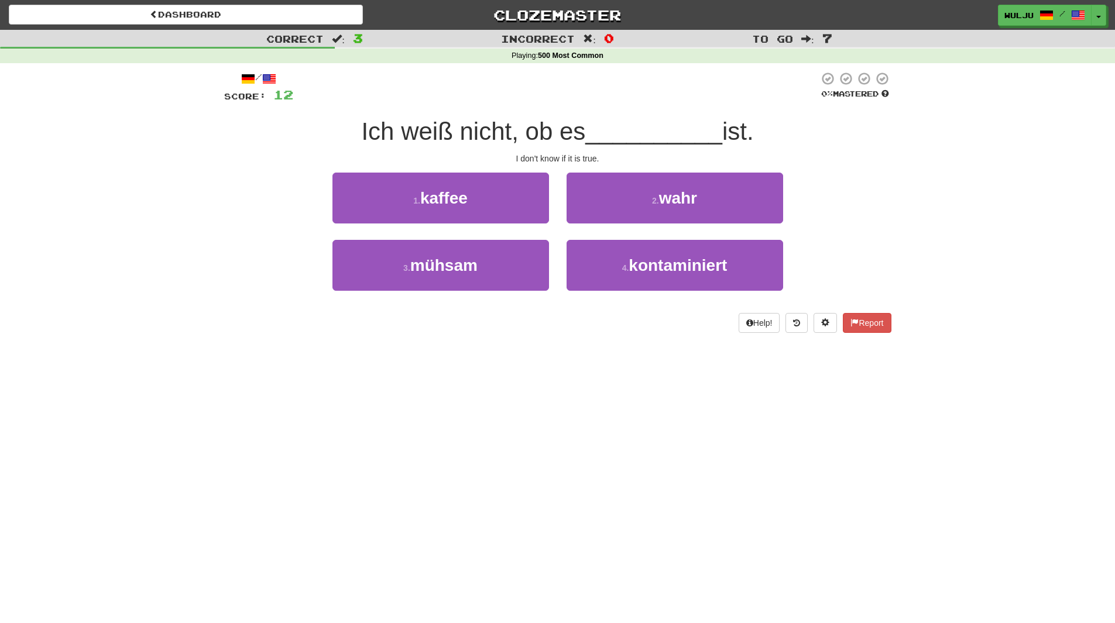
click at [563, 233] on div "2 . wahr" at bounding box center [675, 206] width 234 height 67
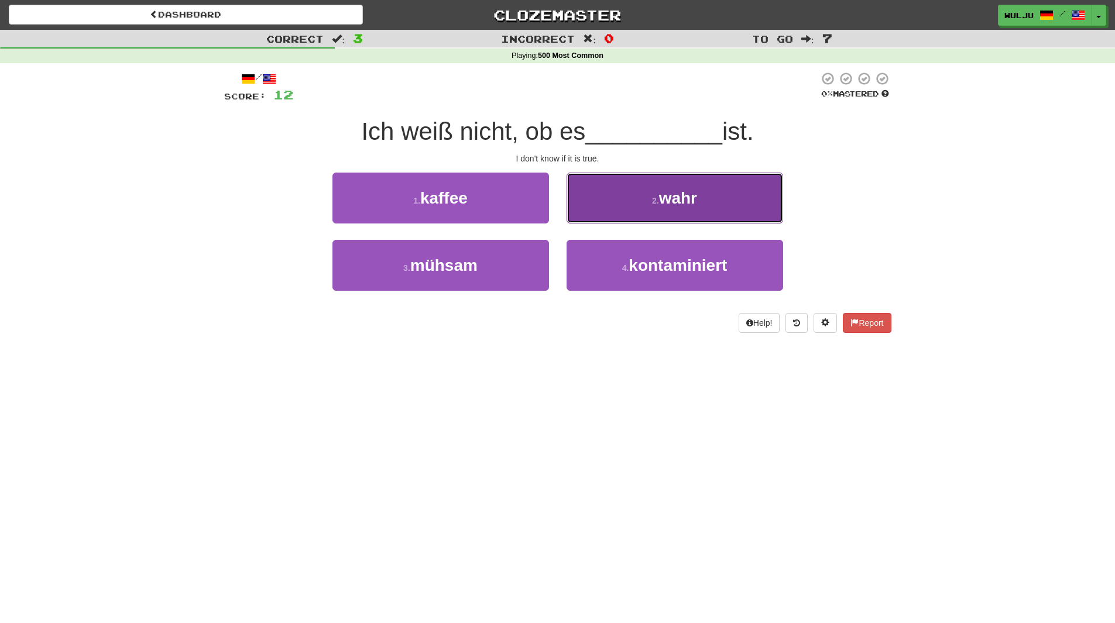
click at [591, 208] on button "2 . wahr" at bounding box center [675, 198] width 217 height 51
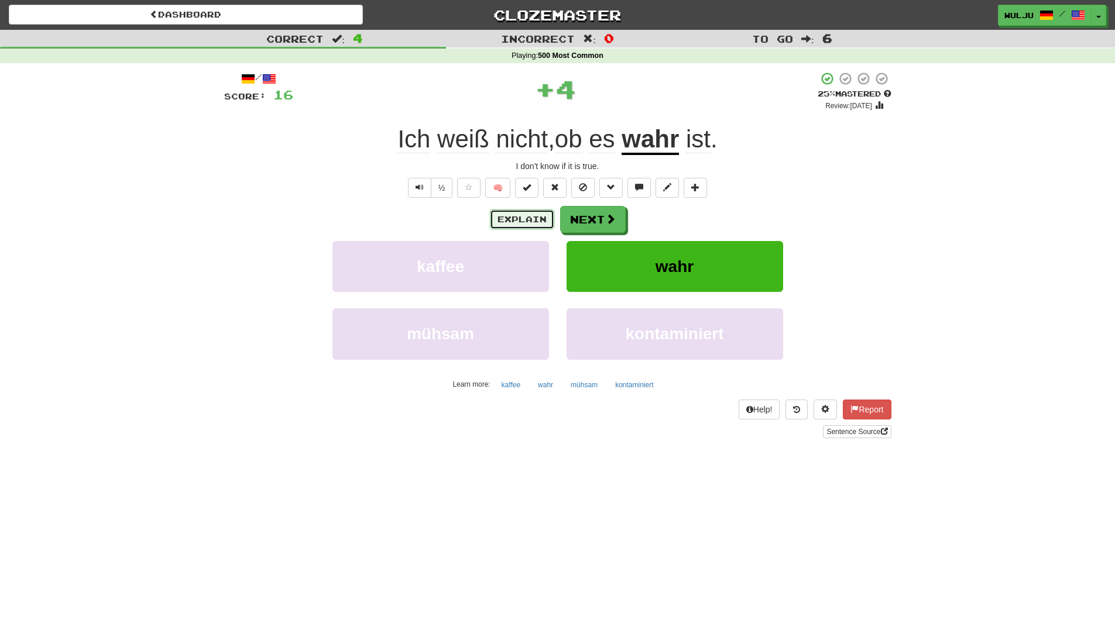
click at [534, 219] on button "Explain" at bounding box center [522, 220] width 64 height 20
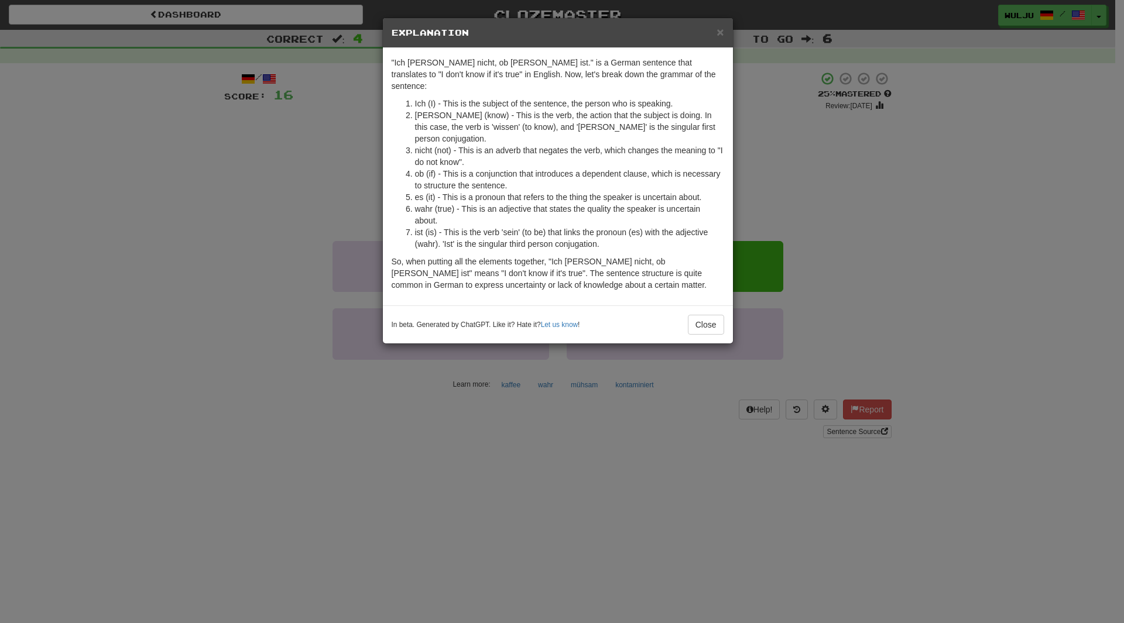
click at [772, 177] on div "× Explanation "Ich [PERSON_NAME] nicht, ob [PERSON_NAME] ist." is a German sent…" at bounding box center [562, 311] width 1124 height 623
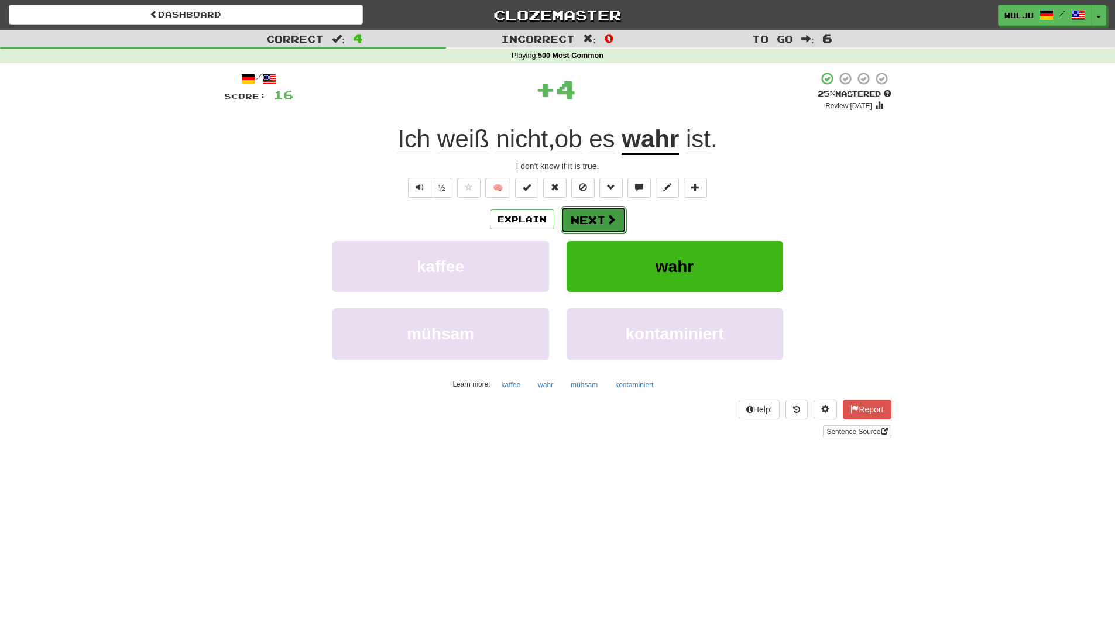
click at [596, 212] on button "Next" at bounding box center [594, 220] width 66 height 27
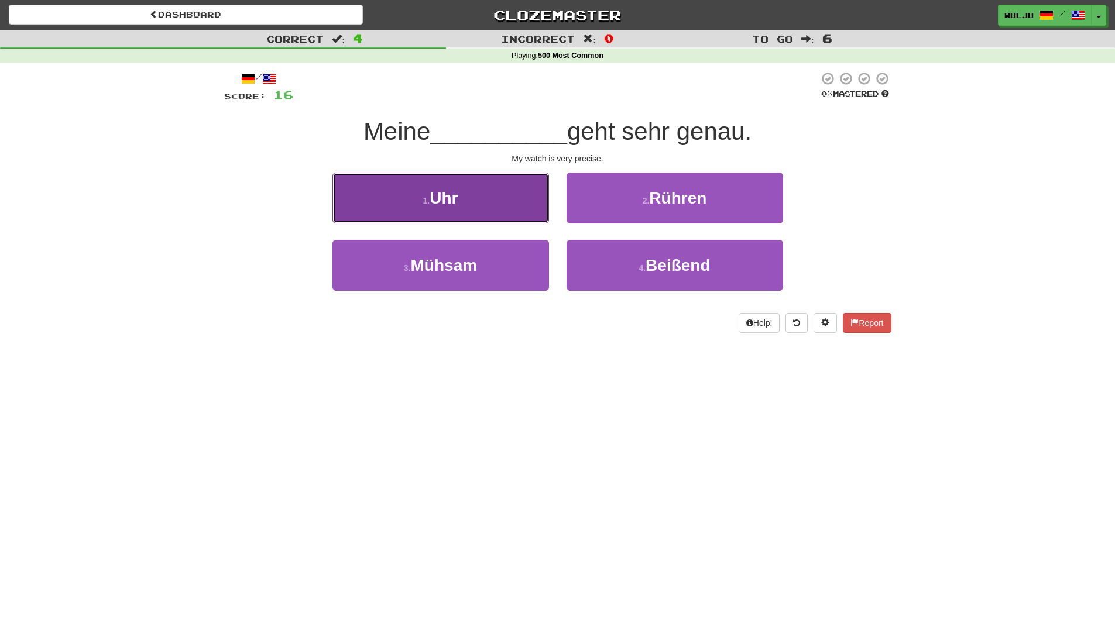
click at [531, 192] on button "1 . Uhr" at bounding box center [440, 198] width 217 height 51
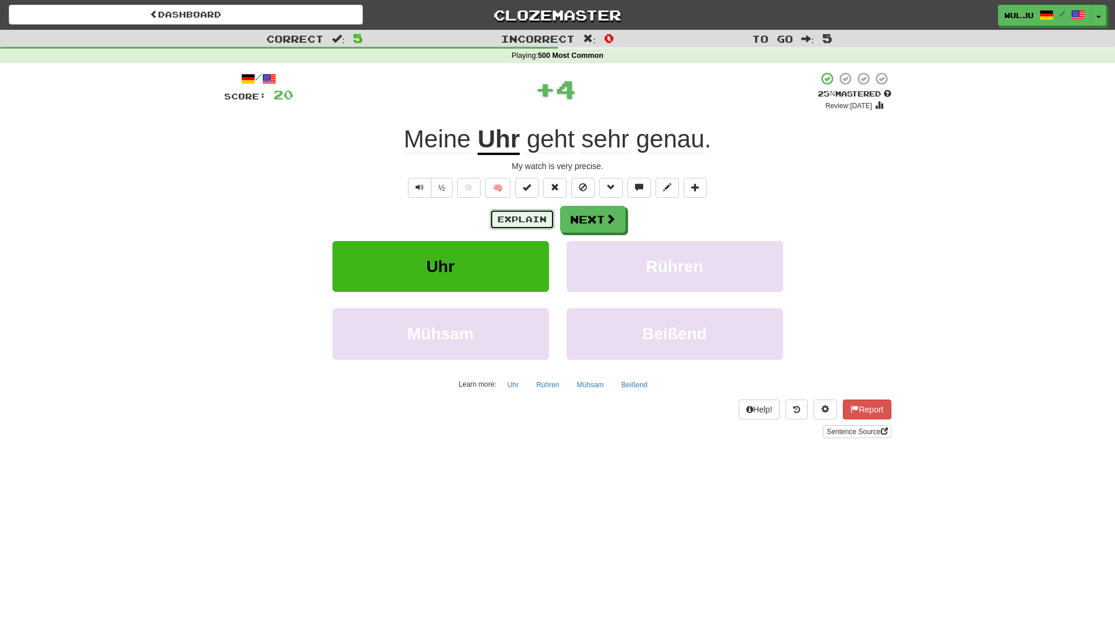
click at [542, 215] on button "Explain" at bounding box center [522, 220] width 64 height 20
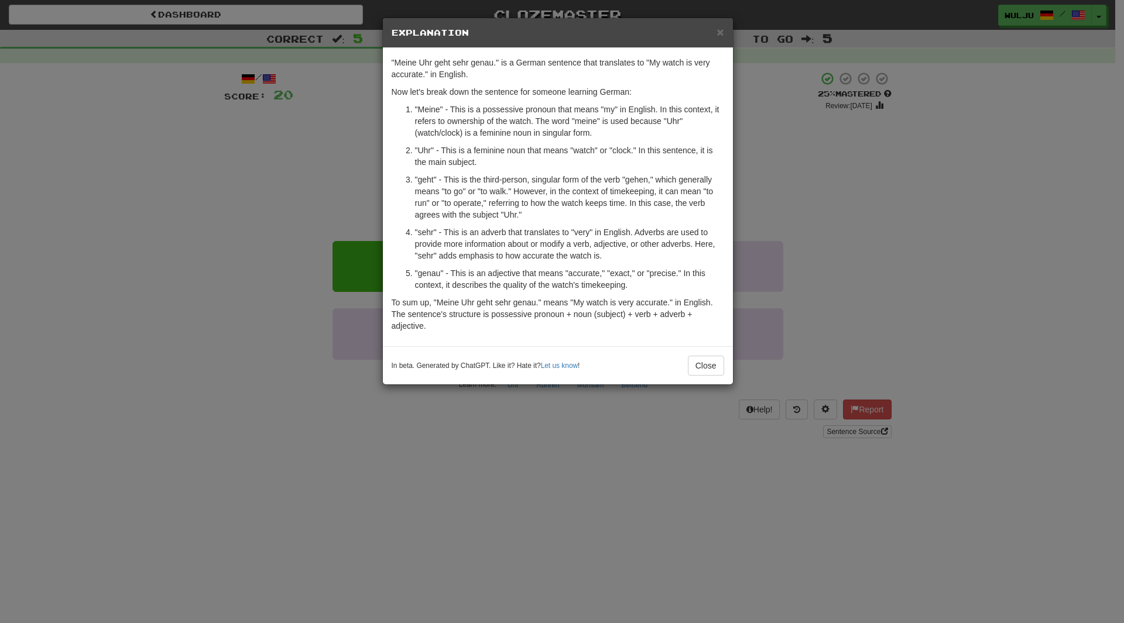
click at [845, 136] on div "× Explanation "Meine Uhr geht sehr genau." is a German sentence that translates…" at bounding box center [562, 311] width 1124 height 623
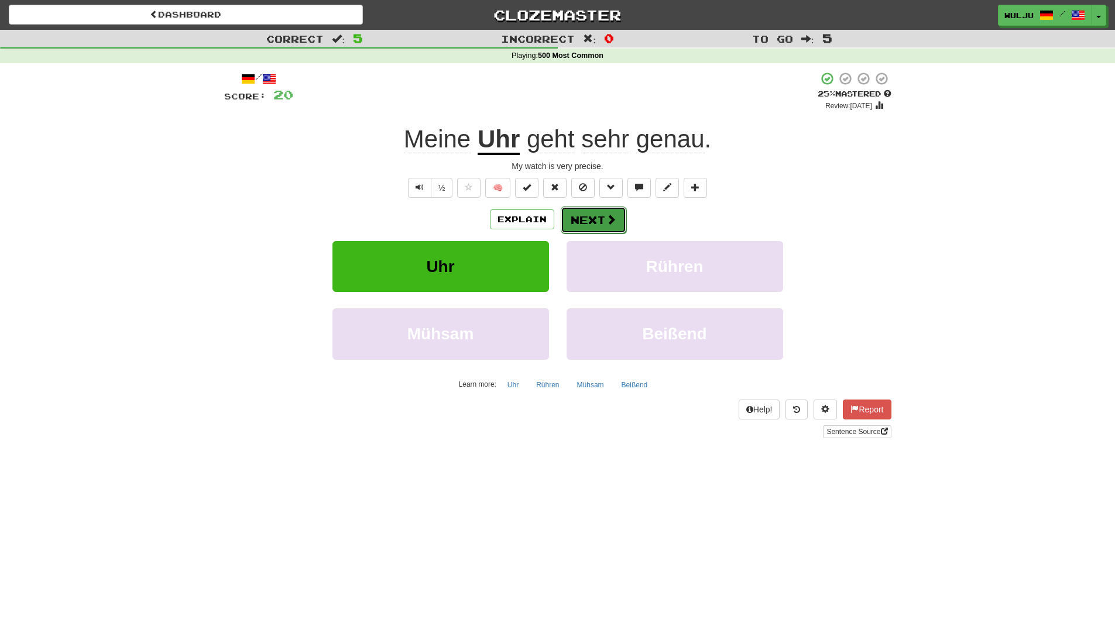
click at [609, 229] on button "Next" at bounding box center [594, 220] width 66 height 27
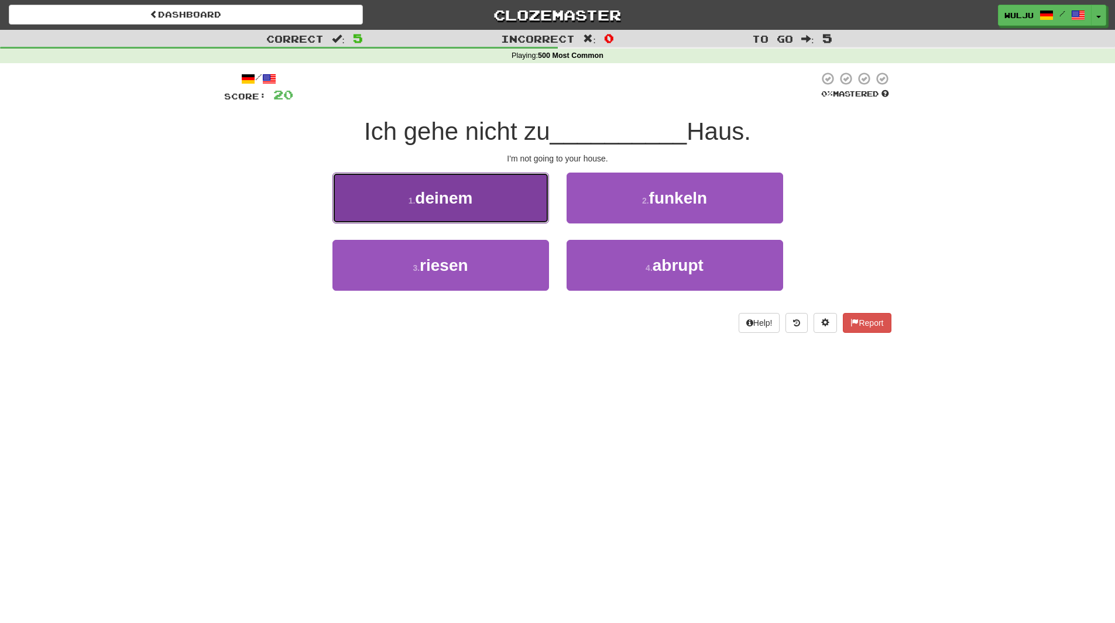
click at [537, 215] on button "1 . deinem" at bounding box center [440, 198] width 217 height 51
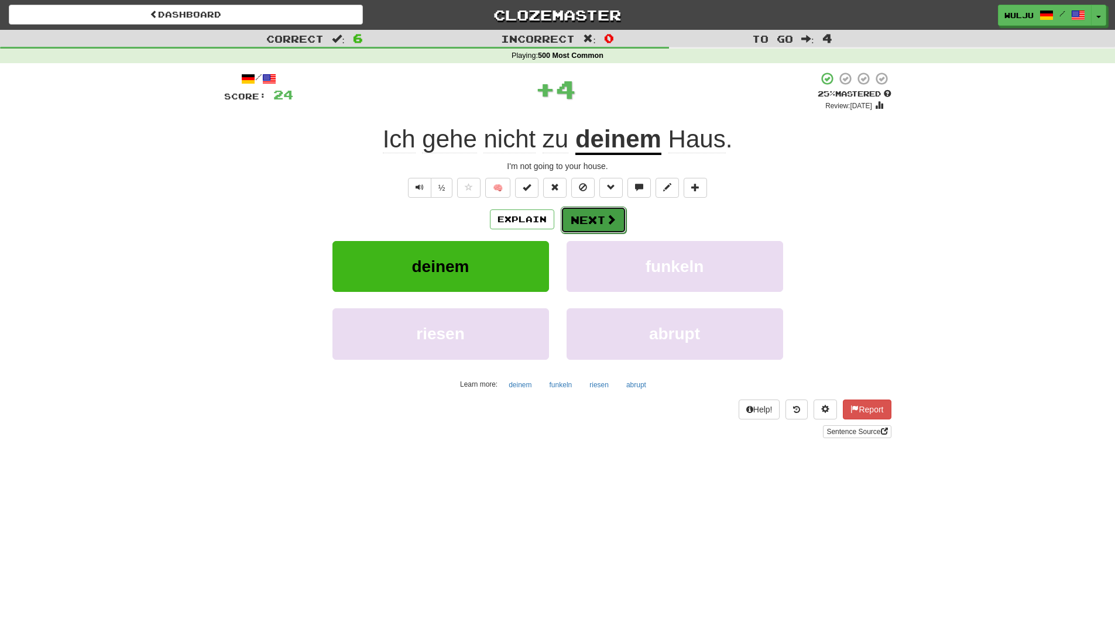
click at [572, 218] on button "Next" at bounding box center [594, 220] width 66 height 27
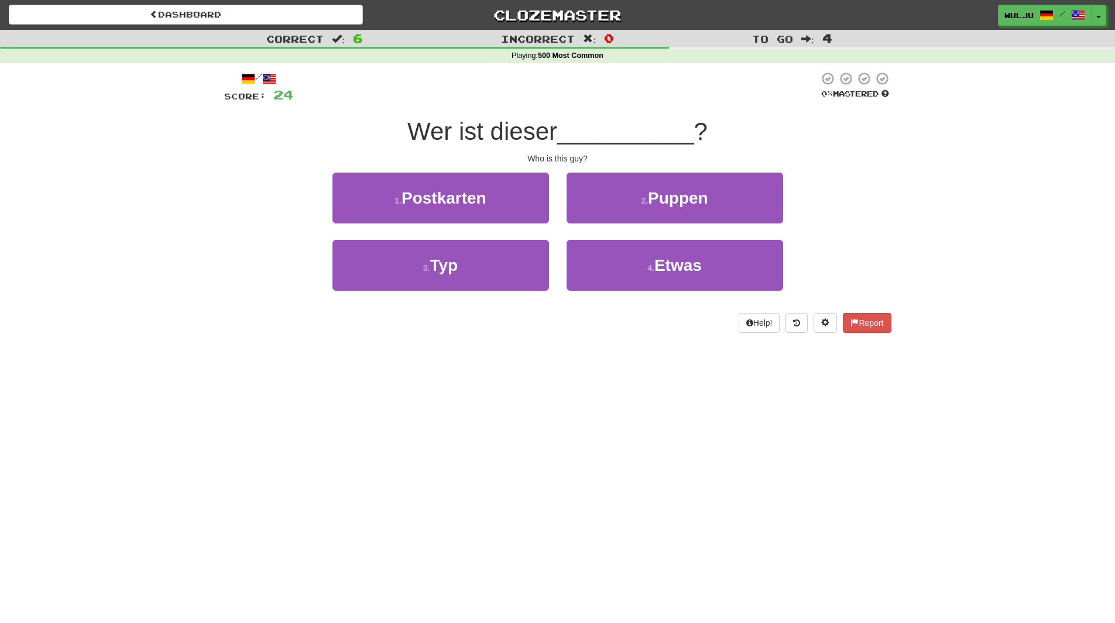
click at [561, 232] on div "2 . Puppen" at bounding box center [675, 206] width 234 height 67
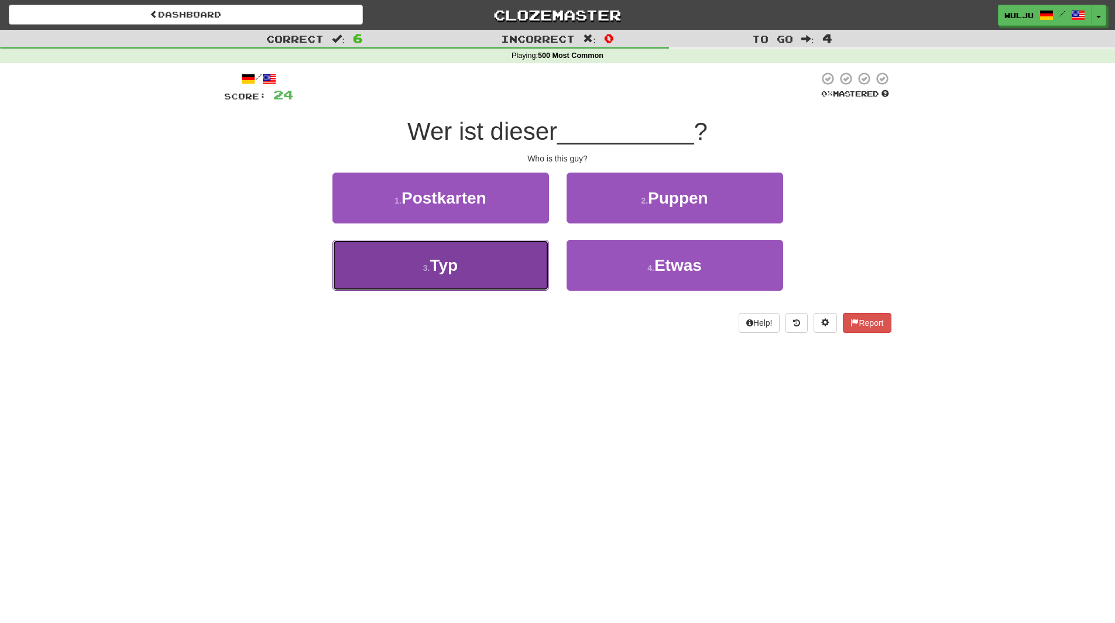
click at [513, 278] on button "3 . Typ" at bounding box center [440, 265] width 217 height 51
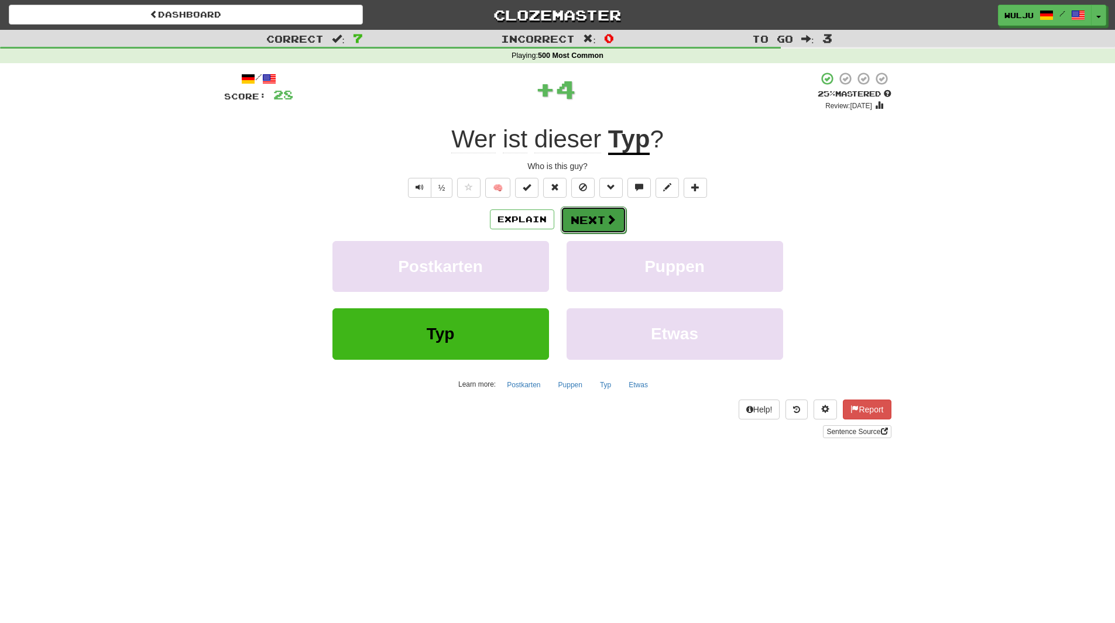
click at [608, 229] on button "Next" at bounding box center [594, 220] width 66 height 27
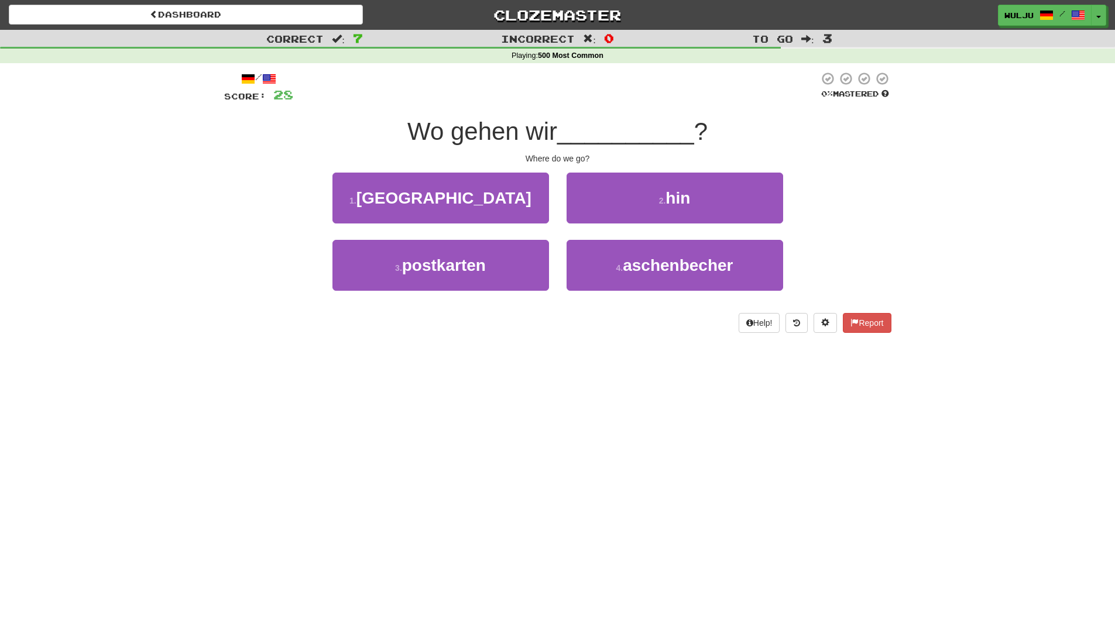
click at [575, 238] on div "2 . hin" at bounding box center [675, 206] width 234 height 67
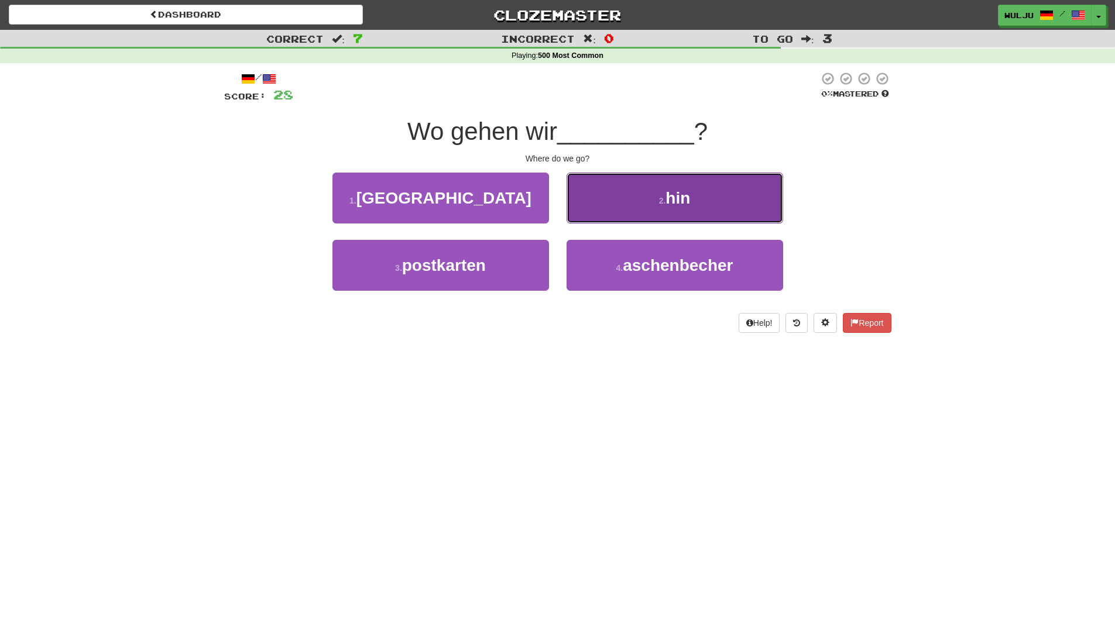
click at [592, 201] on button "2 . hin" at bounding box center [675, 198] width 217 height 51
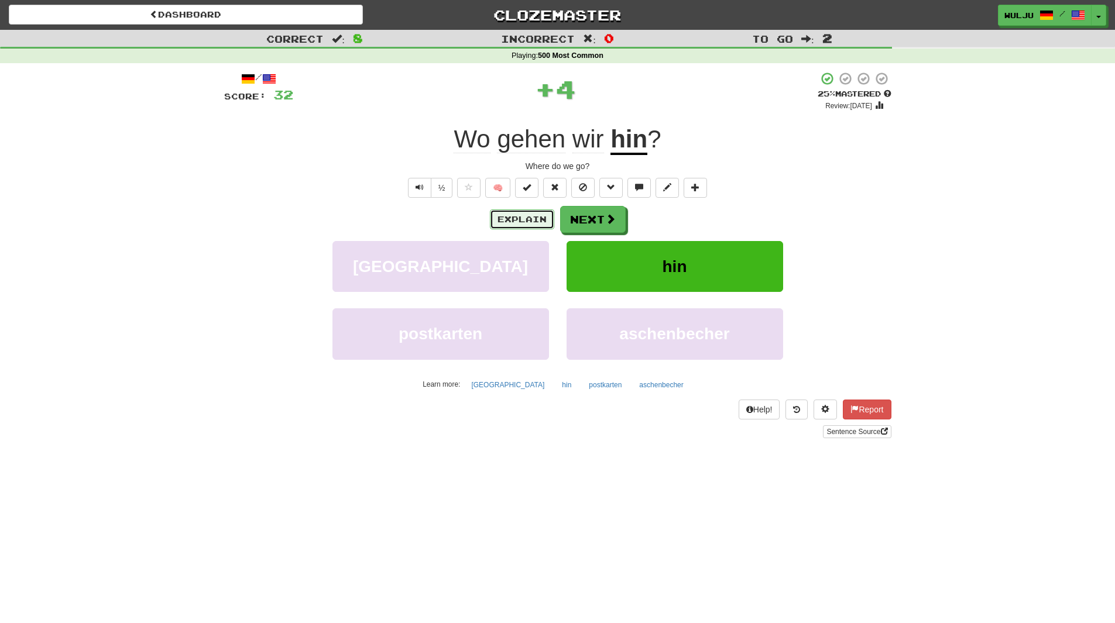
click at [540, 215] on button "Explain" at bounding box center [522, 220] width 64 height 20
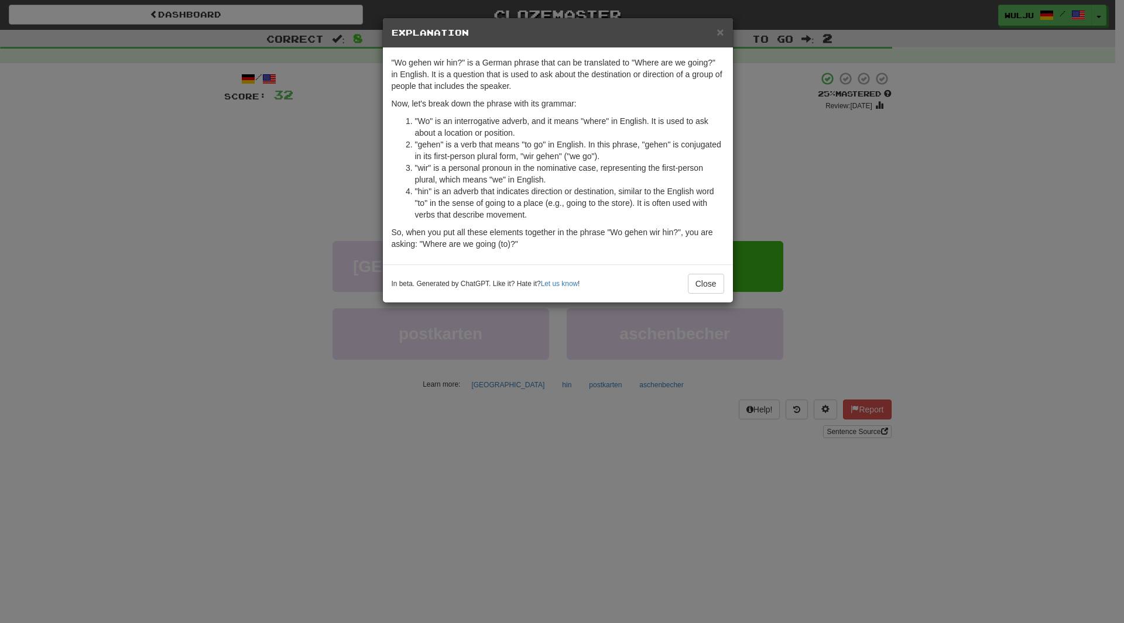
click at [803, 217] on div "× Explanation "Wo gehen wir hin?" is a German phrase that can be translated to …" at bounding box center [562, 311] width 1124 height 623
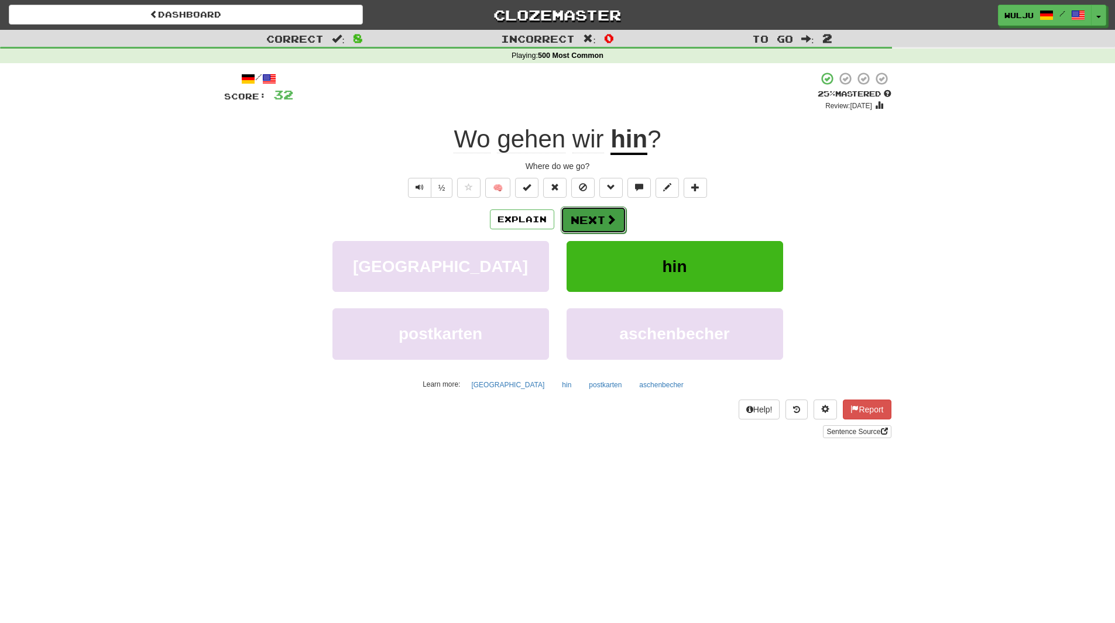
click at [594, 215] on button "Next" at bounding box center [594, 220] width 66 height 27
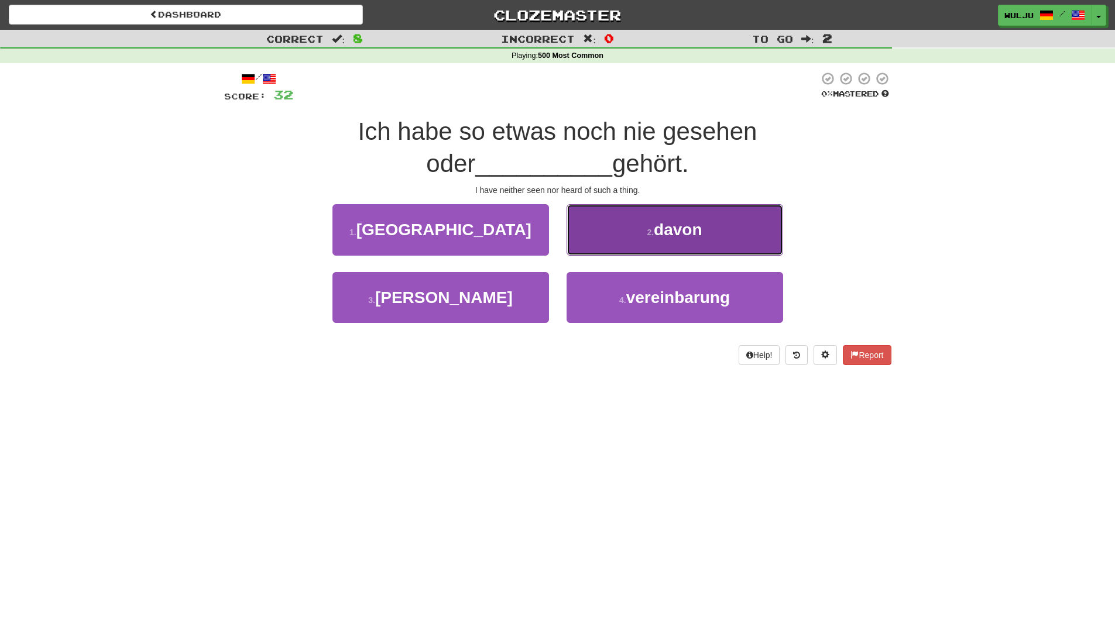
click at [620, 225] on button "2 . davon" at bounding box center [675, 229] width 217 height 51
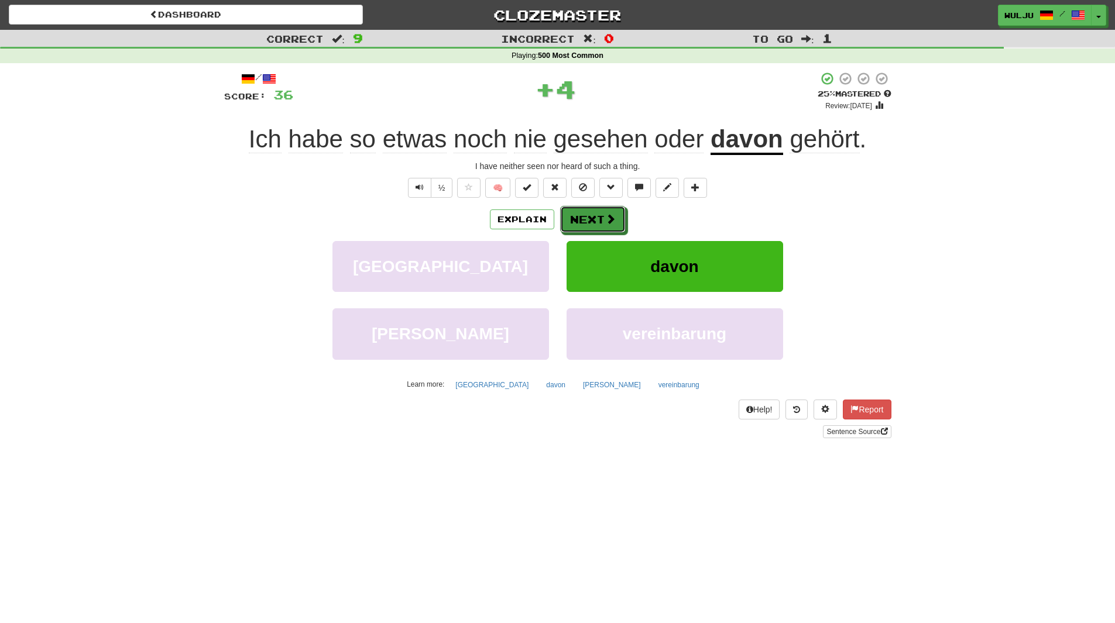
drag, startPoint x: 585, startPoint y: 217, endPoint x: 534, endPoint y: 208, distance: 51.2
click at [534, 208] on div "Explain Next" at bounding box center [557, 219] width 667 height 27
click at [533, 221] on button "Explain" at bounding box center [522, 220] width 64 height 20
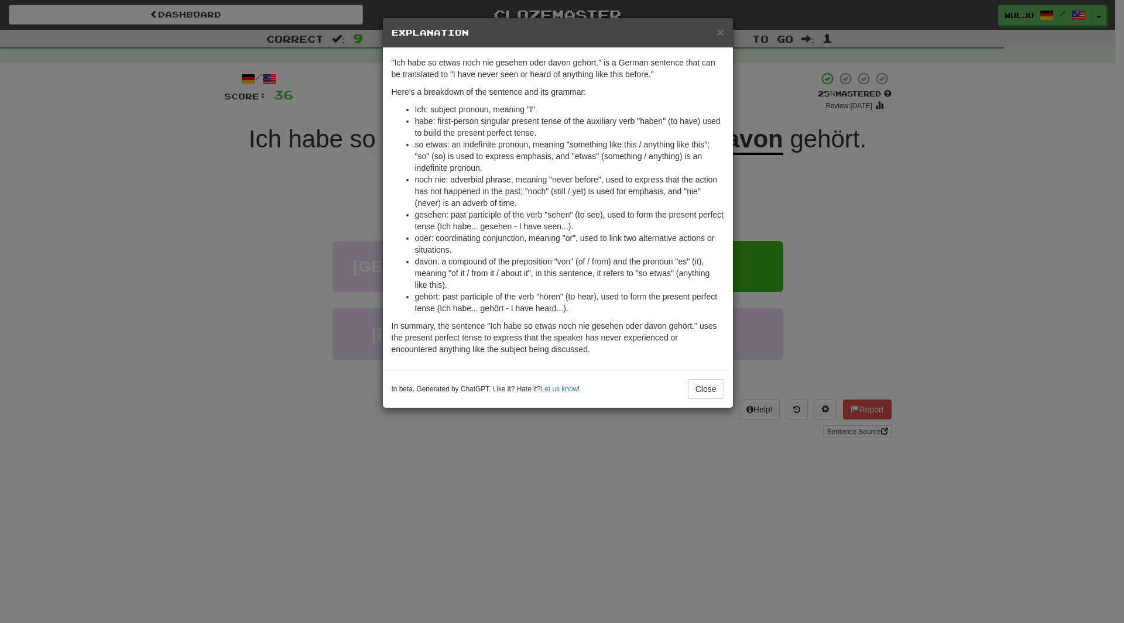
click at [810, 191] on div "× Explanation "Ich habe so etwas noch nie gesehen oder davon gehört." is a Germ…" at bounding box center [562, 311] width 1124 height 623
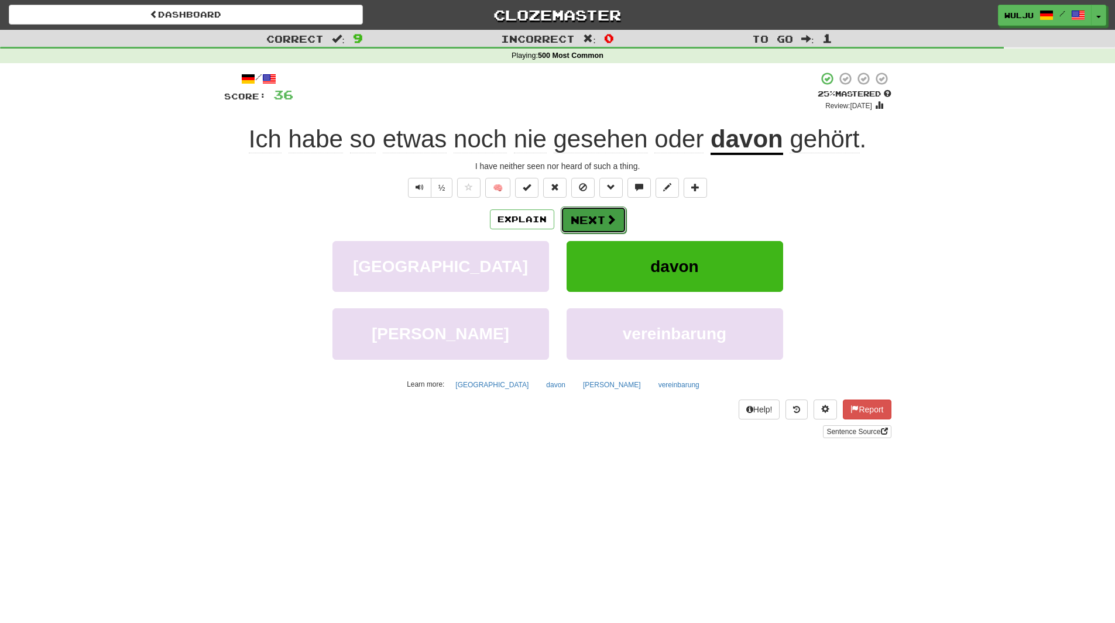
click at [602, 218] on button "Next" at bounding box center [594, 220] width 66 height 27
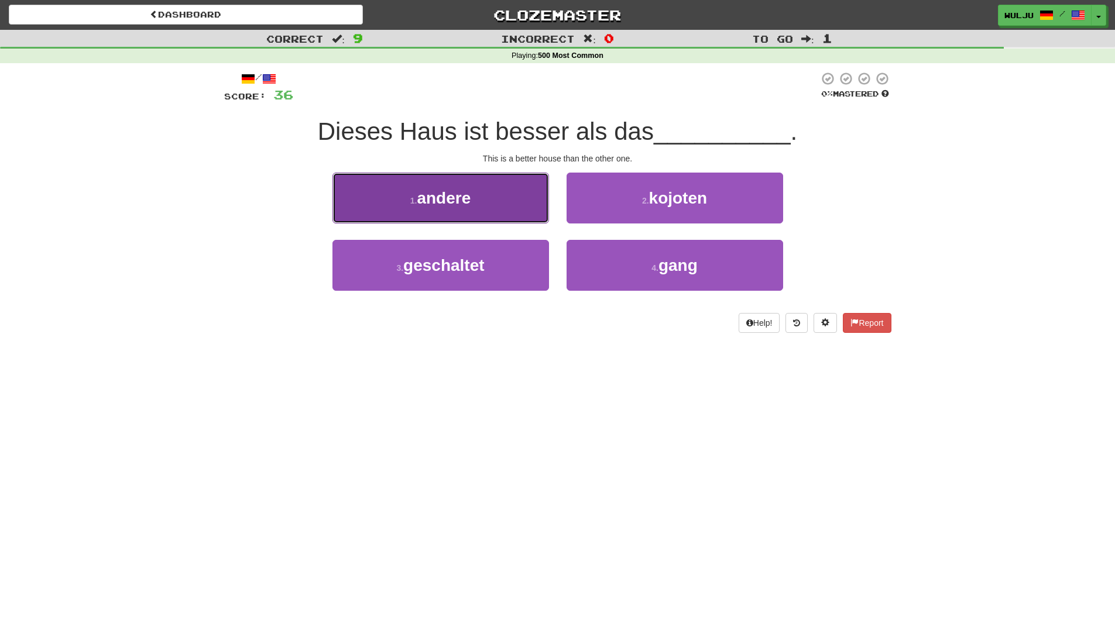
click at [523, 202] on button "1 . andere" at bounding box center [440, 198] width 217 height 51
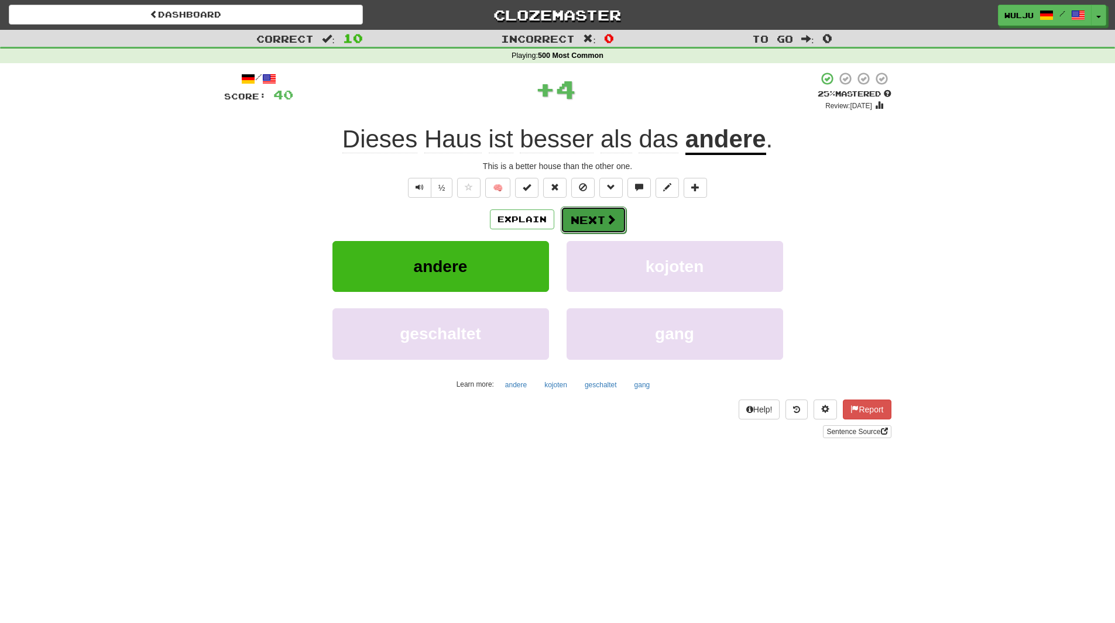
click at [566, 223] on button "Next" at bounding box center [594, 220] width 66 height 27
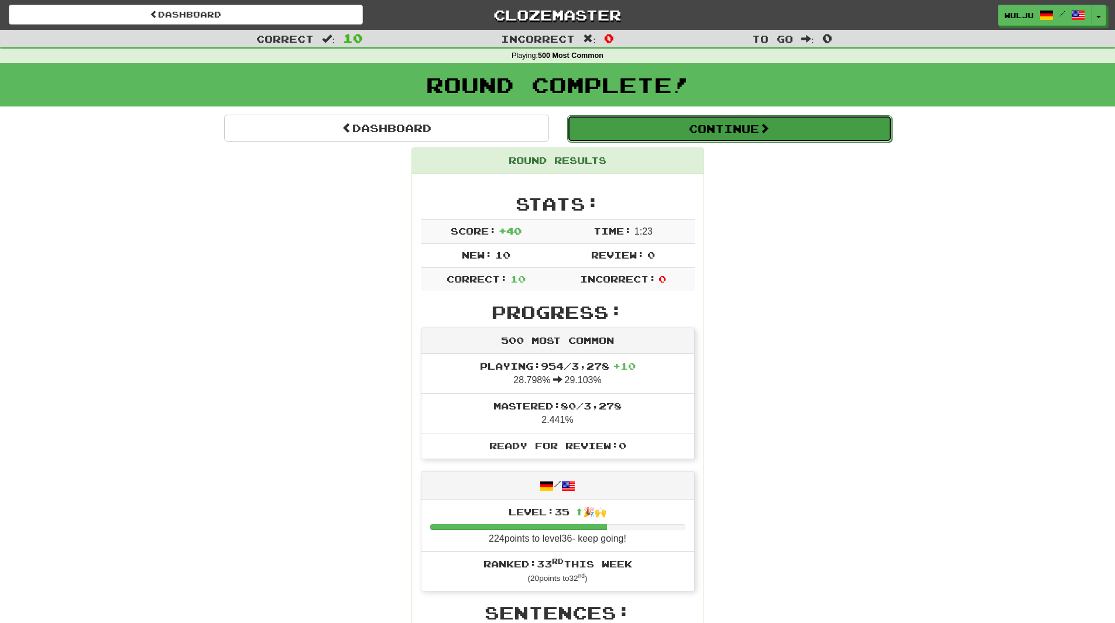
click at [600, 124] on button "Continue" at bounding box center [729, 128] width 325 height 27
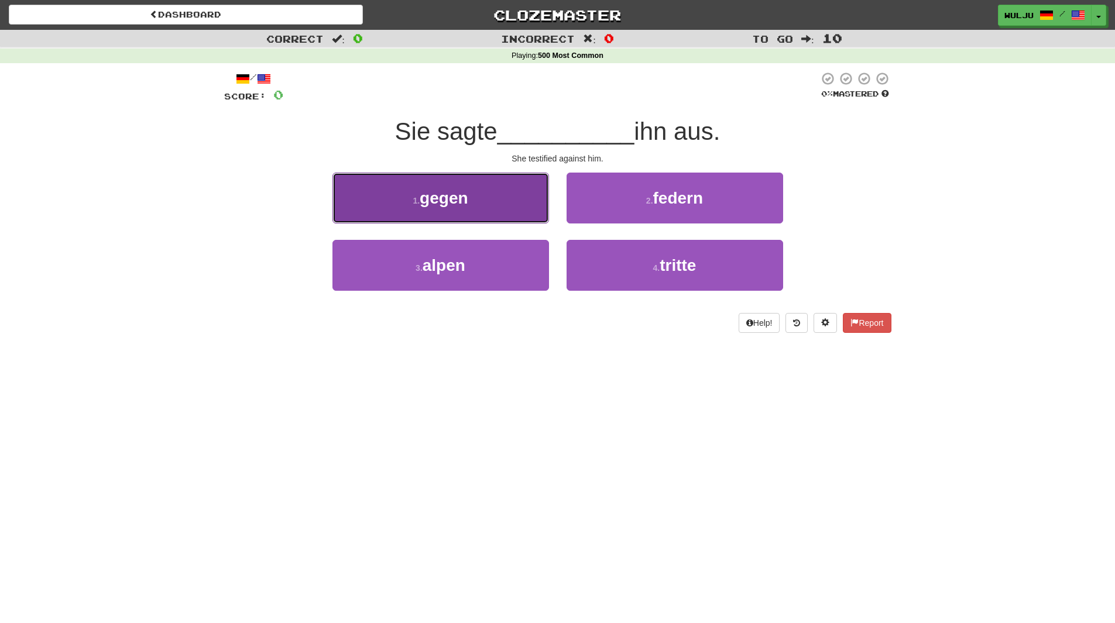
click at [500, 183] on button "1 . gegen" at bounding box center [440, 198] width 217 height 51
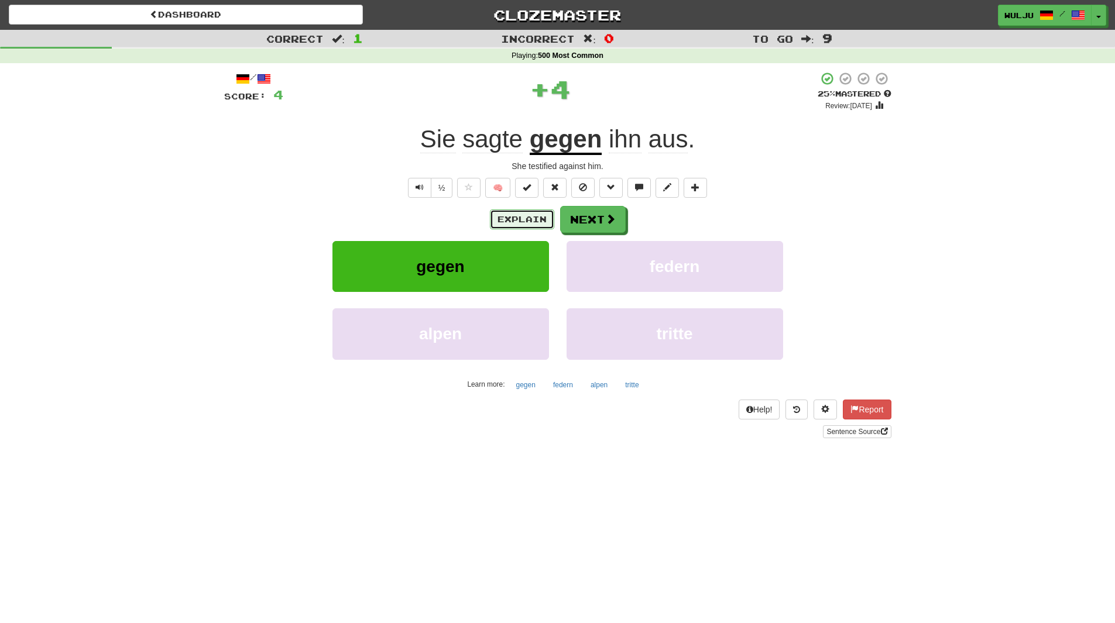
click at [530, 220] on button "Explain" at bounding box center [522, 220] width 64 height 20
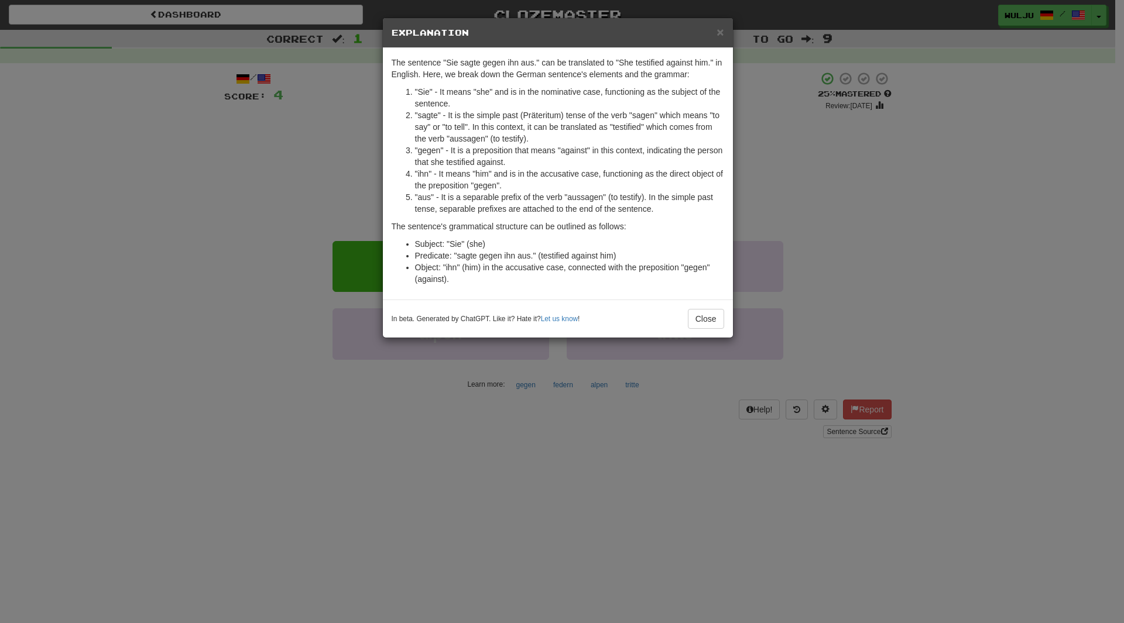
click at [787, 195] on div "× Explanation The sentence "Sie sagte gegen ihn aus." can be translated to "She…" at bounding box center [562, 311] width 1124 height 623
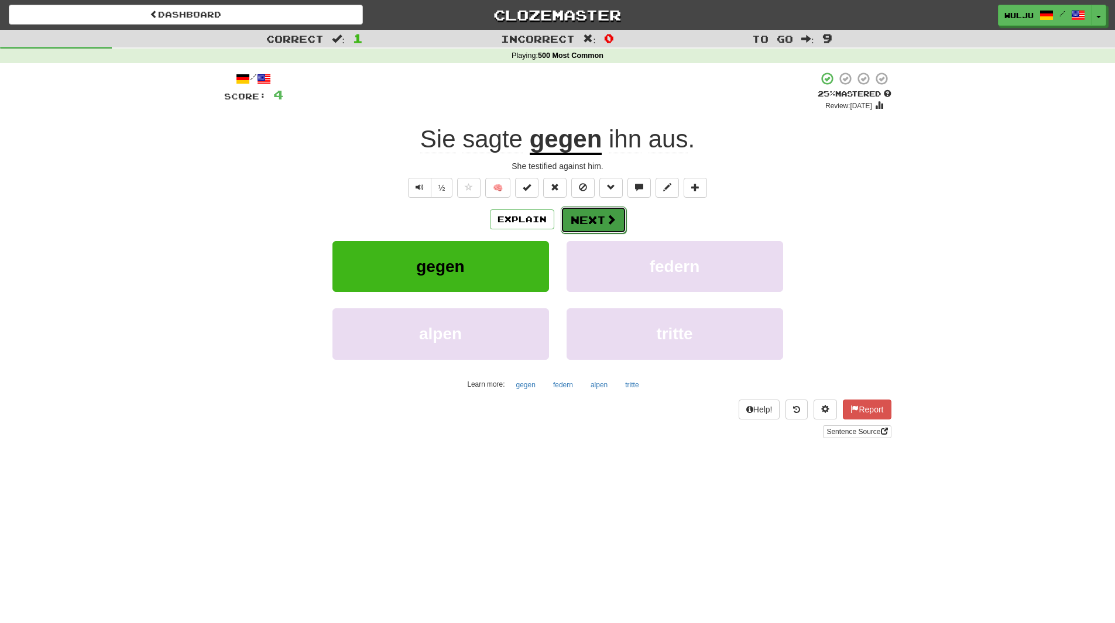
click at [573, 228] on button "Next" at bounding box center [594, 220] width 66 height 27
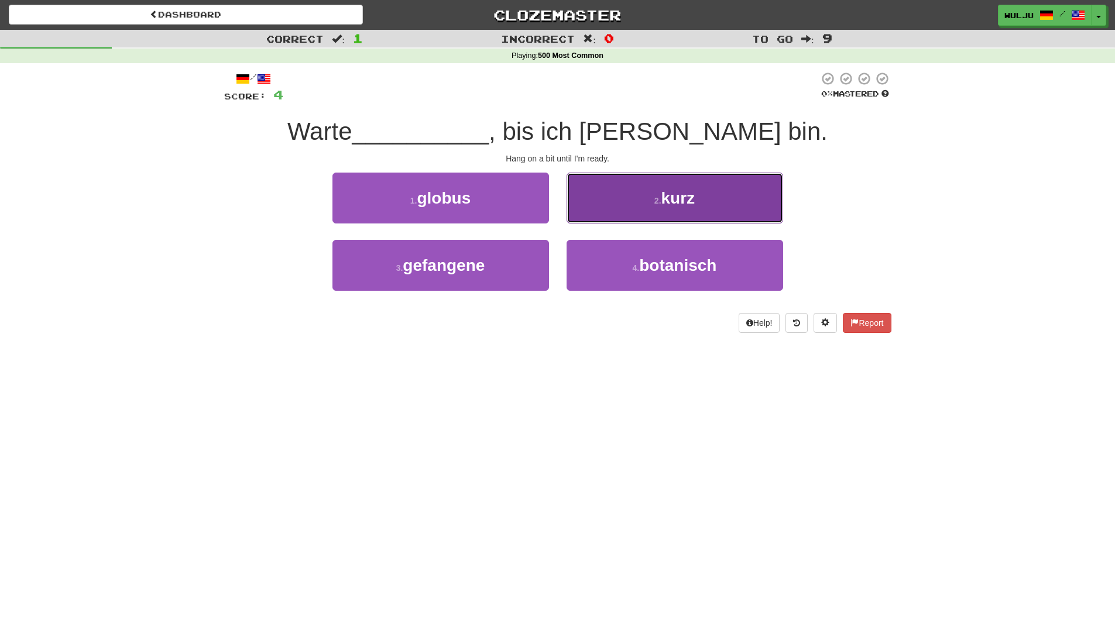
click at [608, 220] on button "2 . kurz" at bounding box center [675, 198] width 217 height 51
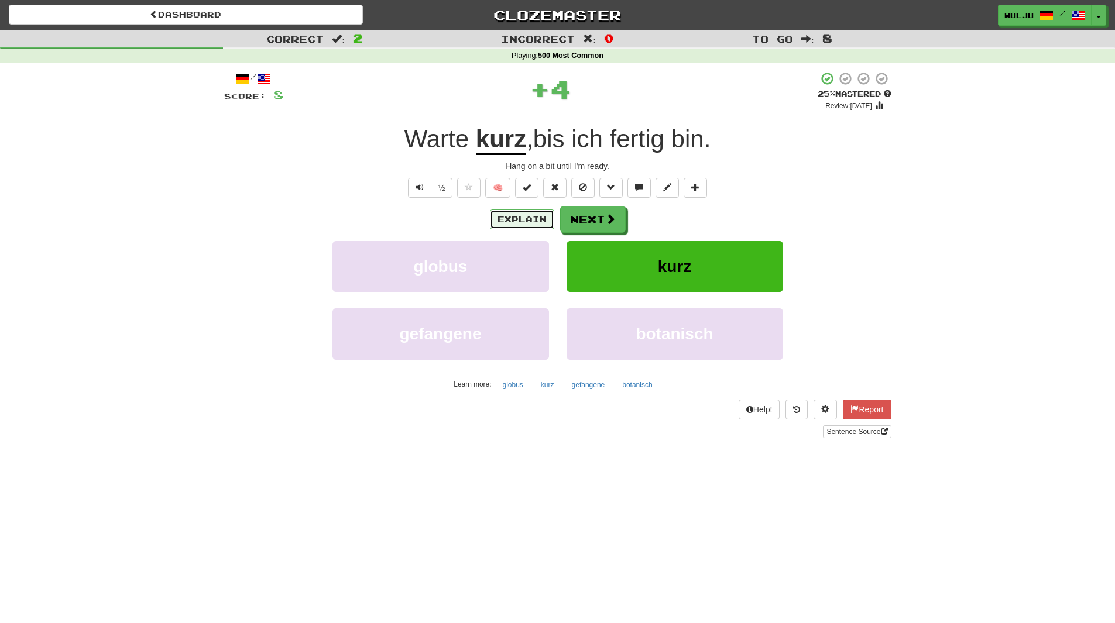
click at [529, 221] on button "Explain" at bounding box center [522, 220] width 64 height 20
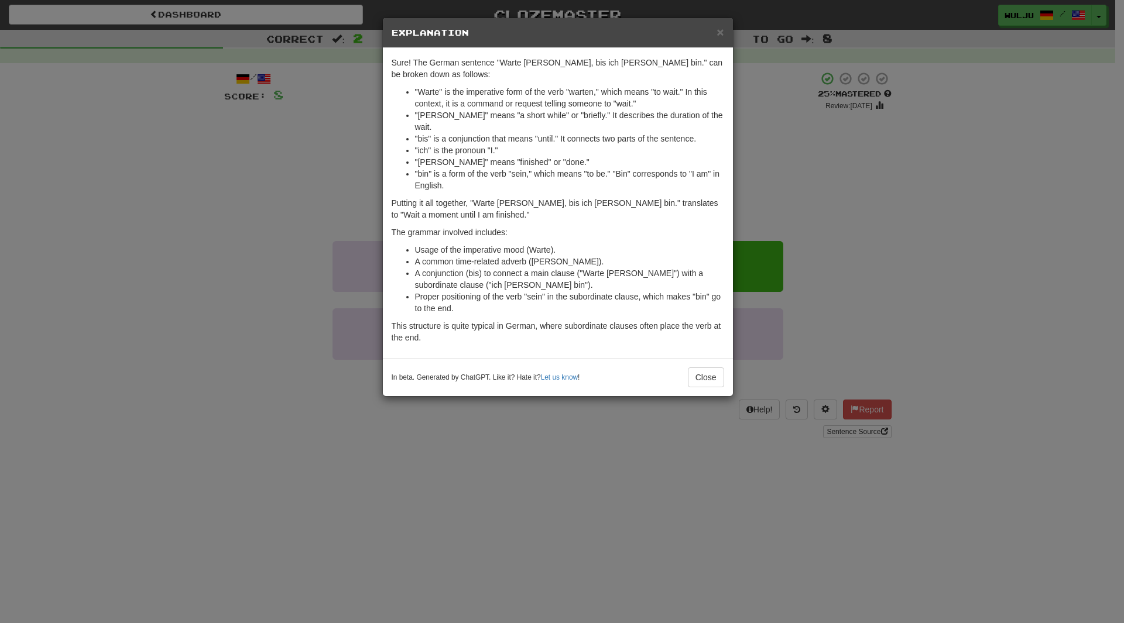
click at [843, 152] on div "× Explanation Sure! The German sentence "Warte [PERSON_NAME], bis ich [PERSON_N…" at bounding box center [562, 311] width 1124 height 623
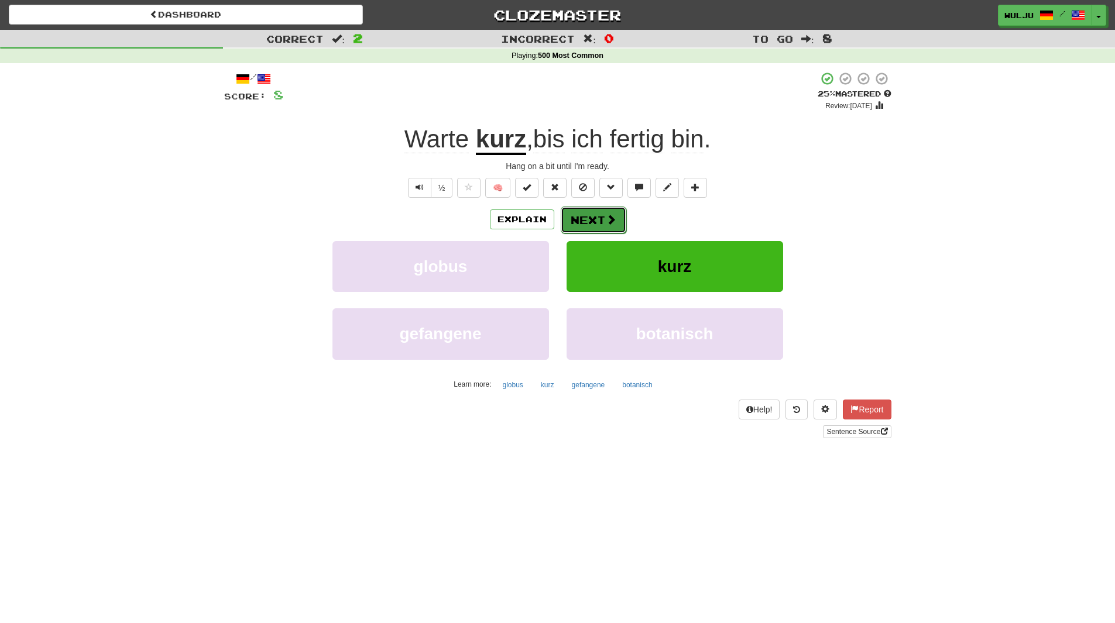
click at [589, 217] on button "Next" at bounding box center [594, 220] width 66 height 27
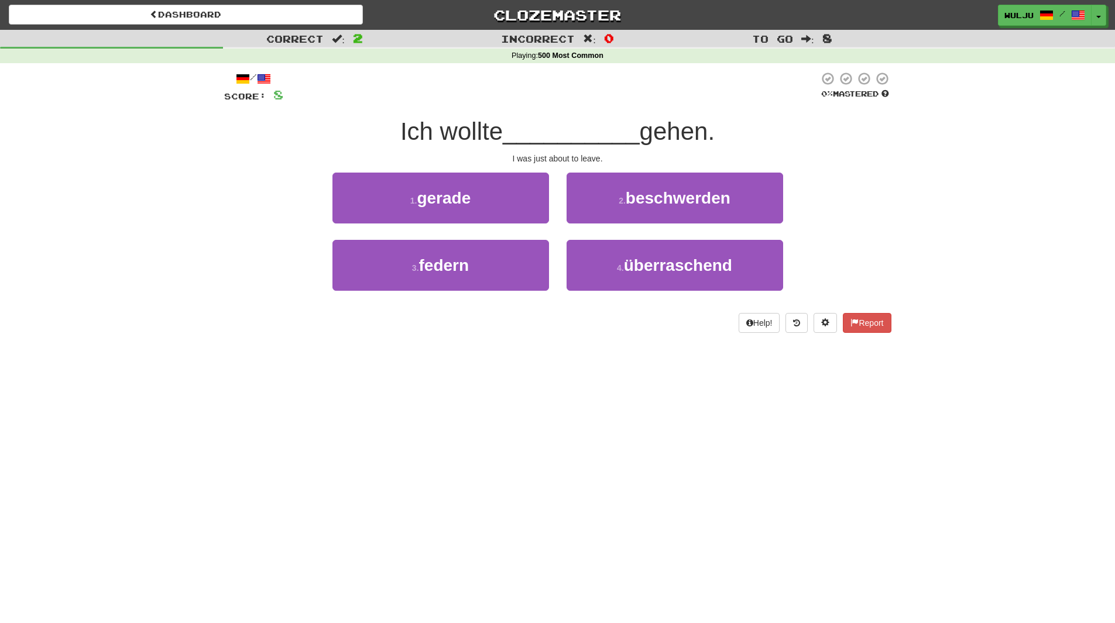
click at [556, 234] on div "1 . gerade" at bounding box center [441, 206] width 234 height 67
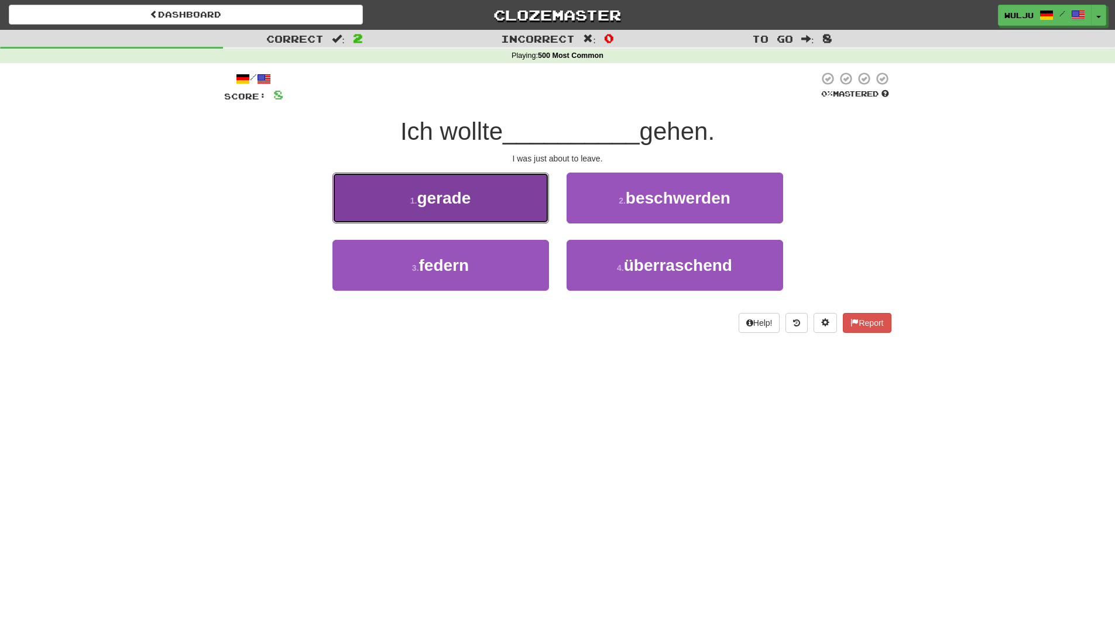
click at [507, 211] on button "1 . gerade" at bounding box center [440, 198] width 217 height 51
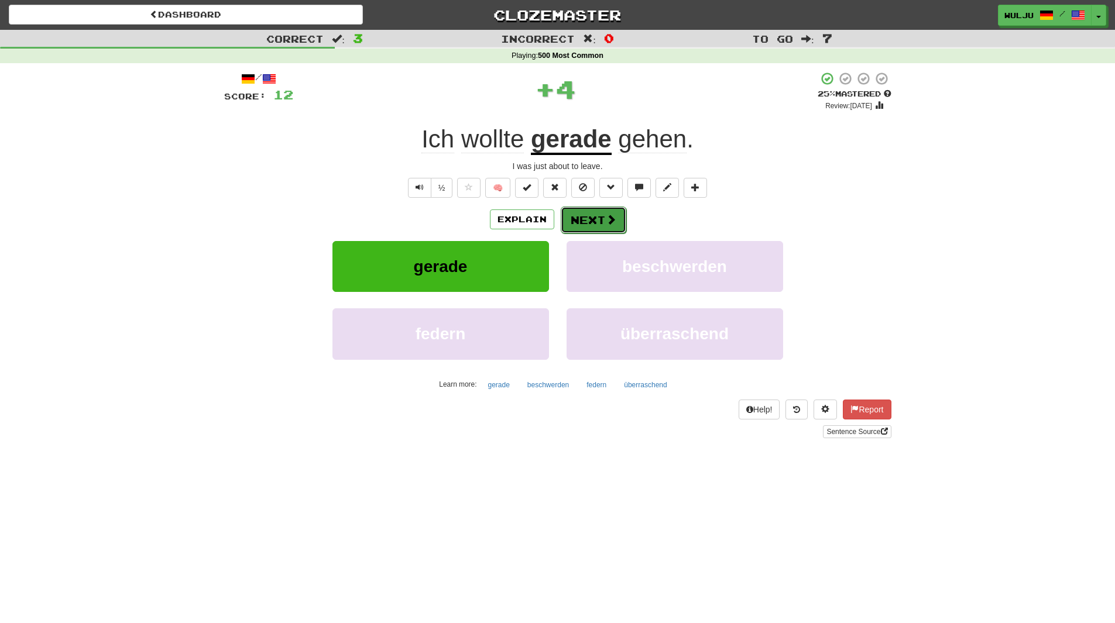
click at [575, 210] on button "Next" at bounding box center [594, 220] width 66 height 27
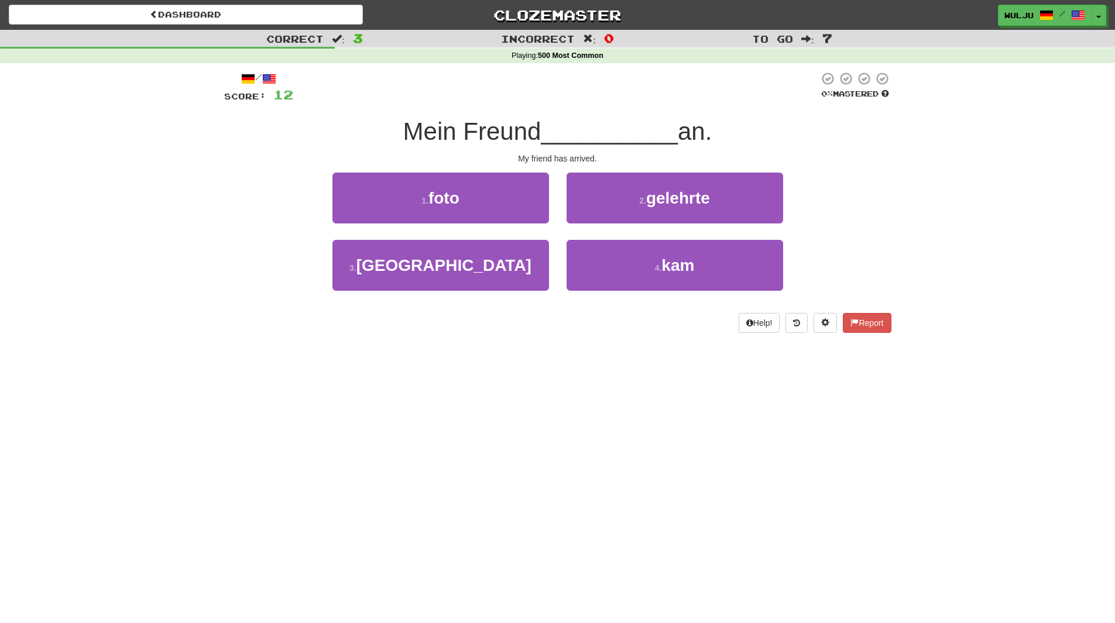
click at [560, 239] on div "2 . gelehrte" at bounding box center [675, 206] width 234 height 67
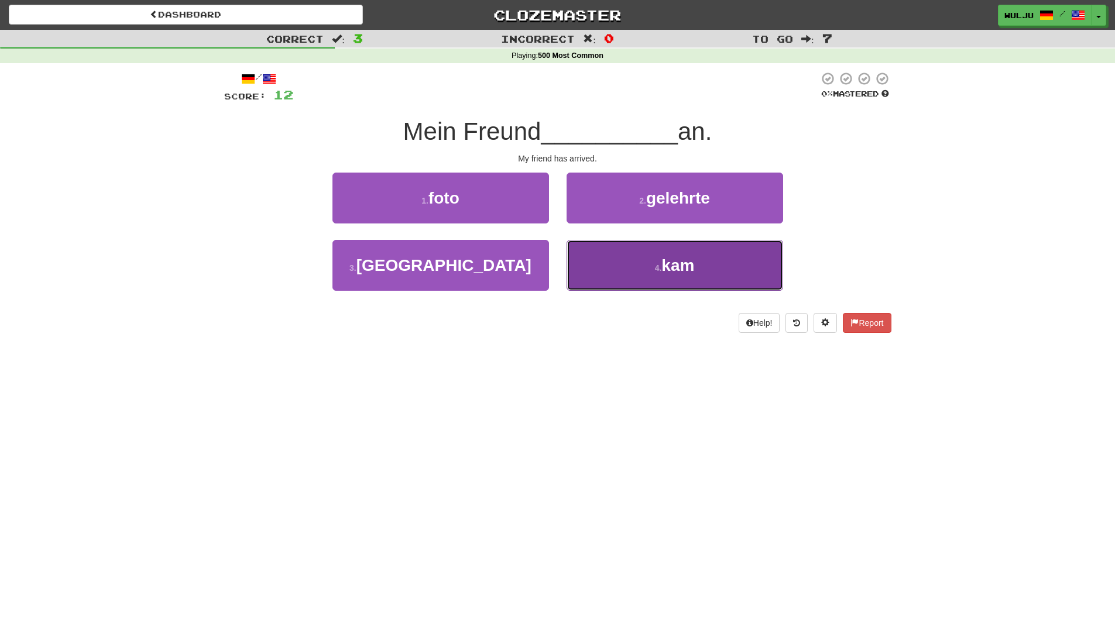
click at [575, 266] on button "4 . kam" at bounding box center [675, 265] width 217 height 51
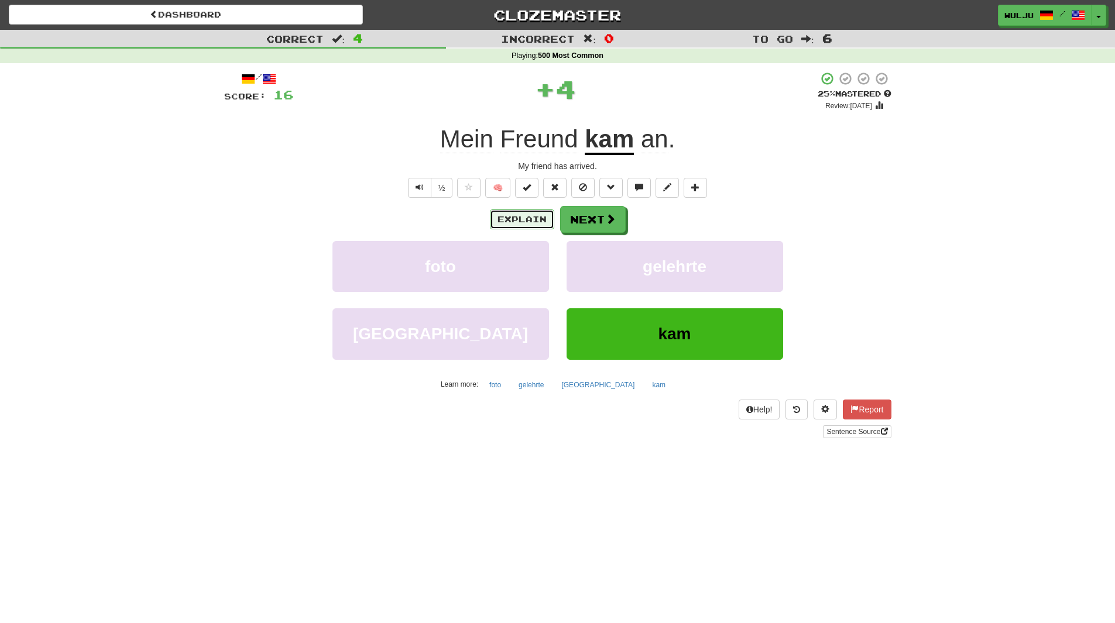
click at [539, 214] on button "Explain" at bounding box center [522, 220] width 64 height 20
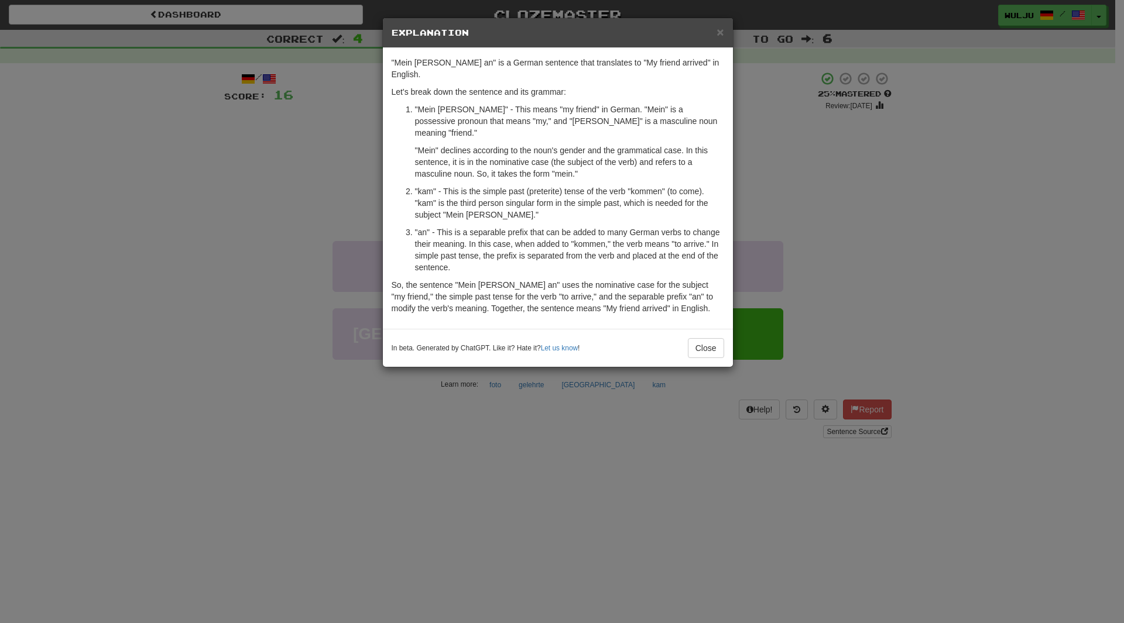
click at [808, 200] on div "× Explanation "Mein [PERSON_NAME] an" is a German sentence that translates to "…" at bounding box center [562, 311] width 1124 height 623
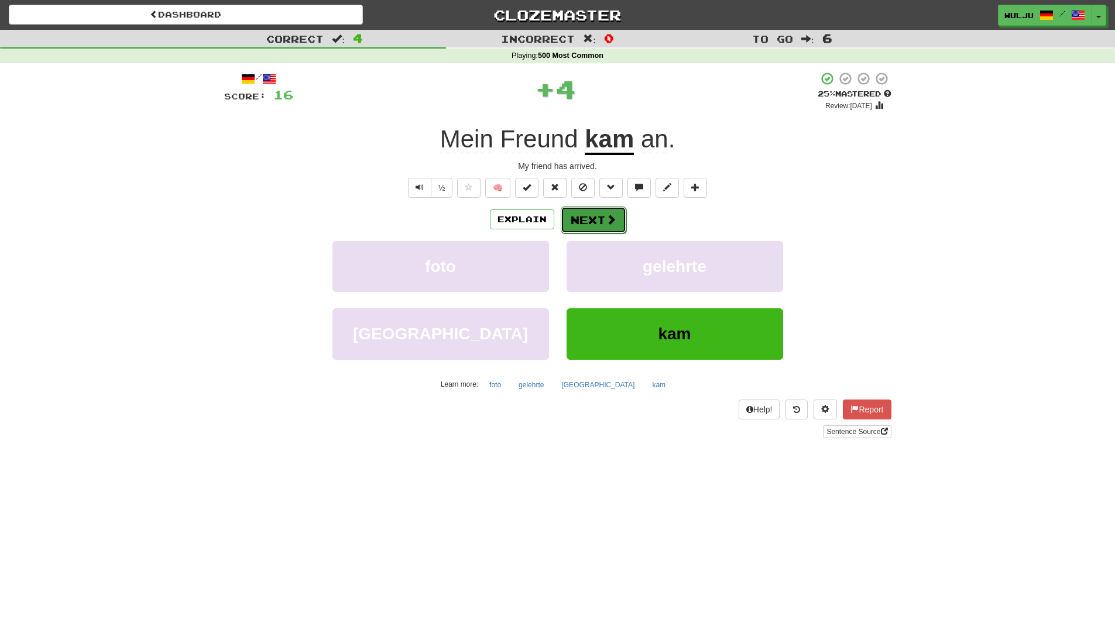
click at [565, 207] on button "Next" at bounding box center [594, 220] width 66 height 27
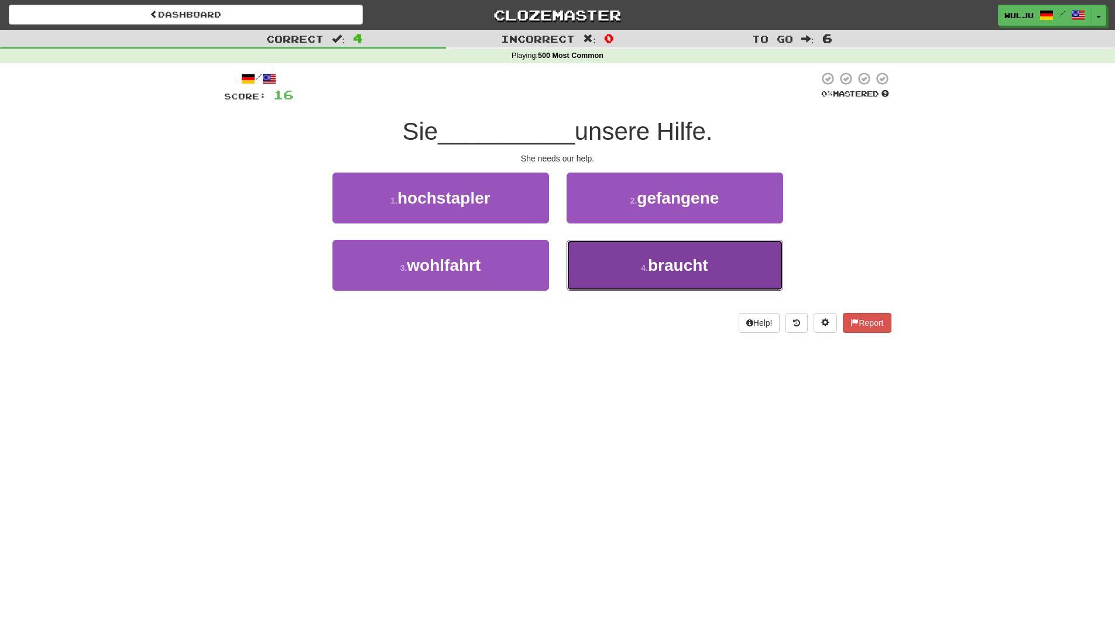
drag, startPoint x: 616, startPoint y: 403, endPoint x: 674, endPoint y: 266, distance: 148.7
click at [674, 266] on span "braucht" at bounding box center [678, 265] width 60 height 18
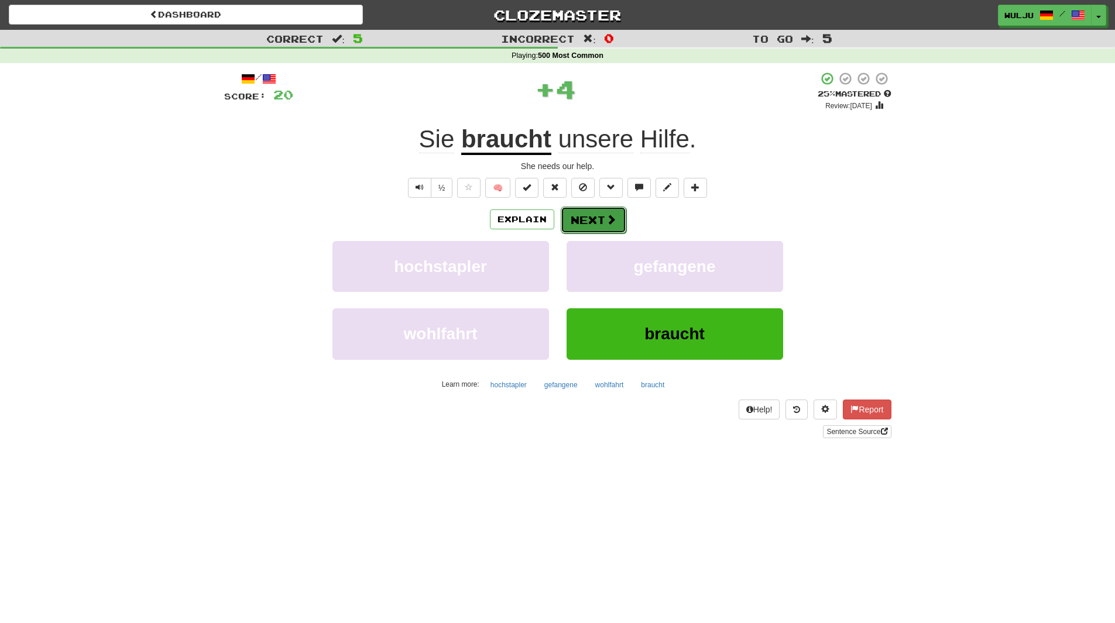
click at [610, 220] on span at bounding box center [611, 219] width 11 height 11
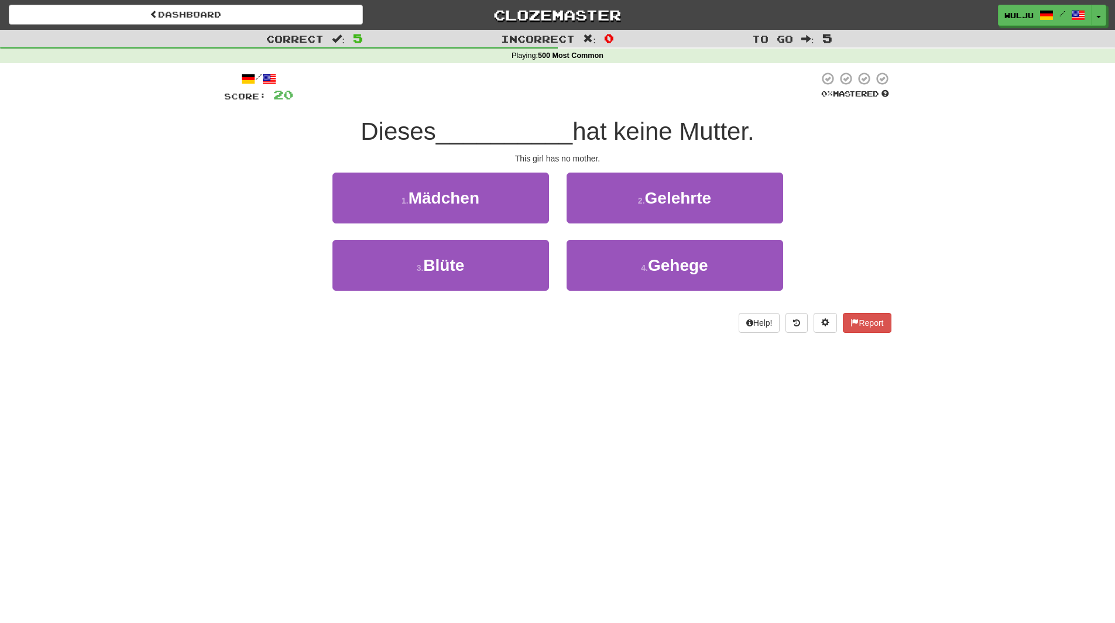
click at [566, 235] on div "2 . Gelehrte" at bounding box center [675, 206] width 234 height 67
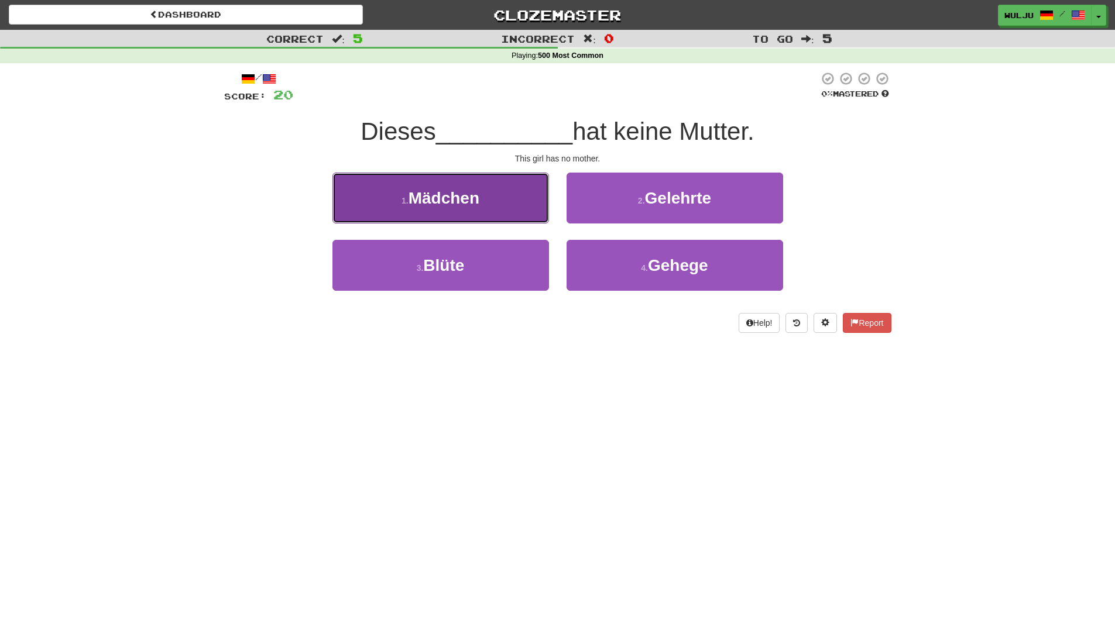
click at [505, 218] on button "1 . Mädchen" at bounding box center [440, 198] width 217 height 51
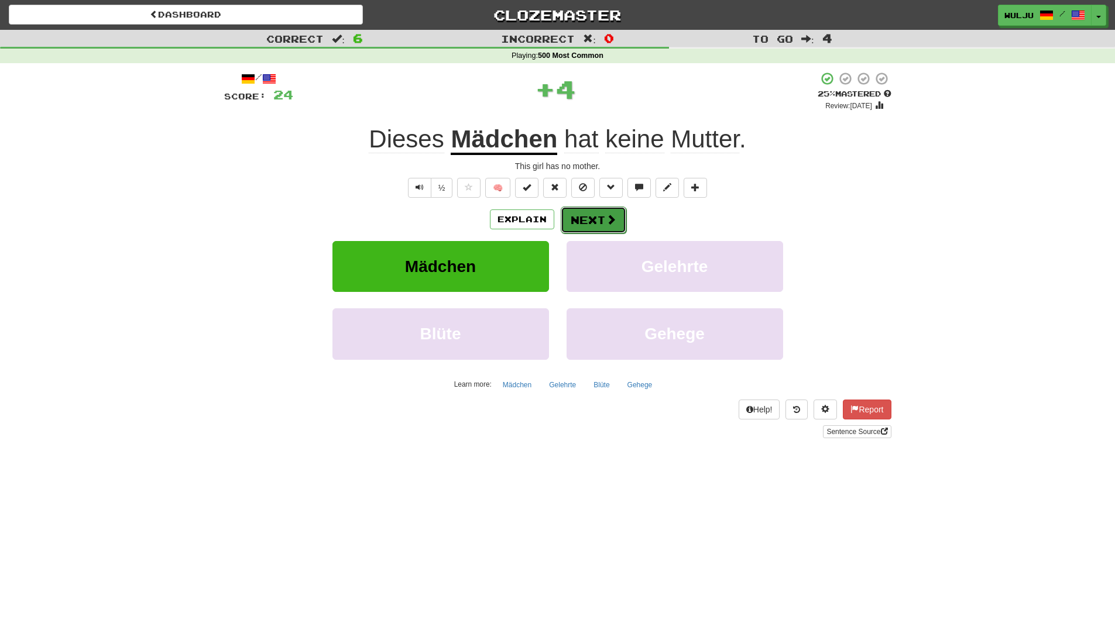
click at [572, 225] on button "Next" at bounding box center [594, 220] width 66 height 27
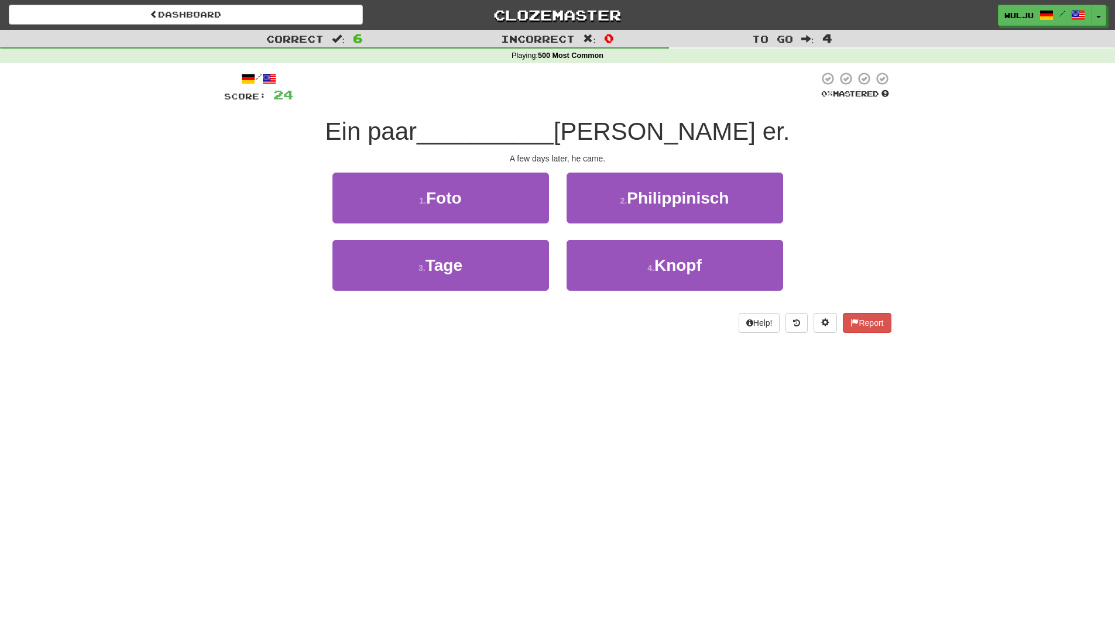
click at [551, 229] on div "1 . Foto" at bounding box center [441, 206] width 234 height 67
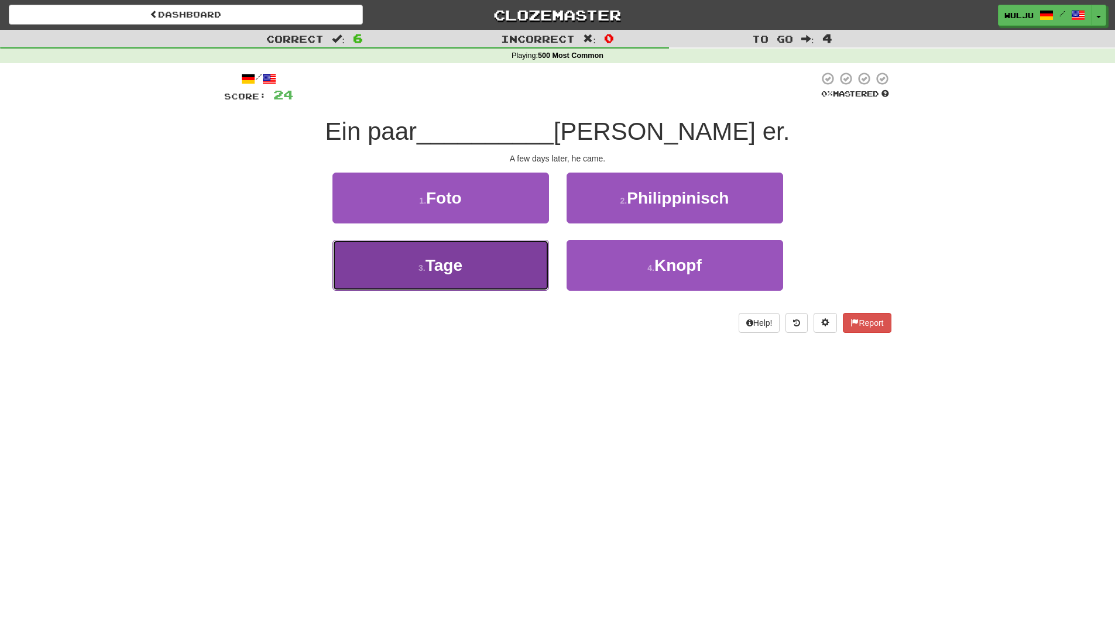
click at [515, 270] on button "3 . Tage" at bounding box center [440, 265] width 217 height 51
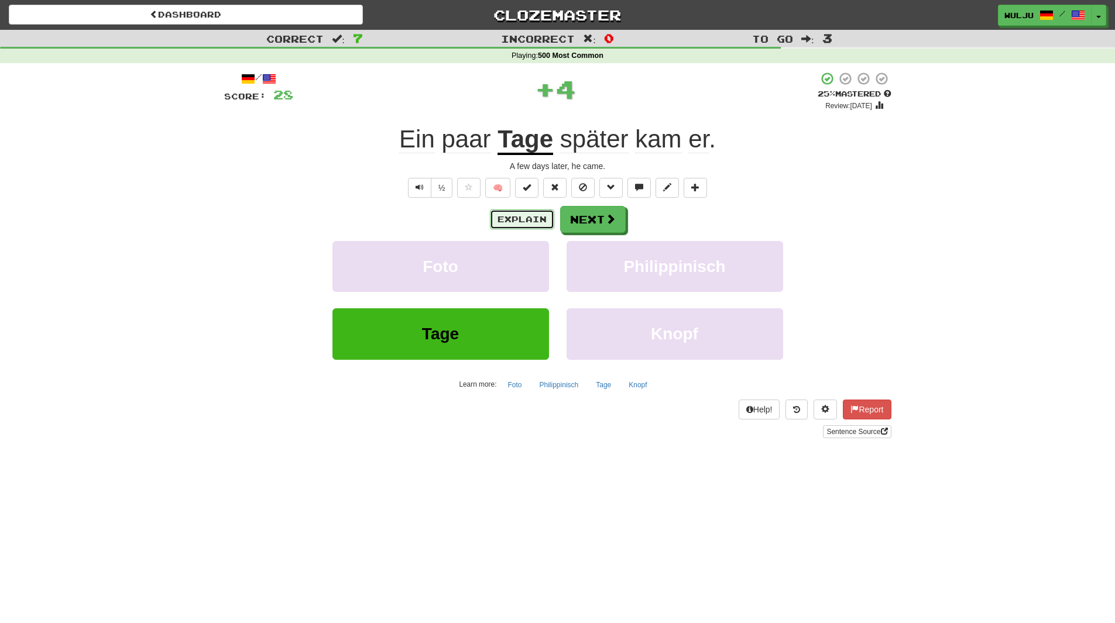
click at [527, 211] on button "Explain" at bounding box center [522, 220] width 64 height 20
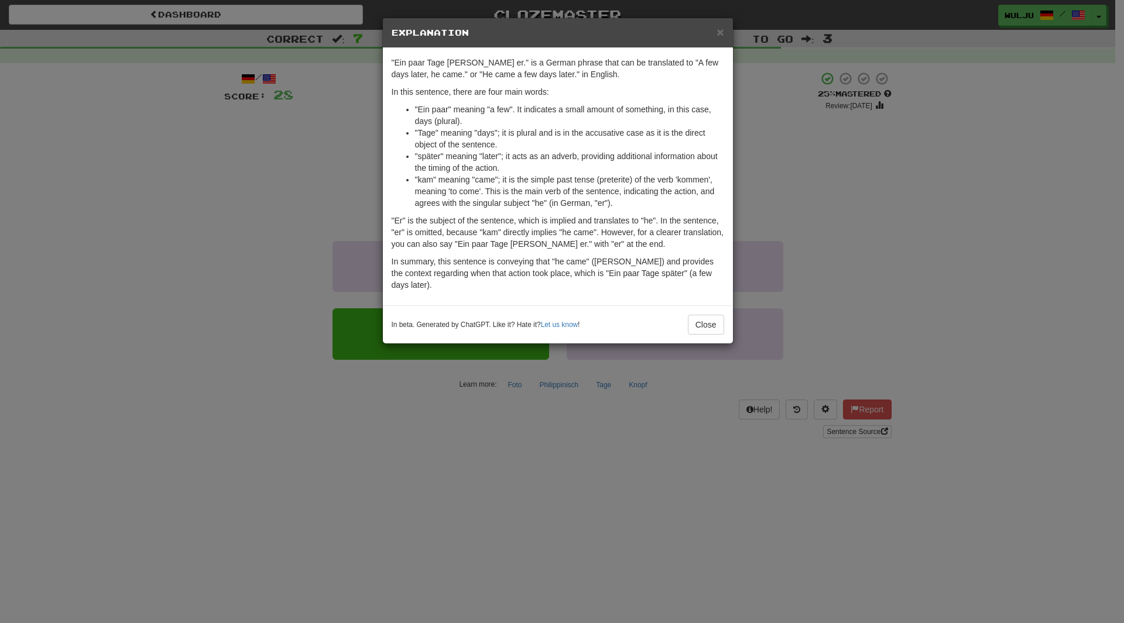
click at [764, 143] on div "× Explanation "Ein paar Tage [PERSON_NAME] er." is a German phrase that can be …" at bounding box center [562, 311] width 1124 height 623
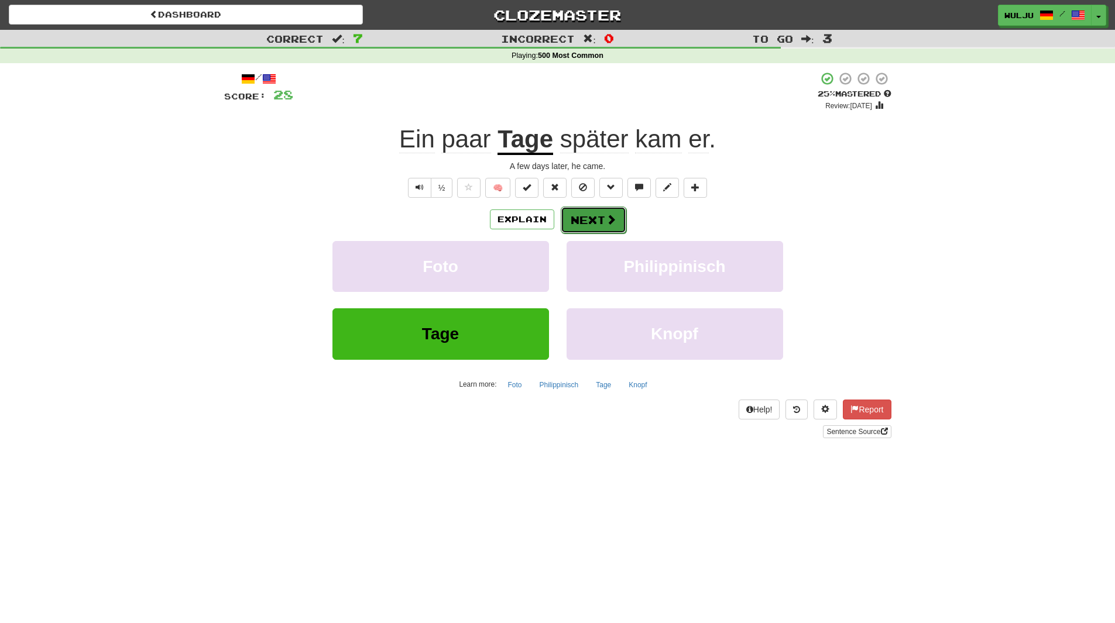
click at [602, 228] on button "Next" at bounding box center [594, 220] width 66 height 27
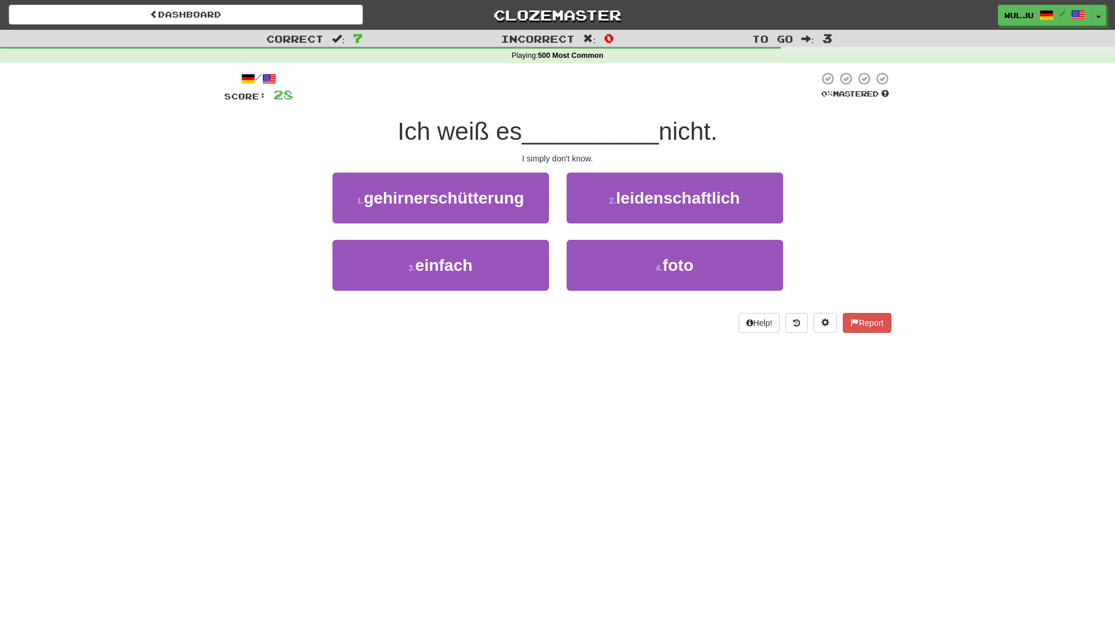
click at [565, 227] on div "2 . leidenschaftlich" at bounding box center [675, 206] width 234 height 67
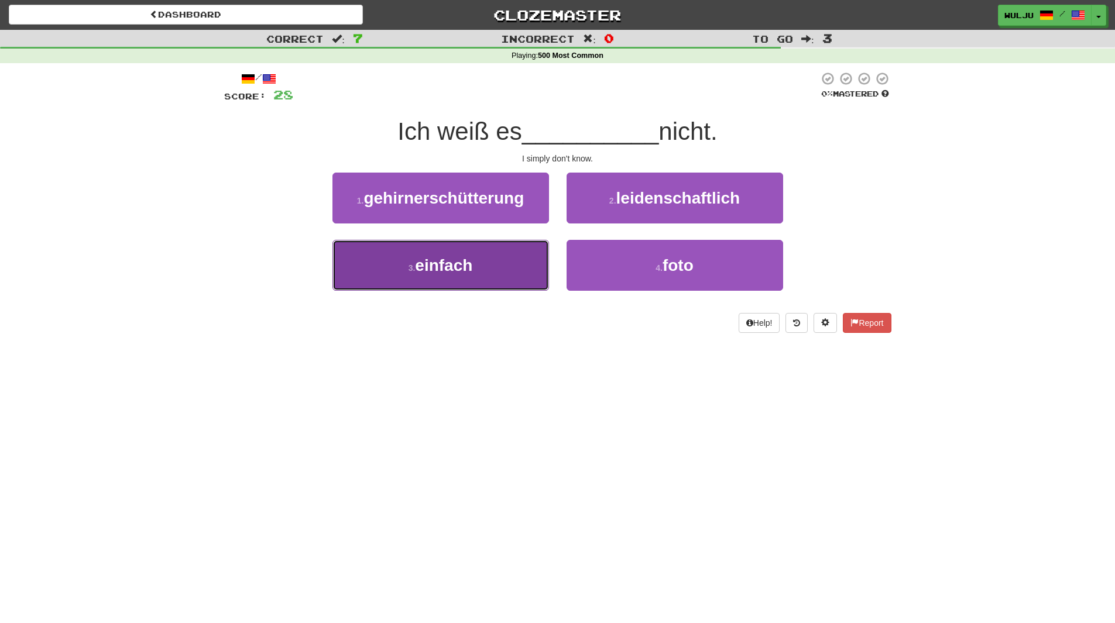
click at [524, 258] on button "3 . einfach" at bounding box center [440, 265] width 217 height 51
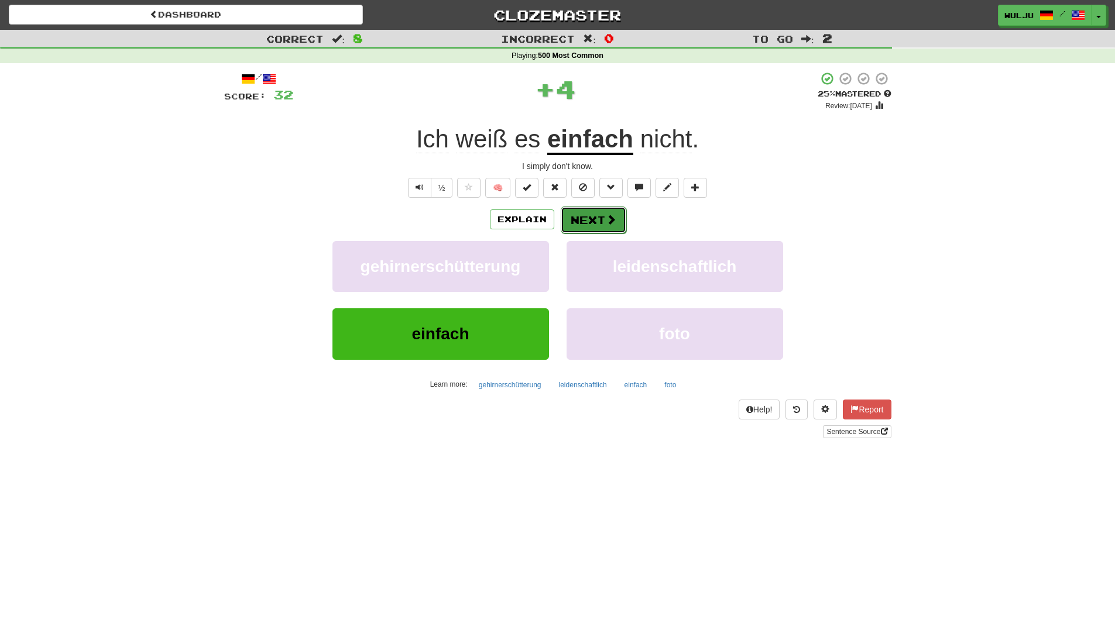
click at [602, 221] on button "Next" at bounding box center [594, 220] width 66 height 27
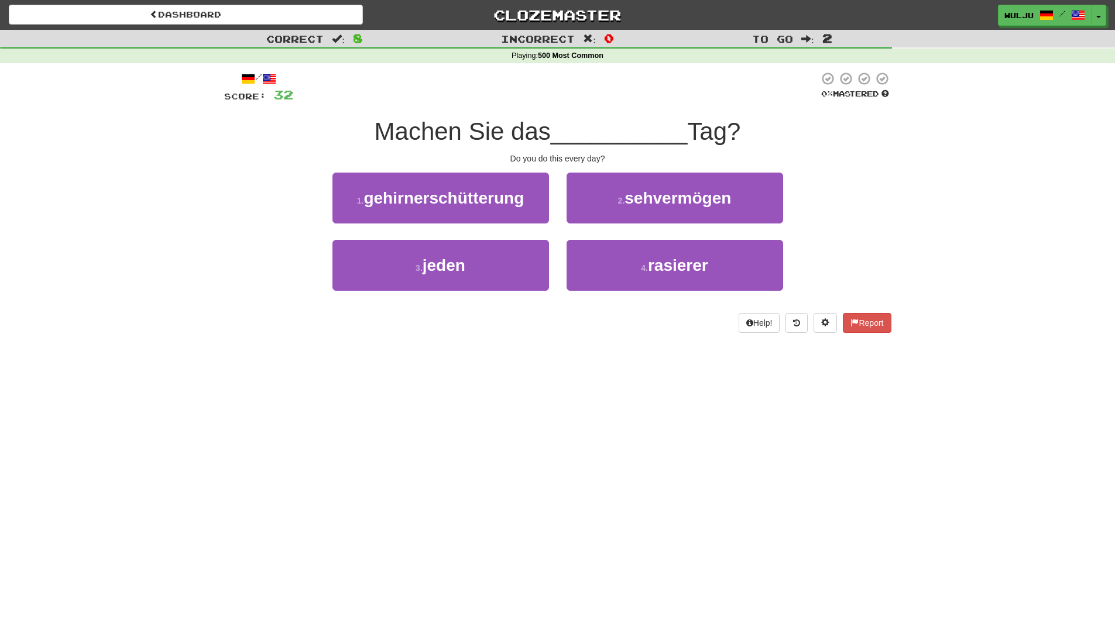
click at [555, 236] on div "1 . [GEOGRAPHIC_DATA]" at bounding box center [441, 206] width 234 height 67
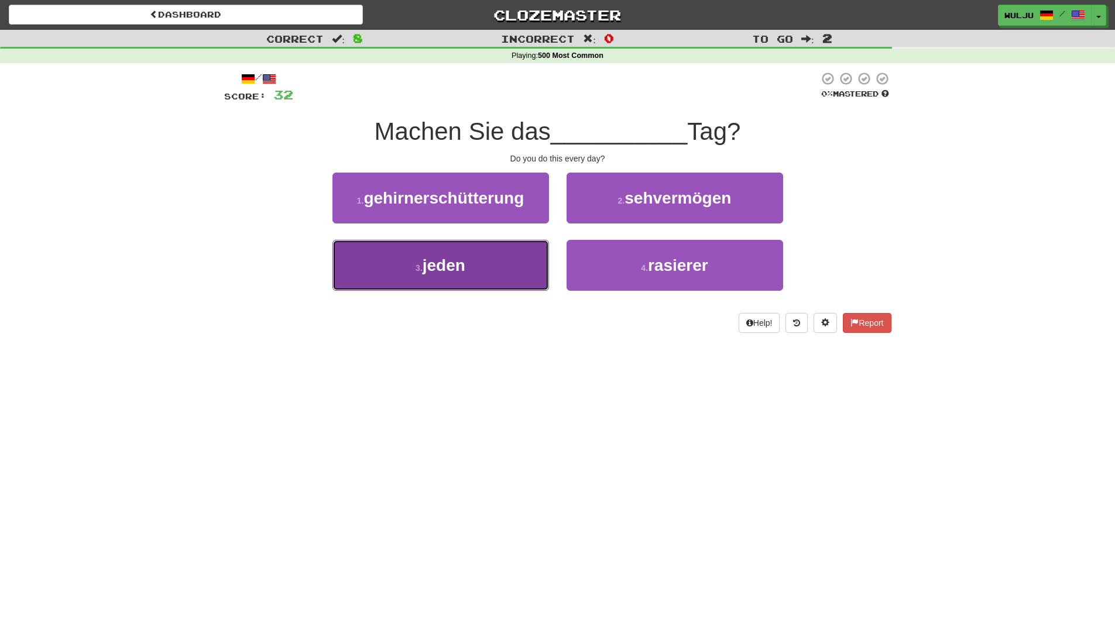
click at [522, 262] on button "3 . jeden" at bounding box center [440, 265] width 217 height 51
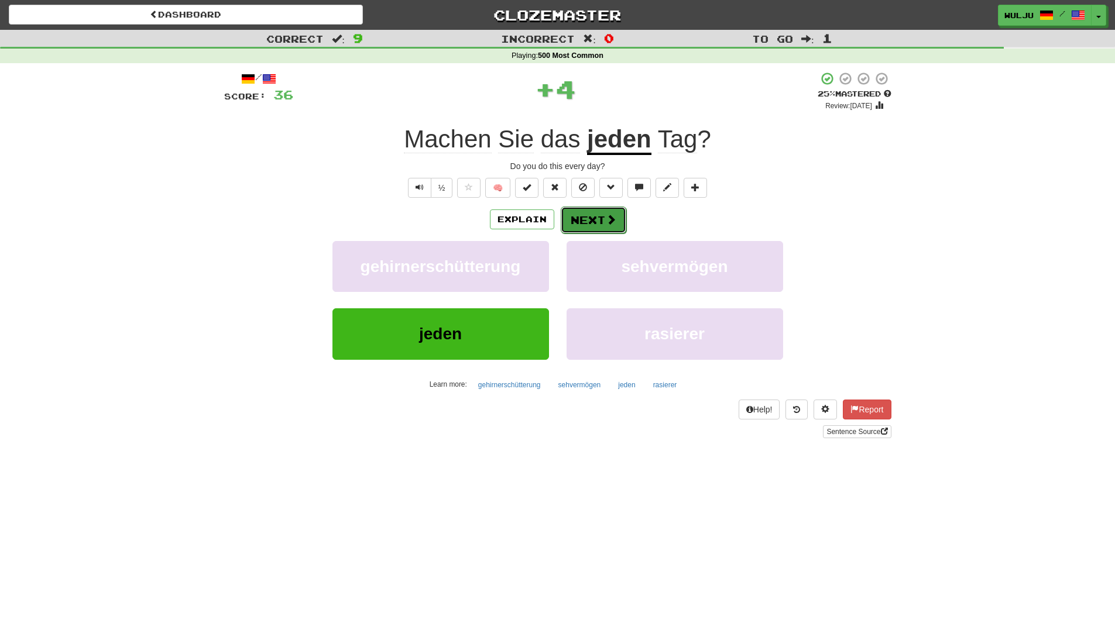
click at [578, 218] on button "Next" at bounding box center [594, 220] width 66 height 27
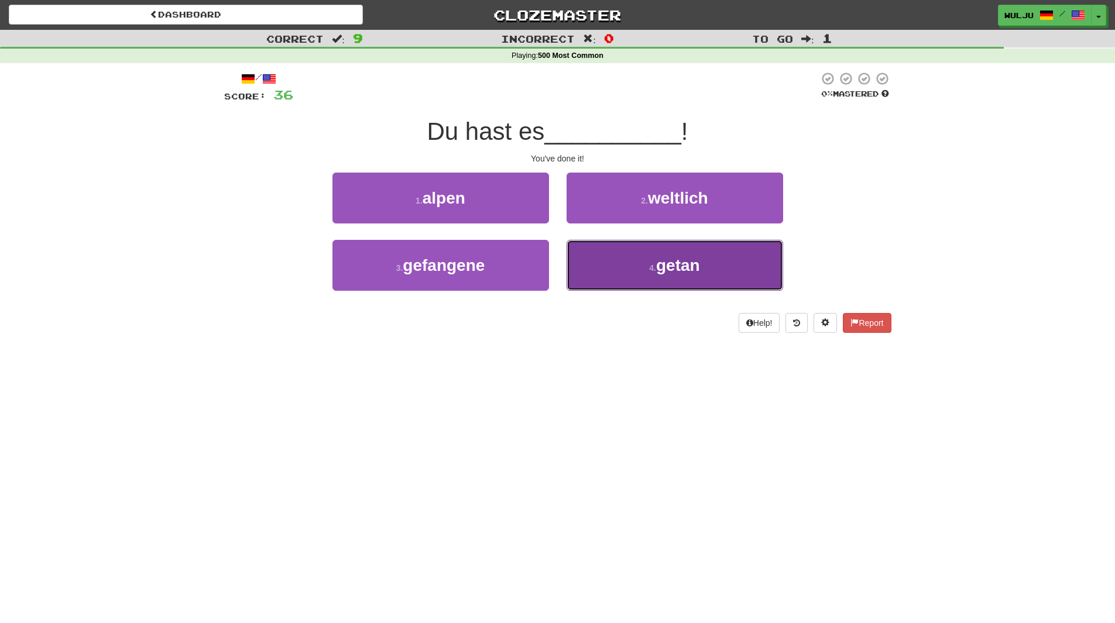
click at [618, 266] on button "4 . [GEOGRAPHIC_DATA]" at bounding box center [675, 265] width 217 height 51
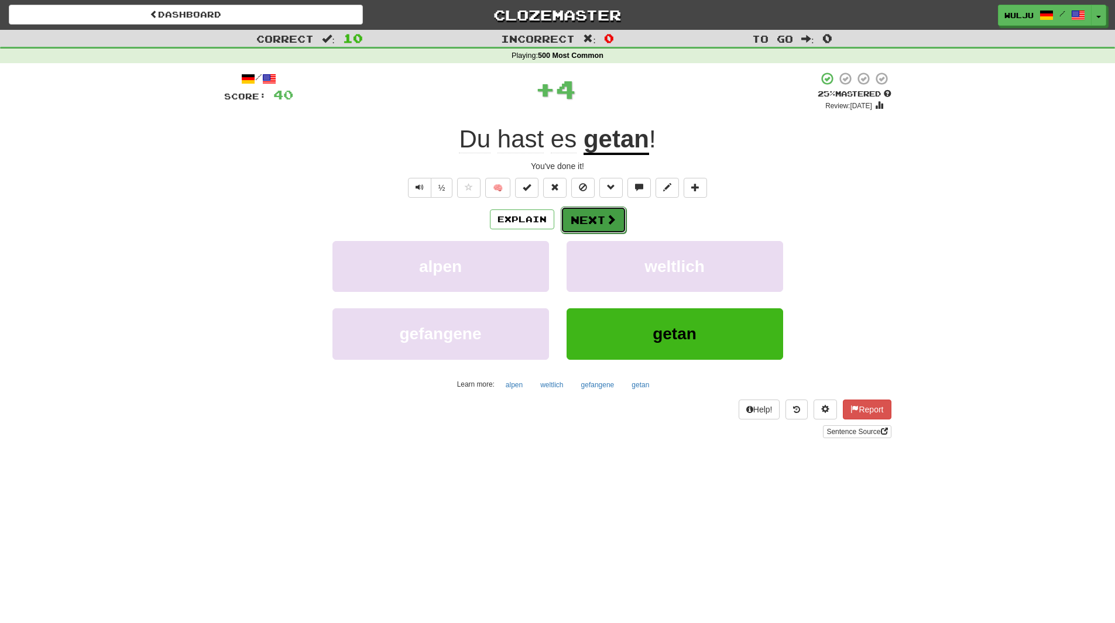
click at [603, 218] on button "Next" at bounding box center [594, 220] width 66 height 27
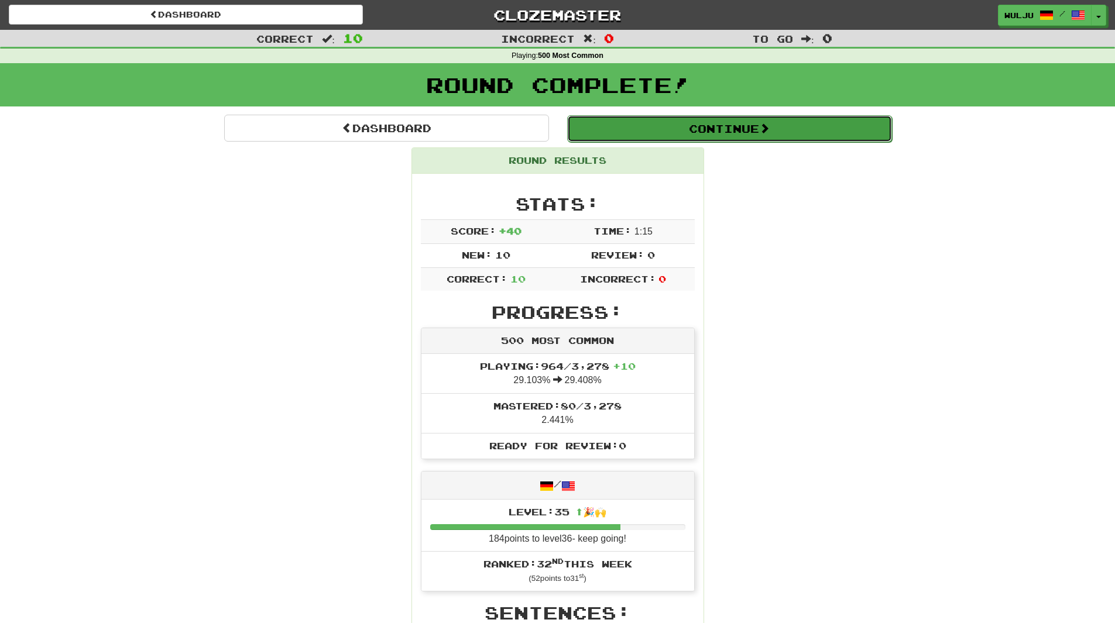
click at [668, 126] on button "Continue" at bounding box center [729, 128] width 325 height 27
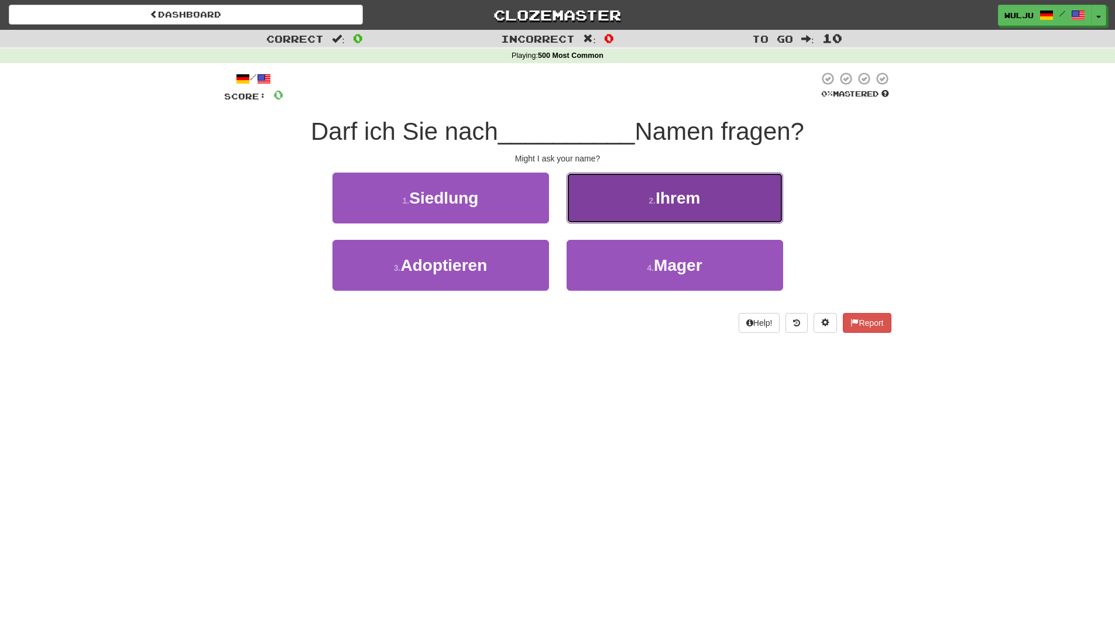
click at [584, 180] on button "2 . Ihrem" at bounding box center [675, 198] width 217 height 51
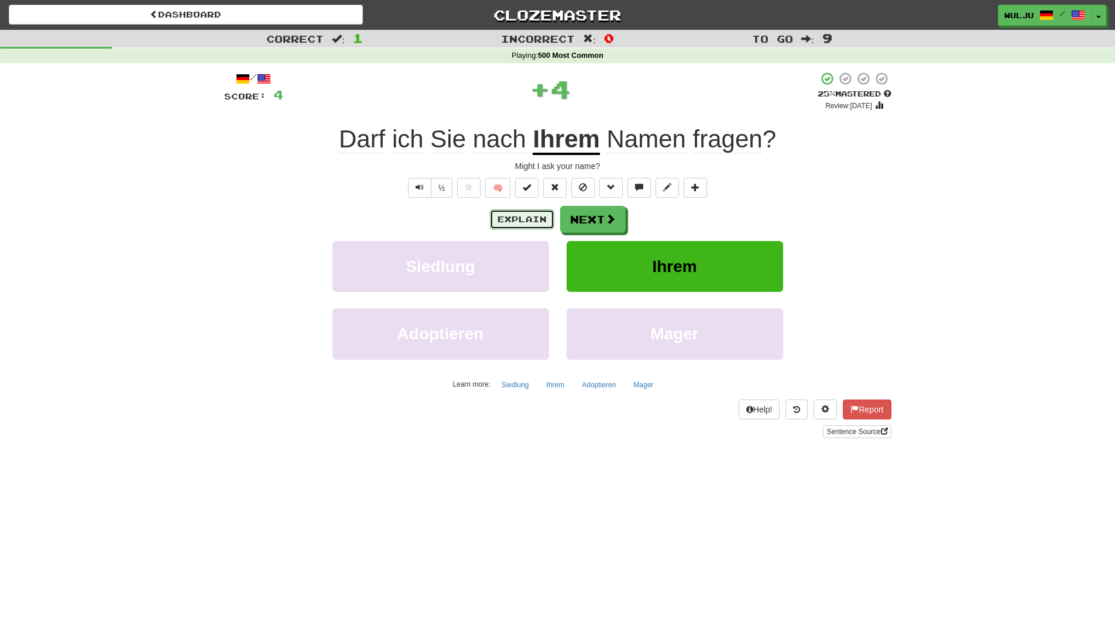
click at [522, 223] on button "Explain" at bounding box center [522, 220] width 64 height 20
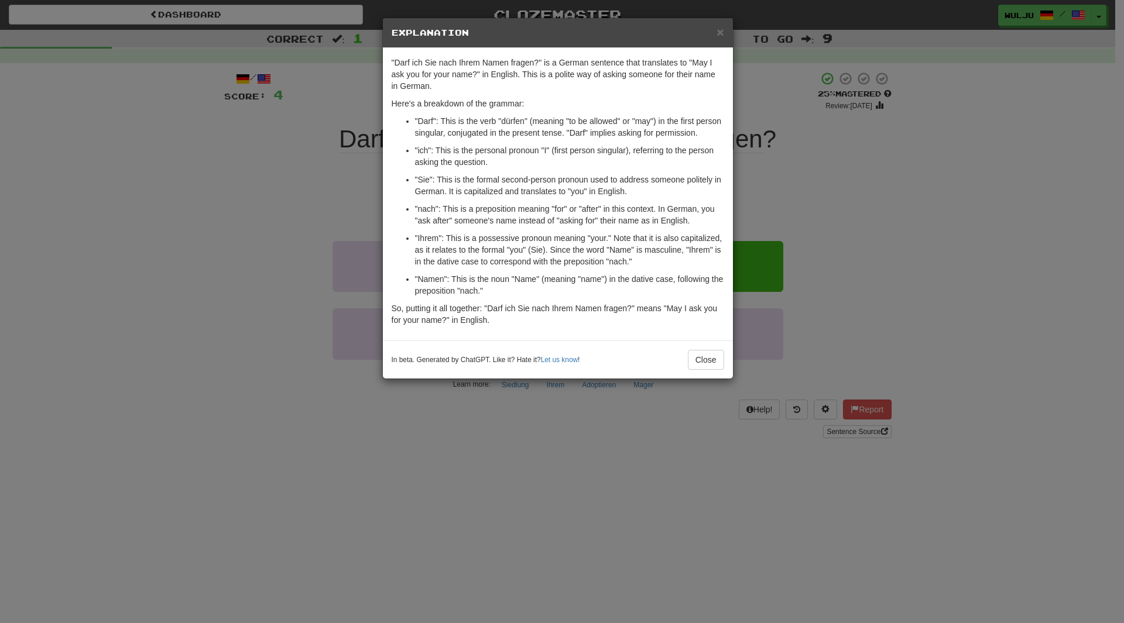
click at [766, 211] on div "× Explanation "Darf ich Sie nach Ihrem Namen fragen?" is a German sentence that…" at bounding box center [562, 311] width 1124 height 623
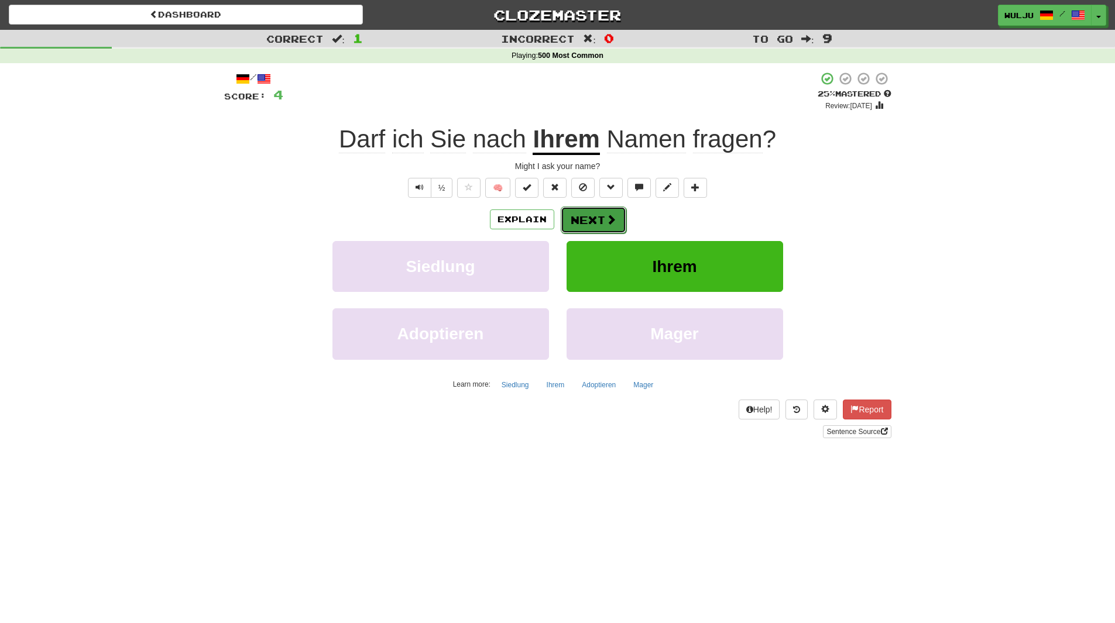
click at [616, 213] on button "Next" at bounding box center [594, 220] width 66 height 27
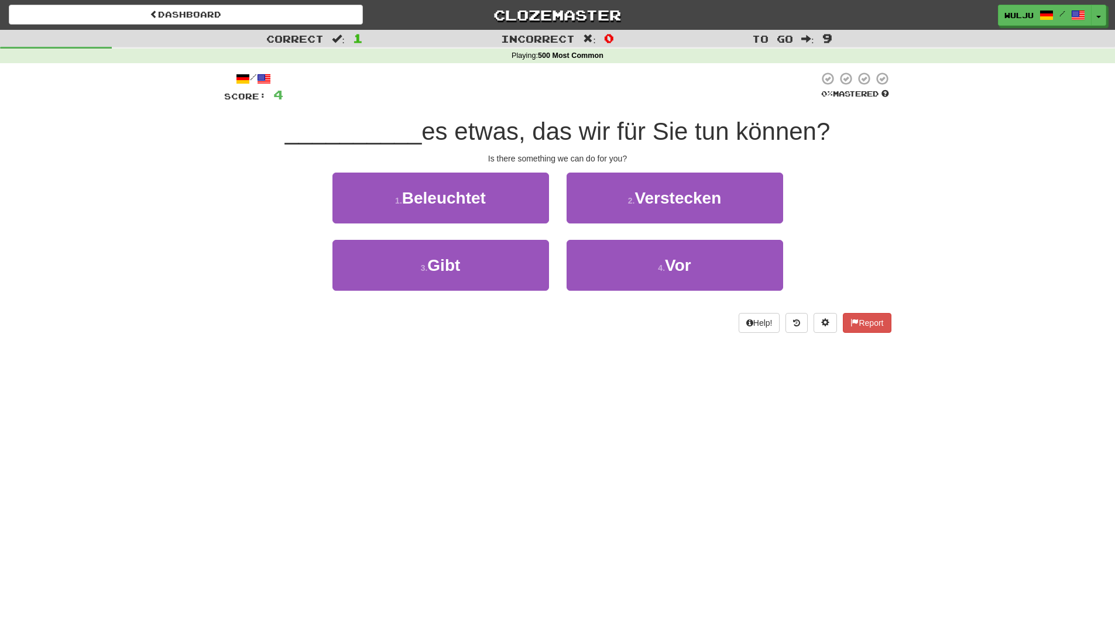
click at [817, 148] on div "/ Score: 4 0 % Mastered __________ es etwas, das wir für Sie tun können? Is the…" at bounding box center [557, 202] width 667 height 262
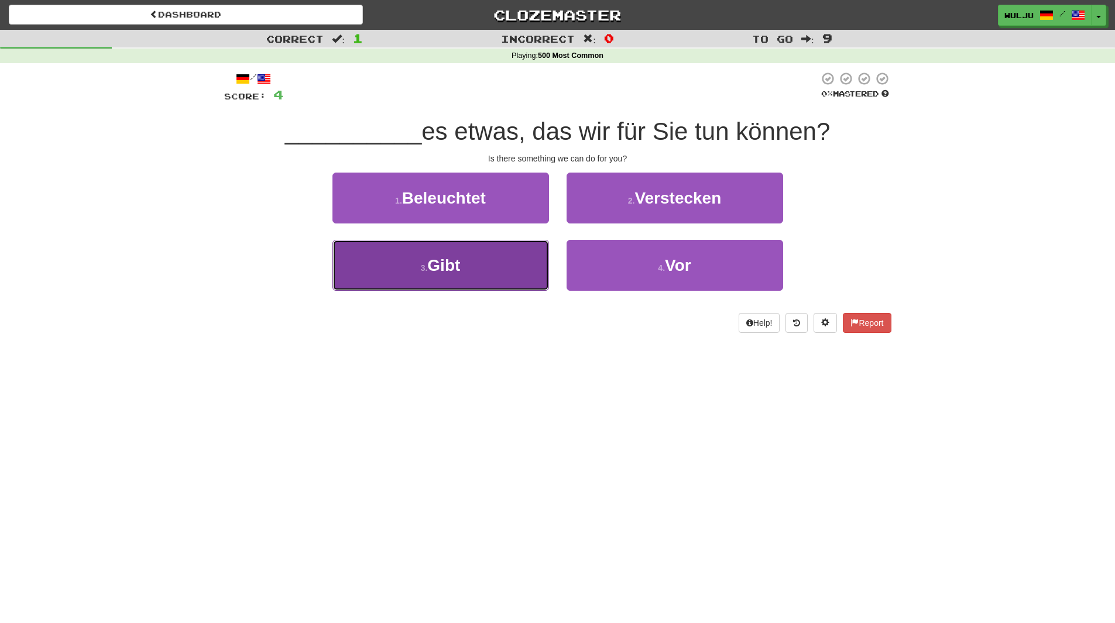
click at [528, 274] on button "3 . Gibt" at bounding box center [440, 265] width 217 height 51
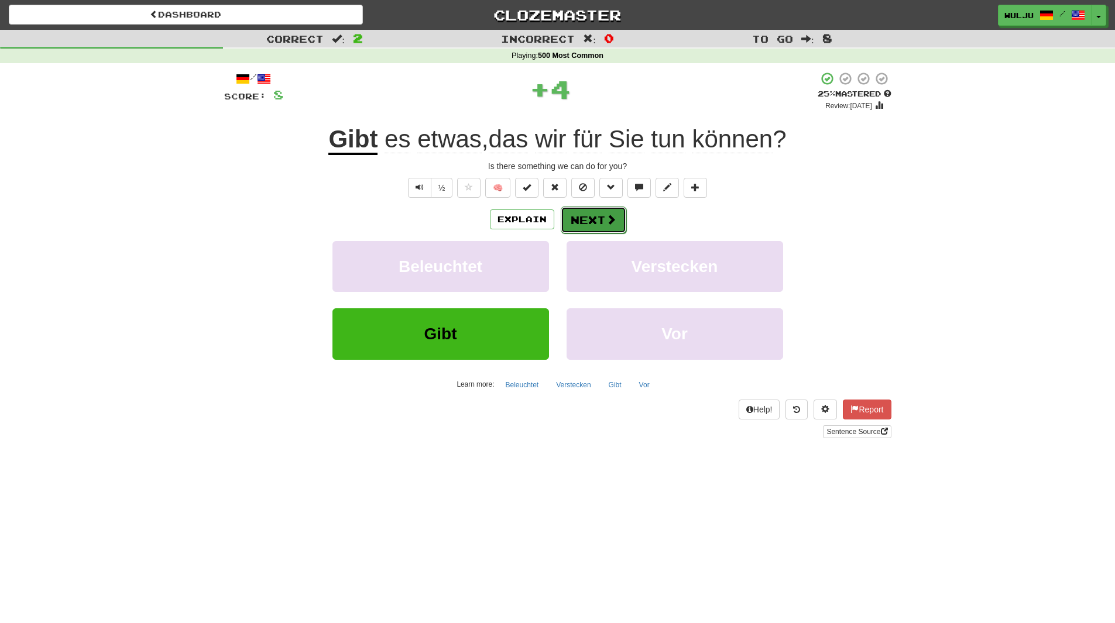
click at [577, 226] on button "Next" at bounding box center [594, 220] width 66 height 27
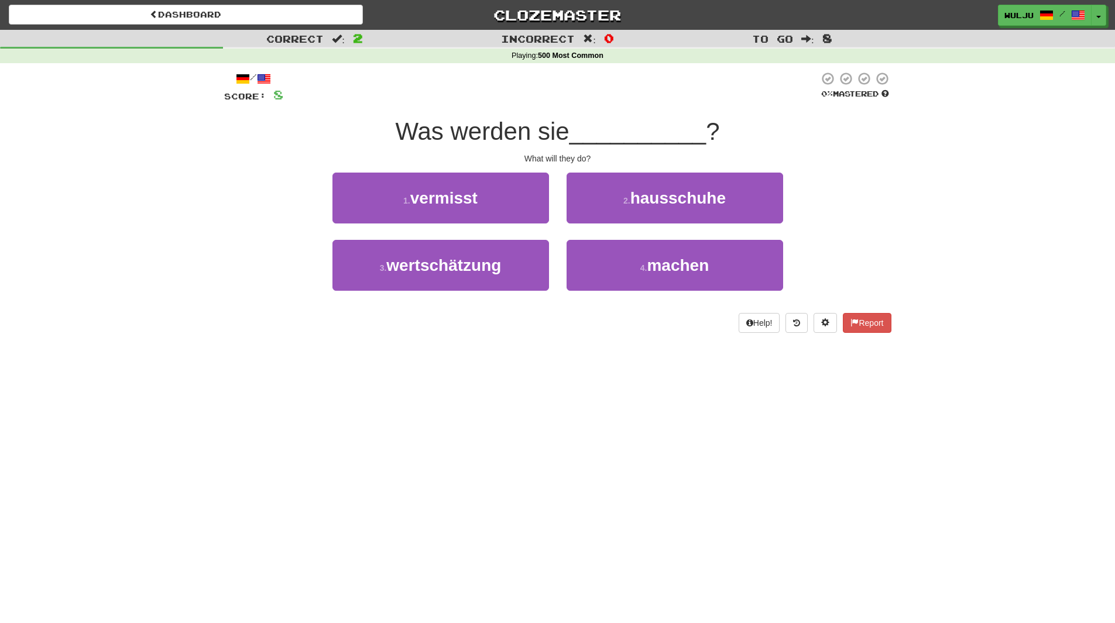
click at [564, 221] on div "2 . hausschuhe" at bounding box center [675, 206] width 234 height 67
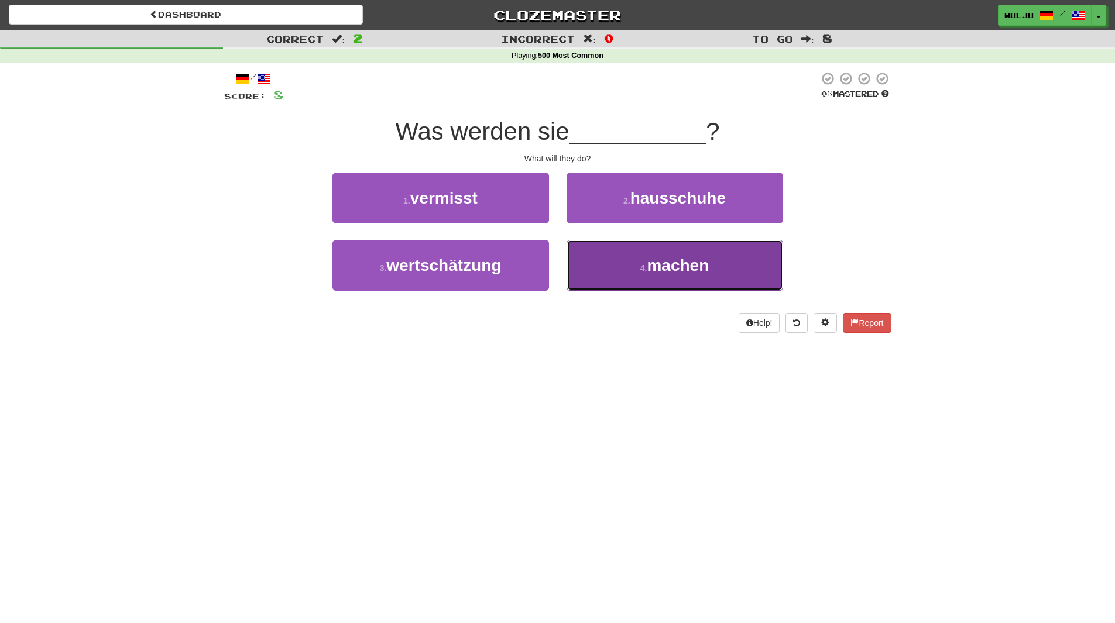
click at [589, 252] on button "4 . machen" at bounding box center [675, 265] width 217 height 51
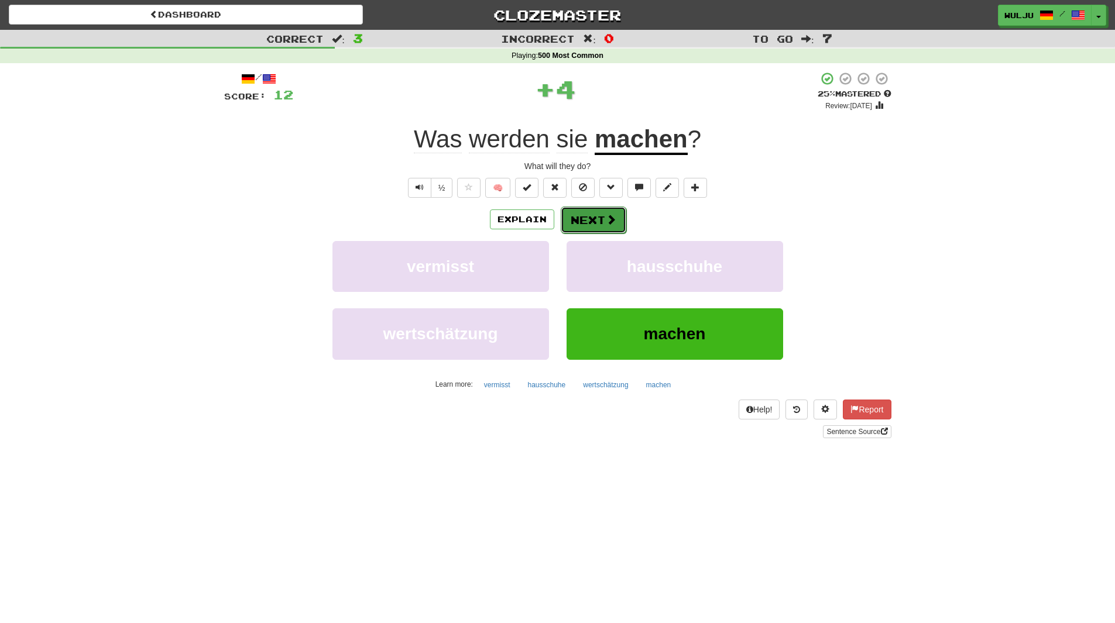
click at [589, 215] on button "Next" at bounding box center [594, 220] width 66 height 27
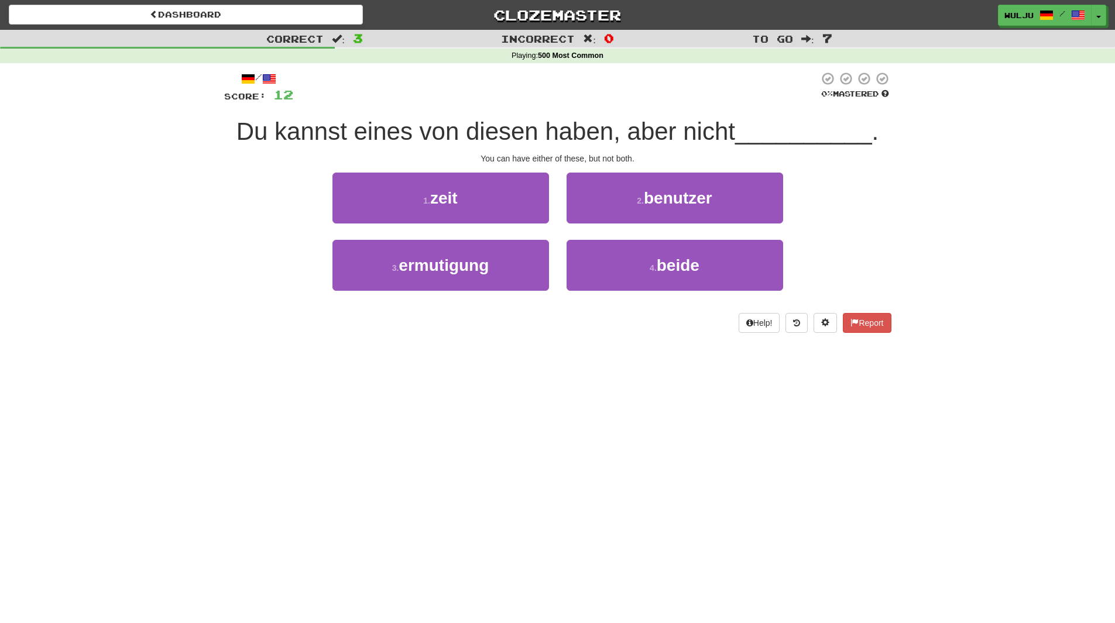
click at [555, 232] on div "1 . zeit" at bounding box center [441, 206] width 234 height 67
drag, startPoint x: 578, startPoint y: 248, endPoint x: 564, endPoint y: 264, distance: 21.2
click at [564, 264] on div "4 . beide" at bounding box center [675, 273] width 234 height 67
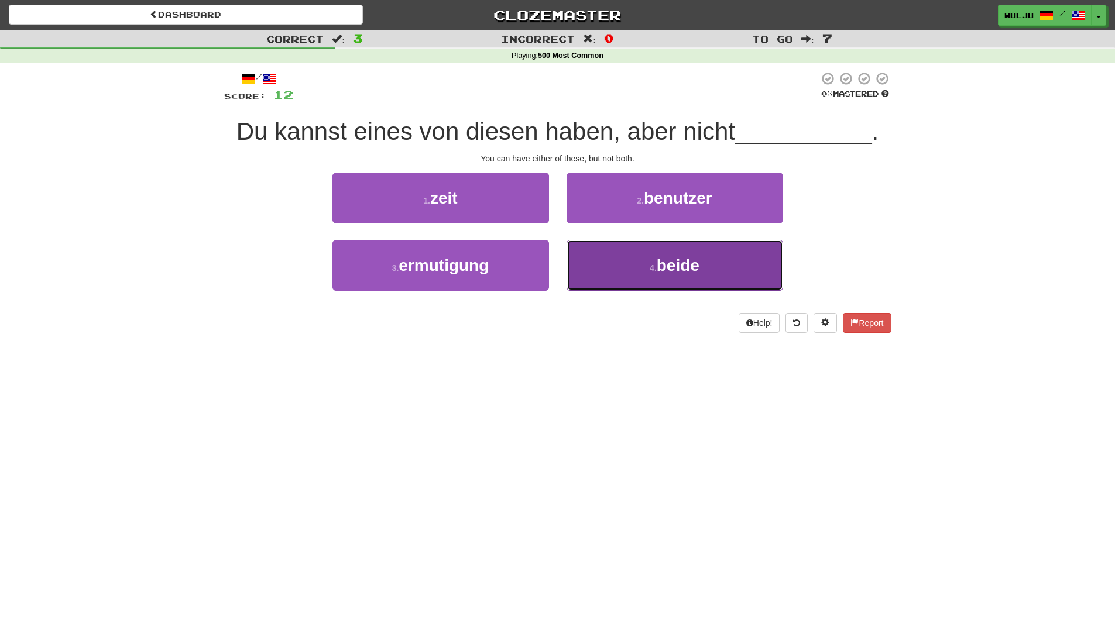
click at [574, 265] on button "4 . beide" at bounding box center [675, 265] width 217 height 51
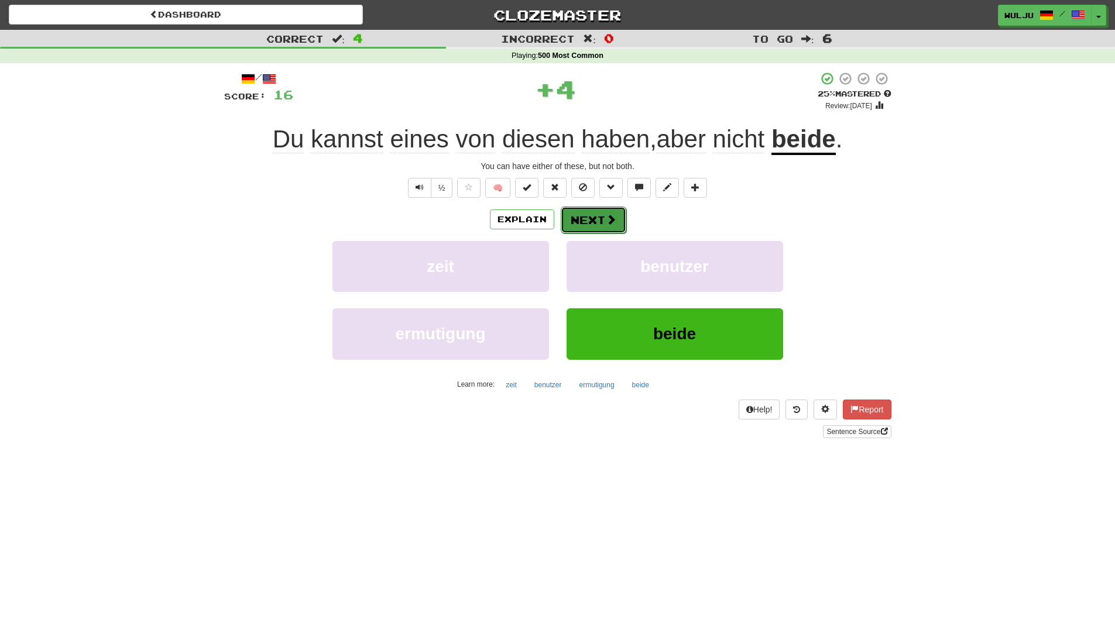
click at [564, 226] on button "Next" at bounding box center [594, 220] width 66 height 27
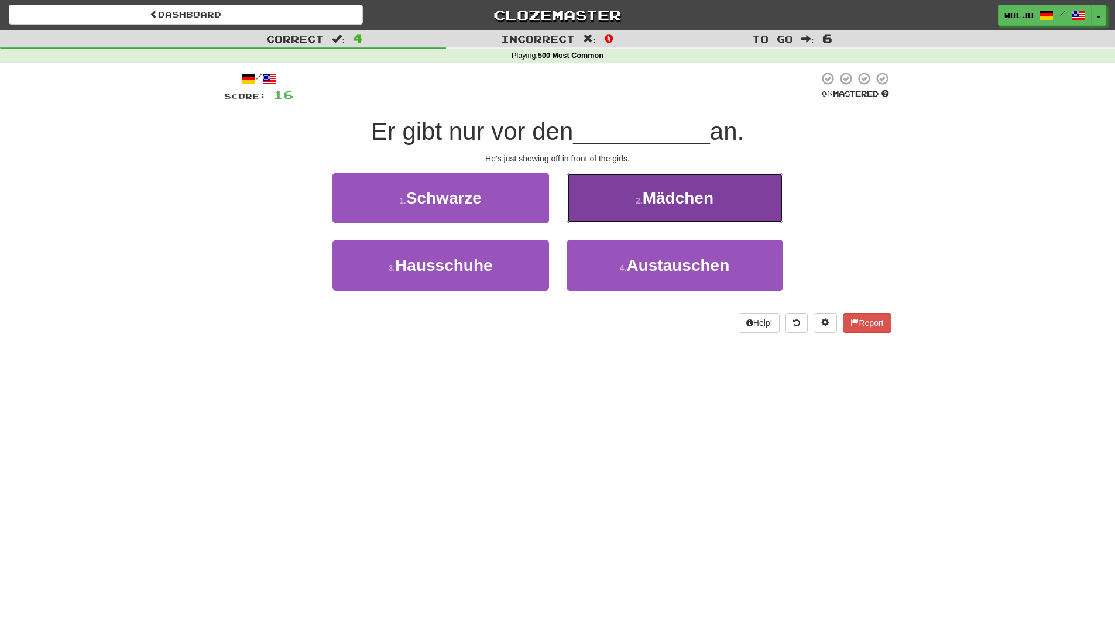
click at [646, 189] on span "Mädchen" at bounding box center [678, 198] width 71 height 18
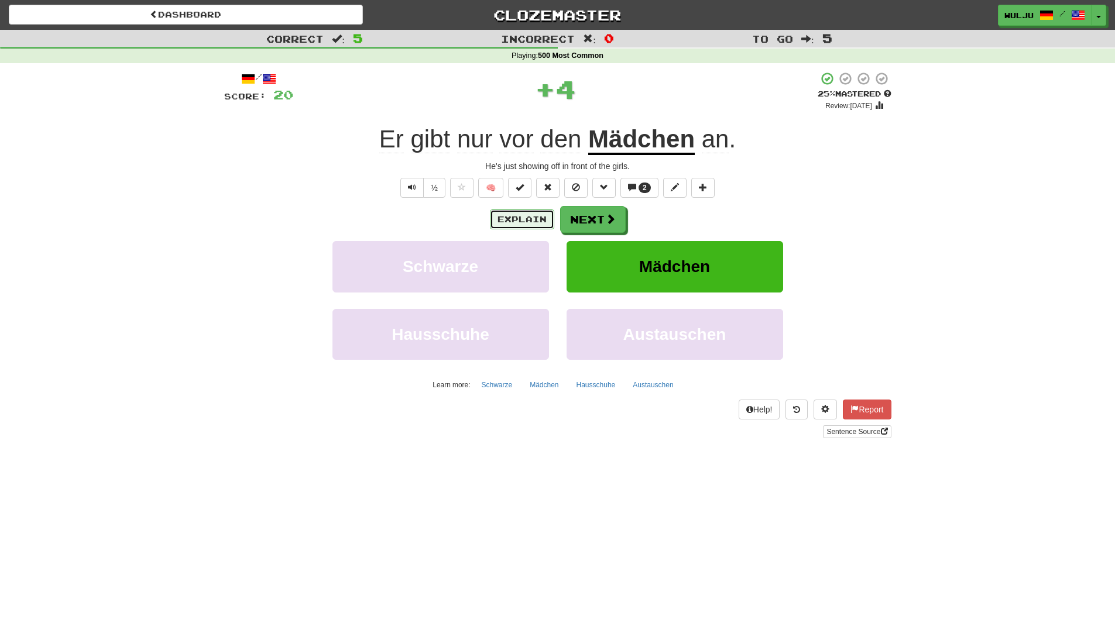
click at [499, 220] on button "Explain" at bounding box center [522, 220] width 64 height 20
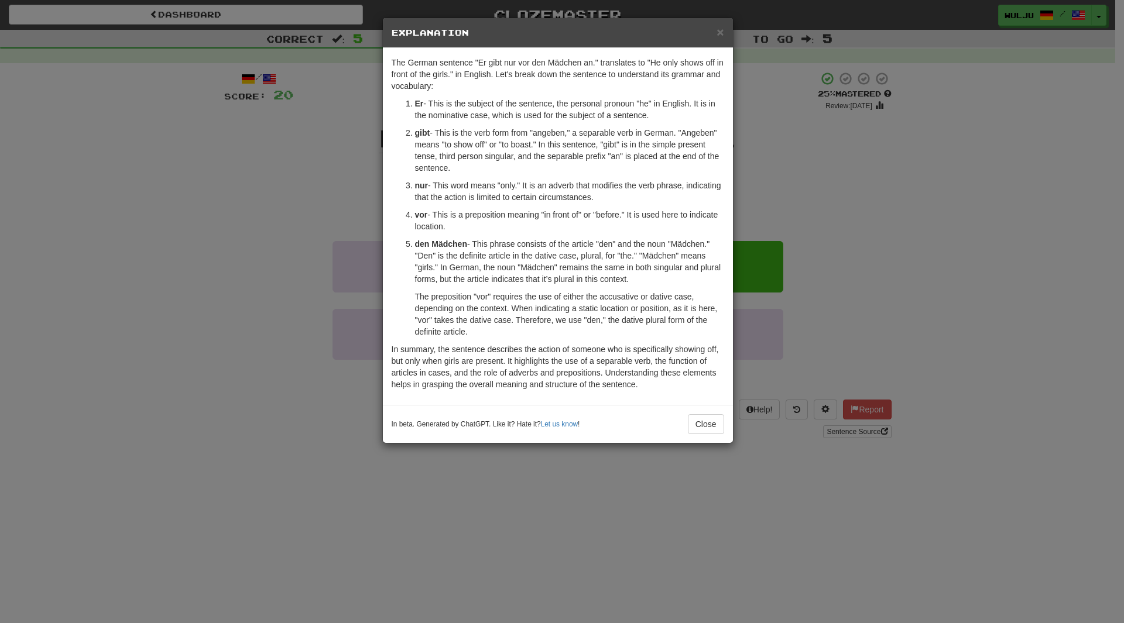
click at [879, 303] on div "× Explanation The German sentence "Er gibt nur vor den Mädchen an." translates …" at bounding box center [562, 311] width 1124 height 623
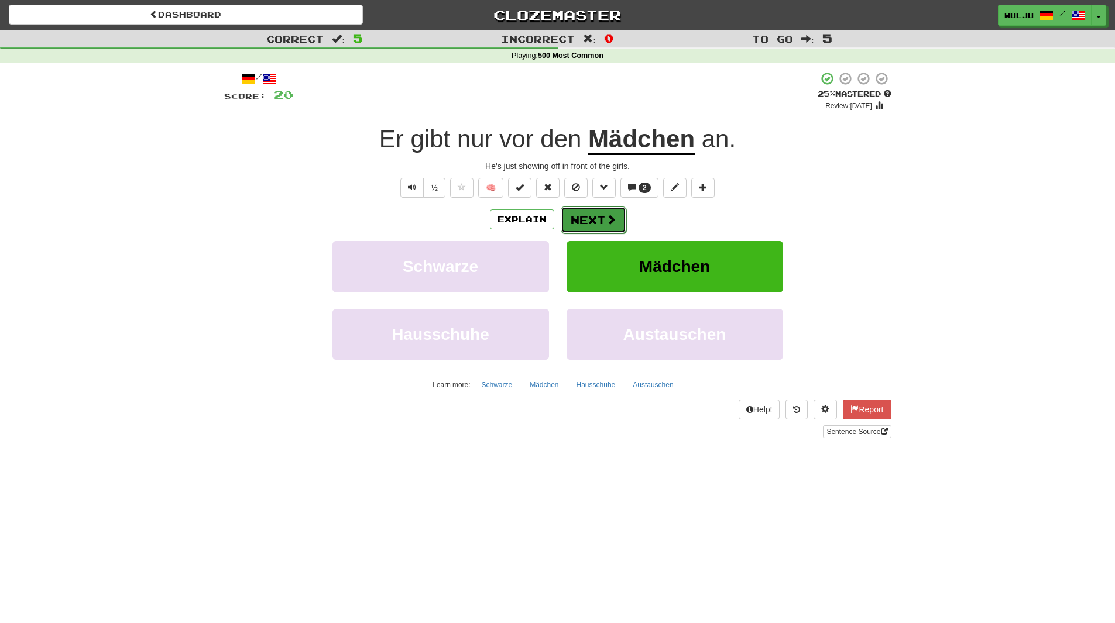
click at [593, 220] on button "Next" at bounding box center [594, 220] width 66 height 27
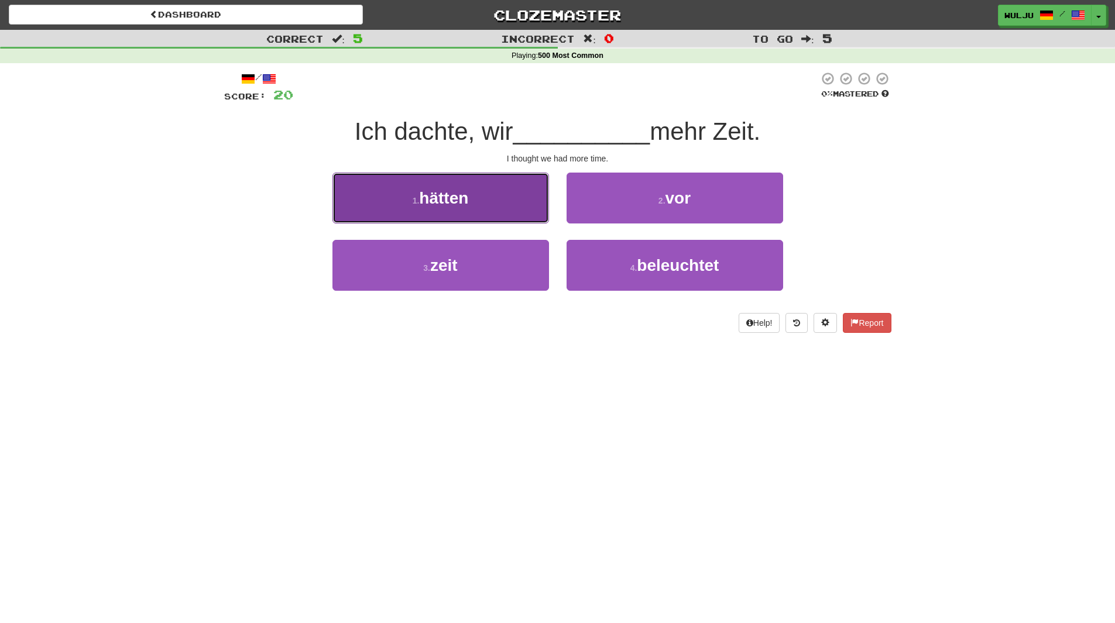
click at [517, 217] on button "1 . [PERSON_NAME]" at bounding box center [440, 198] width 217 height 51
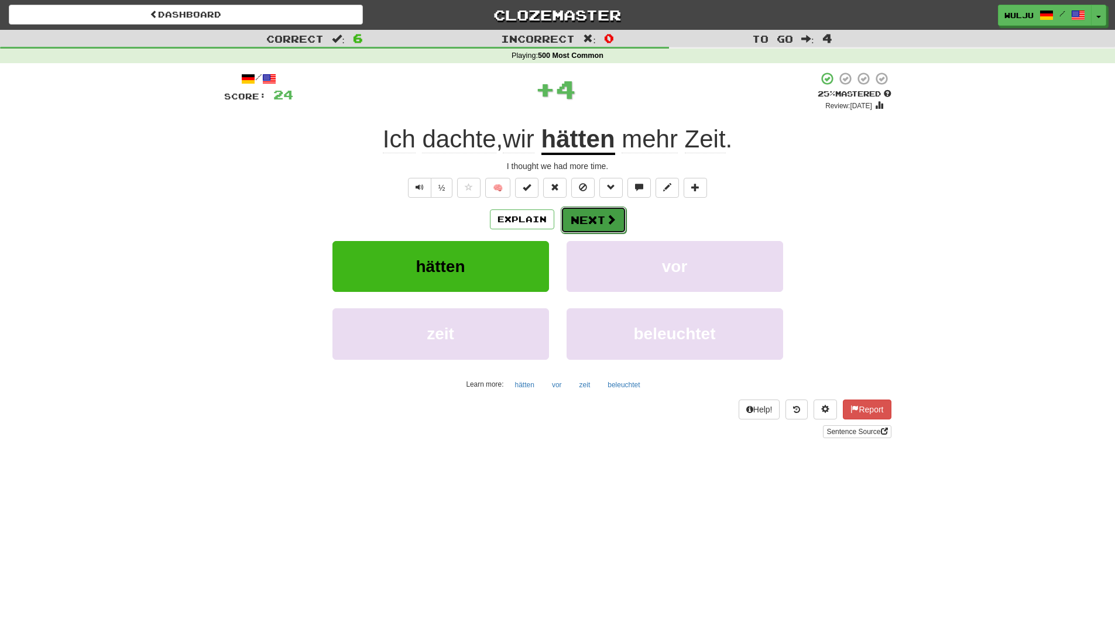
click at [580, 221] on button "Next" at bounding box center [594, 220] width 66 height 27
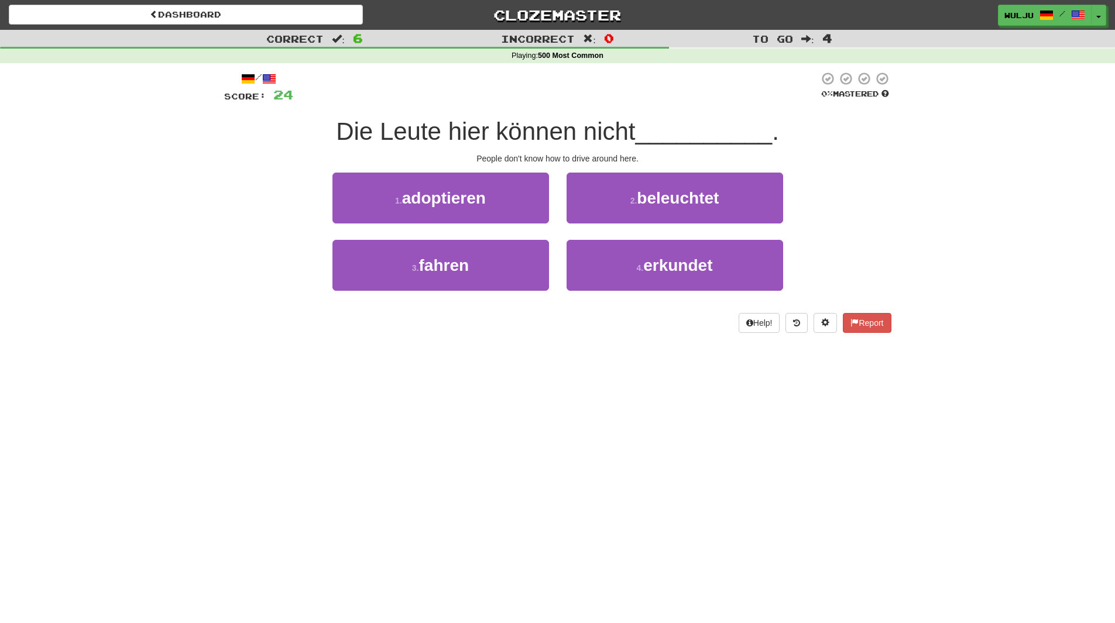
click at [562, 232] on div "2 . beleuchtet" at bounding box center [675, 206] width 234 height 67
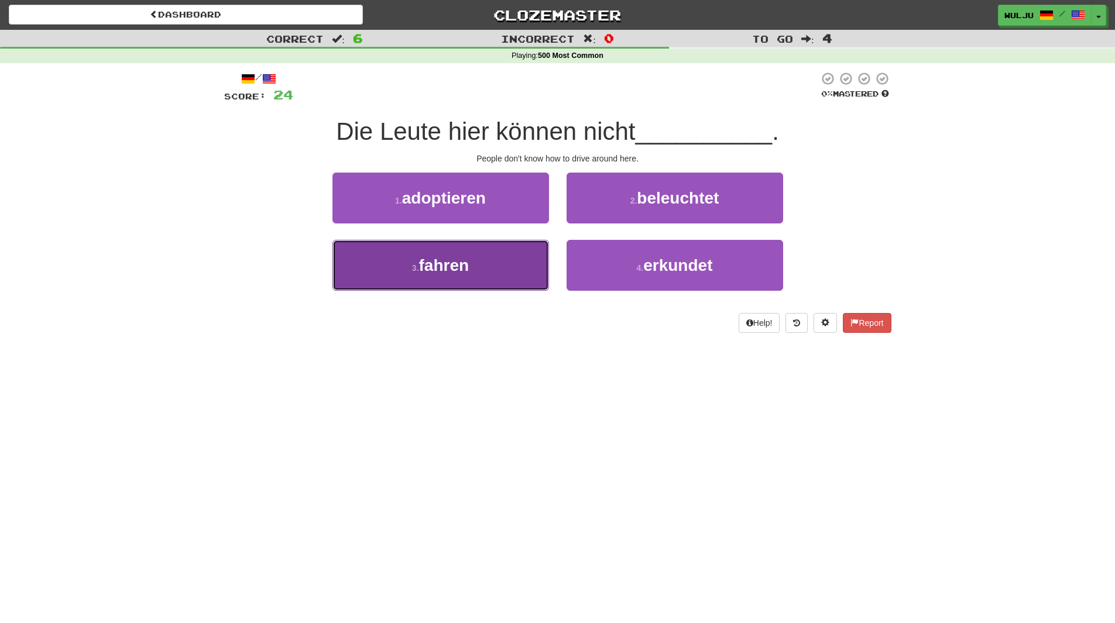
click at [538, 248] on button "3 . fahren" at bounding box center [440, 265] width 217 height 51
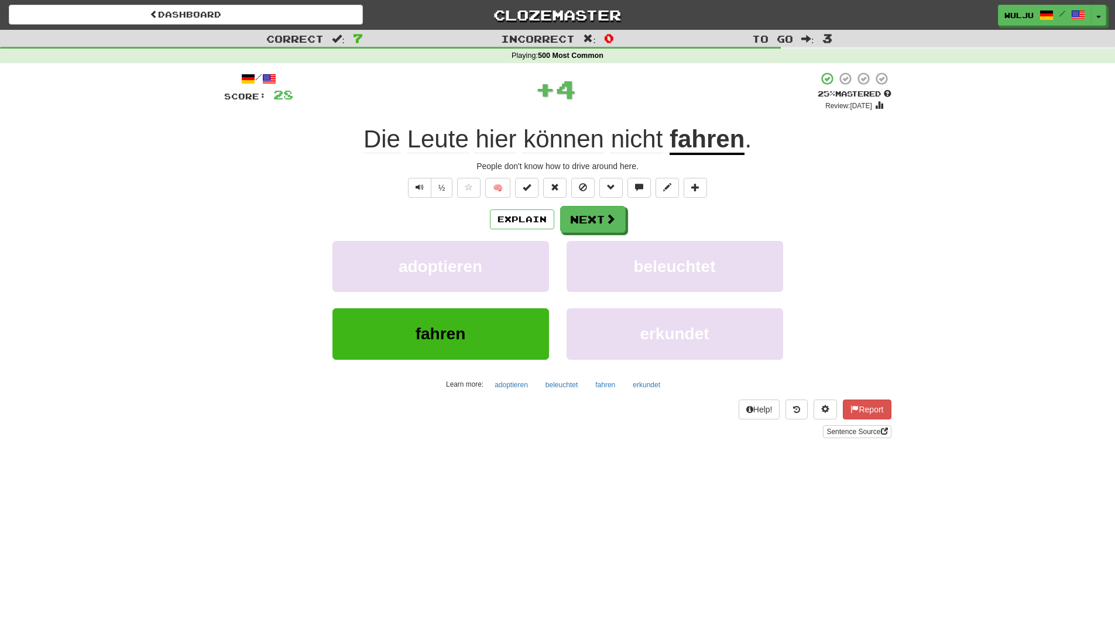
click at [598, 200] on div "/ Score: 28 + 4 25 % Mastered Review: [DATE] Die Leute hier können nicht fahren…" at bounding box center [557, 254] width 667 height 367
click at [598, 207] on button "Next" at bounding box center [594, 220] width 66 height 27
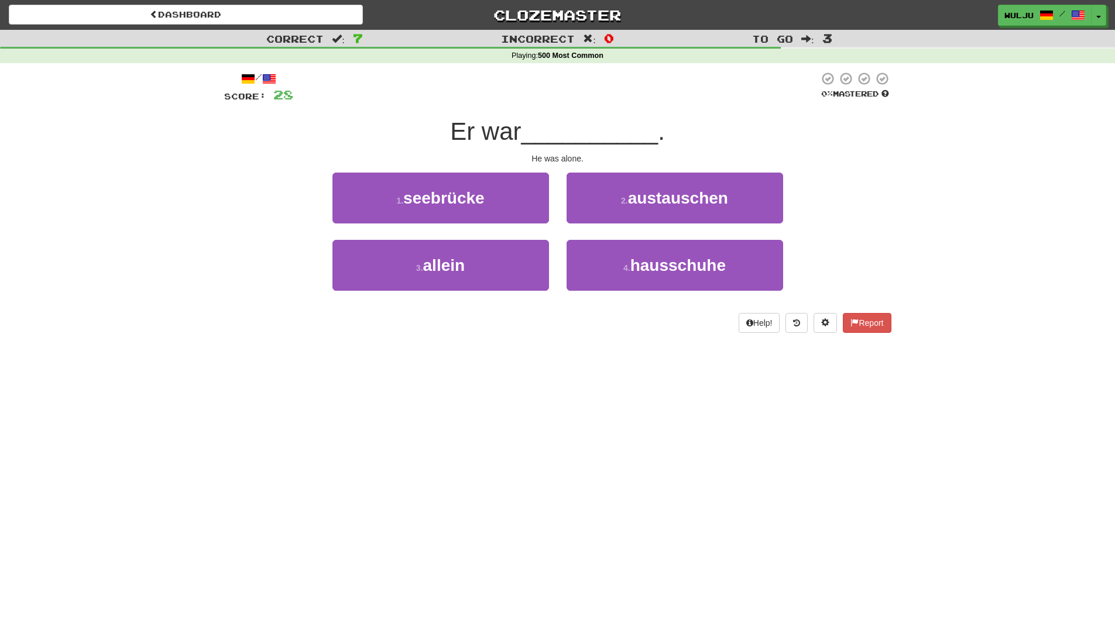
click at [562, 235] on div "2 . austauschen" at bounding box center [675, 206] width 234 height 67
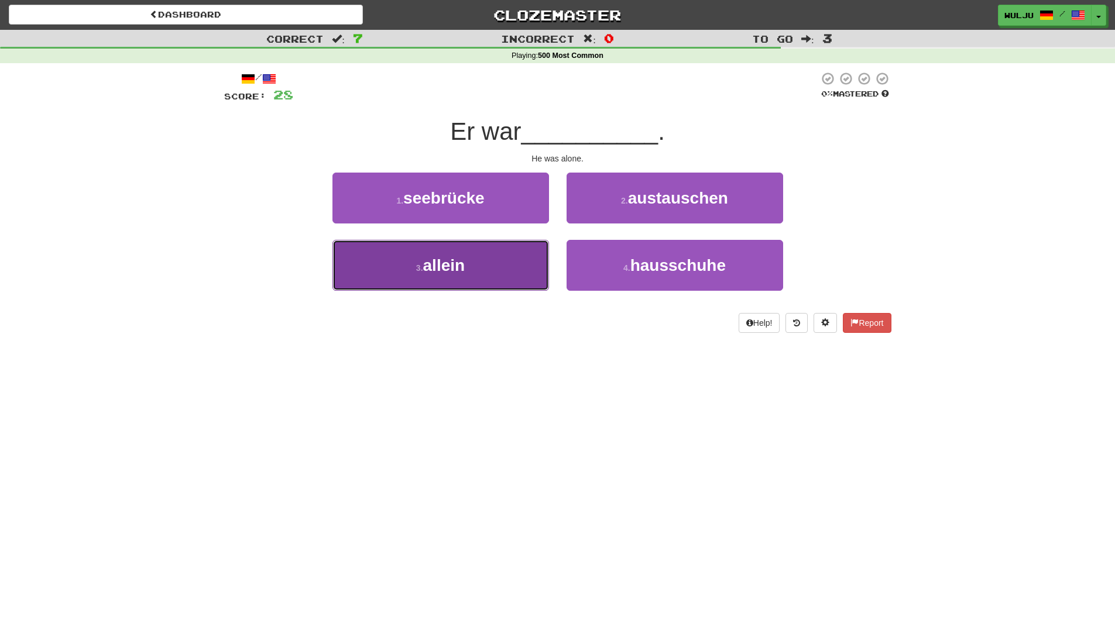
click at [525, 263] on button "3 . allein" at bounding box center [440, 265] width 217 height 51
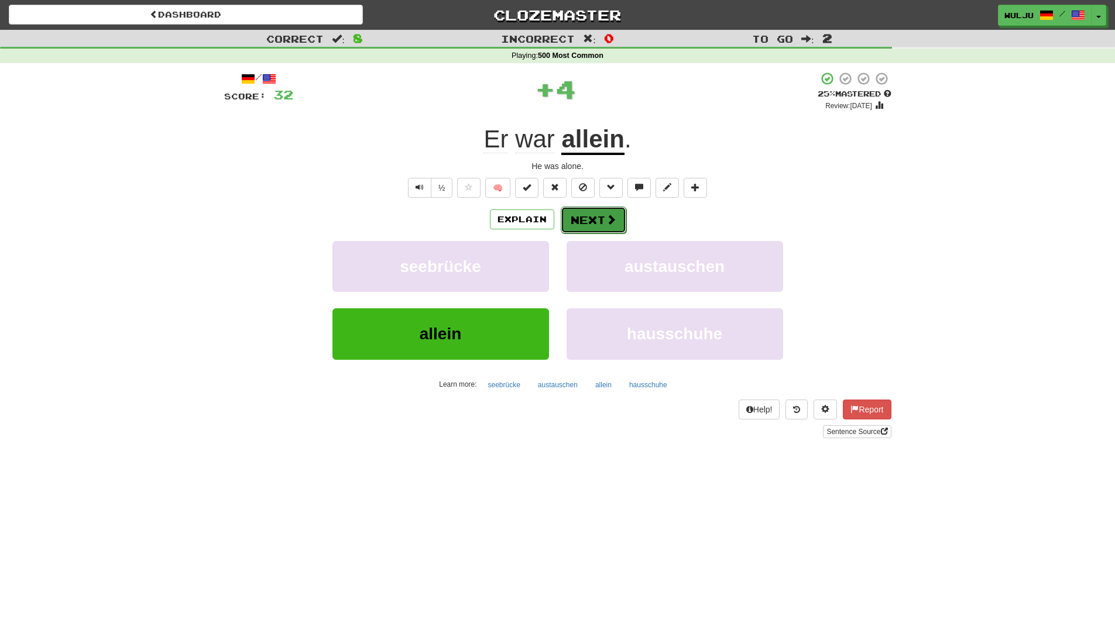
click at [579, 224] on button "Next" at bounding box center [594, 220] width 66 height 27
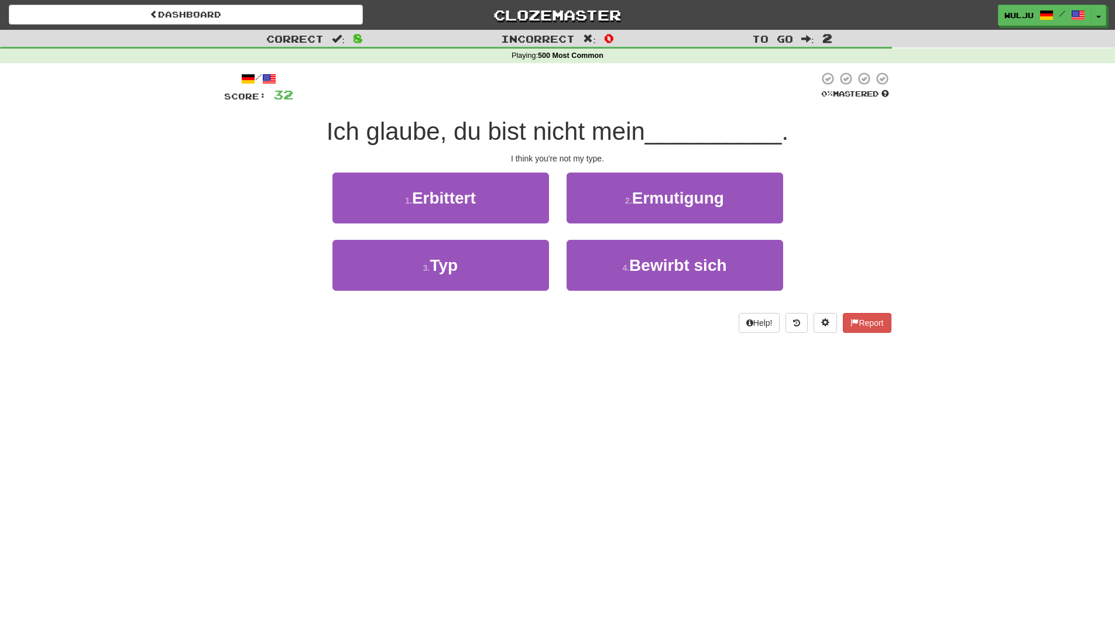
click at [563, 234] on div "2 . Ermutigung" at bounding box center [675, 206] width 234 height 67
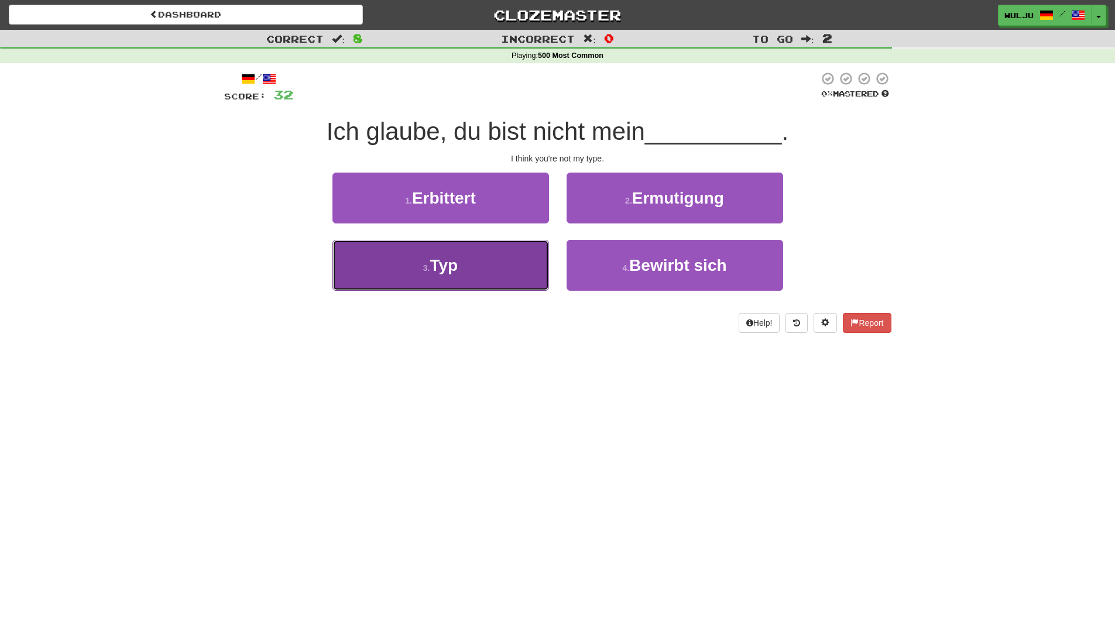
click at [536, 251] on button "3 . Typ" at bounding box center [440, 265] width 217 height 51
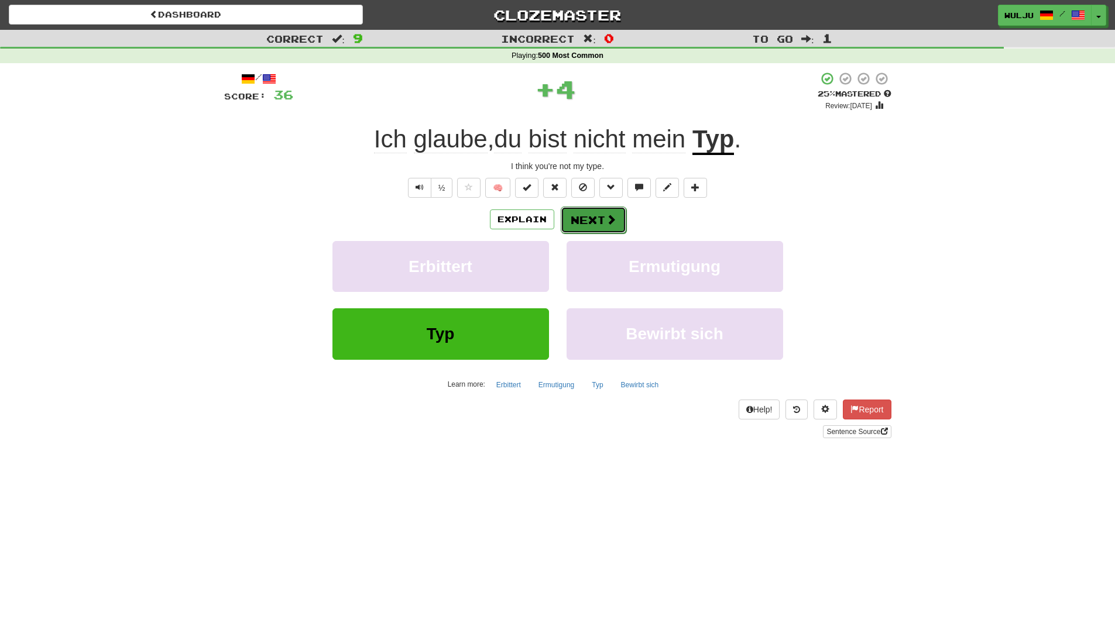
click at [598, 218] on button "Next" at bounding box center [594, 220] width 66 height 27
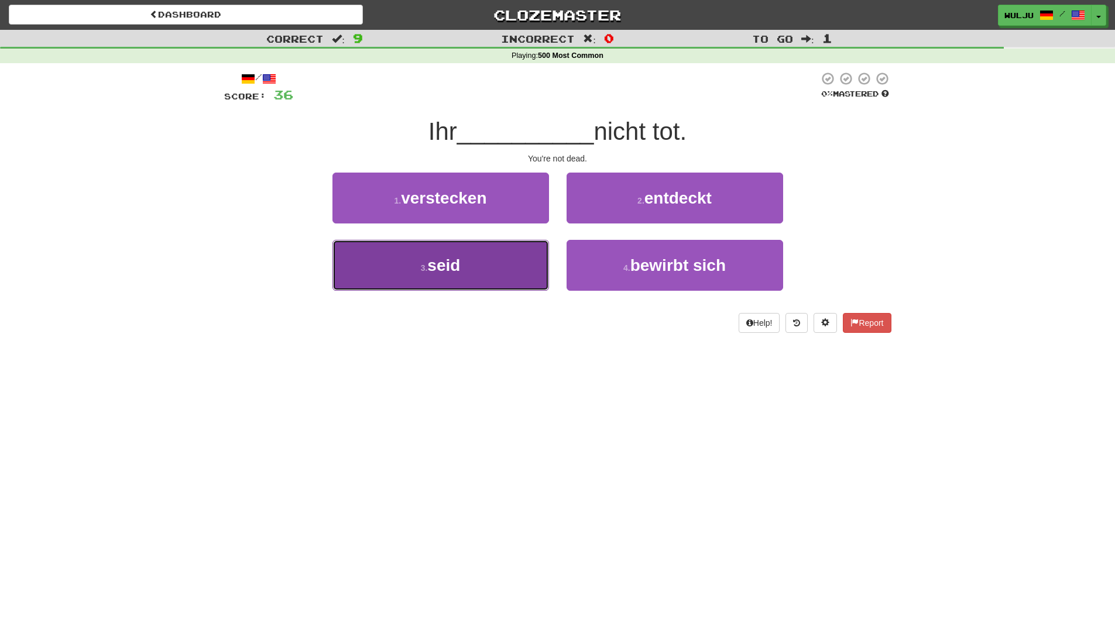
click at [509, 274] on button "3 . [PERSON_NAME]" at bounding box center [440, 265] width 217 height 51
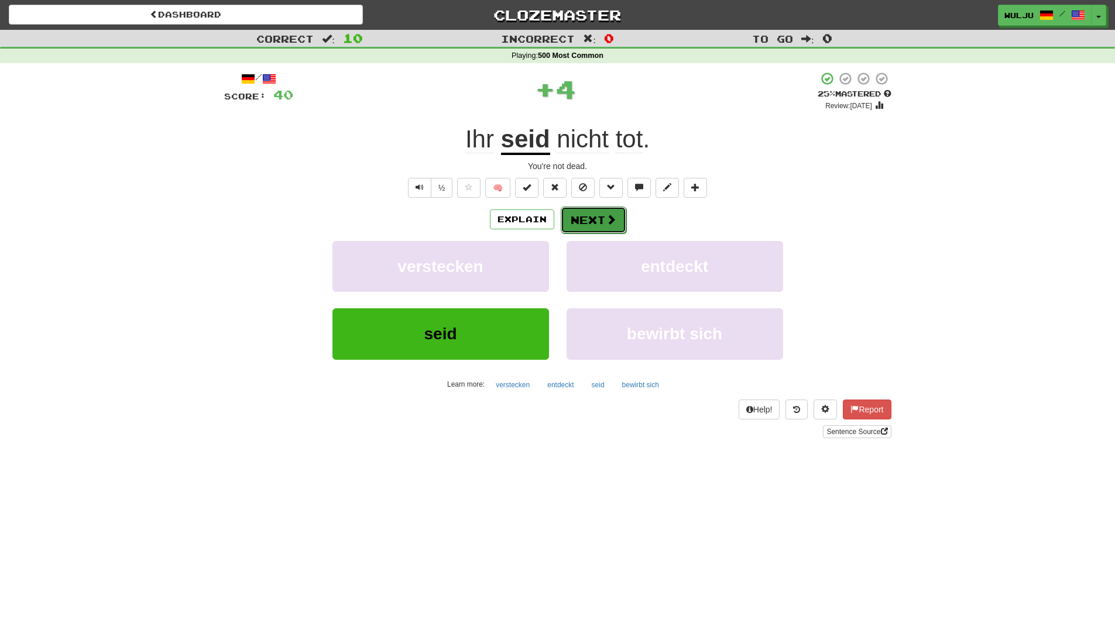
click at [579, 223] on button "Next" at bounding box center [594, 220] width 66 height 27
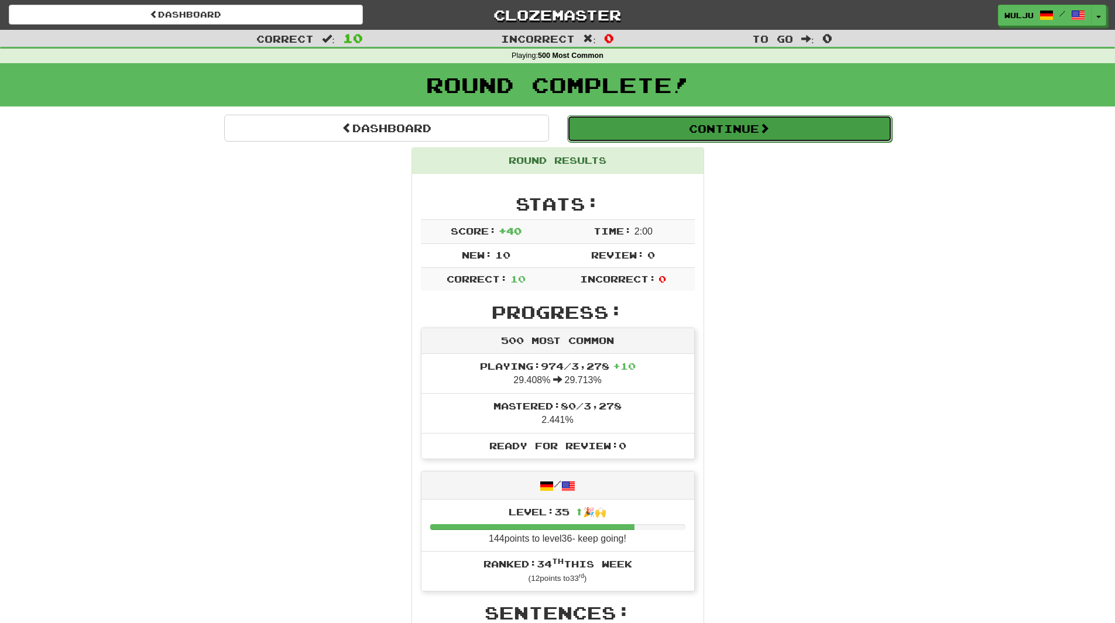
click at [867, 127] on button "Continue" at bounding box center [729, 128] width 325 height 27
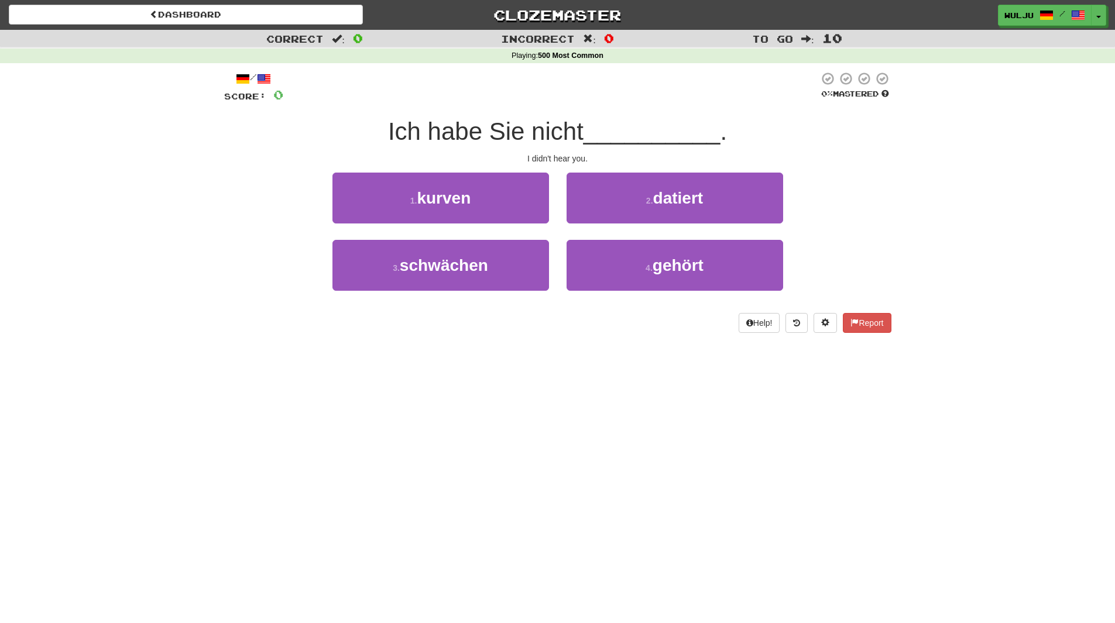
click at [280, 290] on div "3 . schwächen 4 . gehört" at bounding box center [558, 273] width 702 height 67
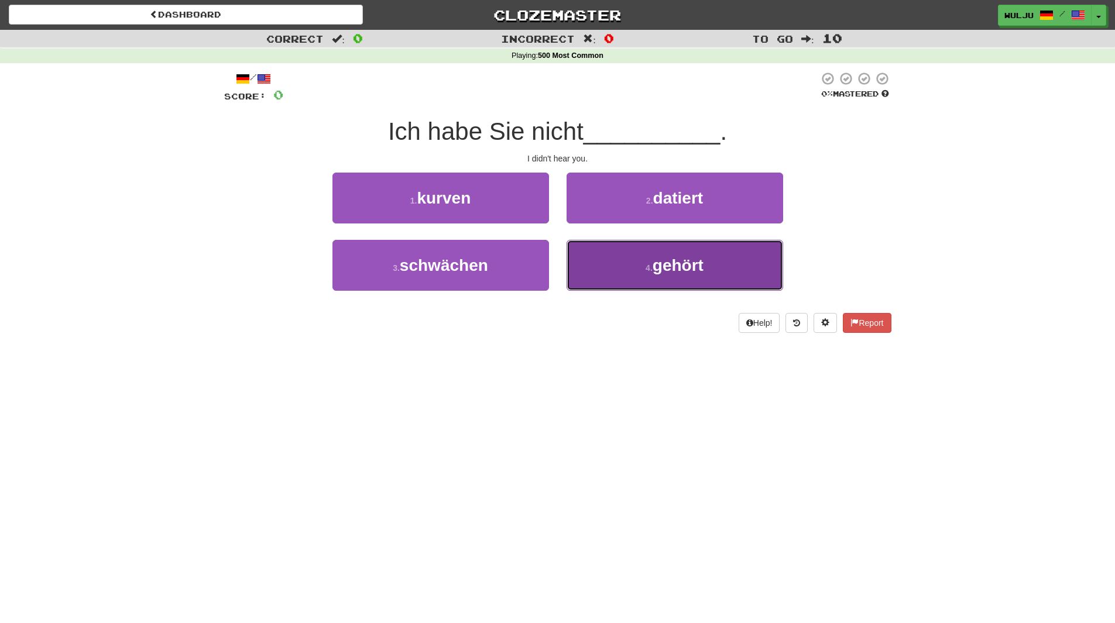
click at [664, 254] on button "4 . gehört" at bounding box center [675, 265] width 217 height 51
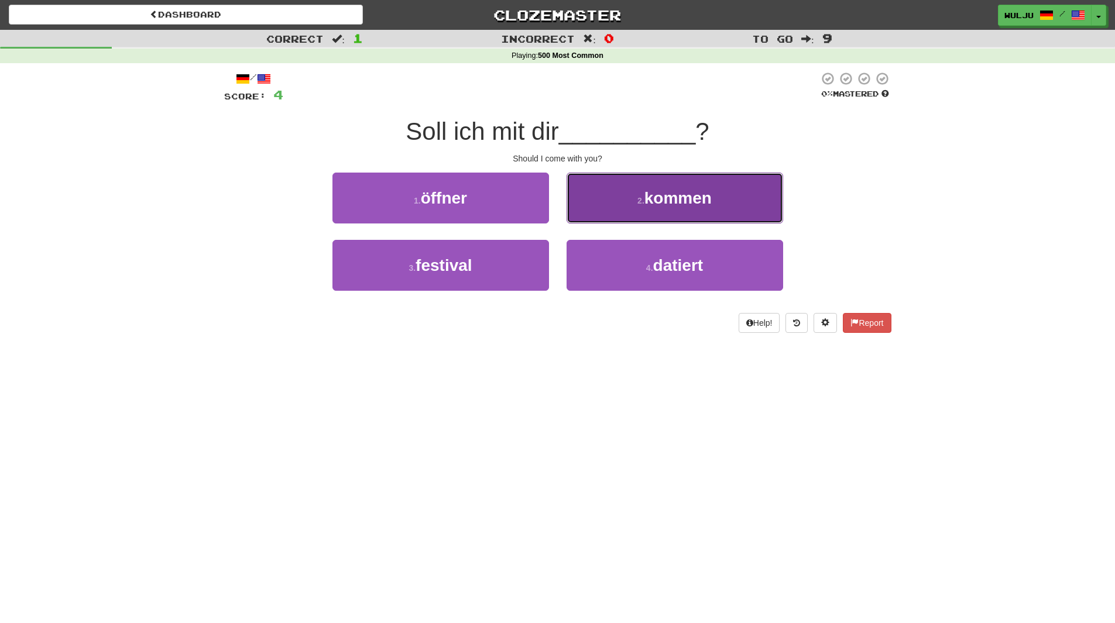
click at [715, 188] on button "2 . kommen" at bounding box center [675, 198] width 217 height 51
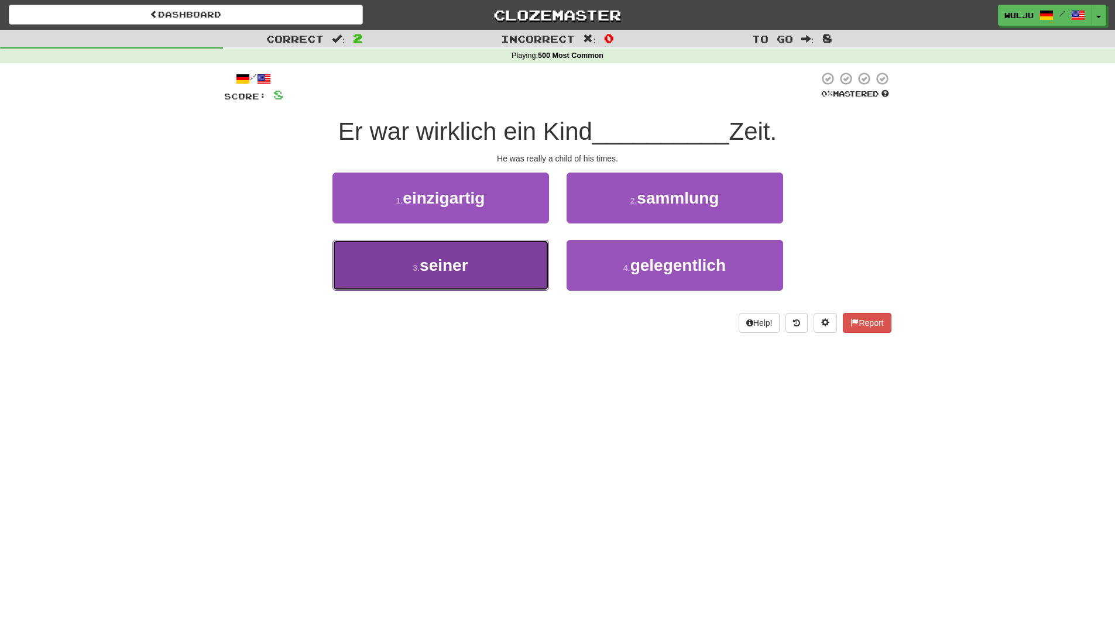
click at [516, 271] on button "3 . seiner" at bounding box center [440, 265] width 217 height 51
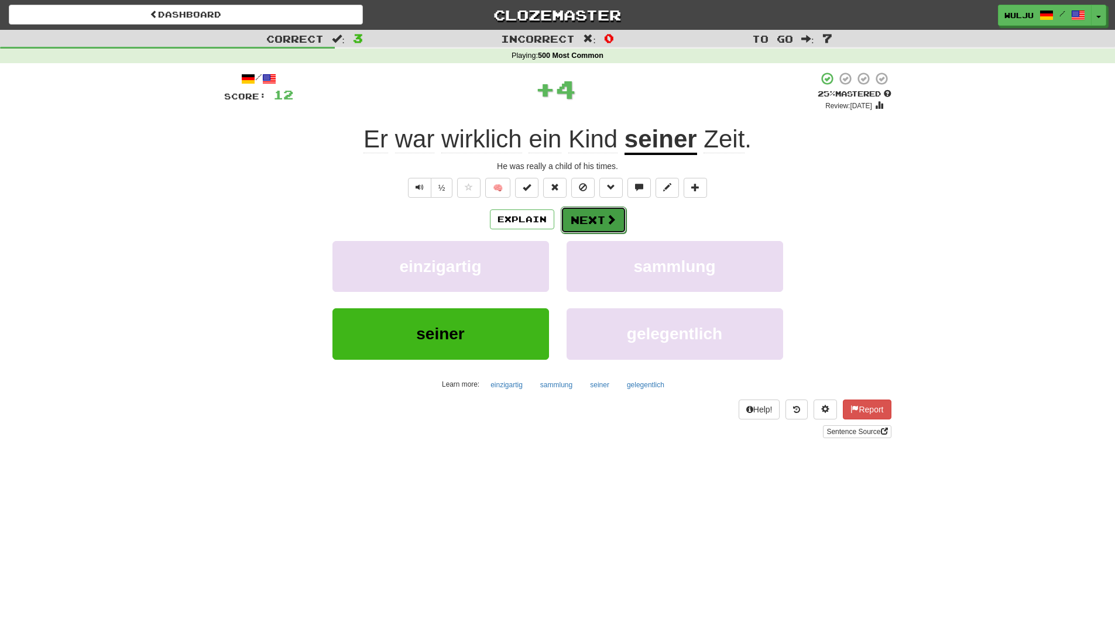
click at [606, 215] on span at bounding box center [611, 219] width 11 height 11
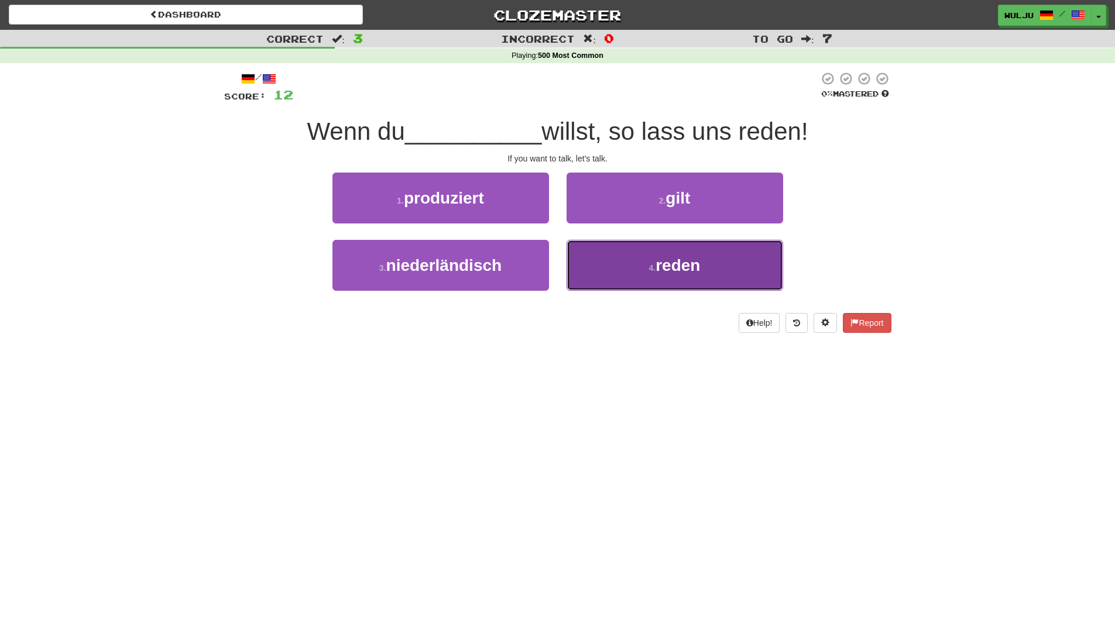
click at [589, 265] on button "4 . reden" at bounding box center [675, 265] width 217 height 51
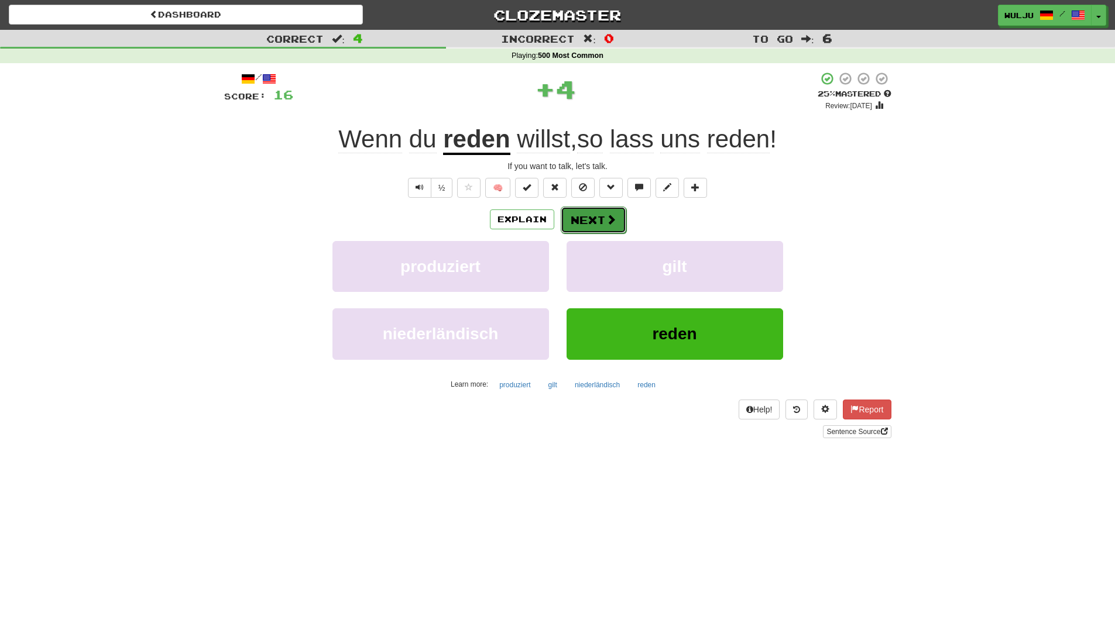
click at [579, 219] on button "Next" at bounding box center [594, 220] width 66 height 27
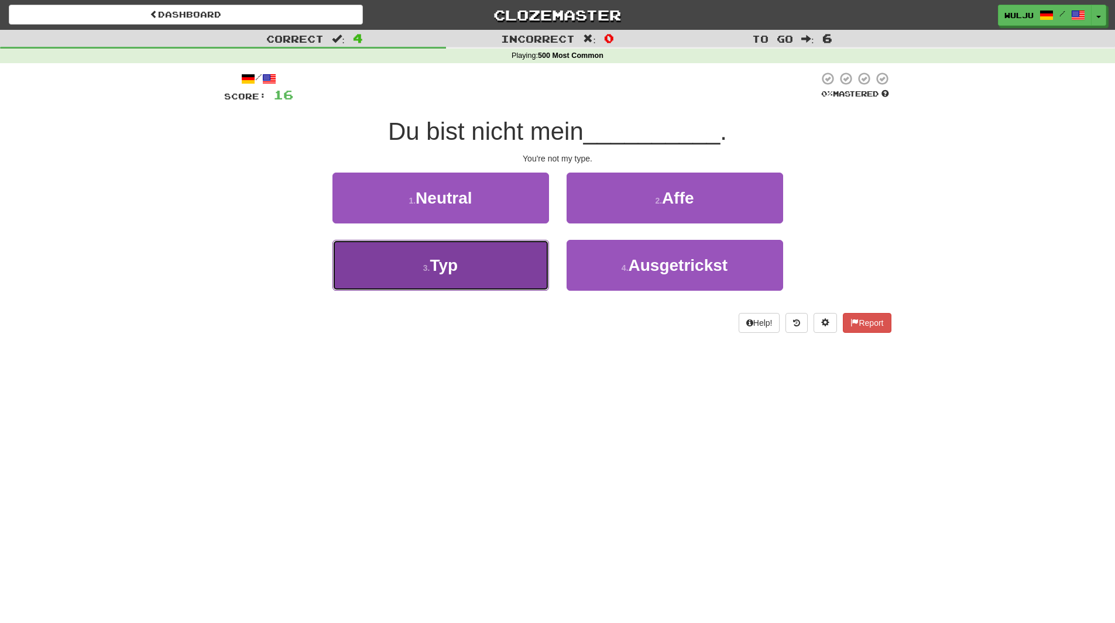
click at [530, 263] on button "3 . Typ" at bounding box center [440, 265] width 217 height 51
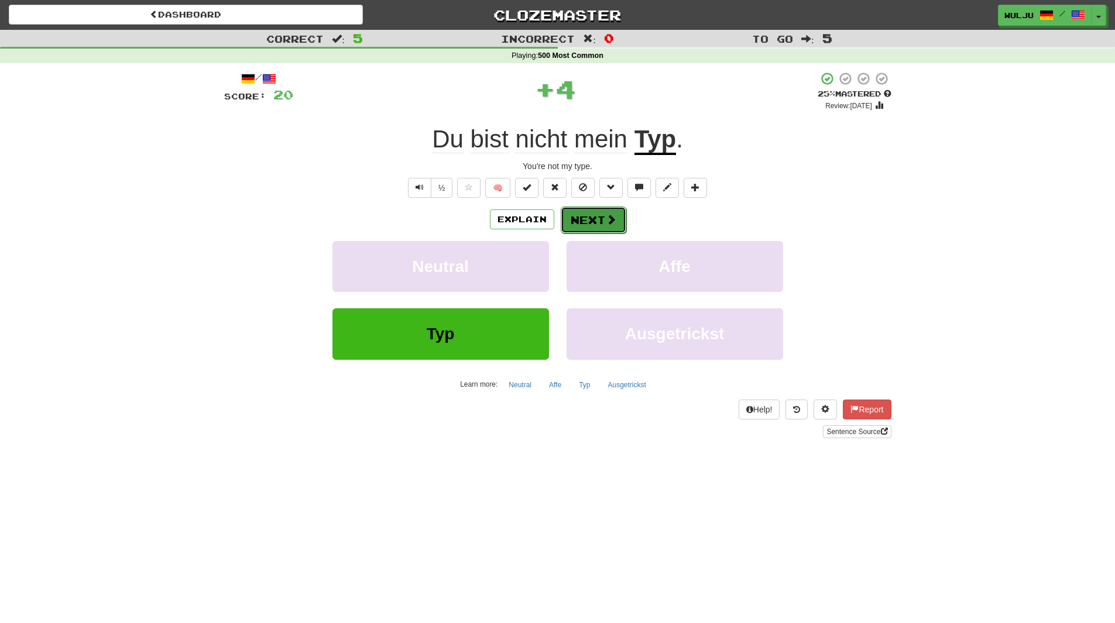
click at [597, 226] on button "Next" at bounding box center [594, 220] width 66 height 27
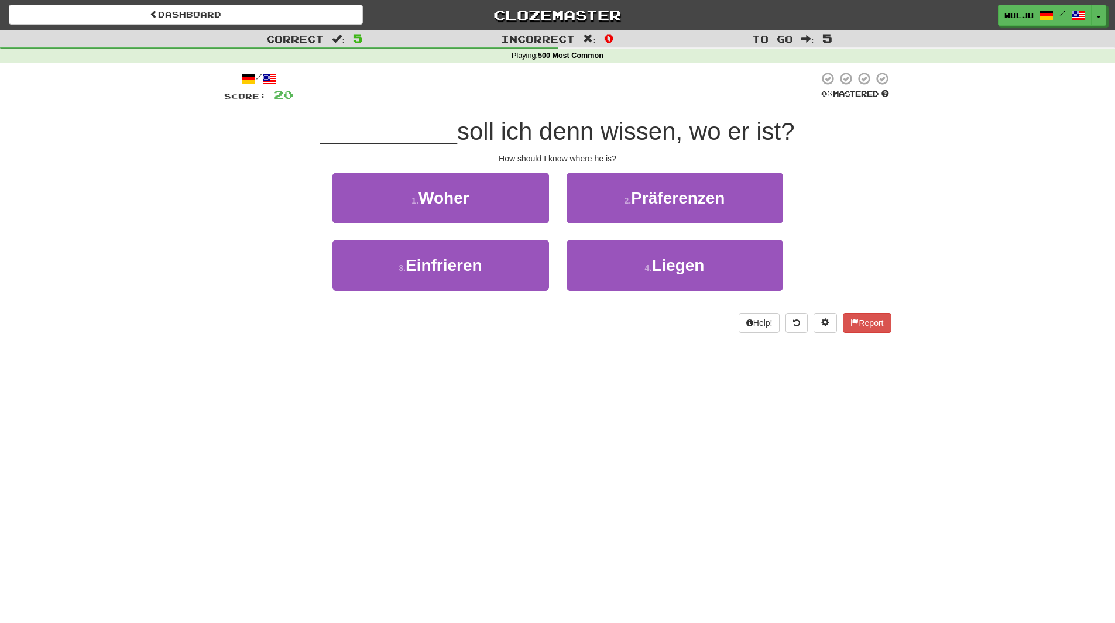
click at [561, 234] on div "2 . Präferenzen" at bounding box center [675, 206] width 234 height 67
click at [128, 172] on div "Correct : 5 Incorrect : 0 To go : 5 Playing : 500 Most Common / Score: 20 0 % M…" at bounding box center [557, 190] width 1115 height 320
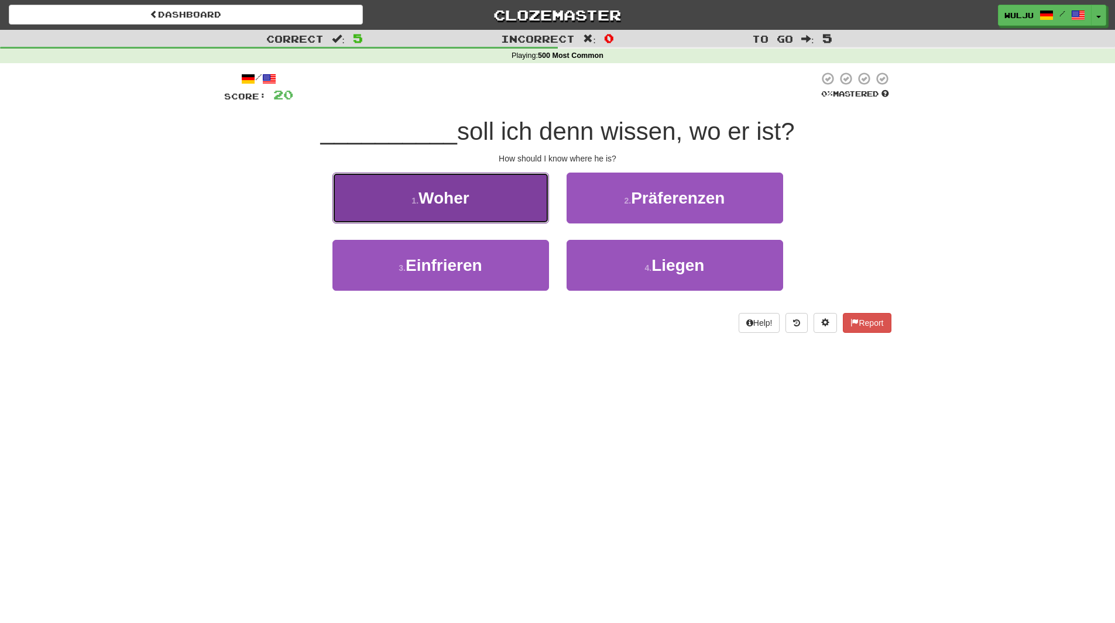
click at [420, 184] on button "1 . Woher" at bounding box center [440, 198] width 217 height 51
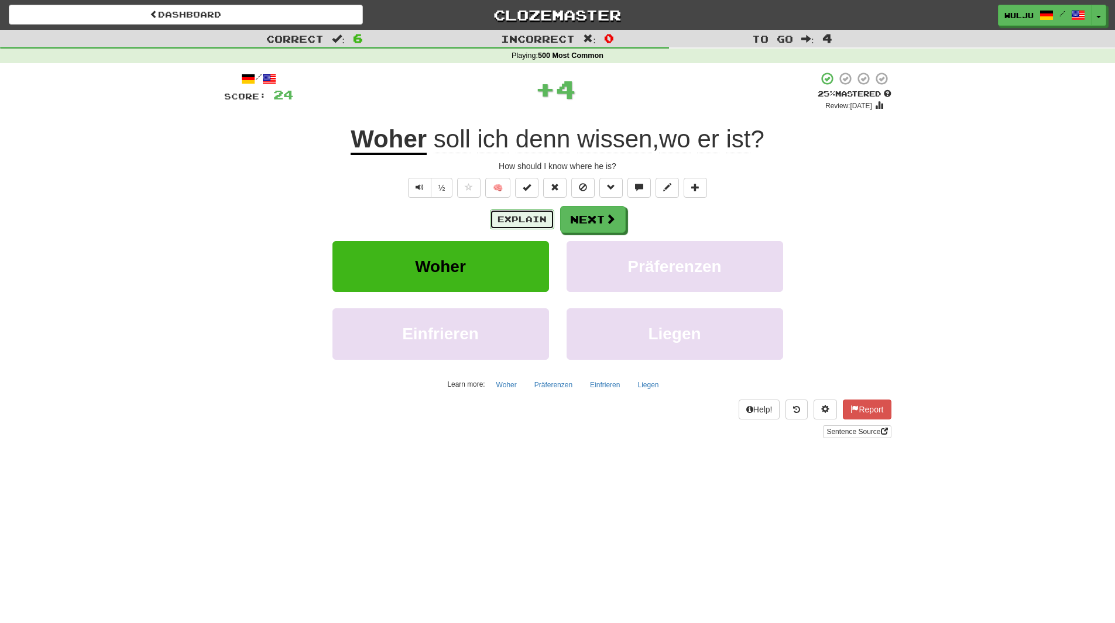
click at [535, 222] on button "Explain" at bounding box center [522, 220] width 64 height 20
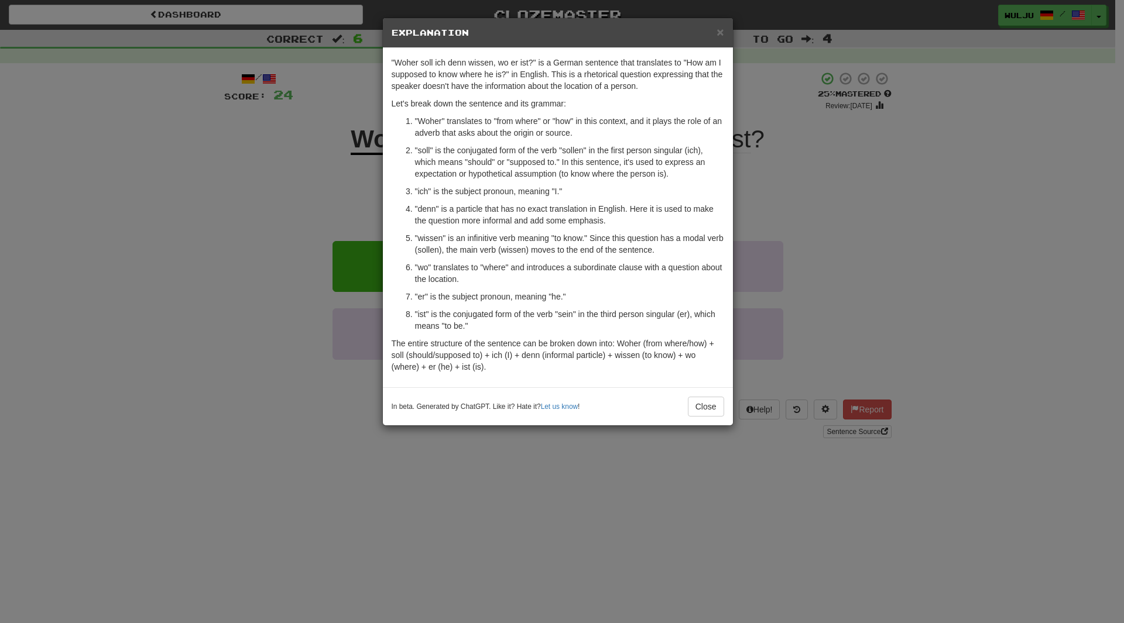
click at [808, 244] on div "× Explanation "Woher soll ich denn wissen, wo er ist?" is a German sentence tha…" at bounding box center [562, 311] width 1124 height 623
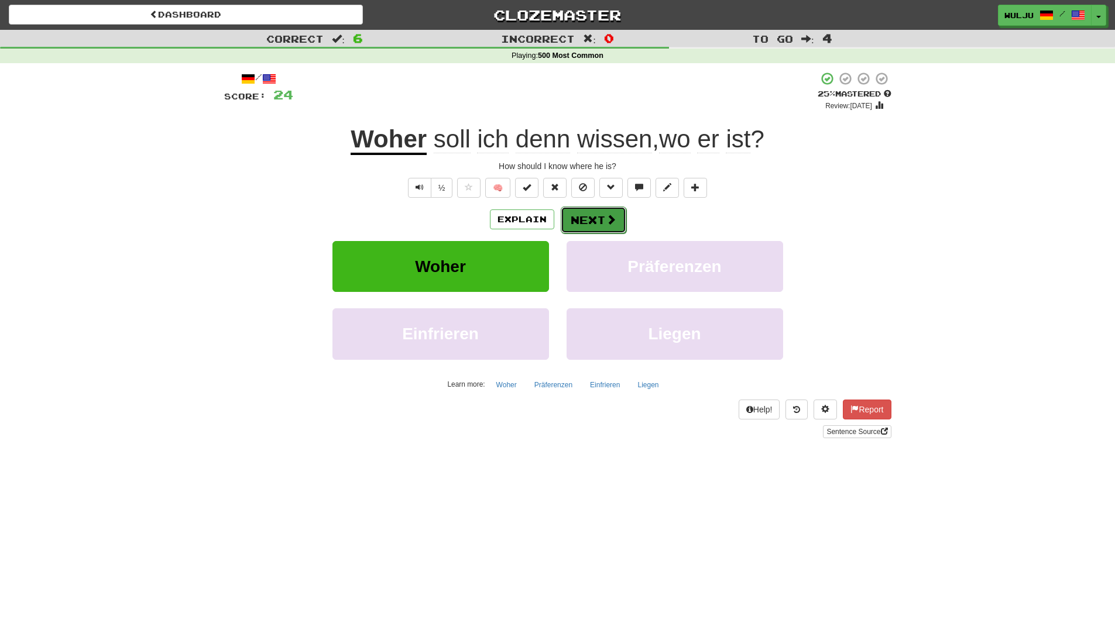
click at [603, 217] on button "Next" at bounding box center [594, 220] width 66 height 27
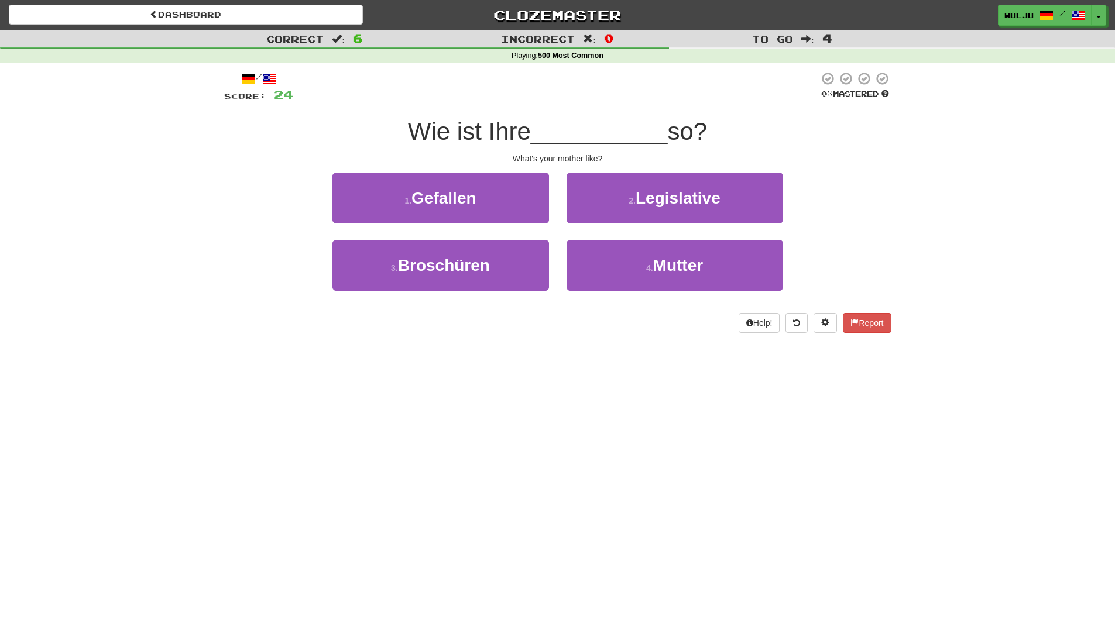
click at [550, 239] on div "1 . Gefallen" at bounding box center [441, 206] width 234 height 67
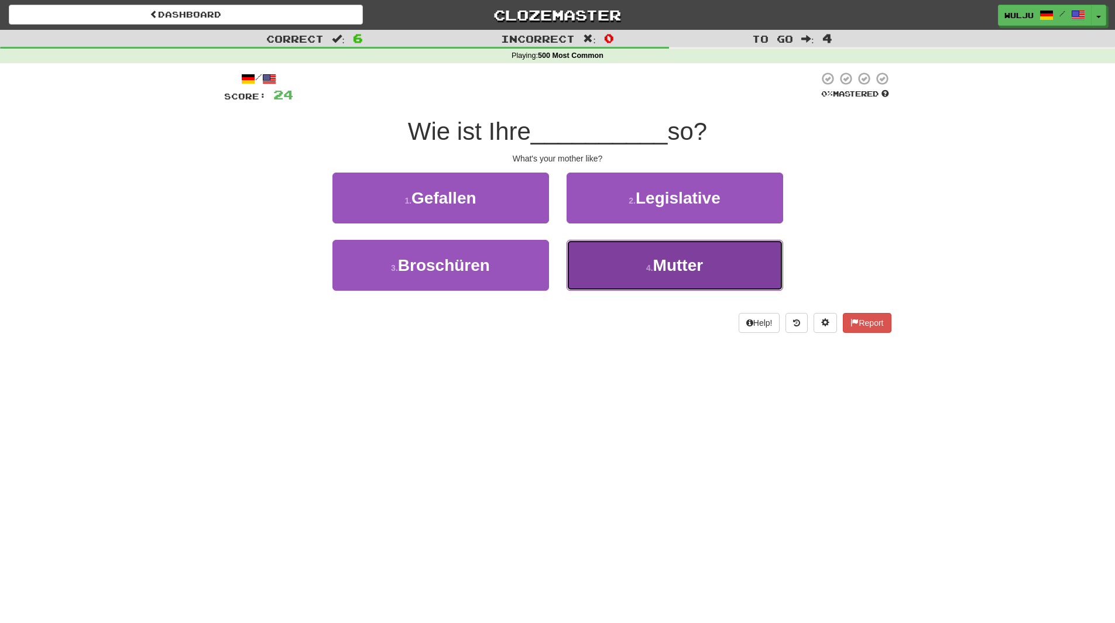
click at [601, 267] on button "4 . Mutter" at bounding box center [675, 265] width 217 height 51
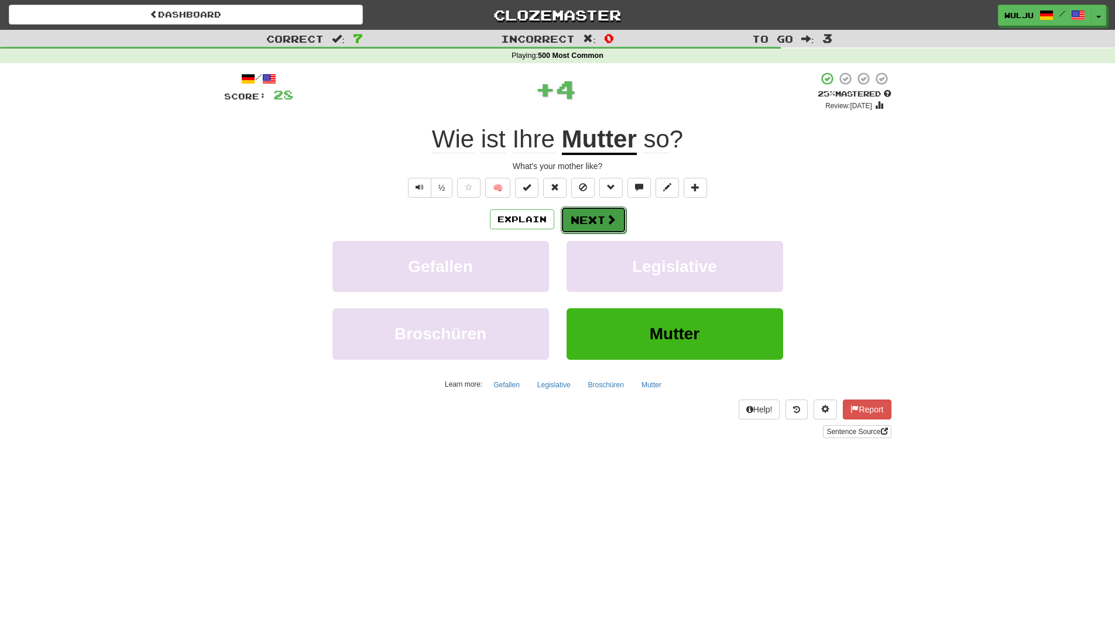
click at [595, 222] on button "Next" at bounding box center [594, 220] width 66 height 27
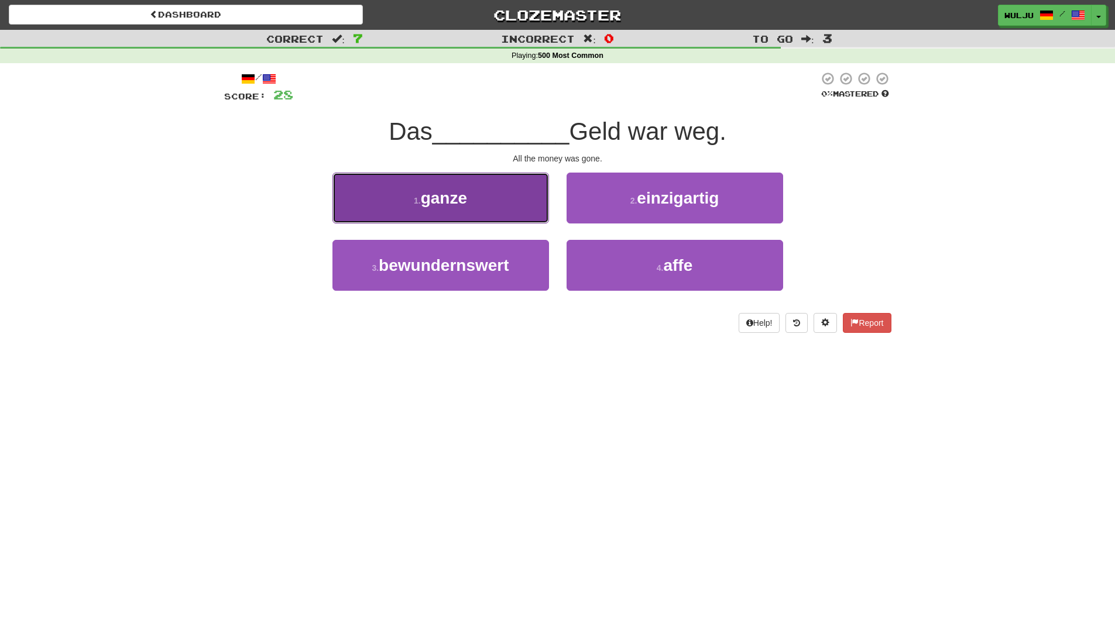
click at [510, 194] on button "1 . ganze" at bounding box center [440, 198] width 217 height 51
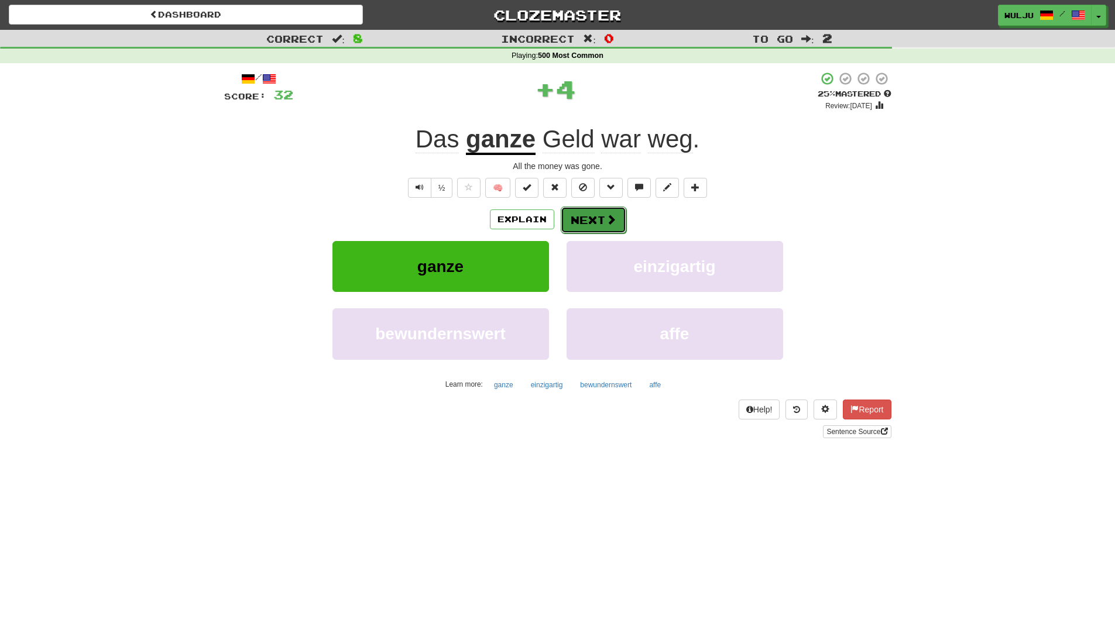
click at [601, 221] on button "Next" at bounding box center [594, 220] width 66 height 27
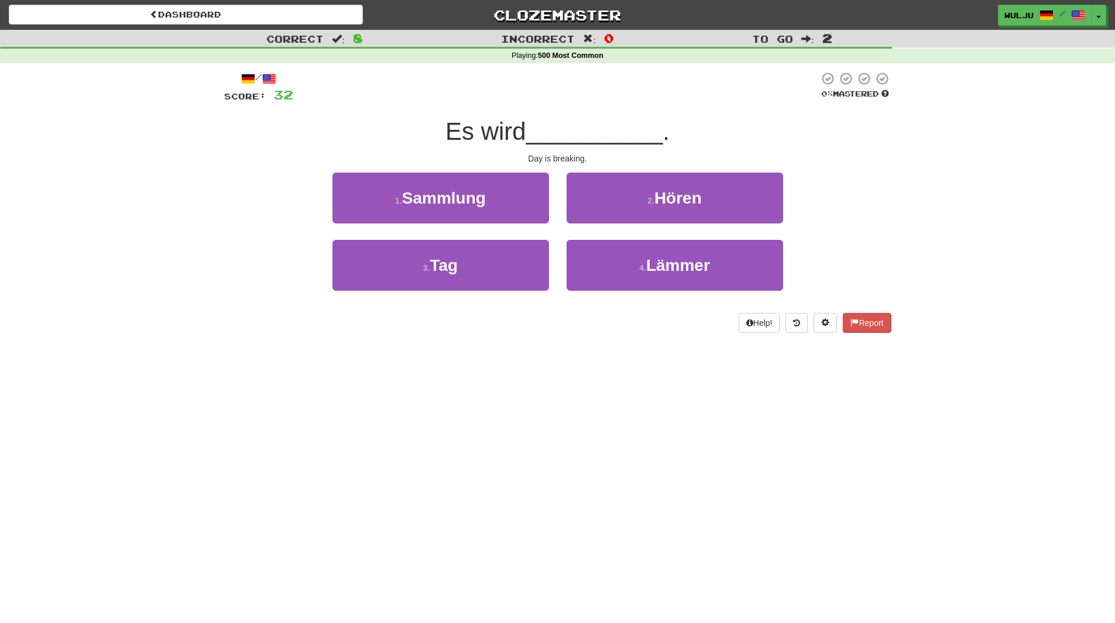
click at [495, 376] on div "Dashboard Clozemaster [GEOGRAPHIC_DATA] / Toggle Dropdown Dashboard Leaderboard…" at bounding box center [557, 311] width 1115 height 623
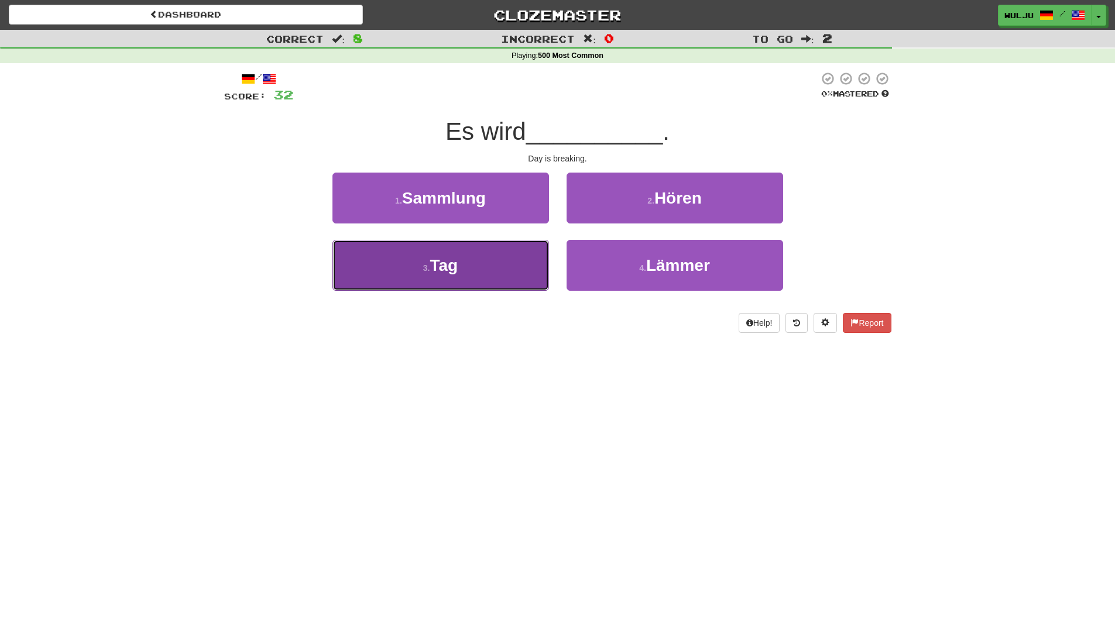
click at [533, 270] on button "3 . Tag" at bounding box center [440, 265] width 217 height 51
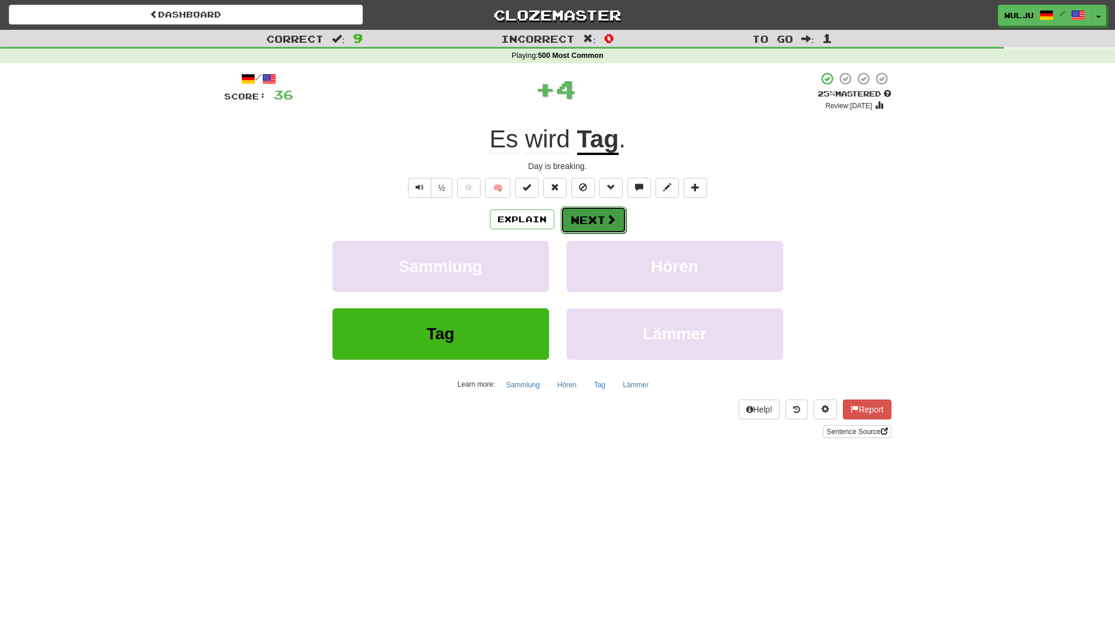
click at [611, 225] on span at bounding box center [611, 219] width 11 height 11
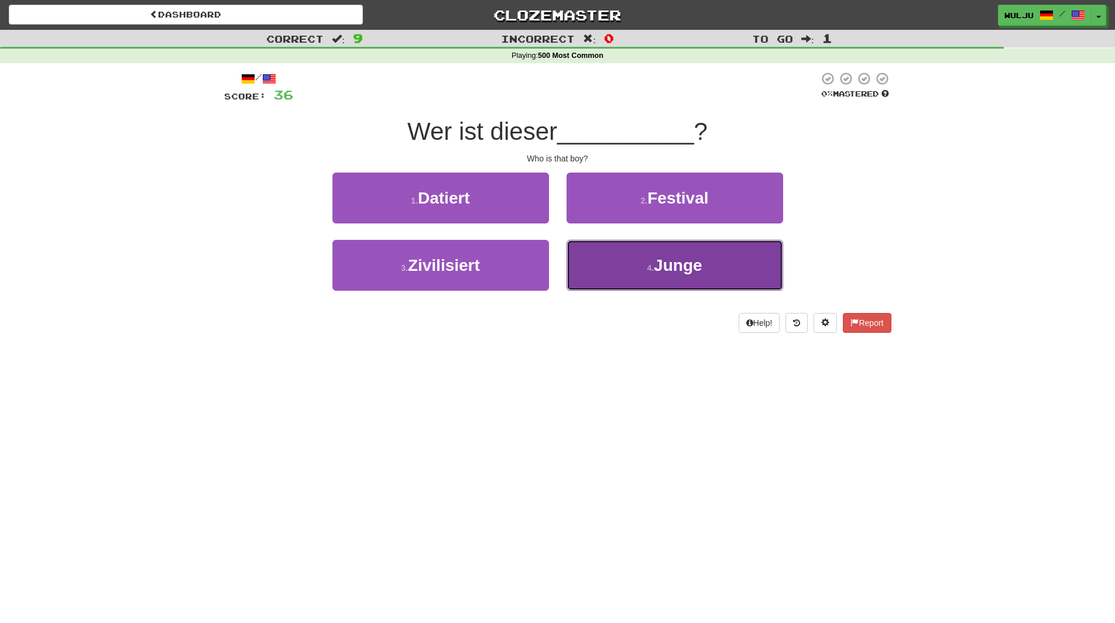
click at [616, 262] on button "4 . Junge" at bounding box center [675, 265] width 217 height 51
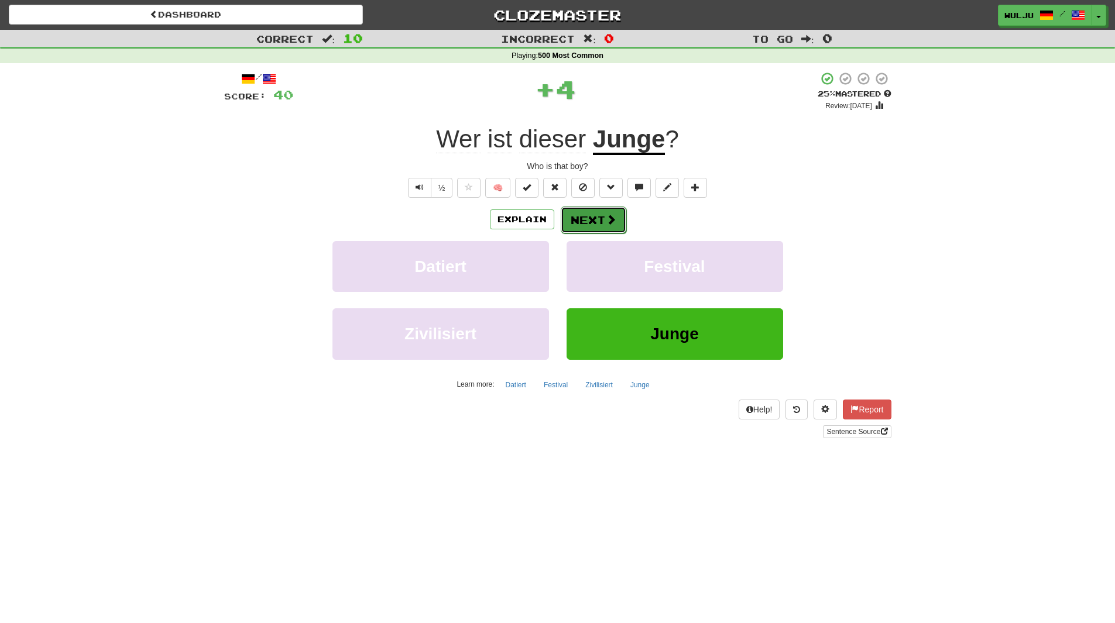
click at [594, 217] on button "Next" at bounding box center [594, 220] width 66 height 27
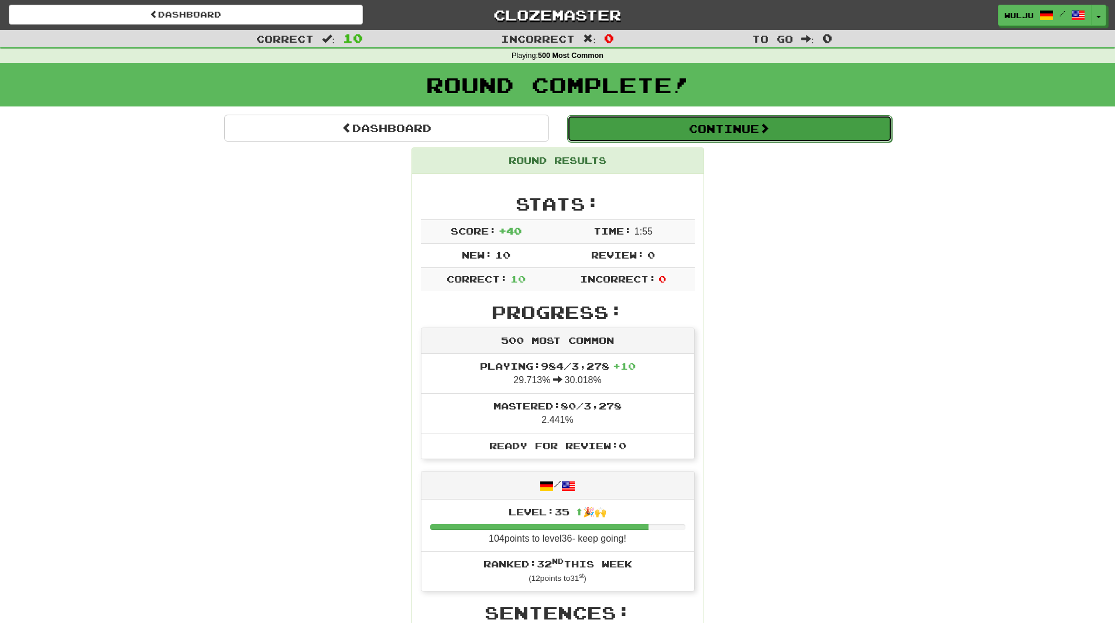
click at [608, 137] on button "Continue" at bounding box center [729, 128] width 325 height 27
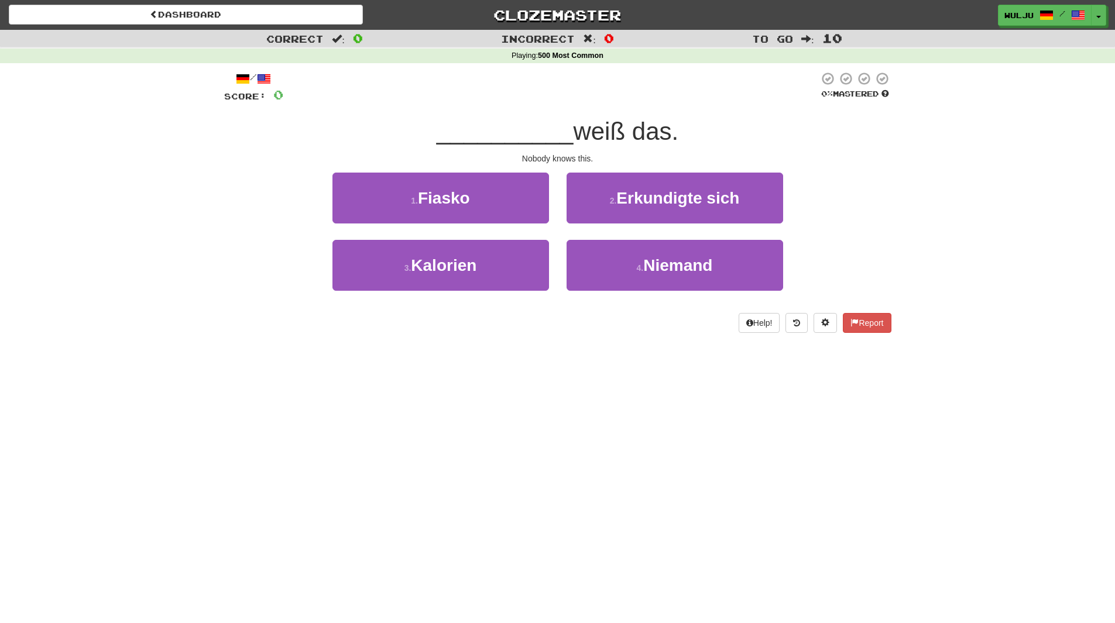
click at [557, 319] on div "Help! Report" at bounding box center [557, 323] width 667 height 20
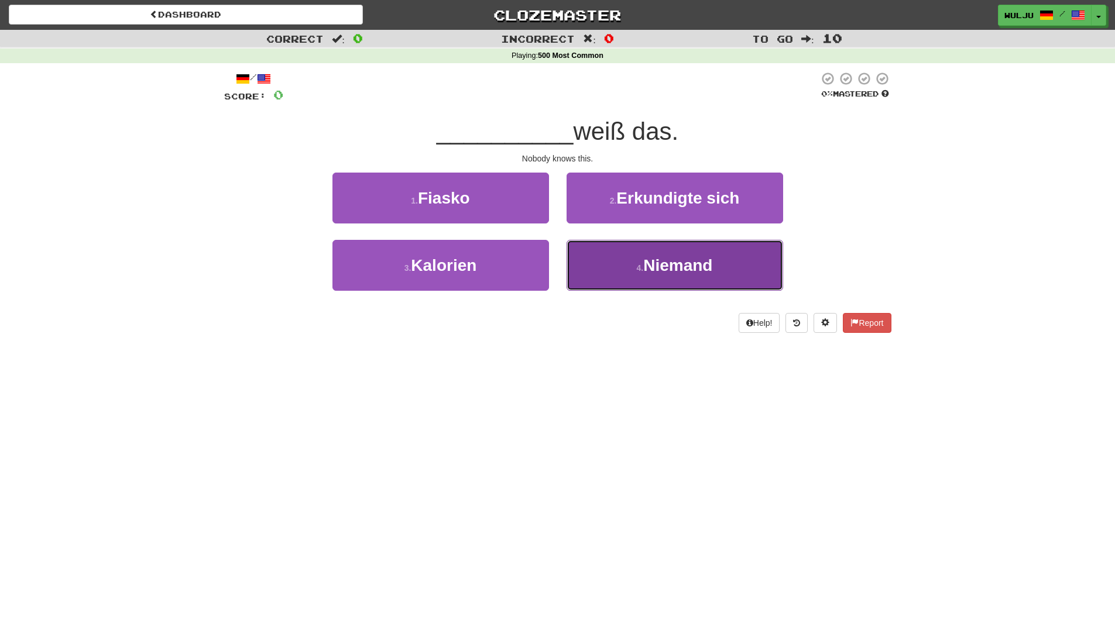
click at [592, 273] on button "4 . Niemand" at bounding box center [675, 265] width 217 height 51
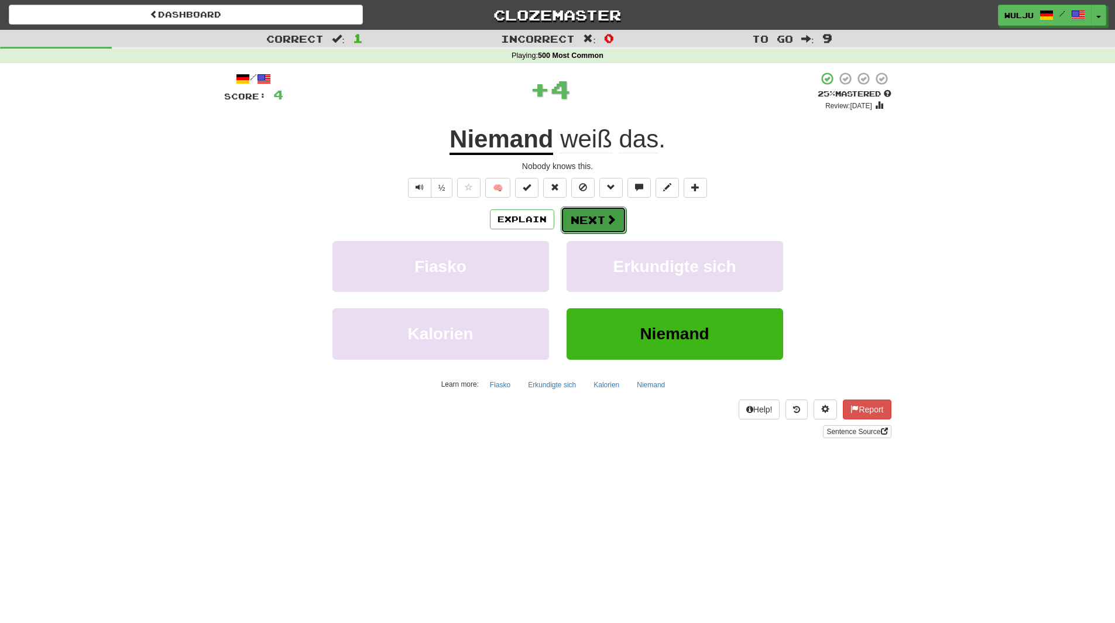
click at [572, 221] on button "Next" at bounding box center [594, 220] width 66 height 27
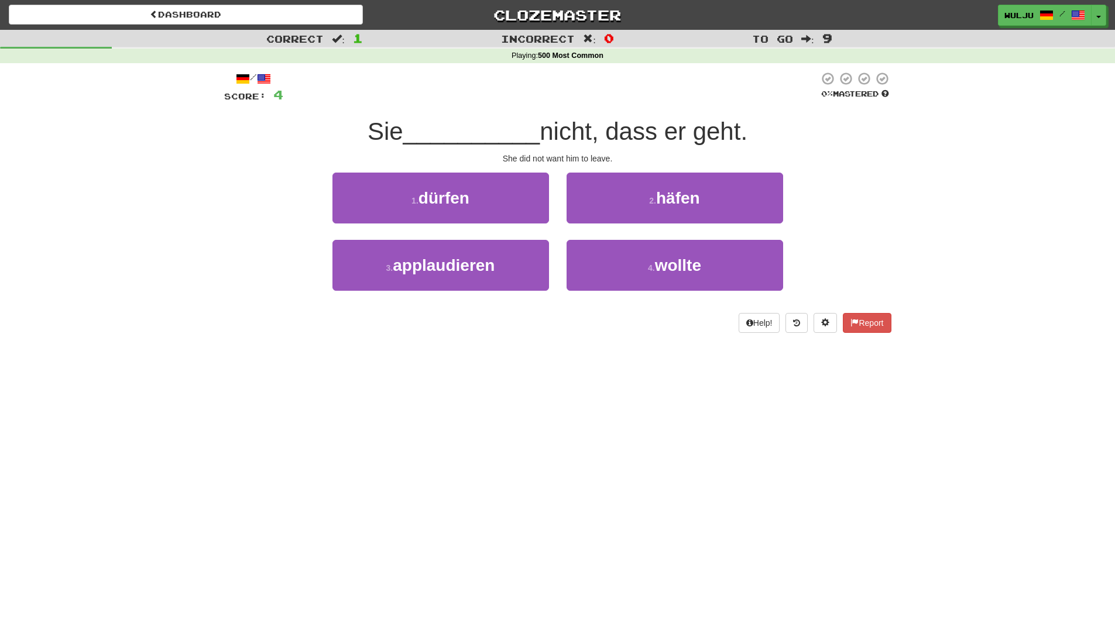
click at [555, 385] on div "Dashboard Clozemaster [GEOGRAPHIC_DATA] / Toggle Dropdown Dashboard Leaderboard…" at bounding box center [557, 311] width 1115 height 623
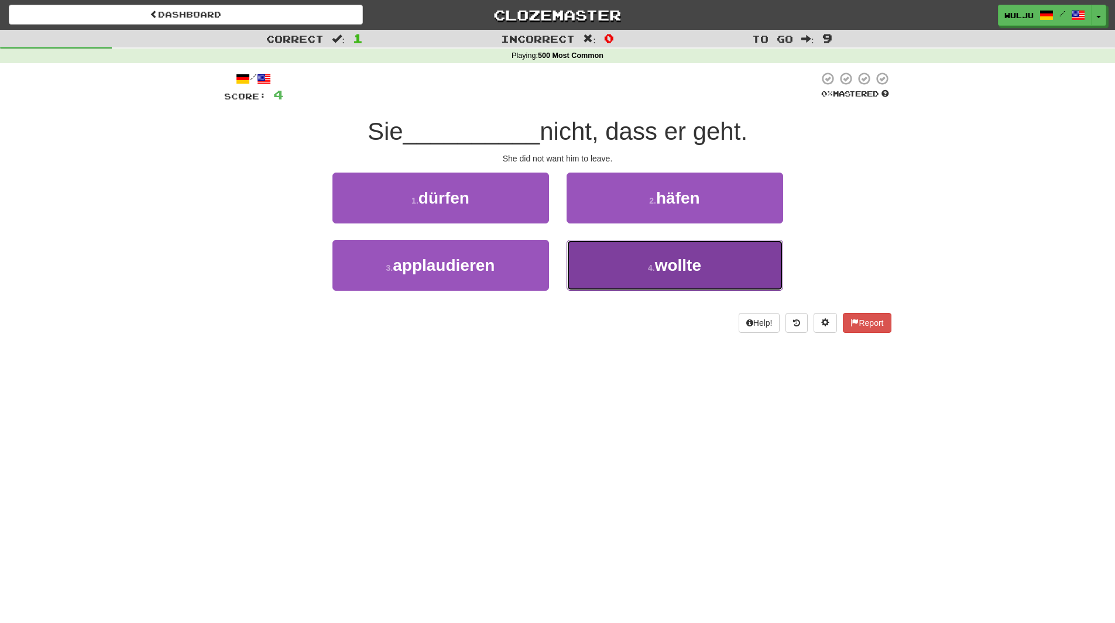
click at [623, 270] on button "4 . wollte" at bounding box center [675, 265] width 217 height 51
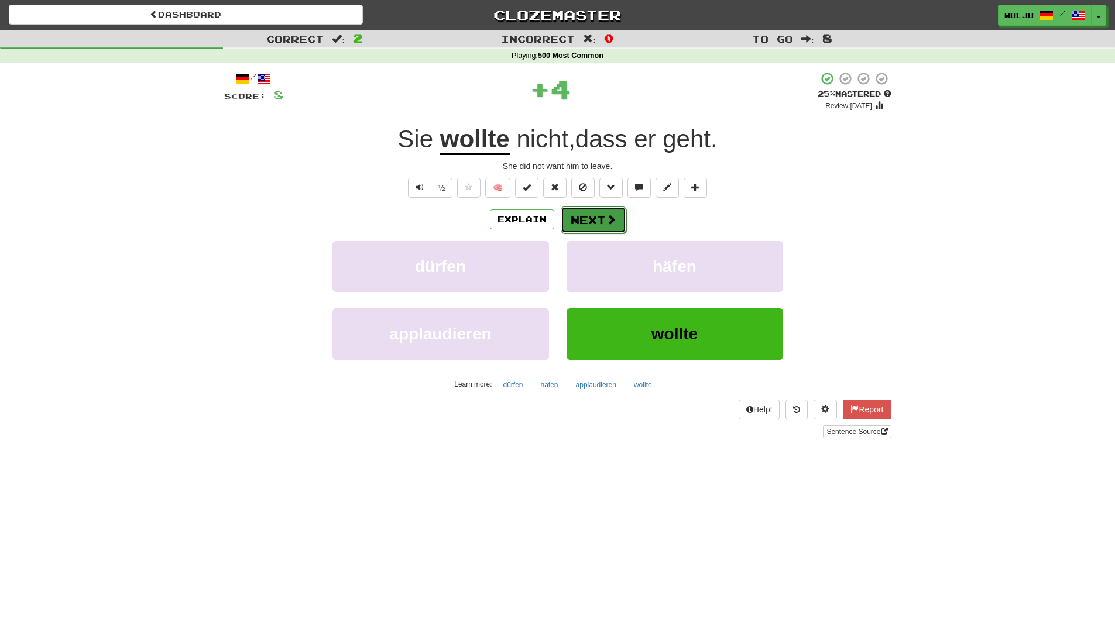
click at [609, 226] on button "Next" at bounding box center [594, 220] width 66 height 27
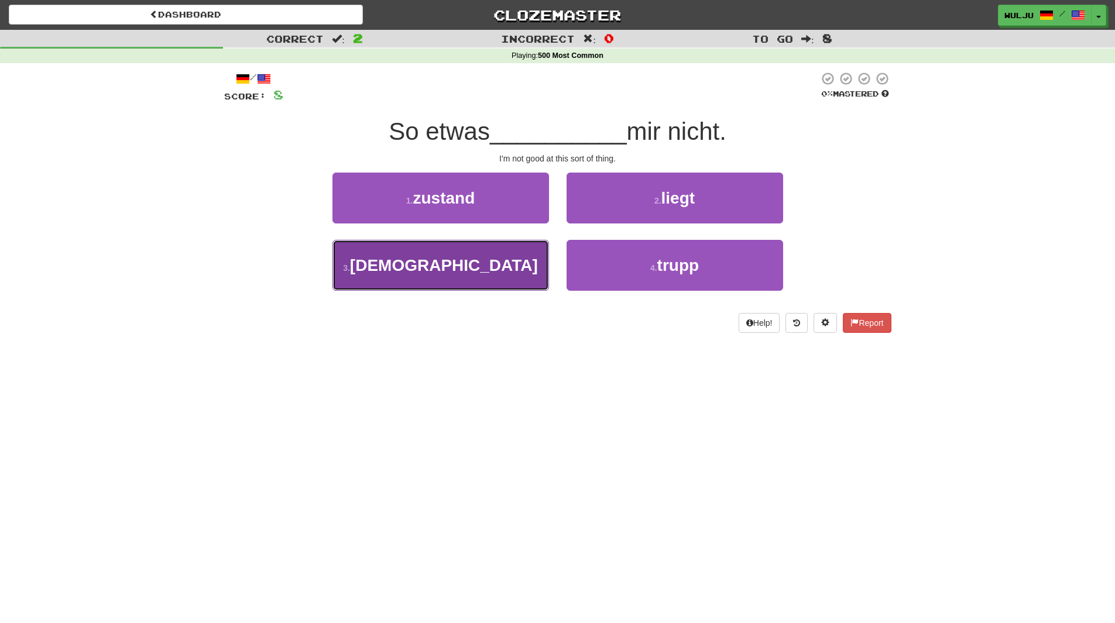
click at [530, 279] on button "3 . gebet" at bounding box center [440, 265] width 217 height 51
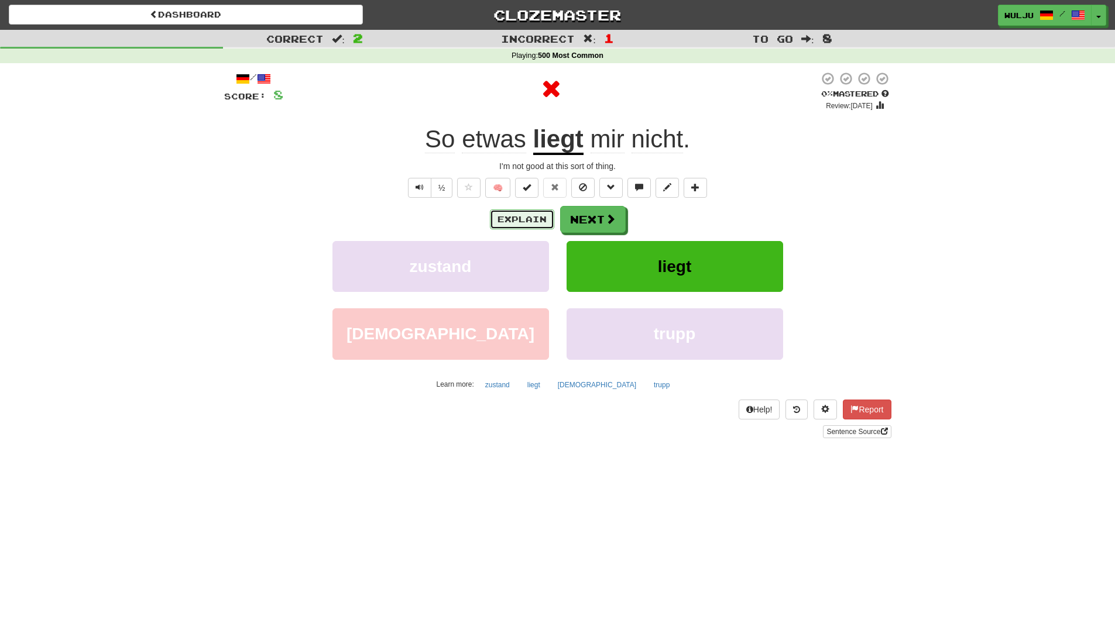
click at [537, 220] on button "Explain" at bounding box center [522, 220] width 64 height 20
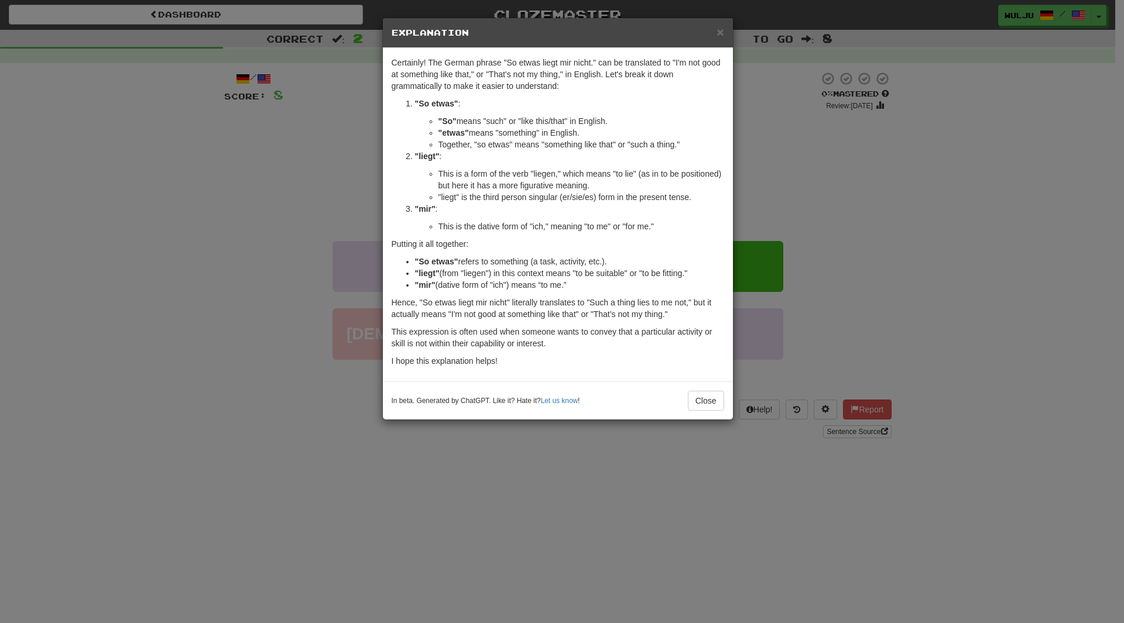
click at [903, 212] on div "× Explanation Certainly! The German phrase "So etwas liegt mir nicht." can be t…" at bounding box center [562, 311] width 1124 height 623
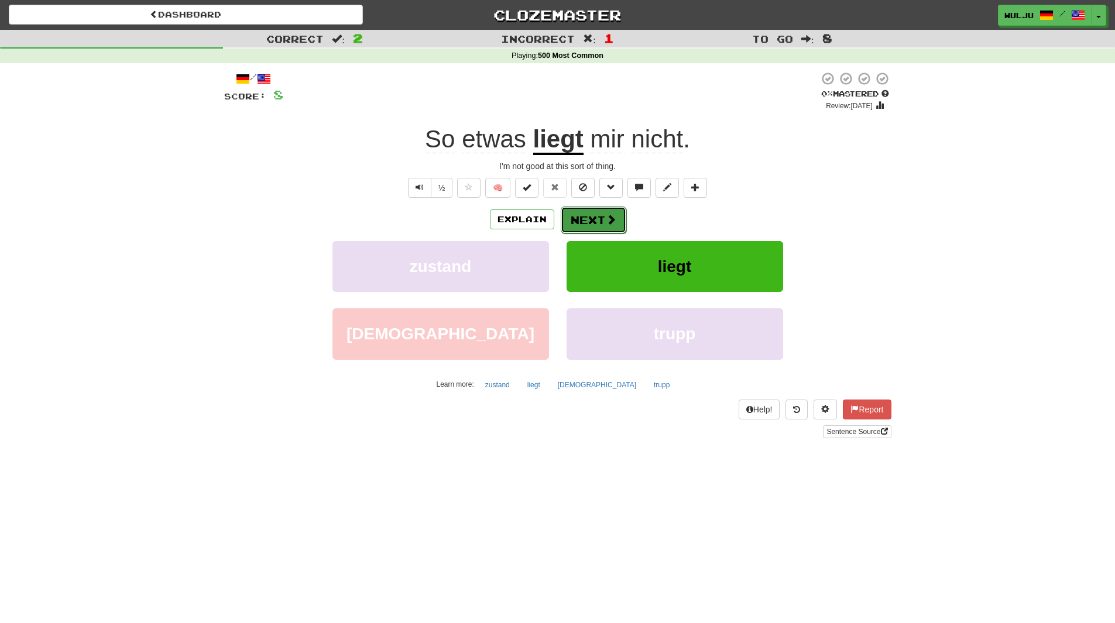
click at [613, 206] on div "Explain Next" at bounding box center [557, 219] width 667 height 27
click at [612, 220] on span at bounding box center [611, 219] width 11 height 11
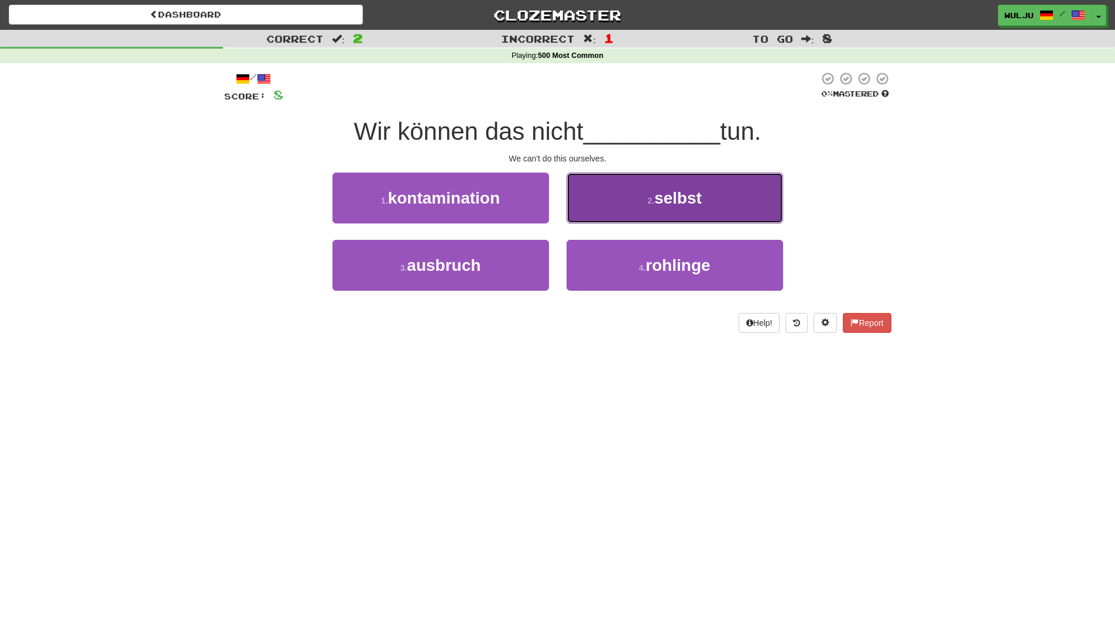
click at [592, 205] on button "2 . selbst" at bounding box center [675, 198] width 217 height 51
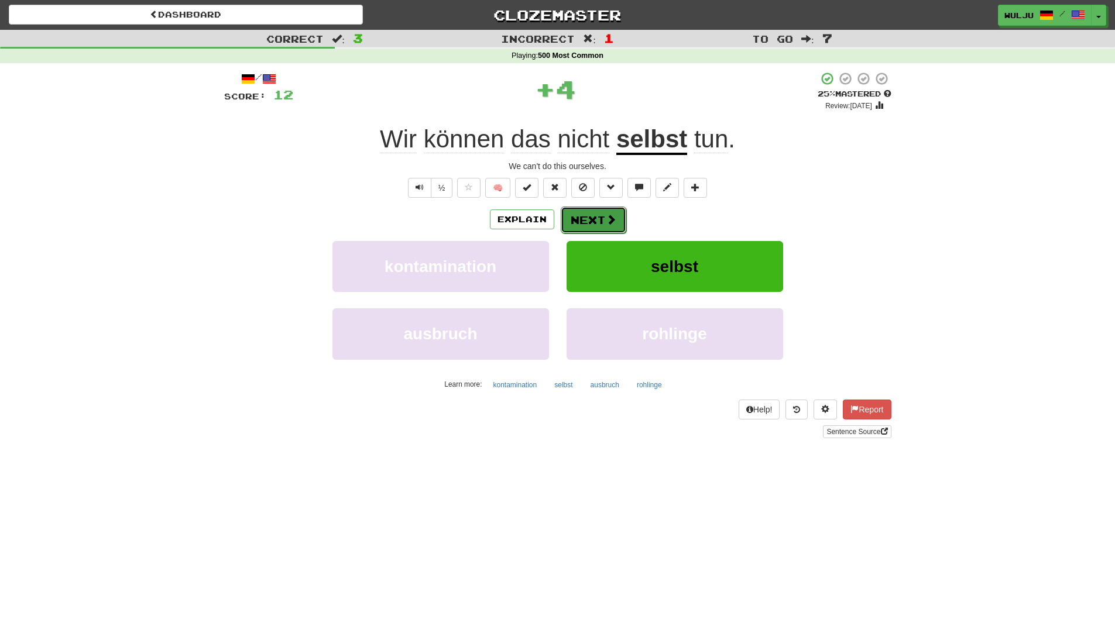
click at [589, 212] on button "Next" at bounding box center [594, 220] width 66 height 27
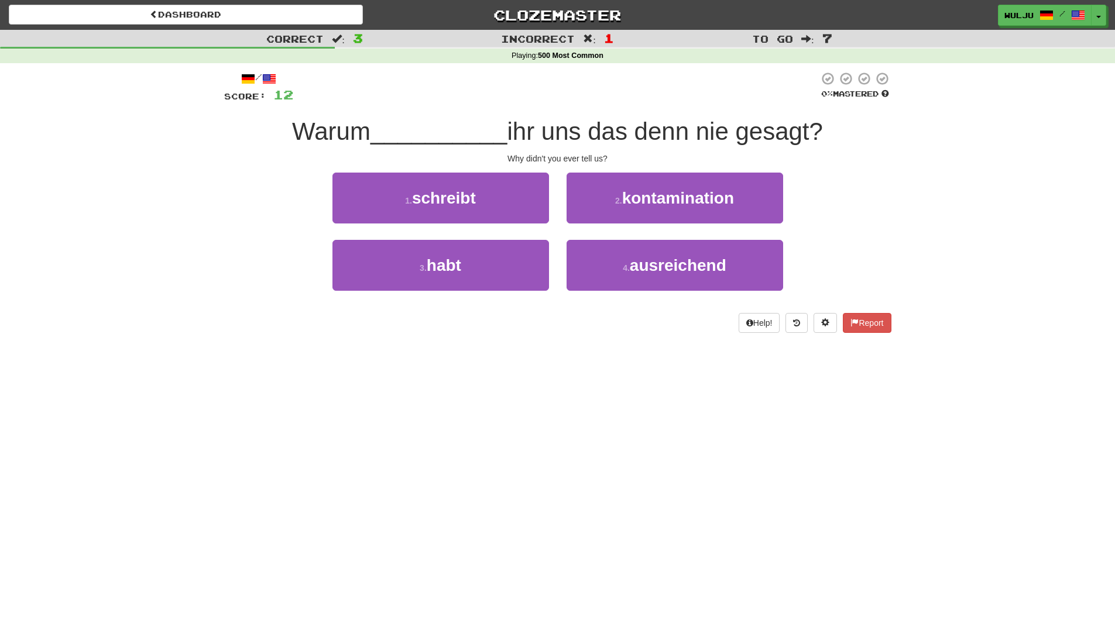
click at [561, 240] on div "4 . ausreichend" at bounding box center [675, 273] width 234 height 67
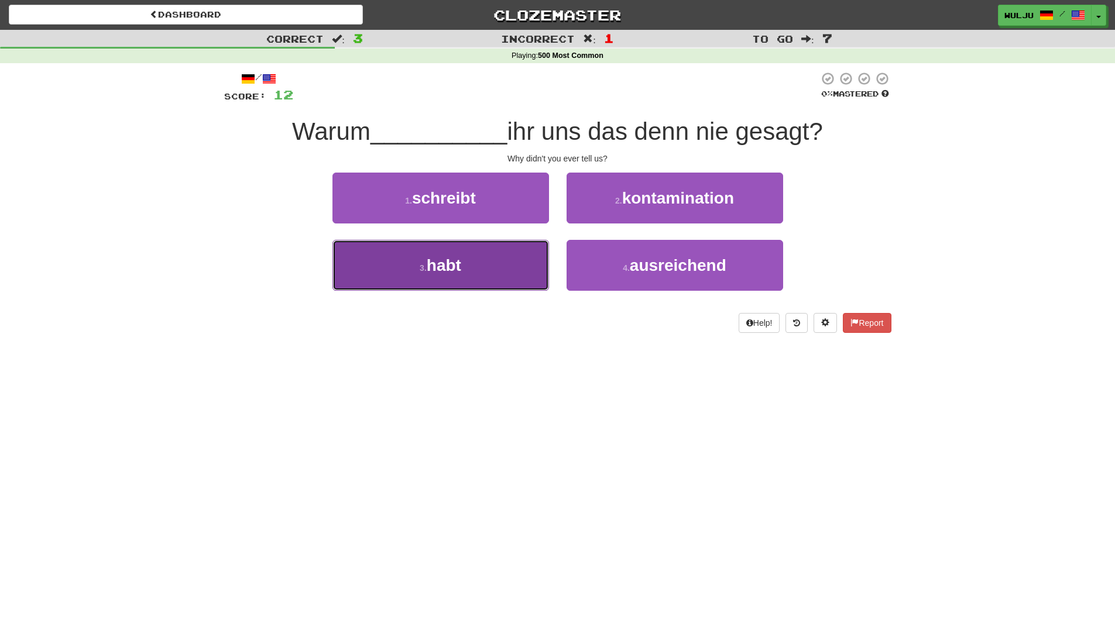
click at [504, 272] on button "3 . habt" at bounding box center [440, 265] width 217 height 51
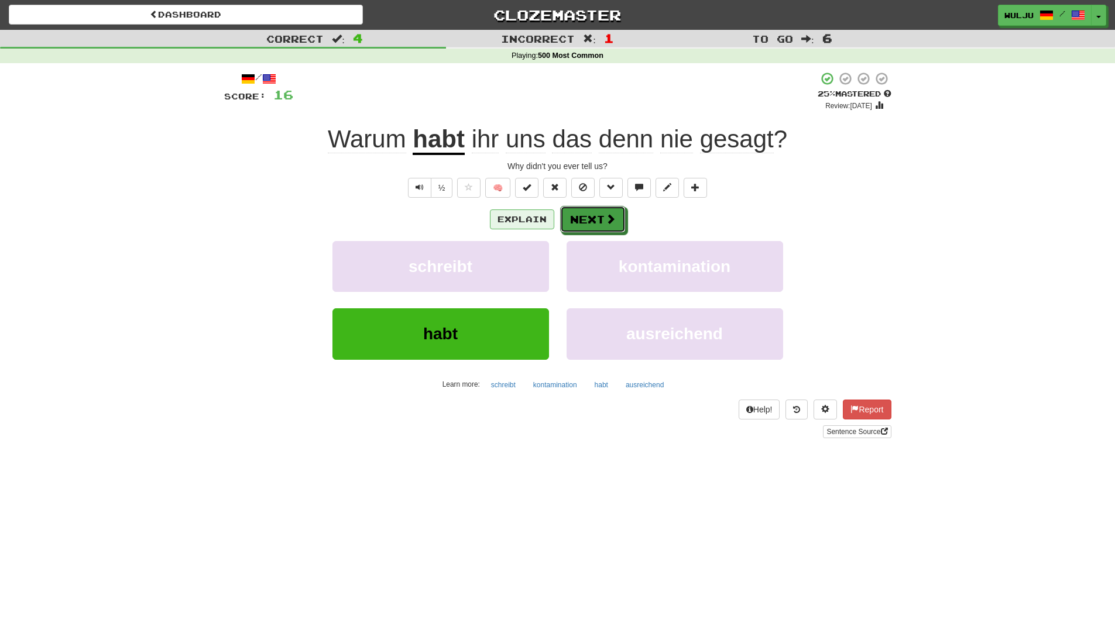
drag, startPoint x: 588, startPoint y: 219, endPoint x: 541, endPoint y: 221, distance: 46.9
click at [541, 221] on div "Explain Next" at bounding box center [557, 219] width 667 height 27
click at [541, 221] on button "Explain" at bounding box center [522, 220] width 64 height 20
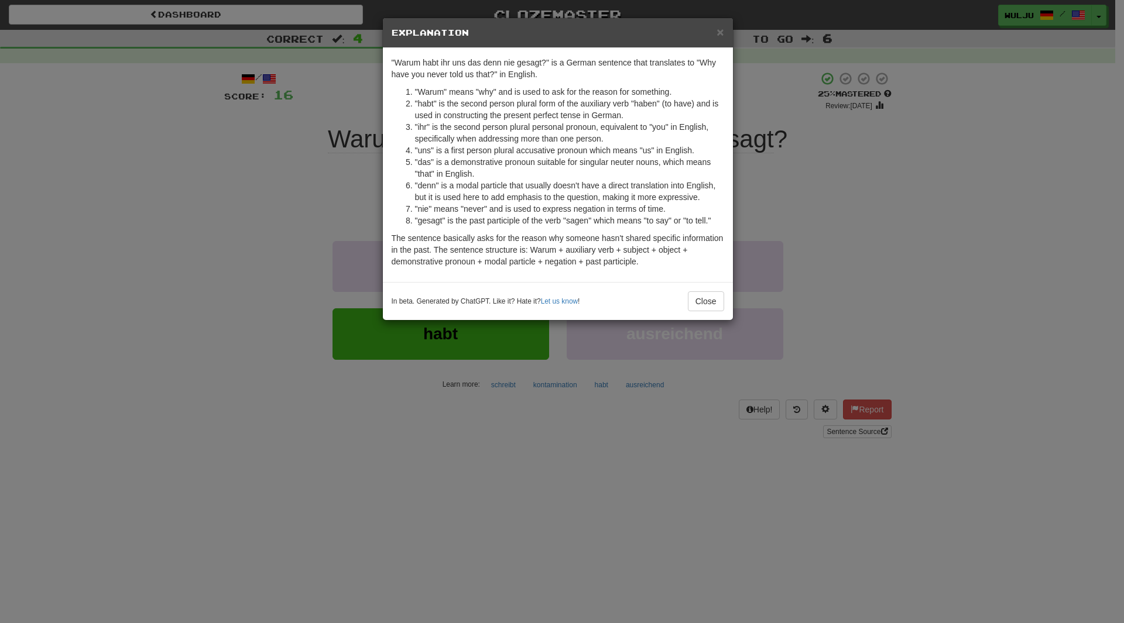
click at [941, 215] on div "× Explanation "Warum habt ihr uns das denn nie gesagt?" is a German sentence th…" at bounding box center [562, 311] width 1124 height 623
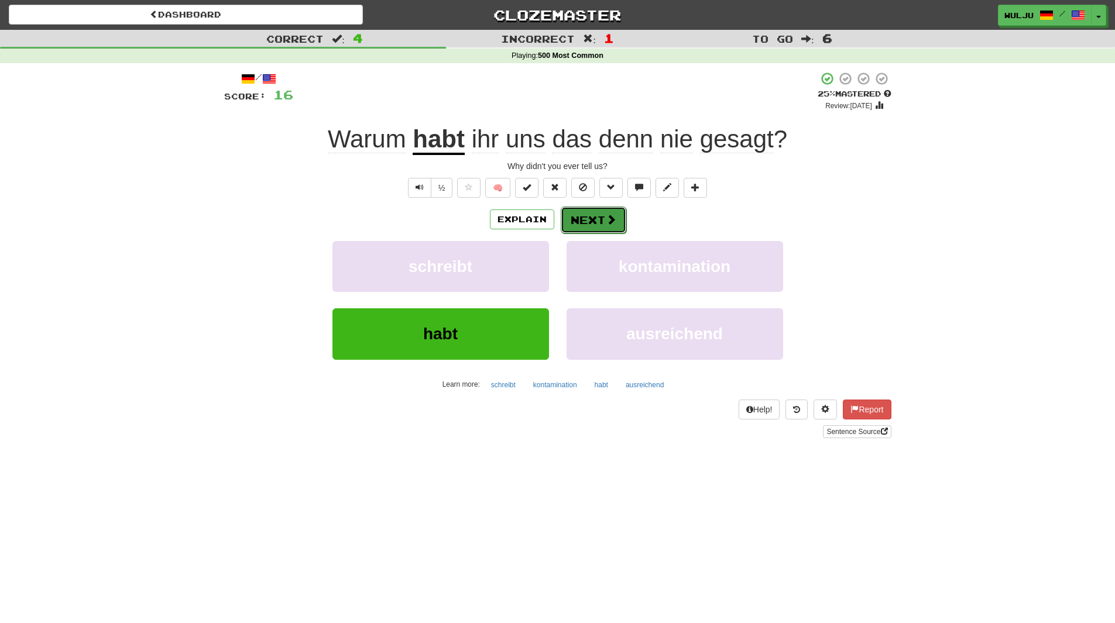
click at [593, 221] on button "Next" at bounding box center [594, 220] width 66 height 27
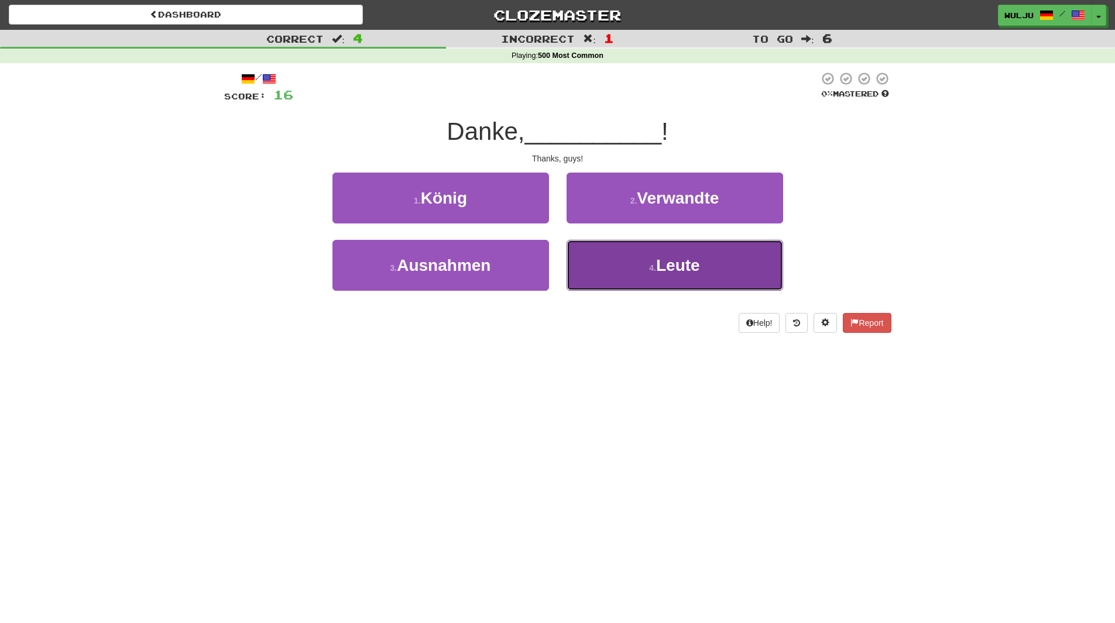
click at [613, 269] on button "4 . Leute" at bounding box center [675, 265] width 217 height 51
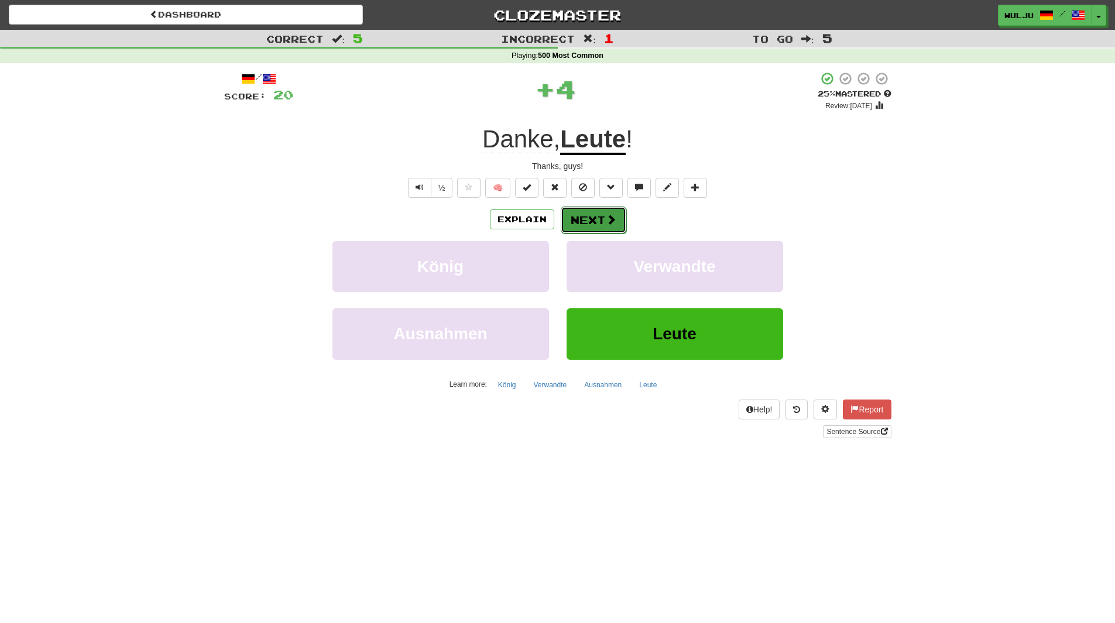
click at [598, 222] on button "Next" at bounding box center [594, 220] width 66 height 27
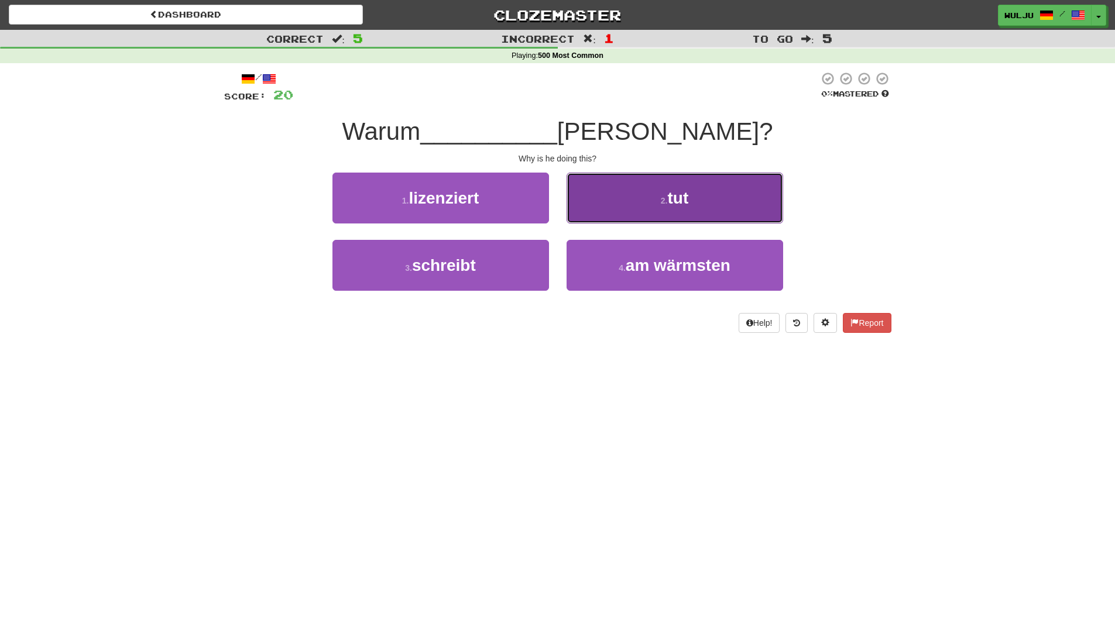
click at [597, 215] on button "2 . tut" at bounding box center [675, 198] width 217 height 51
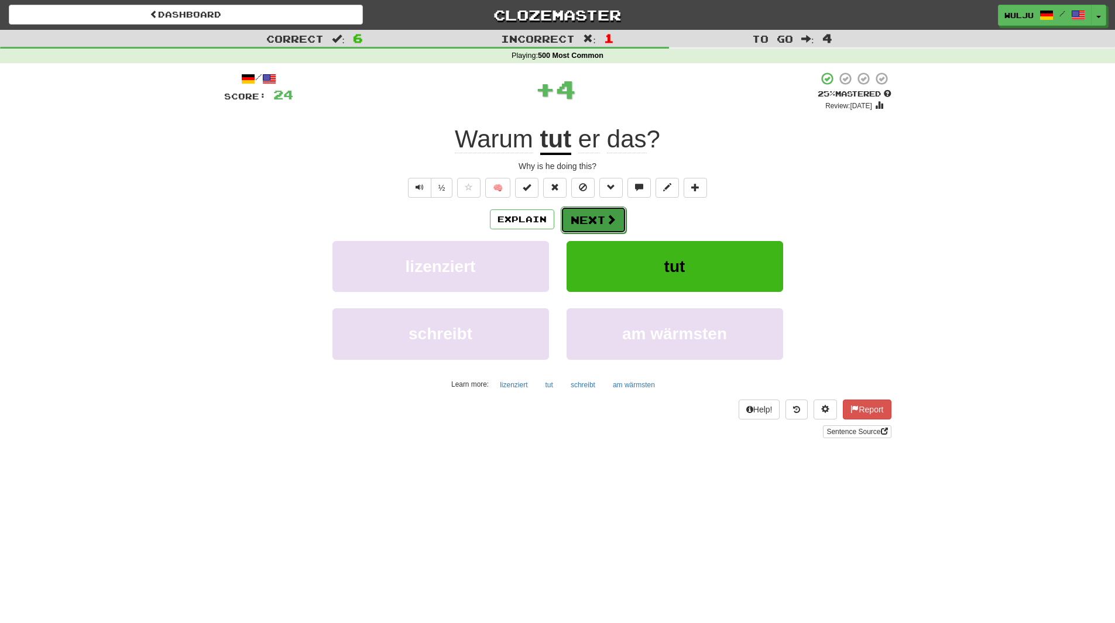
click at [594, 218] on button "Next" at bounding box center [594, 220] width 66 height 27
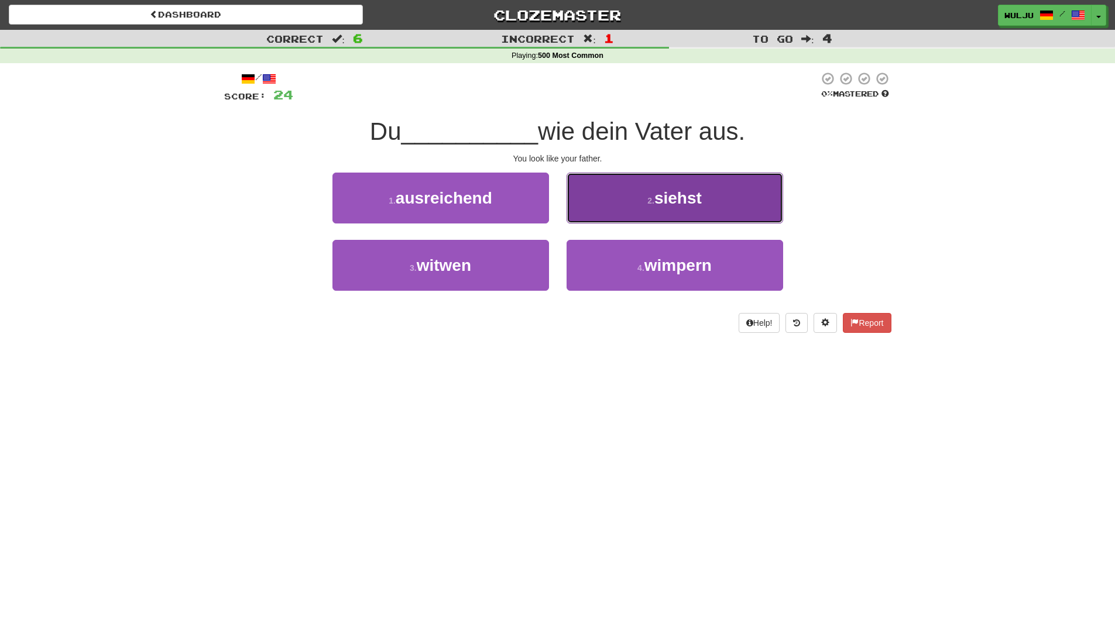
click at [576, 218] on button "2 . siehst" at bounding box center [675, 198] width 217 height 51
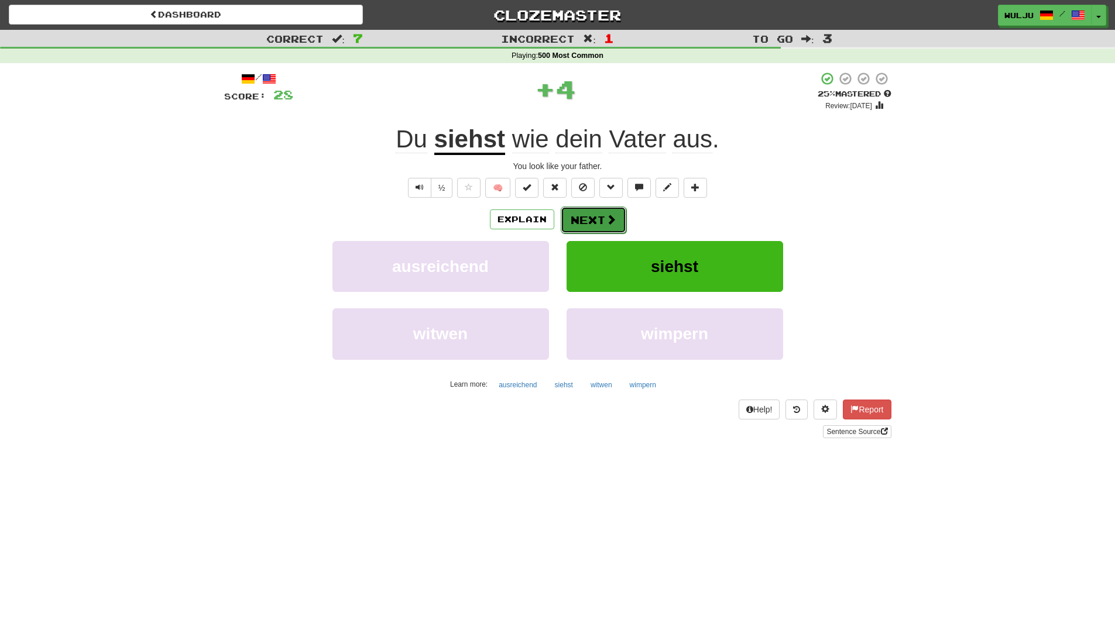
click at [612, 217] on span at bounding box center [611, 219] width 11 height 11
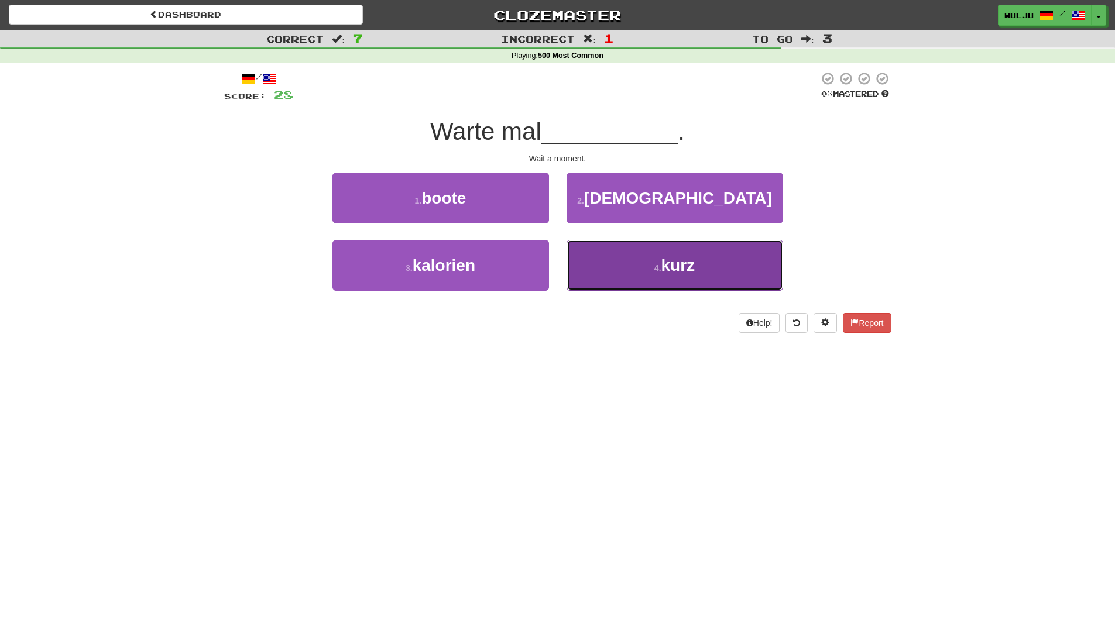
click at [626, 273] on button "4 . kurz" at bounding box center [675, 265] width 217 height 51
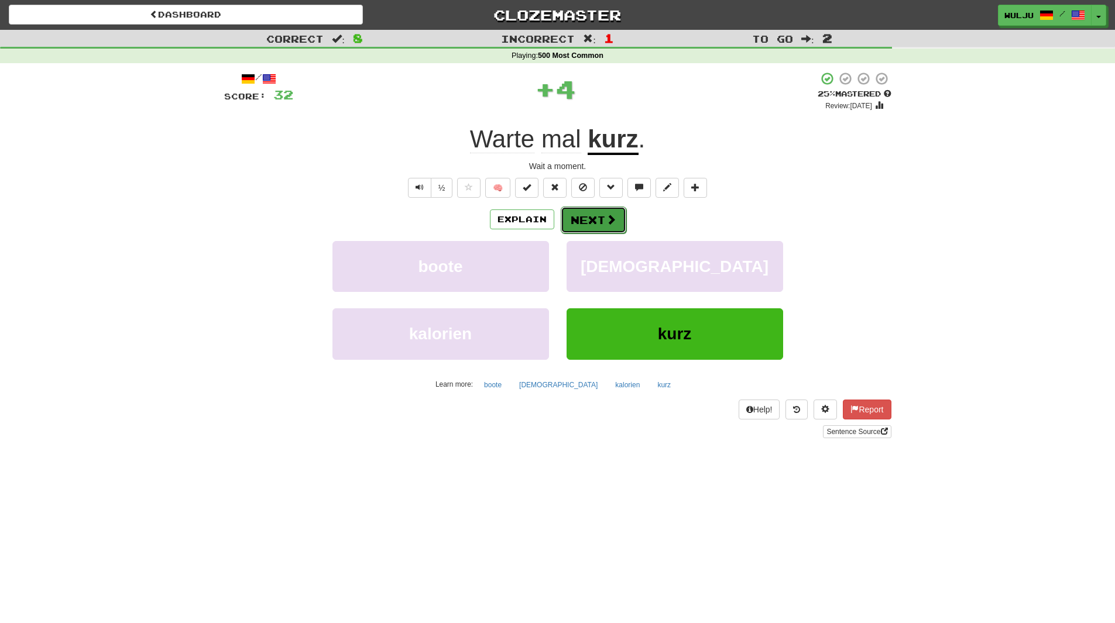
click at [606, 218] on span at bounding box center [611, 219] width 11 height 11
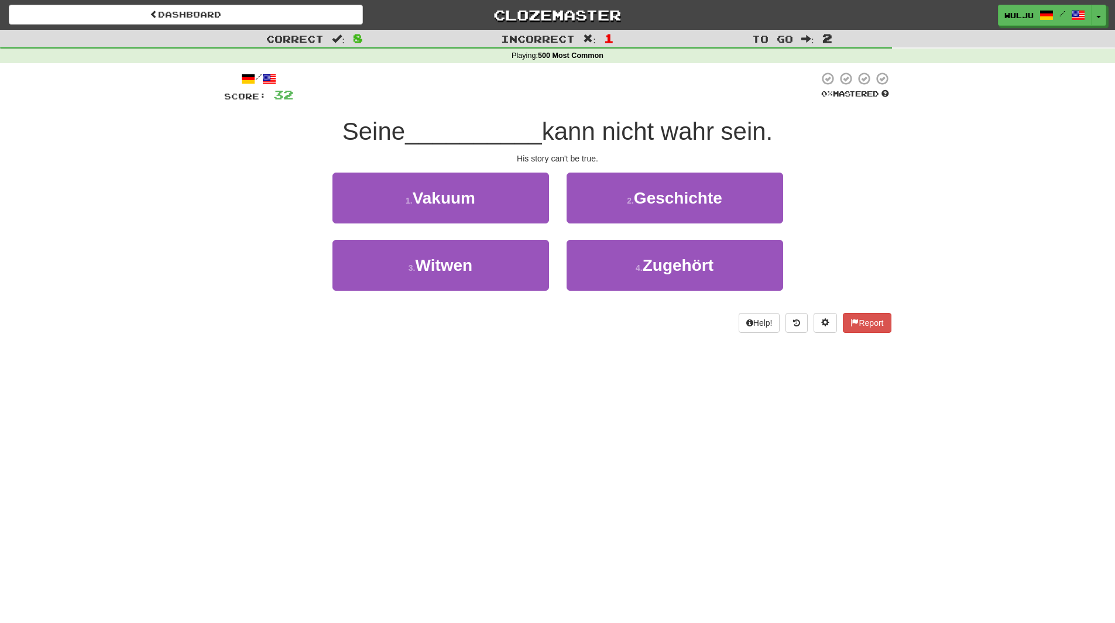
click at [551, 363] on div "Dashboard Clozemaster [GEOGRAPHIC_DATA] / Toggle Dropdown Dashboard Leaderboard…" at bounding box center [557, 311] width 1115 height 623
click at [464, 328] on div "Help! Report" at bounding box center [557, 323] width 667 height 20
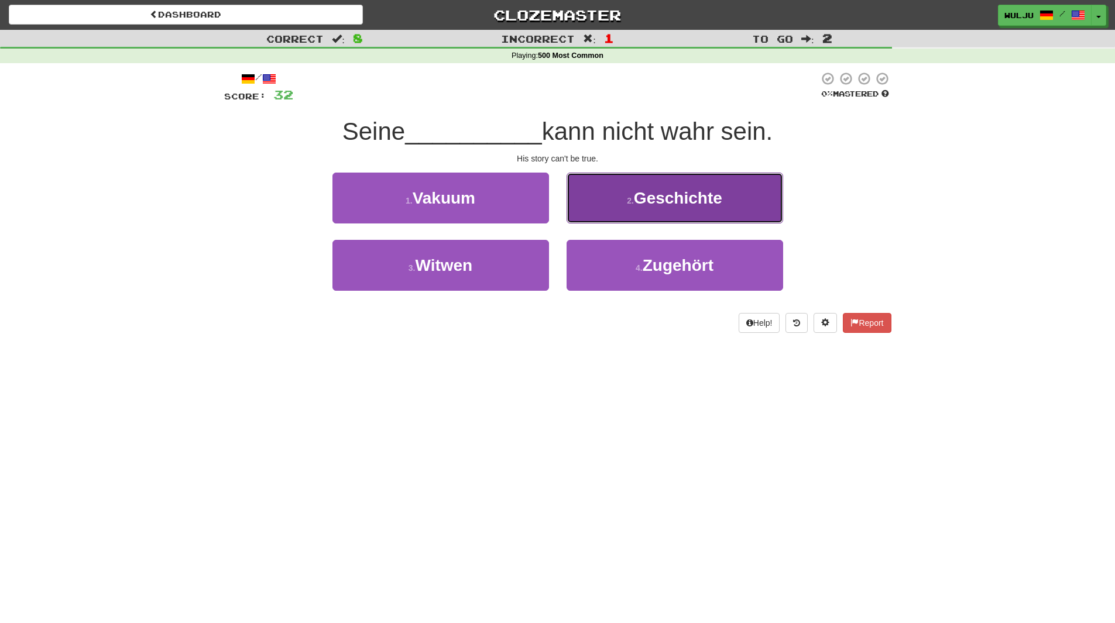
click at [625, 200] on button "2 . Geschichte" at bounding box center [675, 198] width 217 height 51
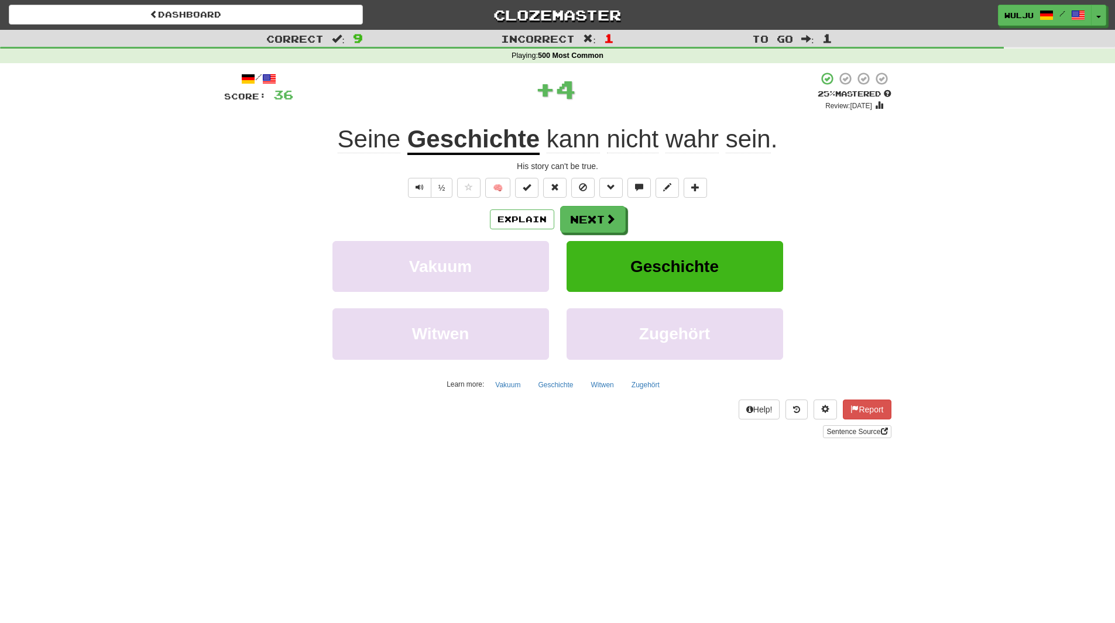
click at [599, 205] on div "/ Score: 36 + 4 25 % Mastered Review: [DATE] Seine Geschichte kann nicht wahr s…" at bounding box center [557, 254] width 667 height 367
click at [600, 223] on button "Next" at bounding box center [594, 220] width 66 height 27
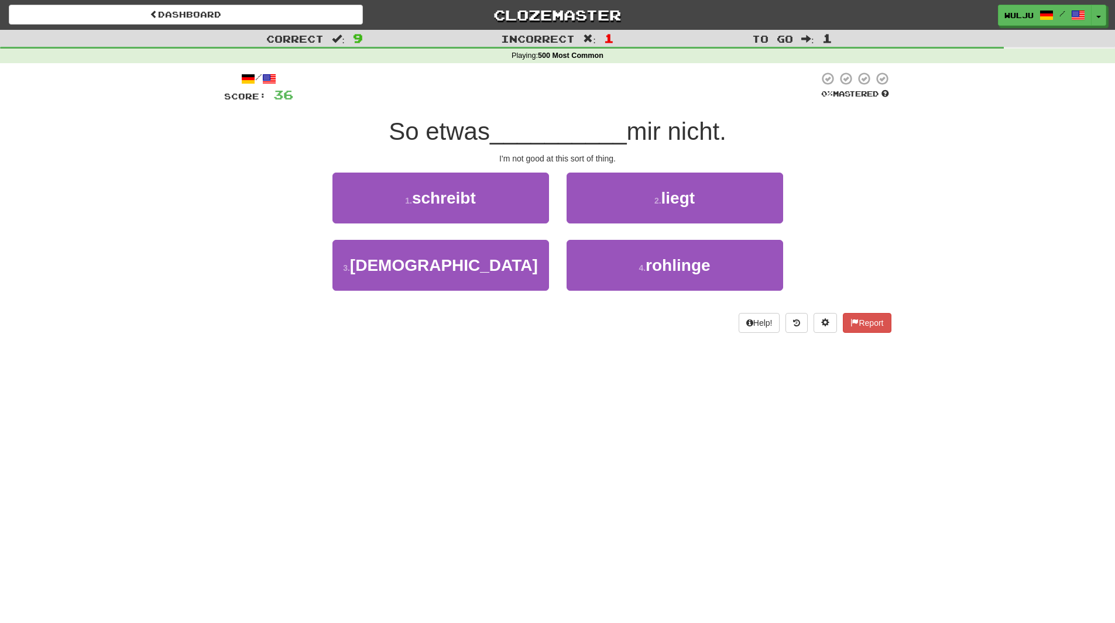
click at [419, 119] on span "So etwas" at bounding box center [439, 132] width 101 height 28
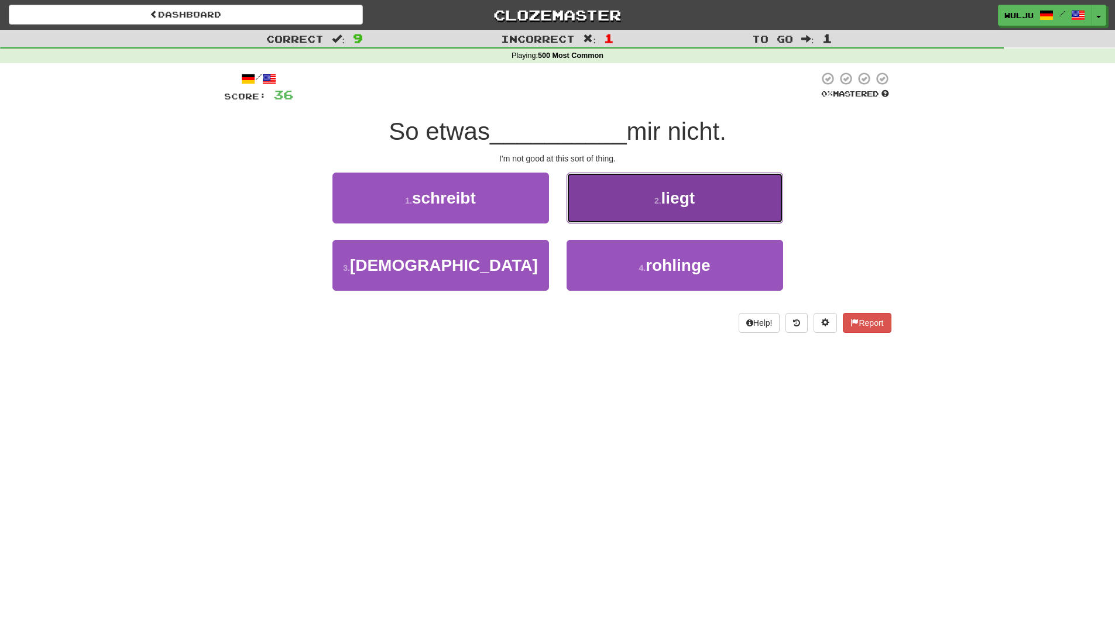
click at [671, 201] on span "liegt" at bounding box center [678, 198] width 34 height 18
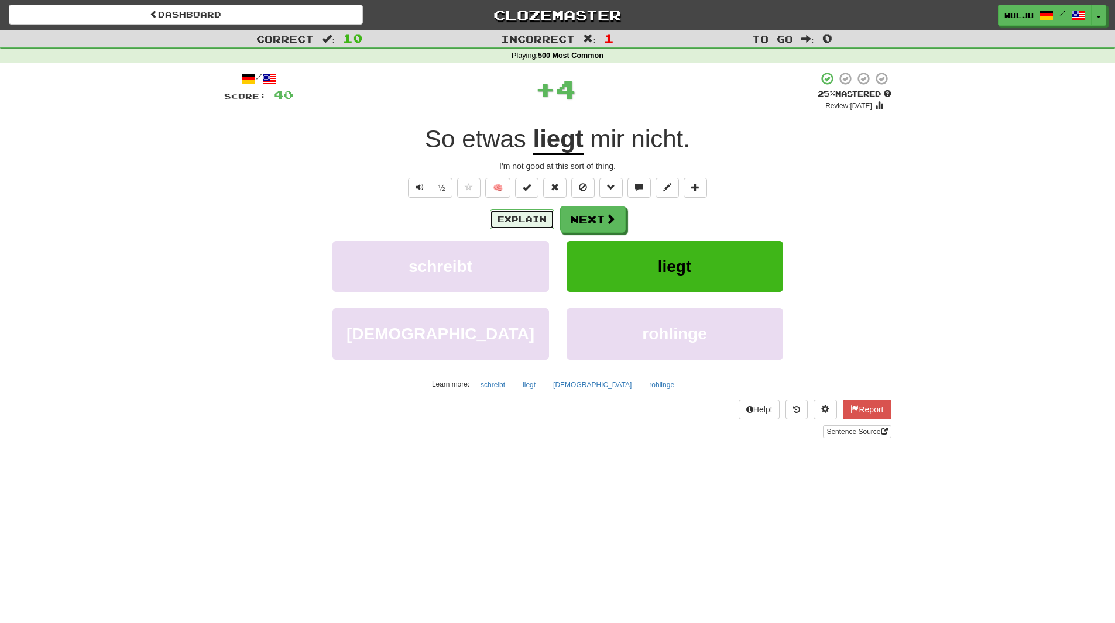
click at [529, 214] on button "Explain" at bounding box center [522, 220] width 64 height 20
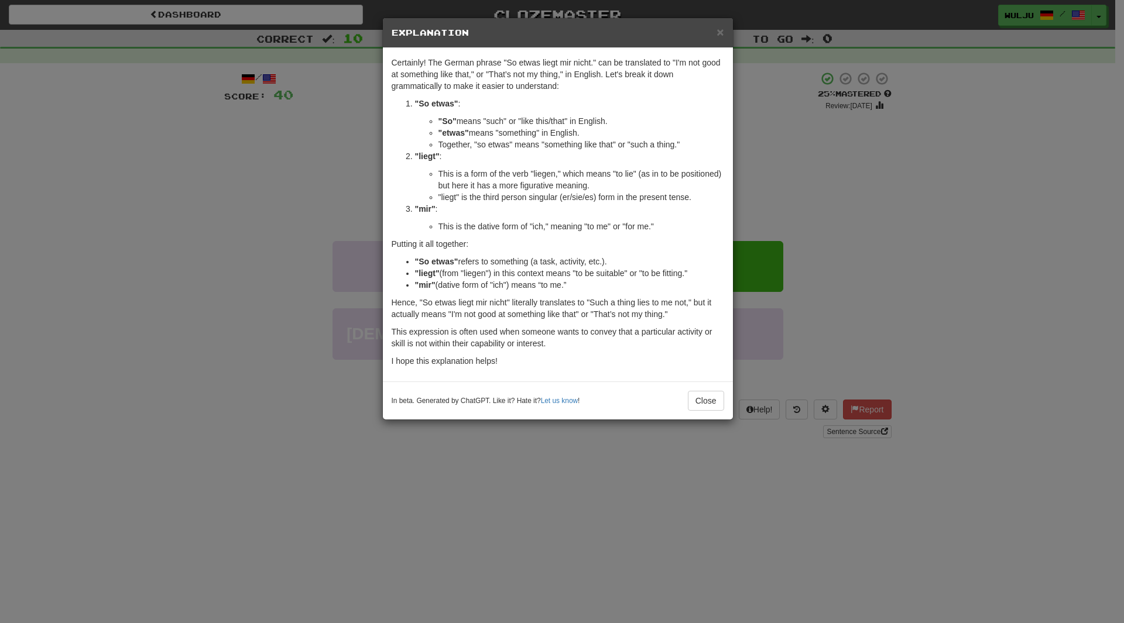
click at [757, 183] on div "× Explanation Certainly! The German phrase "So etwas liegt mir nicht." can be t…" at bounding box center [562, 311] width 1124 height 623
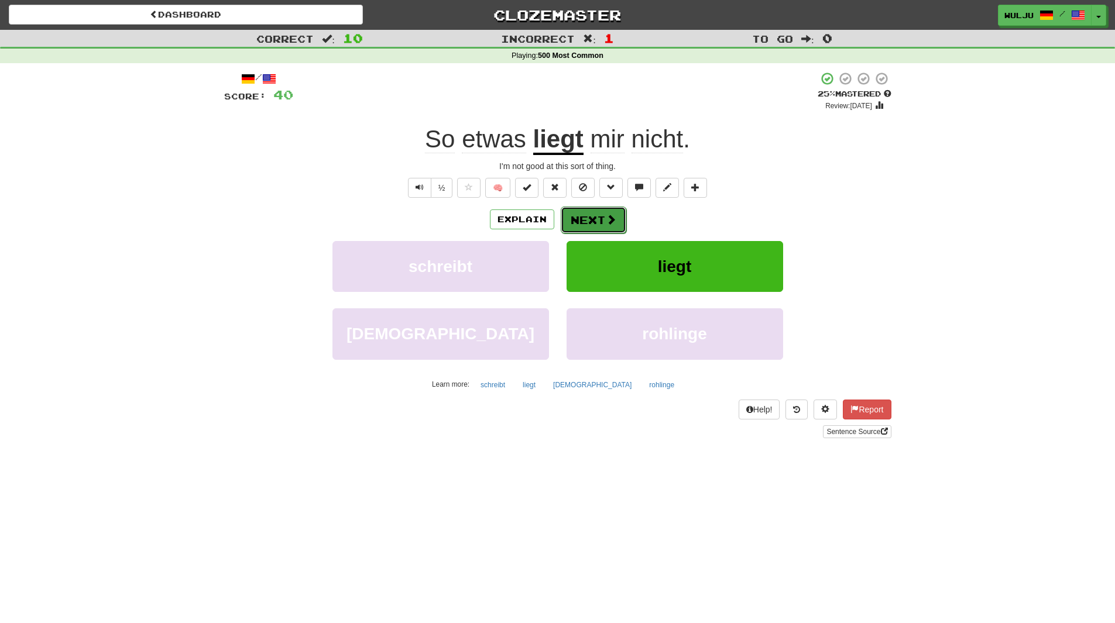
click at [579, 227] on button "Next" at bounding box center [594, 220] width 66 height 27
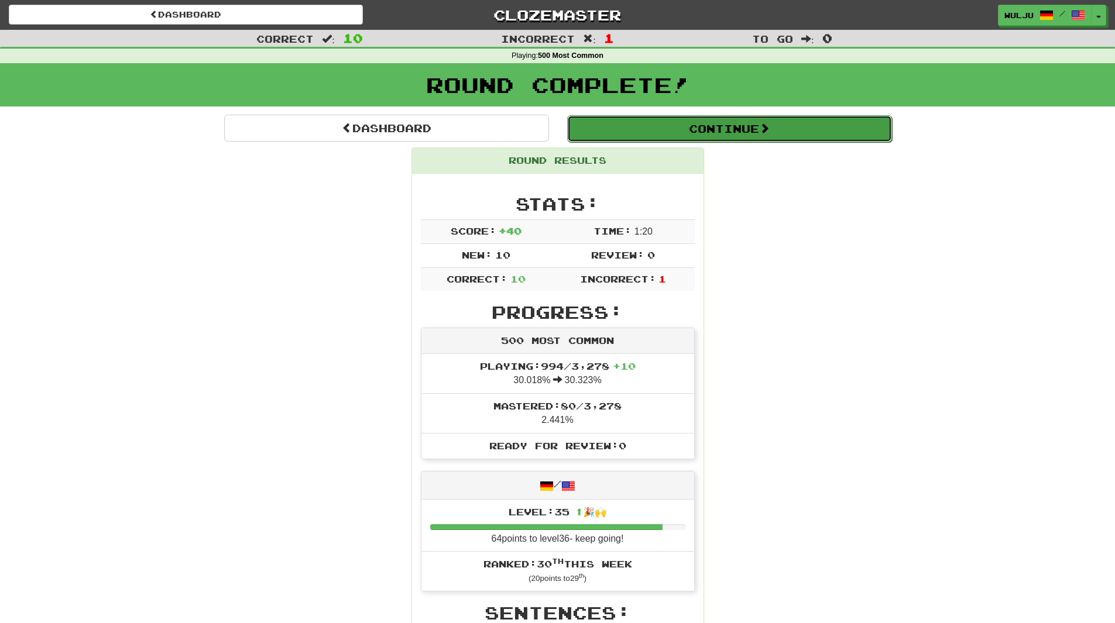
click at [623, 136] on button "Continue" at bounding box center [729, 128] width 325 height 27
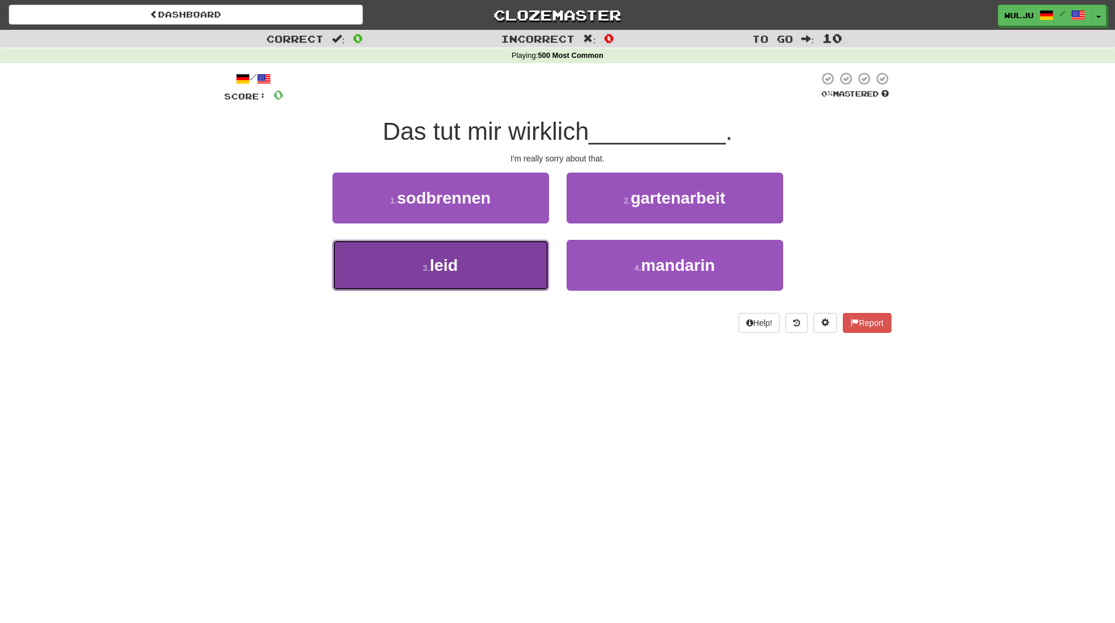
click at [506, 276] on button "3 . leid" at bounding box center [440, 265] width 217 height 51
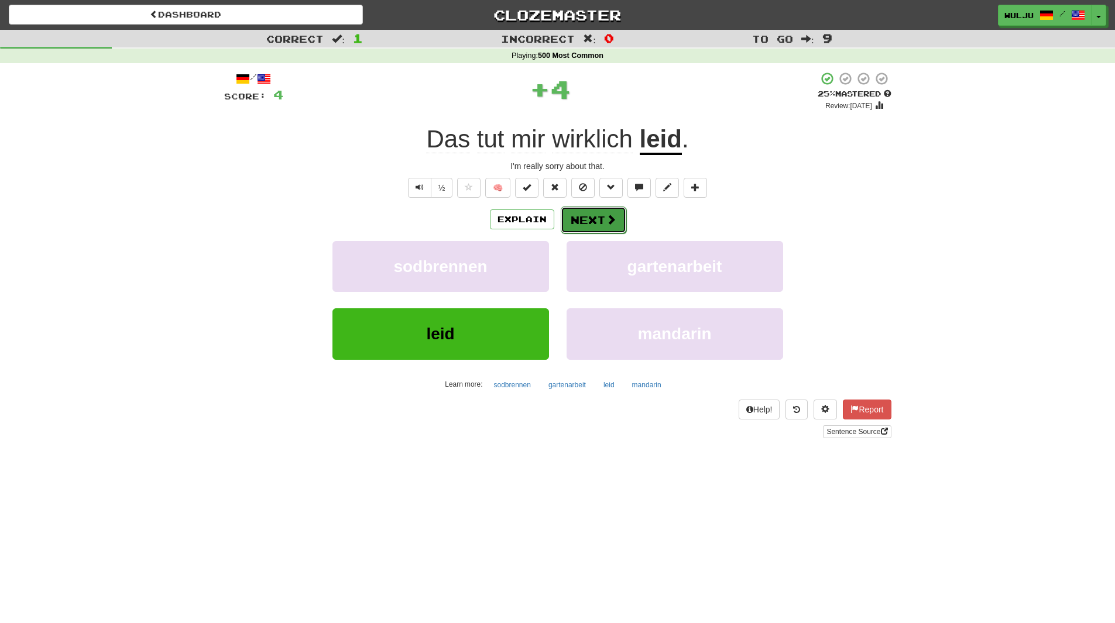
click at [596, 215] on button "Next" at bounding box center [594, 220] width 66 height 27
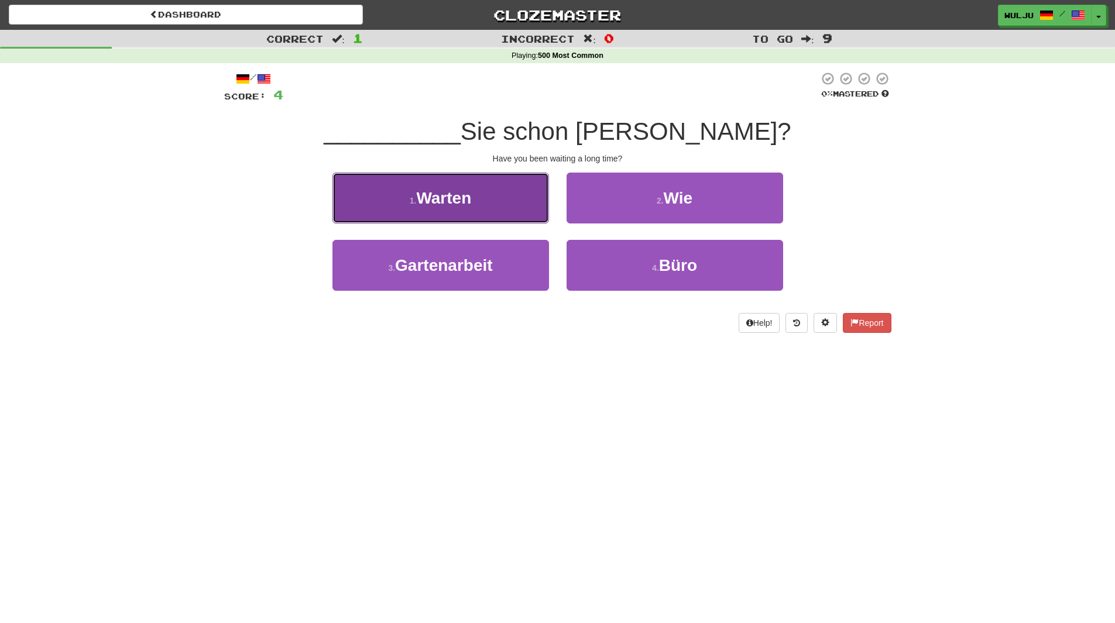
click at [493, 199] on button "1 . Warten" at bounding box center [440, 198] width 217 height 51
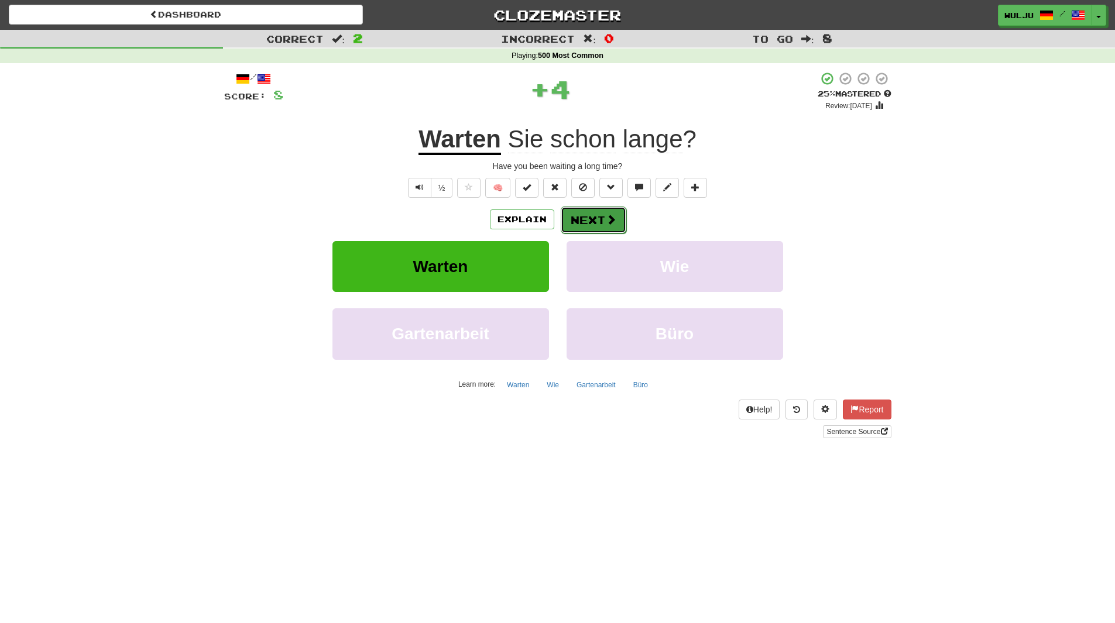
click at [581, 220] on button "Next" at bounding box center [594, 220] width 66 height 27
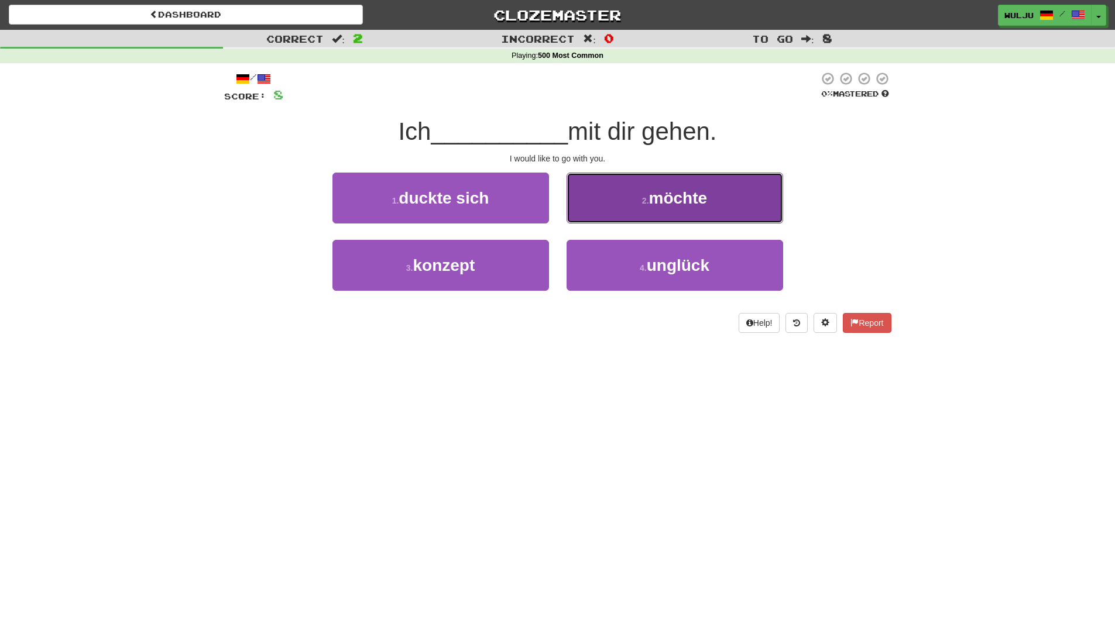
click at [575, 208] on button "2 . möchte" at bounding box center [675, 198] width 217 height 51
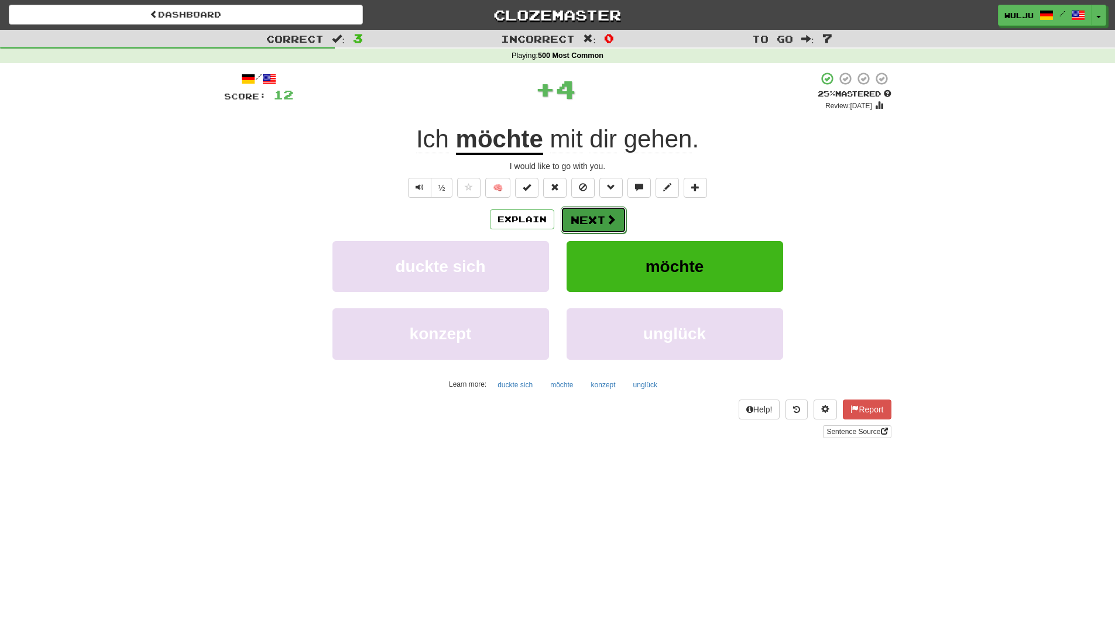
click at [574, 215] on button "Next" at bounding box center [594, 220] width 66 height 27
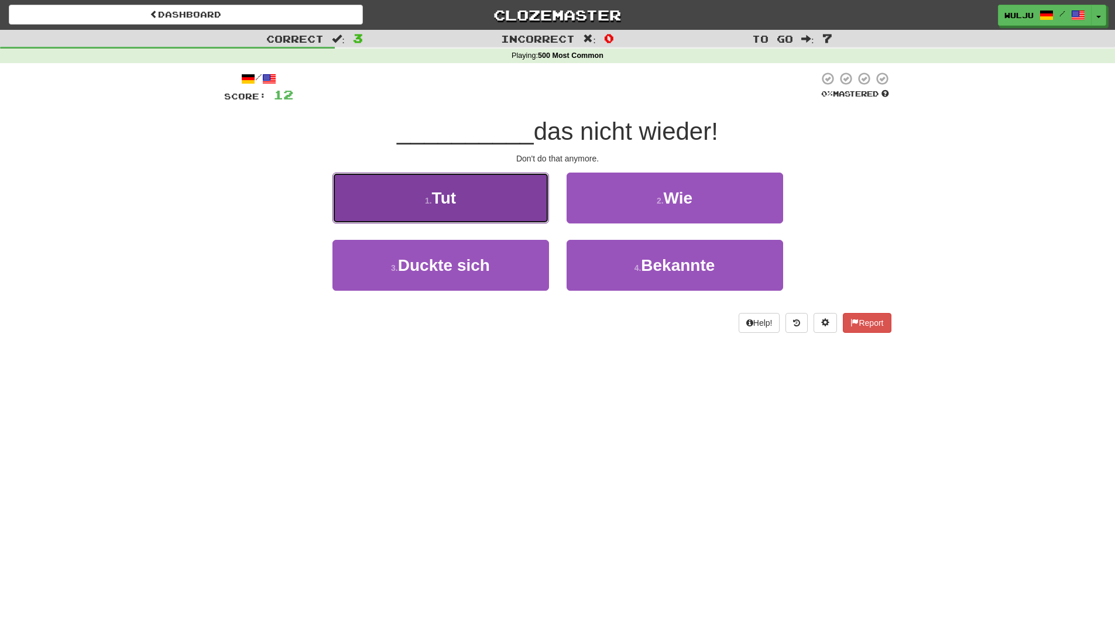
click at [529, 212] on button "1 . Tut" at bounding box center [440, 198] width 217 height 51
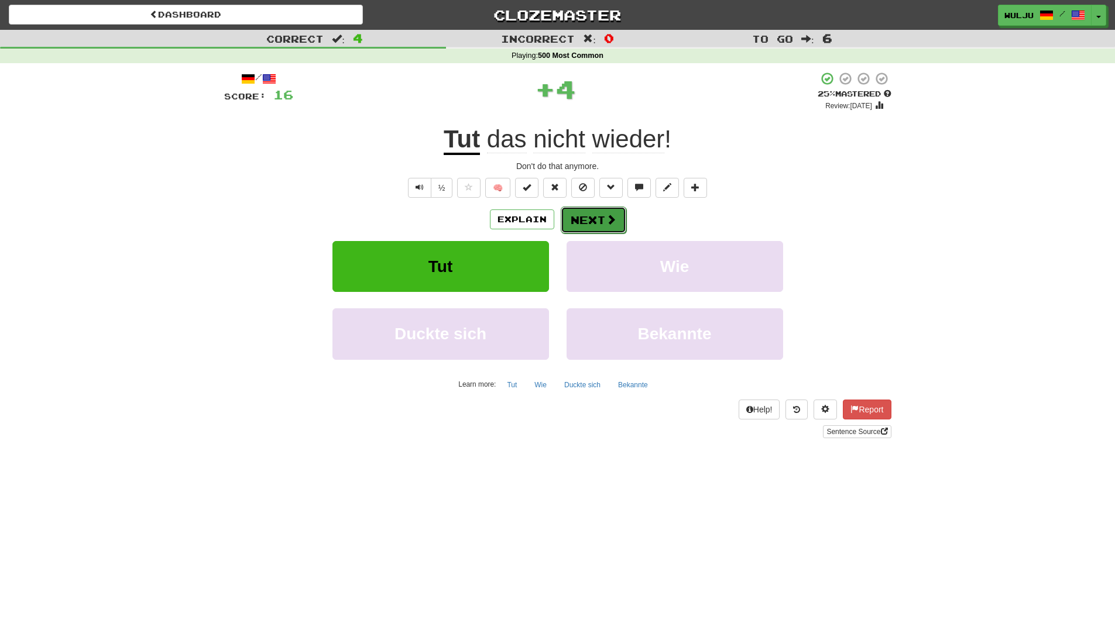
click at [601, 220] on button "Next" at bounding box center [594, 220] width 66 height 27
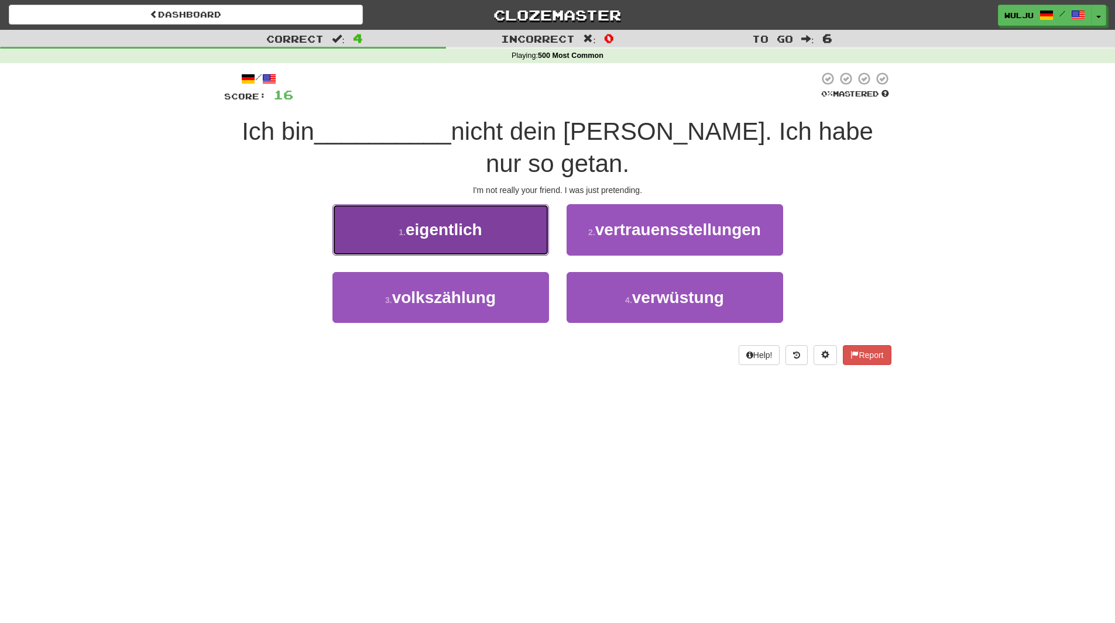
click at [517, 225] on button "1 . eigentlich" at bounding box center [440, 229] width 217 height 51
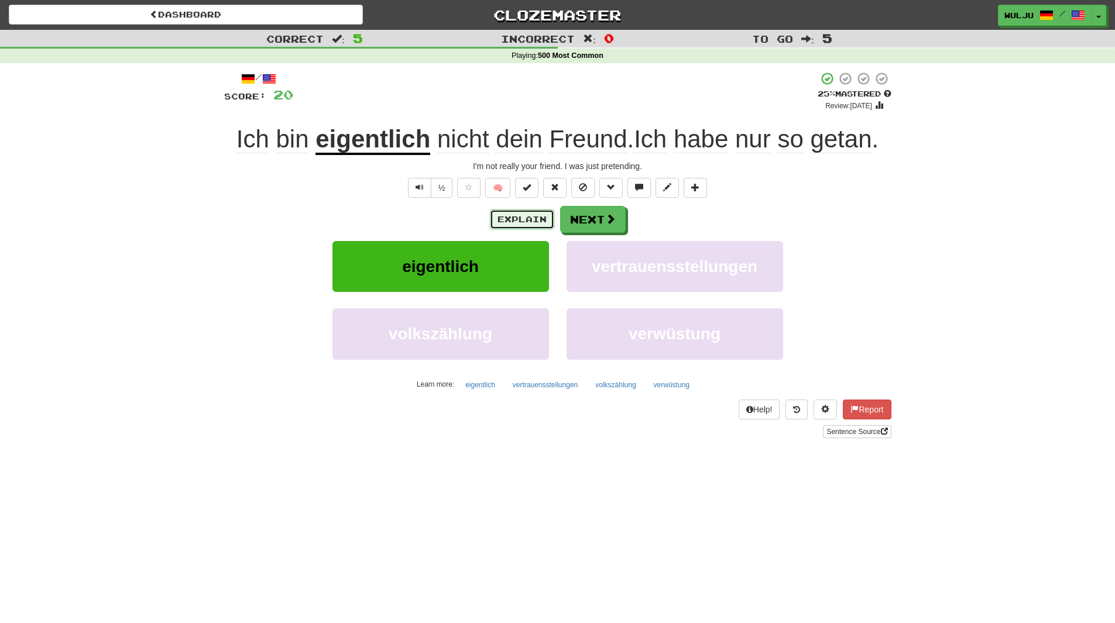
click at [537, 212] on button "Explain" at bounding box center [522, 220] width 64 height 20
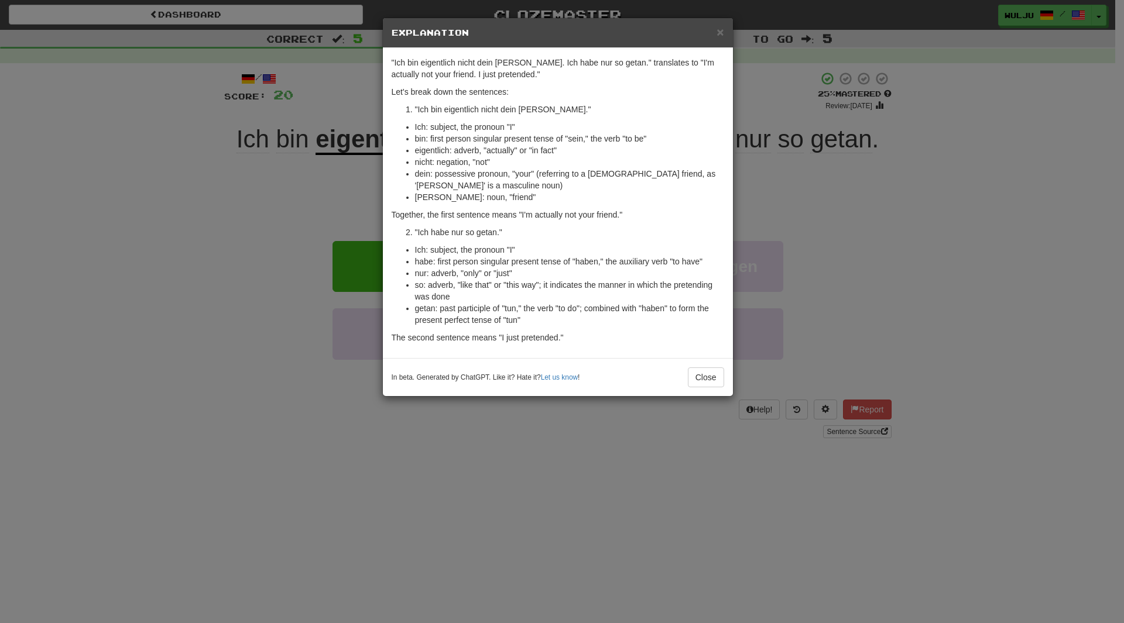
click at [838, 209] on div "× Explanation "Ich bin eigentlich nicht dein [PERSON_NAME]. Ich habe nur so get…" at bounding box center [562, 311] width 1124 height 623
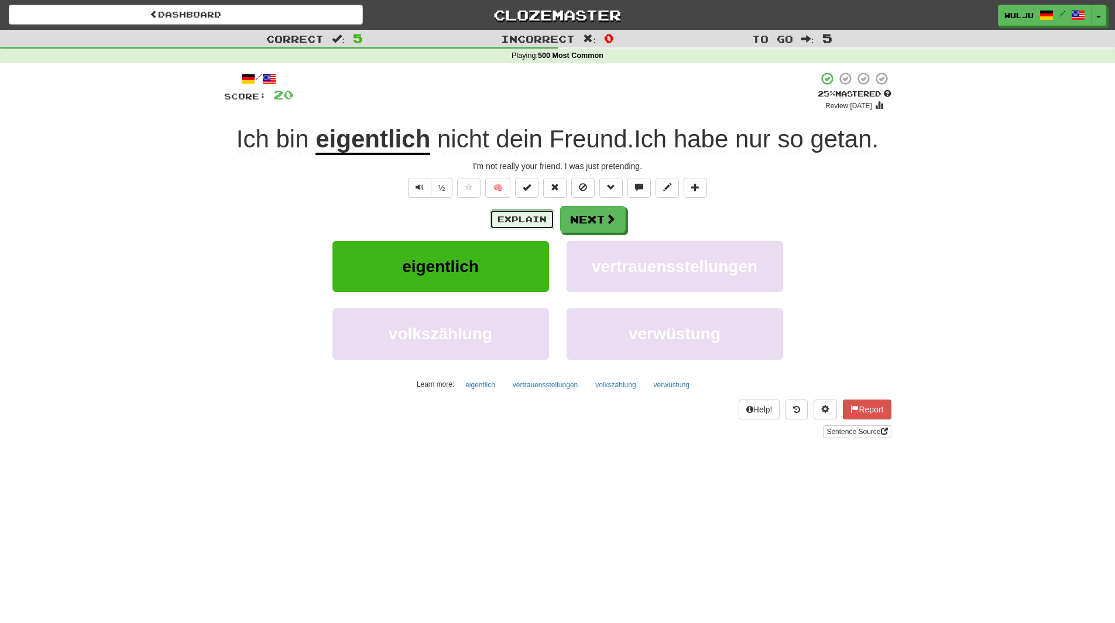
click at [531, 228] on button "Explain" at bounding box center [522, 220] width 64 height 20
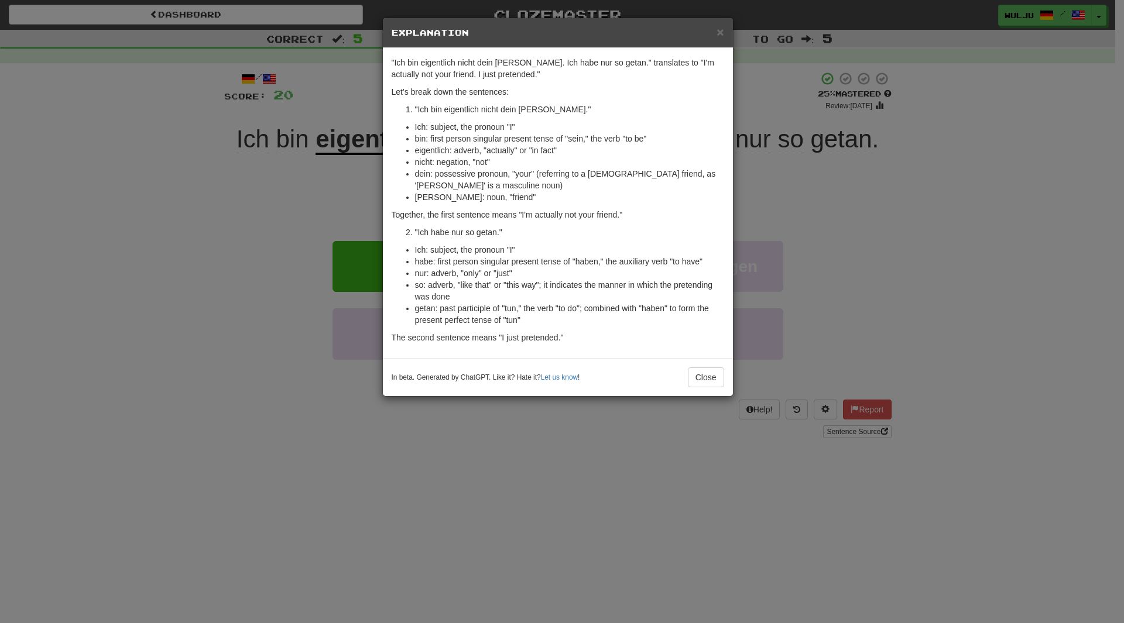
click at [1047, 131] on div "× Explanation "Ich bin eigentlich nicht dein [PERSON_NAME]. Ich habe nur so get…" at bounding box center [562, 311] width 1124 height 623
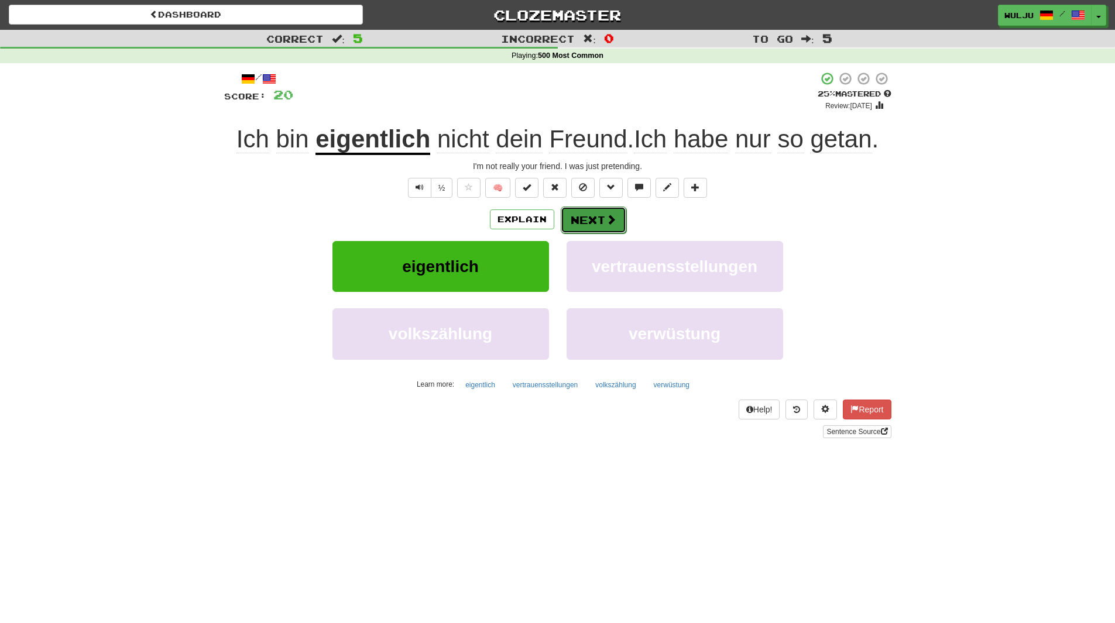
click at [621, 217] on button "Next" at bounding box center [594, 220] width 66 height 27
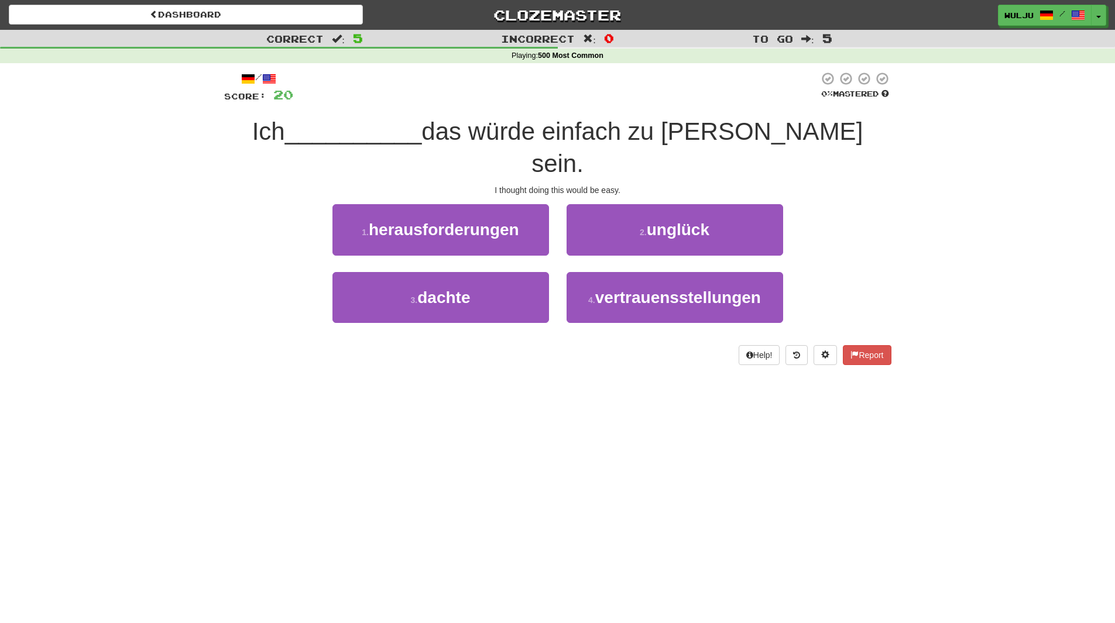
click at [561, 236] on div "2 . unglück" at bounding box center [675, 237] width 234 height 67
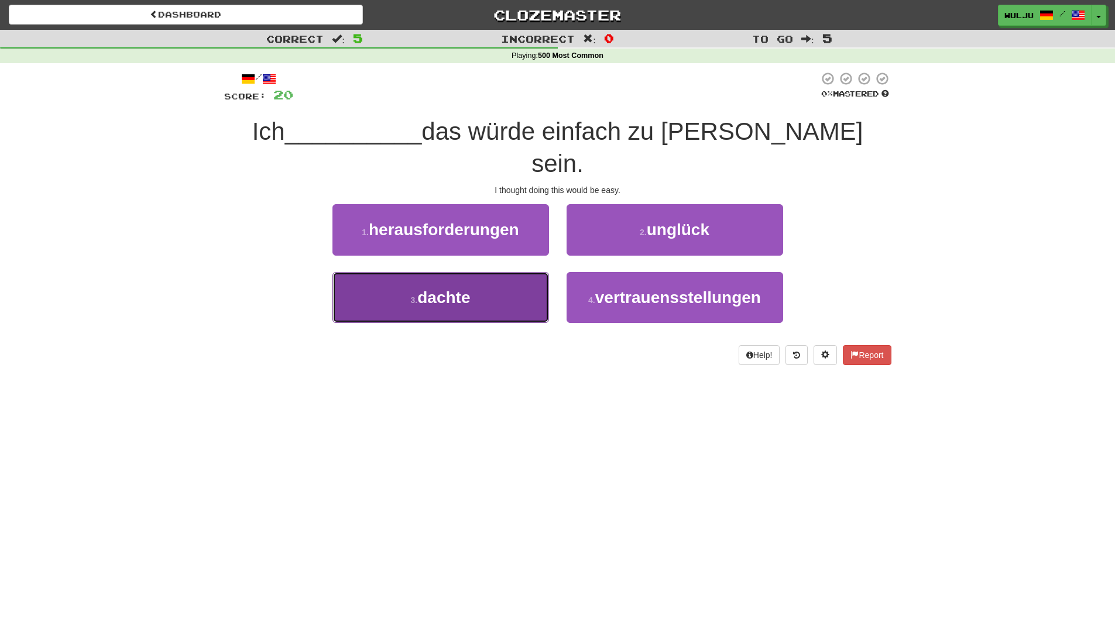
click at [530, 272] on button "3 . dachte" at bounding box center [440, 297] width 217 height 51
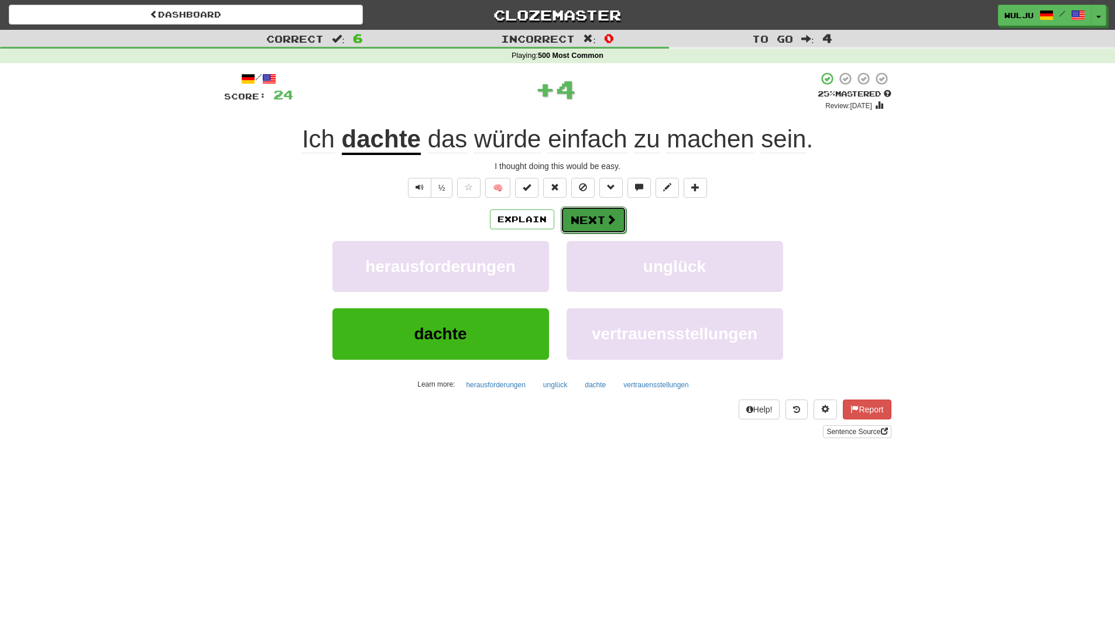
click at [577, 224] on button "Next" at bounding box center [594, 220] width 66 height 27
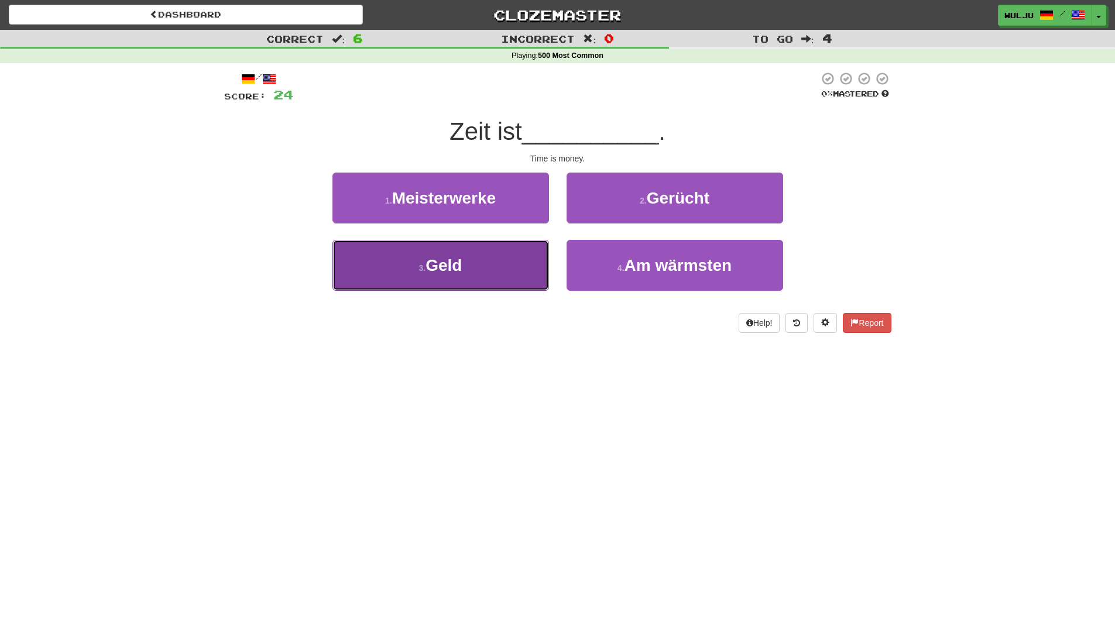
click at [509, 266] on button "3 . Geld" at bounding box center [440, 265] width 217 height 51
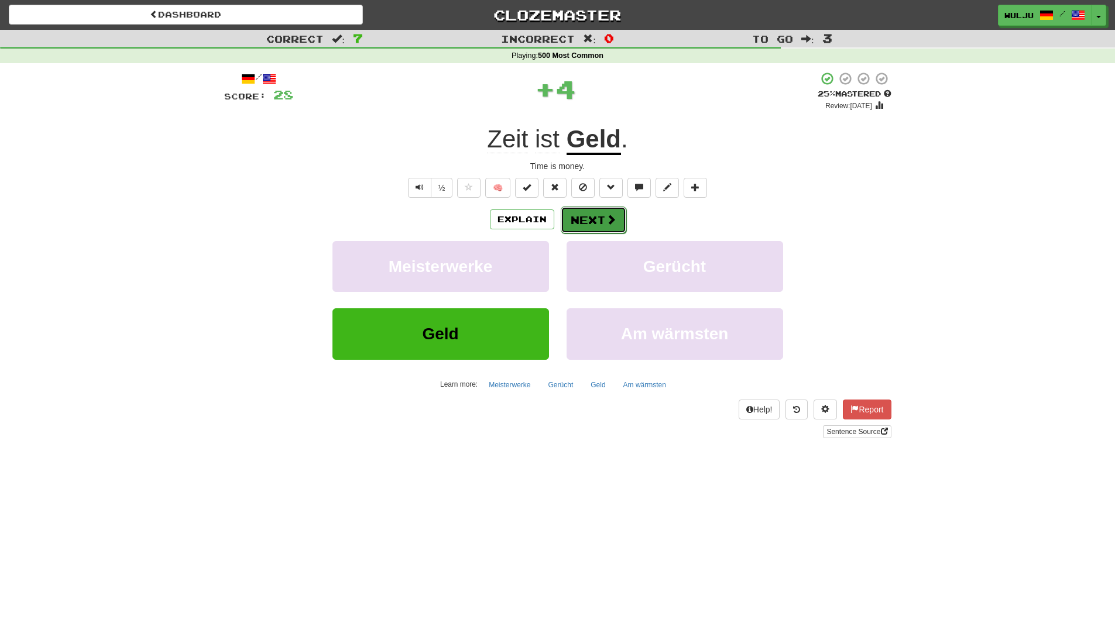
click at [571, 214] on button "Next" at bounding box center [594, 220] width 66 height 27
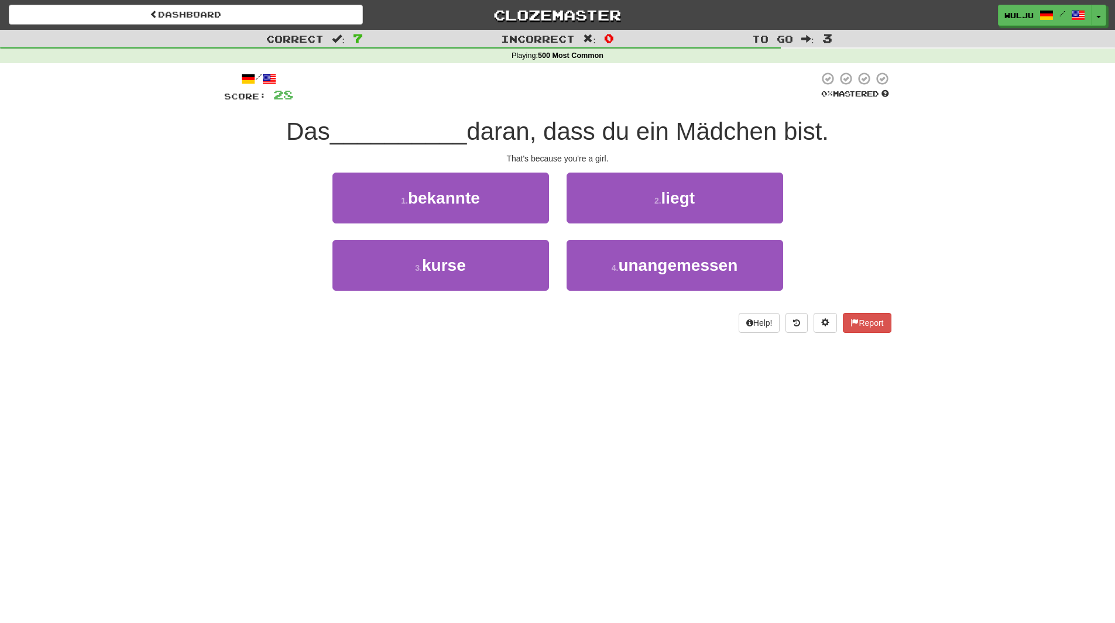
click at [562, 243] on div "4 . unangemessen" at bounding box center [675, 273] width 234 height 67
click at [550, 311] on div "/ Score: 28 0 % Mastered Das __________ daran, dass du ein Mädchen bist. That's…" at bounding box center [557, 202] width 667 height 262
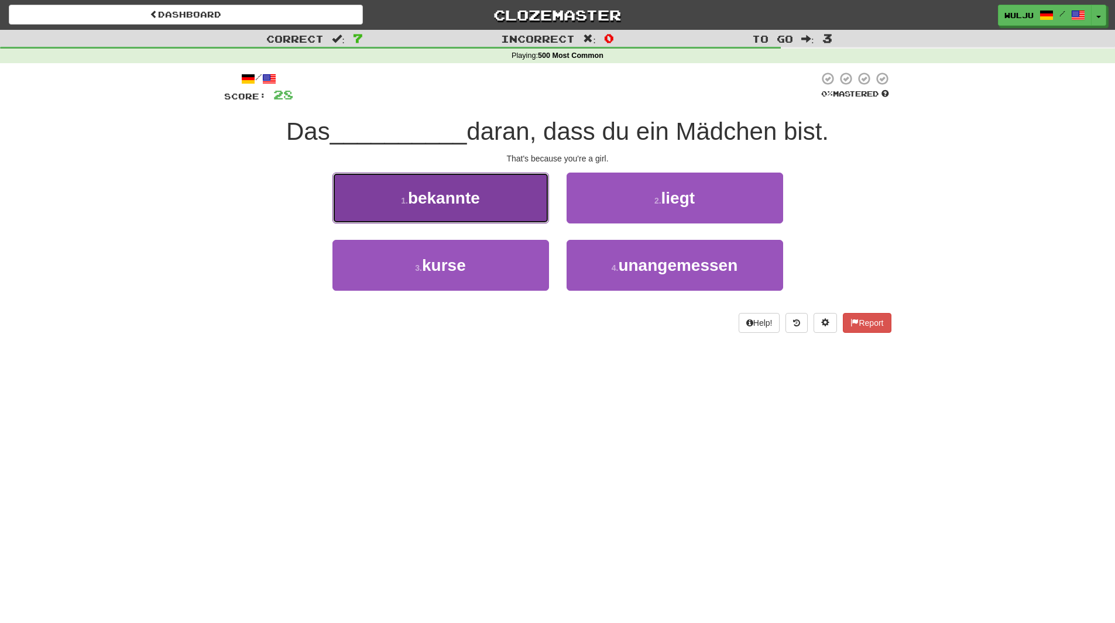
click at [514, 207] on button "1 . bekannte" at bounding box center [440, 198] width 217 height 51
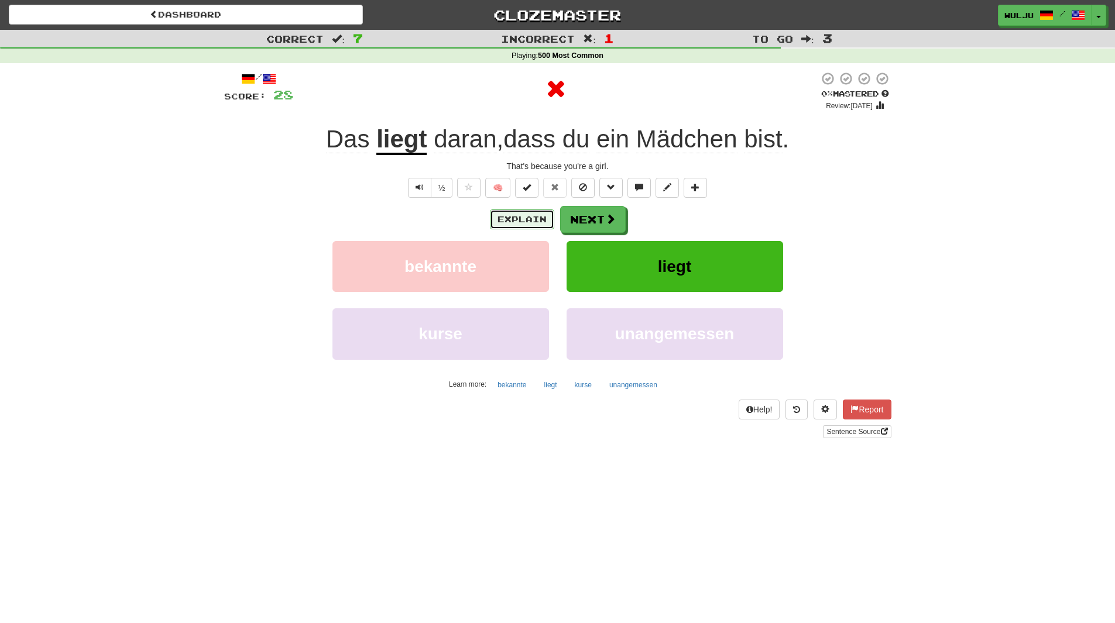
click at [521, 219] on button "Explain" at bounding box center [522, 220] width 64 height 20
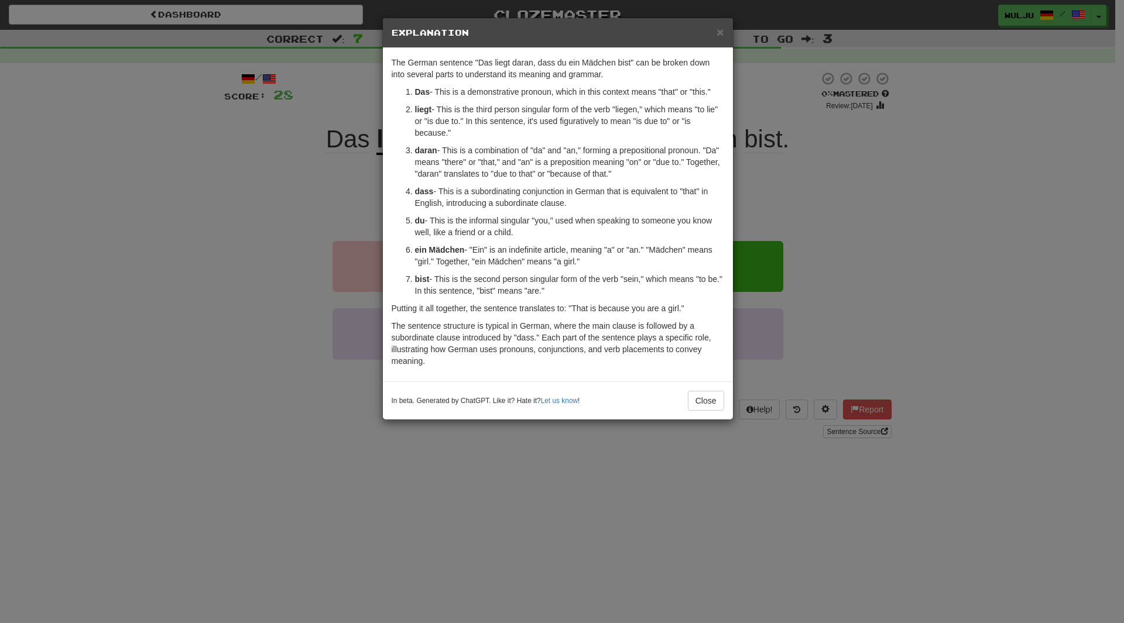
click at [760, 187] on div "× Explanation The German sentence "Das liegt daran, dass du ein Mädchen bist" c…" at bounding box center [562, 311] width 1124 height 623
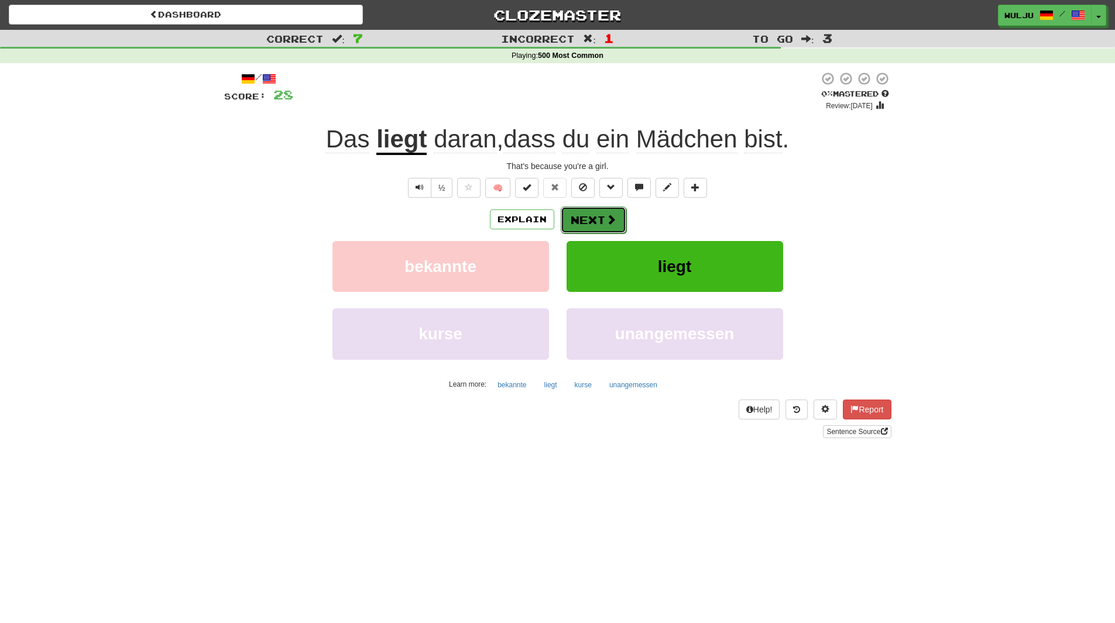
click at [601, 216] on button "Next" at bounding box center [594, 220] width 66 height 27
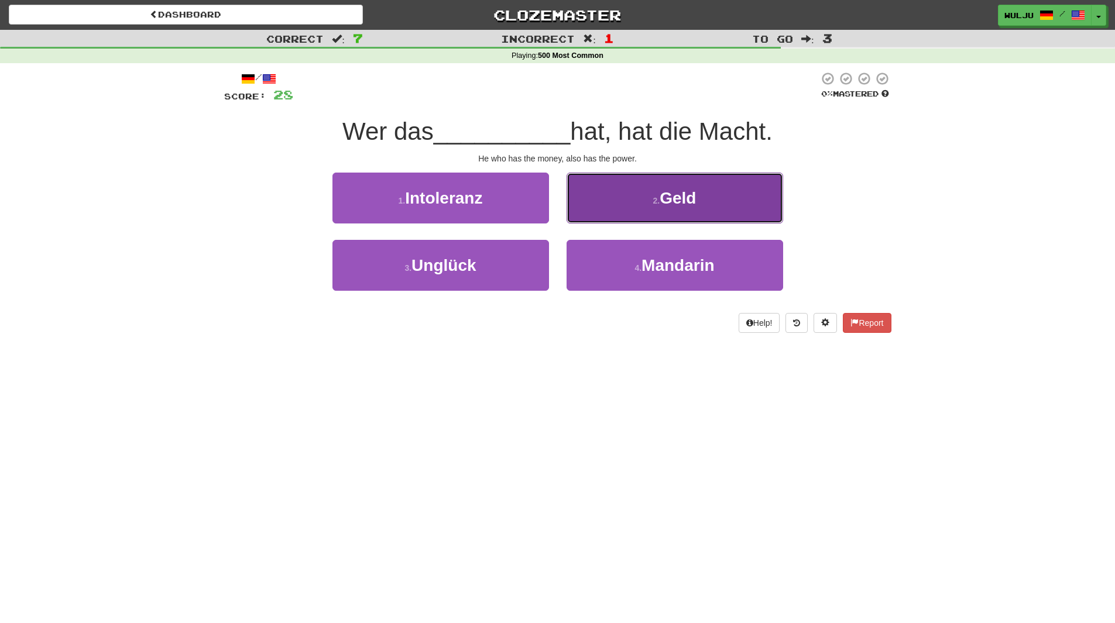
click at [596, 212] on button "2 . Geld" at bounding box center [675, 198] width 217 height 51
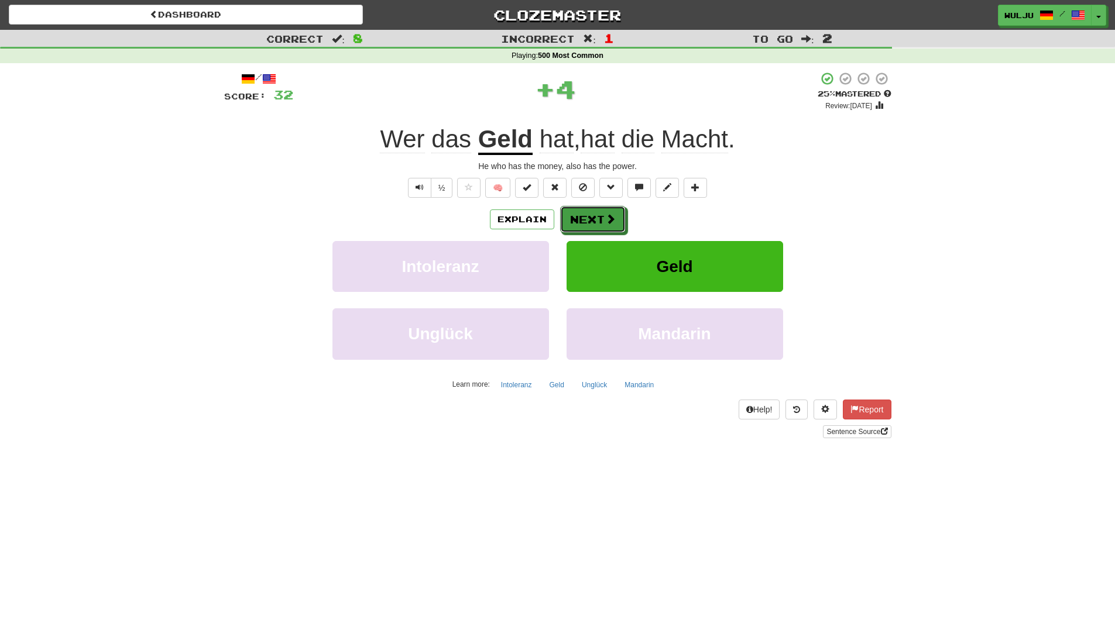
click at [596, 212] on button "Next" at bounding box center [593, 219] width 66 height 27
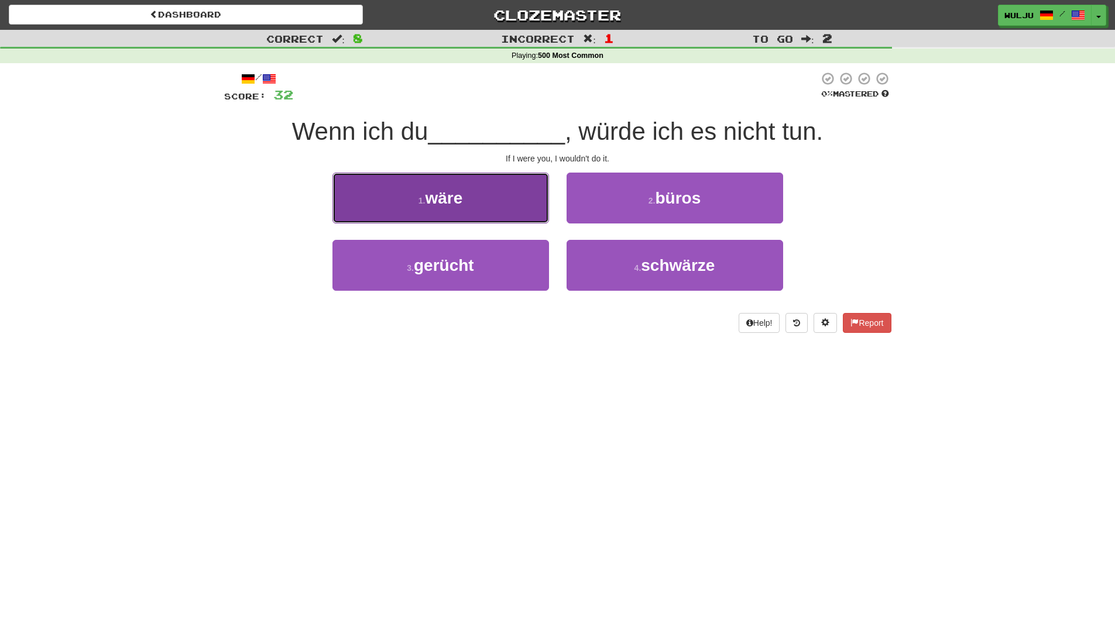
click at [522, 194] on button "1 . [PERSON_NAME]" at bounding box center [440, 198] width 217 height 51
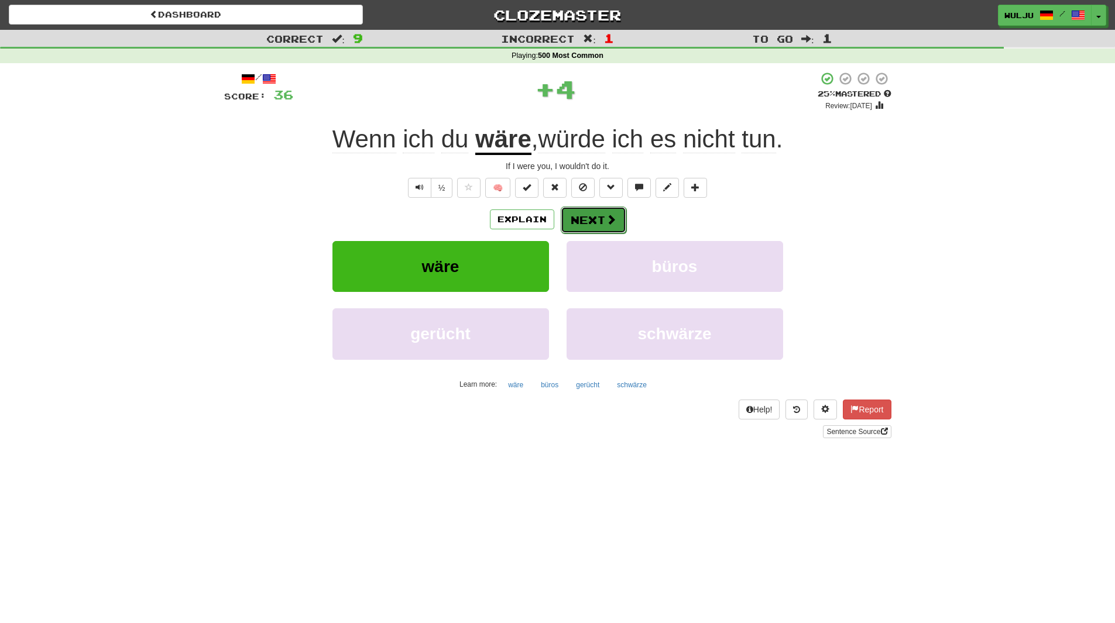
click at [593, 210] on button "Next" at bounding box center [594, 220] width 66 height 27
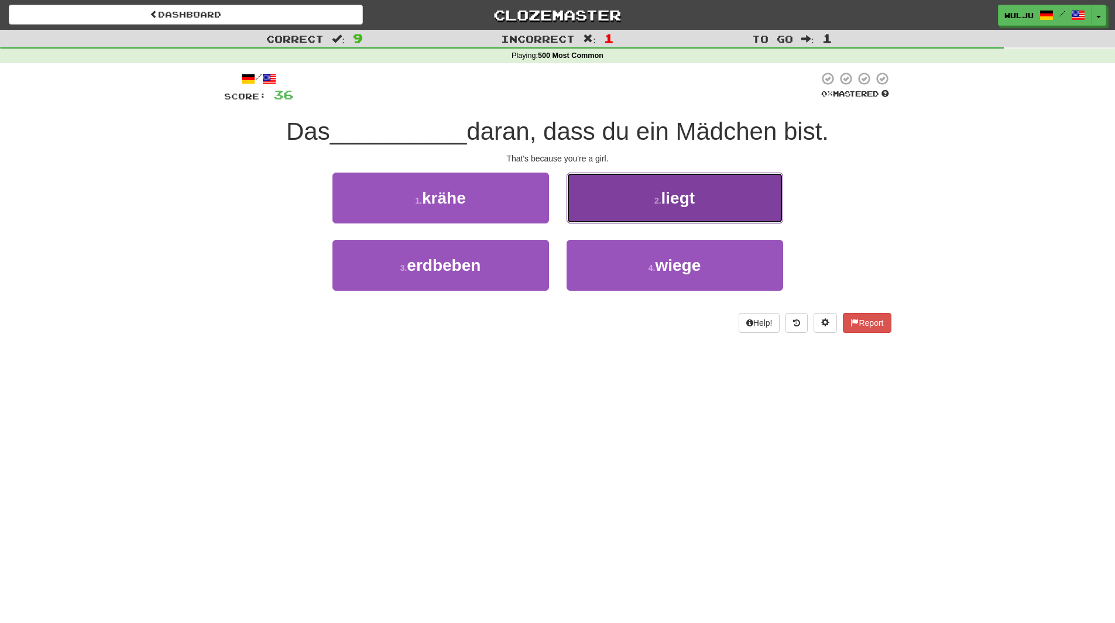
click at [603, 212] on button "2 . liegt" at bounding box center [675, 198] width 217 height 51
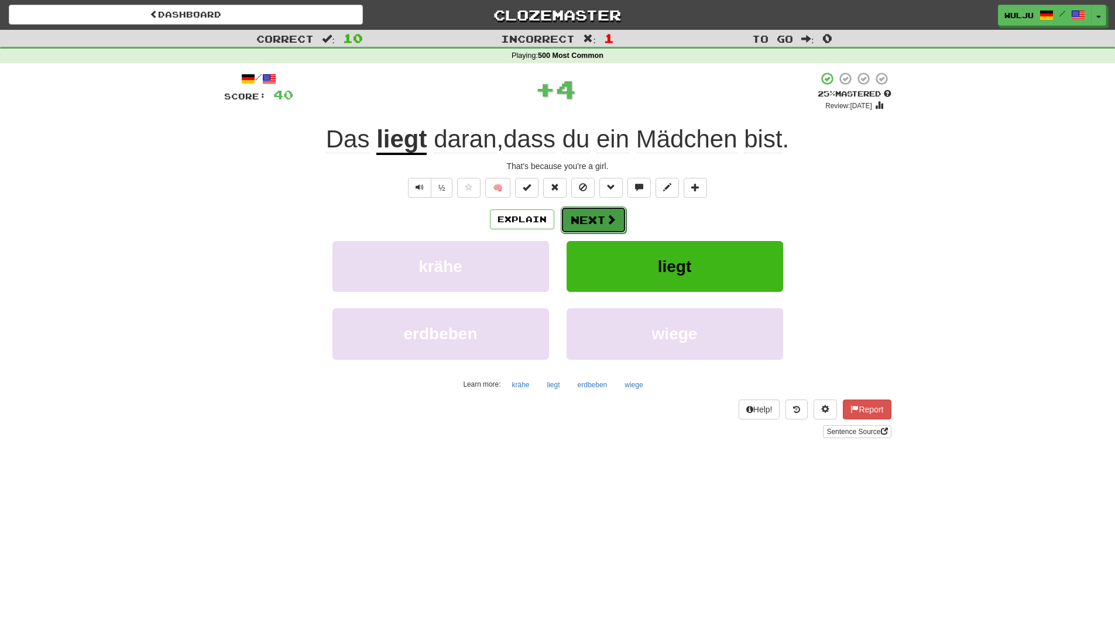
click at [594, 214] on button "Next" at bounding box center [594, 220] width 66 height 27
